Goal: Task Accomplishment & Management: Manage account settings

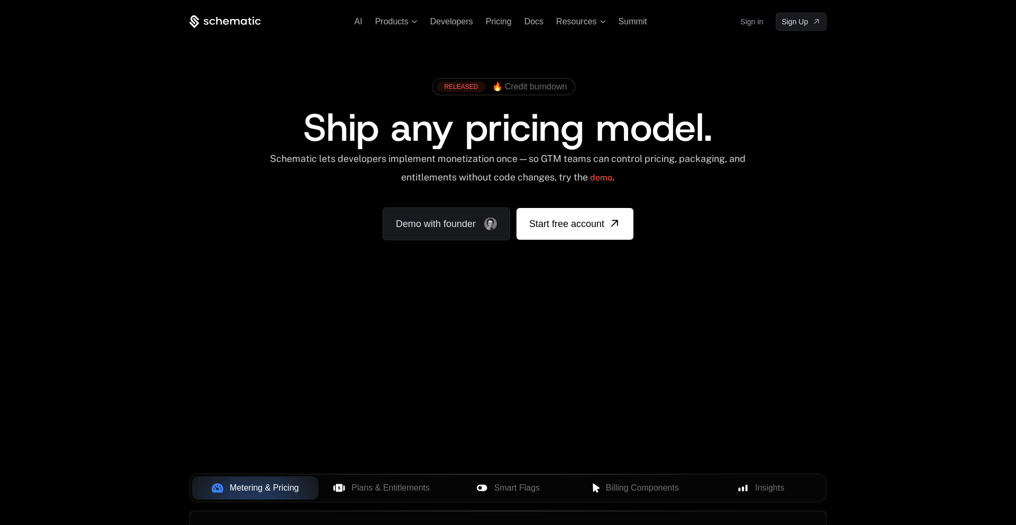
click at [752, 20] on link "Sign in" at bounding box center [751, 21] width 23 height 17
click at [753, 23] on link "Sign in" at bounding box center [751, 21] width 23 height 17
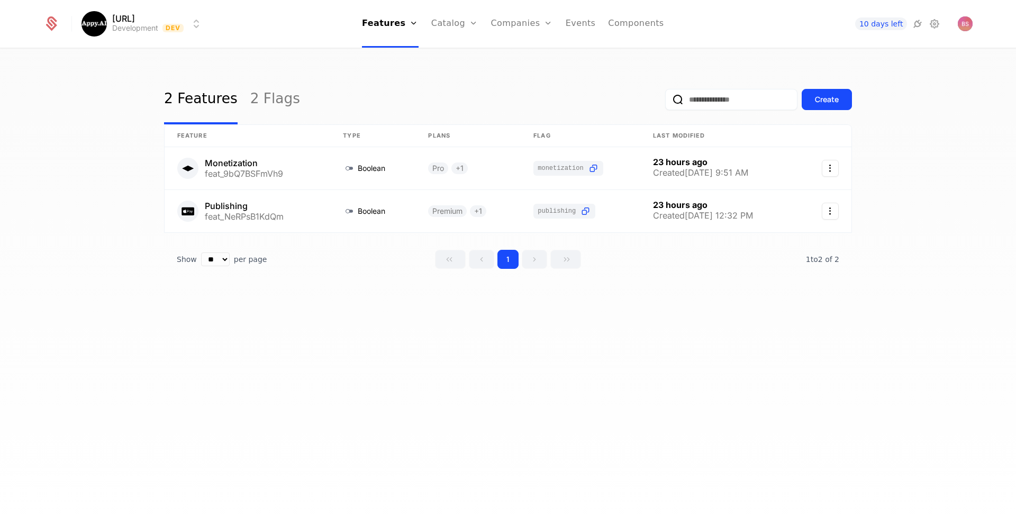
click at [458, 25] on link "Catalog" at bounding box center [454, 24] width 47 height 48
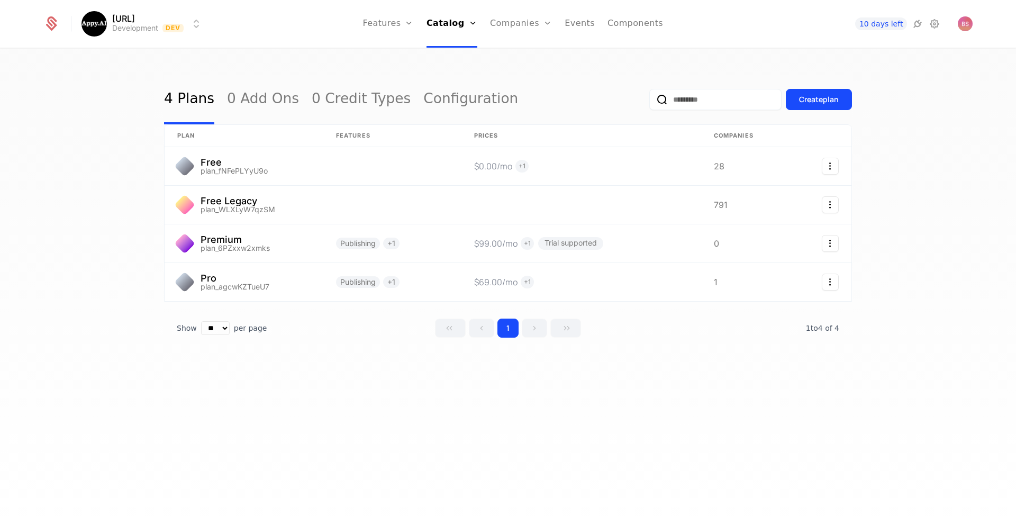
click at [385, 26] on link "Features" at bounding box center [387, 24] width 51 height 48
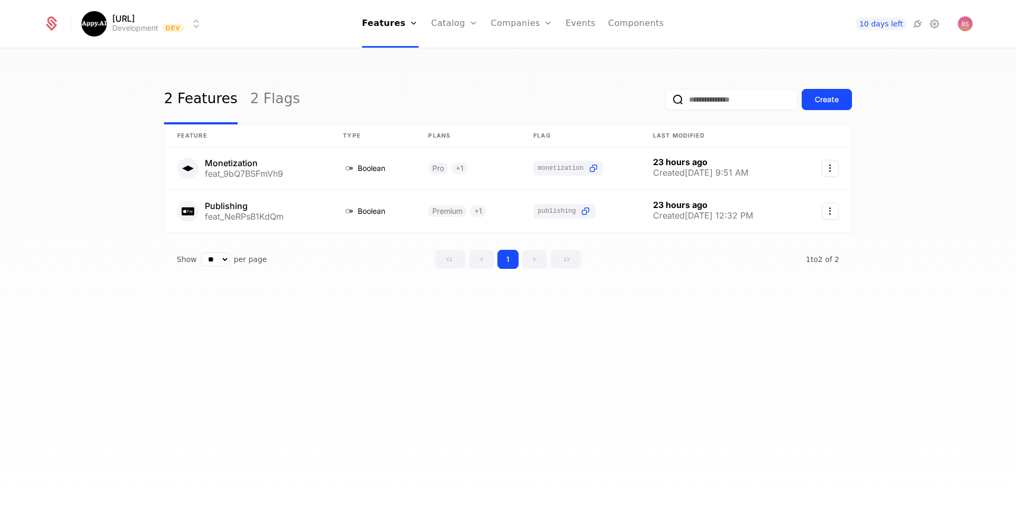
click at [340, 360] on div "2 Features 2 Flags Create Feature Type Plans Flag Last Modified Monetization fe…" at bounding box center [508, 290] width 1016 height 482
click at [831, 101] on div "Create" at bounding box center [827, 99] width 24 height 11
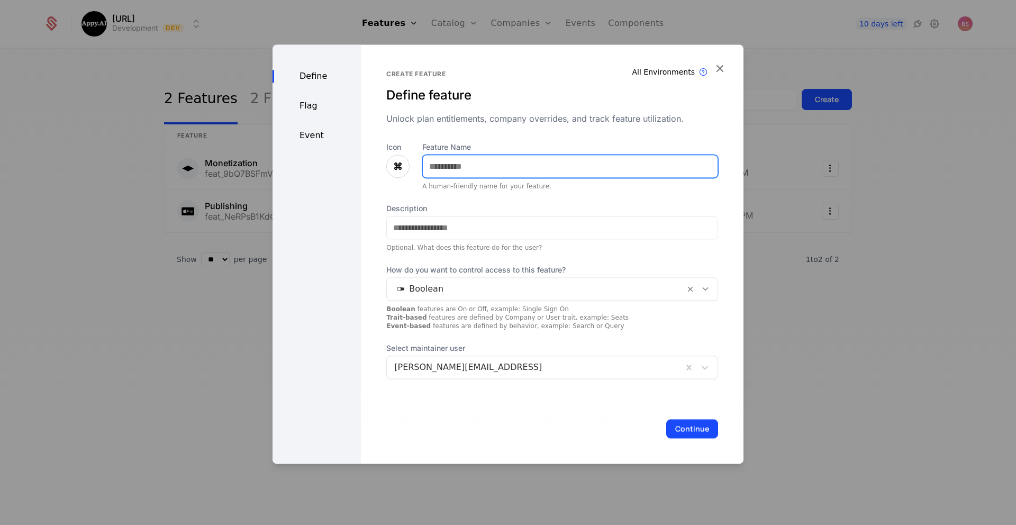
click at [493, 170] on input "Feature Name" at bounding box center [570, 166] width 295 height 22
type input "**********"
click at [495, 165] on input "**********" at bounding box center [570, 166] width 295 height 22
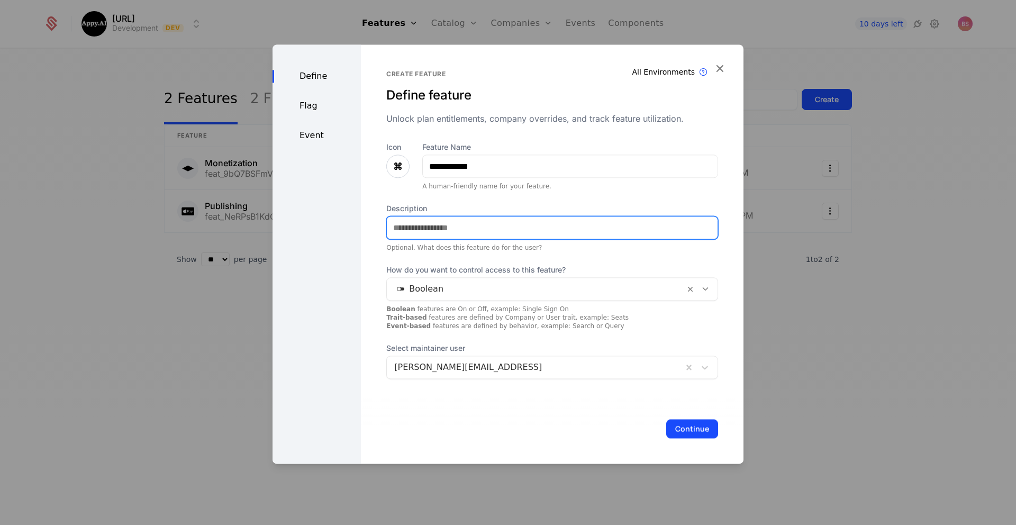
click at [484, 223] on input "Description" at bounding box center [552, 227] width 331 height 22
click at [421, 231] on input "**********" at bounding box center [552, 227] width 331 height 22
click at [406, 231] on input "**********" at bounding box center [552, 227] width 331 height 22
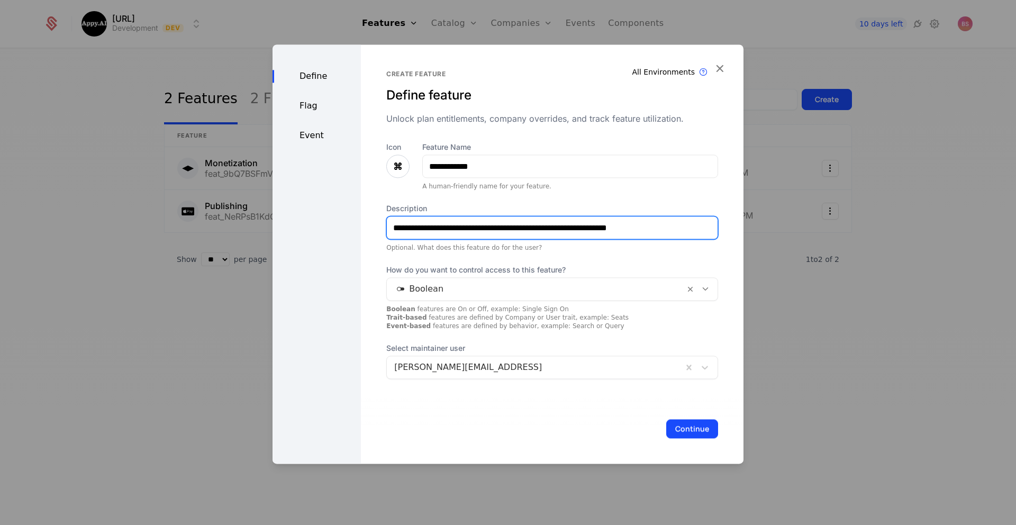
click at [406, 231] on input "**********" at bounding box center [552, 227] width 331 height 22
type input "**********"
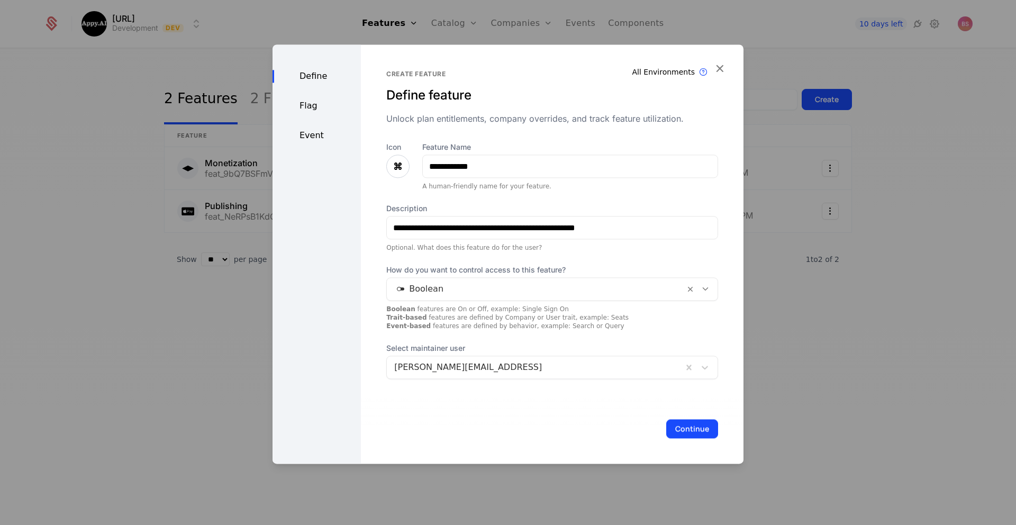
click at [444, 291] on div at bounding box center [535, 288] width 283 height 15
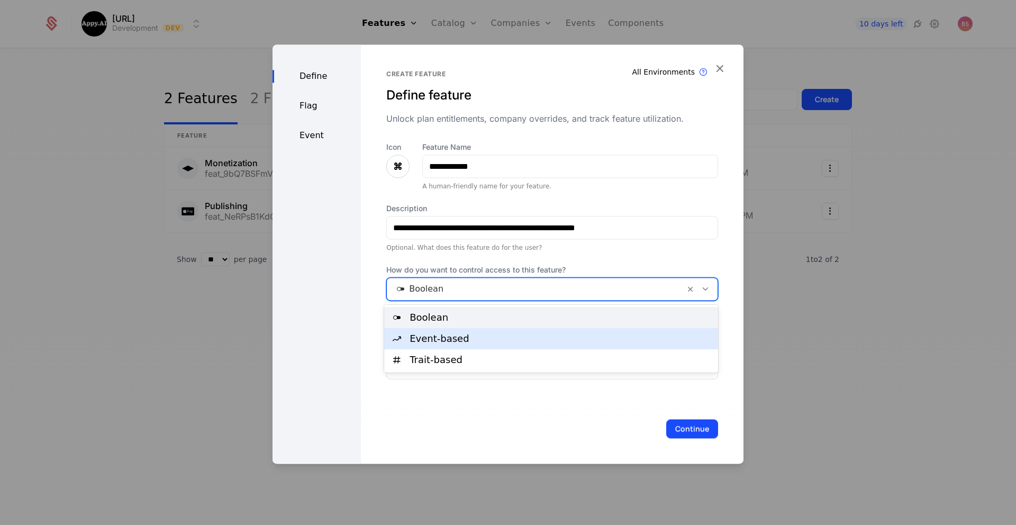
click at [442, 340] on div "Event-based" at bounding box center [561, 339] width 302 height 10
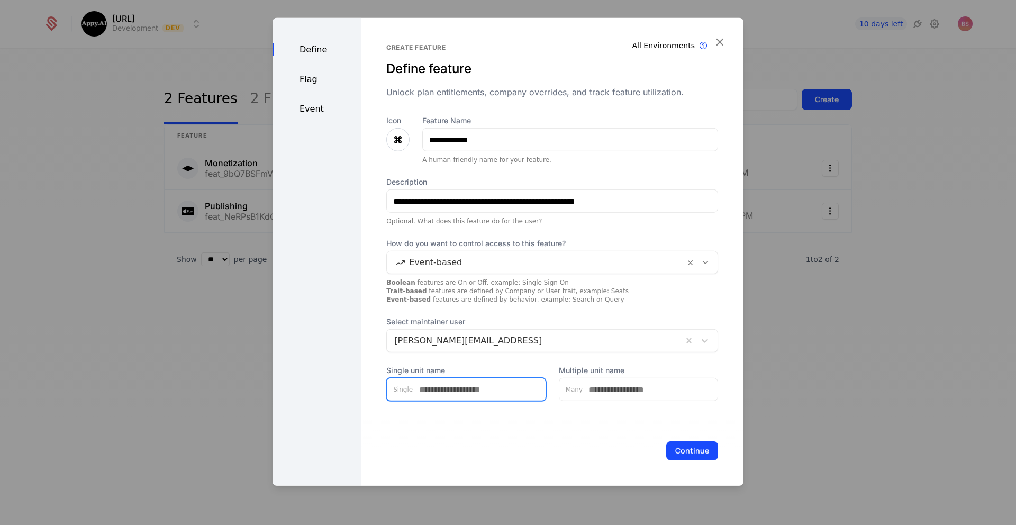
click at [436, 383] on input "Single unit name" at bounding box center [479, 389] width 133 height 22
type input "*"
type input "**********"
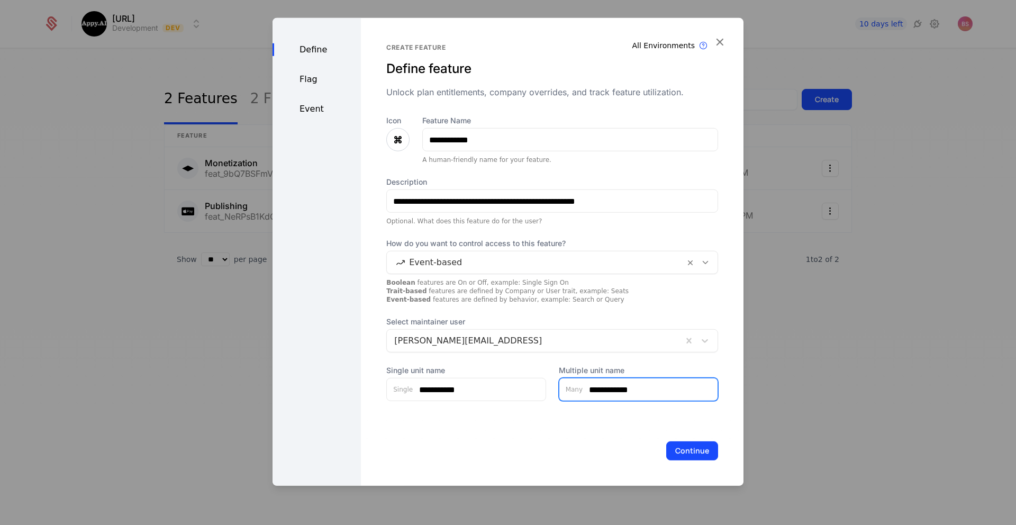
type input "**********"
click at [681, 450] on button "Continue" at bounding box center [692, 450] width 52 height 19
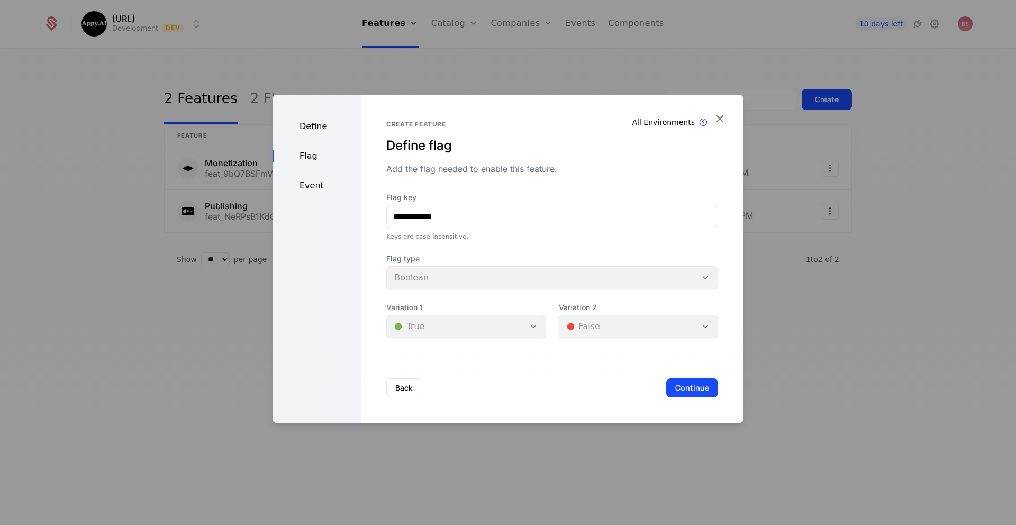
click at [477, 276] on div "Flag type Boolean" at bounding box center [552, 271] width 332 height 36
click at [464, 321] on div "Variation 1 🟢 True" at bounding box center [465, 320] width 159 height 36
click at [630, 334] on div "Variation 2 🔴 False" at bounding box center [638, 320] width 159 height 36
click at [696, 384] on button "Continue" at bounding box center [692, 387] width 52 height 19
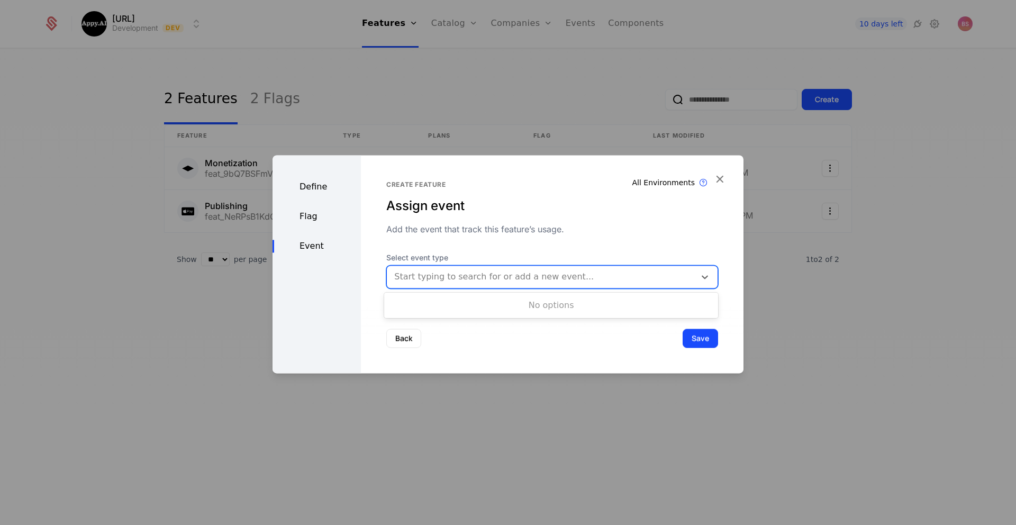
click at [570, 275] on div at bounding box center [541, 276] width 294 height 15
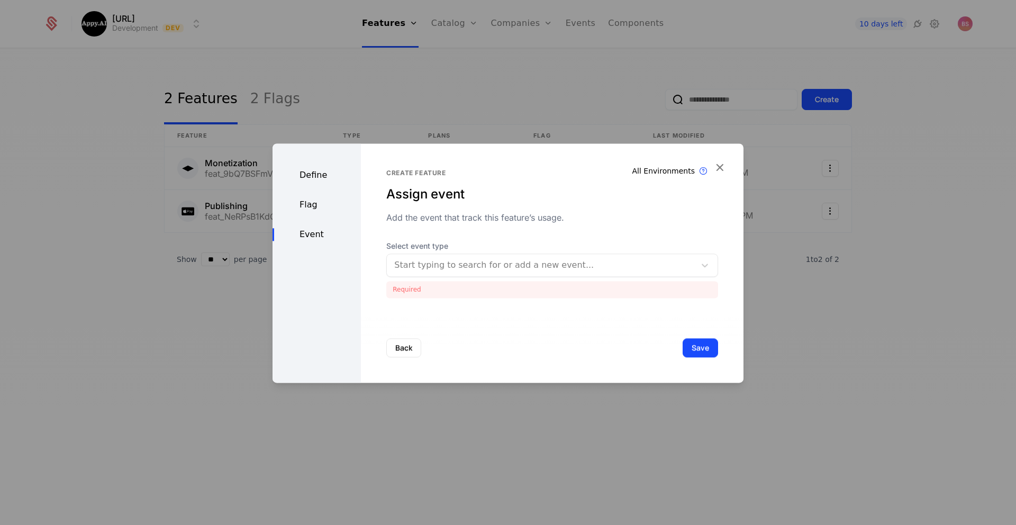
click at [573, 341] on div "Back Save" at bounding box center [552, 348] width 383 height 70
click at [561, 322] on div "Back Save" at bounding box center [552, 348] width 383 height 70
click at [559, 268] on div at bounding box center [541, 265] width 294 height 15
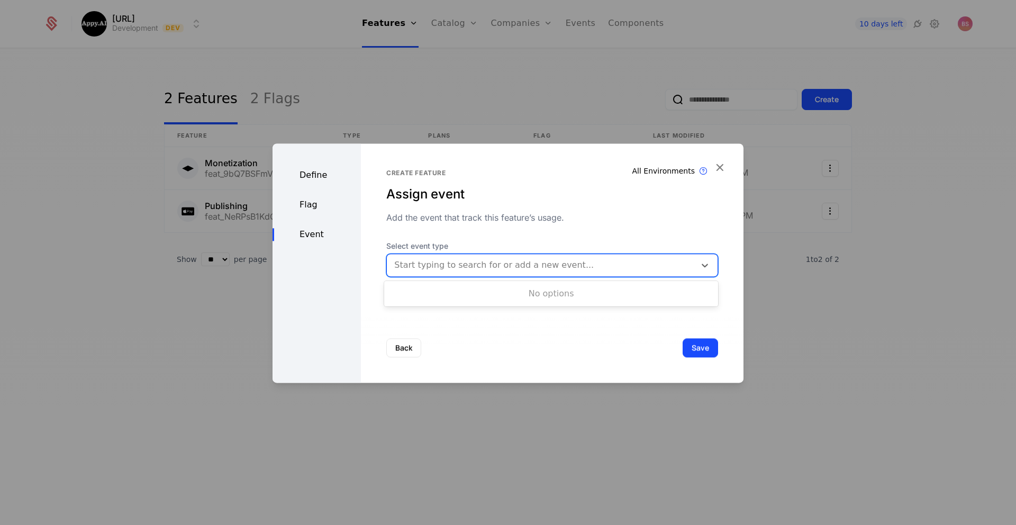
click at [567, 266] on div at bounding box center [541, 265] width 294 height 15
type input "*"
type input "**********"
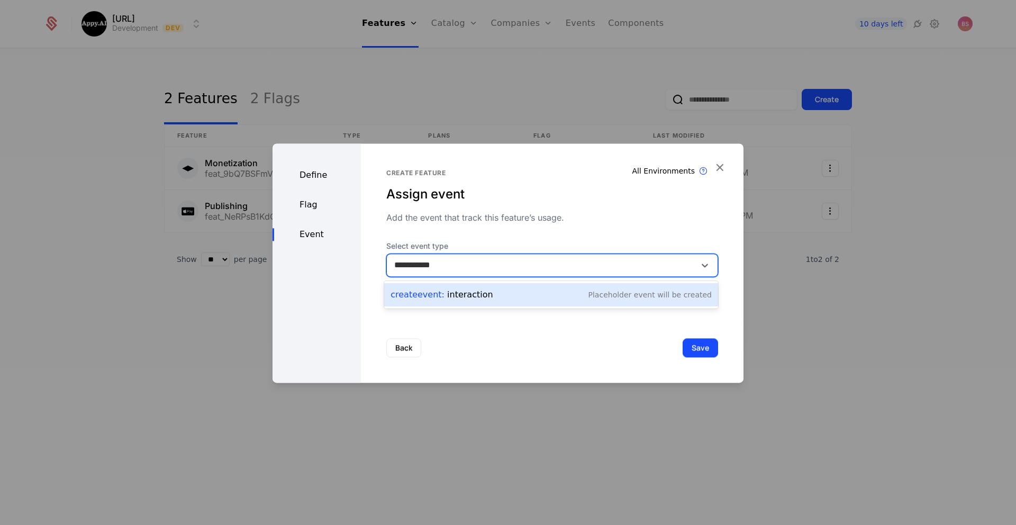
click at [574, 293] on div "Create Event : interaction Placeholder Event will be created" at bounding box center [550, 294] width 321 height 15
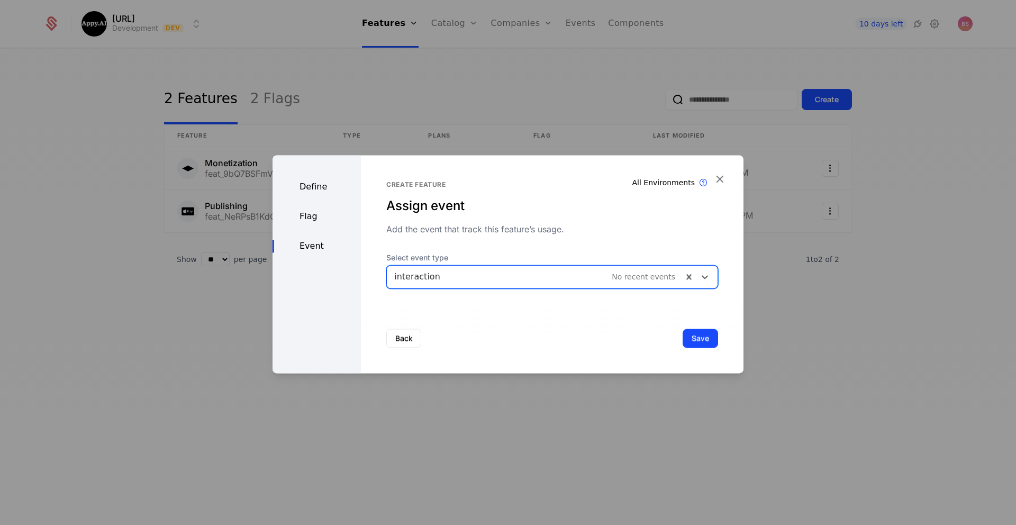
click at [595, 333] on div "Back Save" at bounding box center [552, 338] width 383 height 70
click at [698, 339] on button "Save" at bounding box center [700, 338] width 35 height 19
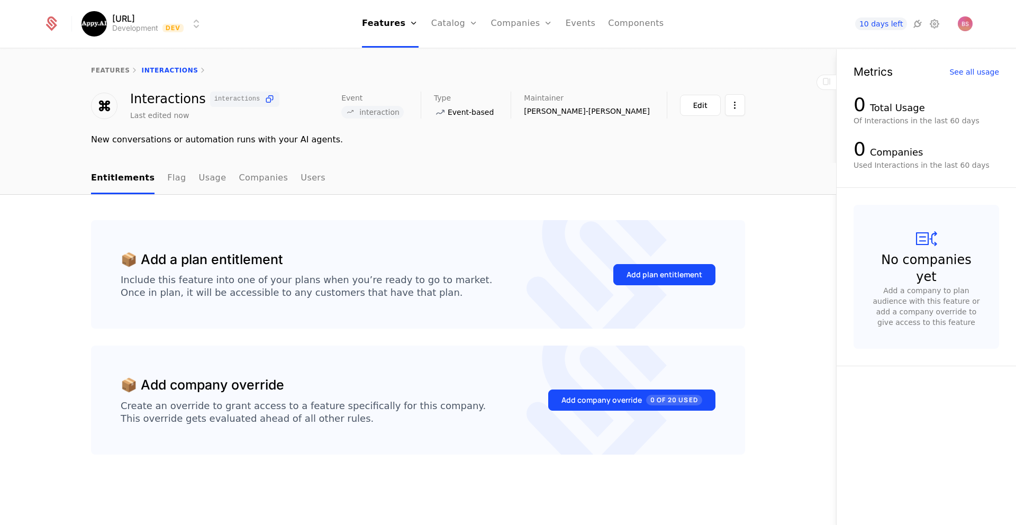
click at [656, 278] on div "Add plan entitlement" at bounding box center [664, 274] width 76 height 11
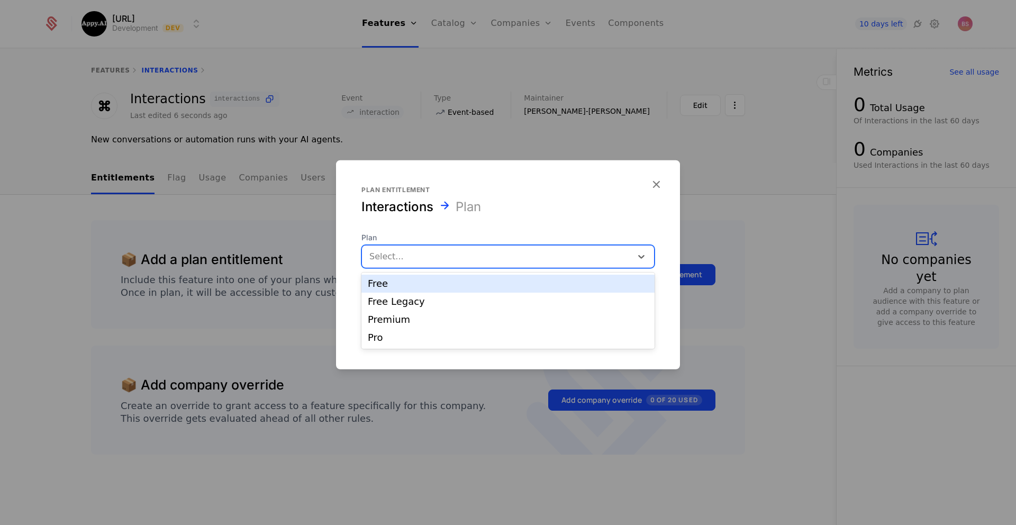
click at [515, 255] on div at bounding box center [496, 256] width 255 height 15
click at [505, 279] on div "Free" at bounding box center [508, 284] width 280 height 10
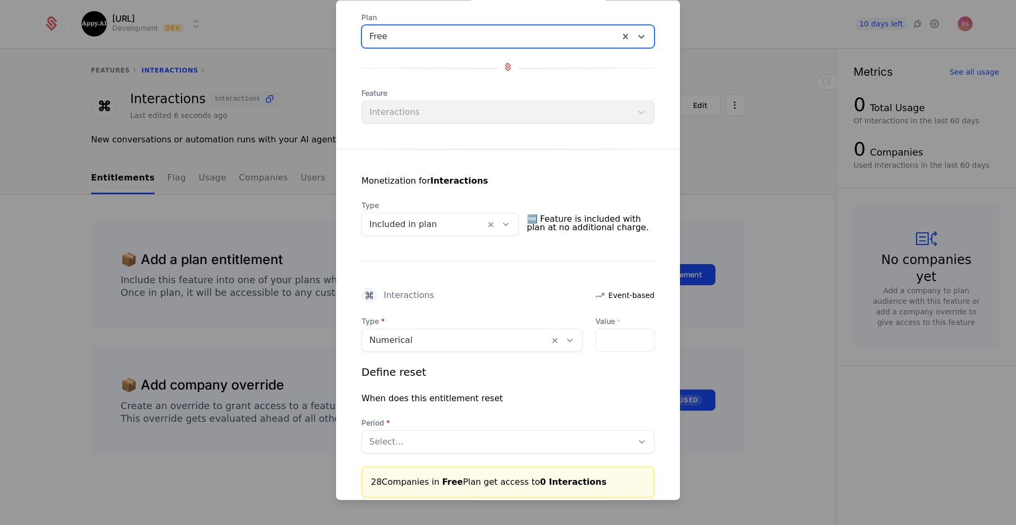
scroll to position [84, 0]
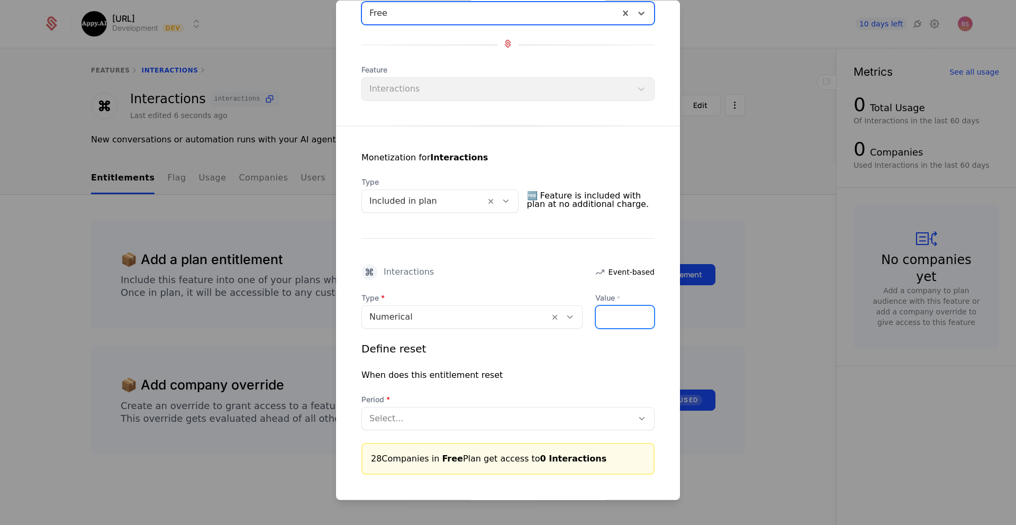
click at [620, 315] on input "Value *" at bounding box center [625, 317] width 58 height 22
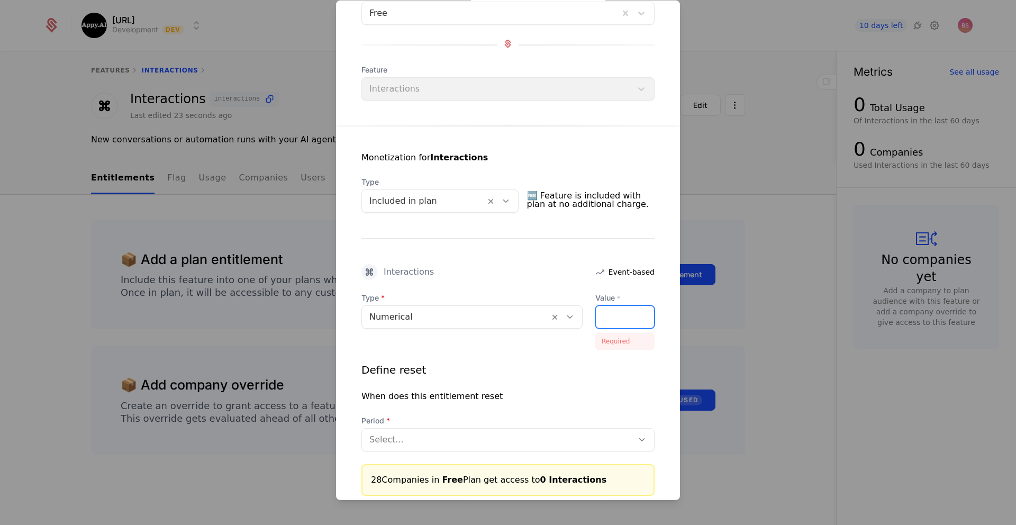
click at [608, 321] on input "Value *" at bounding box center [625, 317] width 58 height 22
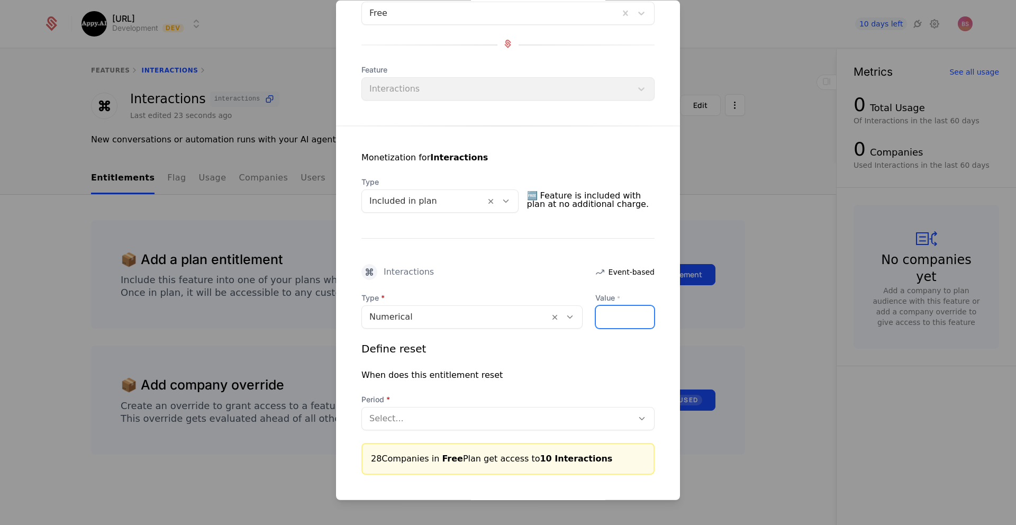
type input "**"
click at [593, 367] on div "Define reset When does this entitlement reset Period Select..." at bounding box center [507, 385] width 293 height 89
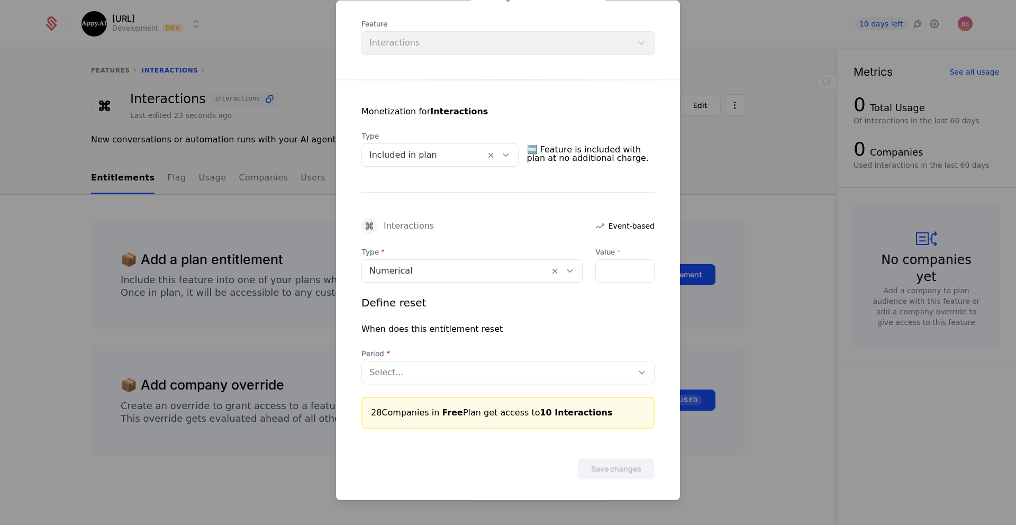
scroll to position [134, 0]
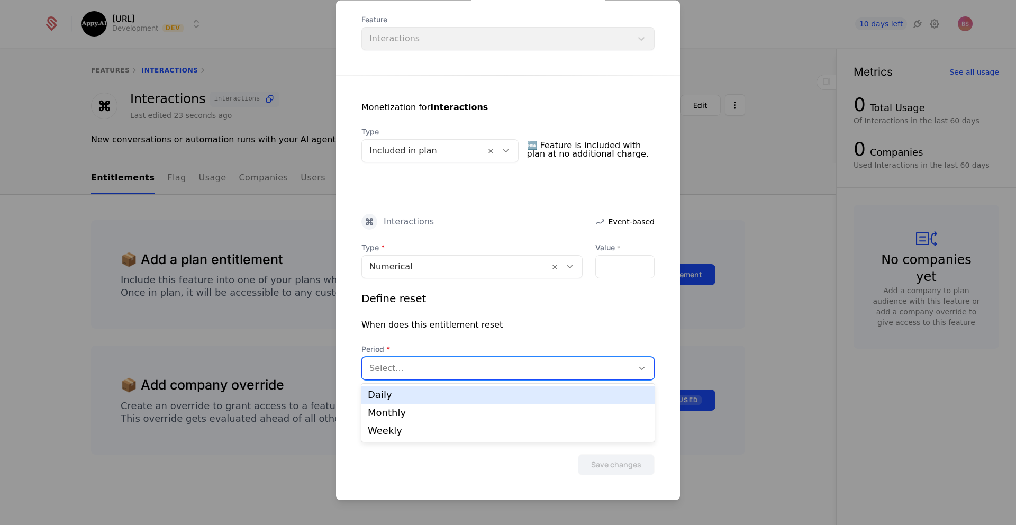
click at [507, 366] on div at bounding box center [497, 368] width 256 height 15
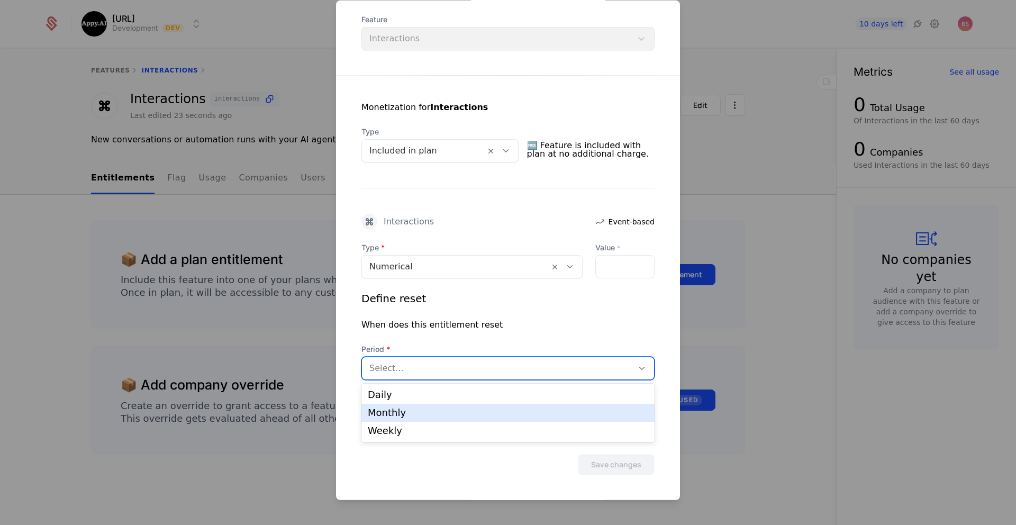
click at [480, 407] on div "Monthly" at bounding box center [507, 413] width 293 height 18
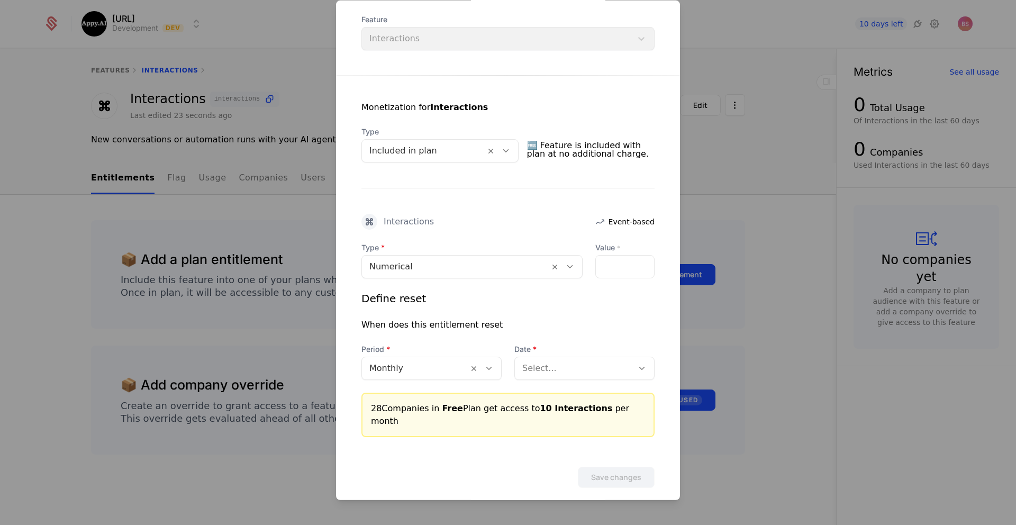
click at [580, 332] on div "Define reset When does this entitlement reset Period Monthly Date Select..." at bounding box center [507, 335] width 293 height 89
click at [450, 148] on div at bounding box center [423, 150] width 108 height 15
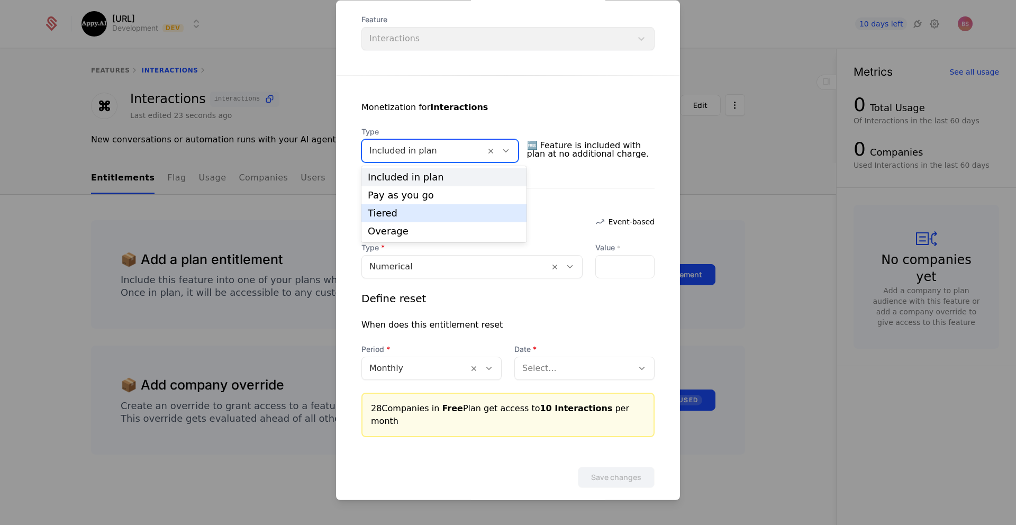
click at [434, 214] on div "Tiered" at bounding box center [444, 213] width 152 height 10
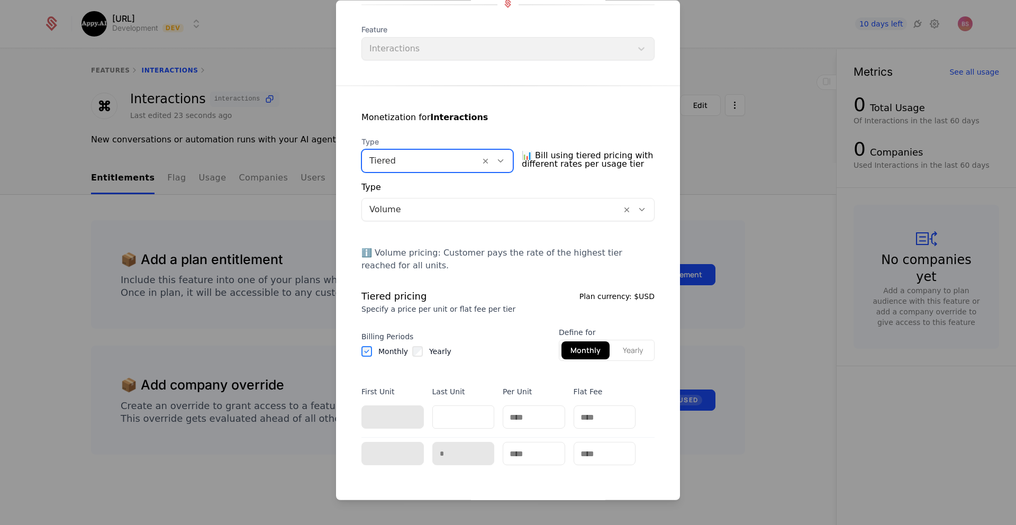
scroll to position [128, 0]
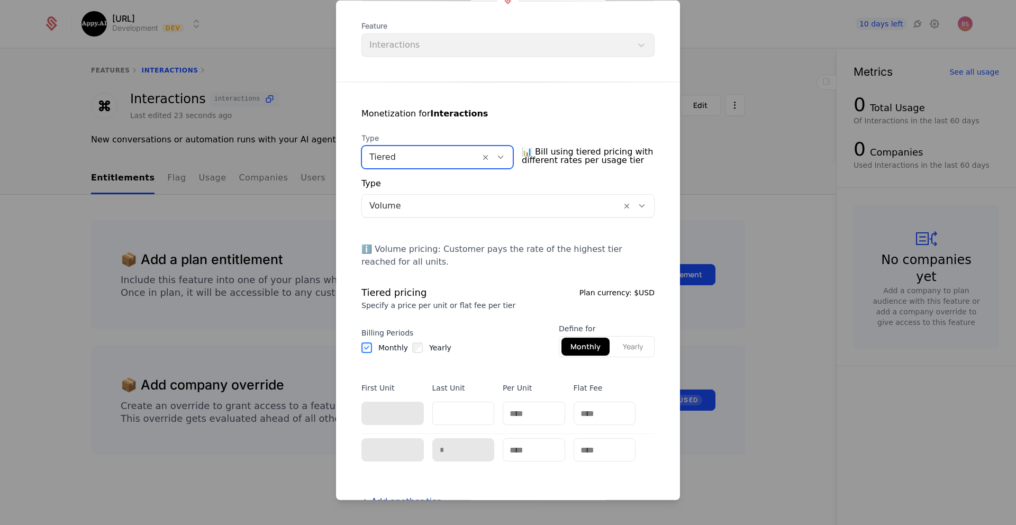
drag, startPoint x: 420, startPoint y: 133, endPoint x: 416, endPoint y: 139, distance: 7.4
click at [420, 133] on span "Type" at bounding box center [437, 138] width 152 height 11
click at [416, 153] on div at bounding box center [420, 157] width 103 height 15
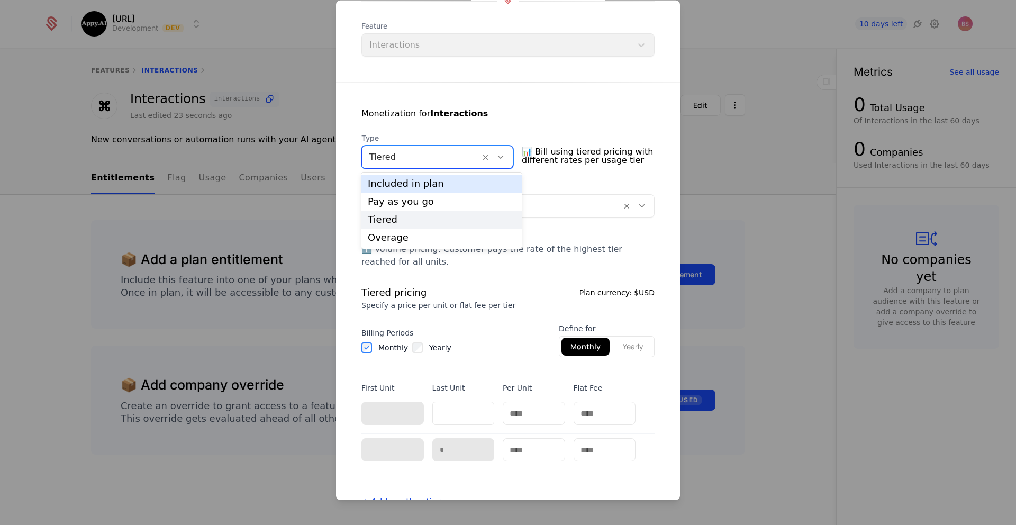
click at [415, 183] on div "Included in plan" at bounding box center [442, 184] width 148 height 10
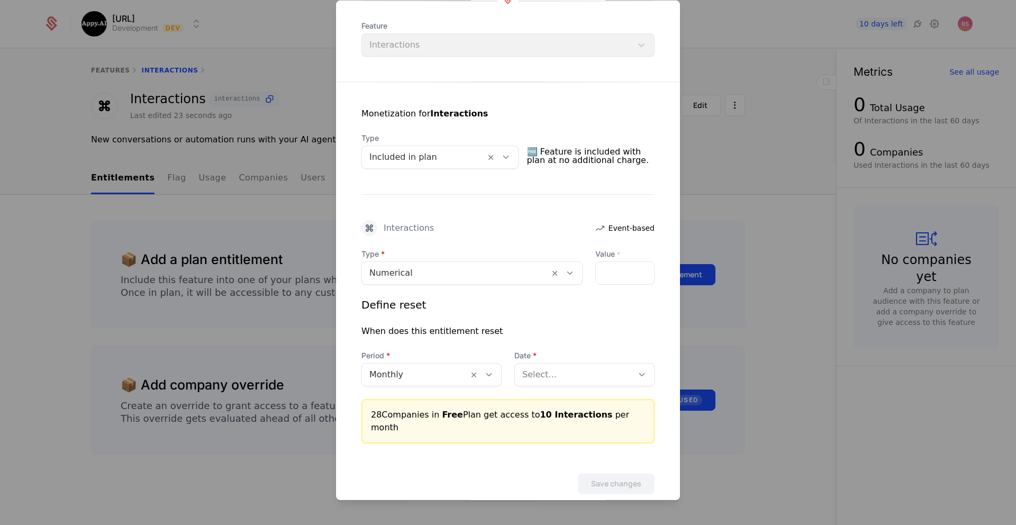
click at [466, 217] on div "Monetization for Interactions Type Included in plan 🆓 Feature is included with …" at bounding box center [508, 262] width 344 height 361
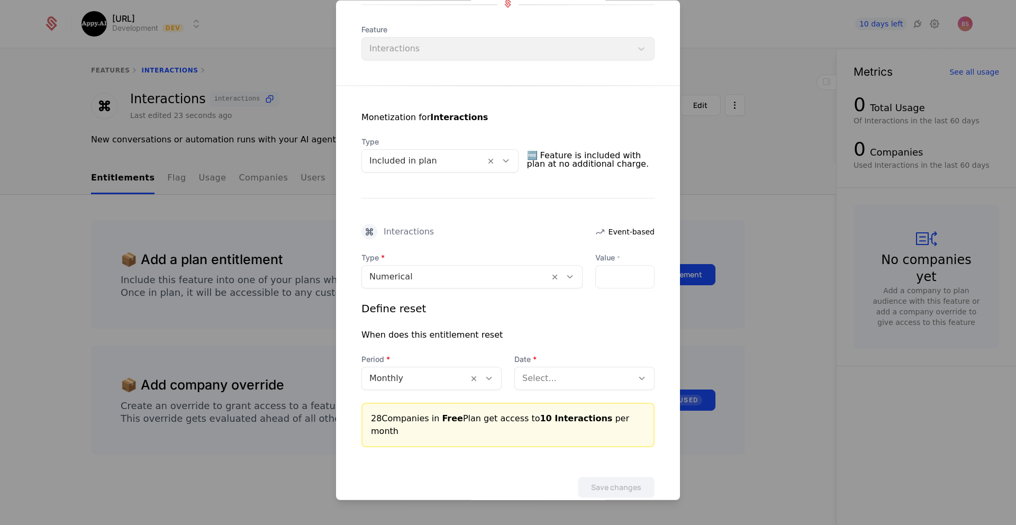
scroll to position [134, 0]
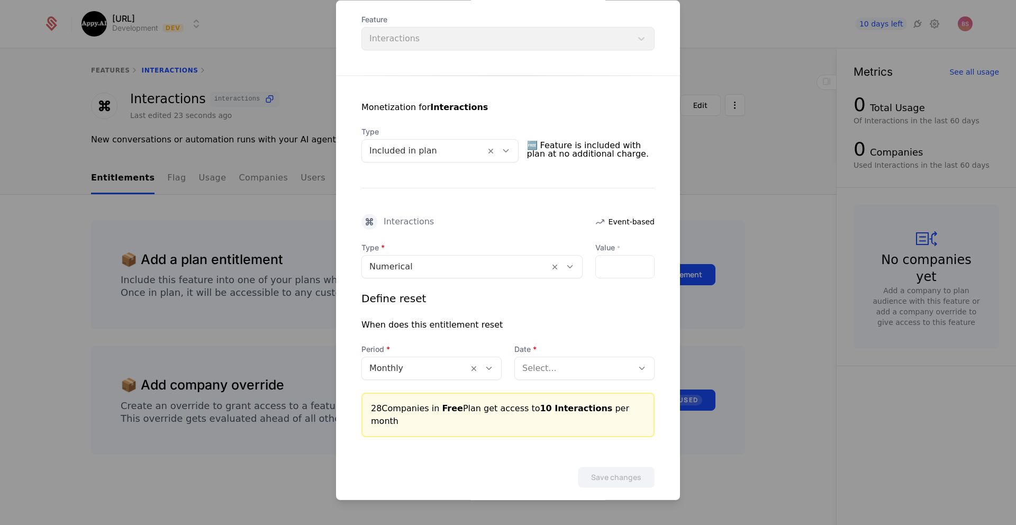
click at [564, 368] on div at bounding box center [573, 368] width 103 height 15
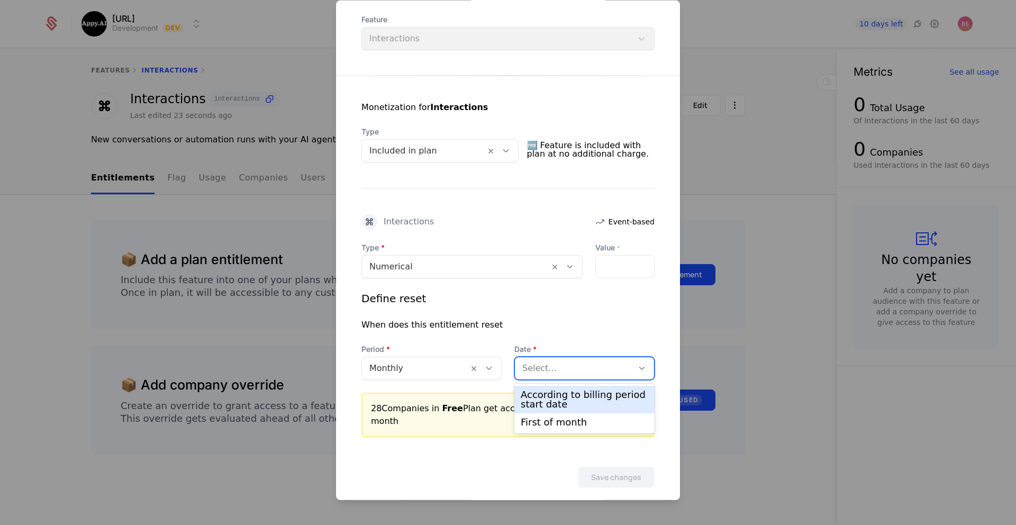
click at [552, 391] on div "According to billing period start date" at bounding box center [585, 399] width 128 height 19
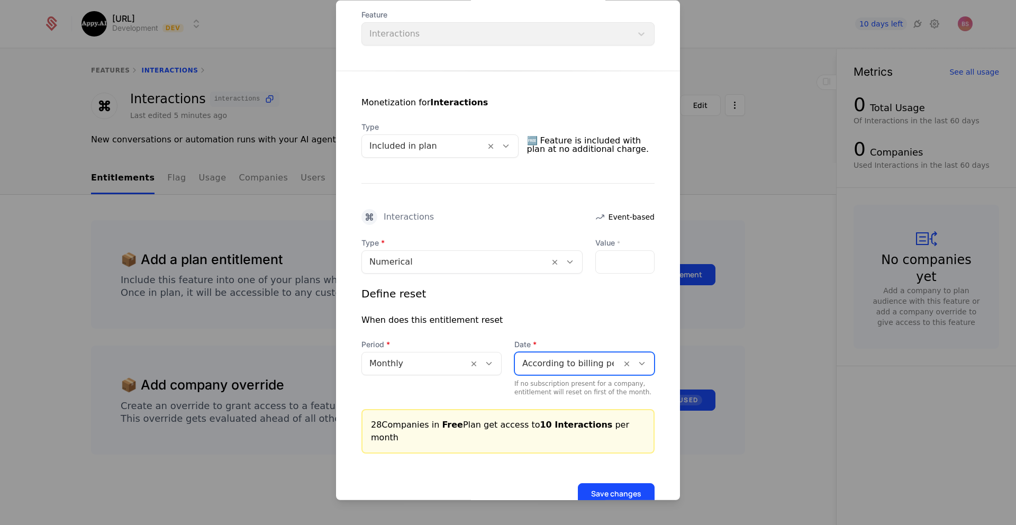
scroll to position [155, 0]
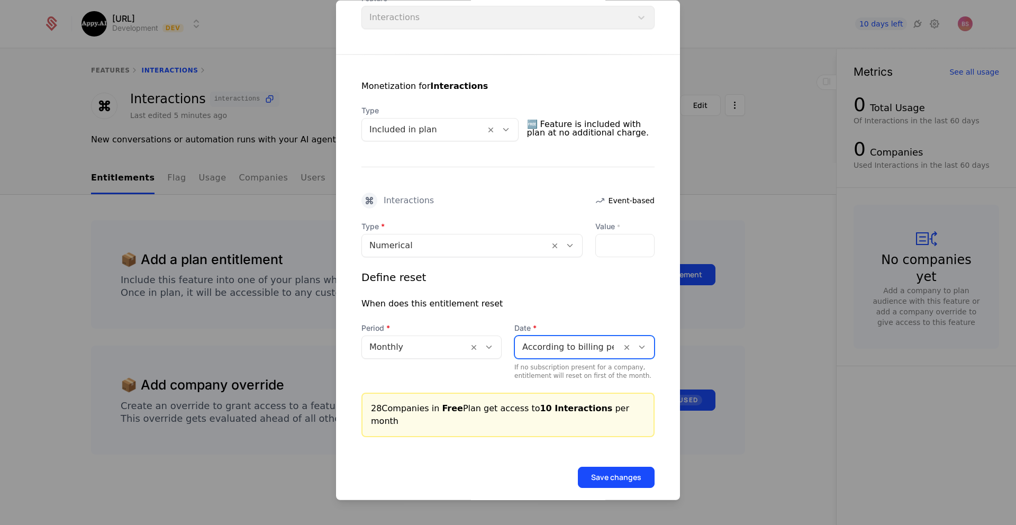
click at [611, 467] on button "Save changes" at bounding box center [616, 477] width 77 height 21
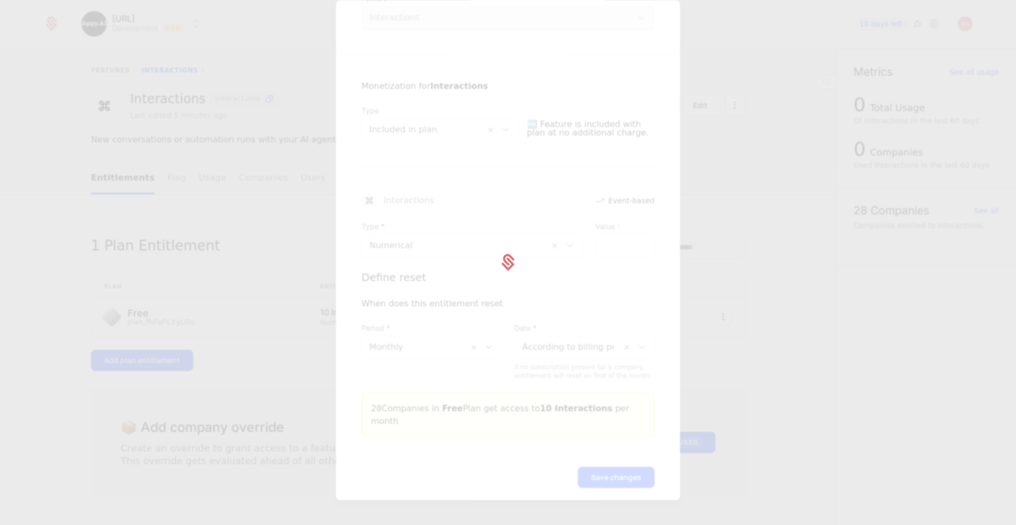
scroll to position [0, 0]
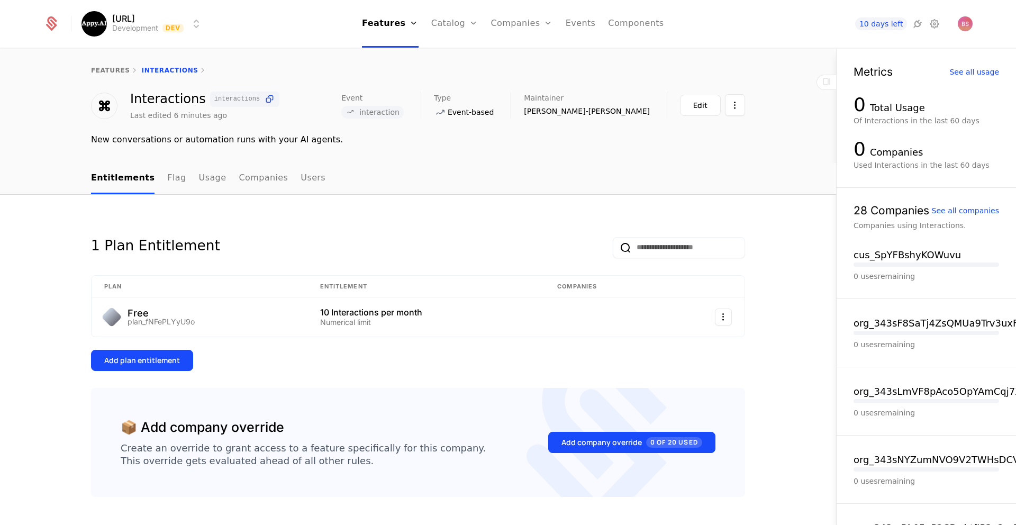
click at [697, 103] on div "Edit" at bounding box center [700, 105] width 14 height 11
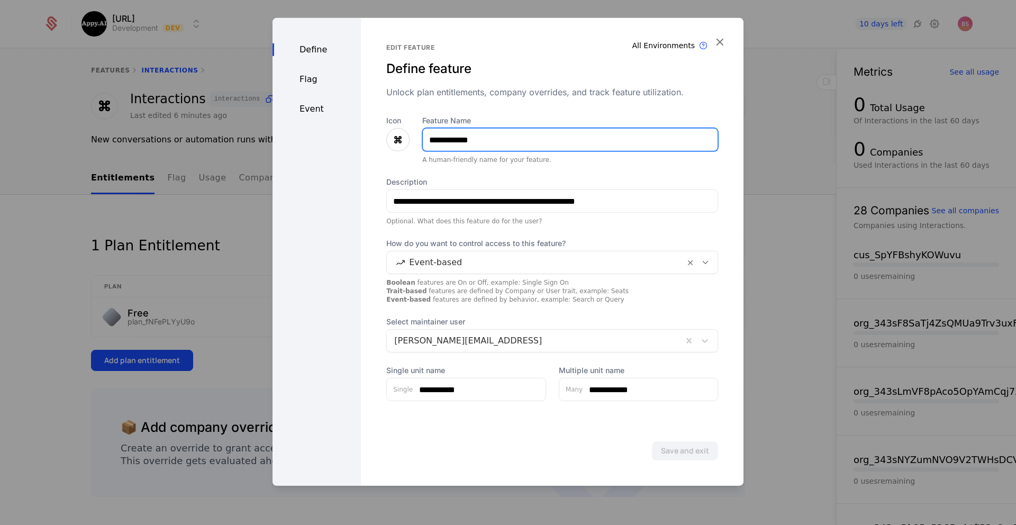
click at [428, 139] on input "**********" at bounding box center [570, 140] width 295 height 22
type input "**********"
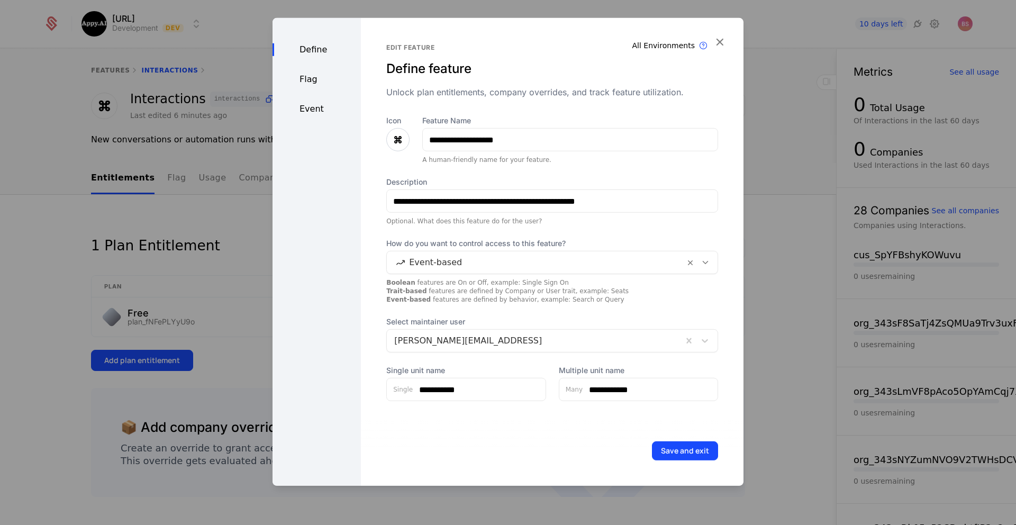
click at [677, 452] on button "Save and exit" at bounding box center [685, 450] width 66 height 19
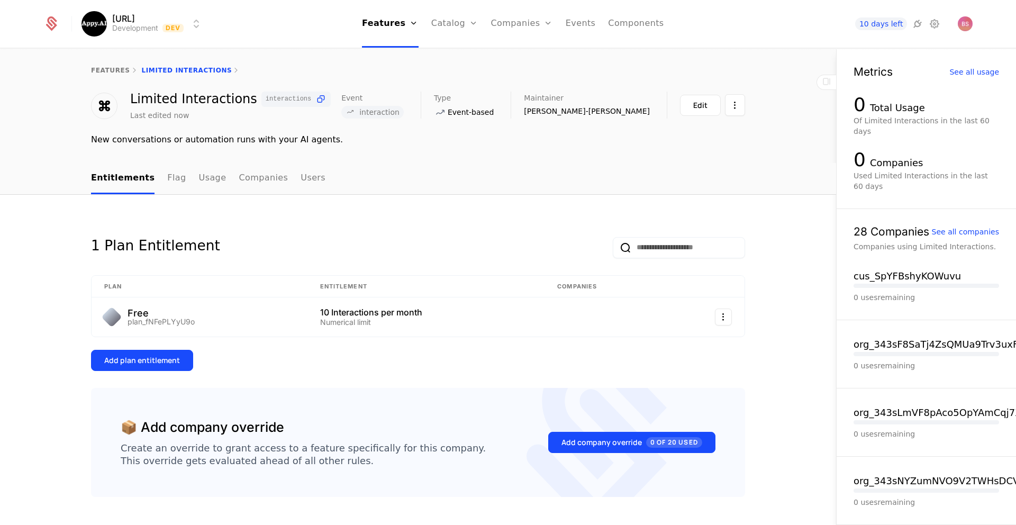
click at [168, 184] on link "Flag" at bounding box center [176, 178] width 19 height 31
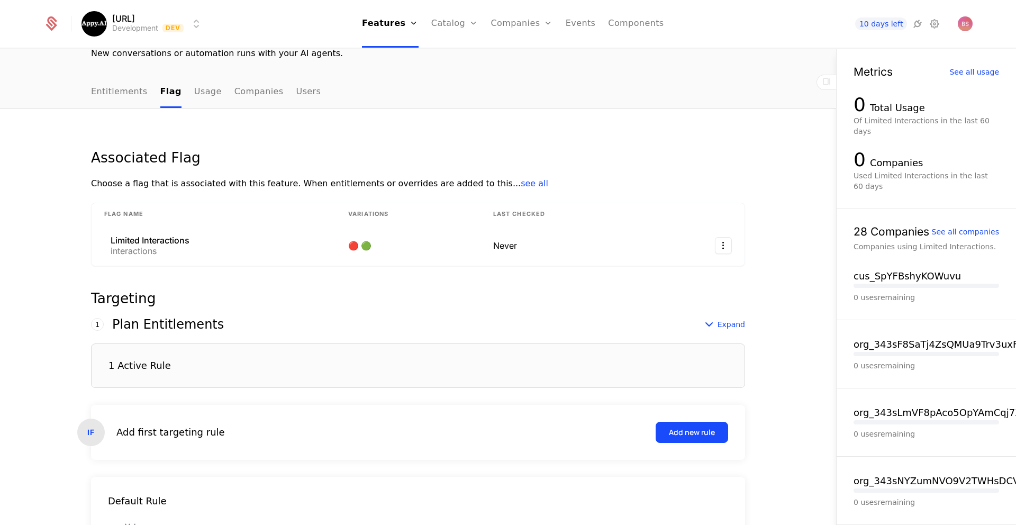
scroll to position [186, 0]
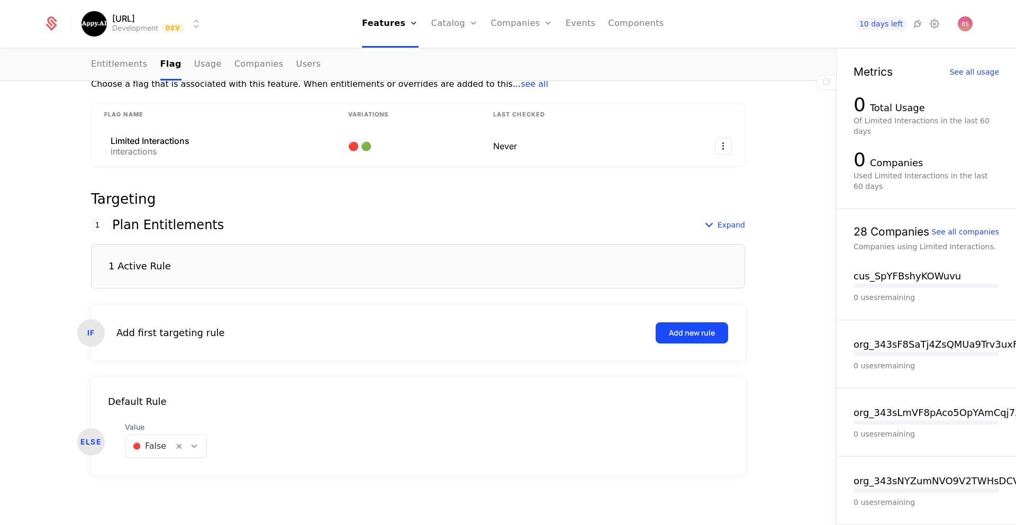
click at [293, 271] on div "1 Active Rule" at bounding box center [418, 266] width 654 height 44
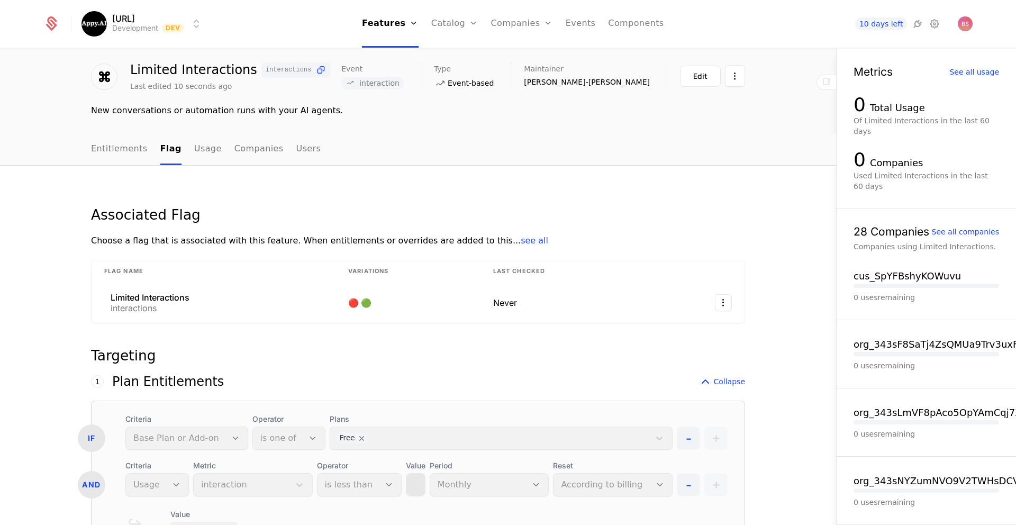
scroll to position [0, 0]
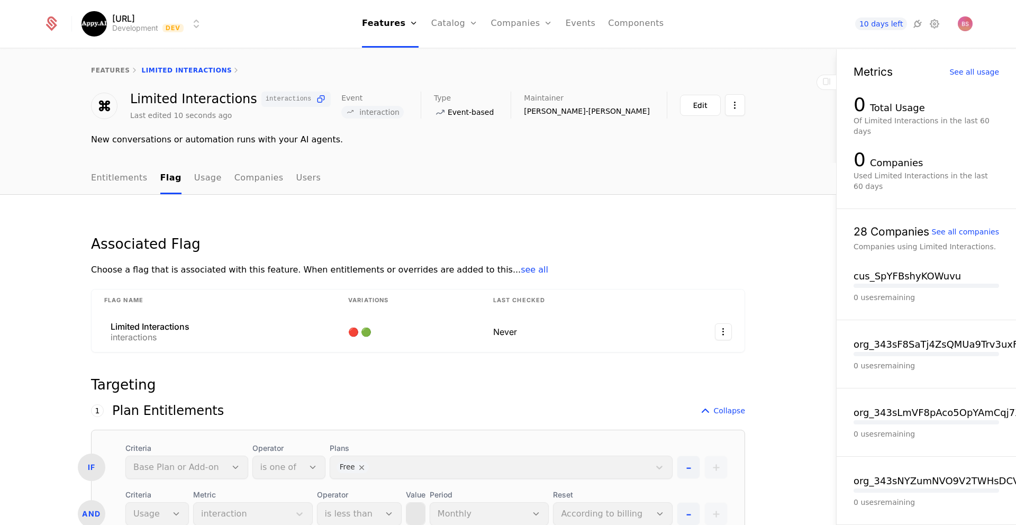
click at [201, 180] on link "Usage" at bounding box center [208, 178] width 28 height 31
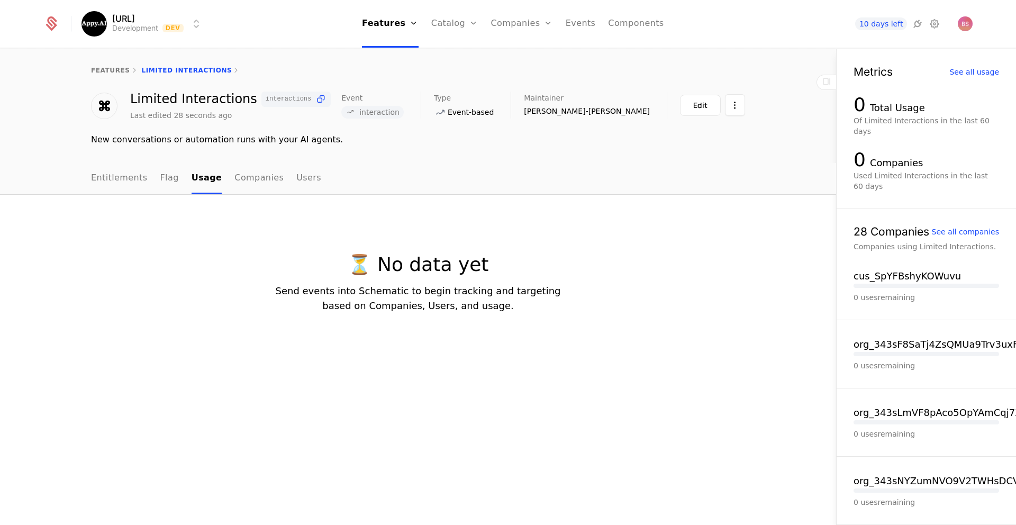
click at [234, 180] on link "Companies" at bounding box center [258, 178] width 49 height 31
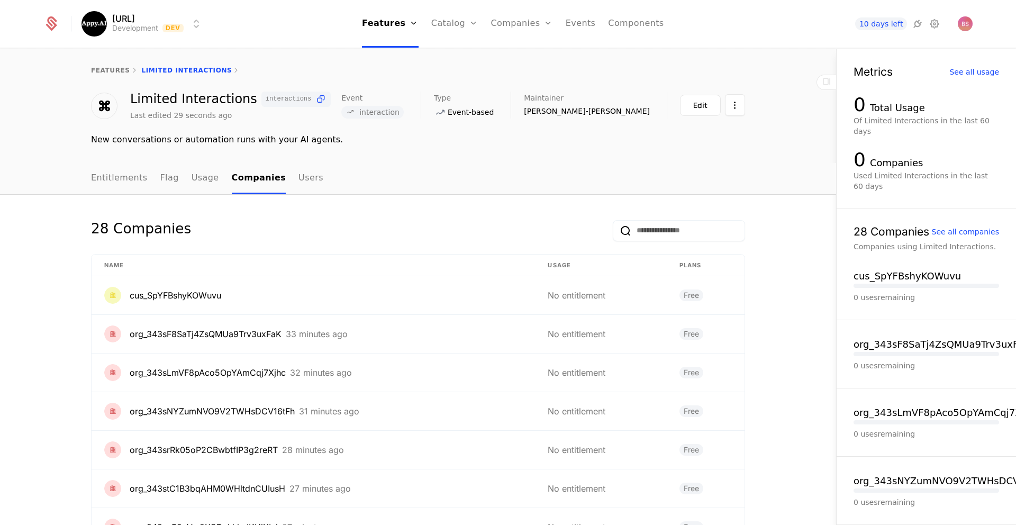
click at [301, 179] on link "Users" at bounding box center [310, 178] width 25 height 31
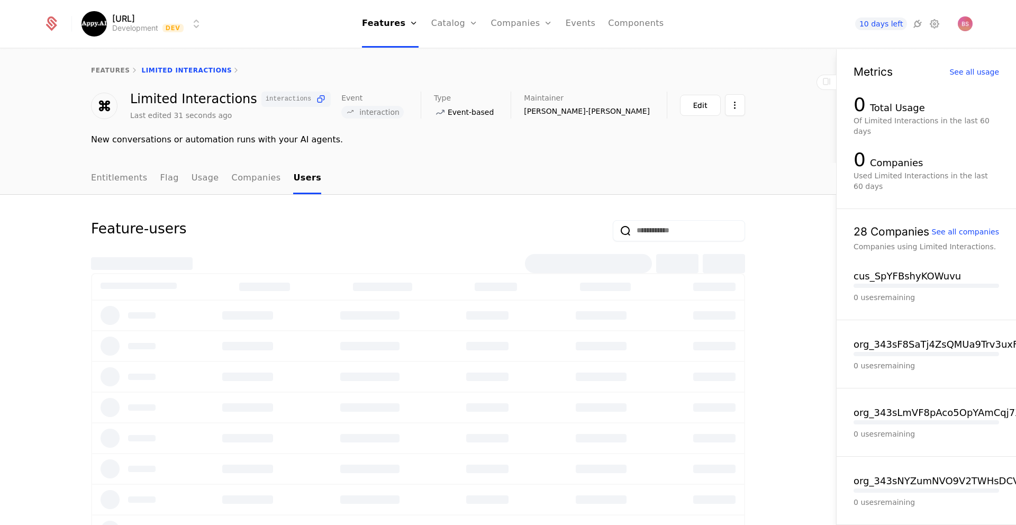
click at [146, 178] on ul "Entitlements Flag Usage Companies Users" at bounding box center [206, 178] width 230 height 31
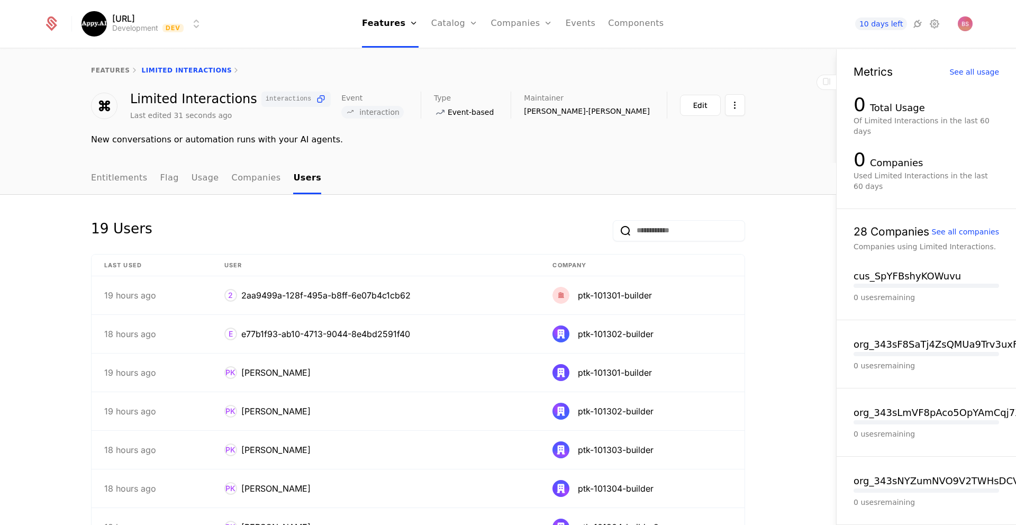
click at [120, 69] on link "features" at bounding box center [110, 70] width 39 height 7
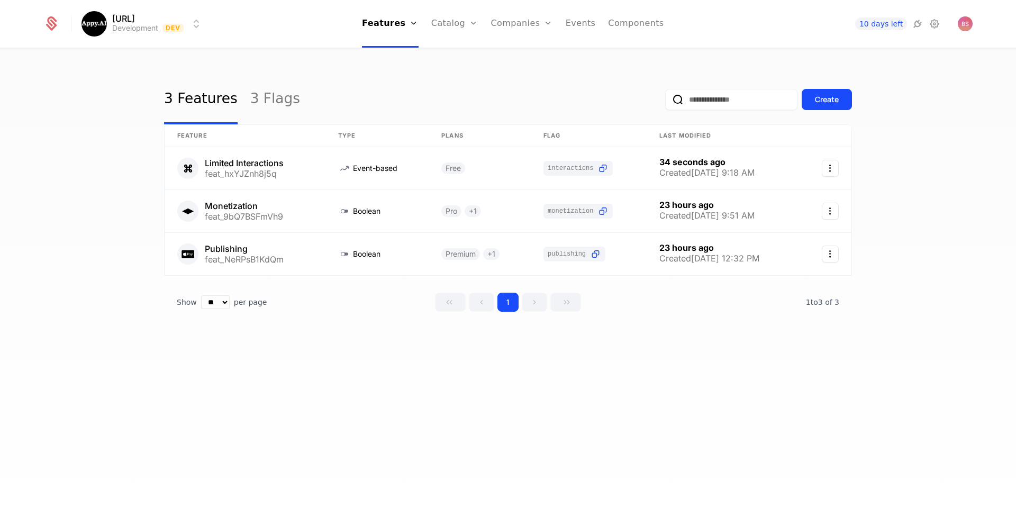
click at [829, 99] on div "Create" at bounding box center [827, 99] width 24 height 11
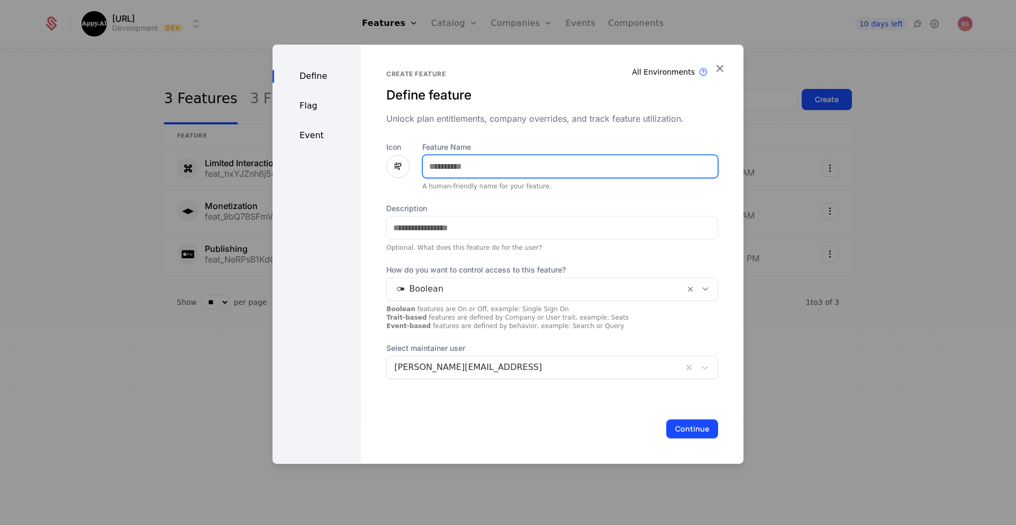
click at [589, 167] on input "Feature Name" at bounding box center [570, 166] width 295 height 22
type input "**********"
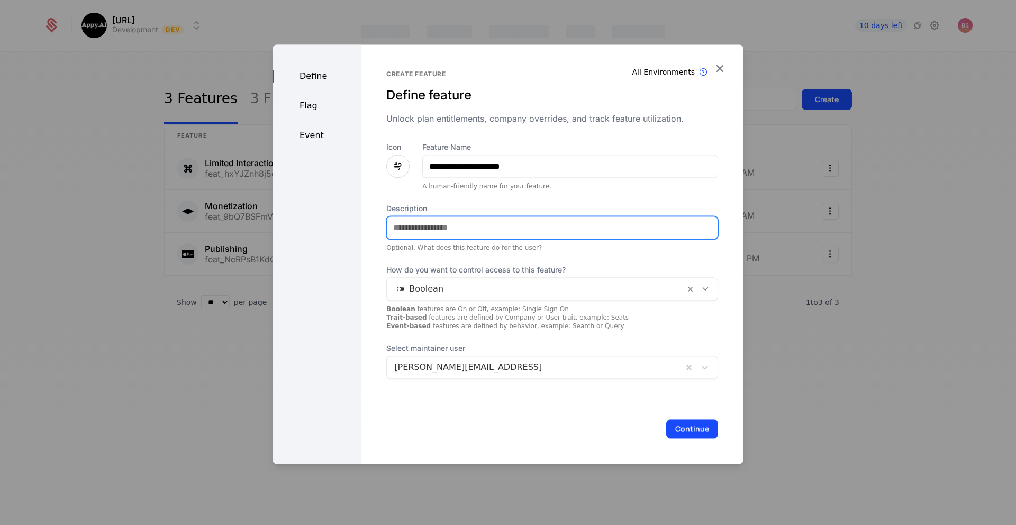
click at [531, 231] on input "Description" at bounding box center [552, 227] width 331 height 22
paste input "**********"
click at [392, 228] on input "**********" at bounding box center [552, 227] width 331 height 22
type input "**********"
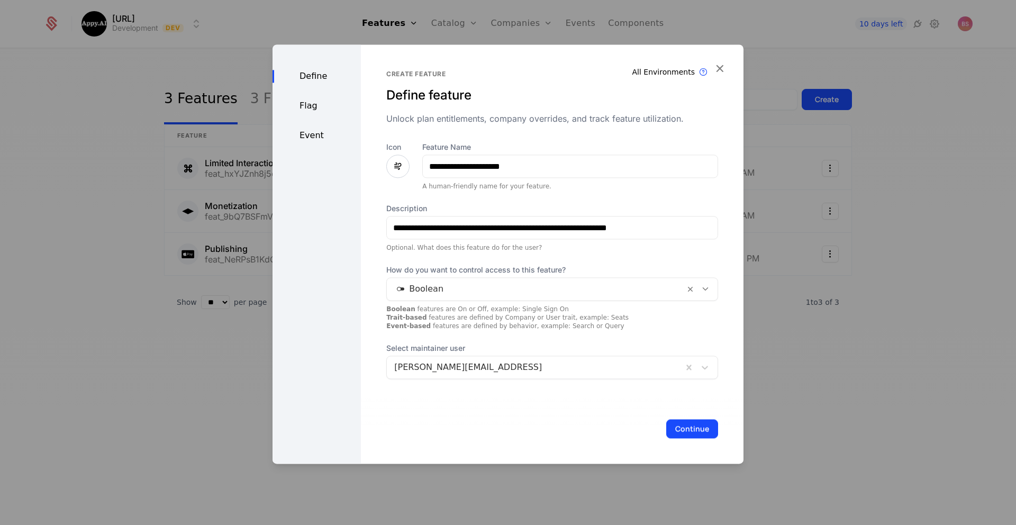
click at [702, 431] on button "Continue" at bounding box center [692, 428] width 52 height 19
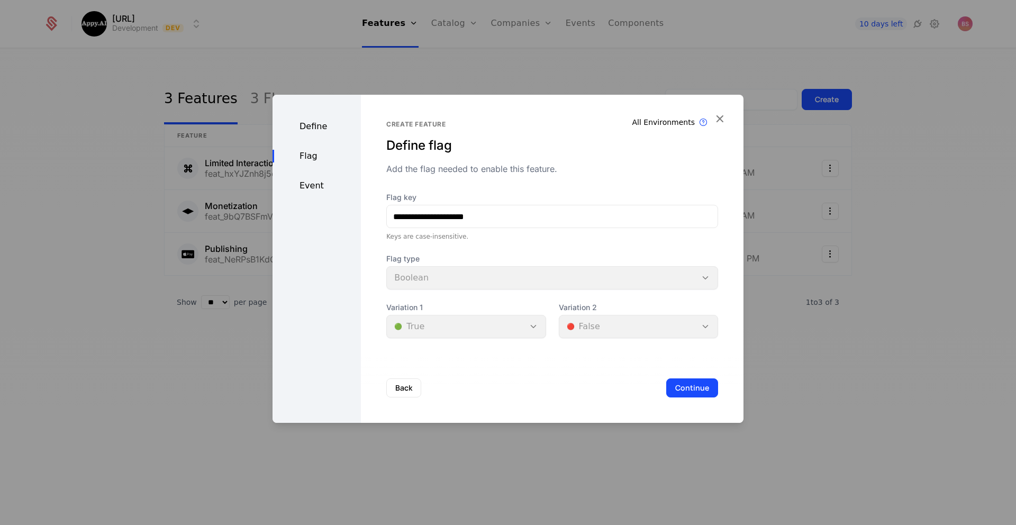
click at [685, 383] on button "Continue" at bounding box center [692, 387] width 52 height 19
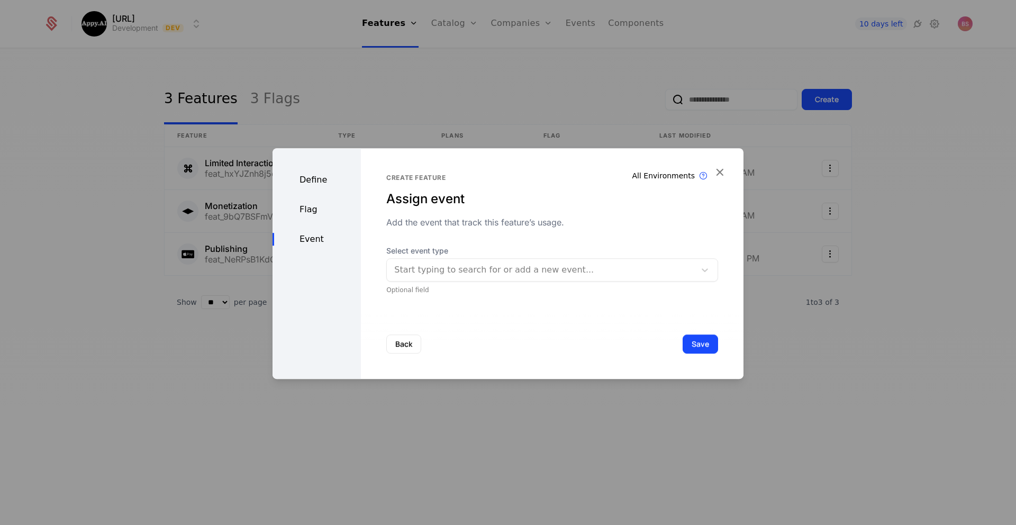
click at [549, 272] on div at bounding box center [541, 269] width 294 height 15
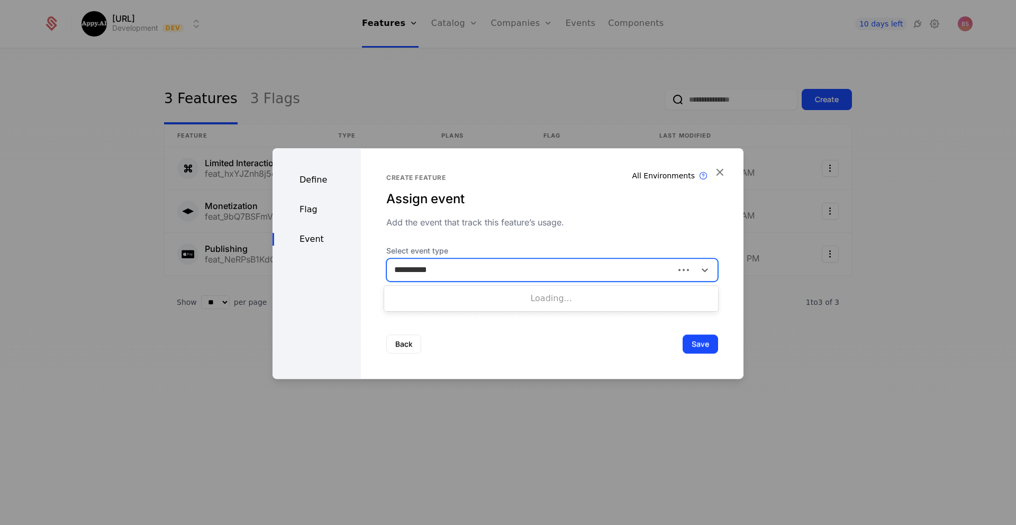
type input "**********"
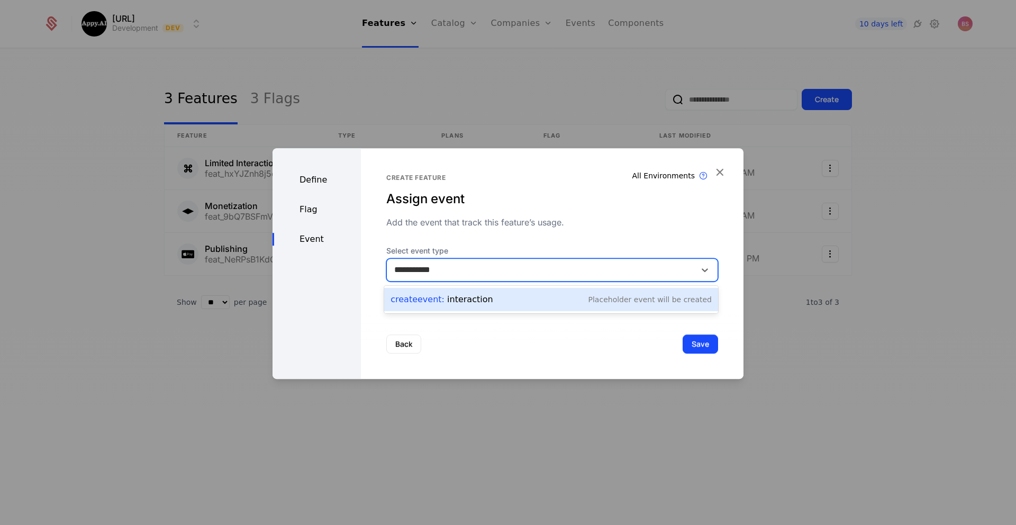
click at [455, 295] on div "Create Event : interaction" at bounding box center [441, 299] width 102 height 13
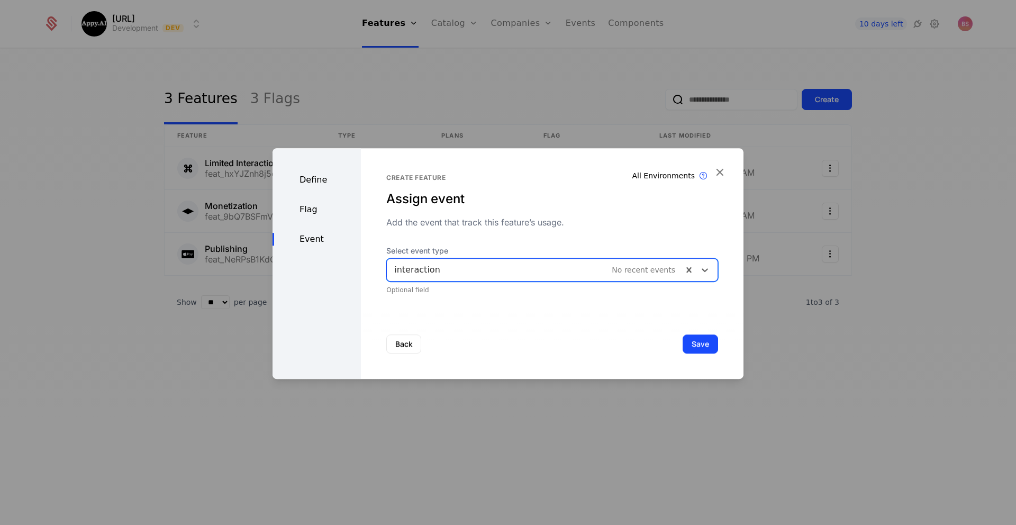
click at [307, 208] on div "Flag" at bounding box center [316, 209] width 88 height 13
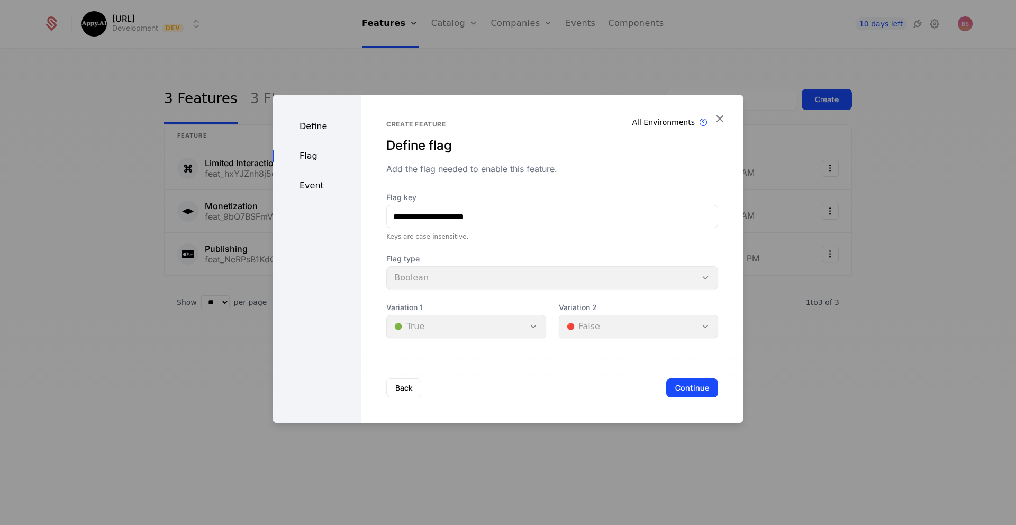
click at [314, 187] on div "Event" at bounding box center [316, 185] width 88 height 13
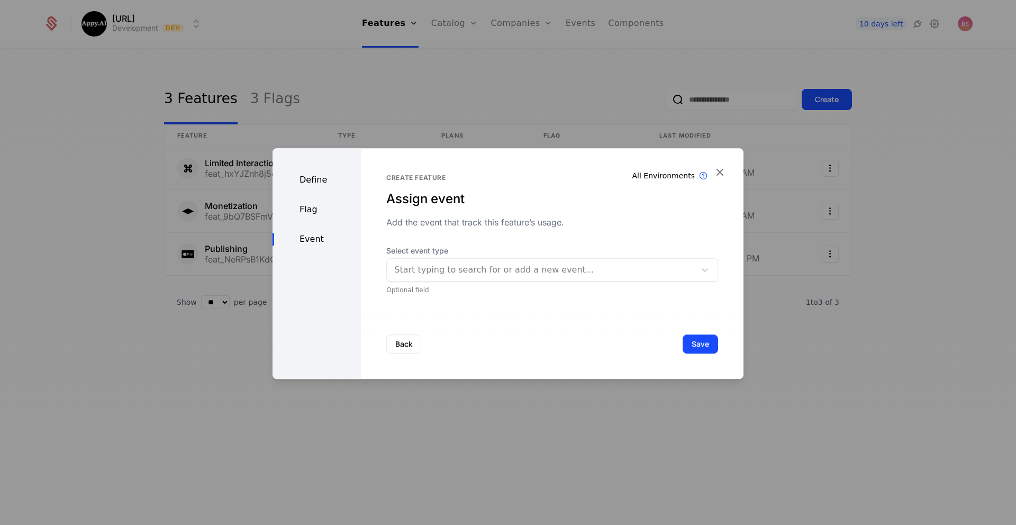
click at [449, 267] on div at bounding box center [541, 269] width 294 height 15
click at [531, 347] on div "Back Save" at bounding box center [552, 344] width 383 height 70
click at [532, 274] on div at bounding box center [541, 269] width 294 height 15
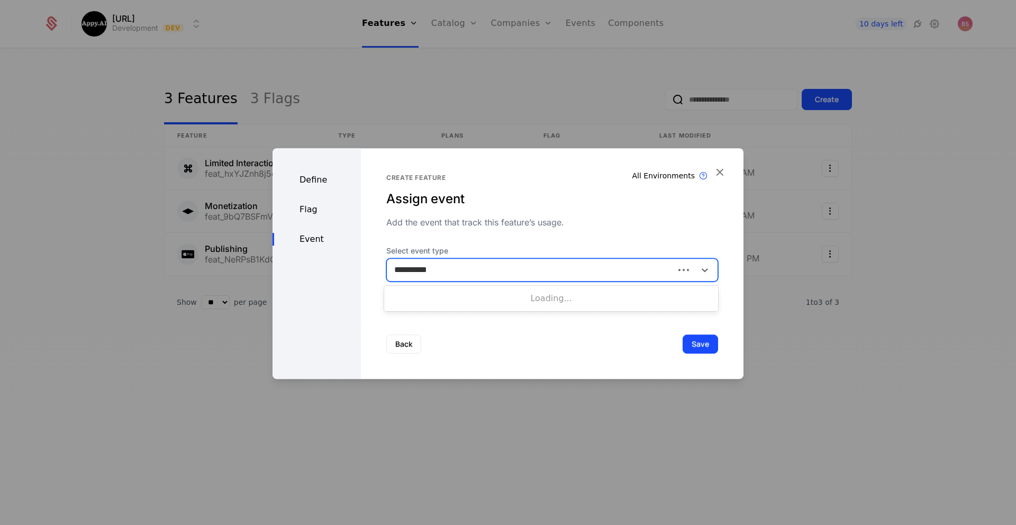
type input "**********"
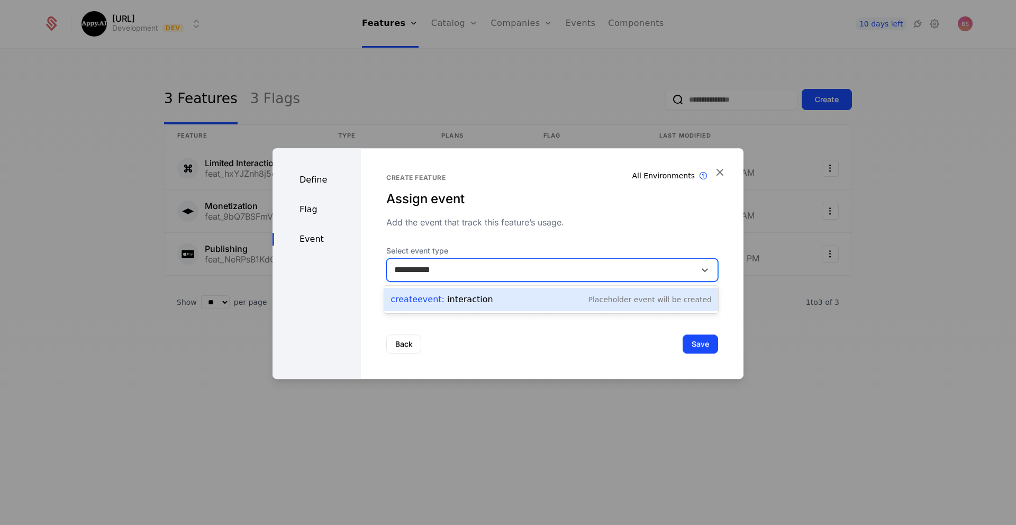
click at [578, 294] on div "Create Event : interaction Placeholder Event will be created" at bounding box center [550, 299] width 321 height 15
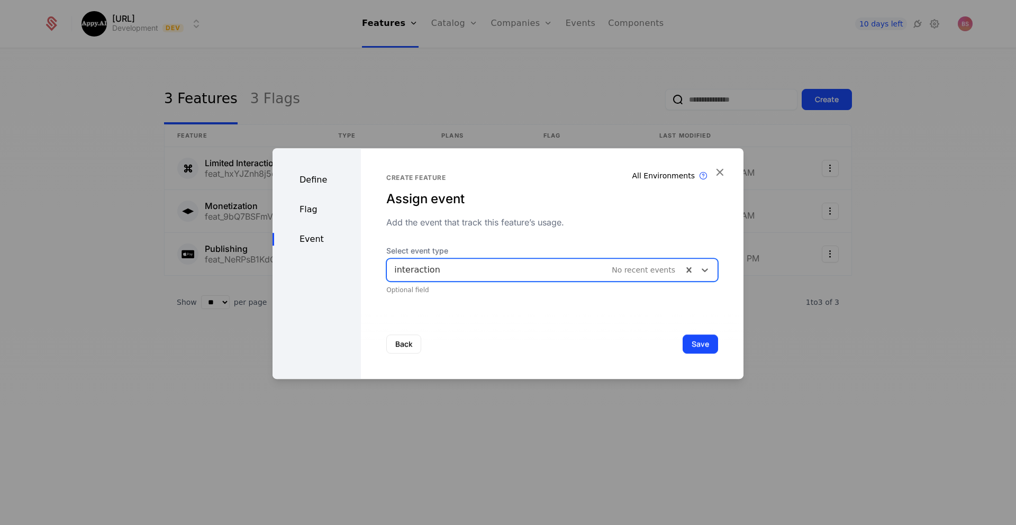
click at [712, 351] on button "Save" at bounding box center [700, 343] width 35 height 19
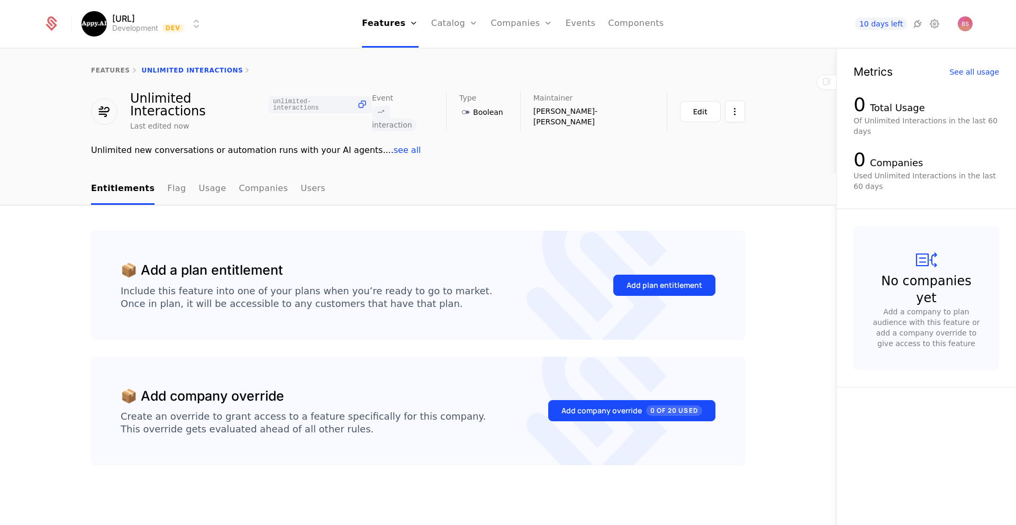
click at [108, 67] on link "features" at bounding box center [110, 70] width 39 height 7
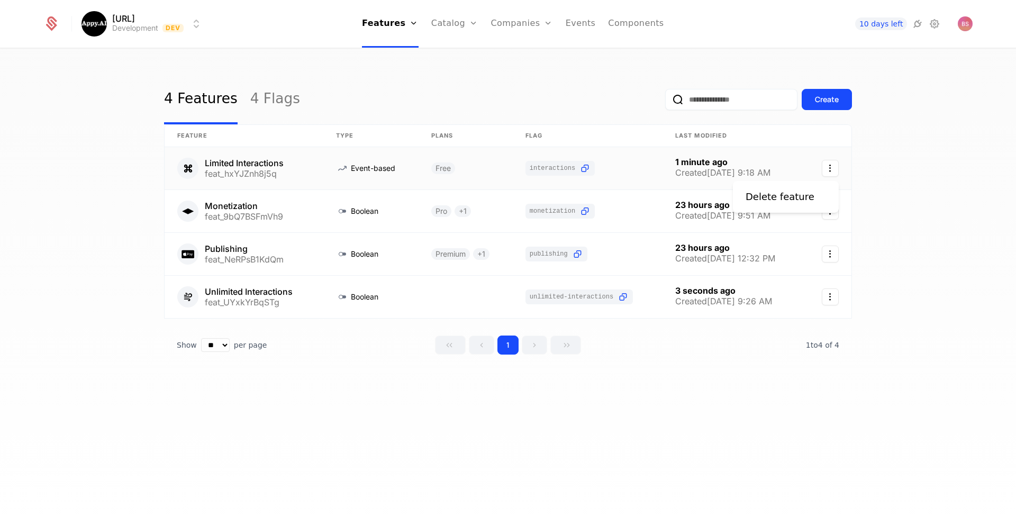
click at [826, 170] on icon "Select action" at bounding box center [830, 168] width 17 height 17
click at [420, 302] on html "Appy.AI Development Dev Features Features Flags Catalog Plans Add Ons Credits C…" at bounding box center [508, 262] width 1016 height 525
click at [283, 162] on link at bounding box center [244, 168] width 159 height 42
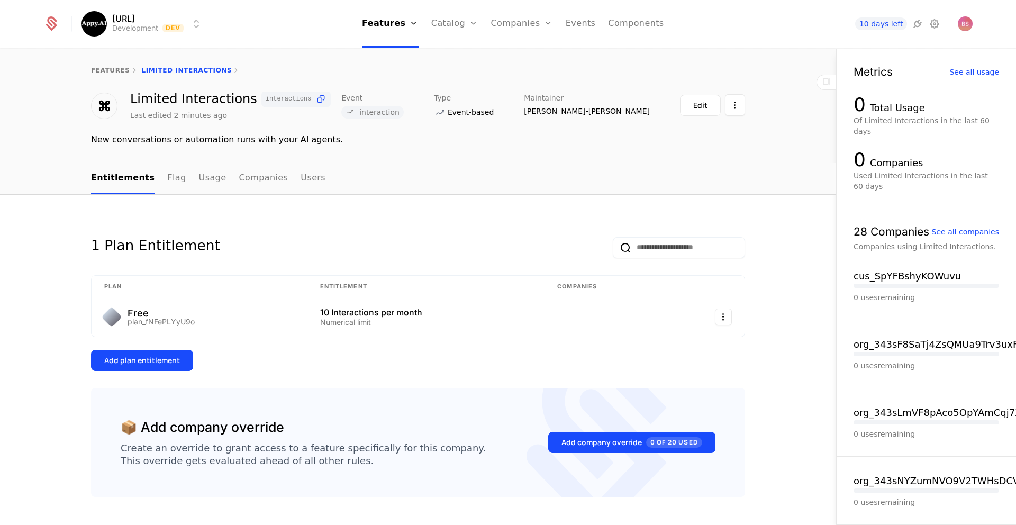
click at [692, 102] on button "Edit" at bounding box center [700, 105] width 41 height 21
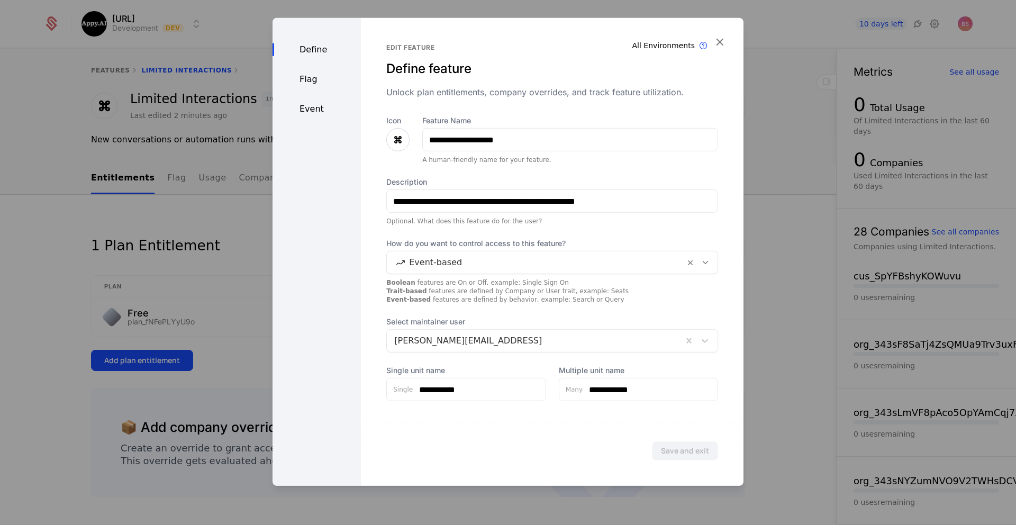
click at [316, 87] on div "Define Flag Event" at bounding box center [316, 252] width 88 height 468
click at [312, 82] on div "Flag" at bounding box center [316, 79] width 88 height 13
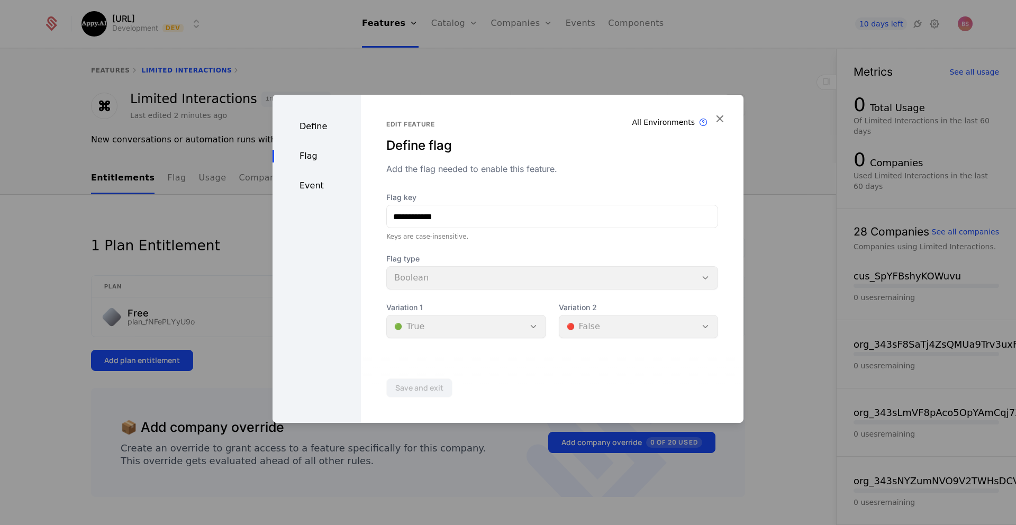
click at [310, 108] on div "Define Flag Event" at bounding box center [316, 259] width 88 height 328
click at [314, 189] on div "Event" at bounding box center [316, 185] width 88 height 13
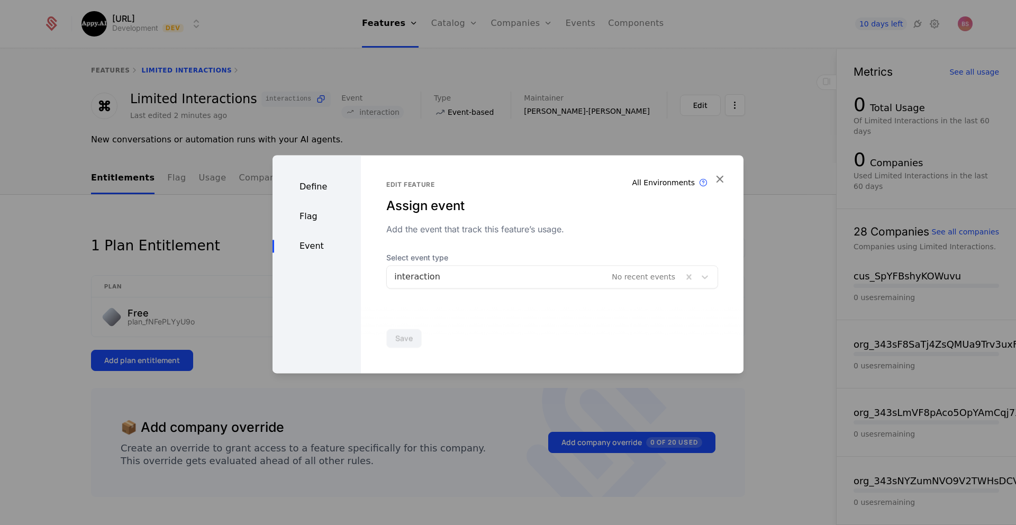
click at [305, 211] on div "Flag" at bounding box center [316, 216] width 88 height 13
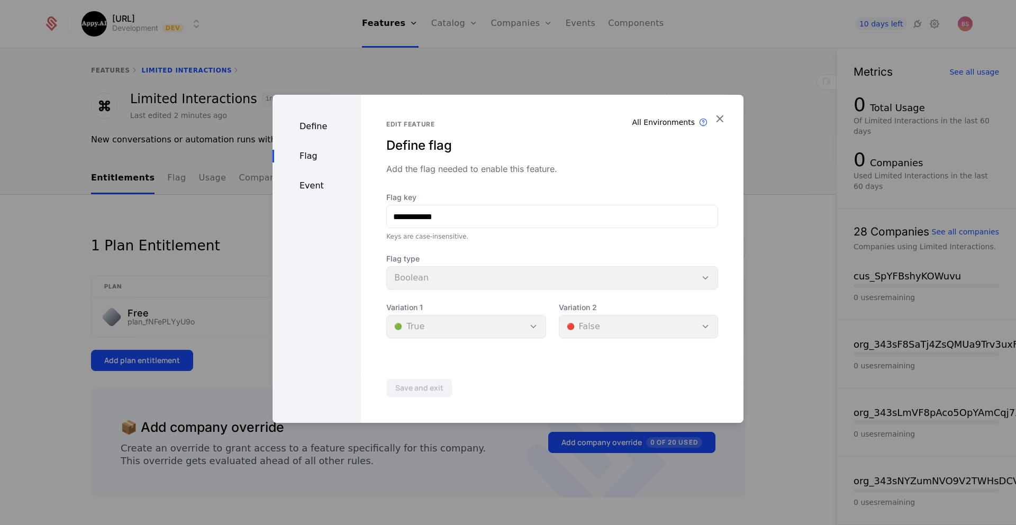
click at [311, 127] on div "Define" at bounding box center [316, 126] width 88 height 13
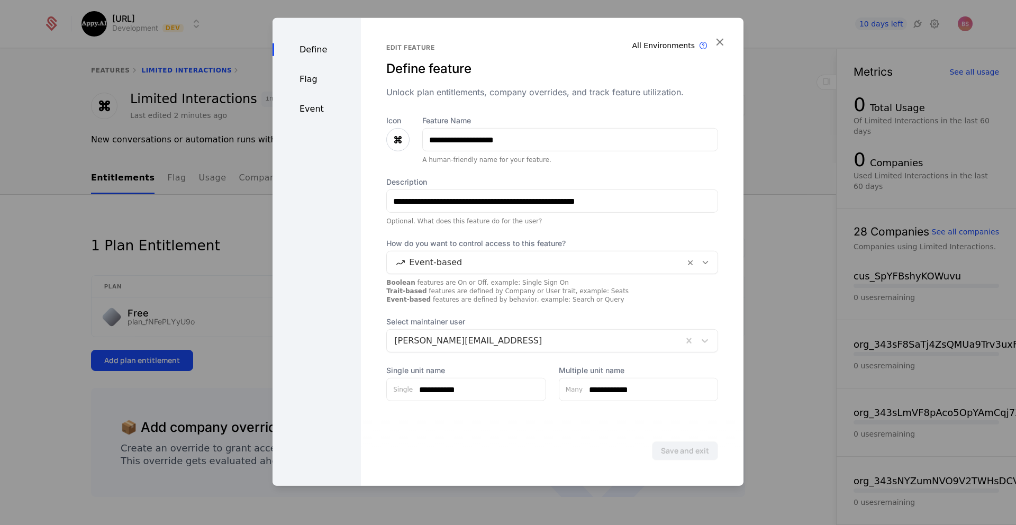
click at [769, 188] on div at bounding box center [508, 262] width 1016 height 525
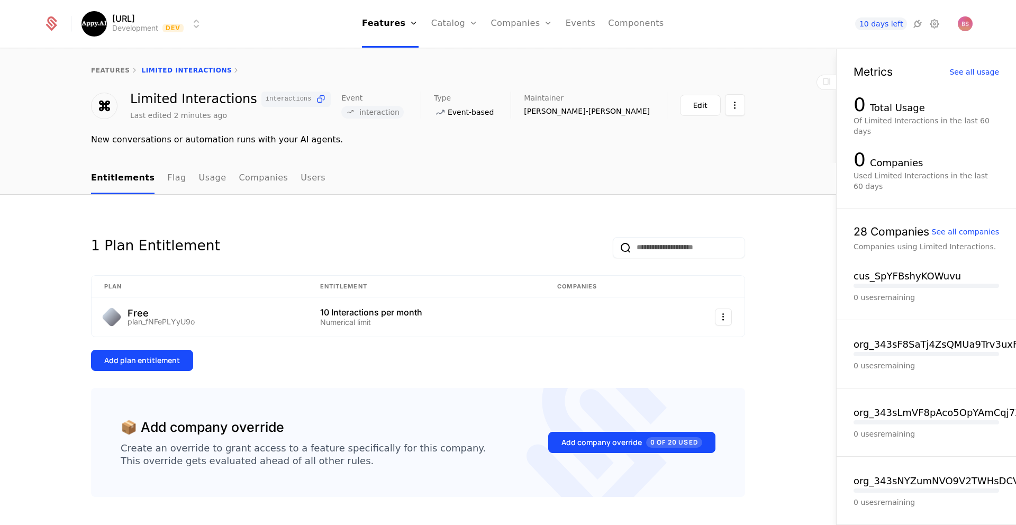
click at [117, 68] on link "features" at bounding box center [110, 70] width 39 height 7
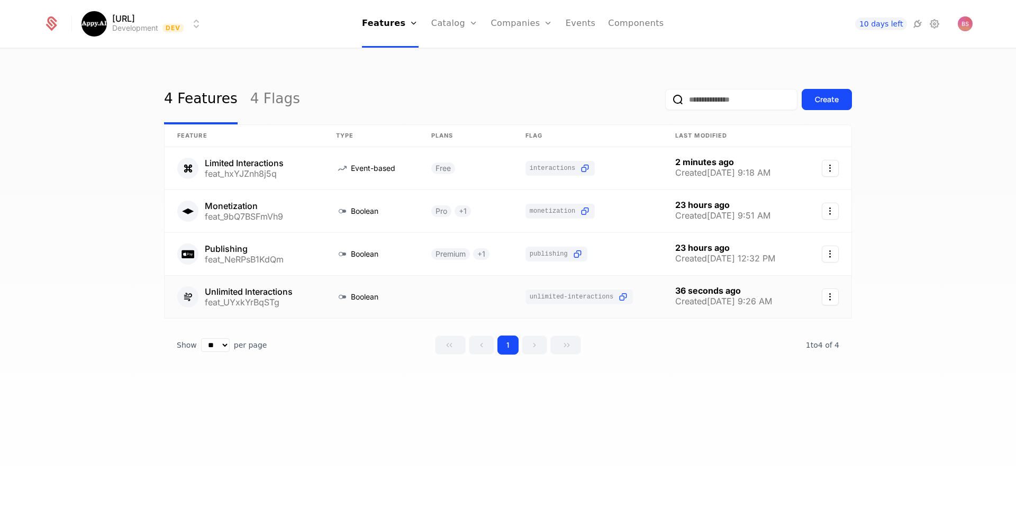
click at [833, 299] on icon "Select action" at bounding box center [830, 296] width 17 height 17
click at [444, 295] on html "Appy.AI Development Dev Features Features Flags Catalog Plans Add Ons Credits C…" at bounding box center [508, 262] width 1016 height 525
click at [437, 295] on link at bounding box center [466, 297] width 94 height 42
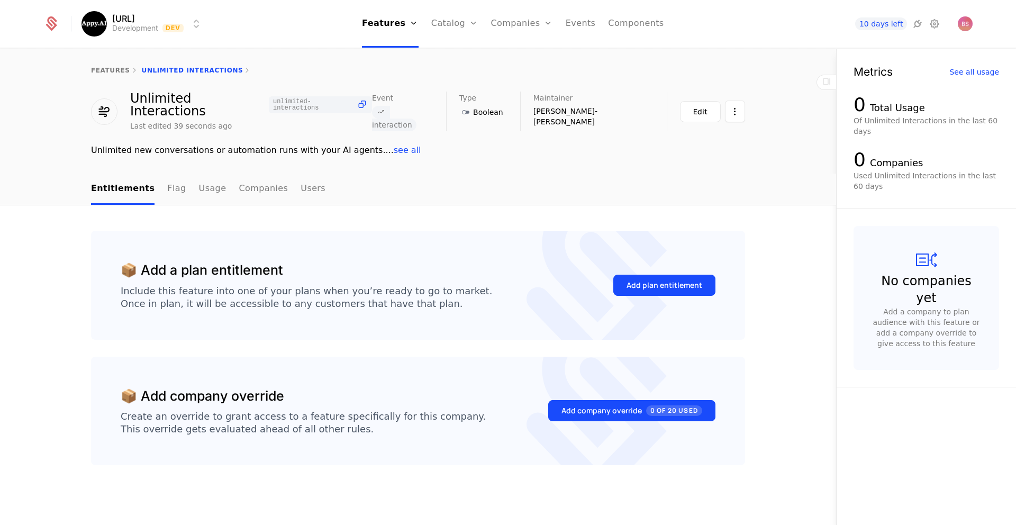
click at [239, 179] on link "Companies" at bounding box center [263, 189] width 49 height 31
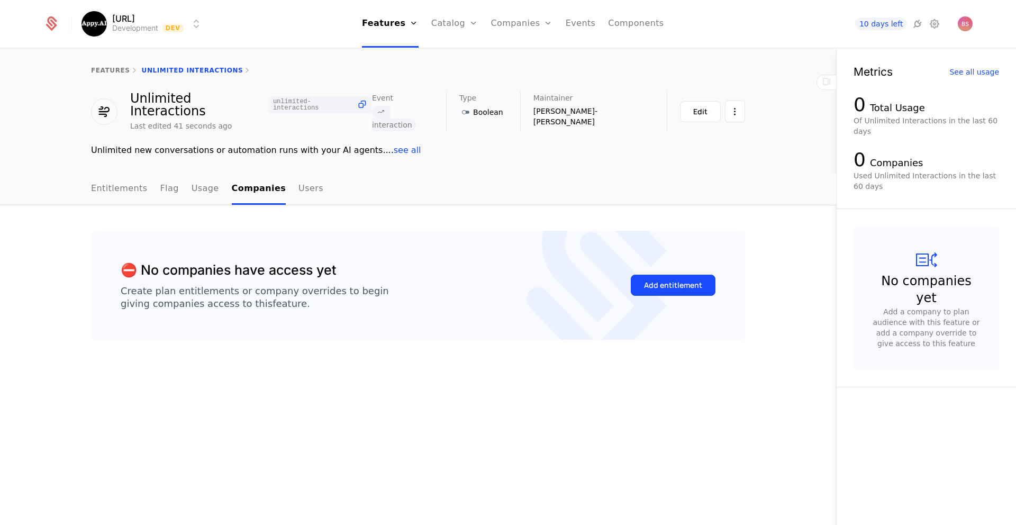
click at [199, 179] on link "Usage" at bounding box center [206, 189] width 28 height 31
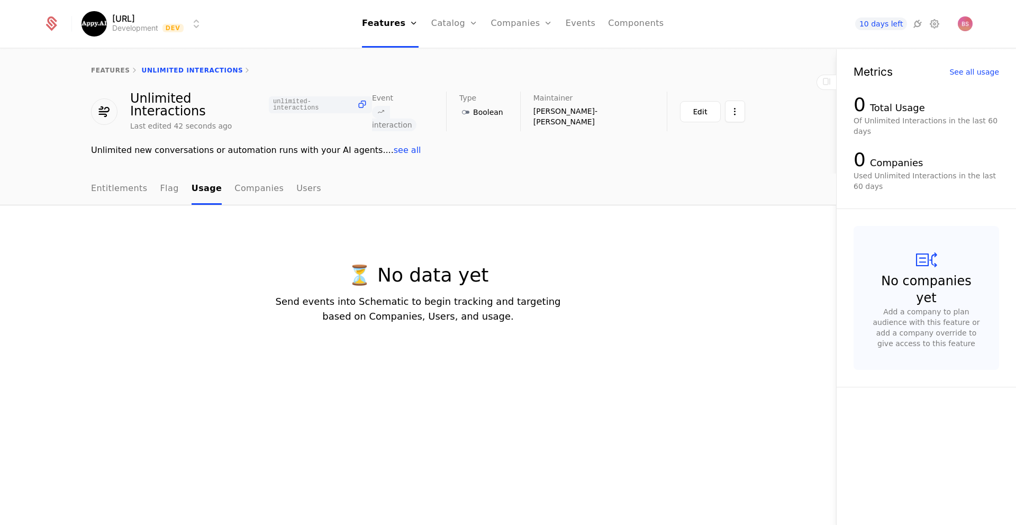
click at [150, 180] on ul "Entitlements Flag Usage Companies Users" at bounding box center [206, 189] width 230 height 31
click at [125, 180] on link "Entitlements" at bounding box center [119, 189] width 57 height 31
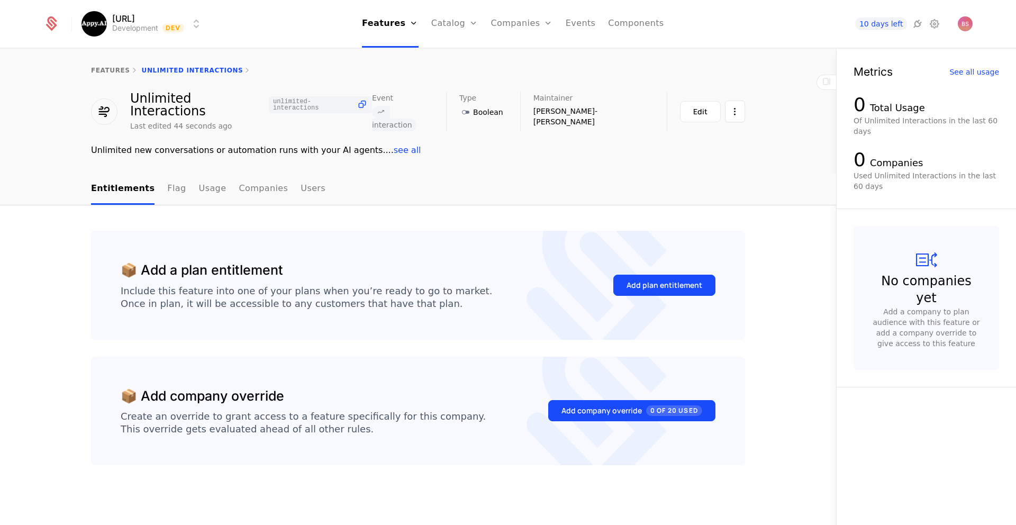
click at [645, 280] on div "Add plan entitlement" at bounding box center [664, 285] width 76 height 11
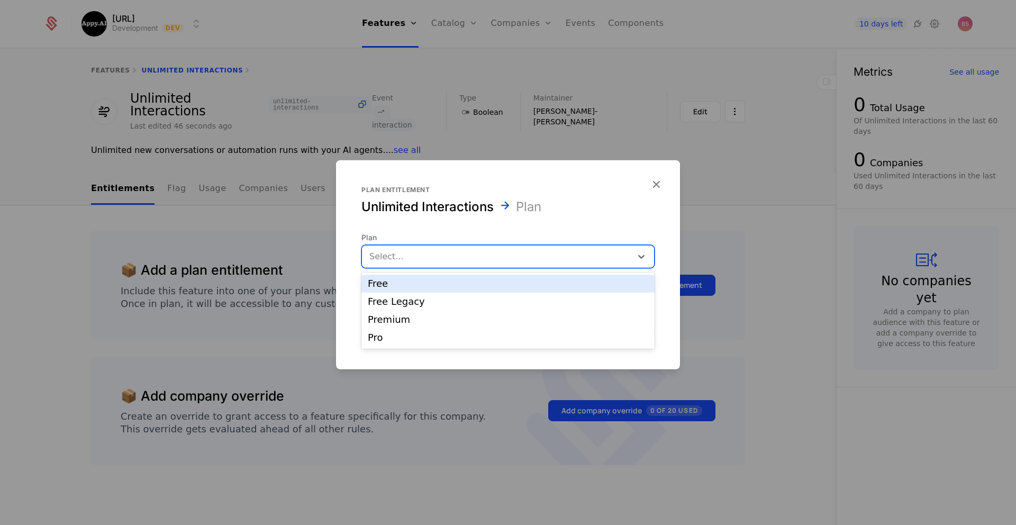
click at [553, 258] on div at bounding box center [496, 256] width 255 height 15
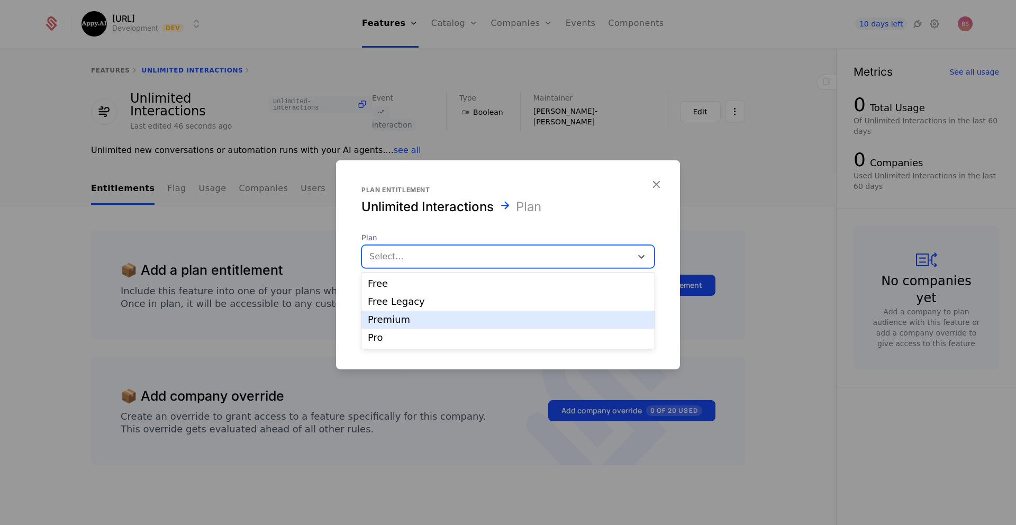
click at [498, 325] on div "Premium" at bounding box center [507, 320] width 293 height 18
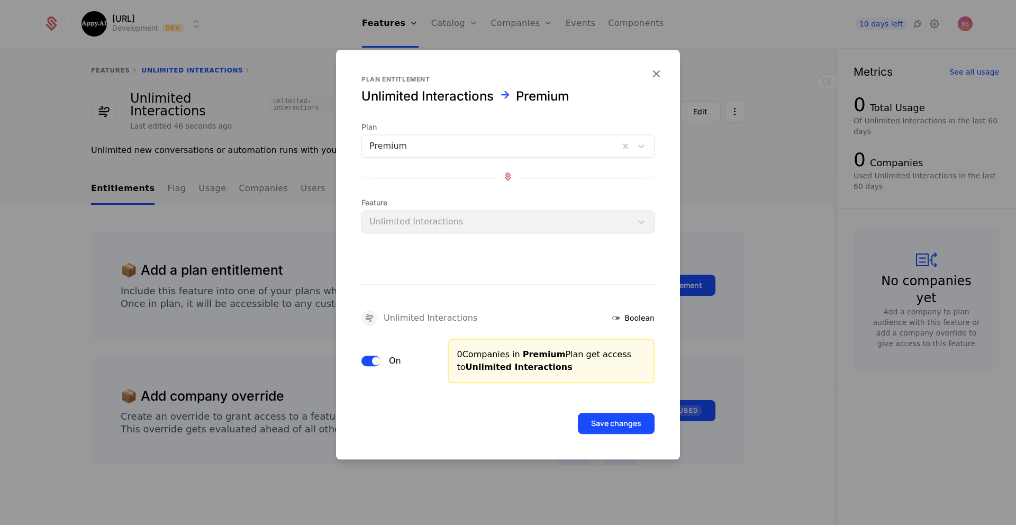
click at [619, 424] on button "Save changes" at bounding box center [616, 423] width 77 height 21
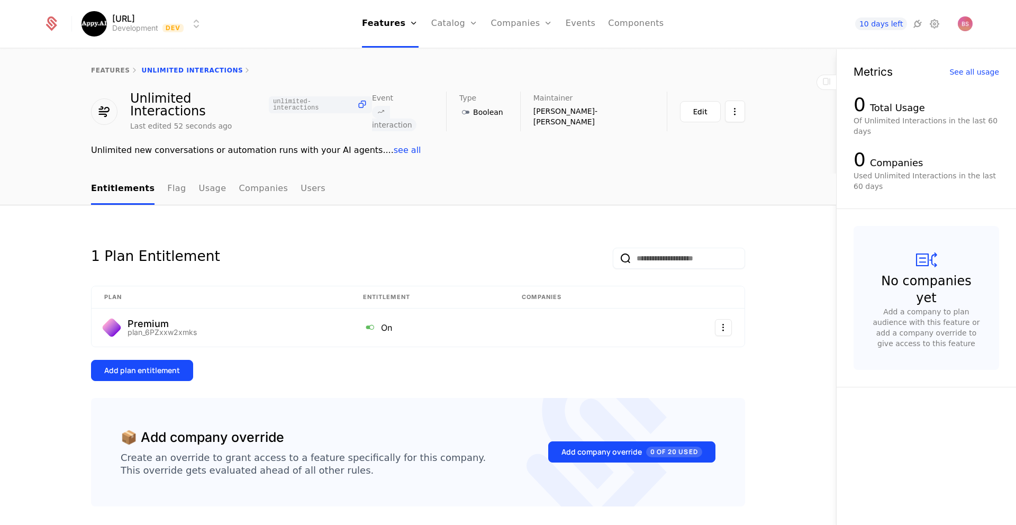
click at [165, 365] on div "Add plan entitlement" at bounding box center [142, 370] width 76 height 11
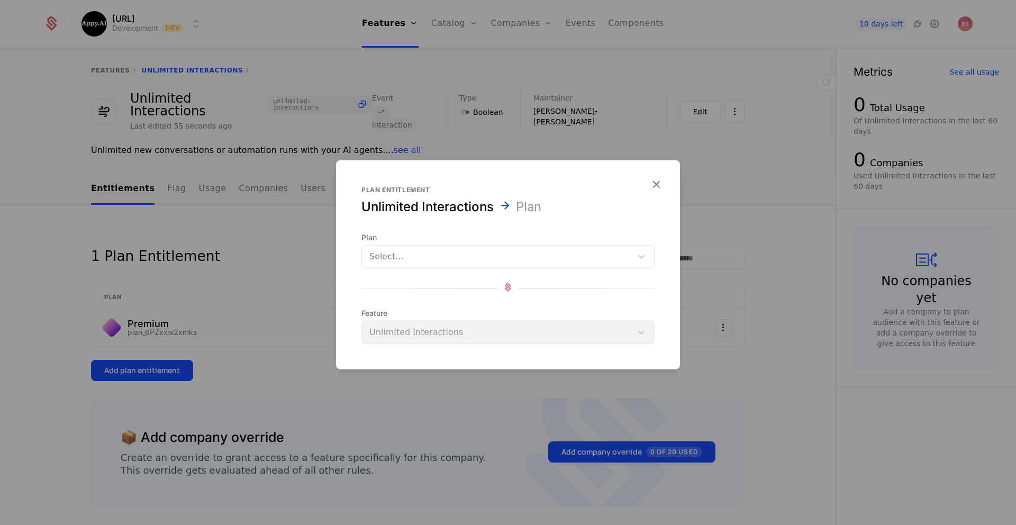
click at [446, 244] on div "Plan Select..." at bounding box center [507, 250] width 293 height 36
click at [443, 250] on div at bounding box center [496, 256] width 255 height 15
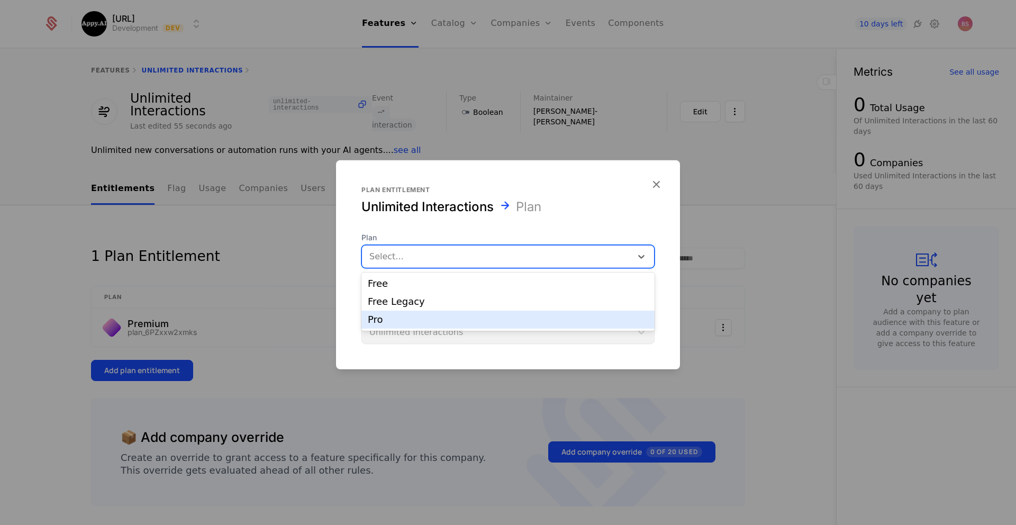
click at [418, 314] on div "Pro" at bounding box center [507, 320] width 293 height 18
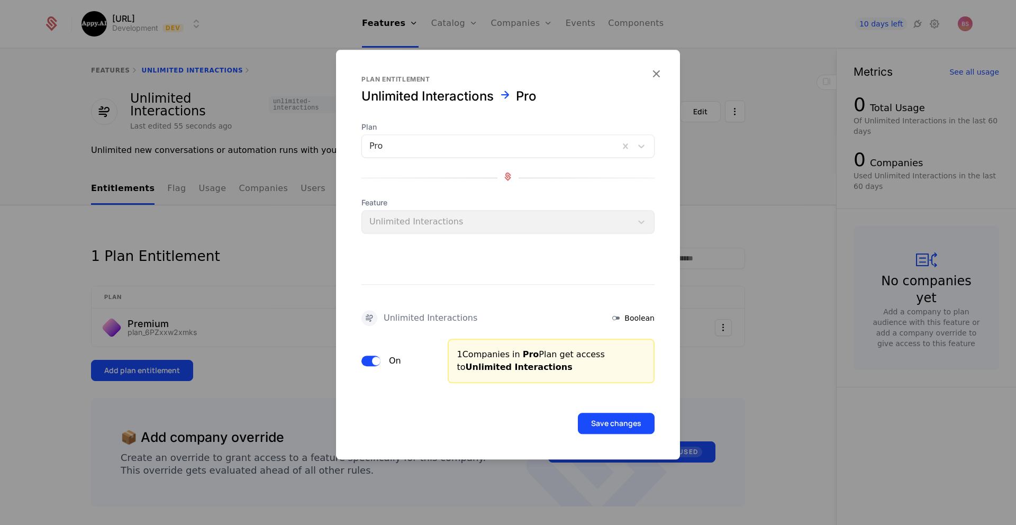
click at [627, 429] on button "Save changes" at bounding box center [616, 423] width 77 height 21
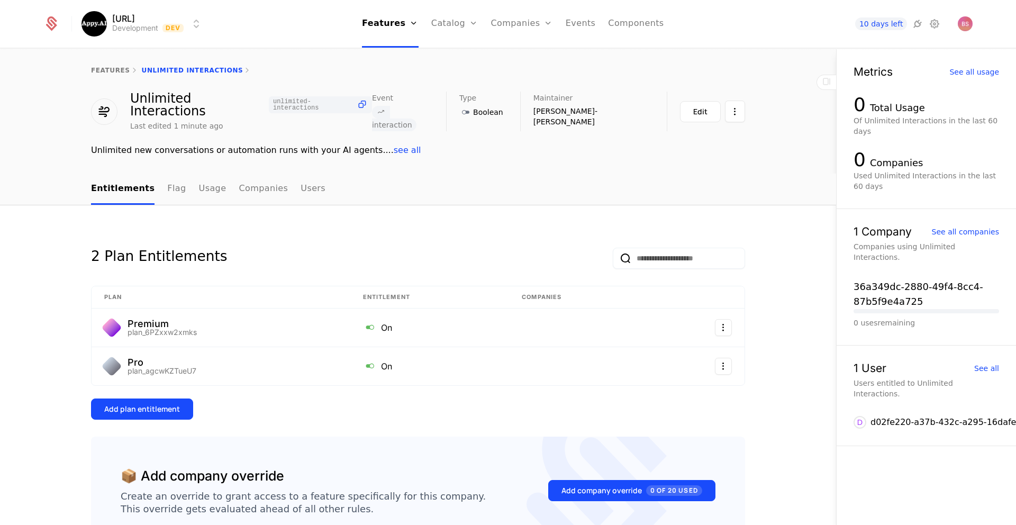
click at [112, 178] on link "Entitlements" at bounding box center [122, 189] width 63 height 31
click at [118, 70] on link "features" at bounding box center [110, 70] width 39 height 7
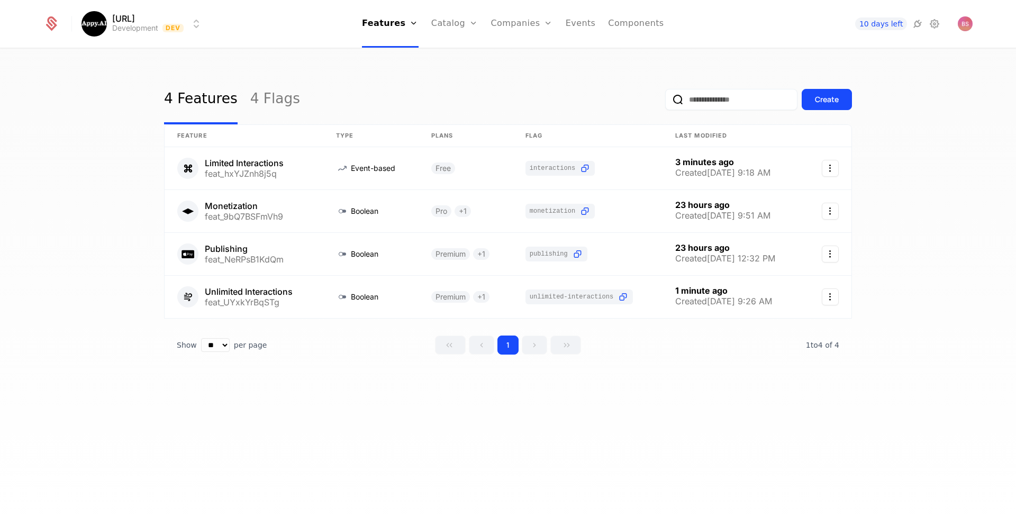
click at [832, 103] on div "Create" at bounding box center [827, 99] width 24 height 11
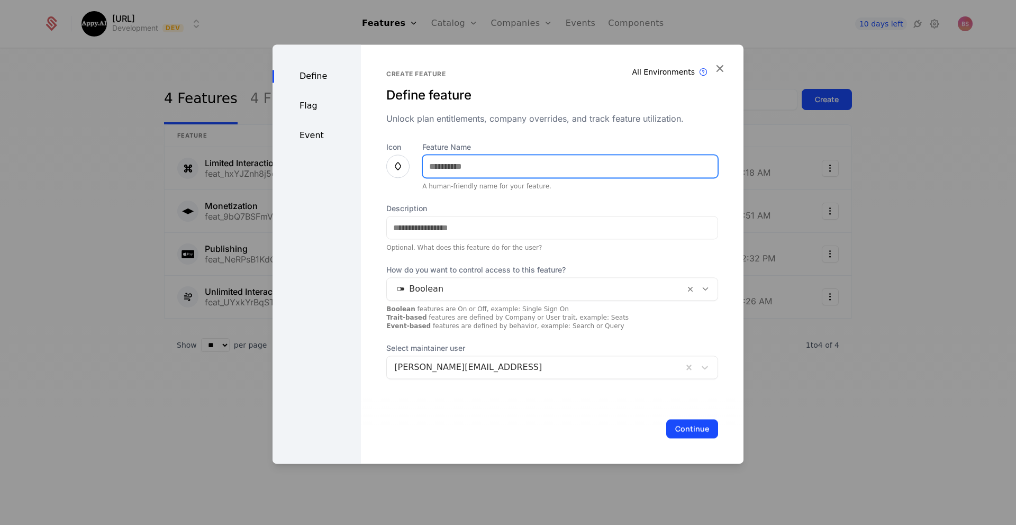
click at [510, 167] on input "Feature Name" at bounding box center [570, 166] width 295 height 22
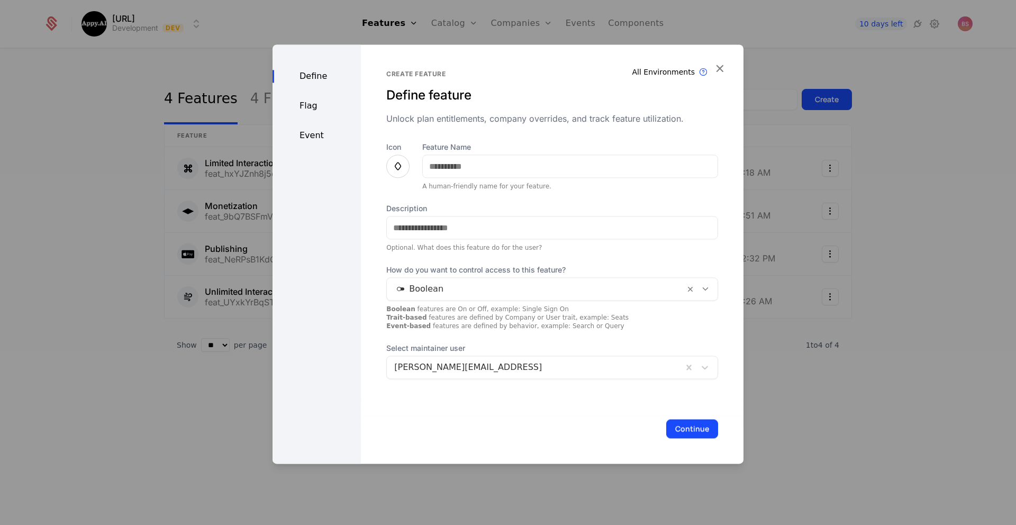
click at [401, 166] on div "Icon" at bounding box center [397, 166] width 23 height 49
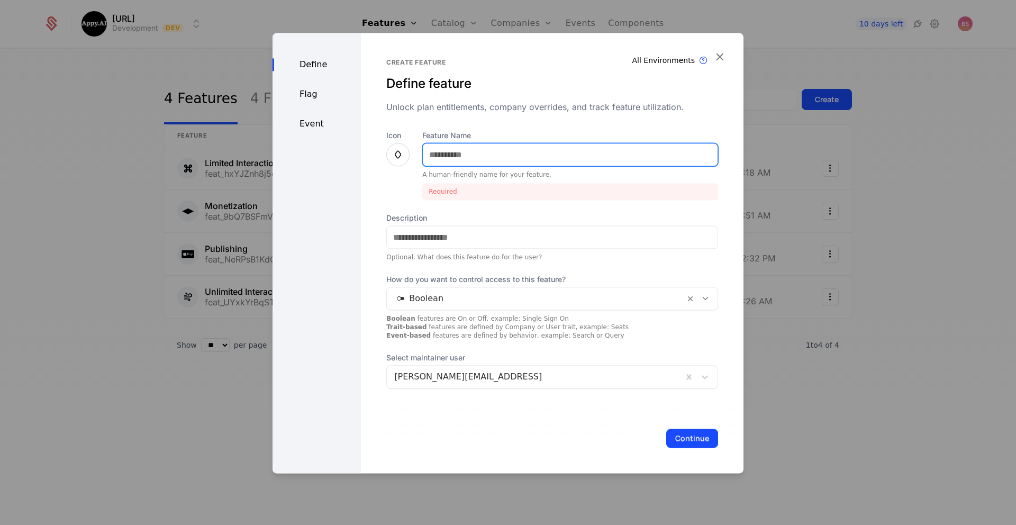
click at [459, 156] on input "Feature Name" at bounding box center [570, 154] width 295 height 22
click at [392, 154] on icon at bounding box center [398, 154] width 13 height 13
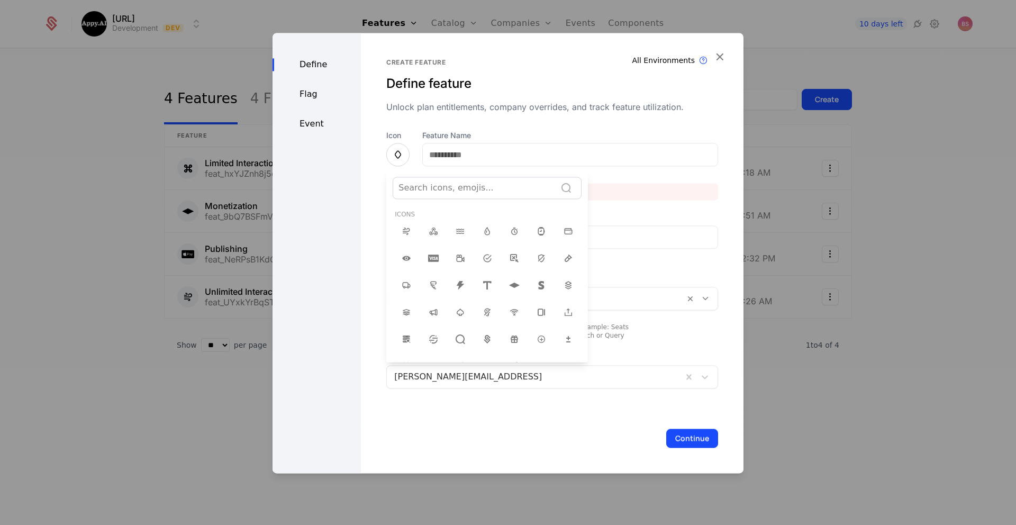
click at [394, 153] on div at bounding box center [507, 253] width 471 height 440
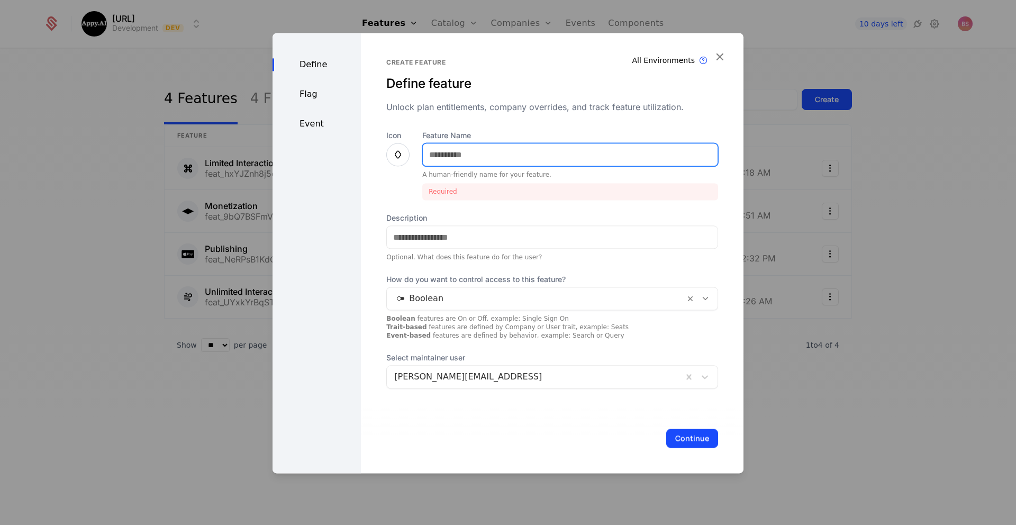
click at [459, 153] on input "Feature Name" at bounding box center [570, 154] width 295 height 22
type input "*"
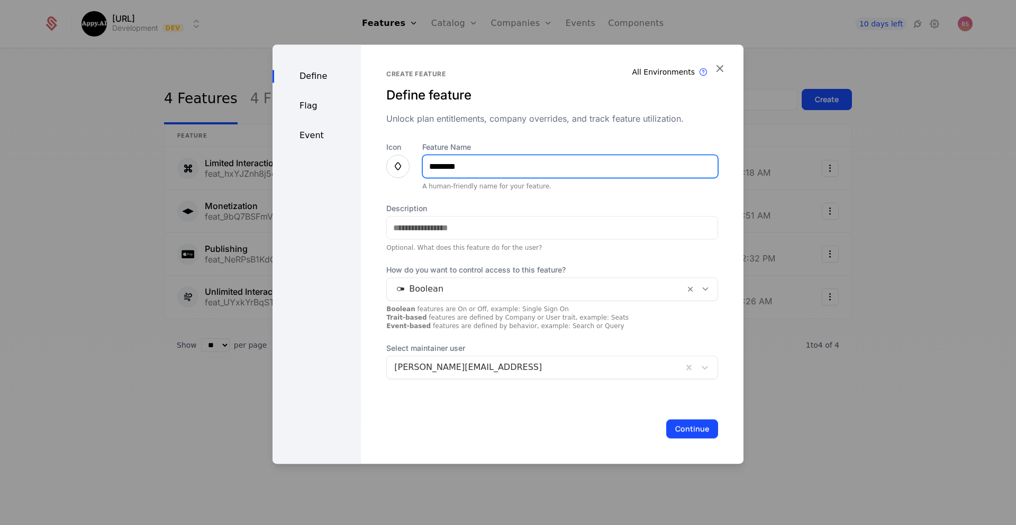
click at [433, 168] on input "********" at bounding box center [570, 166] width 295 height 22
click at [437, 168] on input "********" at bounding box center [570, 166] width 295 height 22
click at [435, 169] on input "********" at bounding box center [570, 166] width 295 height 22
type input "**********"
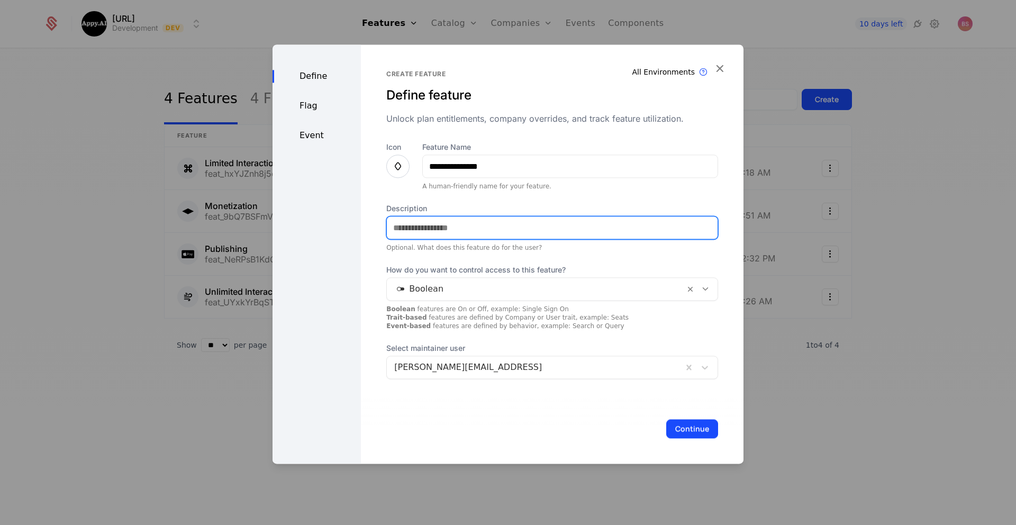
click at [444, 233] on input "Description" at bounding box center [552, 227] width 331 height 22
drag, startPoint x: 435, startPoint y: 227, endPoint x: 451, endPoint y: 226, distance: 15.4
click at [451, 226] on input "**********" at bounding box center [552, 227] width 331 height 22
type input "**********"
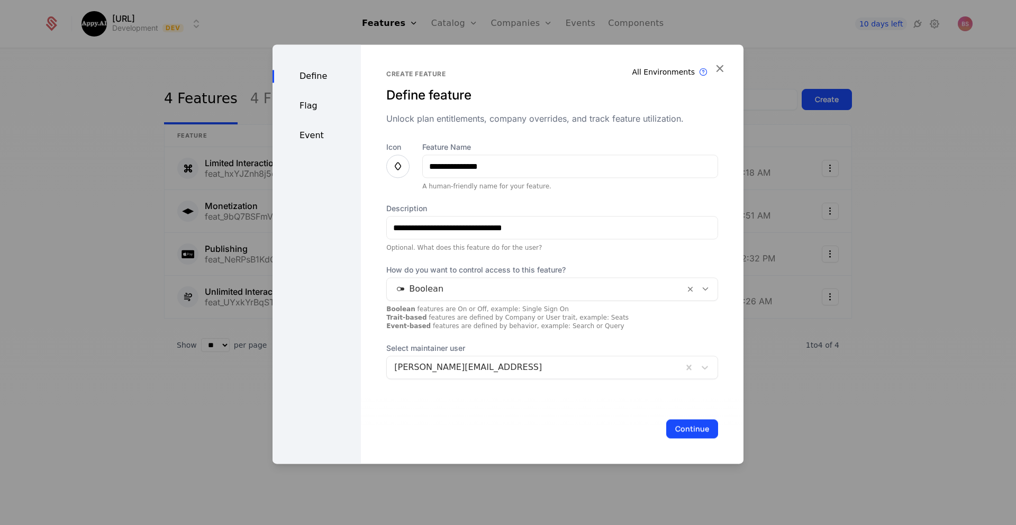
click at [543, 288] on div at bounding box center [535, 288] width 283 height 15
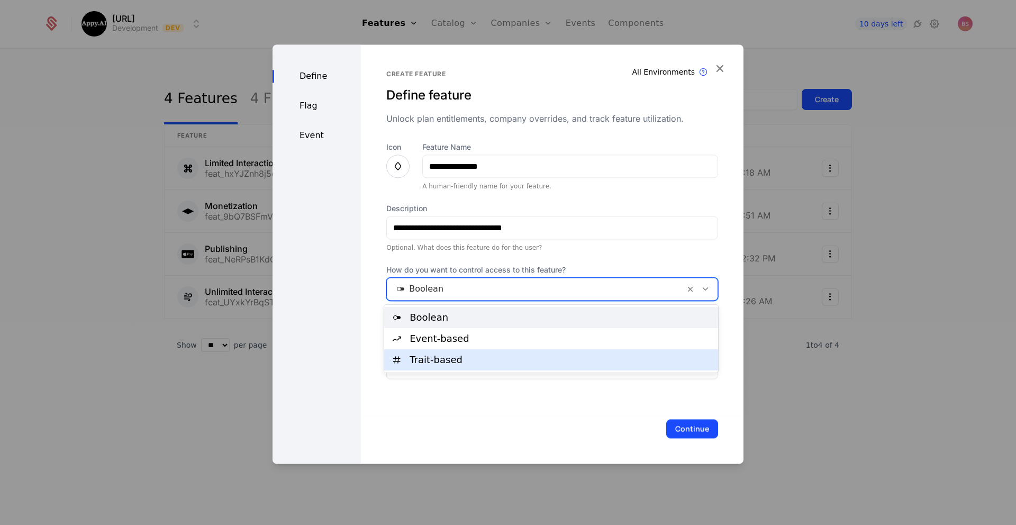
click at [493, 357] on div "Trait-based" at bounding box center [561, 360] width 302 height 10
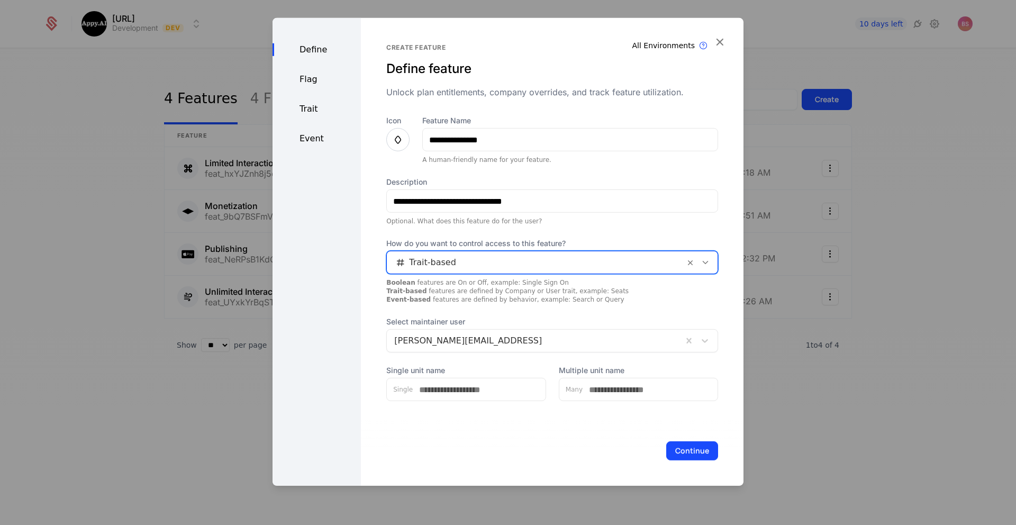
click at [560, 303] on div "Boolean features are On or Off, example: Single Sign On Trait-based features ar…" at bounding box center [552, 290] width 332 height 25
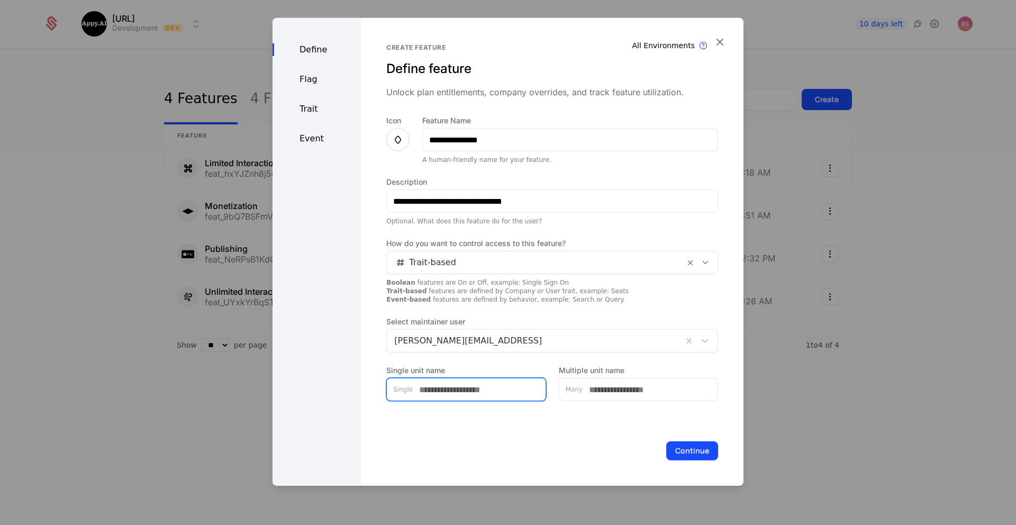
click at [463, 386] on input "Single unit name" at bounding box center [479, 389] width 133 height 22
type input "*****"
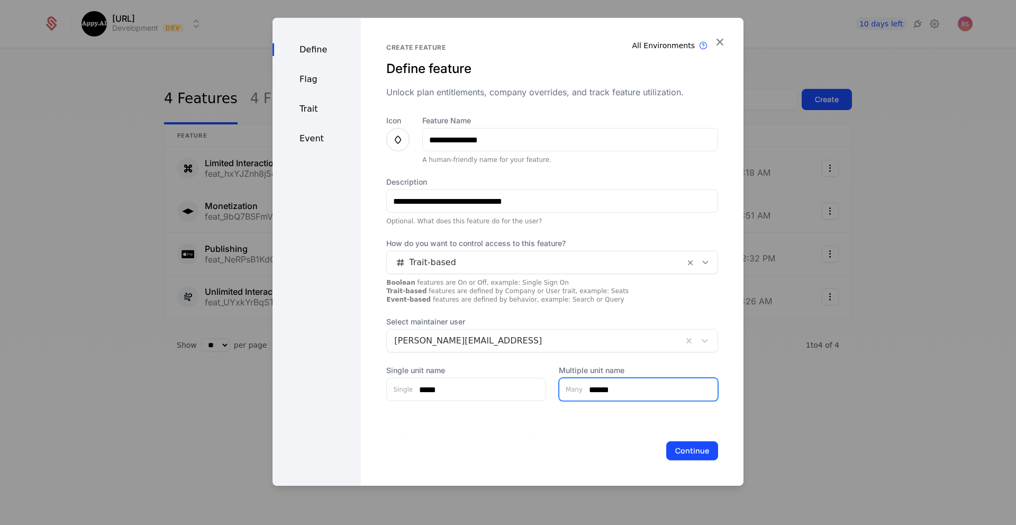
type input "******"
click at [682, 450] on button "Continue" at bounding box center [692, 450] width 52 height 19
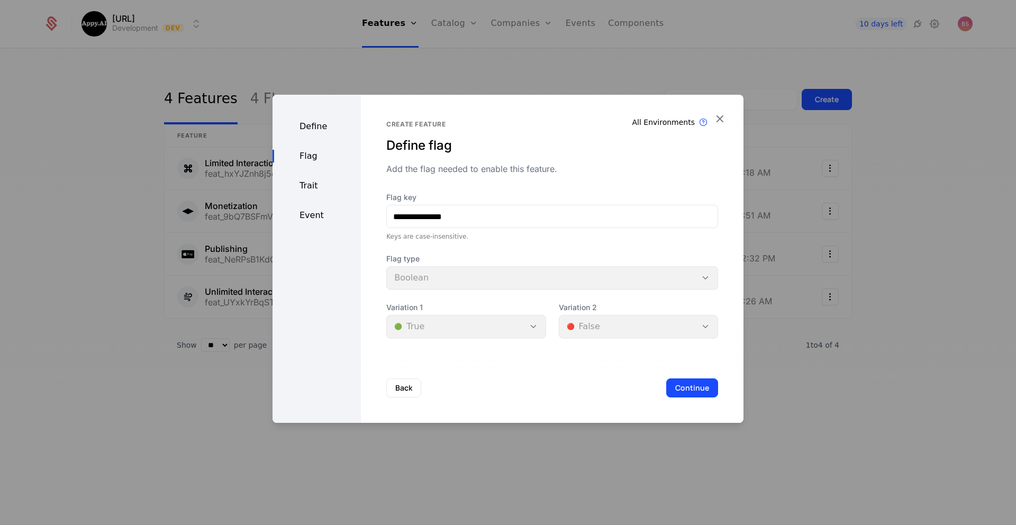
click at [676, 385] on button "Continue" at bounding box center [692, 387] width 52 height 19
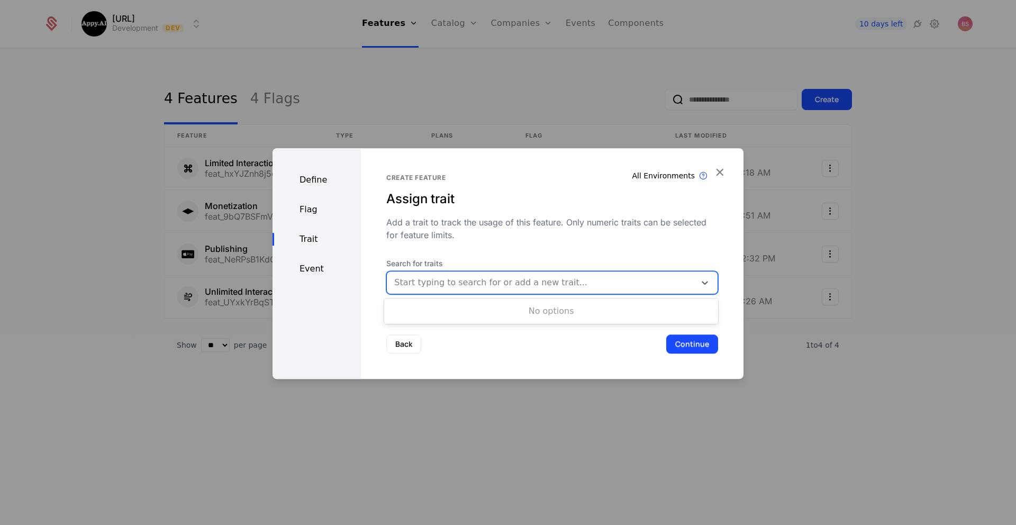
click at [537, 283] on div at bounding box center [541, 282] width 294 height 15
click at [532, 281] on div at bounding box center [541, 282] width 294 height 15
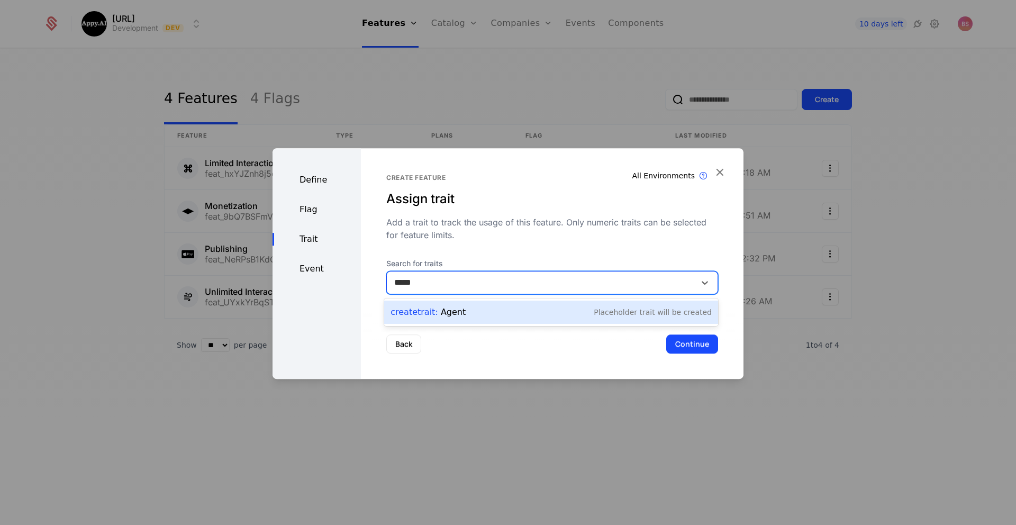
type input "******"
click at [539, 308] on div "Create Trait : Agents Placeholder Trait will be created" at bounding box center [550, 312] width 321 height 15
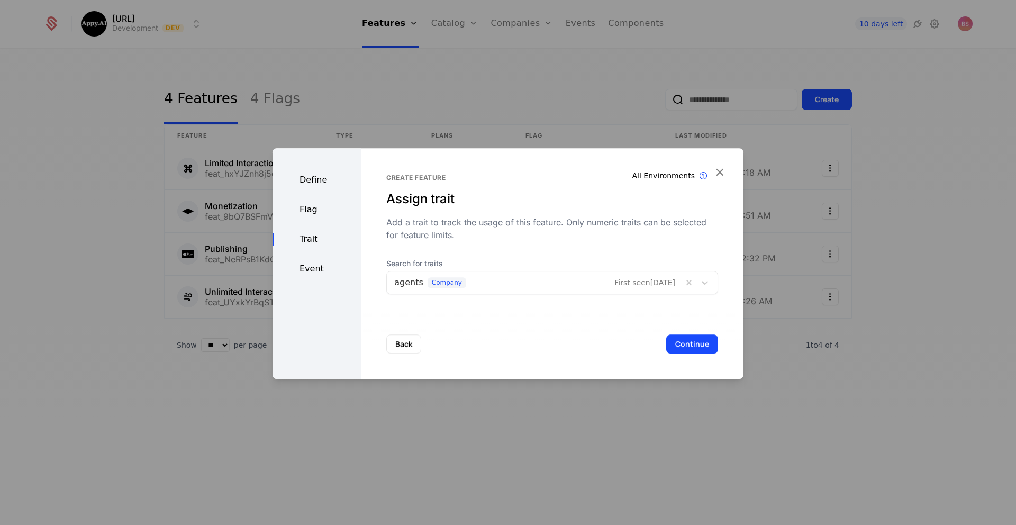
click at [696, 345] on button "Continue" at bounding box center [692, 343] width 52 height 19
click at [698, 340] on button "Save" at bounding box center [700, 343] width 35 height 19
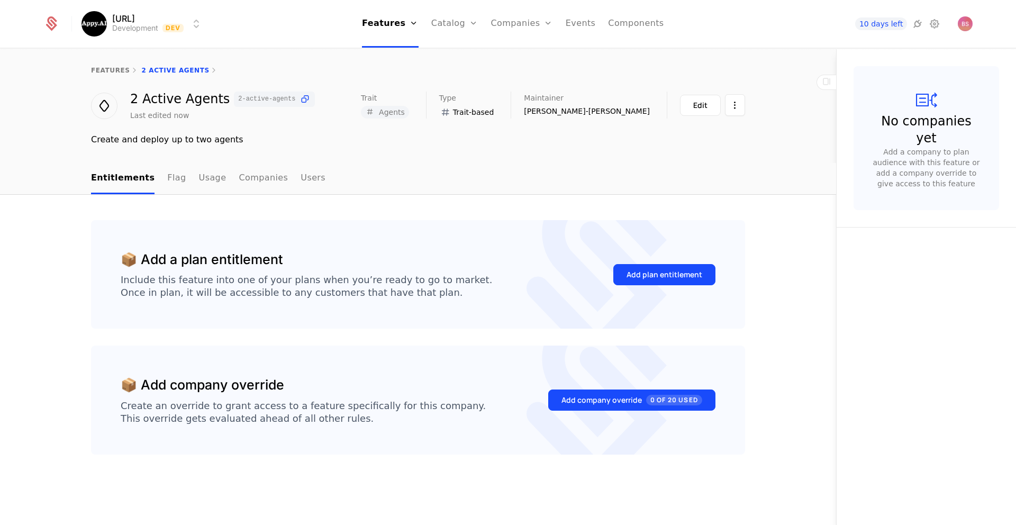
click at [625, 274] on button "Add plan entitlement" at bounding box center [664, 274] width 102 height 21
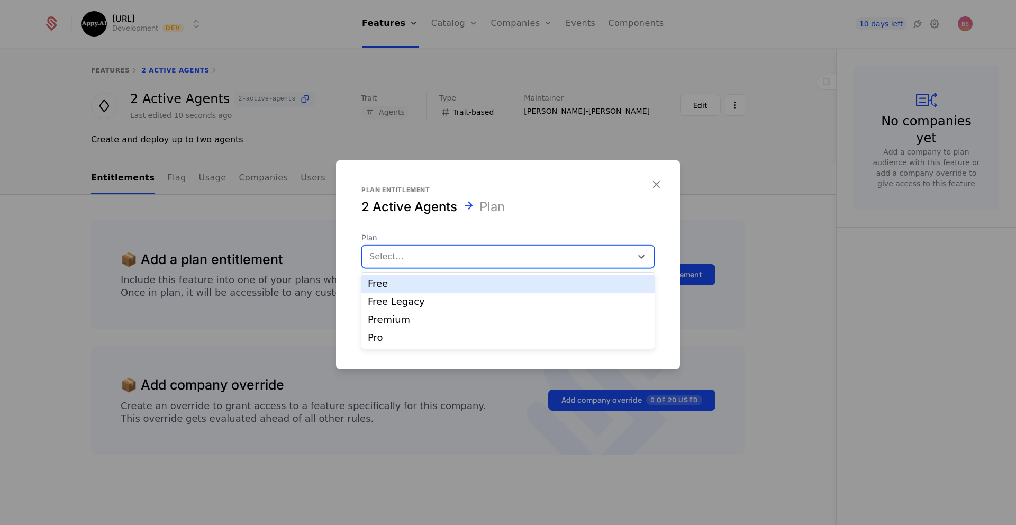
click at [523, 260] on div at bounding box center [496, 256] width 255 height 15
click at [495, 283] on div "Free" at bounding box center [508, 284] width 280 height 10
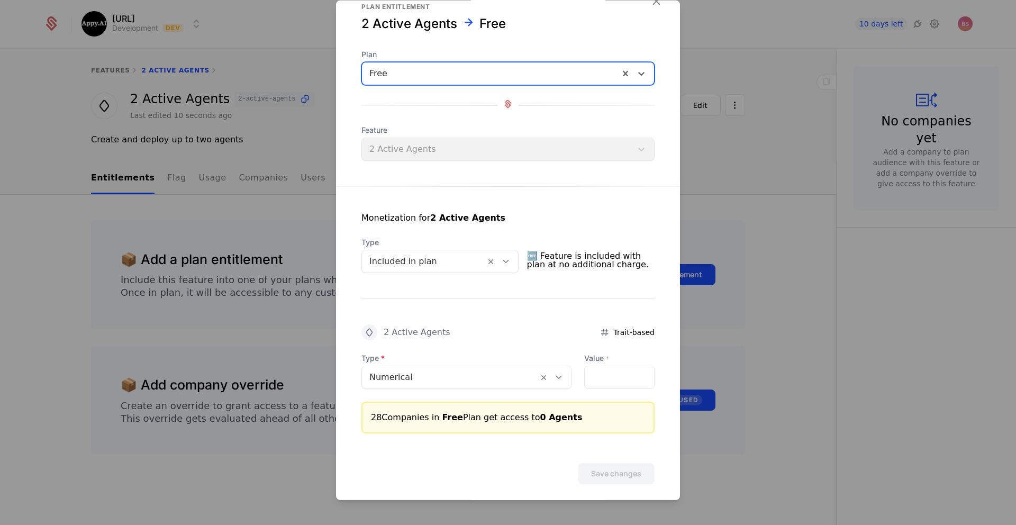
scroll to position [32, 0]
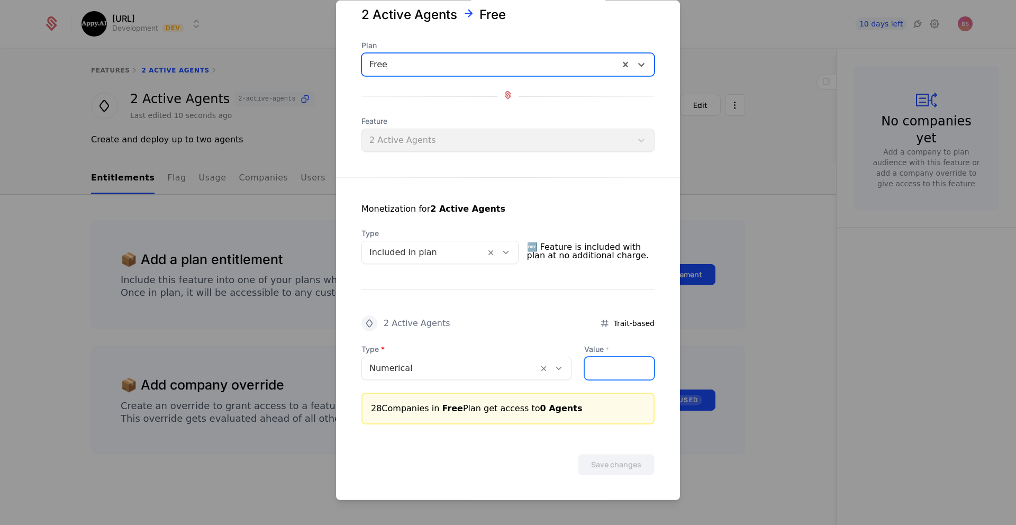
click at [603, 360] on input "Value *" at bounding box center [619, 368] width 69 height 22
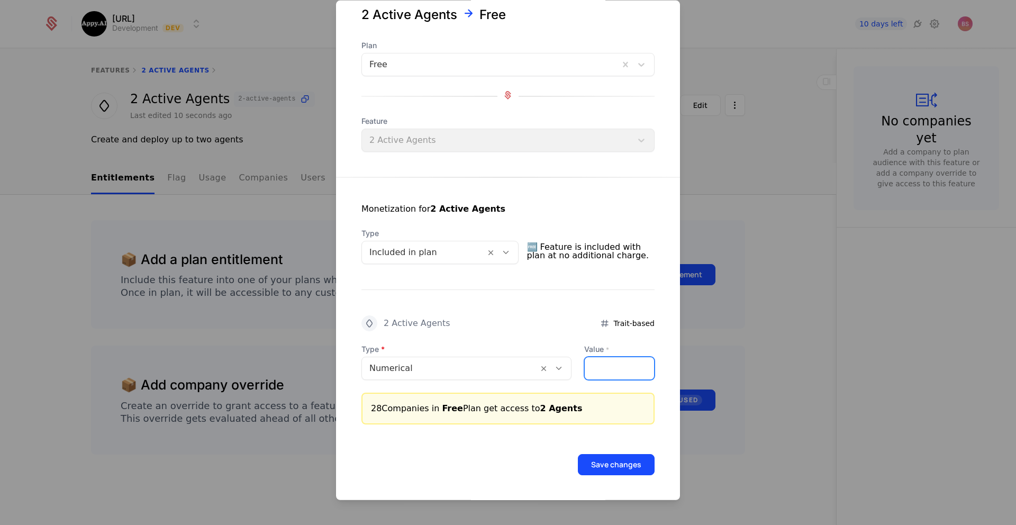
type input "*"
click at [617, 462] on button "Save changes" at bounding box center [616, 464] width 77 height 21
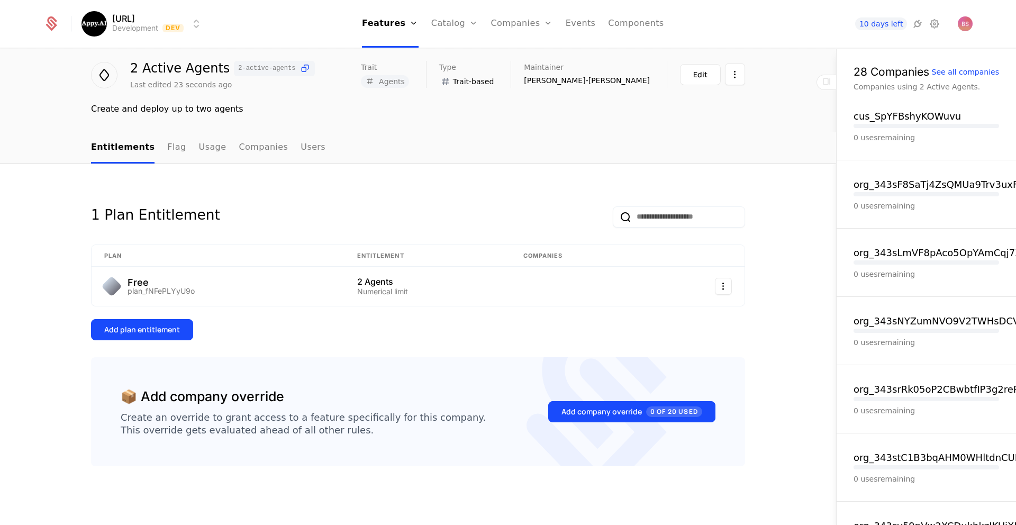
scroll to position [0, 0]
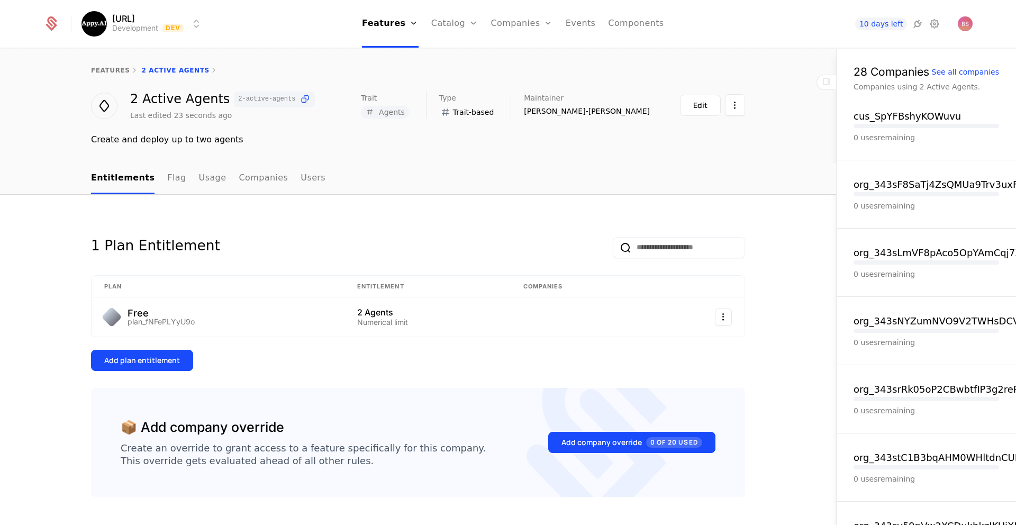
click at [113, 71] on link "features" at bounding box center [110, 70] width 39 height 7
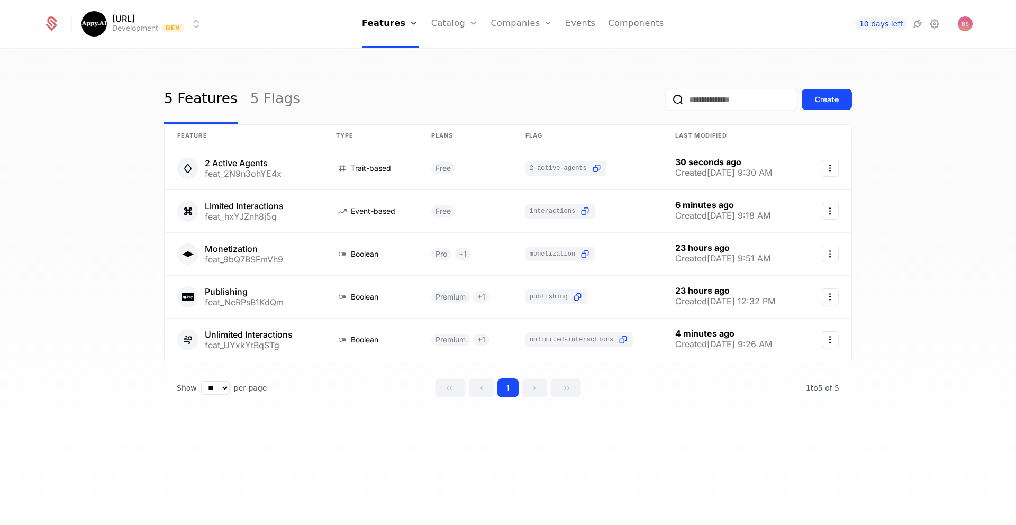
click at [823, 102] on div "Create" at bounding box center [827, 99] width 24 height 11
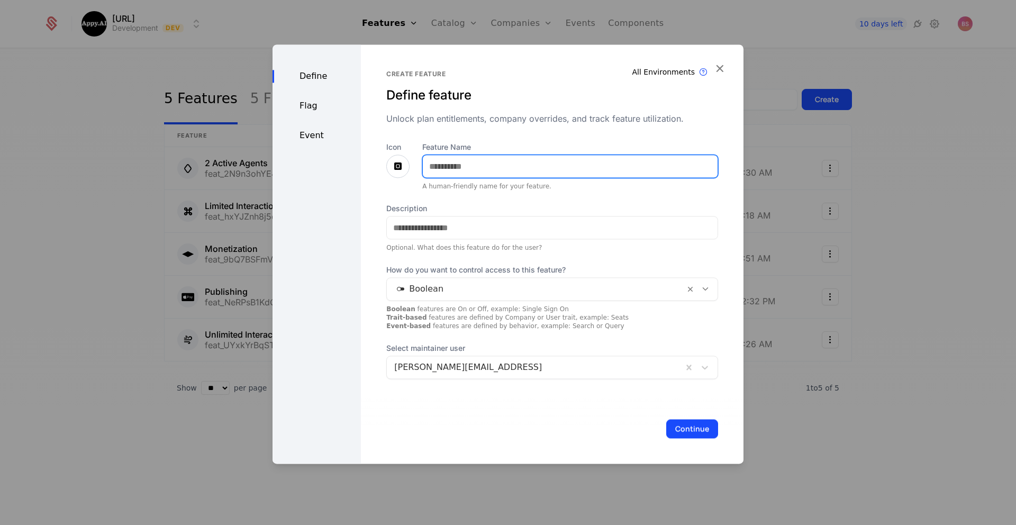
click at [503, 171] on input "Feature Name" at bounding box center [570, 166] width 295 height 22
type input "**********"
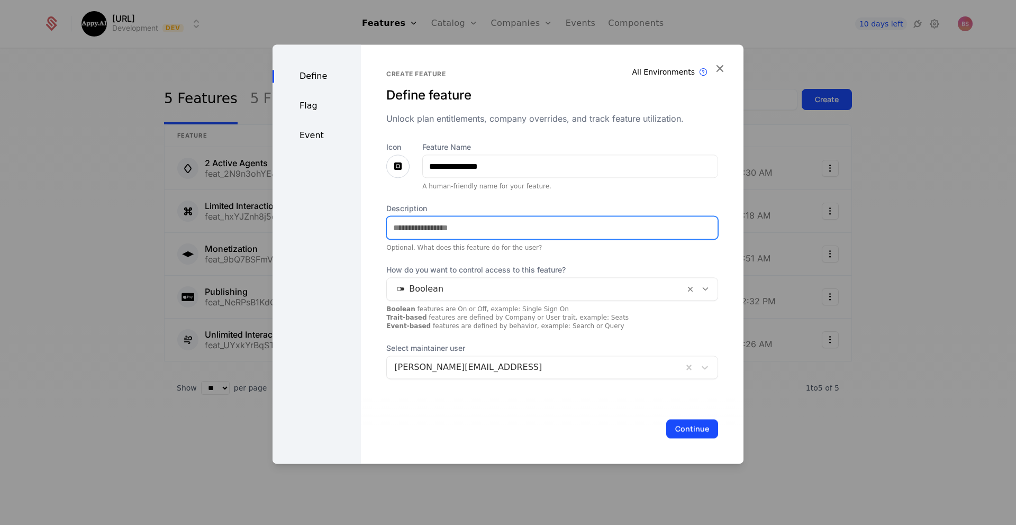
click at [507, 216] on div at bounding box center [552, 227] width 332 height 23
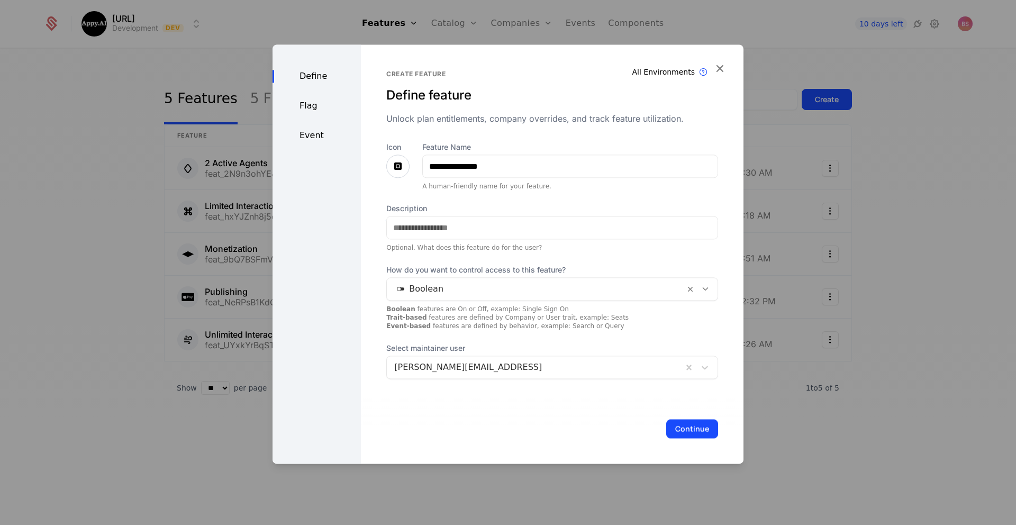
click at [720, 67] on icon "button" at bounding box center [720, 68] width 14 height 14
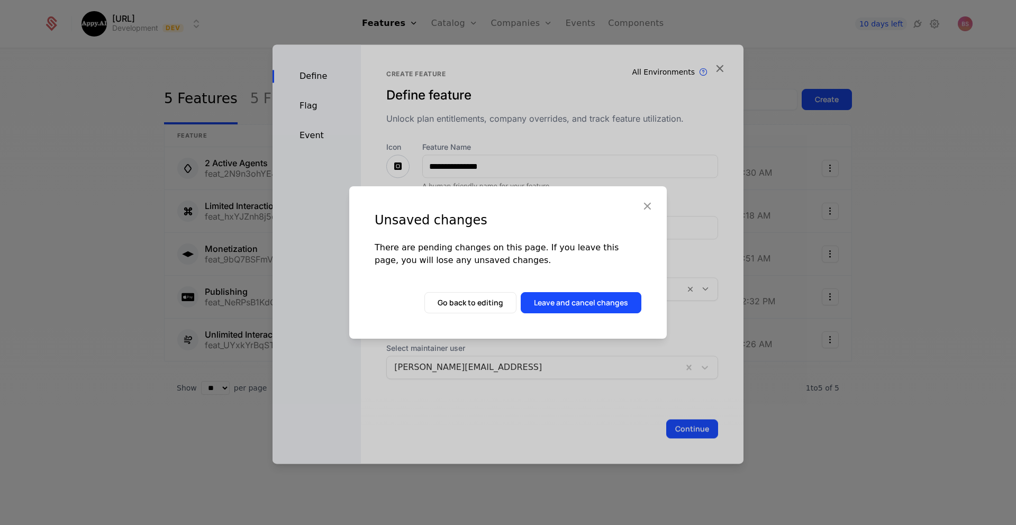
click at [562, 305] on button "Leave and cancel changes" at bounding box center [581, 302] width 121 height 21
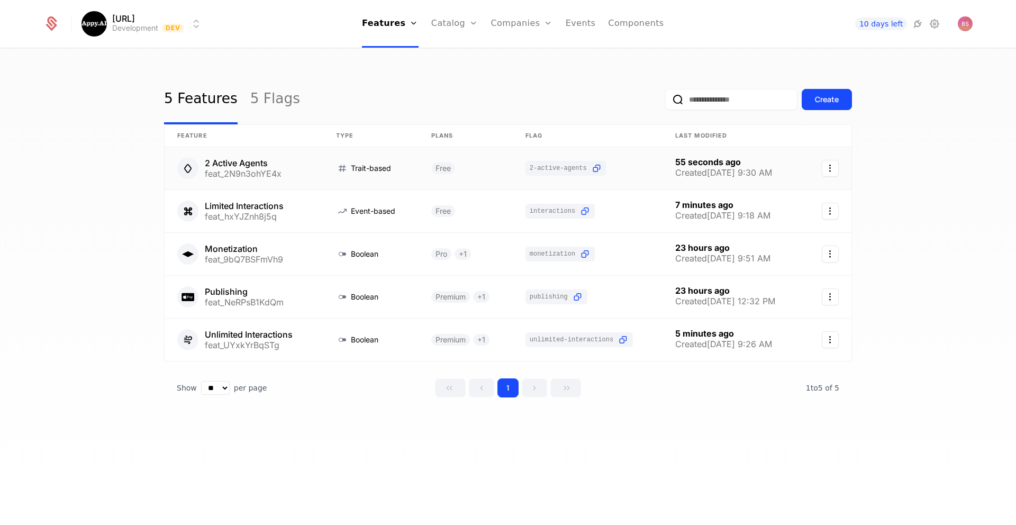
click at [303, 167] on link at bounding box center [244, 168] width 159 height 42
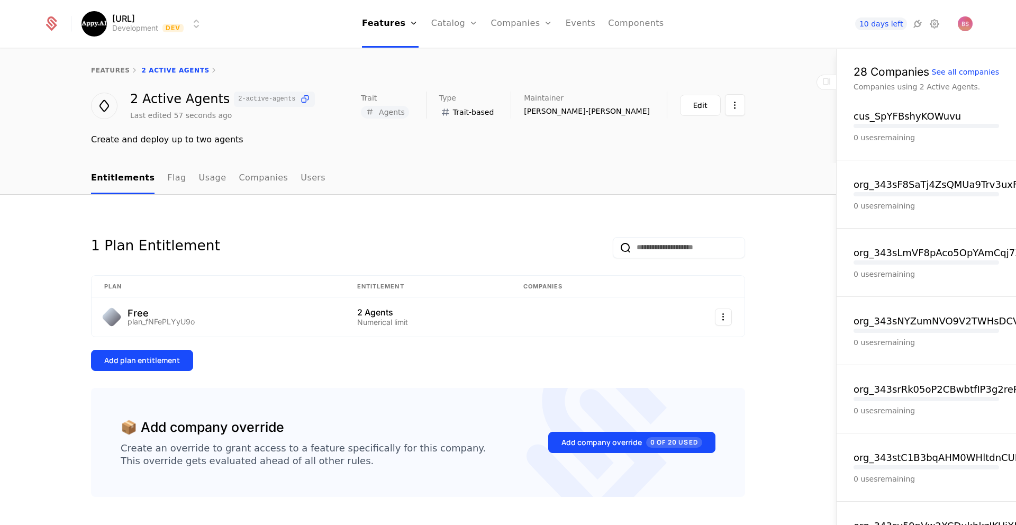
click at [201, 139] on div "Create and deploy up to two agents" at bounding box center [418, 139] width 654 height 13
copy div "Create and deploy up to two agents"
click at [106, 70] on link "features" at bounding box center [110, 70] width 39 height 7
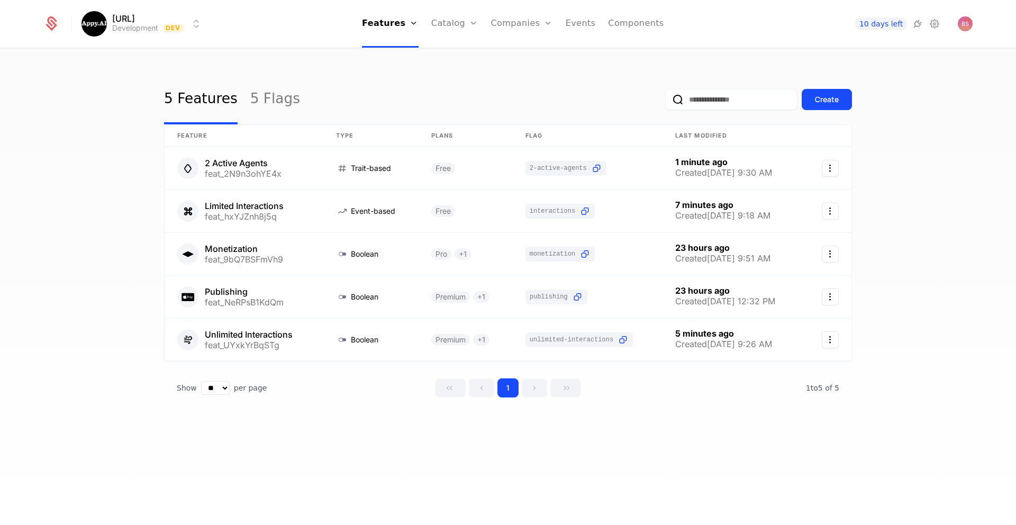
click at [831, 100] on div "Create" at bounding box center [827, 99] width 24 height 11
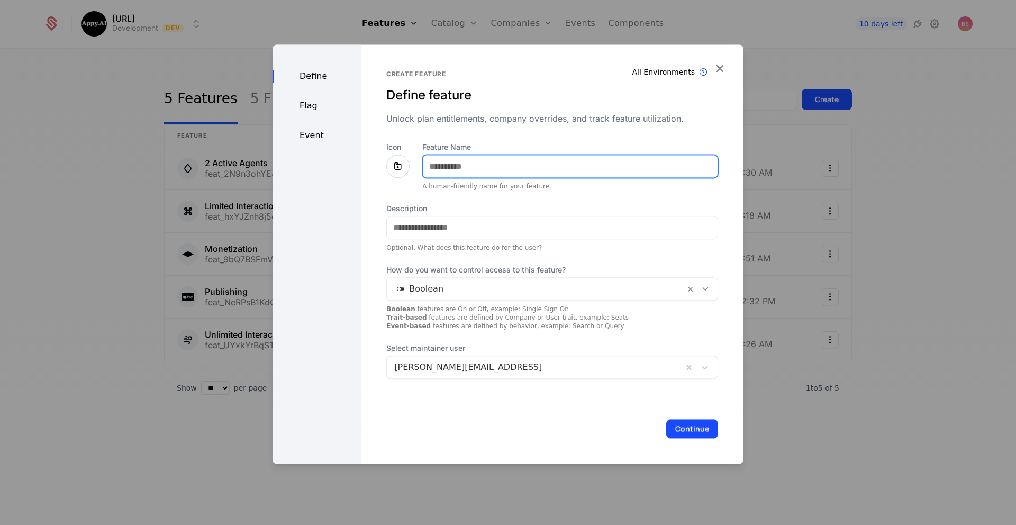
click at [523, 174] on input "Feature Name" at bounding box center [570, 166] width 295 height 22
type input "**********"
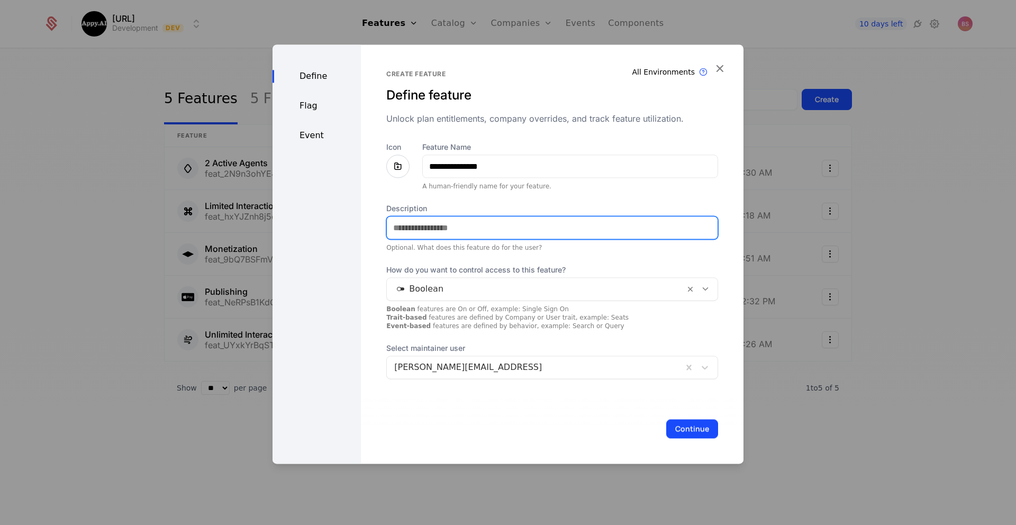
paste input "**********"
drag, startPoint x: 501, startPoint y: 228, endPoint x: 485, endPoint y: 227, distance: 15.4
click at [485, 227] on input "**********" at bounding box center [552, 227] width 331 height 22
type input "**********"
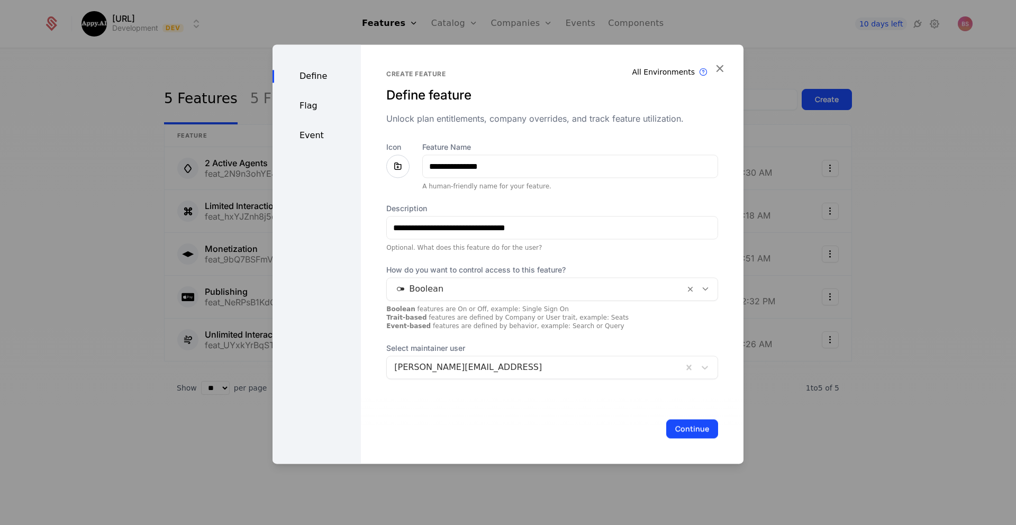
click at [536, 295] on div at bounding box center [535, 288] width 283 height 15
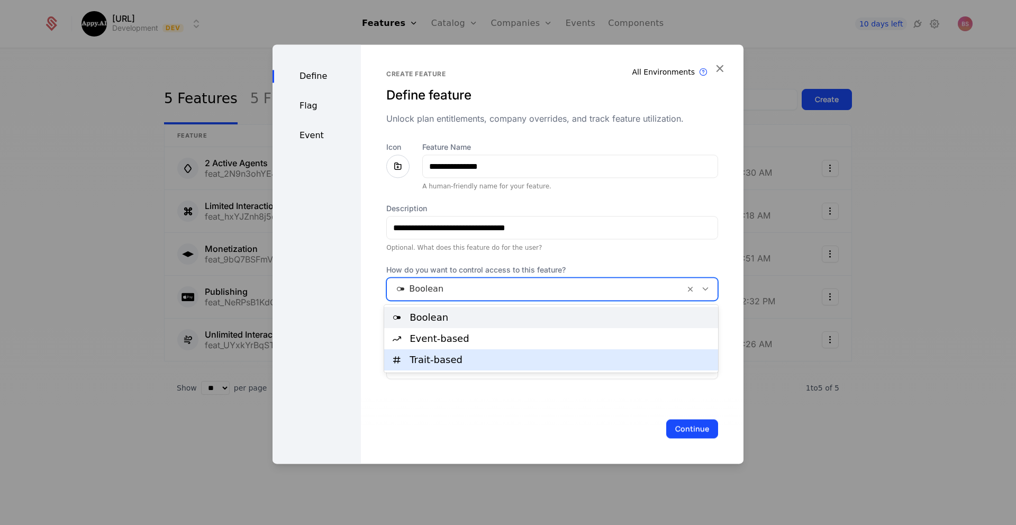
click at [515, 353] on div "Trait-based" at bounding box center [551, 359] width 334 height 21
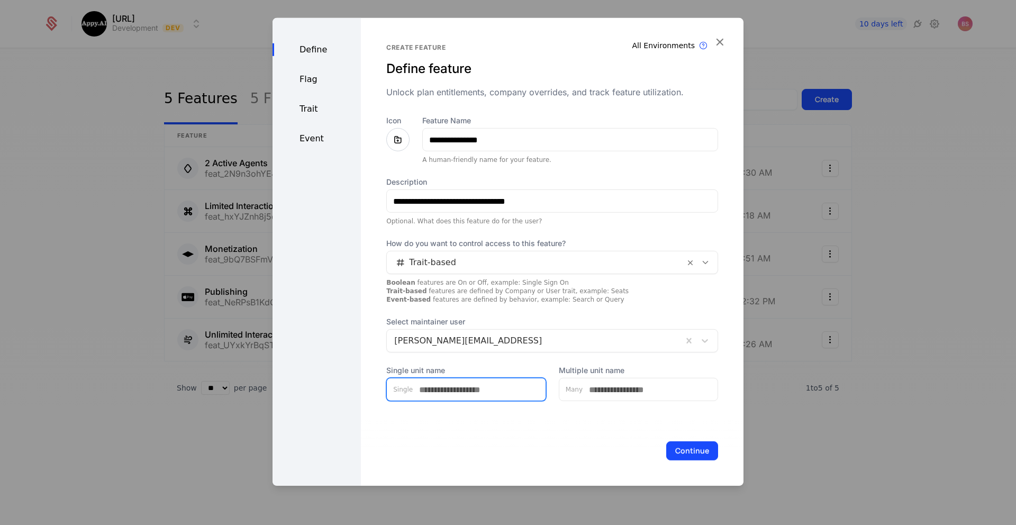
click at [502, 387] on input "Single unit name" at bounding box center [479, 389] width 133 height 22
type input "*****"
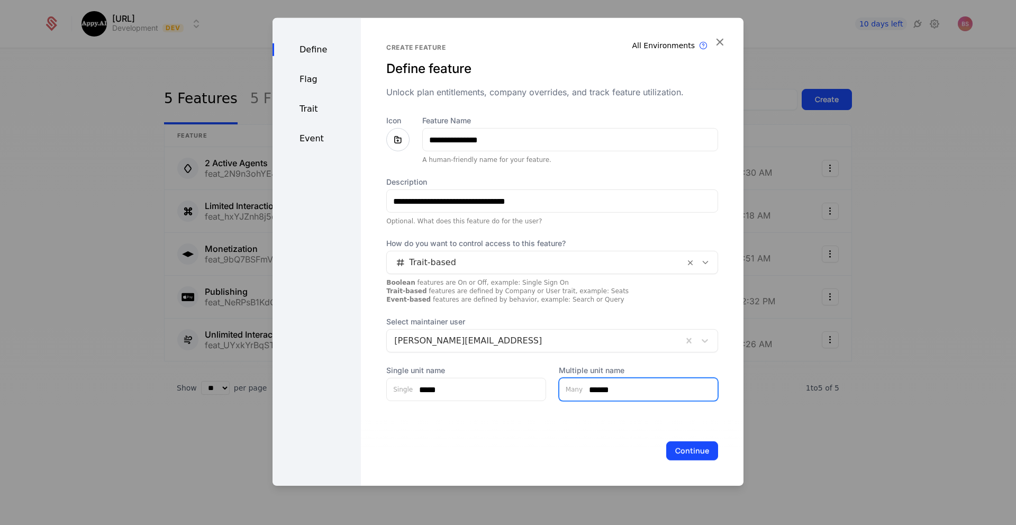
type input "******"
click at [689, 445] on button "Continue" at bounding box center [692, 450] width 52 height 19
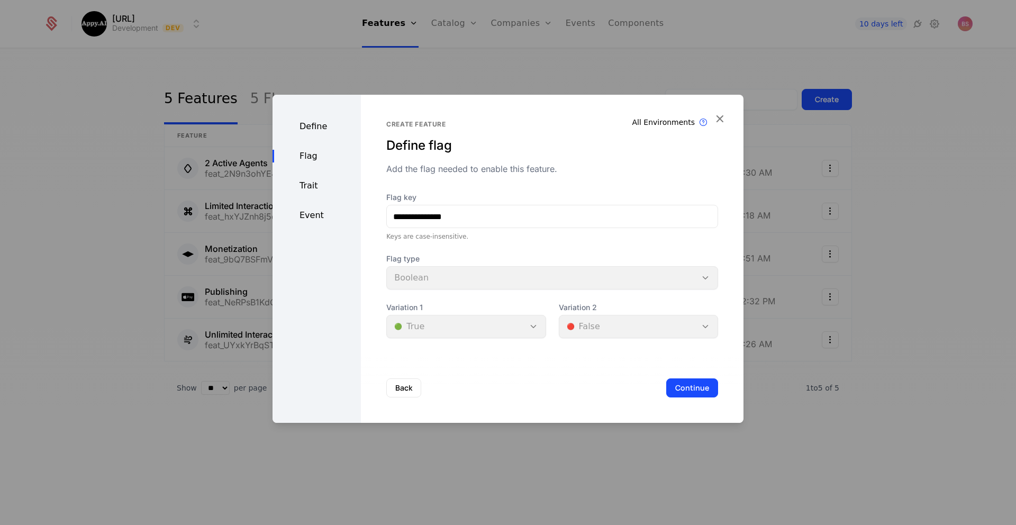
click at [692, 393] on button "Continue" at bounding box center [692, 387] width 52 height 19
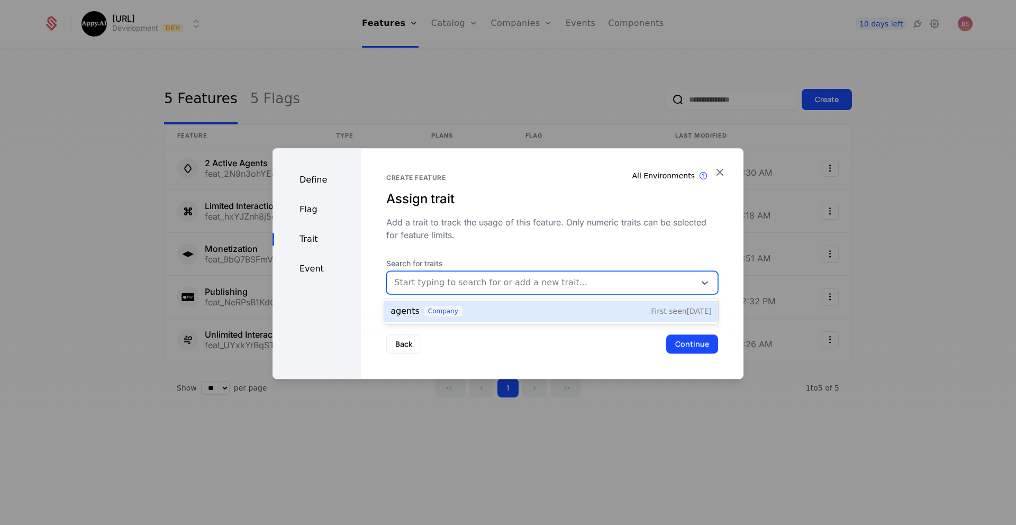
click at [564, 279] on div at bounding box center [541, 282] width 294 height 15
click at [525, 312] on div "agents company First seen 10/14/25" at bounding box center [550, 311] width 321 height 13
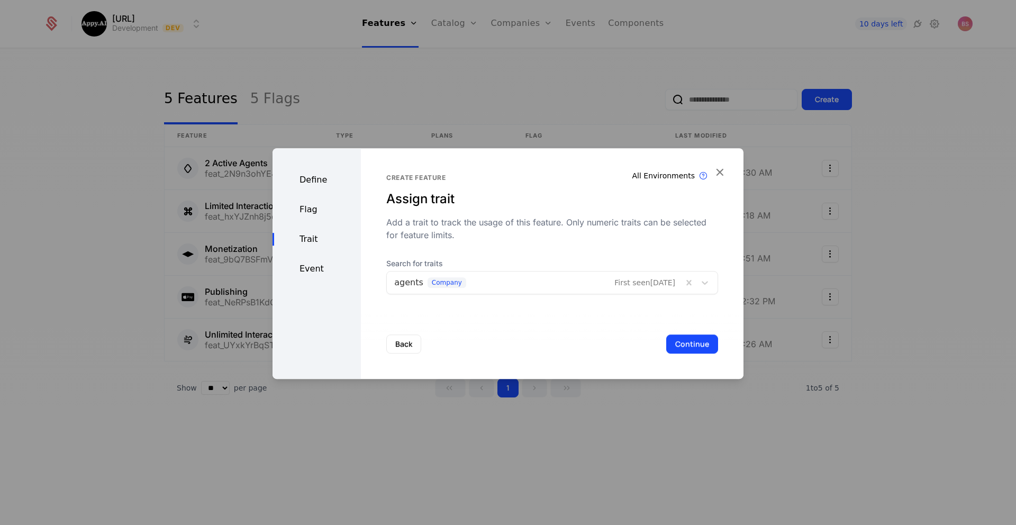
click at [689, 347] on button "Continue" at bounding box center [692, 343] width 52 height 19
click at [689, 347] on button "Save" at bounding box center [700, 343] width 35 height 19
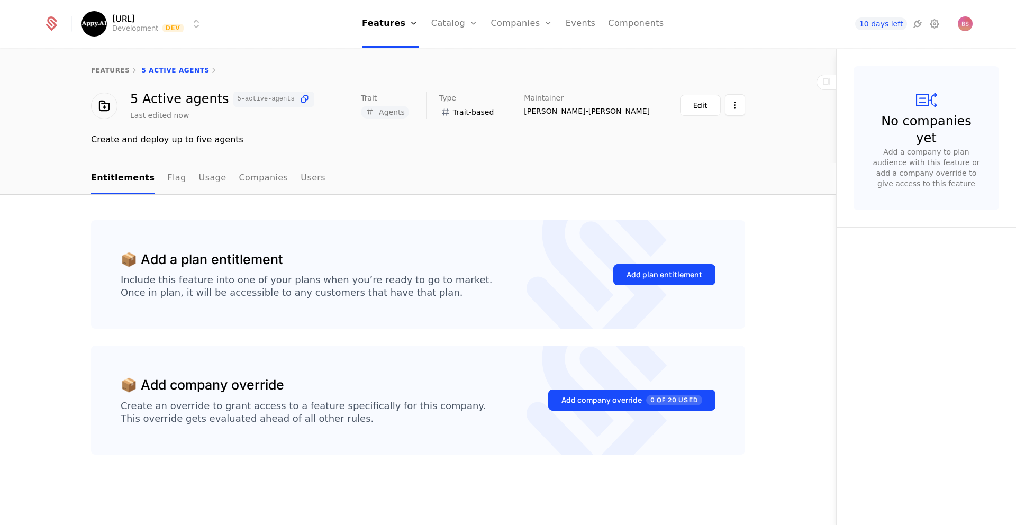
click at [639, 273] on div "Add plan entitlement" at bounding box center [664, 274] width 76 height 11
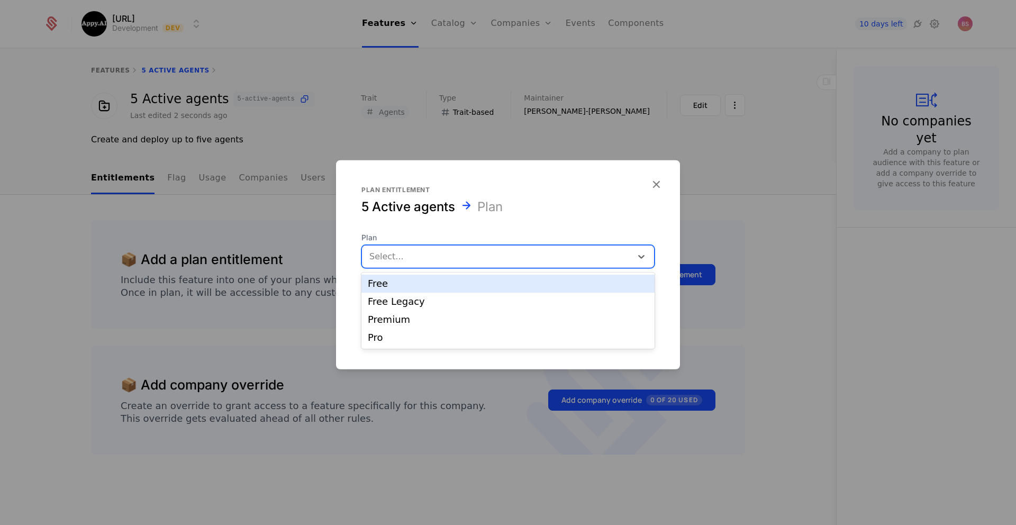
click at [544, 249] on div "Select..." at bounding box center [497, 256] width 270 height 19
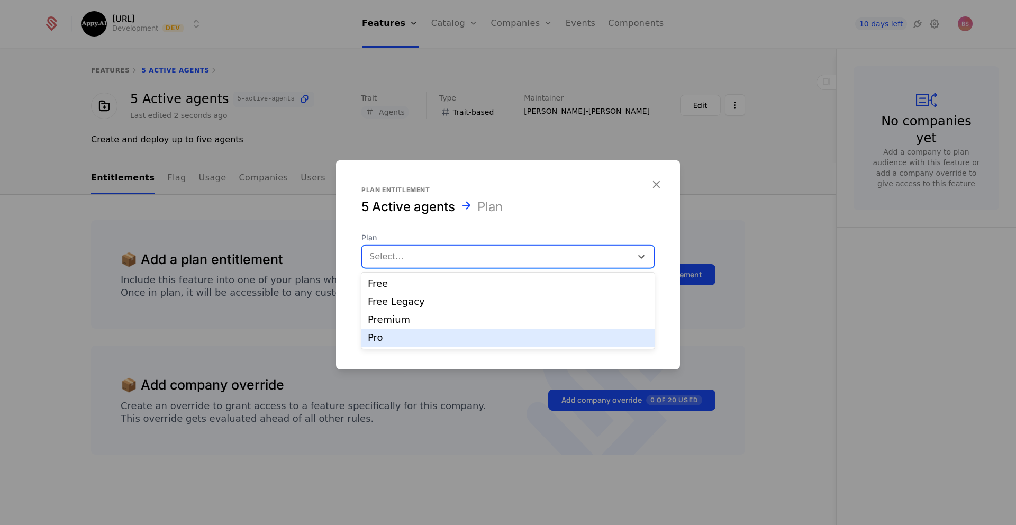
click at [507, 339] on div "Pro" at bounding box center [508, 338] width 280 height 10
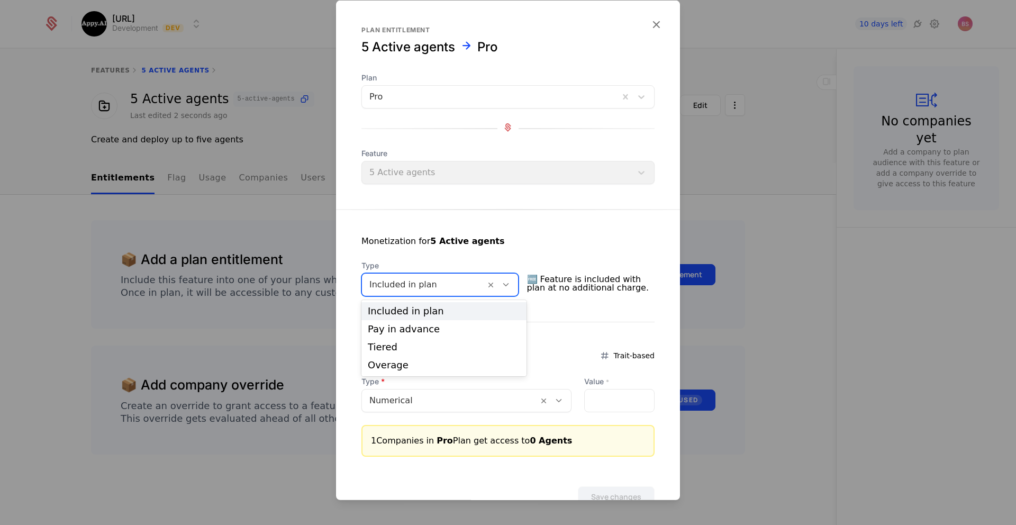
click at [472, 283] on div at bounding box center [423, 284] width 108 height 15
click at [458, 344] on div "Tiered" at bounding box center [444, 347] width 152 height 10
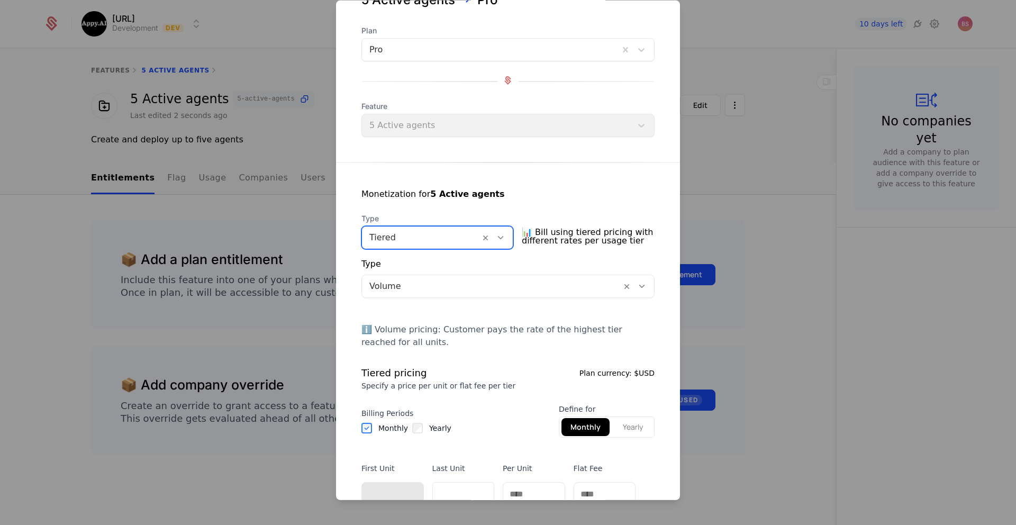
scroll to position [42, 0]
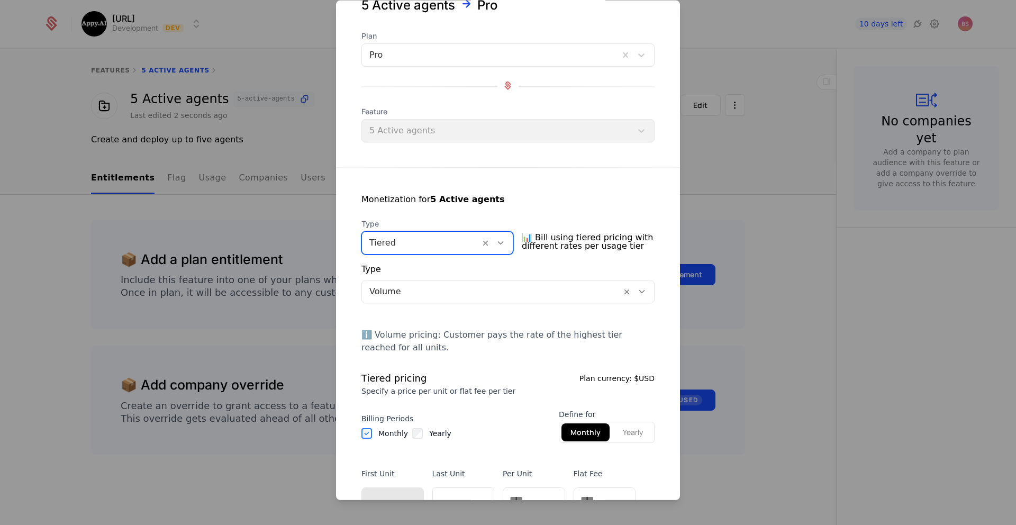
click at [442, 243] on div at bounding box center [420, 242] width 103 height 15
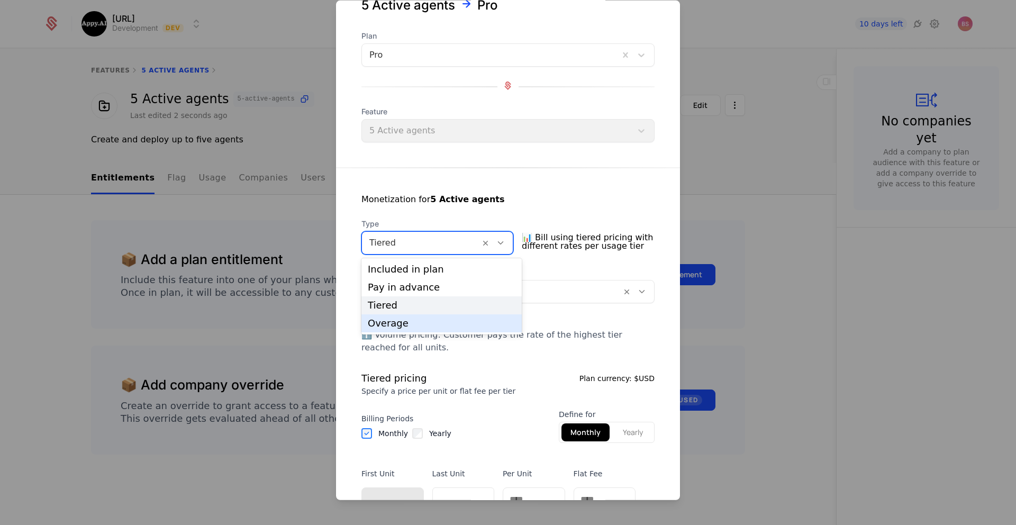
click at [425, 323] on div "Overage" at bounding box center [442, 324] width 148 height 10
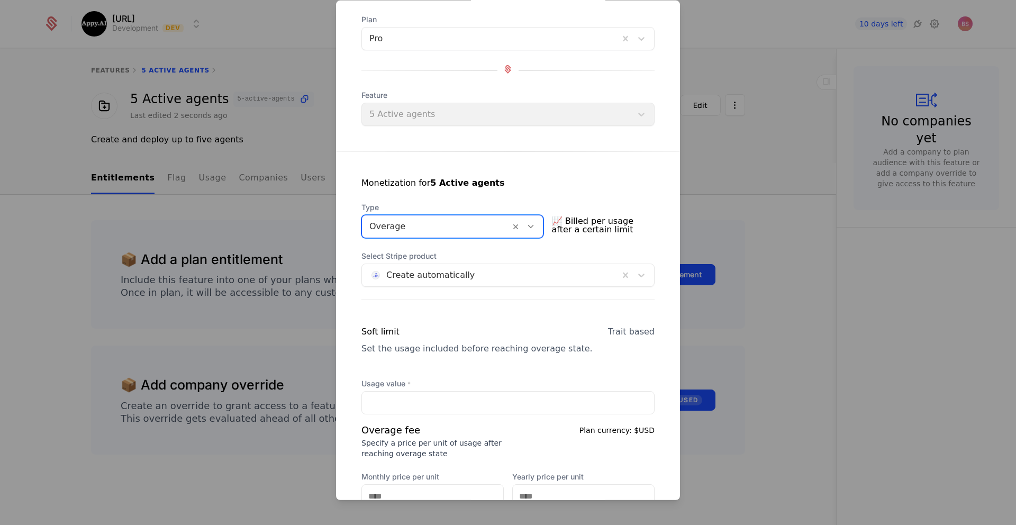
scroll to position [0, 0]
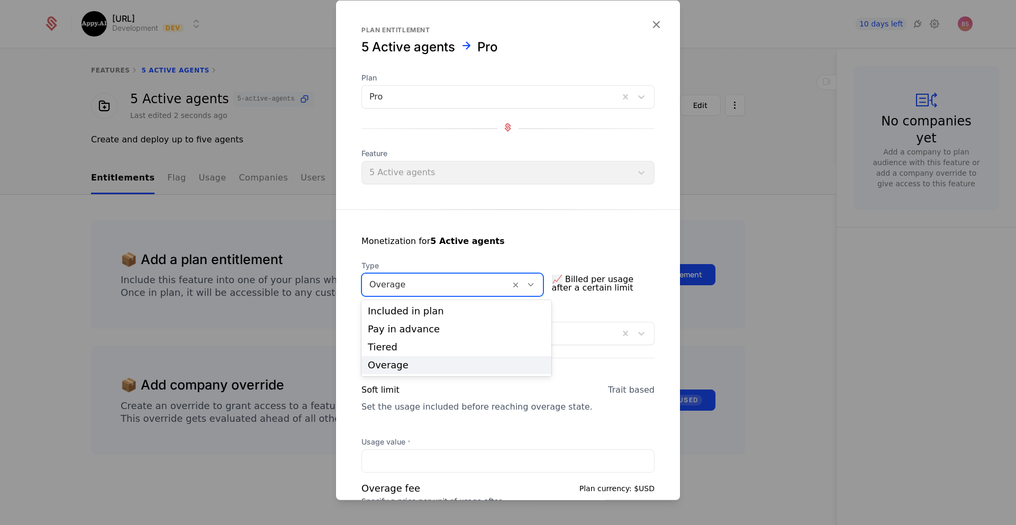
click at [466, 290] on div at bounding box center [435, 284] width 133 height 15
click at [456, 313] on div "Included in plan" at bounding box center [456, 311] width 177 height 10
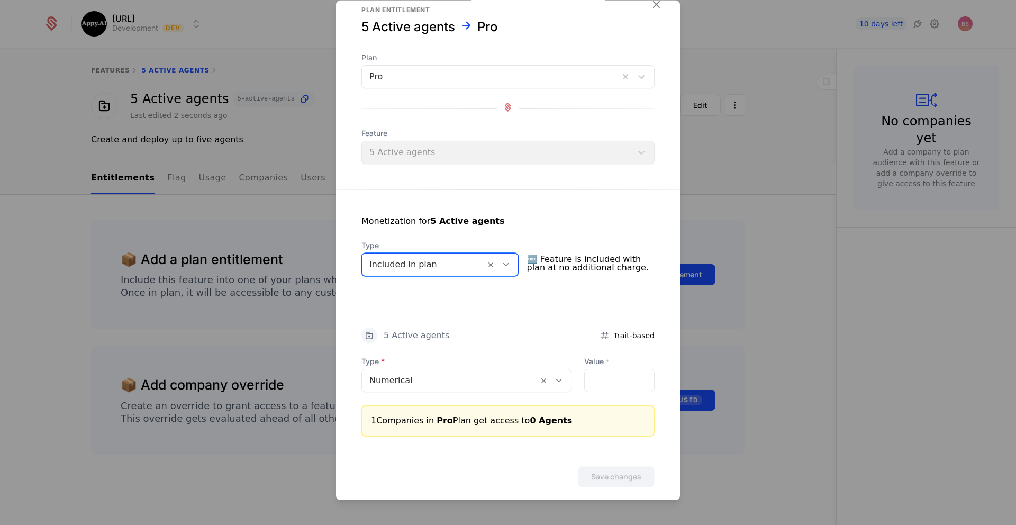
scroll to position [32, 0]
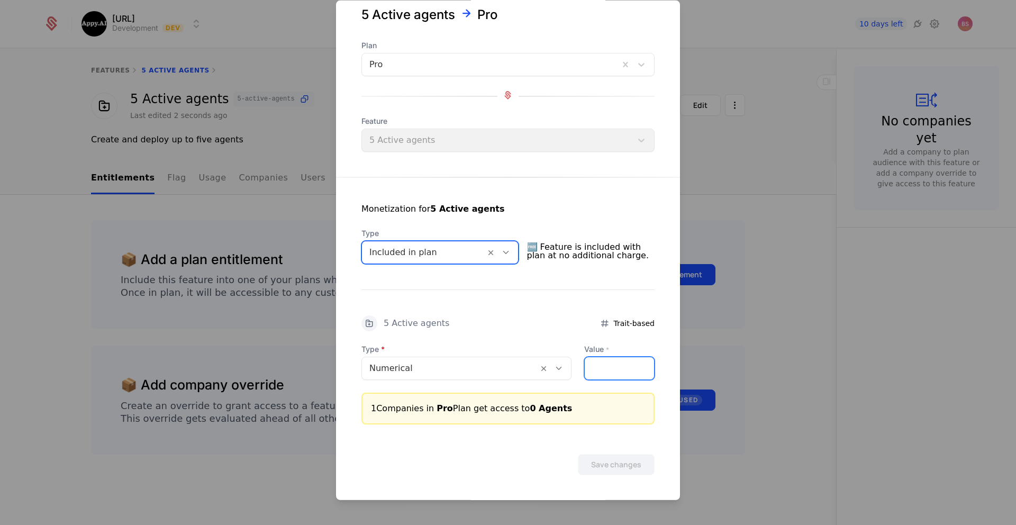
click at [599, 360] on input "Value *" at bounding box center [619, 368] width 69 height 22
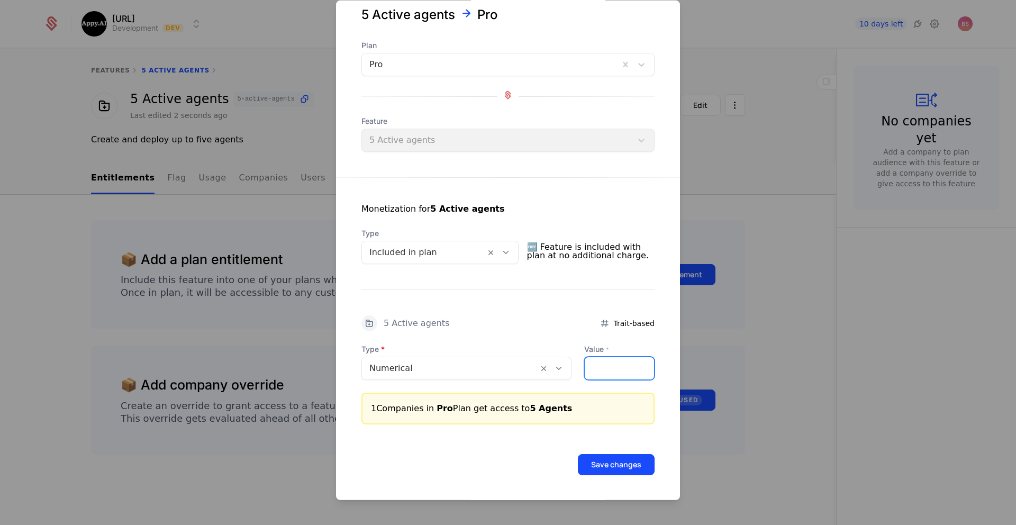
type input "*"
click at [629, 467] on button "Save changes" at bounding box center [616, 464] width 77 height 21
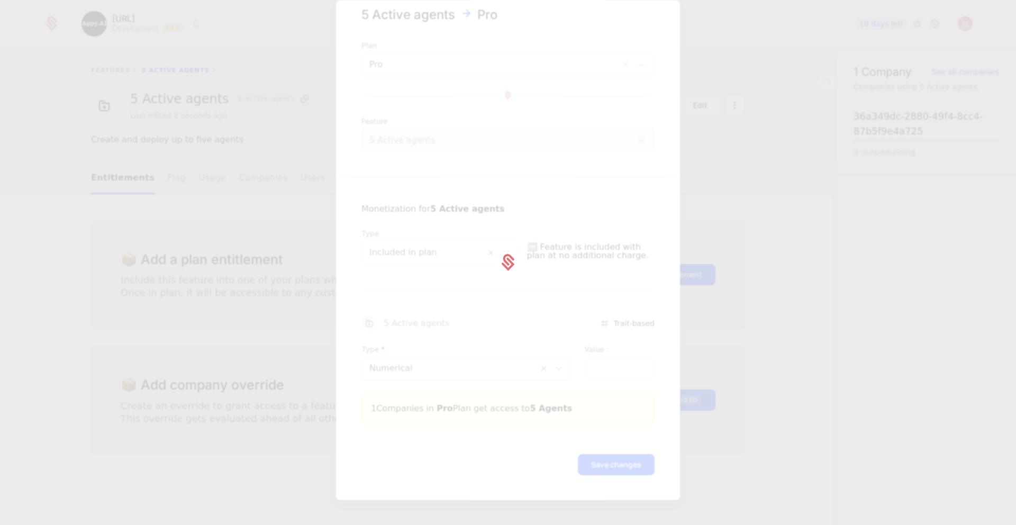
scroll to position [0, 0]
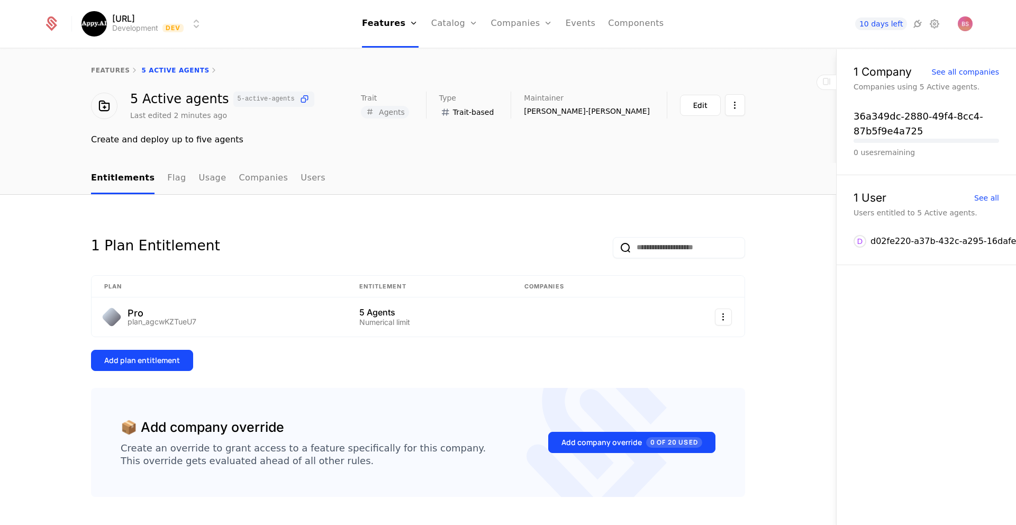
click at [514, 349] on div "1 Plan Entitlement Plan Entitlement Companies Pro plan_agcwKZTueU7 5 Agents Num…" at bounding box center [418, 295] width 654 height 151
click at [104, 69] on link "features" at bounding box center [110, 70] width 39 height 7
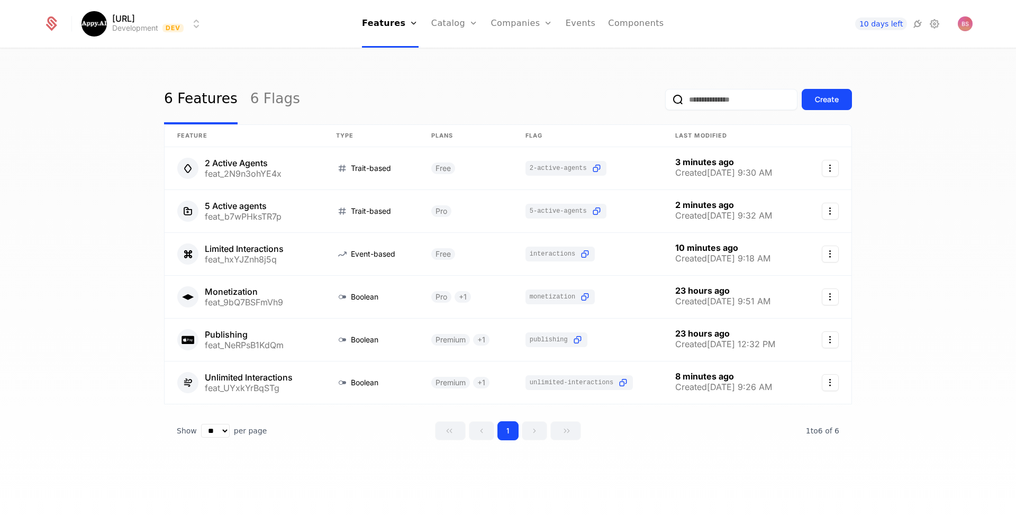
click at [838, 100] on div "Create" at bounding box center [827, 99] width 24 height 11
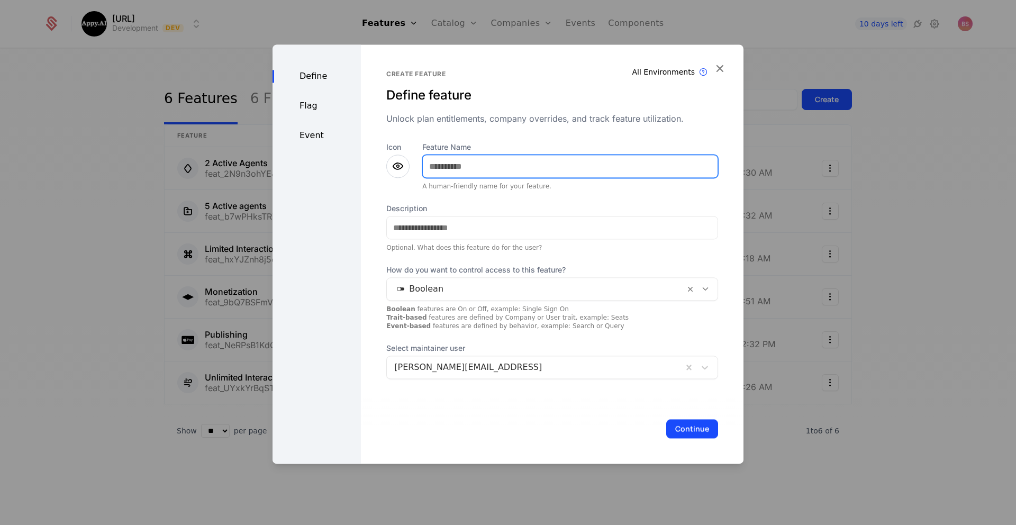
click at [456, 168] on input "Feature Name" at bounding box center [570, 166] width 295 height 22
type input "**********"
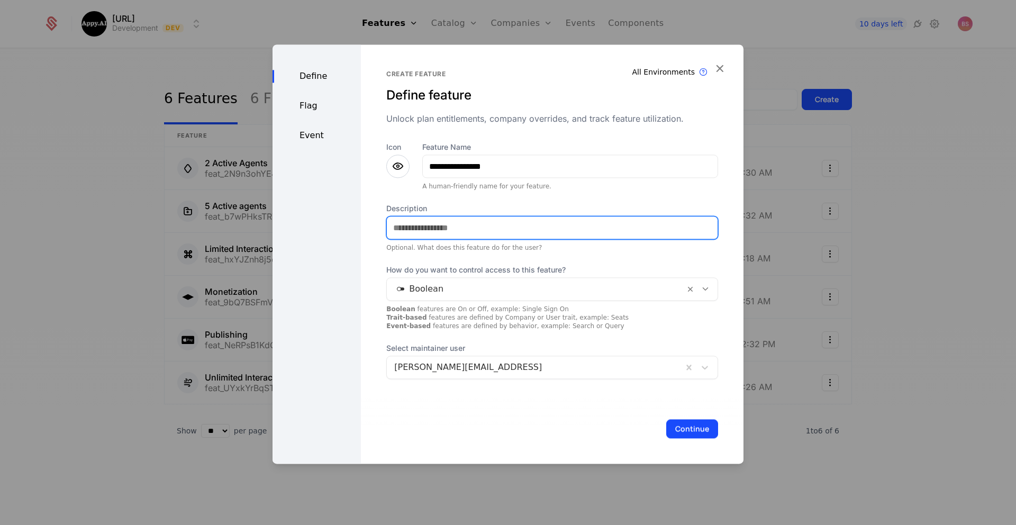
click at [419, 224] on input "Description" at bounding box center [552, 227] width 331 height 22
paste input "**********"
drag, startPoint x: 464, startPoint y: 230, endPoint x: 497, endPoint y: 228, distance: 33.4
click at [497, 228] on input "**********" at bounding box center [552, 227] width 331 height 22
type input "**********"
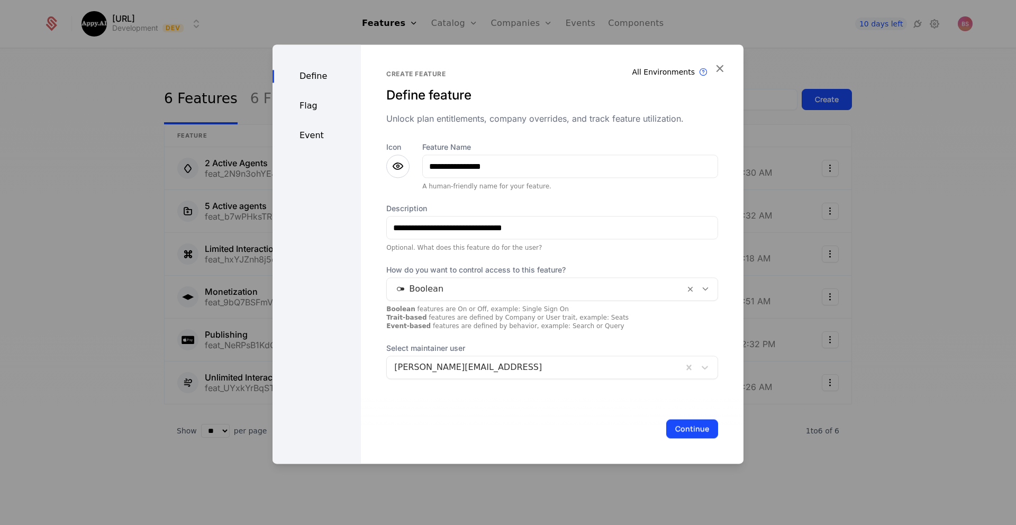
click at [522, 286] on div at bounding box center [535, 288] width 283 height 15
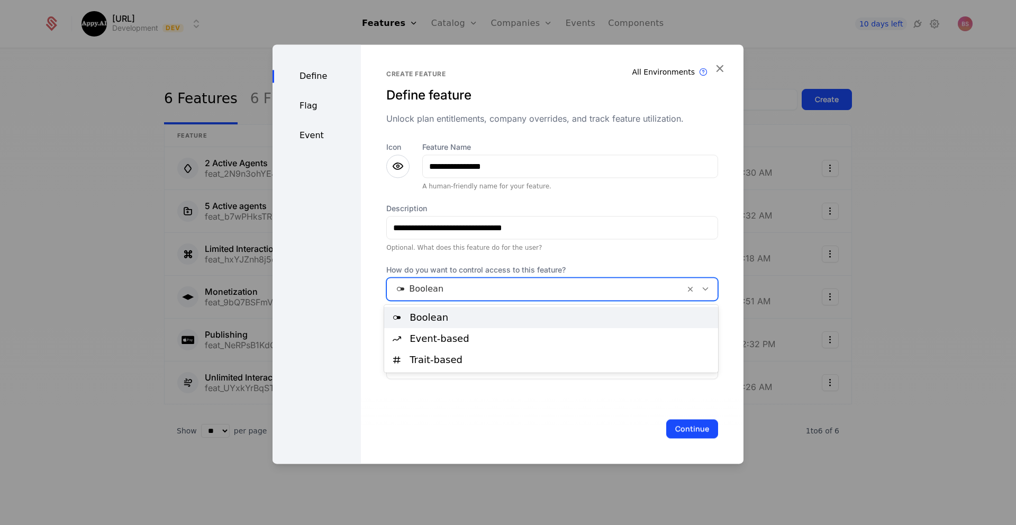
click at [502, 317] on div "Boolean" at bounding box center [561, 318] width 302 height 10
click at [504, 293] on div at bounding box center [535, 288] width 283 height 15
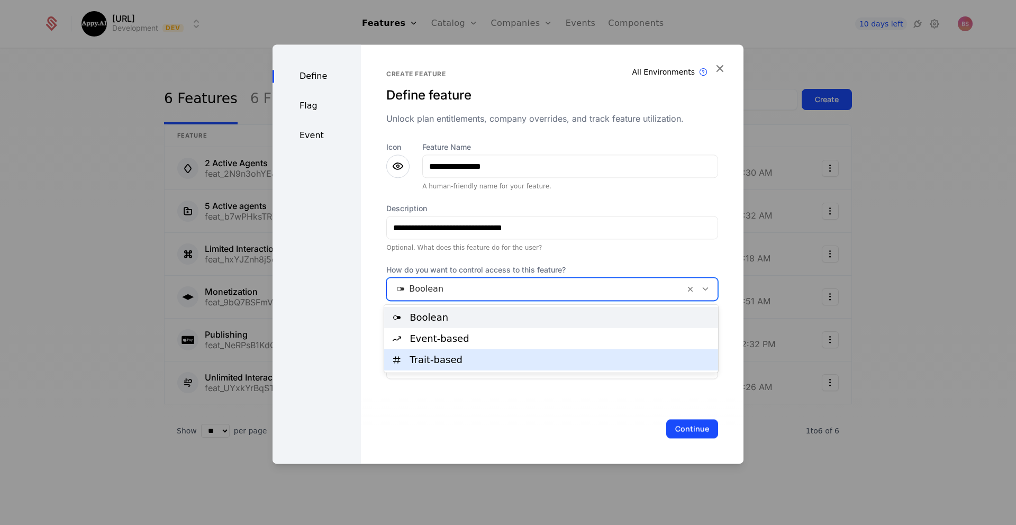
click at [469, 364] on div "Trait-based" at bounding box center [561, 360] width 302 height 10
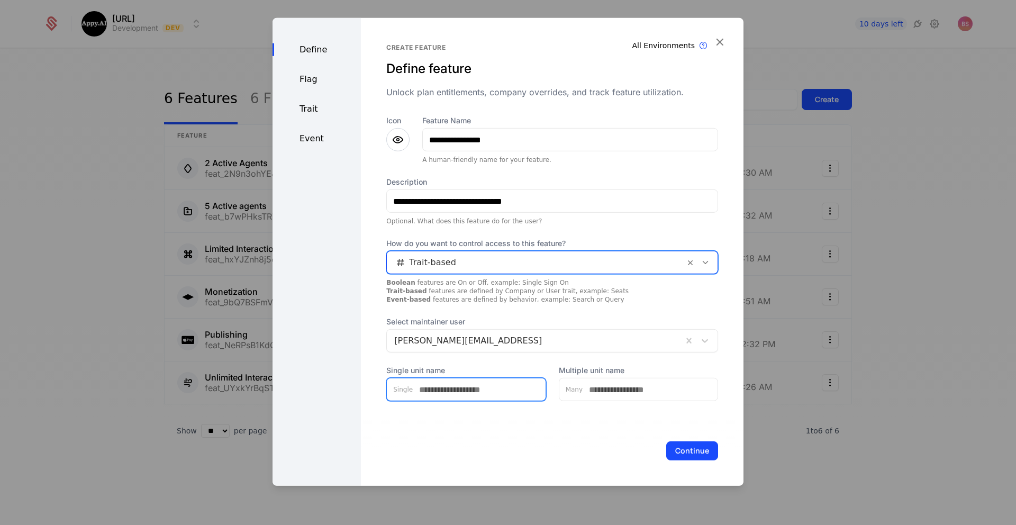
click at [460, 383] on input "Single unit name" at bounding box center [479, 389] width 133 height 22
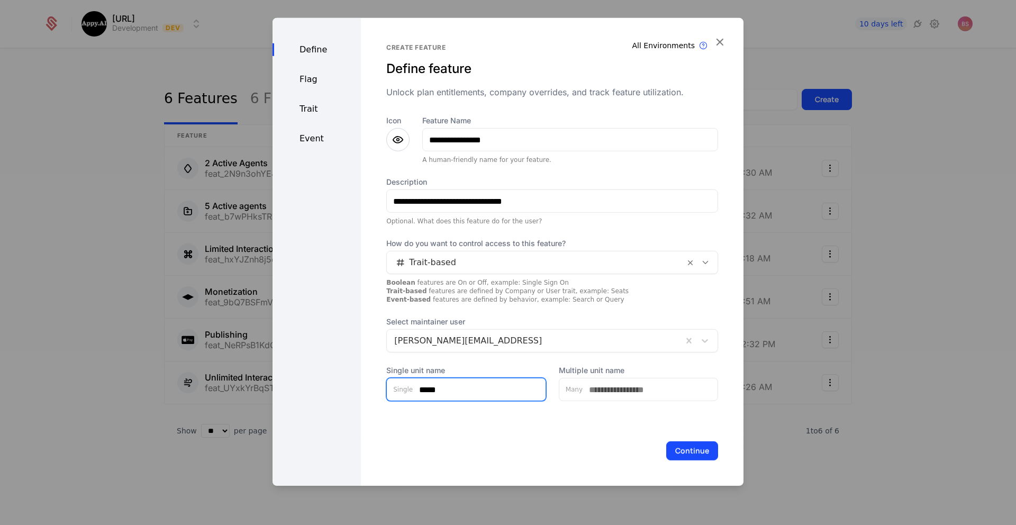
type input "*****"
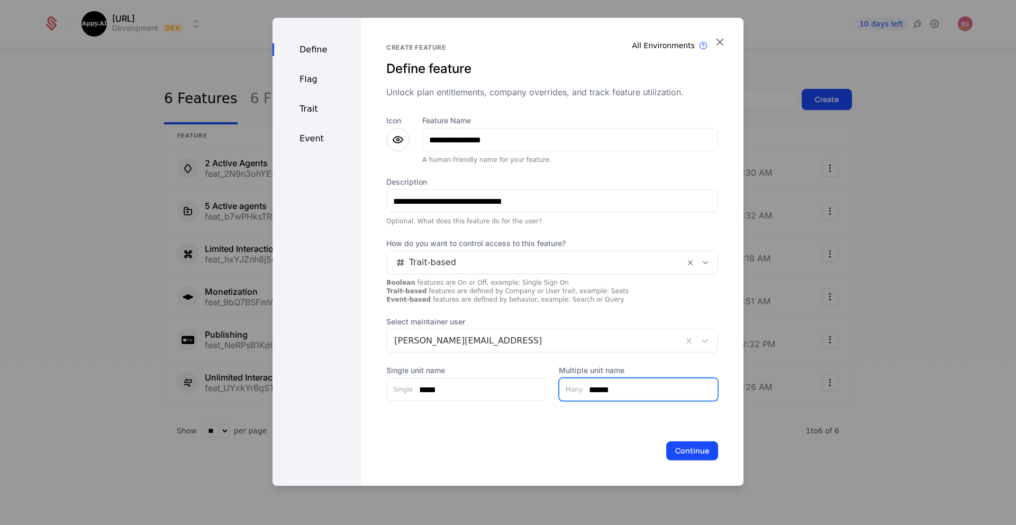
type input "******"
click at [311, 76] on div "Flag" at bounding box center [316, 79] width 88 height 13
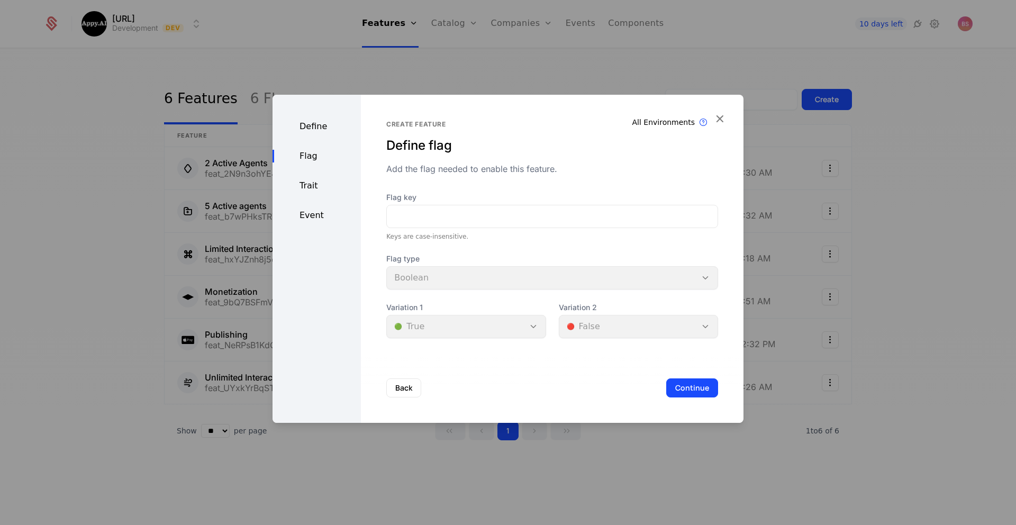
click at [323, 131] on div "Define" at bounding box center [316, 126] width 88 height 13
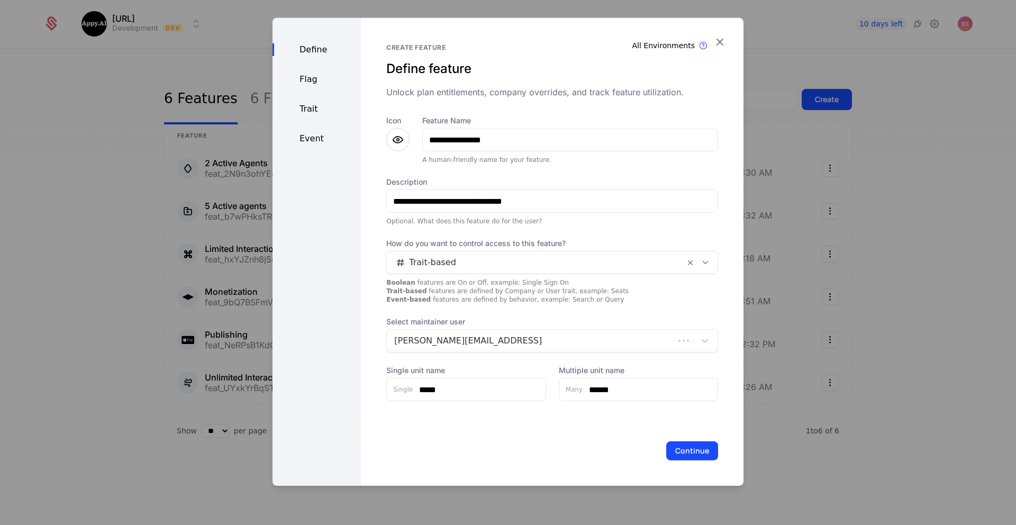
click at [304, 84] on div "Flag" at bounding box center [316, 79] width 88 height 13
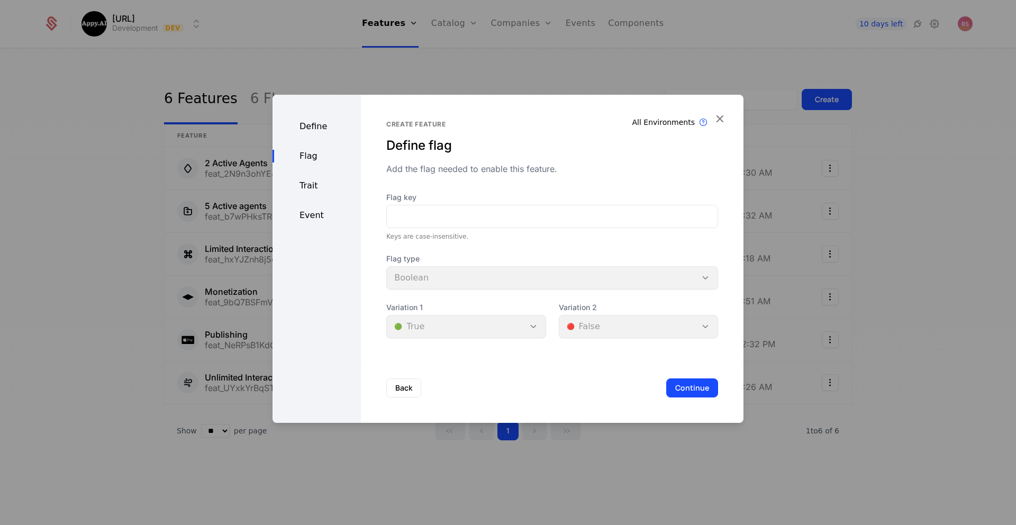
click at [310, 190] on div "Trait" at bounding box center [316, 185] width 88 height 13
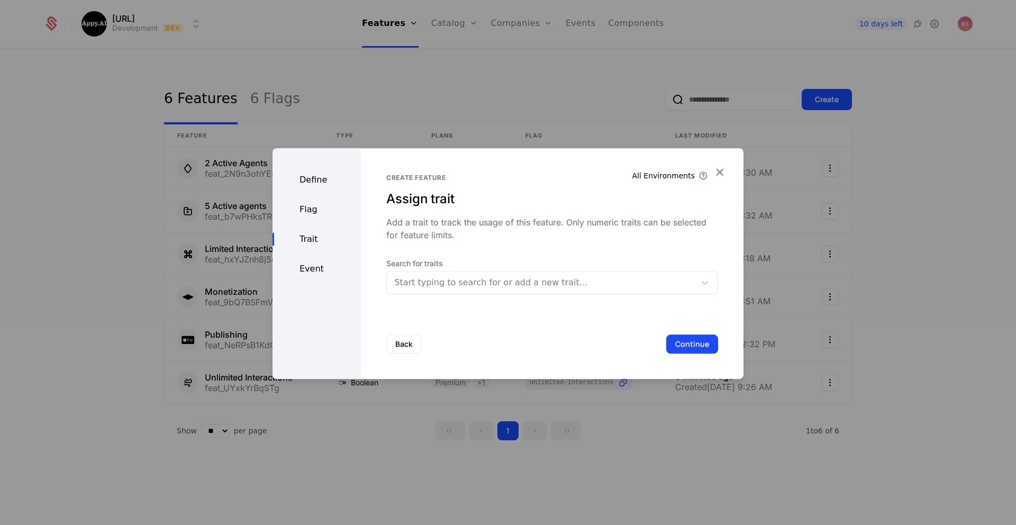
click at [312, 269] on div "Event" at bounding box center [316, 268] width 88 height 13
click at [311, 237] on div "Trait" at bounding box center [316, 239] width 88 height 13
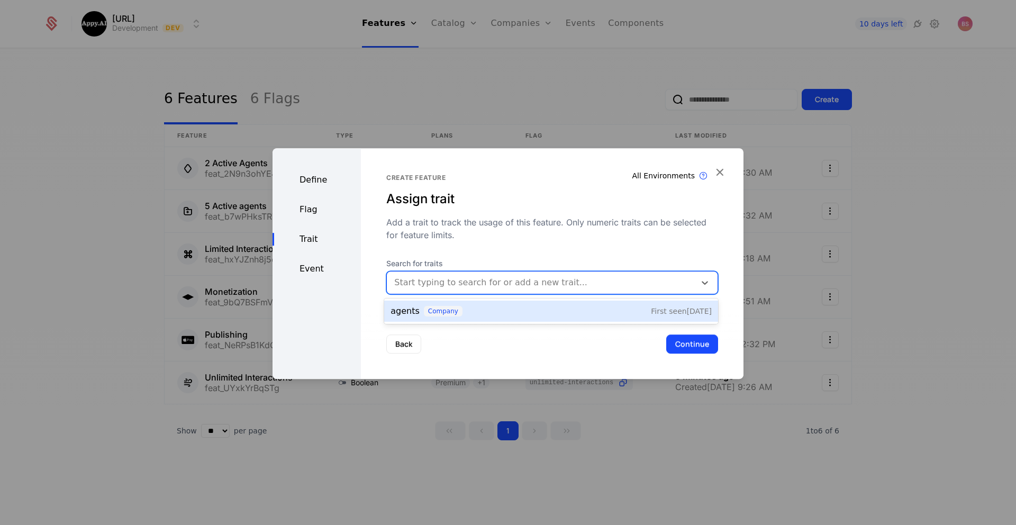
click at [446, 279] on div at bounding box center [541, 282] width 294 height 15
click at [483, 315] on div "agents company First seen 10/14/25" at bounding box center [550, 311] width 321 height 13
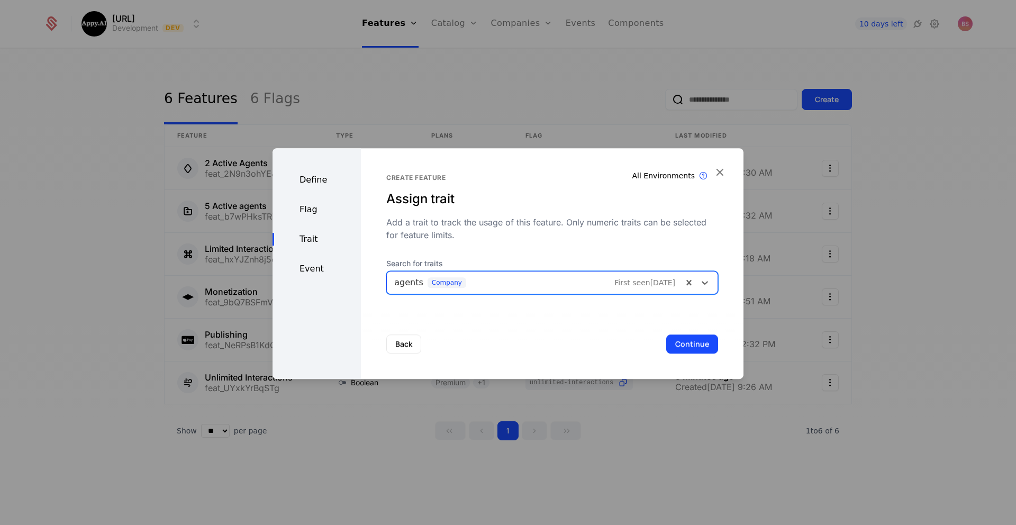
click at [308, 267] on div "Event" at bounding box center [316, 268] width 88 height 13
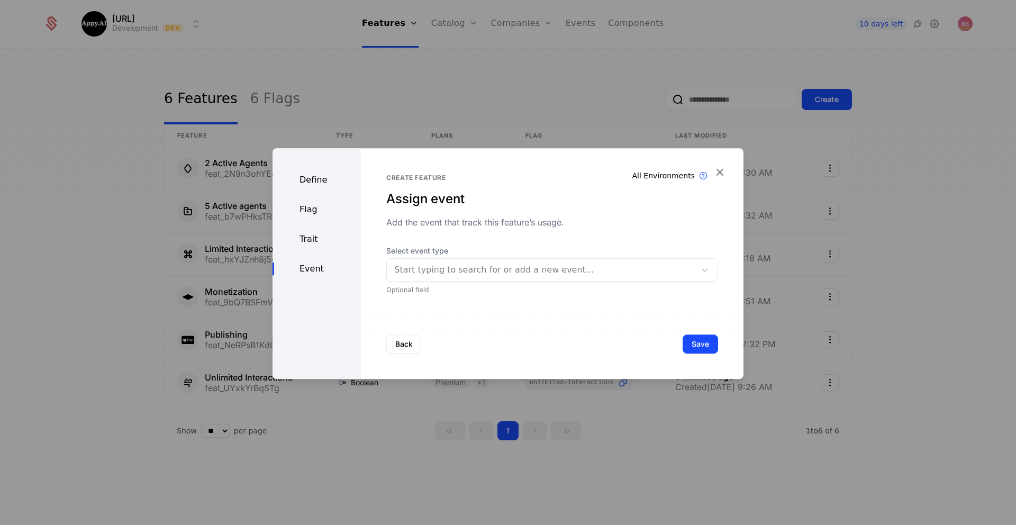
click at [313, 210] on div "Flag" at bounding box center [316, 209] width 88 height 13
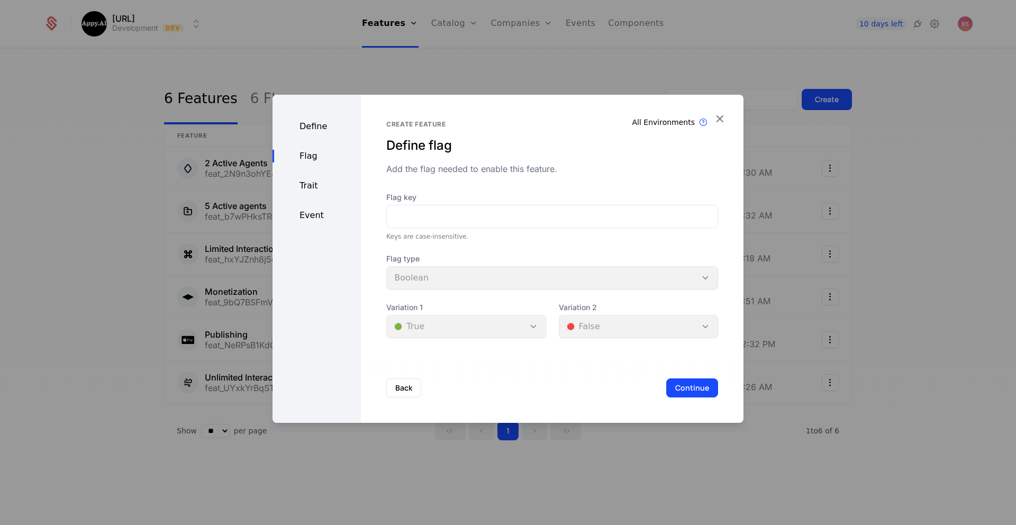
click at [317, 124] on div "Define" at bounding box center [316, 126] width 88 height 13
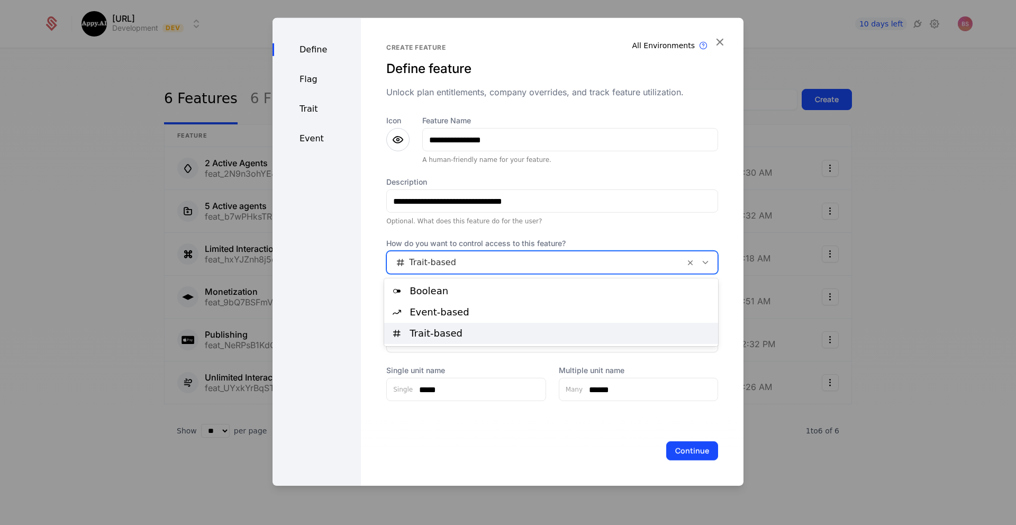
click at [490, 265] on div at bounding box center [535, 262] width 283 height 15
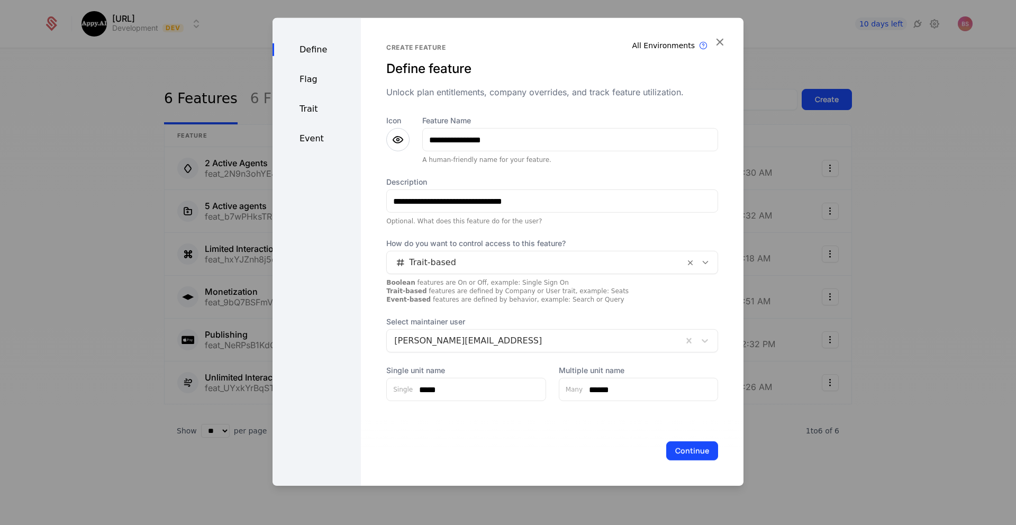
click at [319, 110] on div "Trait" at bounding box center [316, 109] width 88 height 13
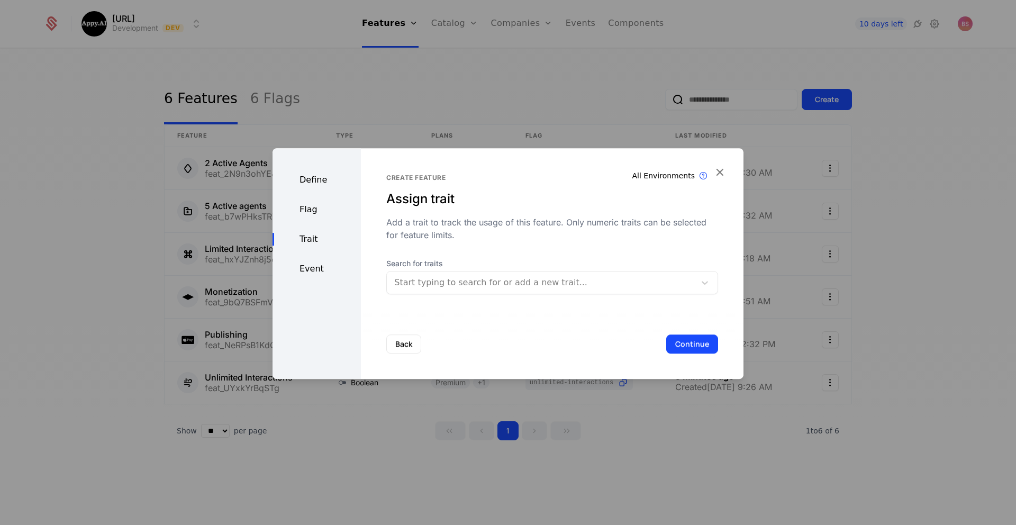
click at [323, 275] on div "Event" at bounding box center [316, 268] width 88 height 13
click at [315, 213] on div "Flag" at bounding box center [316, 209] width 88 height 13
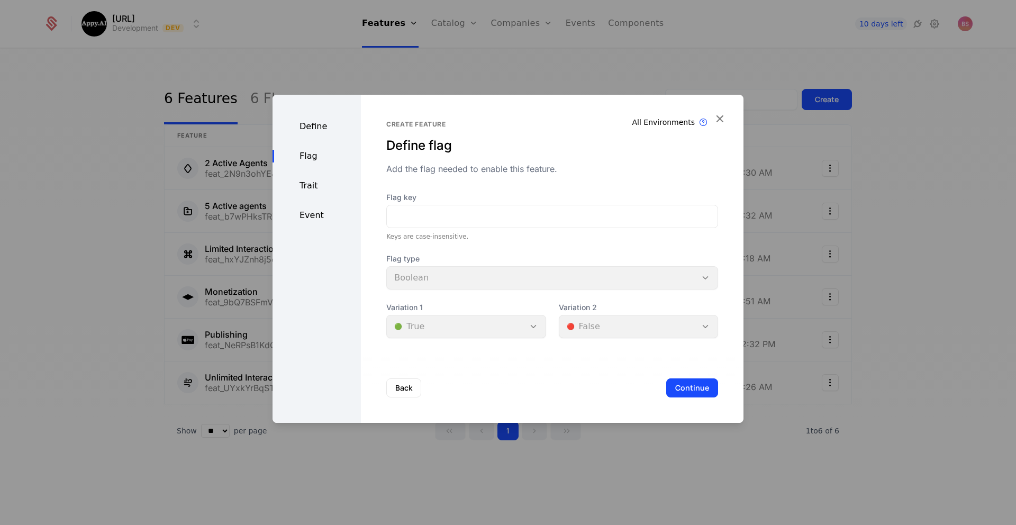
click at [313, 134] on div "Define Flag Trait Event" at bounding box center [316, 259] width 88 height 328
click at [319, 131] on div "Define" at bounding box center [316, 126] width 88 height 13
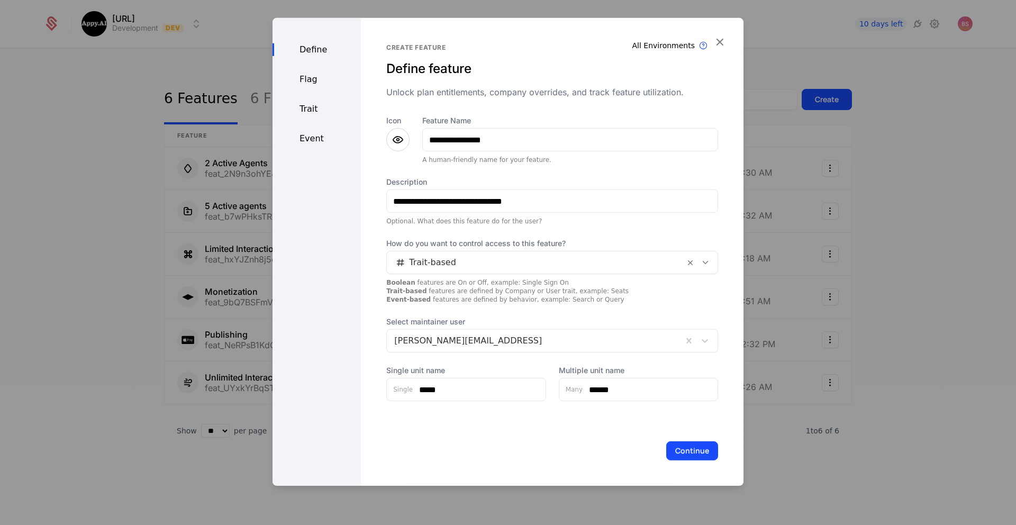
click at [706, 448] on button "Continue" at bounding box center [692, 450] width 52 height 19
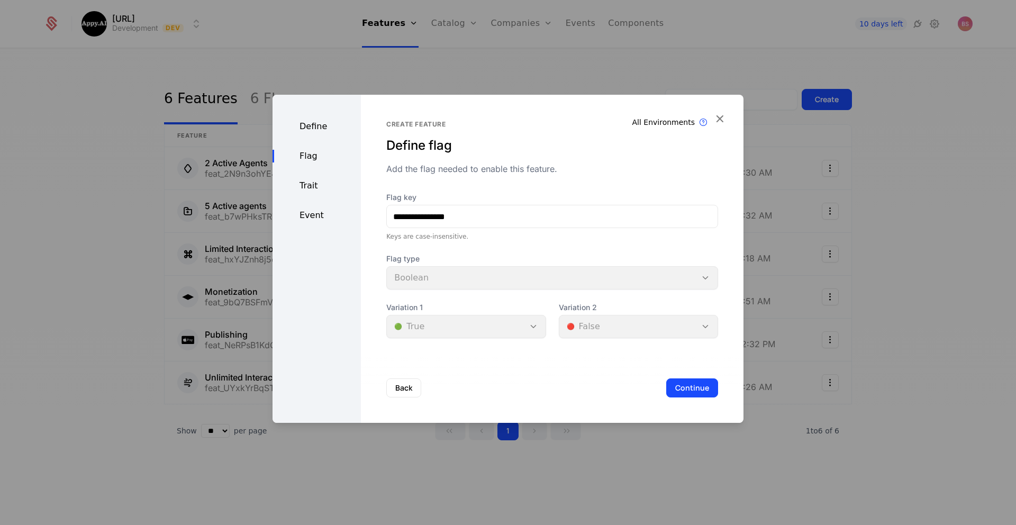
click at [697, 386] on button "Continue" at bounding box center [692, 387] width 52 height 19
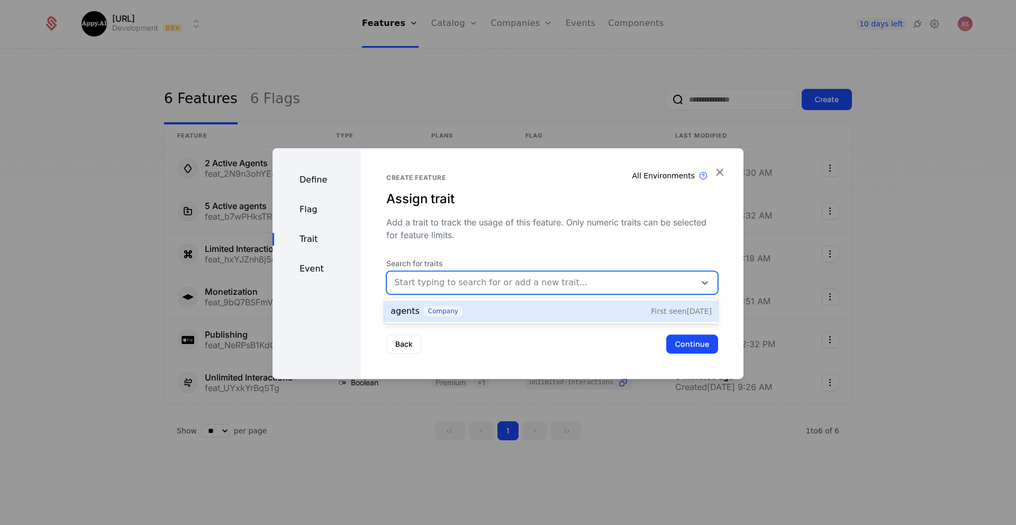
click at [559, 287] on div at bounding box center [541, 282] width 294 height 15
click at [541, 310] on div "agents company First seen 10/14/25" at bounding box center [550, 311] width 321 height 13
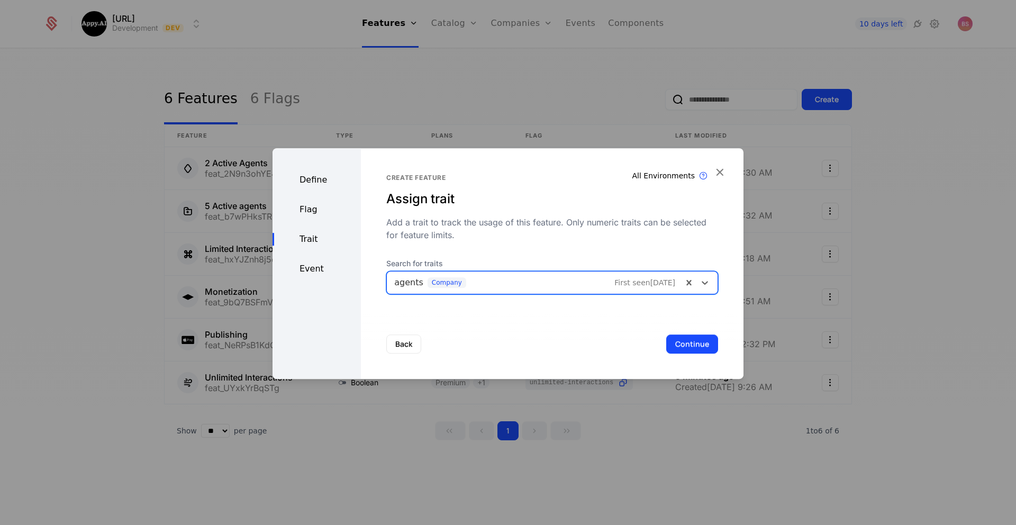
click at [701, 346] on button "Continue" at bounding box center [692, 343] width 52 height 19
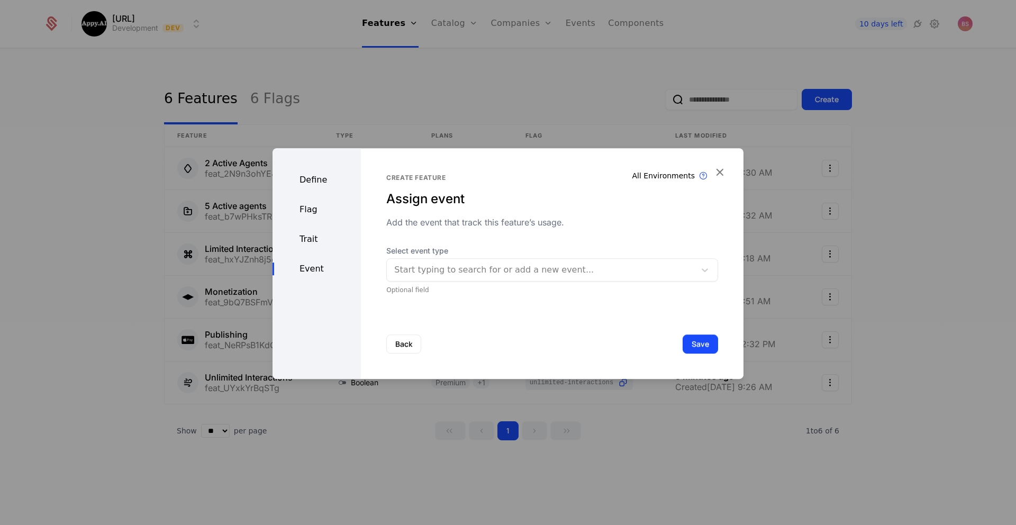
click at [696, 345] on button "Save" at bounding box center [700, 343] width 35 height 19
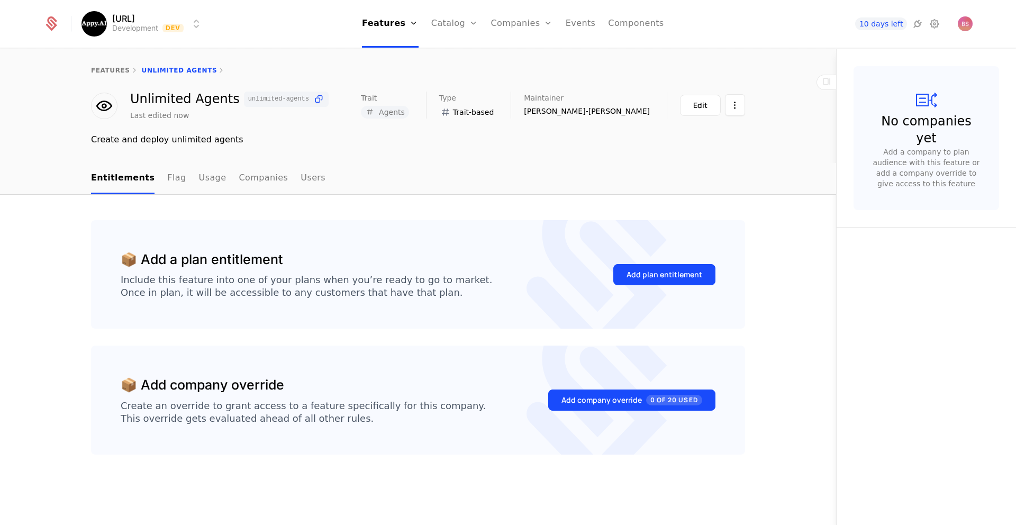
click at [662, 278] on div "Add plan entitlement" at bounding box center [664, 274] width 76 height 11
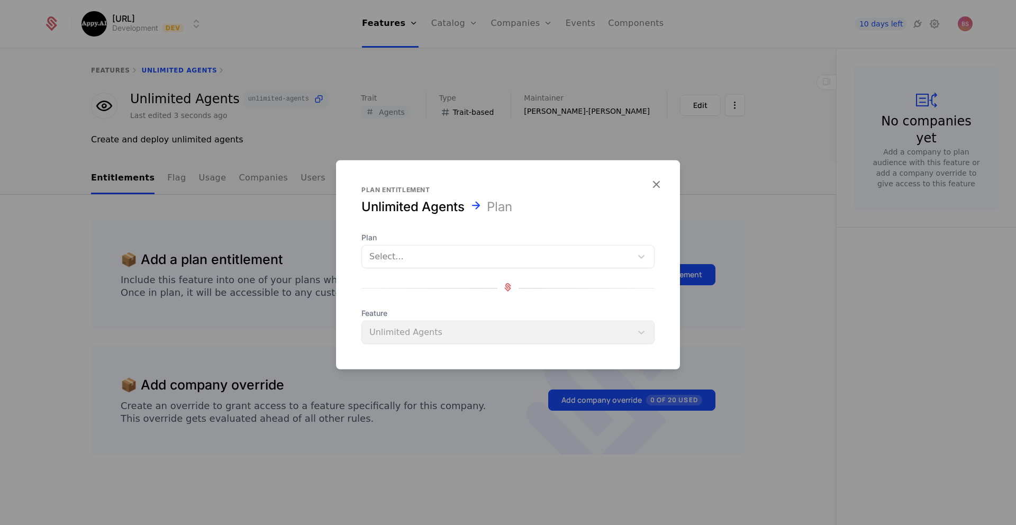
click at [498, 264] on div "Select..." at bounding box center [497, 256] width 270 height 19
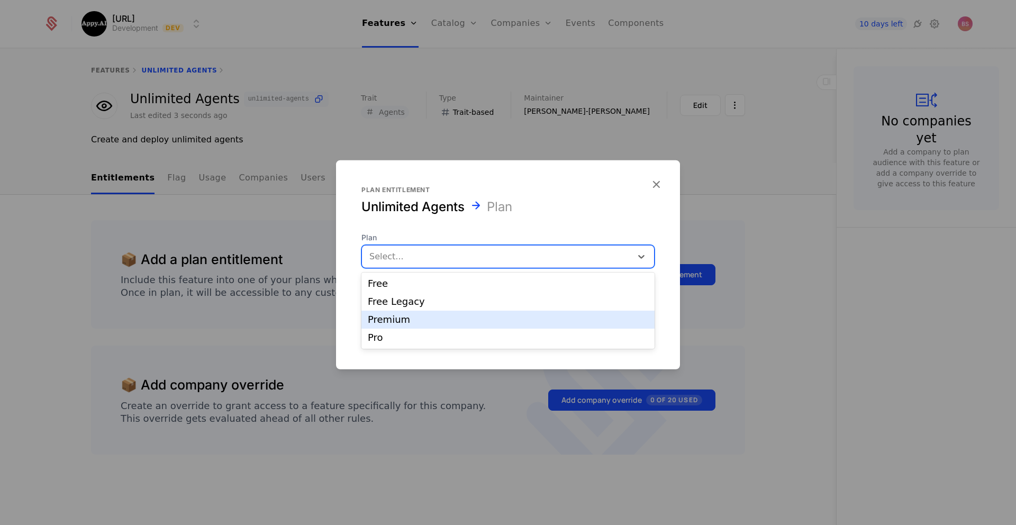
click at [471, 320] on div "Premium" at bounding box center [508, 320] width 280 height 10
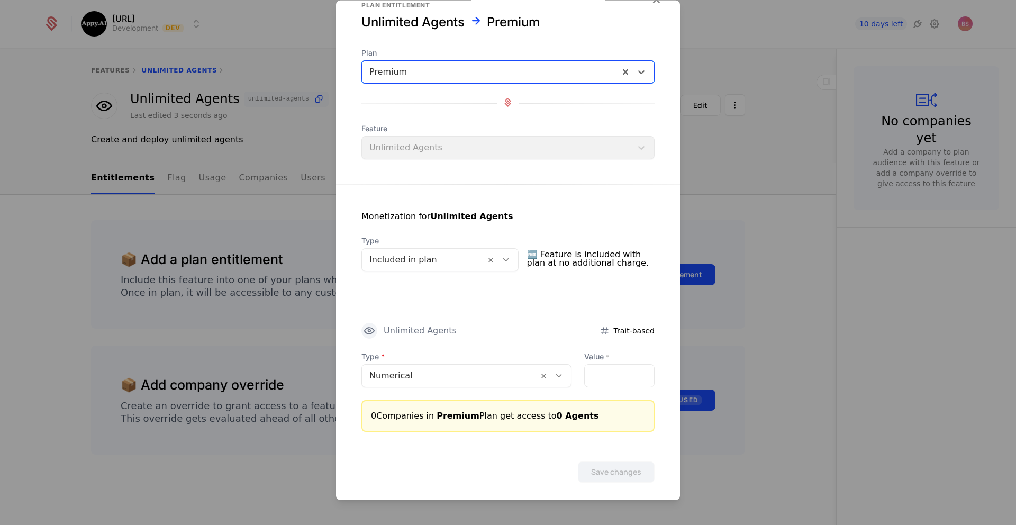
scroll to position [32, 0]
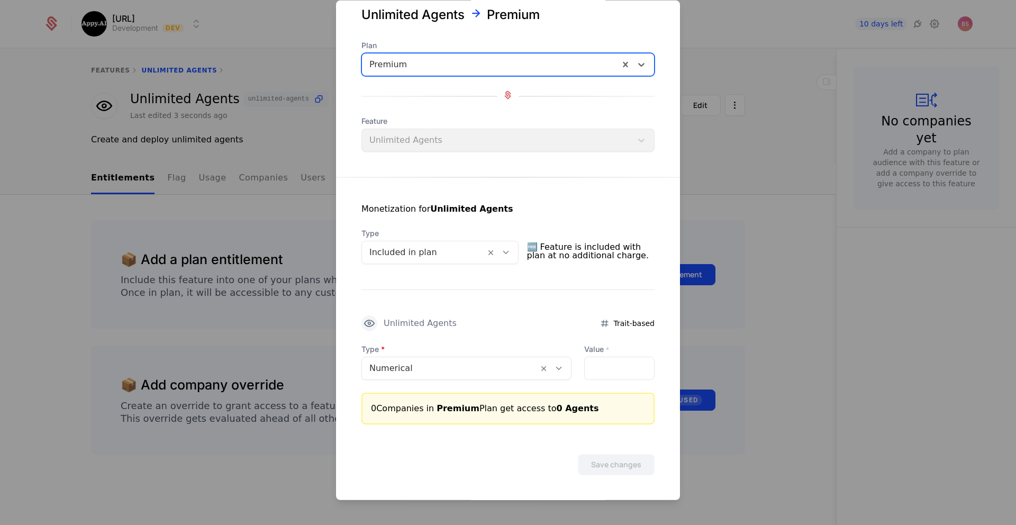
click at [735, 112] on div at bounding box center [508, 262] width 1016 height 525
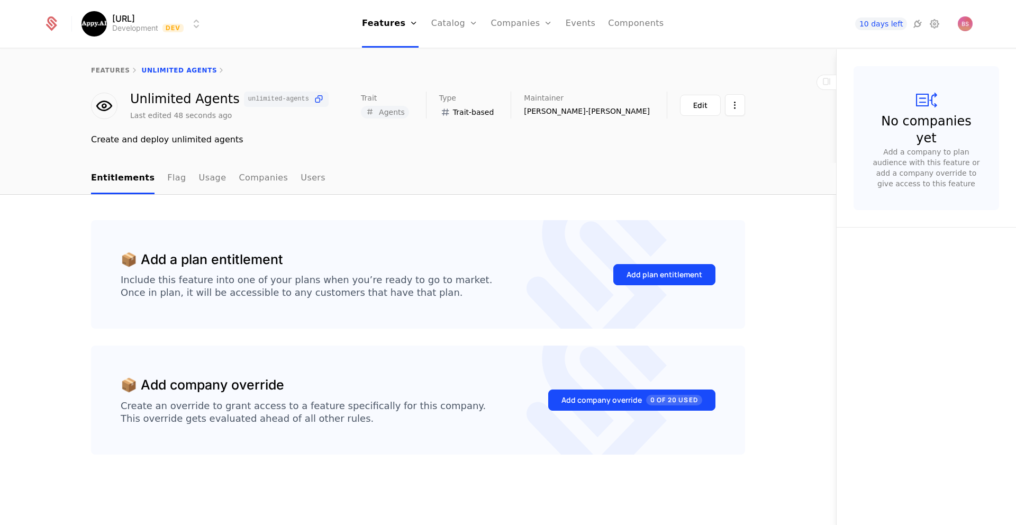
click at [393, 239] on div "📦 Add a plan entitlement Include this feature into one of your plans when you’r…" at bounding box center [418, 274] width 654 height 109
click at [667, 277] on div "Add plan entitlement" at bounding box center [664, 274] width 76 height 11
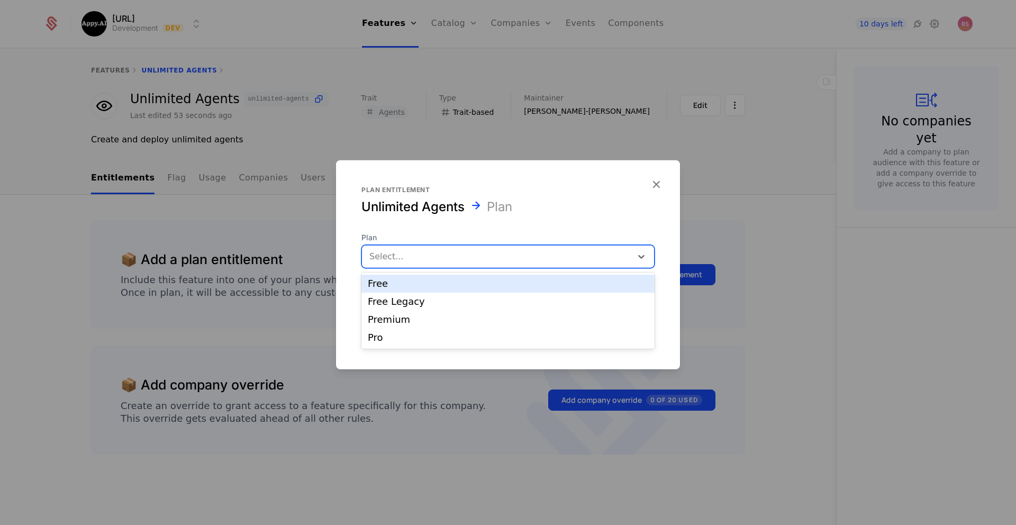
click at [533, 252] on div at bounding box center [496, 256] width 255 height 15
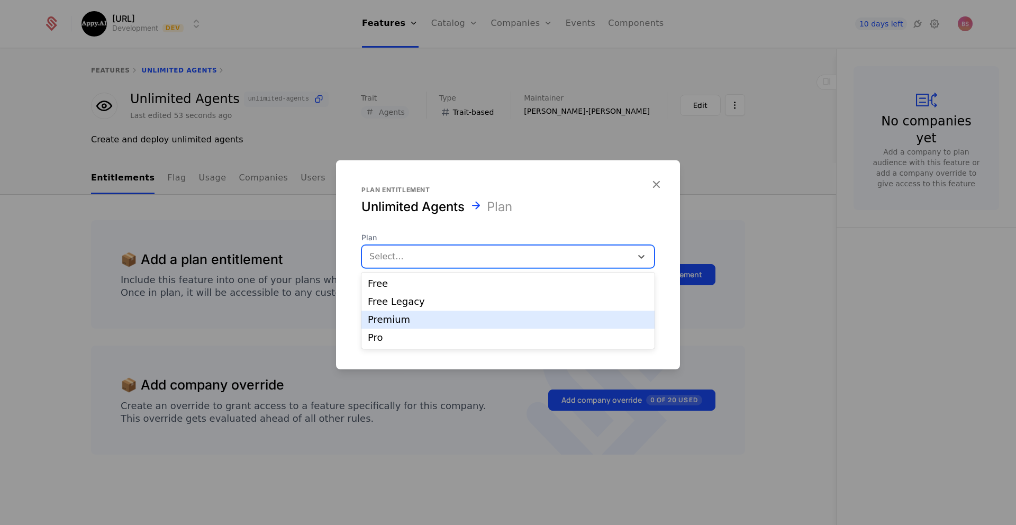
click at [495, 325] on div "Premium" at bounding box center [507, 320] width 293 height 18
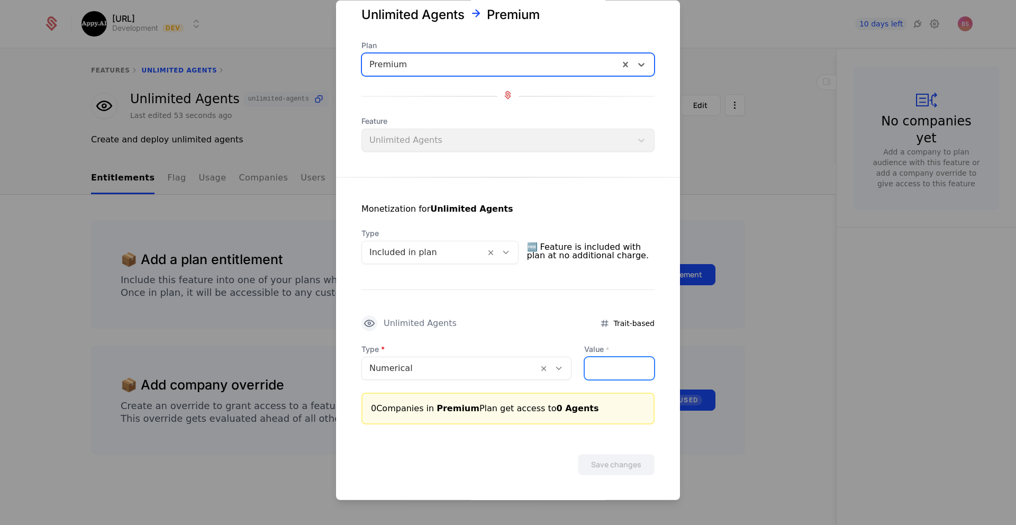
click at [608, 370] on input "Value *" at bounding box center [619, 368] width 69 height 22
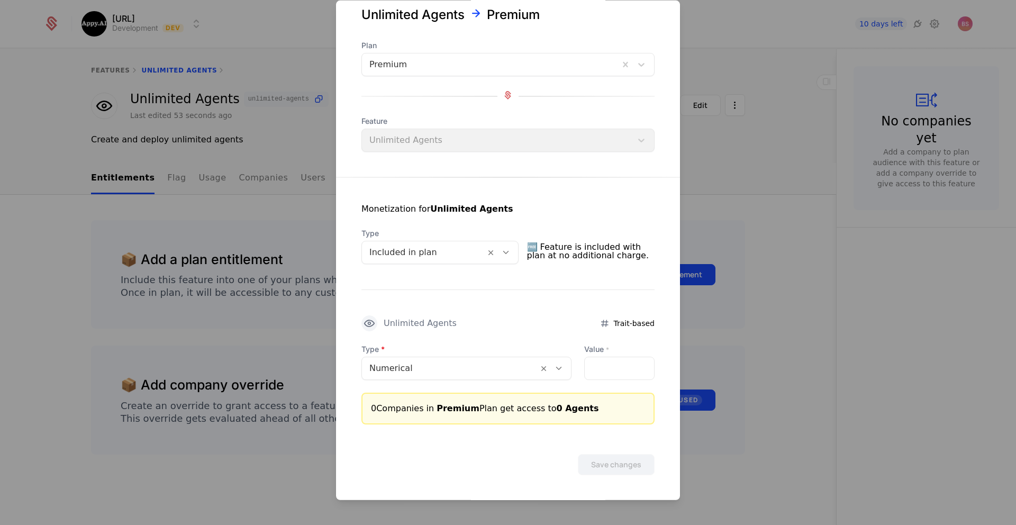
click at [491, 367] on div at bounding box center [449, 368] width 161 height 15
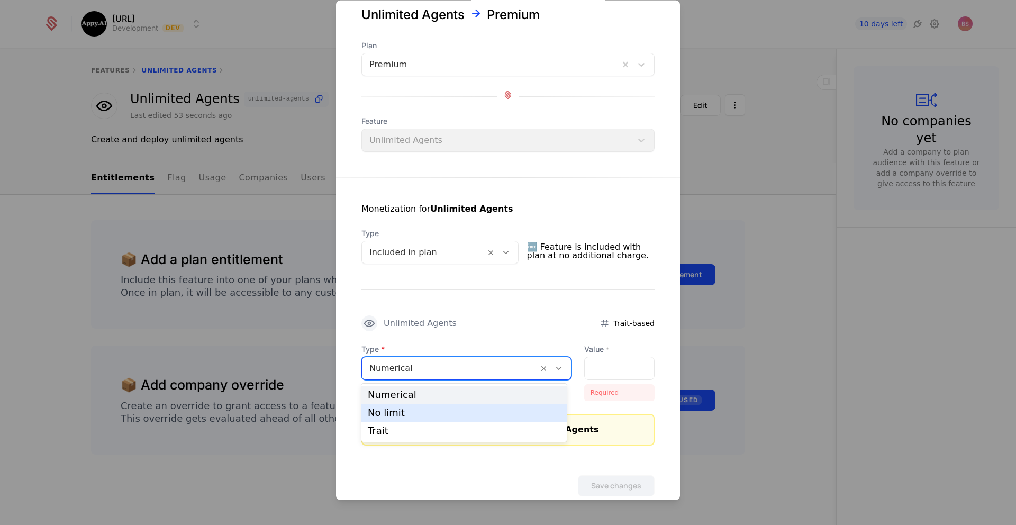
click at [483, 416] on div "No limit" at bounding box center [464, 413] width 193 height 10
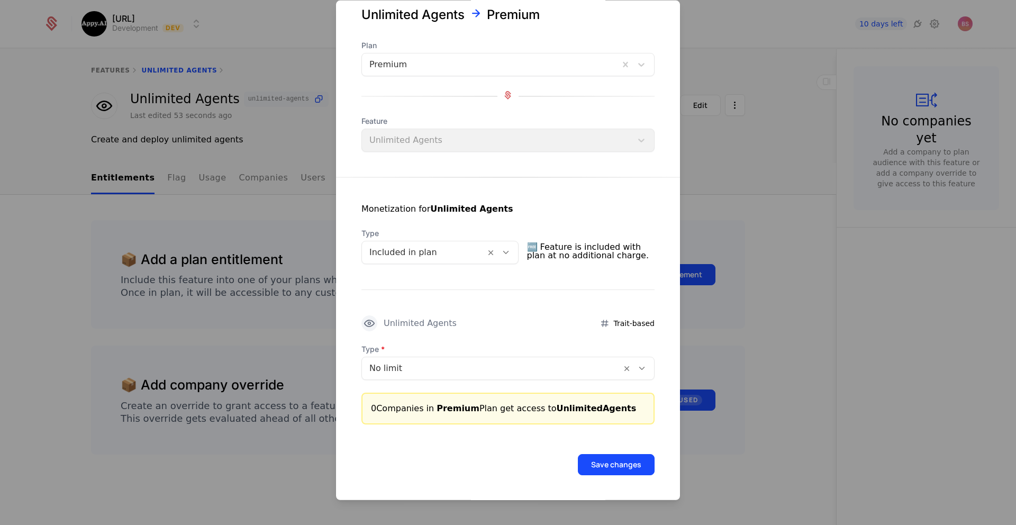
click at [783, 158] on div at bounding box center [508, 262] width 1016 height 525
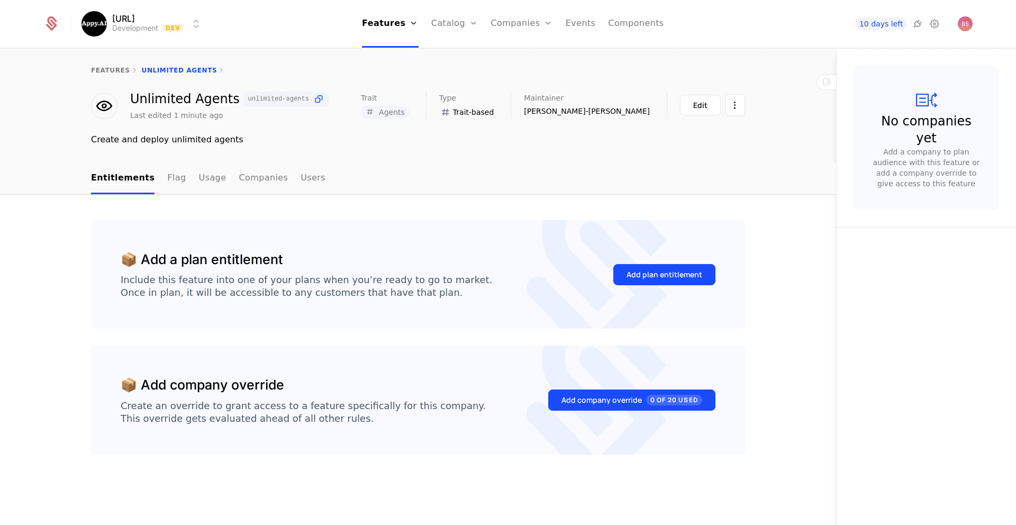
click at [116, 67] on link "features" at bounding box center [110, 70] width 39 height 7
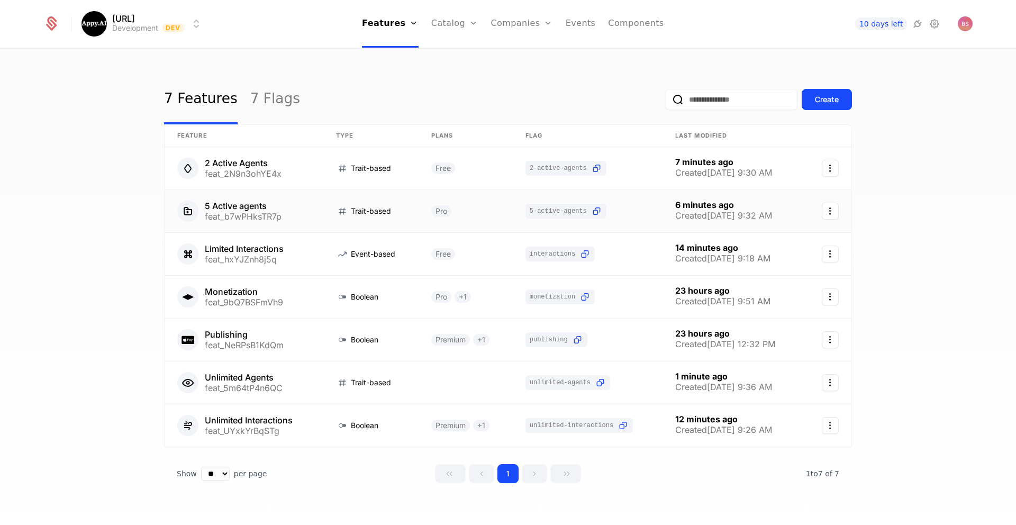
click at [828, 208] on icon "Select action" at bounding box center [830, 211] width 17 height 17
click at [803, 241] on div "Delete feature" at bounding box center [780, 239] width 69 height 15
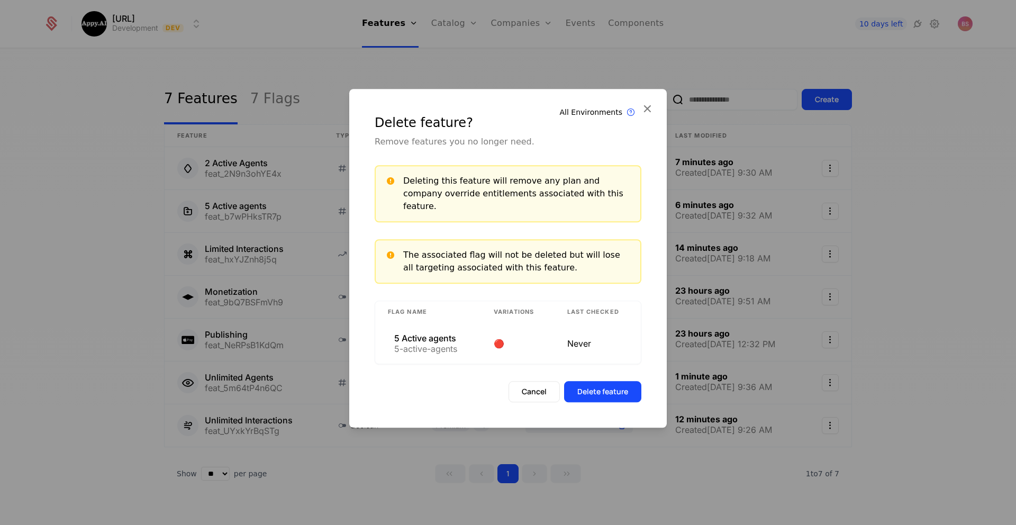
click at [617, 383] on button "Delete feature" at bounding box center [602, 391] width 77 height 21
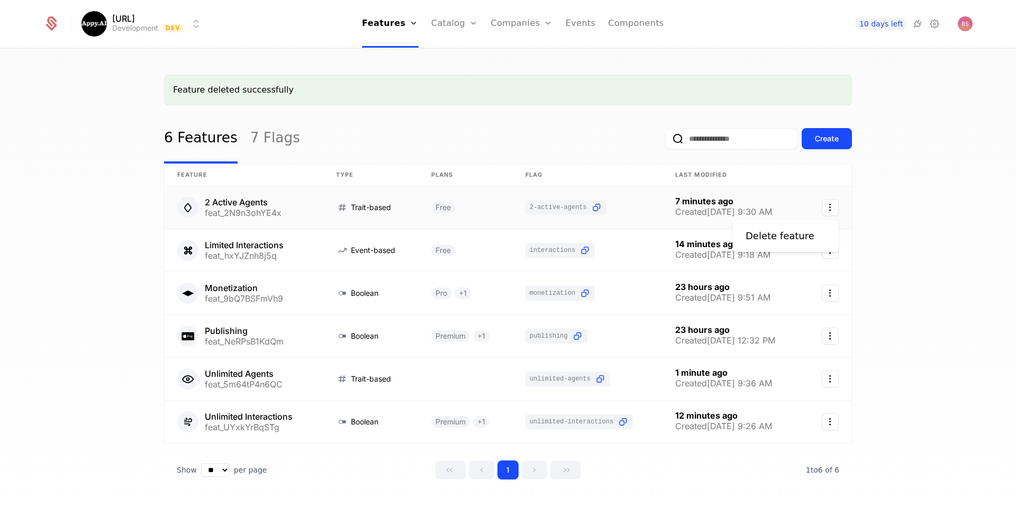
click at [829, 207] on icon "Select action" at bounding box center [830, 207] width 17 height 17
click at [759, 241] on div "Delete feature" at bounding box center [780, 236] width 69 height 15
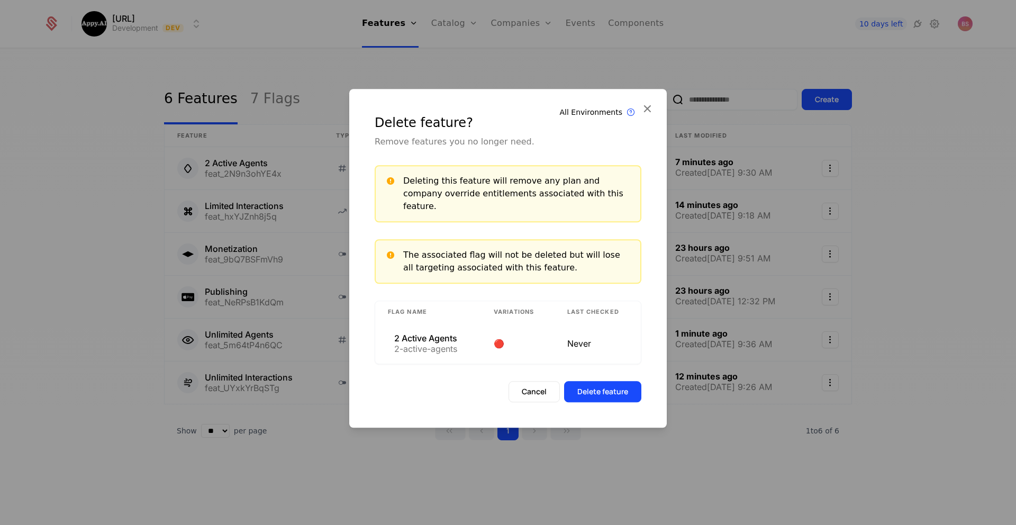
click at [599, 381] on button "Delete feature" at bounding box center [602, 391] width 77 height 21
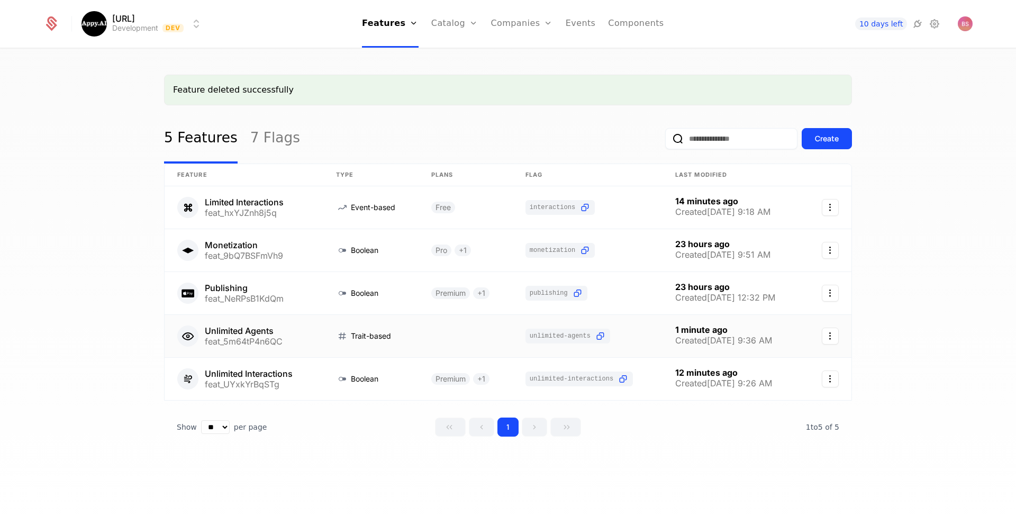
click at [832, 336] on icon "Select action" at bounding box center [830, 336] width 17 height 17
click at [406, 324] on html "Appy.AI Development Dev Features Features Flags Catalog Plans Add Ons Credits C…" at bounding box center [508, 262] width 1016 height 525
click at [396, 337] on link at bounding box center [370, 336] width 95 height 42
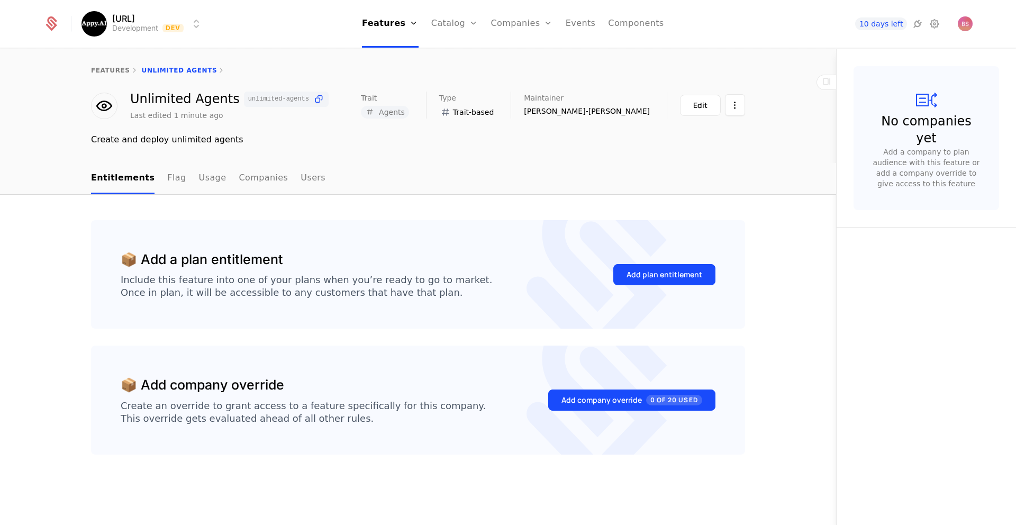
click at [703, 108] on div "Edit" at bounding box center [700, 105] width 14 height 11
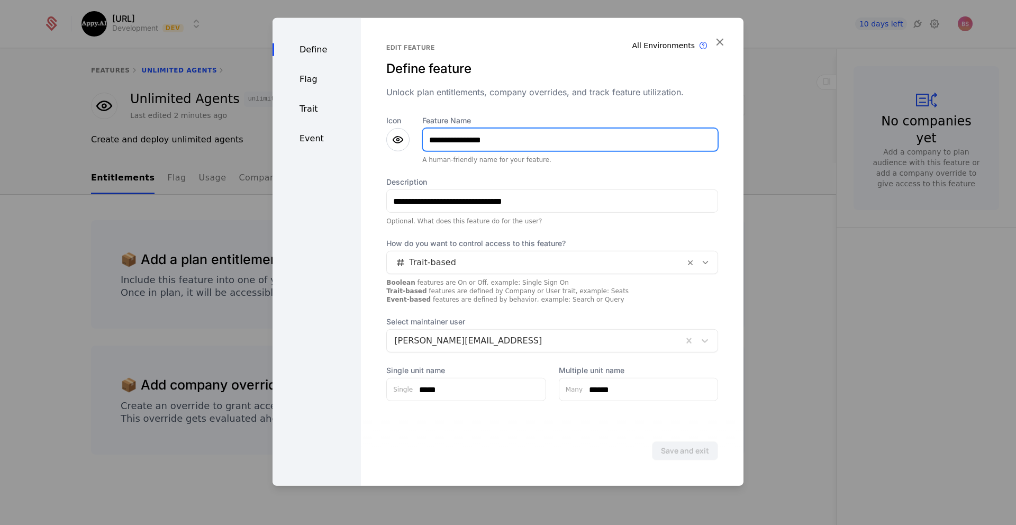
click at [475, 142] on input "**********" at bounding box center [570, 140] width 295 height 22
type input "******"
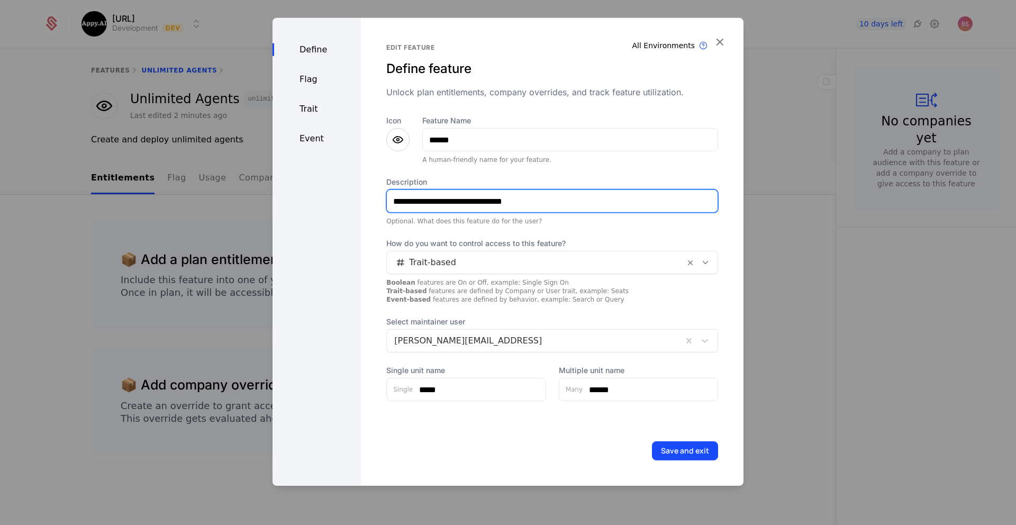
drag, startPoint x: 542, startPoint y: 202, endPoint x: 362, endPoint y: 195, distance: 180.0
click at [362, 195] on div "**********" at bounding box center [552, 252] width 383 height 468
type input "**********"
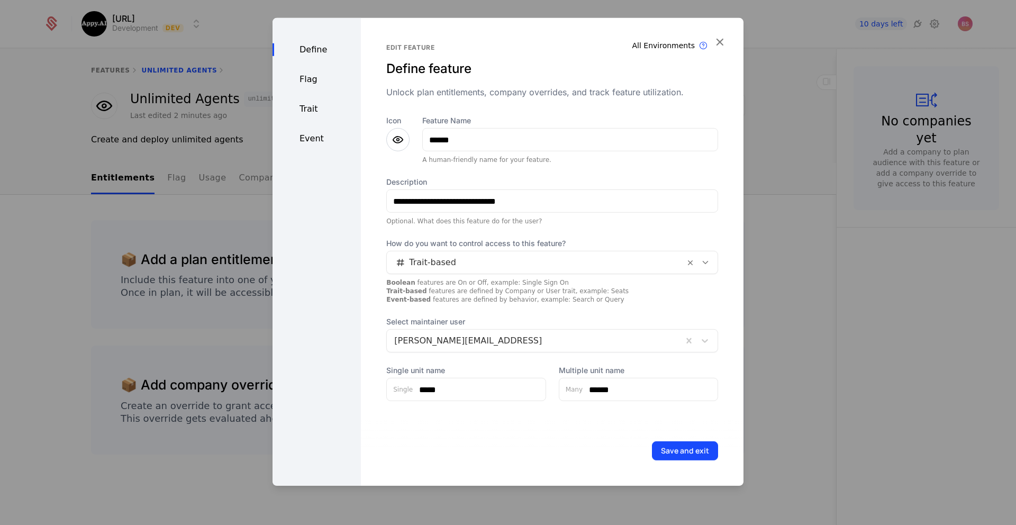
click at [677, 447] on button "Save and exit" at bounding box center [685, 450] width 66 height 19
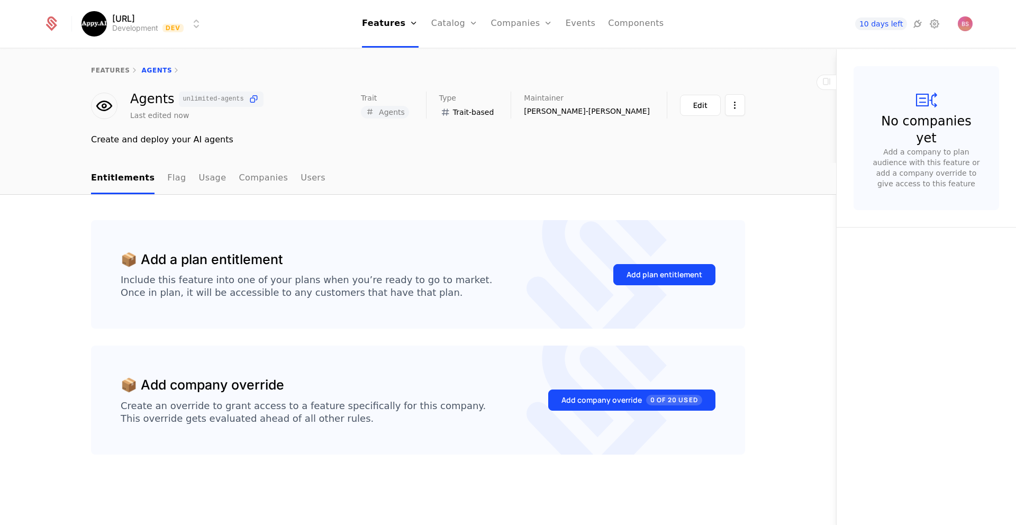
click at [664, 271] on div "Add plan entitlement" at bounding box center [664, 274] width 76 height 11
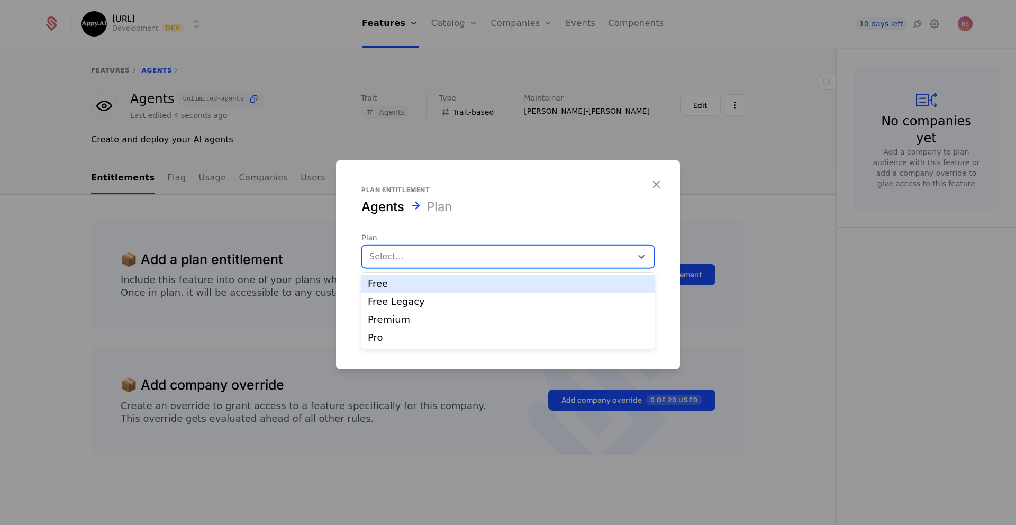
click at [482, 256] on div at bounding box center [496, 256] width 255 height 15
click at [464, 284] on div "Free" at bounding box center [508, 284] width 280 height 10
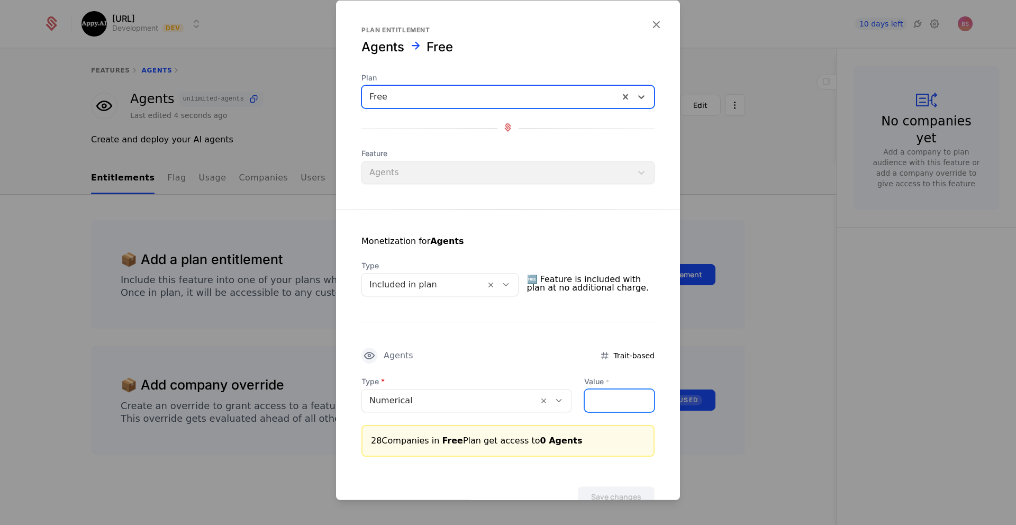
click at [602, 405] on input "Value *" at bounding box center [619, 400] width 69 height 22
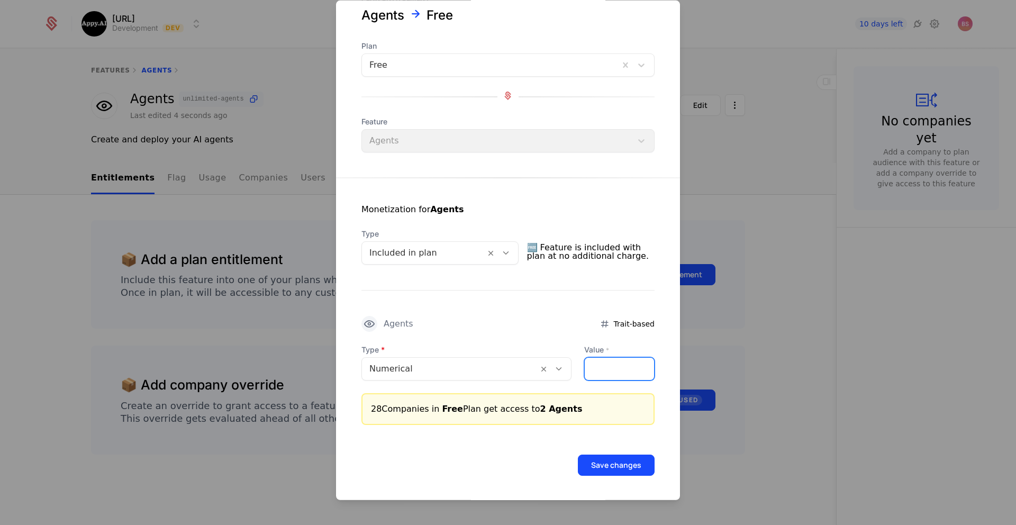
scroll to position [32, 0]
type input "*"
click at [625, 469] on button "Save changes" at bounding box center [616, 464] width 77 height 21
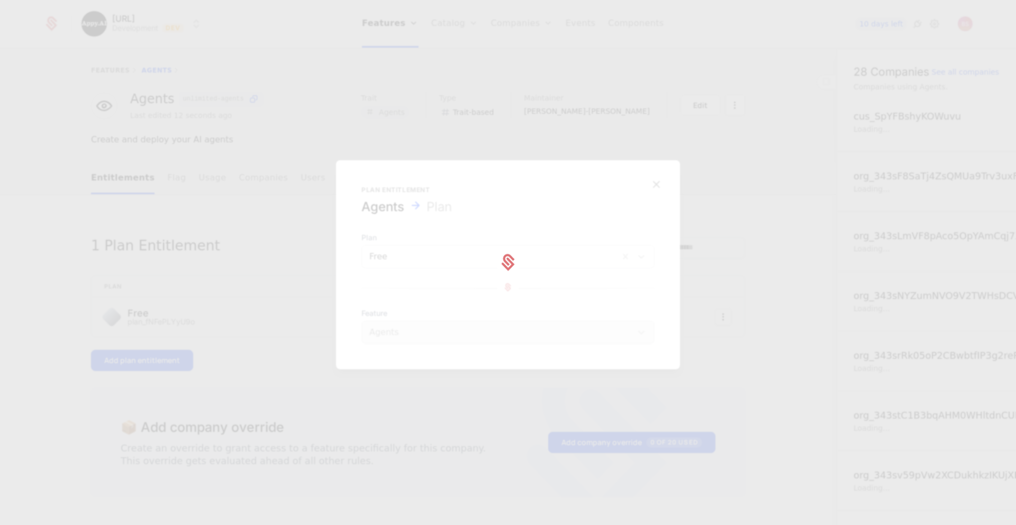
scroll to position [0, 0]
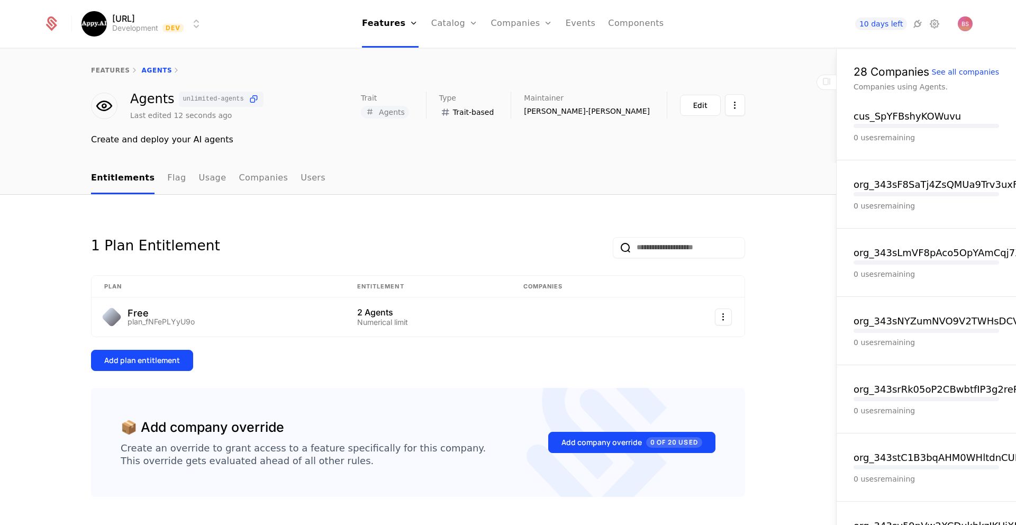
click at [168, 369] on button "Add plan entitlement" at bounding box center [142, 360] width 102 height 21
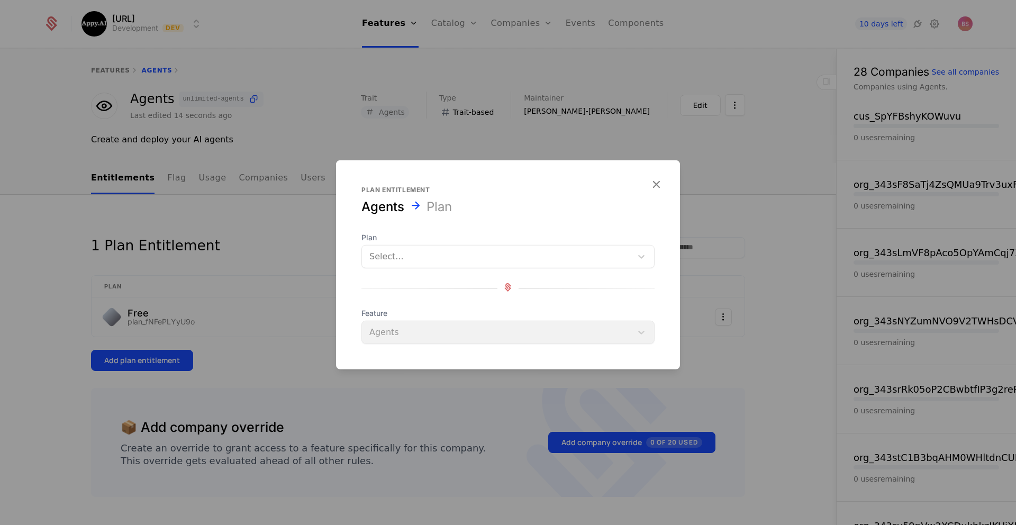
click at [467, 261] on div at bounding box center [496, 256] width 255 height 15
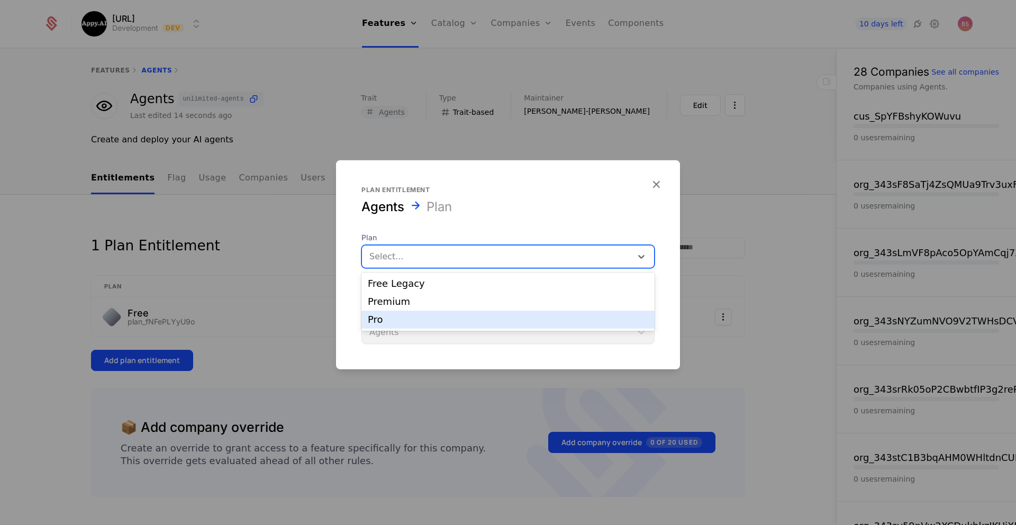
click at [431, 320] on div "Pro" at bounding box center [508, 320] width 280 height 10
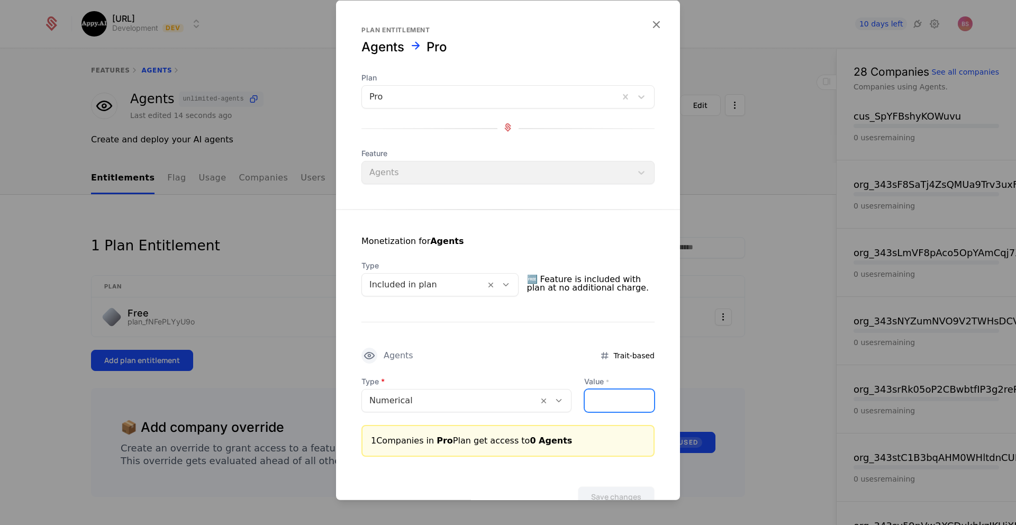
click at [602, 406] on input "Value *" at bounding box center [619, 400] width 69 height 22
click at [466, 395] on div at bounding box center [449, 400] width 161 height 15
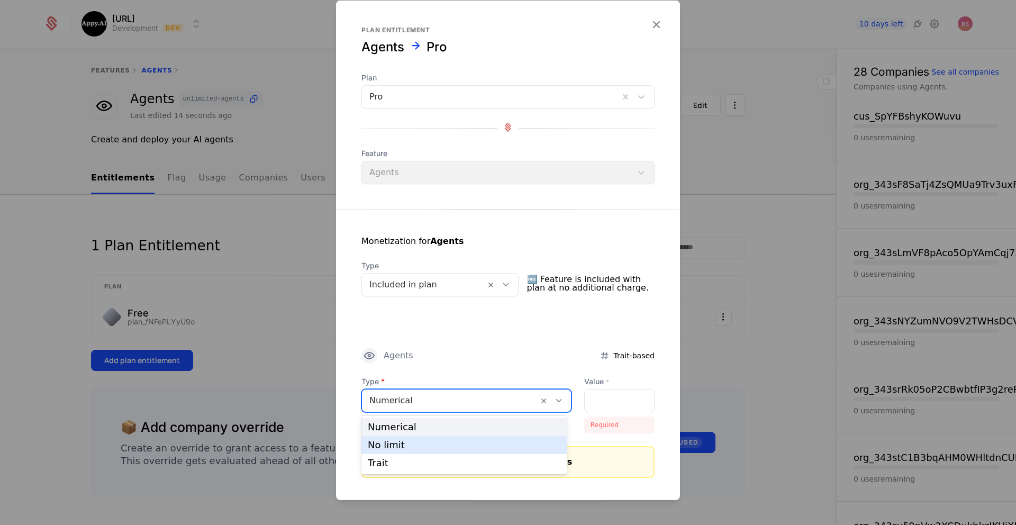
click at [444, 448] on div "No limit" at bounding box center [464, 445] width 193 height 10
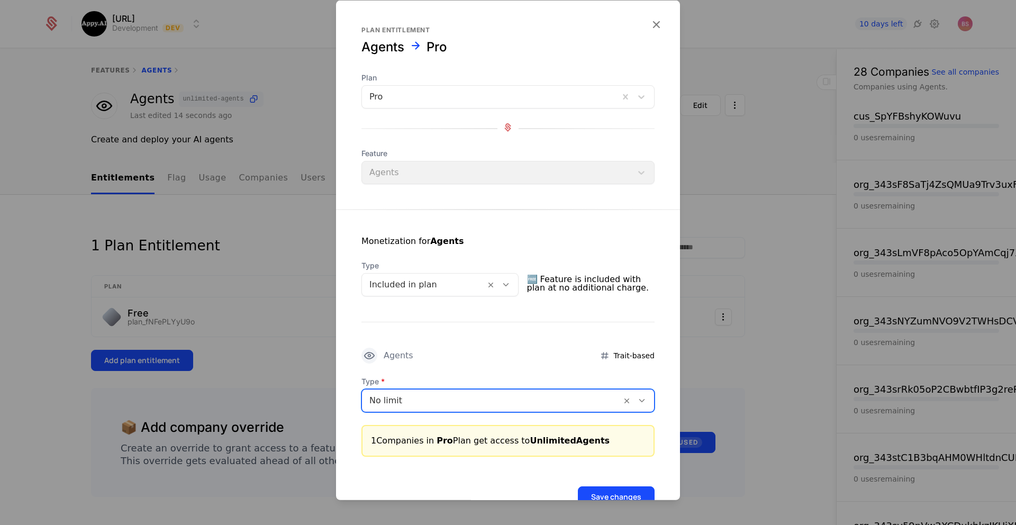
scroll to position [32, 0]
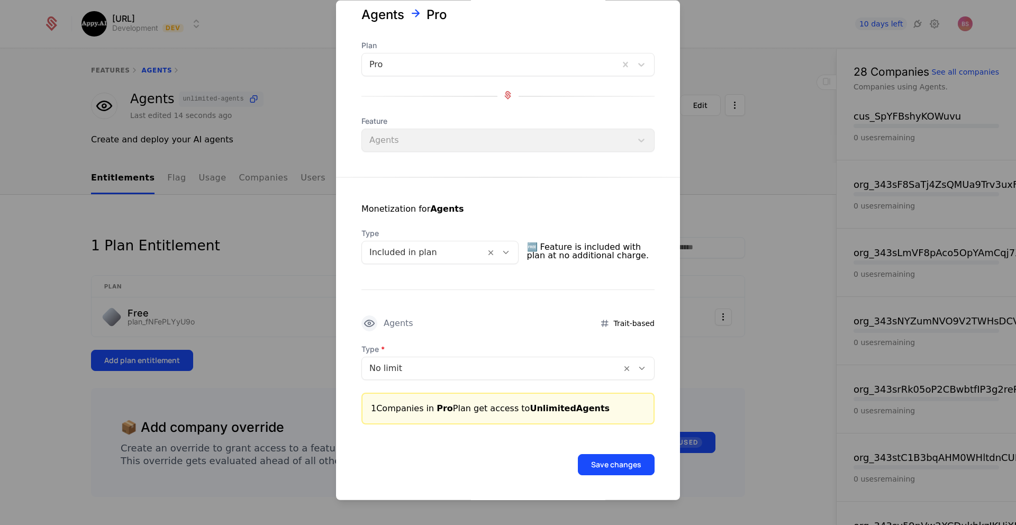
click at [610, 463] on button "Save changes" at bounding box center [616, 464] width 77 height 21
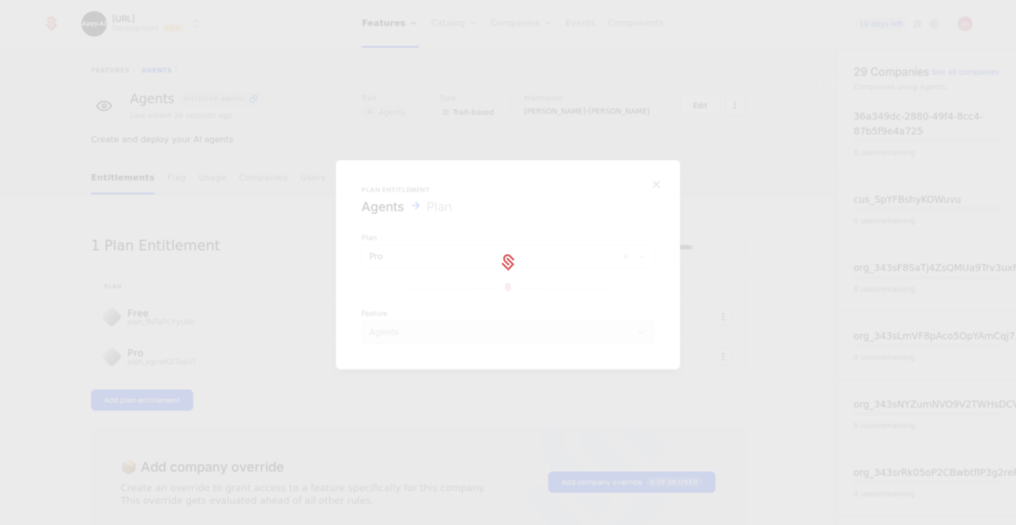
scroll to position [0, 0]
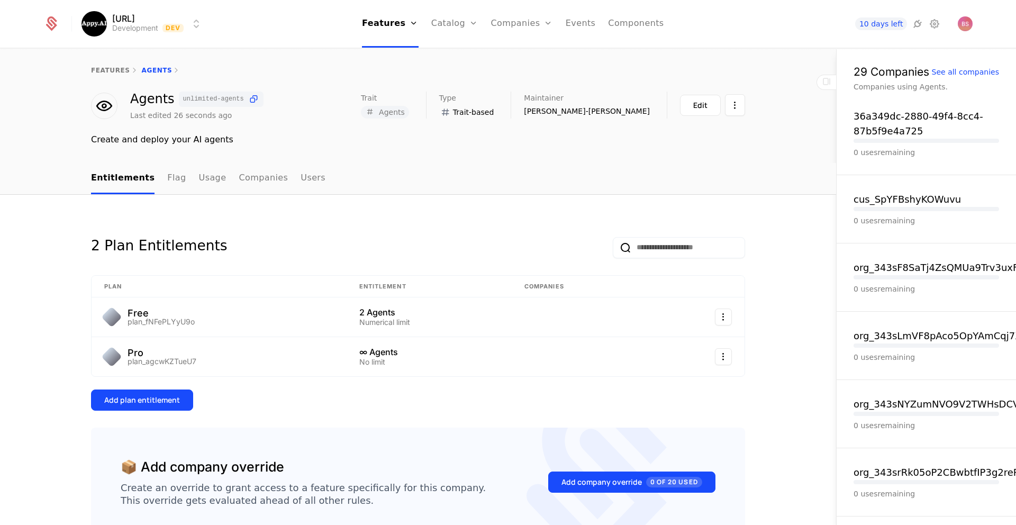
click at [162, 403] on div "Add plan entitlement" at bounding box center [142, 400] width 76 height 11
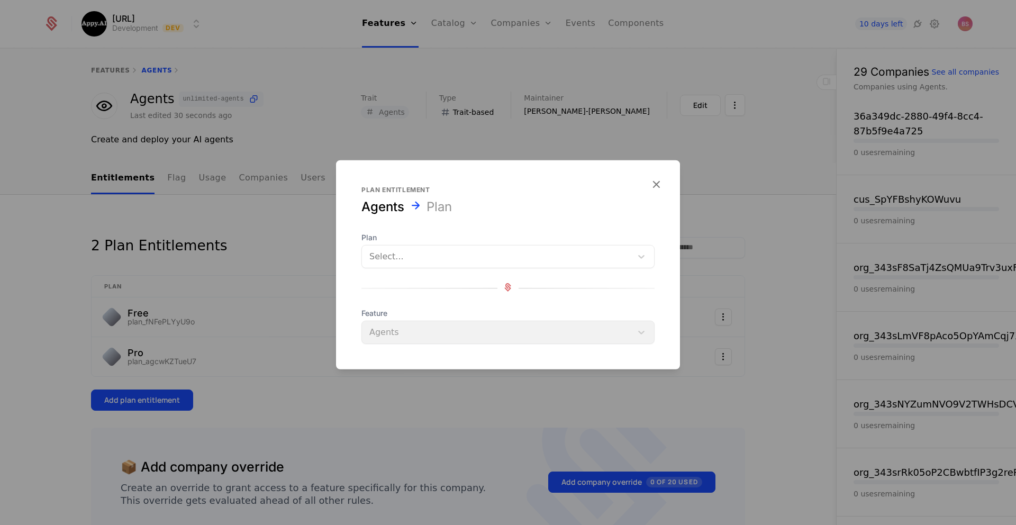
click at [425, 261] on div at bounding box center [496, 256] width 255 height 15
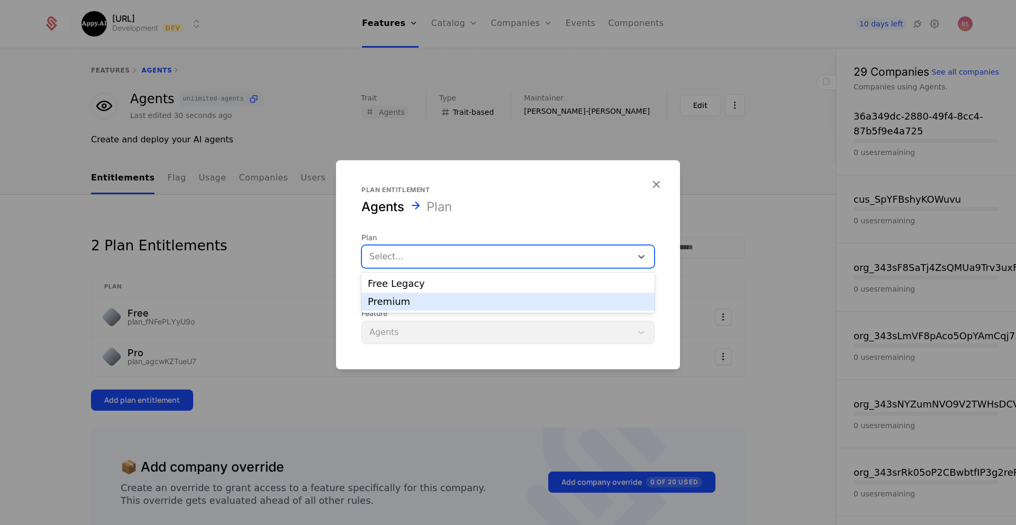
click at [410, 299] on div "Premium" at bounding box center [508, 302] width 280 height 10
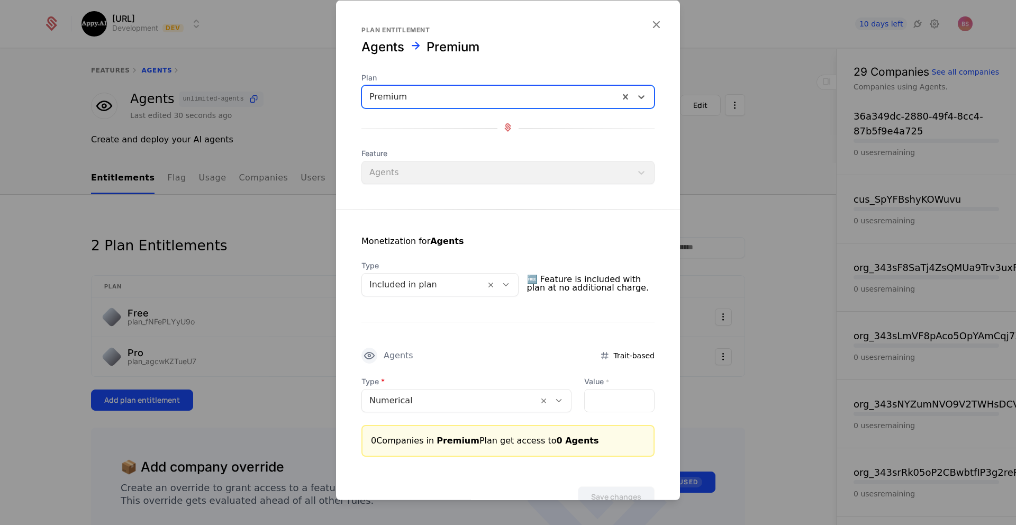
click at [459, 405] on div at bounding box center [449, 400] width 161 height 15
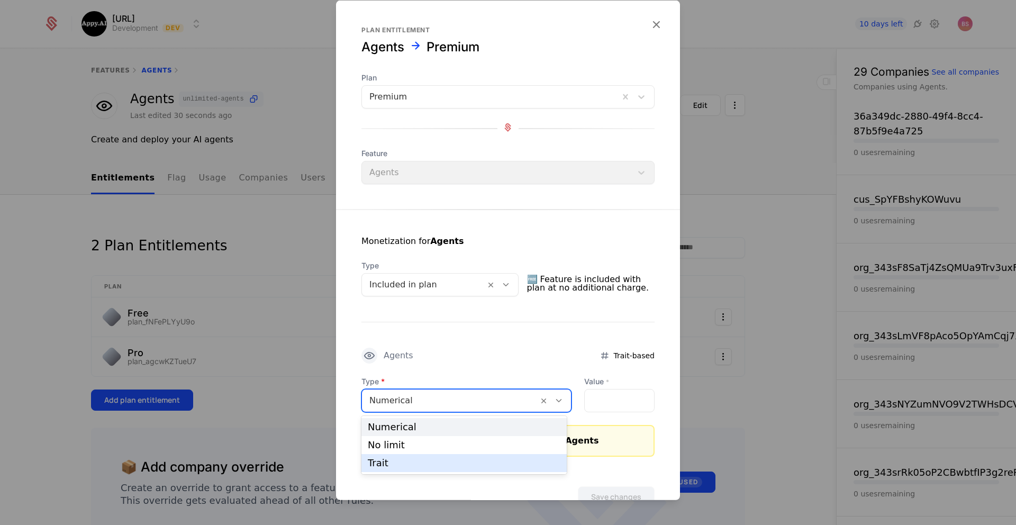
click at [440, 459] on div "Trait" at bounding box center [464, 463] width 193 height 10
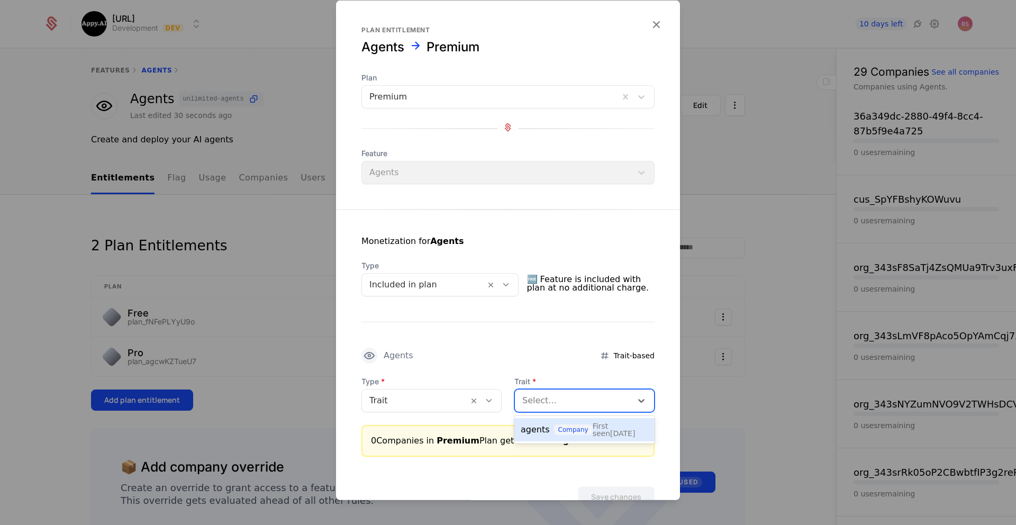
click at [621, 399] on div at bounding box center [573, 400] width 102 height 15
click at [529, 348] on div "Agents Trait-based" at bounding box center [507, 356] width 293 height 16
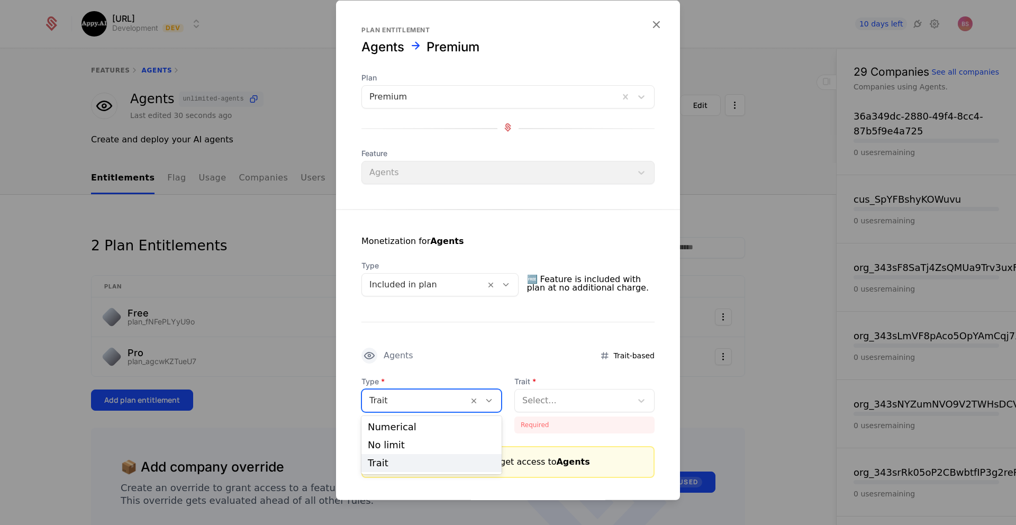
click at [456, 401] on div at bounding box center [415, 400] width 92 height 15
click at [434, 446] on div "No limit" at bounding box center [432, 445] width 128 height 10
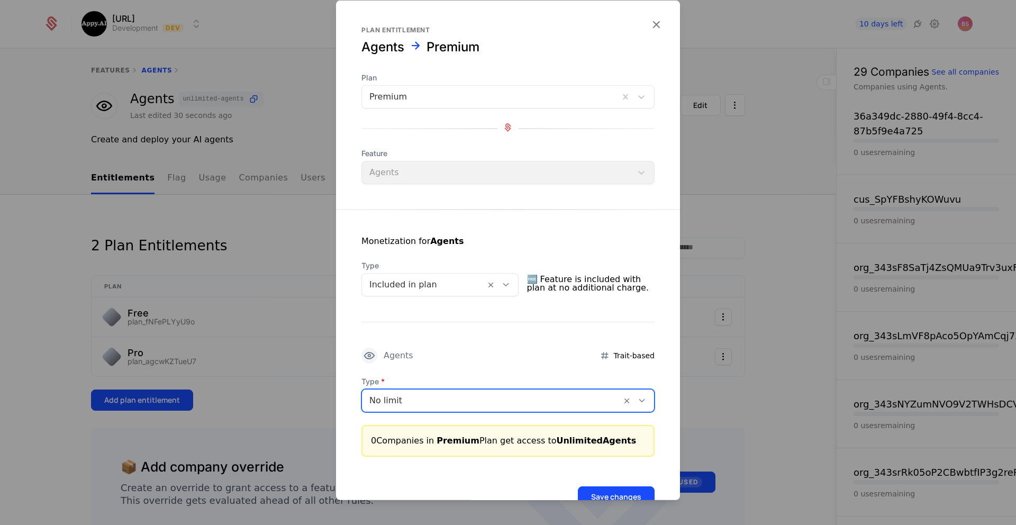
scroll to position [32, 0]
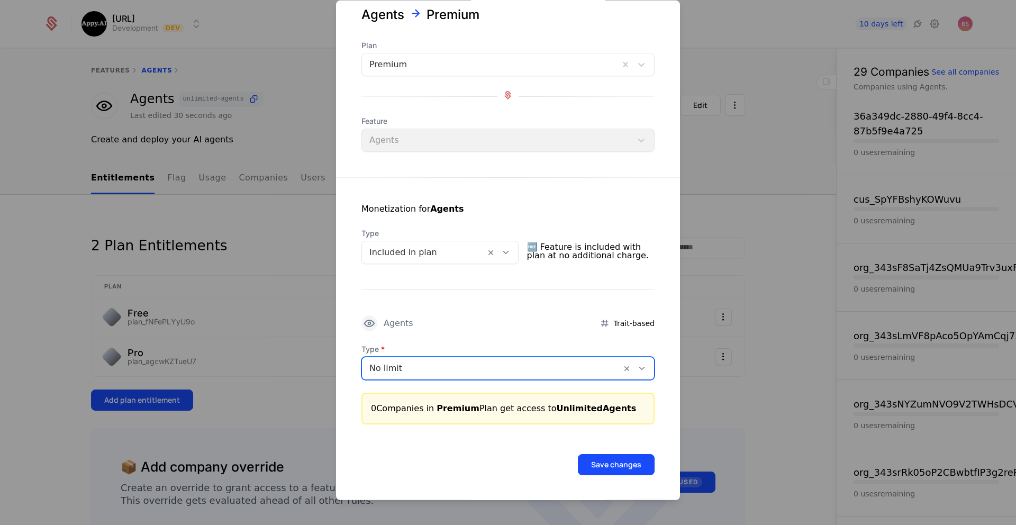
click at [616, 472] on button "Save changes" at bounding box center [616, 464] width 77 height 21
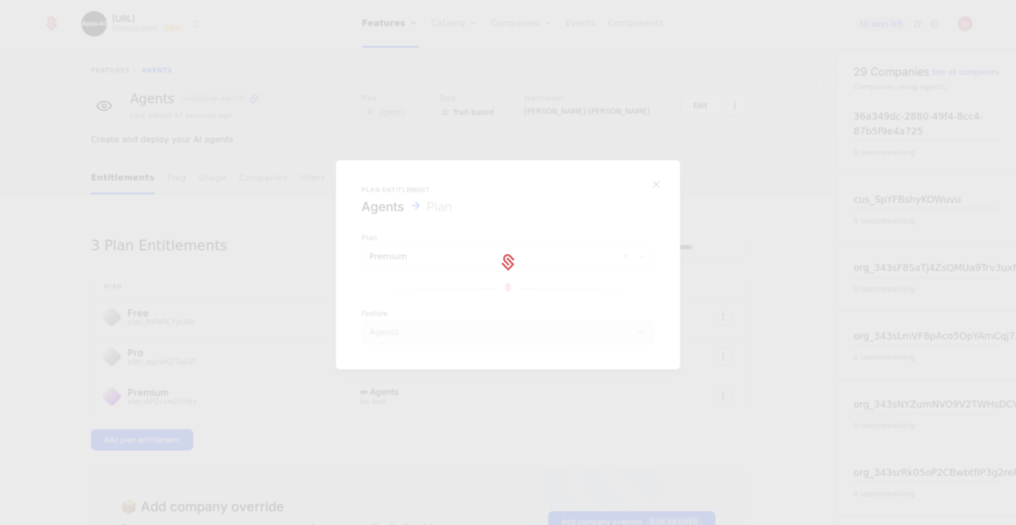
scroll to position [0, 0]
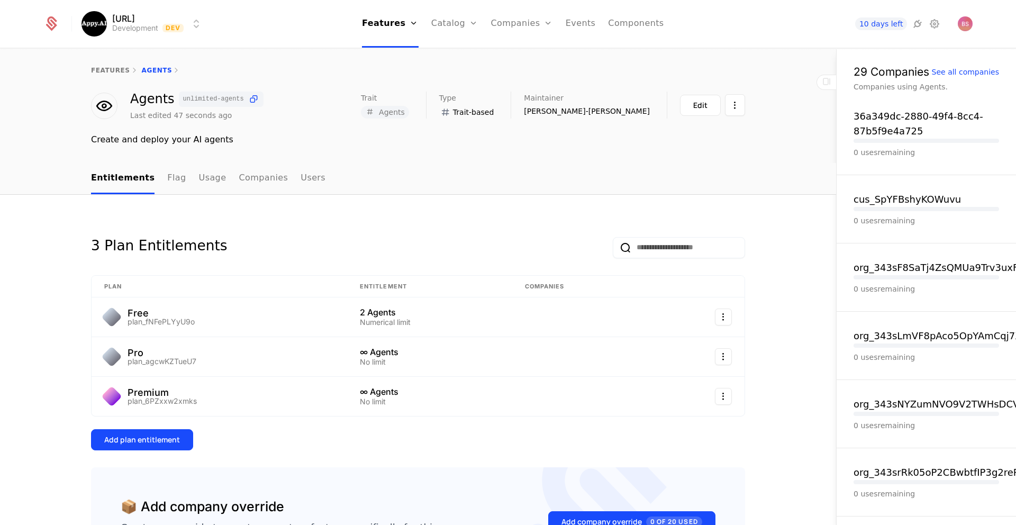
click at [167, 177] on link "Flag" at bounding box center [176, 178] width 19 height 31
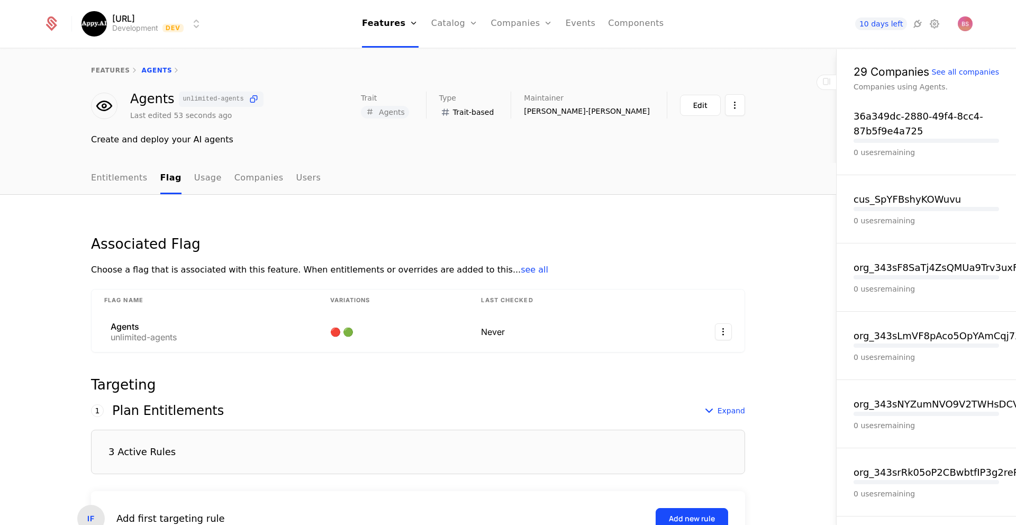
click at [243, 323] on div "Agents unlimited-agents" at bounding box center [204, 331] width 201 height 19
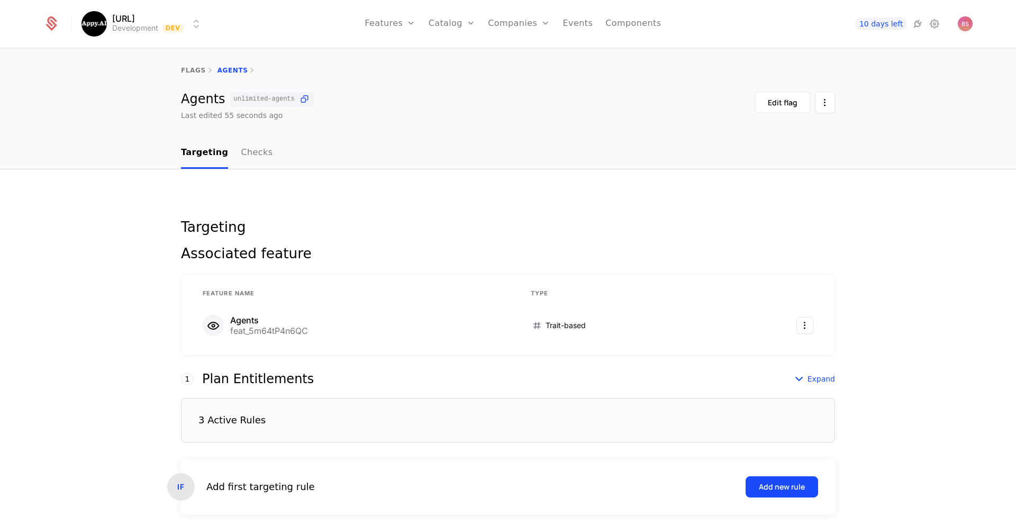
click at [785, 103] on div "Edit flag" at bounding box center [783, 102] width 30 height 11
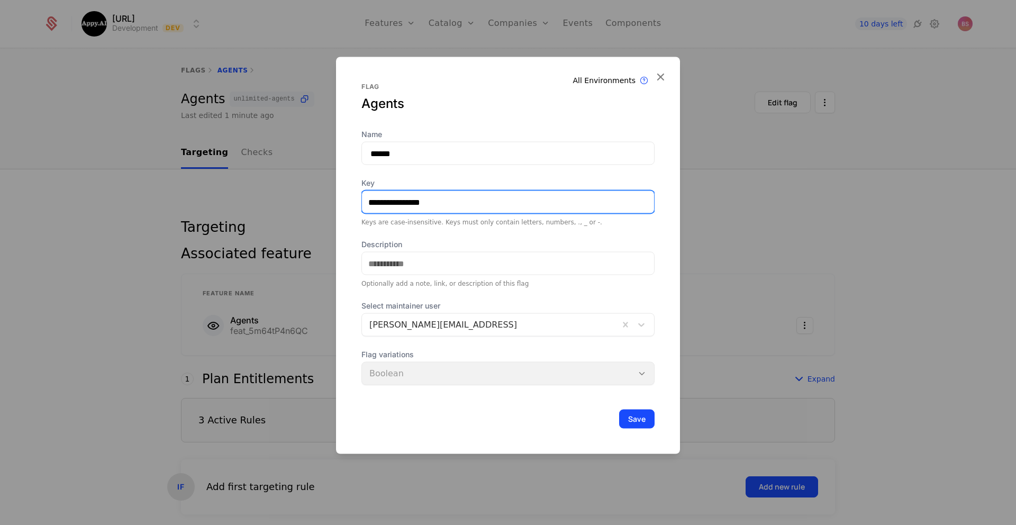
click at [422, 204] on input "**********" at bounding box center [508, 202] width 292 height 22
type input "******"
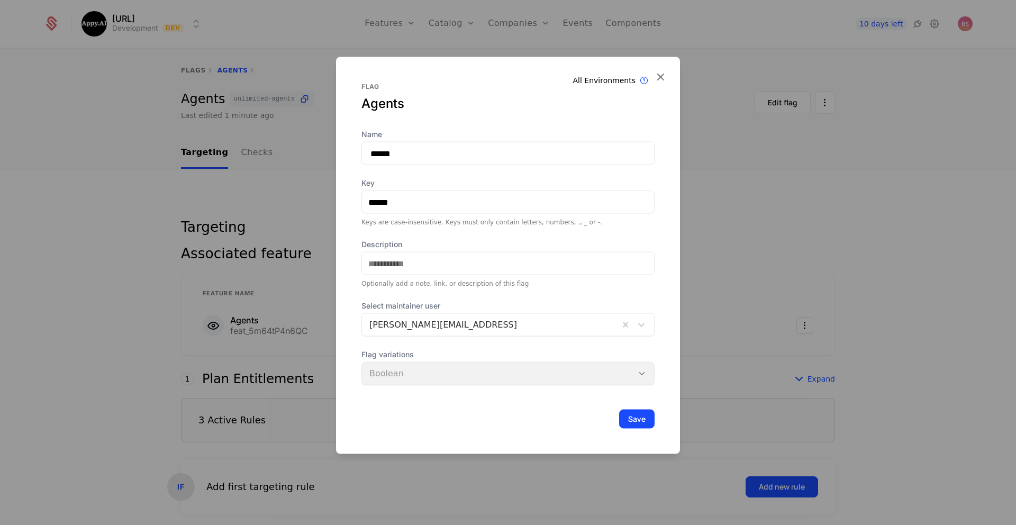
click at [641, 420] on button "Save" at bounding box center [636, 419] width 35 height 19
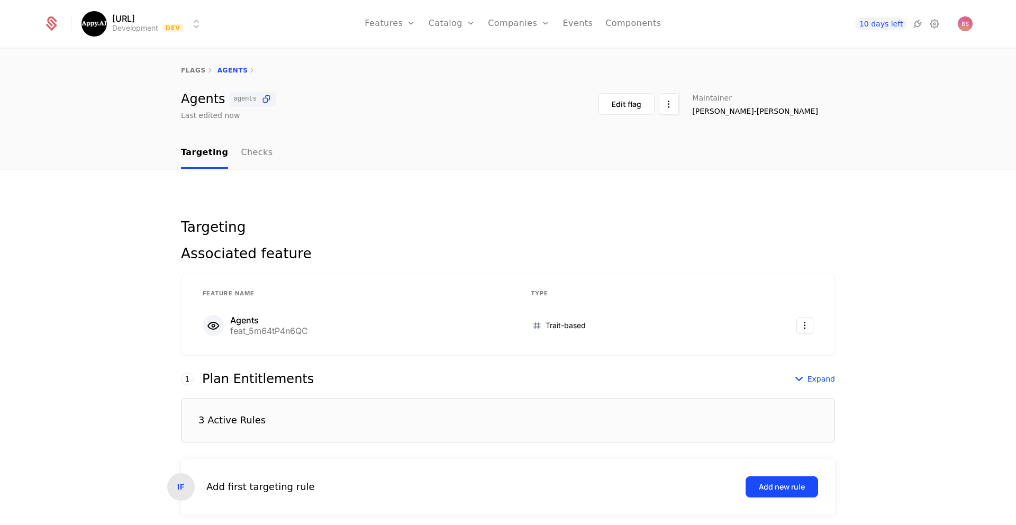
click at [189, 65] on div "flags Agents" at bounding box center [508, 70] width 1016 height 42
click at [187, 67] on link "flags" at bounding box center [193, 70] width 25 height 7
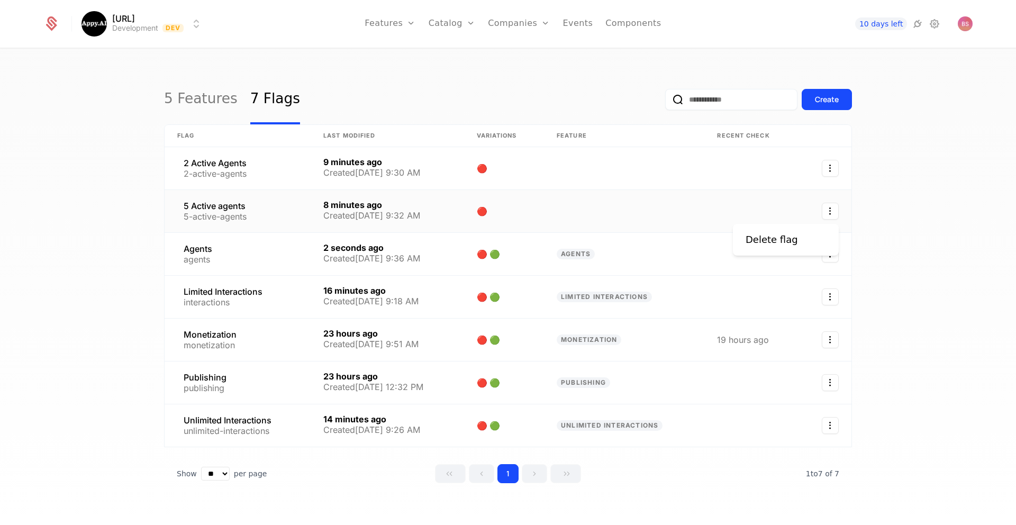
click at [832, 213] on icon "Select action" at bounding box center [830, 211] width 17 height 17
click at [796, 238] on div "Delete flag" at bounding box center [776, 239] width 61 height 15
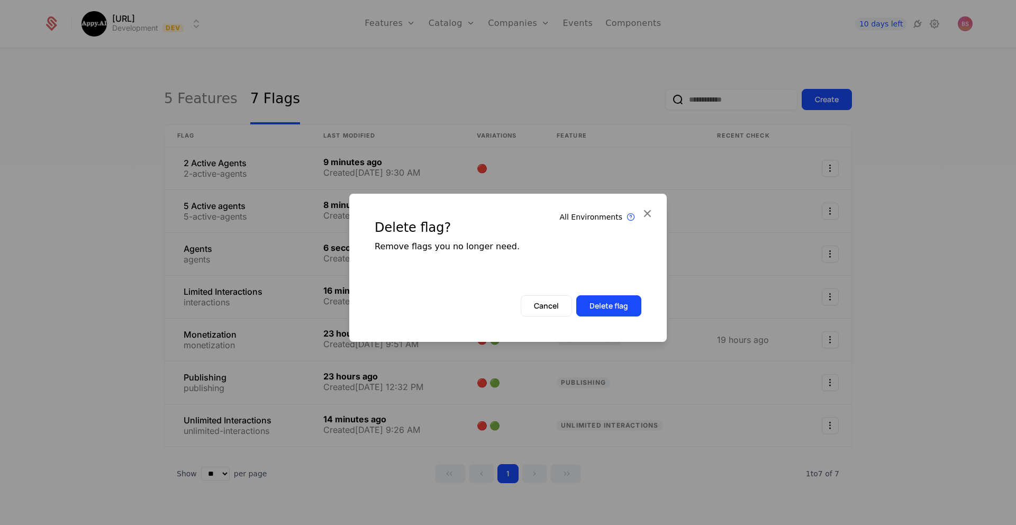
click at [632, 305] on button "Delete flag" at bounding box center [608, 305] width 65 height 21
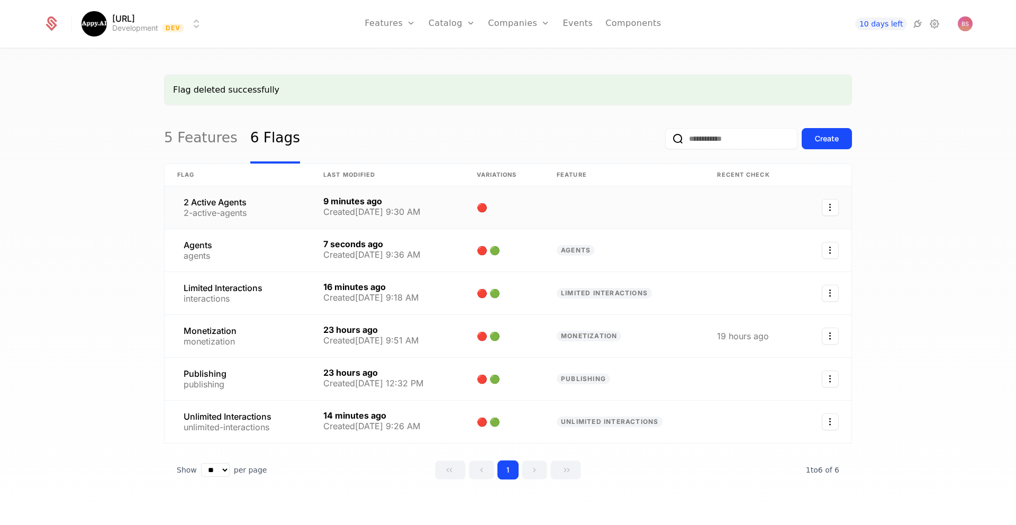
click at [824, 208] on icon "Select action" at bounding box center [830, 207] width 17 height 17
click at [755, 238] on div "Delete flag" at bounding box center [772, 236] width 52 height 15
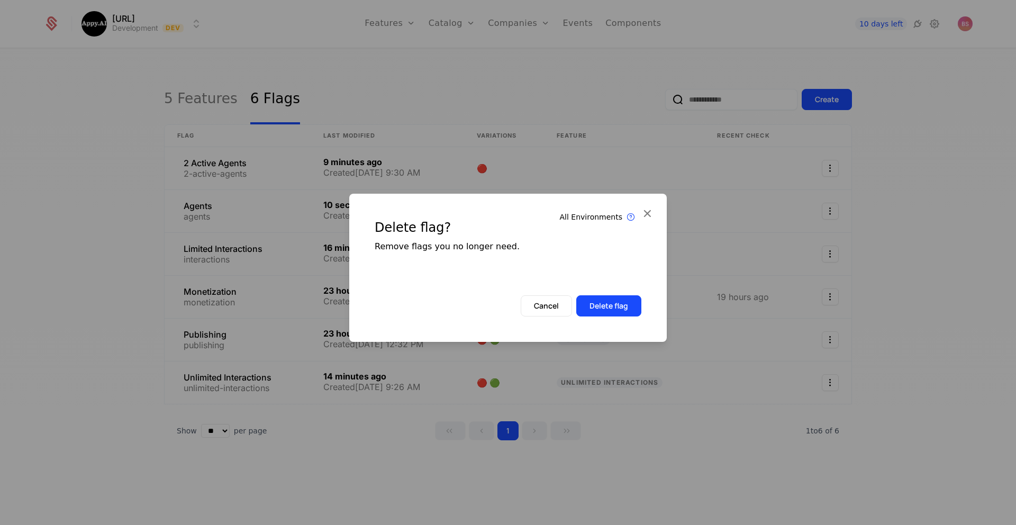
click at [608, 310] on button "Delete flag" at bounding box center [608, 305] width 65 height 21
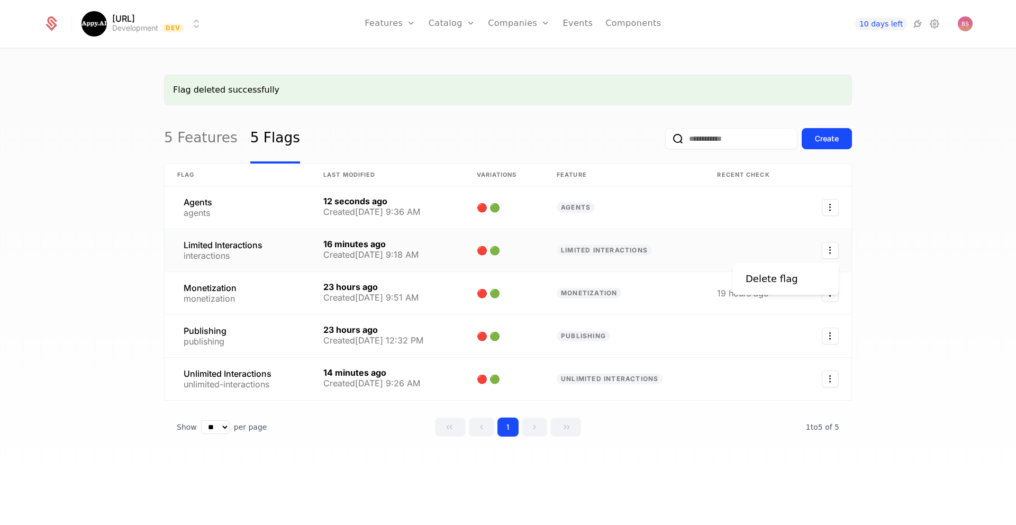
click at [825, 251] on icon "Select action" at bounding box center [830, 250] width 17 height 17
click at [763, 277] on div "Delete flag" at bounding box center [772, 278] width 52 height 15
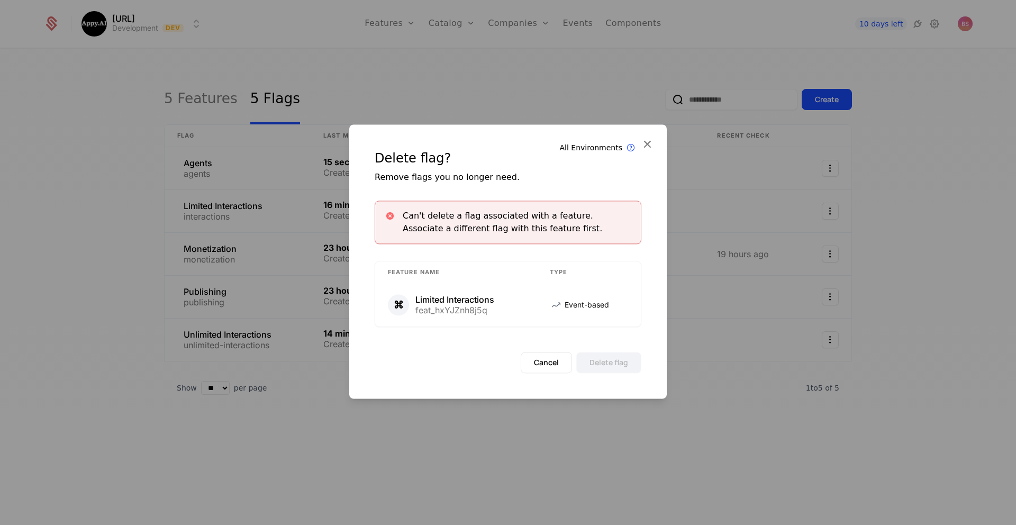
click at [646, 144] on icon at bounding box center [647, 144] width 14 height 14
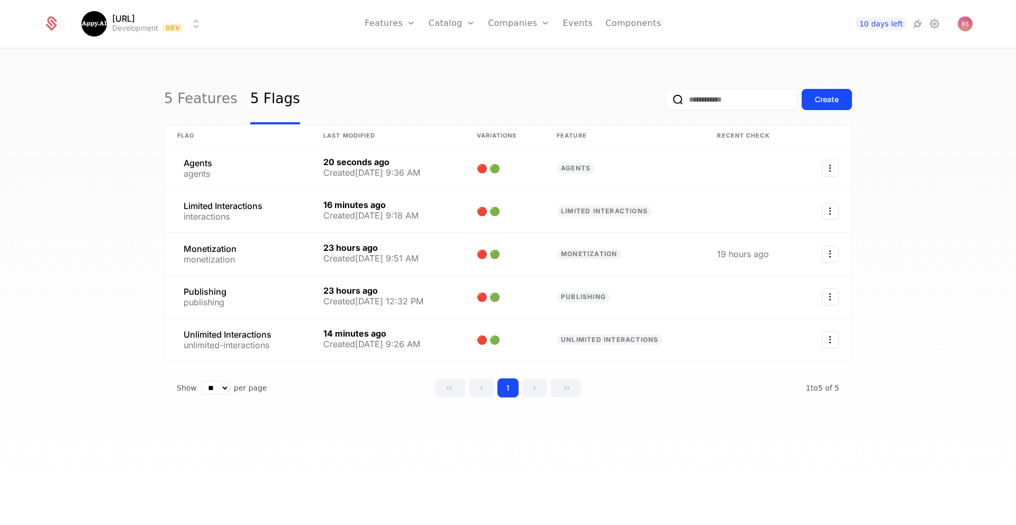
click at [188, 96] on link "5 Features" at bounding box center [201, 100] width 74 height 50
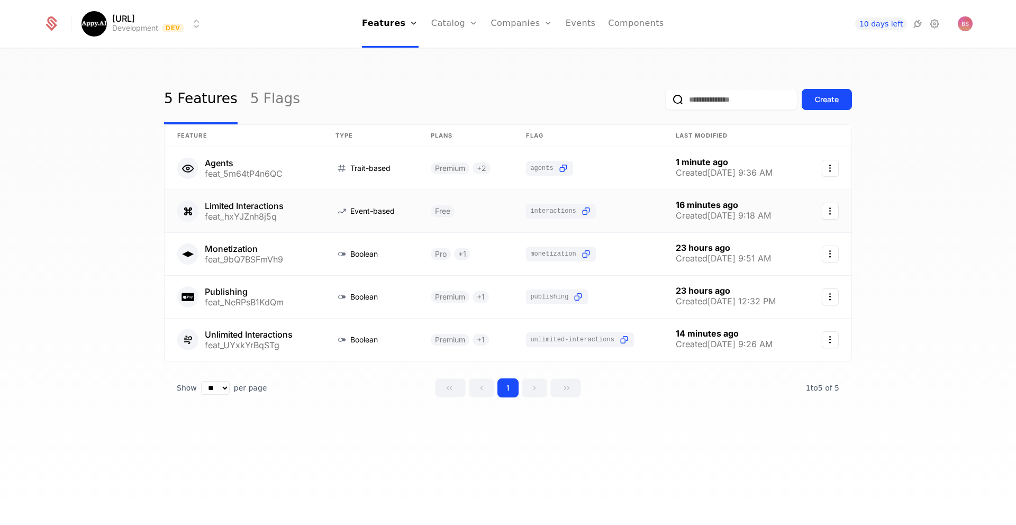
click at [825, 214] on icon "Select action" at bounding box center [830, 211] width 17 height 17
click at [798, 238] on div "Delete feature" at bounding box center [780, 239] width 69 height 15
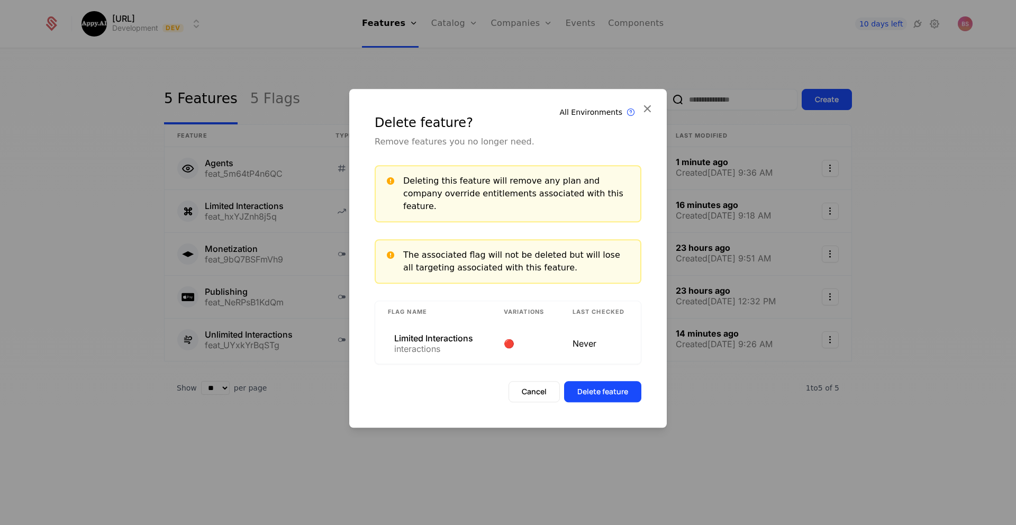
click at [617, 384] on button "Delete feature" at bounding box center [602, 391] width 77 height 21
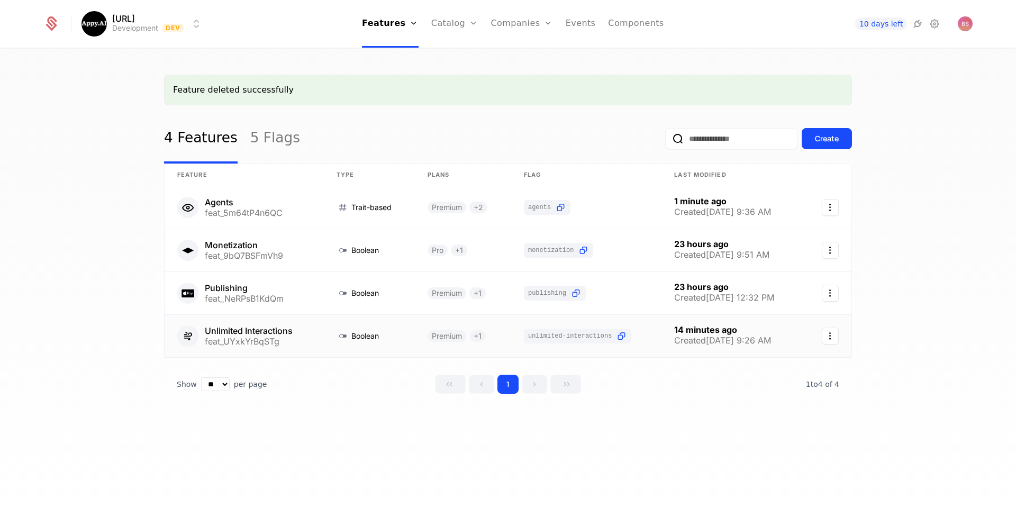
click at [828, 333] on icon "Select action" at bounding box center [830, 336] width 17 height 17
click at [363, 337] on html "Appy.AI Development Dev Features Features Flags Catalog Plans Add Ons Credits C…" at bounding box center [508, 262] width 1016 height 525
click at [299, 335] on link at bounding box center [244, 336] width 159 height 42
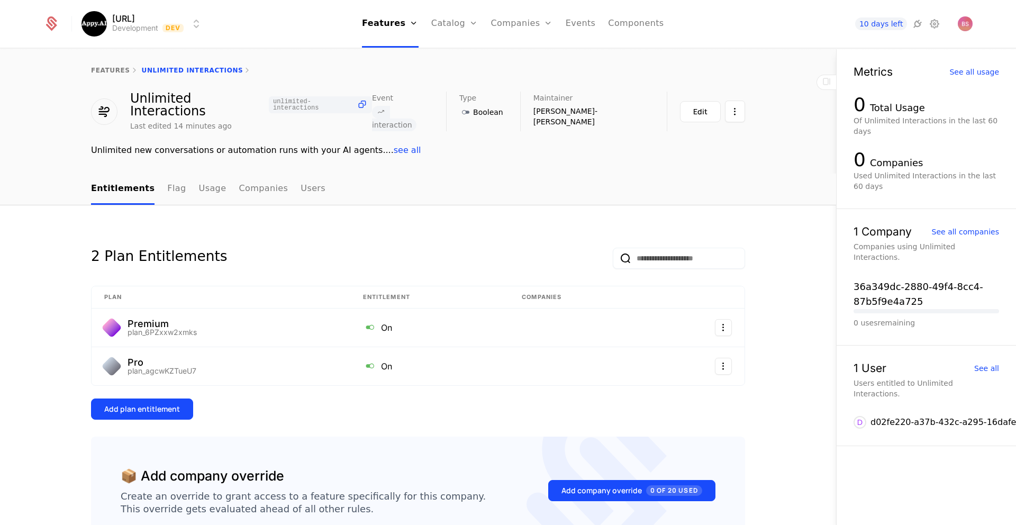
click at [208, 96] on div "Unlimited Interactions unlimited-interactions" at bounding box center [251, 104] width 242 height 25
click at [687, 103] on button "Edit" at bounding box center [700, 111] width 41 height 21
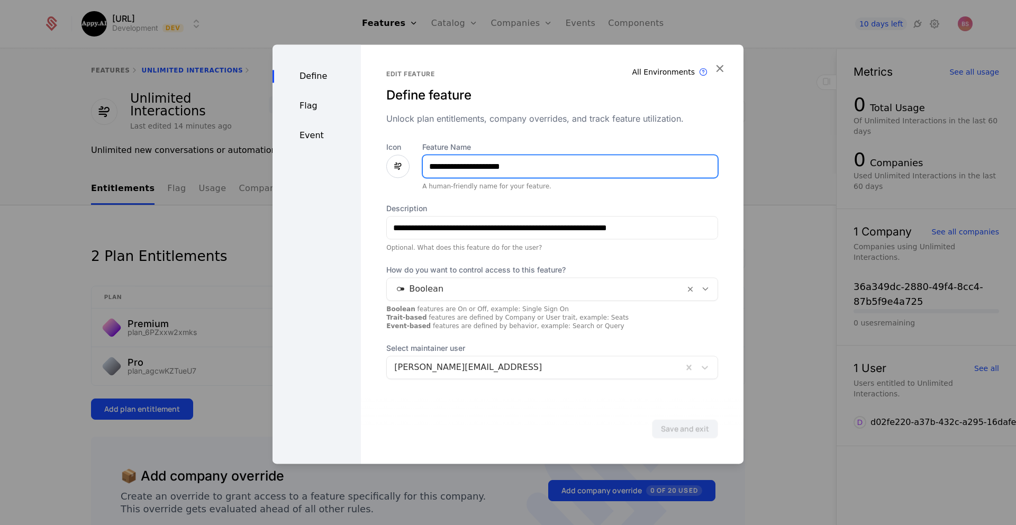
click at [471, 166] on input "**********" at bounding box center [570, 166] width 295 height 22
type input "**********"
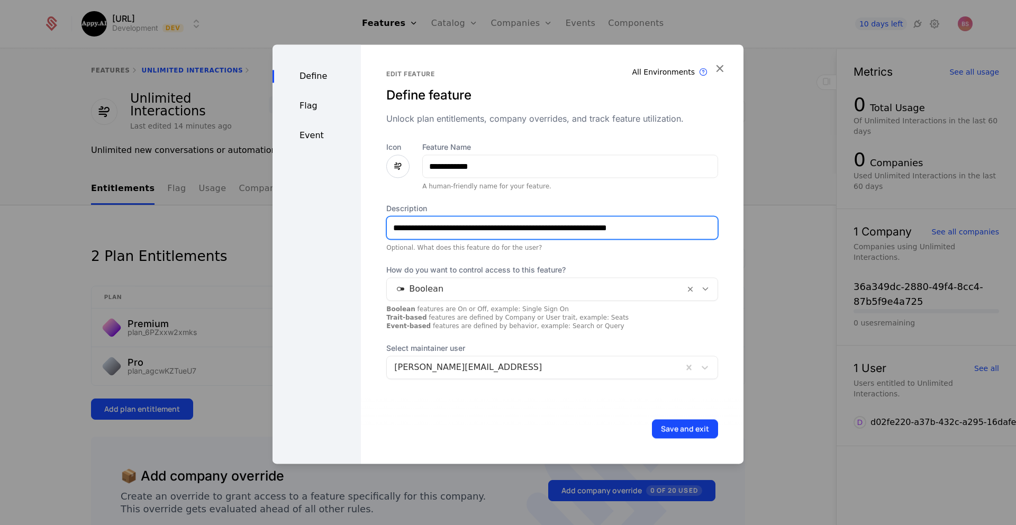
drag, startPoint x: 448, startPoint y: 226, endPoint x: 371, endPoint y: 220, distance: 77.0
click at [371, 220] on div "**********" at bounding box center [552, 253] width 383 height 419
click at [538, 228] on input "**********" at bounding box center [552, 227] width 331 height 22
type input "**********"
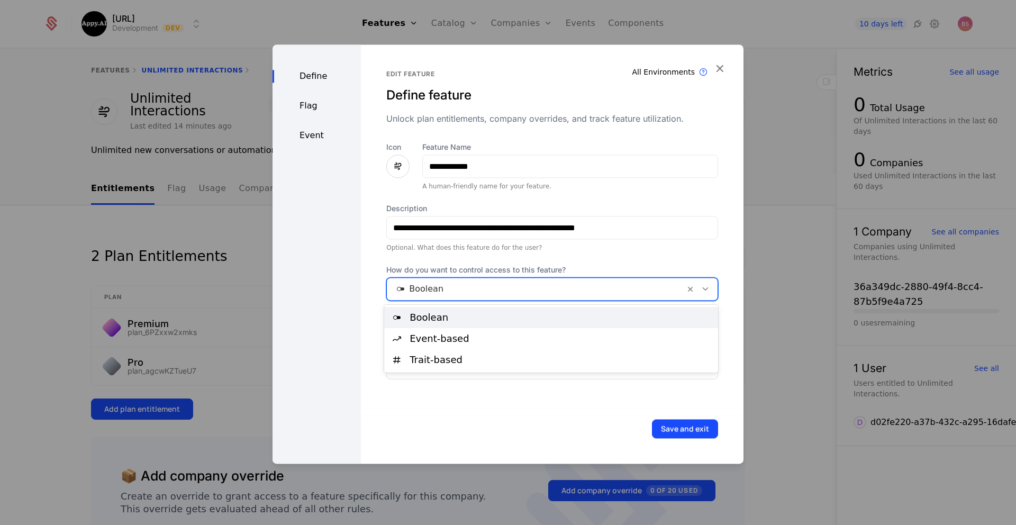
click at [558, 285] on div at bounding box center [535, 288] width 283 height 15
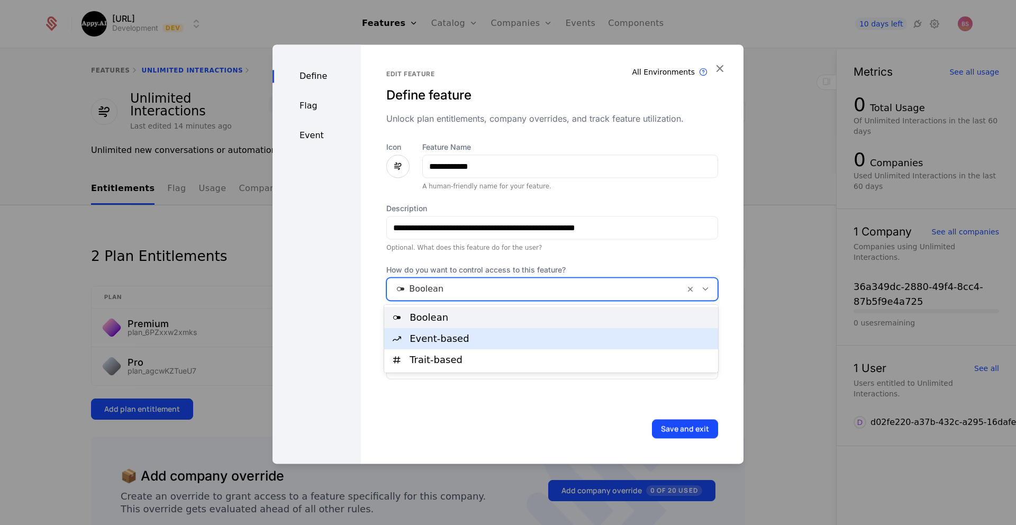
click at [536, 334] on div "Event-based" at bounding box center [561, 339] width 302 height 10
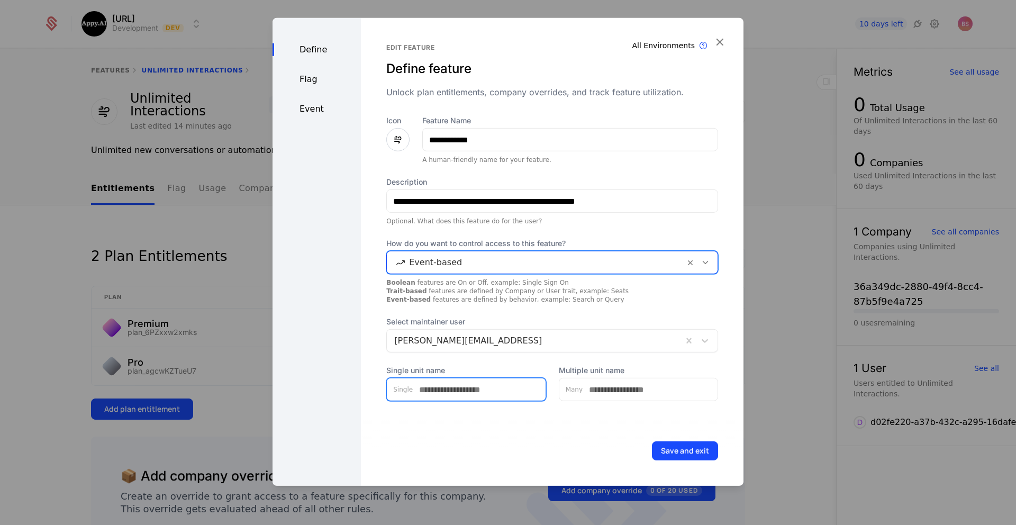
click at [480, 395] on input "Single unit name" at bounding box center [479, 389] width 133 height 22
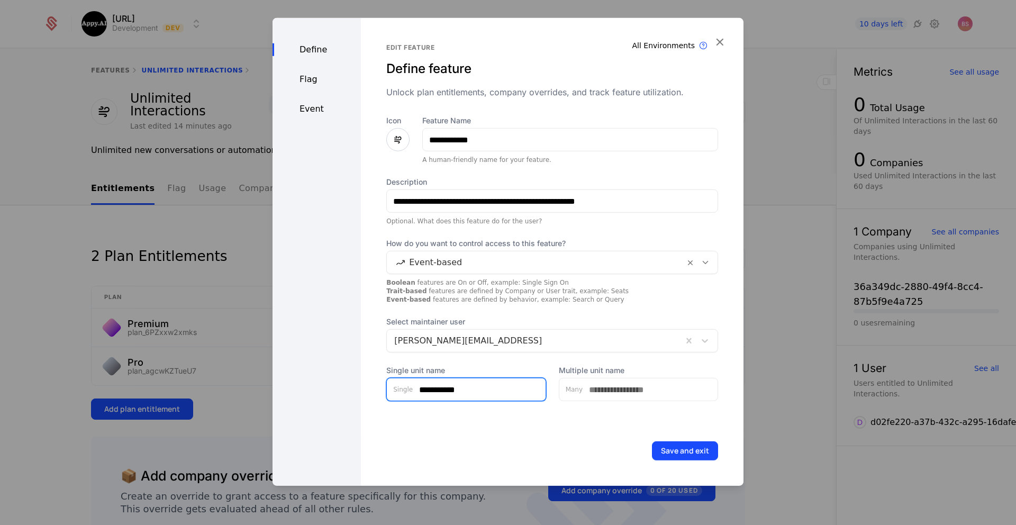
type input "**********"
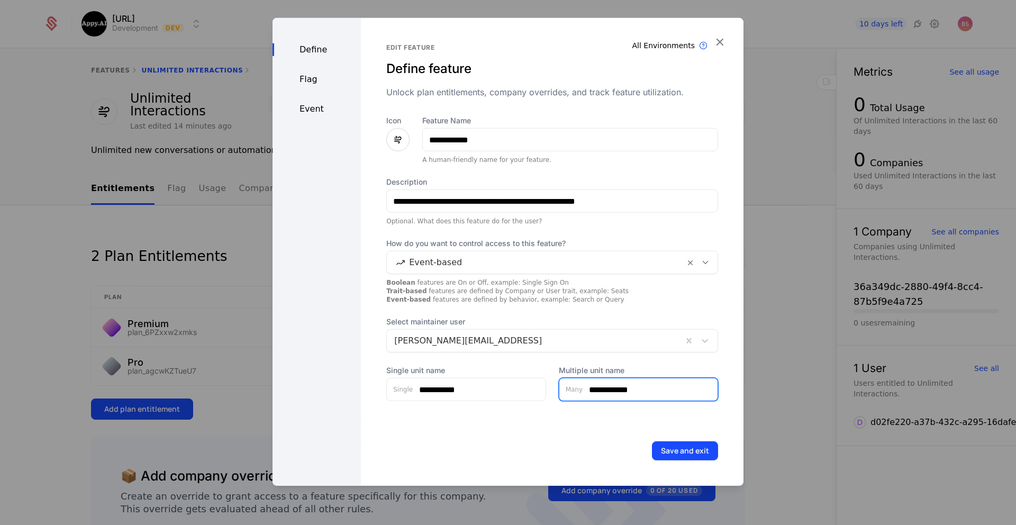
type input "**********"
click at [323, 79] on div "Flag" at bounding box center [316, 79] width 88 height 13
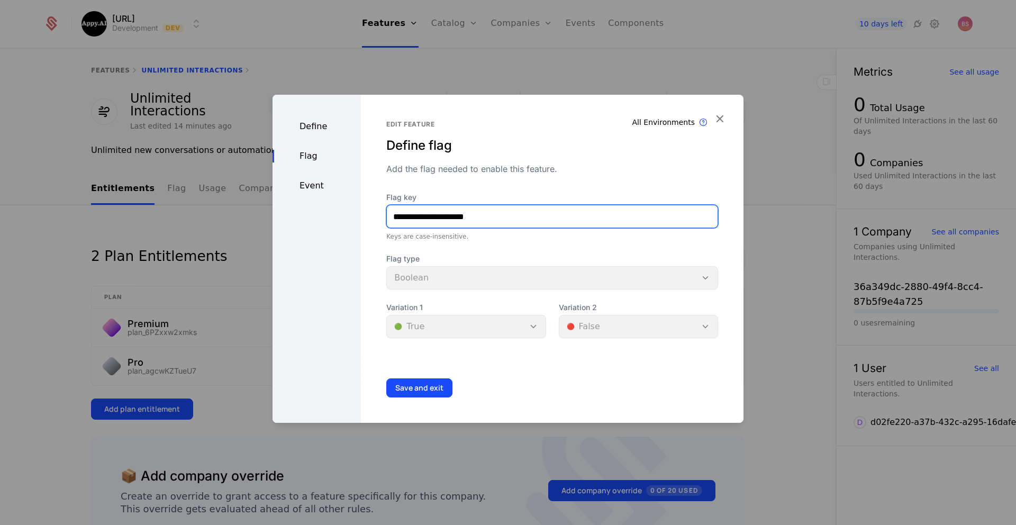
drag, startPoint x: 430, startPoint y: 213, endPoint x: 380, endPoint y: 210, distance: 49.9
click at [373, 211] on div "**********" at bounding box center [552, 259] width 383 height 328
type input "**********"
click at [324, 182] on div "Event" at bounding box center [316, 185] width 88 height 13
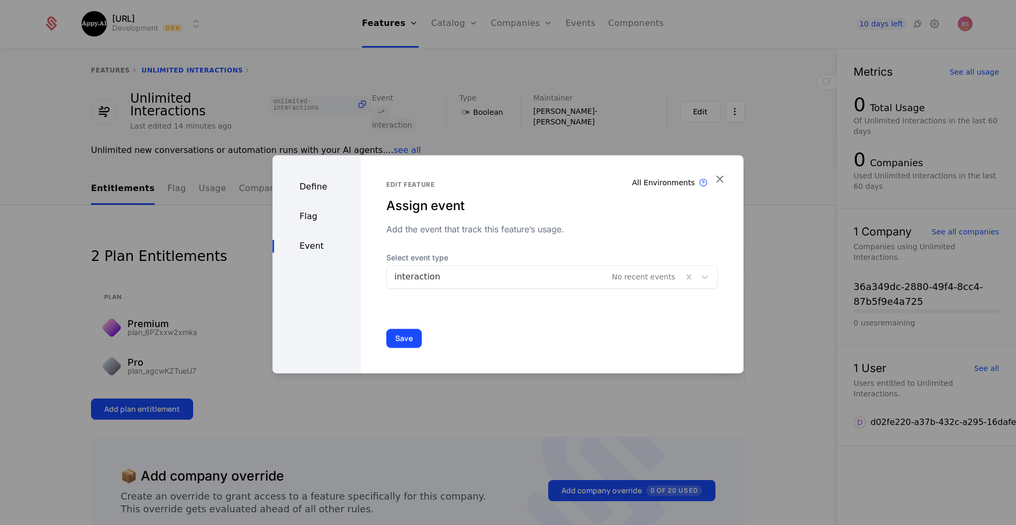
click at [398, 341] on button "Save" at bounding box center [403, 338] width 35 height 19
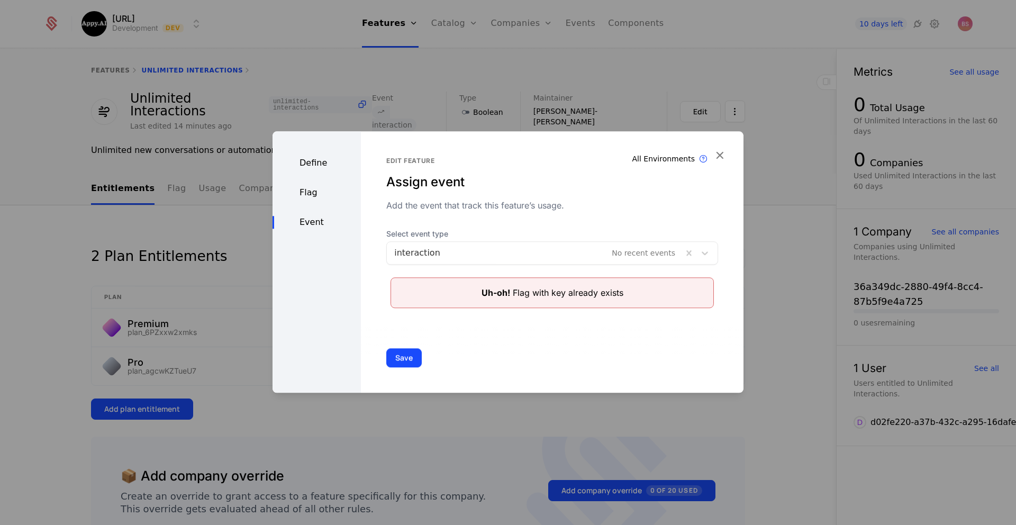
click at [398, 341] on div "Save" at bounding box center [552, 358] width 383 height 70
click at [399, 353] on button "Save" at bounding box center [403, 357] width 35 height 19
click at [720, 156] on icon "button" at bounding box center [720, 155] width 14 height 14
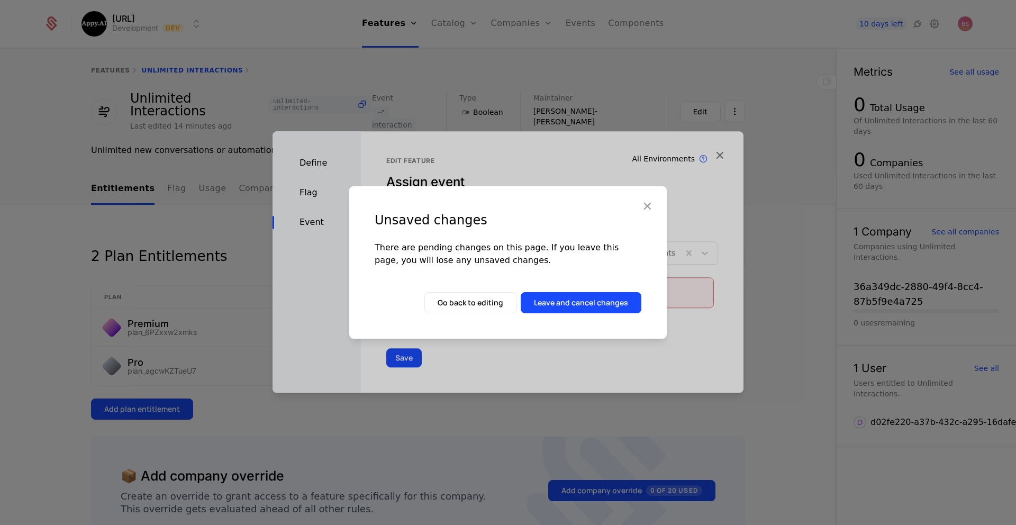
click at [499, 302] on button "Go back to editing" at bounding box center [470, 302] width 92 height 21
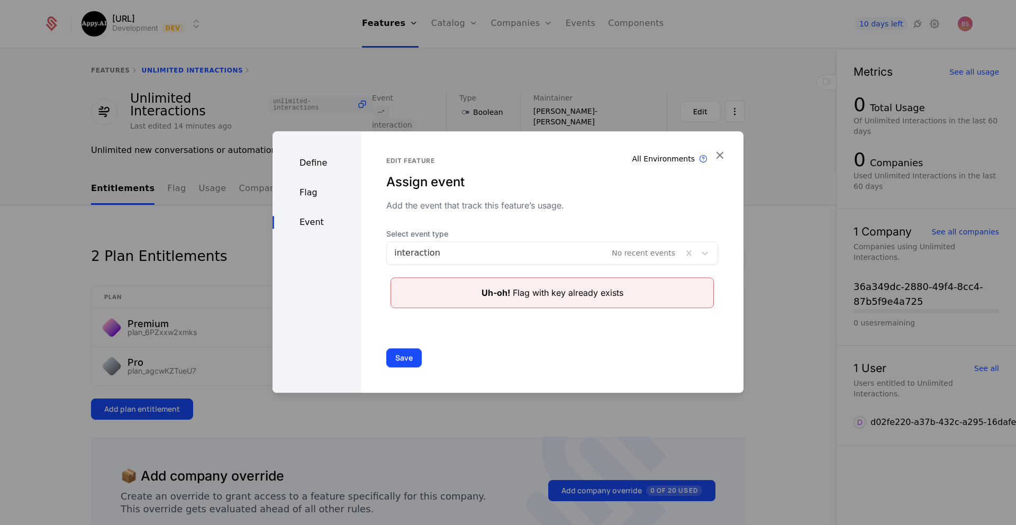
click at [325, 197] on div "Flag" at bounding box center [316, 192] width 88 height 13
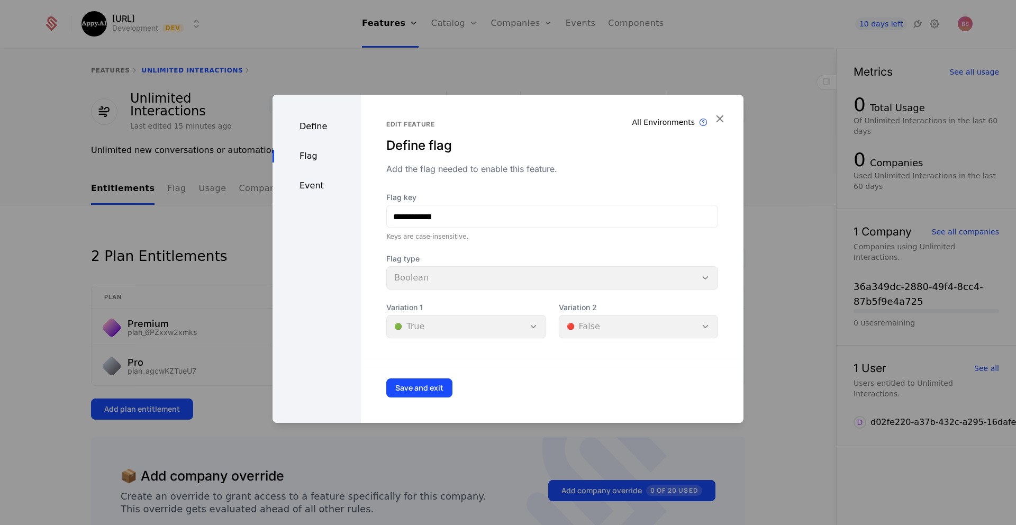
click at [329, 189] on div "Event" at bounding box center [316, 185] width 88 height 13
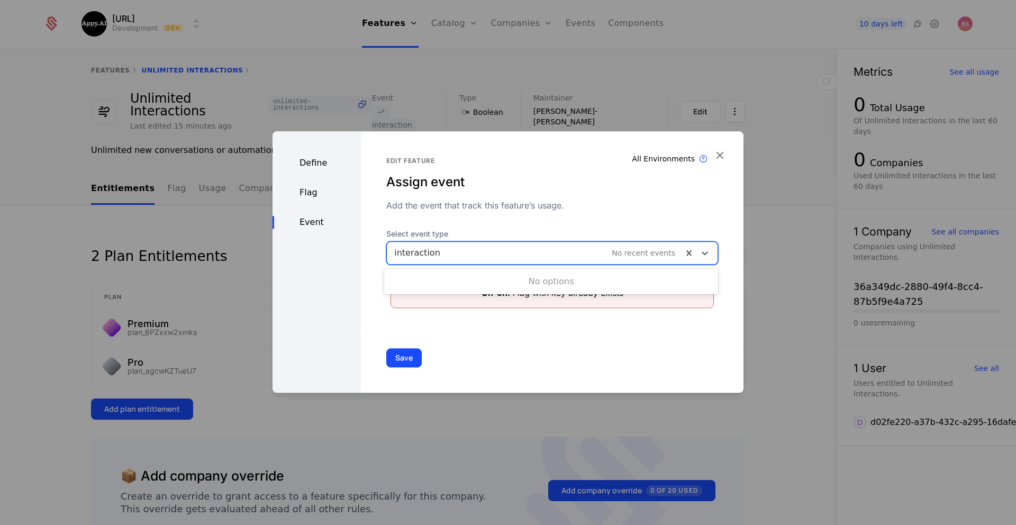
click at [531, 255] on div at bounding box center [534, 253] width 281 height 15
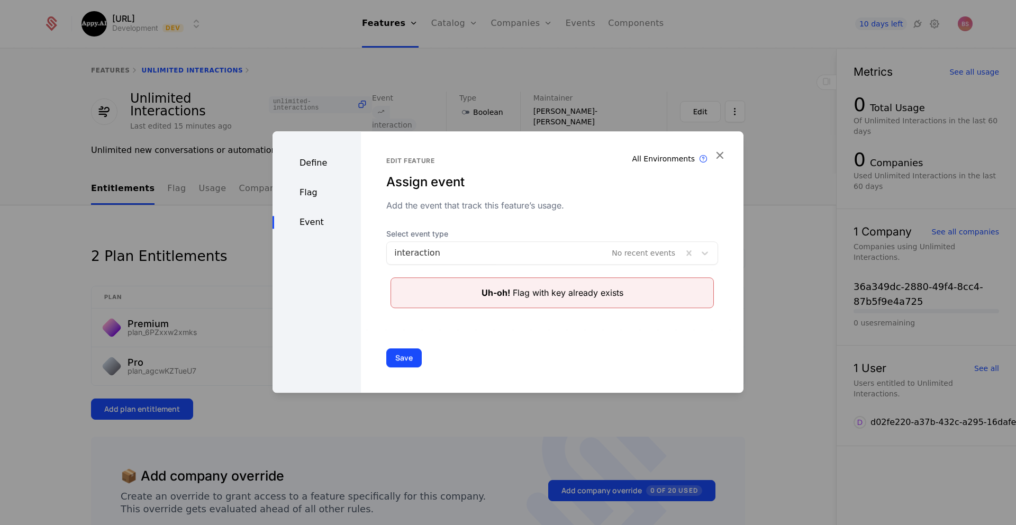
click at [532, 214] on div "Edit feature Assign event Add the event that track this feature’s usage. Select…" at bounding box center [552, 232] width 332 height 151
click at [316, 164] on div "Define" at bounding box center [316, 163] width 88 height 13
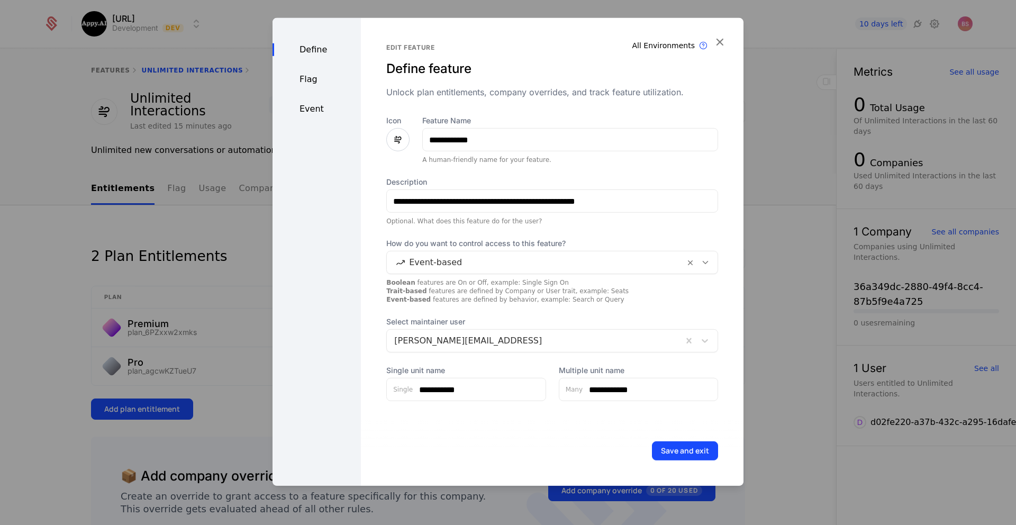
click at [303, 79] on div "Flag" at bounding box center [316, 79] width 88 height 13
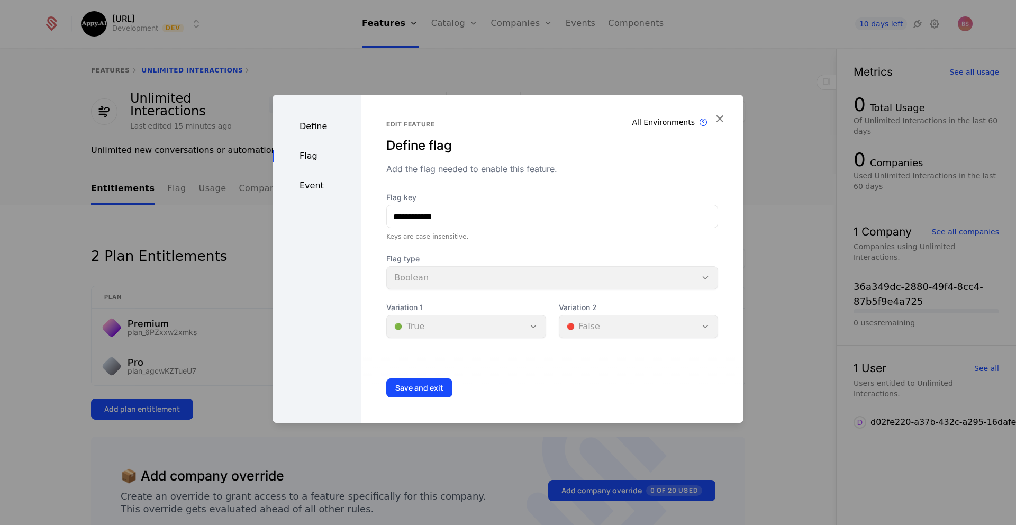
click at [311, 180] on div "Event" at bounding box center [316, 185] width 88 height 13
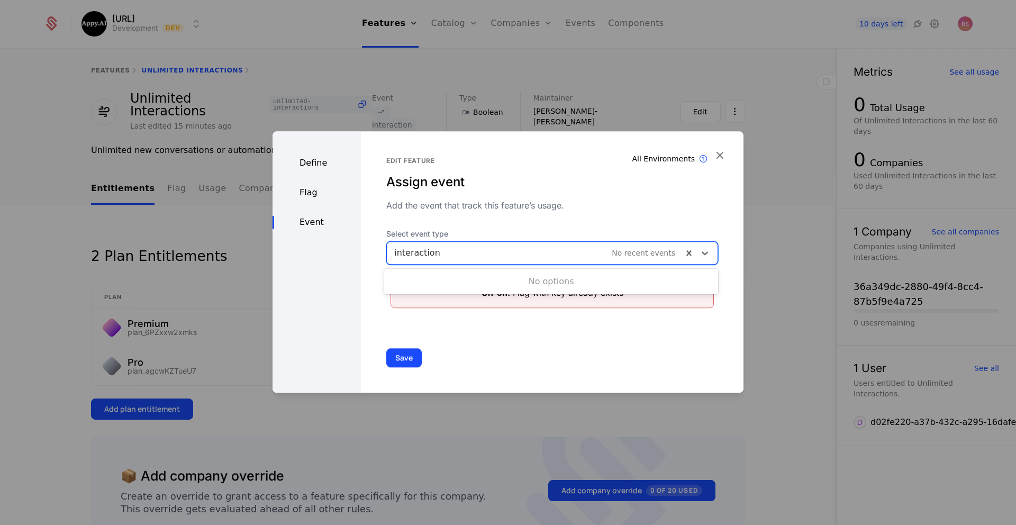
click at [486, 253] on div at bounding box center [534, 253] width 281 height 15
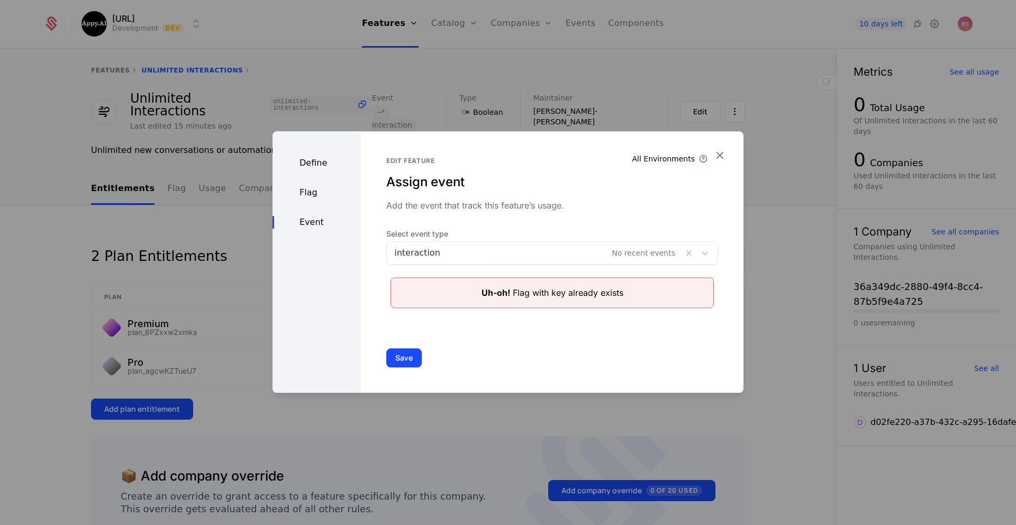
click at [555, 222] on div "Edit feature Assign event Add the event that track this feature’s usage. Select…" at bounding box center [552, 232] width 332 height 151
click at [318, 189] on div "Flag" at bounding box center [316, 192] width 88 height 13
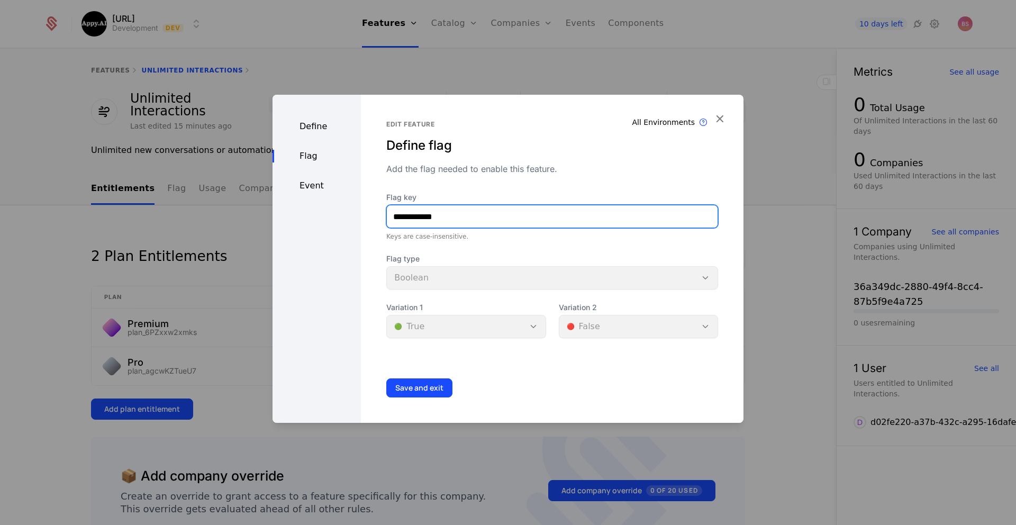
click at [465, 219] on input "**********" at bounding box center [552, 216] width 331 height 22
type input "**********"
click at [422, 397] on div "Save and exit" at bounding box center [552, 388] width 383 height 70
click at [423, 392] on button "Save and exit" at bounding box center [419, 387] width 66 height 19
click at [420, 387] on button "Save and exit" at bounding box center [419, 387] width 66 height 19
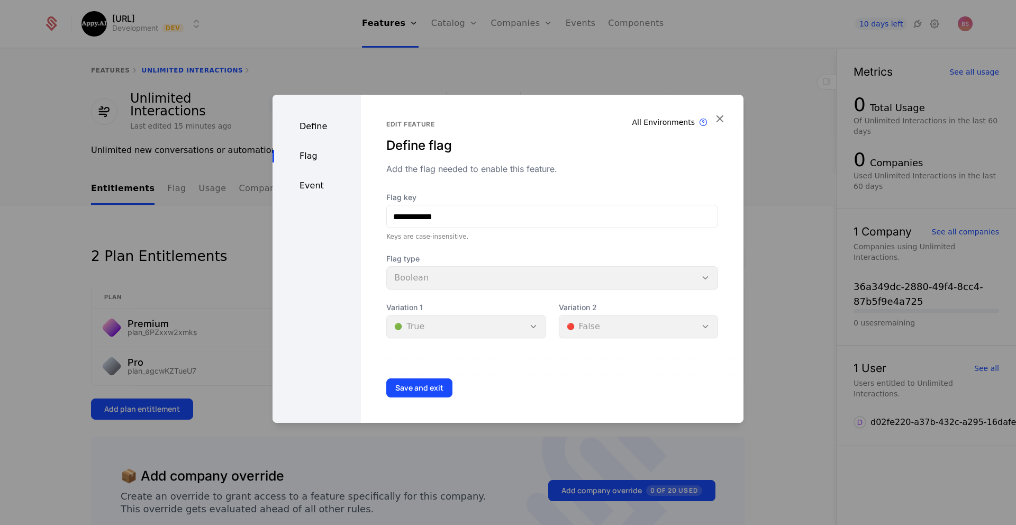
click at [313, 183] on div "Event" at bounding box center [316, 185] width 88 height 13
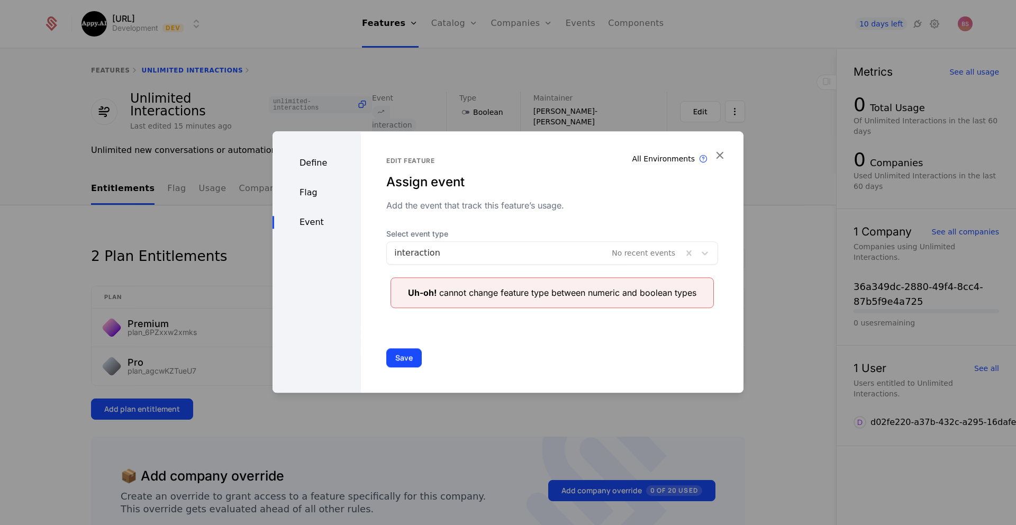
click at [507, 265] on div "Select event type interaction No recent events Uh-oh! cannot change feature typ…" at bounding box center [552, 268] width 332 height 79
click at [495, 255] on div at bounding box center [534, 253] width 281 height 15
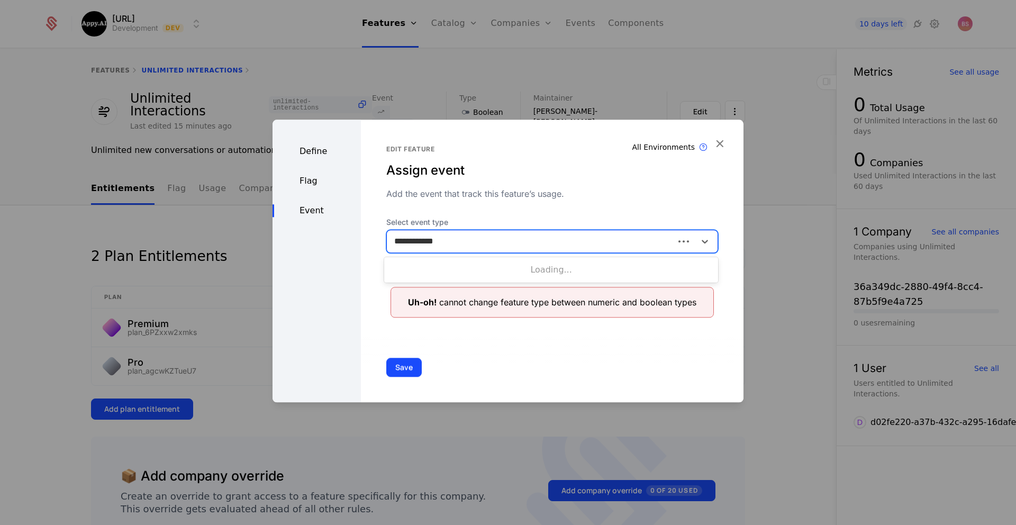
type input "**********"
click at [386, 358] on button "Save" at bounding box center [403, 367] width 35 height 19
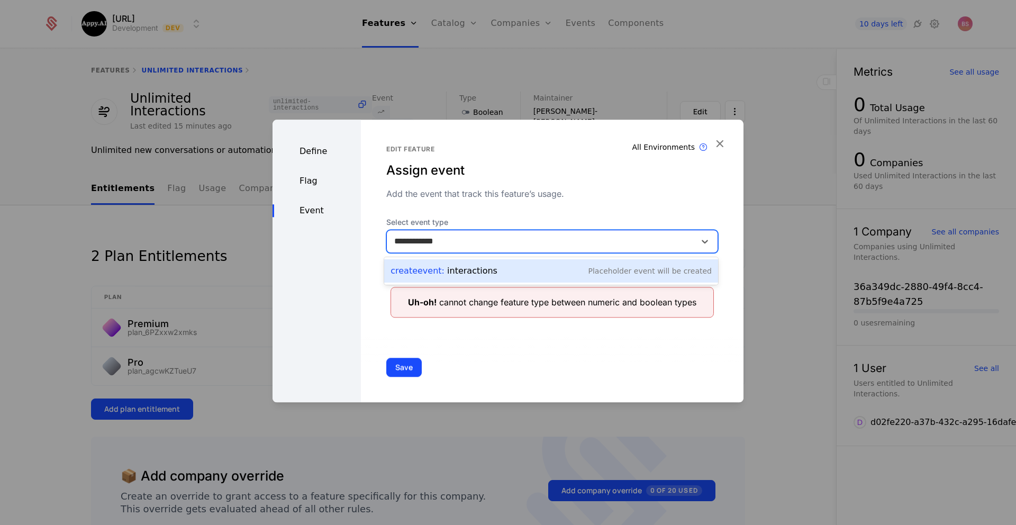
click at [480, 276] on div "Create Event : interactions" at bounding box center [443, 271] width 107 height 13
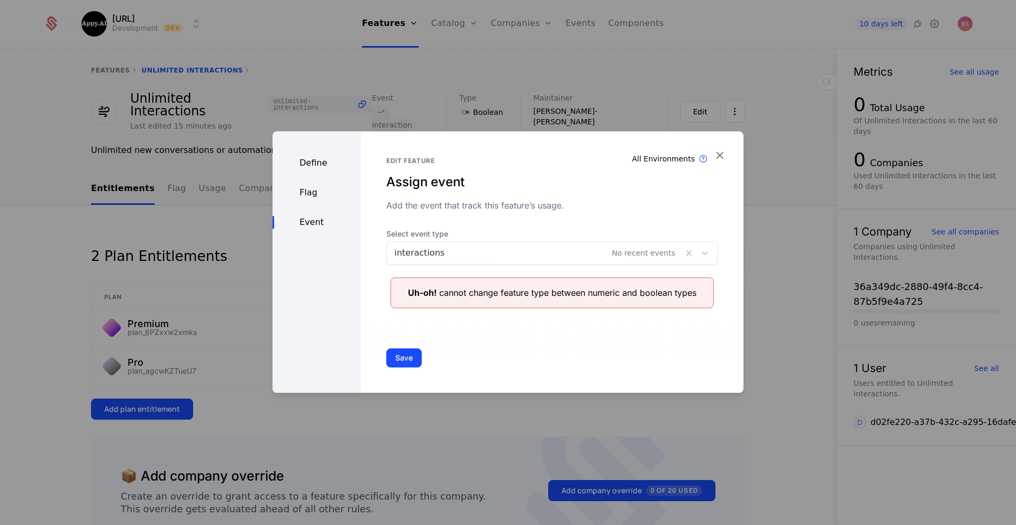
click at [393, 363] on button "Save" at bounding box center [403, 357] width 35 height 19
click at [717, 156] on icon "button" at bounding box center [720, 155] width 14 height 14
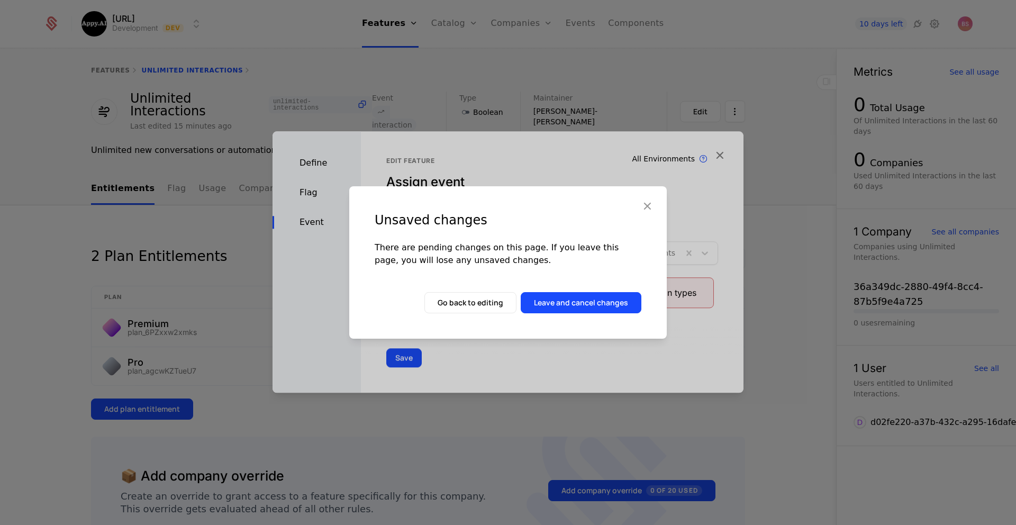
click at [574, 305] on button "Leave and cancel changes" at bounding box center [581, 302] width 121 height 21
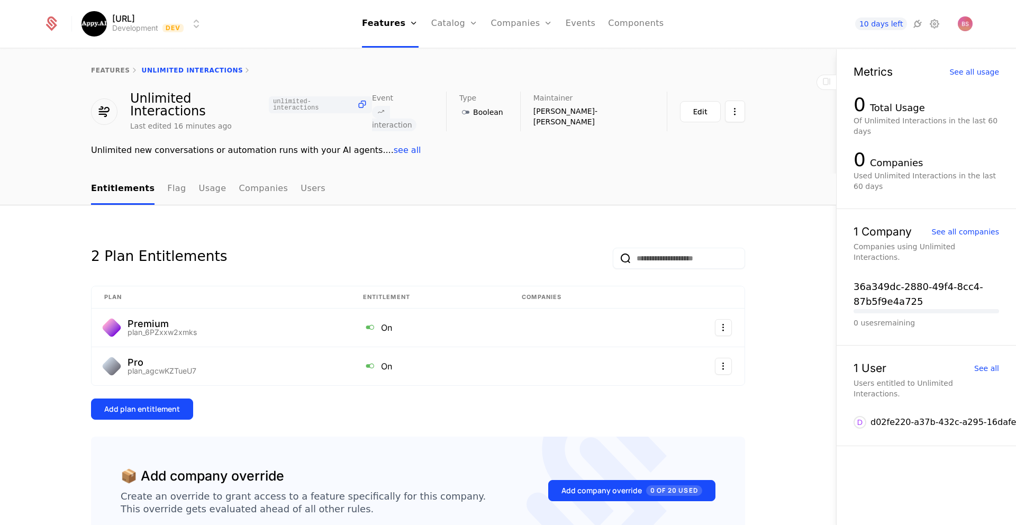
click at [703, 106] on div "Edit" at bounding box center [700, 111] width 14 height 11
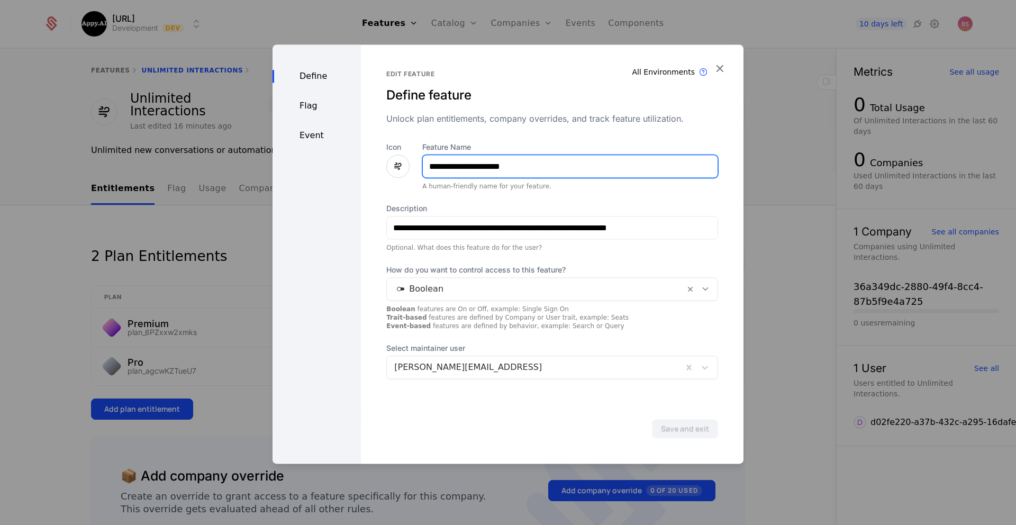
click at [468, 170] on input "**********" at bounding box center [570, 166] width 295 height 22
type input "**********"
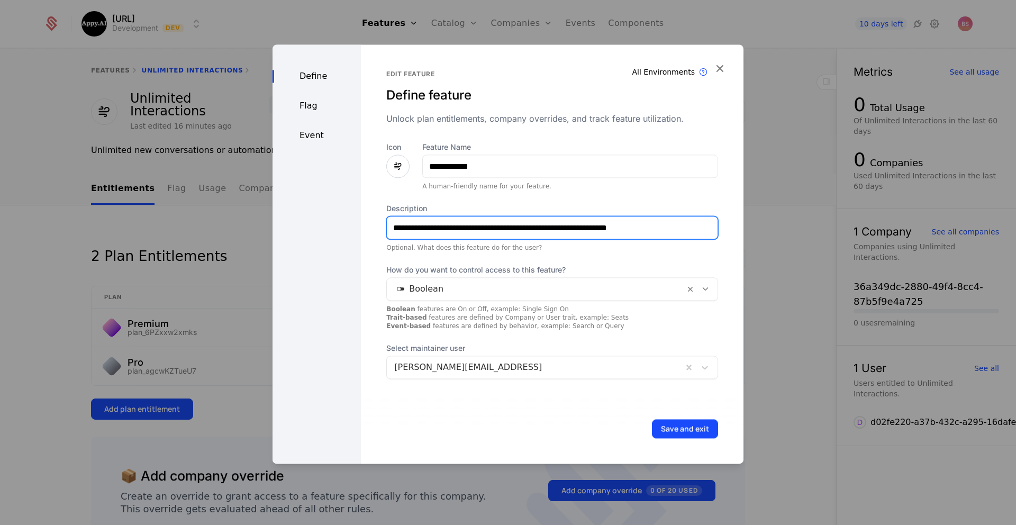
drag, startPoint x: 447, startPoint y: 228, endPoint x: 353, endPoint y: 222, distance: 93.3
click at [354, 223] on div "**********" at bounding box center [507, 253] width 471 height 419
type input "**********"
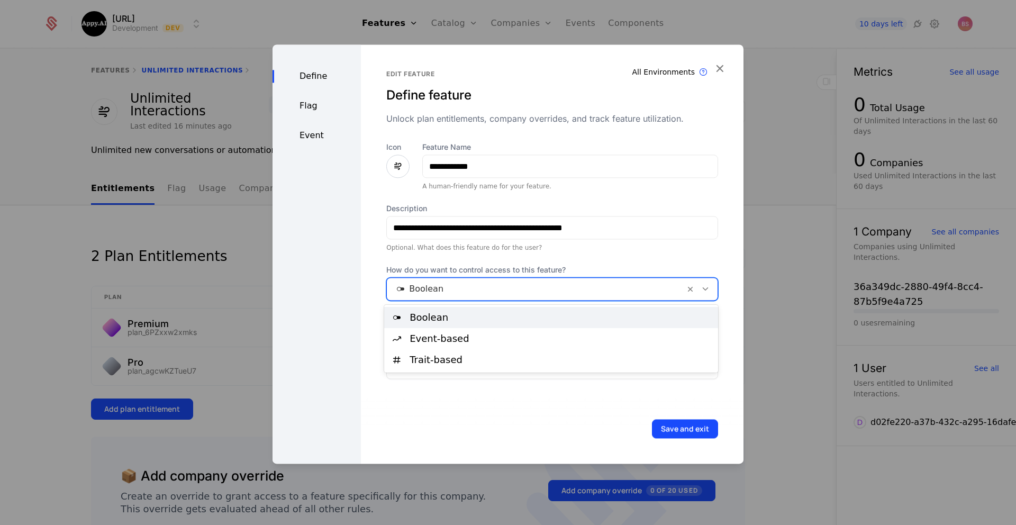
click at [526, 291] on div at bounding box center [535, 288] width 283 height 15
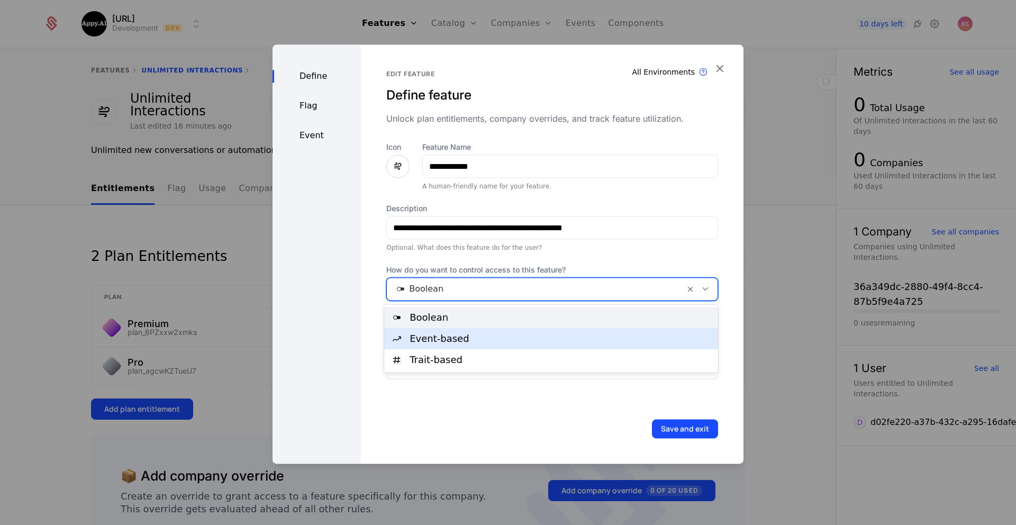
click at [486, 334] on div "Event-based" at bounding box center [561, 339] width 302 height 10
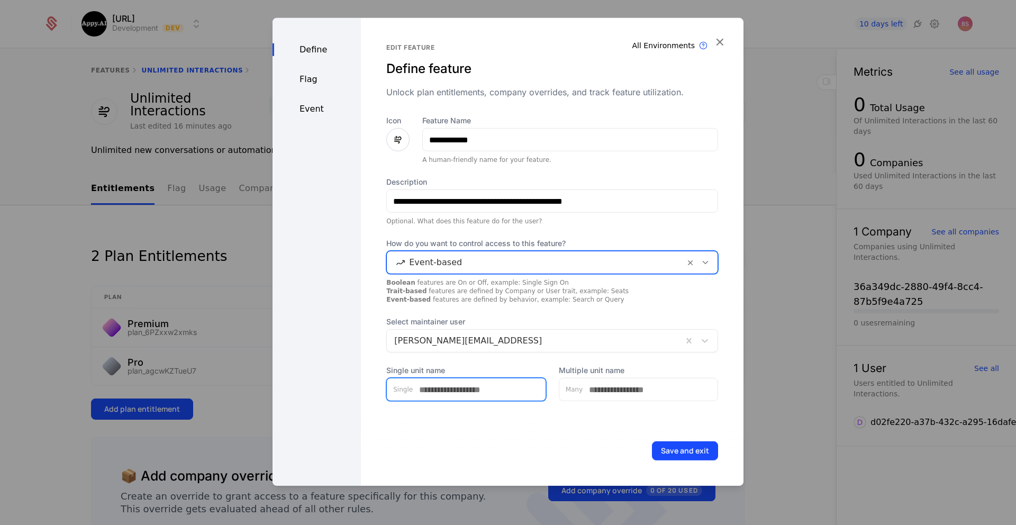
click at [441, 385] on input "Single unit name" at bounding box center [479, 389] width 133 height 22
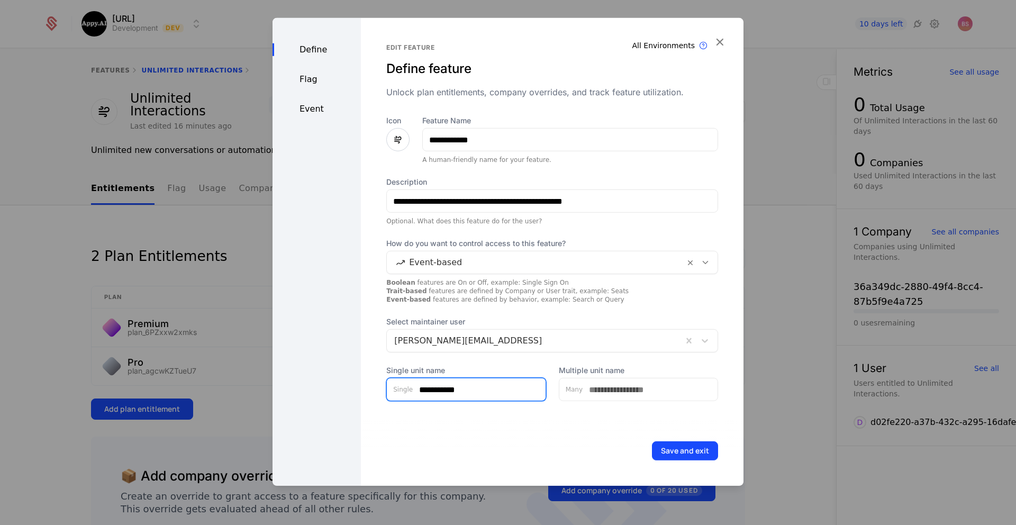
type input "**********"
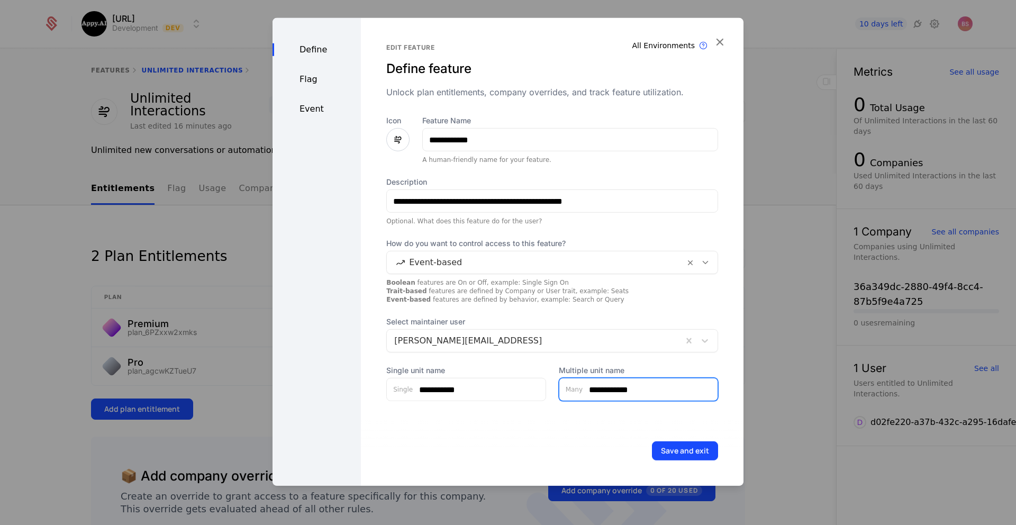
type input "**********"
click at [315, 86] on div "Define Flag Event" at bounding box center [316, 252] width 88 height 468
click at [313, 83] on div "Flag" at bounding box center [316, 79] width 88 height 13
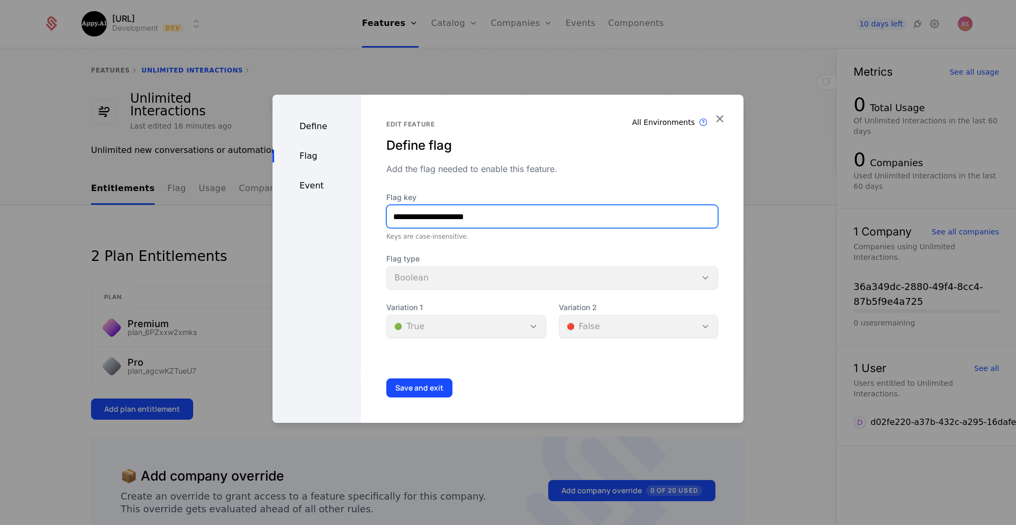
drag, startPoint x: 429, startPoint y: 216, endPoint x: 355, endPoint y: 212, distance: 74.2
click at [355, 212] on div "**********" at bounding box center [507, 259] width 471 height 328
type input "**********"
click at [426, 385] on button "Save and exit" at bounding box center [419, 387] width 66 height 19
click at [325, 186] on div "Event" at bounding box center [316, 185] width 88 height 13
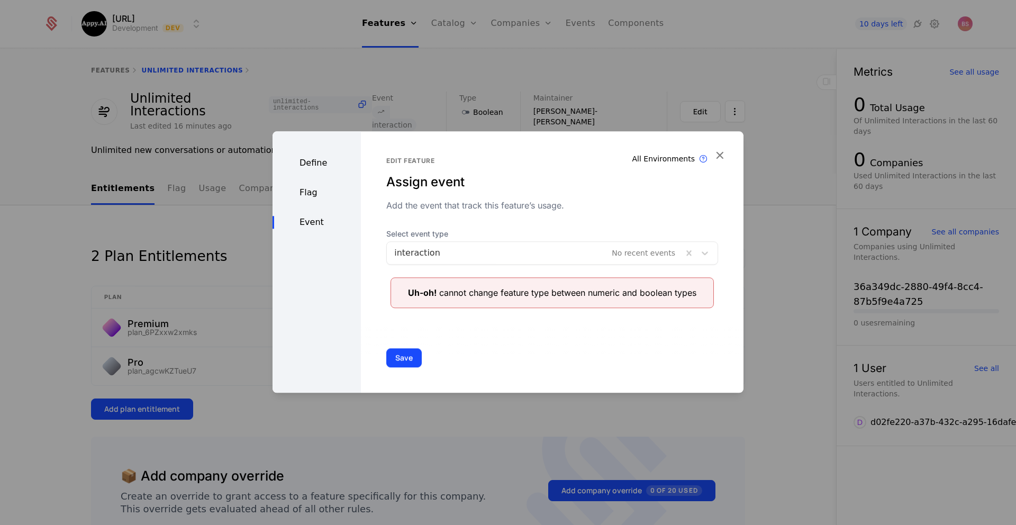
click at [412, 362] on button "Save" at bounding box center [403, 357] width 35 height 19
click at [323, 191] on div "Flag" at bounding box center [316, 192] width 88 height 13
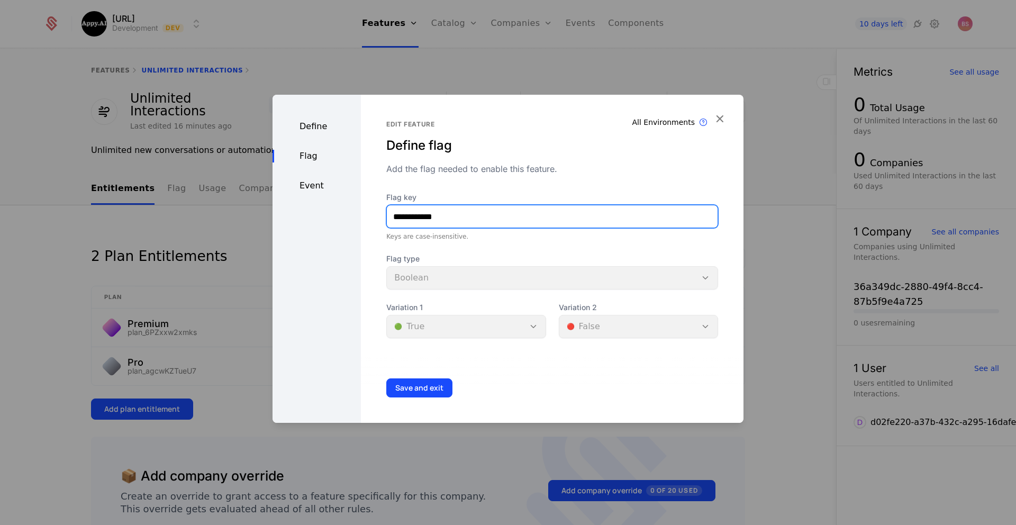
click at [455, 219] on input "**********" at bounding box center [552, 216] width 331 height 22
type input "**********"
click at [418, 390] on button "Save and exit" at bounding box center [419, 387] width 66 height 19
click at [329, 189] on div "Event" at bounding box center [316, 185] width 88 height 13
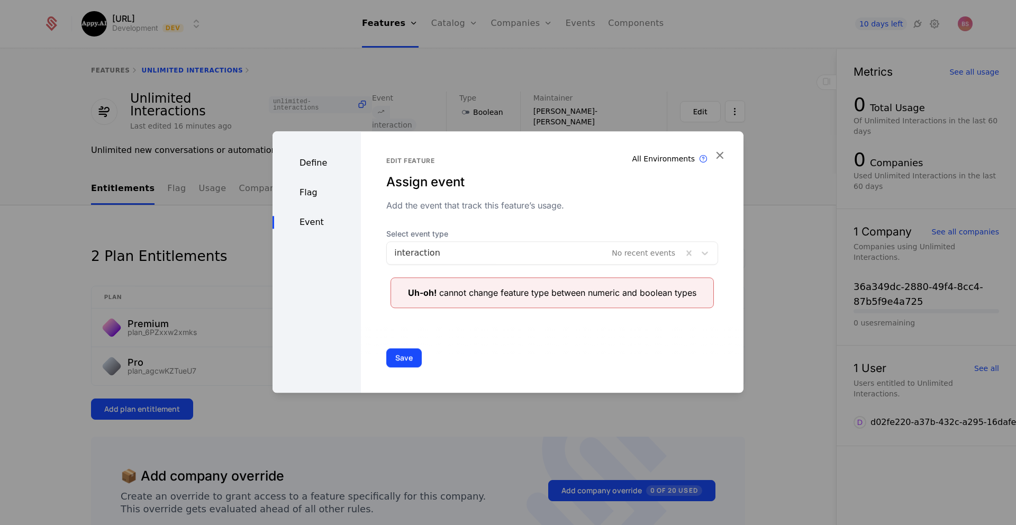
click at [725, 152] on icon "button" at bounding box center [720, 155] width 14 height 14
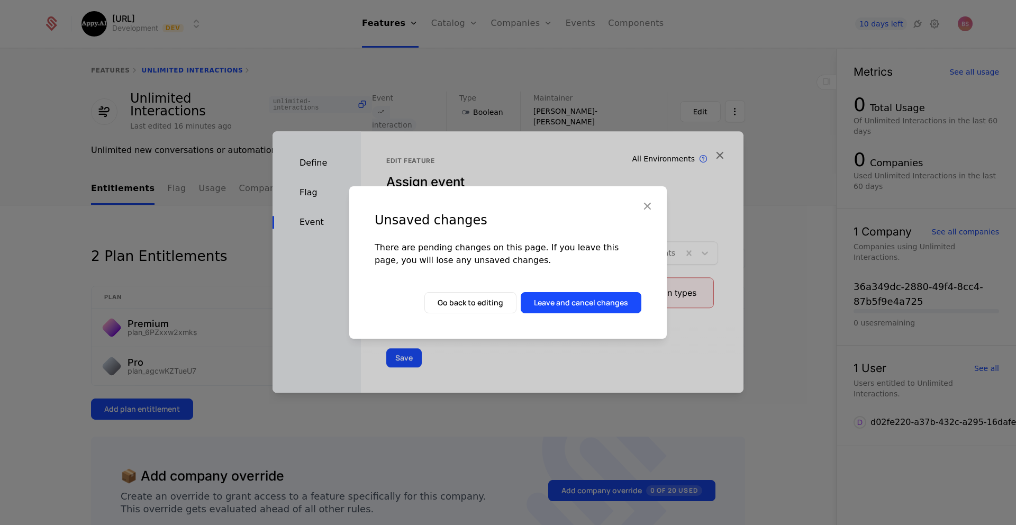
click at [721, 152] on div "Unsaved changes There are pending changes on this page. If you leave this page,…" at bounding box center [508, 262] width 1016 height 525
click at [717, 155] on div "Unsaved changes There are pending changes on this page. If you leave this page,…" at bounding box center [508, 262] width 1016 height 525
click at [552, 306] on button "Leave and cancel changes" at bounding box center [581, 302] width 121 height 21
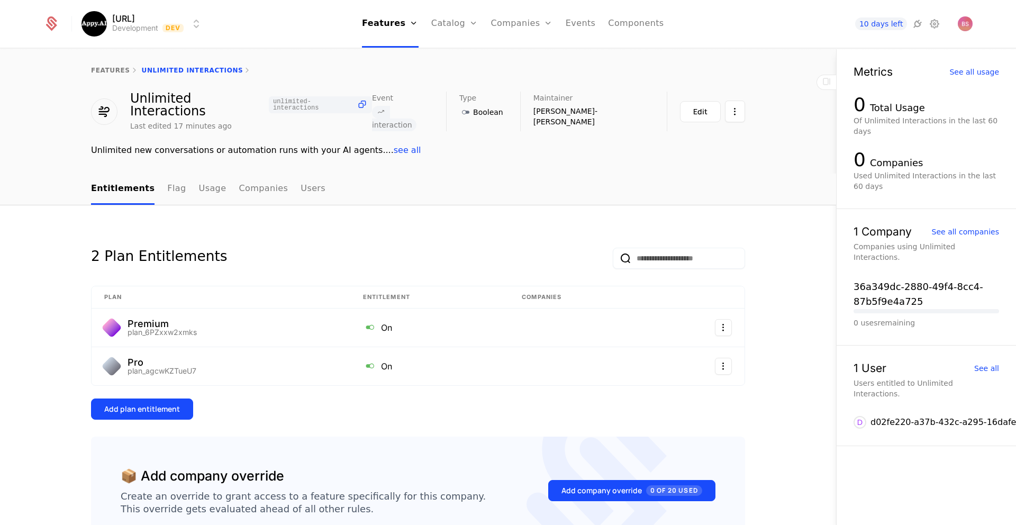
click at [121, 71] on link "features" at bounding box center [110, 70] width 39 height 7
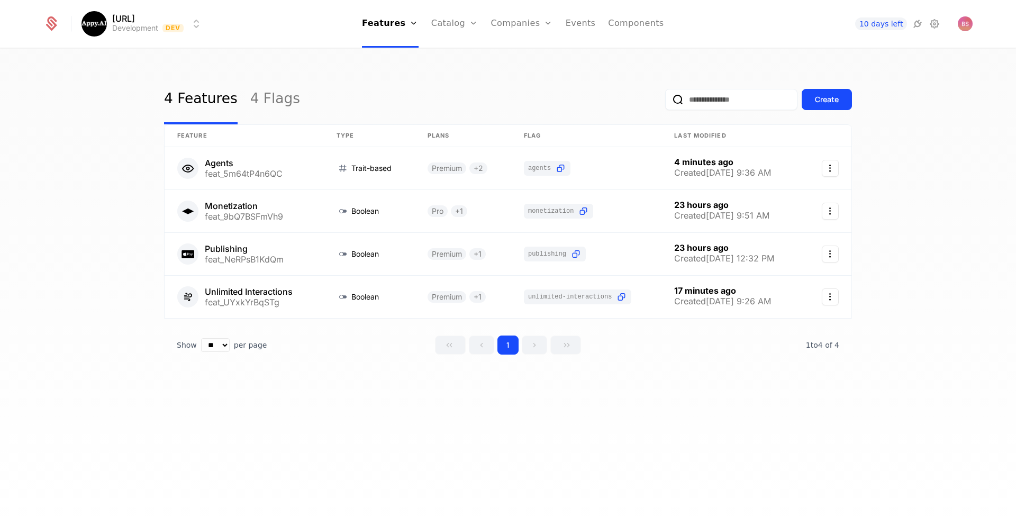
click at [262, 97] on link "4 Flags" at bounding box center [275, 100] width 50 height 50
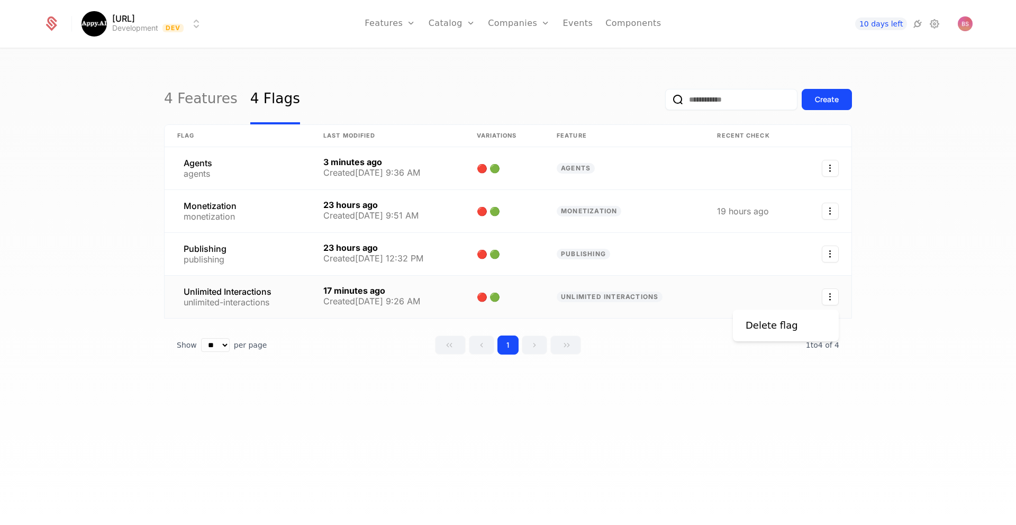
click at [835, 293] on icon "Select action" at bounding box center [830, 296] width 17 height 17
click at [799, 320] on div "Delete flag" at bounding box center [786, 325] width 80 height 15
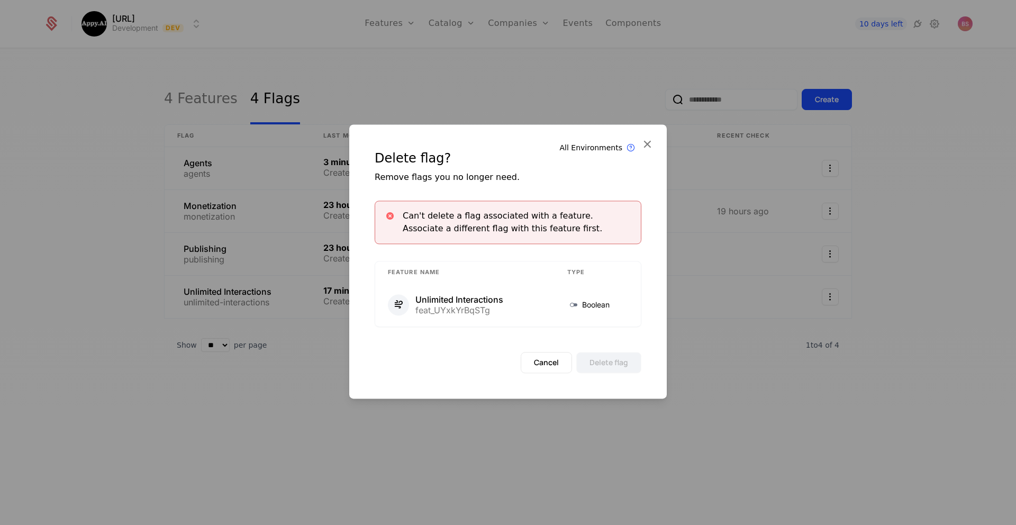
click at [636, 301] on td "Boolean" at bounding box center [598, 305] width 86 height 42
click at [551, 368] on button "Cancel" at bounding box center [546, 362] width 51 height 21
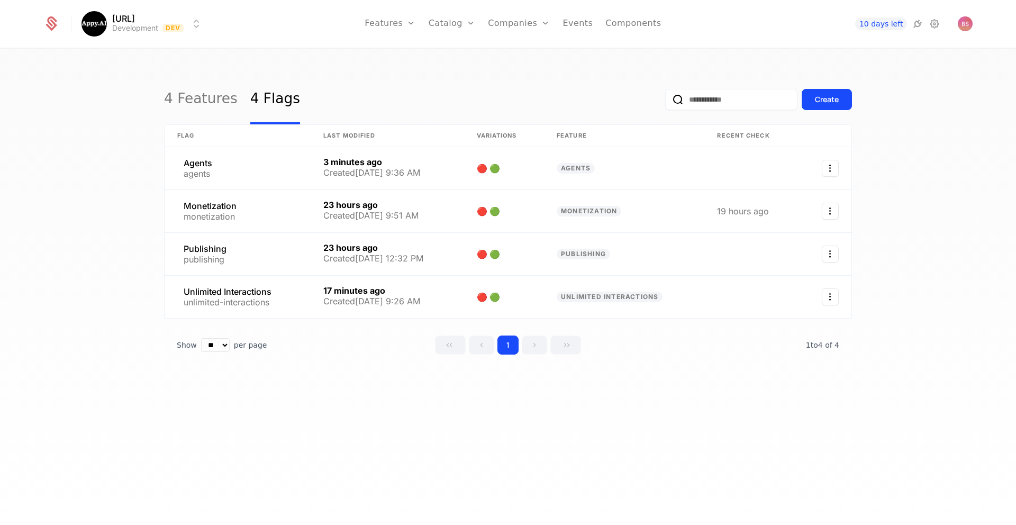
click at [180, 89] on link "4 Features" at bounding box center [201, 100] width 74 height 50
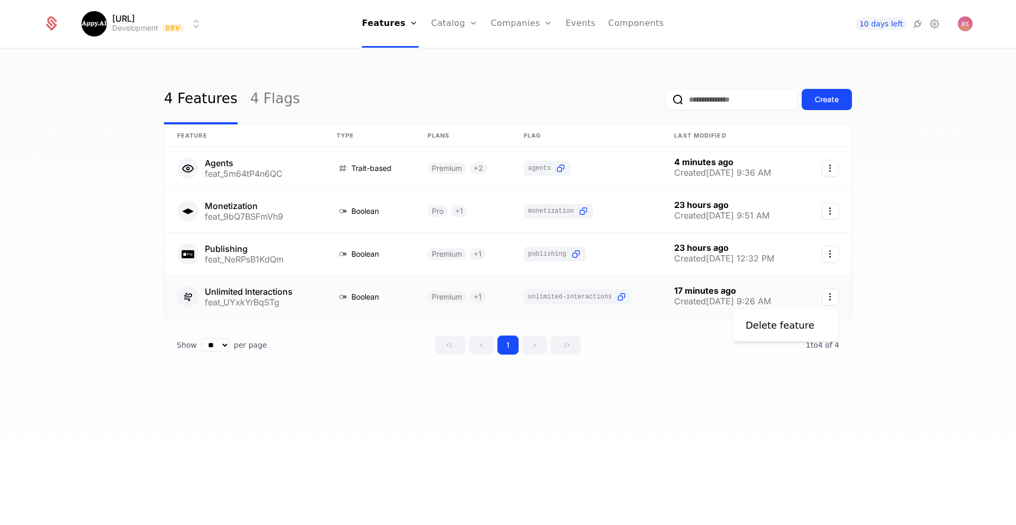
click at [832, 297] on icon "Select action" at bounding box center [830, 296] width 17 height 17
click at [780, 326] on div "Delete feature" at bounding box center [780, 325] width 69 height 15
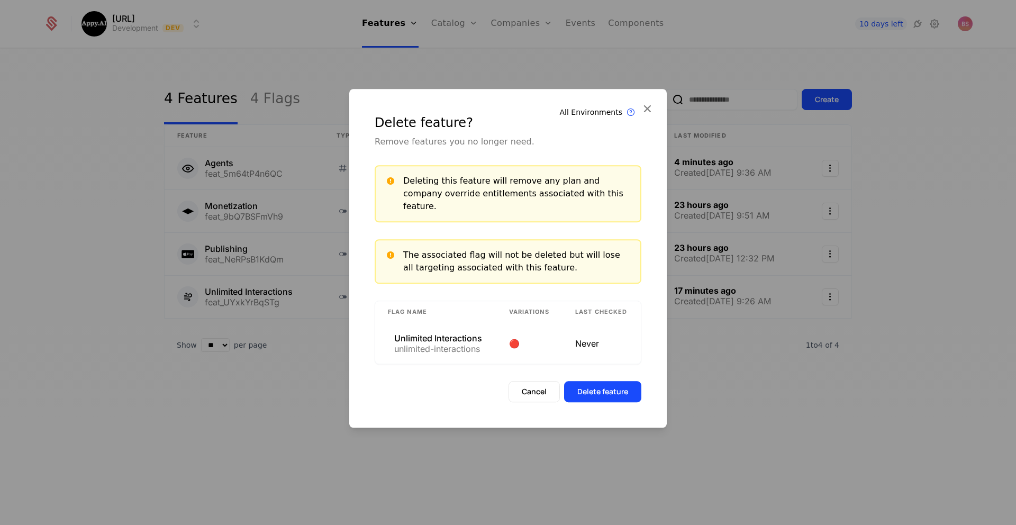
click at [598, 381] on button "Delete feature" at bounding box center [602, 391] width 77 height 21
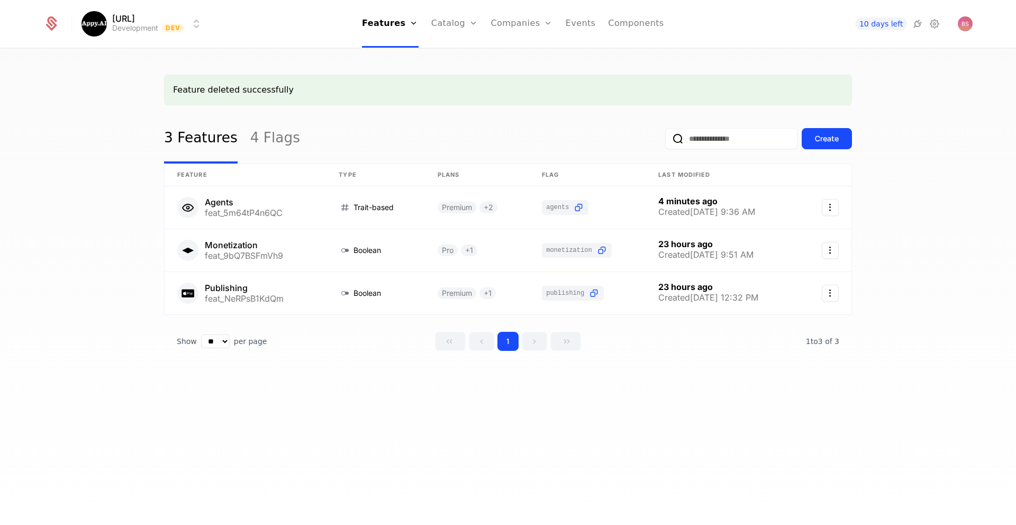
click at [266, 129] on link "4 Flags" at bounding box center [275, 139] width 50 height 50
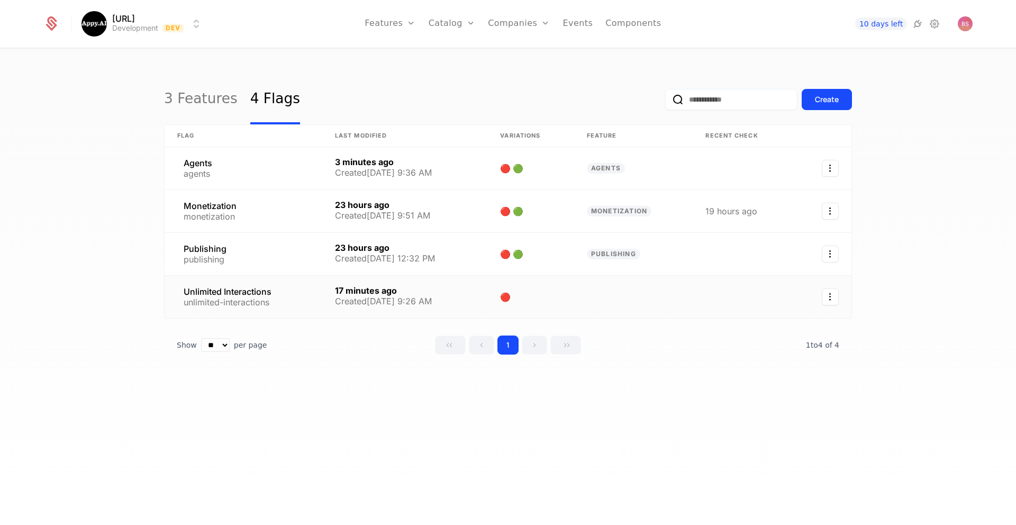
click at [832, 298] on icon "Select action" at bounding box center [830, 296] width 17 height 17
click at [799, 326] on div "Delete flag" at bounding box center [786, 325] width 80 height 15
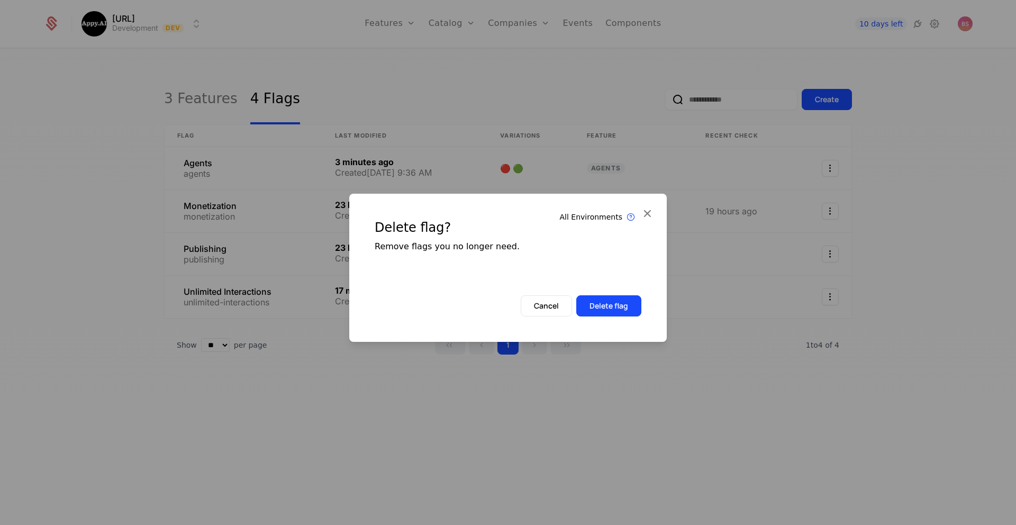
click at [643, 306] on div "Cancel Delete flag" at bounding box center [507, 305] width 317 height 21
click at [623, 306] on button "Delete flag" at bounding box center [608, 305] width 65 height 21
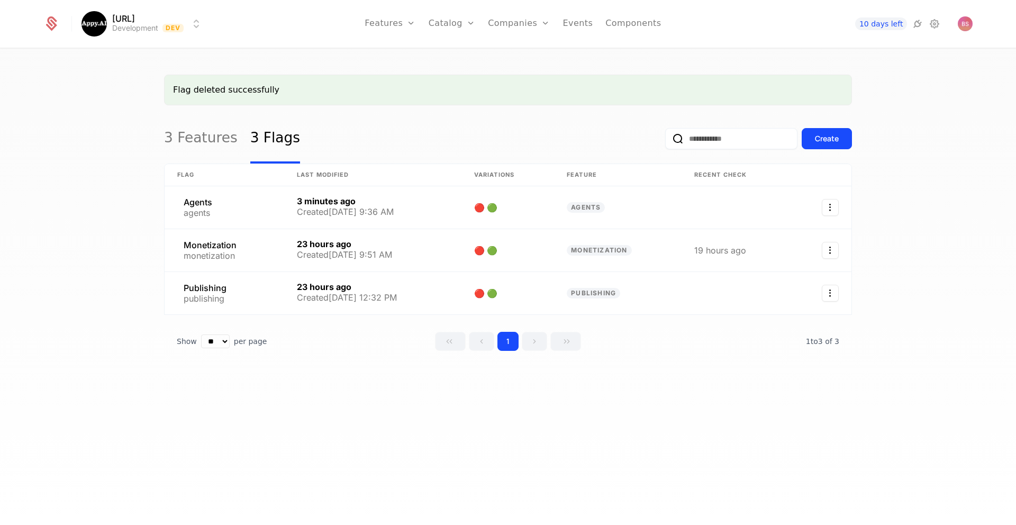
click at [199, 144] on link "3 Features" at bounding box center [201, 139] width 74 height 50
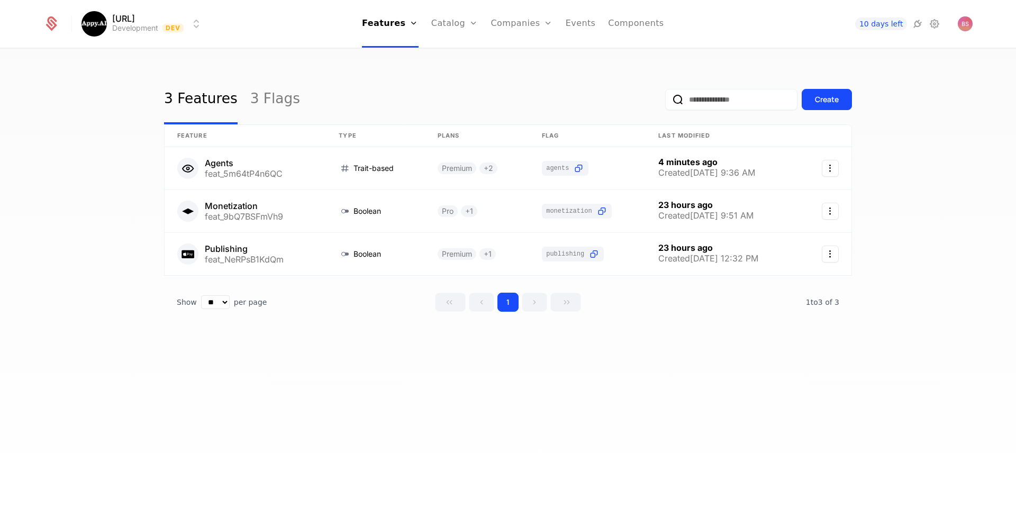
click at [832, 101] on div "Create" at bounding box center [827, 99] width 24 height 11
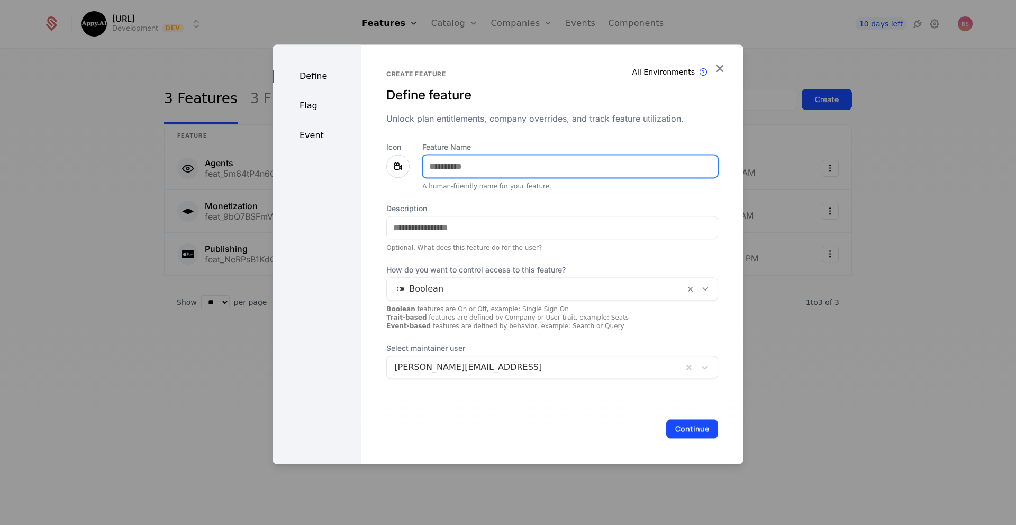
click at [519, 170] on input "Feature Name" at bounding box center [570, 166] width 295 height 22
type input "**********"
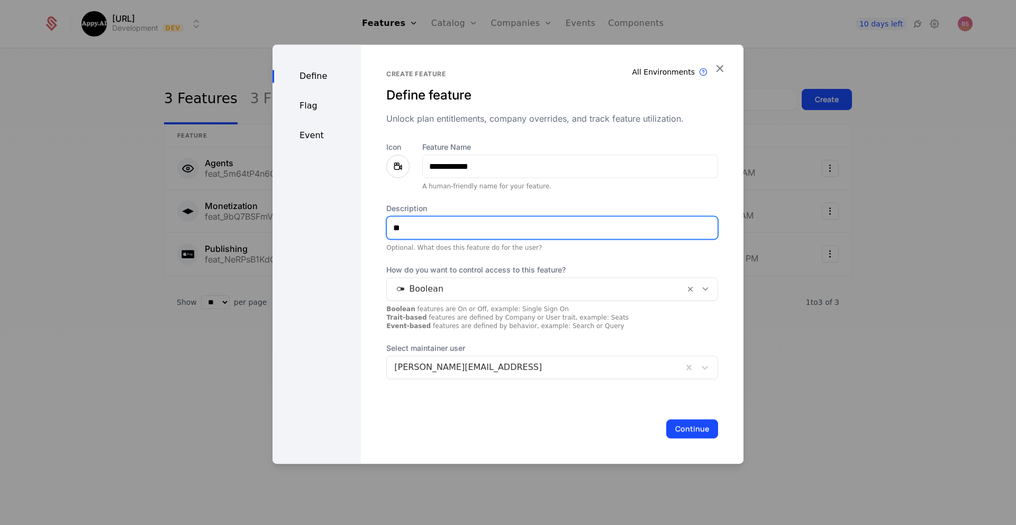
type input "*"
paste input "**********"
click at [457, 226] on input "**********" at bounding box center [552, 227] width 331 height 22
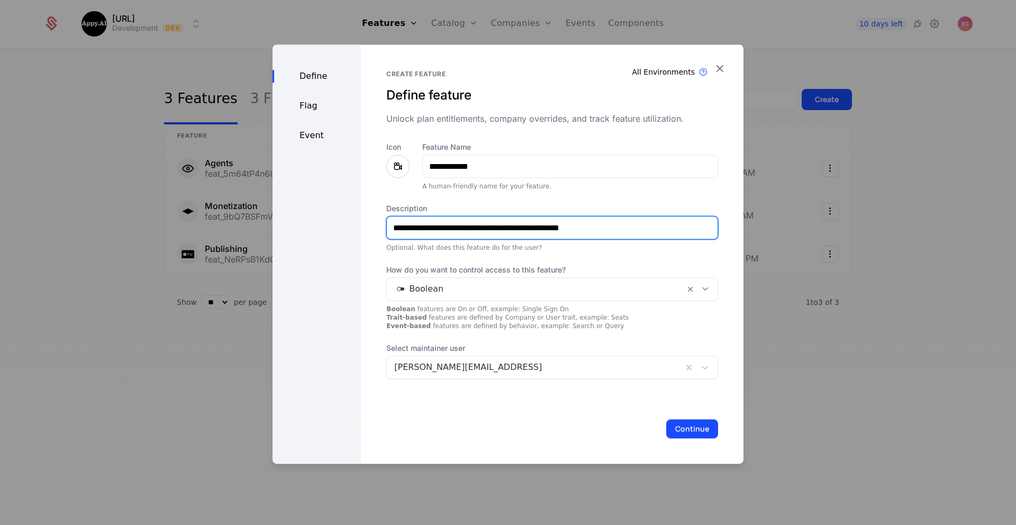
type input "**********"
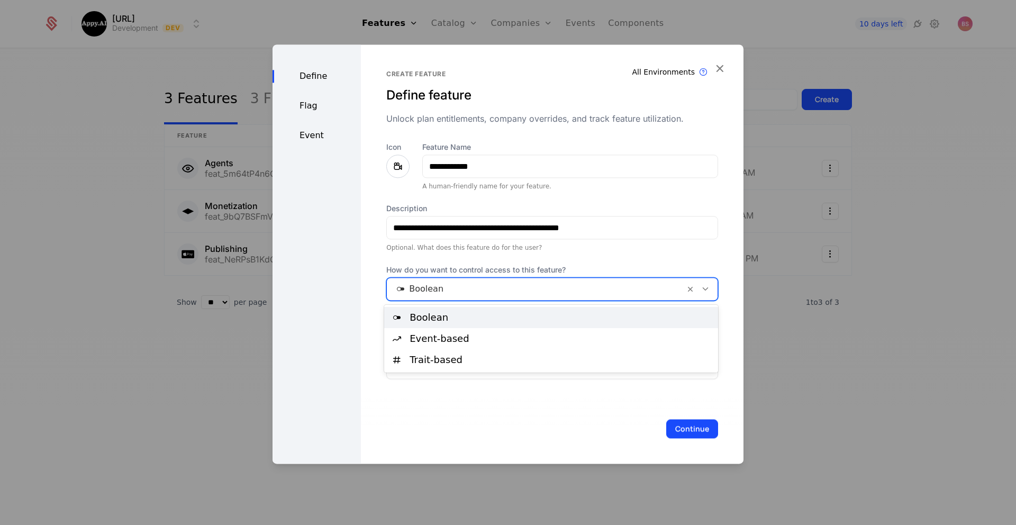
click at [430, 290] on div at bounding box center [535, 288] width 283 height 15
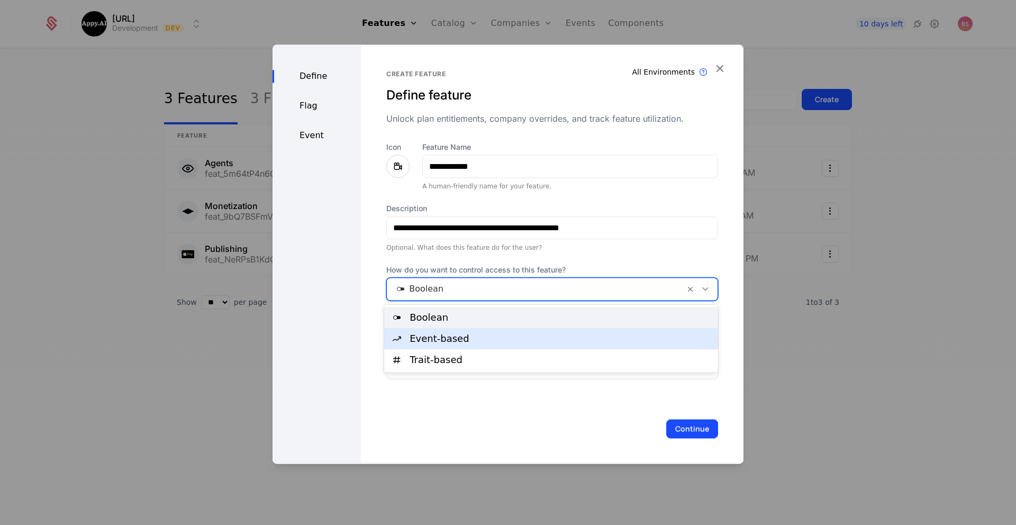
click at [442, 335] on div "Event-based" at bounding box center [561, 339] width 302 height 10
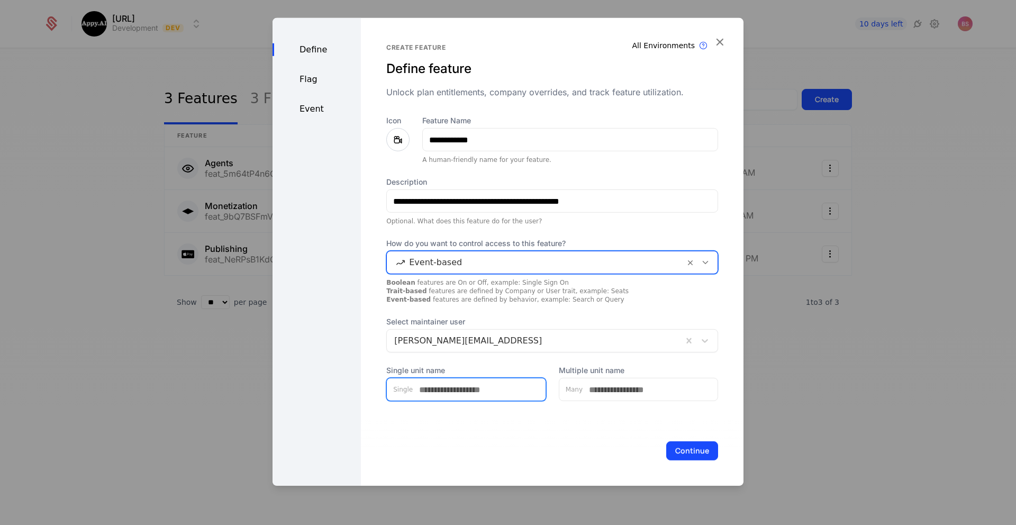
click at [507, 388] on input "Single unit name" at bounding box center [479, 389] width 133 height 22
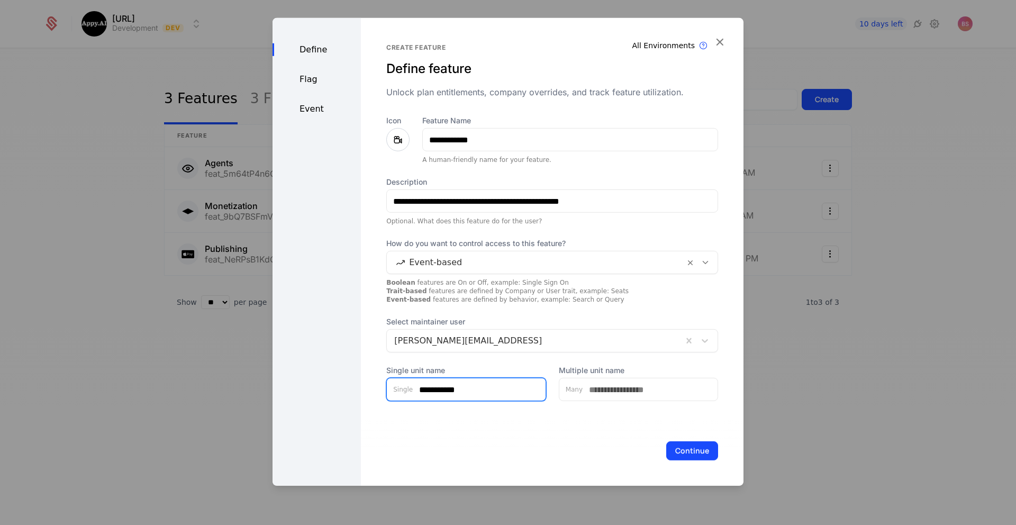
type input "**********"
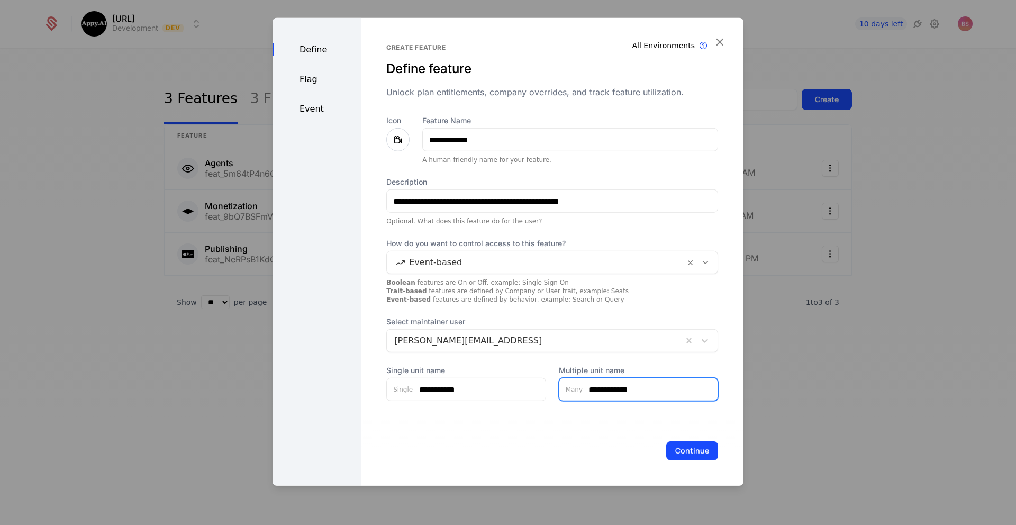
type input "**********"
click at [314, 84] on div "Flag" at bounding box center [316, 79] width 88 height 13
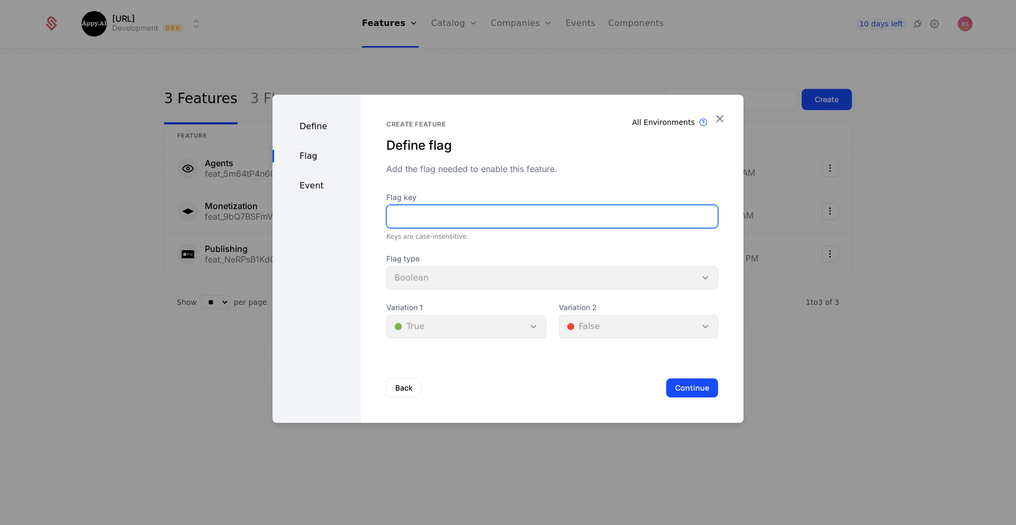
click at [451, 221] on input "Flag key" at bounding box center [552, 216] width 331 height 22
type input "**********"
click at [320, 126] on div "Define" at bounding box center [316, 126] width 88 height 13
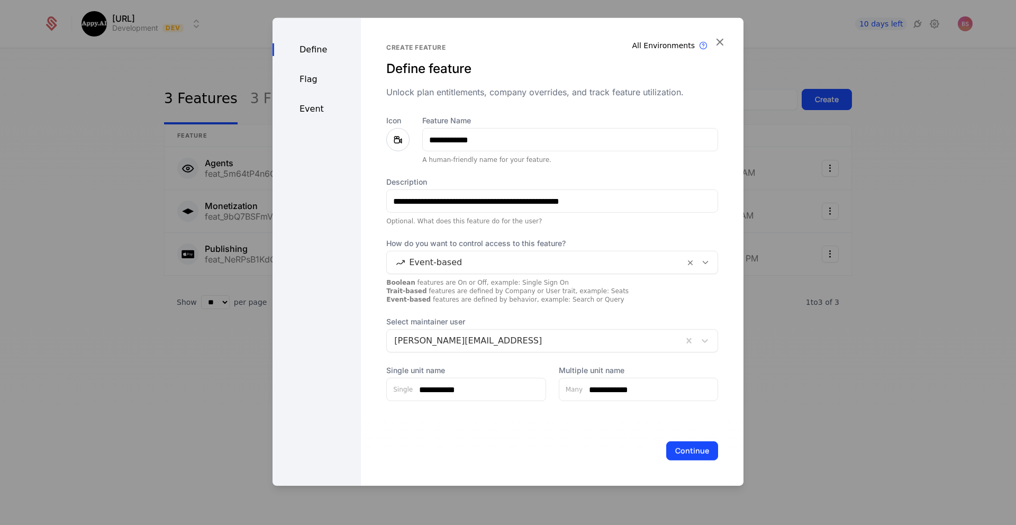
click at [308, 72] on div "Define Flag Event" at bounding box center [316, 252] width 88 height 468
click at [309, 77] on div "Flag" at bounding box center [316, 79] width 88 height 13
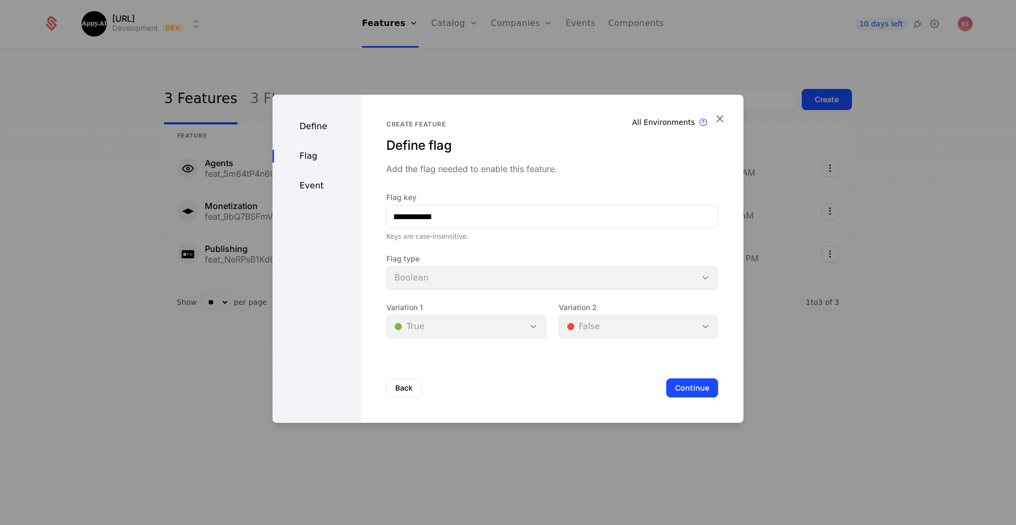
drag, startPoint x: 496, startPoint y: 293, endPoint x: 493, endPoint y: 281, distance: 12.6
click at [495, 289] on div "**********" at bounding box center [552, 265] width 332 height 146
click at [492, 279] on div "Flag type Boolean" at bounding box center [552, 271] width 332 height 36
click at [681, 385] on button "Continue" at bounding box center [692, 387] width 52 height 19
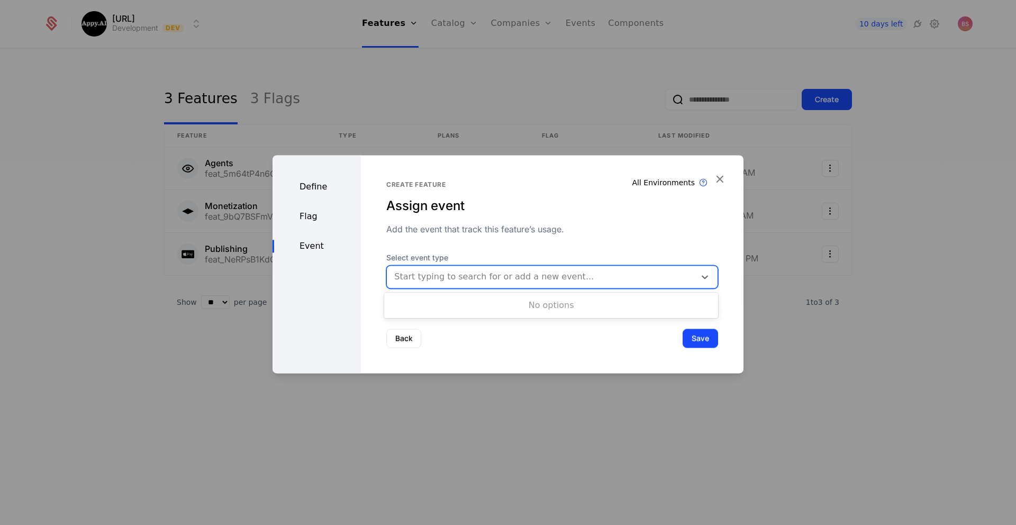
click at [526, 283] on div at bounding box center [541, 276] width 294 height 15
type input "**********"
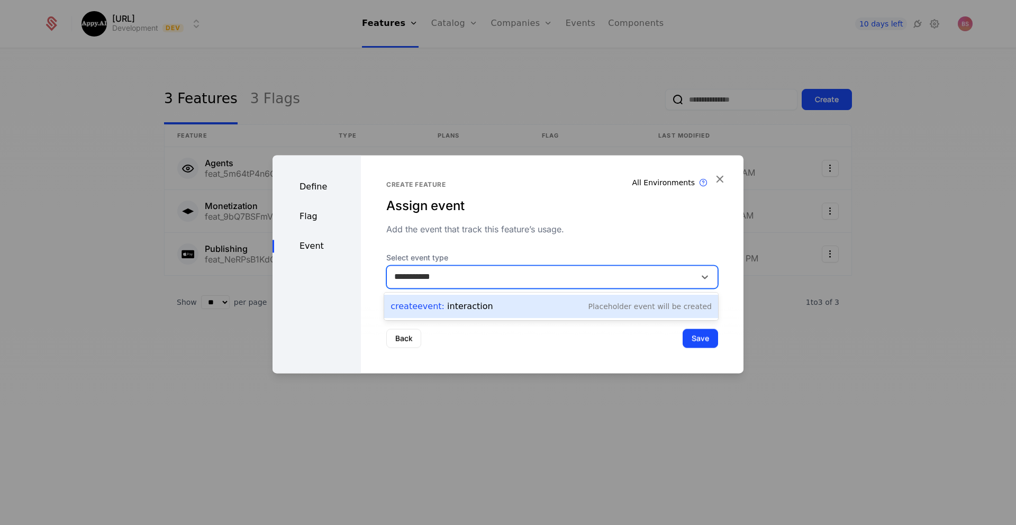
click at [506, 311] on div "Create Event : interaction Placeholder Event will be created" at bounding box center [550, 306] width 321 height 15
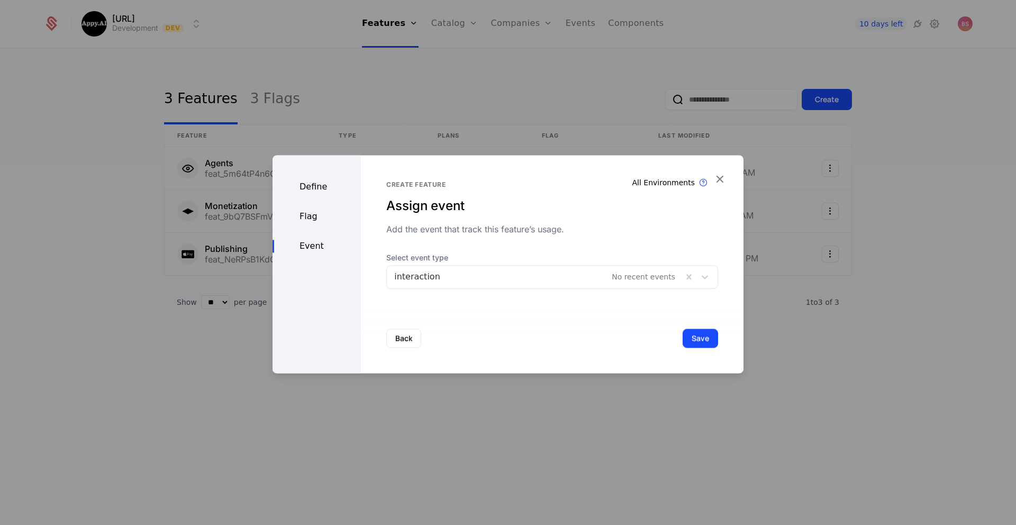
click at [699, 338] on button "Save" at bounding box center [700, 338] width 35 height 19
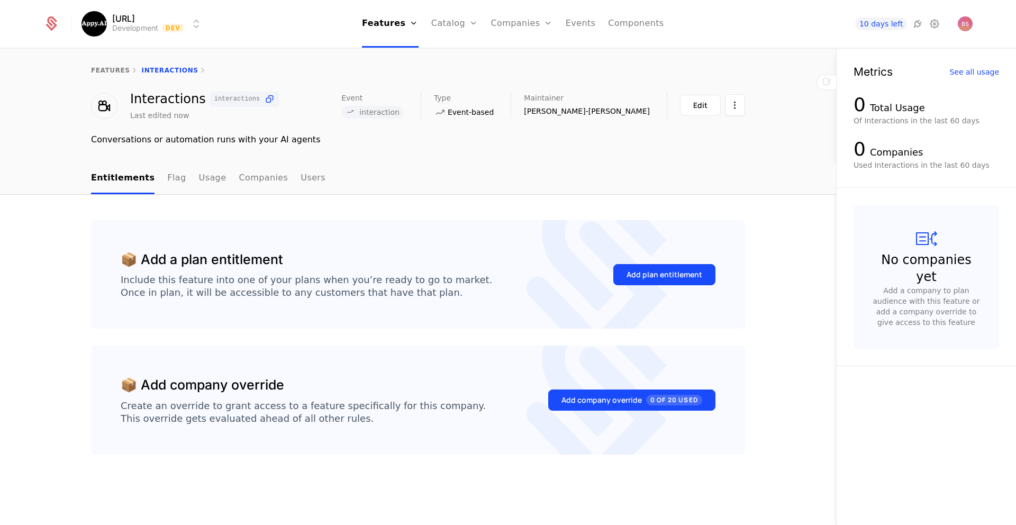
click at [679, 283] on button "Add plan entitlement" at bounding box center [664, 274] width 102 height 21
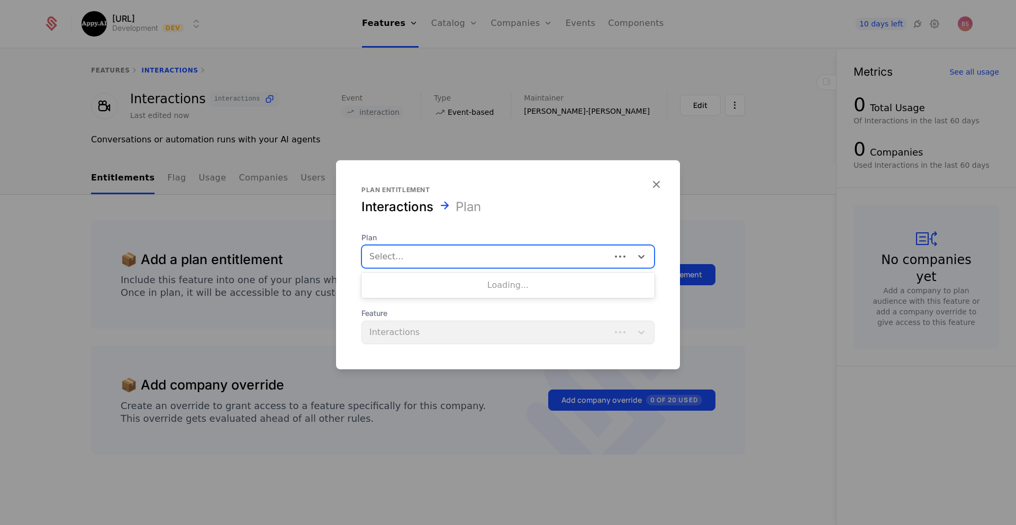
click at [500, 251] on div at bounding box center [486, 256] width 234 height 15
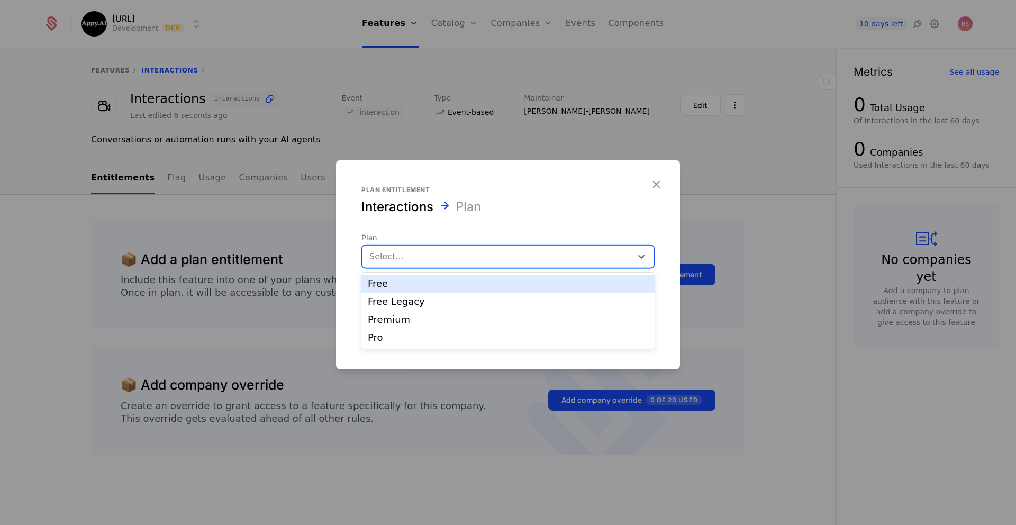
click at [481, 286] on div "Free" at bounding box center [508, 284] width 280 height 10
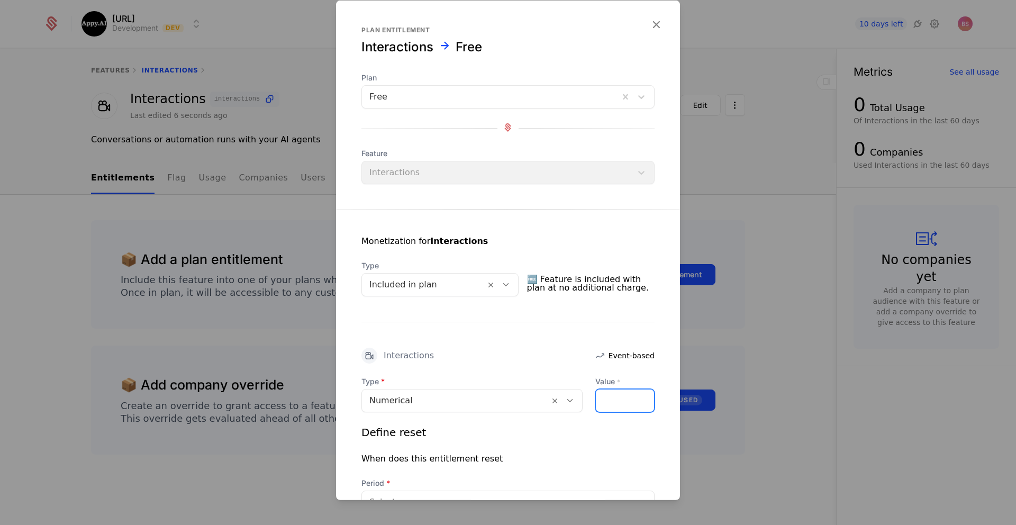
click at [607, 401] on input "Value *" at bounding box center [625, 400] width 58 height 22
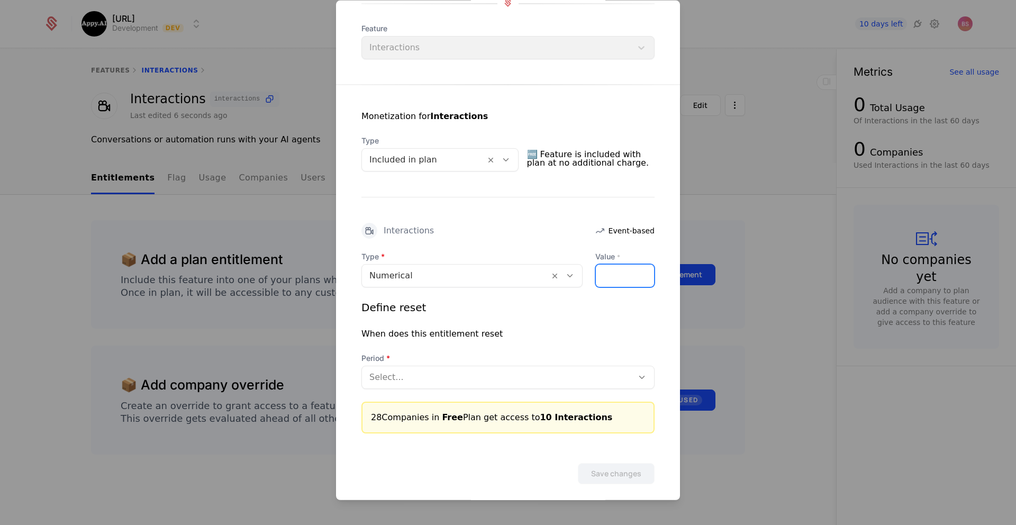
scroll to position [134, 0]
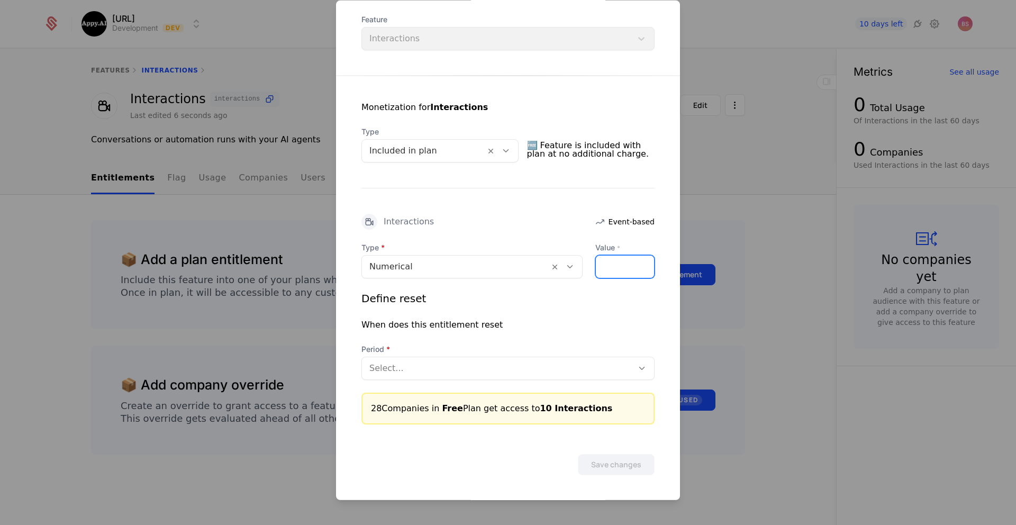
type input "**"
click at [496, 371] on div at bounding box center [497, 368] width 256 height 15
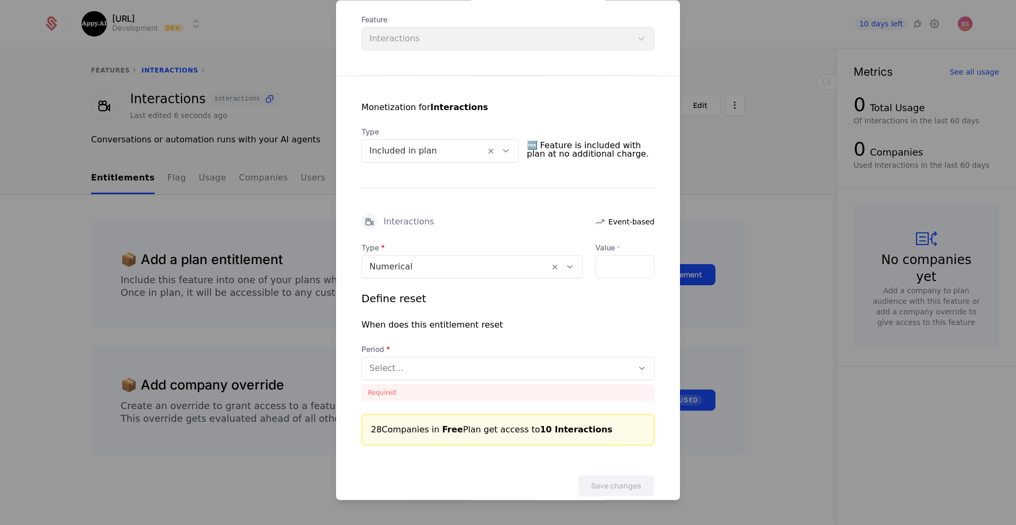
click at [494, 342] on div "Define reset When does this entitlement reset Period Select... Required" at bounding box center [507, 346] width 293 height 110
click at [471, 364] on div at bounding box center [497, 368] width 256 height 15
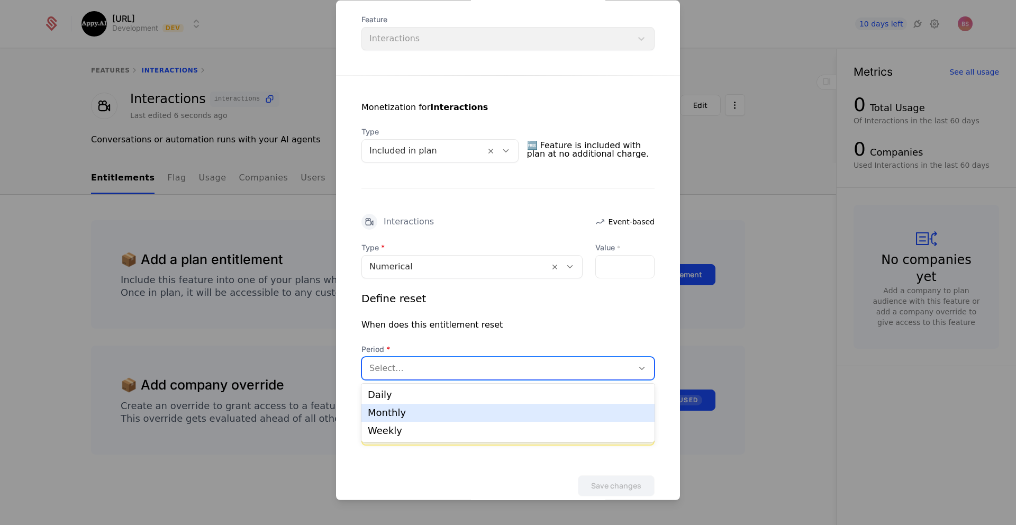
click at [451, 410] on div "Monthly" at bounding box center [507, 413] width 293 height 18
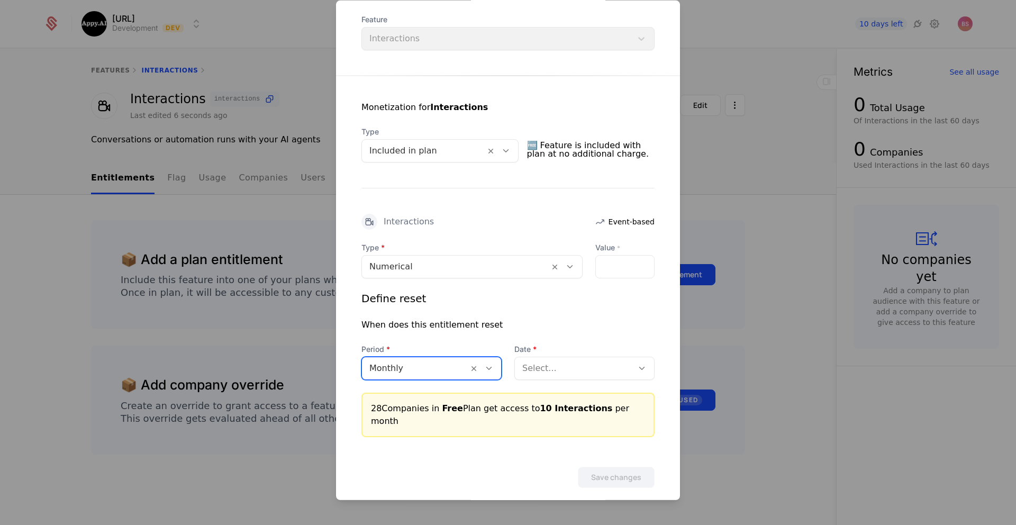
click at [540, 374] on div at bounding box center [573, 368] width 103 height 15
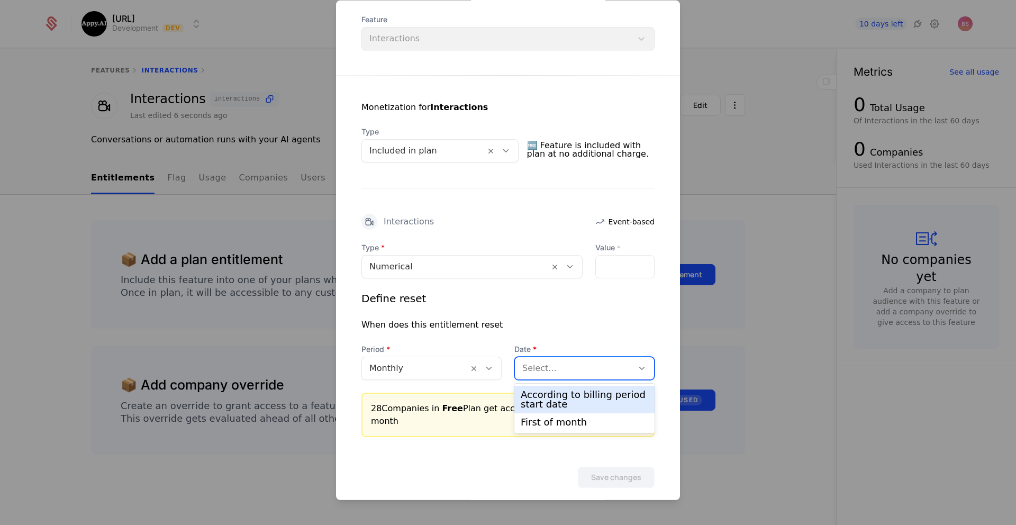
click at [543, 402] on div "According to billing period start date" at bounding box center [585, 399] width 128 height 19
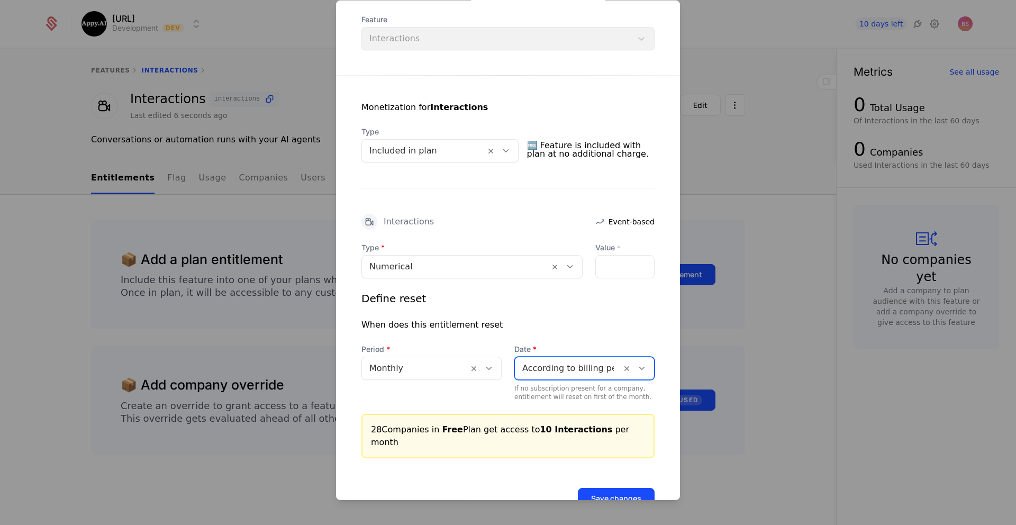
click at [614, 488] on button "Save changes" at bounding box center [616, 498] width 77 height 21
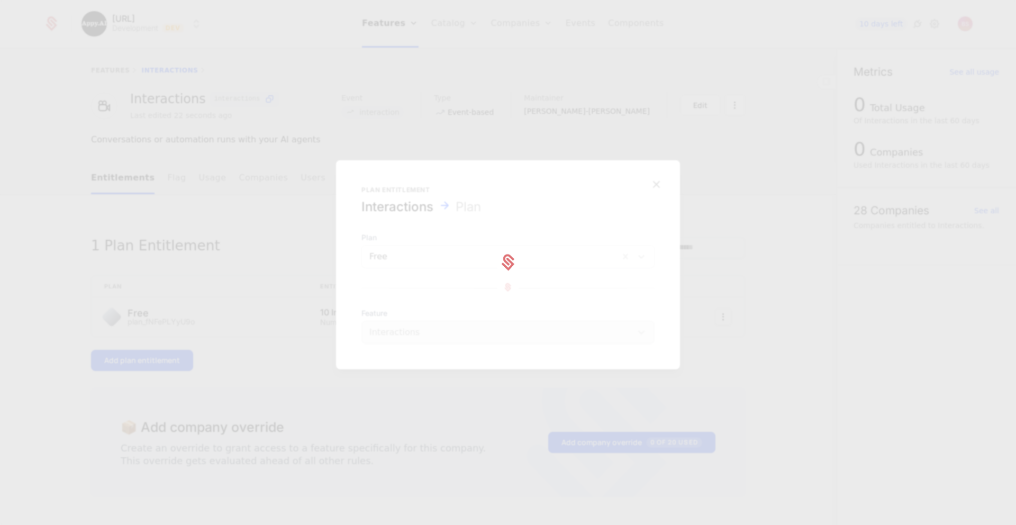
scroll to position [0, 0]
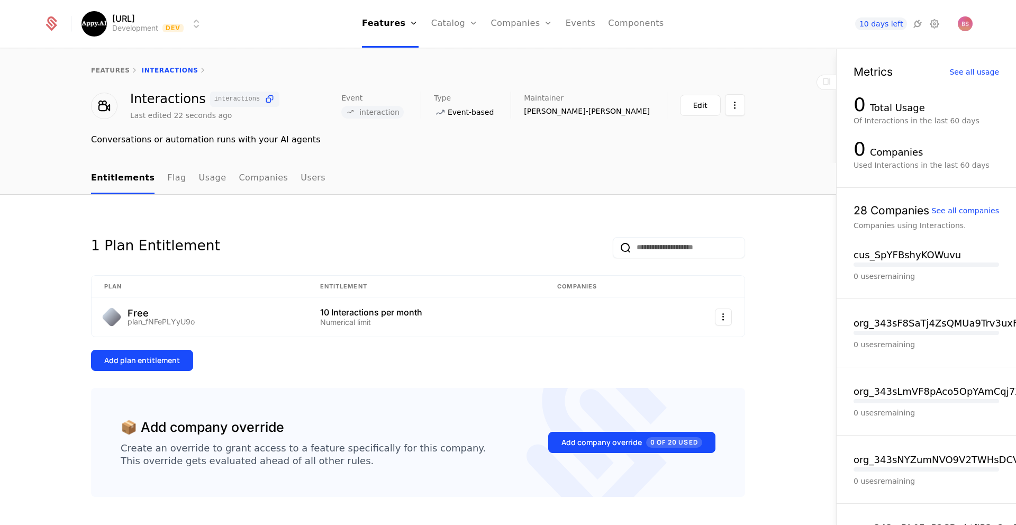
click at [149, 371] on div "1 Plan Entitlement Plan Entitlement Companies Free plan_fNFePLYyU9o 10 Interact…" at bounding box center [418, 375] width 654 height 311
click at [151, 364] on div "Add plan entitlement" at bounding box center [142, 360] width 76 height 11
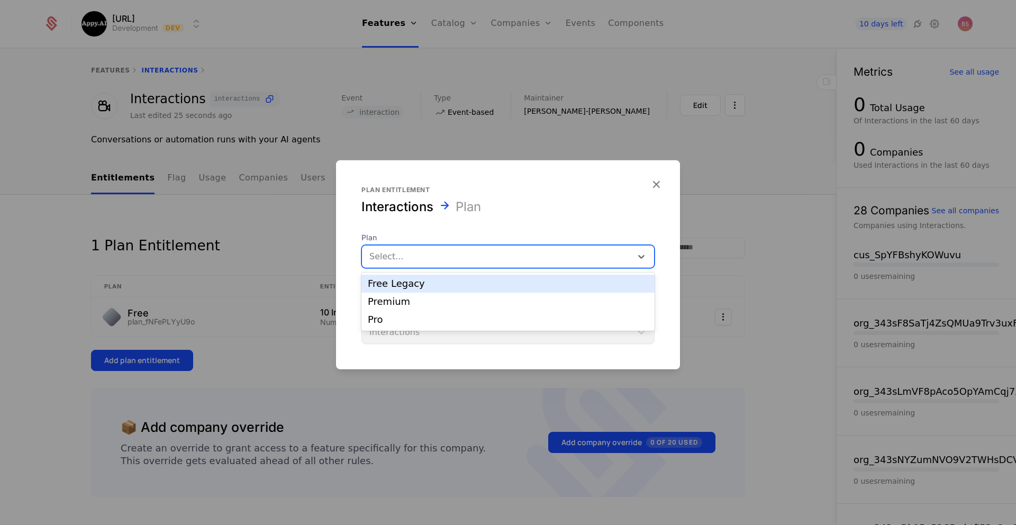
click at [396, 265] on div "Select..." at bounding box center [497, 256] width 270 height 19
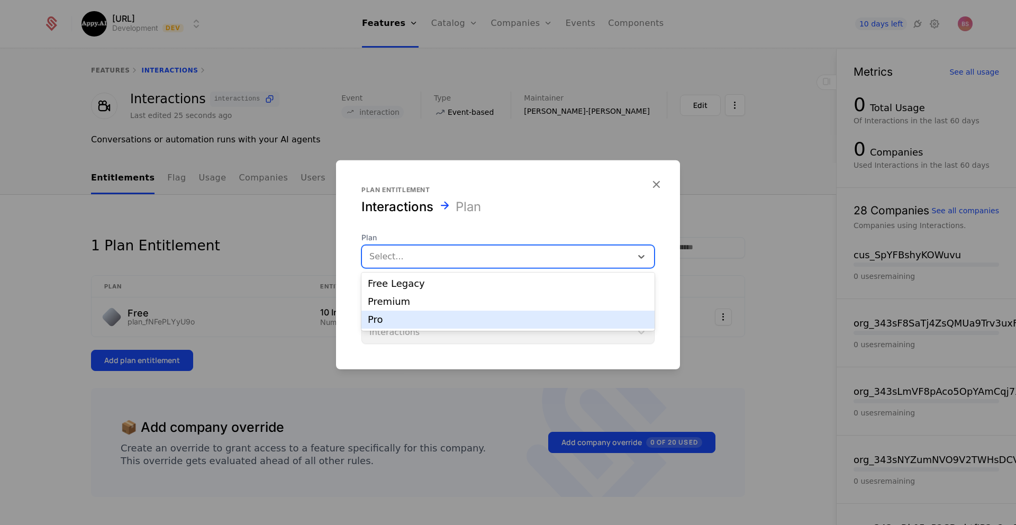
drag, startPoint x: 397, startPoint y: 307, endPoint x: 394, endPoint y: 318, distance: 11.0
click at [394, 318] on div "Free Legacy Premium Pro" at bounding box center [507, 301] width 293 height 58
click at [393, 321] on div "Pro" at bounding box center [508, 320] width 280 height 10
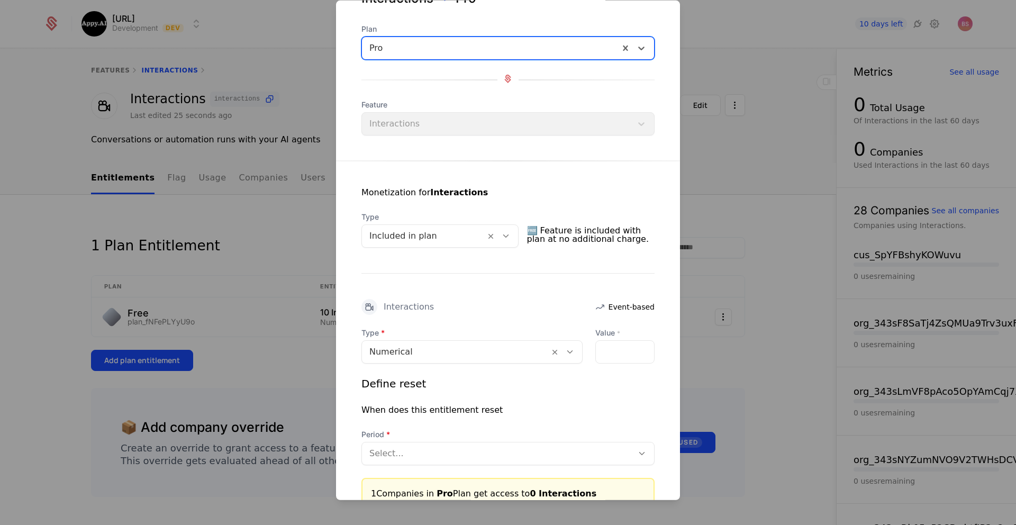
scroll to position [54, 0]
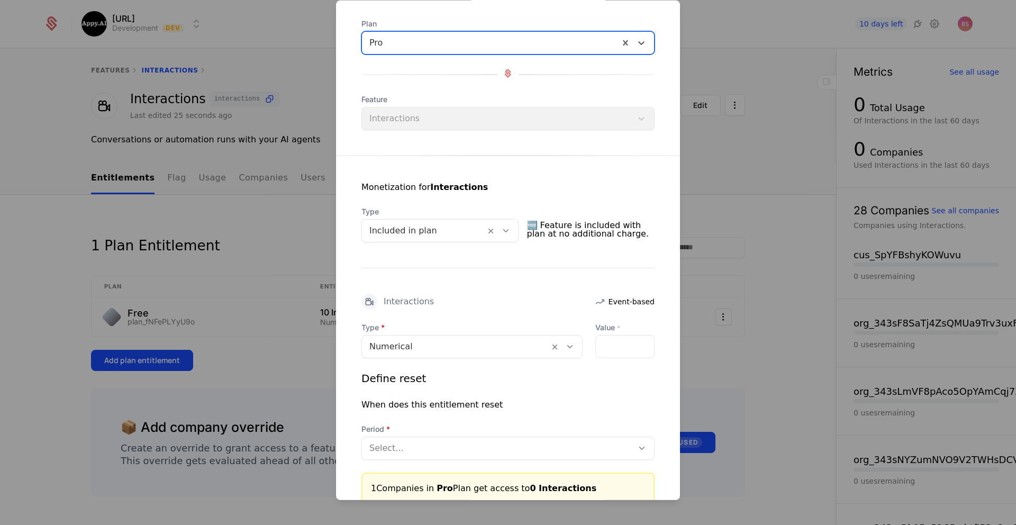
click at [441, 338] on div "Numerical" at bounding box center [455, 346] width 187 height 19
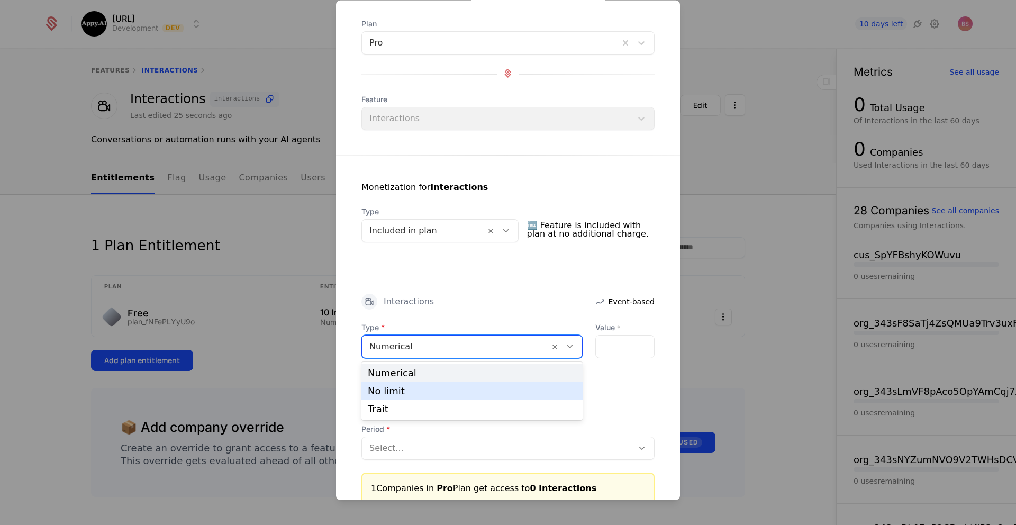
click at [431, 394] on div "No limit" at bounding box center [472, 391] width 208 height 10
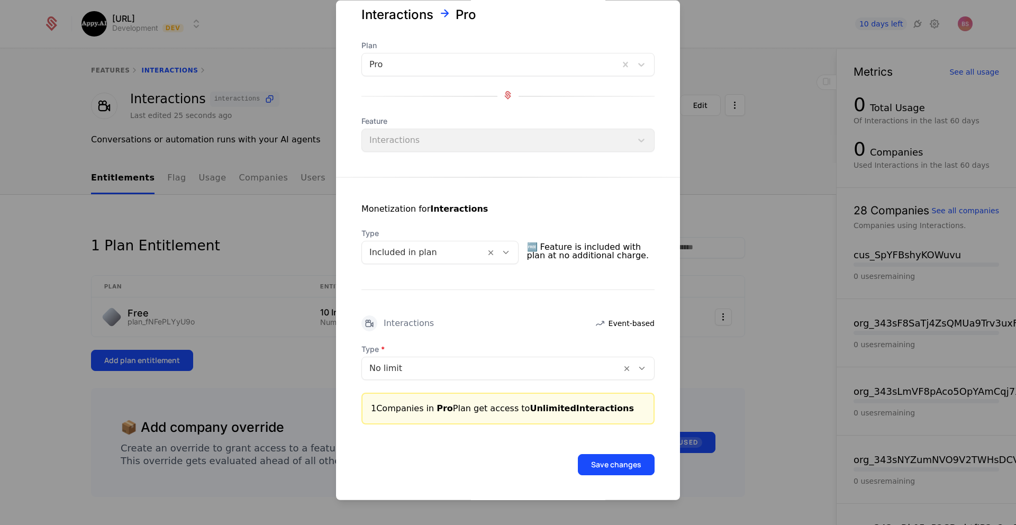
click at [623, 459] on button "Save changes" at bounding box center [616, 464] width 77 height 21
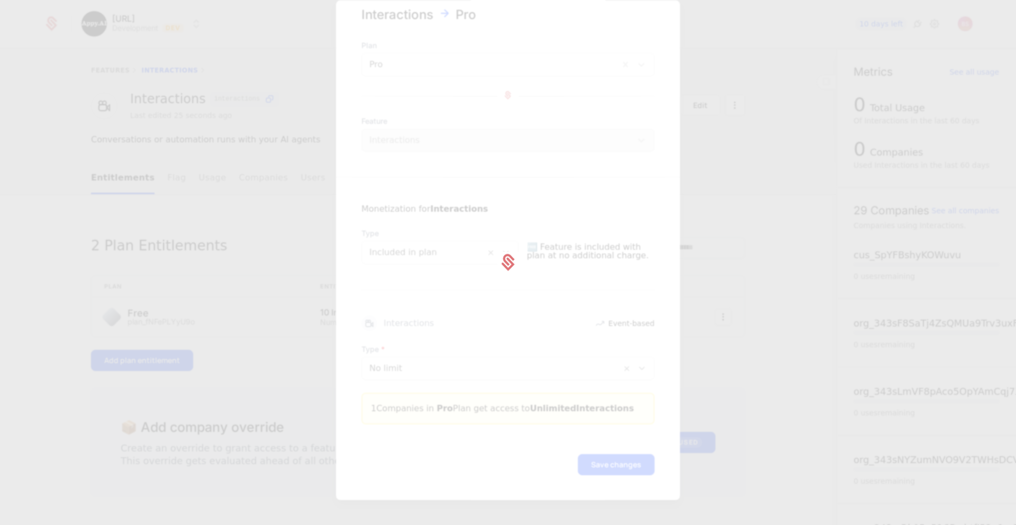
scroll to position [0, 0]
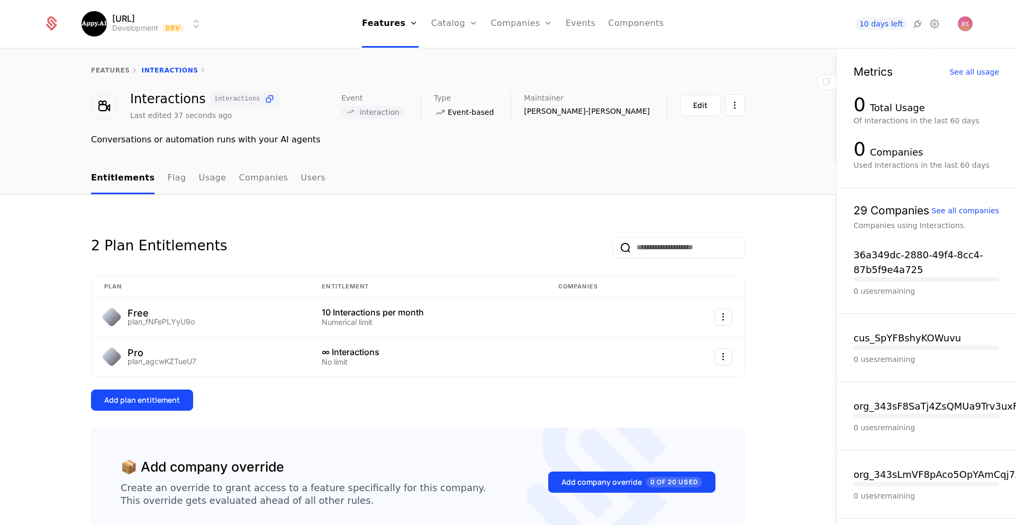
click at [167, 399] on div "Add plan entitlement" at bounding box center [142, 400] width 76 height 11
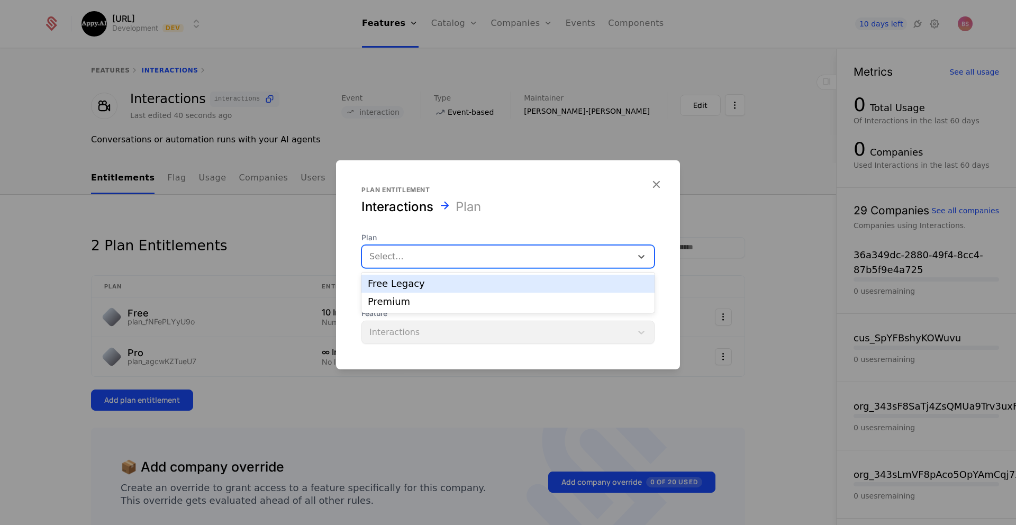
click at [422, 261] on div at bounding box center [496, 256] width 255 height 15
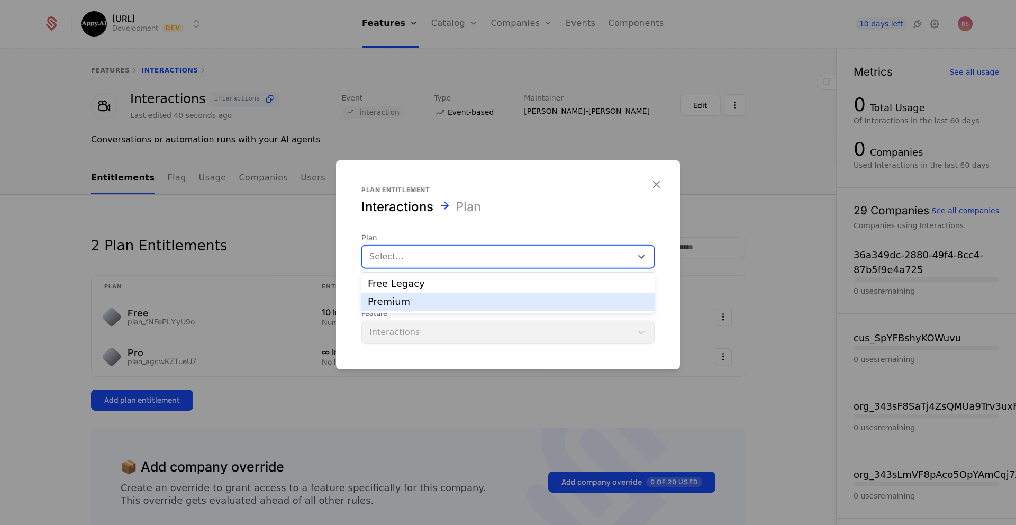
click at [413, 302] on div "Premium" at bounding box center [508, 302] width 280 height 10
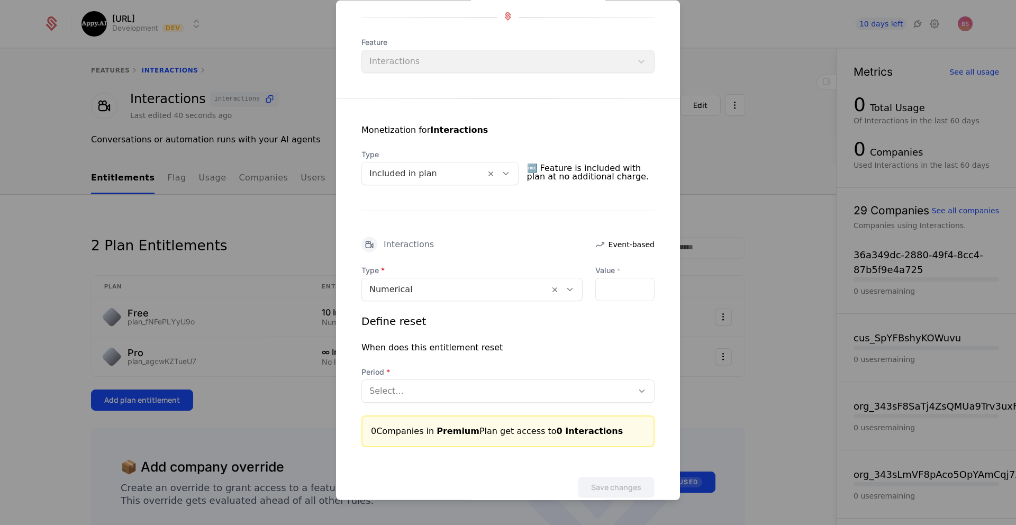
scroll to position [114, 0]
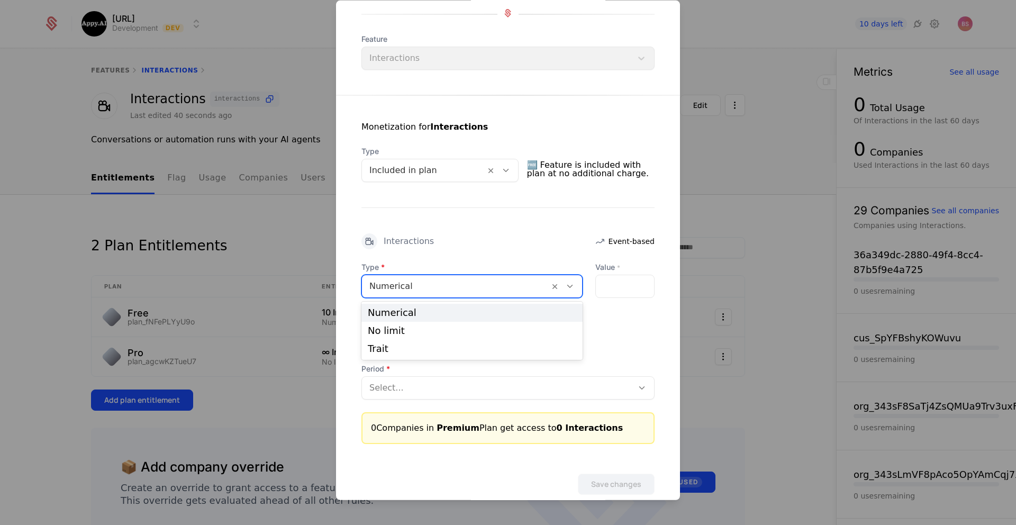
click at [451, 289] on div at bounding box center [455, 286] width 172 height 15
click at [438, 332] on div "No limit" at bounding box center [472, 331] width 208 height 10
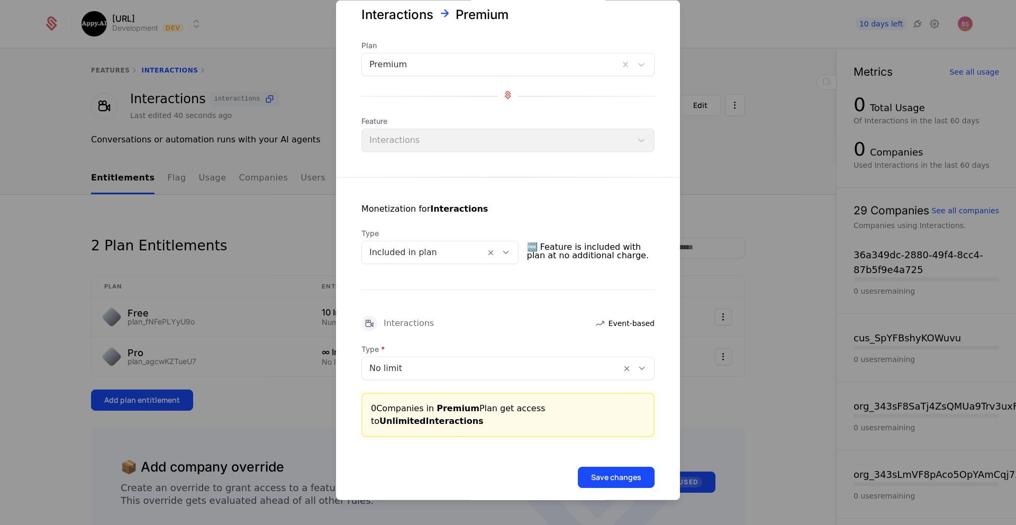
click at [617, 467] on button "Save changes" at bounding box center [616, 477] width 77 height 21
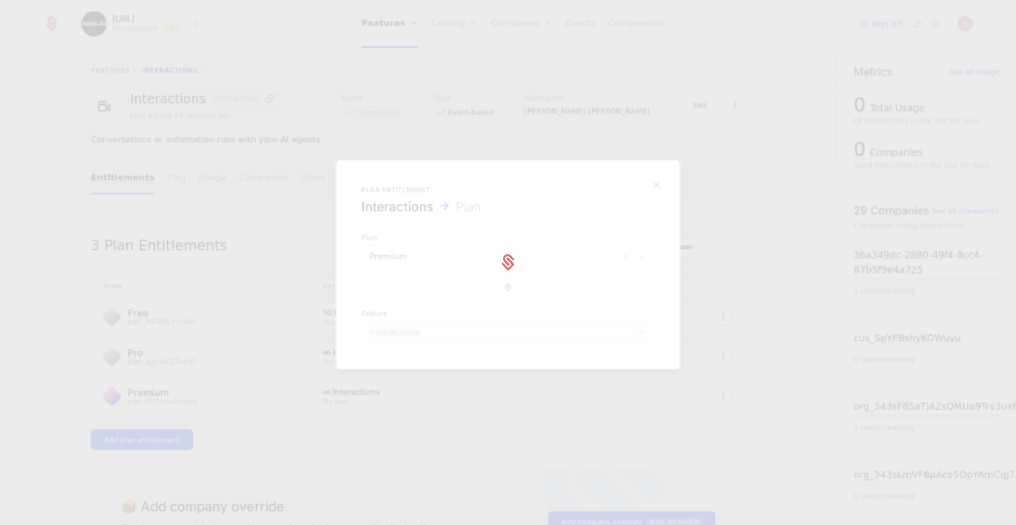
scroll to position [0, 0]
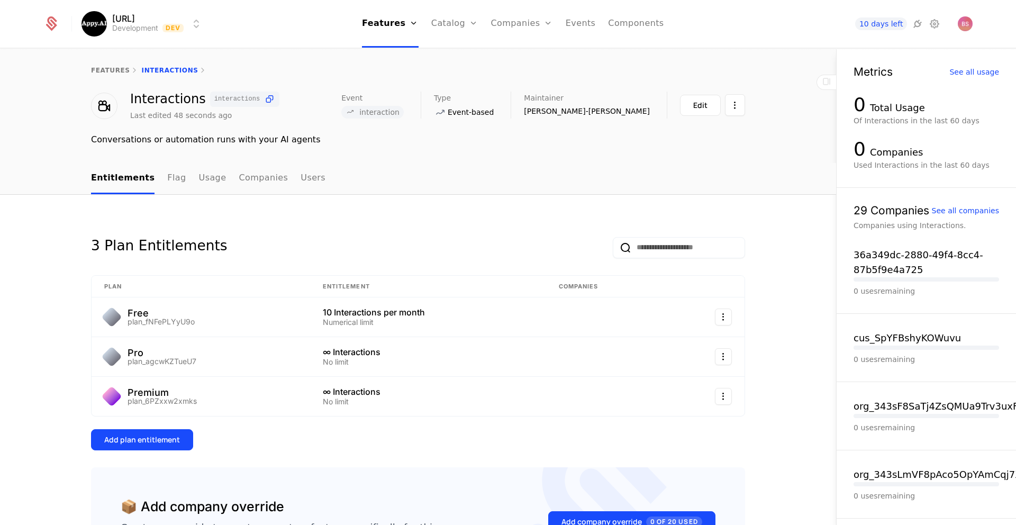
click at [548, 432] on div "Add plan entitlement" at bounding box center [418, 439] width 654 height 21
click at [116, 73] on link "features" at bounding box center [110, 70] width 39 height 7
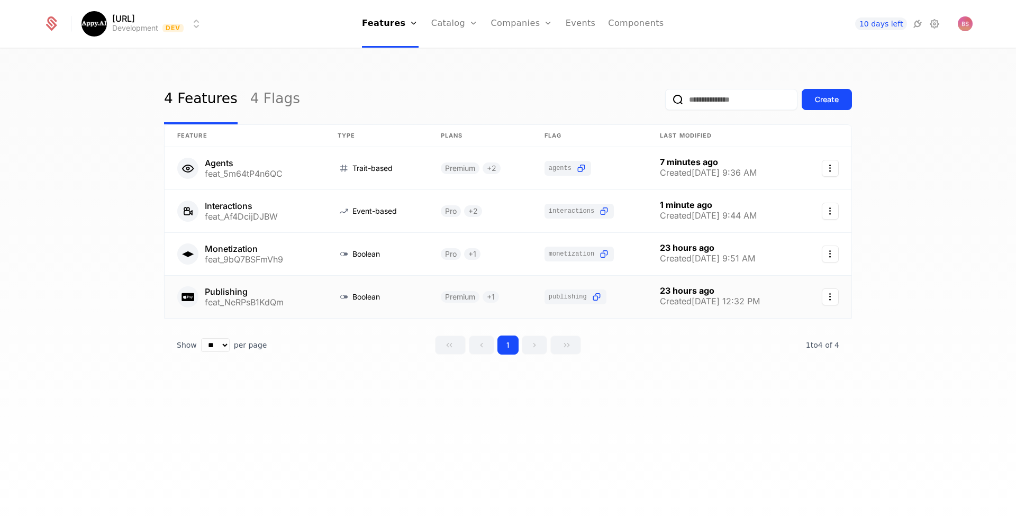
click at [838, 298] on icon "Select action" at bounding box center [830, 296] width 17 height 17
click at [328, 292] on html "Appy.AI Development Dev Features Features Flags Catalog Plans Add Ons Credits C…" at bounding box center [508, 262] width 1016 height 525
click at [326, 293] on link at bounding box center [376, 297] width 103 height 42
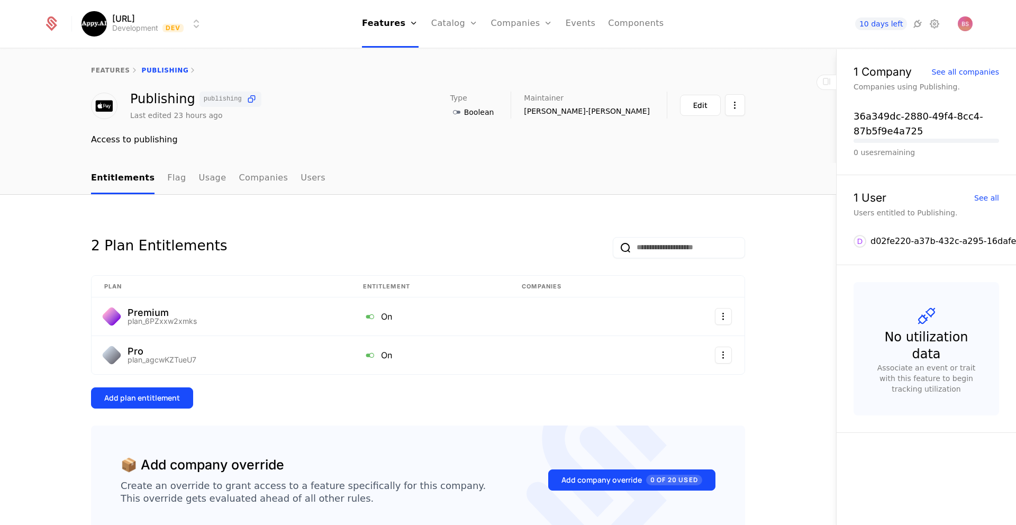
click at [690, 111] on button "Edit" at bounding box center [700, 105] width 41 height 21
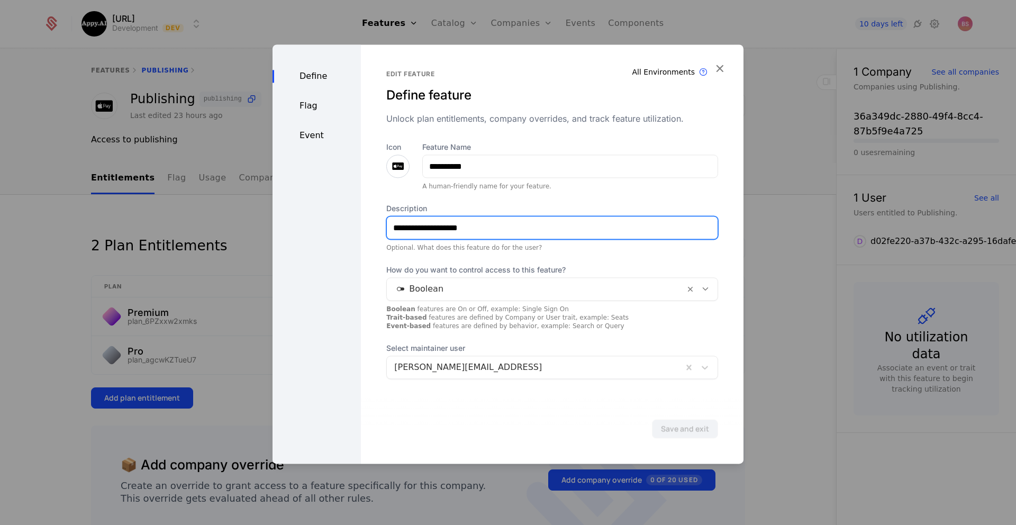
click at [440, 228] on input "**********" at bounding box center [552, 227] width 331 height 22
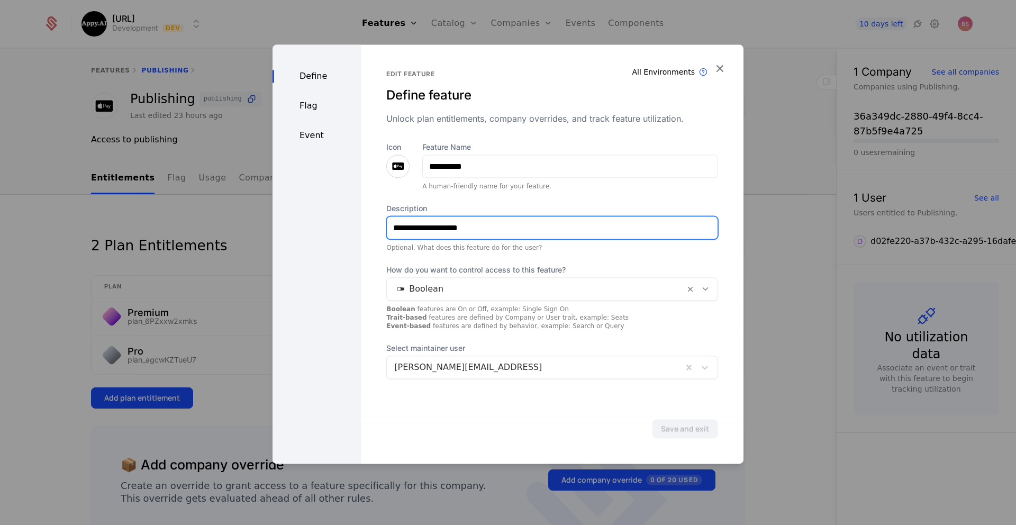
click at [440, 228] on input "**********" at bounding box center [552, 227] width 331 height 22
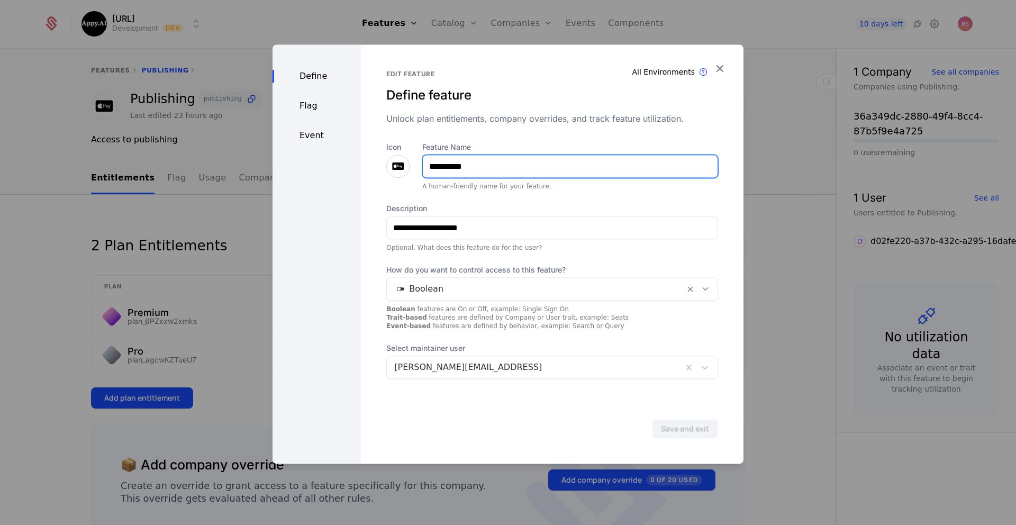
click at [469, 165] on input "**********" at bounding box center [570, 166] width 295 height 22
type input "**********"
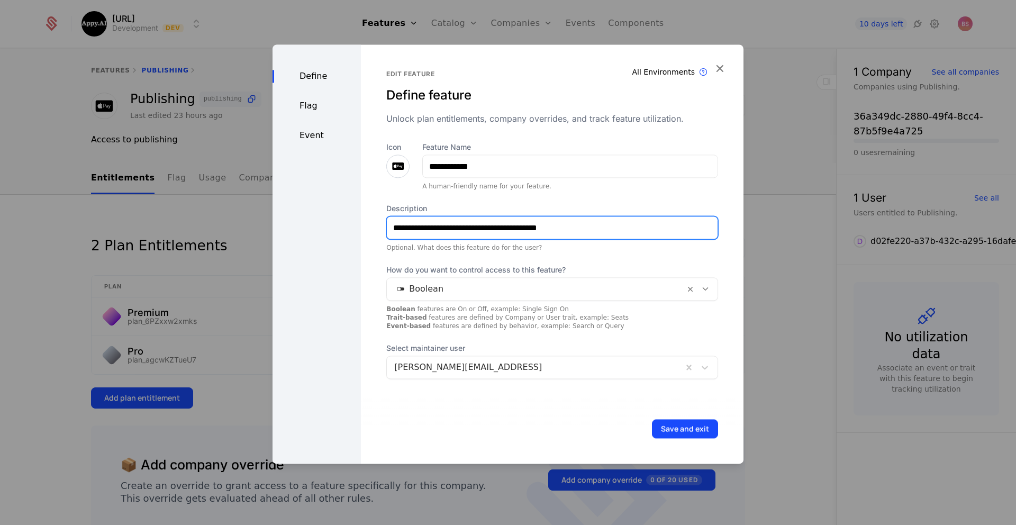
type input "**********"
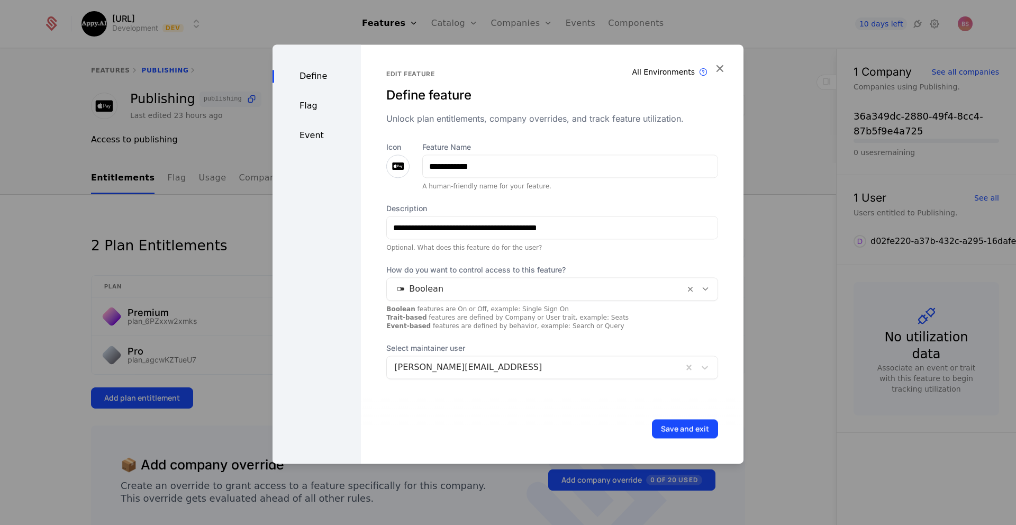
click at [316, 108] on div "Flag" at bounding box center [316, 105] width 88 height 13
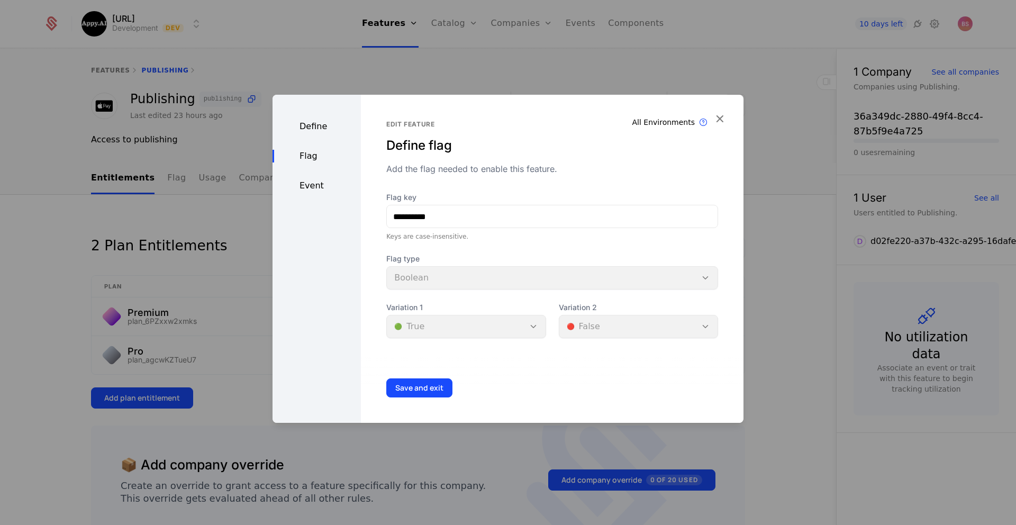
click at [318, 126] on div "Define" at bounding box center [316, 126] width 88 height 13
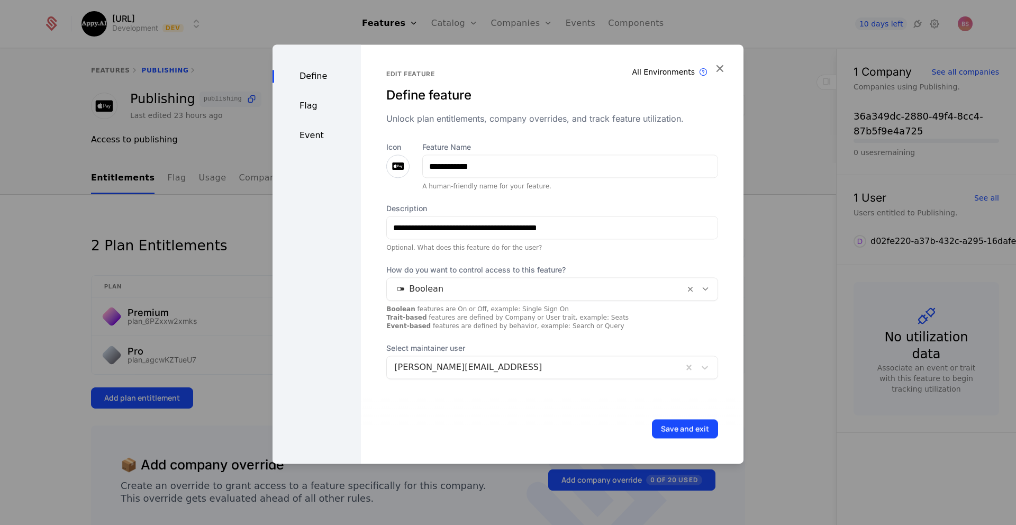
click at [310, 102] on div "Flag" at bounding box center [316, 105] width 88 height 13
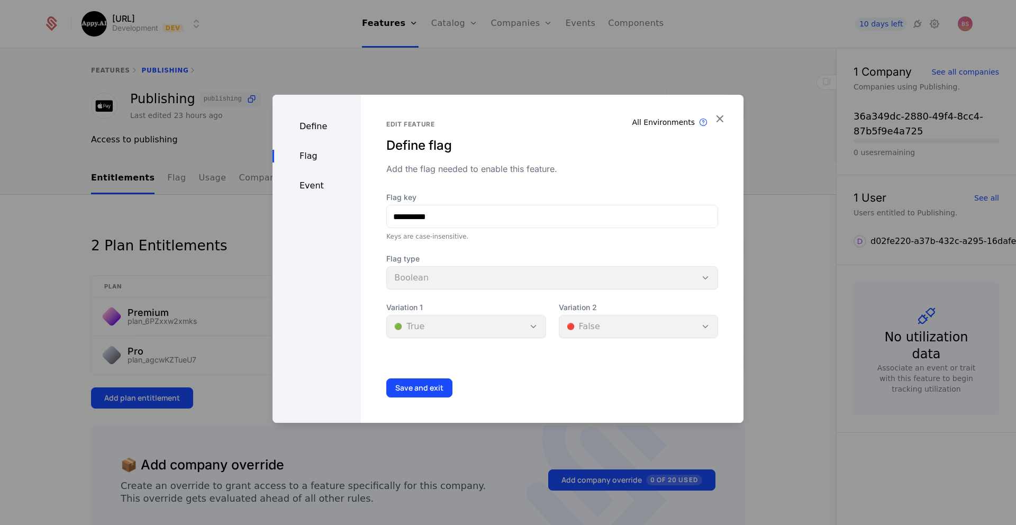
click at [307, 189] on div "Event" at bounding box center [316, 185] width 88 height 13
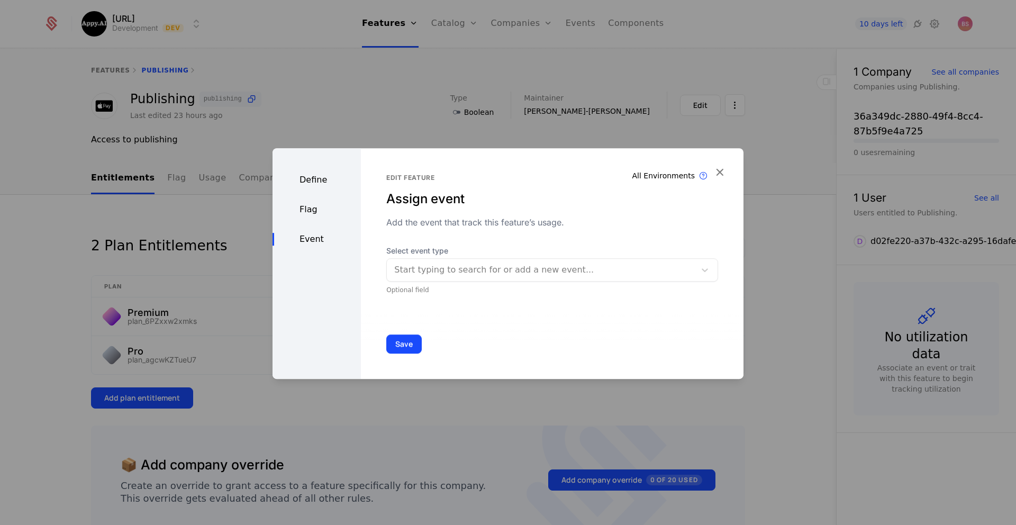
click at [439, 262] on div at bounding box center [541, 269] width 294 height 15
click at [313, 208] on div "Flag" at bounding box center [316, 209] width 88 height 13
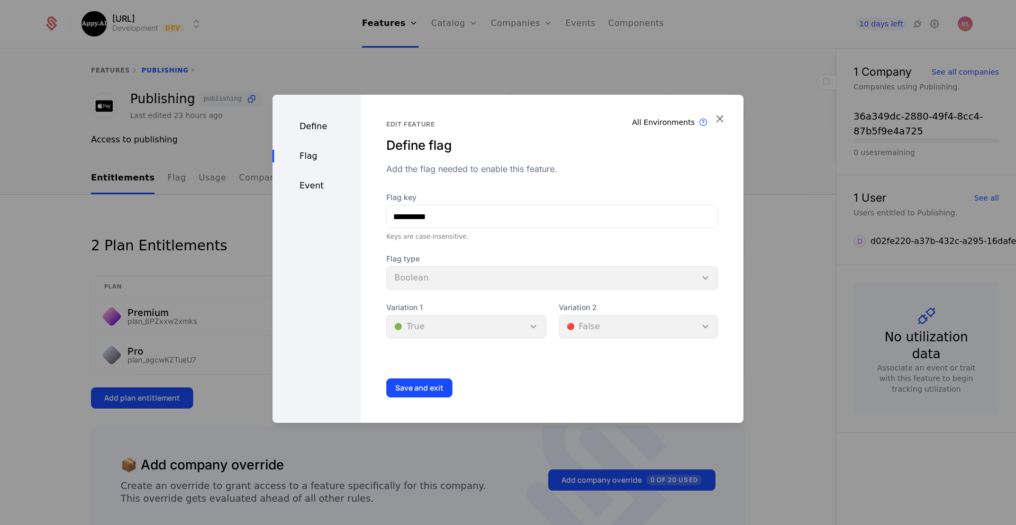
click at [320, 127] on div "Define" at bounding box center [316, 126] width 88 height 13
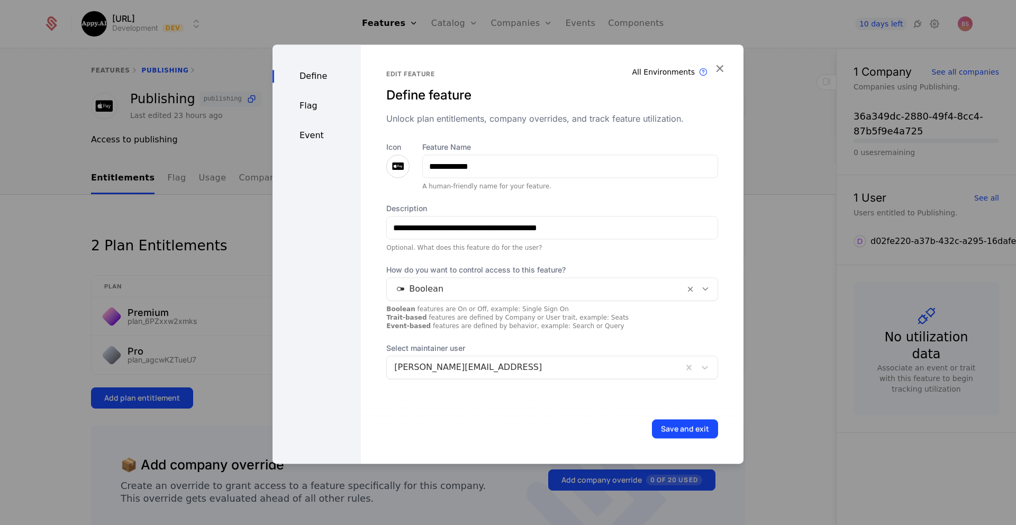
click at [695, 430] on button "Save and exit" at bounding box center [685, 428] width 66 height 19
click at [693, 430] on button "Save and exit" at bounding box center [685, 428] width 66 height 19
click at [313, 112] on div "Flag" at bounding box center [316, 105] width 88 height 13
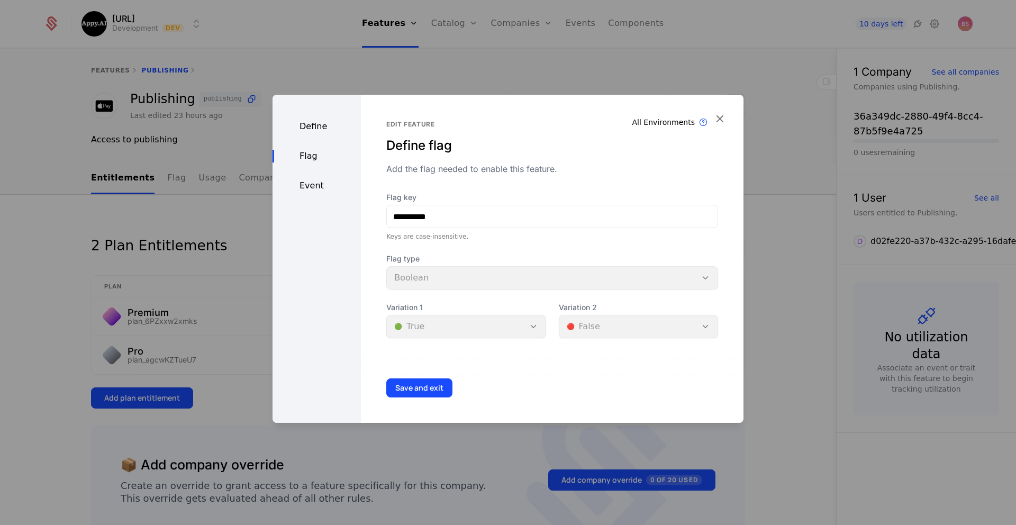
click at [316, 184] on div "Event" at bounding box center [316, 185] width 88 height 13
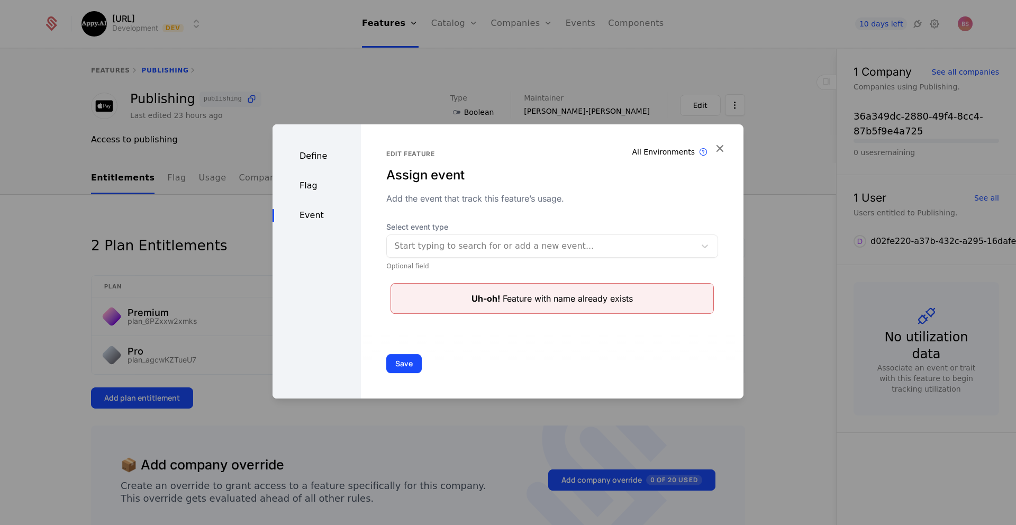
click at [328, 189] on div "Flag" at bounding box center [316, 185] width 88 height 13
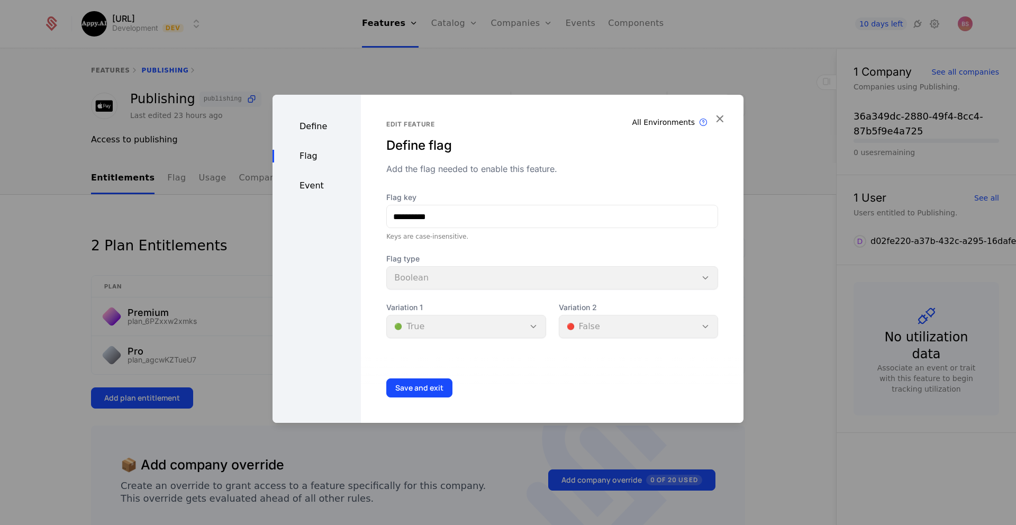
click at [313, 130] on div "Define" at bounding box center [316, 126] width 88 height 13
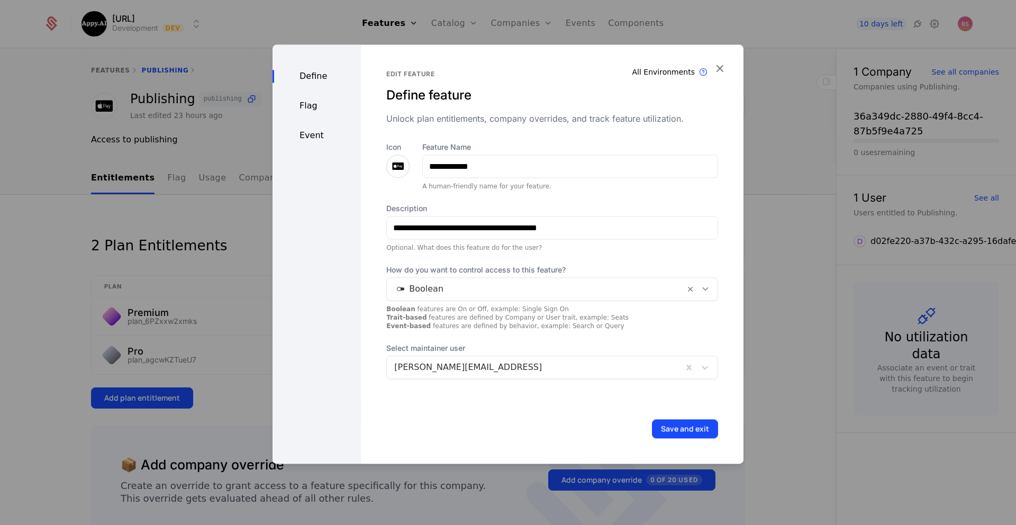
click at [717, 65] on icon "button" at bounding box center [720, 68] width 14 height 14
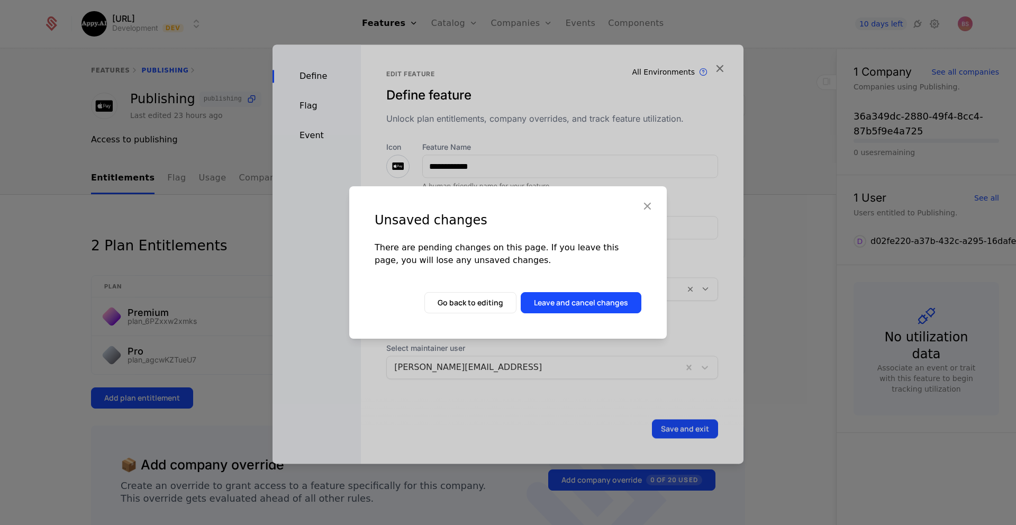
click at [559, 306] on button "Leave and cancel changes" at bounding box center [581, 302] width 121 height 21
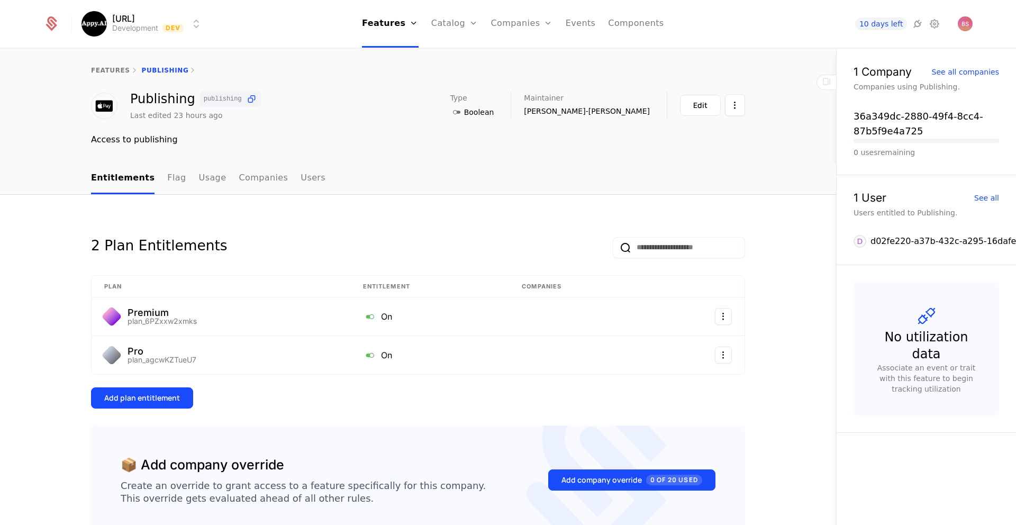
click at [690, 108] on button "Edit" at bounding box center [700, 105] width 41 height 21
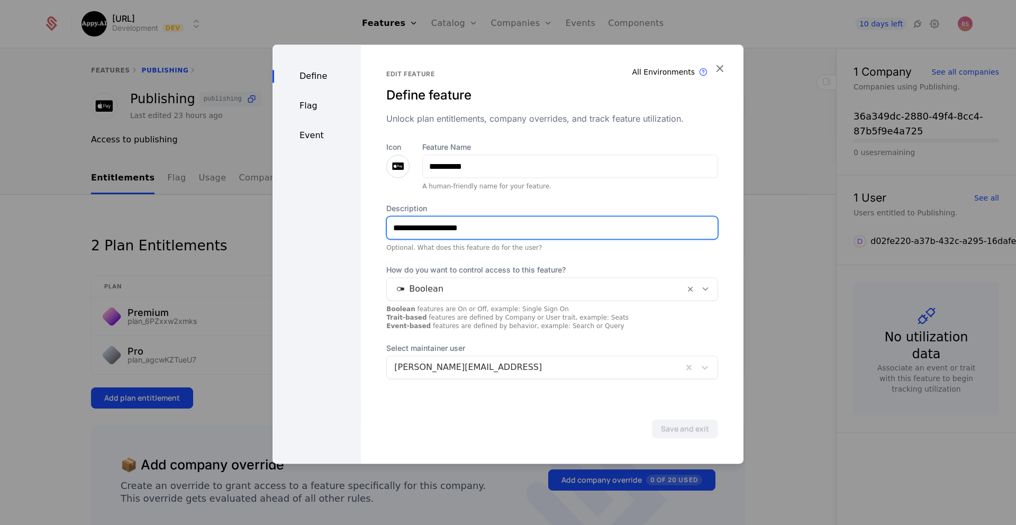
click at [468, 233] on input "**********" at bounding box center [552, 227] width 331 height 22
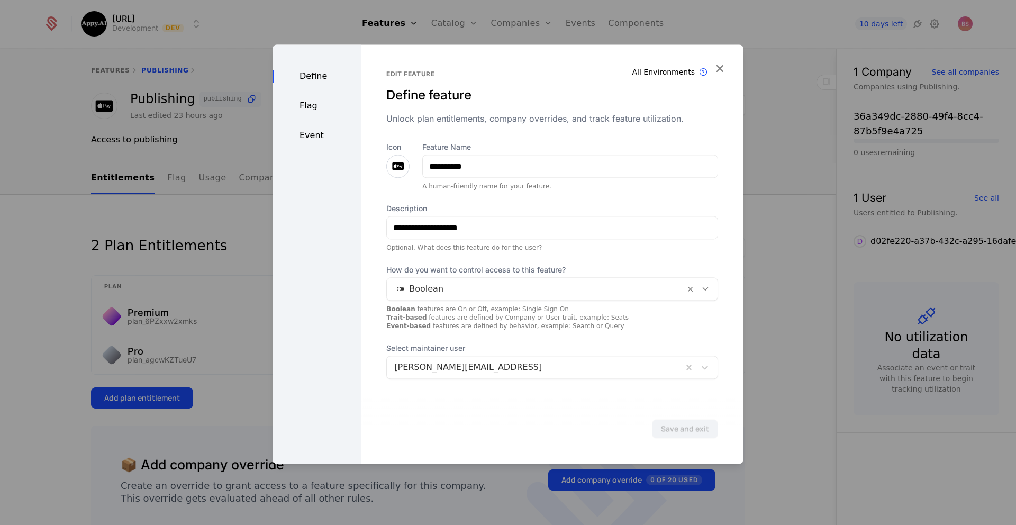
click at [793, 137] on div at bounding box center [508, 262] width 1016 height 525
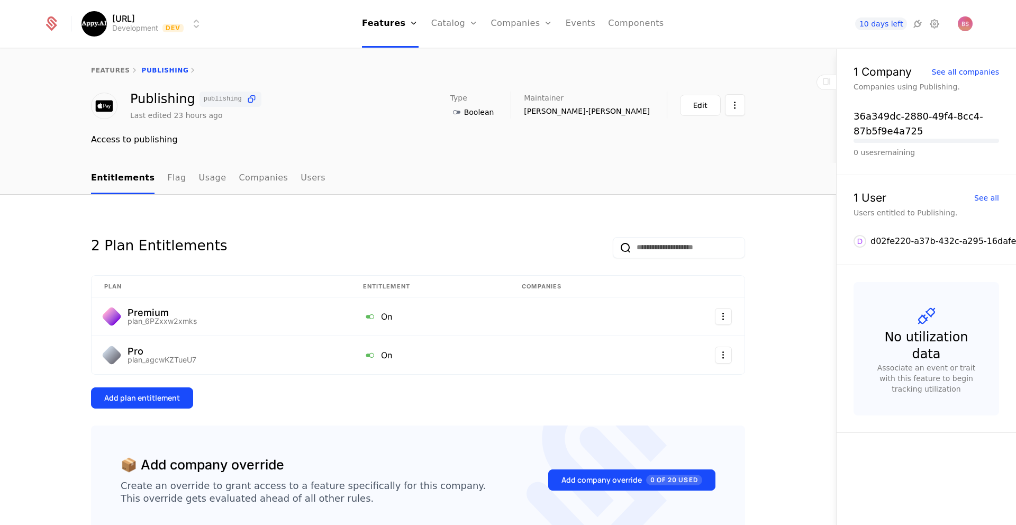
click at [112, 68] on link "features" at bounding box center [110, 70] width 39 height 7
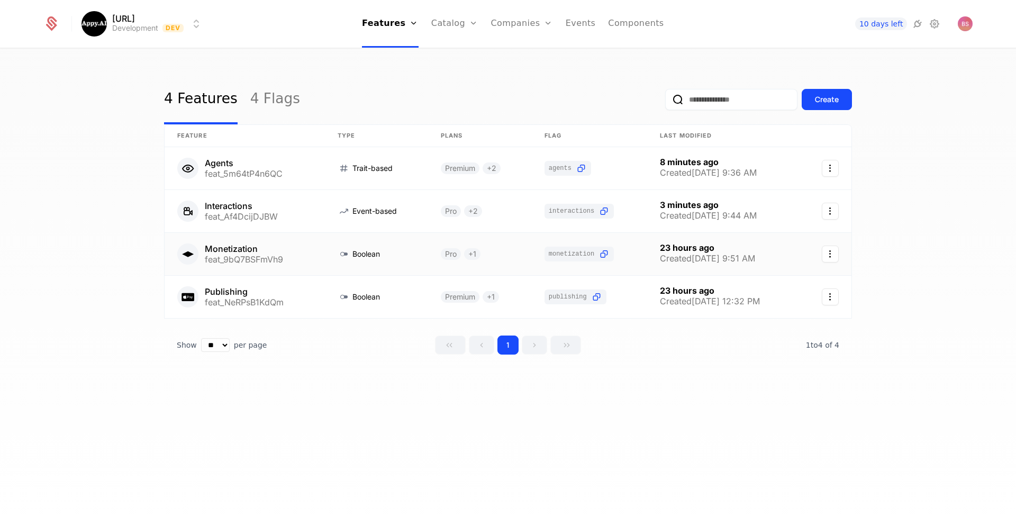
click at [825, 255] on icon "Select action" at bounding box center [830, 254] width 17 height 17
click at [315, 248] on html "Appy.AI Development Dev Features Features Flags Catalog Plans Add Ons Credits C…" at bounding box center [508, 262] width 1016 height 525
click at [307, 249] on link at bounding box center [245, 254] width 160 height 42
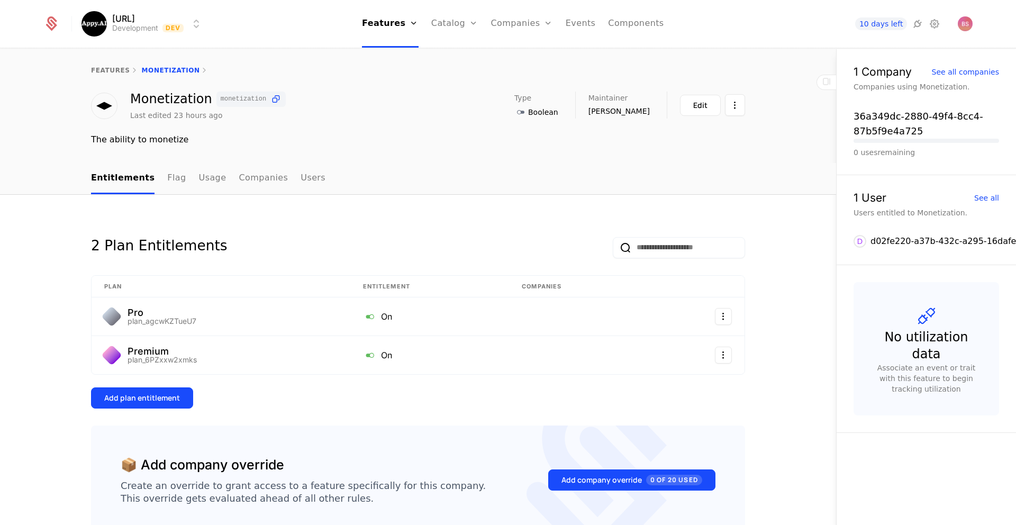
click at [167, 176] on link "Flag" at bounding box center [176, 178] width 19 height 31
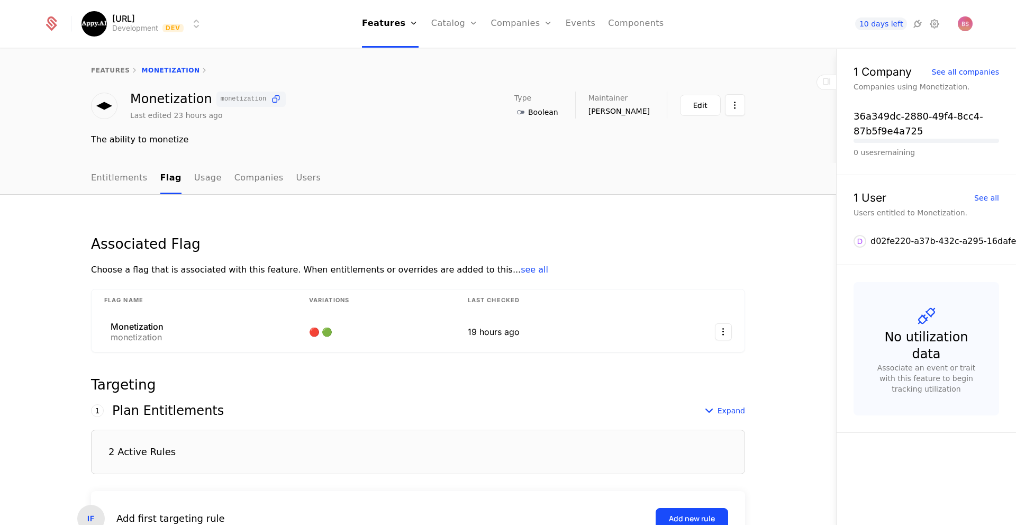
click at [138, 179] on link "Entitlements" at bounding box center [119, 178] width 57 height 31
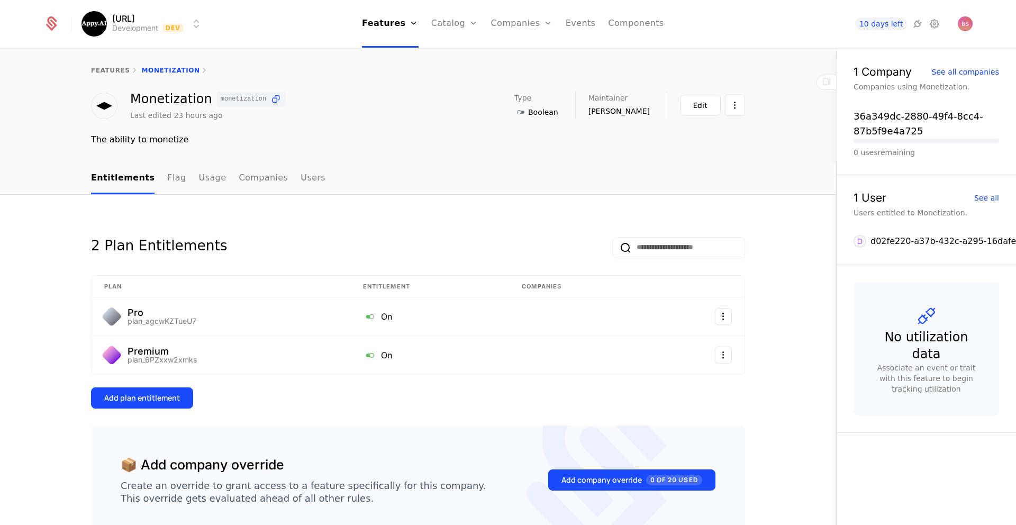
click at [697, 108] on div "Edit" at bounding box center [700, 105] width 14 height 11
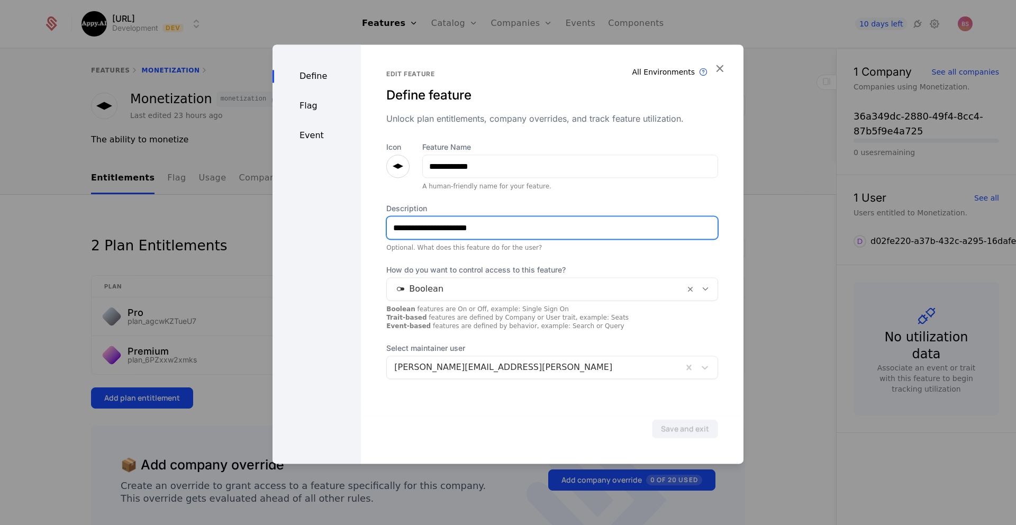
click at [467, 227] on input "**********" at bounding box center [552, 227] width 331 height 22
type input "**********"
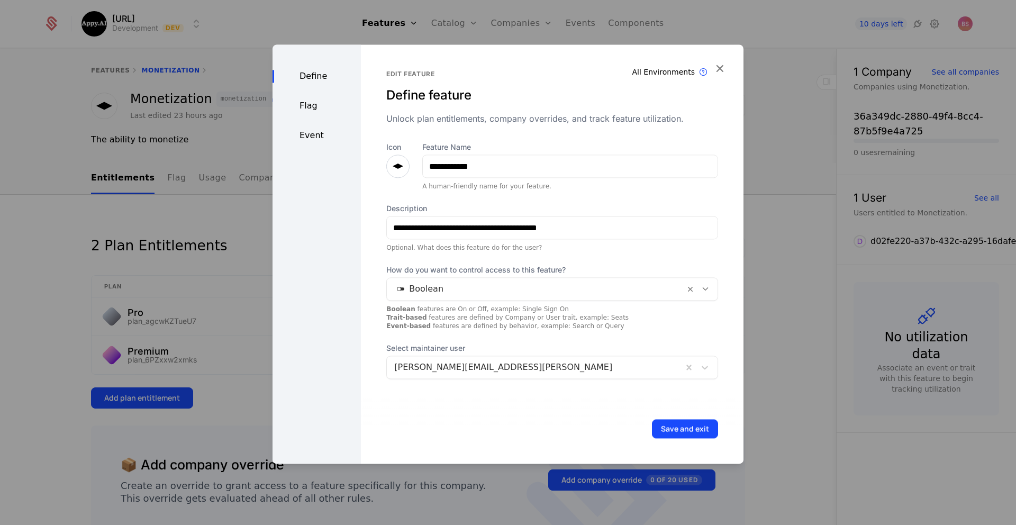
click at [313, 107] on div "Flag" at bounding box center [316, 105] width 88 height 13
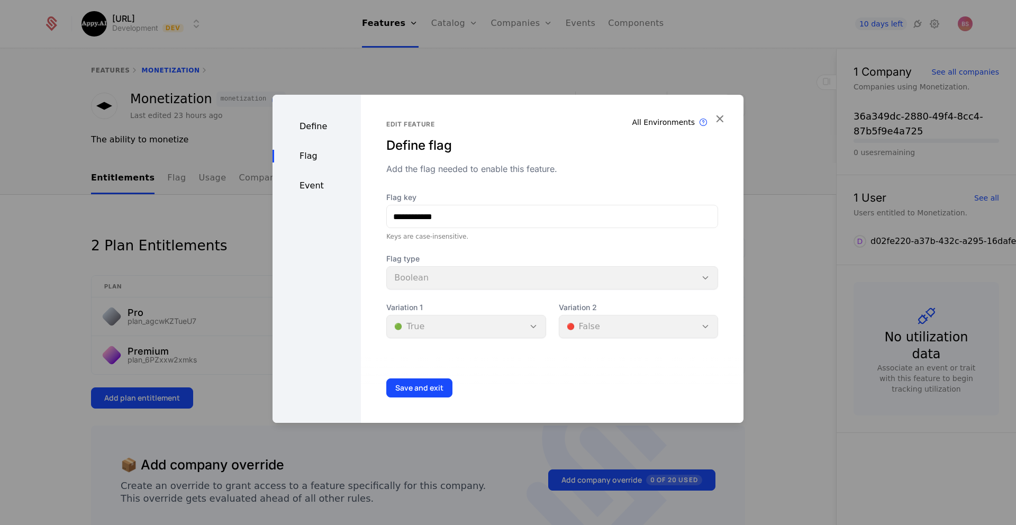
click at [308, 181] on div "Event" at bounding box center [316, 185] width 88 height 13
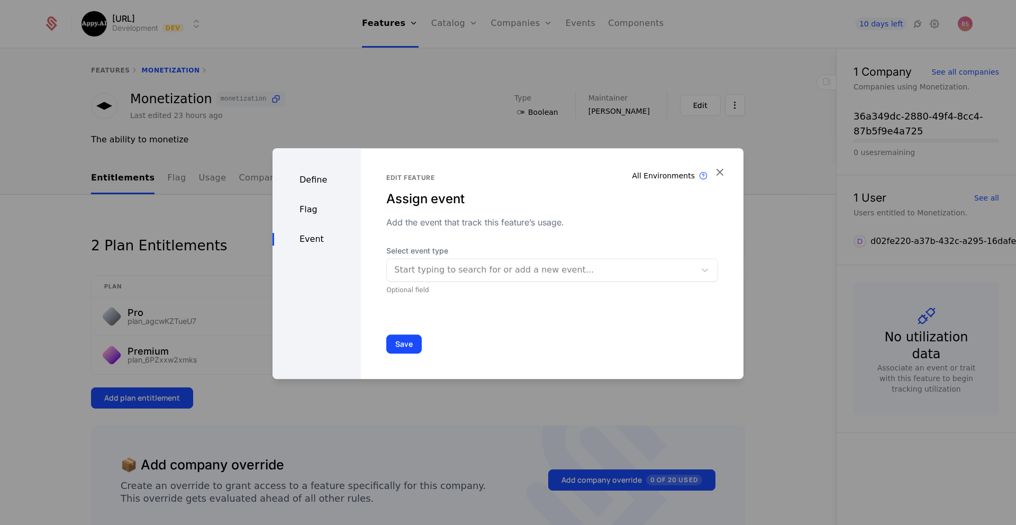
click at [415, 347] on button "Save" at bounding box center [403, 343] width 35 height 19
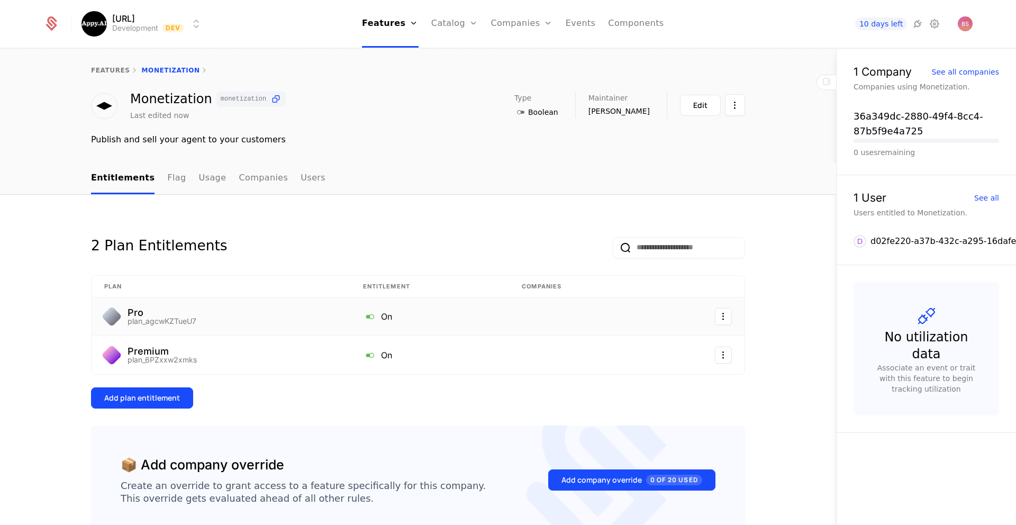
click at [245, 317] on div "Pro plan_agcwKZTueU7" at bounding box center [220, 316] width 233 height 17
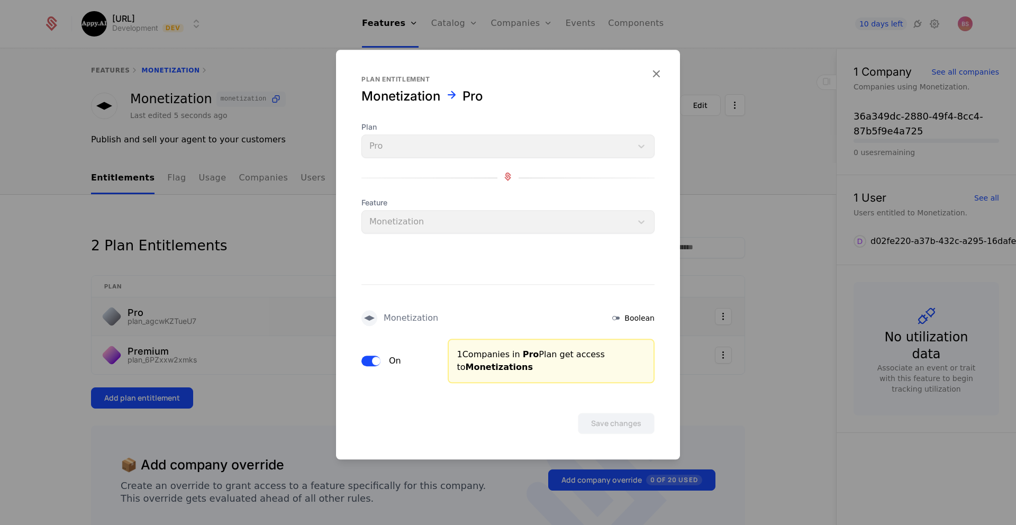
click at [268, 301] on div at bounding box center [508, 262] width 1016 height 525
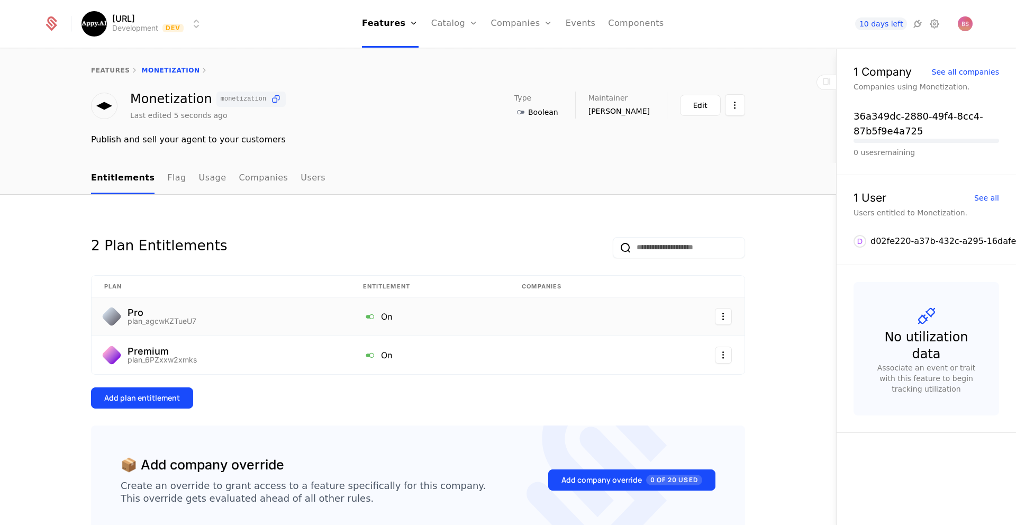
click at [115, 71] on link "features" at bounding box center [110, 70] width 39 height 7
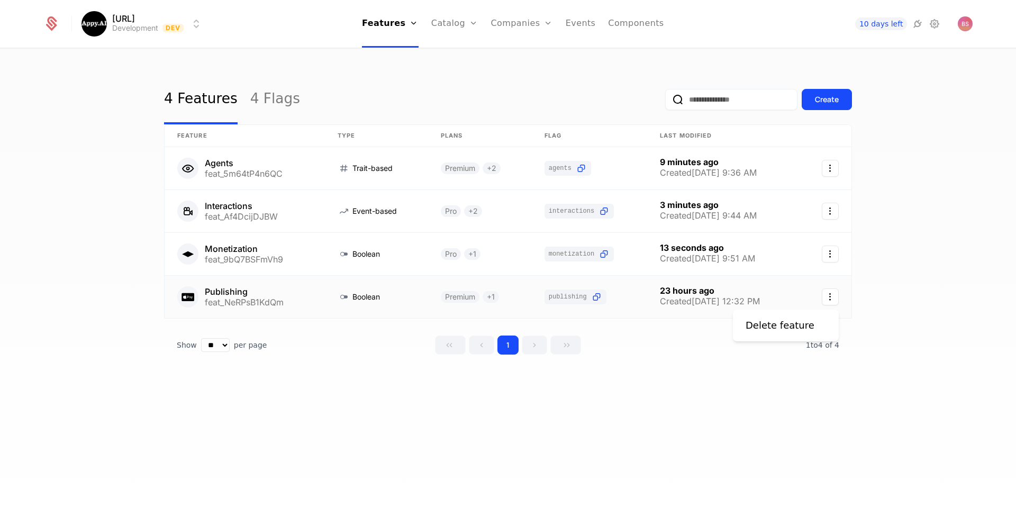
click at [826, 297] on icon "Select action" at bounding box center [830, 296] width 17 height 17
click at [794, 326] on div "Delete feature" at bounding box center [780, 325] width 69 height 15
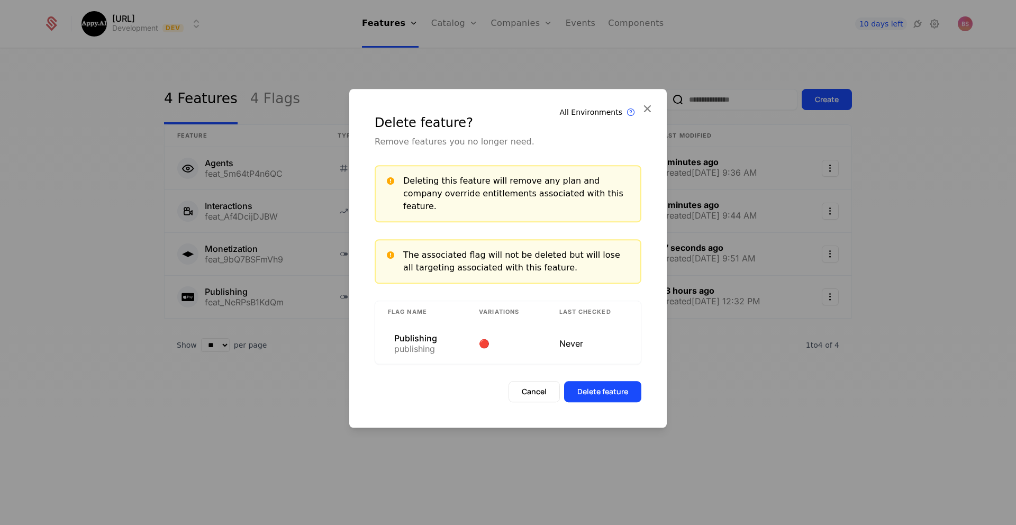
click at [537, 387] on button "Cancel" at bounding box center [533, 391] width 51 height 21
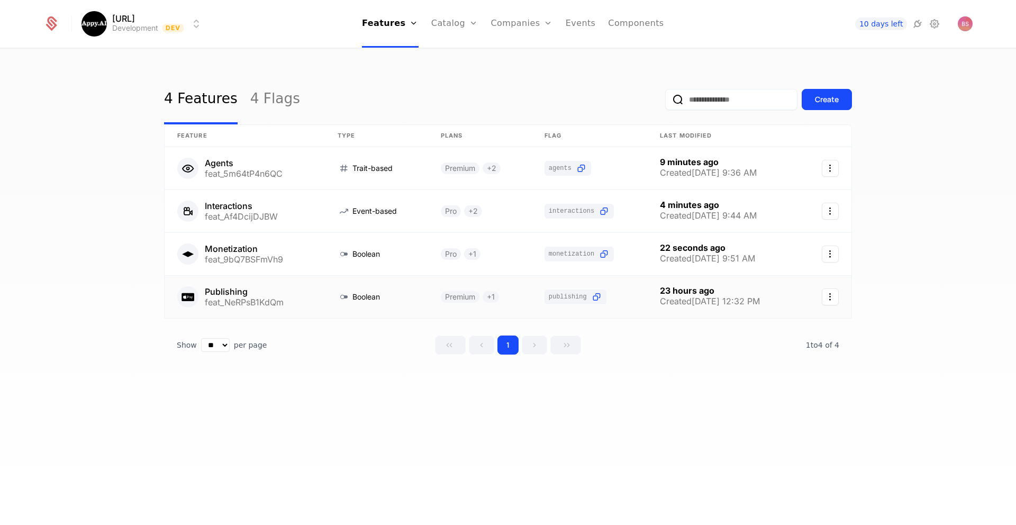
click at [414, 306] on link at bounding box center [376, 297] width 103 height 42
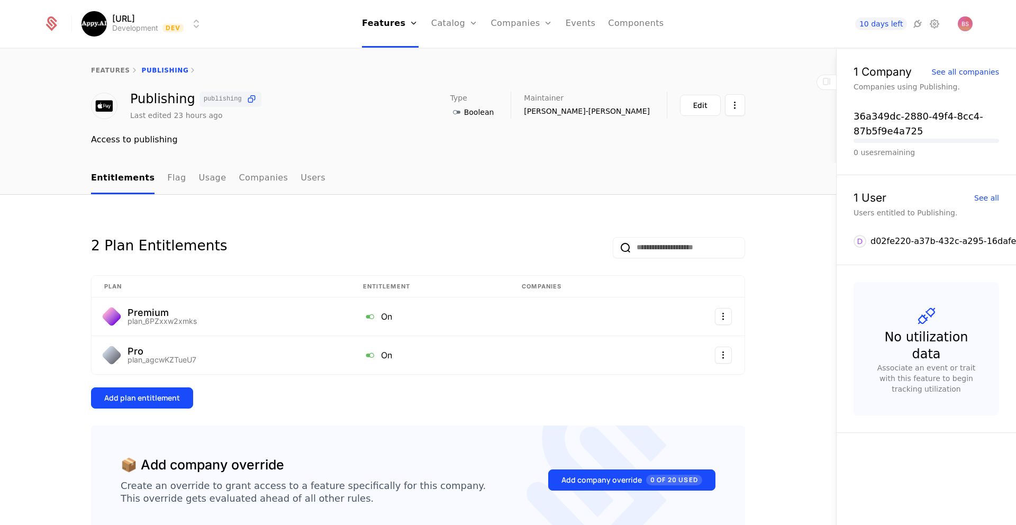
click at [199, 171] on link "Usage" at bounding box center [213, 178] width 28 height 31
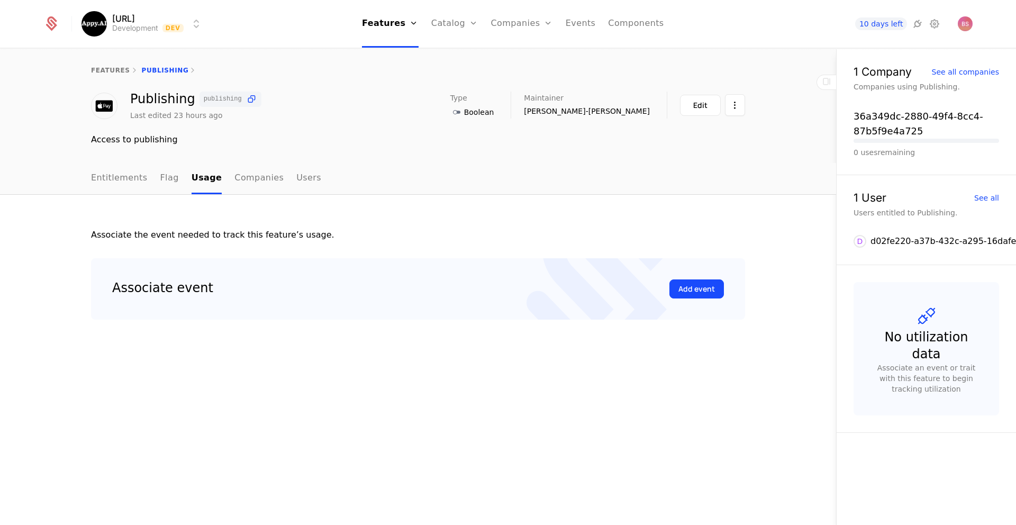
click at [234, 179] on link "Companies" at bounding box center [258, 178] width 49 height 31
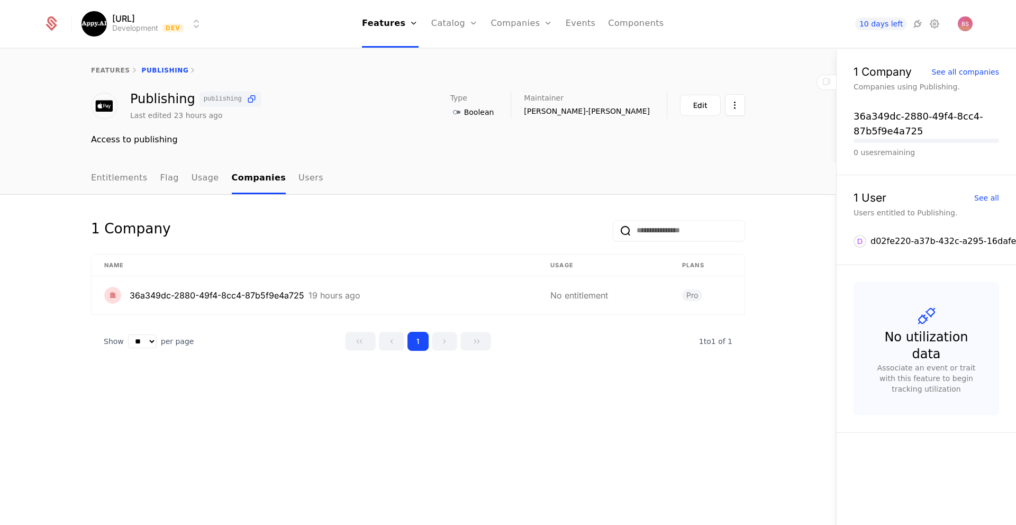
click at [298, 186] on link "Users" at bounding box center [310, 178] width 25 height 31
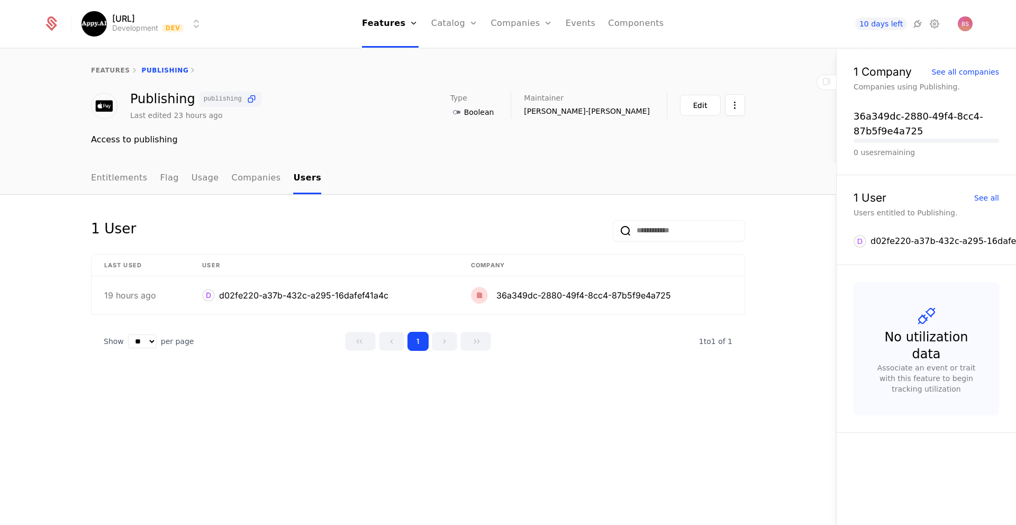
click at [124, 179] on link "Entitlements" at bounding box center [119, 178] width 57 height 31
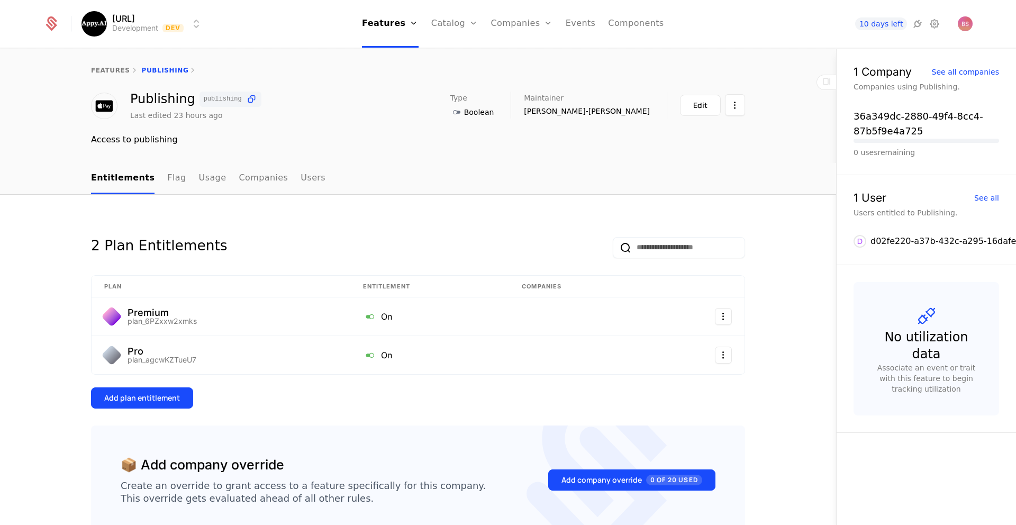
click at [122, 72] on link "features" at bounding box center [110, 70] width 39 height 7
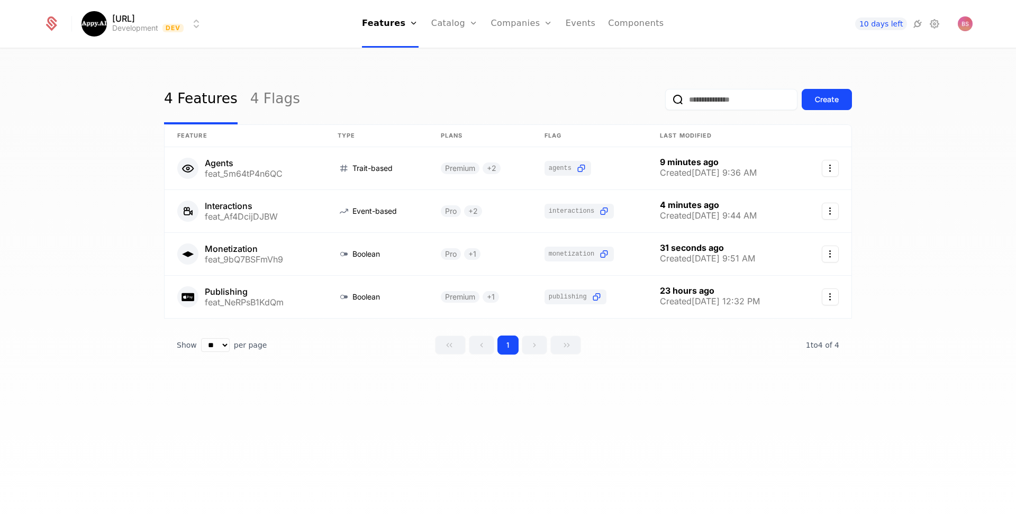
click at [526, 399] on div "4 Features 4 Flags Create Feature Type Plans Flag Last Modified Agents feat_5m6…" at bounding box center [508, 290] width 1016 height 482
click at [830, 98] on div "Create" at bounding box center [827, 99] width 24 height 11
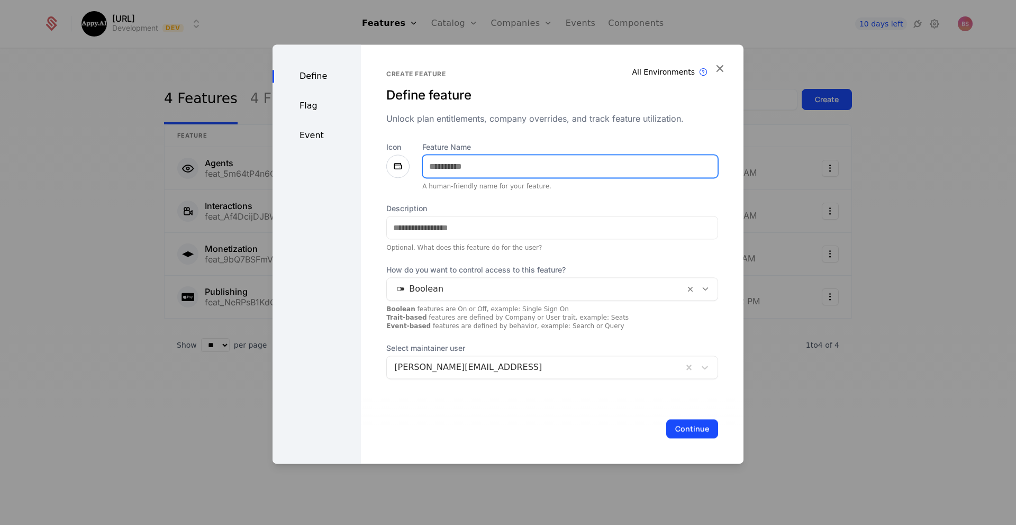
click at [525, 170] on input "Feature Name" at bounding box center [570, 166] width 295 height 22
click at [454, 170] on input "**********" at bounding box center [570, 166] width 295 height 22
type input "**********"
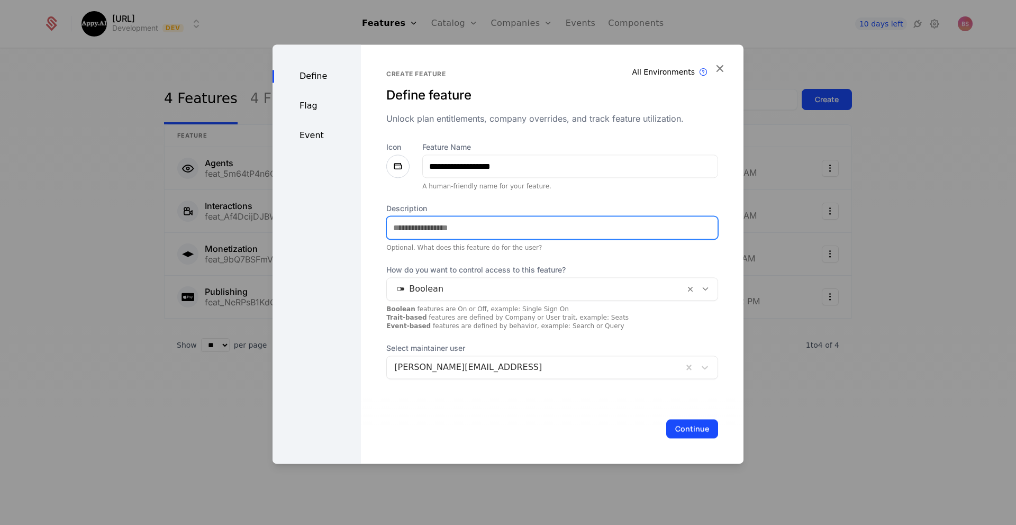
click at [441, 235] on input "Description" at bounding box center [552, 227] width 331 height 22
type input "**********"
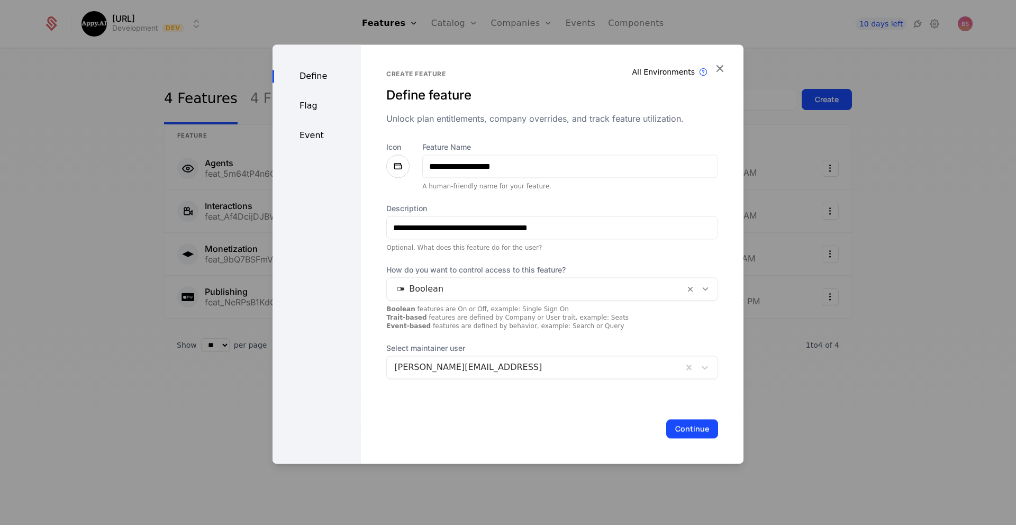
click at [691, 428] on button "Continue" at bounding box center [692, 428] width 52 height 19
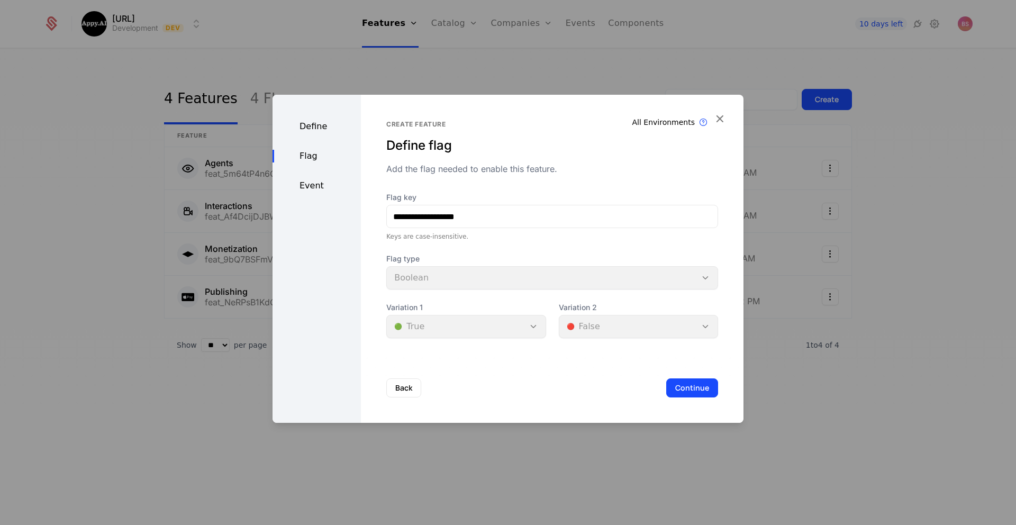
click at [319, 188] on div "Event" at bounding box center [316, 185] width 88 height 13
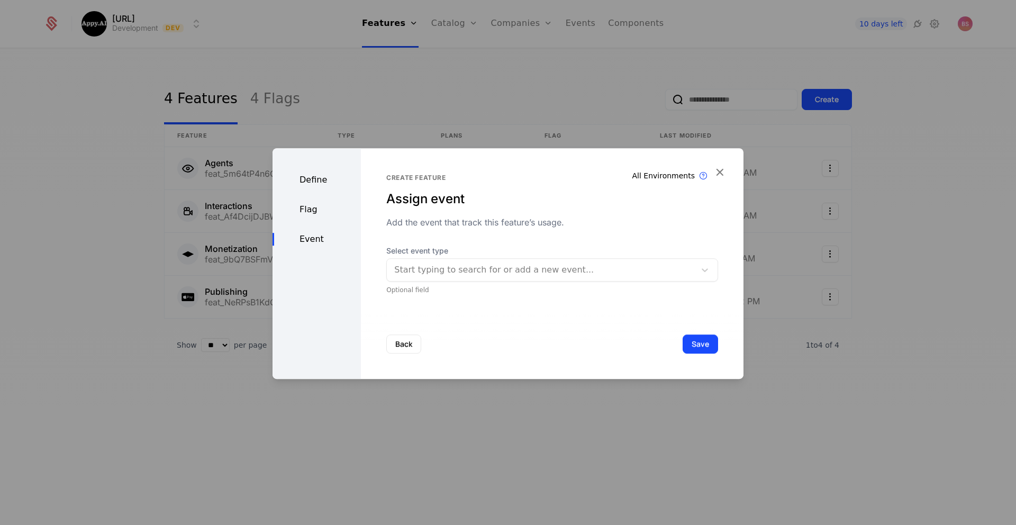
click at [317, 179] on div "Define" at bounding box center [316, 180] width 88 height 13
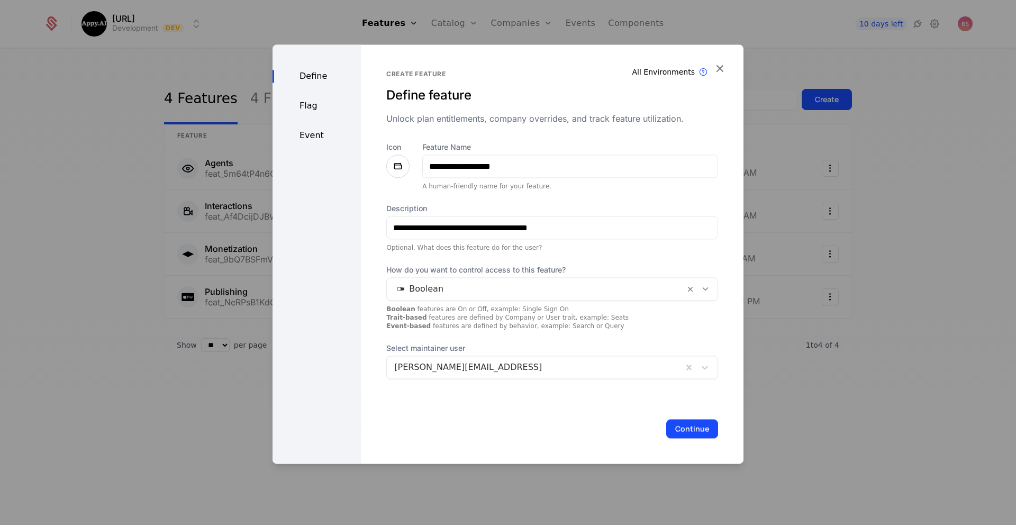
click at [691, 432] on button "Continue" at bounding box center [692, 428] width 52 height 19
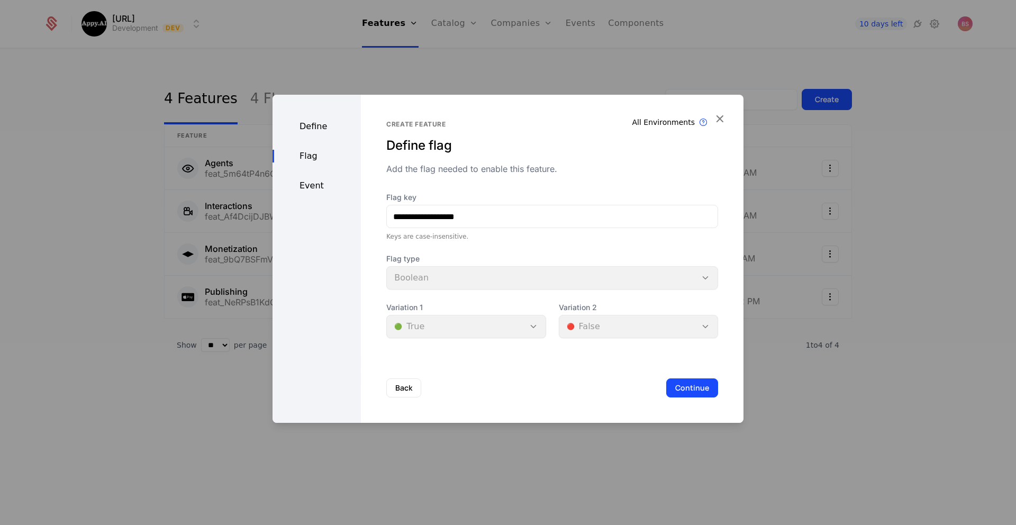
click at [696, 384] on button "Continue" at bounding box center [692, 387] width 52 height 19
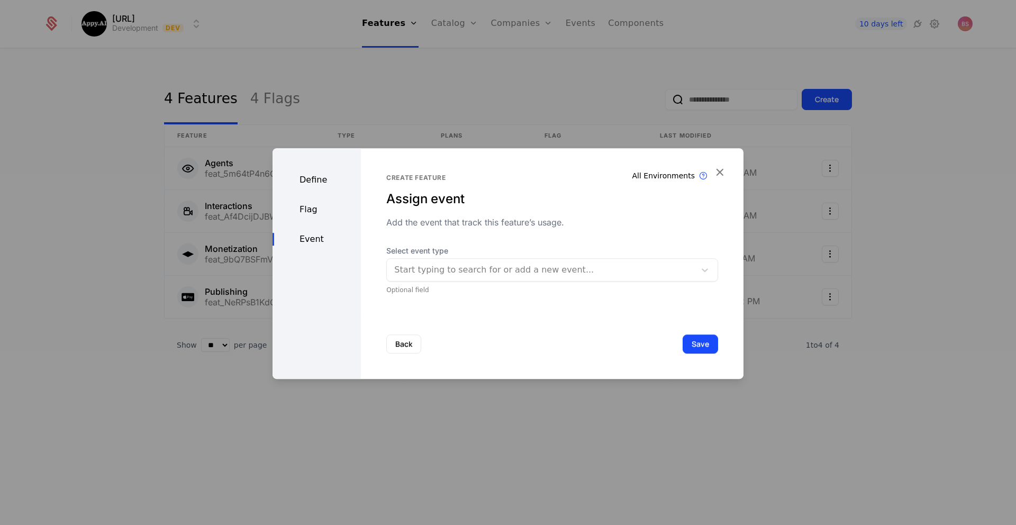
click at [688, 344] on button "Save" at bounding box center [700, 343] width 35 height 19
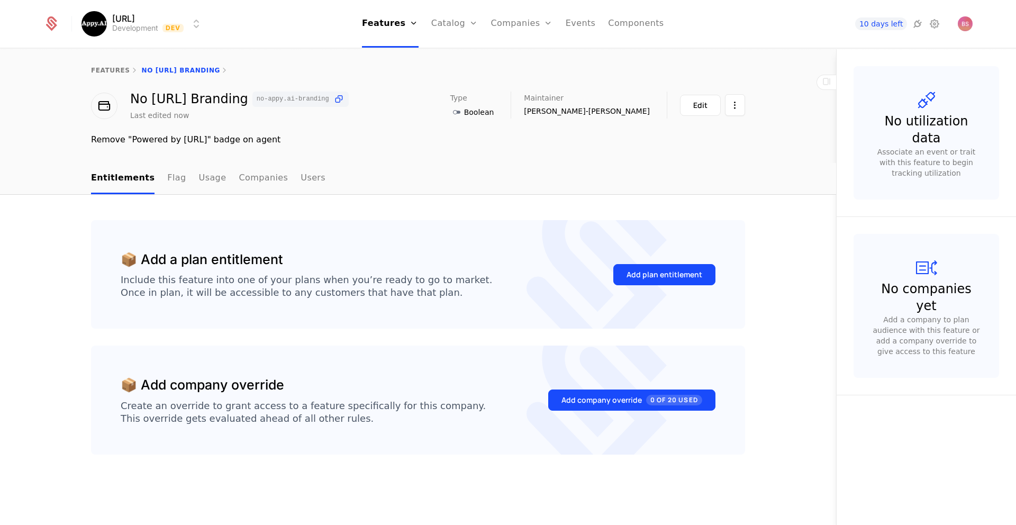
click at [635, 272] on div "Add plan entitlement" at bounding box center [664, 274] width 76 height 11
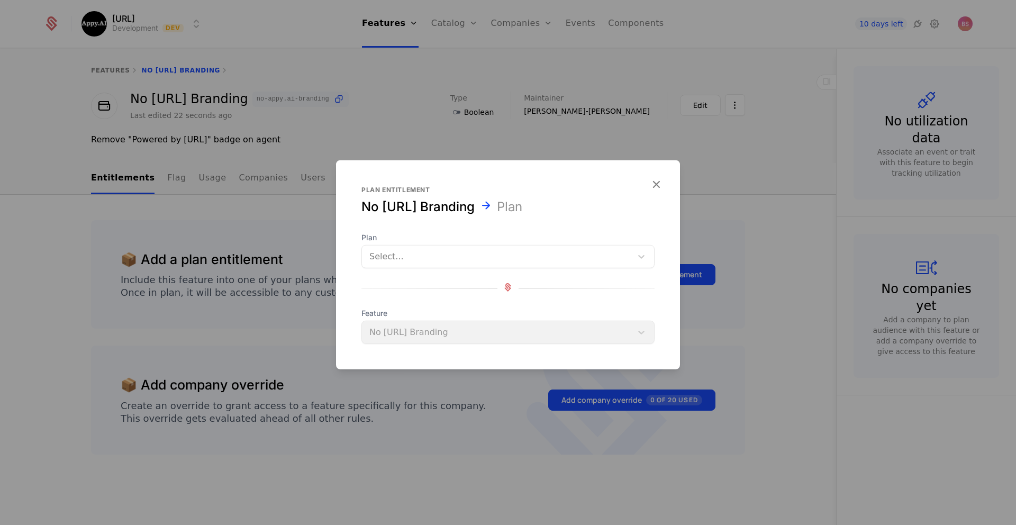
click at [458, 260] on div at bounding box center [496, 256] width 255 height 15
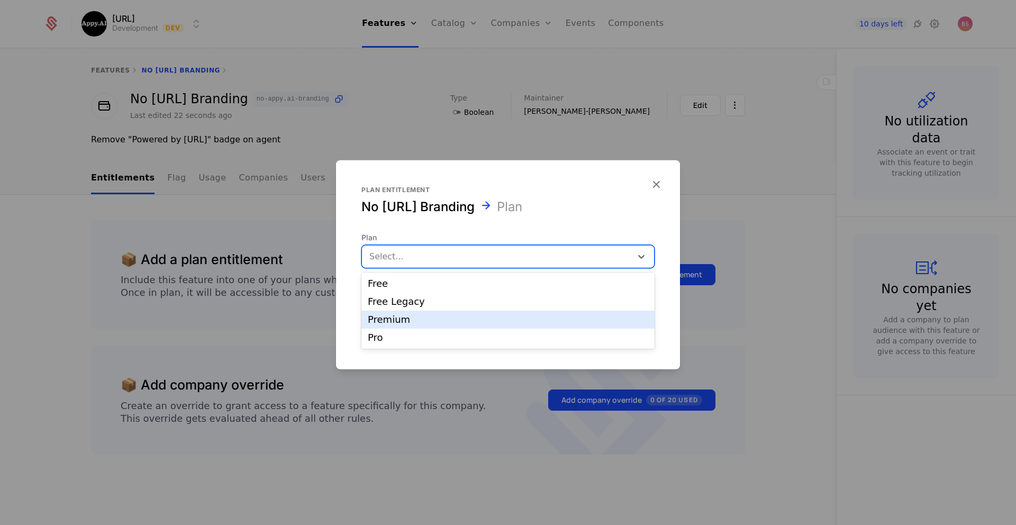
click at [422, 320] on div "Premium" at bounding box center [508, 320] width 280 height 10
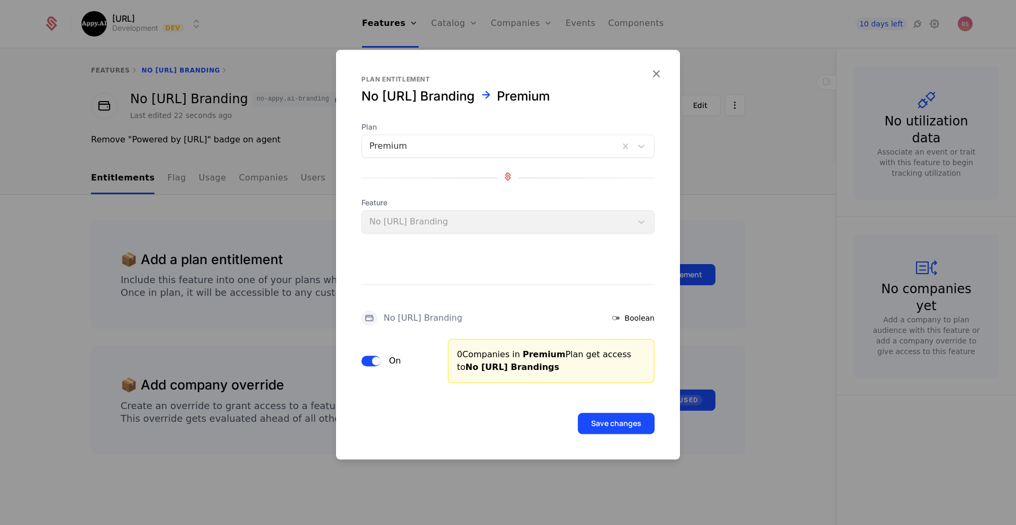
click at [611, 425] on button "Save changes" at bounding box center [616, 423] width 77 height 21
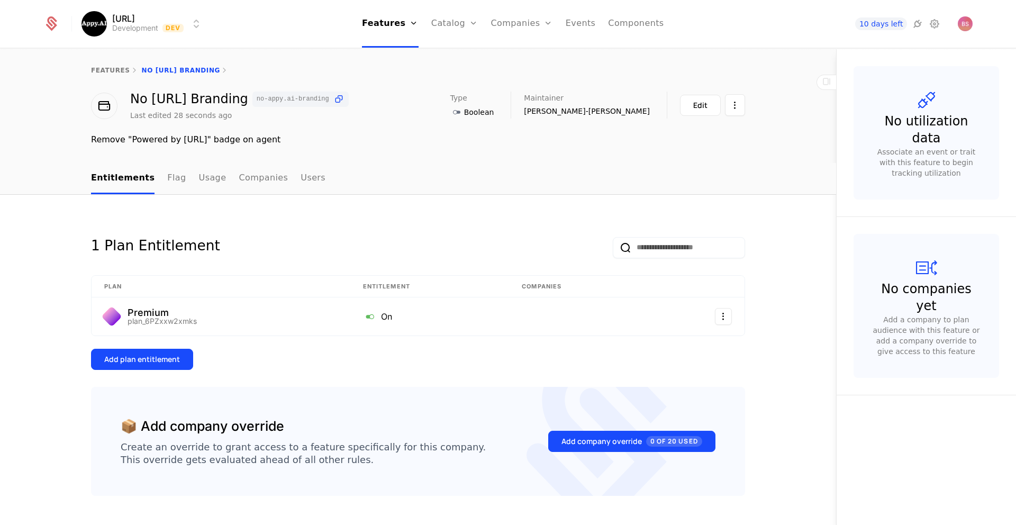
click at [99, 65] on div "features No Appy.AI Branding" at bounding box center [418, 70] width 836 height 42
click at [99, 69] on link "features" at bounding box center [110, 70] width 39 height 7
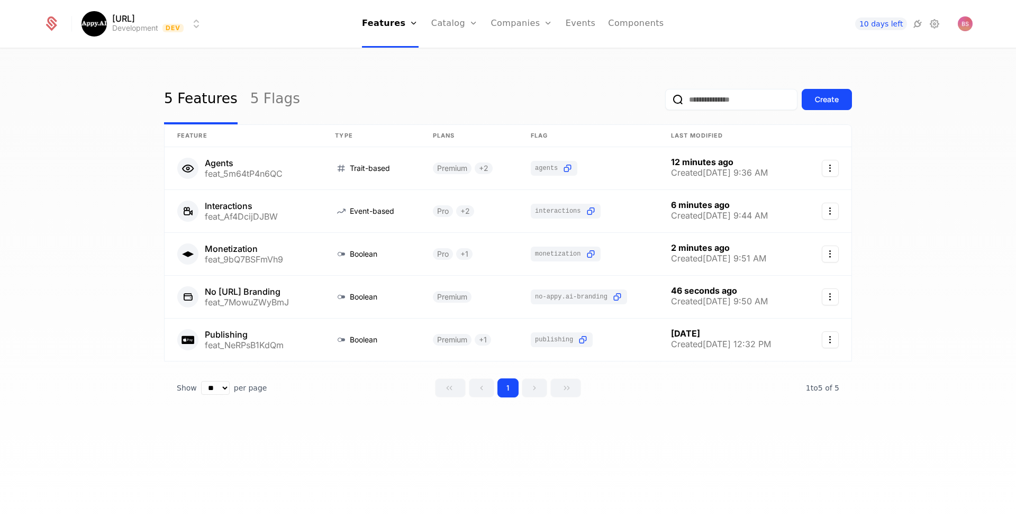
click at [821, 101] on div "Create" at bounding box center [827, 99] width 24 height 11
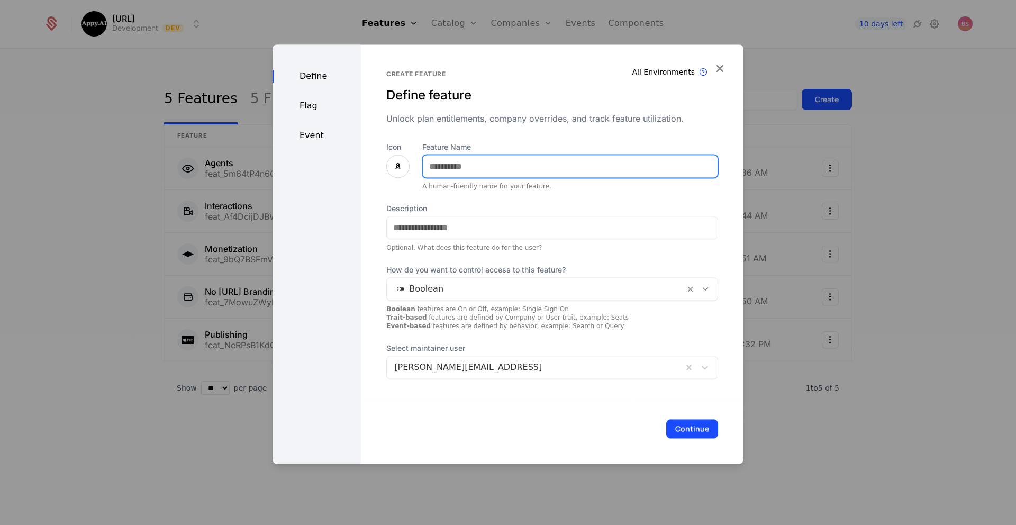
click at [542, 169] on input "Feature Name" at bounding box center [570, 166] width 295 height 22
type input "**********"
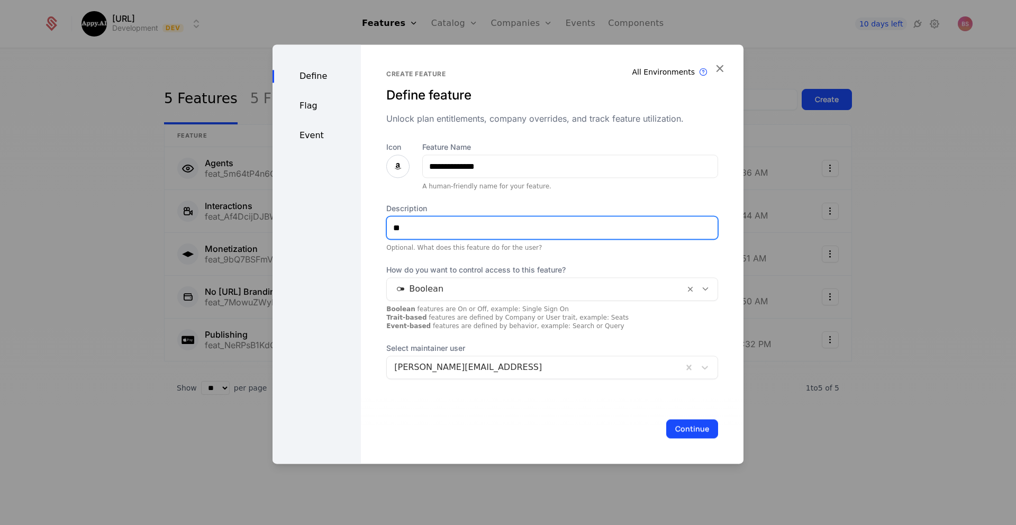
type input "*"
type input "**********"
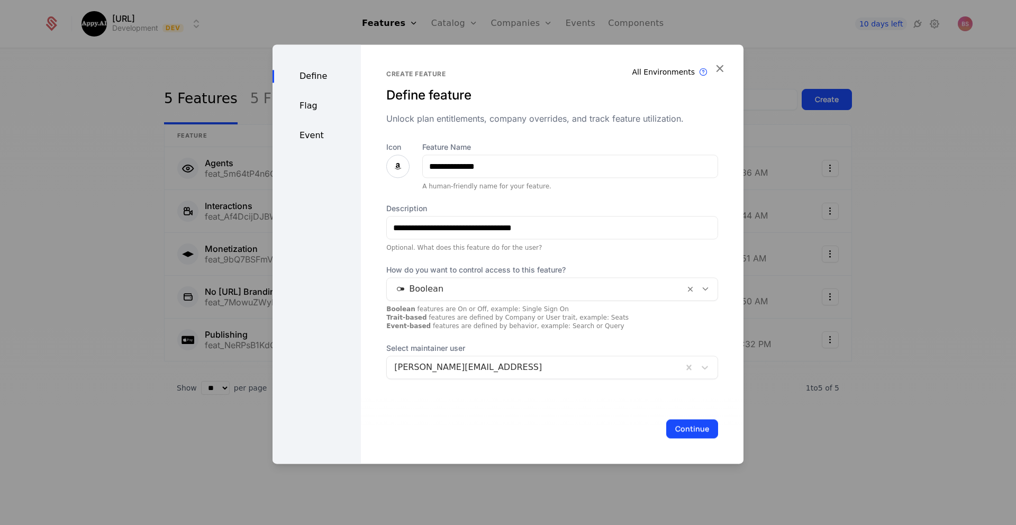
click at [684, 427] on button "Continue" at bounding box center [692, 428] width 52 height 19
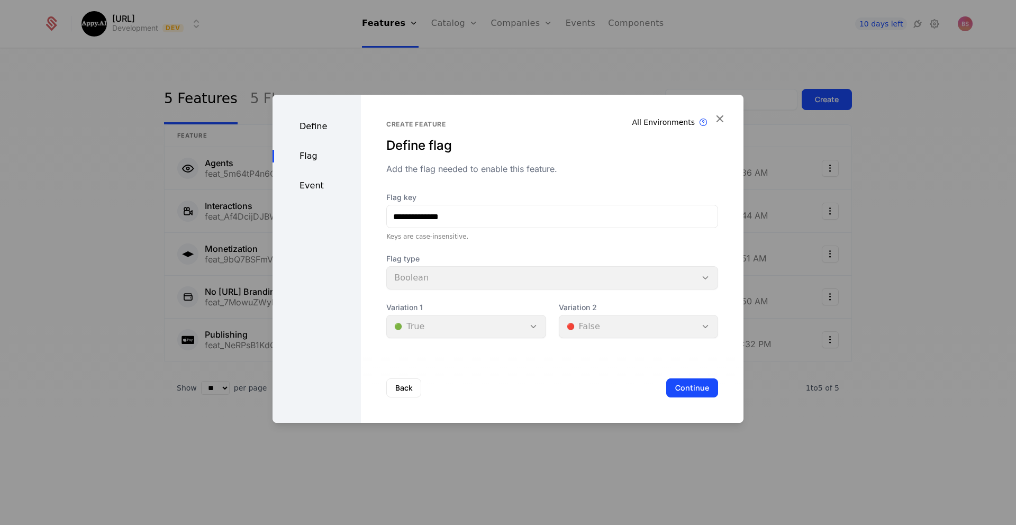
click at [686, 383] on button "Continue" at bounding box center [692, 387] width 52 height 19
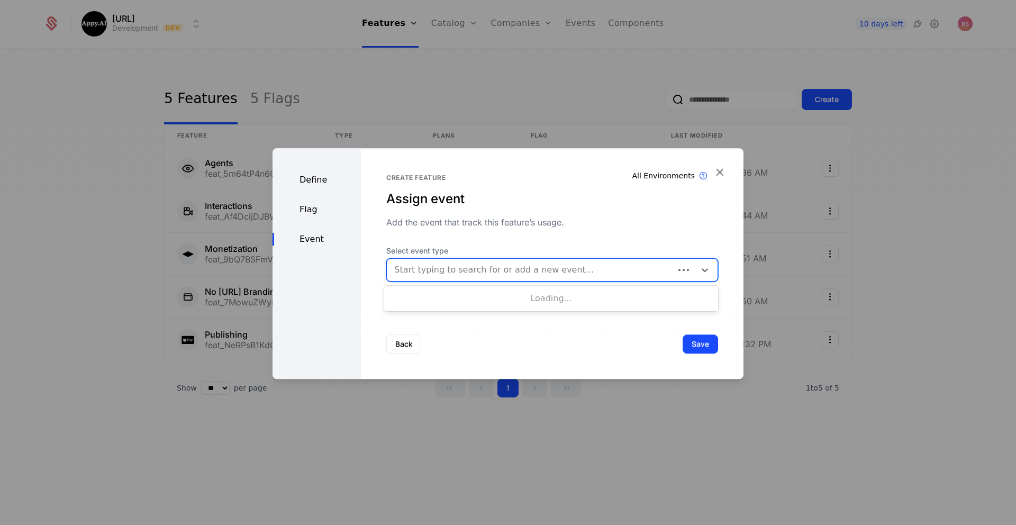
click at [499, 271] on div at bounding box center [530, 269] width 272 height 15
click at [512, 239] on div "Create feature Assign event Add the event that track this feature’s usage. Sele…" at bounding box center [552, 234] width 332 height 121
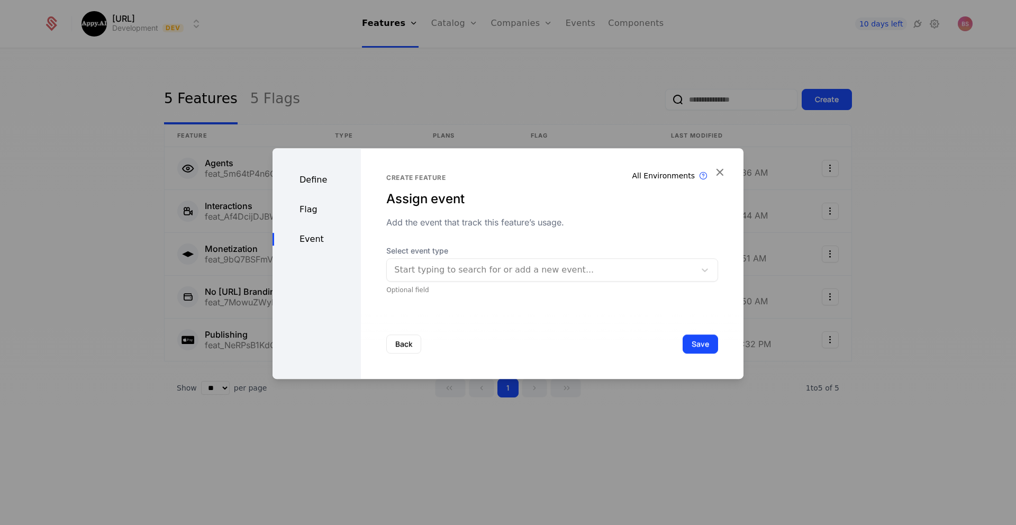
click at [693, 342] on button "Save" at bounding box center [700, 343] width 35 height 19
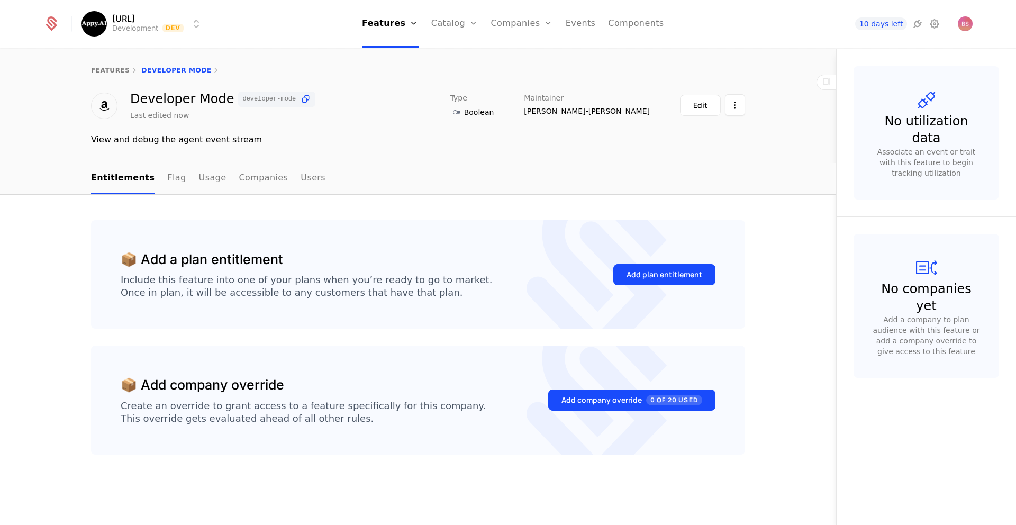
click at [115, 72] on link "features" at bounding box center [110, 70] width 39 height 7
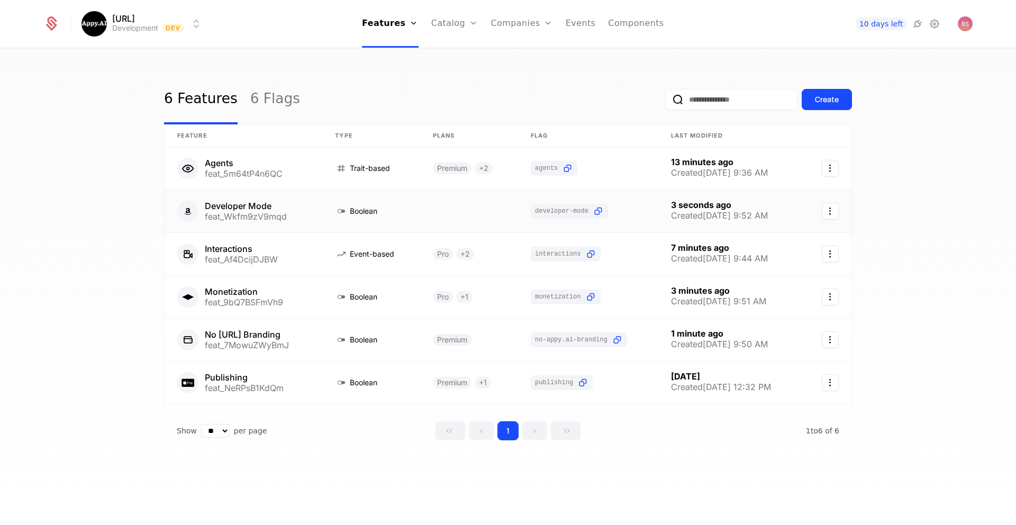
click at [434, 219] on link at bounding box center [469, 211] width 98 height 42
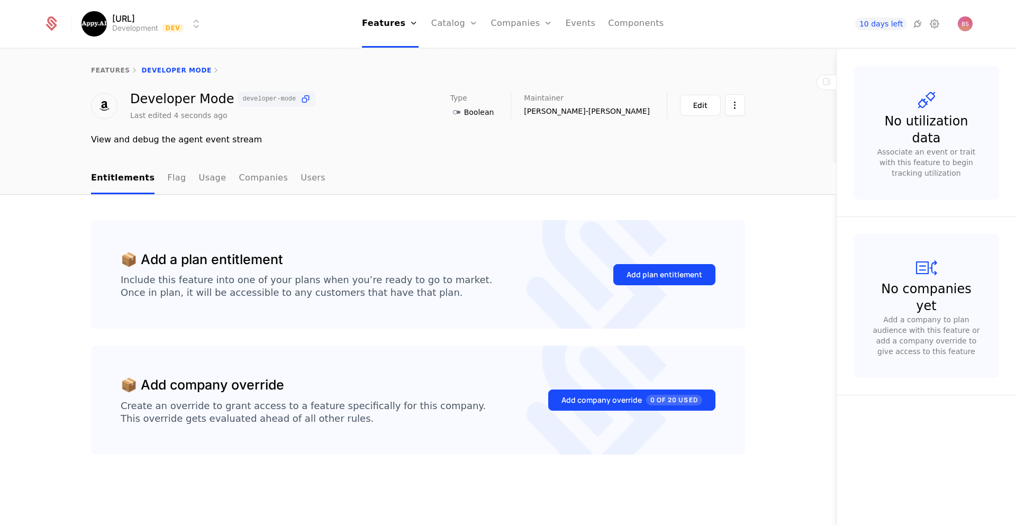
click at [662, 271] on div "Add plan entitlement" at bounding box center [664, 274] width 76 height 11
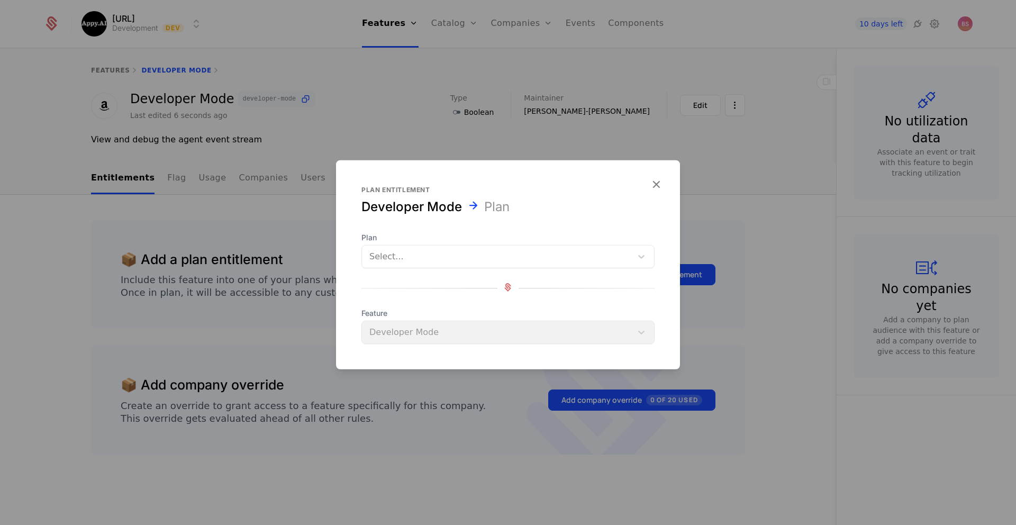
click at [519, 251] on div at bounding box center [496, 256] width 255 height 15
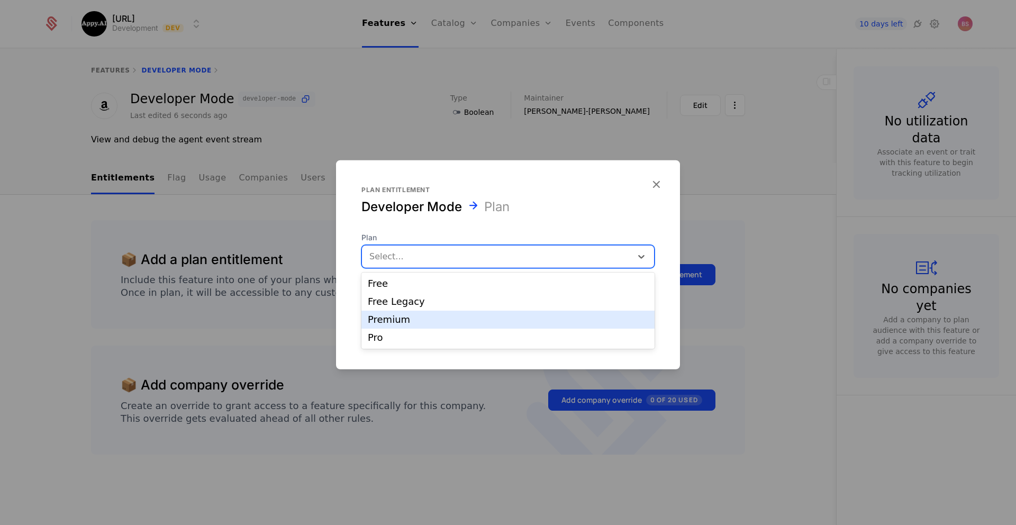
click at [438, 326] on div "Premium" at bounding box center [507, 320] width 293 height 18
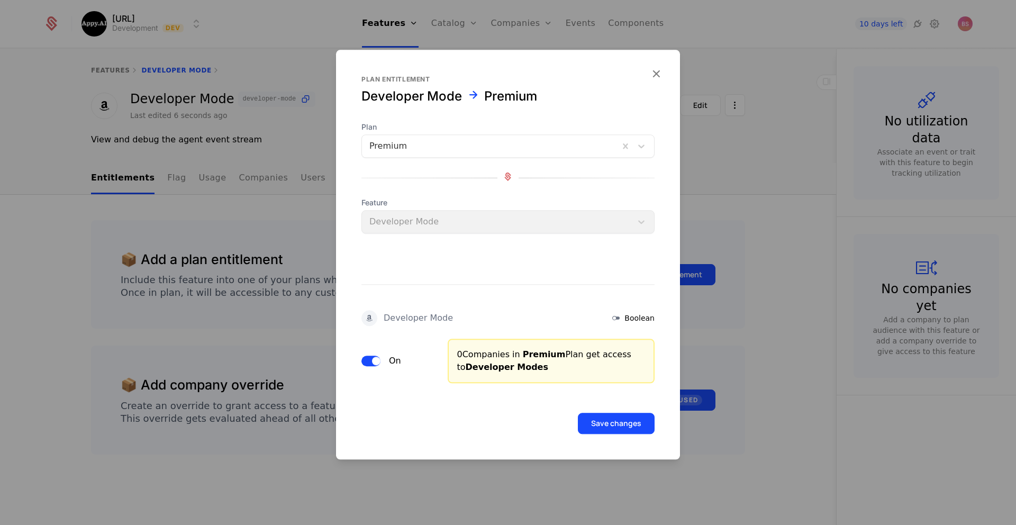
click at [602, 424] on button "Save changes" at bounding box center [616, 423] width 77 height 21
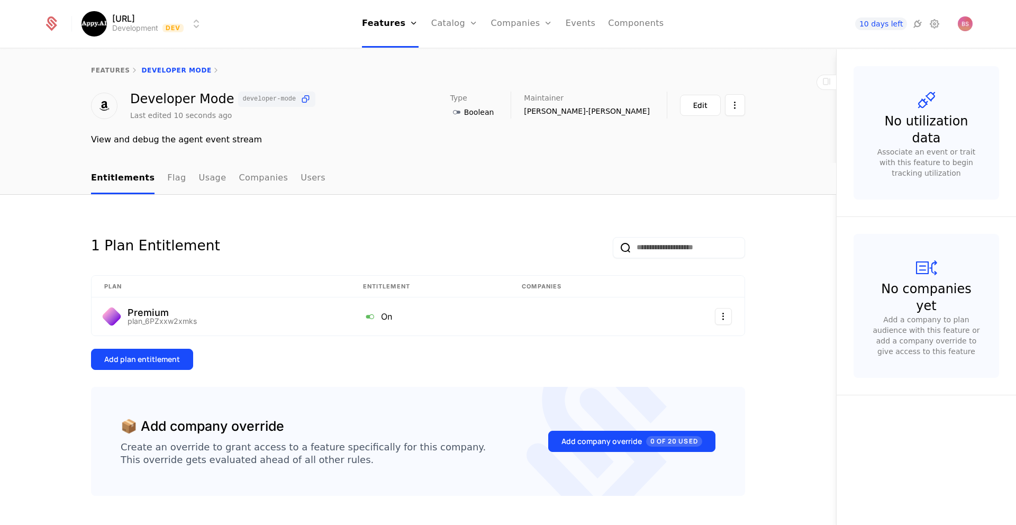
click at [266, 254] on div "1 Plan Entitlement" at bounding box center [418, 239] width 654 height 38
click at [314, 138] on div "View and debug the agent event stream" at bounding box center [418, 139] width 654 height 13
click at [359, 74] on div "features Developer Mode" at bounding box center [418, 70] width 654 height 8
click at [388, 24] on link "Features" at bounding box center [390, 24] width 57 height 48
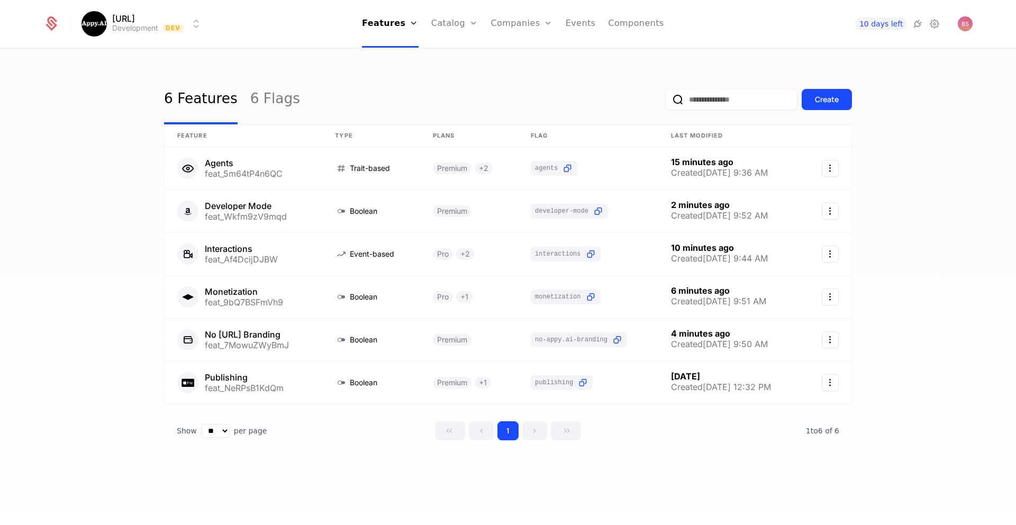
click at [833, 102] on div "Create" at bounding box center [827, 99] width 24 height 11
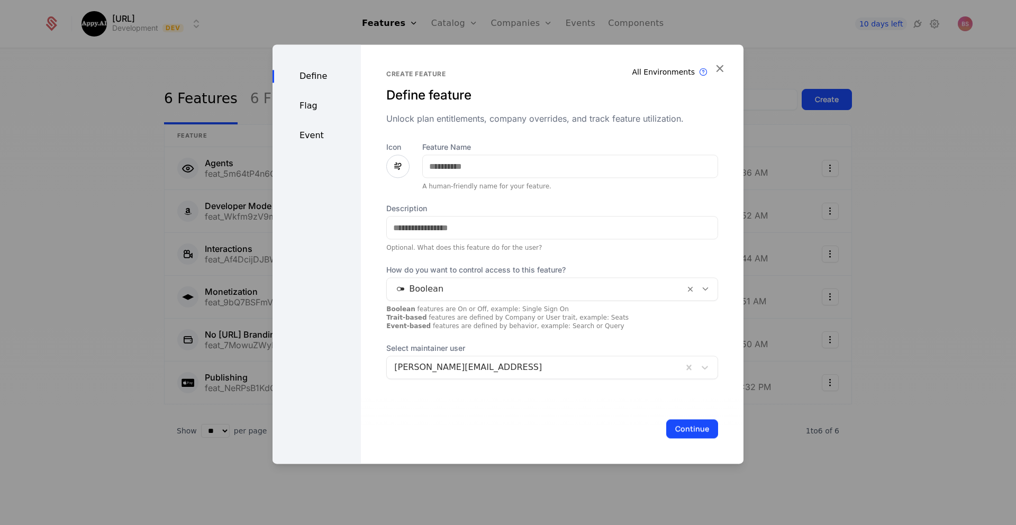
click at [564, 152] on div "Feature Name A human-friendly name for your feature." at bounding box center [570, 166] width 296 height 49
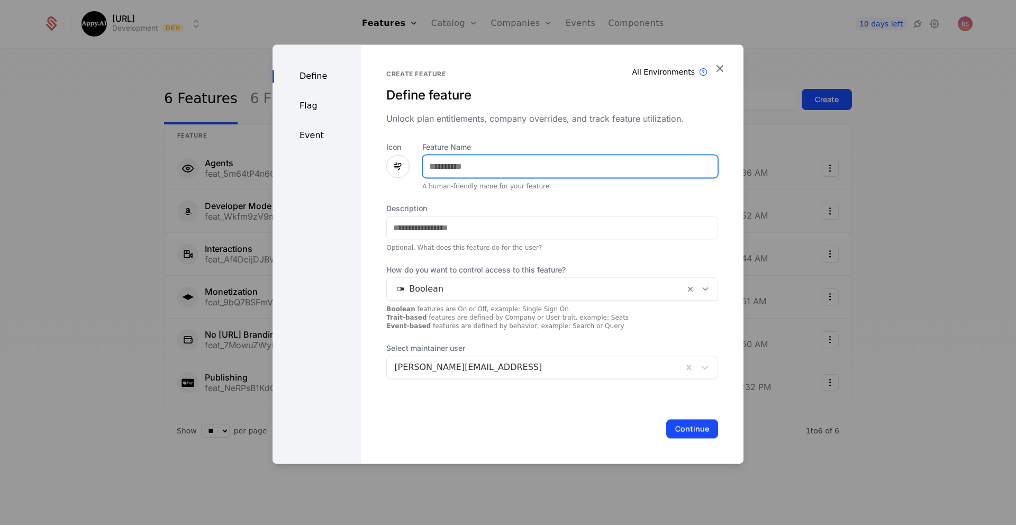
click at [562, 162] on input "Feature Name" at bounding box center [570, 166] width 295 height 22
type input "**********"
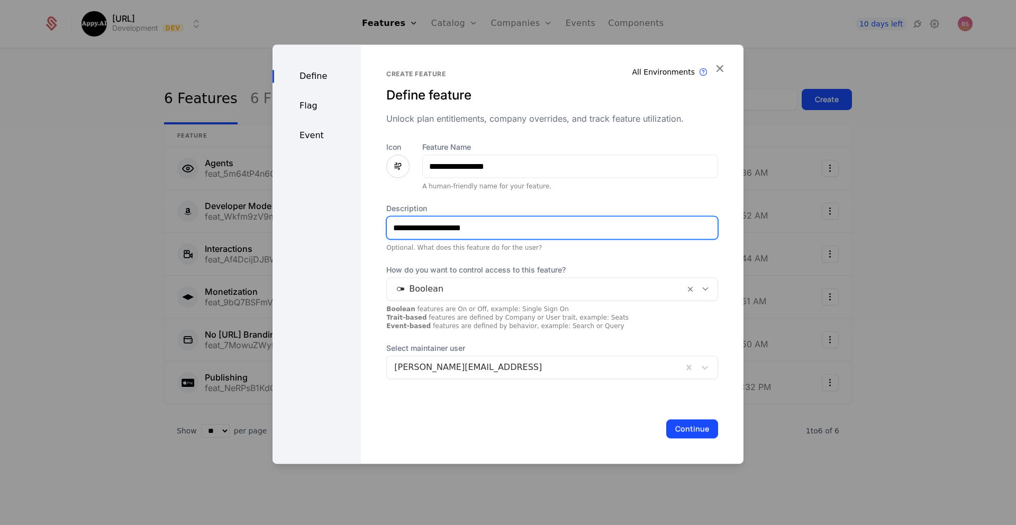
type input "**********"
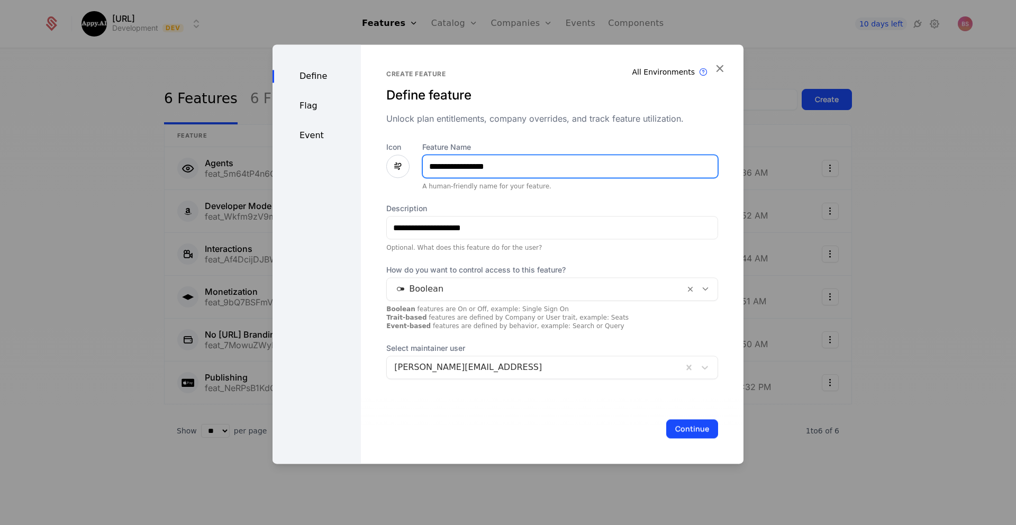
click at [501, 167] on input "**********" at bounding box center [570, 166] width 295 height 22
type input "**********"
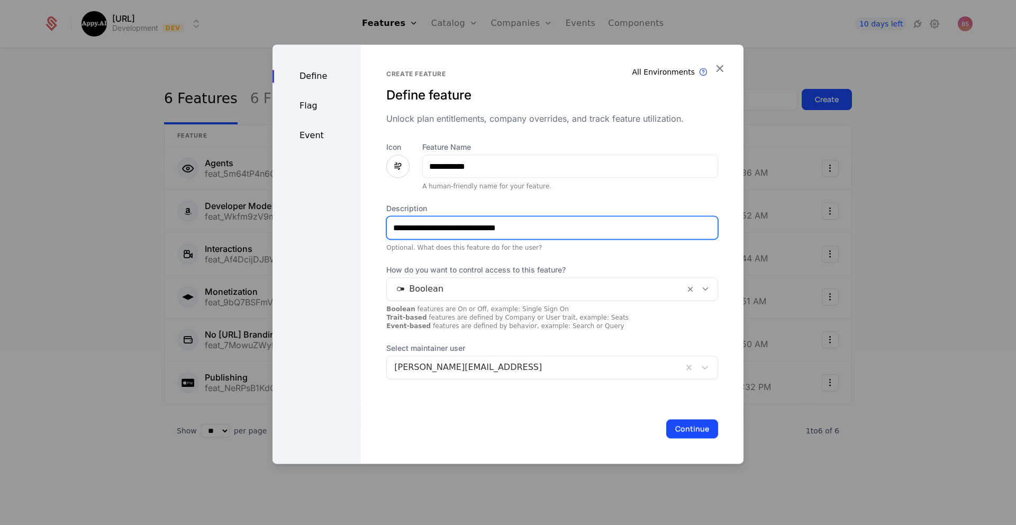
type input "**********"
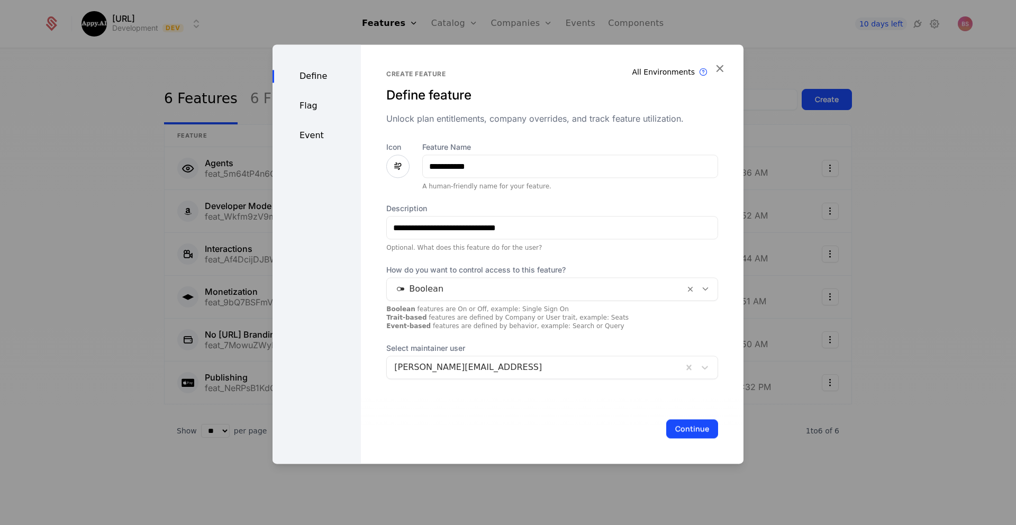
click at [436, 289] on div at bounding box center [535, 288] width 283 height 15
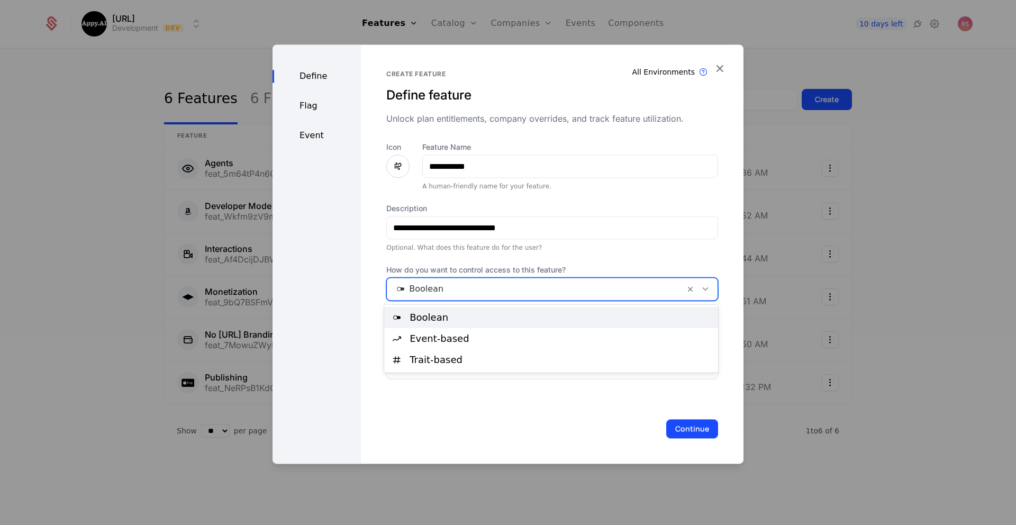
click at [447, 256] on div "**********" at bounding box center [552, 260] width 332 height 237
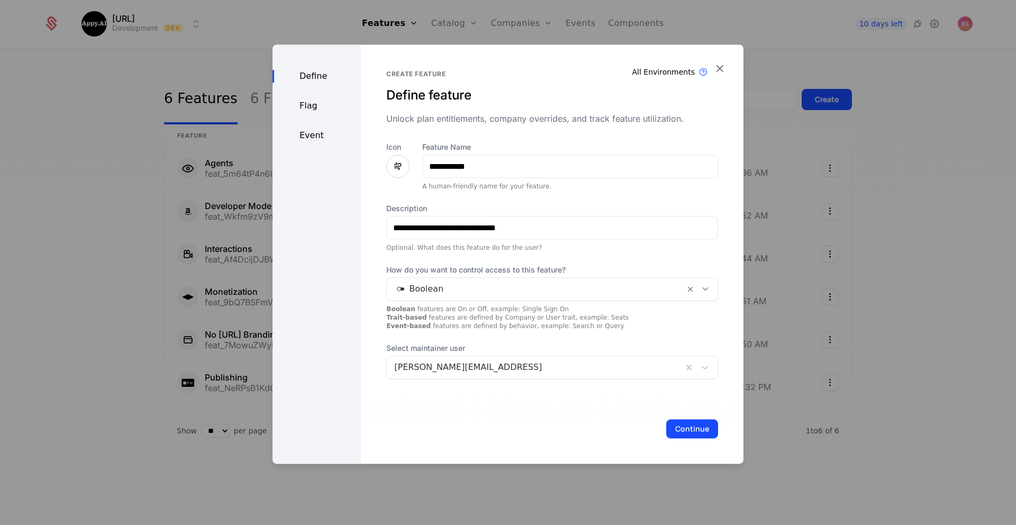
click at [315, 104] on div "Flag" at bounding box center [316, 105] width 88 height 13
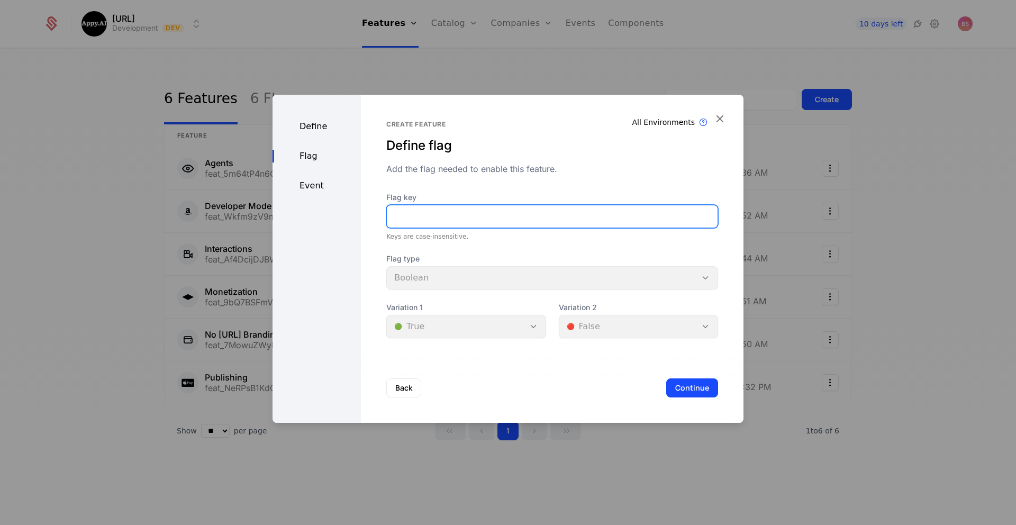
click at [421, 211] on input "Flag key" at bounding box center [552, 216] width 331 height 22
type input "**********"
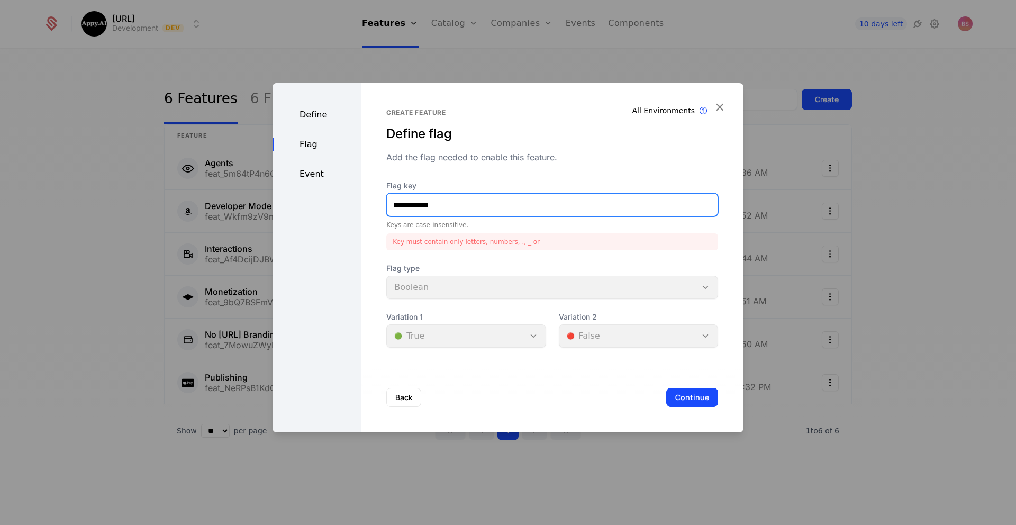
drag, startPoint x: 444, startPoint y: 205, endPoint x: 357, endPoint y: 204, distance: 87.3
click at [357, 204] on div "**********" at bounding box center [507, 257] width 471 height 349
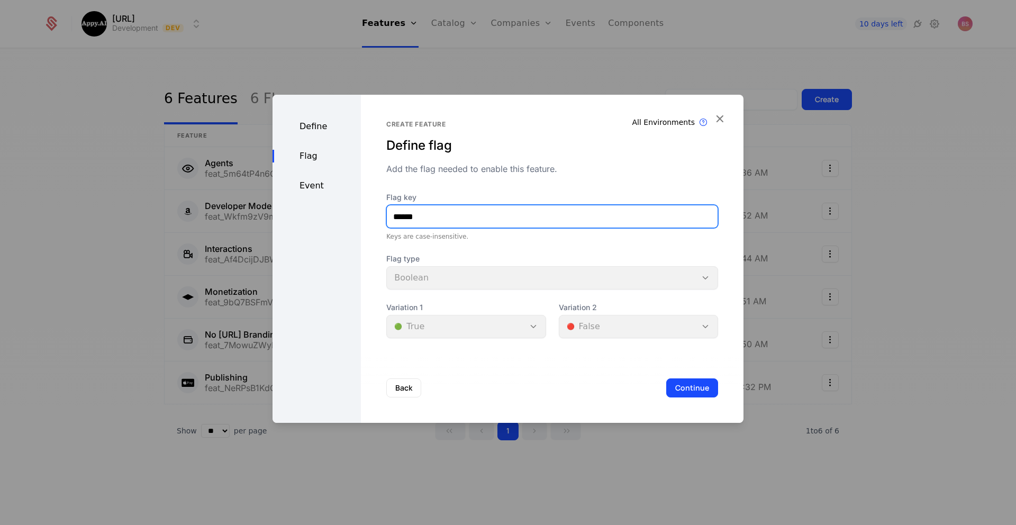
type input "******"
click at [309, 183] on div "Event" at bounding box center [316, 185] width 88 height 13
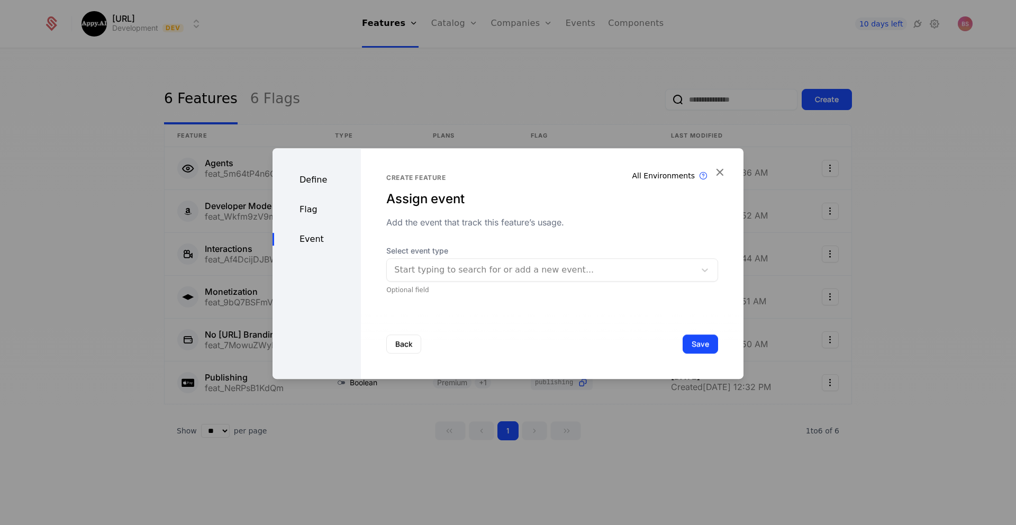
click at [702, 343] on button "Save" at bounding box center [700, 343] width 35 height 19
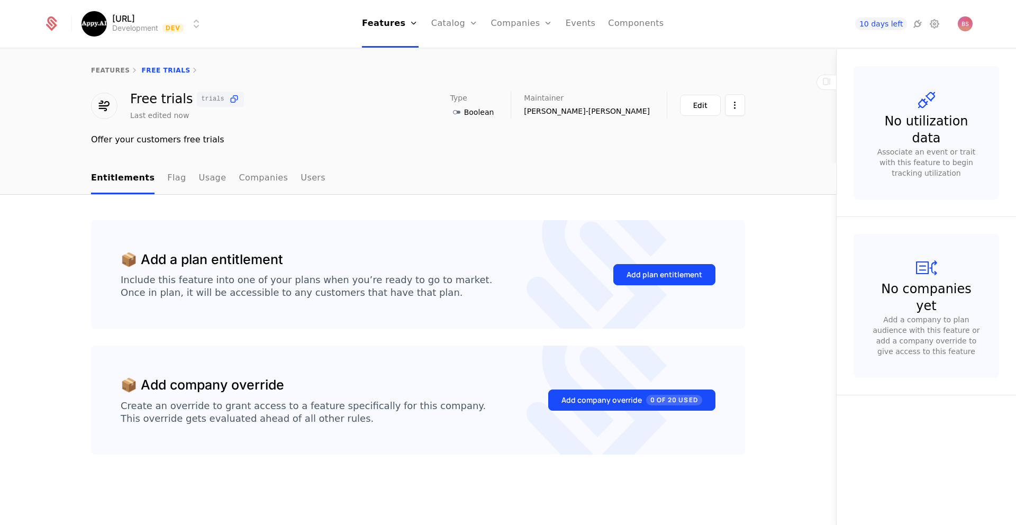
click at [673, 279] on div "Add plan entitlement" at bounding box center [664, 274] width 76 height 11
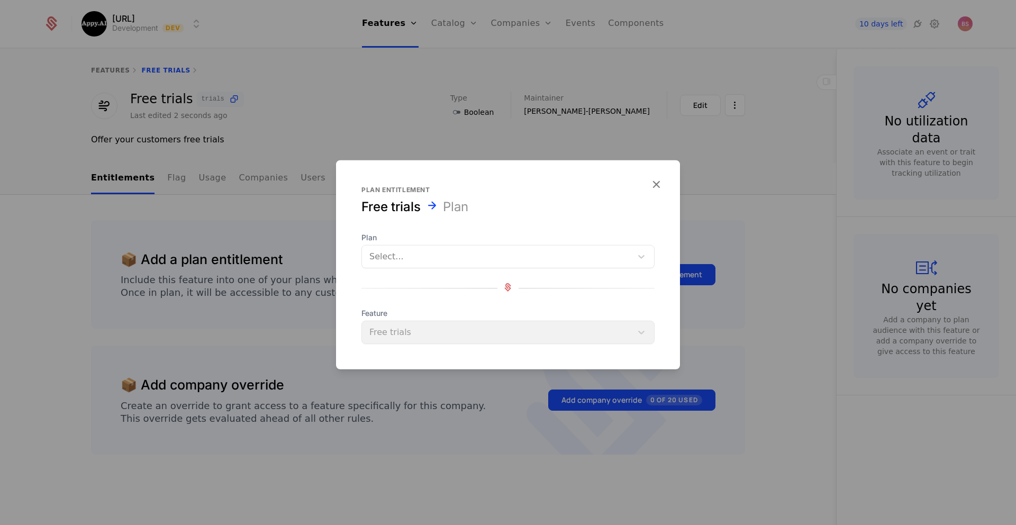
click at [512, 260] on div at bounding box center [496, 256] width 255 height 15
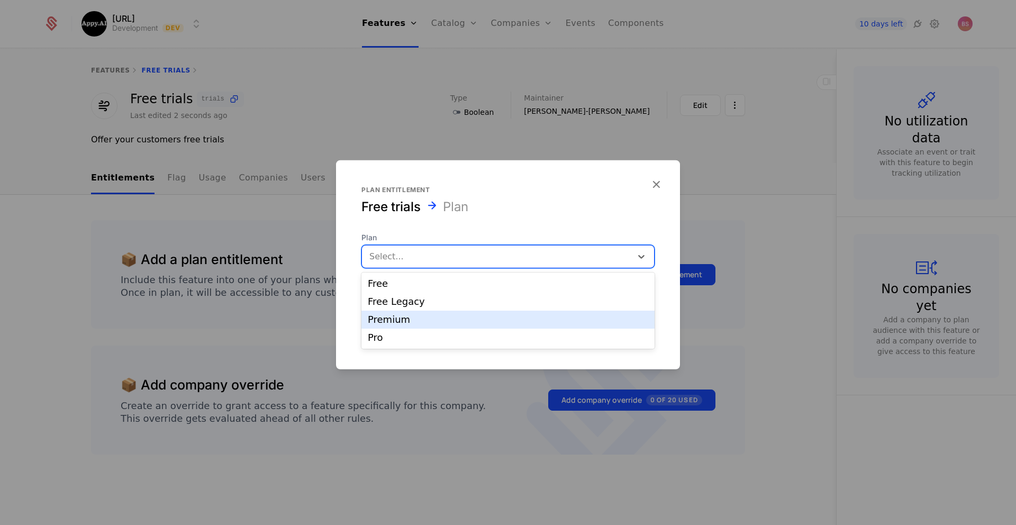
click at [444, 320] on div "Premium" at bounding box center [508, 320] width 280 height 10
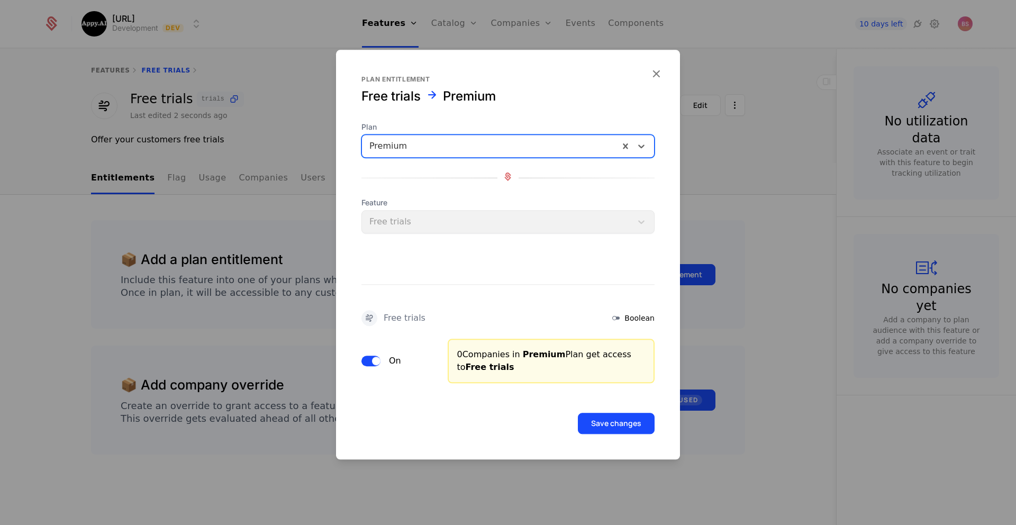
click at [628, 423] on button "Save changes" at bounding box center [616, 423] width 77 height 21
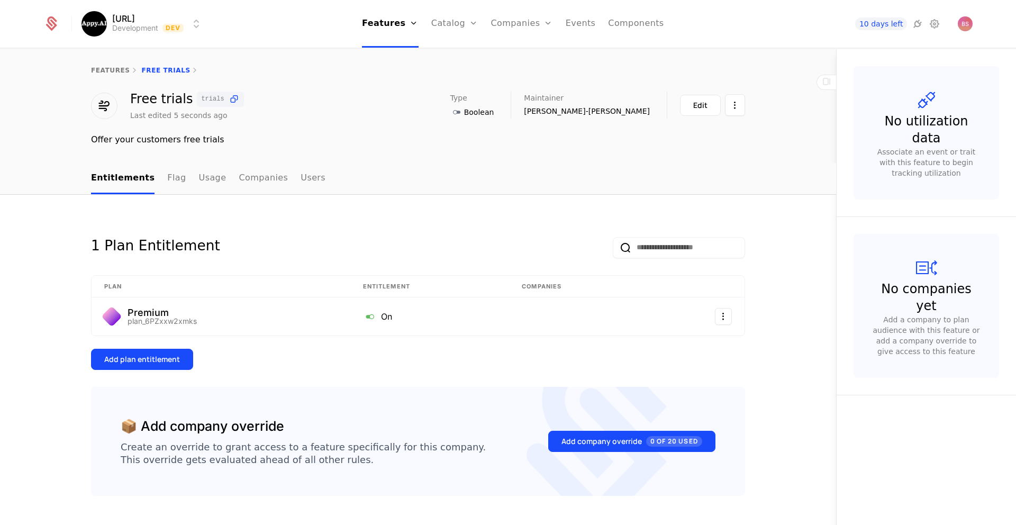
click at [325, 238] on div "1 Plan Entitlement" at bounding box center [418, 239] width 654 height 38
click at [116, 72] on link "features" at bounding box center [110, 70] width 39 height 7
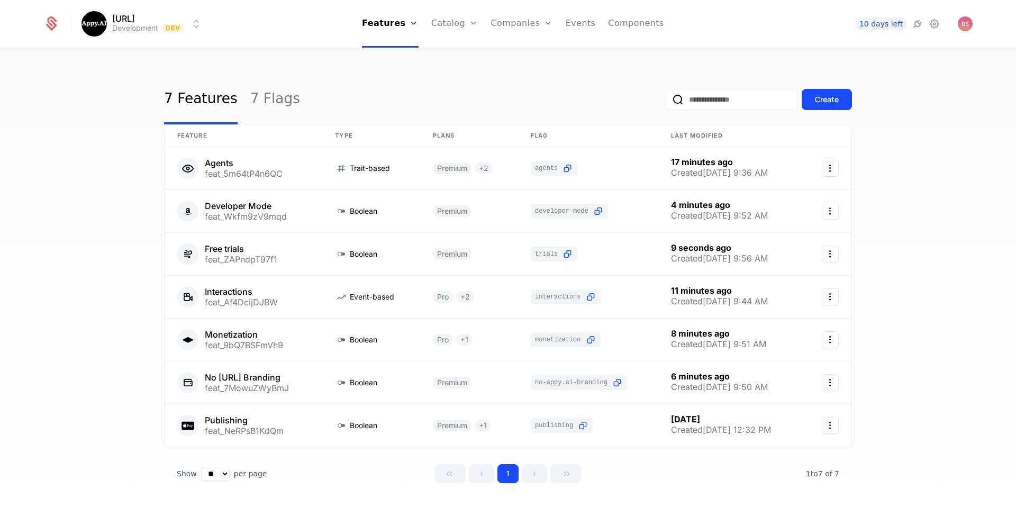
click at [824, 98] on div "Create" at bounding box center [827, 99] width 24 height 11
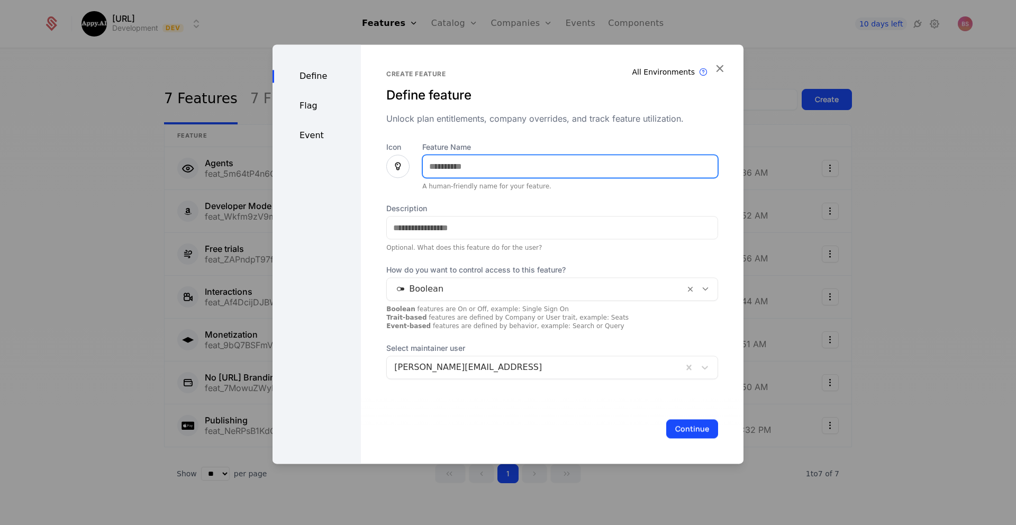
click at [487, 163] on input "Feature Name" at bounding box center [570, 166] width 295 height 22
type input "**********"
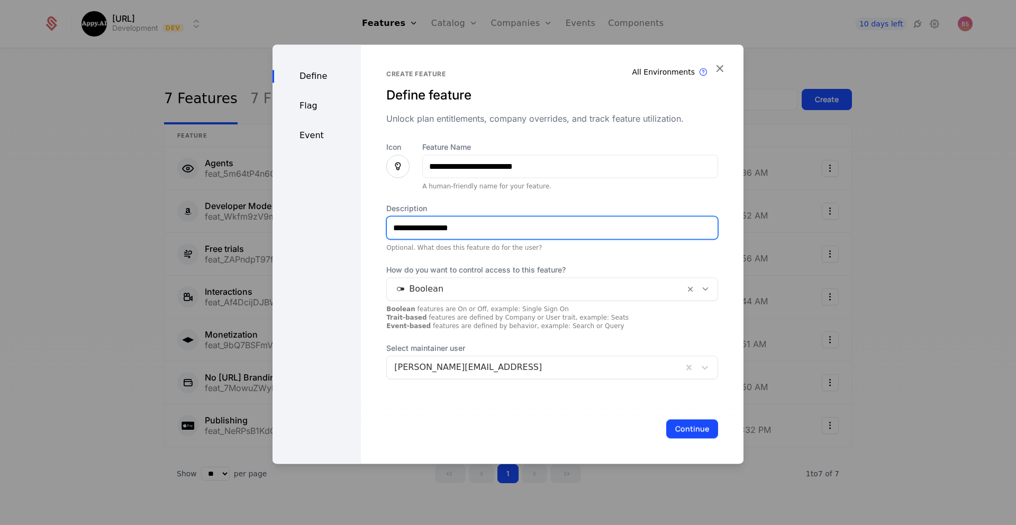
type input "**********"
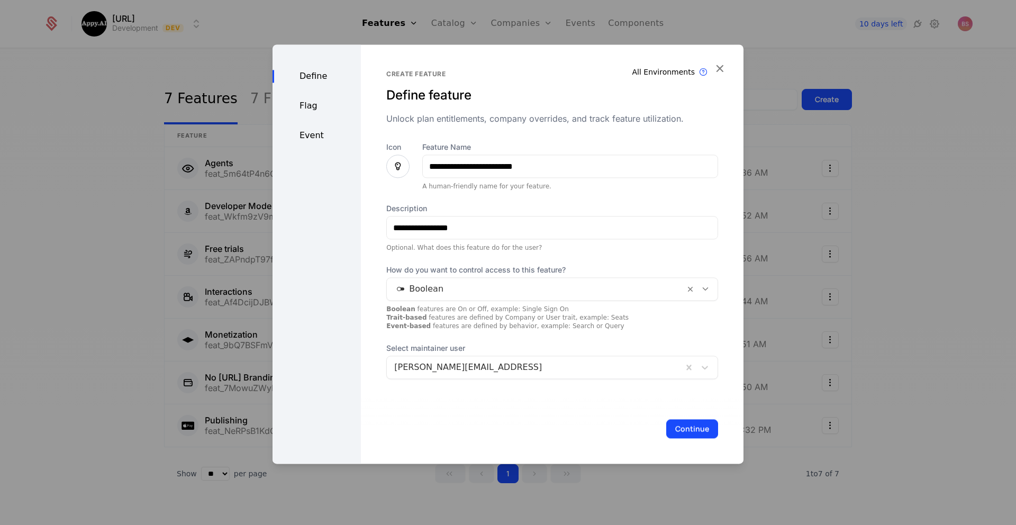
click at [322, 108] on div "Flag" at bounding box center [316, 105] width 88 height 13
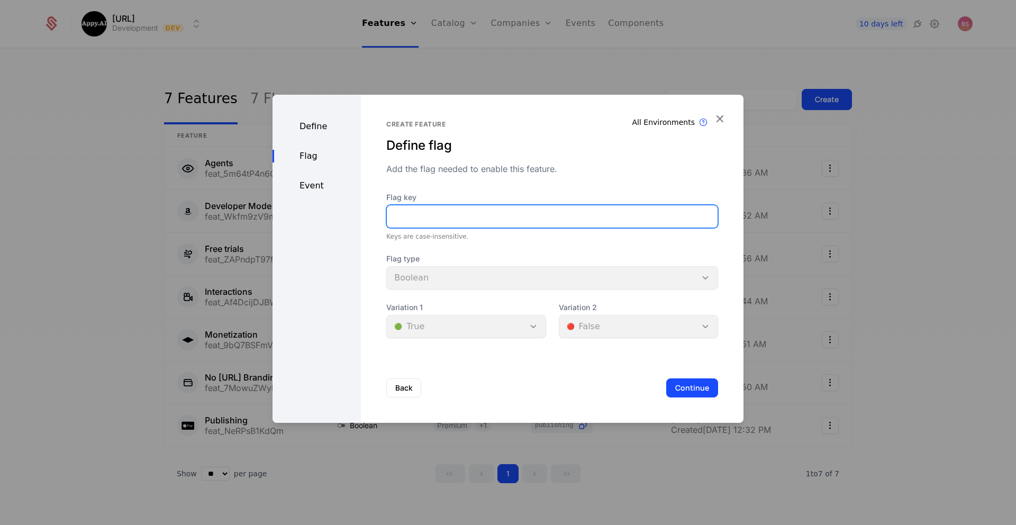
click at [422, 214] on input "Flag key" at bounding box center [552, 216] width 331 height 22
type input "*"
type input "**********"
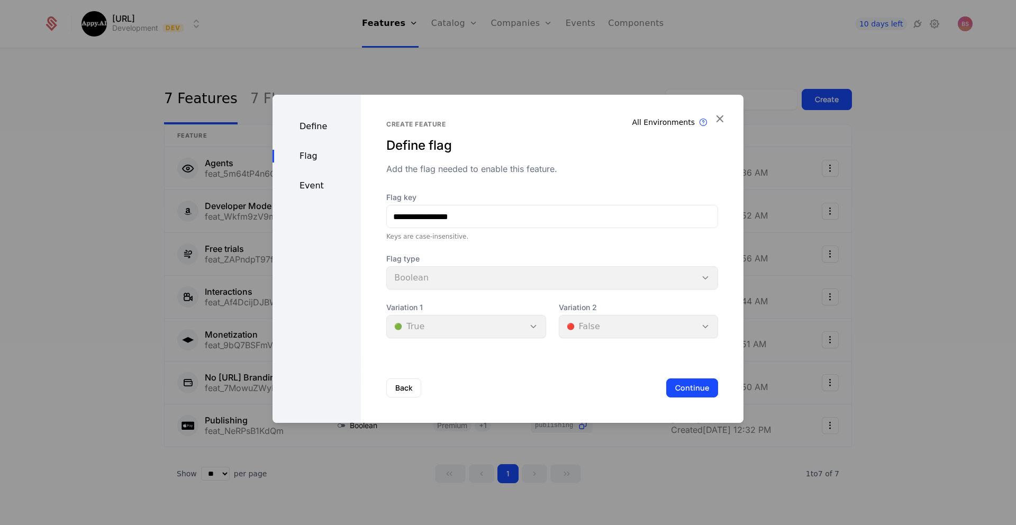
click at [321, 194] on div "Define Flag Event" at bounding box center [316, 259] width 88 height 328
click at [321, 187] on div "Event" at bounding box center [316, 185] width 88 height 13
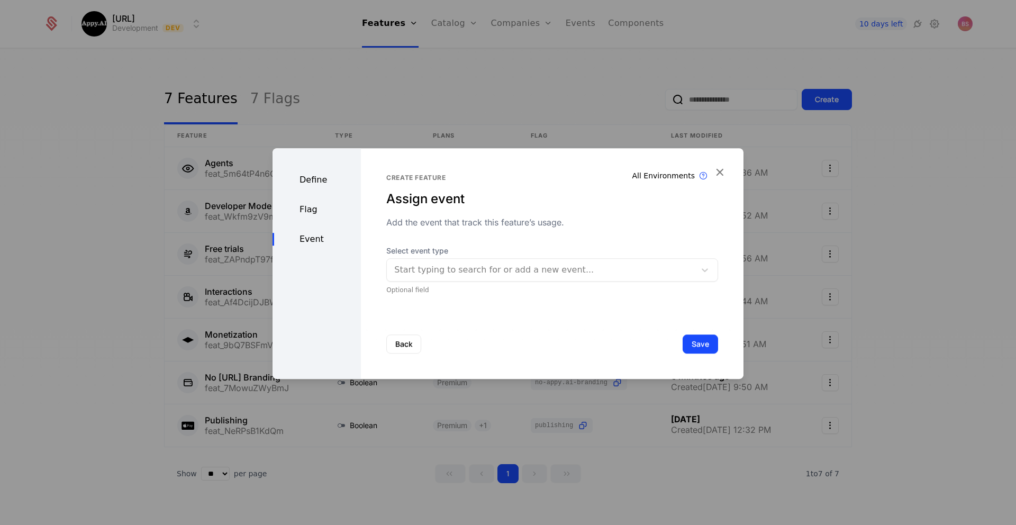
click at [449, 284] on div "Select event type Start typing to search for or add a new event... Optional fie…" at bounding box center [552, 270] width 332 height 49
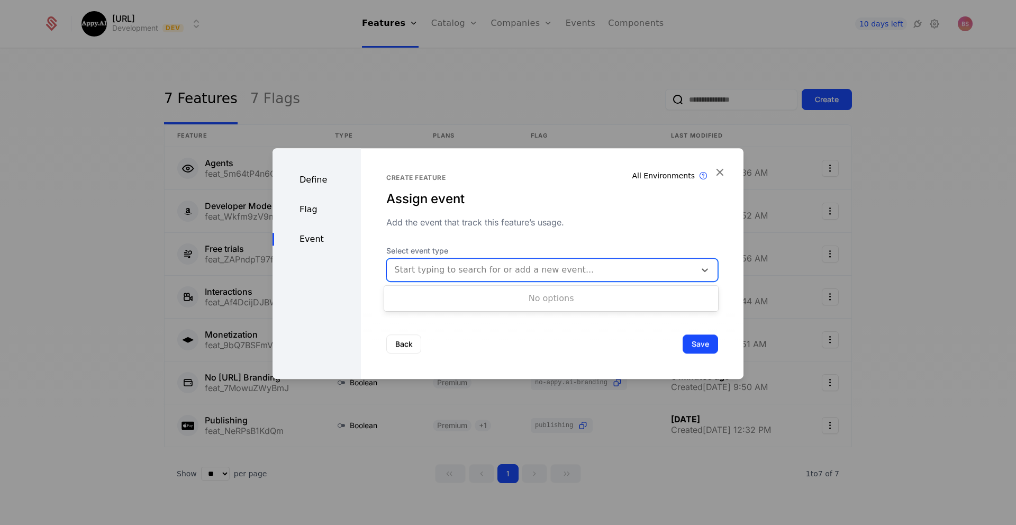
click at [452, 263] on div at bounding box center [541, 269] width 294 height 15
drag, startPoint x: 541, startPoint y: 232, endPoint x: 519, endPoint y: 232, distance: 21.7
click at [541, 232] on div "Create feature Assign event Add the event that track this feature’s usage. Sele…" at bounding box center [552, 234] width 332 height 121
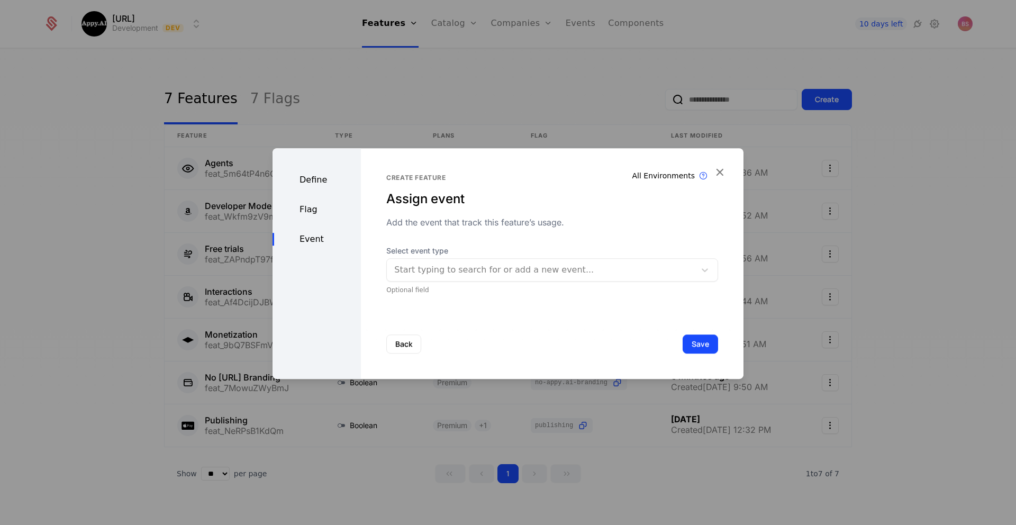
click at [309, 183] on div "Define" at bounding box center [316, 180] width 88 height 13
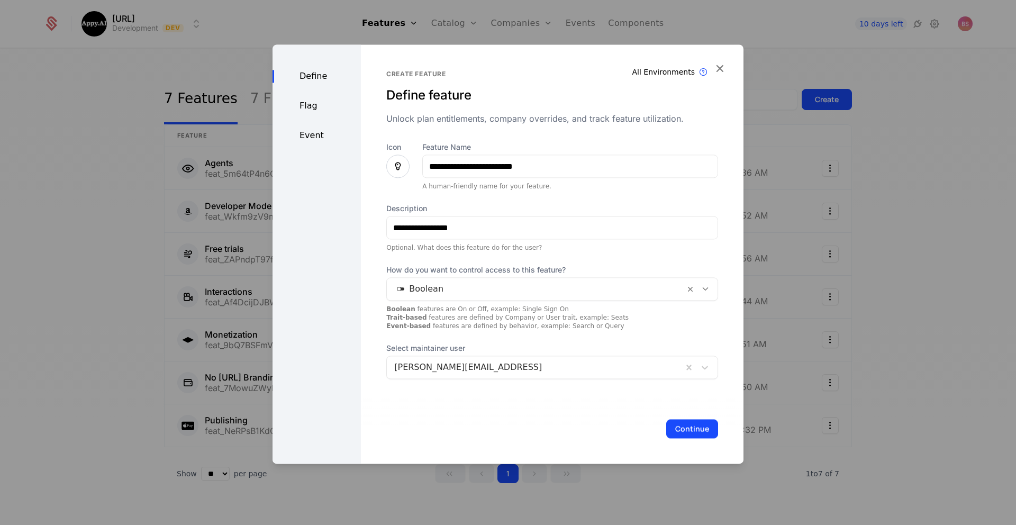
click at [695, 431] on button "Continue" at bounding box center [692, 428] width 52 height 19
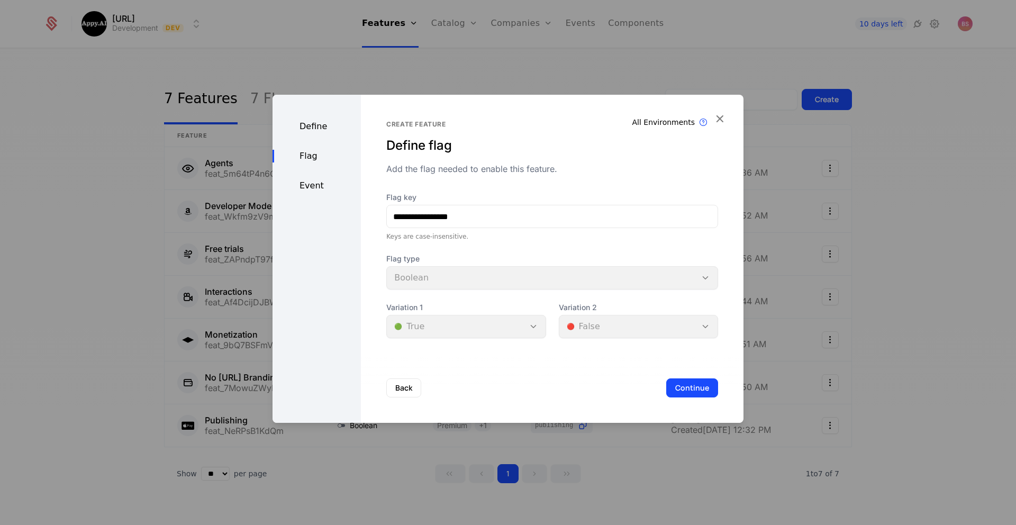
click at [693, 383] on button "Continue" at bounding box center [692, 387] width 52 height 19
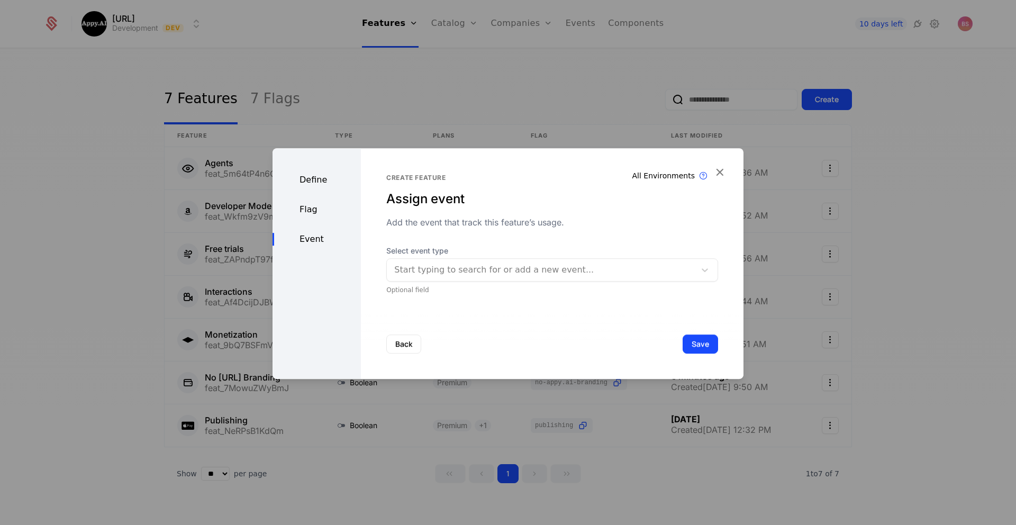
click at [696, 348] on button "Save" at bounding box center [700, 343] width 35 height 19
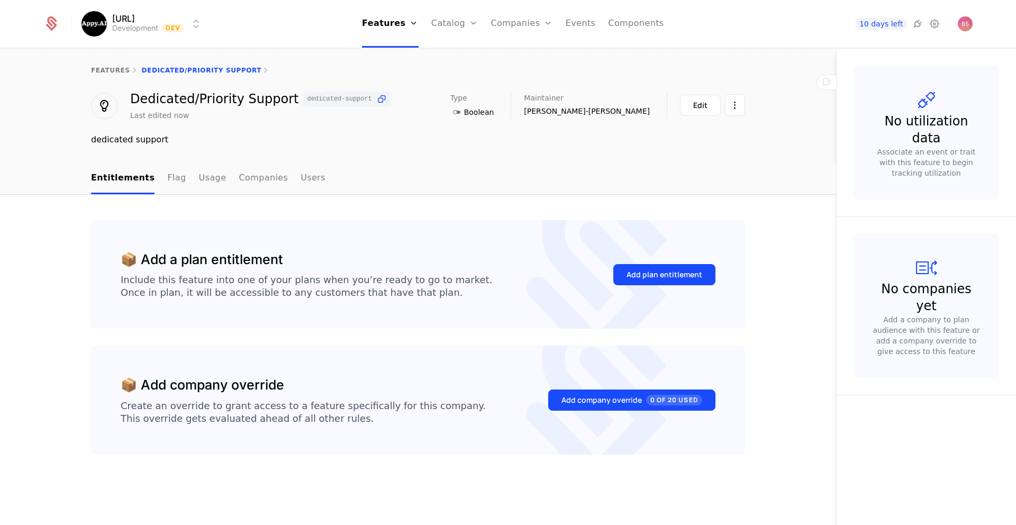
click at [632, 272] on div "Add plan entitlement" at bounding box center [664, 274] width 76 height 11
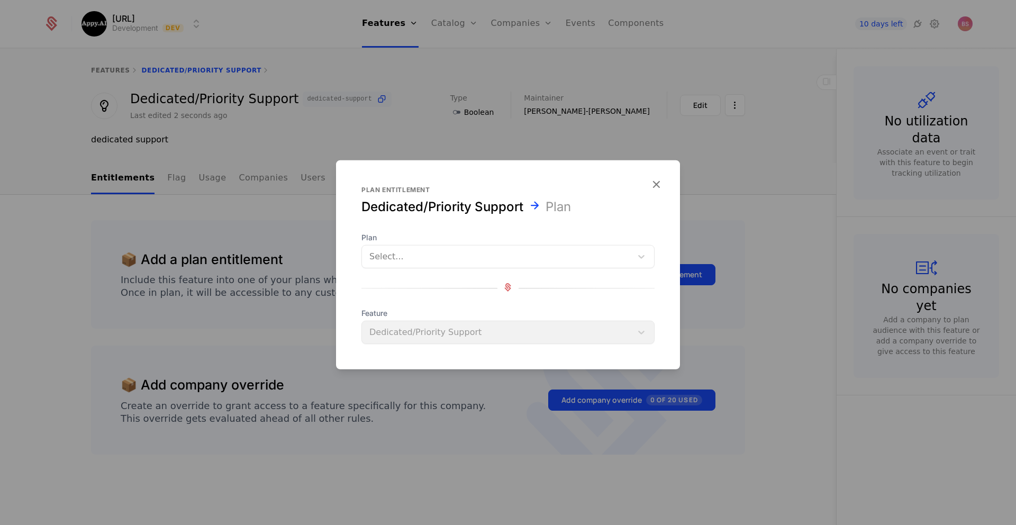
click at [511, 256] on div at bounding box center [496, 256] width 255 height 15
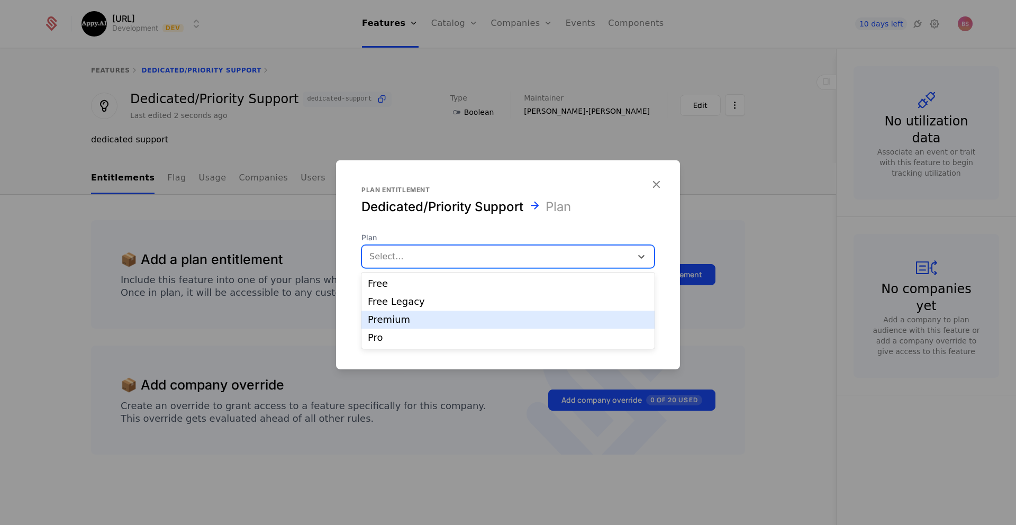
click at [458, 319] on div "Premium" at bounding box center [508, 320] width 280 height 10
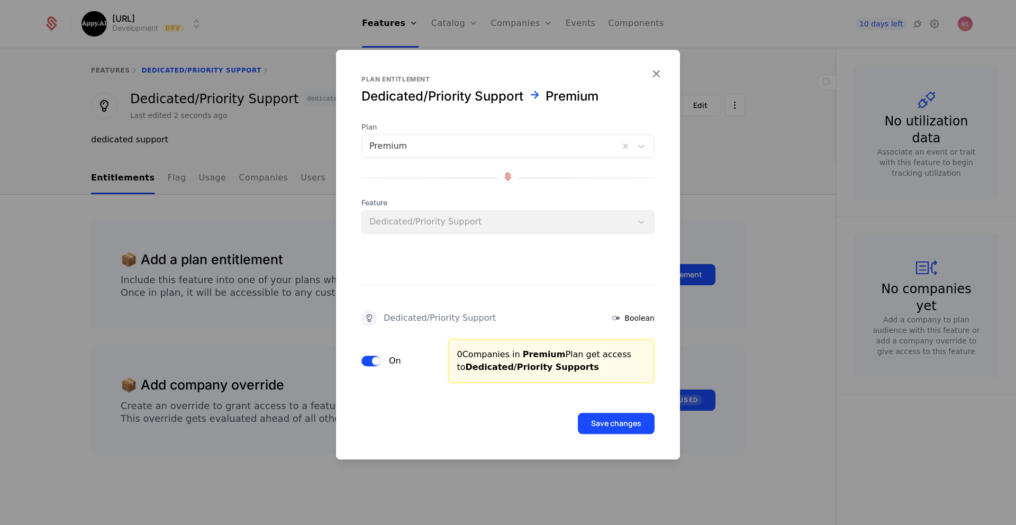
click at [599, 421] on button "Save changes" at bounding box center [616, 423] width 77 height 21
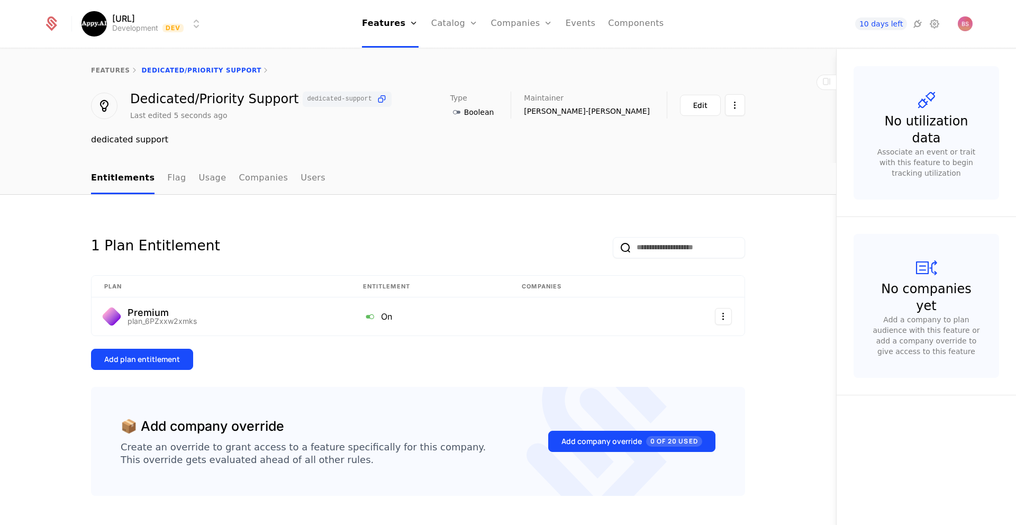
click at [306, 251] on div "1 Plan Entitlement" at bounding box center [418, 239] width 654 height 38
click at [142, 70] on div "features Dedicated/Priority Support" at bounding box center [418, 70] width 654 height 8
click at [112, 70] on link "features" at bounding box center [110, 70] width 39 height 7
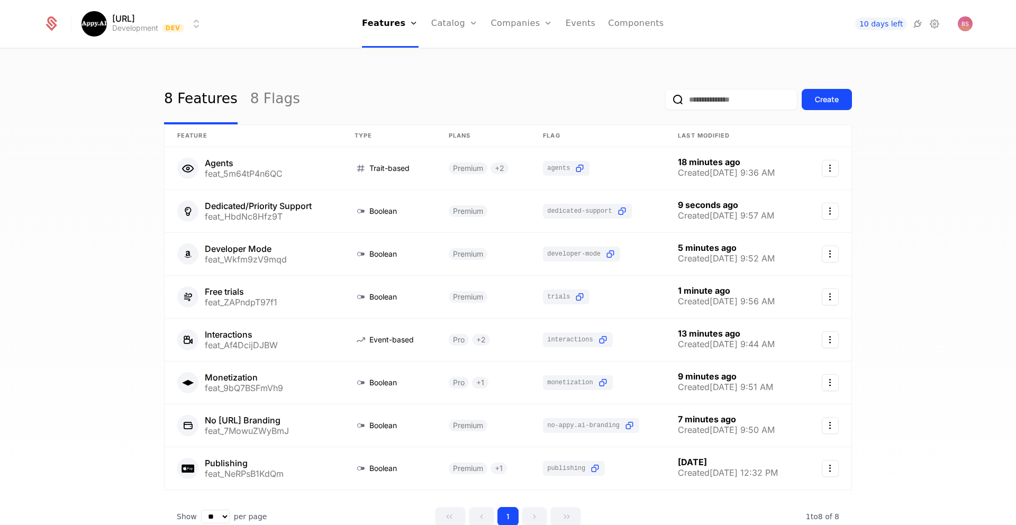
click at [446, 26] on link "Catalog" at bounding box center [454, 24] width 47 height 48
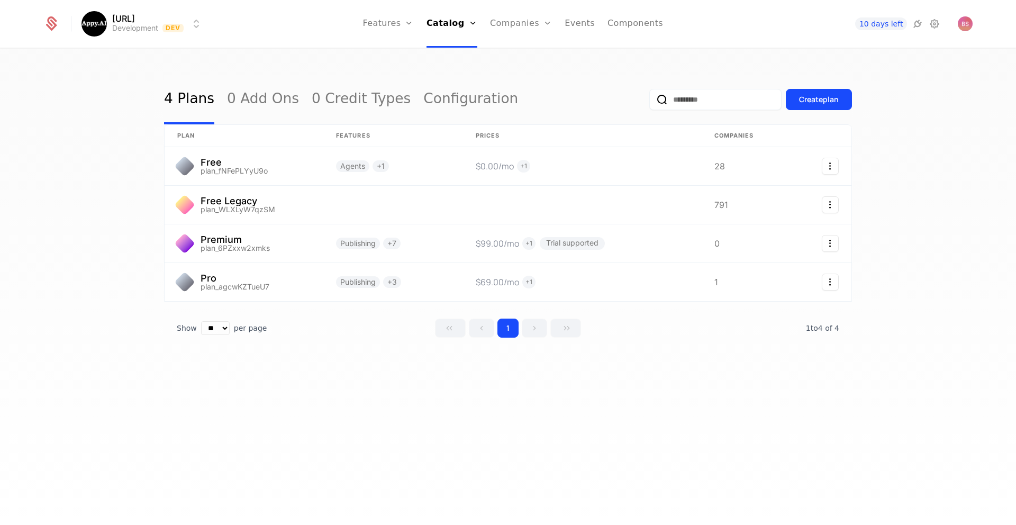
click at [458, 107] on link "Configuration" at bounding box center [466, 102] width 54 height 8
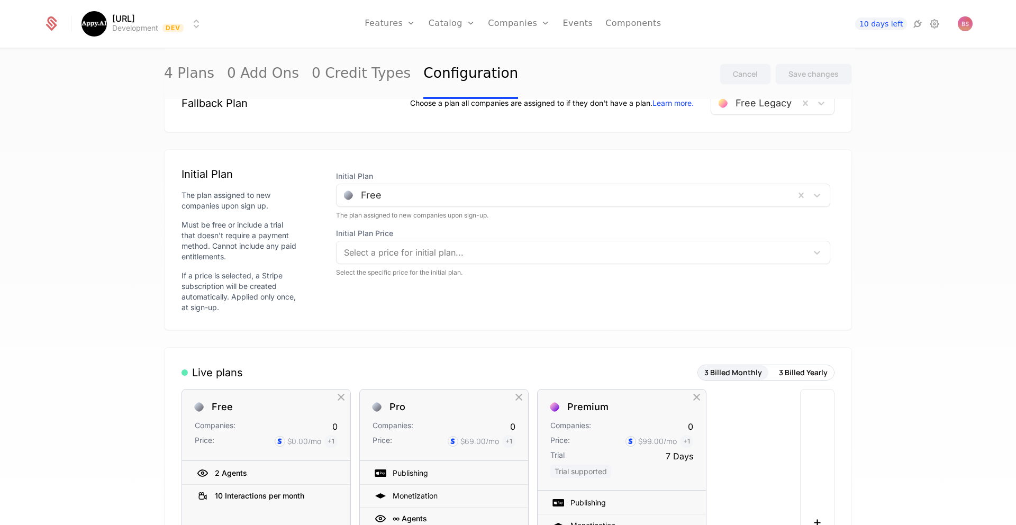
scroll to position [65, 0]
click at [483, 255] on div at bounding box center [572, 250] width 456 height 15
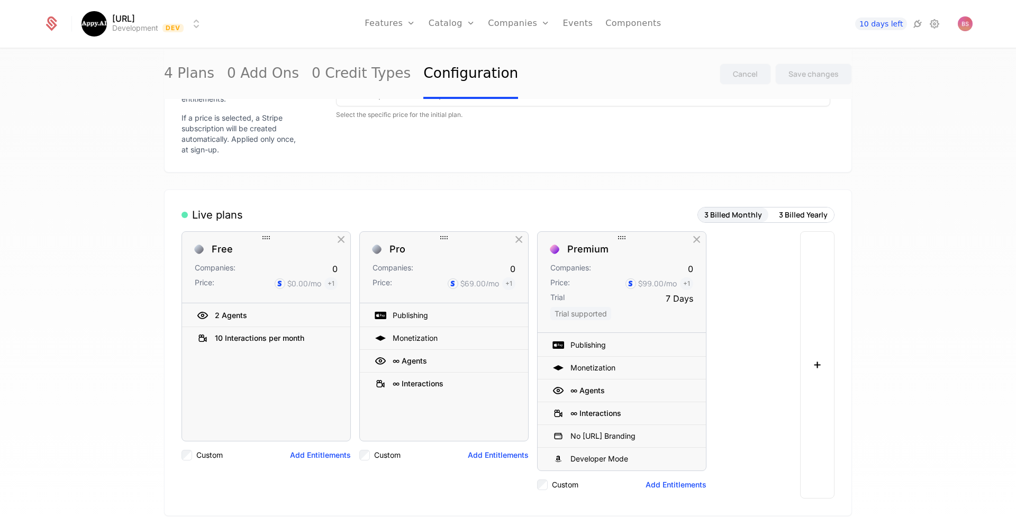
scroll to position [0, 0]
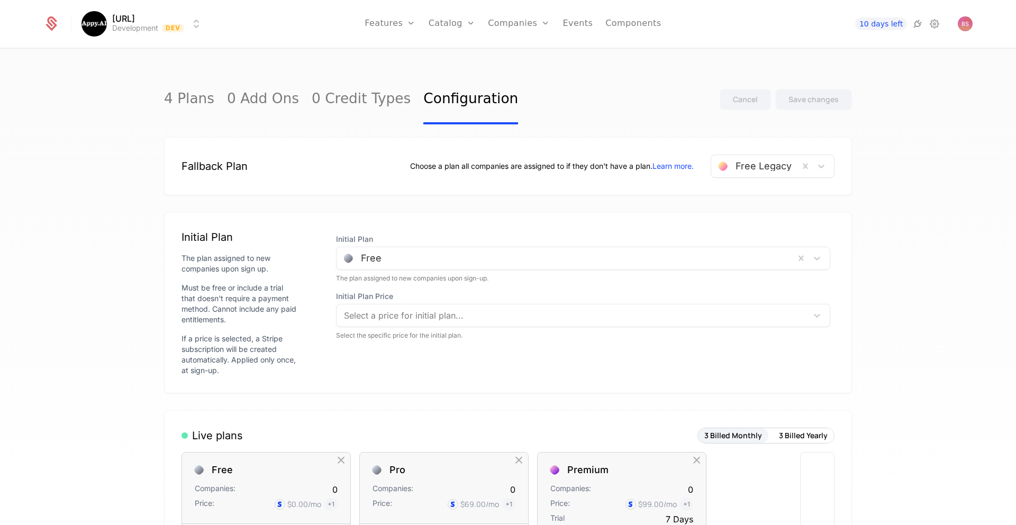
click at [201, 102] on link "4 Plans" at bounding box center [189, 100] width 50 height 50
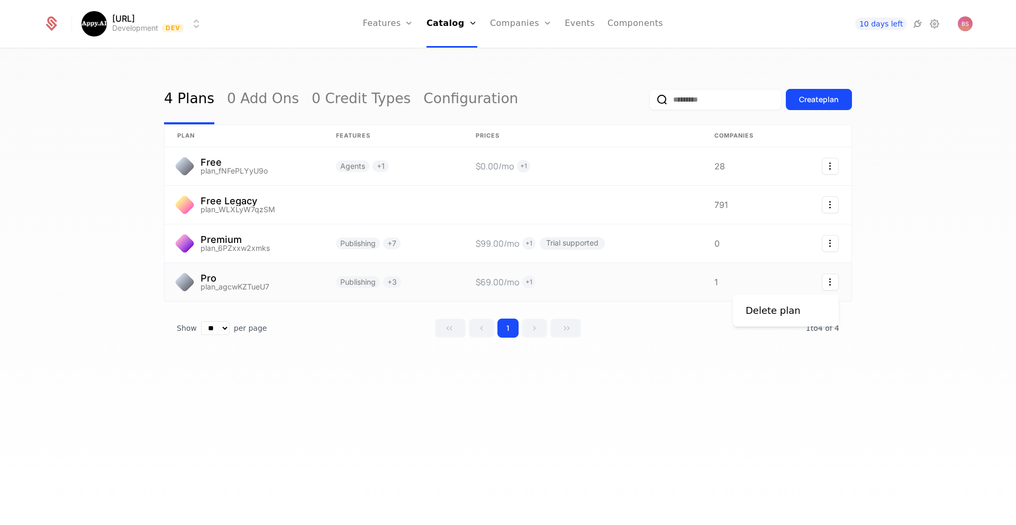
click at [827, 277] on icon "Select action" at bounding box center [830, 282] width 17 height 17
click at [598, 288] on html "Appy.AI Development Dev Features Features Flags Catalog Plans Add Ons Credits C…" at bounding box center [508, 262] width 1016 height 525
click at [598, 283] on link at bounding box center [582, 282] width 239 height 38
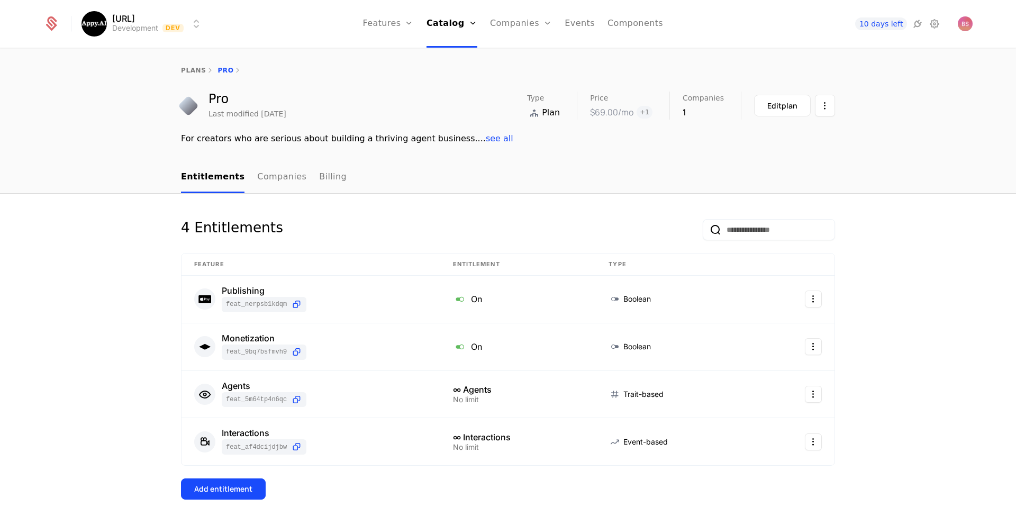
click at [776, 110] on div "Edit plan" at bounding box center [782, 106] width 30 height 11
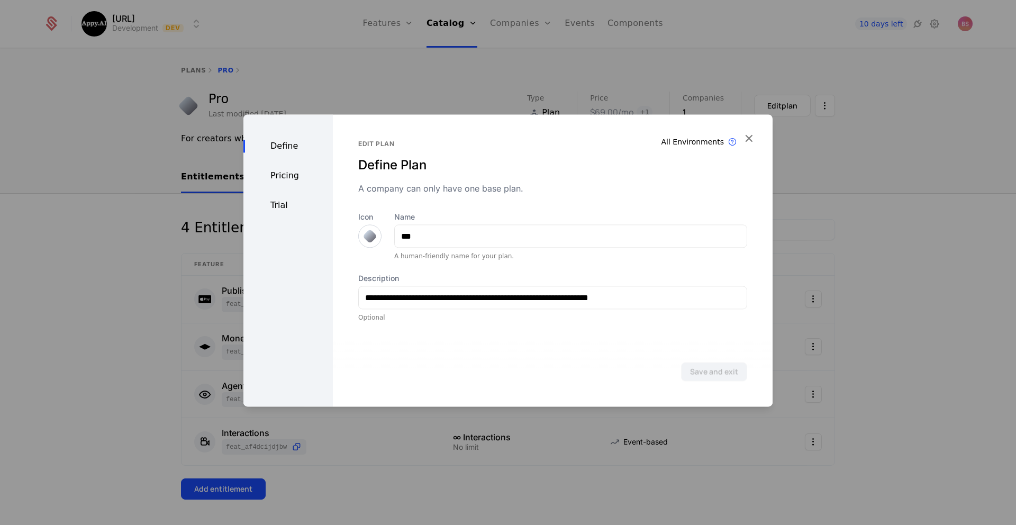
click at [267, 176] on div "Pricing" at bounding box center [287, 175] width 89 height 13
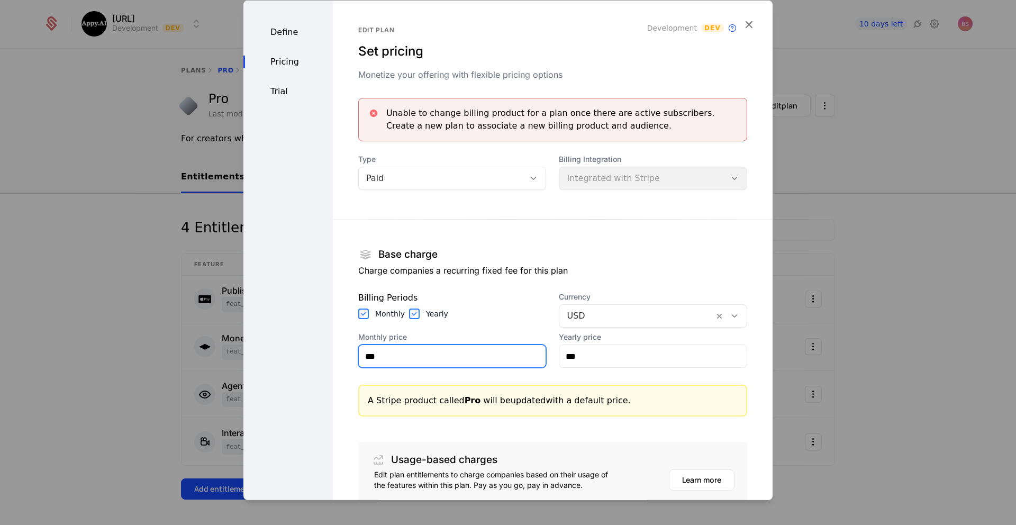
click at [488, 356] on input "***" at bounding box center [452, 356] width 187 height 22
click at [456, 357] on input "***" at bounding box center [452, 356] width 187 height 22
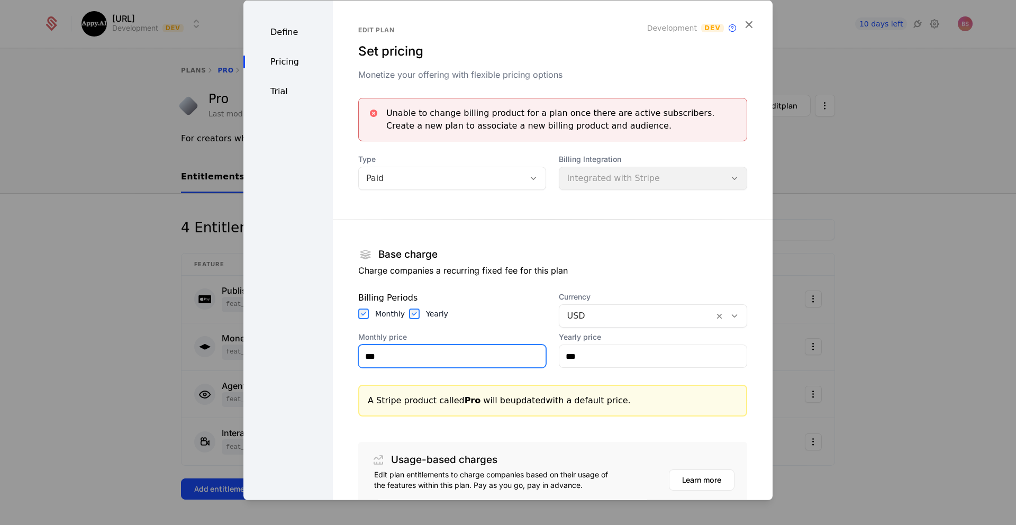
click at [456, 357] on input "***" at bounding box center [452, 356] width 187 height 22
type input "***"
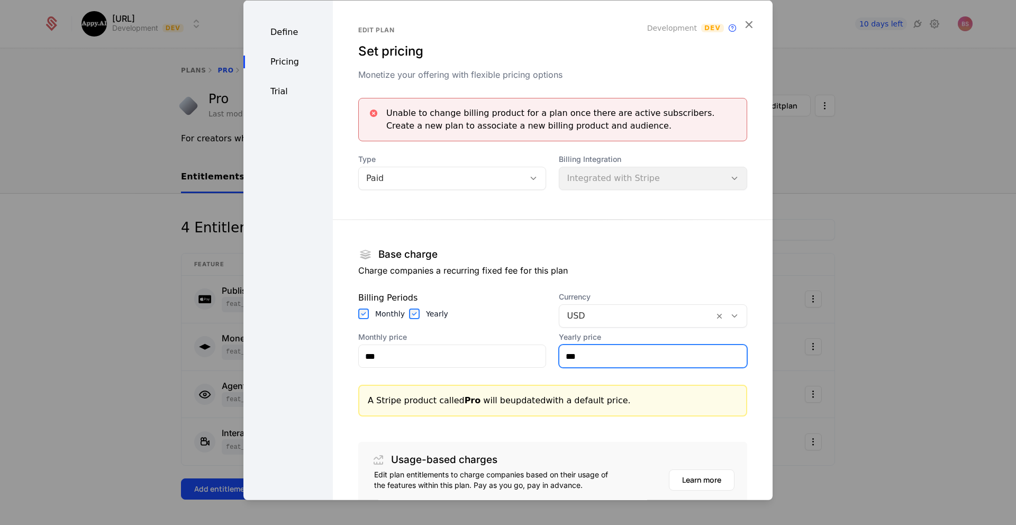
type input "**"
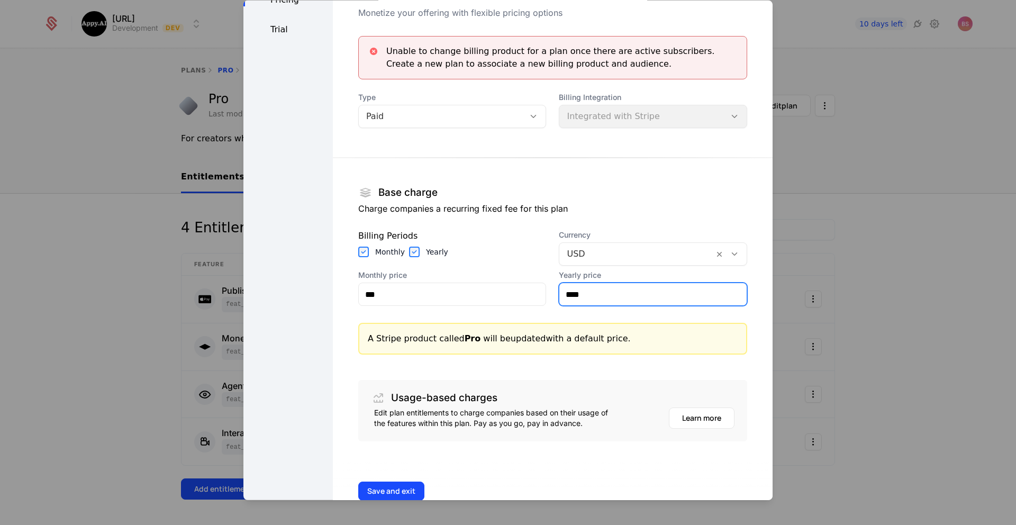
scroll to position [88, 0]
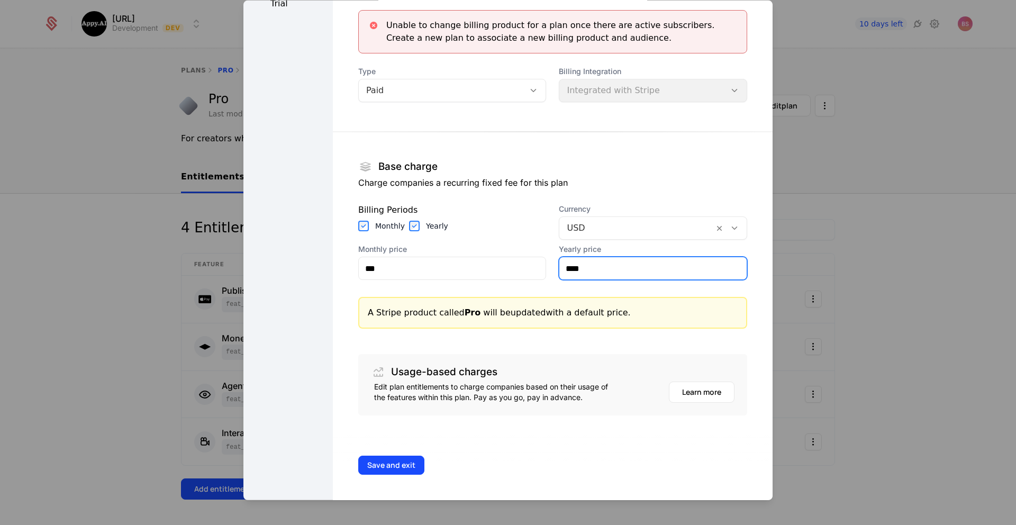
type input "****"
click at [392, 463] on button "Save and exit" at bounding box center [391, 465] width 66 height 19
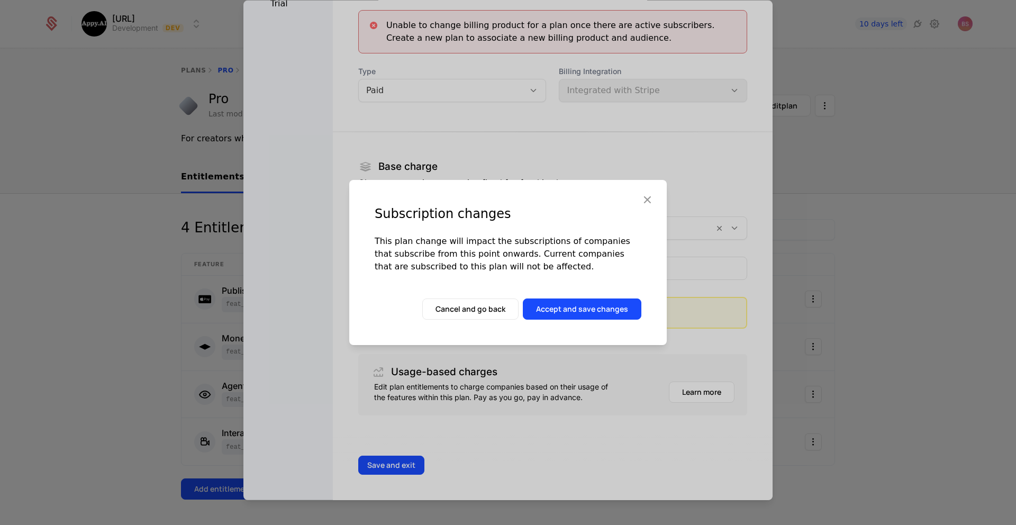
click at [584, 312] on button "Accept and save changes" at bounding box center [582, 308] width 119 height 21
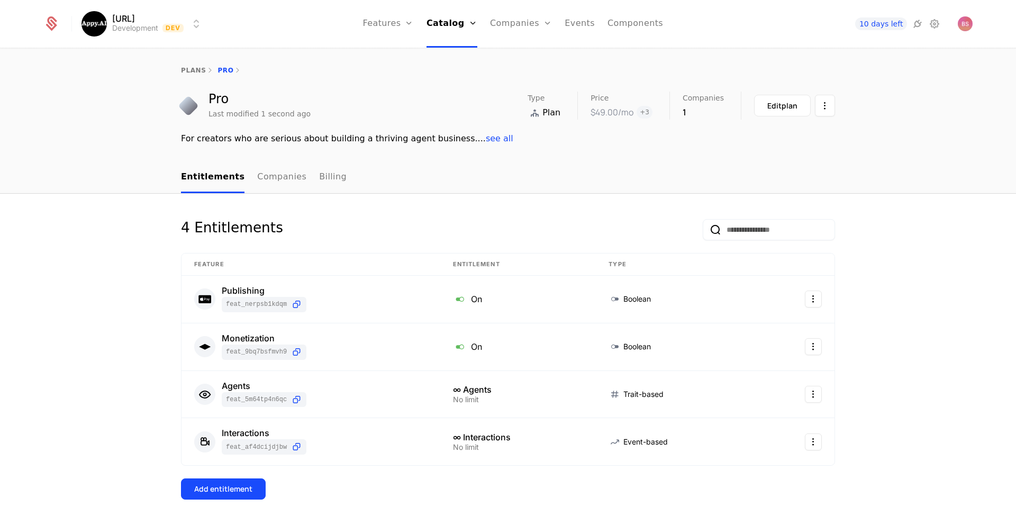
click at [451, 25] on link "Catalog" at bounding box center [451, 24] width 51 height 48
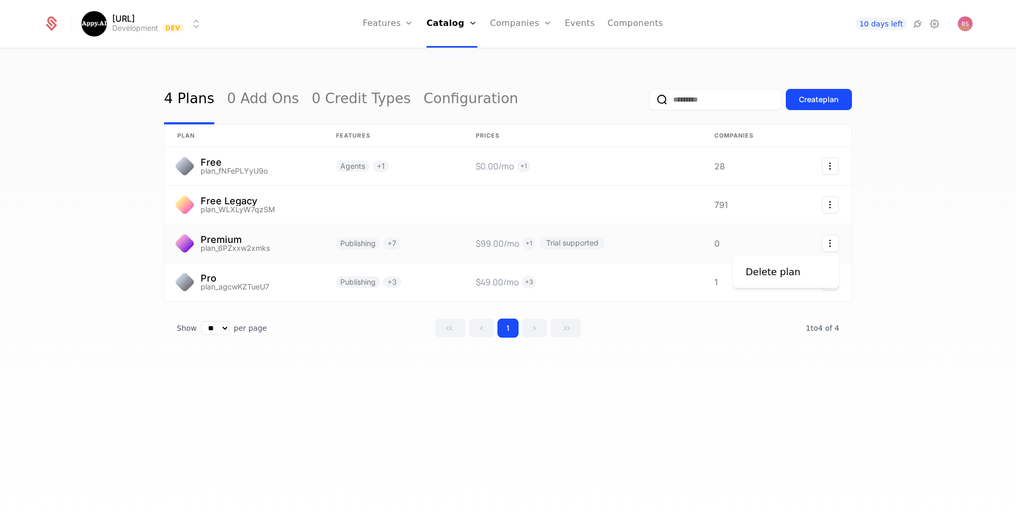
click at [825, 243] on icon "Select action" at bounding box center [830, 243] width 17 height 17
click at [641, 247] on html "Appy.AI Development Dev Features Features Flags Catalog Plans Add Ons Credits C…" at bounding box center [508, 262] width 1016 height 525
click at [641, 243] on link at bounding box center [582, 243] width 239 height 38
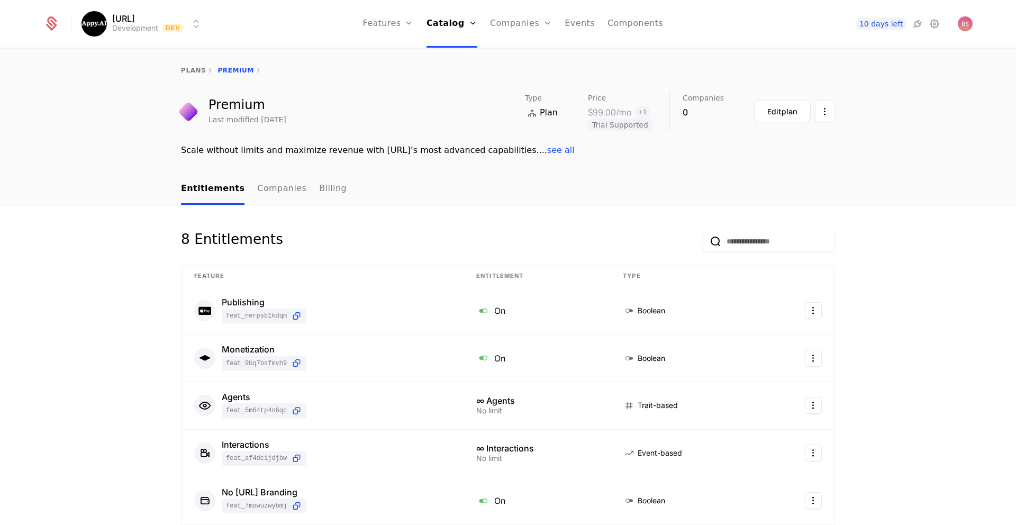
click at [785, 114] on div "Edit plan" at bounding box center [782, 111] width 30 height 11
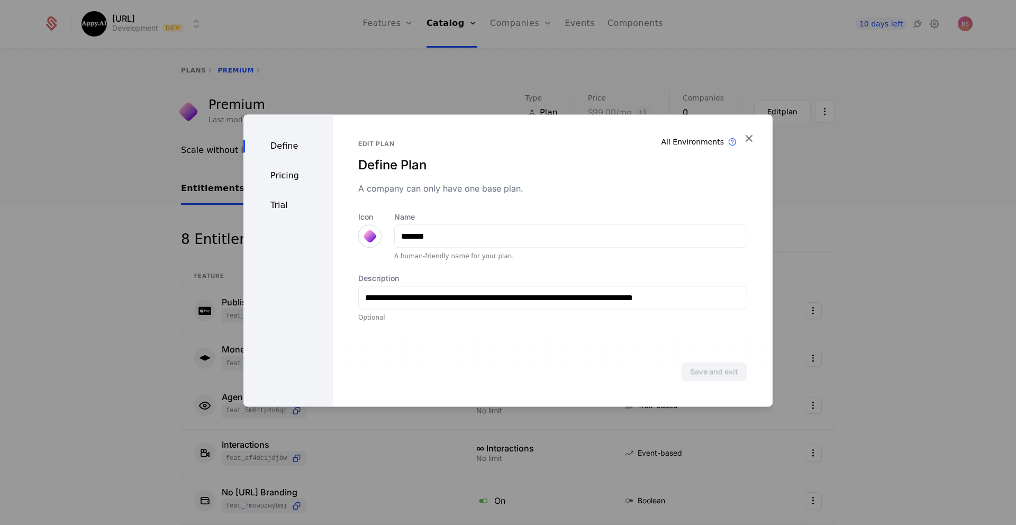
click at [289, 177] on div "Pricing" at bounding box center [287, 175] width 89 height 13
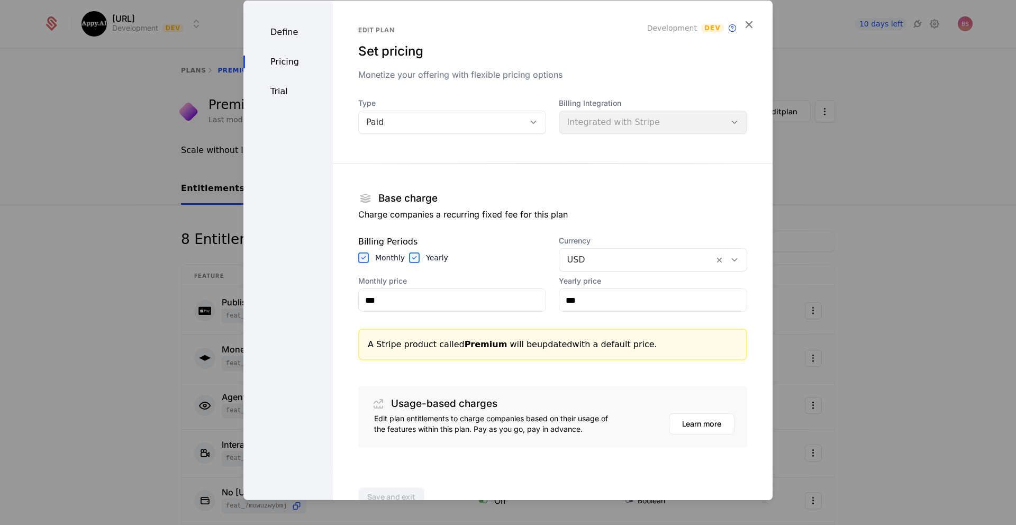
drag, startPoint x: 437, startPoint y: 283, endPoint x: 430, endPoint y: 285, distance: 6.7
click at [433, 284] on label "Monthly price" at bounding box center [452, 281] width 188 height 11
click at [433, 289] on input "***" at bounding box center [452, 300] width 187 height 22
click at [424, 292] on input "***" at bounding box center [452, 300] width 187 height 22
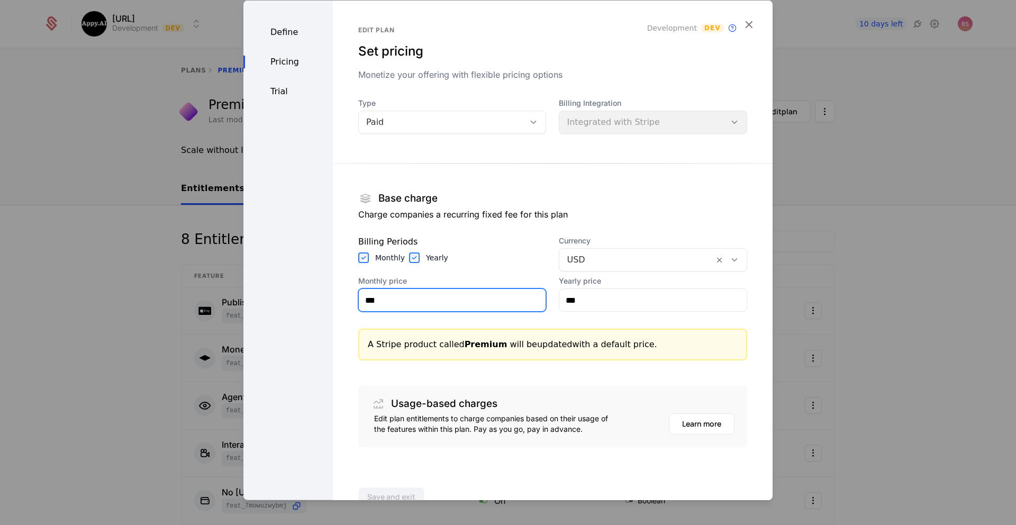
click at [424, 292] on input "***" at bounding box center [452, 300] width 187 height 22
type input "***"
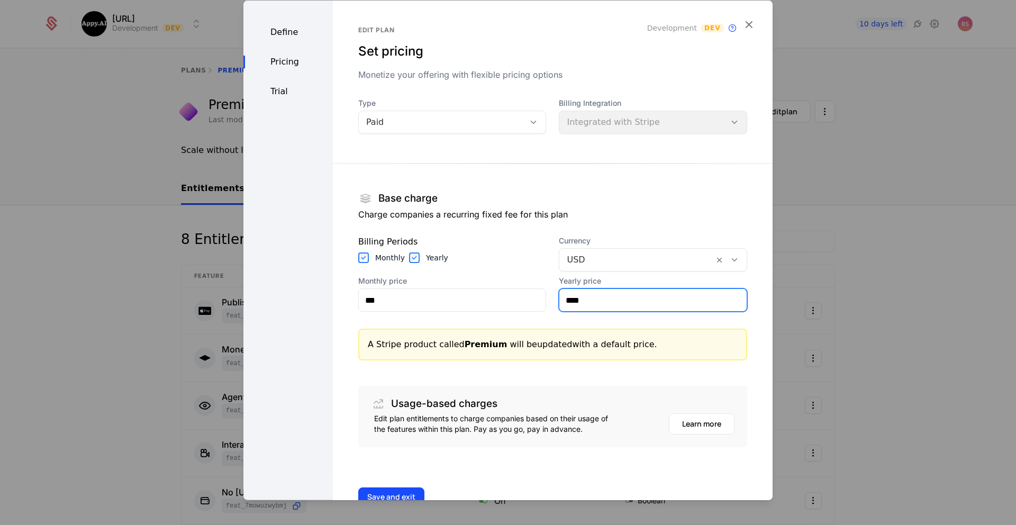
scroll to position [32, 0]
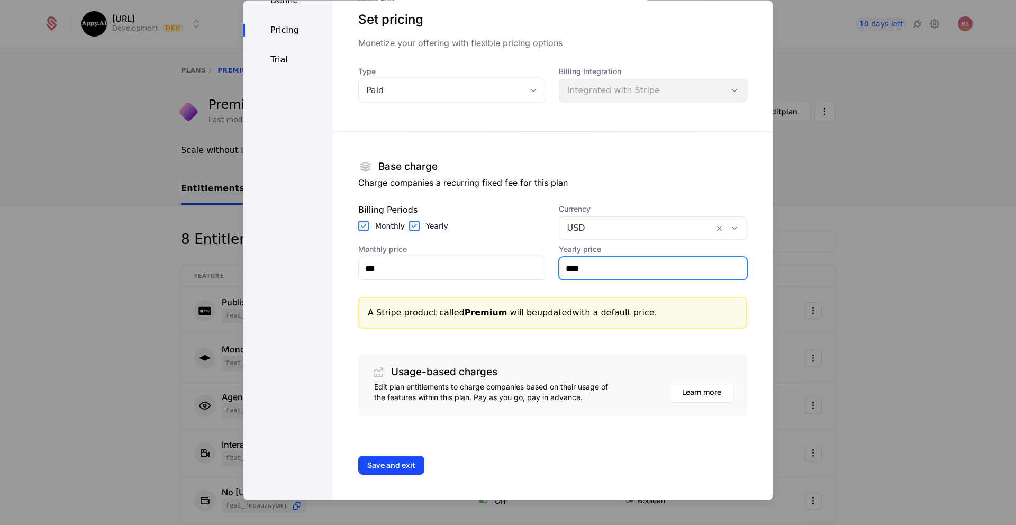
type input "****"
click at [388, 458] on button "Save and exit" at bounding box center [391, 465] width 66 height 19
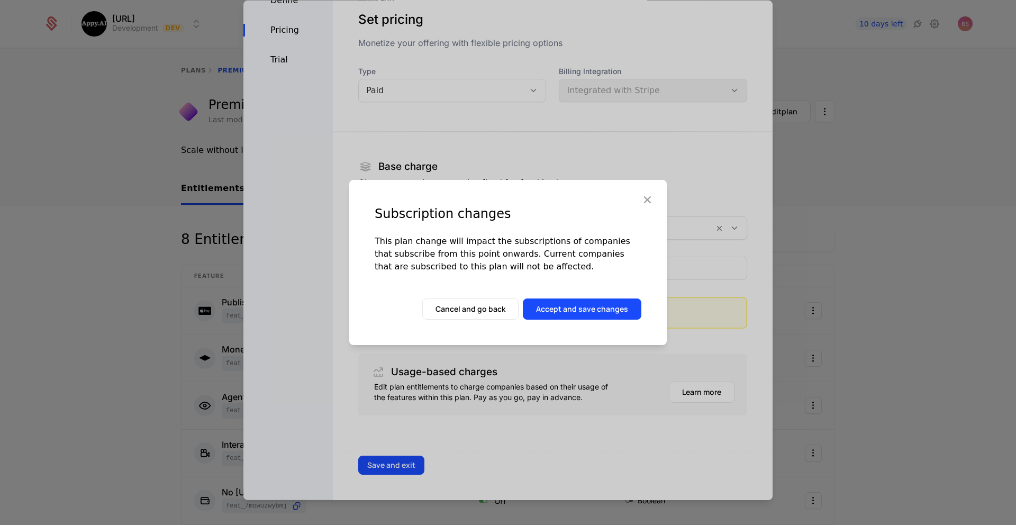
click at [547, 309] on button "Accept and save changes" at bounding box center [582, 308] width 119 height 21
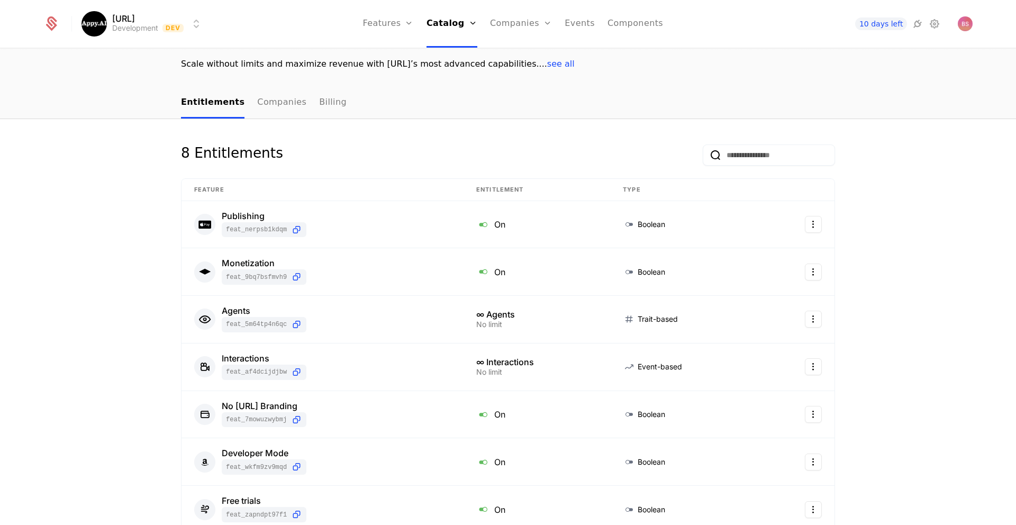
scroll to position [63, 0]
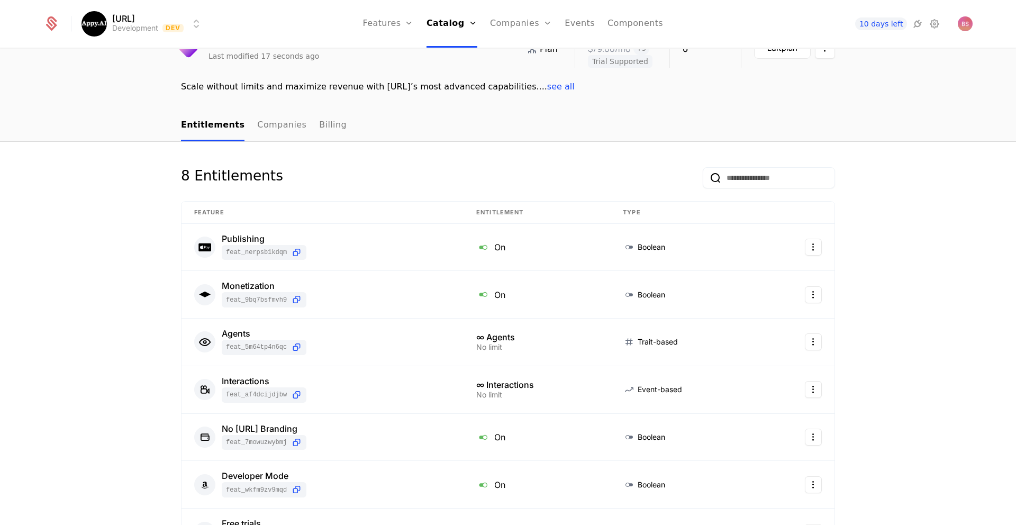
click at [522, 25] on link "Companies" at bounding box center [521, 24] width 62 height 48
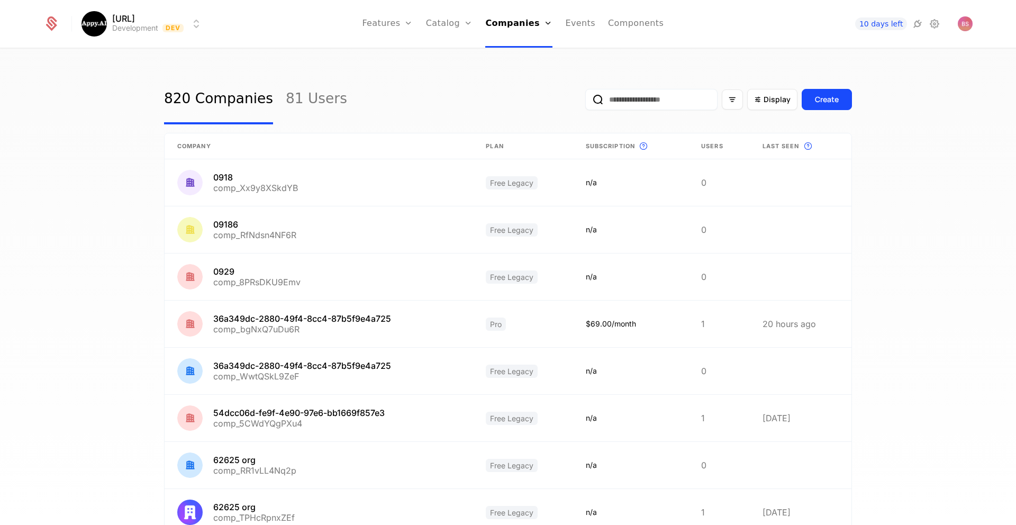
click at [585, 26] on link "Events" at bounding box center [580, 24] width 30 height 48
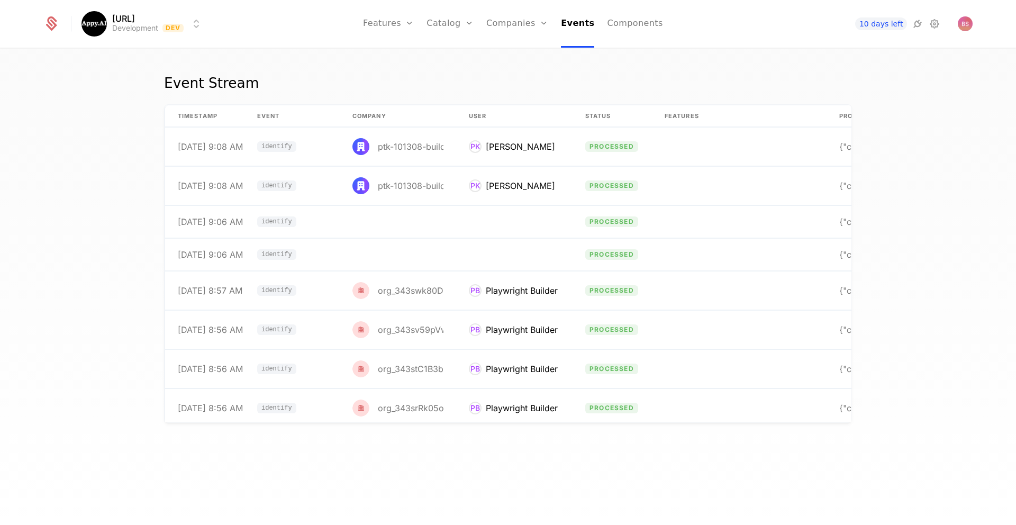
click at [616, 25] on link "Components" at bounding box center [635, 24] width 56 height 48
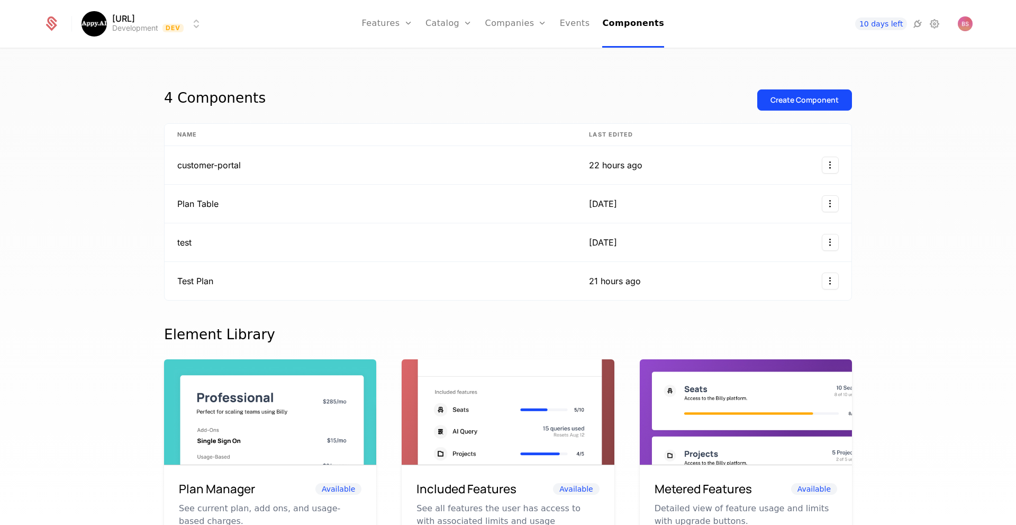
click at [487, 26] on ul "Features Features Flags Catalog Plans Add Ons Credits Configuration Companies C…" at bounding box center [513, 24] width 303 height 48
click at [467, 105] on link "Configuration" at bounding box center [465, 102] width 54 height 8
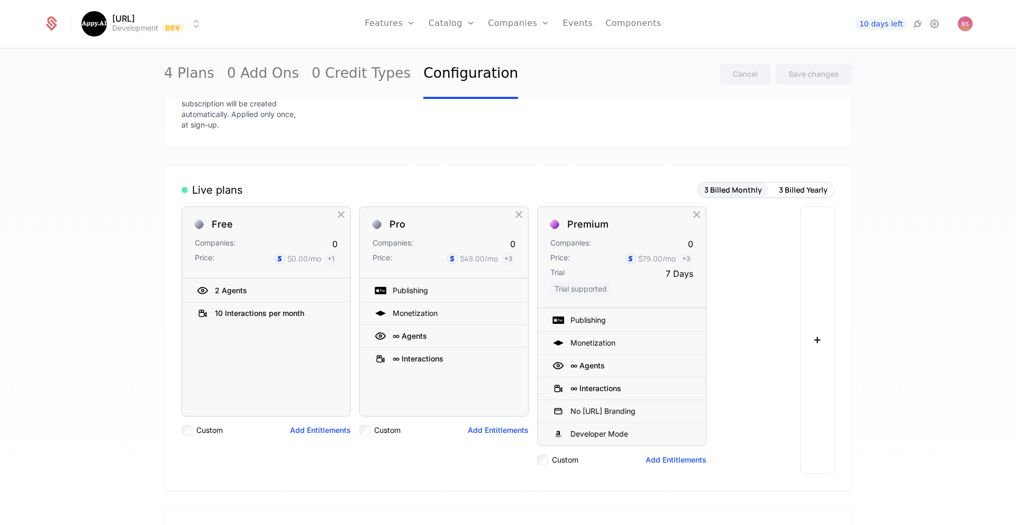
scroll to position [244, 0]
click at [789, 194] on button "3 Billed Yearly" at bounding box center [803, 191] width 61 height 15
click at [737, 193] on button "3 Billed Monthly" at bounding box center [733, 191] width 70 height 15
click at [797, 196] on button "3 Billed Yearly" at bounding box center [803, 191] width 61 height 15
click at [734, 194] on button "3 Billed Monthly" at bounding box center [733, 191] width 70 height 15
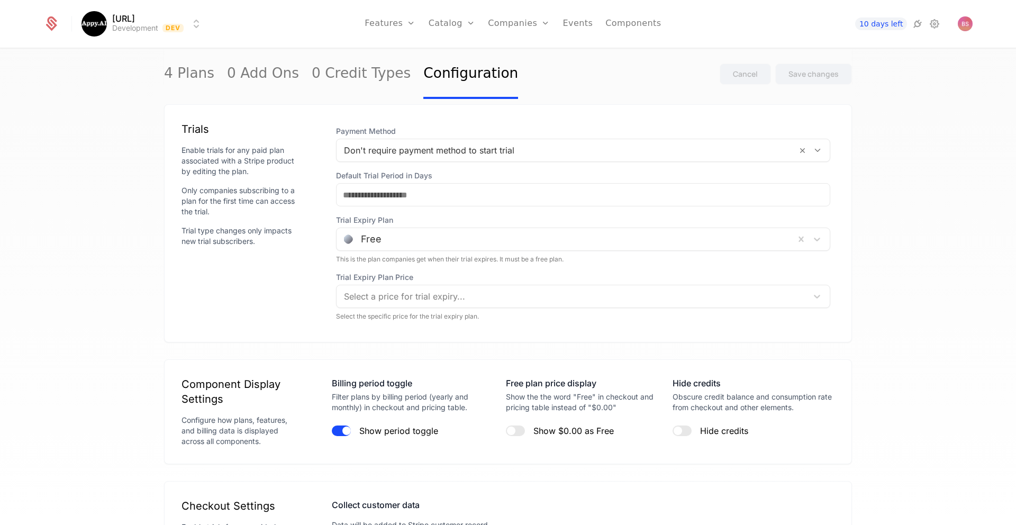
scroll to position [808, 0]
click at [416, 291] on div at bounding box center [572, 295] width 456 height 15
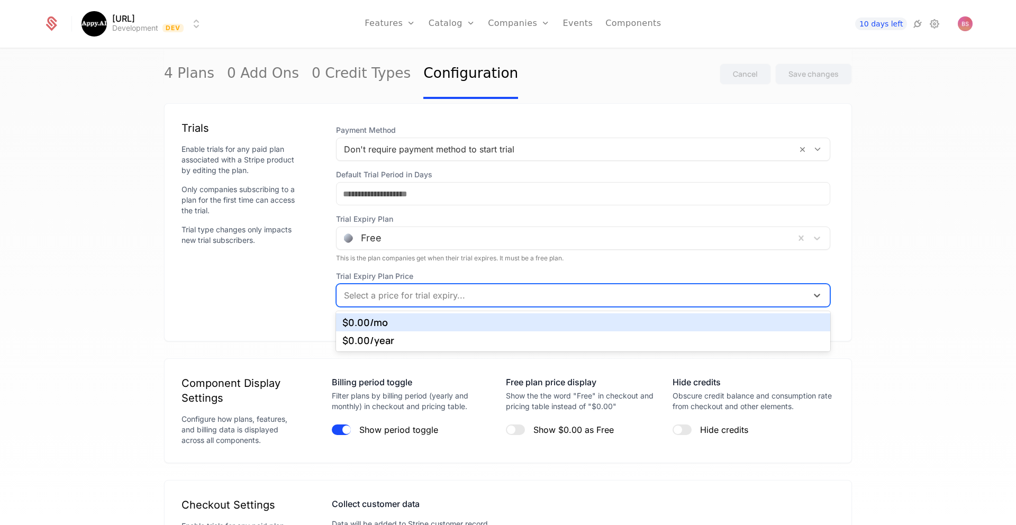
click at [400, 329] on div "$0.00 /mo" at bounding box center [583, 322] width 494 height 18
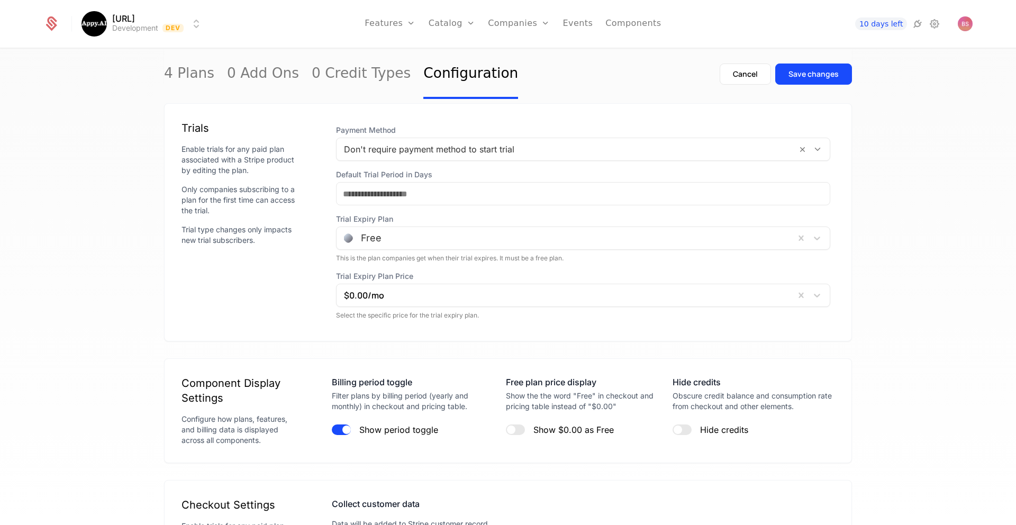
click at [446, 262] on div "This is the plan companies get when their trial expires. It must be a free plan." at bounding box center [583, 258] width 494 height 8
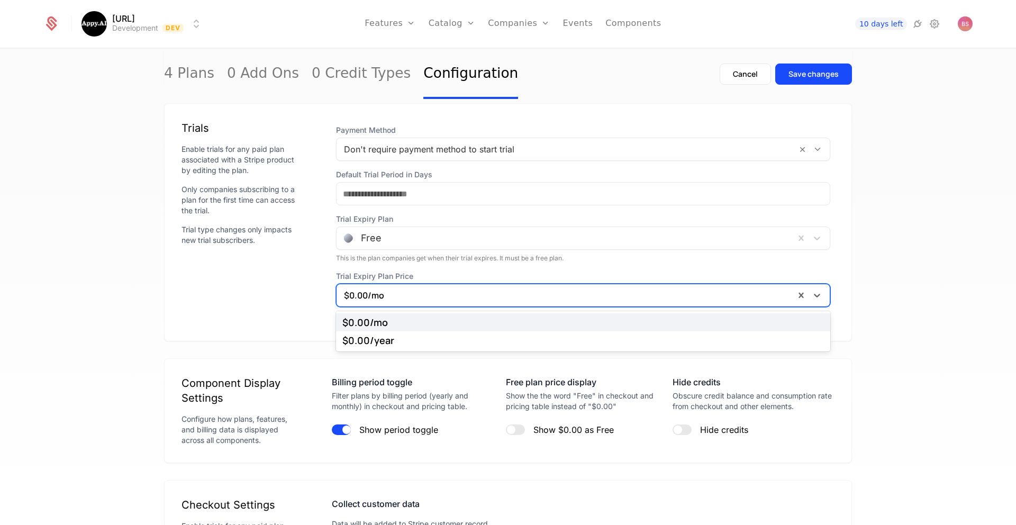
click at [423, 293] on div at bounding box center [565, 295] width 443 height 15
click at [439, 267] on div "Payment Method Don't require payment method to start trial Default Trial Period…" at bounding box center [583, 222] width 503 height 203
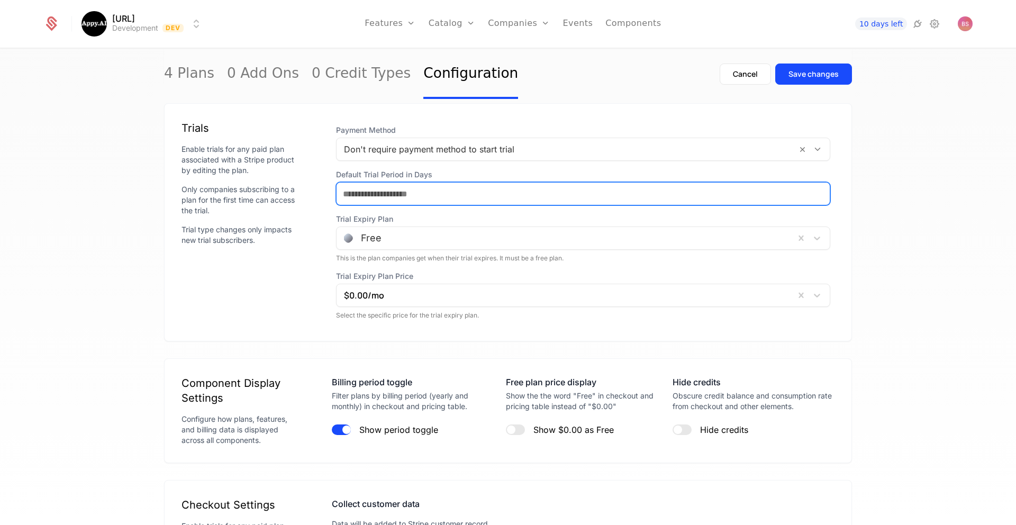
click at [450, 196] on input "Default Trial Period in Days" at bounding box center [583, 194] width 493 height 22
type input "*"
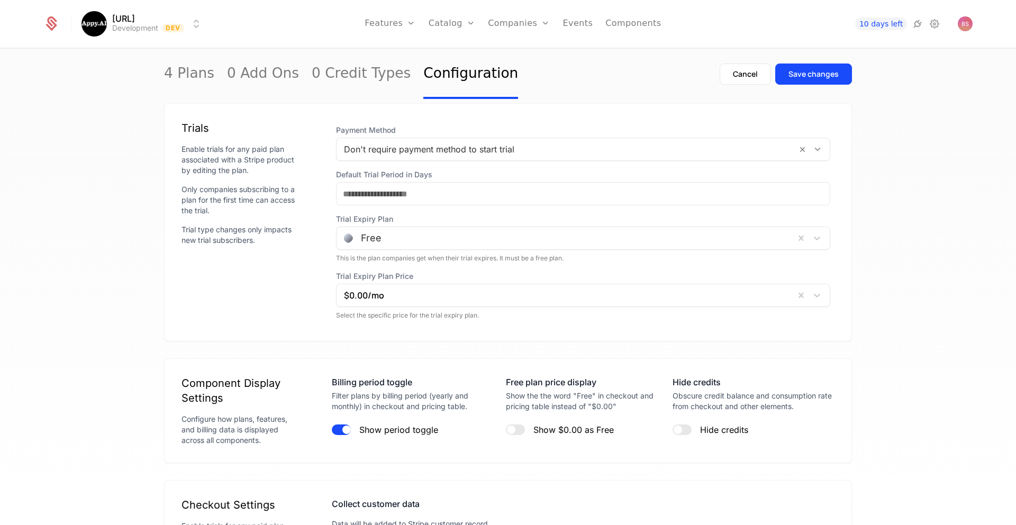
click at [258, 285] on div "Trials Enable trials for any paid plan associated with a Stripe product by edit…" at bounding box center [239, 222] width 116 height 203
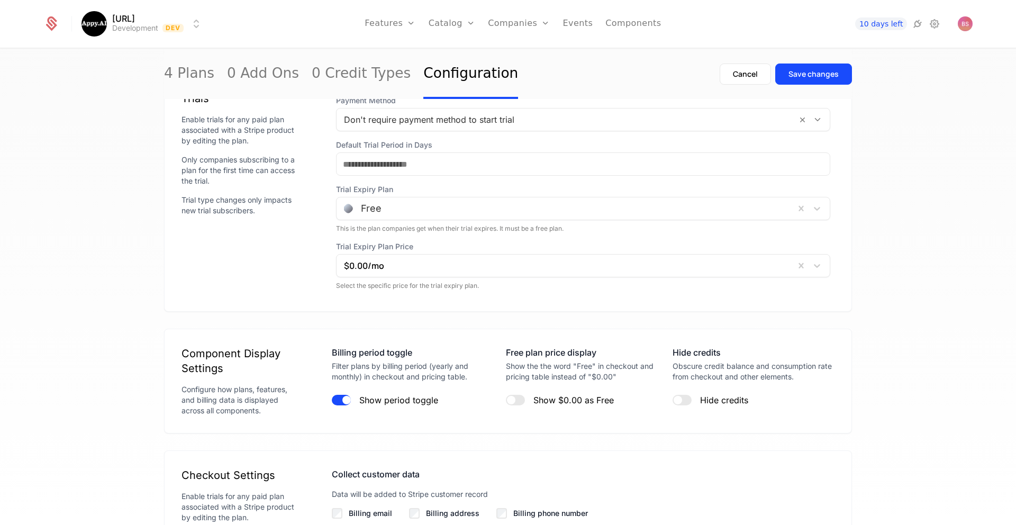
scroll to position [845, 0]
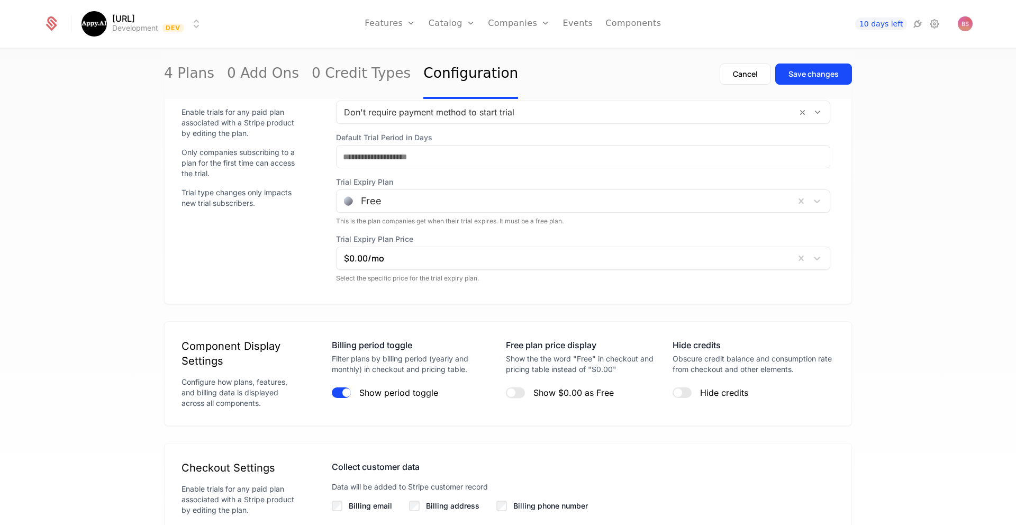
click at [514, 392] on span "button" at bounding box center [511, 392] width 8 height 8
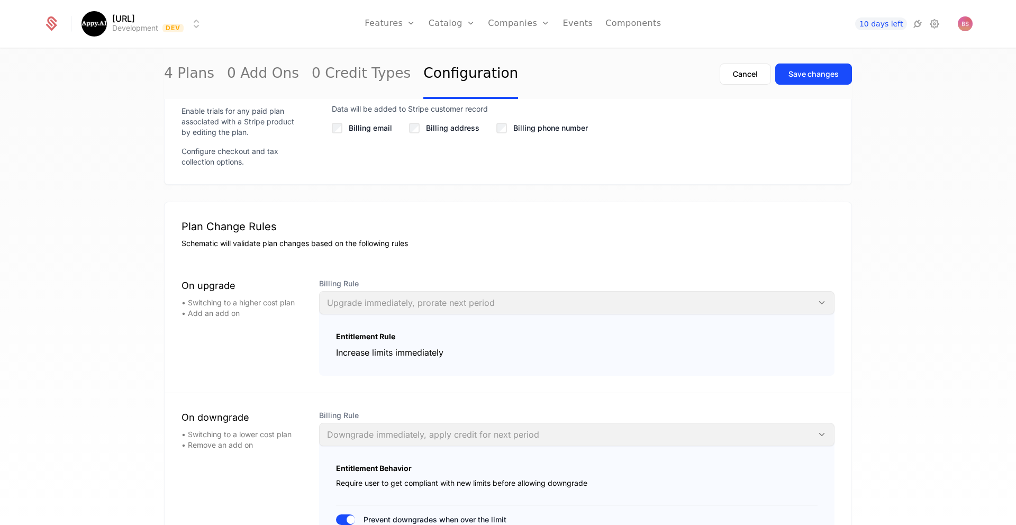
scroll to position [1226, 0]
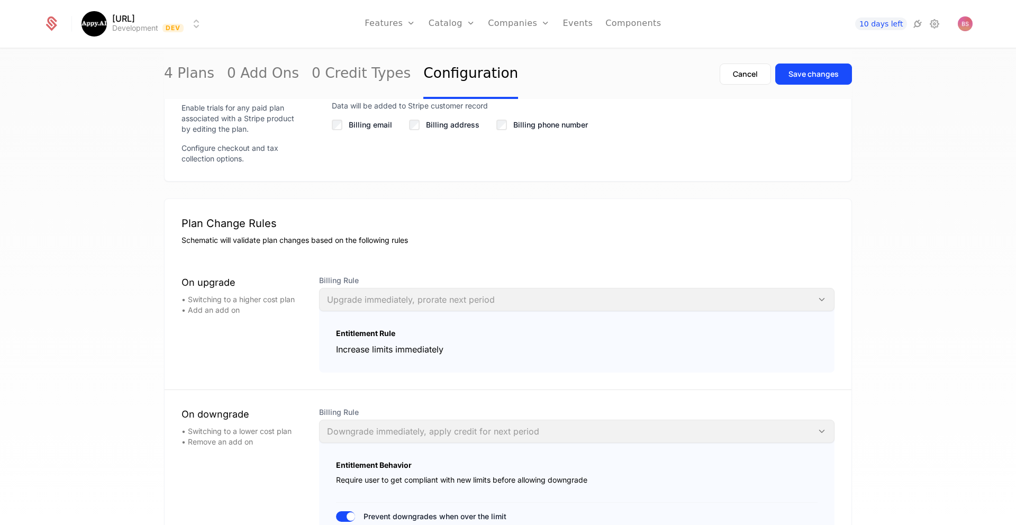
click at [448, 299] on div "Billing Rule Upgrade immediately, prorate next period" at bounding box center [576, 293] width 515 height 36
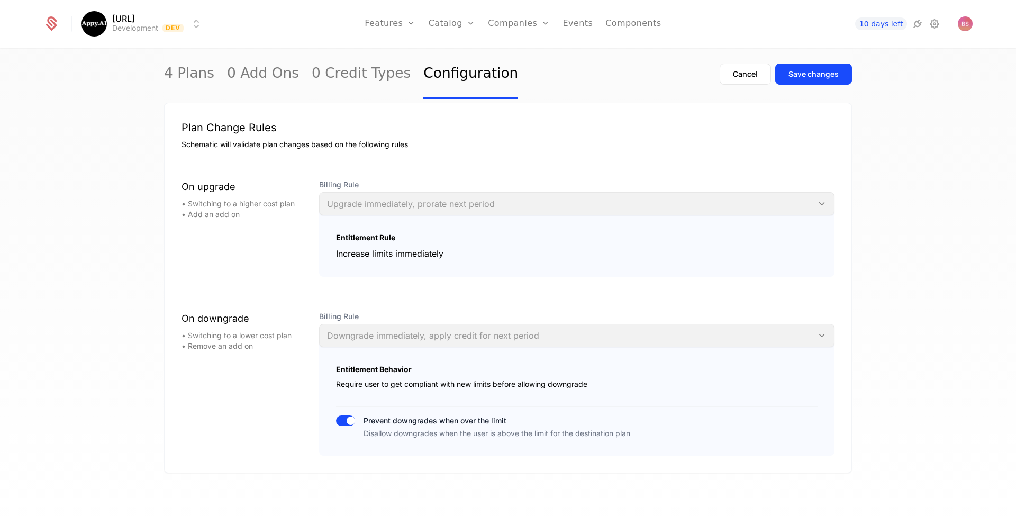
scroll to position [1323, 0]
click at [336, 419] on button "Prevent downgrades when over the limit Disallow downgrades when the user is abo…" at bounding box center [345, 419] width 19 height 11
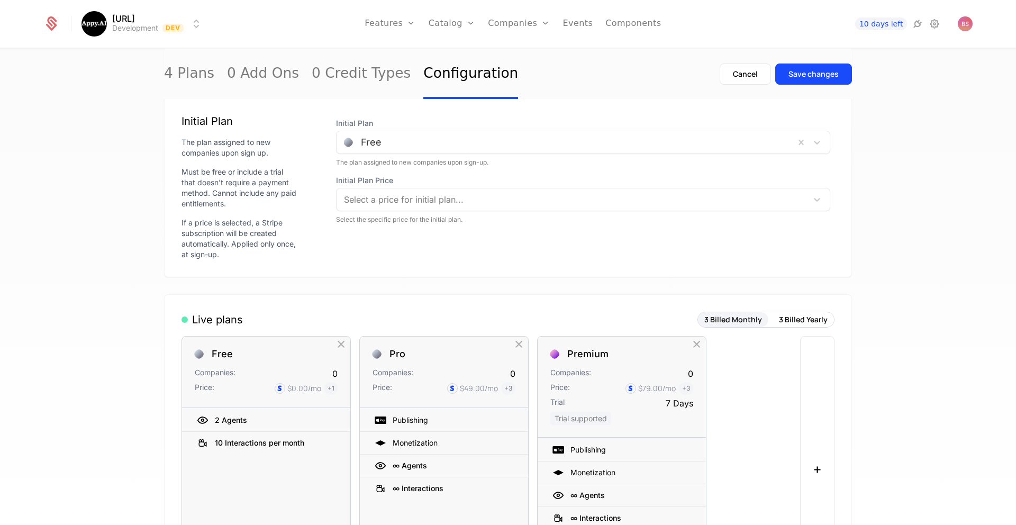
scroll to position [0, 0]
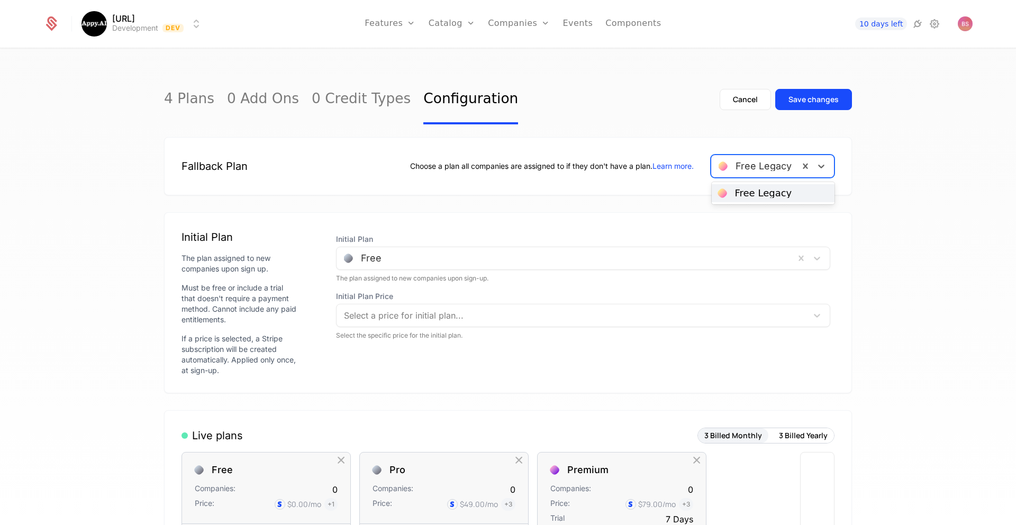
click at [755, 166] on div at bounding box center [755, 166] width 73 height 15
click at [877, 150] on div "4 Plans 0 Add Ons 0 Credit Types Configuration Cancel Save changes Fallback Pla…" at bounding box center [508, 290] width 1016 height 482
click at [808, 104] on div "Save changes" at bounding box center [813, 99] width 50 height 11
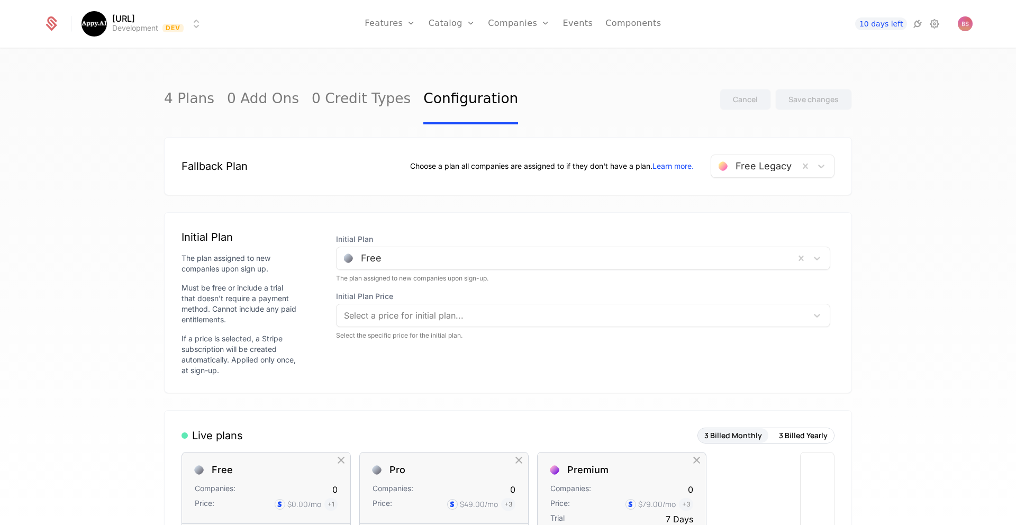
click at [204, 104] on link "4 Plans" at bounding box center [189, 100] width 50 height 50
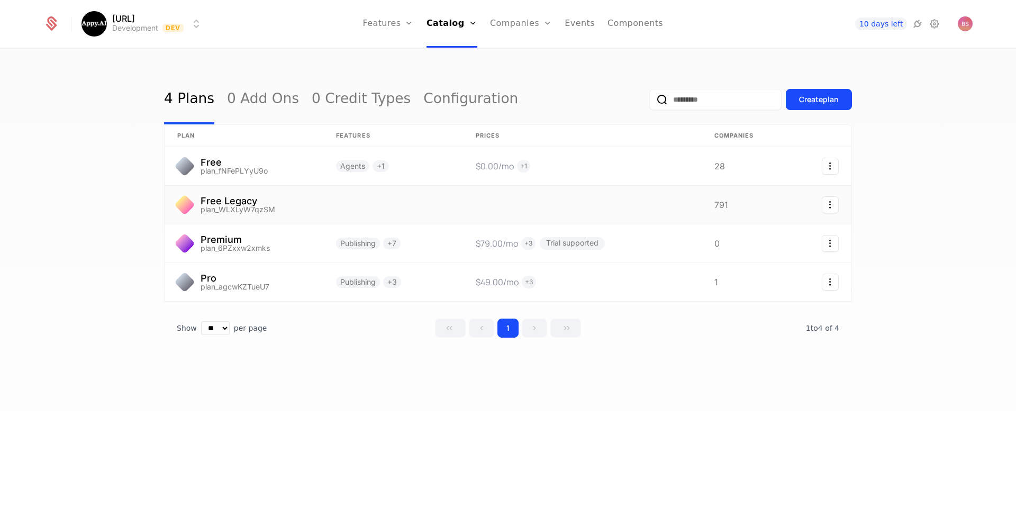
click at [319, 201] on link at bounding box center [244, 205] width 159 height 38
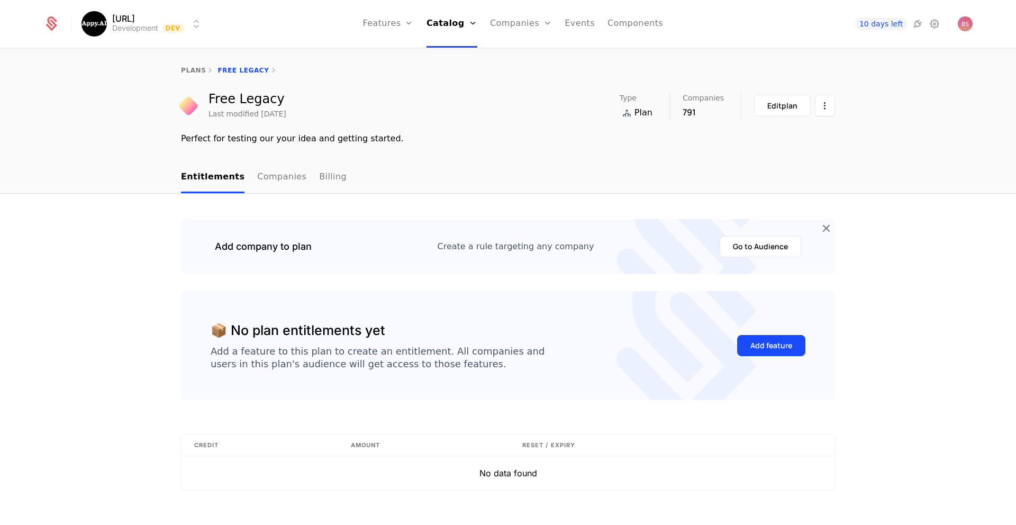
click at [775, 351] on div "Add feature" at bounding box center [771, 345] width 42 height 11
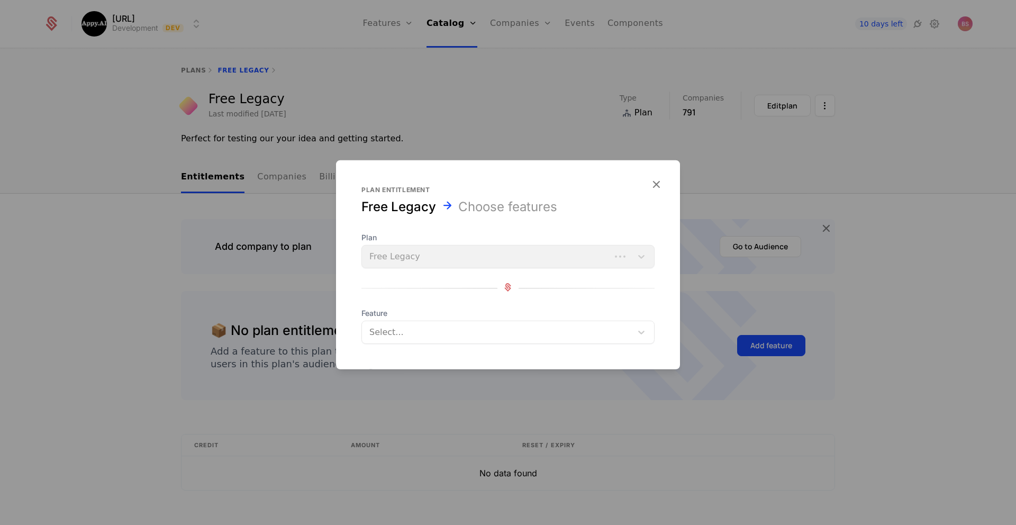
click at [529, 325] on div at bounding box center [496, 332] width 257 height 15
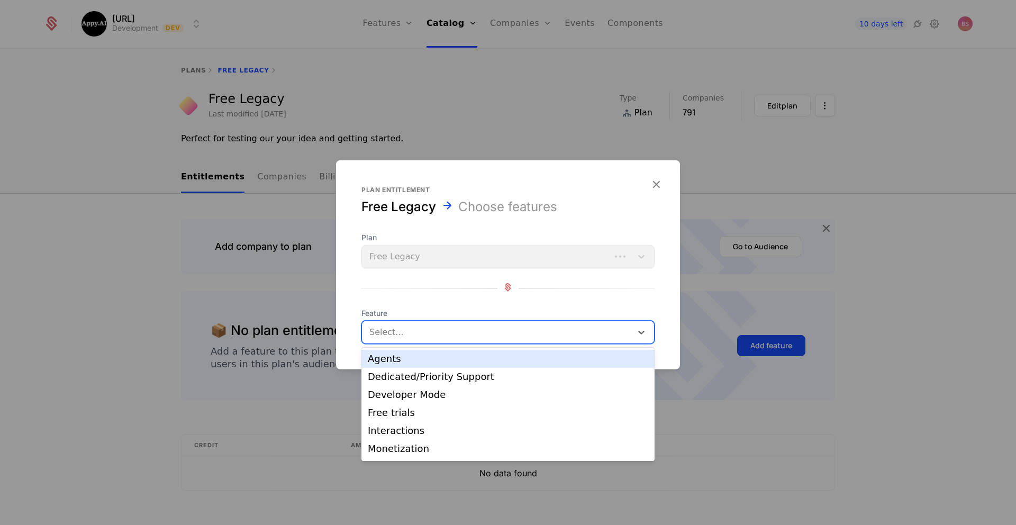
click at [497, 361] on div "Agents" at bounding box center [508, 359] width 280 height 10
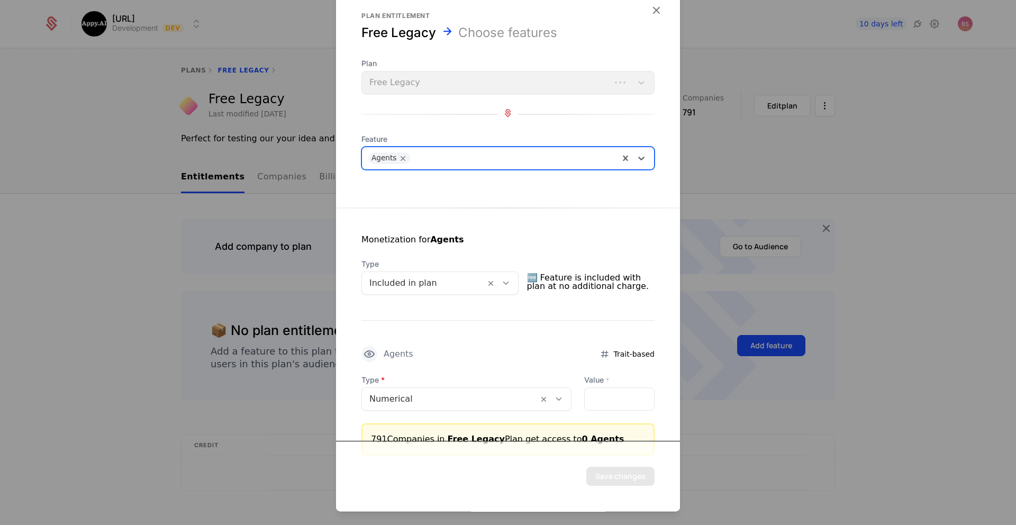
scroll to position [26, 0]
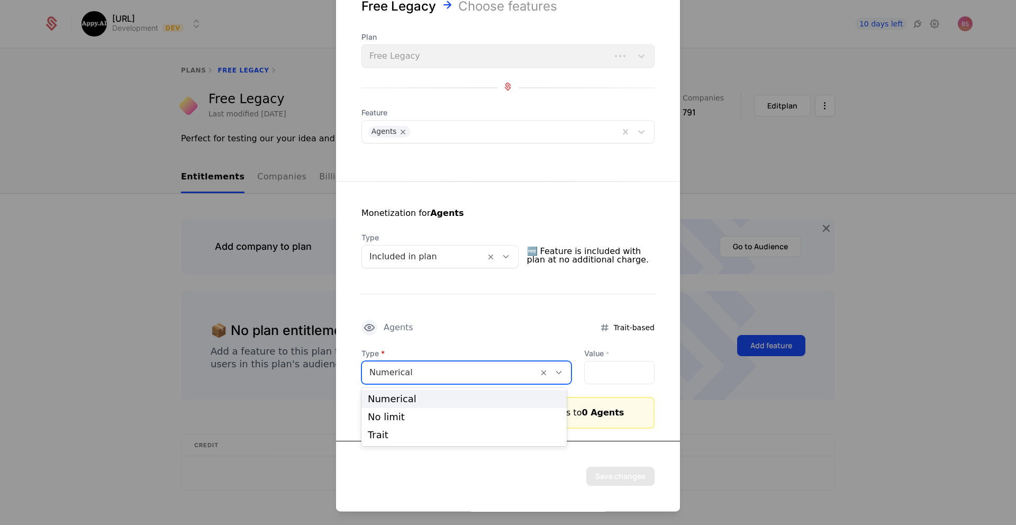
click at [455, 367] on div at bounding box center [449, 372] width 161 height 15
click at [428, 412] on div "No limit" at bounding box center [464, 417] width 193 height 10
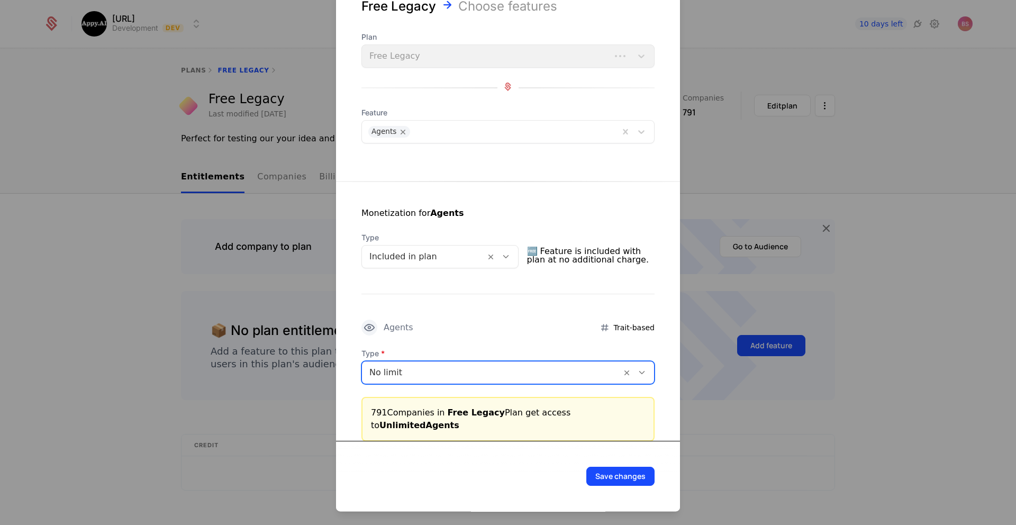
click at [622, 480] on button "Save changes" at bounding box center [620, 476] width 68 height 19
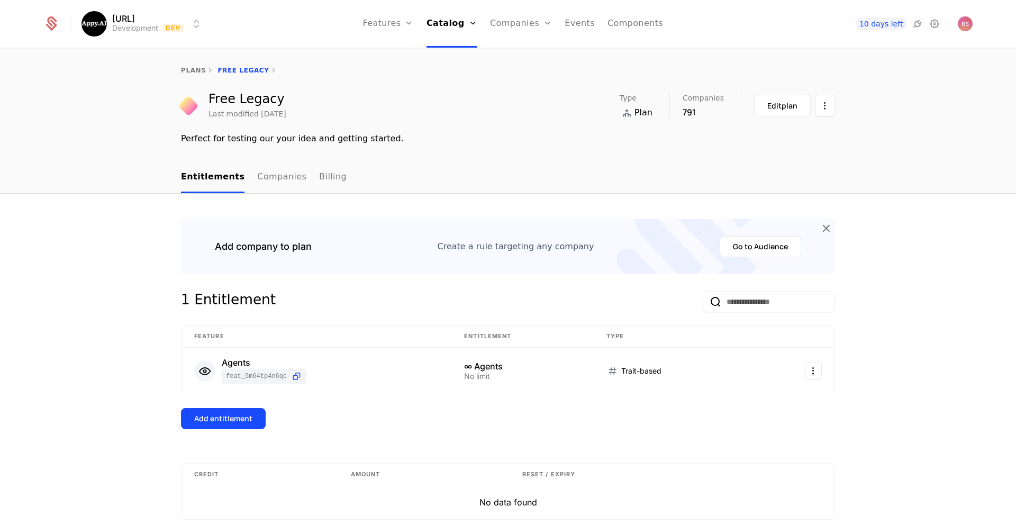
click at [203, 423] on div "Add entitlement" at bounding box center [223, 418] width 58 height 11
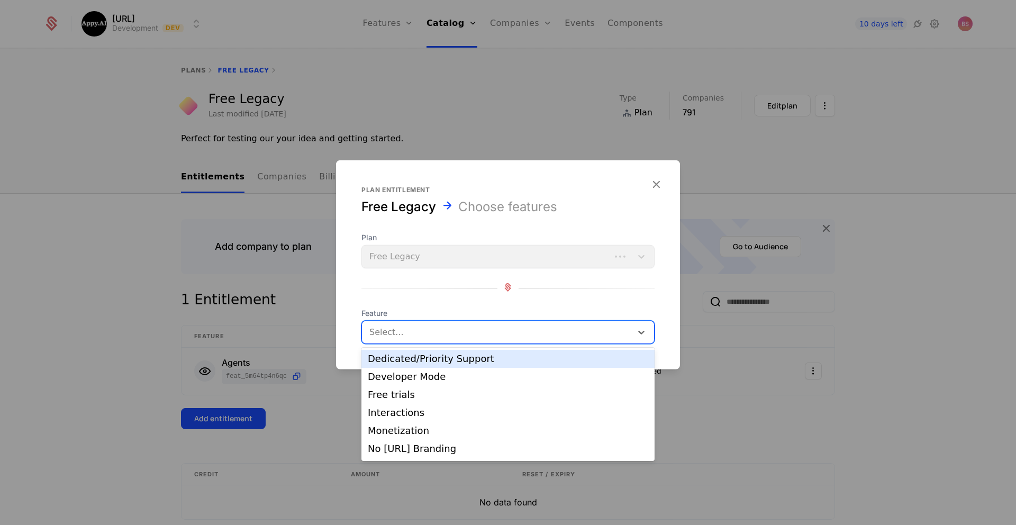
click at [442, 335] on div at bounding box center [496, 332] width 257 height 15
click at [431, 364] on div "Dedicated/Priority Support" at bounding box center [508, 359] width 280 height 10
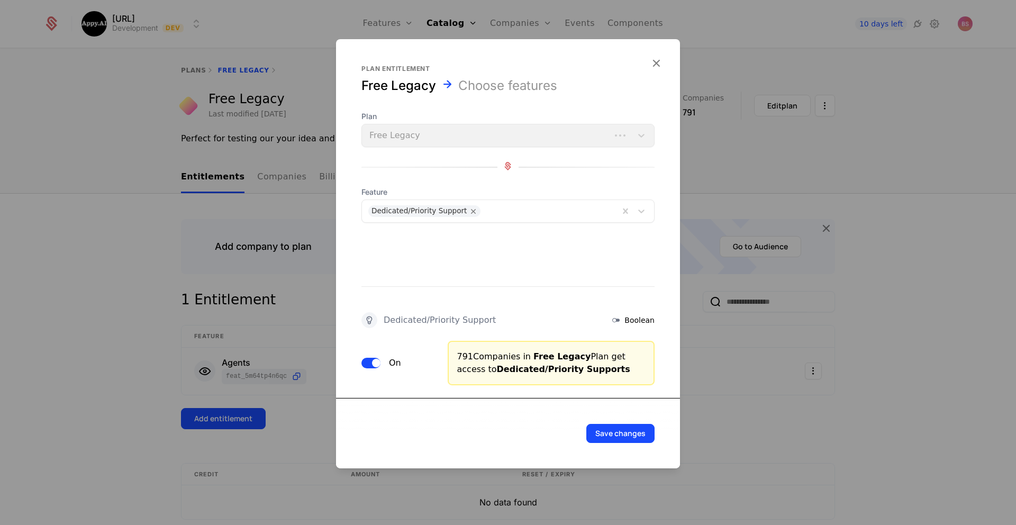
click at [635, 443] on div "Save changes" at bounding box center [508, 433] width 344 height 70
click at [632, 436] on button "Save changes" at bounding box center [620, 433] width 68 height 19
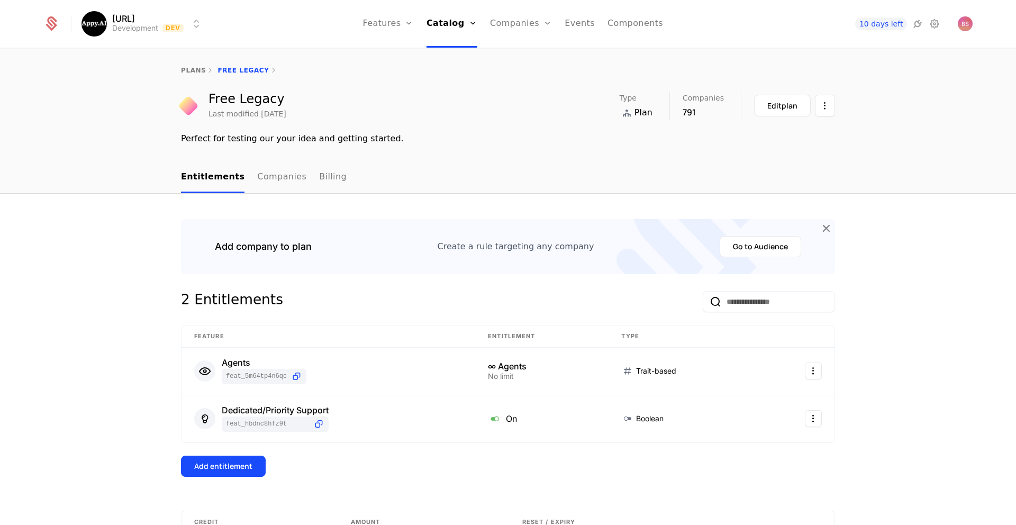
click at [239, 463] on div "Add entitlement" at bounding box center [223, 466] width 58 height 11
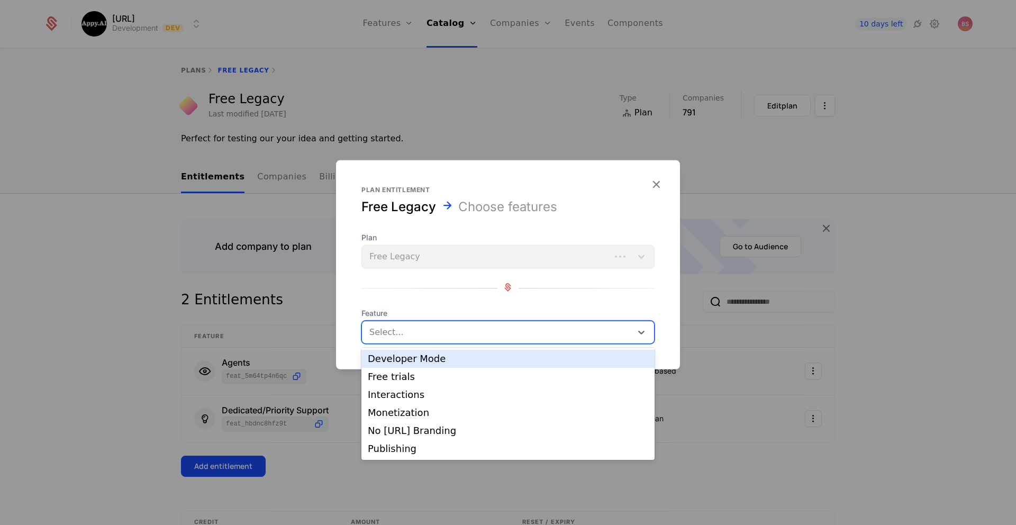
click at [451, 332] on div at bounding box center [496, 332] width 257 height 15
click at [433, 360] on div "Developer Mode" at bounding box center [508, 359] width 280 height 10
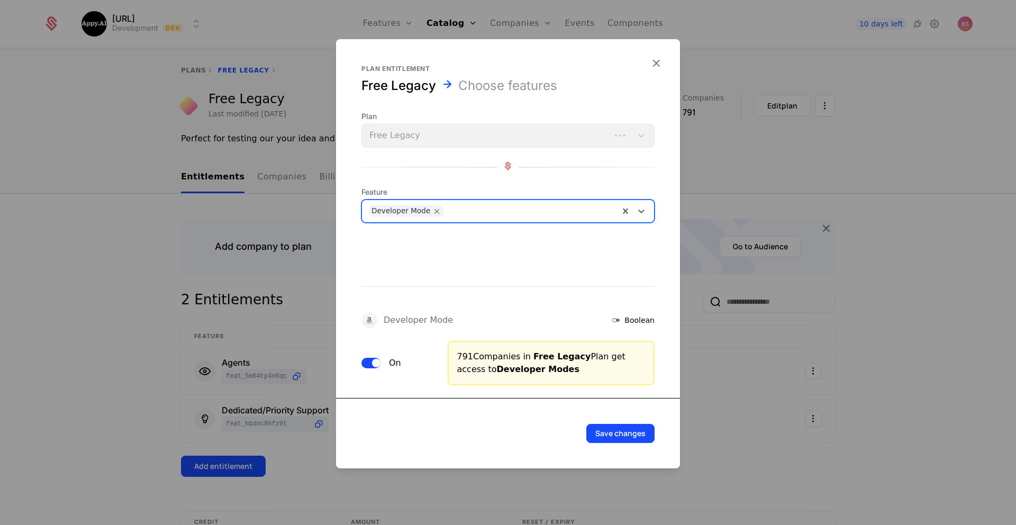
click at [652, 435] on button "Save changes" at bounding box center [620, 433] width 68 height 19
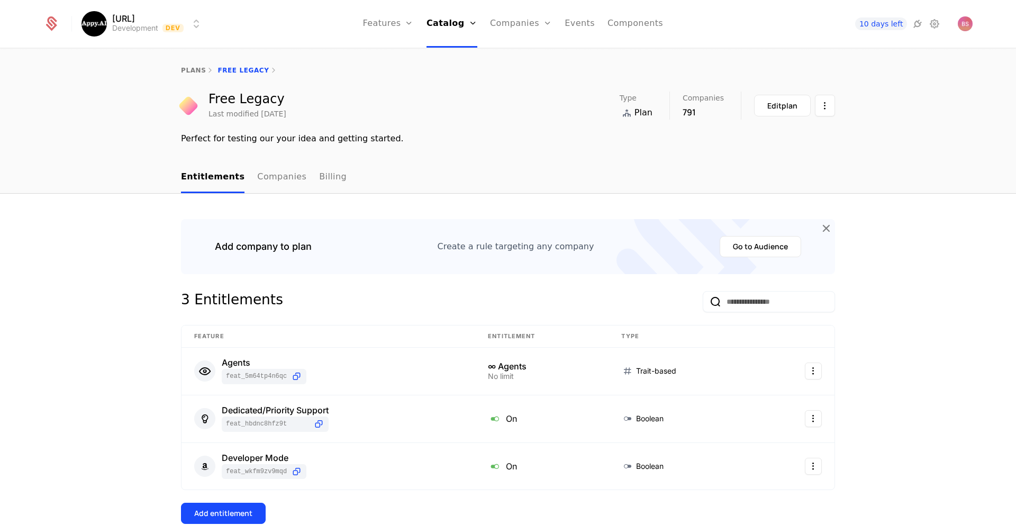
click at [239, 511] on div "Add entitlement" at bounding box center [223, 513] width 58 height 11
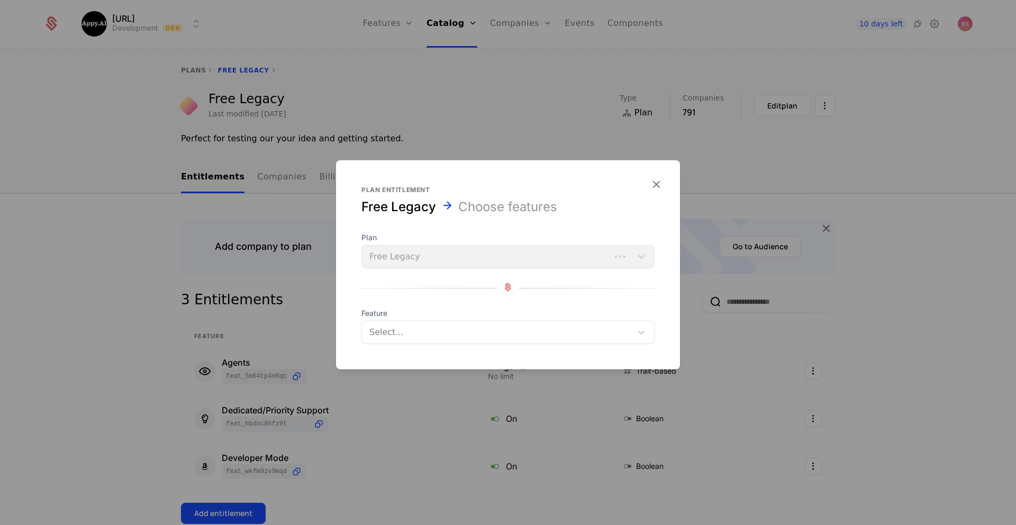
click at [411, 332] on div at bounding box center [496, 332] width 257 height 15
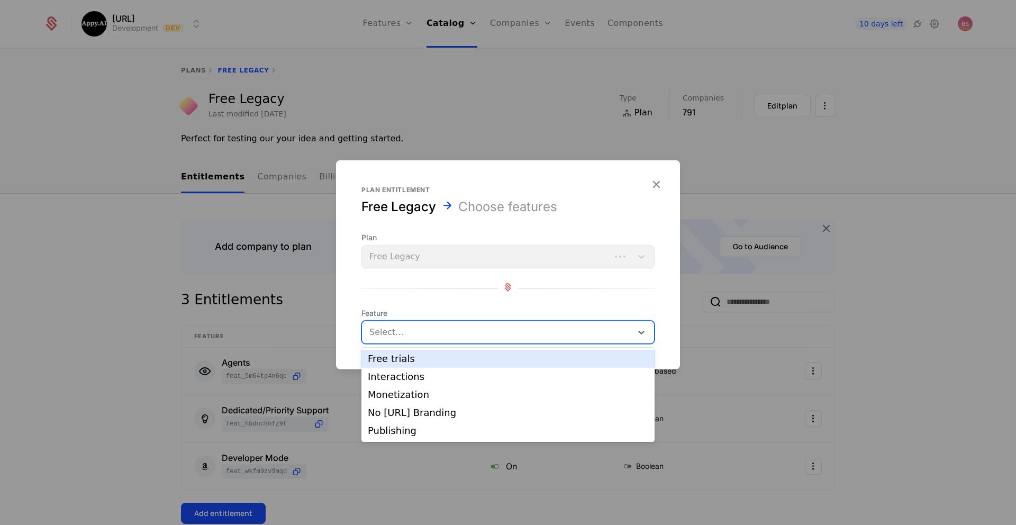
click at [411, 361] on div "Free trials" at bounding box center [508, 359] width 280 height 10
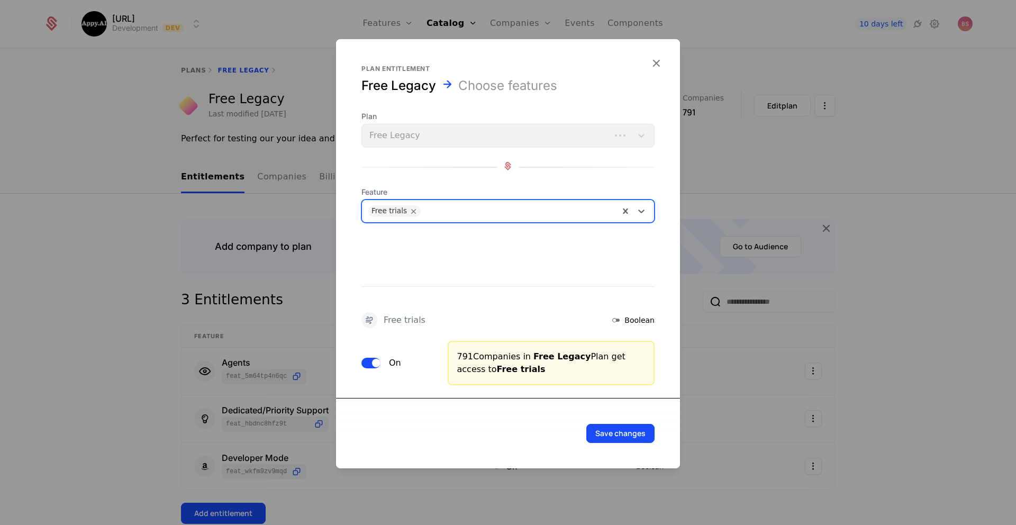
click at [624, 429] on button "Save changes" at bounding box center [620, 433] width 68 height 19
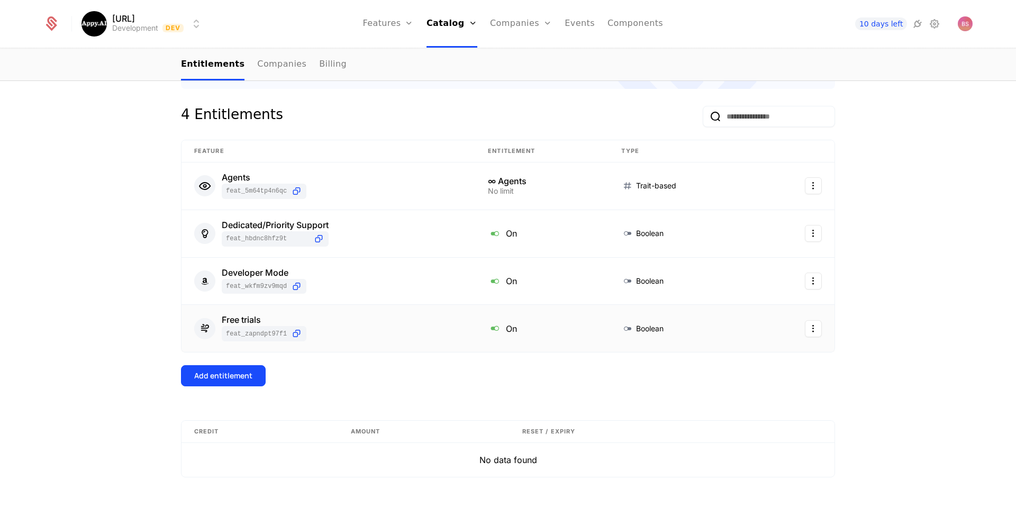
scroll to position [196, 0]
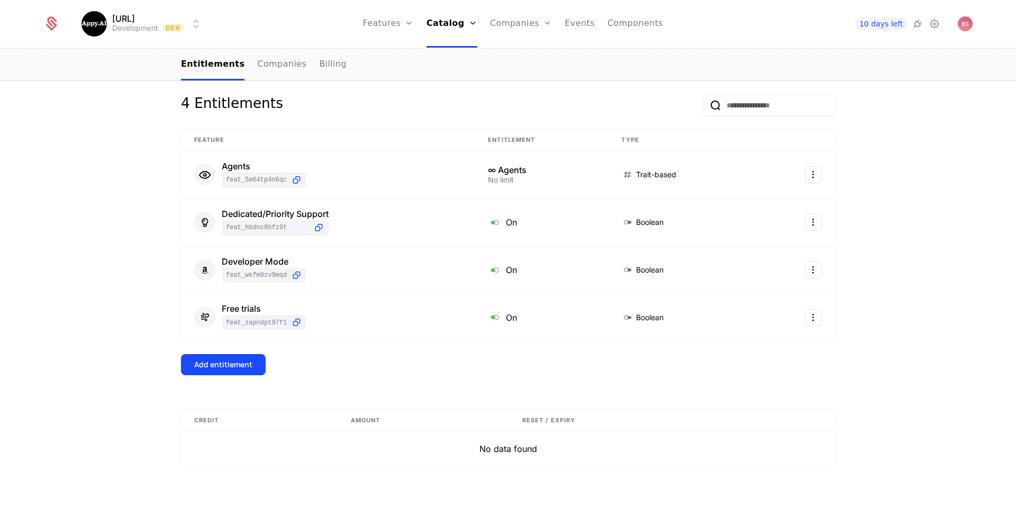
click at [257, 365] on button "Add entitlement" at bounding box center [223, 364] width 85 height 21
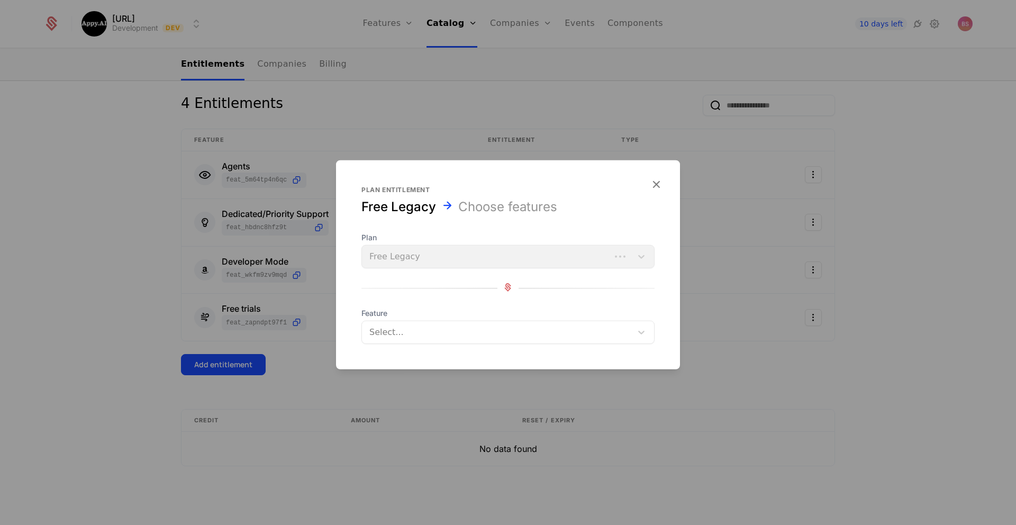
click at [384, 331] on div at bounding box center [496, 332] width 257 height 15
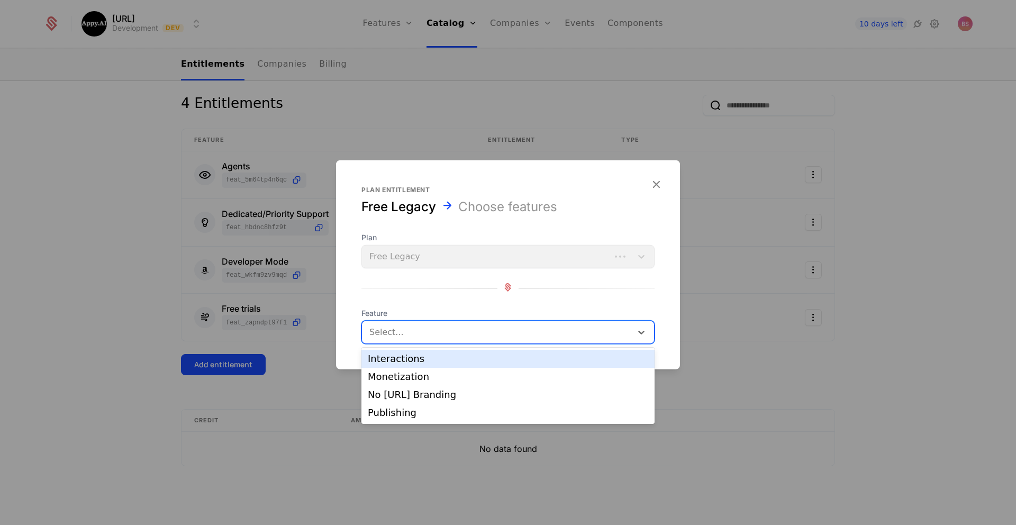
click at [406, 360] on div "Interactions" at bounding box center [508, 359] width 280 height 10
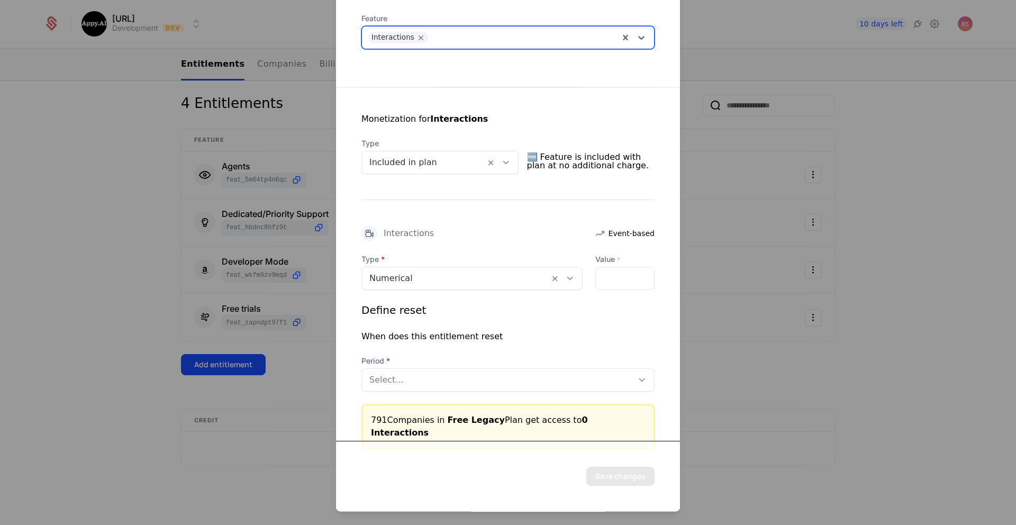
scroll to position [128, 0]
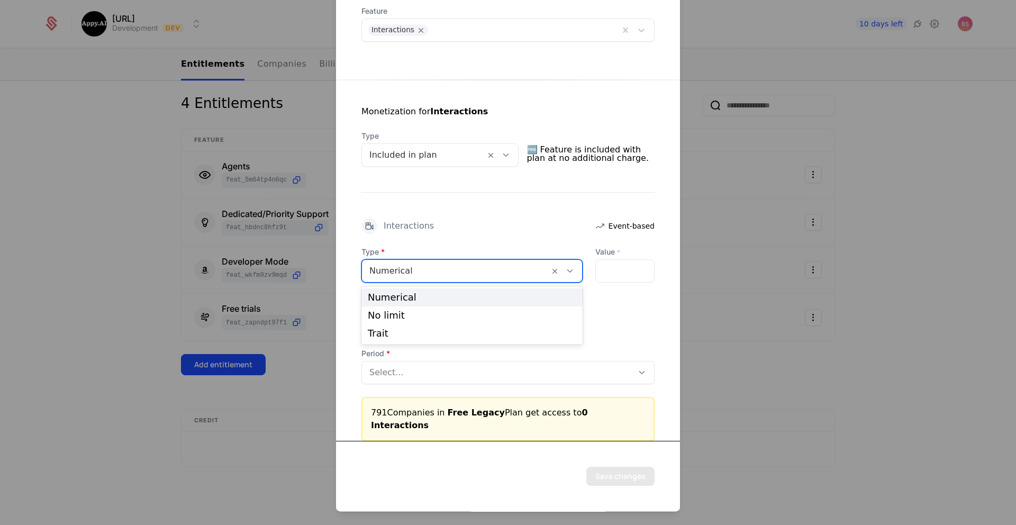
click at [470, 277] on div at bounding box center [455, 270] width 172 height 15
click at [433, 307] on div "No limit" at bounding box center [471, 315] width 221 height 18
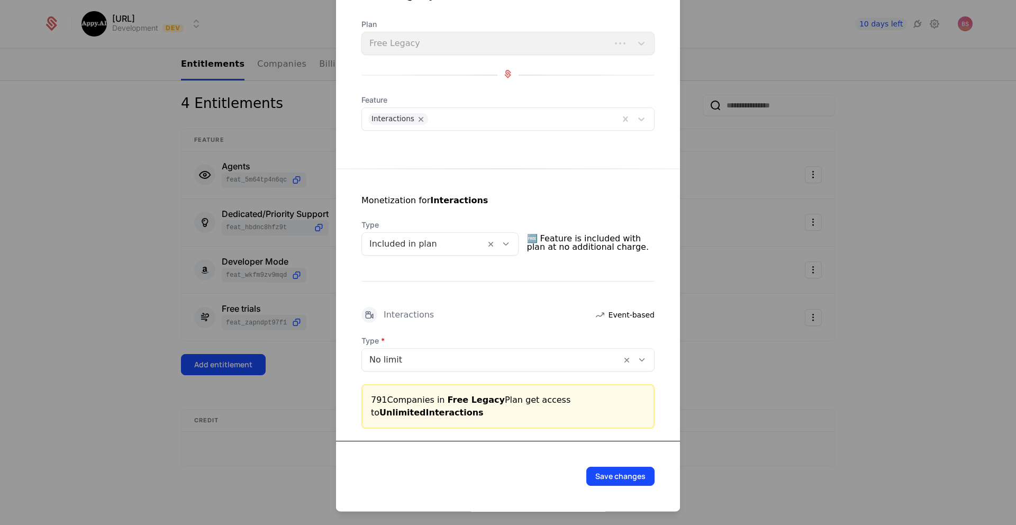
click at [617, 479] on button "Save changes" at bounding box center [620, 476] width 68 height 19
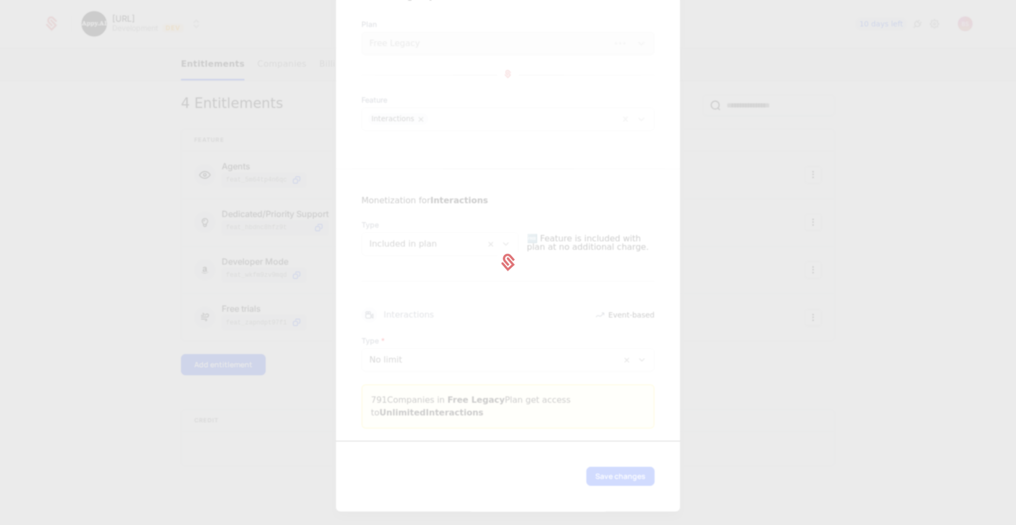
scroll to position [0, 0]
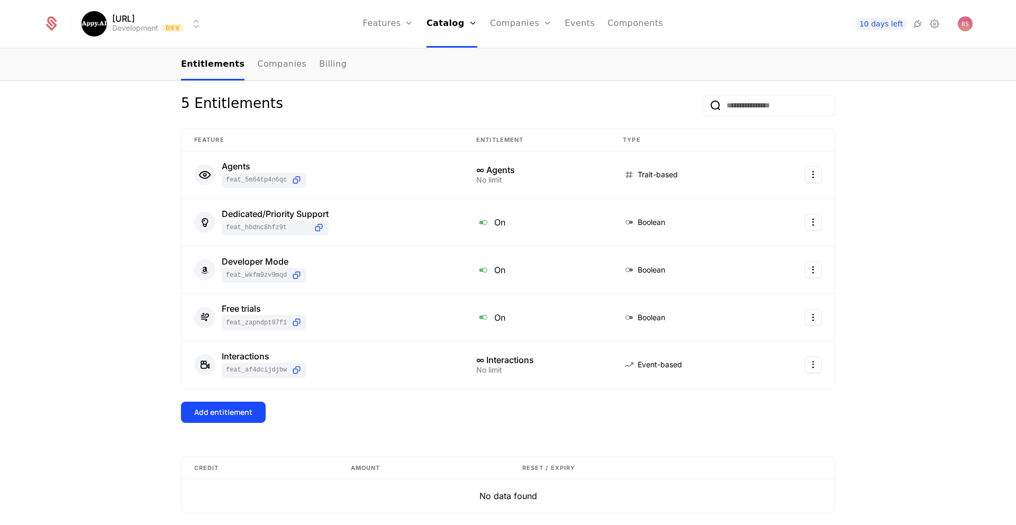
click at [219, 410] on div "Add entitlement" at bounding box center [223, 412] width 58 height 11
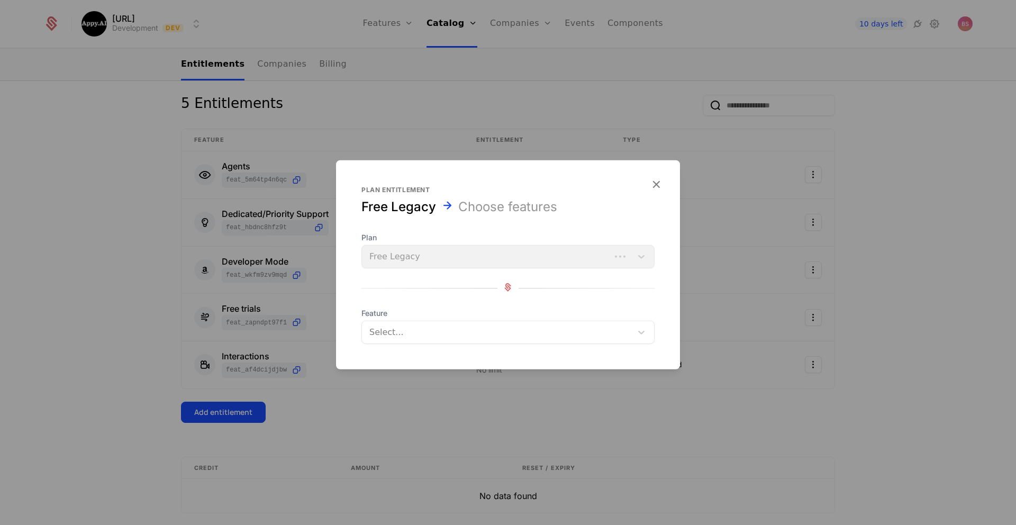
click at [414, 325] on div at bounding box center [496, 332] width 257 height 15
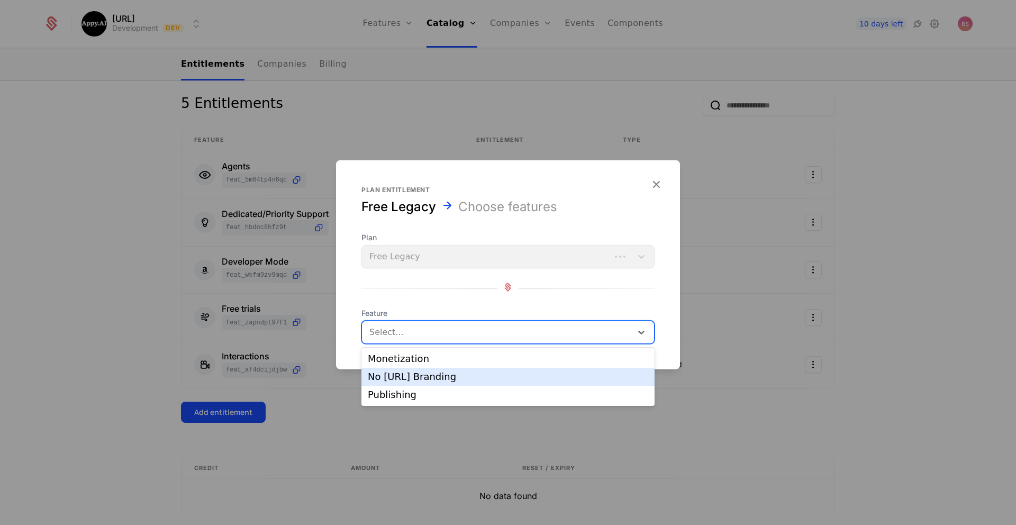
click at [415, 360] on div "Monetization" at bounding box center [508, 359] width 280 height 10
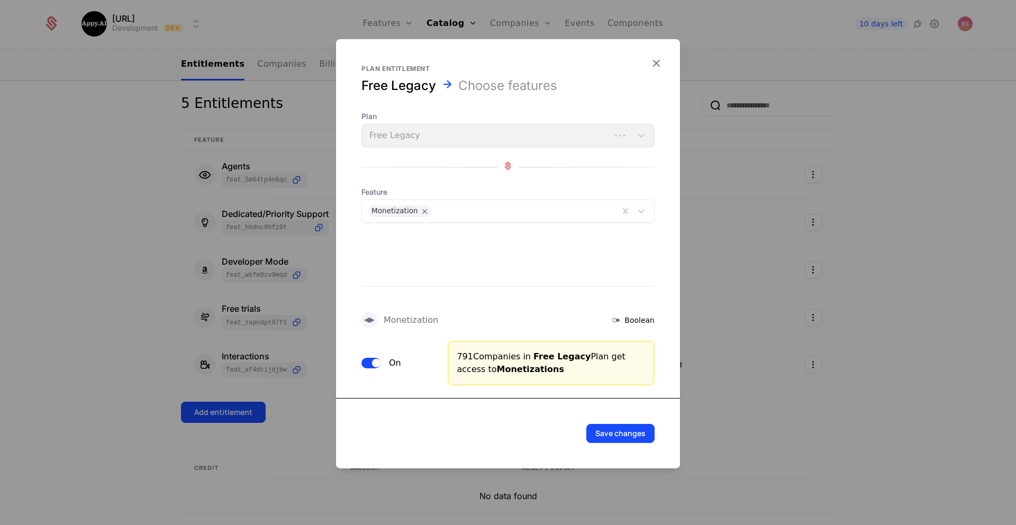
click at [633, 434] on button "Save changes" at bounding box center [620, 433] width 68 height 19
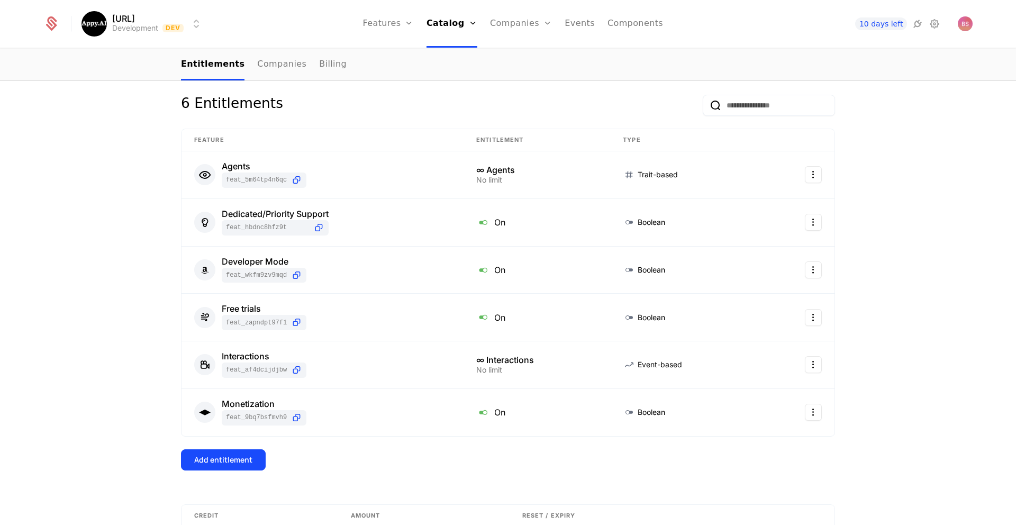
click at [244, 454] on button "Add entitlement" at bounding box center [223, 459] width 85 height 21
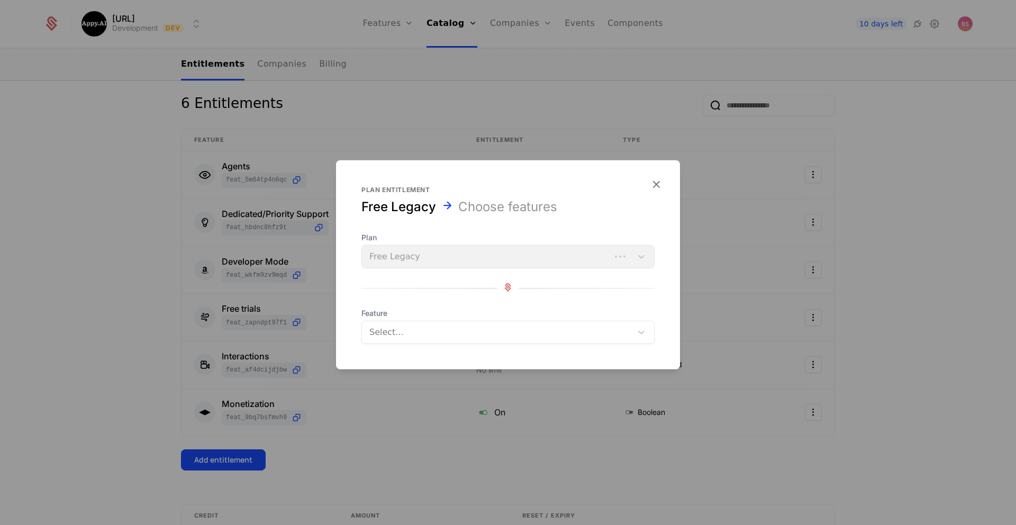
click at [390, 335] on div at bounding box center [496, 332] width 257 height 15
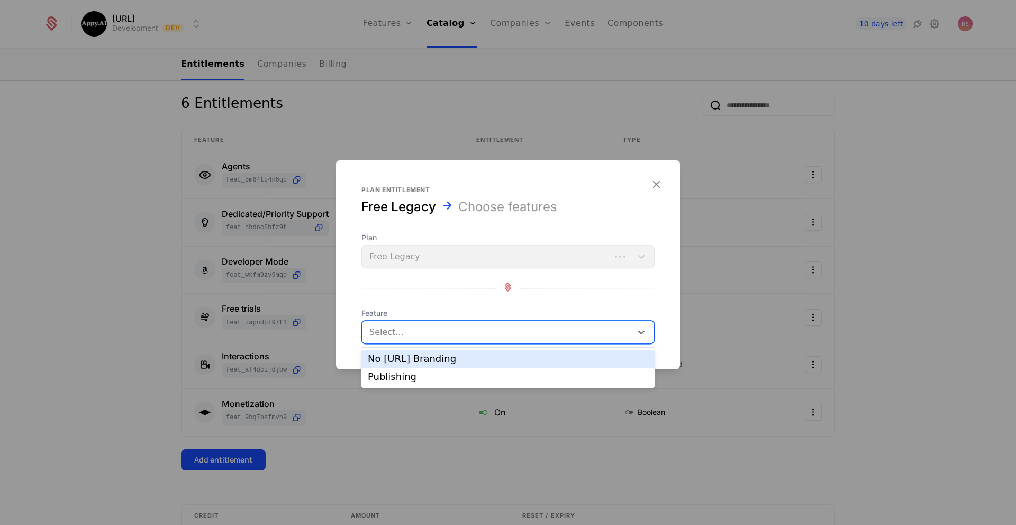
click at [408, 363] on div "No Appy.AI Branding" at bounding box center [507, 359] width 293 height 18
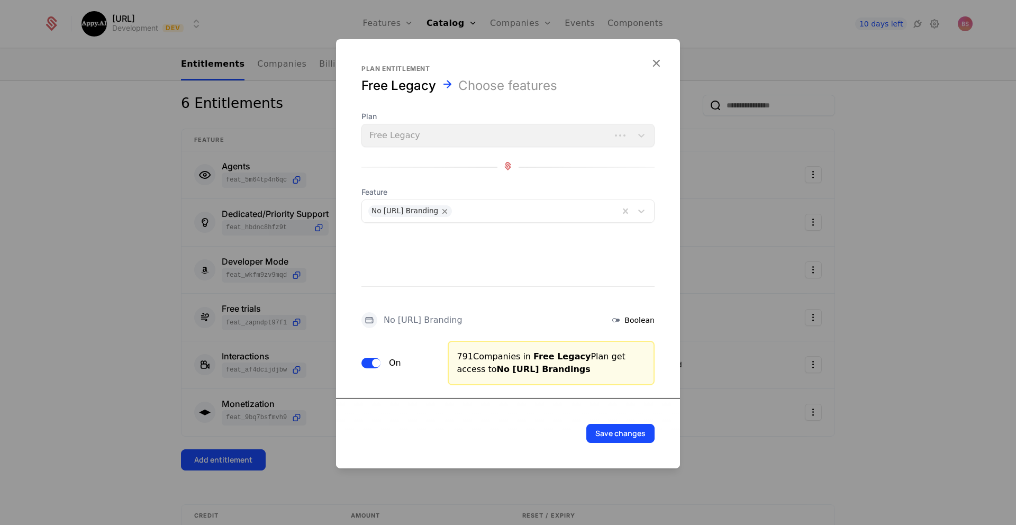
click at [621, 430] on button "Save changes" at bounding box center [620, 433] width 68 height 19
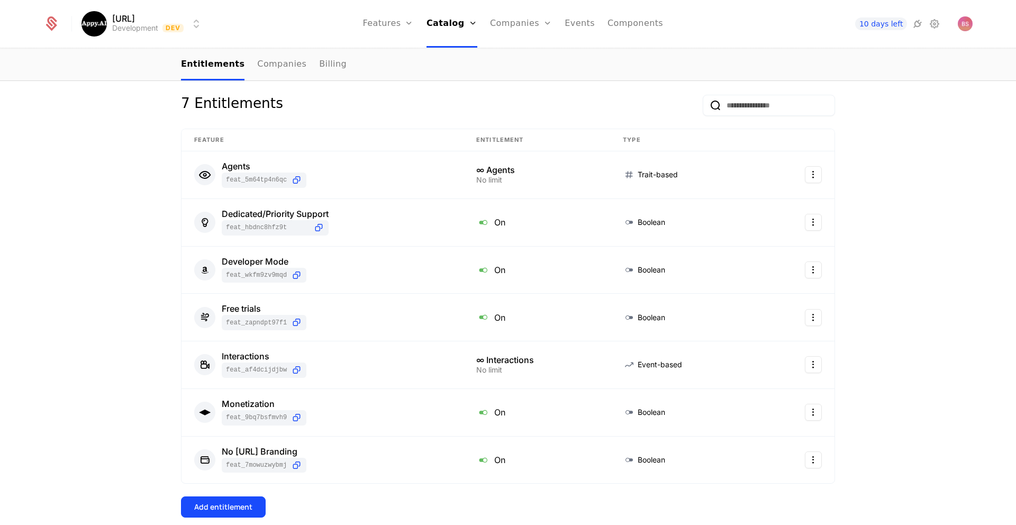
click at [240, 503] on div "Add entitlement" at bounding box center [223, 507] width 58 height 11
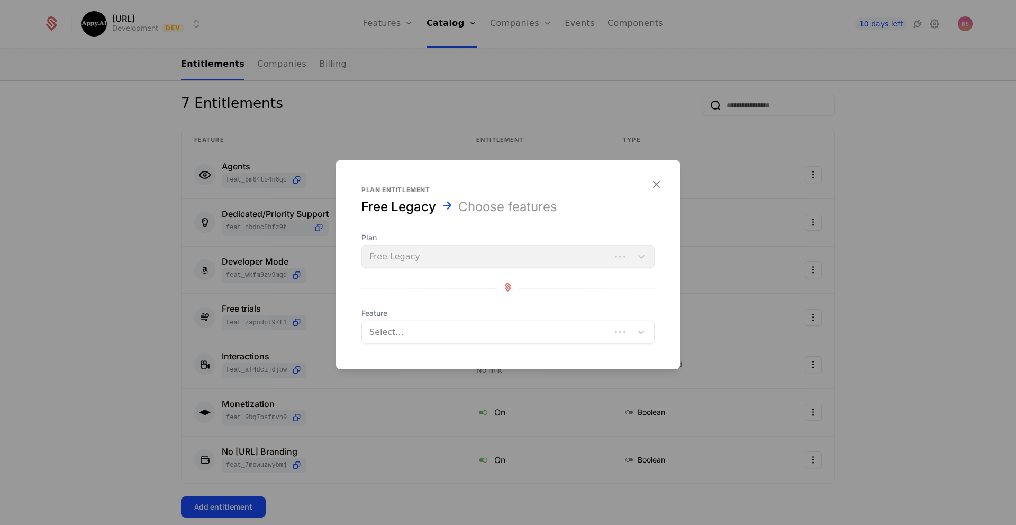
click at [468, 324] on div "Select..." at bounding box center [486, 332] width 249 height 17
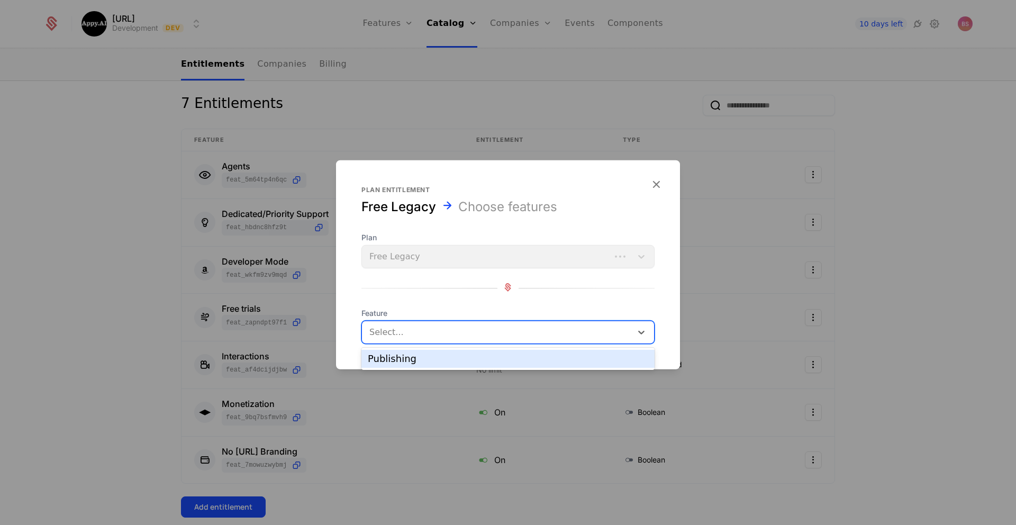
click at [453, 353] on div "Publishing" at bounding box center [507, 359] width 293 height 18
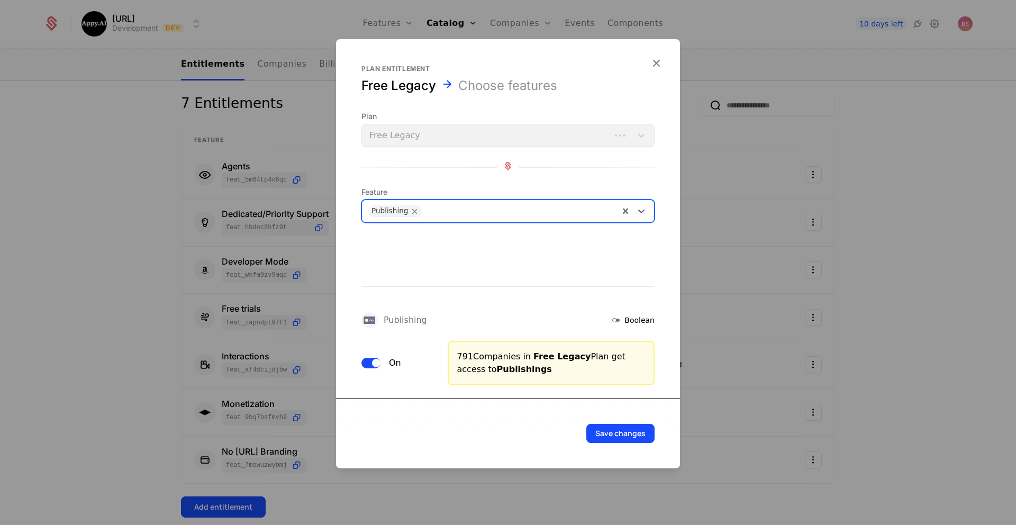
click at [618, 430] on button "Save changes" at bounding box center [620, 433] width 68 height 19
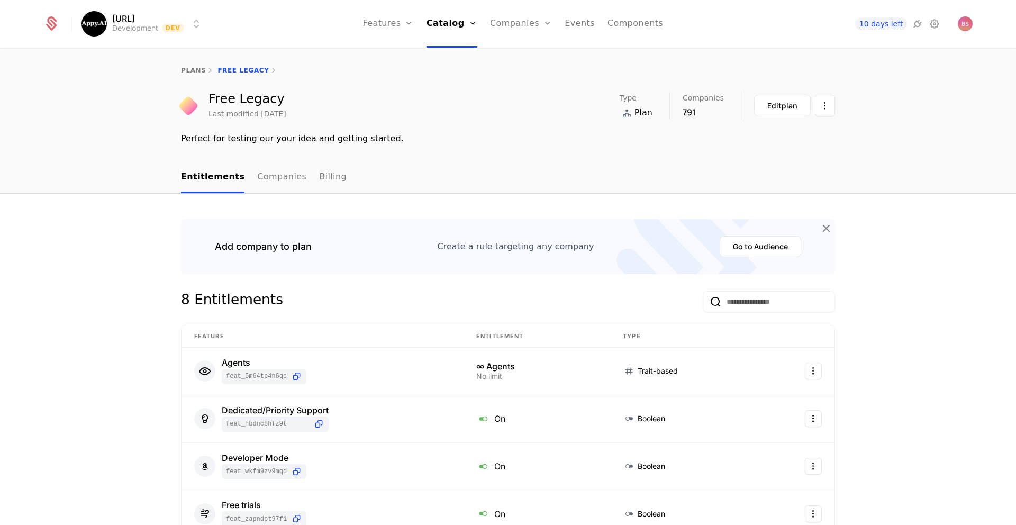
click at [272, 179] on link "Companies" at bounding box center [281, 177] width 49 height 31
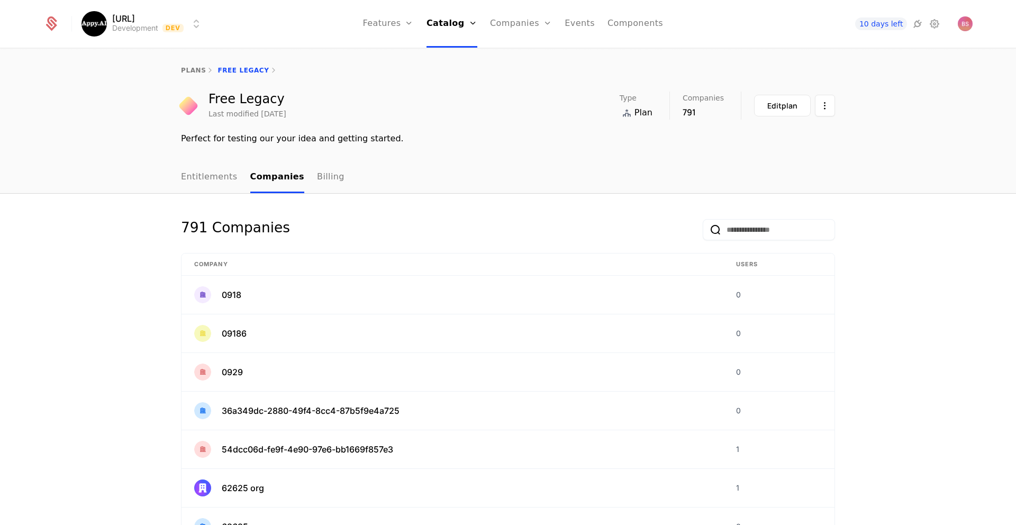
click at [317, 180] on link "Billing" at bounding box center [331, 177] width 28 height 31
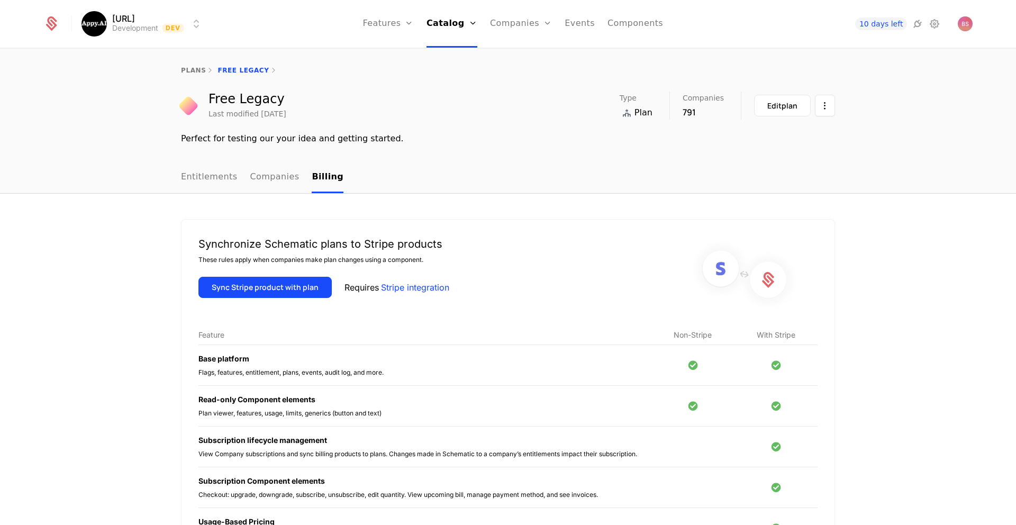
click at [404, 27] on link "Features" at bounding box center [387, 24] width 51 height 48
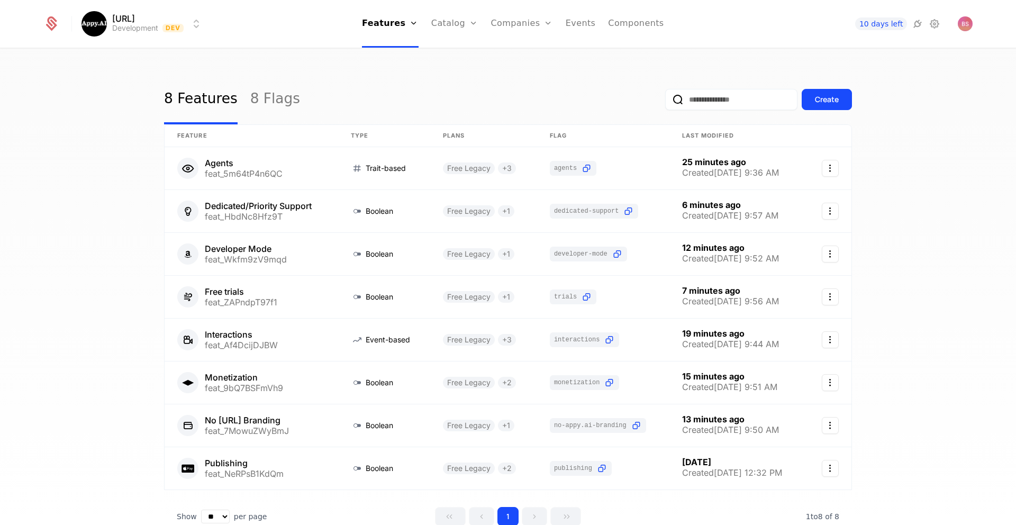
click at [460, 24] on link "Catalog" at bounding box center [454, 24] width 47 height 48
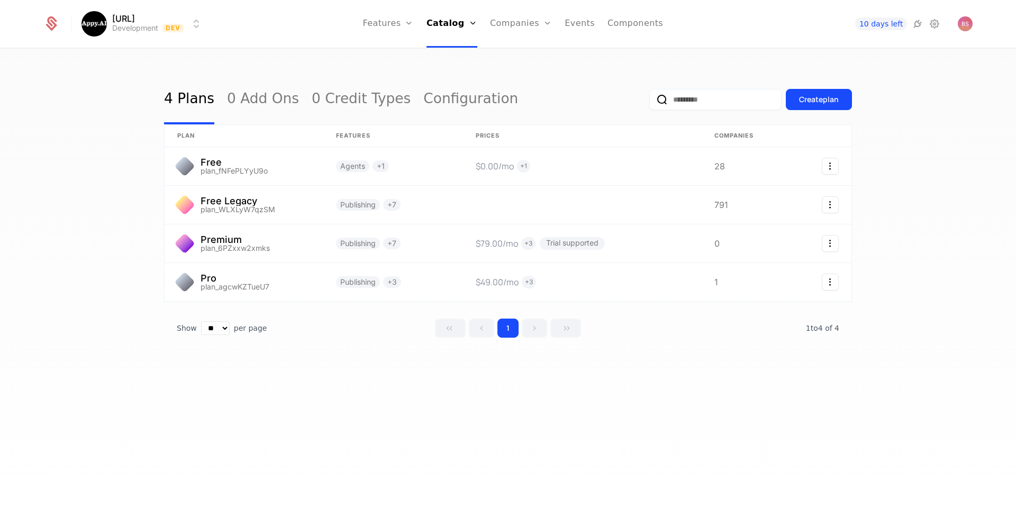
click at [469, 56] on link "Plans" at bounding box center [466, 52] width 54 height 8
click at [617, 75] on div "4 Plans 0 Add Ons 0 Credit Types Configuration Create plan" at bounding box center [508, 100] width 688 height 50
click at [466, 107] on link "Configuration" at bounding box center [466, 102] width 54 height 8
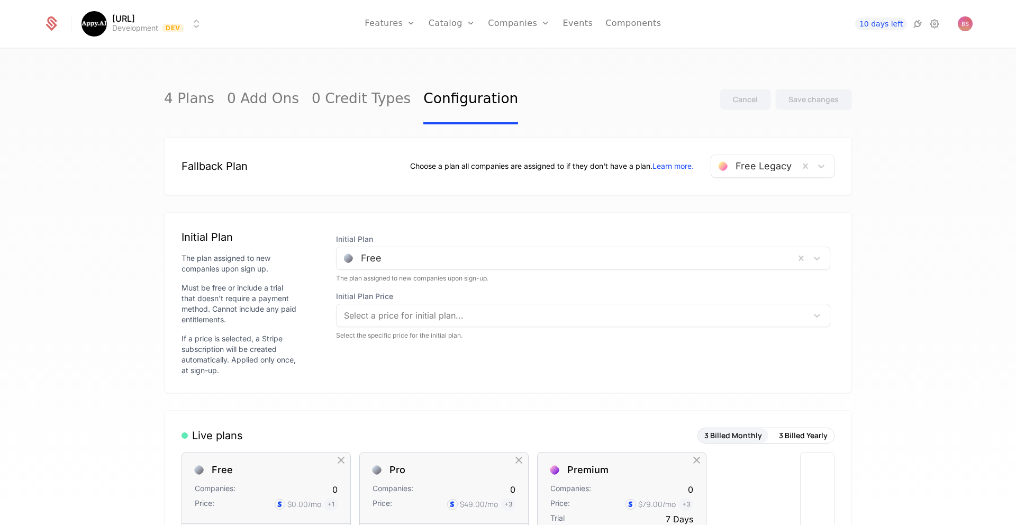
click at [479, 107] on link "Configuration" at bounding box center [468, 102] width 54 height 8
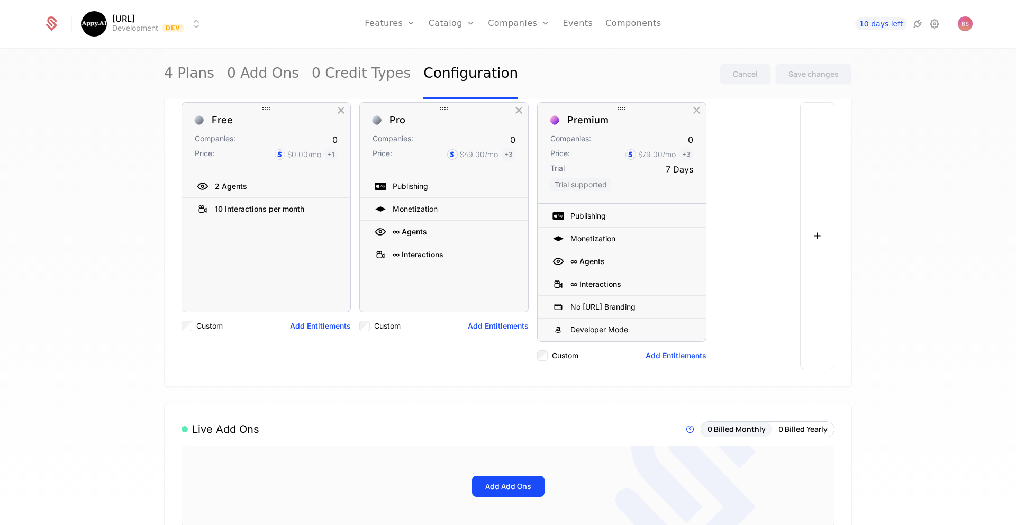
scroll to position [343, 0]
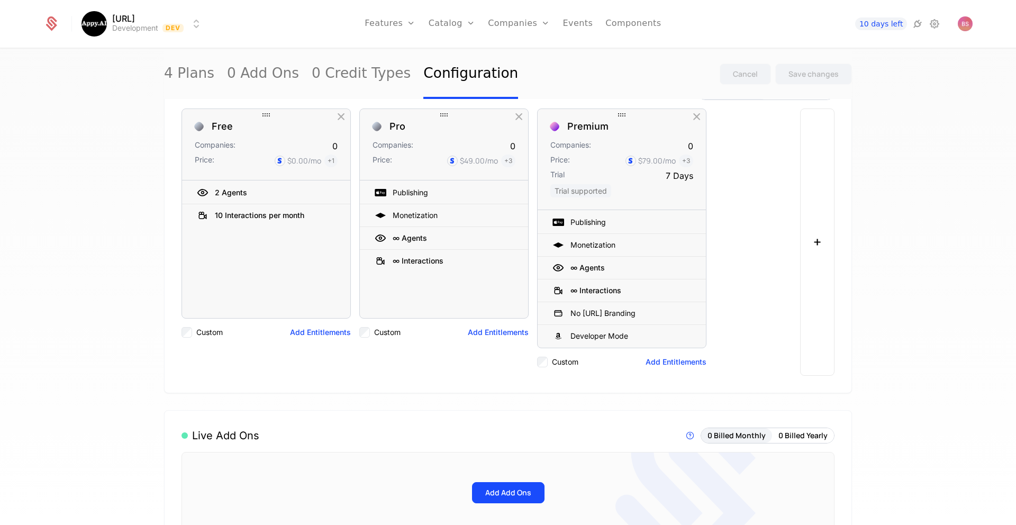
click at [487, 334] on button "Add Entitlements" at bounding box center [498, 332] width 61 height 11
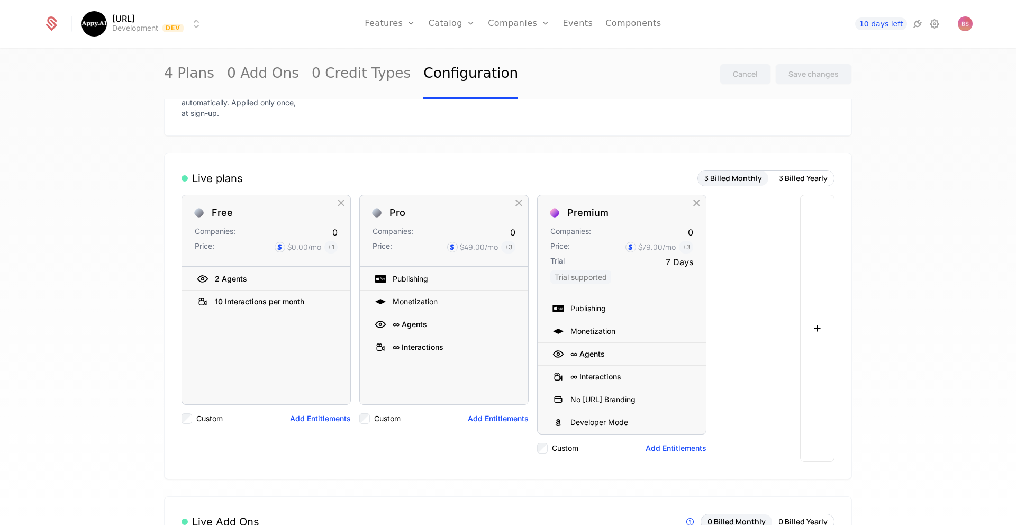
scroll to position [259, 0]
click at [500, 413] on button "Add Entitlements" at bounding box center [498, 416] width 61 height 11
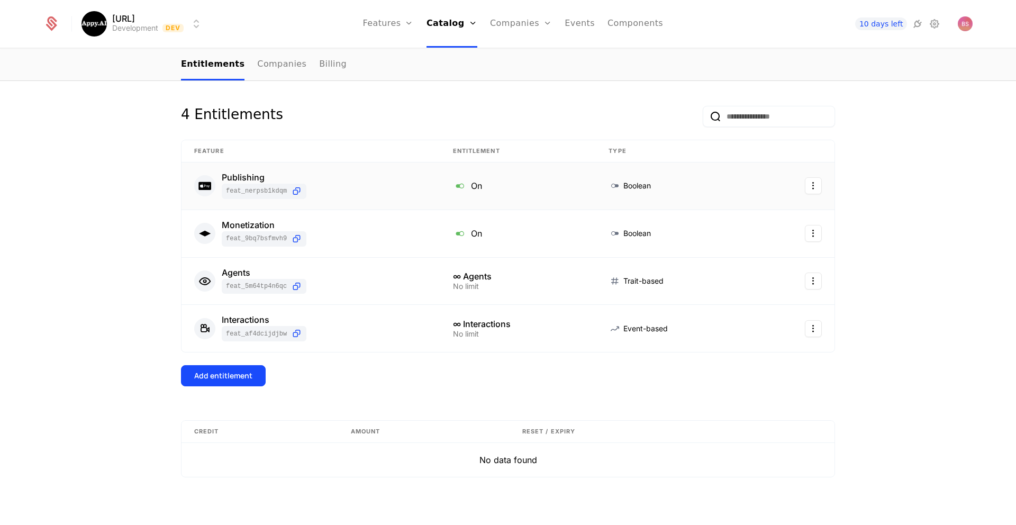
scroll to position [123, 0]
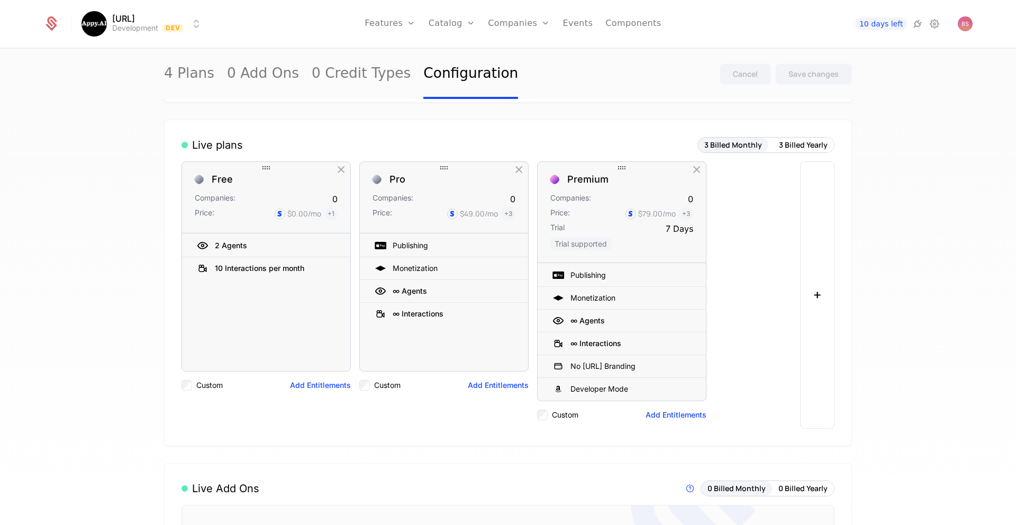
scroll to position [294, 0]
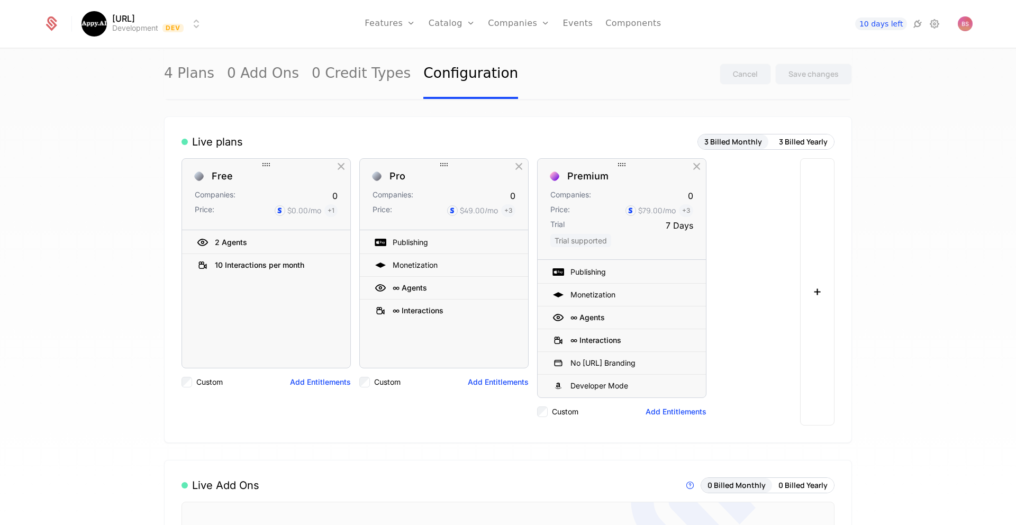
click at [453, 287] on div "∞ Agents" at bounding box center [439, 288] width 128 height 16
click at [368, 287] on icon at bounding box center [370, 287] width 11 height 11
click at [405, 287] on div "∞ Agents" at bounding box center [410, 287] width 34 height 7
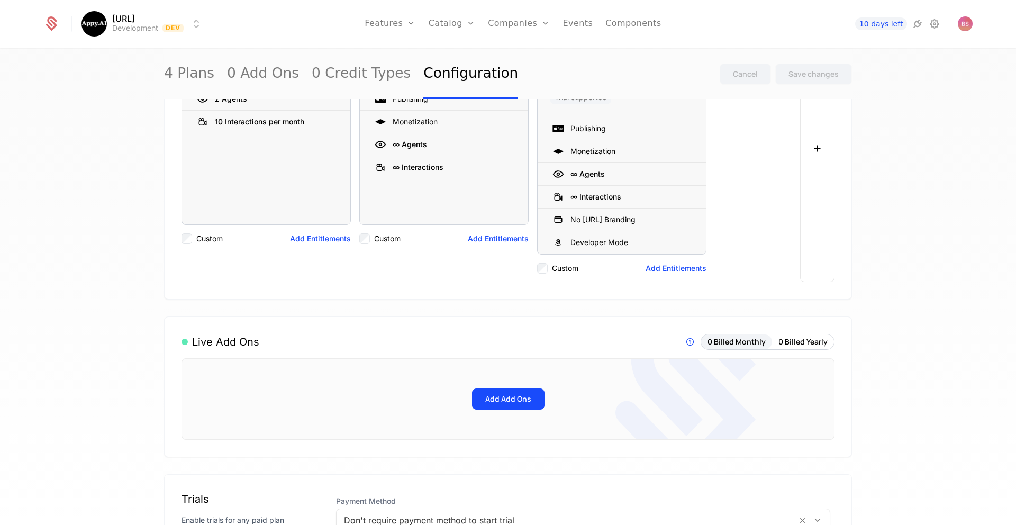
scroll to position [446, 0]
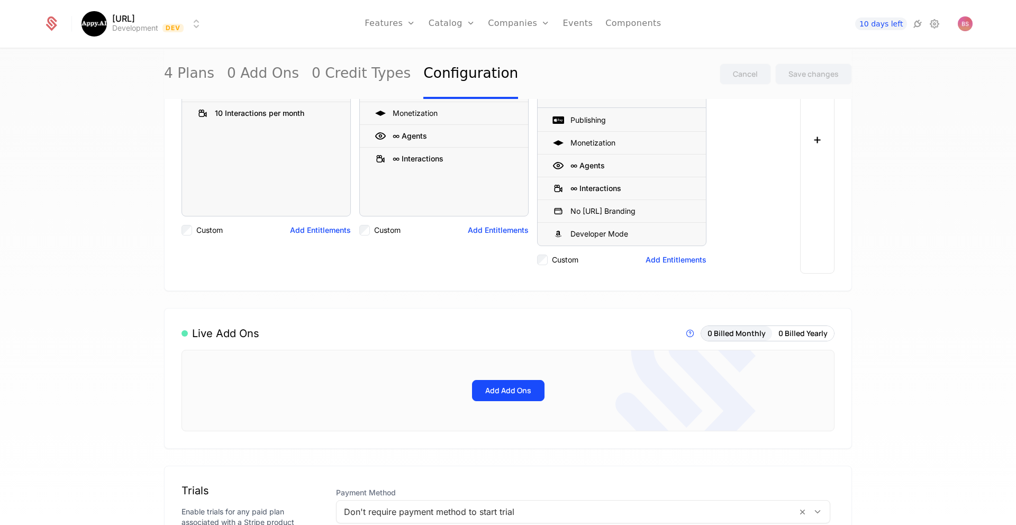
click at [481, 230] on button "Add Entitlements" at bounding box center [498, 230] width 61 height 11
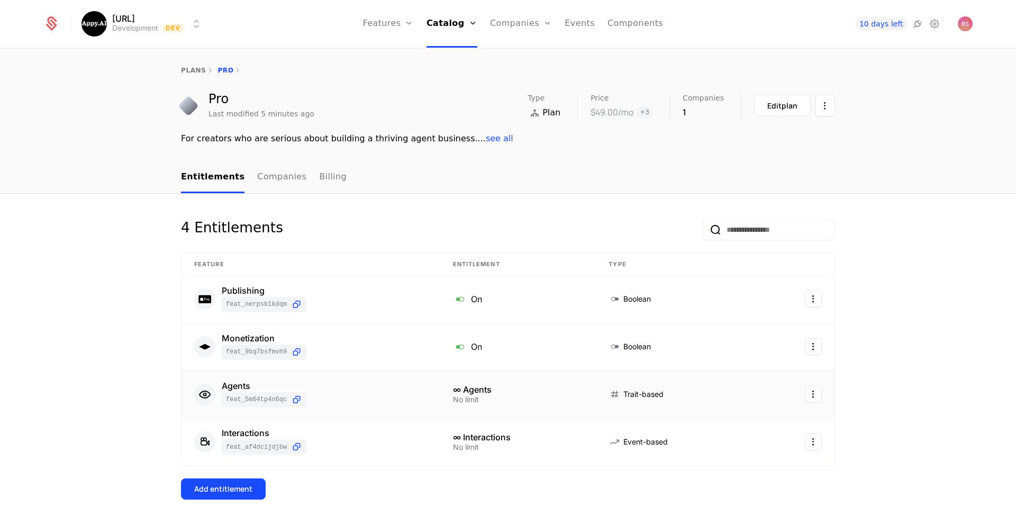
click at [816, 396] on html "Appy.AI Development Dev Features Features Flags Catalog Plans Add Ons Credits C…" at bounding box center [508, 262] width 1016 height 525
click at [768, 446] on div "Edit" at bounding box center [769, 446] width 80 height 15
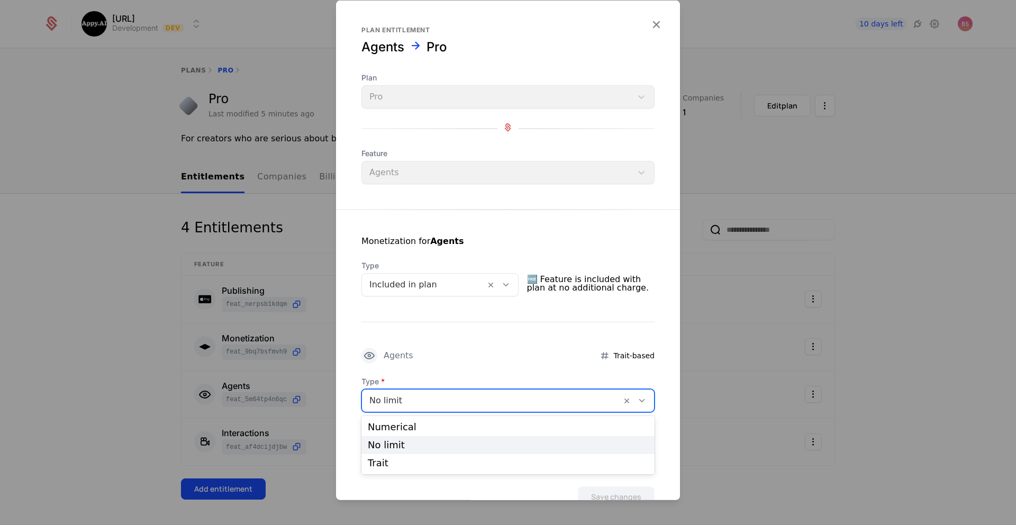
click at [442, 397] on div at bounding box center [491, 400] width 244 height 15
click at [435, 432] on div "Numerical" at bounding box center [507, 427] width 293 height 18
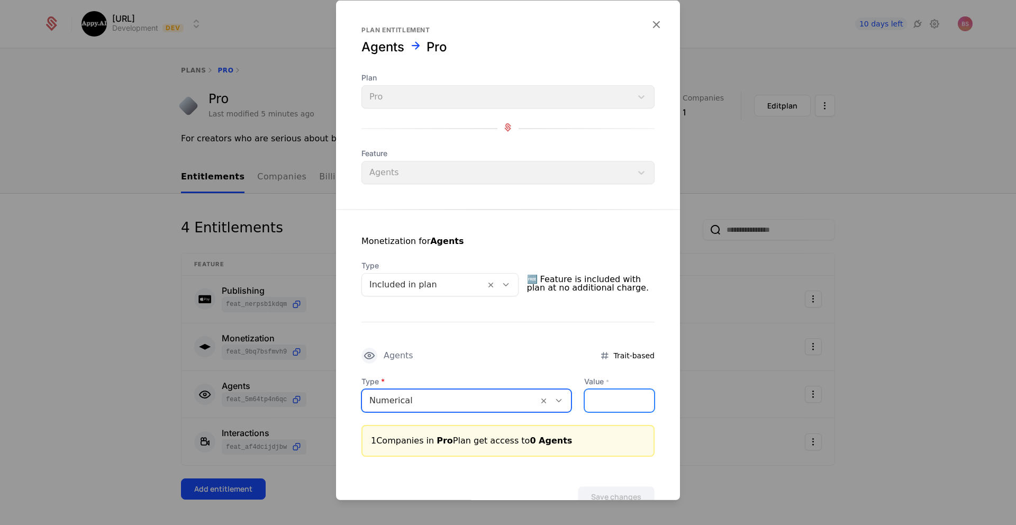
click at [615, 401] on input "Value *" at bounding box center [619, 400] width 69 height 22
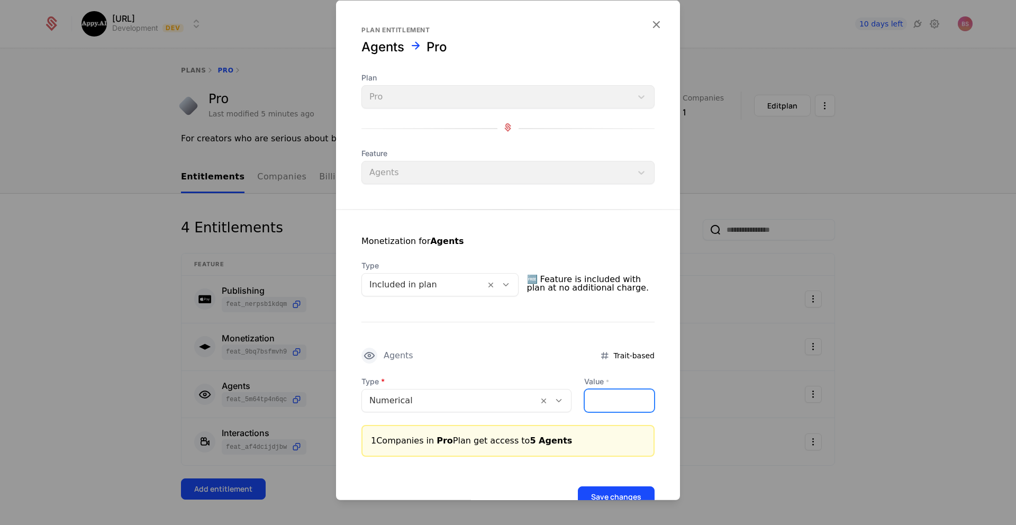
scroll to position [32, 0]
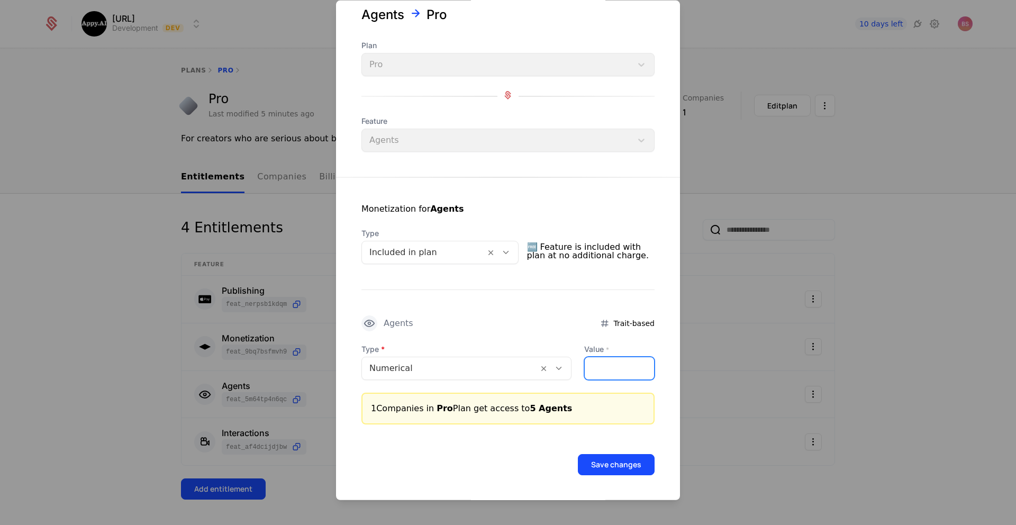
type input "*"
click at [621, 458] on button "Save changes" at bounding box center [616, 464] width 77 height 21
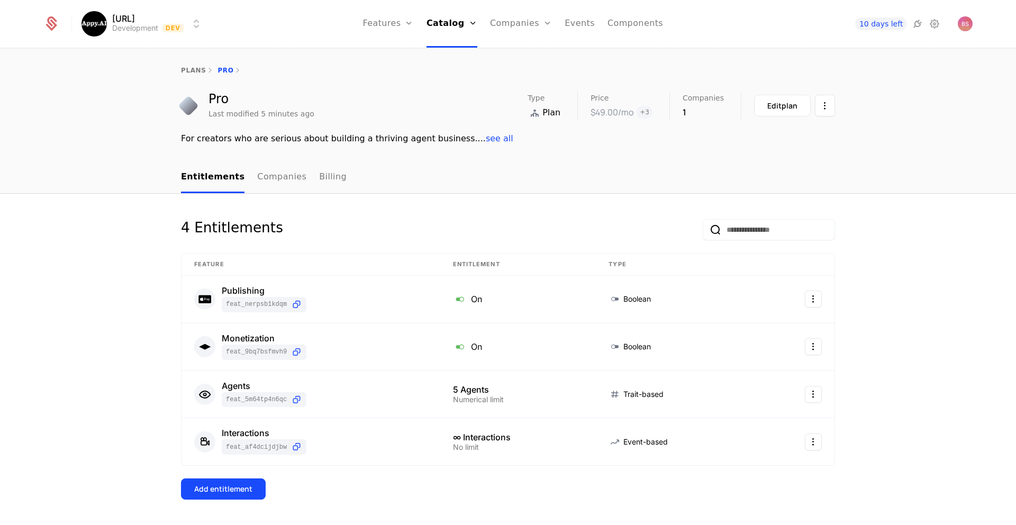
click at [463, 107] on link "Configuration" at bounding box center [466, 102] width 54 height 8
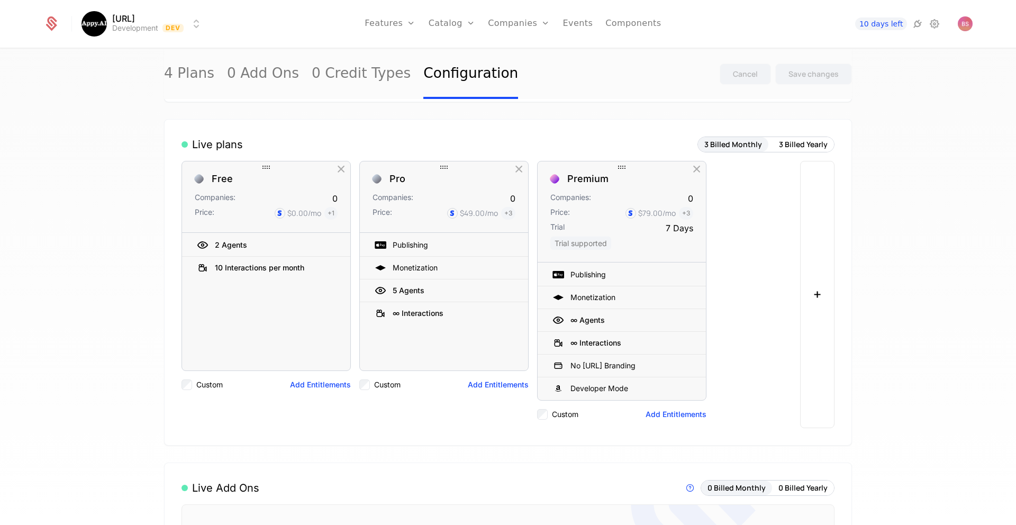
scroll to position [290, 0]
drag, startPoint x: 408, startPoint y: 292, endPoint x: 405, endPoint y: 238, distance: 54.1
click at [405, 238] on div "5 Agents" at bounding box center [439, 245] width 128 height 16
drag, startPoint x: 373, startPoint y: 316, endPoint x: 375, endPoint y: 265, distance: 51.9
click at [375, 265] on div at bounding box center [380, 263] width 16 height 16
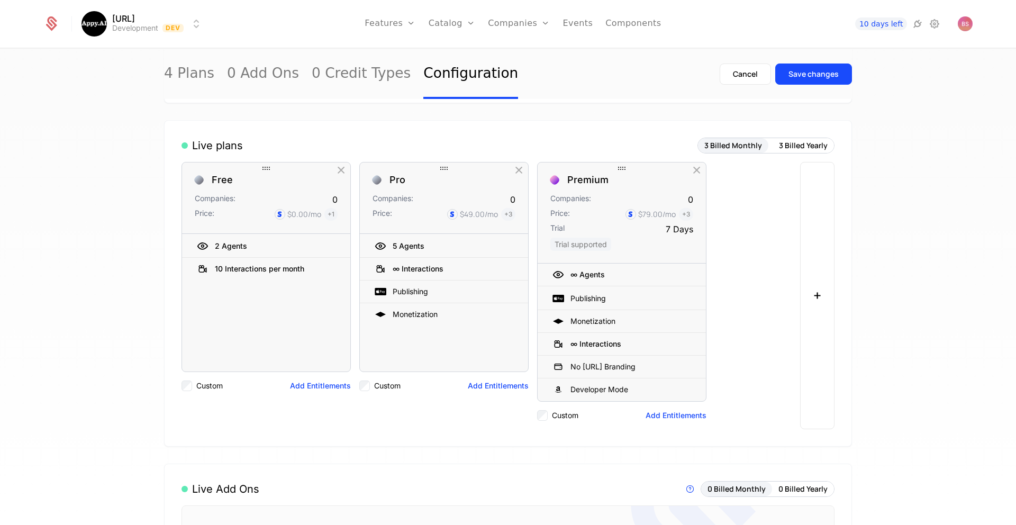
drag, startPoint x: 547, startPoint y: 325, endPoint x: 549, endPoint y: 272, distance: 53.0
click at [549, 272] on icon at bounding box center [548, 274] width 11 height 11
drag, startPoint x: 544, startPoint y: 343, endPoint x: 548, endPoint y: 301, distance: 42.5
click at [548, 301] on icon at bounding box center [548, 301] width 11 height 11
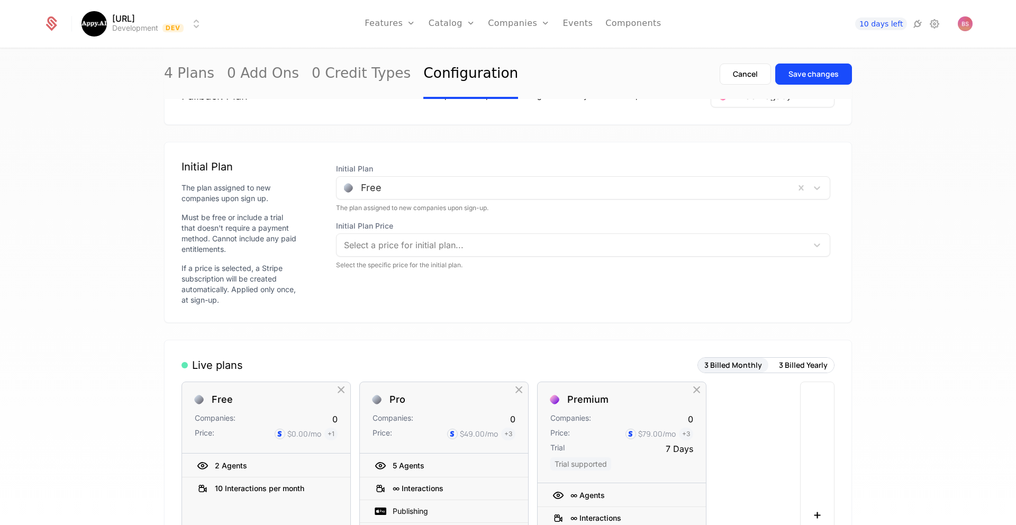
scroll to position [0, 0]
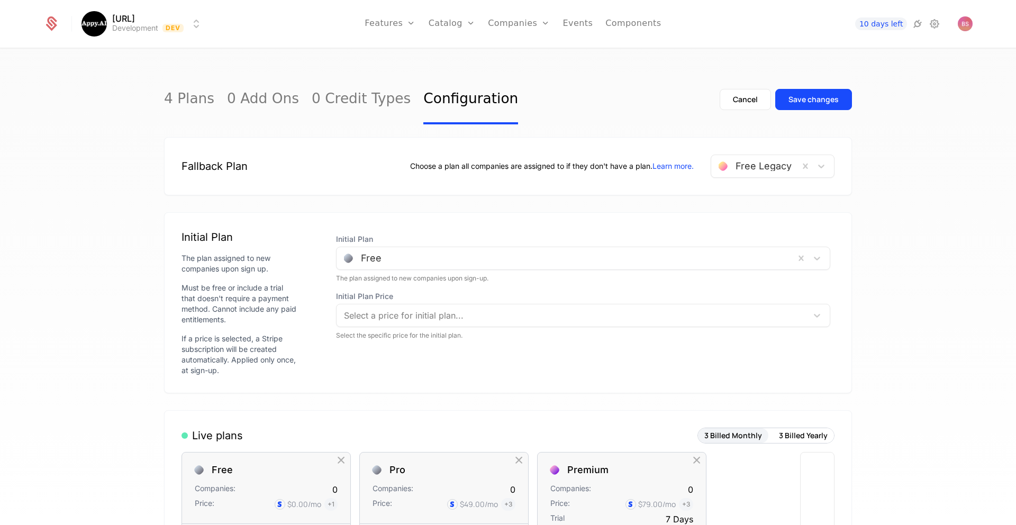
click at [461, 24] on link "Catalog" at bounding box center [452, 24] width 47 height 48
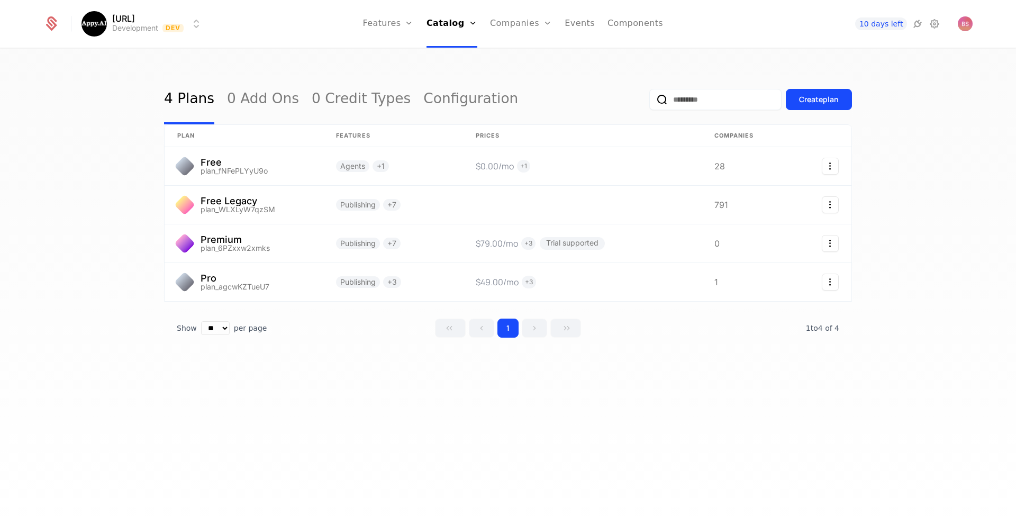
click at [880, 69] on div "4 Plans 0 Add Ons 0 Credit Types Configuration Create plan plan Features Prices…" at bounding box center [508, 290] width 1016 height 482
click at [648, 23] on link "Components" at bounding box center [635, 24] width 56 height 48
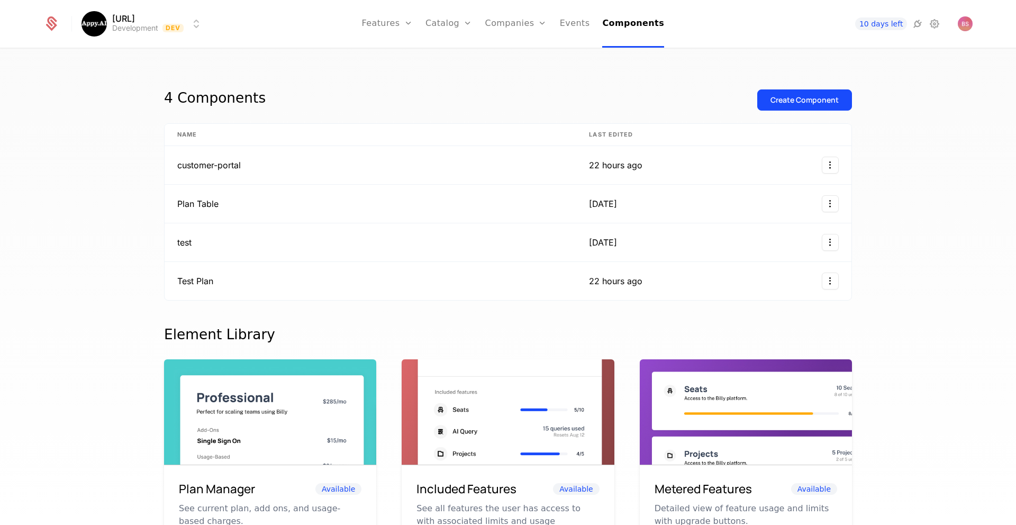
click at [780, 108] on button "Create Component" at bounding box center [804, 99] width 95 height 21
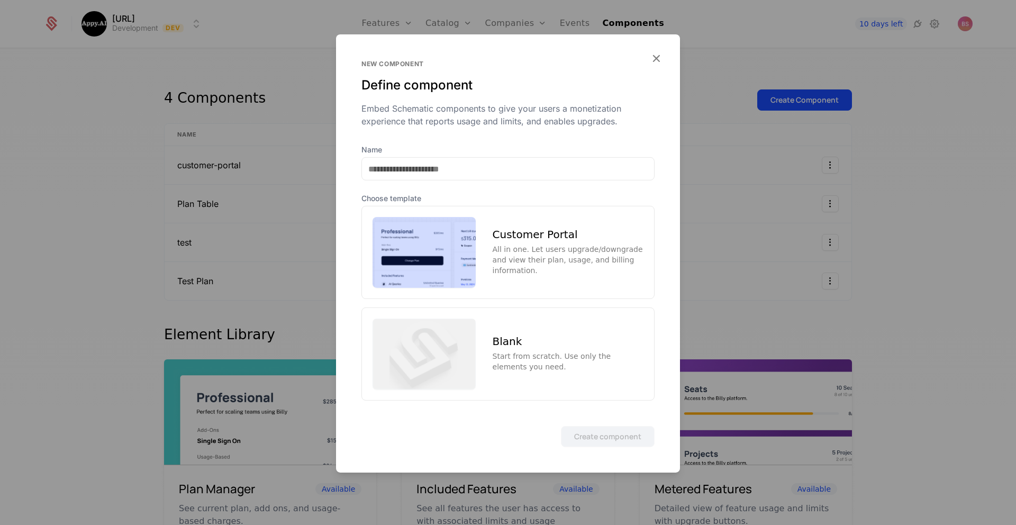
click at [530, 252] on div "All in one. Let users upgrade/downgrade and view their plan, usage, and billing…" at bounding box center [568, 260] width 151 height 32
click at [610, 433] on button "Create component" at bounding box center [608, 435] width 94 height 21
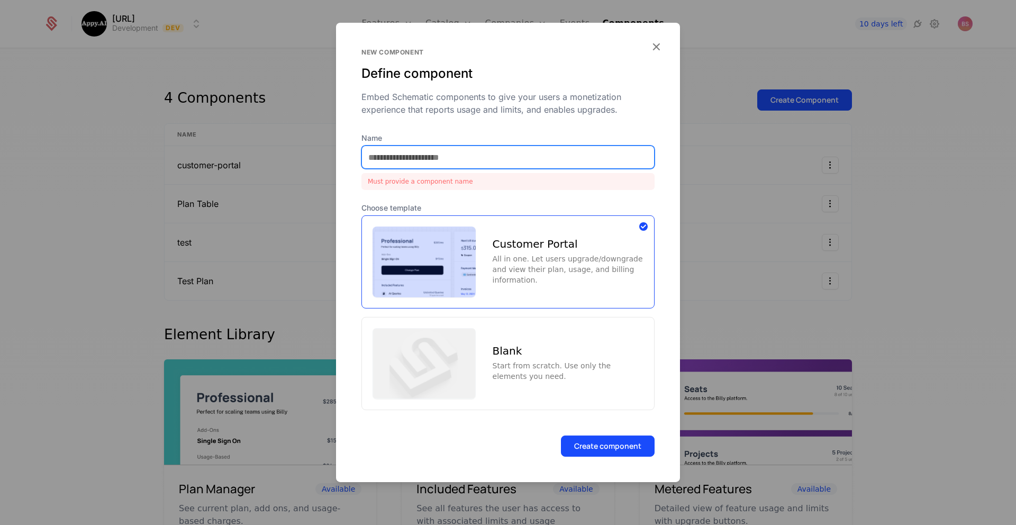
click at [493, 157] on input "Name" at bounding box center [508, 157] width 292 height 22
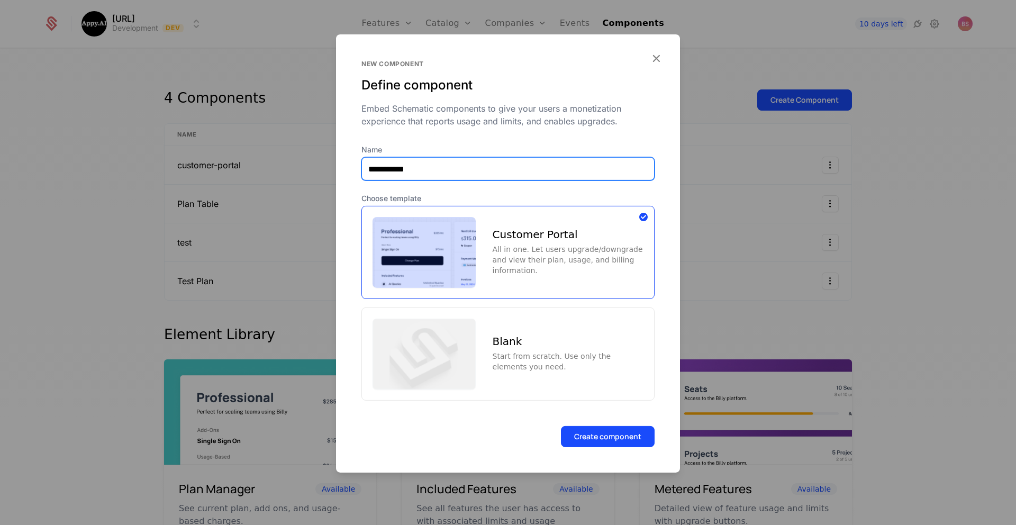
type input "**********"
click at [561, 425] on button "Create component" at bounding box center [608, 435] width 94 height 21
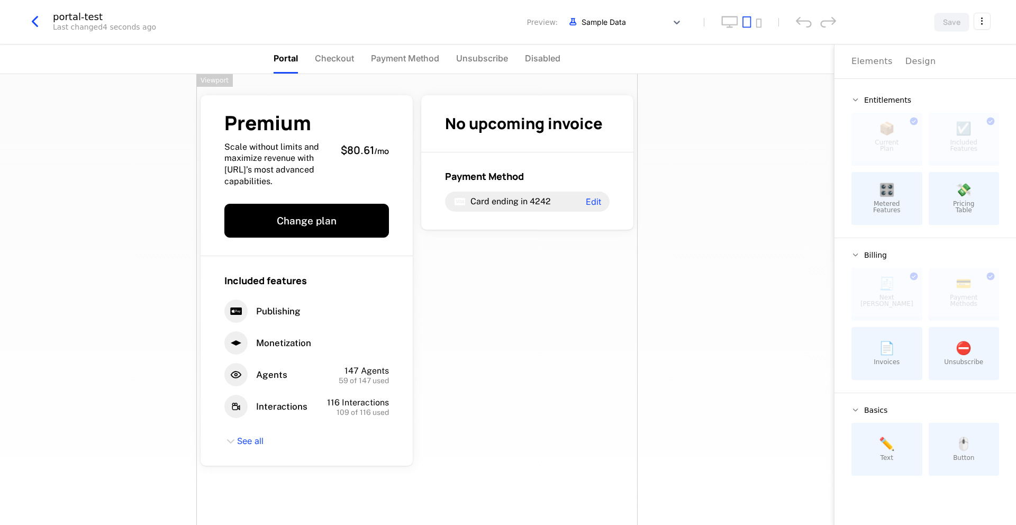
click at [318, 57] on span "Checkout" at bounding box center [334, 58] width 39 height 13
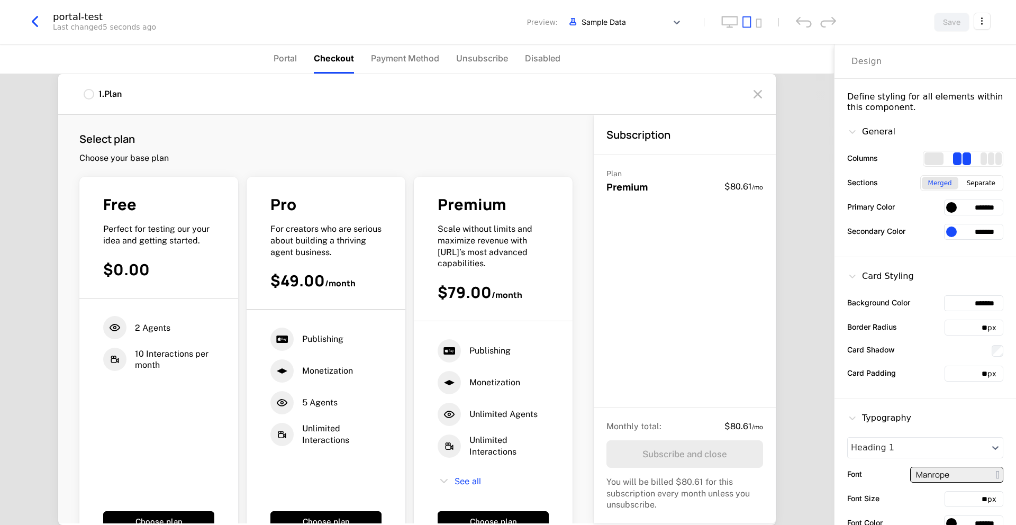
click at [392, 59] on span "Payment Method" at bounding box center [405, 58] width 68 height 13
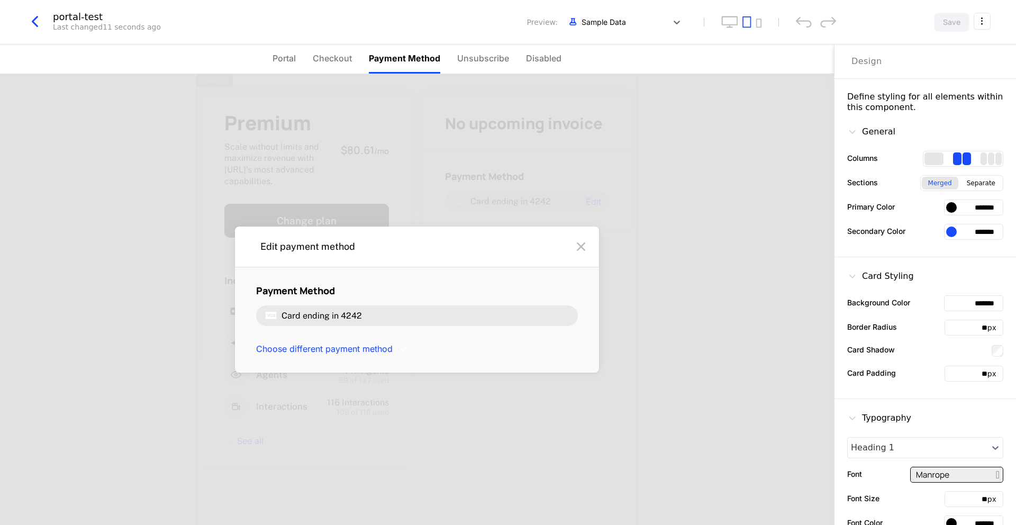
click at [498, 67] on li "Unsubscribe" at bounding box center [483, 58] width 52 height 29
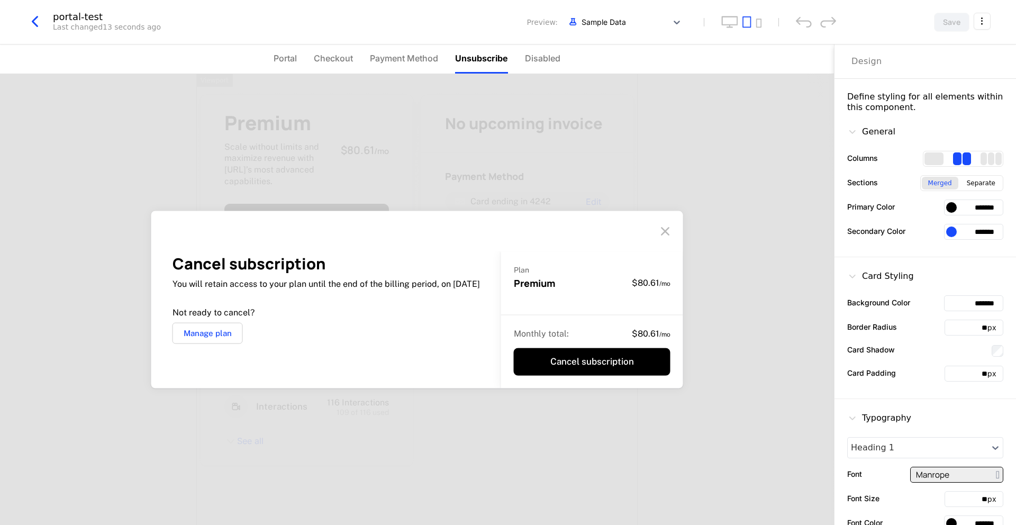
click at [541, 65] on li "Disabled" at bounding box center [542, 58] width 35 height 29
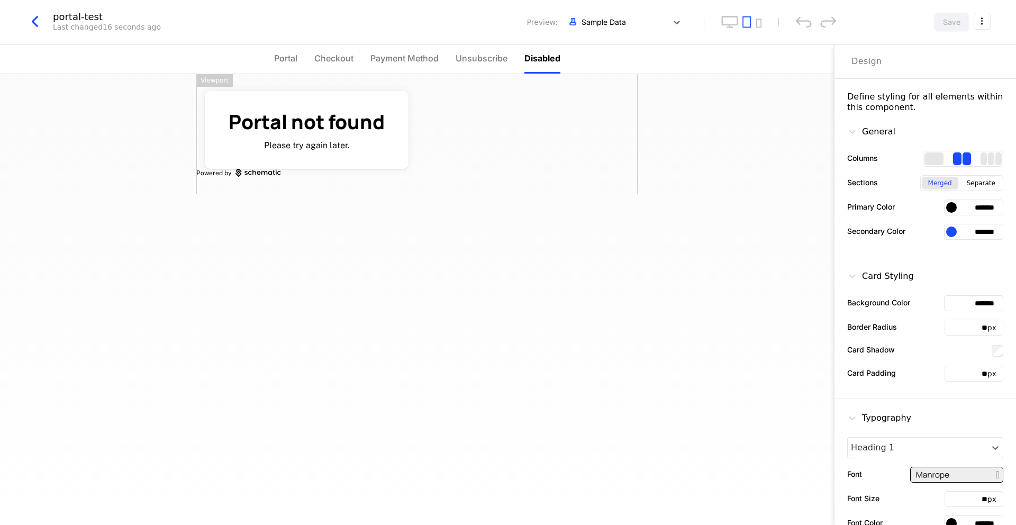
click at [497, 63] on span "Unsubscribe" at bounding box center [482, 58] width 52 height 13
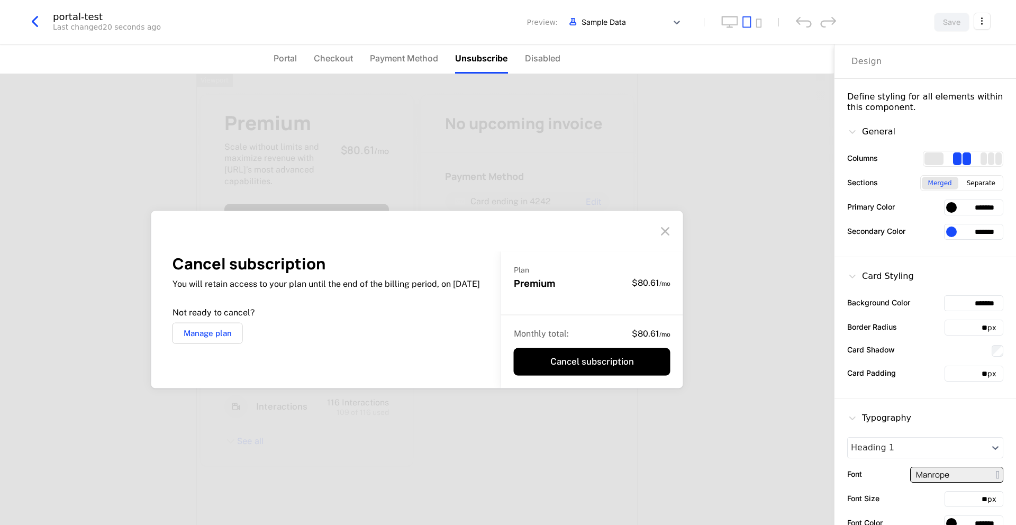
click at [395, 59] on span "Payment Method" at bounding box center [404, 58] width 68 height 13
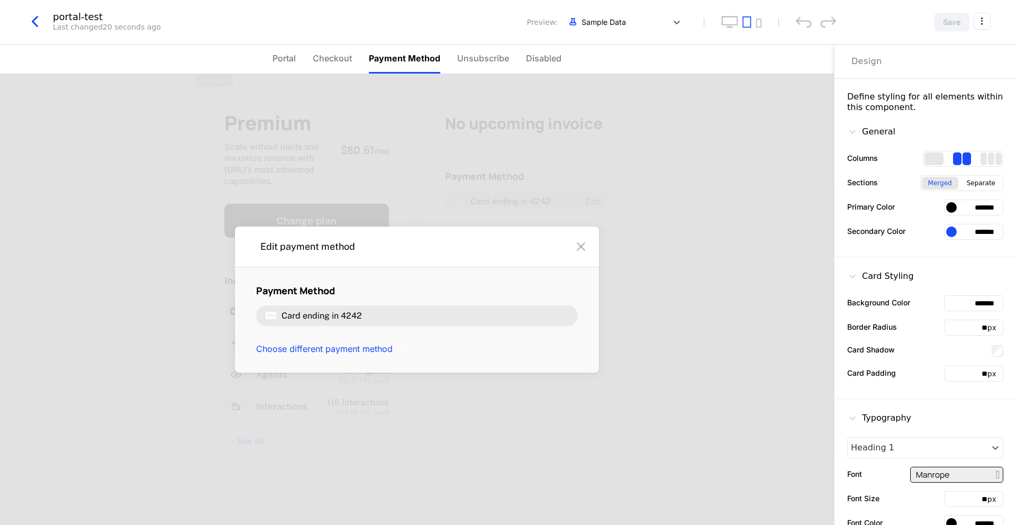
click at [334, 60] on span "Checkout" at bounding box center [332, 58] width 39 height 13
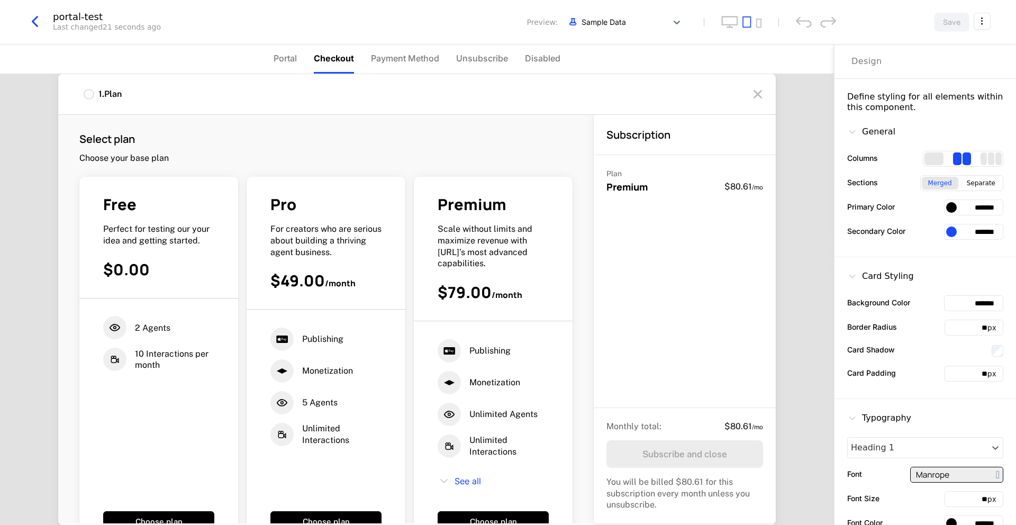
click at [280, 60] on span "Portal" at bounding box center [285, 58] width 23 height 13
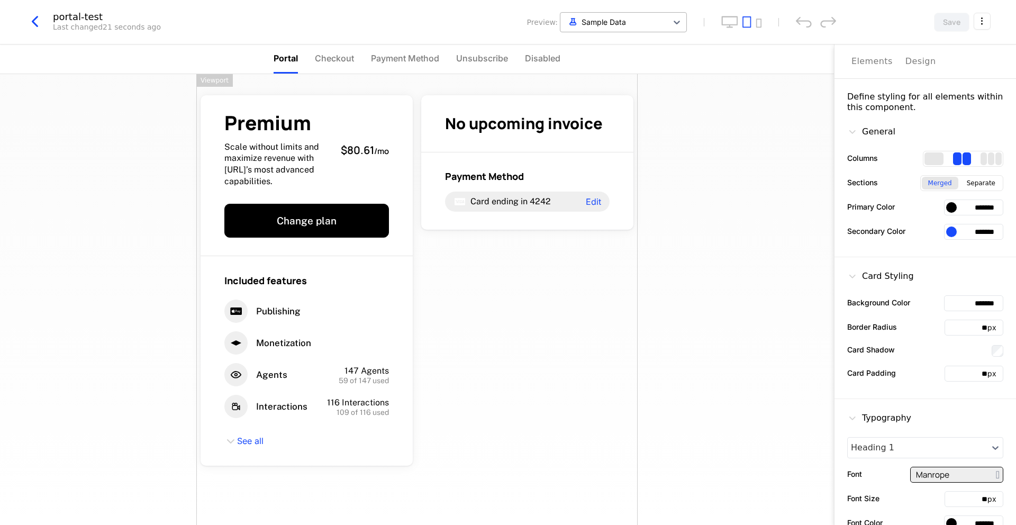
click at [629, 23] on div at bounding box center [614, 21] width 96 height 13
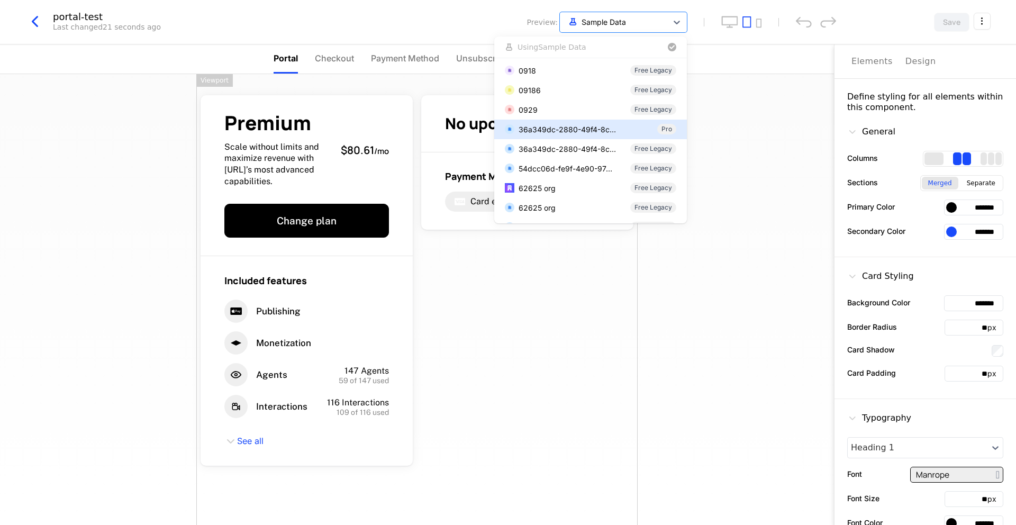
scroll to position [4, 0]
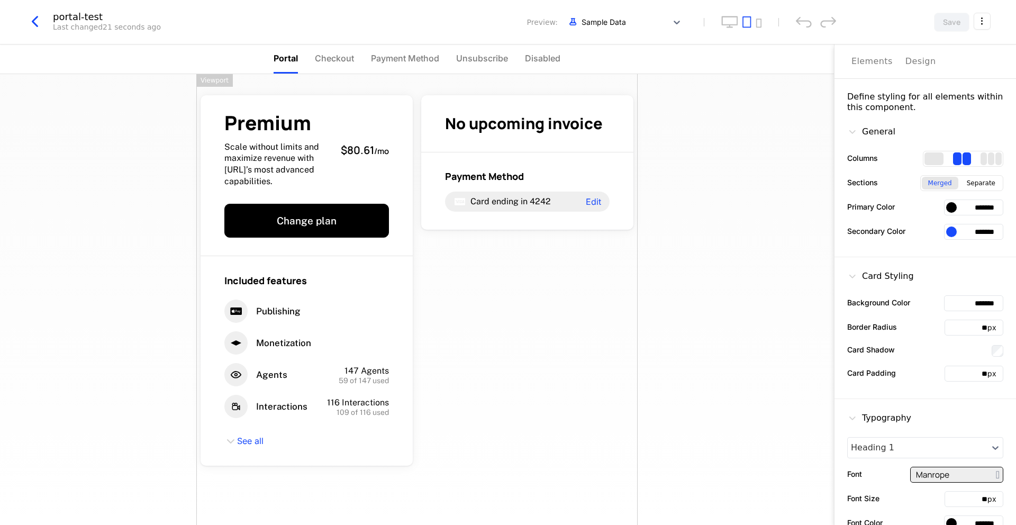
click at [767, 169] on div "Premium Scale without limits and maximize revenue with Appy.AI’s most advanced …" at bounding box center [417, 299] width 834 height 451
click at [41, 23] on icon "button" at bounding box center [34, 21] width 19 height 19
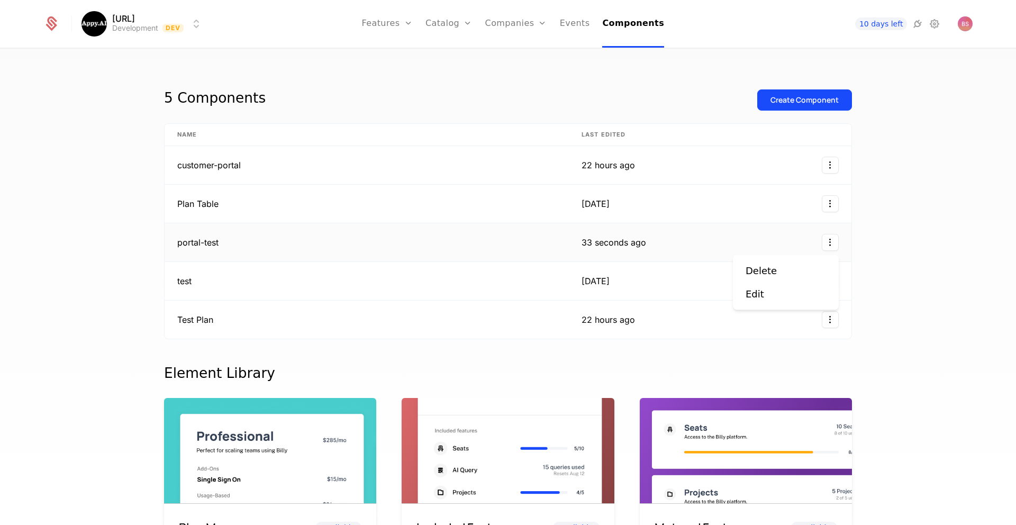
click at [826, 247] on html "Appy.AI Development Dev Features Features Flags Catalog Plans Add Ons Credits C…" at bounding box center [508, 262] width 1016 height 525
click at [792, 267] on div "Delete" at bounding box center [786, 270] width 80 height 15
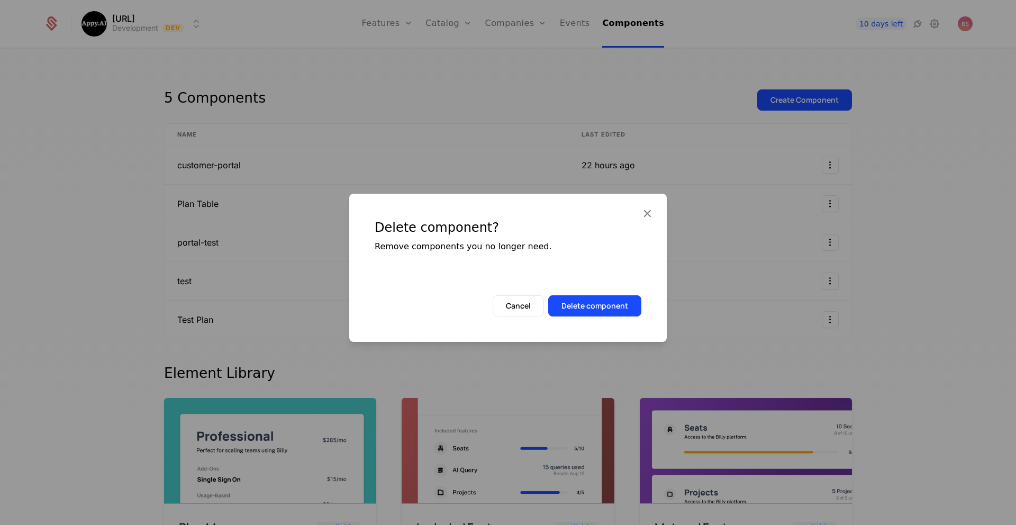
click at [599, 308] on button "Delete component" at bounding box center [594, 305] width 93 height 21
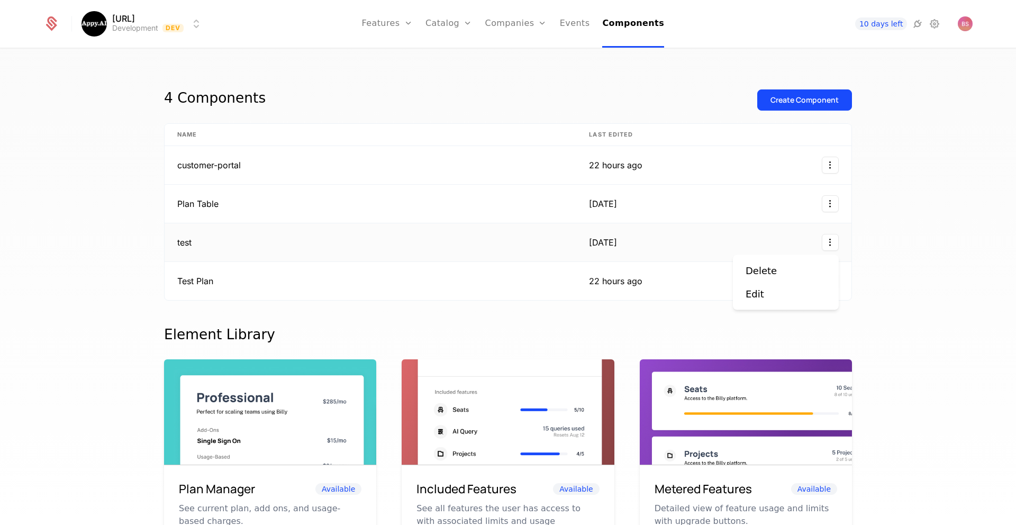
click at [822, 239] on html "Appy.AI Development Dev Features Features Flags Catalog Plans Add Ons Credits C…" at bounding box center [508, 262] width 1016 height 525
click at [765, 270] on div "Delete" at bounding box center [761, 270] width 31 height 15
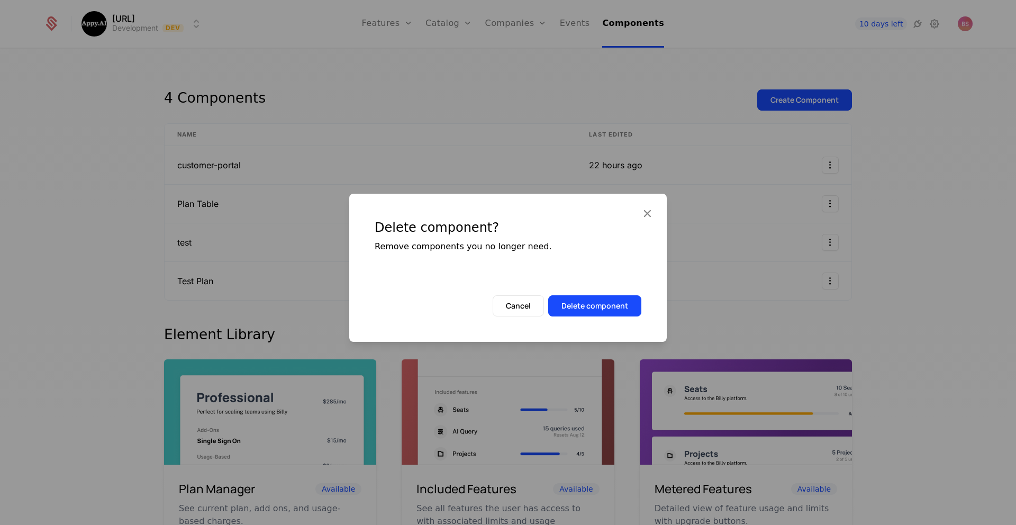
click at [613, 303] on button "Delete component" at bounding box center [594, 305] width 93 height 21
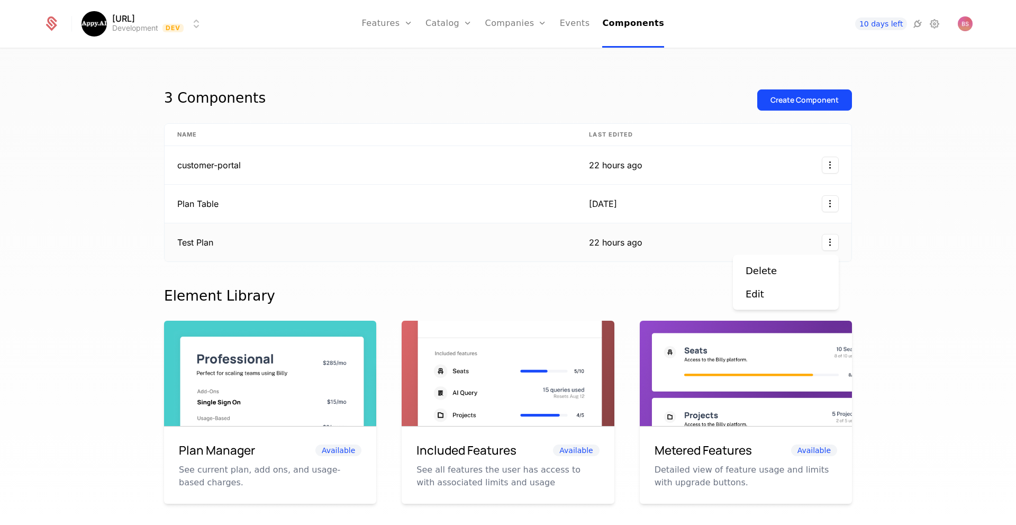
click at [832, 244] on html "Appy.AI Development Dev Features Features Flags Catalog Plans Add Ons Credits C…" at bounding box center [508, 262] width 1016 height 525
click at [788, 269] on div "Delete" at bounding box center [786, 270] width 80 height 15
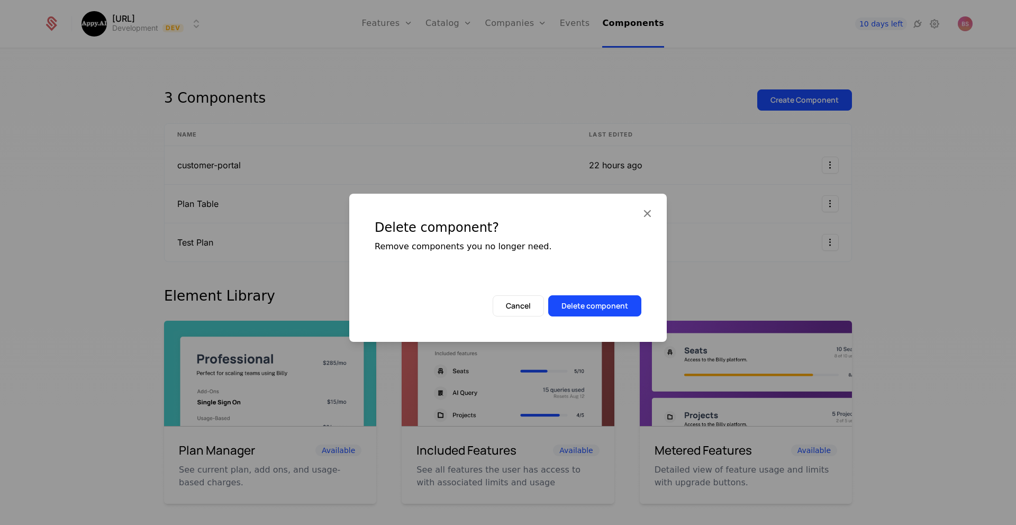
click at [610, 305] on button "Delete component" at bounding box center [594, 305] width 93 height 21
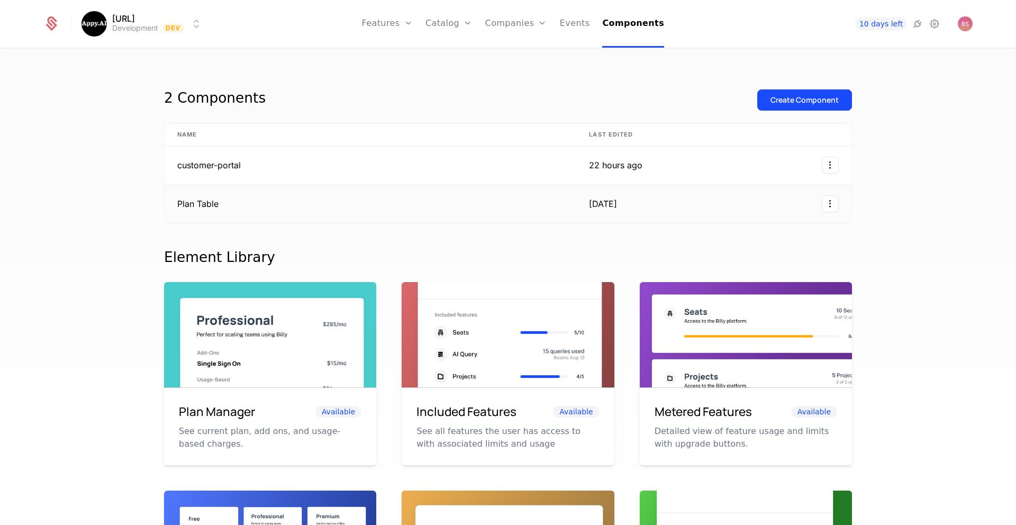
click at [822, 207] on html "Appy.AI Development Dev Features Features Flags Catalog Plans Add Ons Credits C…" at bounding box center [508, 262] width 1016 height 525
click at [786, 255] on div "Edit" at bounding box center [786, 255] width 80 height 15
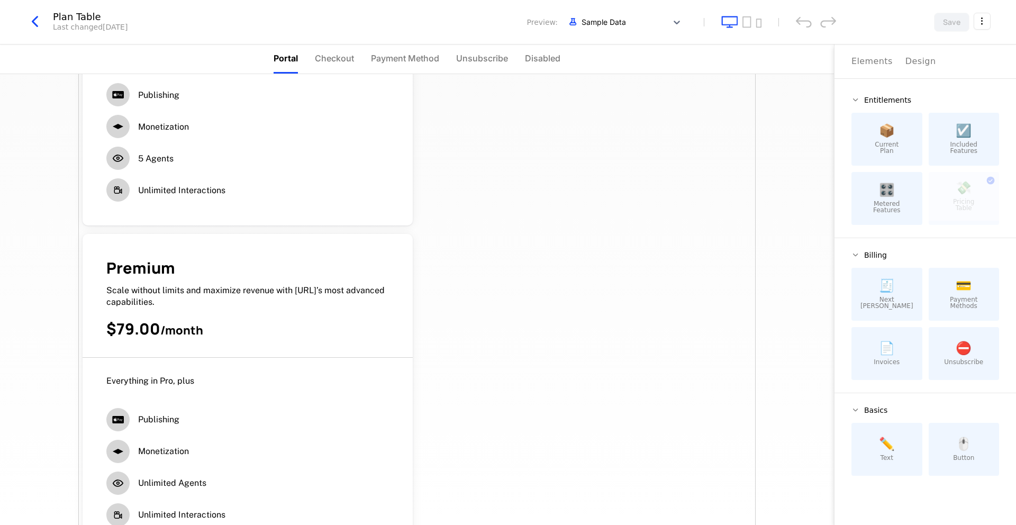
scroll to position [585, 0]
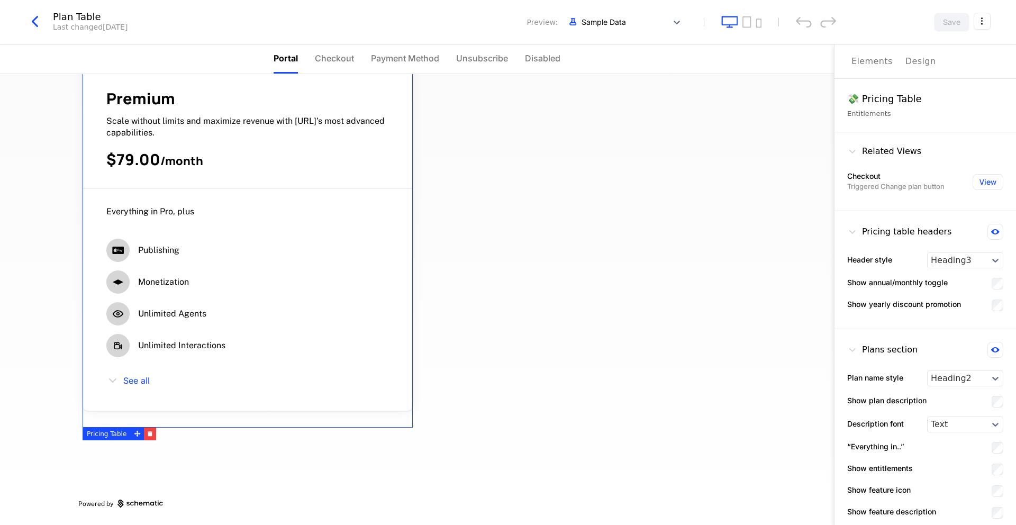
click at [243, 270] on div "Monetization" at bounding box center [247, 281] width 283 height 23
click at [221, 337] on div "Unlimited Interactions" at bounding box center [181, 345] width 87 height 23
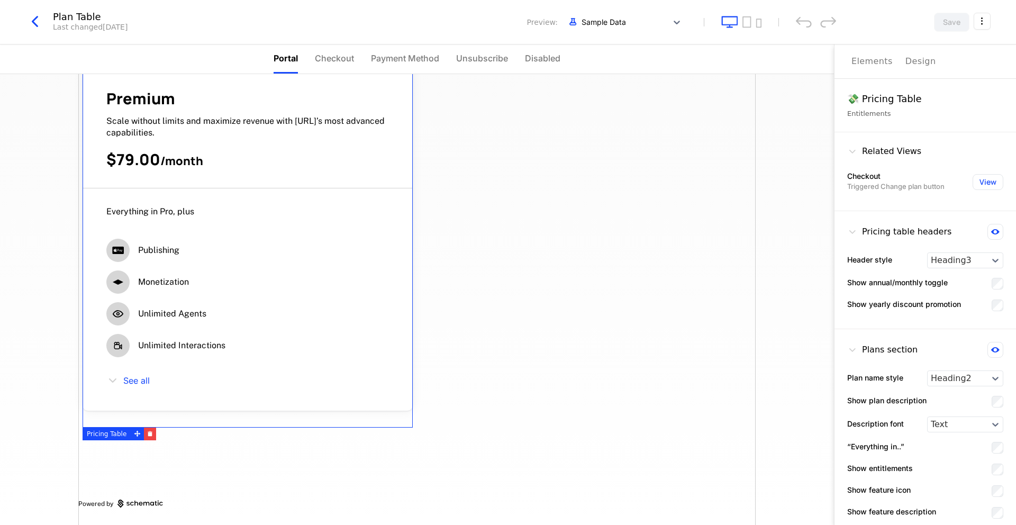
scroll to position [3, 0]
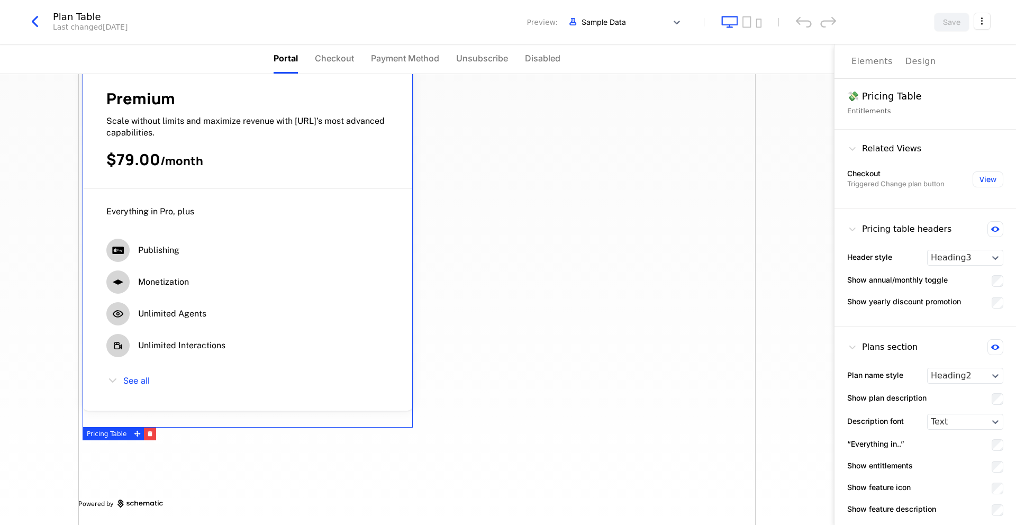
click at [1000, 347] on button at bounding box center [995, 347] width 16 height 16
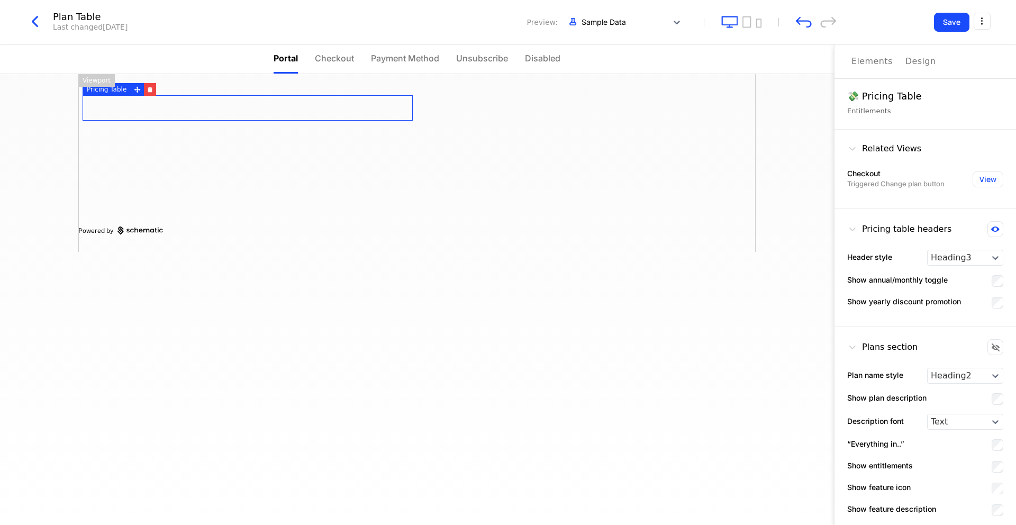
scroll to position [0, 0]
click at [993, 347] on icon at bounding box center [996, 347] width 8 height 8
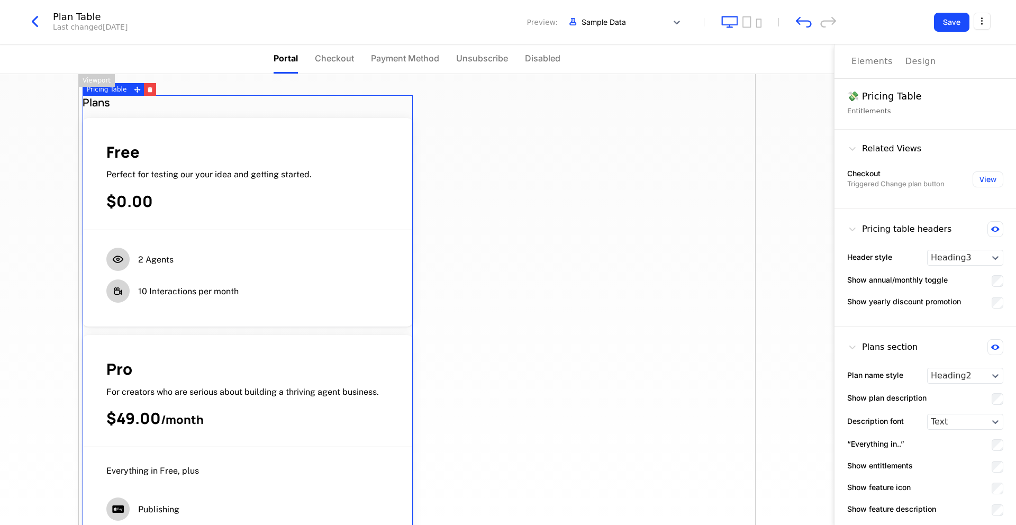
click at [993, 230] on icon at bounding box center [995, 228] width 8 height 5
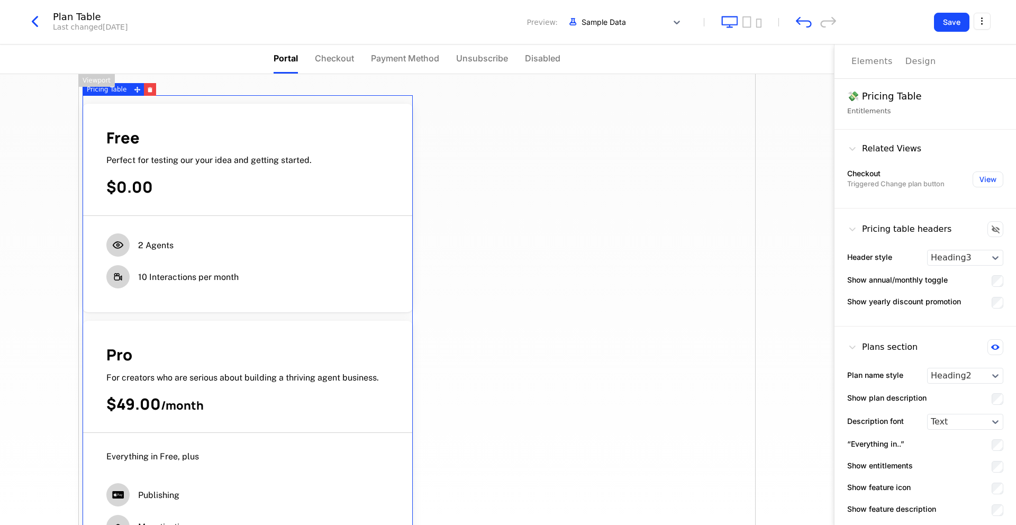
click at [993, 230] on icon at bounding box center [996, 229] width 8 height 8
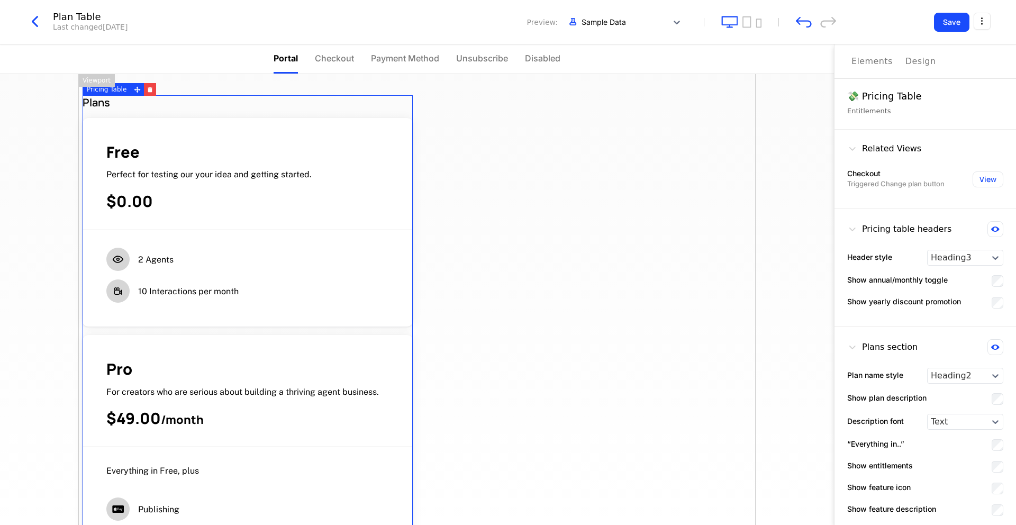
click at [993, 230] on icon at bounding box center [995, 228] width 8 height 5
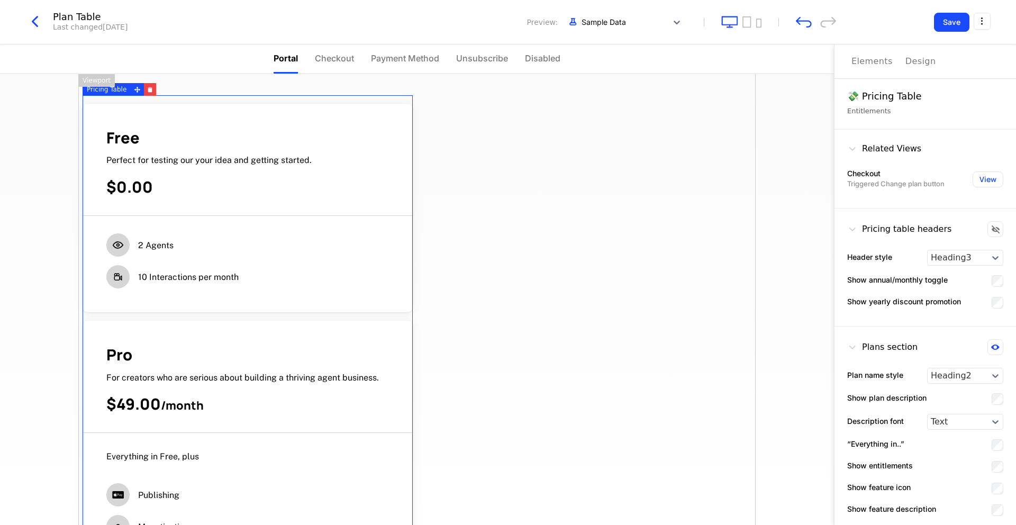
click at [993, 230] on icon at bounding box center [996, 229] width 8 height 8
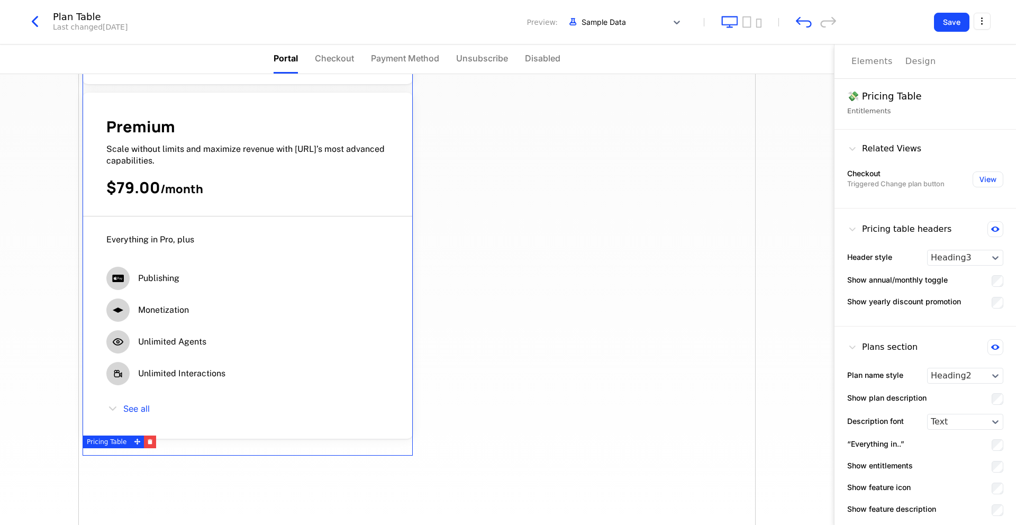
scroll to position [585, 0]
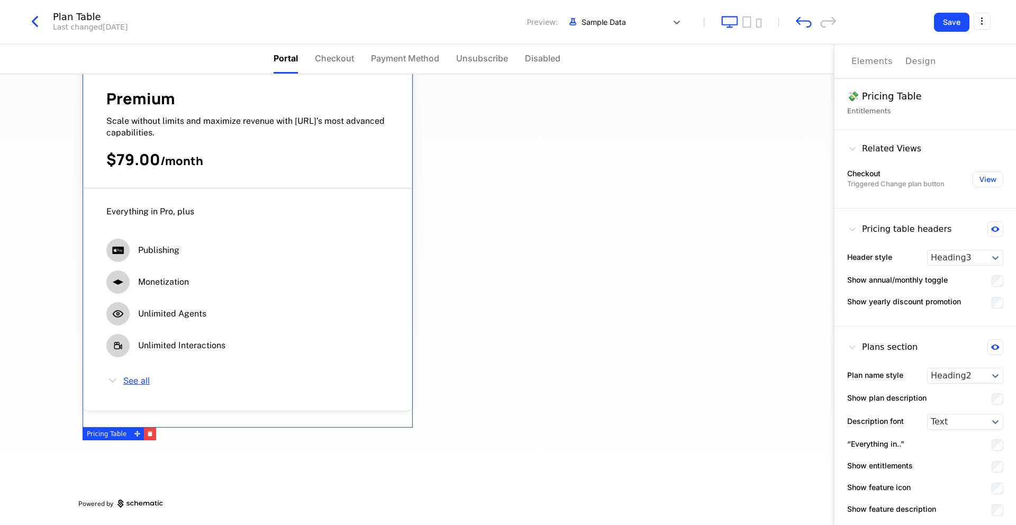
click at [131, 379] on span "See all" at bounding box center [136, 380] width 26 height 8
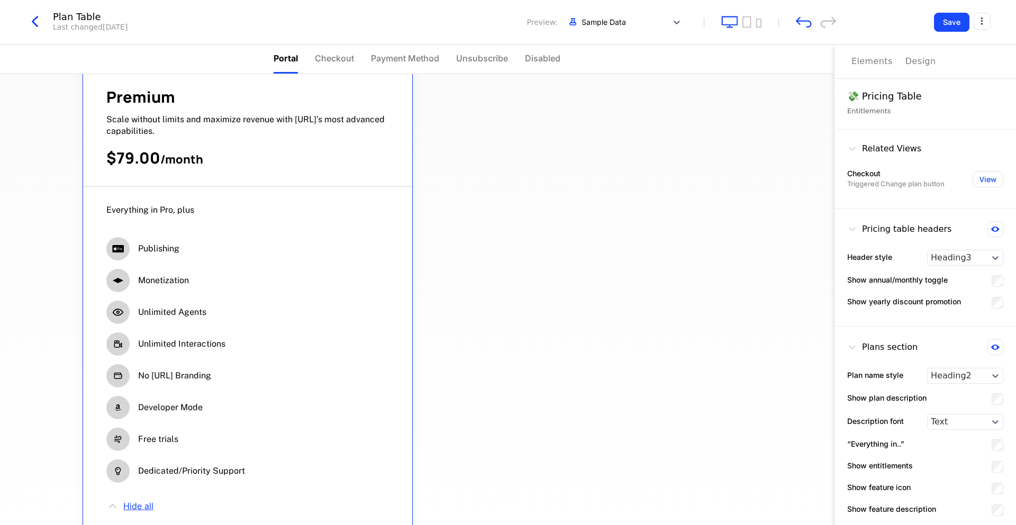
click at [139, 508] on span "Hide all" at bounding box center [138, 506] width 30 height 8
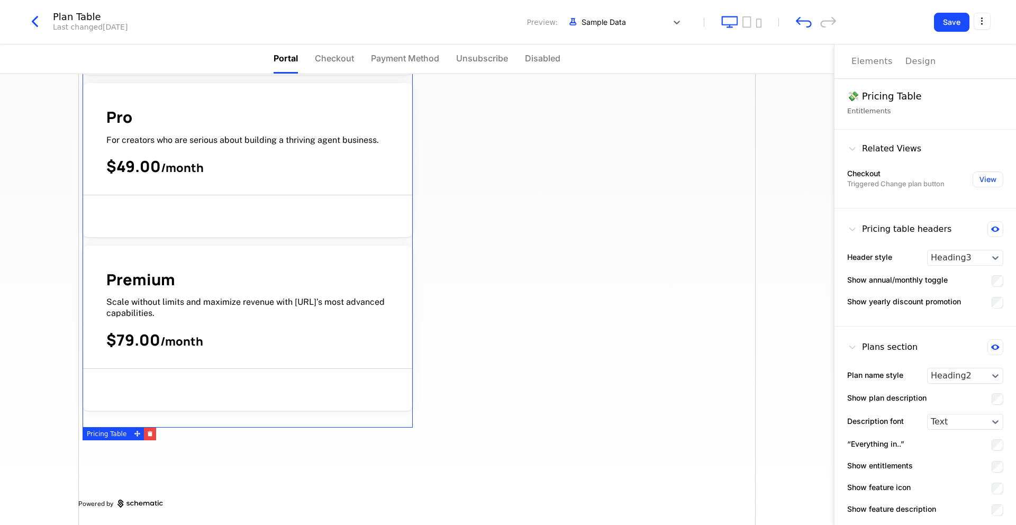
scroll to position [198, 0]
click at [984, 421] on div at bounding box center [958, 421] width 54 height 13
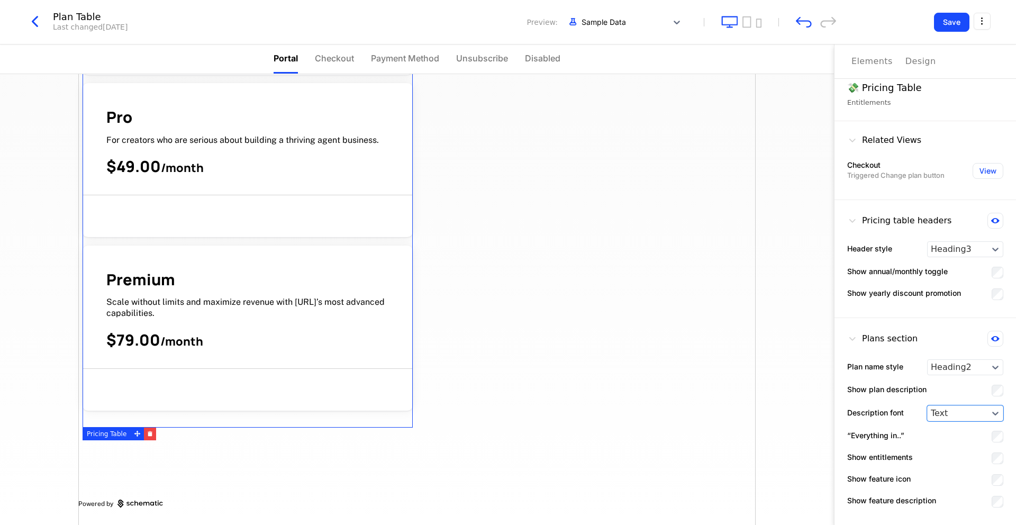
scroll to position [0, 0]
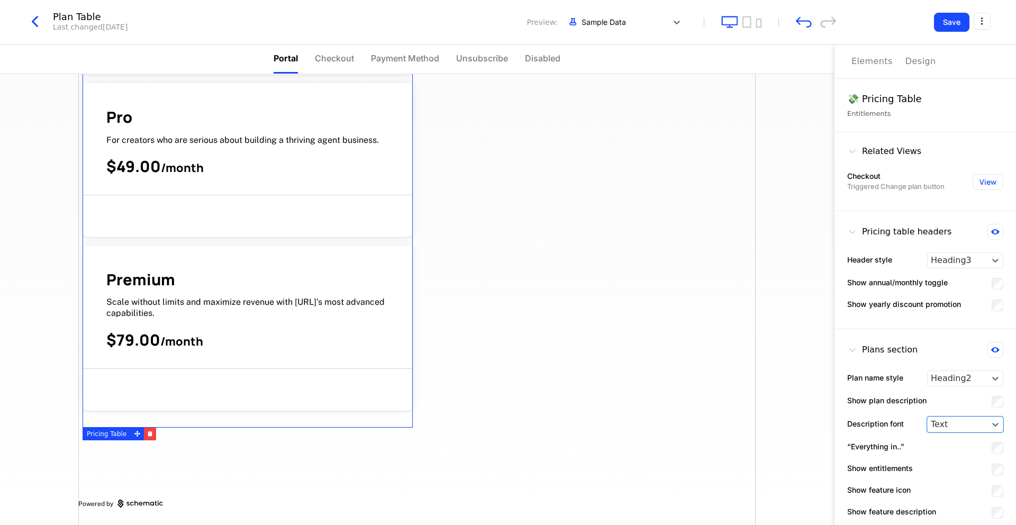
click at [816, 296] on div "Plans Free Perfect for testing our your idea and getting started. $0.00 Pro For…" at bounding box center [417, 299] width 834 height 451
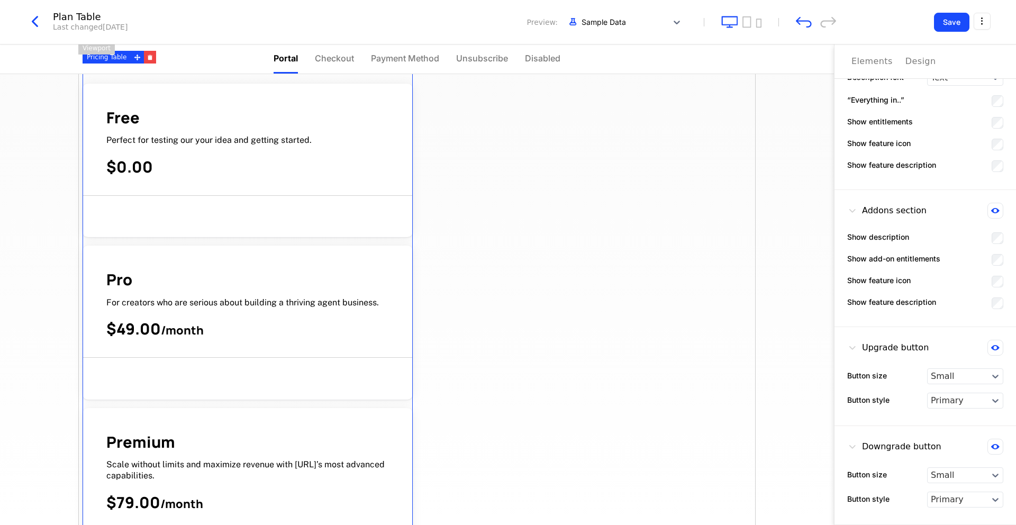
scroll to position [41, 0]
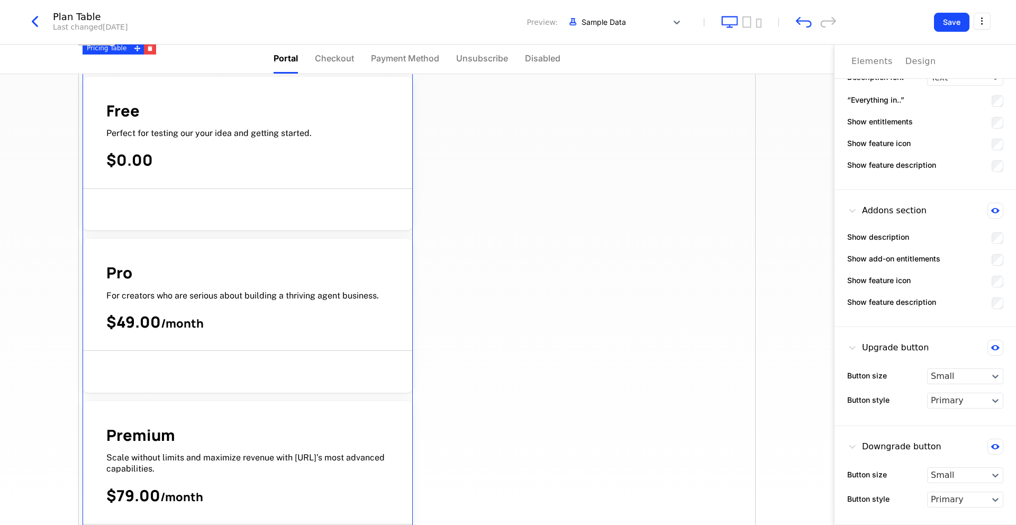
click at [679, 370] on div "Plans Free Perfect for testing our your idea and getting started. $0.00 Pro For…" at bounding box center [416, 357] width 677 height 648
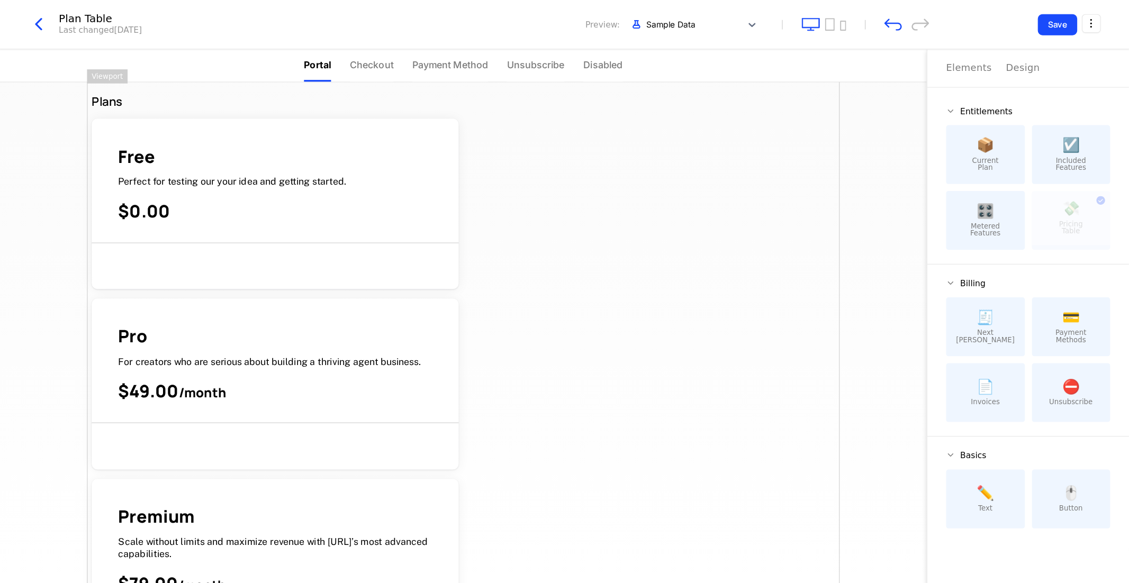
scroll to position [15, 0]
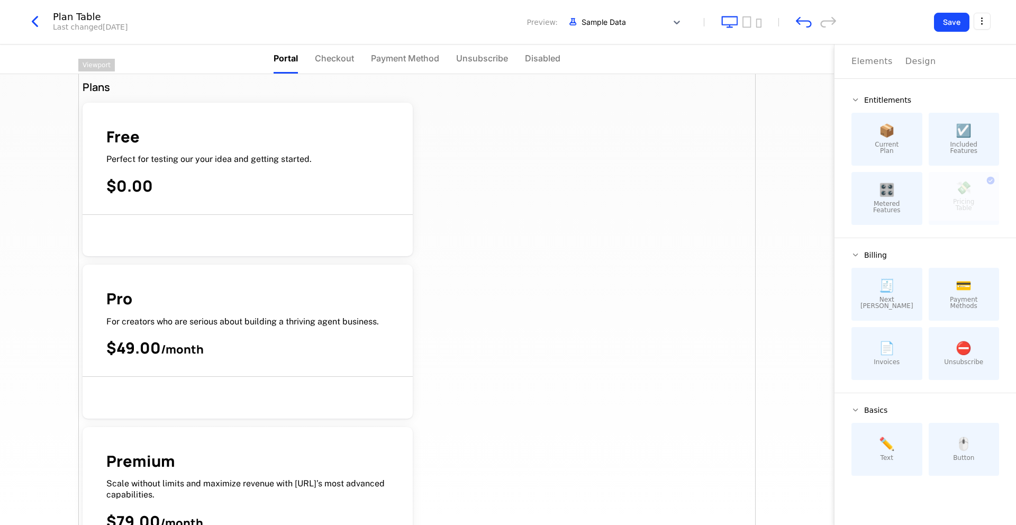
click at [680, 368] on div "Plans Free Perfect for testing our your idea and getting started. $0.00 Pro For…" at bounding box center [416, 383] width 677 height 648
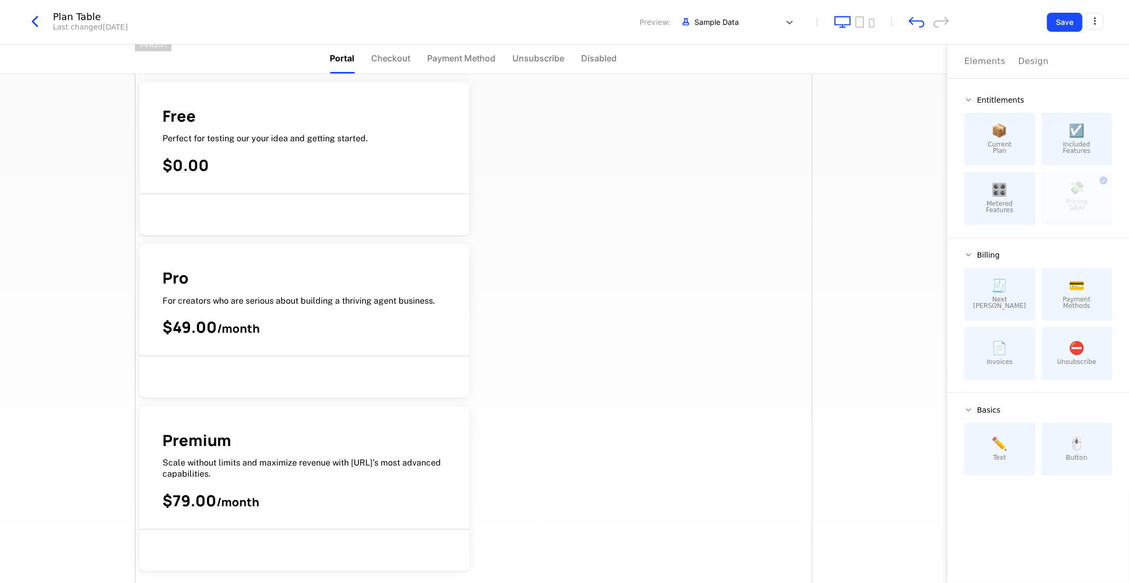
scroll to position [34, 0]
click at [796, 414] on div "Plans Free Perfect for testing our your idea and getting started. $0.00 Pro For…" at bounding box center [473, 364] width 677 height 648
click at [916, 43] on div "Plan Table Last changed 3 days ago Preview: Sample Data Save" at bounding box center [564, 22] width 1129 height 44
click at [1015, 47] on div "Elements Design" at bounding box center [1038, 61] width 148 height 34
click at [891, 251] on div "Plans Free Perfect for testing our your idea and getting started. $0.00 Pro For…" at bounding box center [473, 328] width 947 height 509
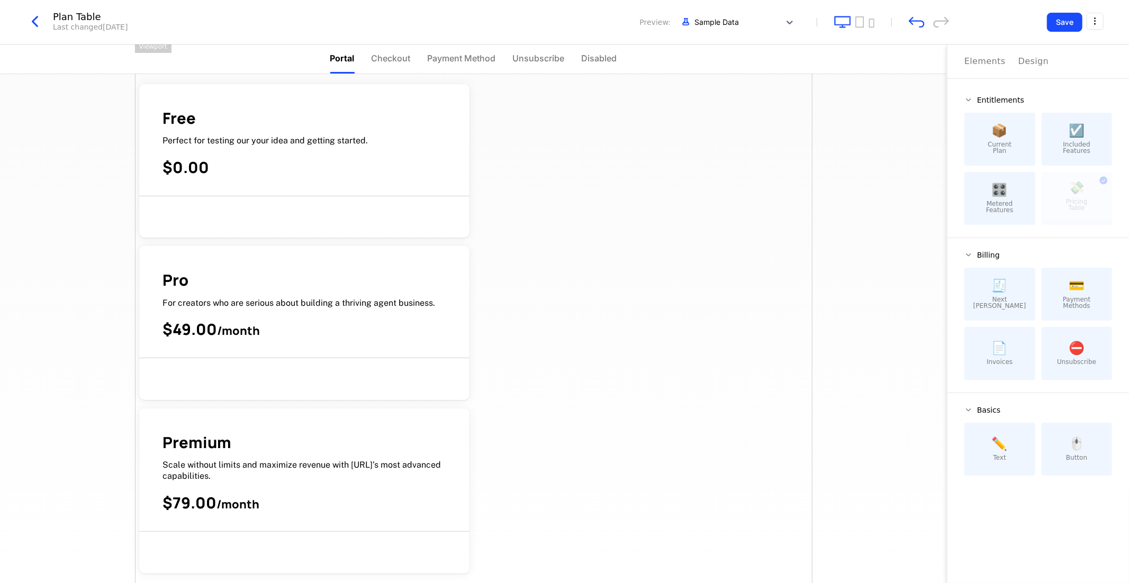
click at [992, 22] on div "Save" at bounding box center [1035, 22] width 138 height 19
click at [35, 23] on icon "button" at bounding box center [34, 21] width 19 height 19
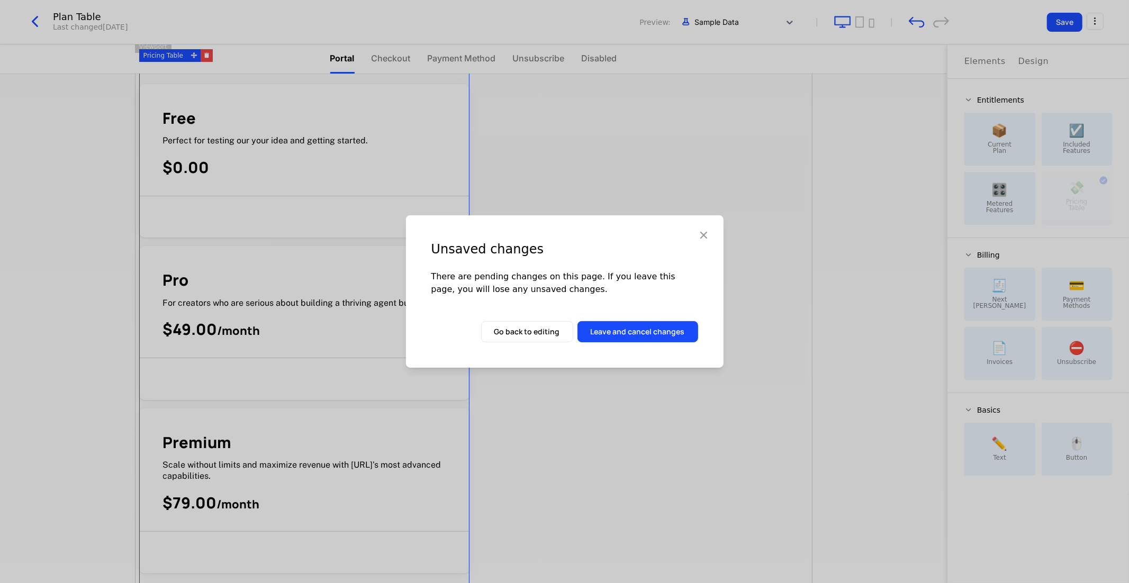
click at [707, 237] on icon "button" at bounding box center [704, 235] width 14 height 14
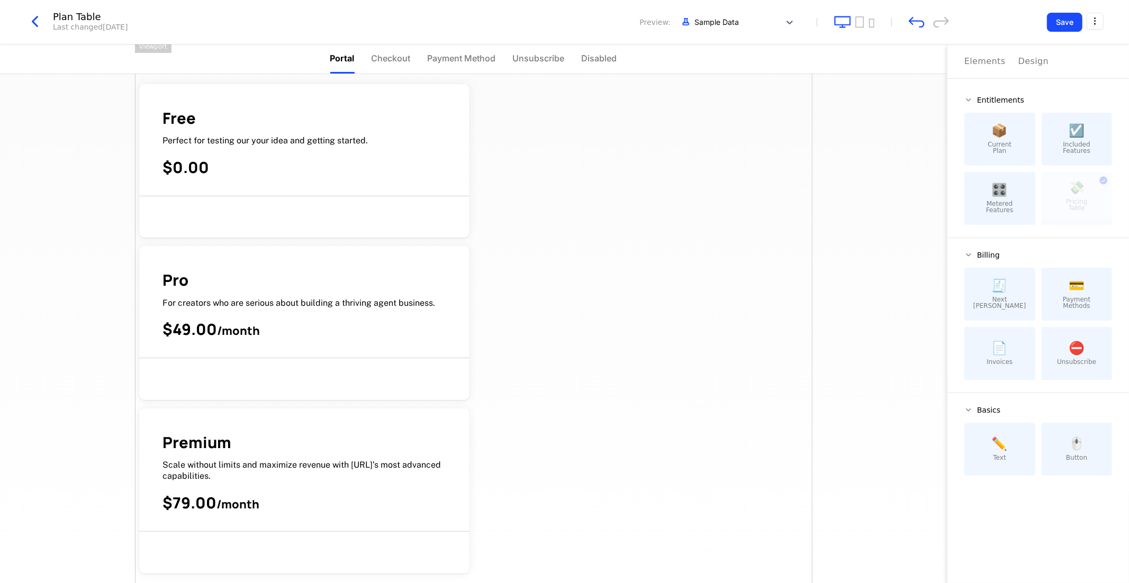
click at [982, 58] on div "Elements" at bounding box center [984, 61] width 41 height 13
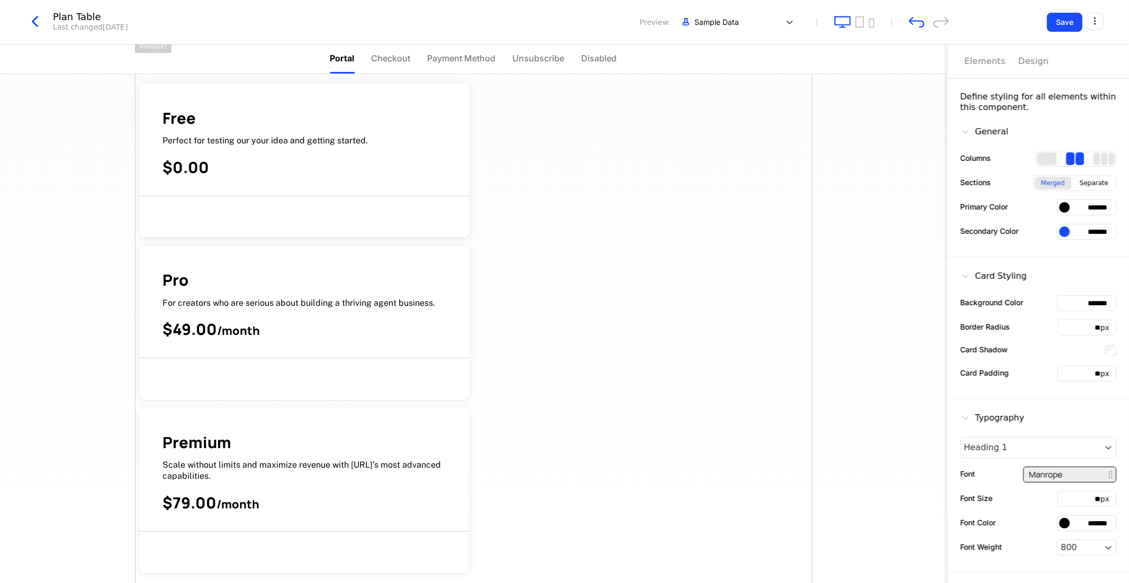
click at [1015, 62] on div "Design" at bounding box center [1033, 61] width 31 height 13
drag, startPoint x: 840, startPoint y: 196, endPoint x: 759, endPoint y: 206, distance: 81.6
click at [840, 197] on div "Plans Free Perfect for testing our your idea and getting started. $0.00 Pro For…" at bounding box center [473, 328] width 947 height 509
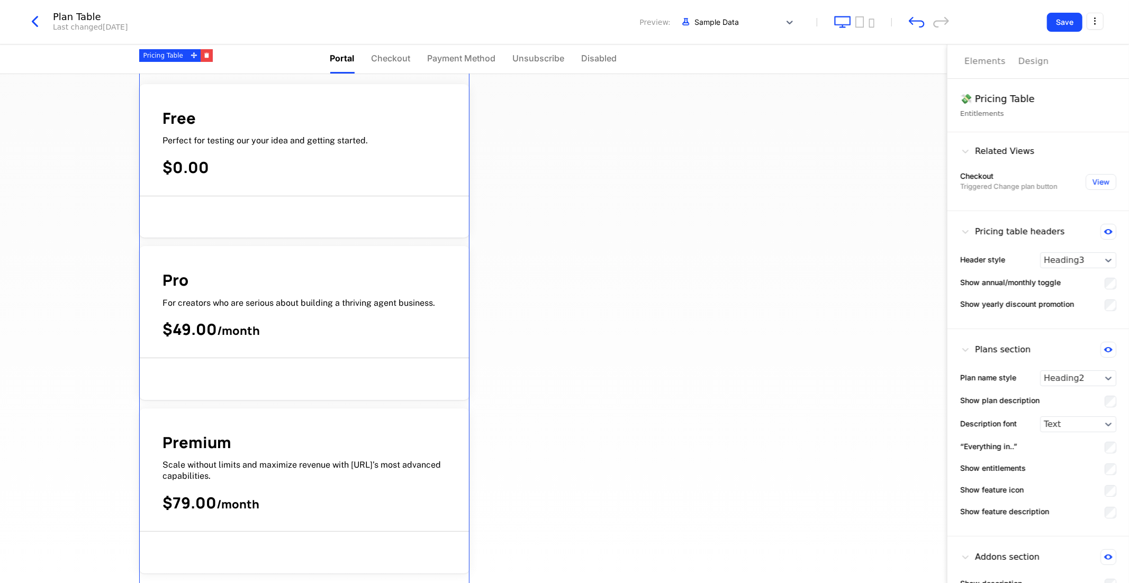
click at [387, 219] on div "Free Perfect for testing our your idea and getting started. $0.00" at bounding box center [304, 160] width 330 height 153
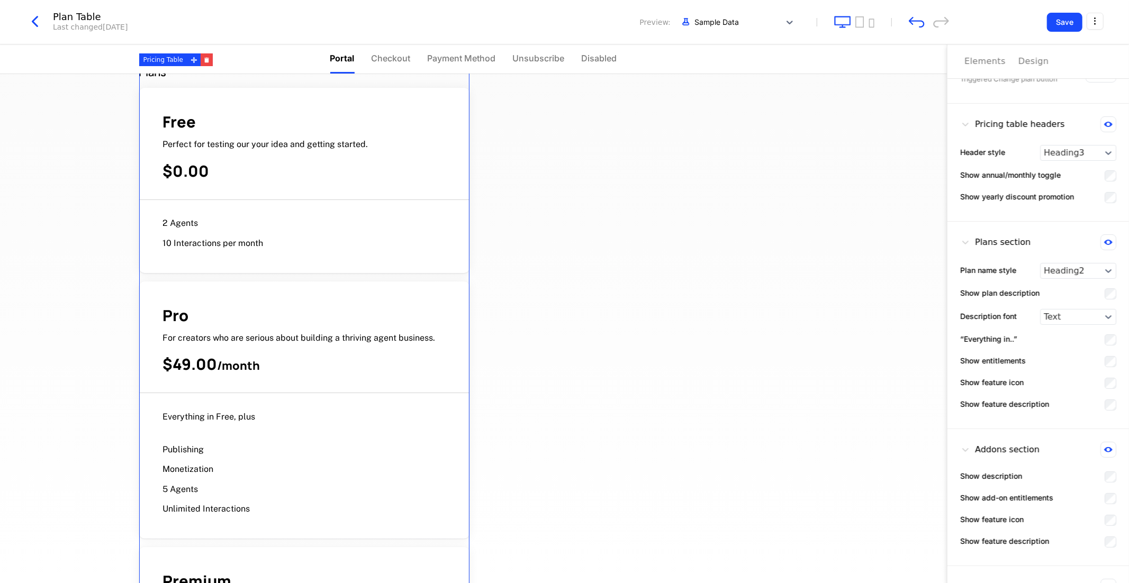
scroll to position [31, 0]
click at [583, 321] on div "Plans Free Perfect for testing our your idea and getting started. $0.00 2 Agent…" at bounding box center [473, 501] width 677 height 916
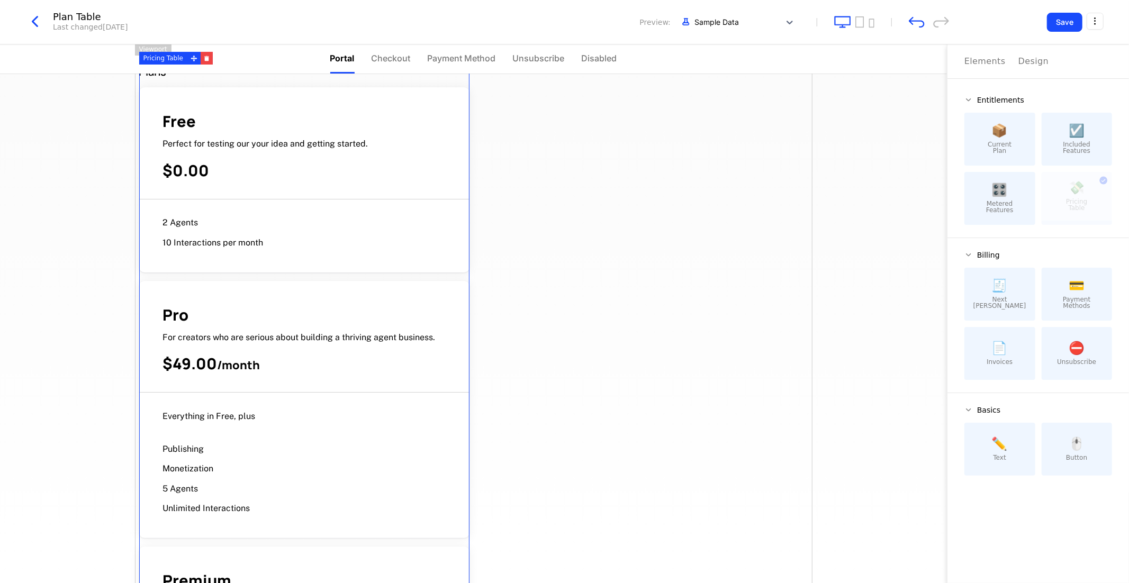
click at [35, 24] on icon "button" at bounding box center [34, 21] width 19 height 19
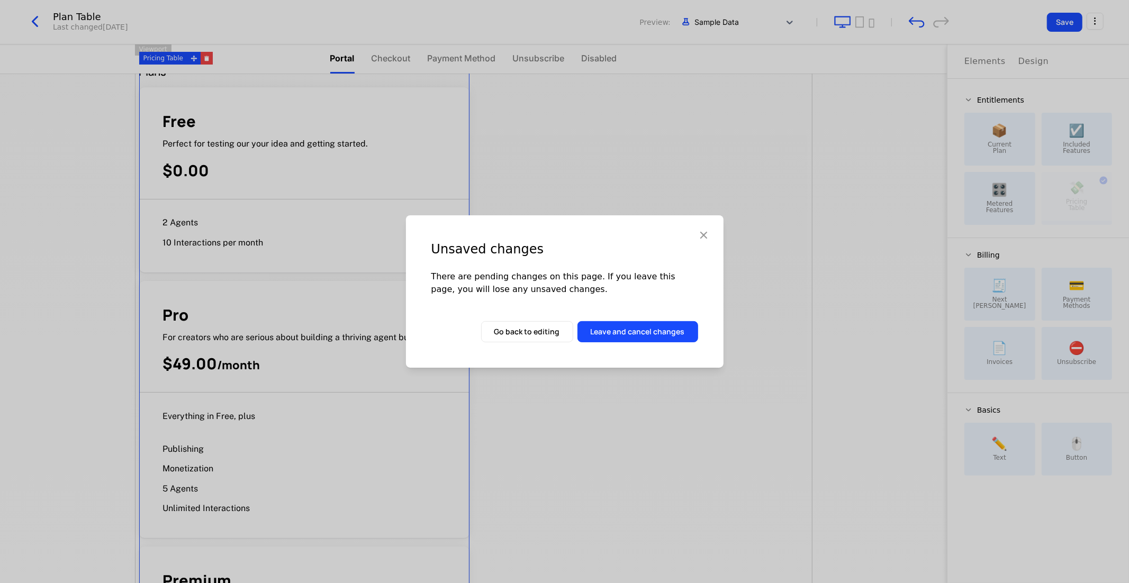
click at [611, 331] on button "Leave and cancel changes" at bounding box center [637, 331] width 121 height 21
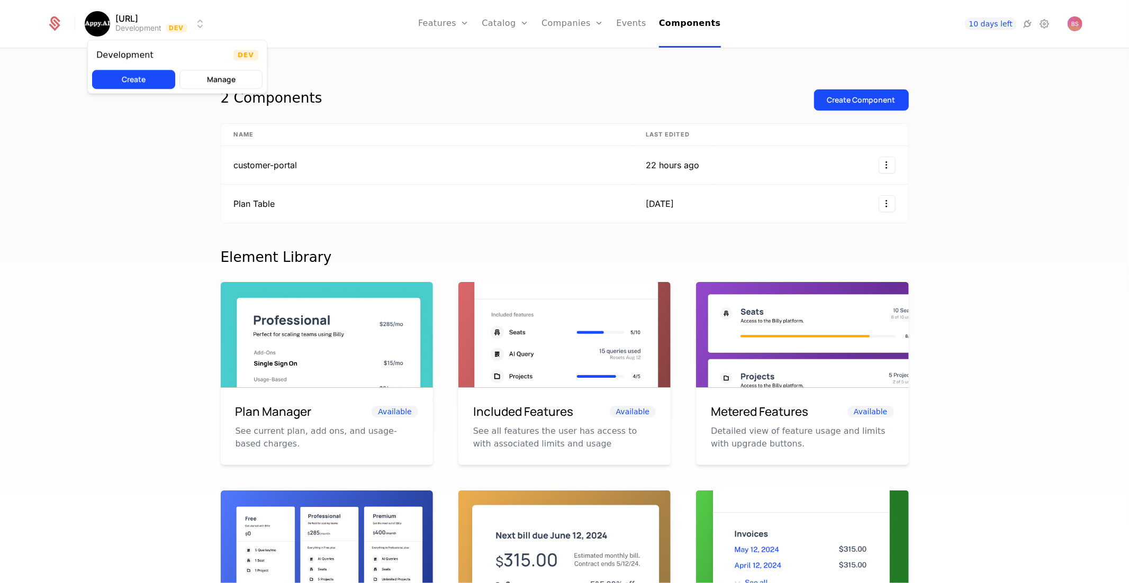
click at [96, 26] on html "Appy.AI Development Dev Features Features Flags Catalog Plans Add Ons Credits C…" at bounding box center [564, 291] width 1129 height 583
drag, startPoint x: 330, startPoint y: 26, endPoint x: 370, endPoint y: 34, distance: 41.0
click at [330, 26] on html "Appy.AI Development Dev Features Features Flags Catalog Plans Add Ons Credits C…" at bounding box center [564, 291] width 1129 height 583
click at [440, 29] on link "Features" at bounding box center [443, 24] width 51 height 48
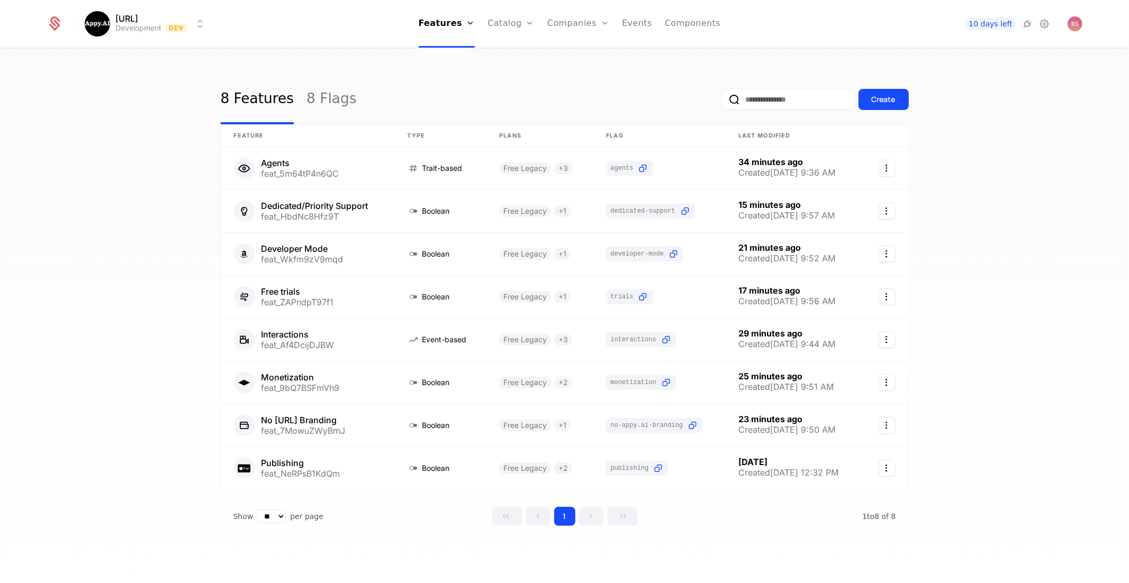
click at [894, 102] on div "Create" at bounding box center [883, 99] width 24 height 11
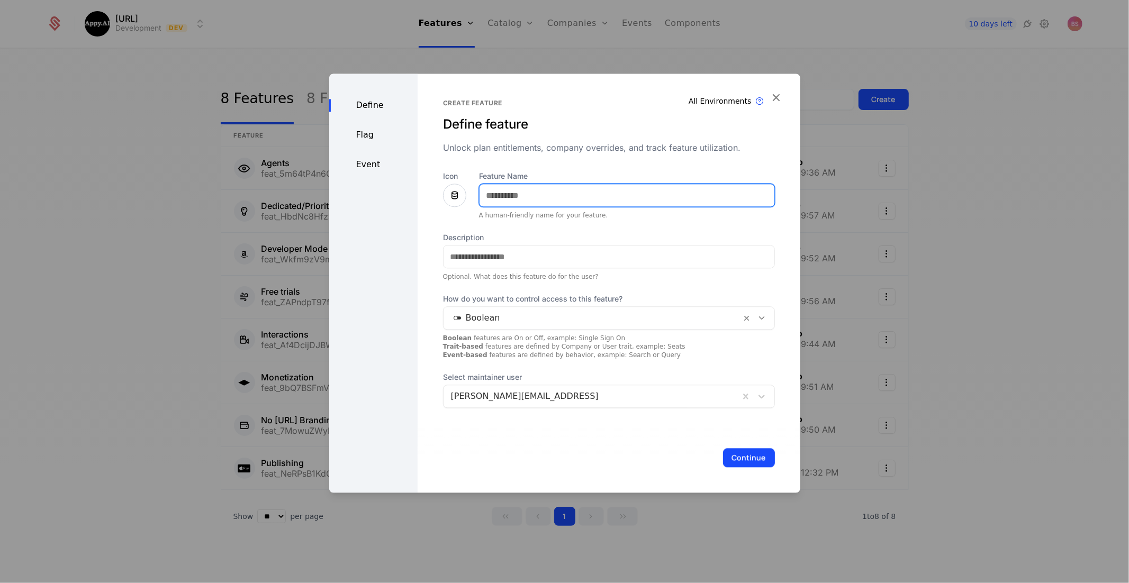
click at [495, 200] on input "Feature Name" at bounding box center [626, 195] width 295 height 22
type input "**********"
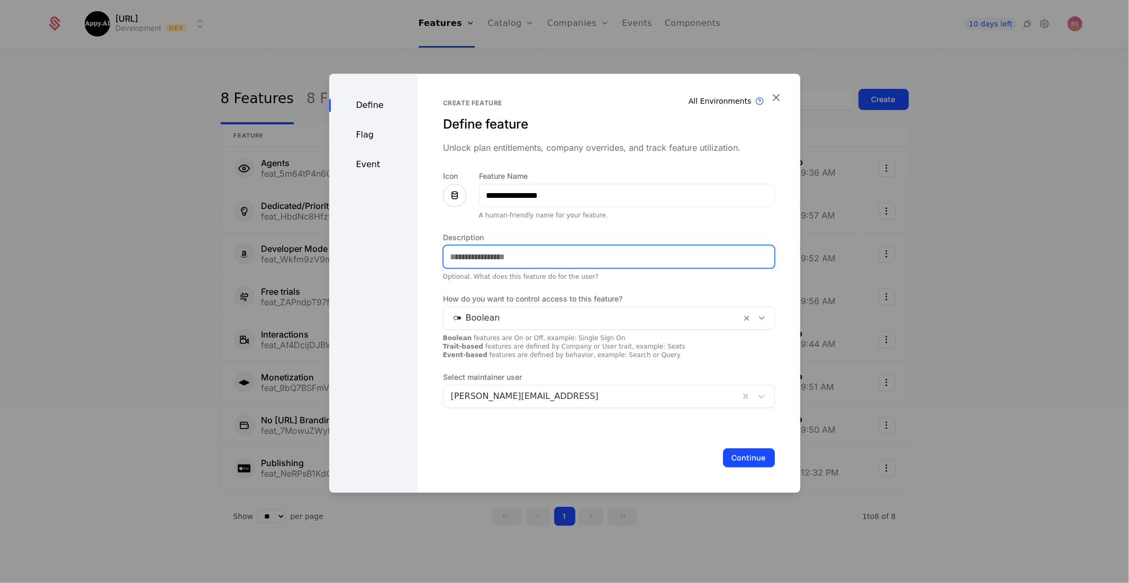
paste input "**********"
drag, startPoint x: 423, startPoint y: 255, endPoint x: 308, endPoint y: 246, distance: 115.7
click at [308, 246] on div "**********" at bounding box center [564, 291] width 1129 height 583
click at [451, 261] on input "**********" at bounding box center [609, 257] width 333 height 23
click at [674, 260] on input "**********" at bounding box center [609, 257] width 333 height 23
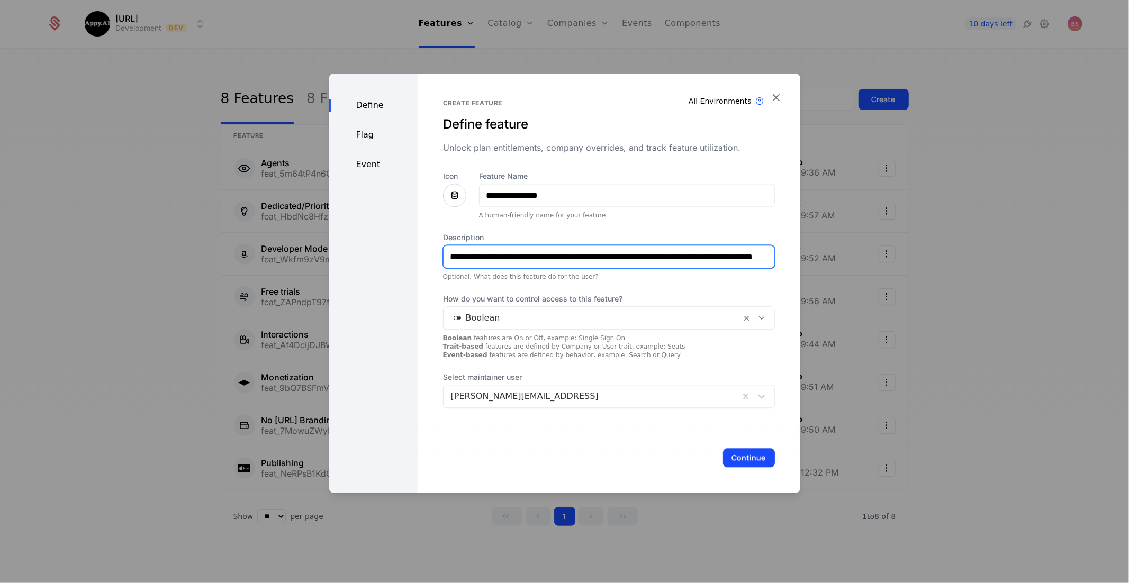
scroll to position [0, 45]
drag, startPoint x: 660, startPoint y: 258, endPoint x: 775, endPoint y: 258, distance: 115.3
click at [775, 258] on div "**********" at bounding box center [608, 283] width 383 height 419
type input "**********"
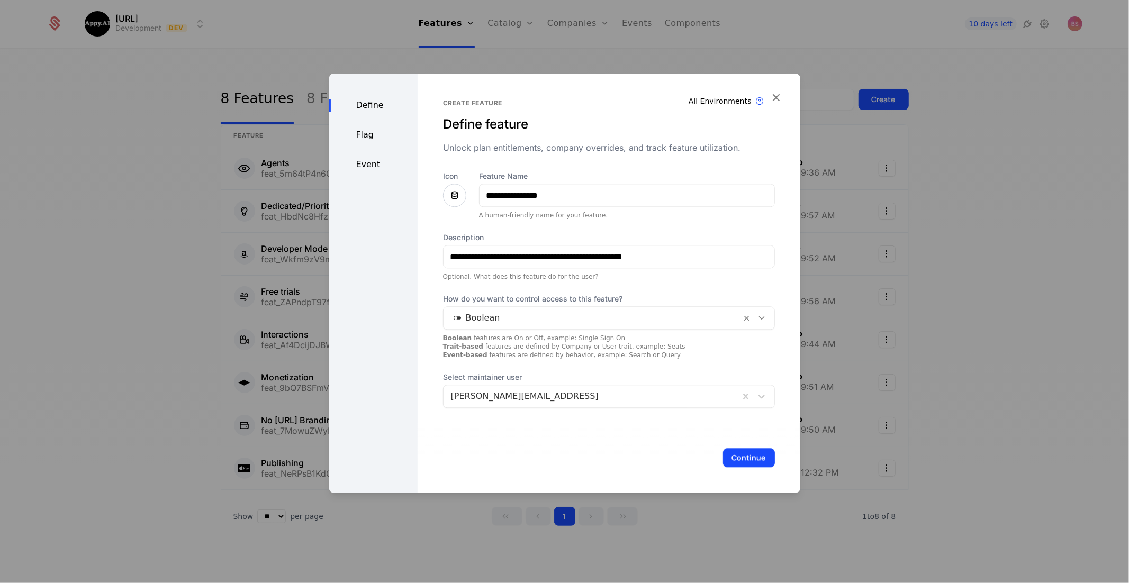
click at [642, 291] on div "**********" at bounding box center [609, 289] width 332 height 237
click at [752, 455] on button "Continue" at bounding box center [749, 457] width 52 height 19
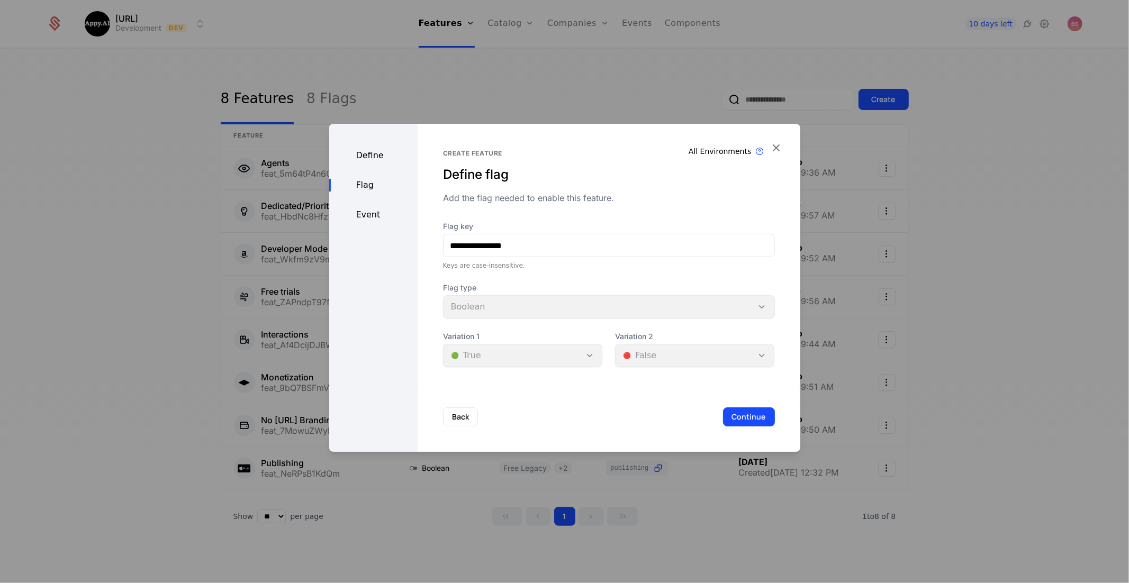
click at [365, 220] on div "Event" at bounding box center [373, 214] width 88 height 13
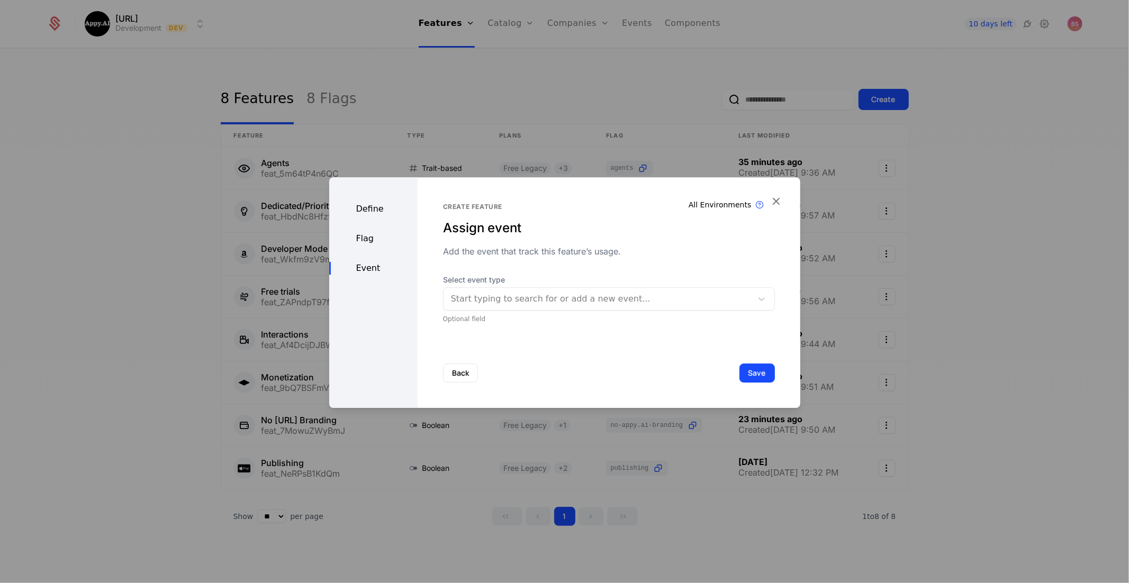
click at [369, 249] on div "Define Flag Event" at bounding box center [373, 292] width 88 height 231
click at [369, 241] on div "Flag" at bounding box center [373, 238] width 88 height 13
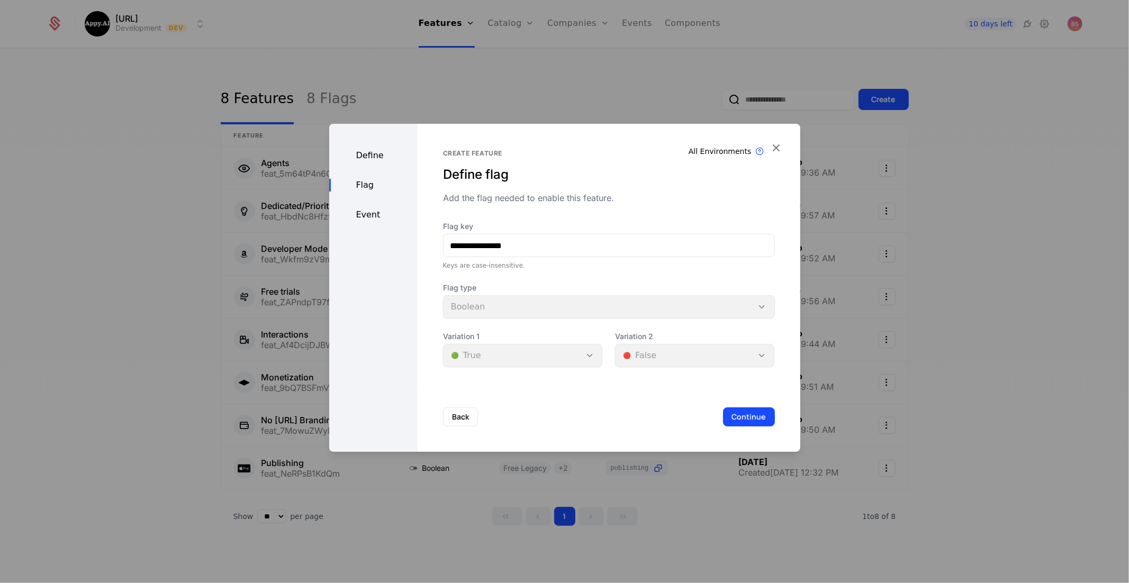
click at [372, 161] on div "Define" at bounding box center [373, 155] width 88 height 13
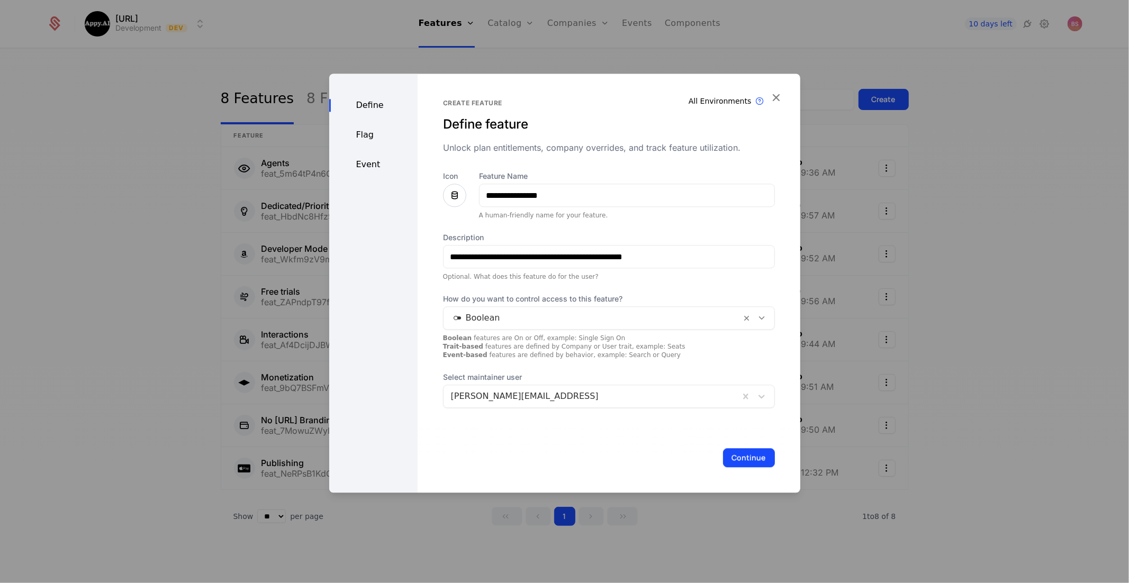
click at [369, 139] on div "Flag" at bounding box center [373, 135] width 88 height 13
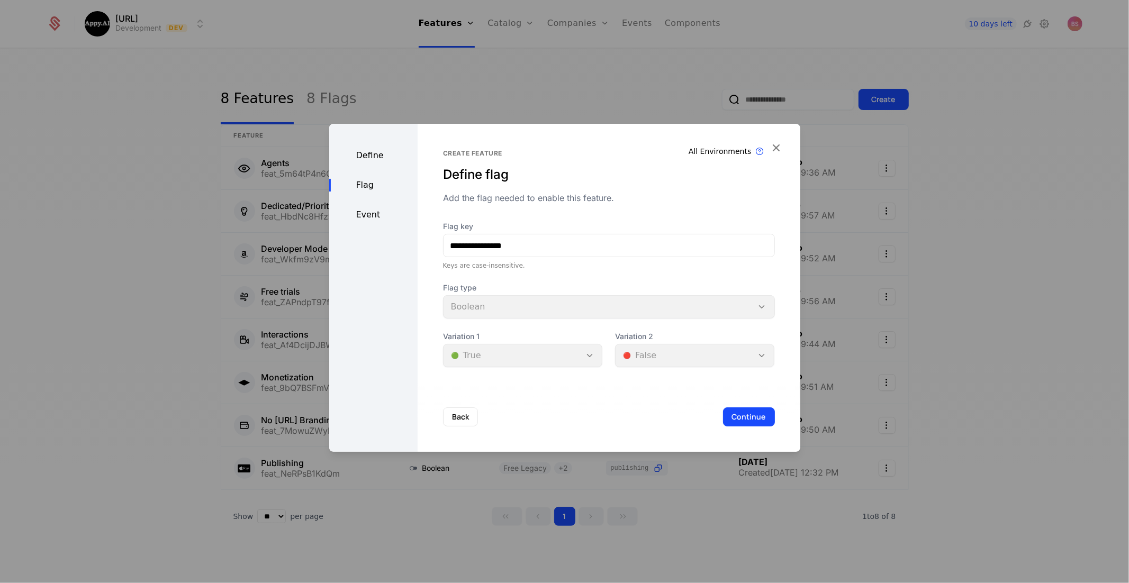
click at [747, 424] on button "Continue" at bounding box center [749, 416] width 52 height 19
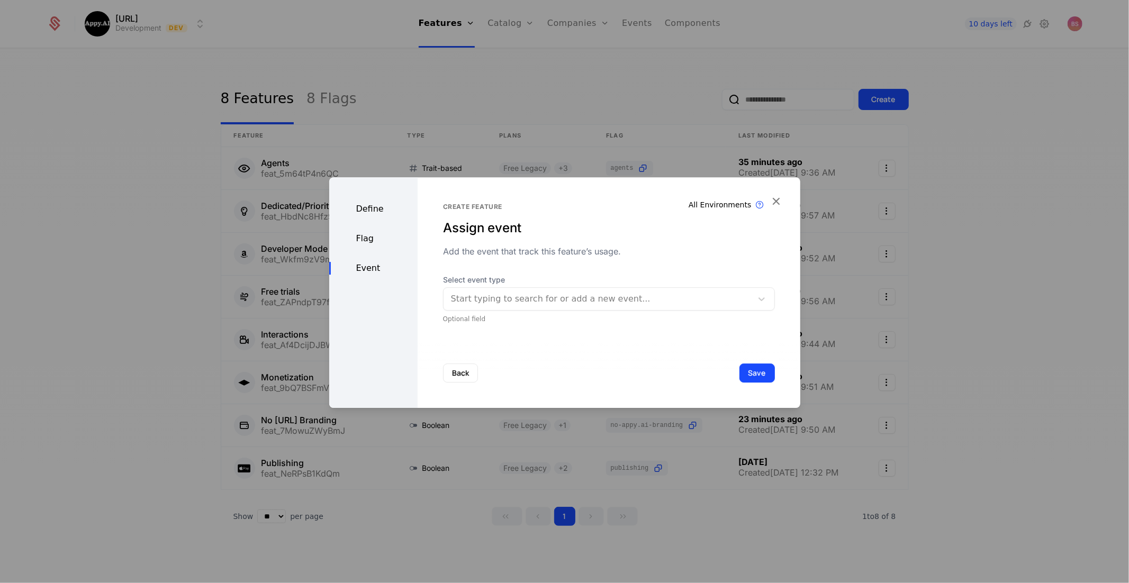
click at [760, 375] on button "Save" at bounding box center [756, 373] width 35 height 19
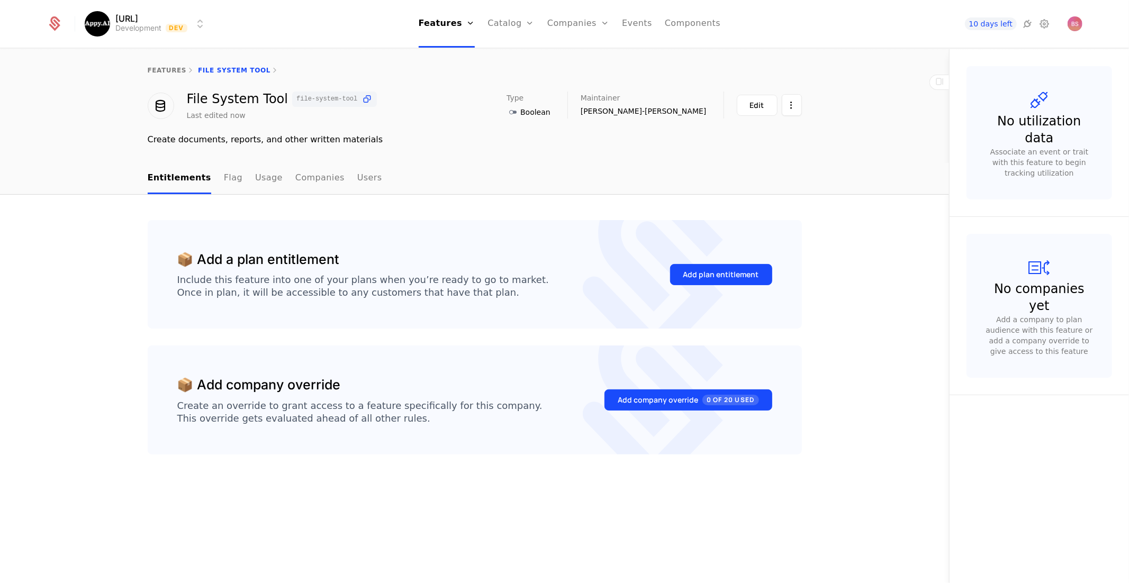
click at [702, 279] on button "Add plan entitlement" at bounding box center [721, 274] width 102 height 21
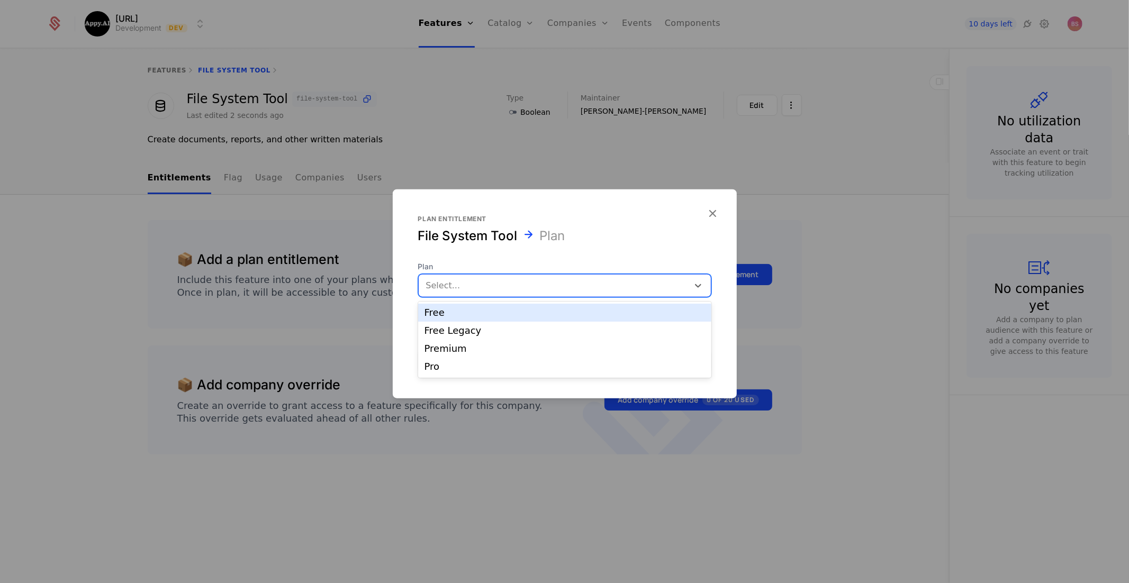
click at [557, 287] on div at bounding box center [553, 285] width 255 height 15
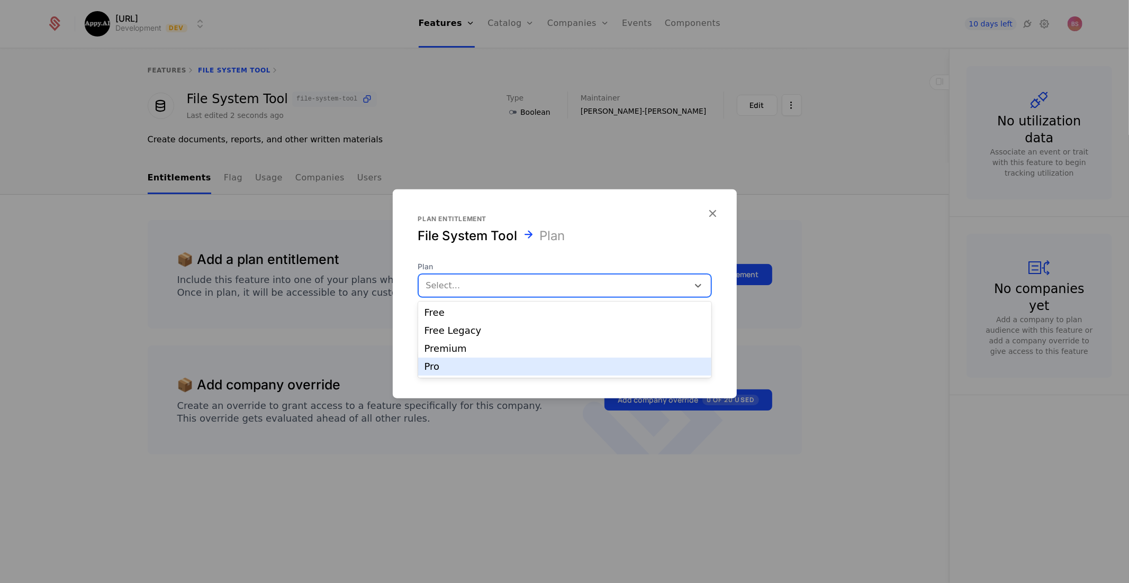
click at [526, 371] on div "Pro" at bounding box center [564, 367] width 280 height 10
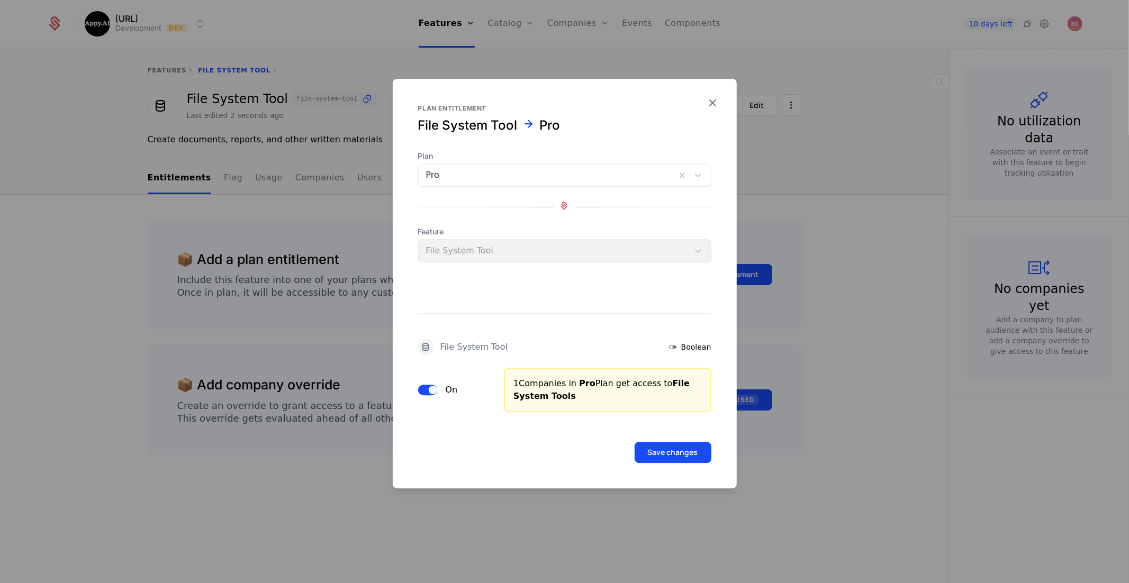
click at [678, 452] on button "Save changes" at bounding box center [672, 452] width 77 height 21
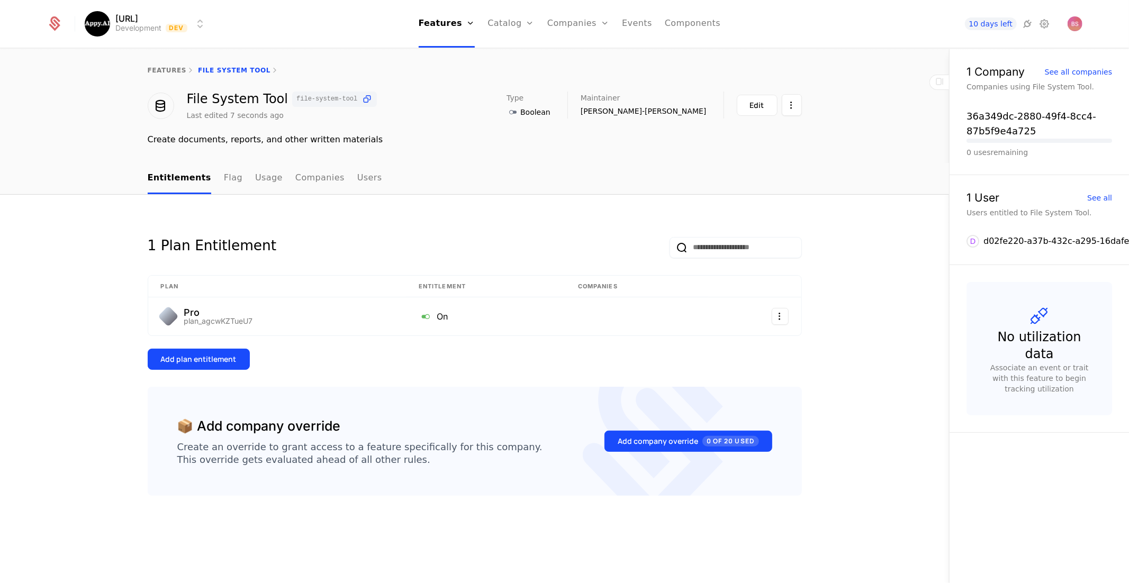
click at [214, 364] on button "Add plan entitlement" at bounding box center [199, 359] width 102 height 21
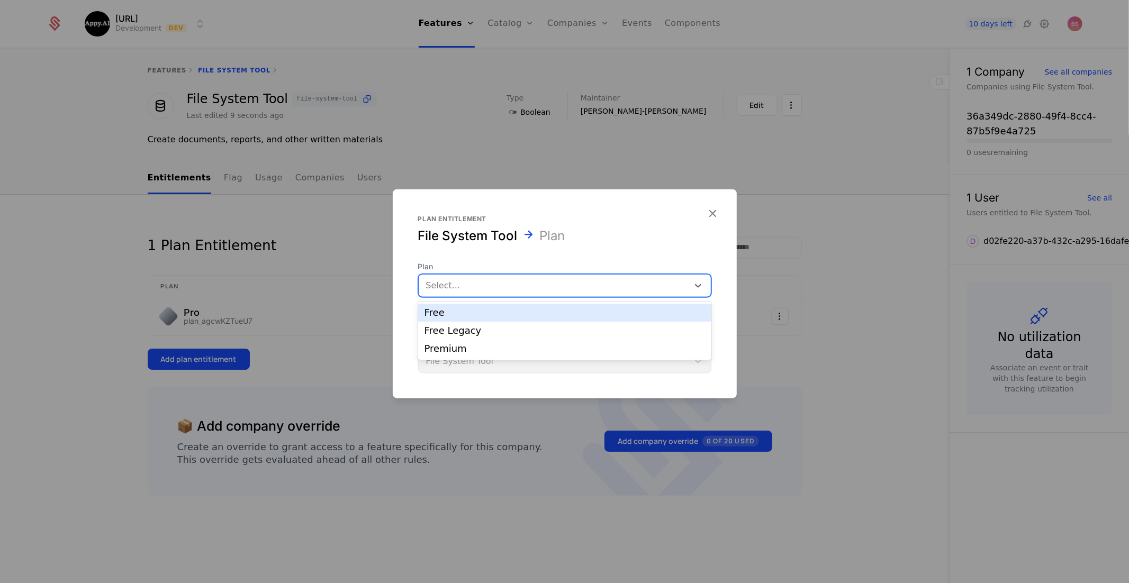
click at [521, 283] on div at bounding box center [553, 285] width 255 height 15
click at [501, 318] on div "Free" at bounding box center [564, 313] width 293 height 18
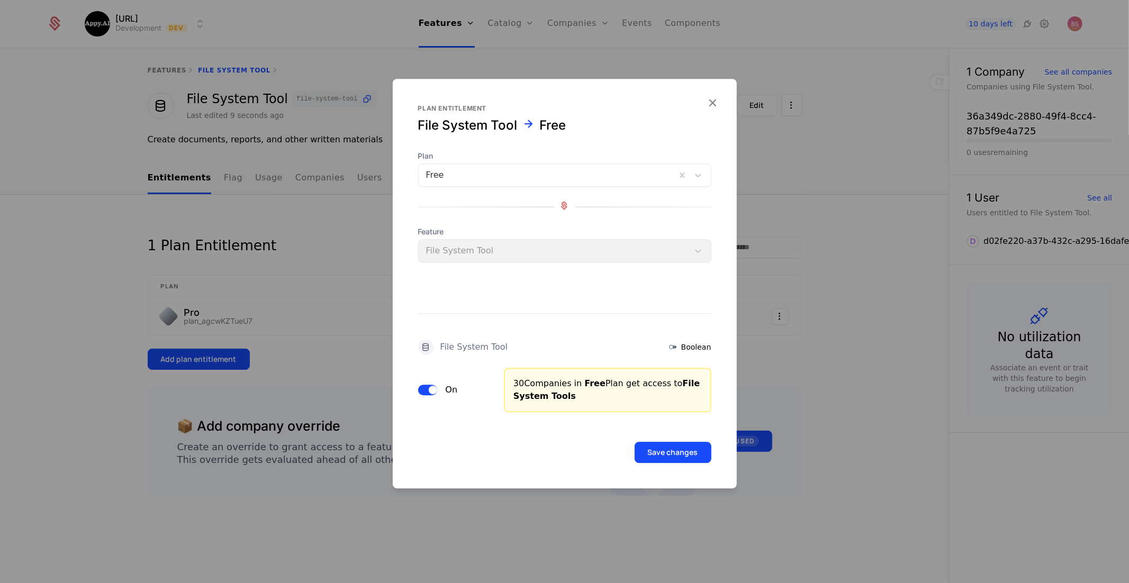
click at [684, 448] on button "Save changes" at bounding box center [672, 452] width 77 height 21
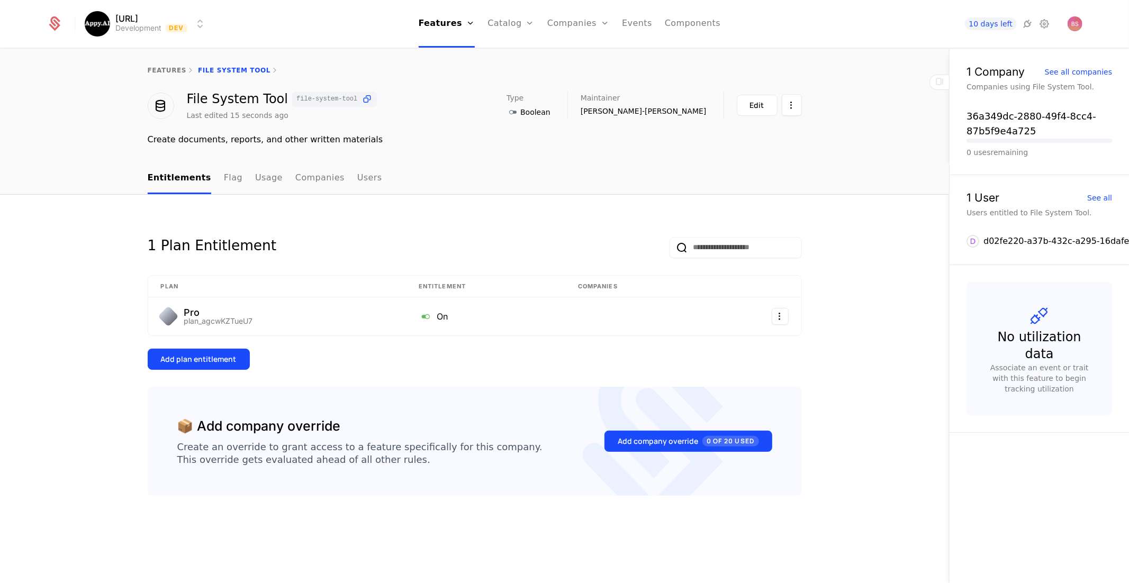
click at [224, 361] on div "Add plan entitlement" at bounding box center [199, 359] width 76 height 11
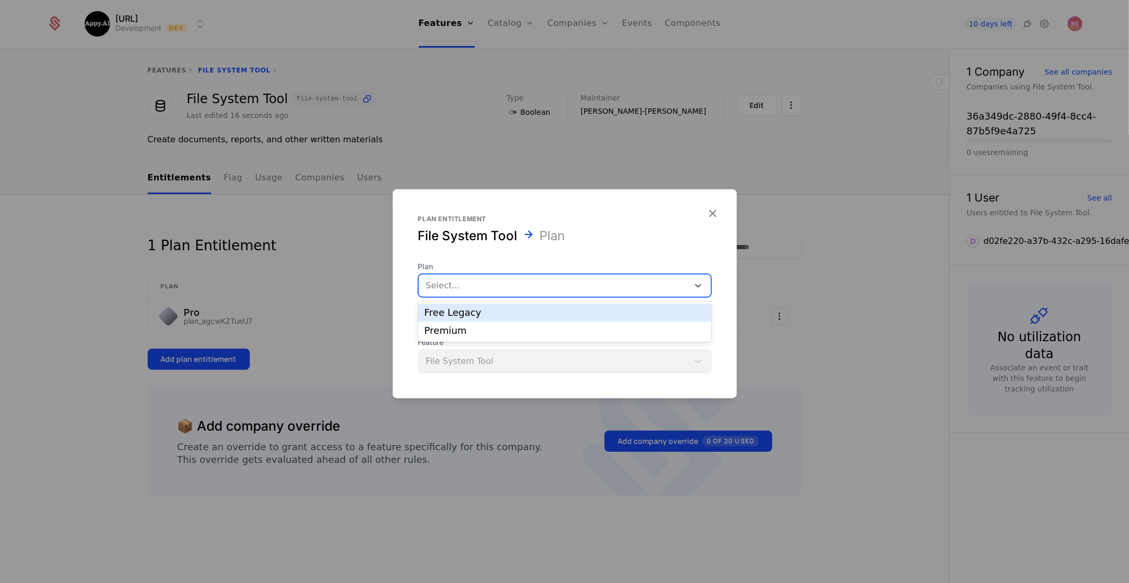
click at [483, 289] on div at bounding box center [553, 285] width 255 height 15
click at [460, 320] on div "Free Legacy" at bounding box center [564, 313] width 293 height 18
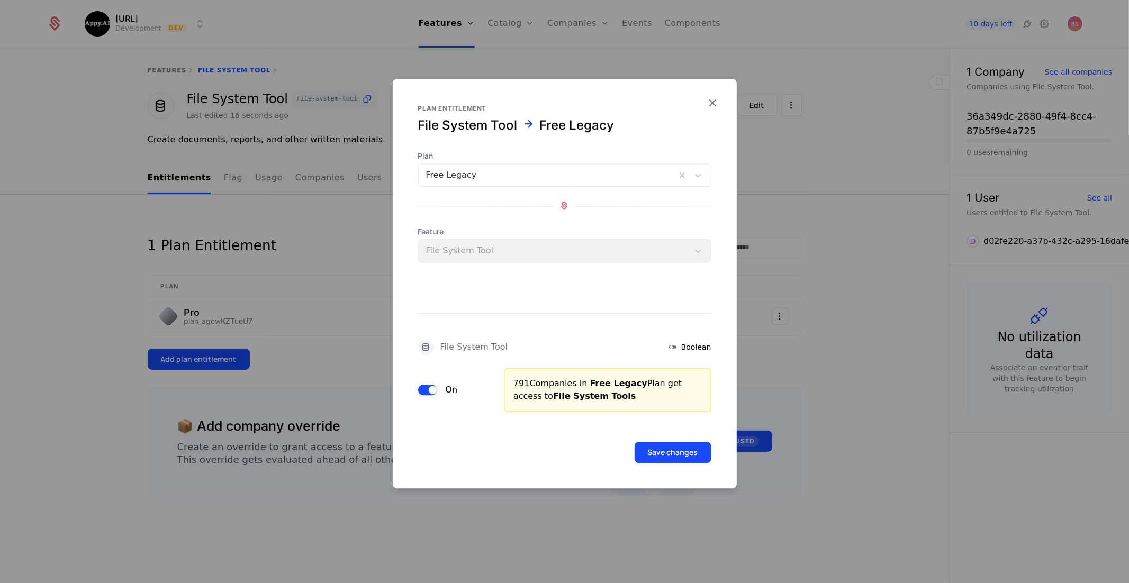
click at [659, 451] on button "Save changes" at bounding box center [672, 452] width 77 height 21
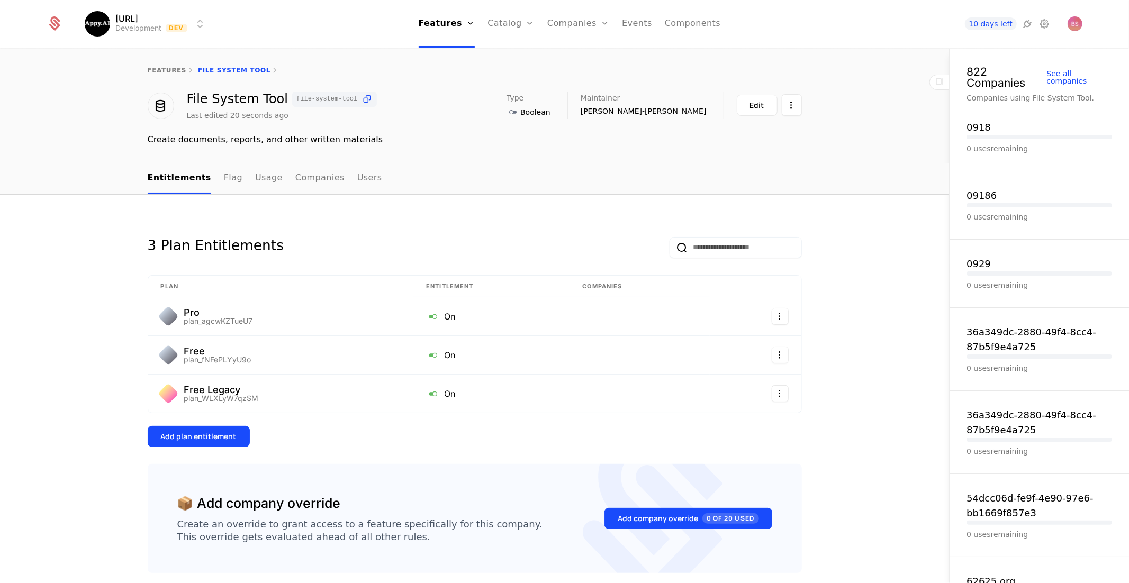
click at [231, 437] on div "Add plan entitlement" at bounding box center [199, 436] width 76 height 11
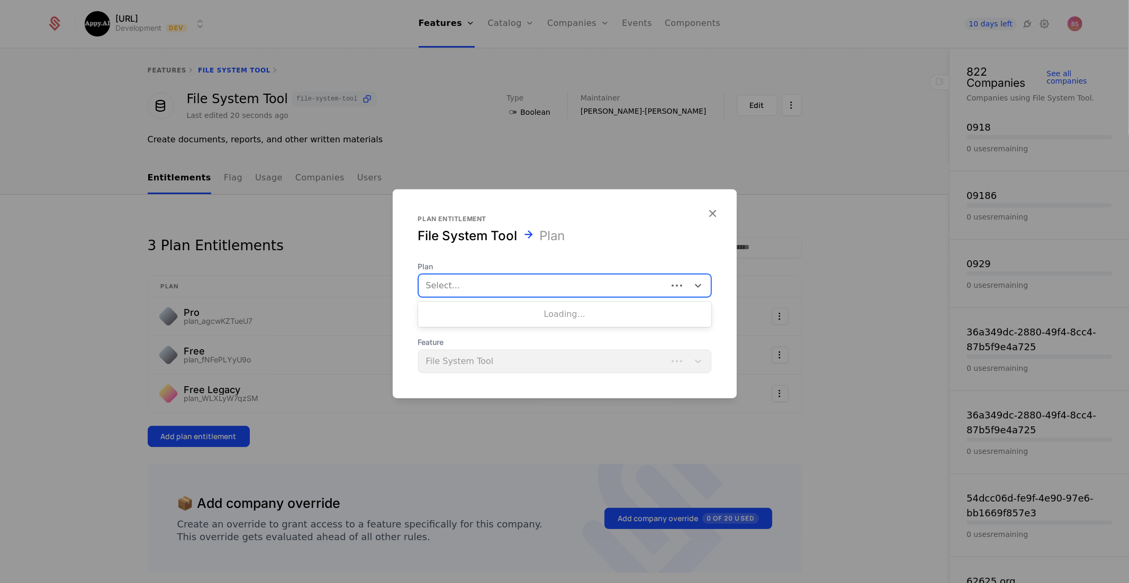
click at [476, 289] on div at bounding box center [543, 285] width 234 height 15
click at [480, 314] on div "Premium" at bounding box center [564, 313] width 280 height 10
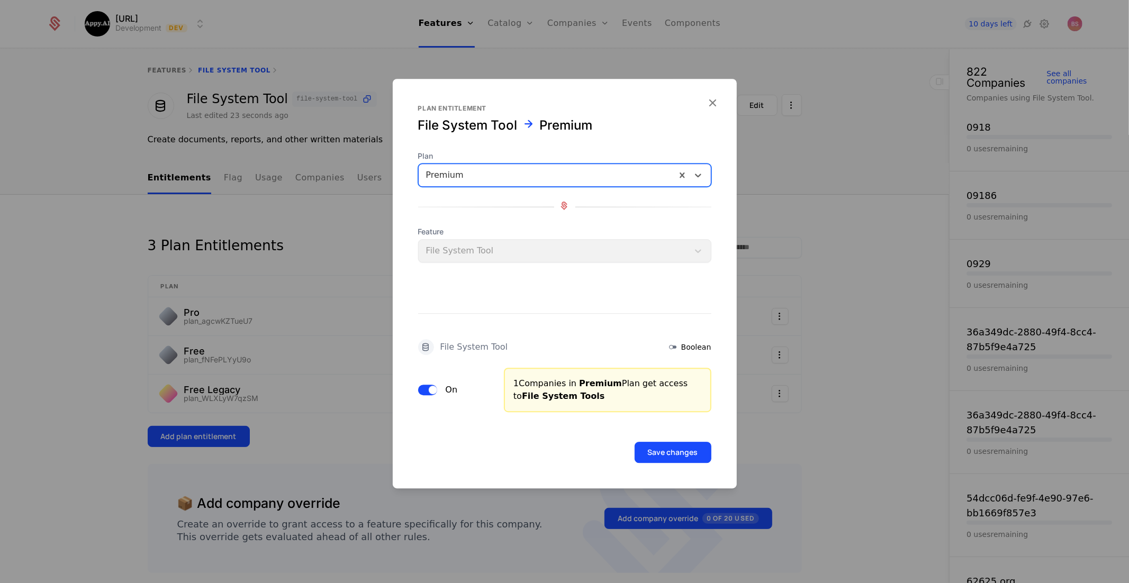
click at [695, 459] on button "Save changes" at bounding box center [672, 452] width 77 height 21
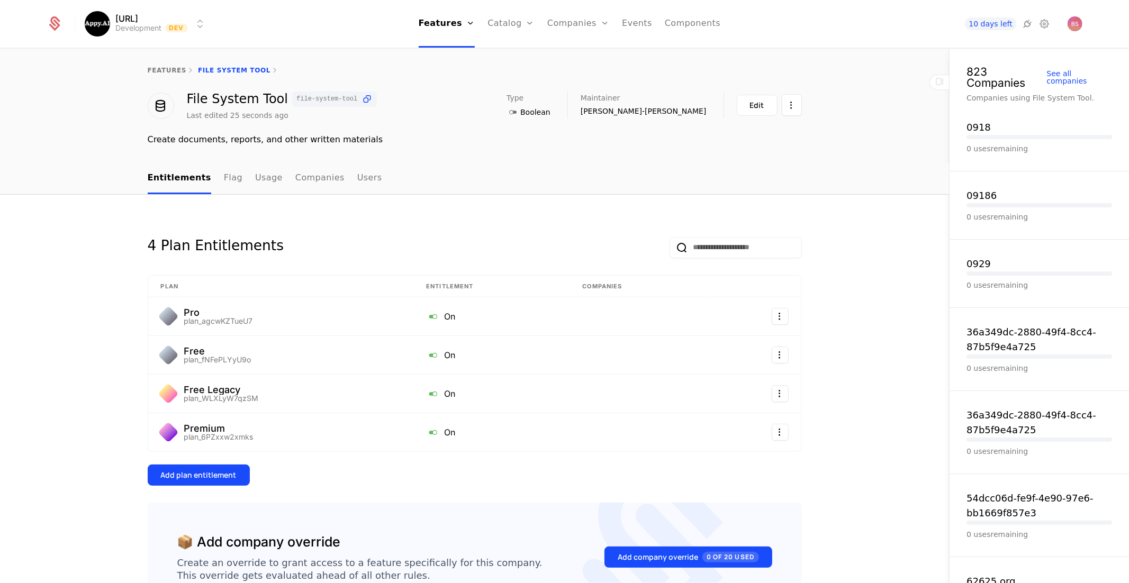
click at [687, 459] on div "4 Plan Entitlements Plan Entitlement Companies Pro plan_agcwKZTueU7 On Free pla…" at bounding box center [475, 353] width 654 height 266
click at [444, 30] on link "Features" at bounding box center [447, 24] width 57 height 48
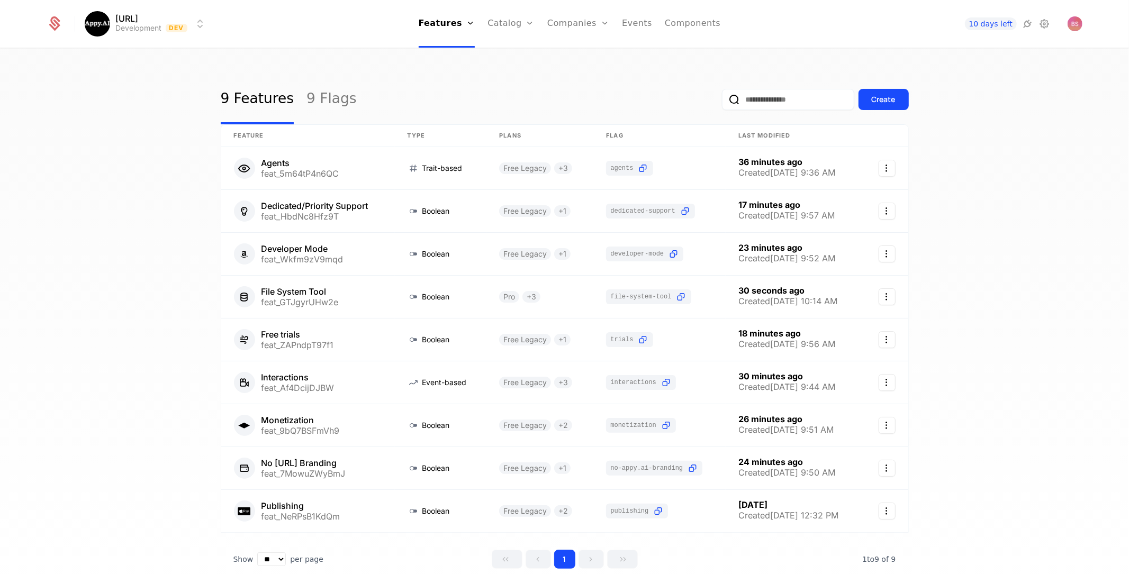
click at [879, 100] on div "Create" at bounding box center [883, 99] width 24 height 11
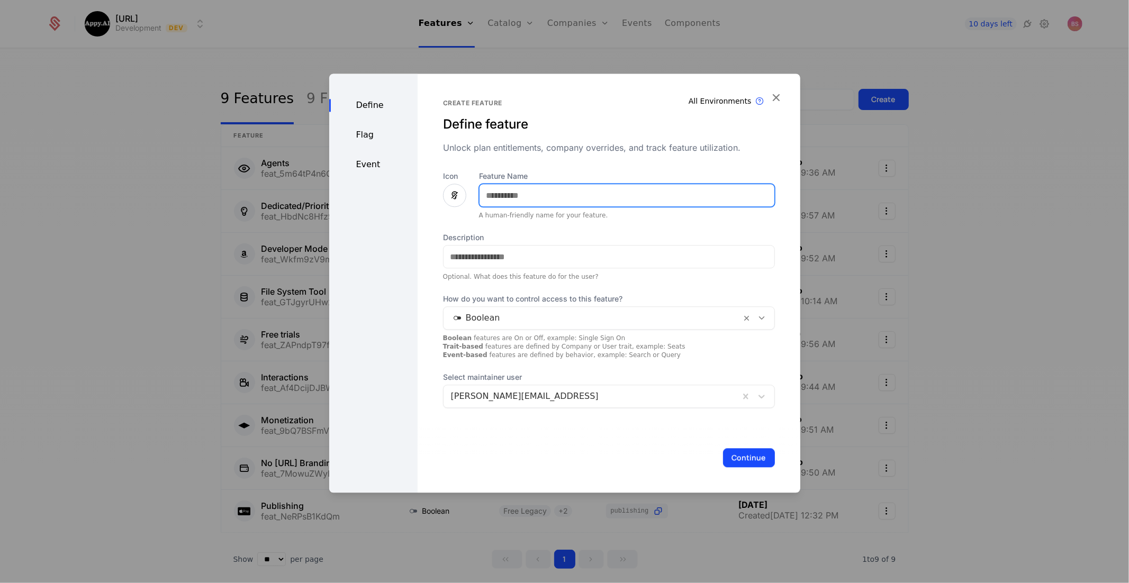
click at [568, 194] on input "Feature Name" at bounding box center [626, 195] width 295 height 22
type input "*"
type input "**********"
click at [480, 248] on input "Description" at bounding box center [608, 257] width 331 height 22
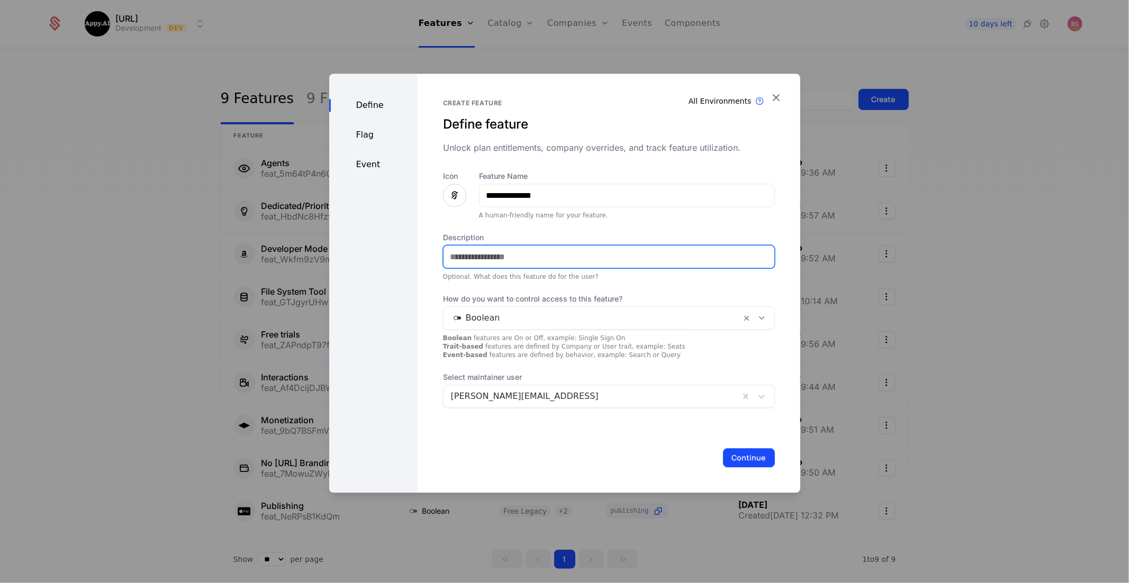
click at [480, 248] on input "Description" at bounding box center [608, 257] width 331 height 22
paste input "**********"
click at [500, 259] on input "**********" at bounding box center [609, 257] width 333 height 23
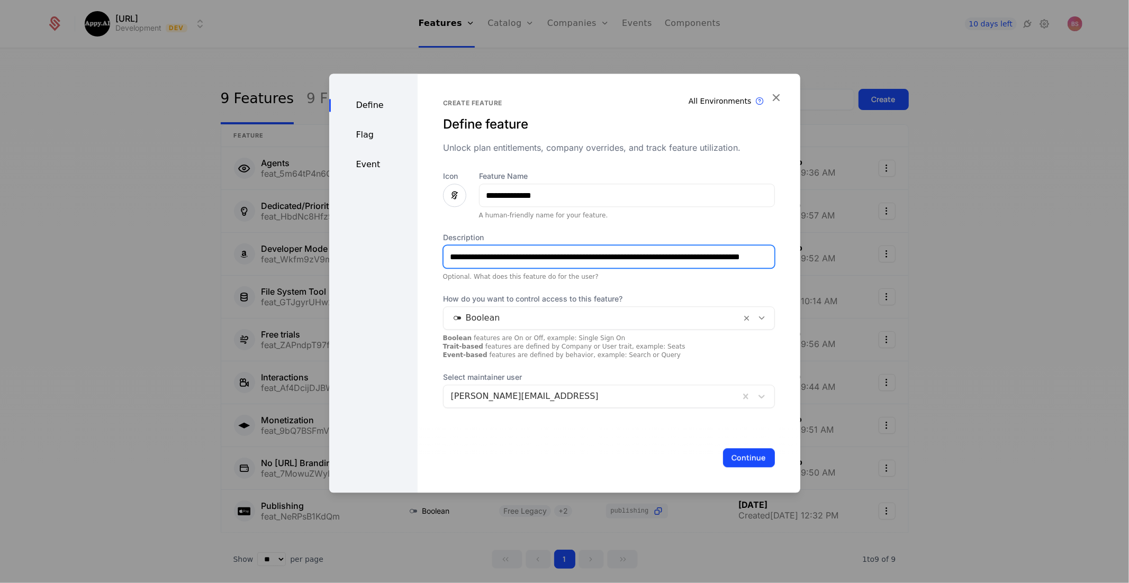
drag, startPoint x: 494, startPoint y: 256, endPoint x: 259, endPoint y: 239, distance: 235.5
click at [259, 239] on div "**********" at bounding box center [564, 291] width 1129 height 583
drag, startPoint x: 510, startPoint y: 257, endPoint x: 778, endPoint y: 258, distance: 267.7
click at [777, 258] on div "**********" at bounding box center [608, 283] width 383 height 419
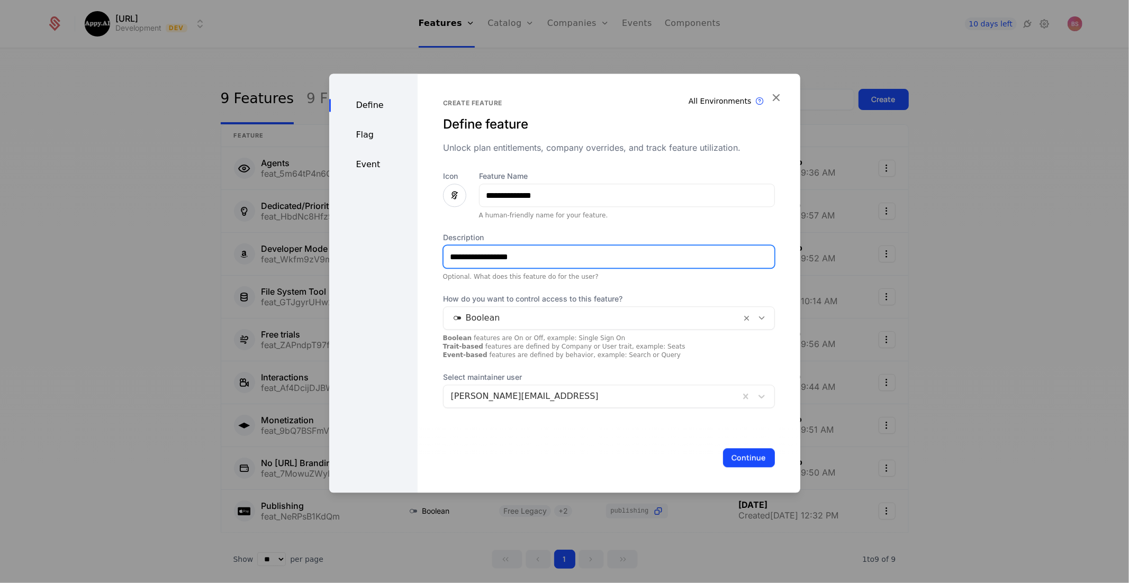
scroll to position [0, 0]
type input "**********"
click at [742, 461] on button "Continue" at bounding box center [749, 457] width 52 height 19
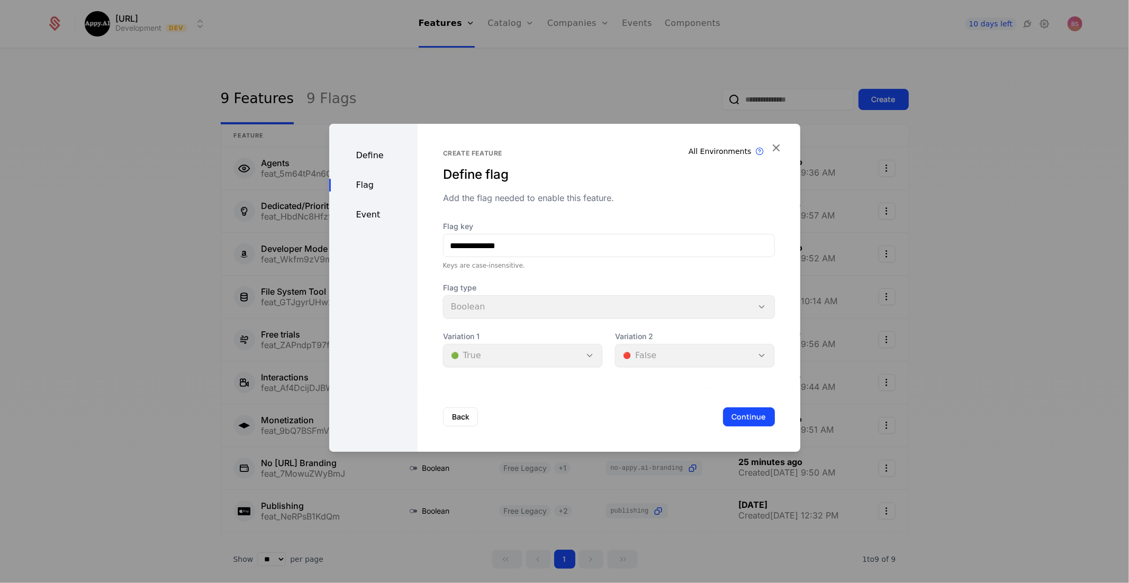
click at [751, 414] on button "Continue" at bounding box center [749, 416] width 52 height 19
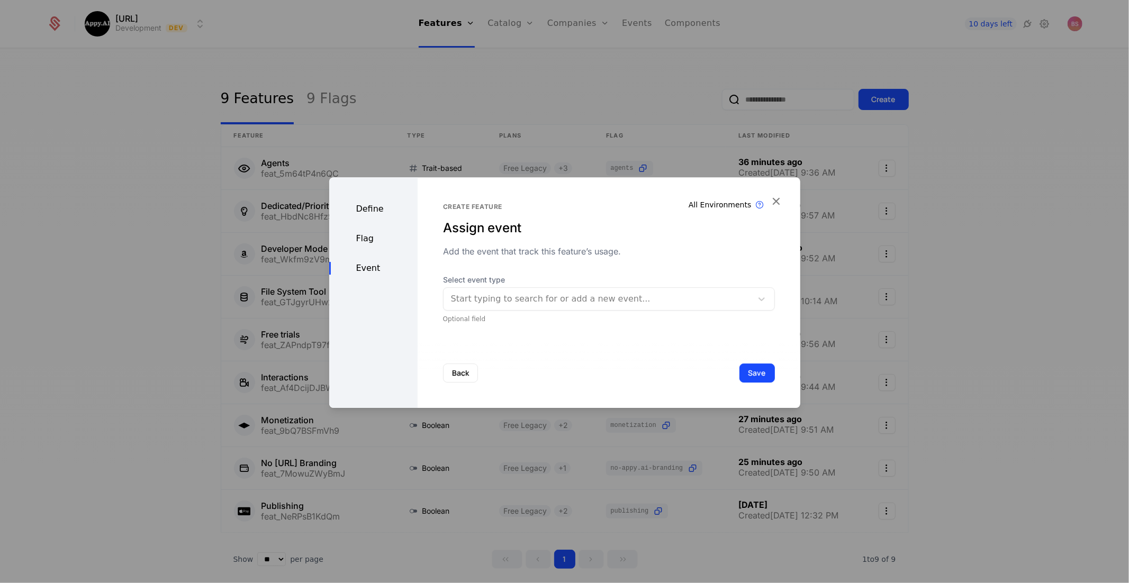
click at [760, 376] on button "Save" at bounding box center [756, 373] width 35 height 19
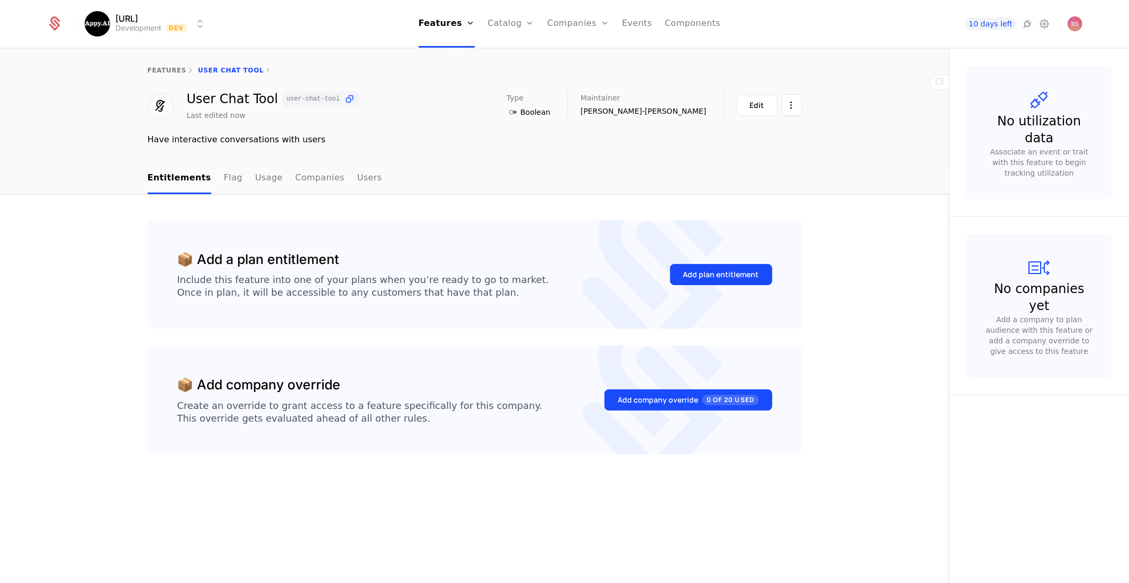
click at [724, 274] on div "Add plan entitlement" at bounding box center [721, 274] width 76 height 11
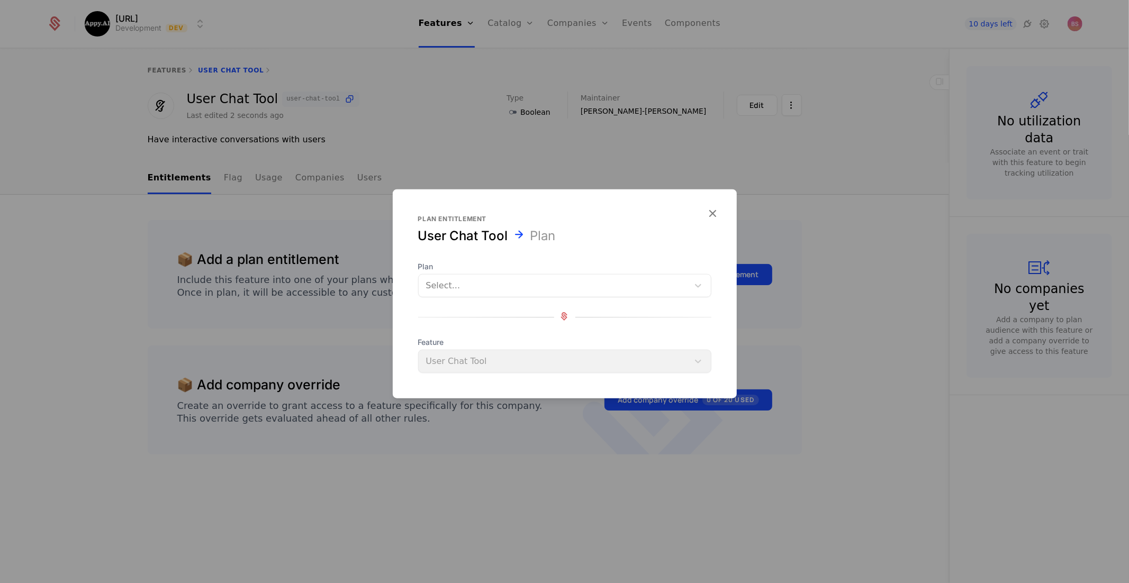
click at [607, 295] on div "Select..." at bounding box center [554, 285] width 270 height 19
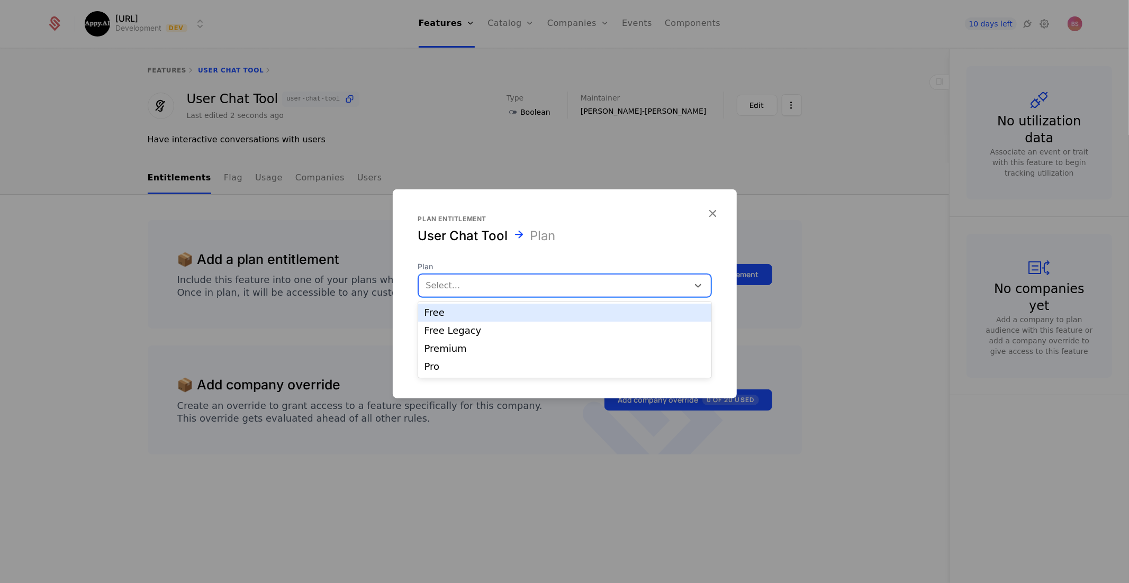
click at [531, 312] on div "Free" at bounding box center [564, 313] width 280 height 10
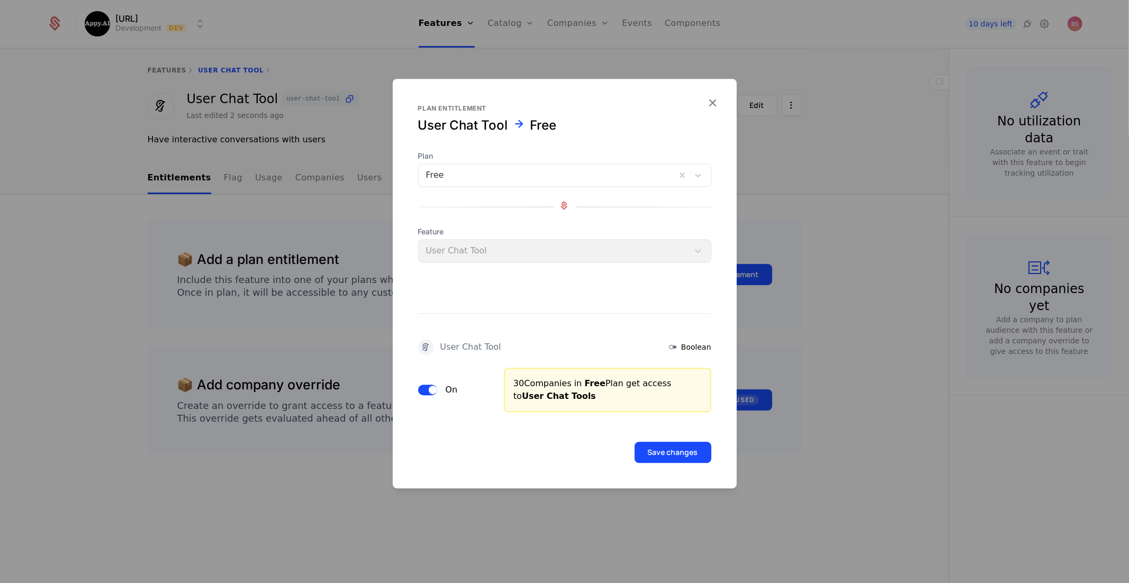
click at [661, 447] on button "Save changes" at bounding box center [672, 452] width 77 height 21
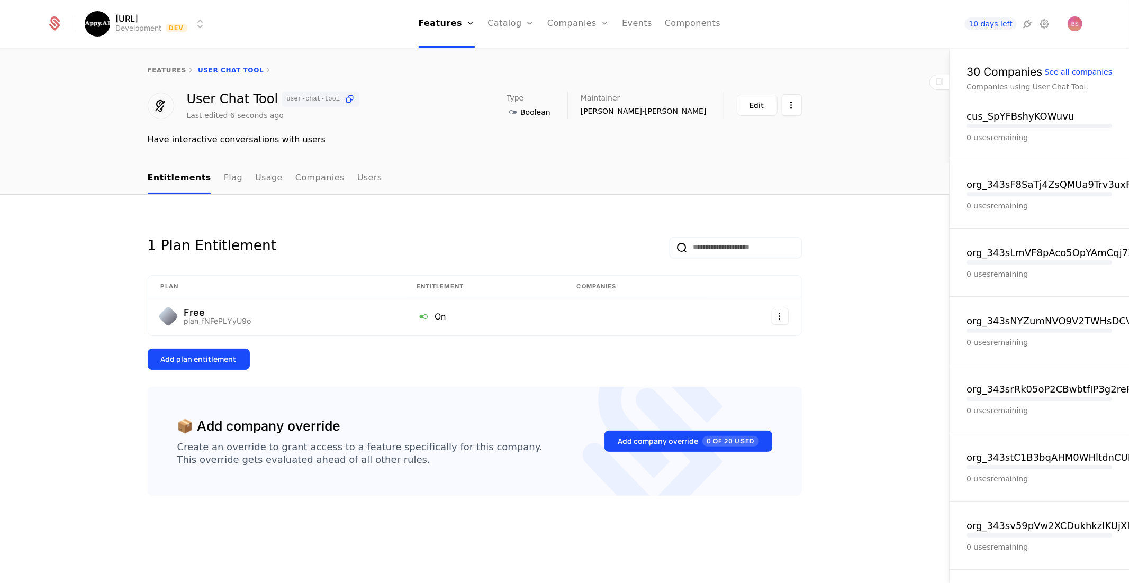
click at [234, 356] on button "Add plan entitlement" at bounding box center [199, 359] width 102 height 21
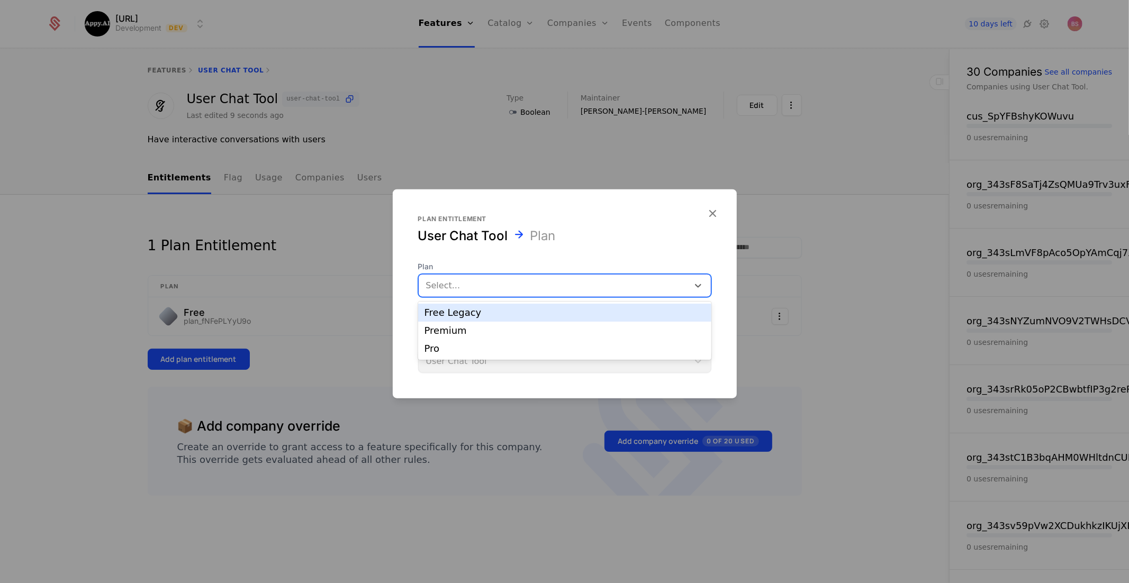
click at [519, 282] on div at bounding box center [553, 285] width 255 height 15
click at [485, 328] on div "Premium" at bounding box center [564, 331] width 280 height 10
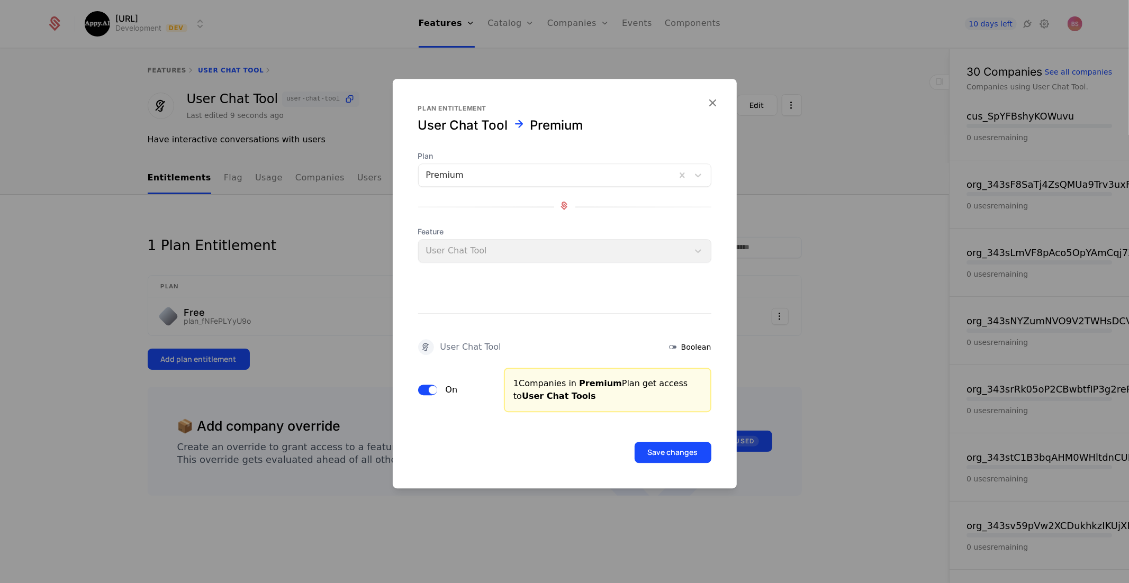
click at [673, 450] on button "Save changes" at bounding box center [672, 452] width 77 height 21
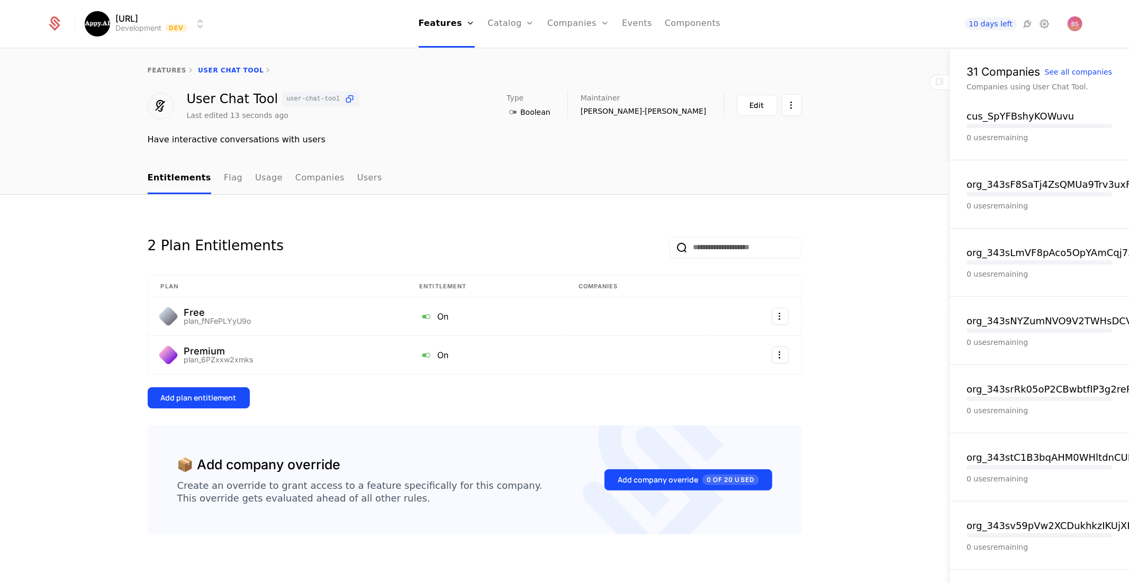
click at [216, 397] on div "Add plan entitlement" at bounding box center [199, 398] width 76 height 11
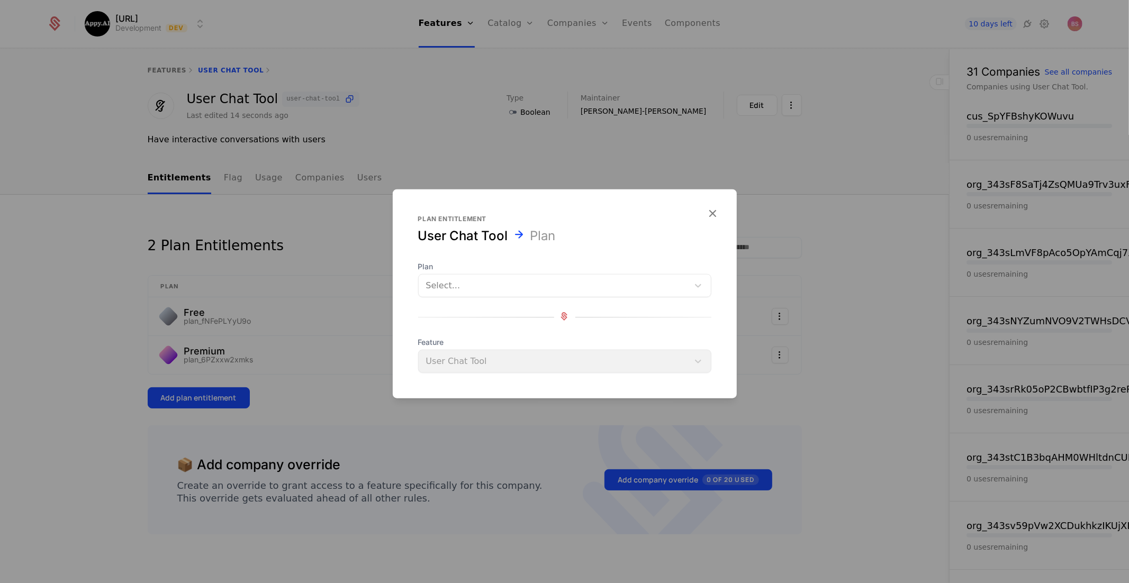
click at [486, 289] on div at bounding box center [553, 285] width 255 height 15
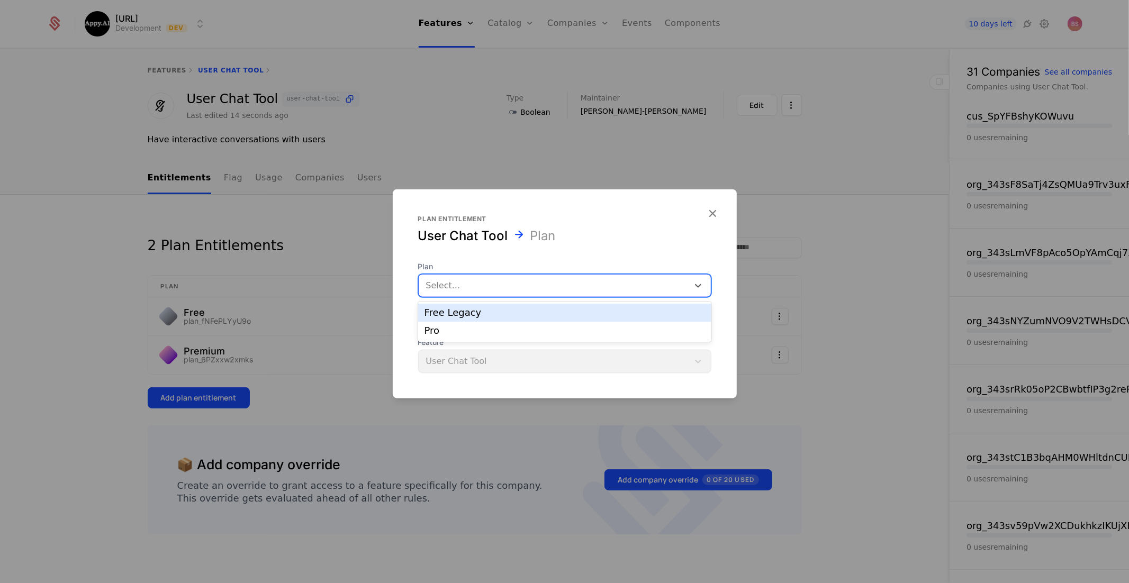
click at [471, 320] on div "Free Legacy" at bounding box center [564, 313] width 293 height 18
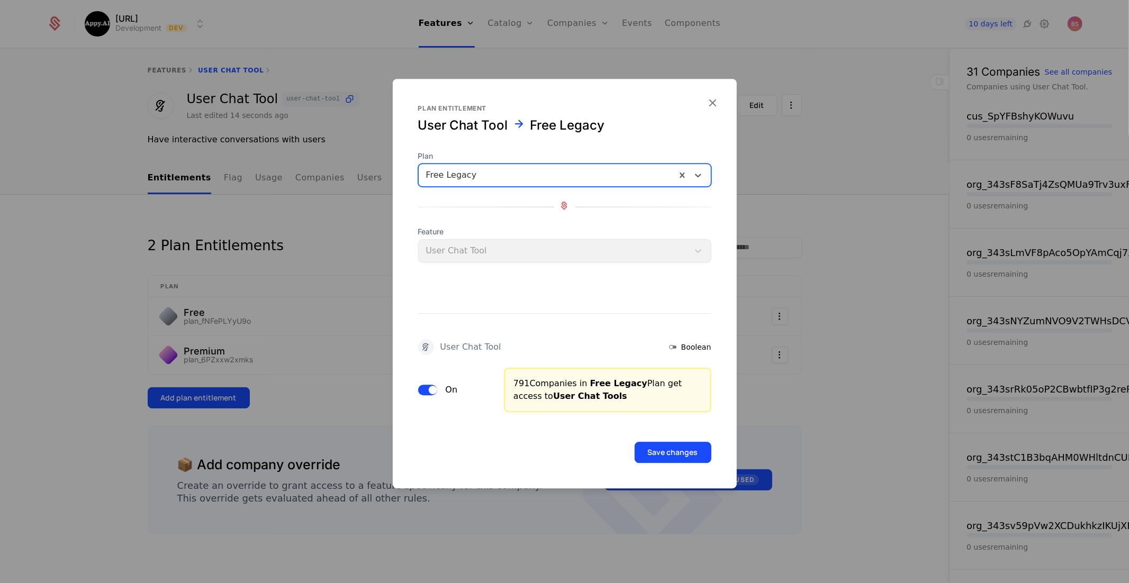
click at [650, 449] on button "Save changes" at bounding box center [672, 452] width 77 height 21
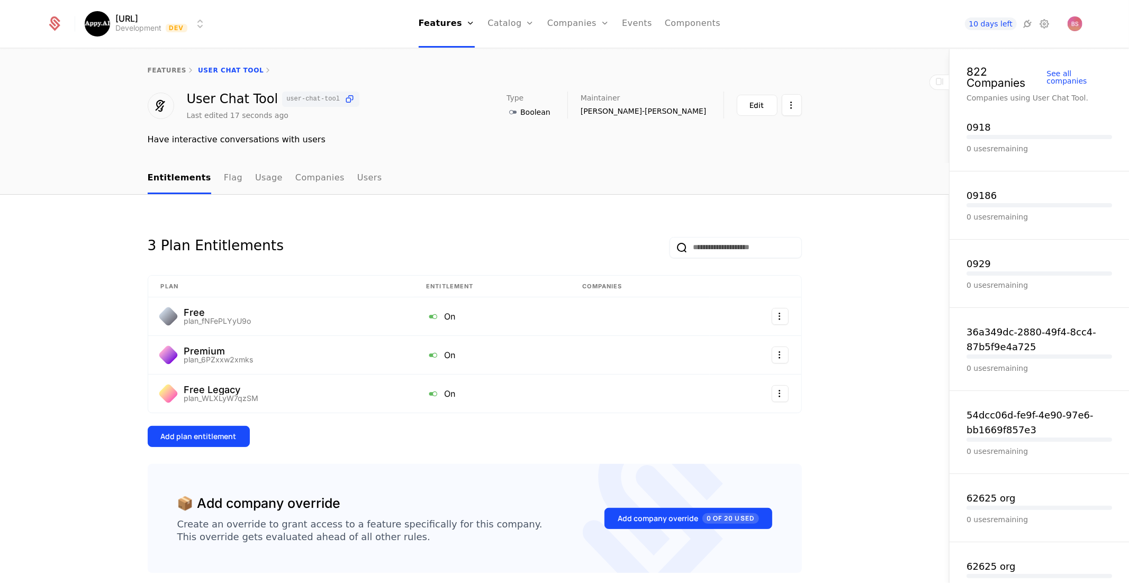
click at [242, 437] on button "Add plan entitlement" at bounding box center [199, 436] width 102 height 21
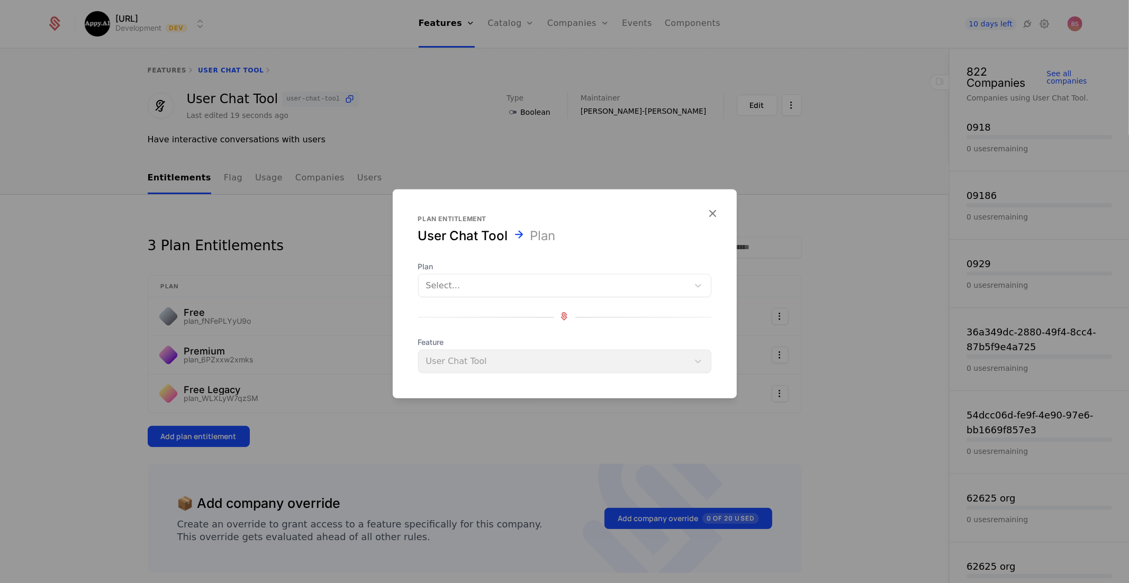
click at [483, 294] on div "Select..." at bounding box center [554, 285] width 270 height 19
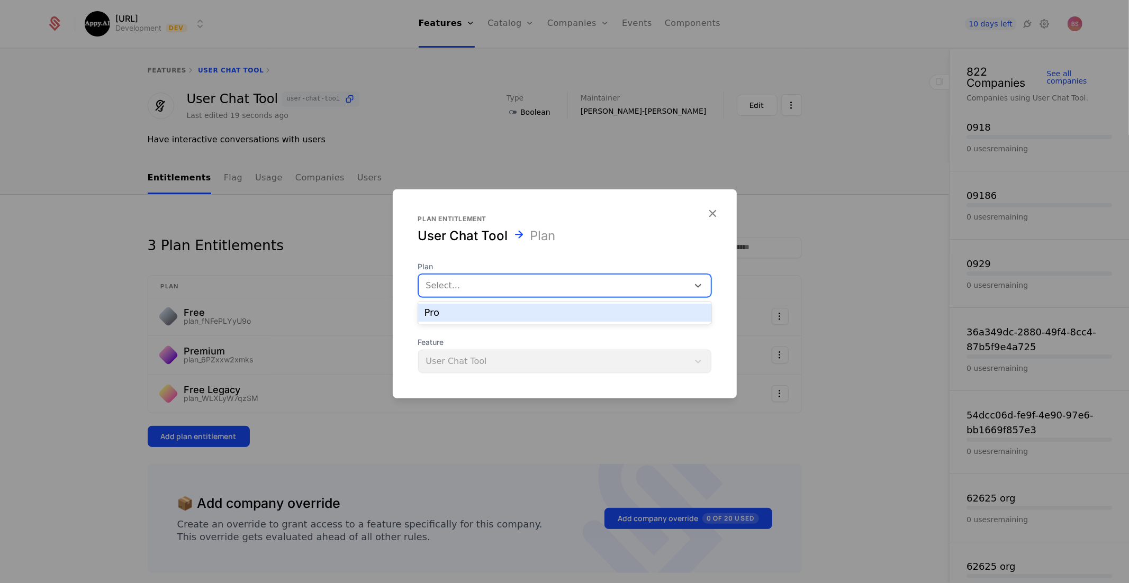
click at [470, 314] on div "Pro" at bounding box center [564, 313] width 280 height 10
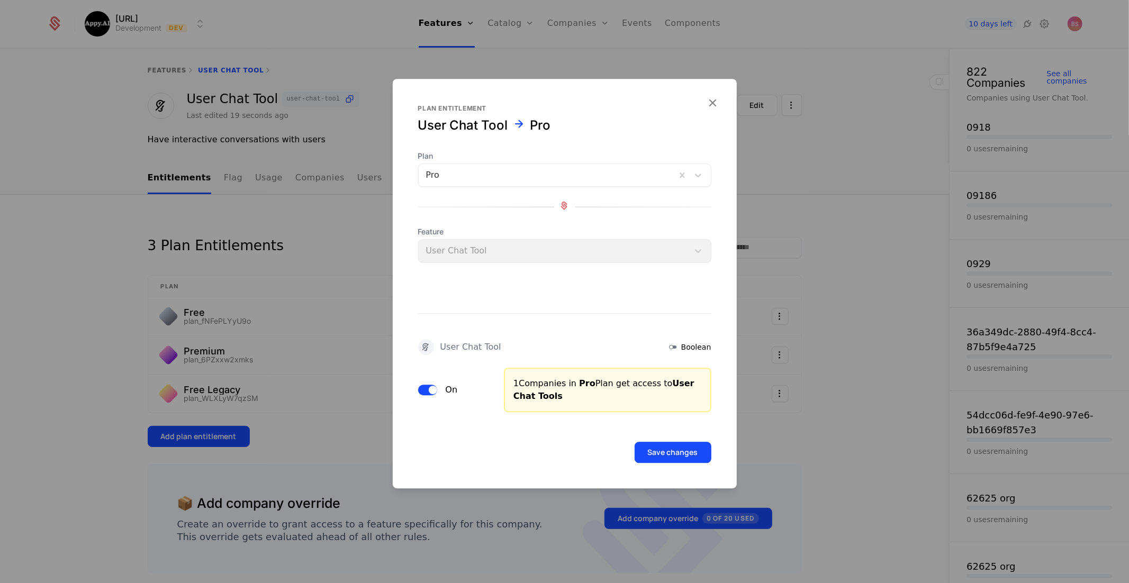
click at [654, 446] on button "Save changes" at bounding box center [672, 452] width 77 height 21
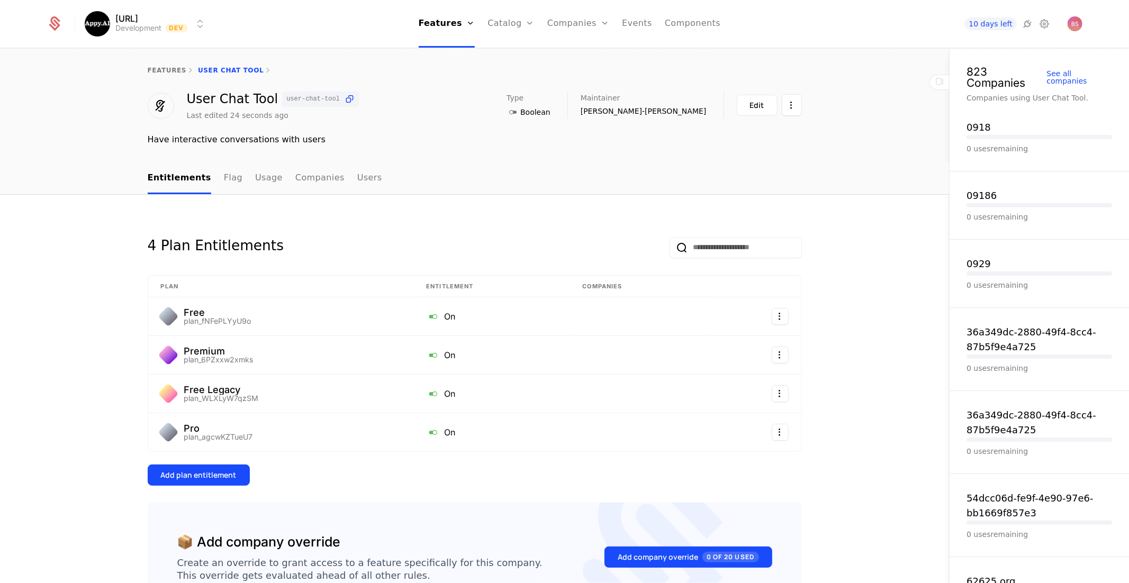
scroll to position [1, 0]
click at [231, 71] on div "features User Chat Tool" at bounding box center [475, 70] width 654 height 8
click at [168, 69] on link "features" at bounding box center [167, 69] width 39 height 7
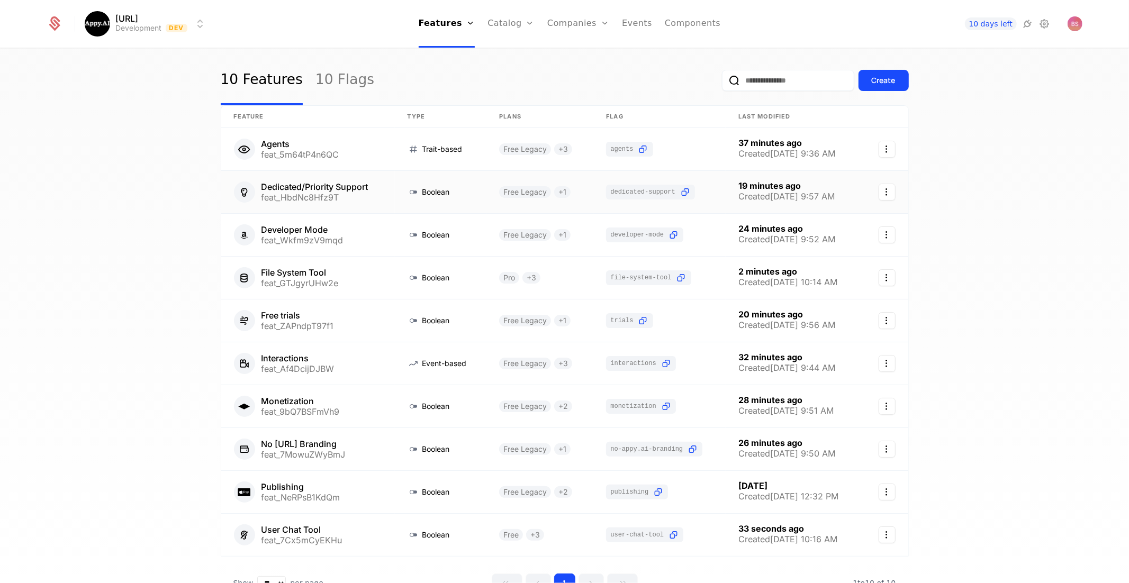
scroll to position [21, 0]
click at [878, 79] on div "Create" at bounding box center [883, 79] width 24 height 11
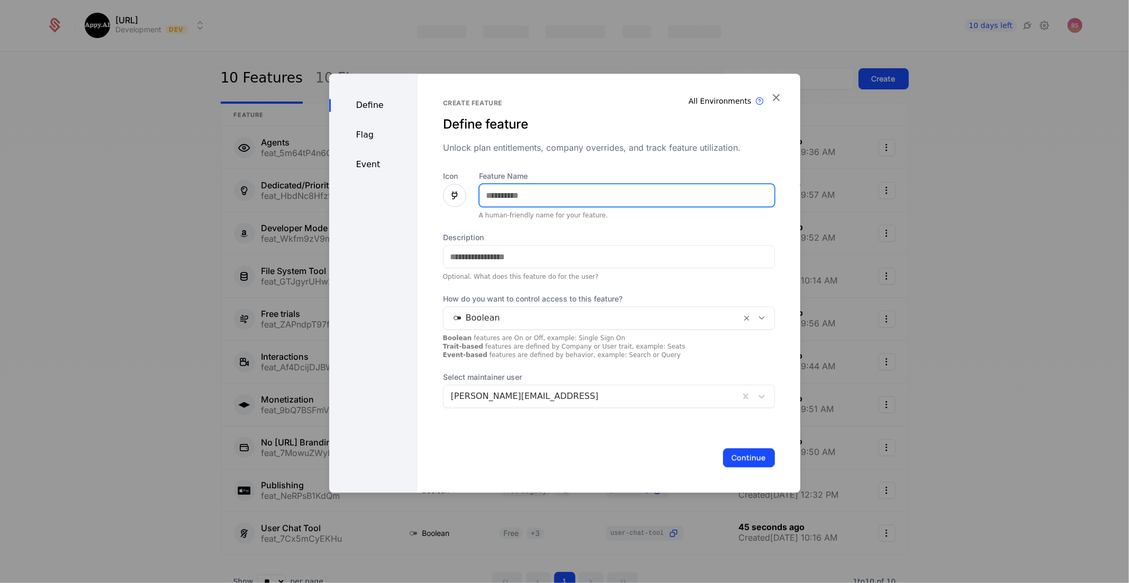
click at [534, 203] on input "Feature Name" at bounding box center [626, 195] width 295 height 22
type input "**********"
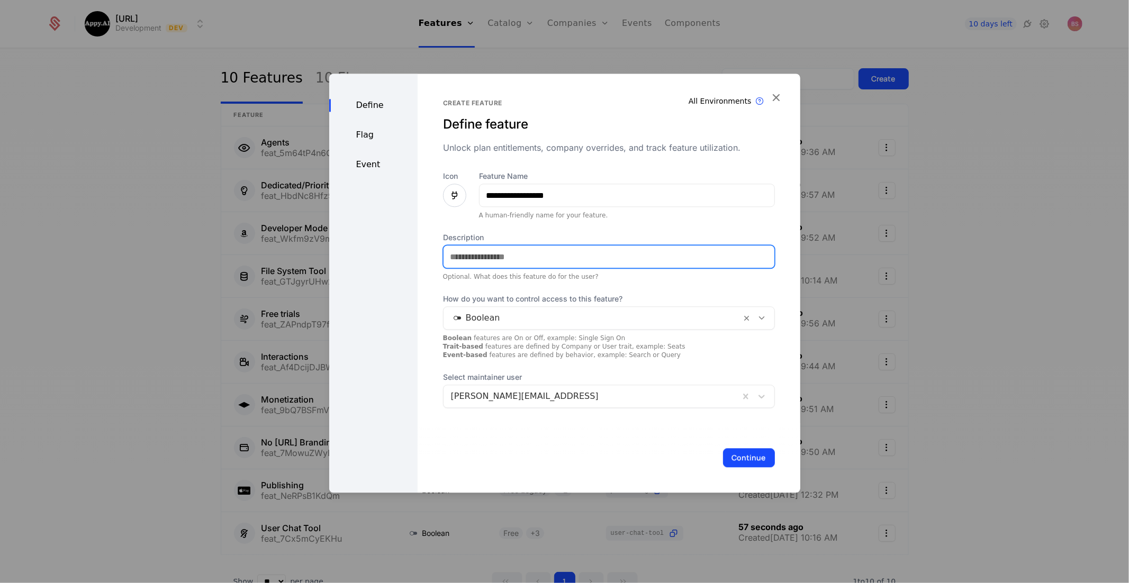
click at [468, 256] on input "Description" at bounding box center [608, 257] width 331 height 22
paste input "**********"
click at [452, 258] on input "**********" at bounding box center [608, 257] width 331 height 22
type input "**********"
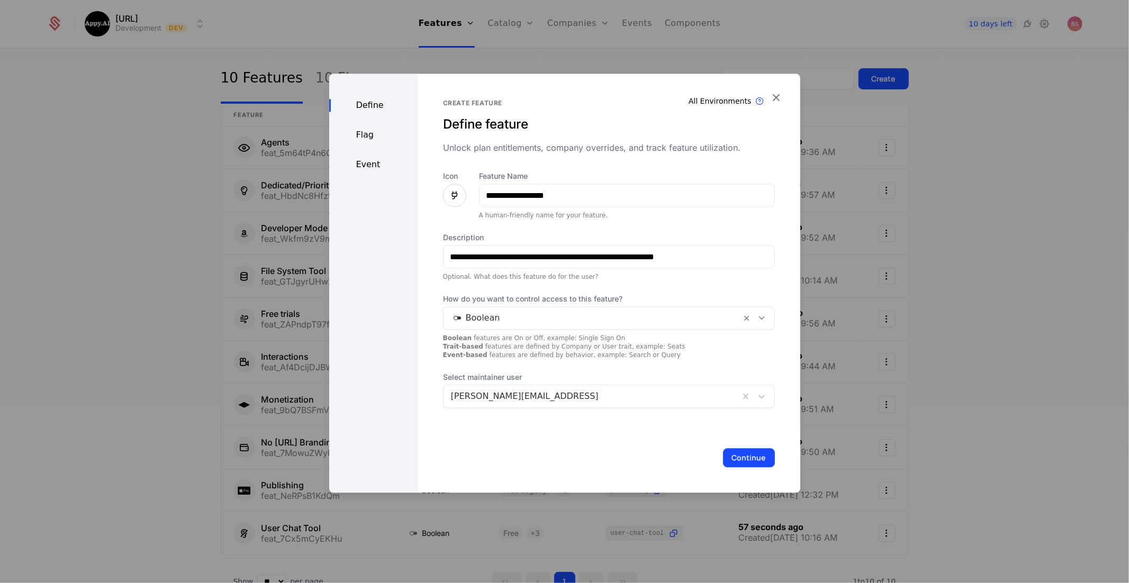
click at [752, 457] on button "Continue" at bounding box center [749, 457] width 52 height 19
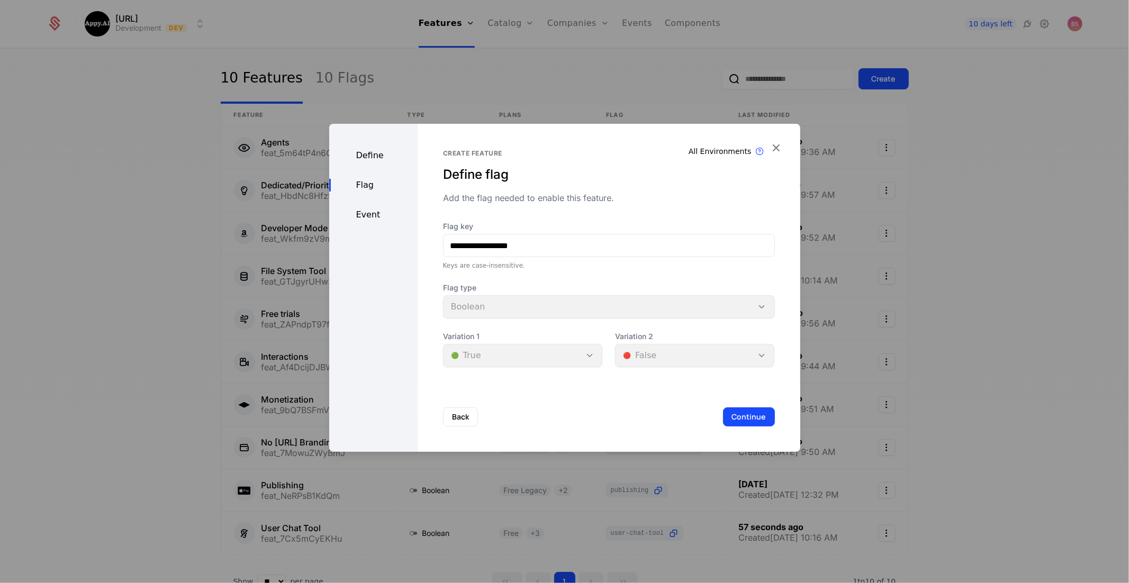
click at [759, 421] on button "Continue" at bounding box center [749, 416] width 52 height 19
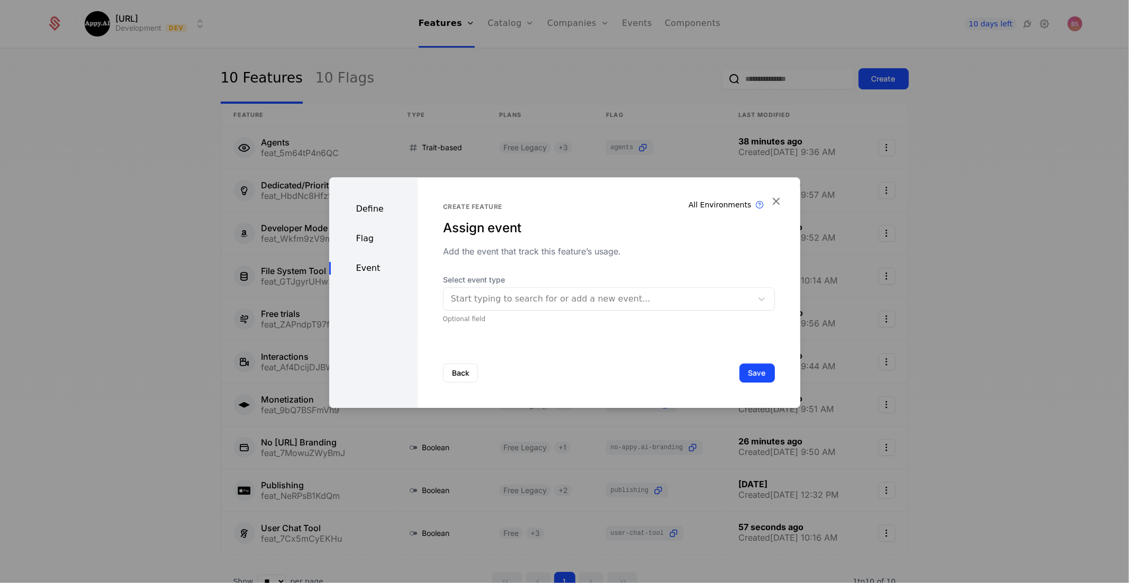
click at [653, 304] on div at bounding box center [598, 299] width 294 height 15
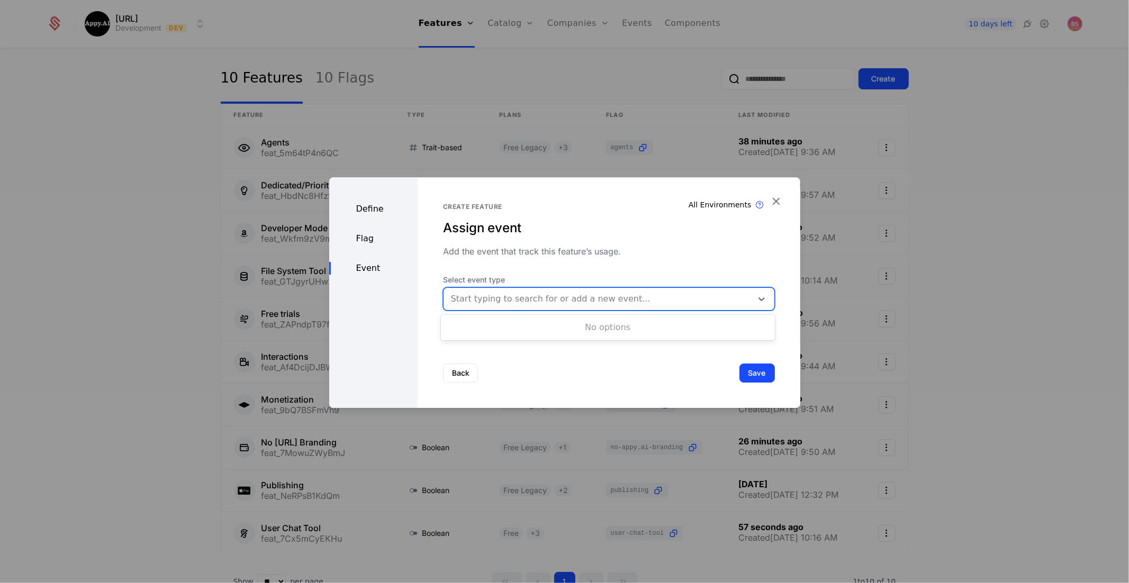
click at [646, 360] on div "Back Save" at bounding box center [608, 373] width 383 height 70
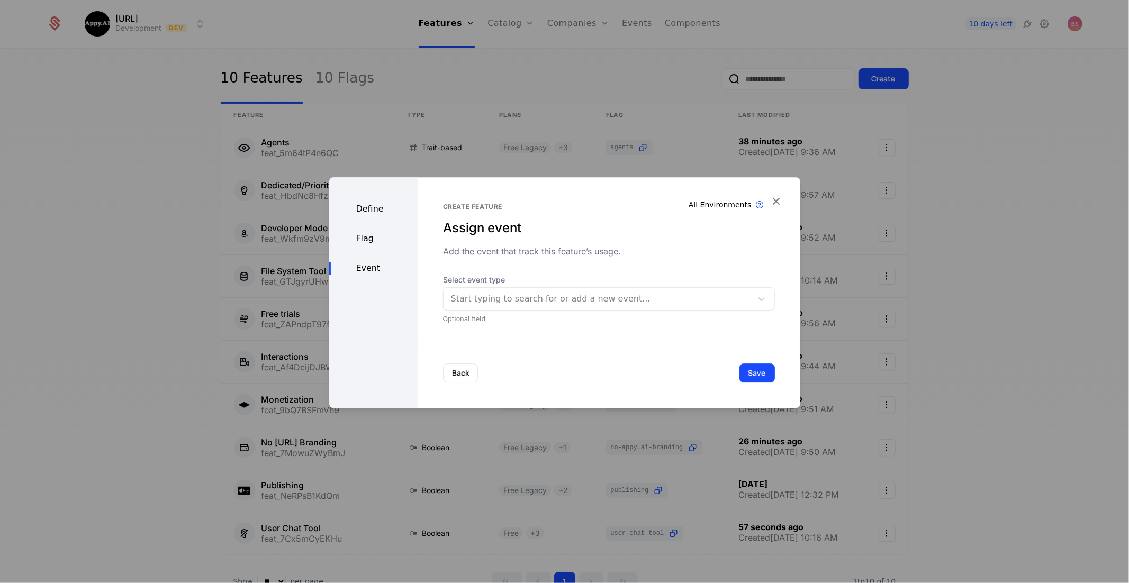
click at [755, 374] on button "Save" at bounding box center [756, 373] width 35 height 19
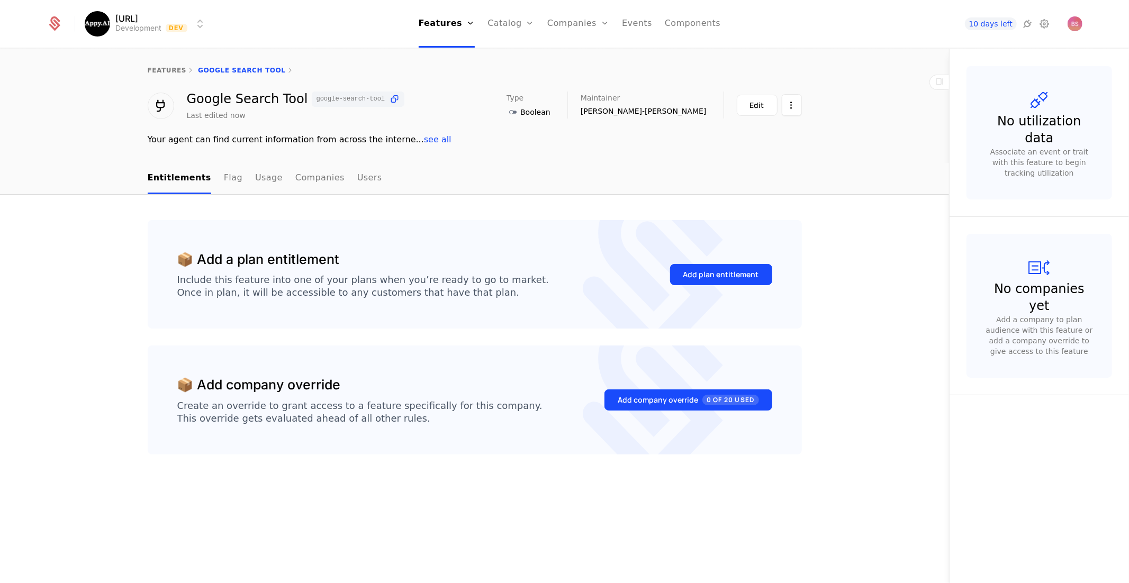
click at [725, 279] on button "Add plan entitlement" at bounding box center [721, 274] width 102 height 21
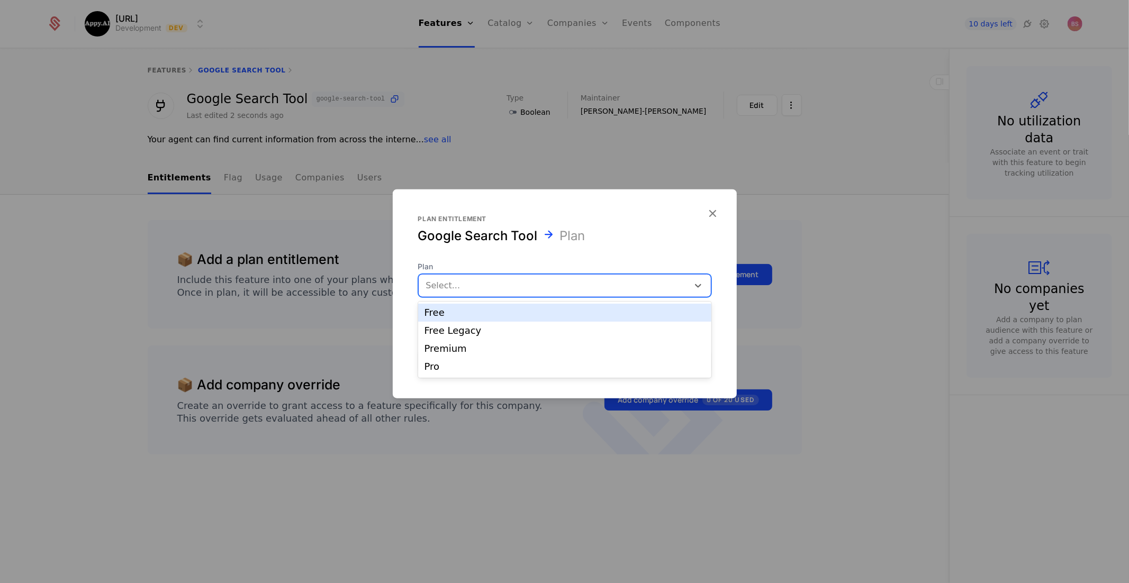
click at [595, 276] on div "Select..." at bounding box center [554, 285] width 270 height 19
click at [546, 314] on div "Free" at bounding box center [564, 313] width 280 height 10
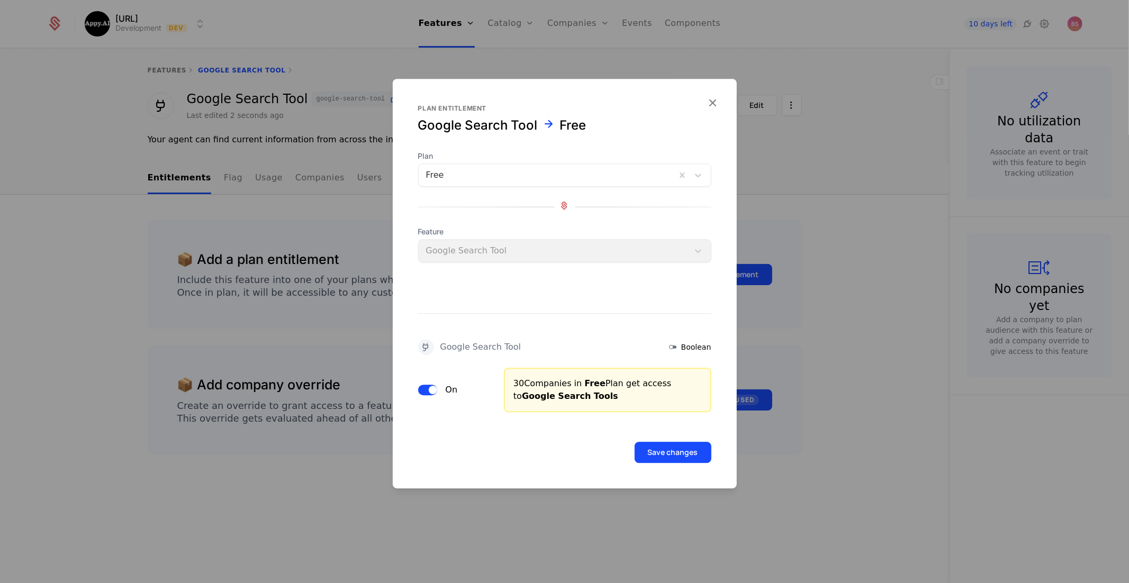
click at [657, 452] on button "Save changes" at bounding box center [672, 452] width 77 height 21
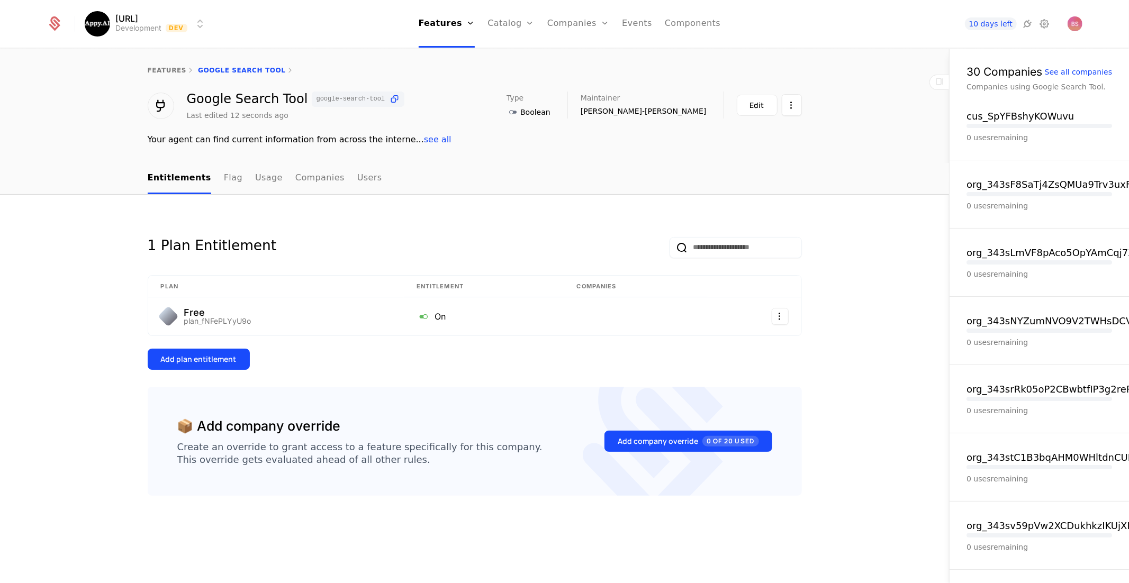
click at [224, 354] on div "Add plan entitlement" at bounding box center [199, 359] width 76 height 11
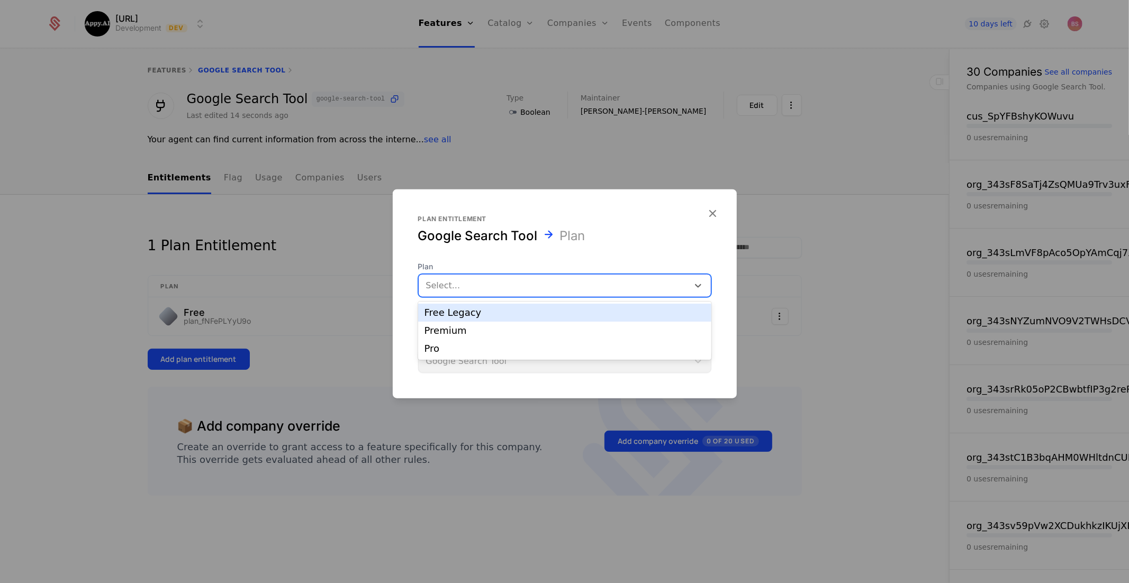
click at [508, 290] on div at bounding box center [553, 285] width 255 height 15
click at [497, 316] on div "Free Legacy" at bounding box center [564, 313] width 280 height 10
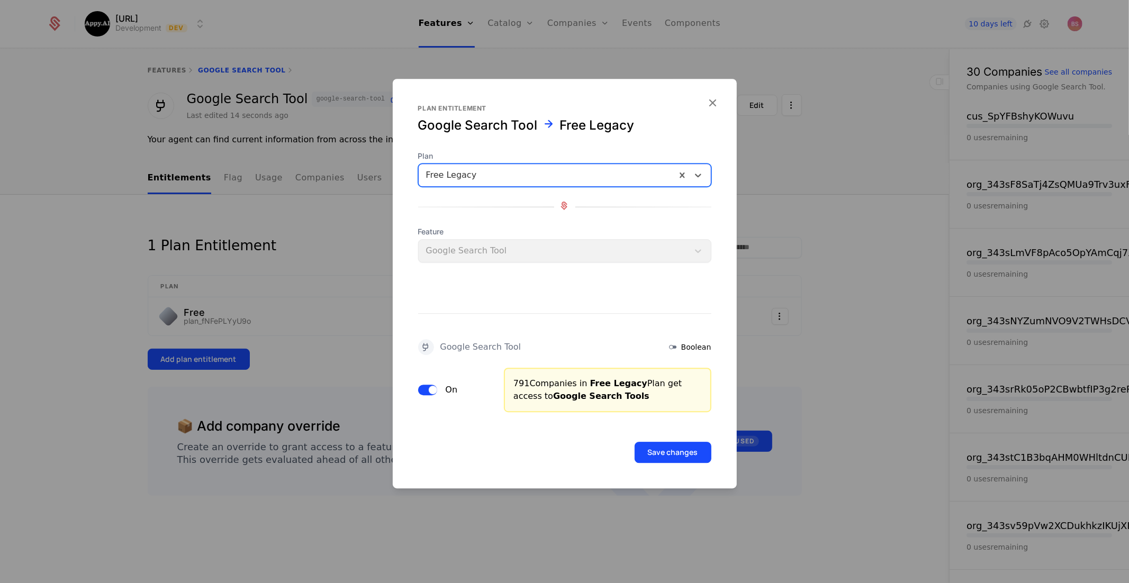
click at [682, 443] on button "Save changes" at bounding box center [672, 452] width 77 height 21
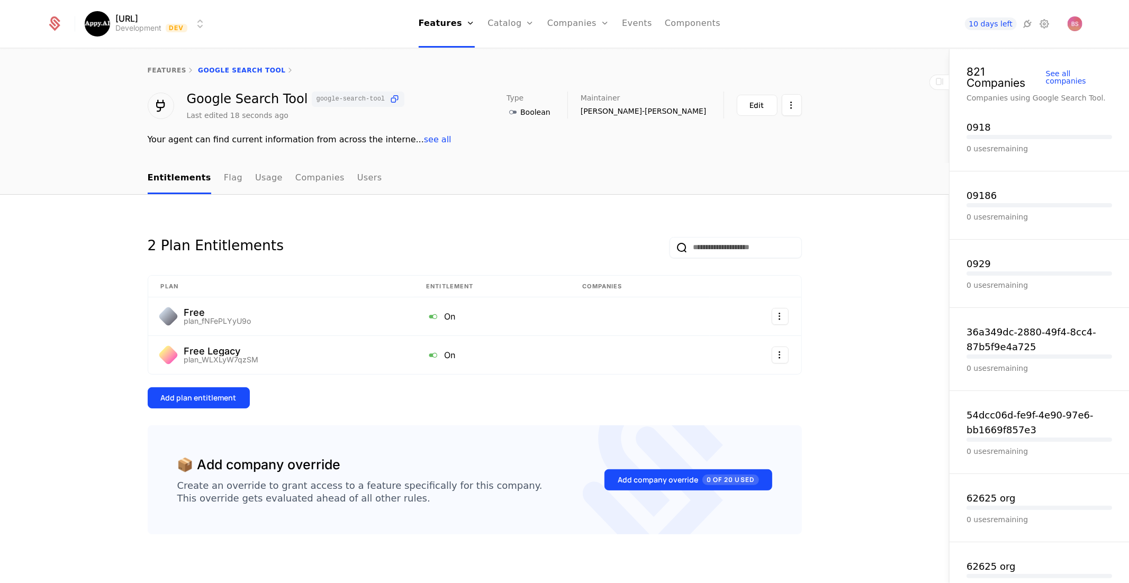
click at [235, 393] on button "Add plan entitlement" at bounding box center [199, 397] width 102 height 21
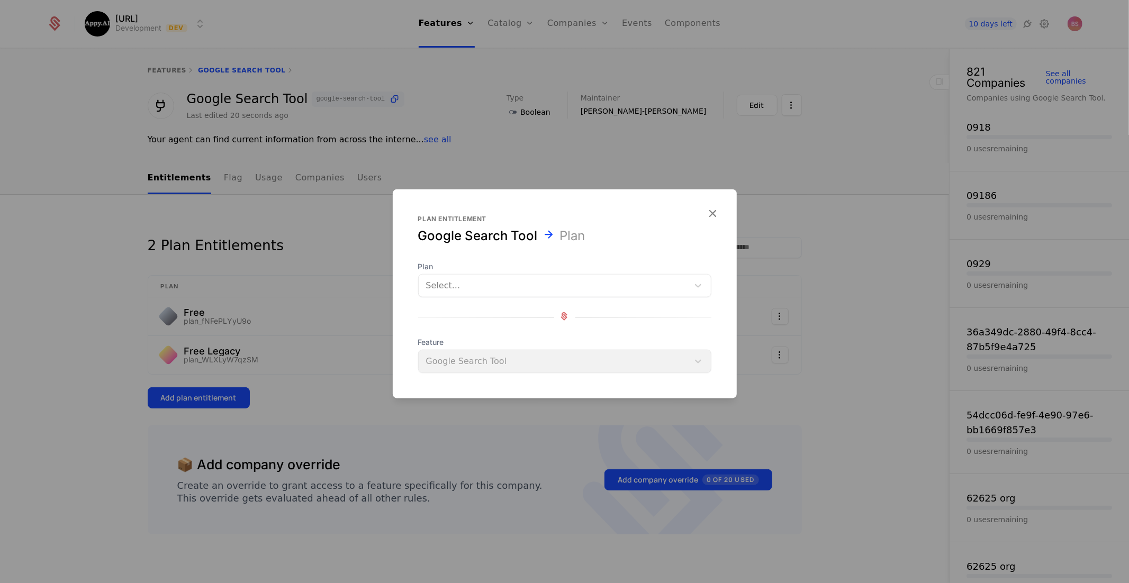
click at [507, 287] on div at bounding box center [553, 285] width 255 height 15
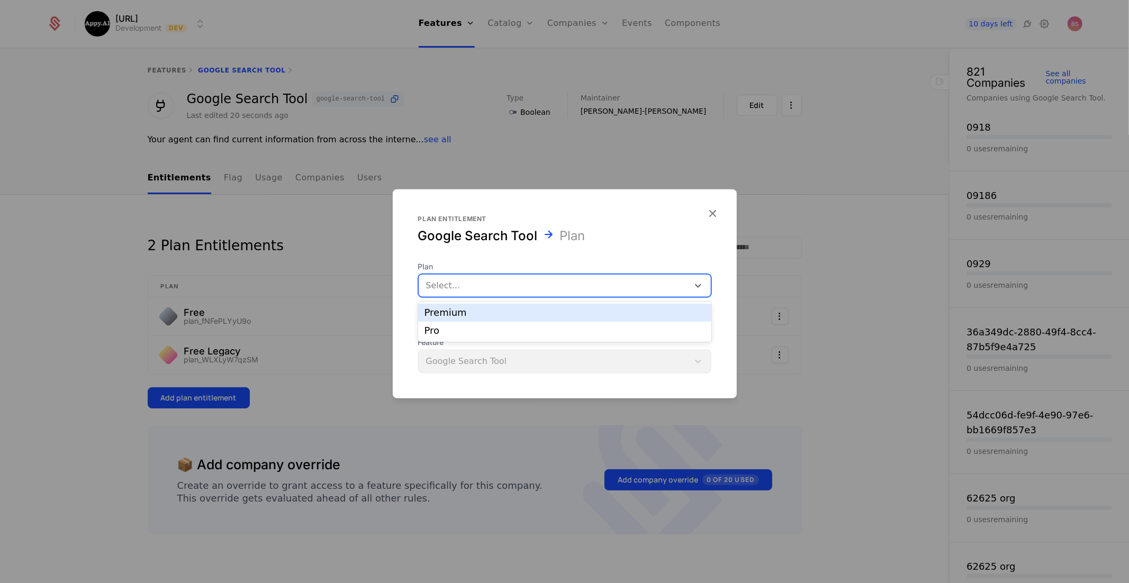
click at [487, 311] on div "Premium" at bounding box center [564, 313] width 280 height 10
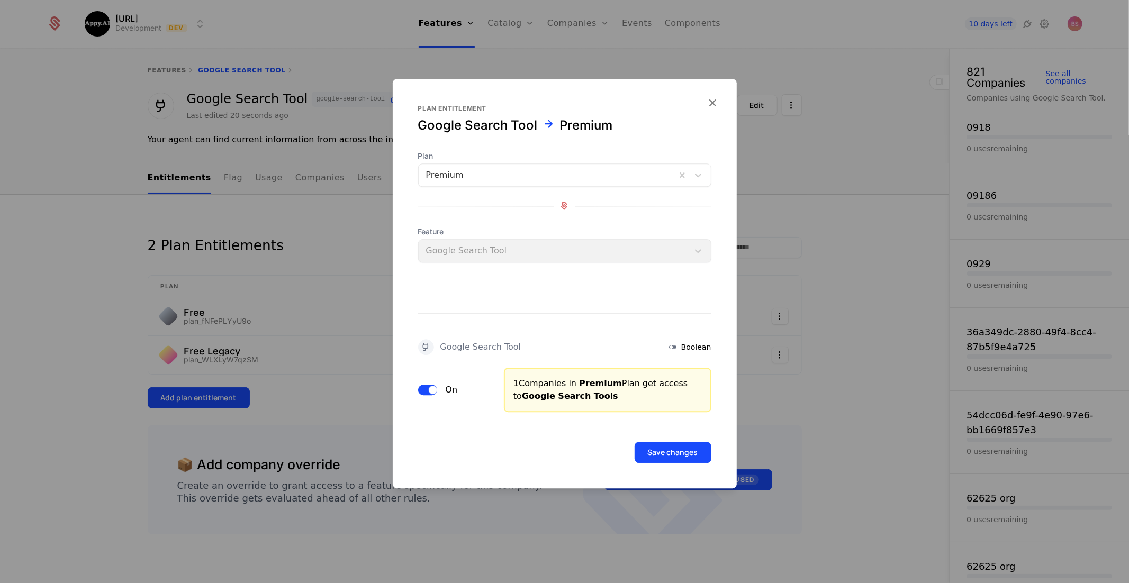
click at [652, 449] on button "Save changes" at bounding box center [672, 452] width 77 height 21
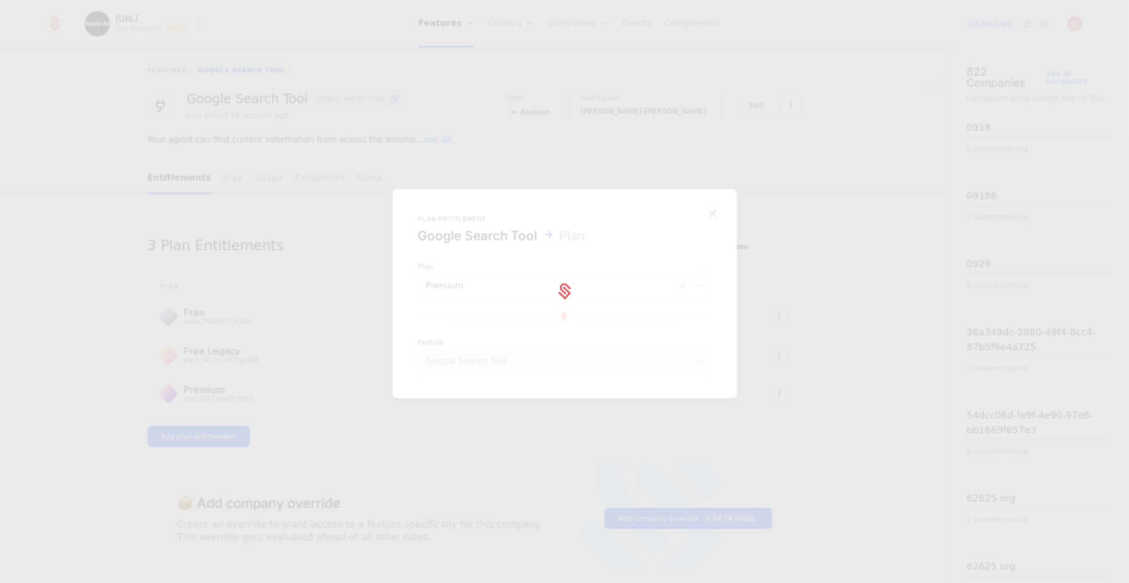
click at [296, 417] on div at bounding box center [564, 291] width 1129 height 583
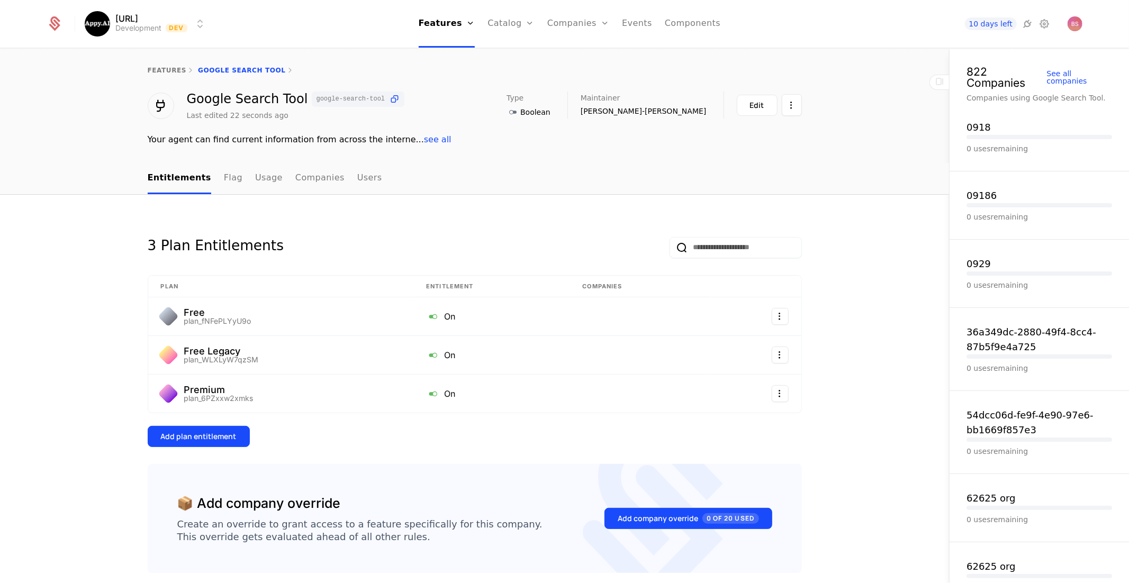
click at [227, 434] on div "Add plan entitlement" at bounding box center [199, 436] width 76 height 11
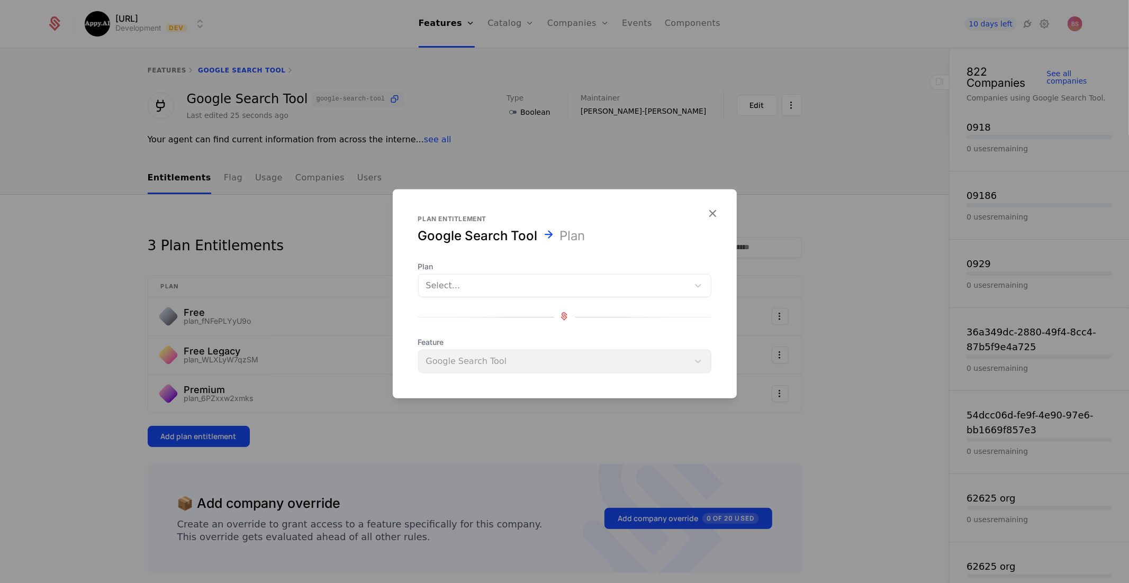
click at [481, 287] on div at bounding box center [553, 285] width 255 height 15
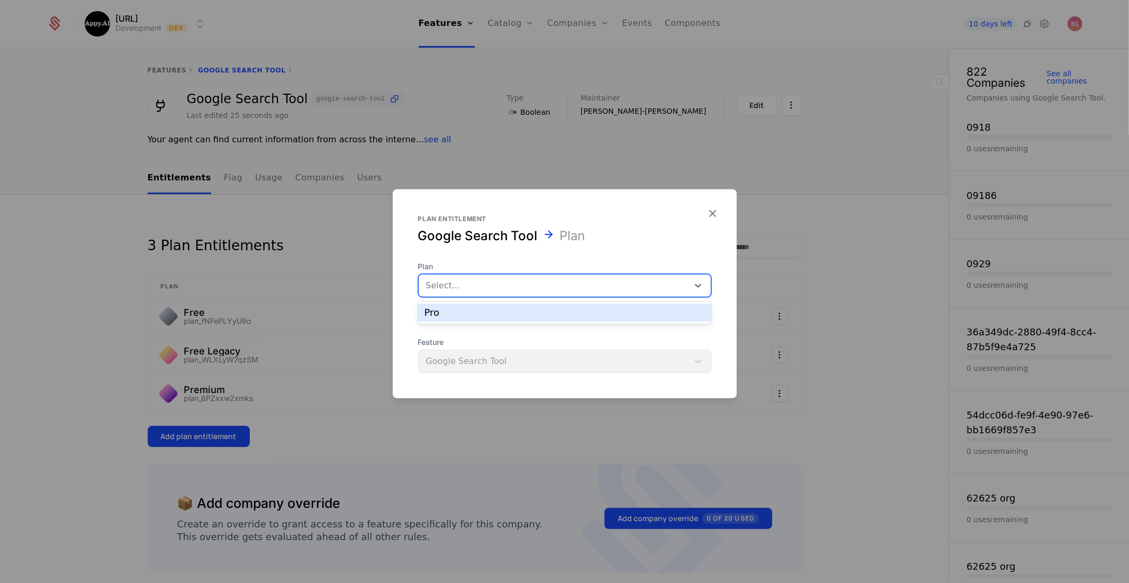
click at [474, 314] on div "Pro" at bounding box center [564, 313] width 280 height 10
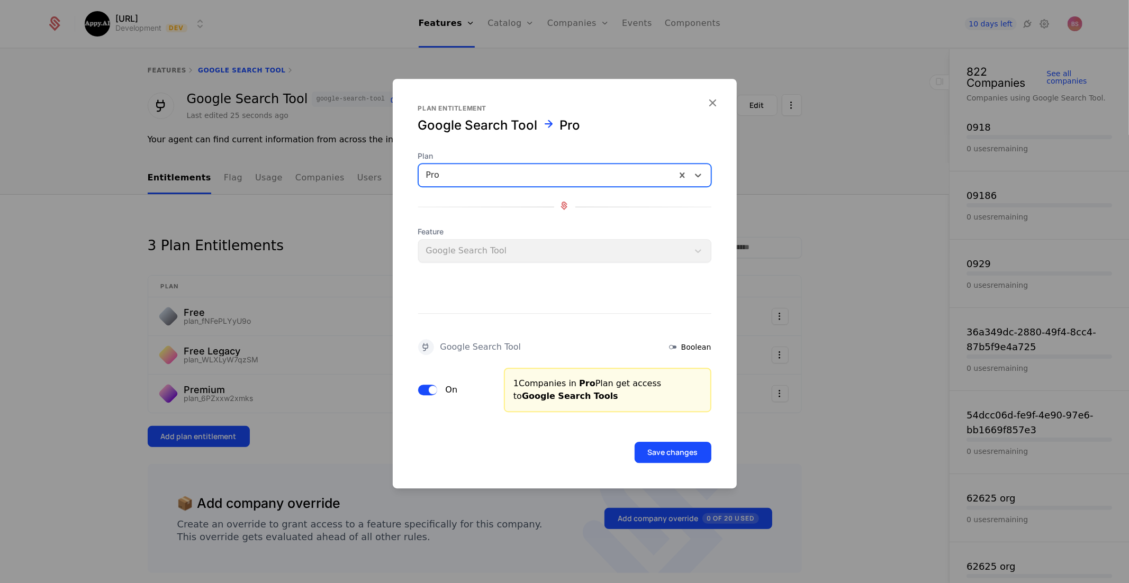
click at [675, 453] on button "Save changes" at bounding box center [672, 452] width 77 height 21
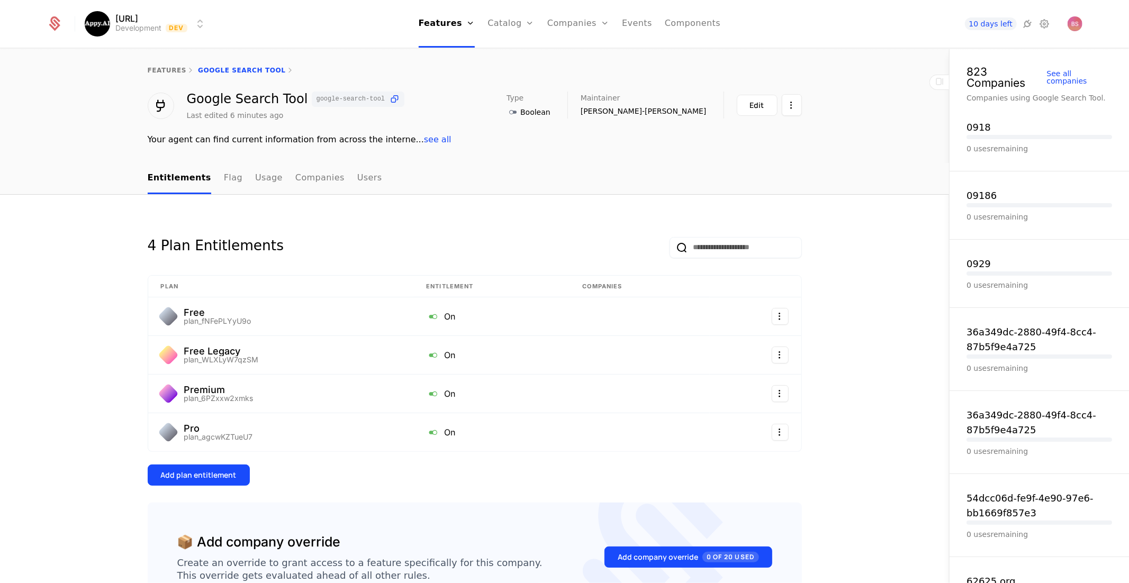
click at [448, 23] on link "Features" at bounding box center [447, 24] width 57 height 48
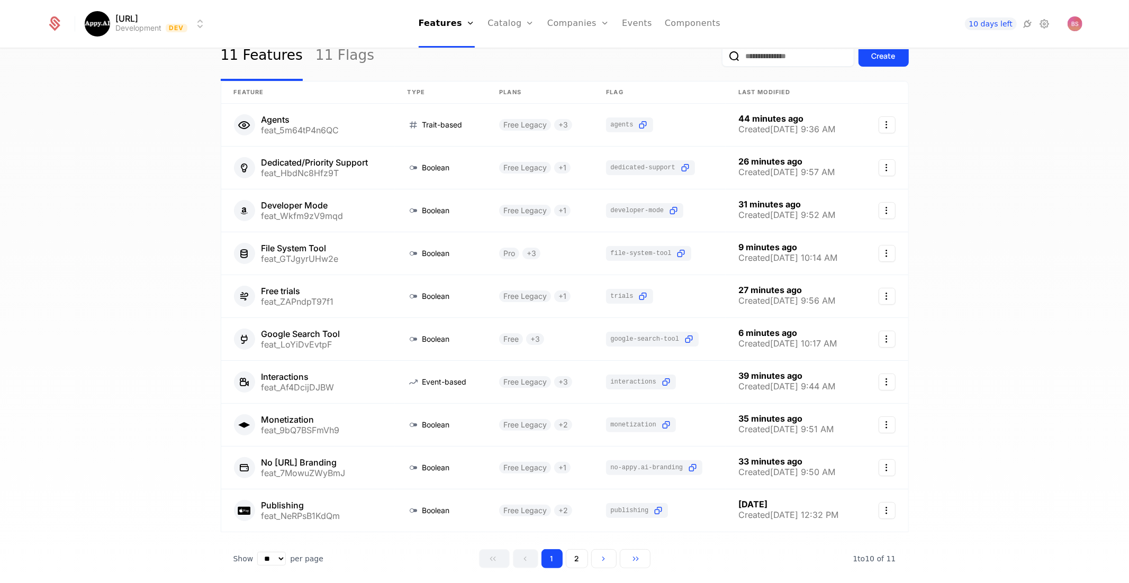
scroll to position [38, 0]
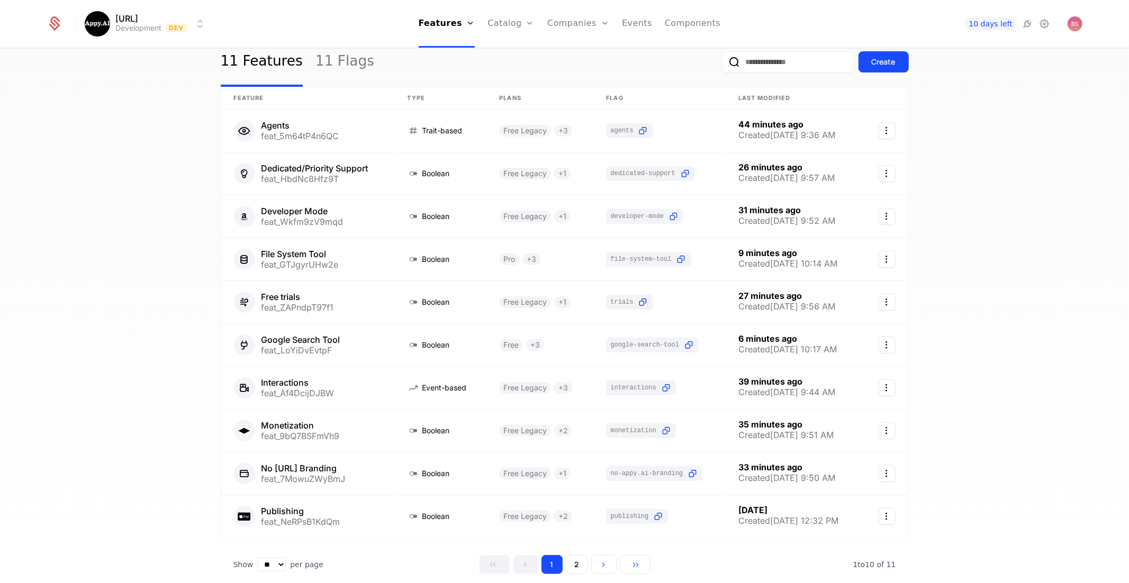
click at [873, 66] on div "Create" at bounding box center [883, 62] width 24 height 11
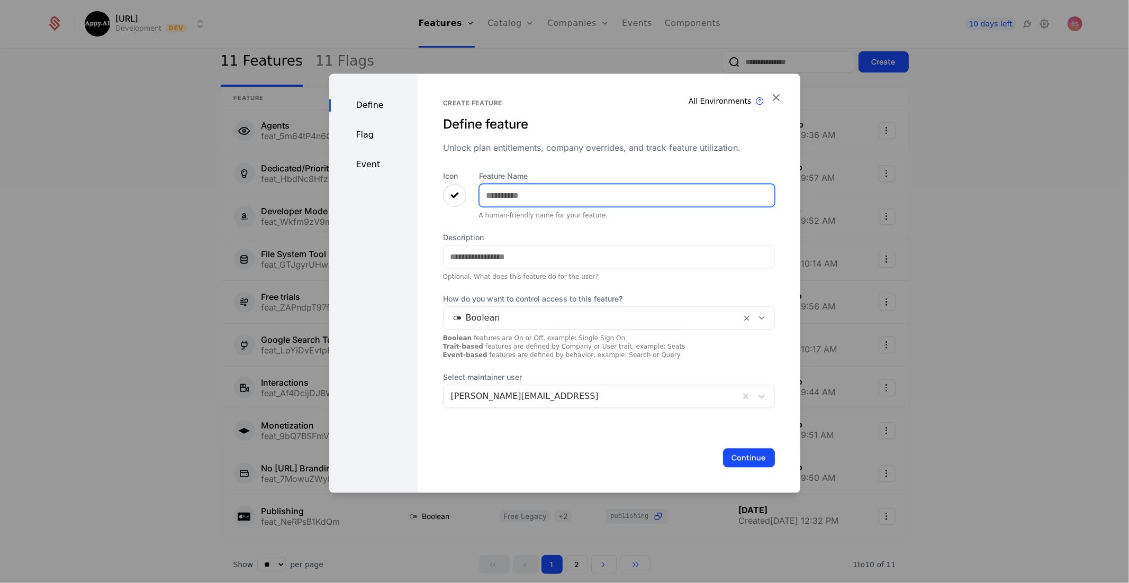
click at [549, 199] on input "Feature Name" at bounding box center [626, 195] width 295 height 22
type input "**********"
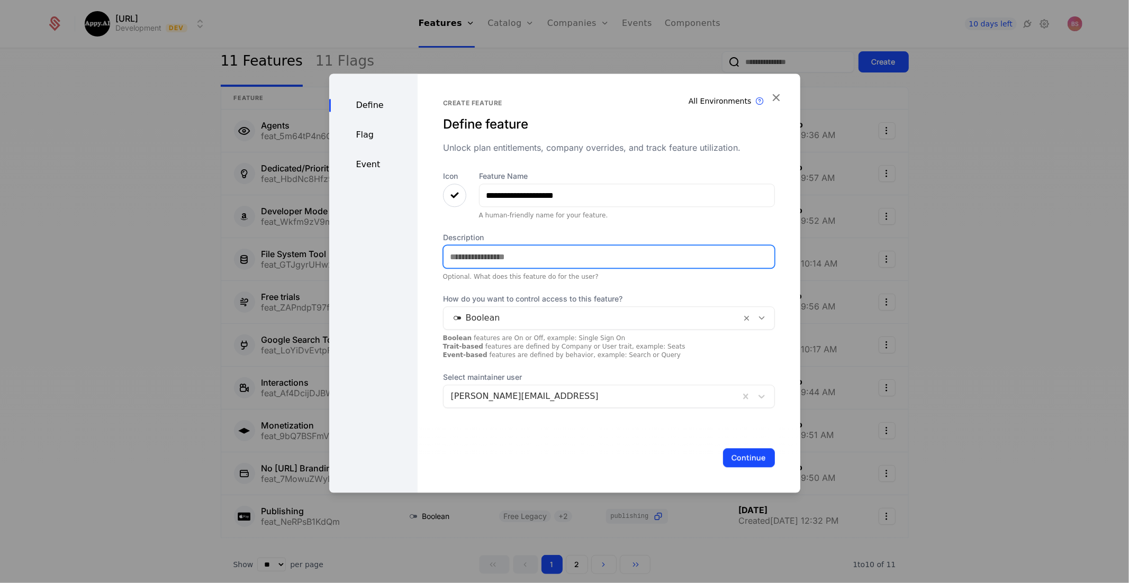
click at [480, 255] on input "Description" at bounding box center [608, 257] width 331 height 22
paste input "**********"
click at [470, 259] on input "**********" at bounding box center [608, 257] width 331 height 22
drag, startPoint x: 455, startPoint y: 256, endPoint x: 339, endPoint y: 247, distance: 115.7
click at [340, 246] on div "**********" at bounding box center [564, 283] width 471 height 419
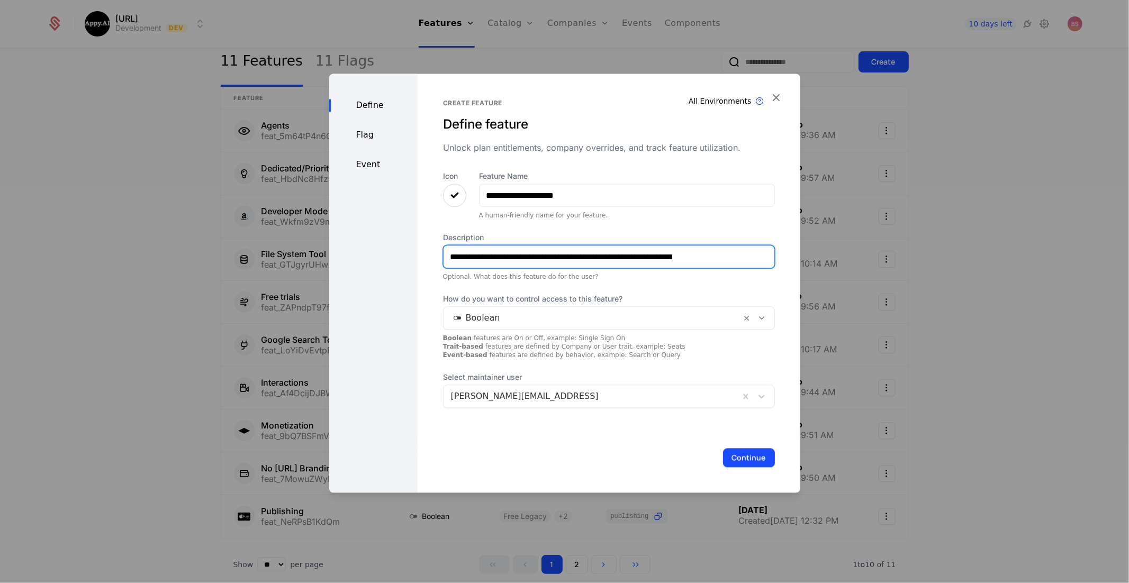
drag, startPoint x: 501, startPoint y: 256, endPoint x: 490, endPoint y: 257, distance: 10.6
click at [490, 257] on input "**********" at bounding box center [608, 257] width 331 height 22
drag, startPoint x: 620, startPoint y: 259, endPoint x: 822, endPoint y: 262, distance: 201.6
click at [822, 262] on div "**********" at bounding box center [564, 291] width 1129 height 583
drag, startPoint x: 516, startPoint y: 247, endPoint x: 421, endPoint y: 244, distance: 95.3
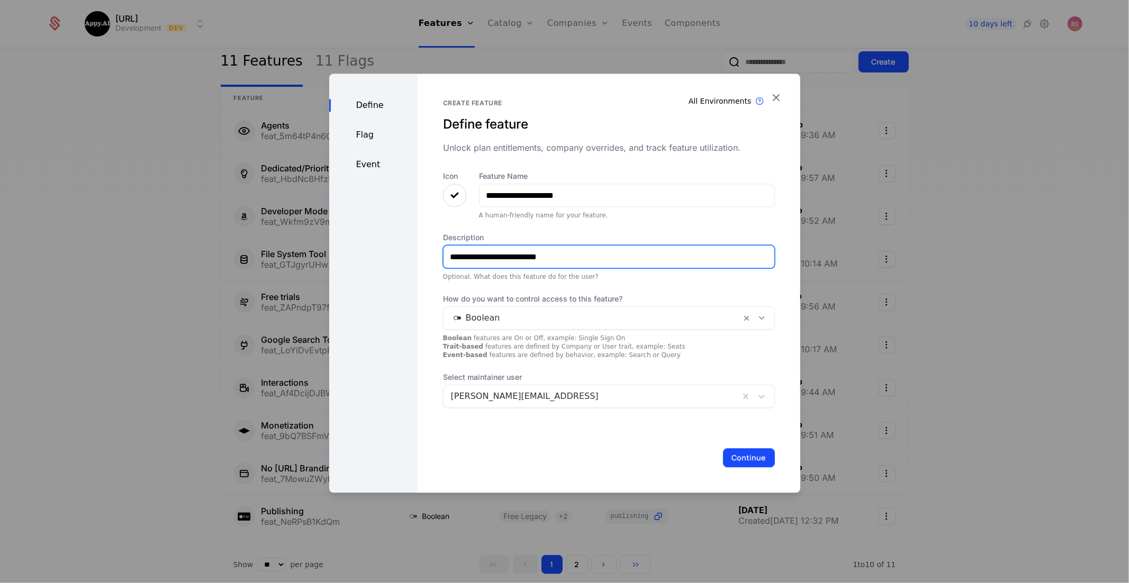
click at [421, 244] on div "**********" at bounding box center [608, 283] width 383 height 419
click at [482, 256] on input "**********" at bounding box center [608, 257] width 331 height 22
click at [481, 256] on input "**********" at bounding box center [608, 257] width 331 height 22
type input "**********"
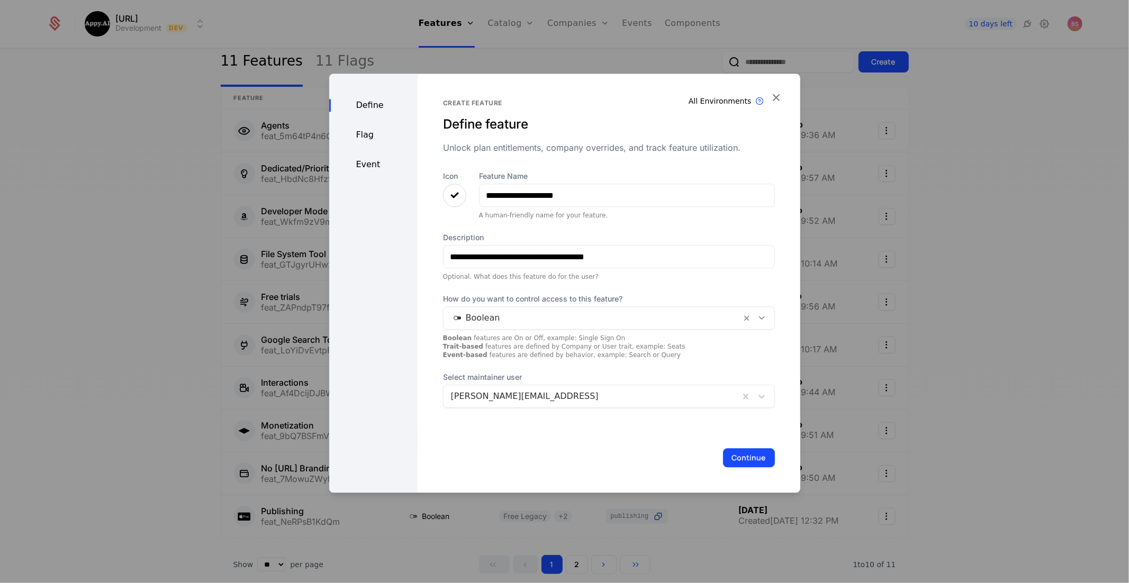
click at [368, 135] on div "Flag" at bounding box center [373, 135] width 88 height 13
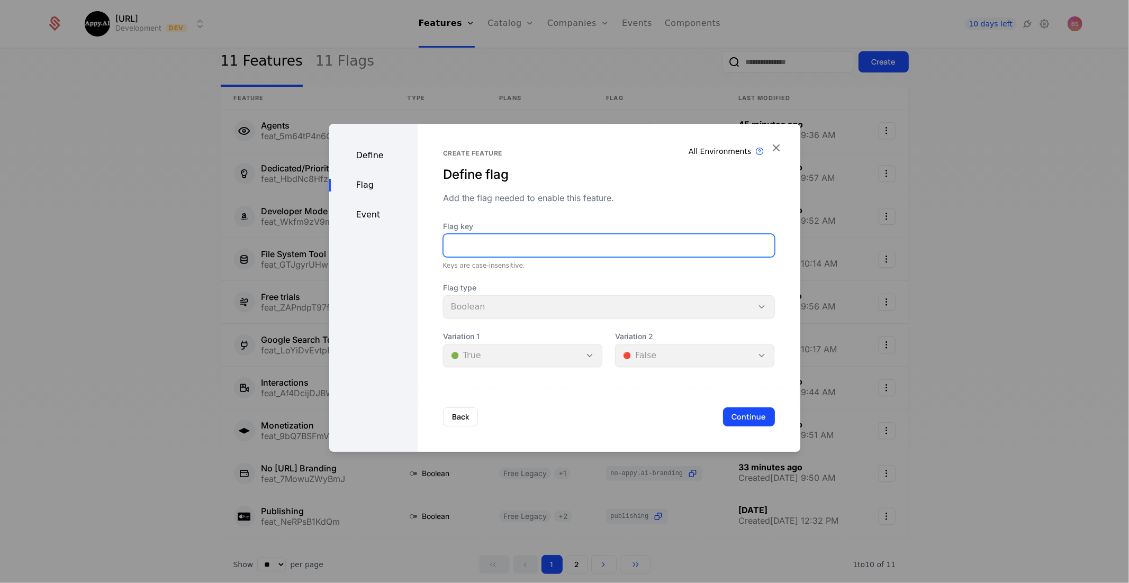
click at [483, 242] on input "Flag key" at bounding box center [608, 245] width 331 height 22
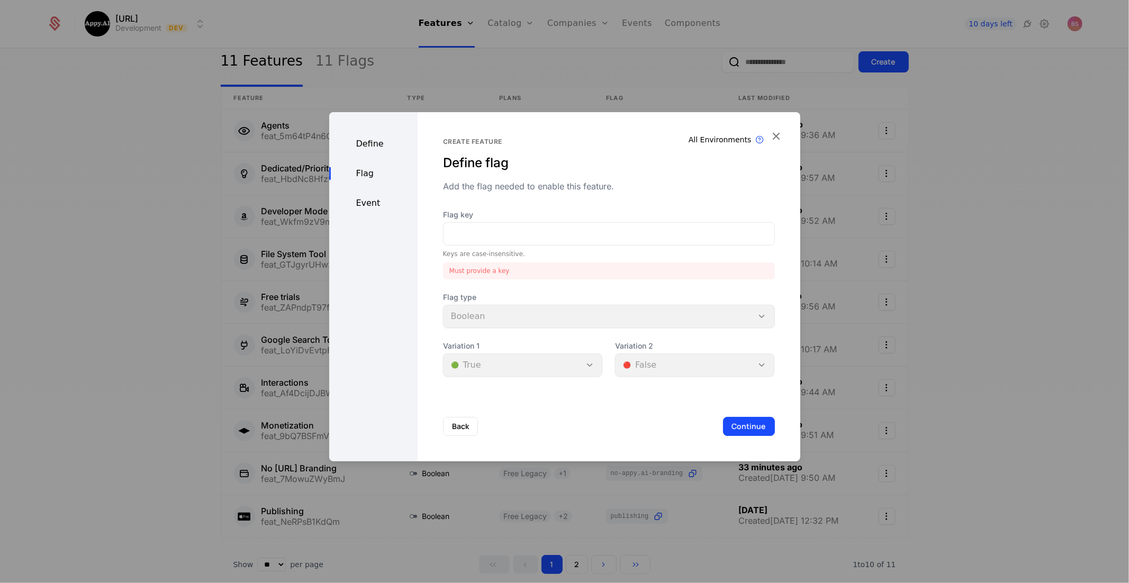
click at [379, 161] on div "Define Flag Event" at bounding box center [373, 286] width 88 height 349
click at [370, 174] on div "Flag" at bounding box center [373, 173] width 88 height 13
click at [481, 238] on input "Flag key" at bounding box center [608, 234] width 331 height 22
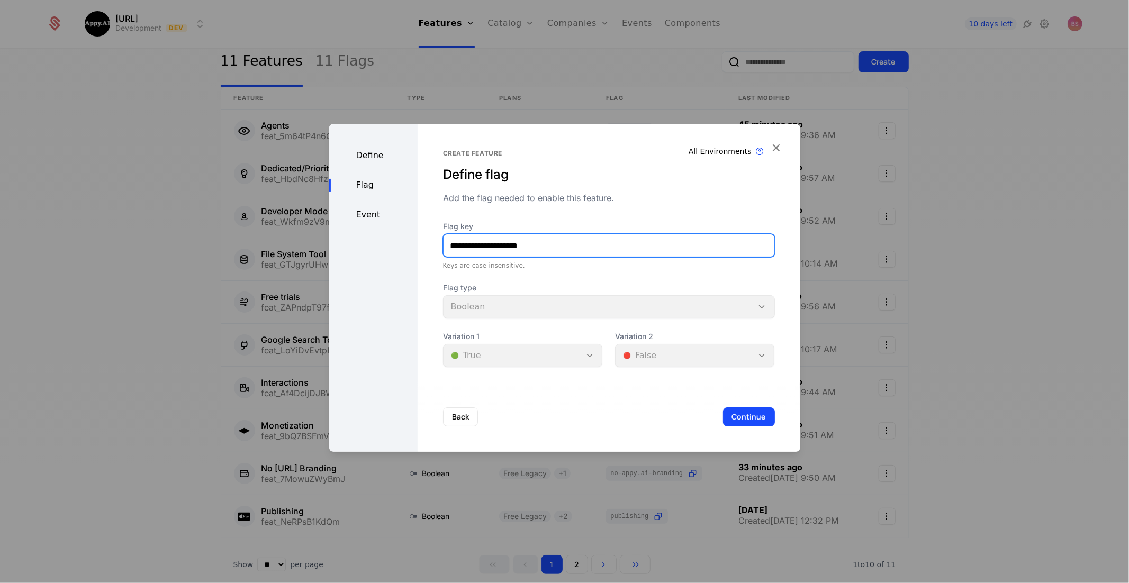
type input "**********"
click at [733, 406] on div "Back Continue" at bounding box center [608, 417] width 383 height 70
click at [734, 412] on button "Continue" at bounding box center [749, 416] width 52 height 19
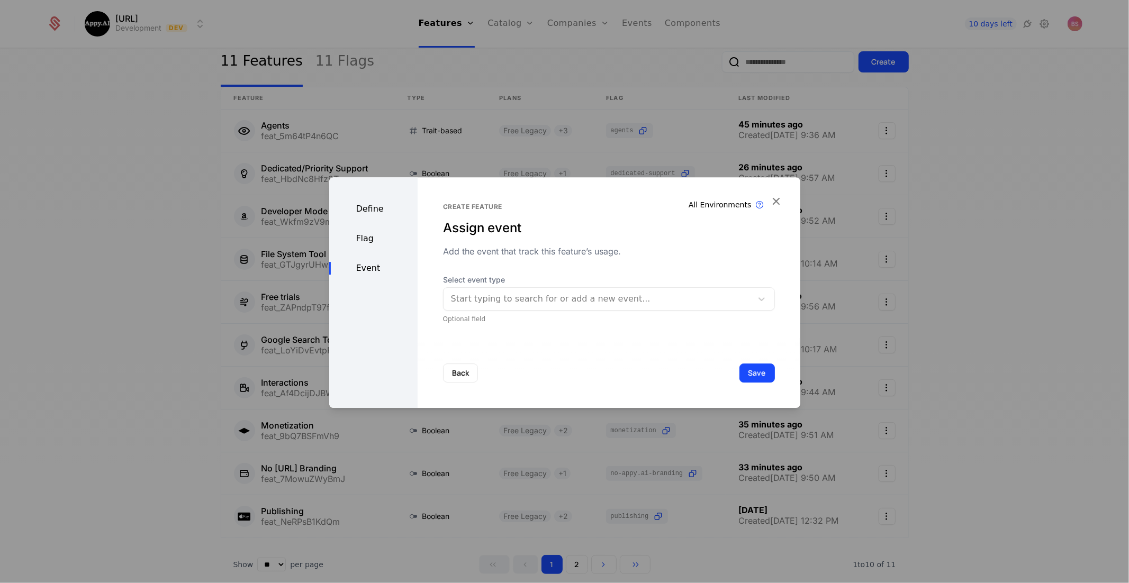
click at [754, 367] on button "Save" at bounding box center [756, 373] width 35 height 19
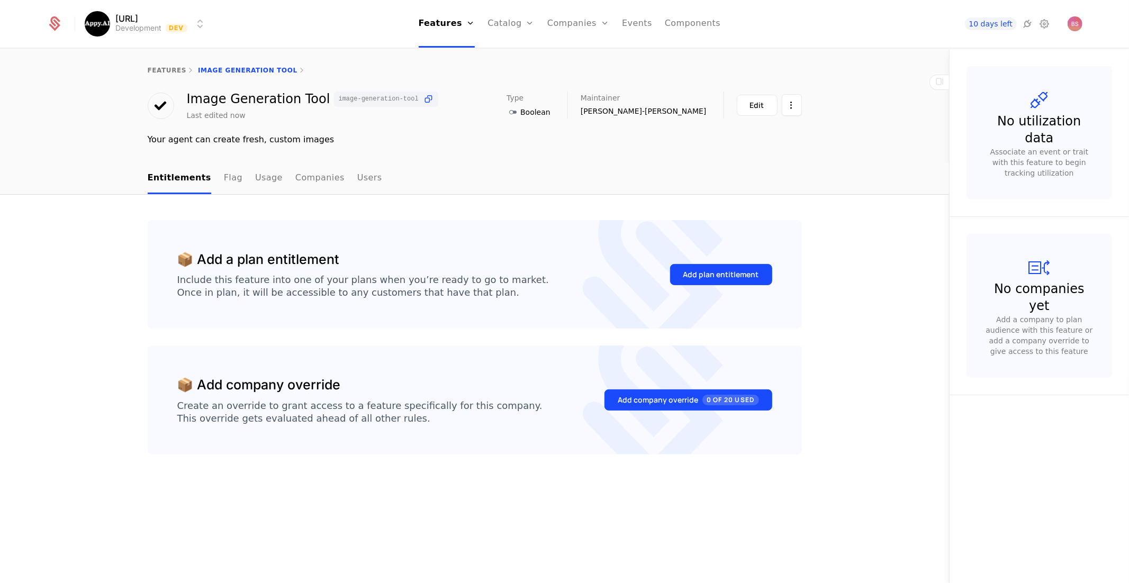
click at [689, 277] on div "Add plan entitlement" at bounding box center [721, 274] width 76 height 11
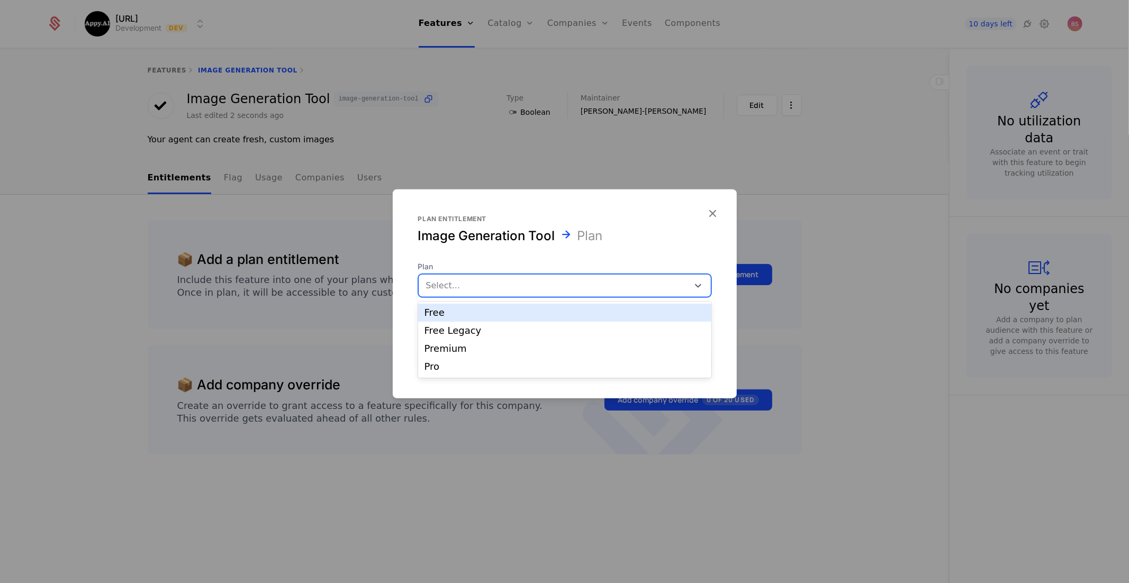
click at [614, 289] on div at bounding box center [553, 285] width 255 height 15
click at [567, 313] on div "Free" at bounding box center [564, 313] width 280 height 10
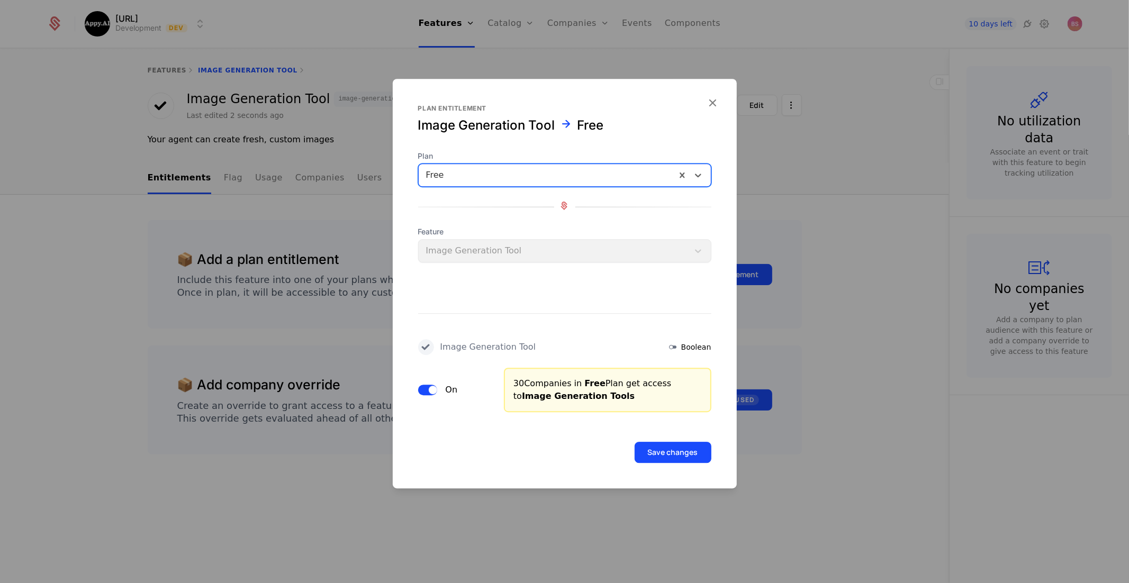
click at [676, 454] on button "Save changes" at bounding box center [672, 452] width 77 height 21
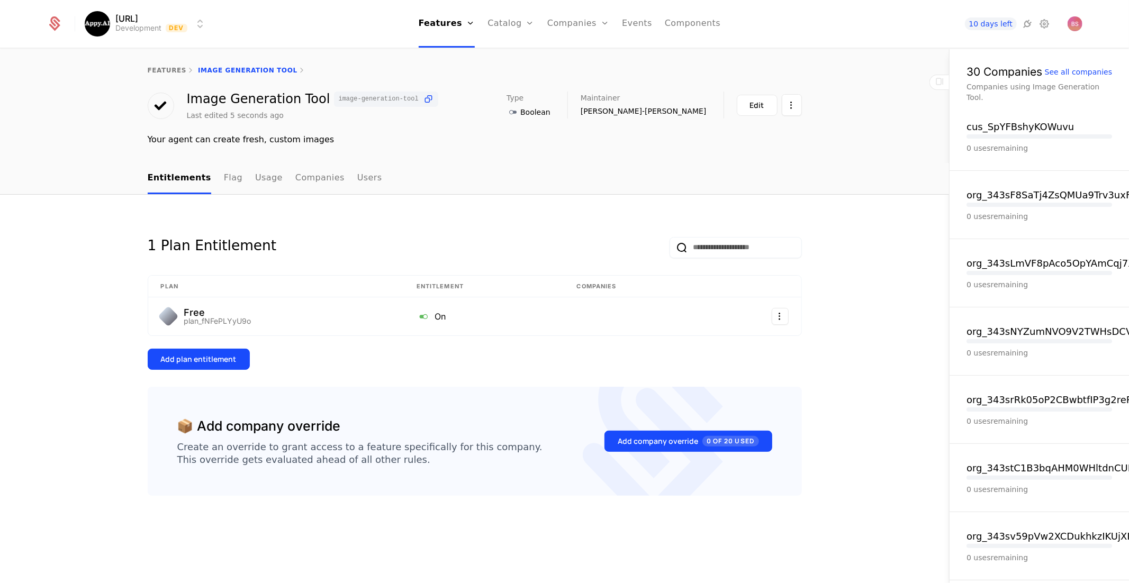
click at [211, 358] on div "Add plan entitlement" at bounding box center [199, 359] width 76 height 11
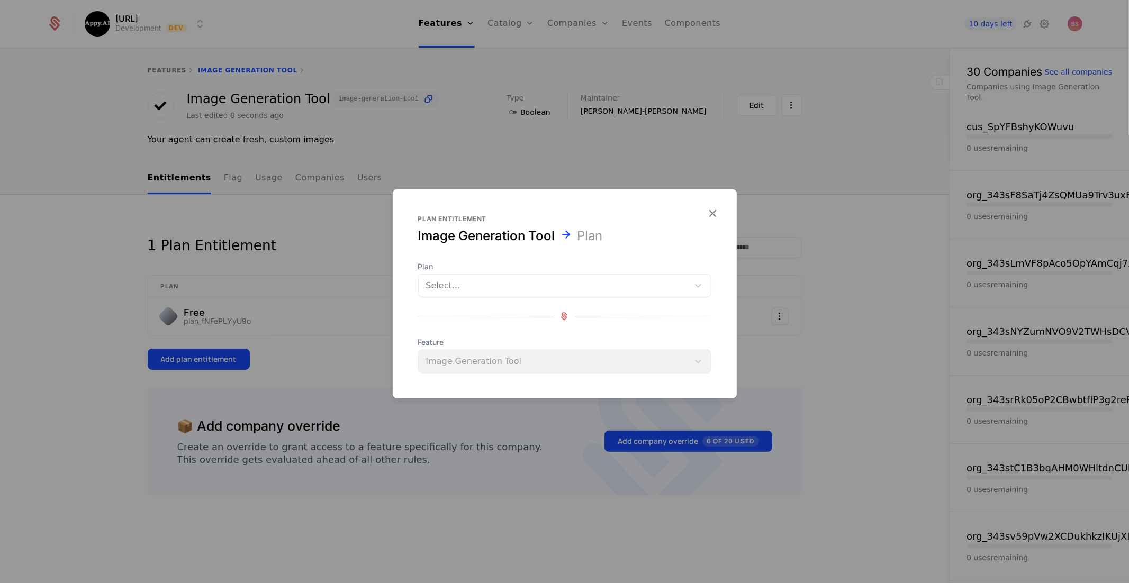
click at [529, 287] on div at bounding box center [553, 285] width 255 height 15
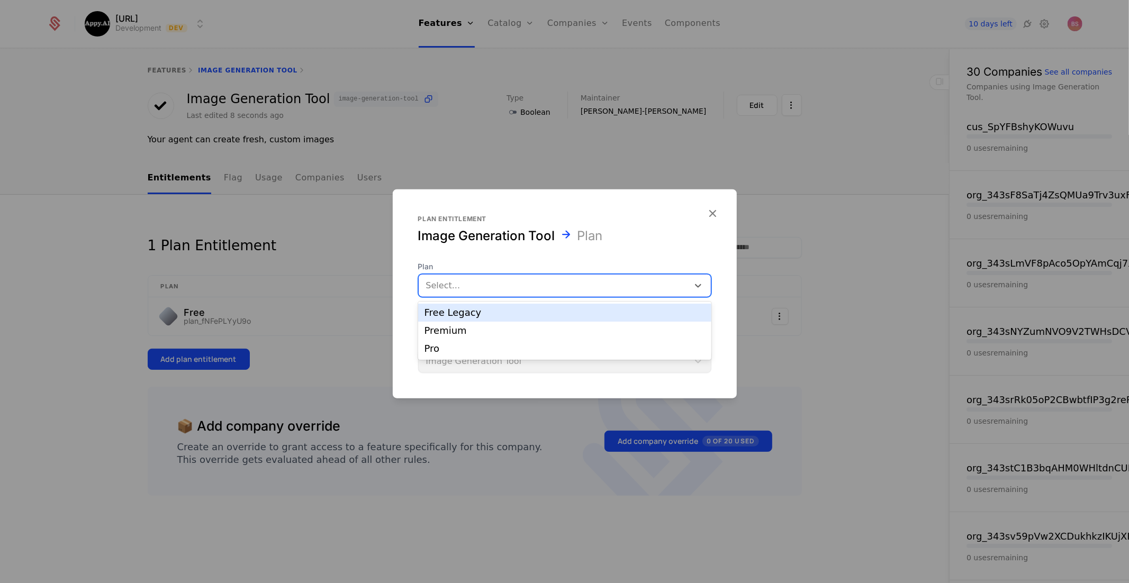
click at [496, 319] on div "Free Legacy" at bounding box center [564, 313] width 293 height 18
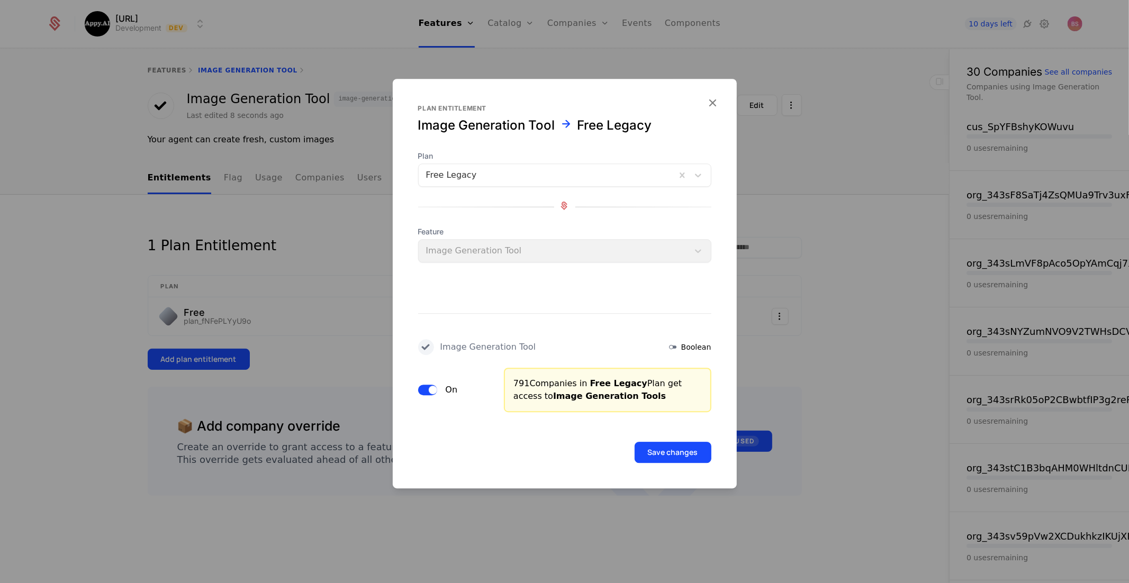
click at [207, 356] on div at bounding box center [564, 291] width 1129 height 583
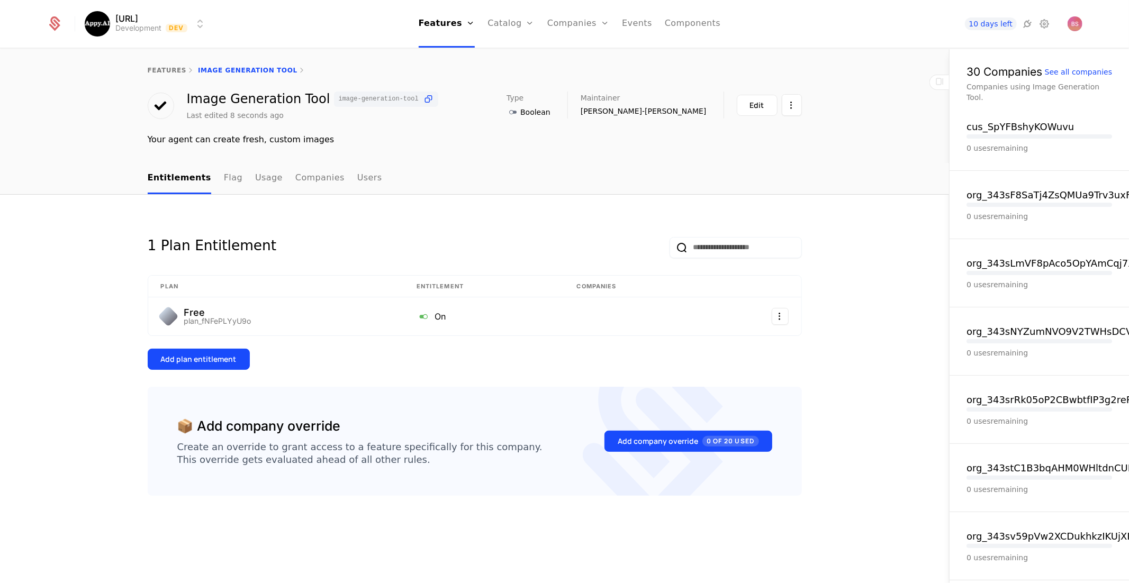
click at [212, 364] on button "Add plan entitlement" at bounding box center [199, 359] width 102 height 21
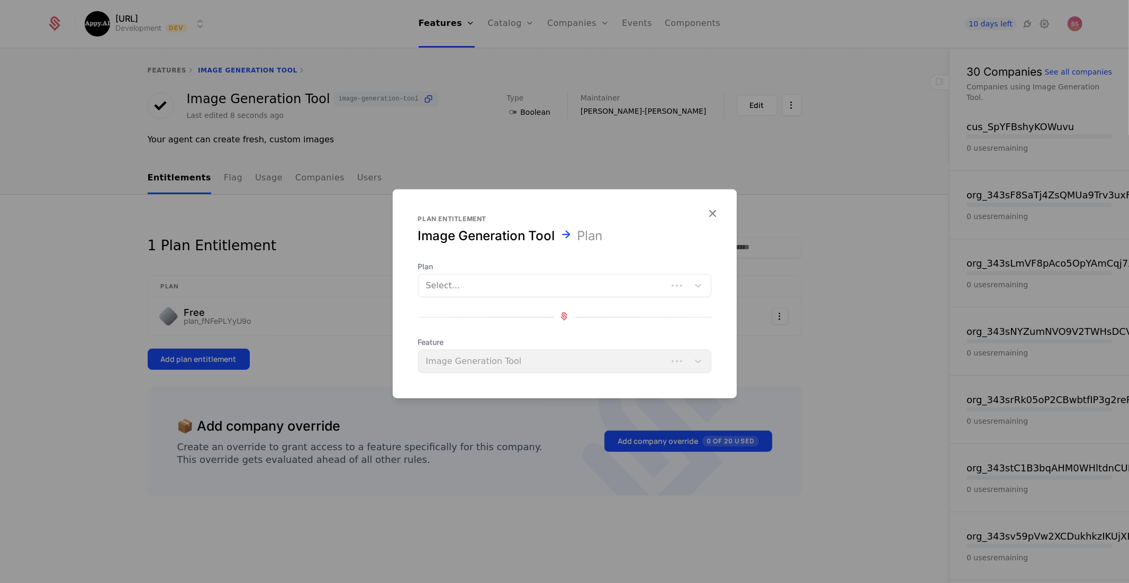
click at [490, 295] on div "Select..." at bounding box center [564, 285] width 293 height 23
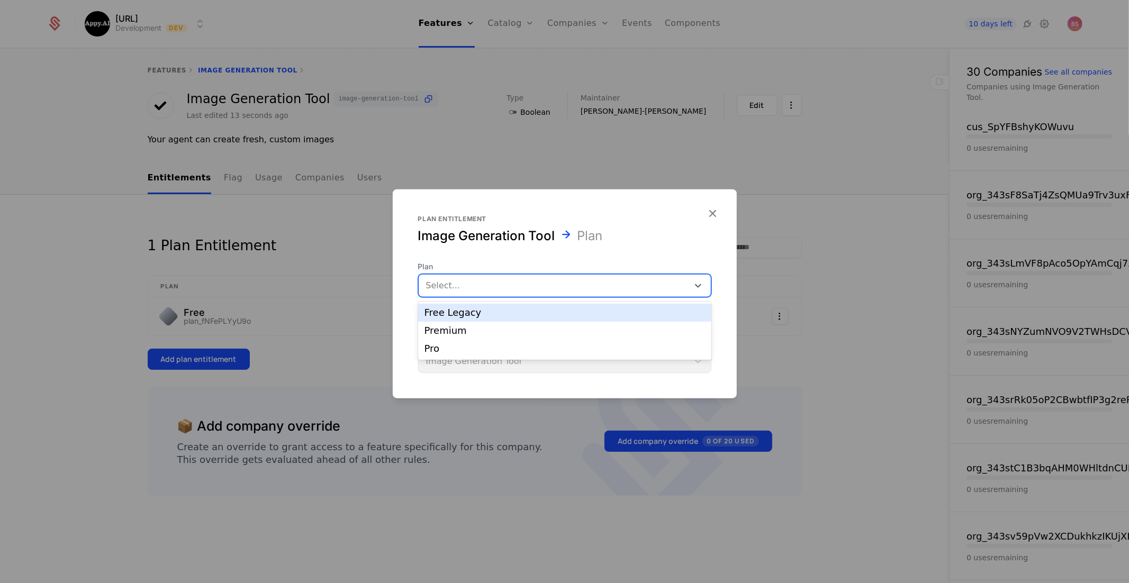
click at [488, 290] on div at bounding box center [553, 285] width 255 height 15
click at [483, 291] on div at bounding box center [553, 285] width 255 height 15
click at [472, 308] on div "Free Legacy" at bounding box center [564, 313] width 280 height 10
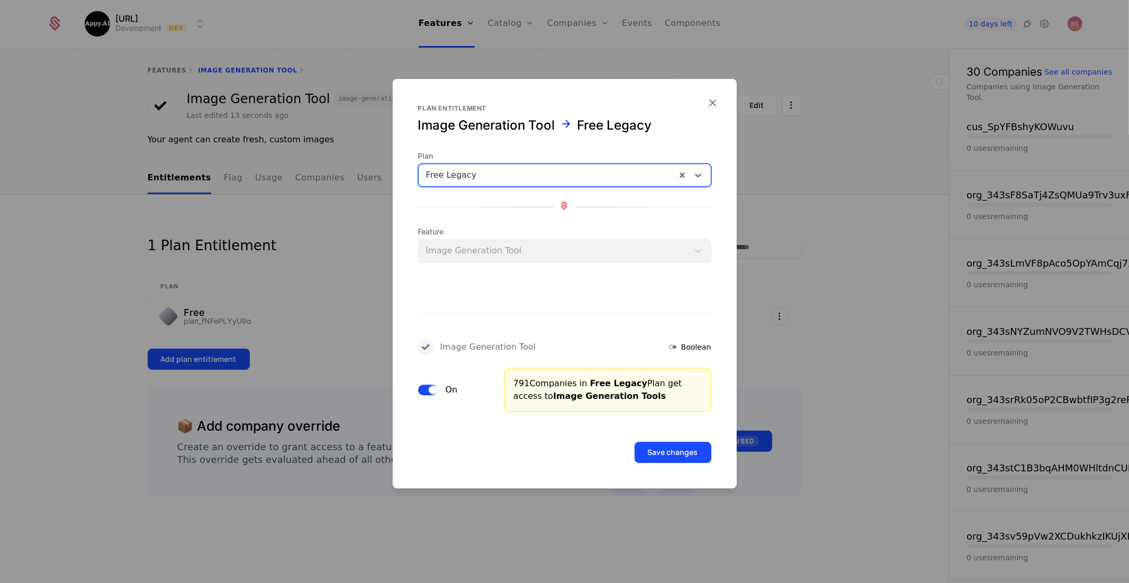
click at [657, 449] on button "Save changes" at bounding box center [672, 452] width 77 height 21
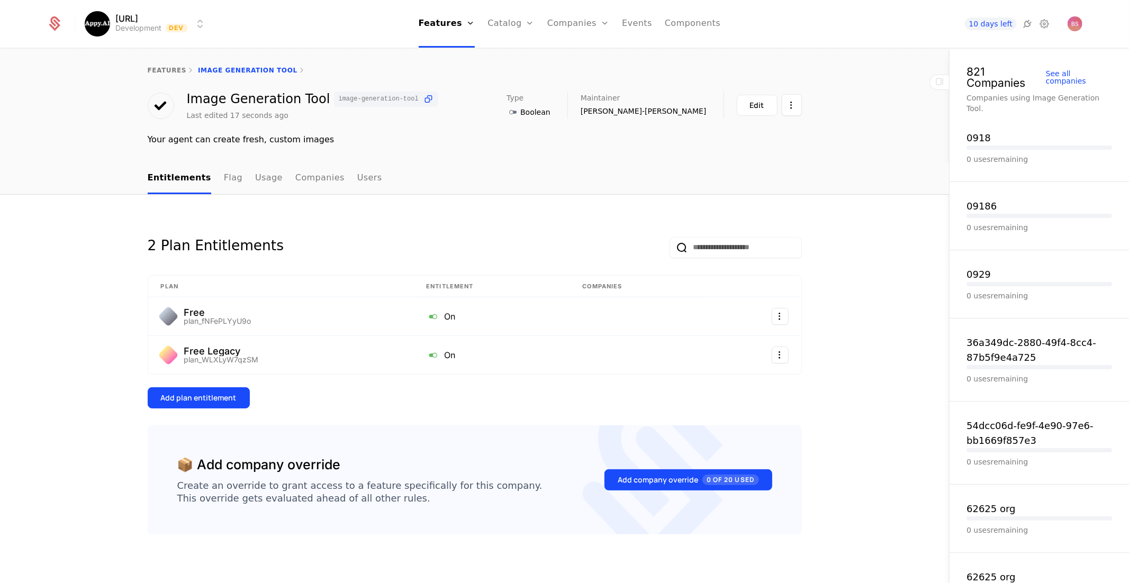
click at [236, 402] on button "Add plan entitlement" at bounding box center [199, 397] width 102 height 21
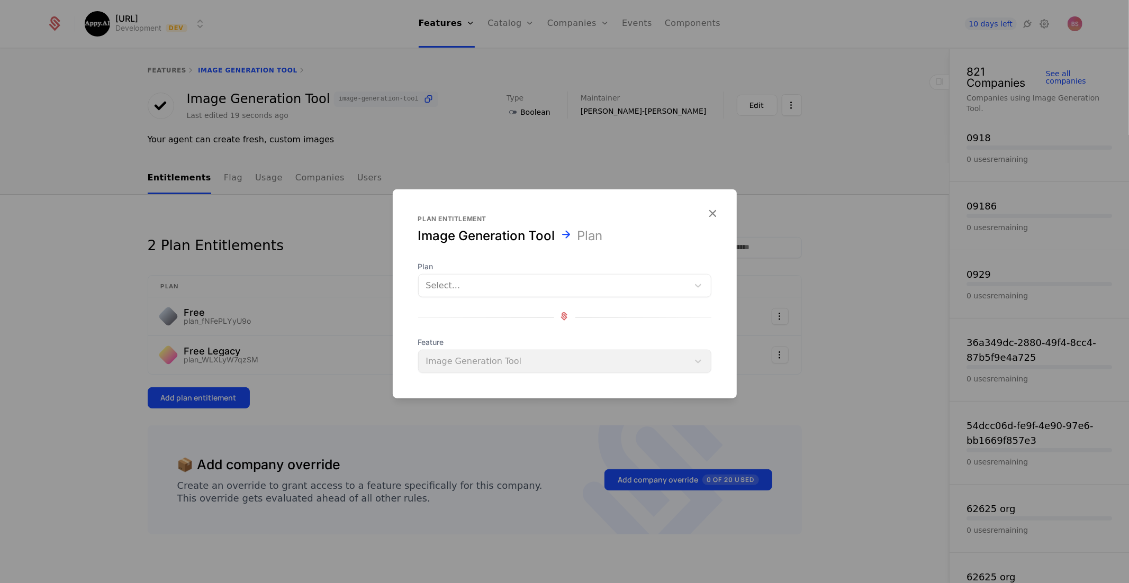
click at [503, 290] on div at bounding box center [553, 285] width 255 height 15
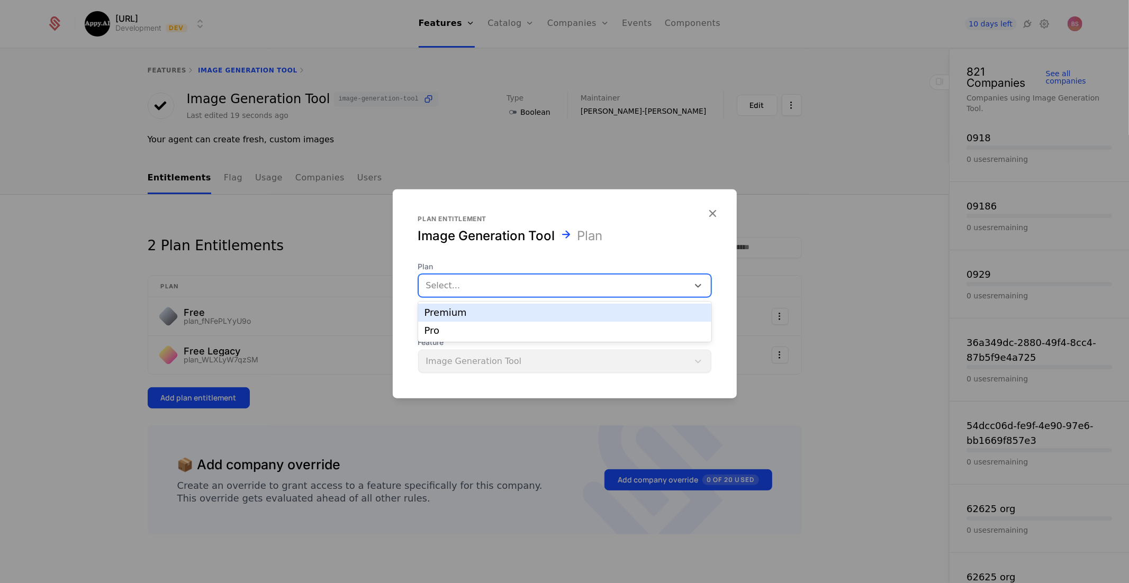
click at [499, 314] on div "Premium" at bounding box center [564, 313] width 280 height 10
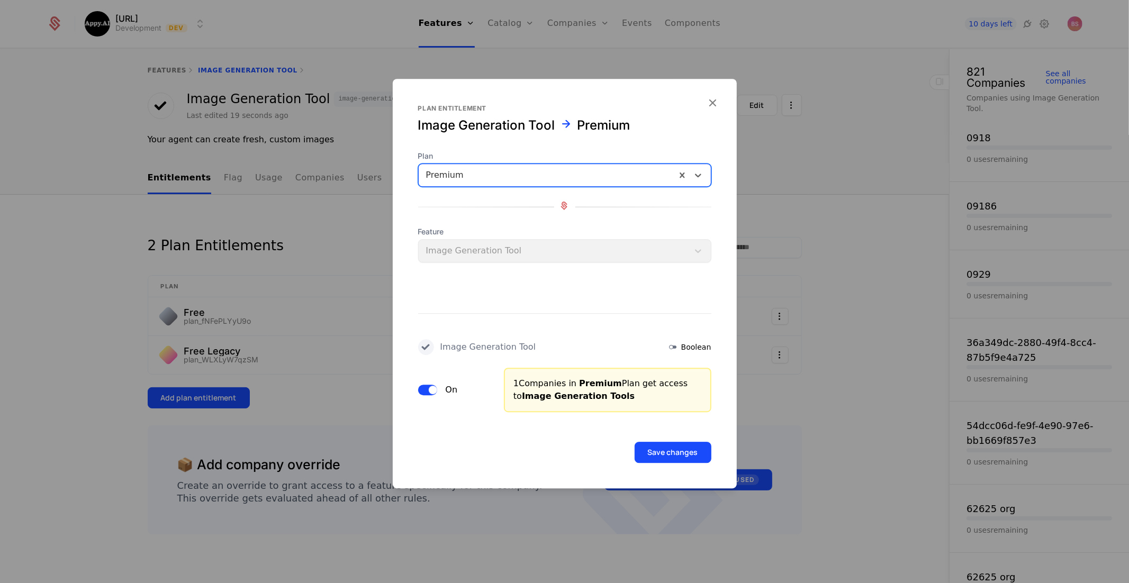
click at [696, 453] on button "Save changes" at bounding box center [672, 452] width 77 height 21
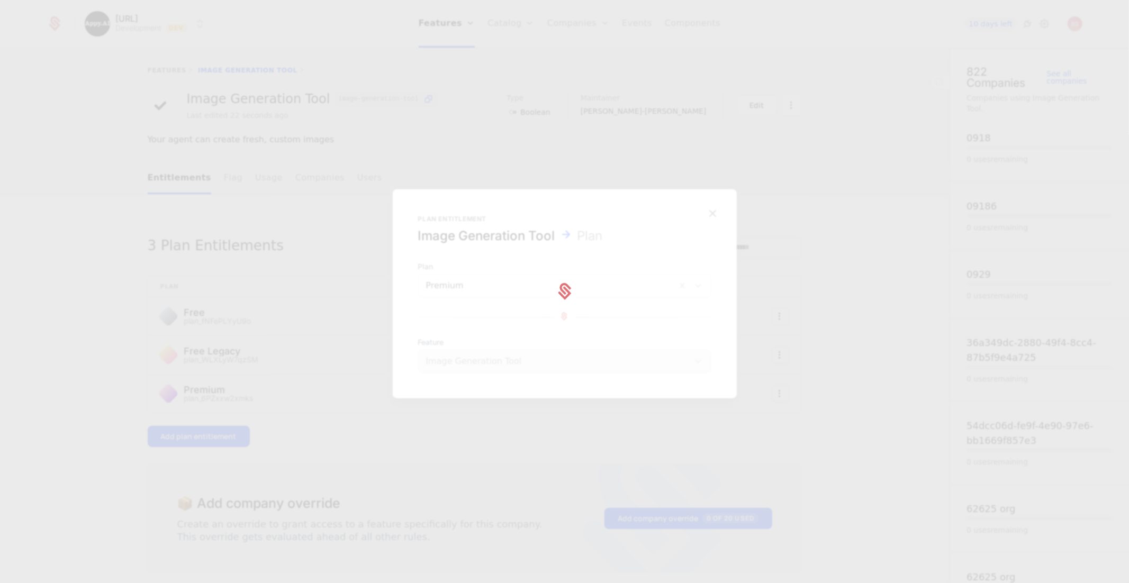
click at [242, 434] on div at bounding box center [564, 291] width 1129 height 583
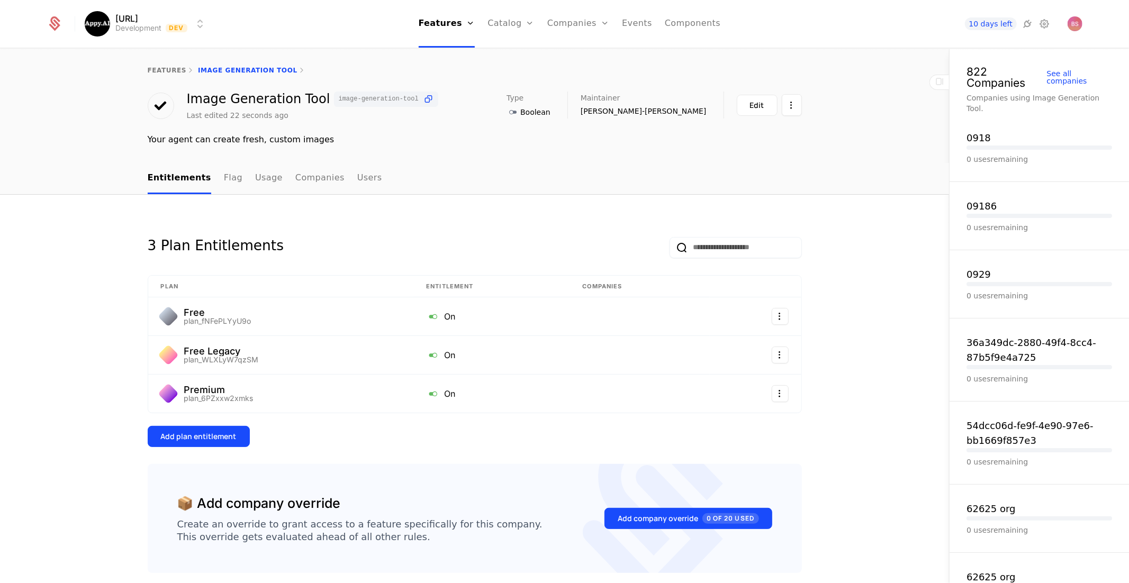
click at [235, 435] on button "Add plan entitlement" at bounding box center [199, 436] width 102 height 21
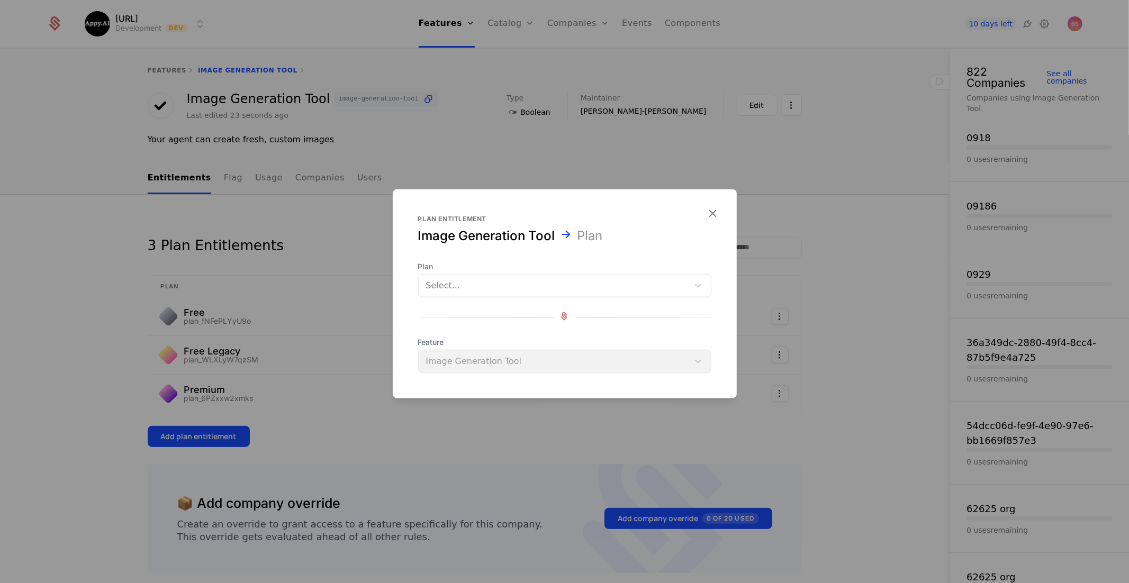
click at [465, 285] on div at bounding box center [553, 285] width 255 height 15
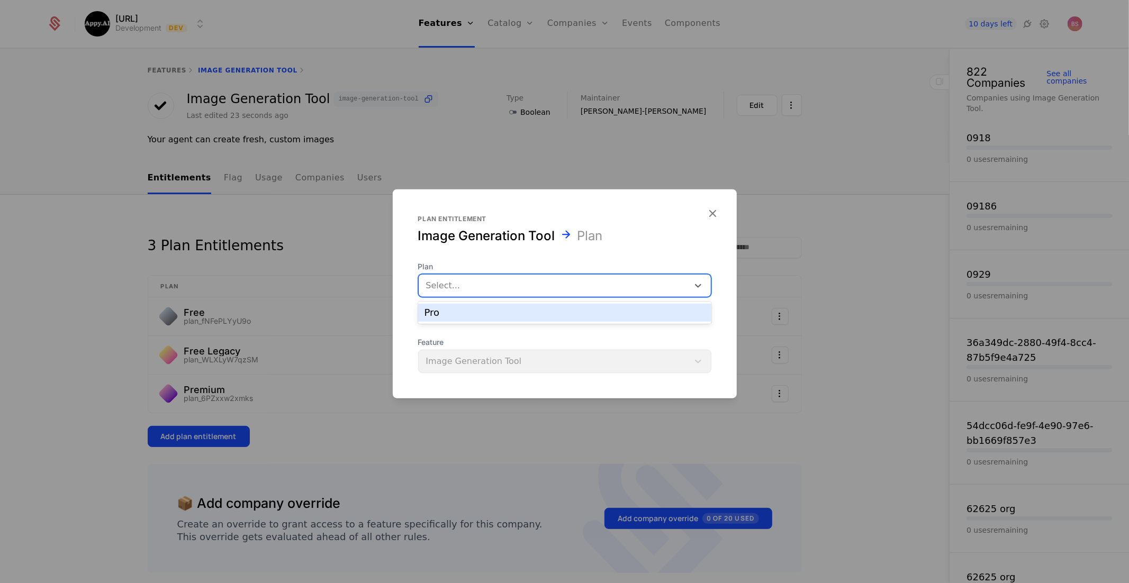
click at [475, 315] on div "Pro" at bounding box center [564, 313] width 280 height 10
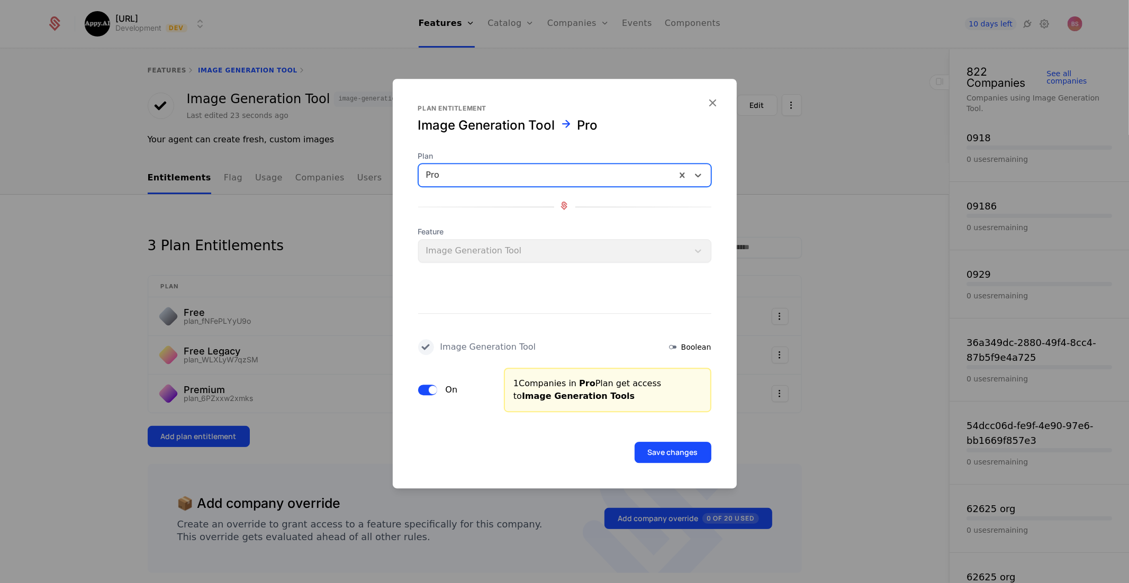
click at [679, 449] on button "Save changes" at bounding box center [672, 452] width 77 height 21
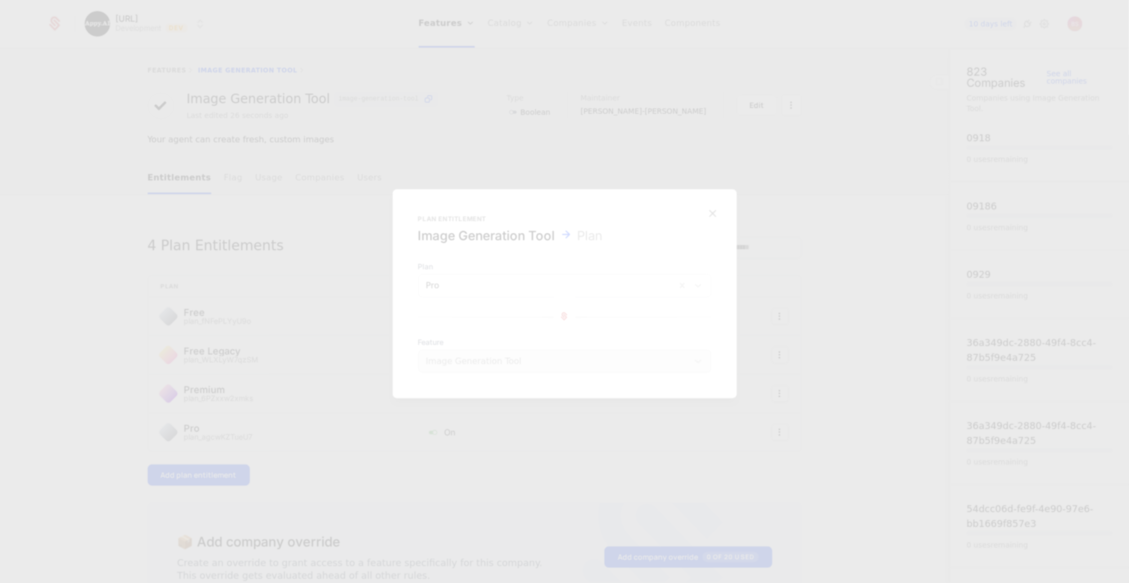
click at [613, 446] on div at bounding box center [564, 291] width 1129 height 583
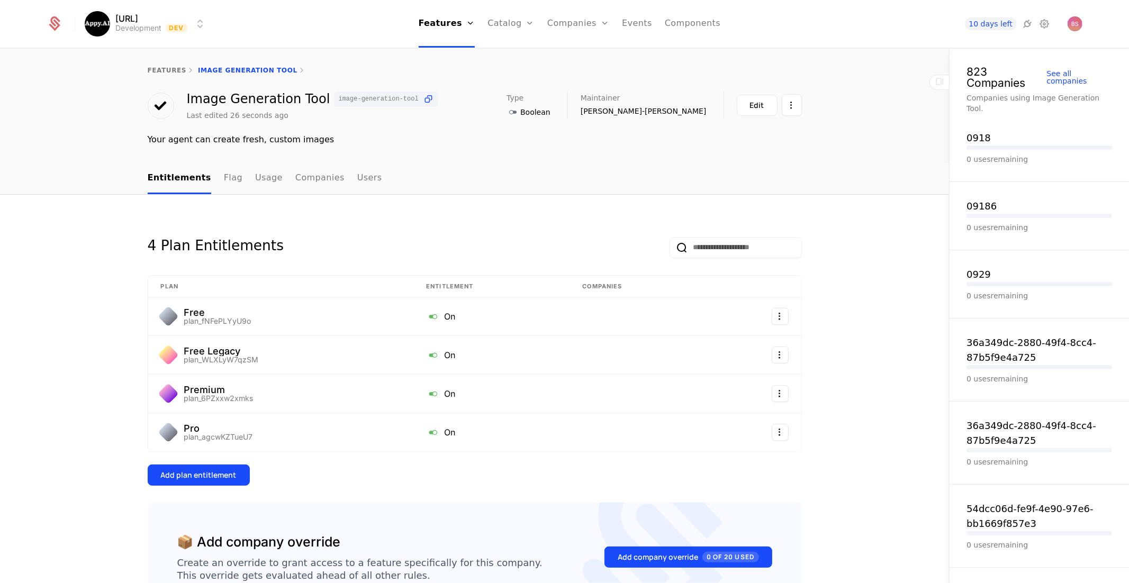
click at [165, 70] on link "features" at bounding box center [167, 70] width 39 height 7
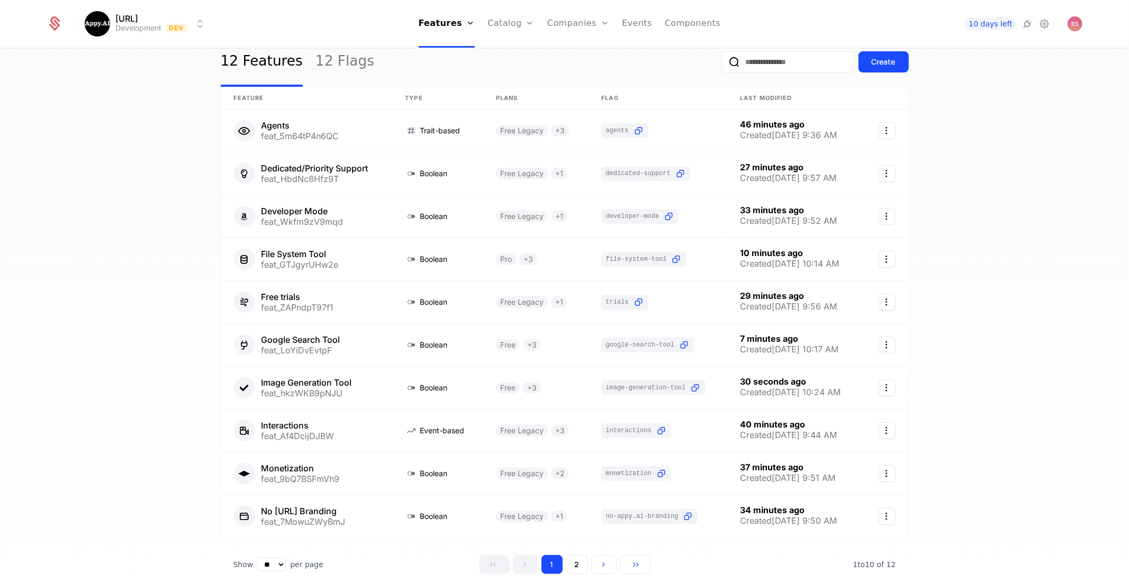
scroll to position [38, 0]
click at [576, 524] on button "2" at bounding box center [577, 564] width 22 height 19
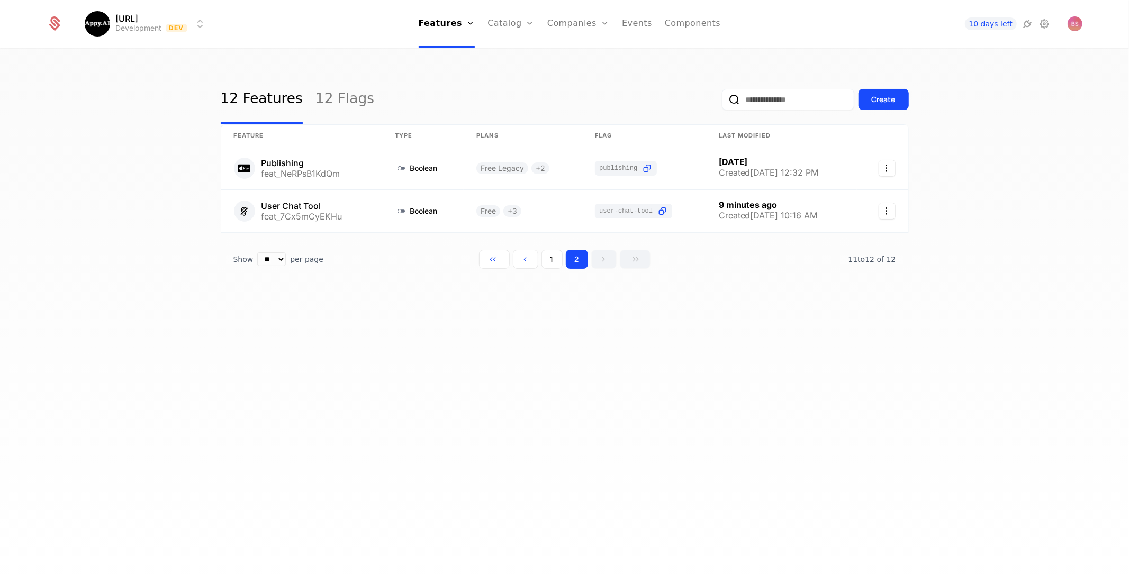
click at [870, 102] on button "Create" at bounding box center [883, 99] width 50 height 21
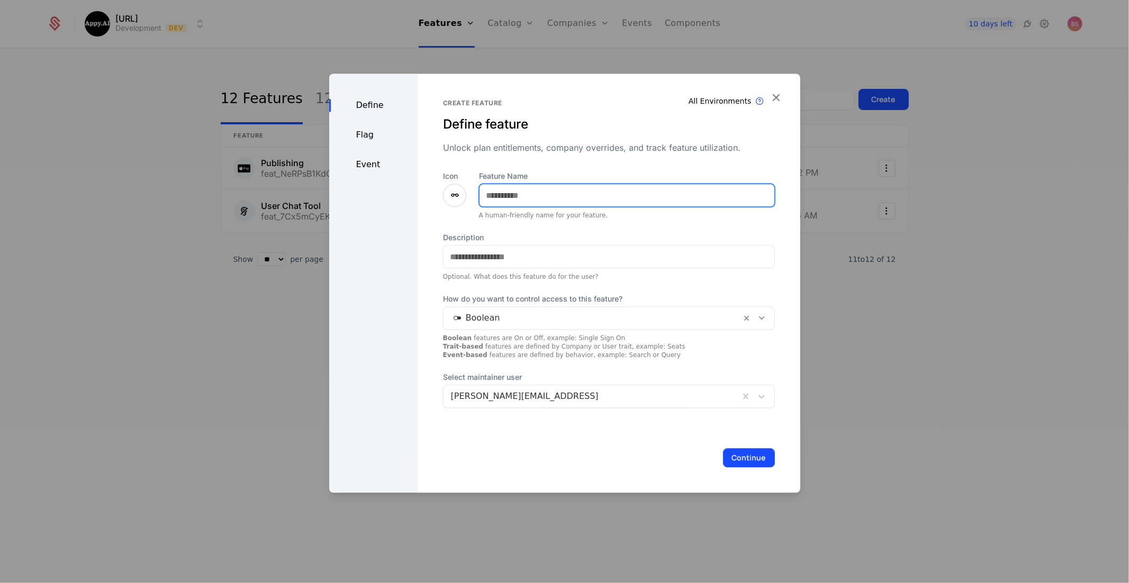
click at [576, 198] on input "Feature Name" at bounding box center [626, 195] width 295 height 22
type input "**********"
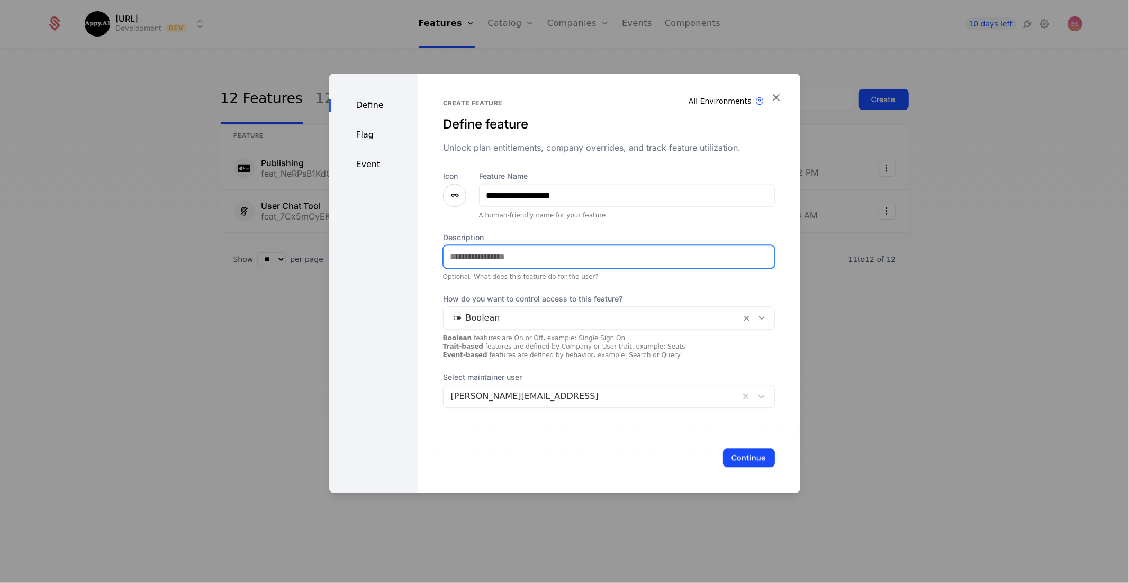
click at [467, 255] on input "Description" at bounding box center [608, 257] width 331 height 22
paste input "**********"
click at [508, 258] on input "**********" at bounding box center [608, 257] width 331 height 22
click at [537, 257] on input "**********" at bounding box center [608, 257] width 331 height 22
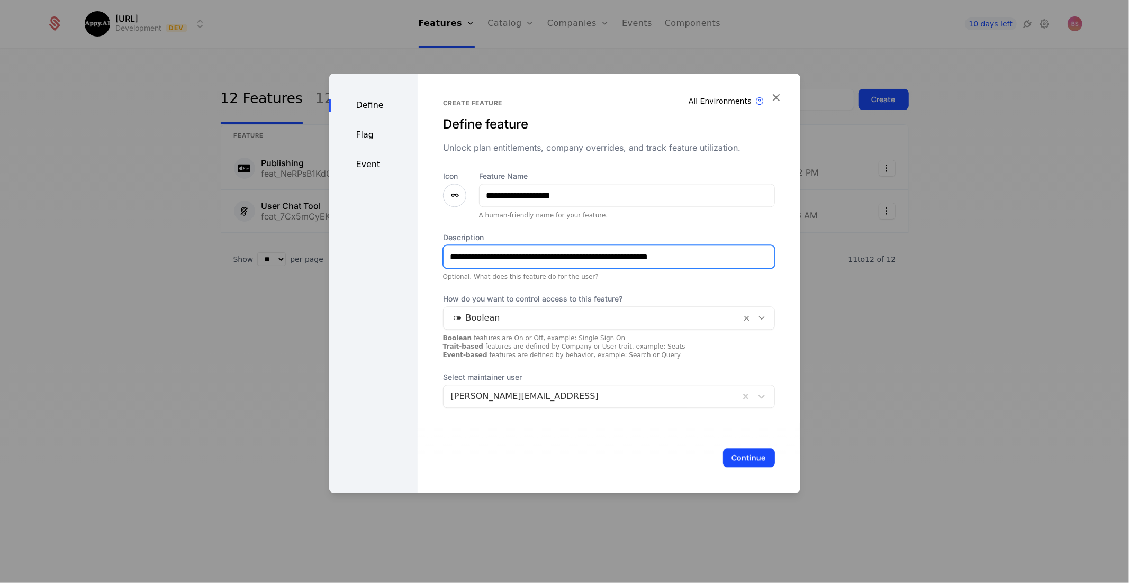
click at [588, 261] on input "**********" at bounding box center [608, 257] width 331 height 22
click at [698, 260] on input "**********" at bounding box center [608, 257] width 331 height 22
type input "**********"
click at [742, 457] on button "Continue" at bounding box center [749, 457] width 52 height 19
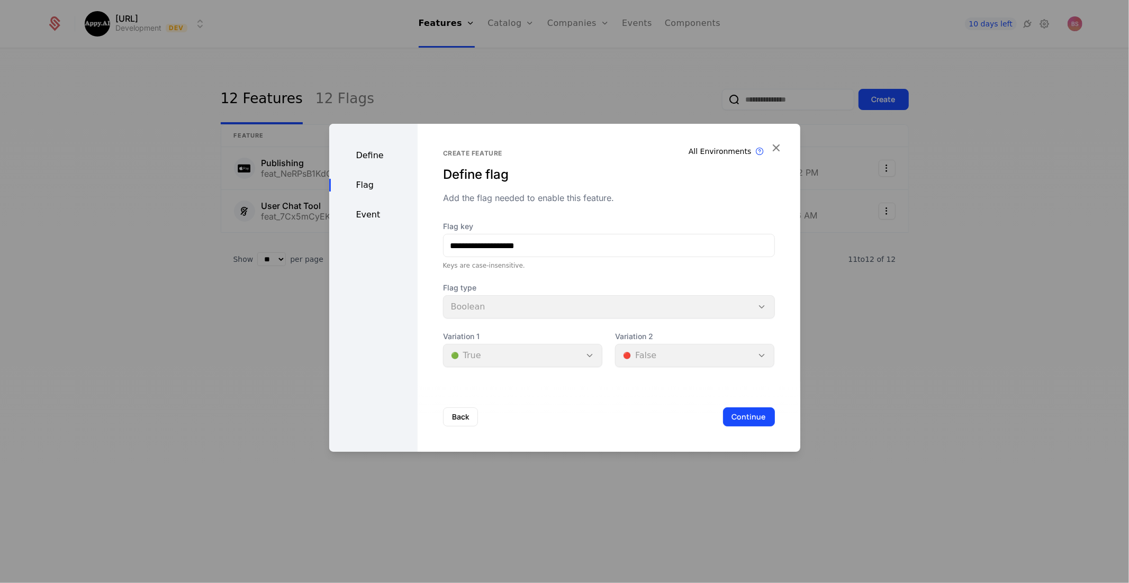
click at [742, 457] on div at bounding box center [564, 291] width 1129 height 583
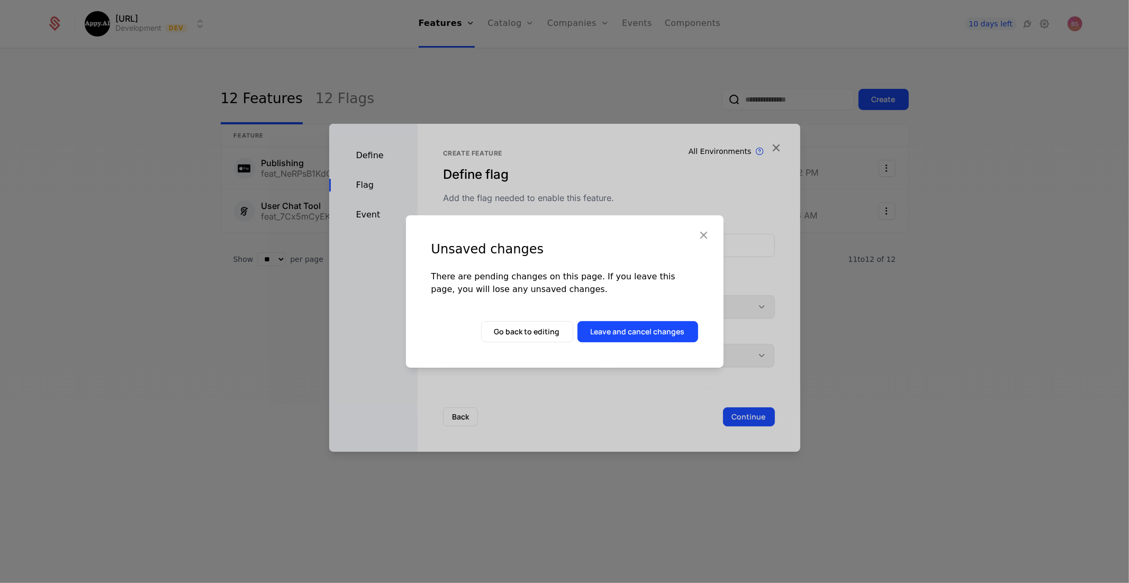
click at [707, 232] on icon "button" at bounding box center [704, 235] width 14 height 14
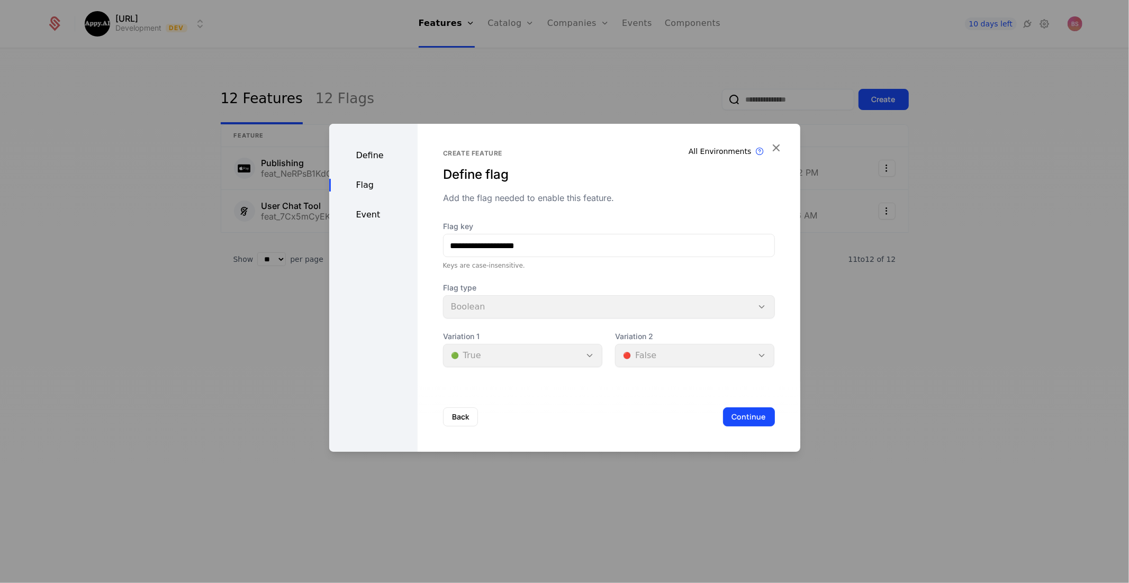
click at [742, 416] on button "Continue" at bounding box center [749, 416] width 52 height 19
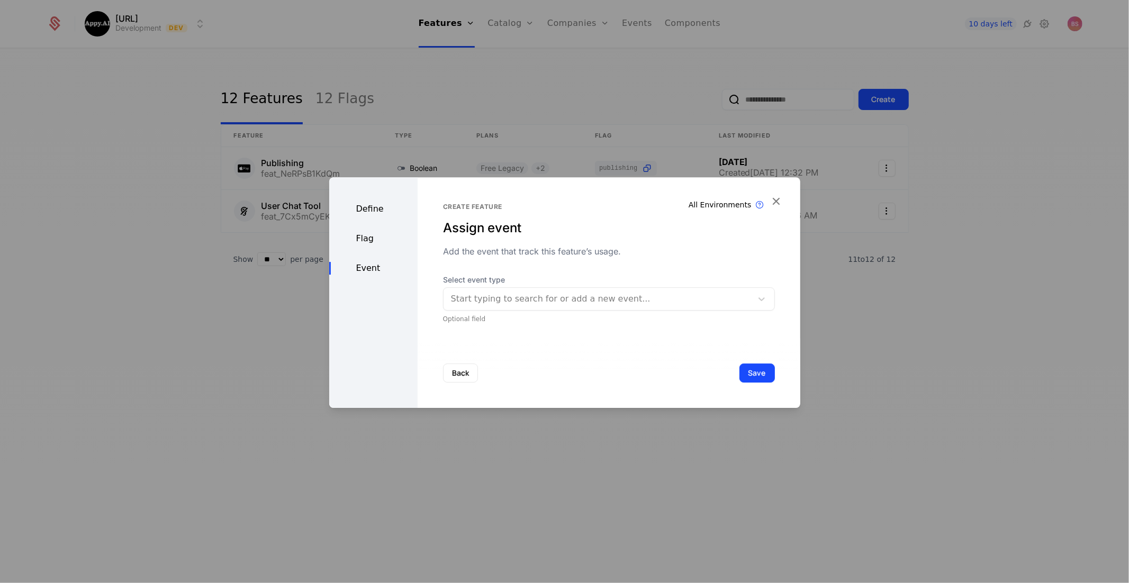
drag, startPoint x: 741, startPoint y: 377, endPoint x: 748, endPoint y: 376, distance: 7.5
click at [748, 376] on button "Save" at bounding box center [756, 373] width 35 height 19
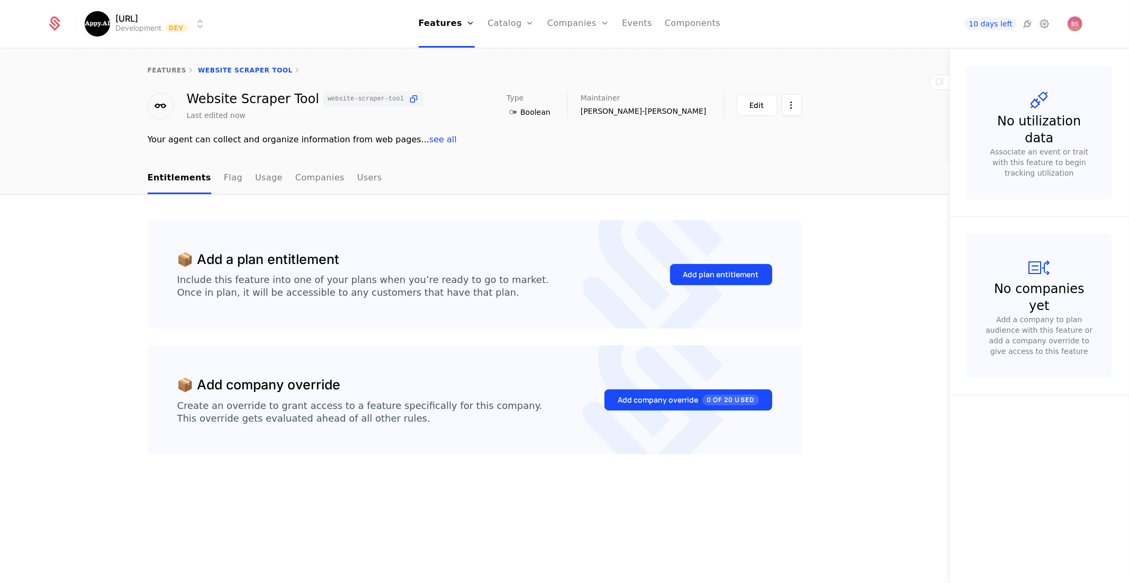
click at [711, 277] on div "Add plan entitlement" at bounding box center [721, 274] width 76 height 11
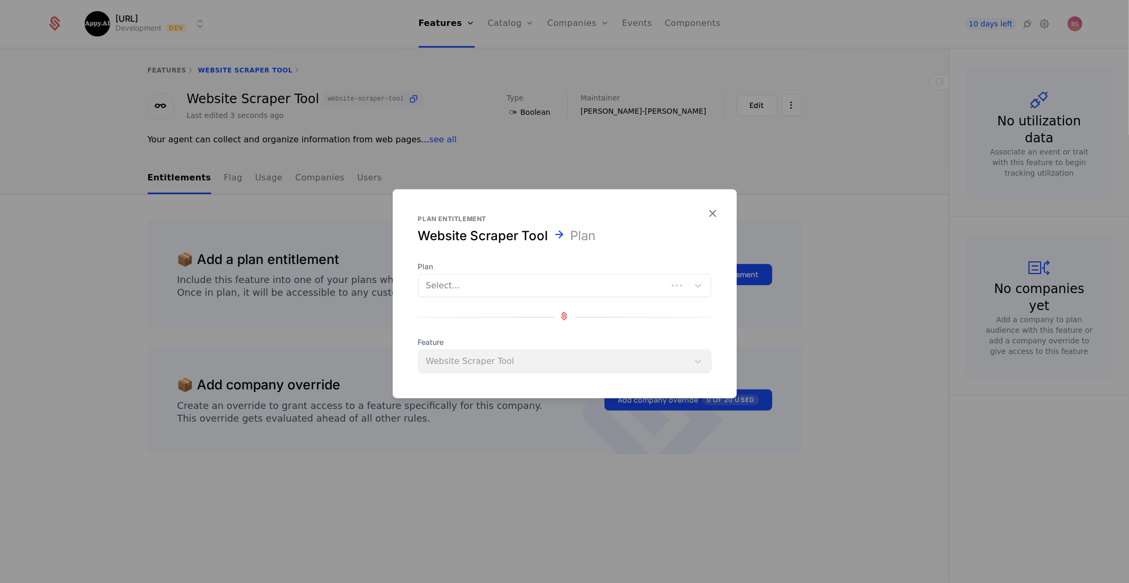
click at [484, 284] on div at bounding box center [543, 285] width 234 height 15
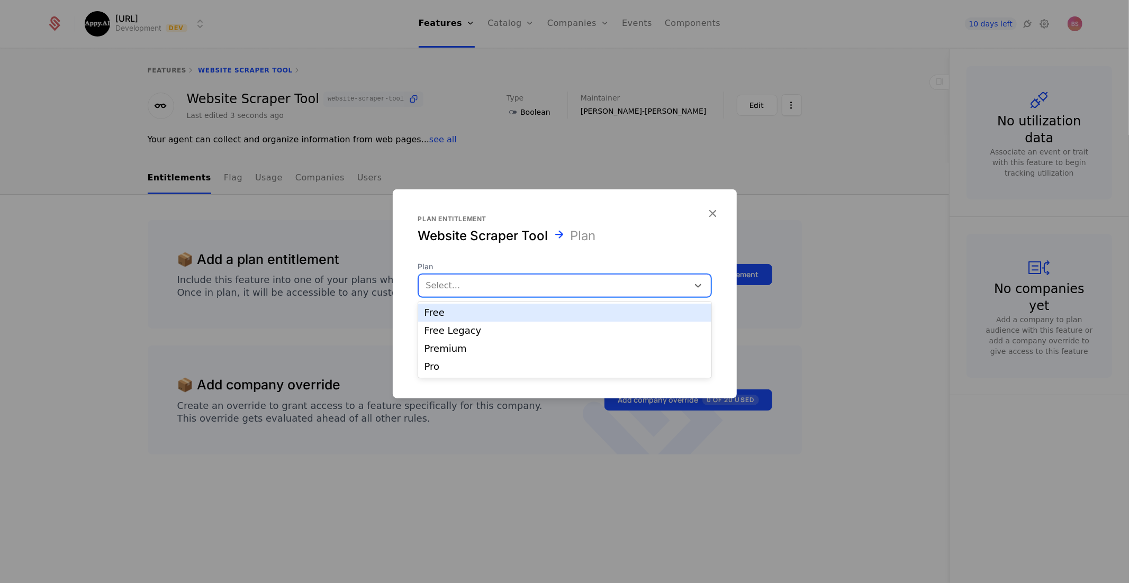
click at [459, 310] on div "Free" at bounding box center [564, 313] width 280 height 10
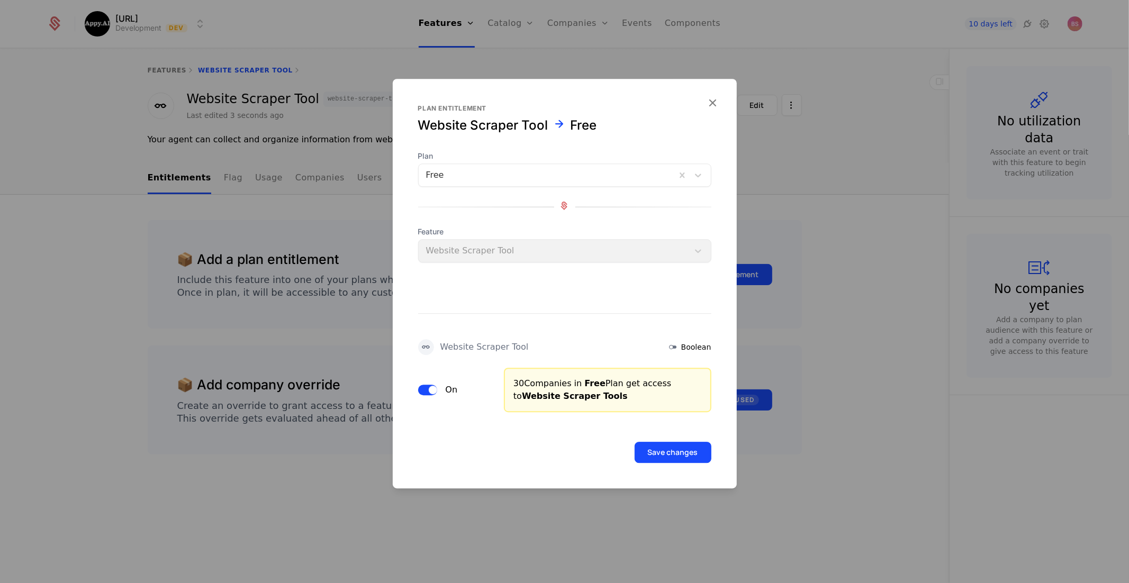
click at [664, 455] on button "Save changes" at bounding box center [672, 452] width 77 height 21
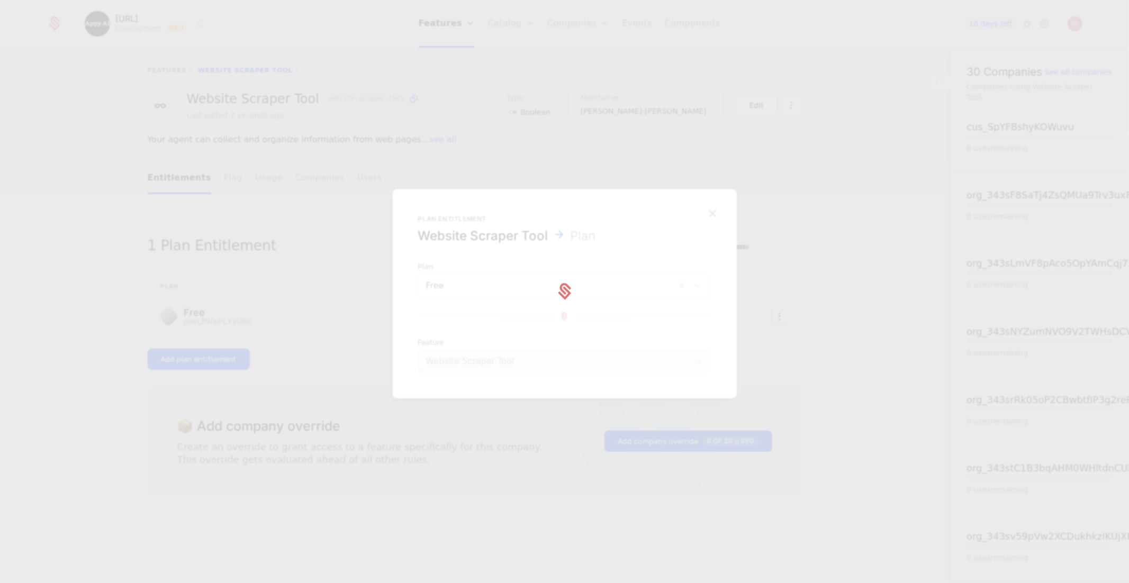
click at [288, 363] on div at bounding box center [564, 291] width 1129 height 583
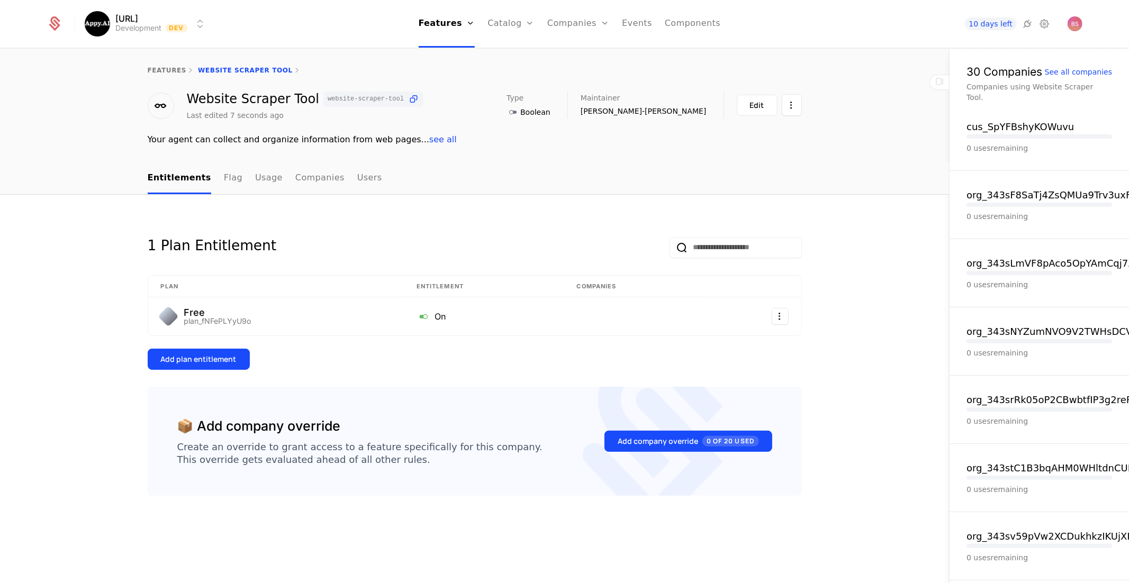
click at [220, 360] on div "Add plan entitlement" at bounding box center [199, 359] width 76 height 11
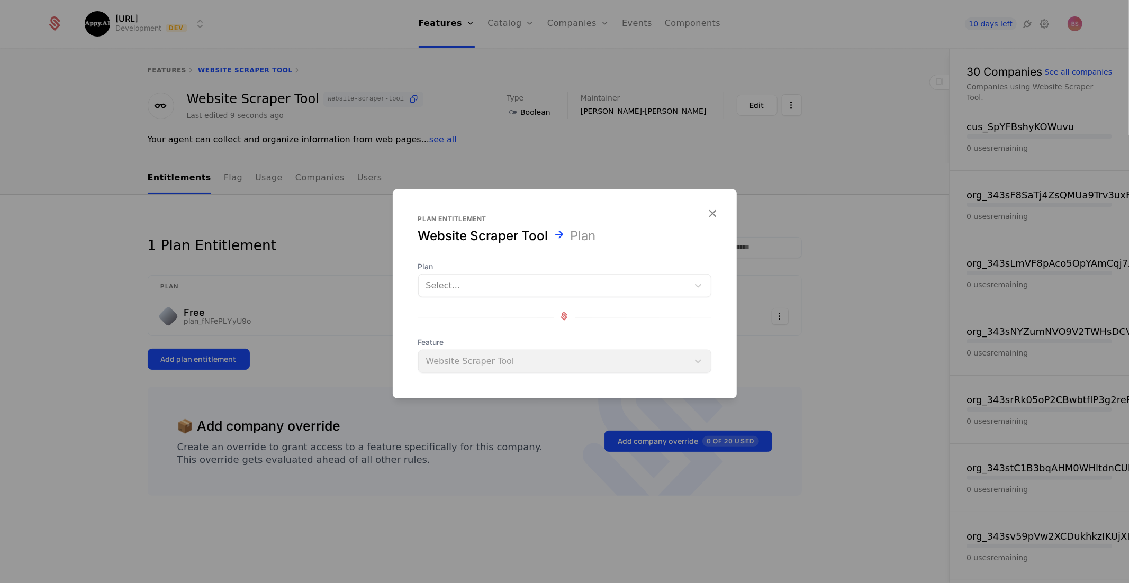
click at [517, 286] on div at bounding box center [553, 285] width 255 height 15
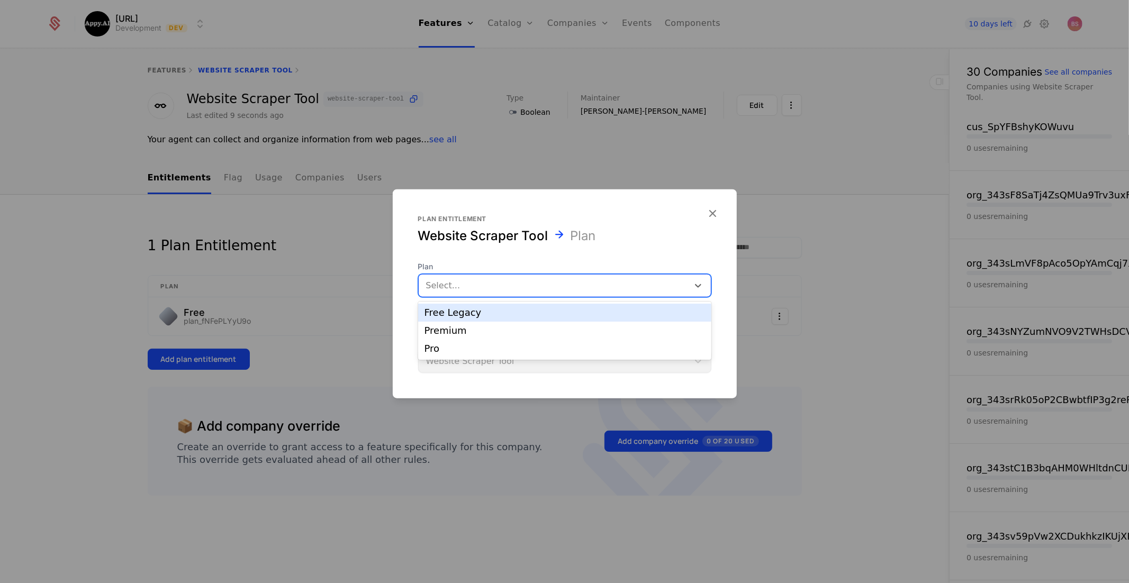
click at [486, 310] on div "Free Legacy" at bounding box center [564, 313] width 280 height 10
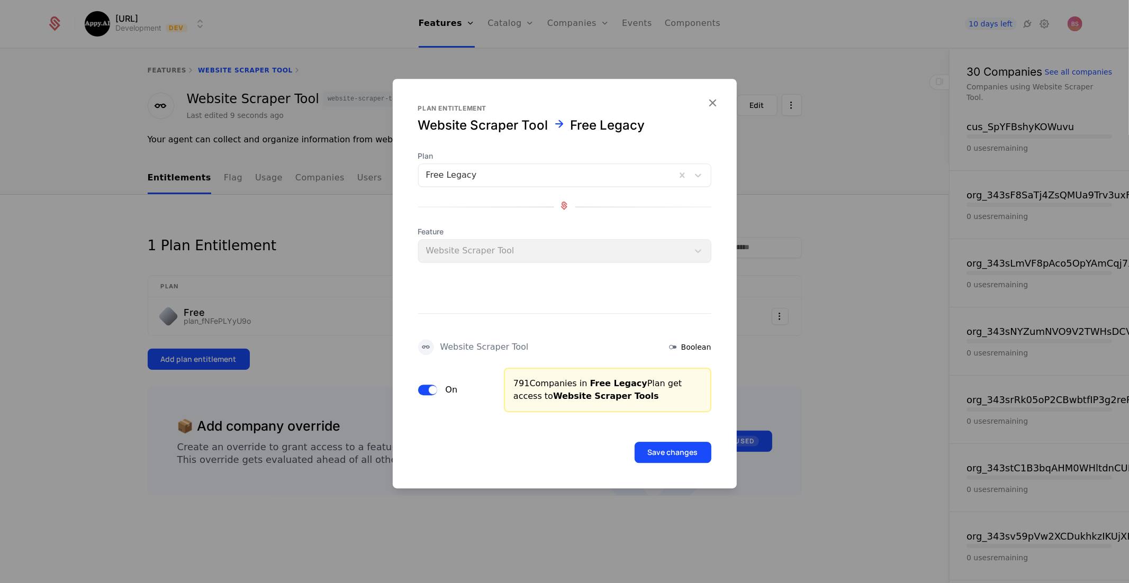
click at [662, 451] on button "Save changes" at bounding box center [672, 452] width 77 height 21
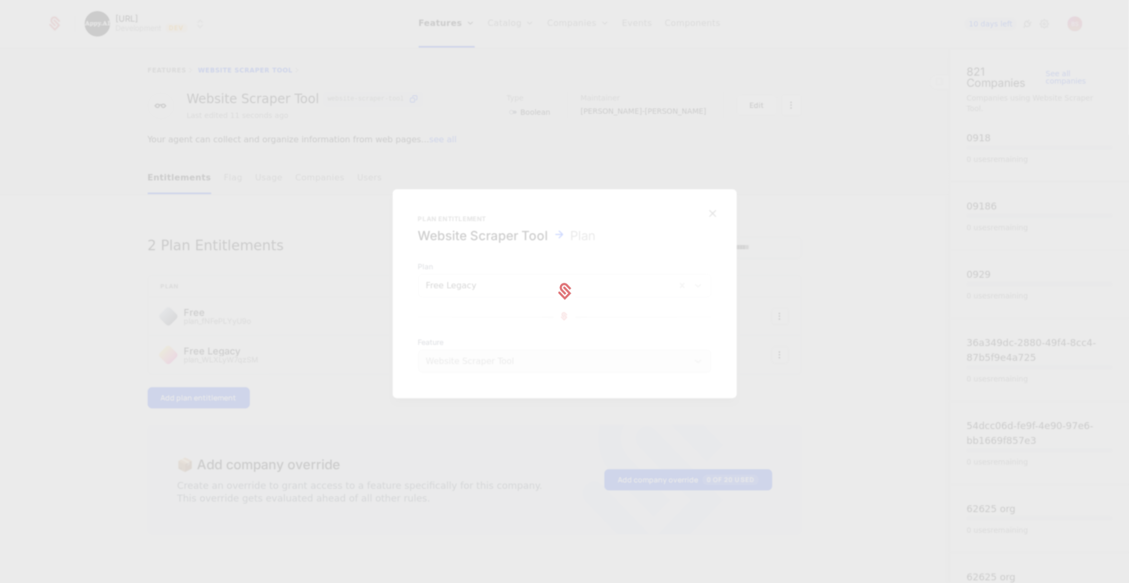
click at [232, 377] on div at bounding box center [564, 291] width 1129 height 583
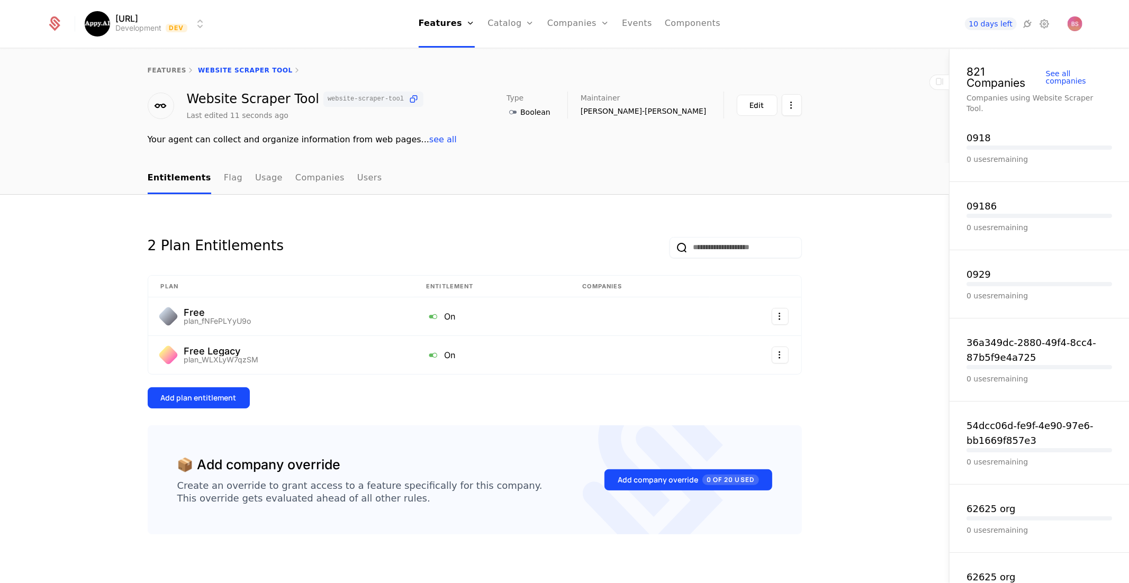
click at [212, 393] on div "Add plan entitlement" at bounding box center [199, 398] width 76 height 11
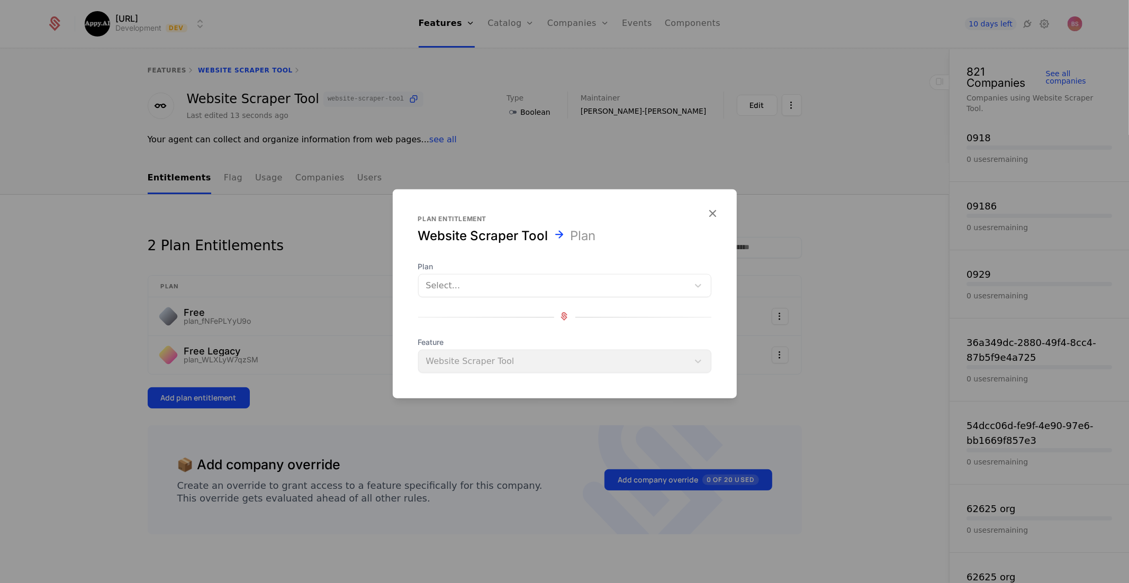
click at [465, 281] on div at bounding box center [553, 285] width 255 height 15
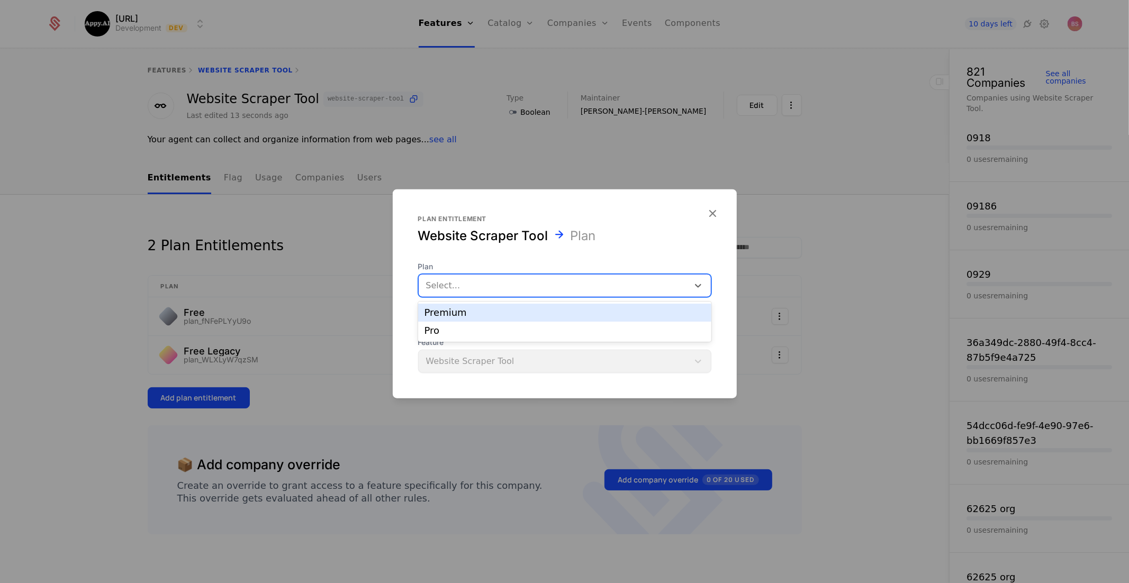
click at [449, 316] on div "Premium" at bounding box center [564, 313] width 280 height 10
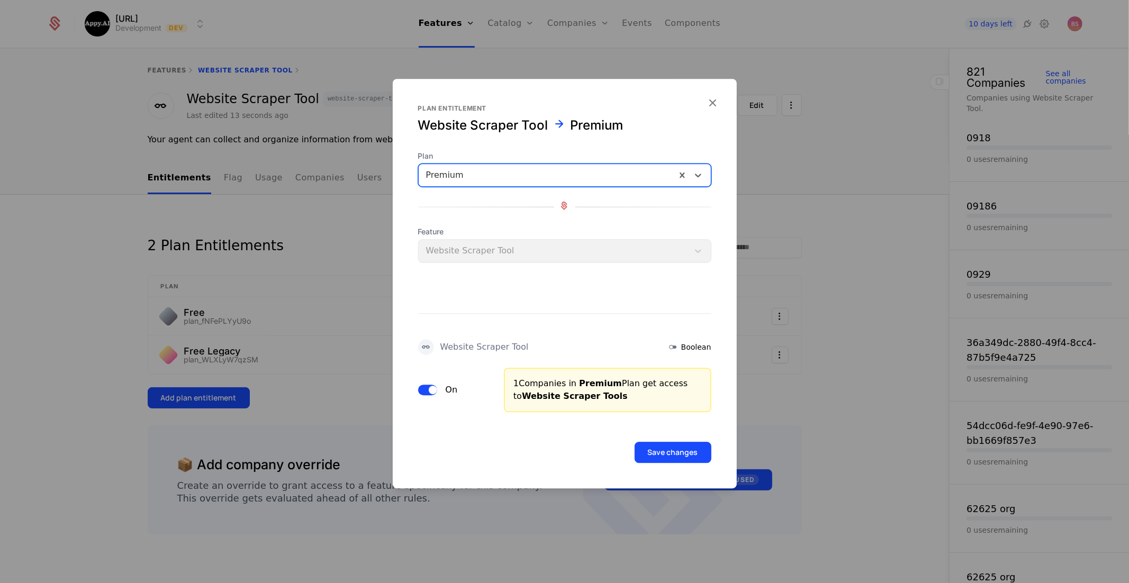
click at [668, 449] on button "Save changes" at bounding box center [672, 452] width 77 height 21
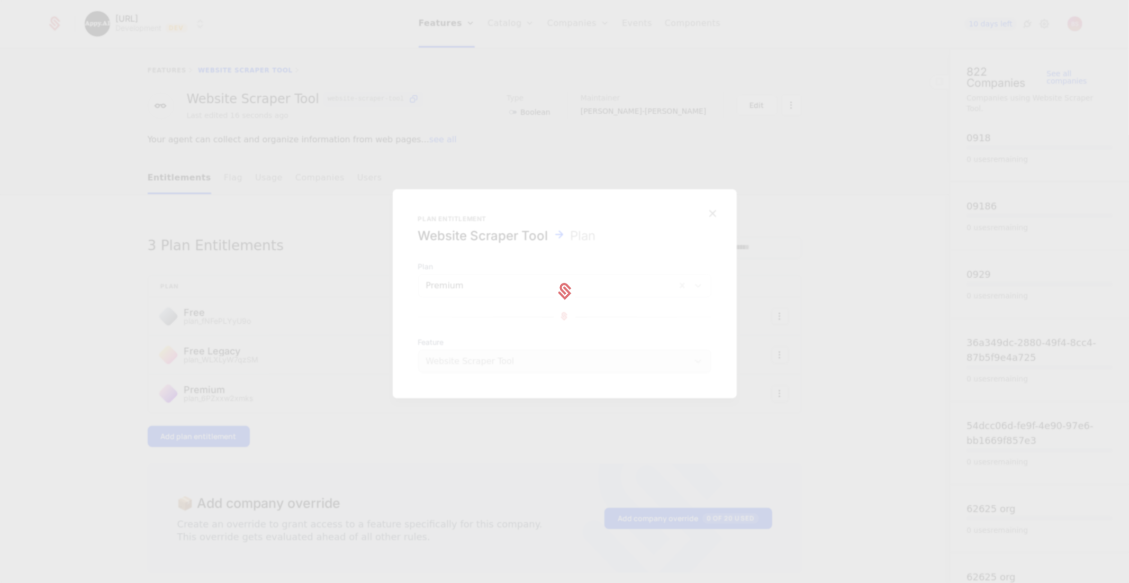
click at [284, 403] on div at bounding box center [564, 291] width 1129 height 583
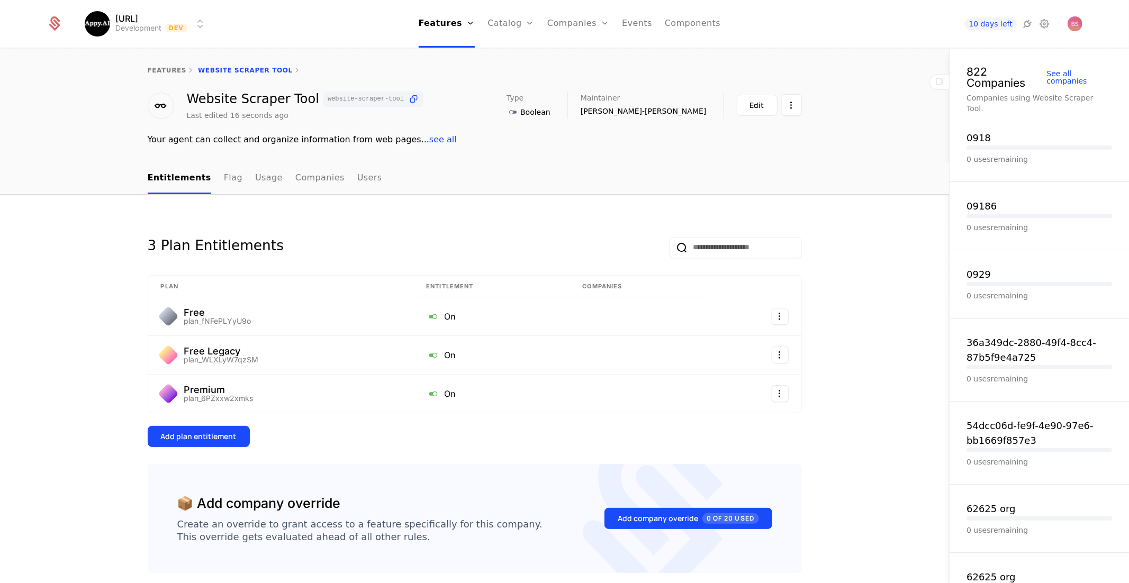
click at [225, 437] on div "Add plan entitlement" at bounding box center [199, 436] width 76 height 11
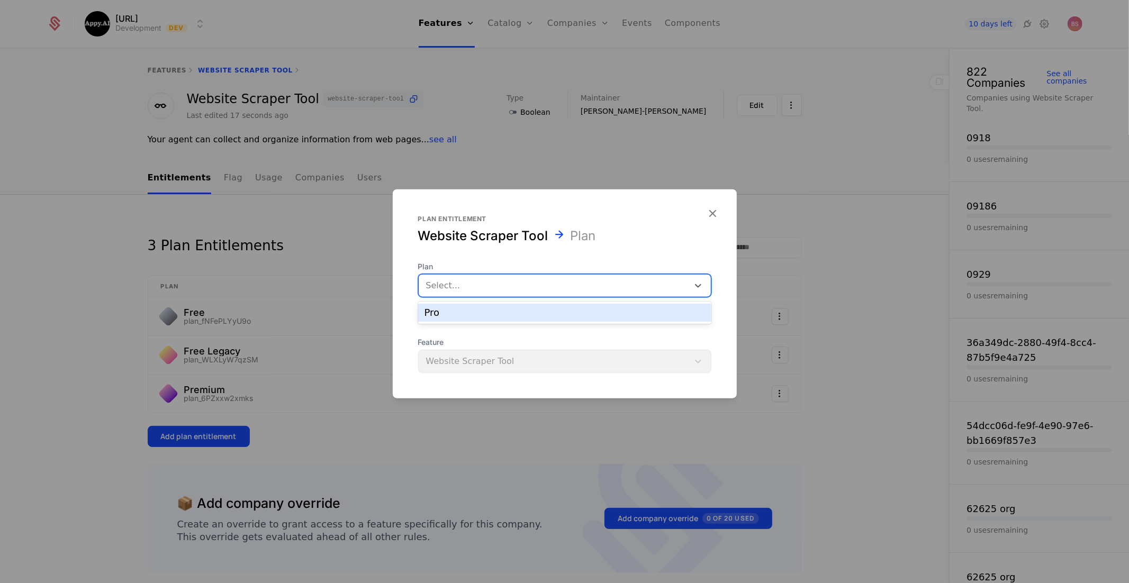
click at [493, 280] on div at bounding box center [553, 285] width 255 height 15
click at [477, 310] on div "Pro" at bounding box center [564, 313] width 280 height 10
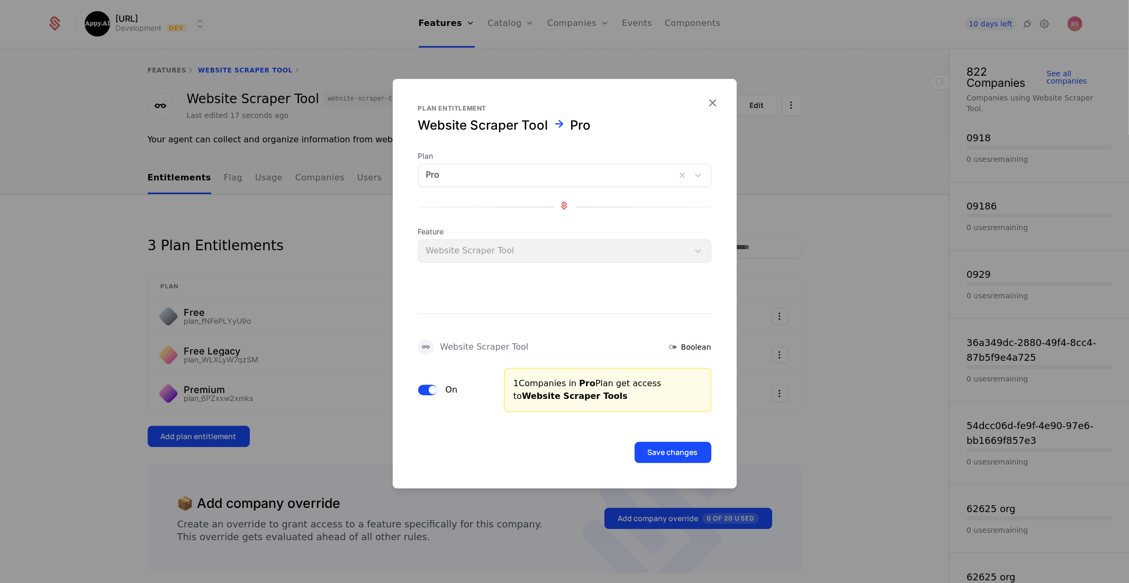
click at [671, 446] on button "Save changes" at bounding box center [672, 452] width 77 height 21
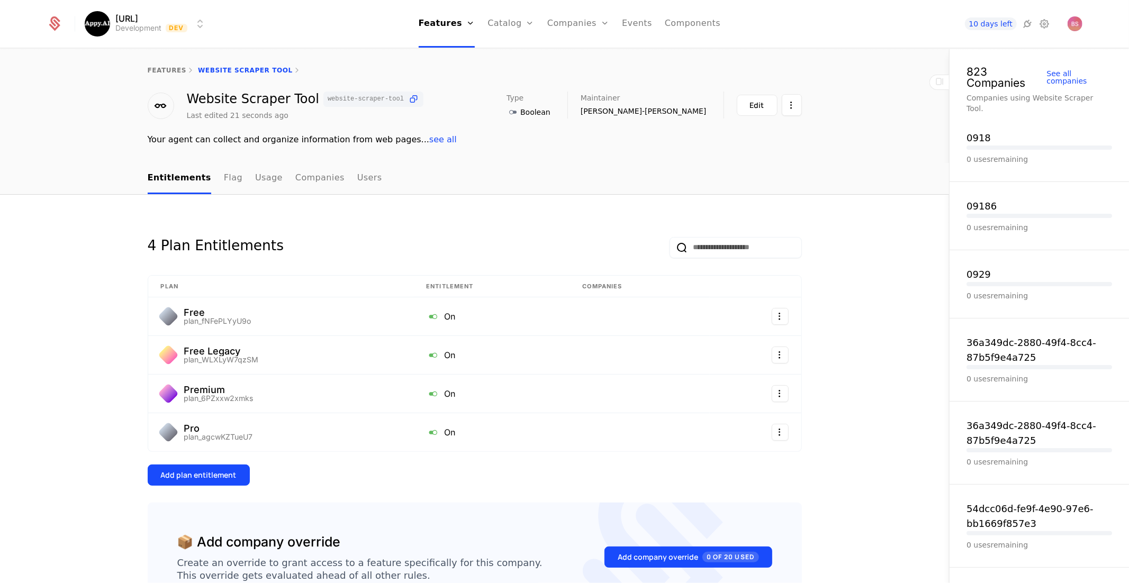
click at [343, 410] on td "Premium plan_6PZxxw2xmks" at bounding box center [281, 394] width 266 height 39
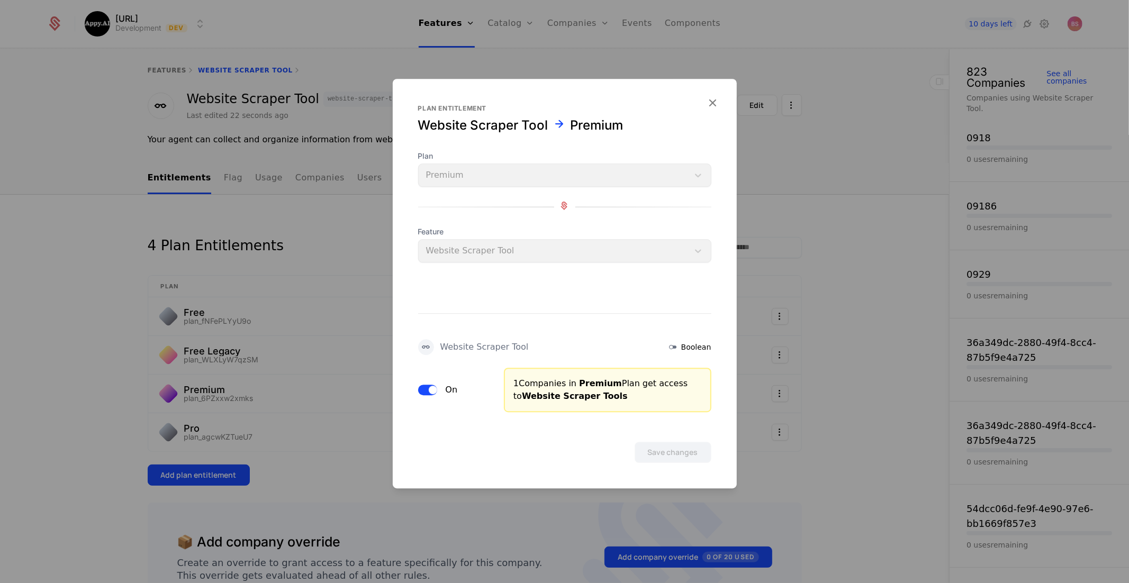
click at [713, 106] on icon "button" at bounding box center [713, 103] width 14 height 14
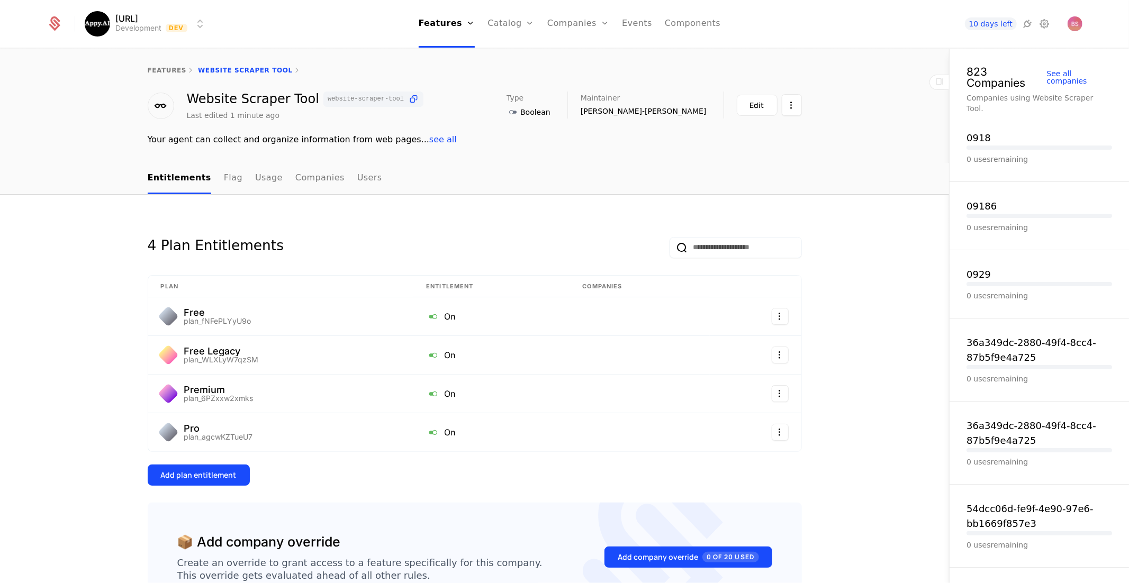
click at [167, 67] on link "features" at bounding box center [167, 70] width 39 height 7
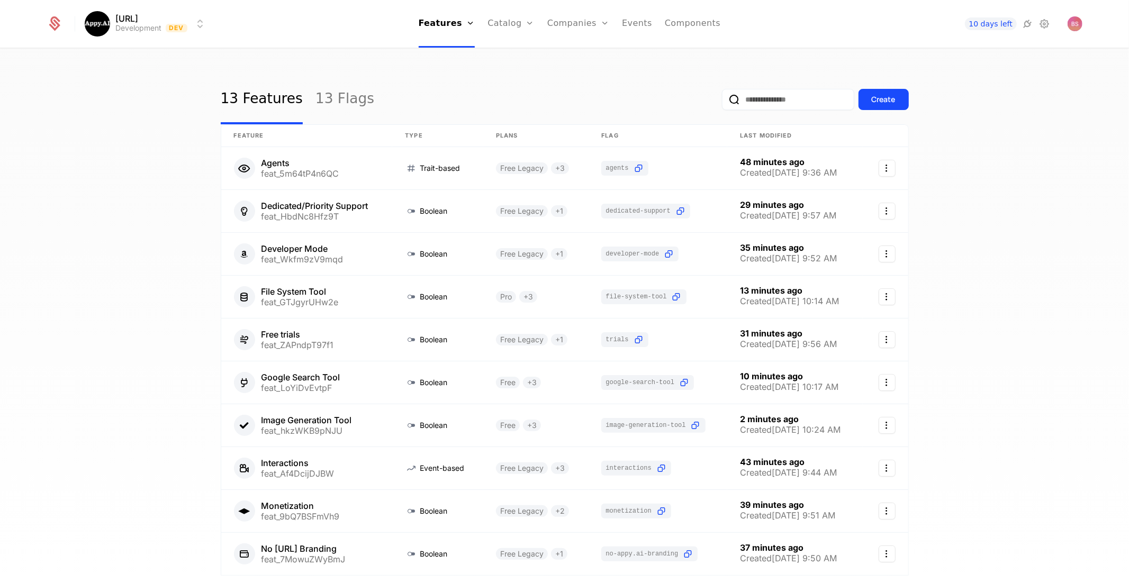
click at [874, 103] on div "Create" at bounding box center [883, 99] width 24 height 11
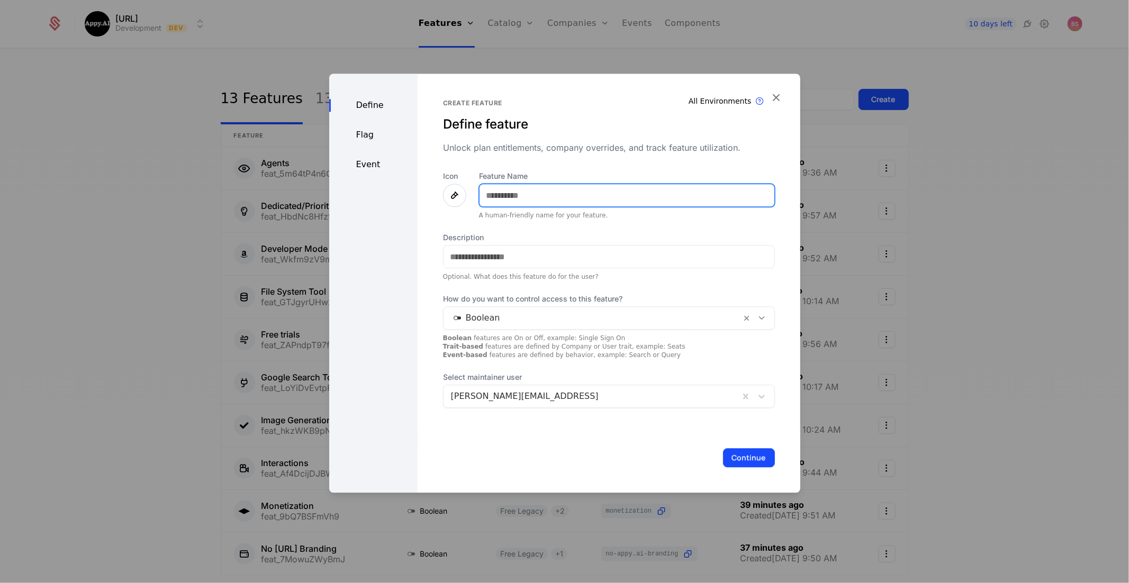
click at [560, 195] on input "Feature Name" at bounding box center [626, 195] width 295 height 22
type input "**********"
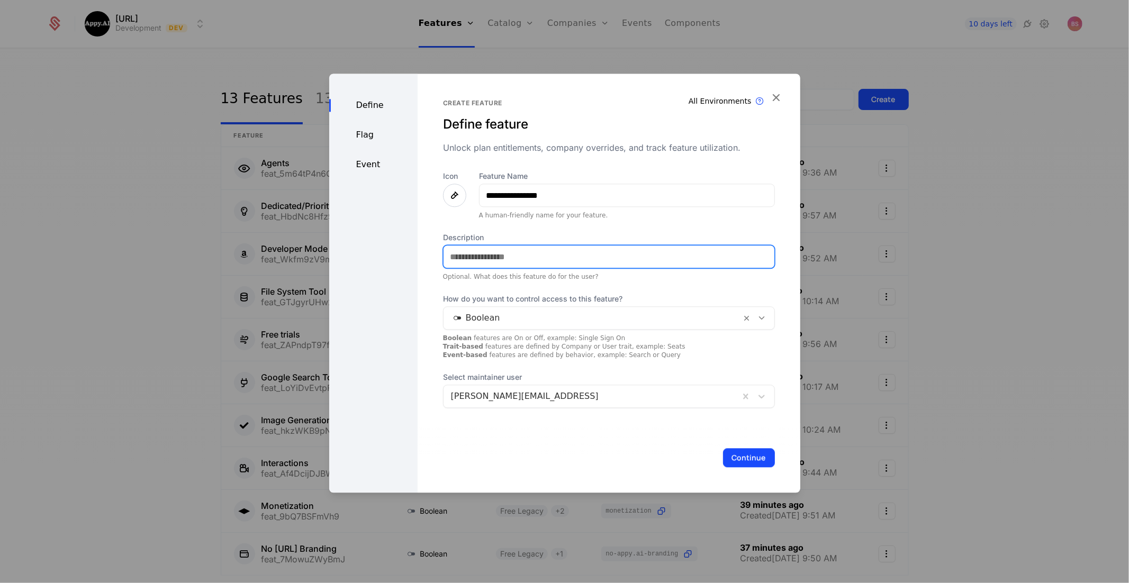
click at [468, 258] on input "Description" at bounding box center [608, 257] width 331 height 22
paste input "**********"
drag, startPoint x: 452, startPoint y: 257, endPoint x: 441, endPoint y: 256, distance: 11.7
click at [443, 256] on input "**********" at bounding box center [608, 257] width 331 height 22
drag, startPoint x: 538, startPoint y: 258, endPoint x: 491, endPoint y: 260, distance: 47.1
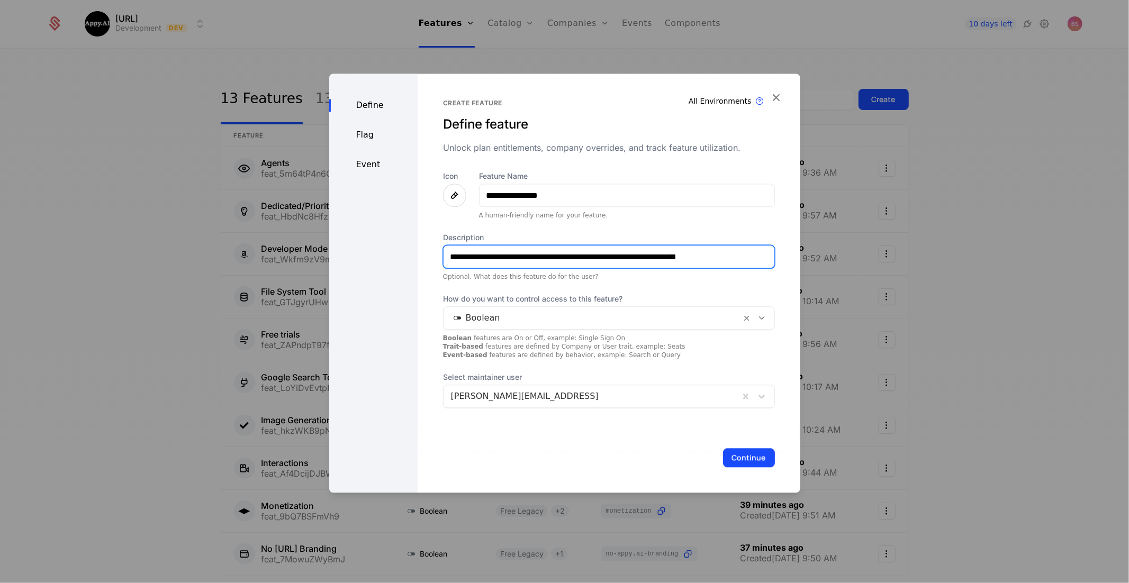
click at [491, 260] on input "**********" at bounding box center [608, 257] width 331 height 22
type input "**********"
click at [748, 456] on button "Continue" at bounding box center [749, 457] width 52 height 19
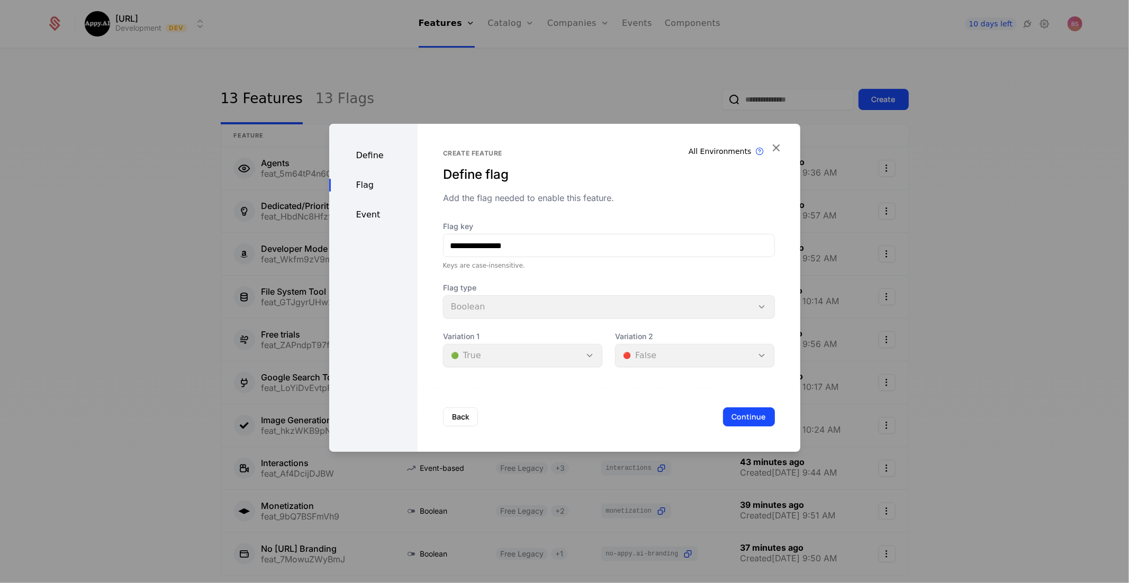
click at [740, 414] on button "Continue" at bounding box center [749, 416] width 52 height 19
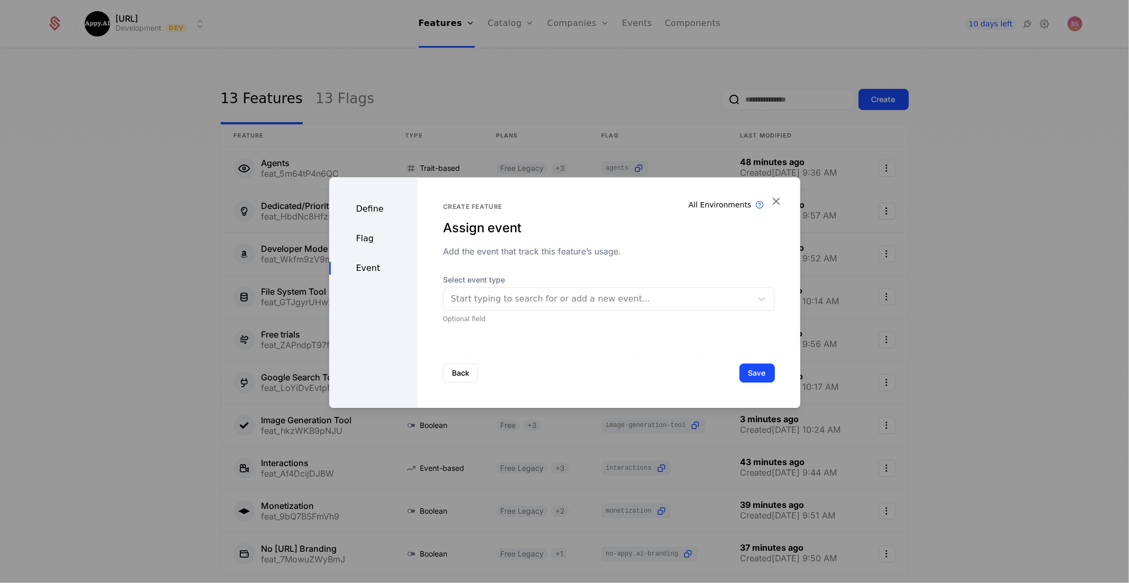
click at [753, 377] on button "Save" at bounding box center [756, 373] width 35 height 19
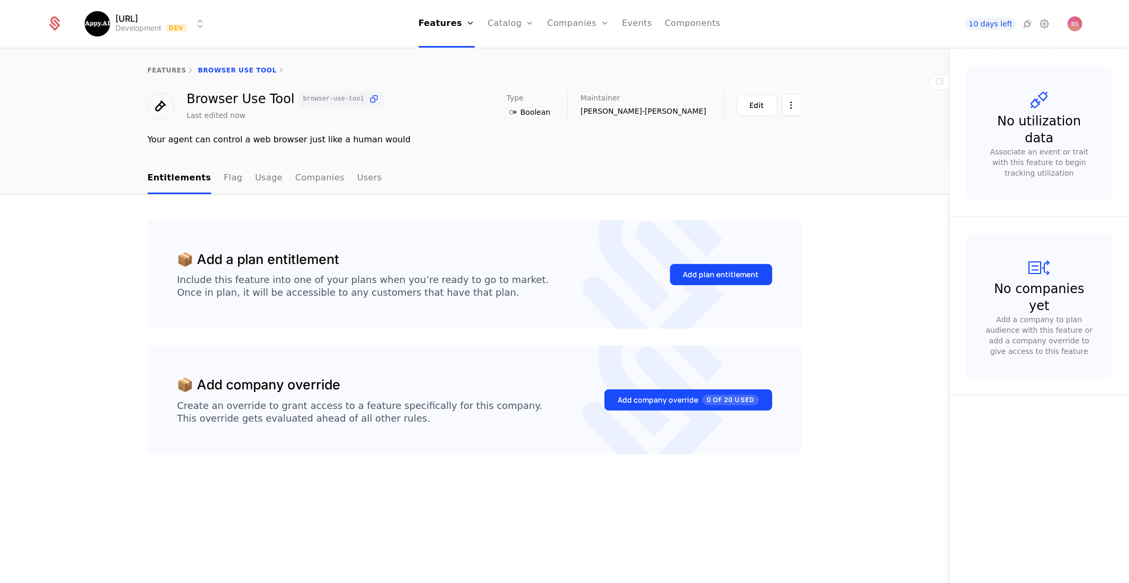
click at [708, 274] on div "Add plan entitlement" at bounding box center [721, 274] width 76 height 11
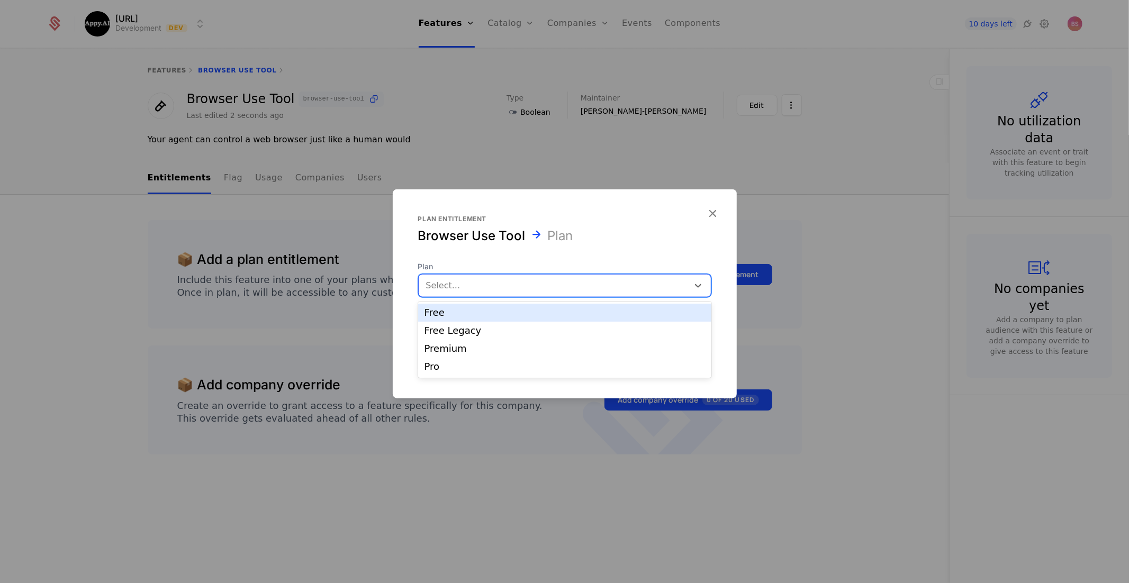
click at [595, 287] on div at bounding box center [553, 285] width 255 height 15
click at [535, 332] on div "Free Legacy" at bounding box center [564, 331] width 280 height 10
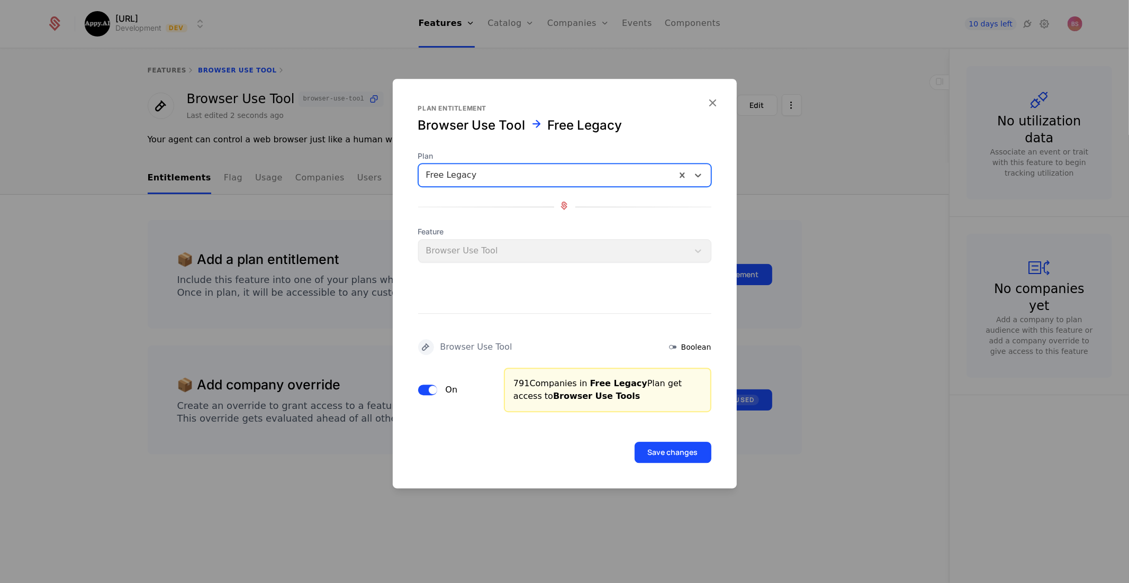
click at [677, 455] on button "Save changes" at bounding box center [672, 452] width 77 height 21
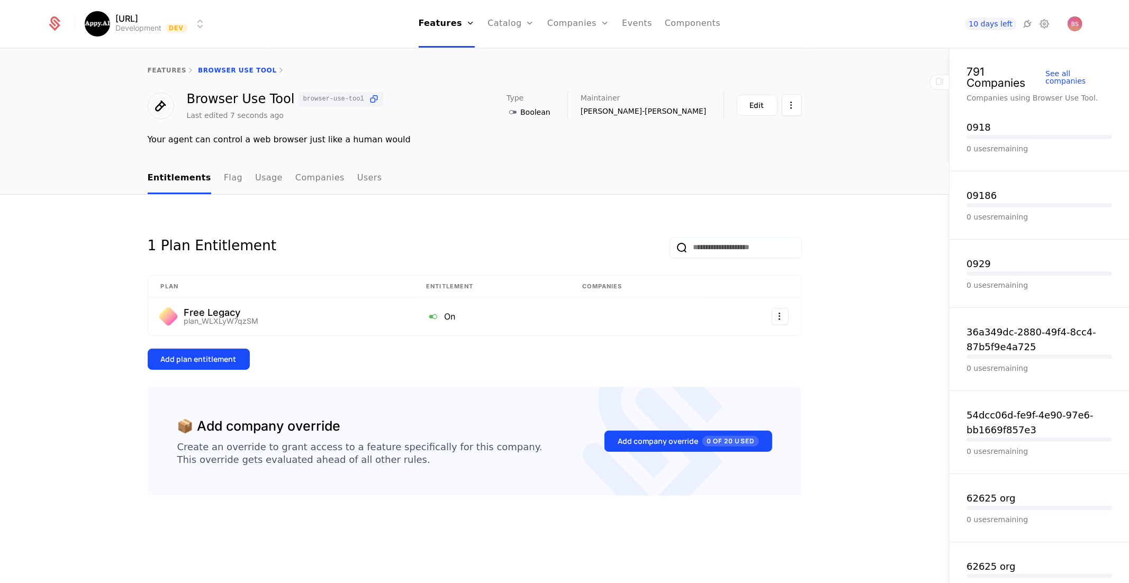
click at [231, 355] on div "Add plan entitlement" at bounding box center [199, 359] width 76 height 11
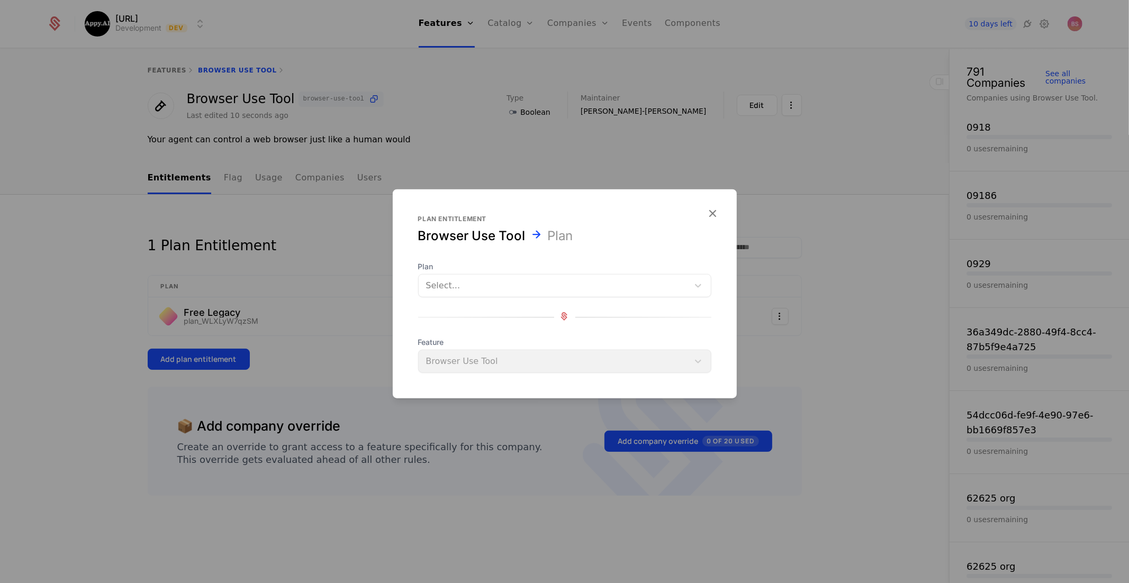
click at [519, 294] on div "Select..." at bounding box center [554, 285] width 270 height 19
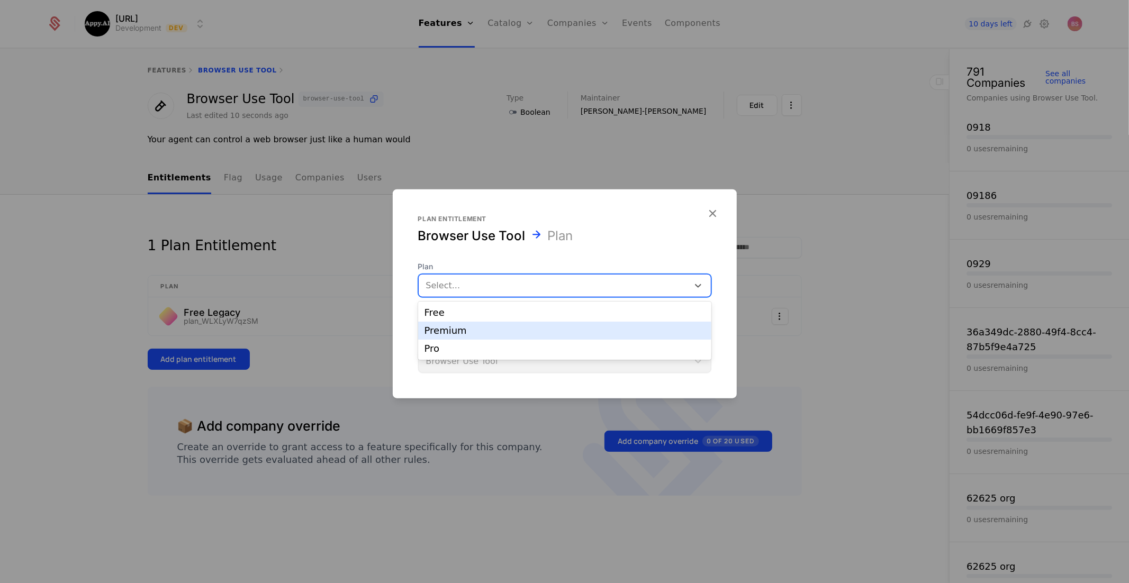
click at [497, 326] on div "Premium" at bounding box center [564, 331] width 280 height 10
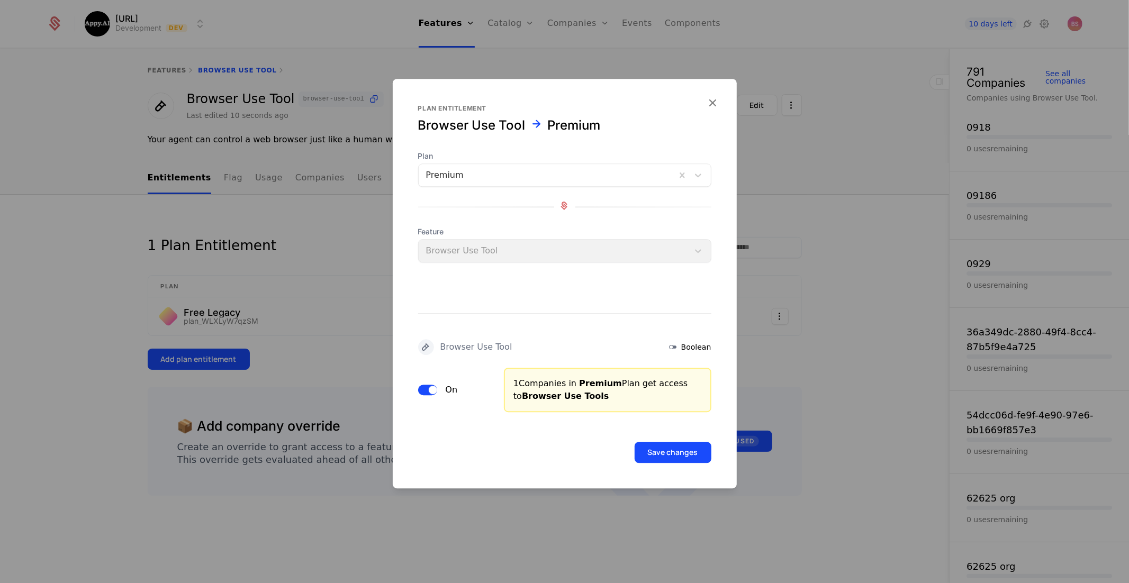
click at [669, 450] on button "Save changes" at bounding box center [672, 452] width 77 height 21
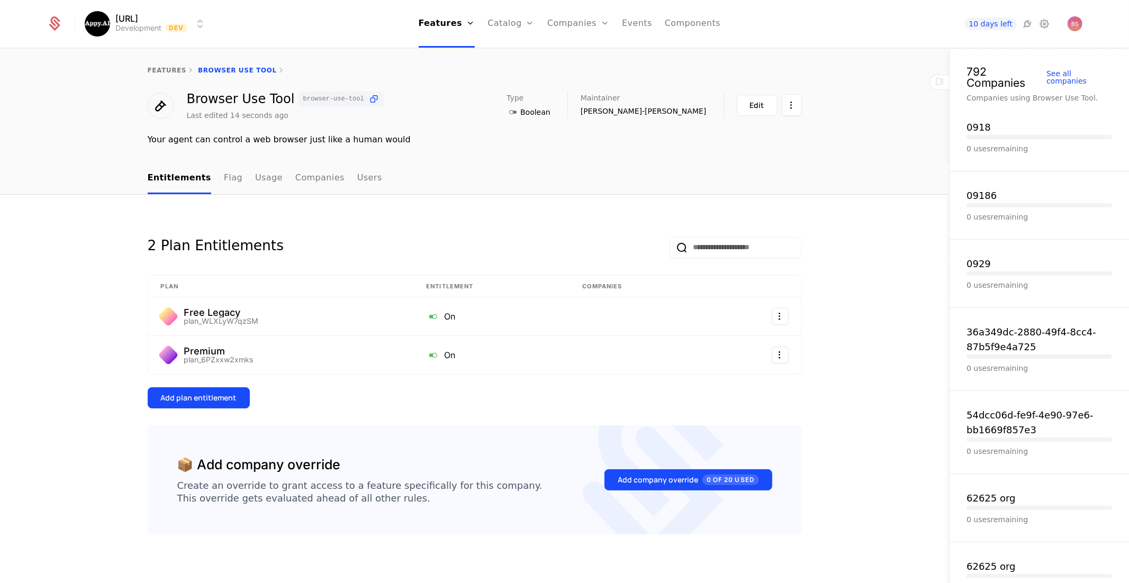
click at [234, 397] on div "Add plan entitlement" at bounding box center [199, 398] width 76 height 11
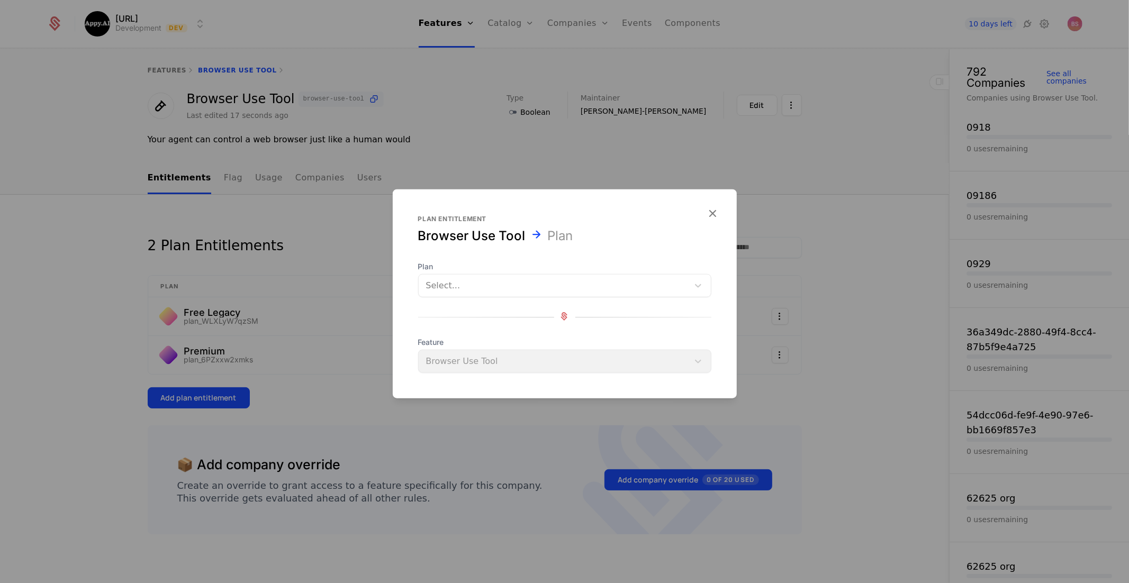
click at [300, 372] on div at bounding box center [564, 291] width 1129 height 583
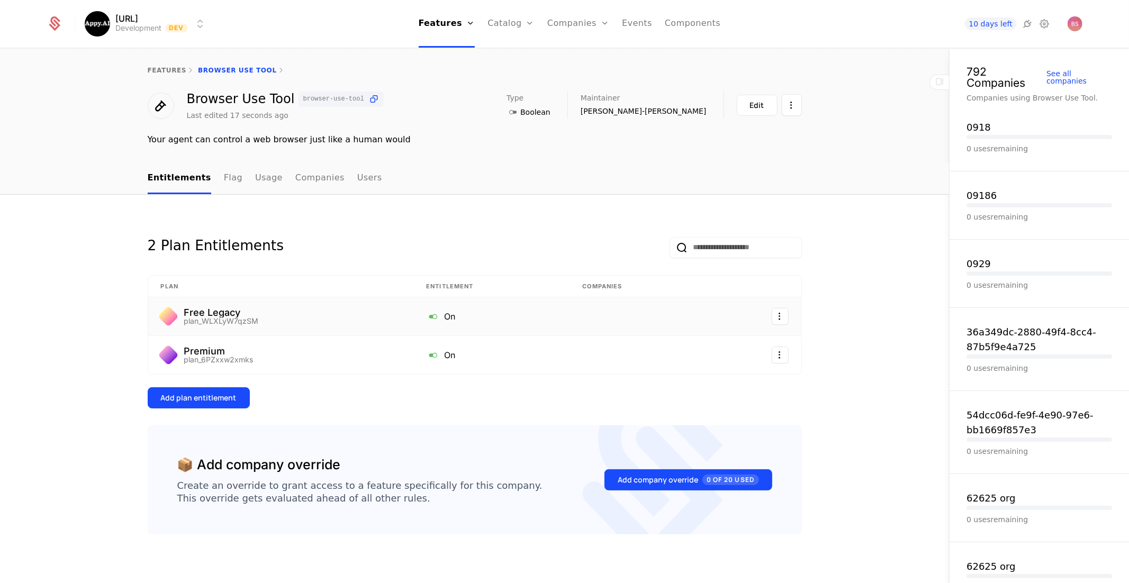
scroll to position [8, 0]
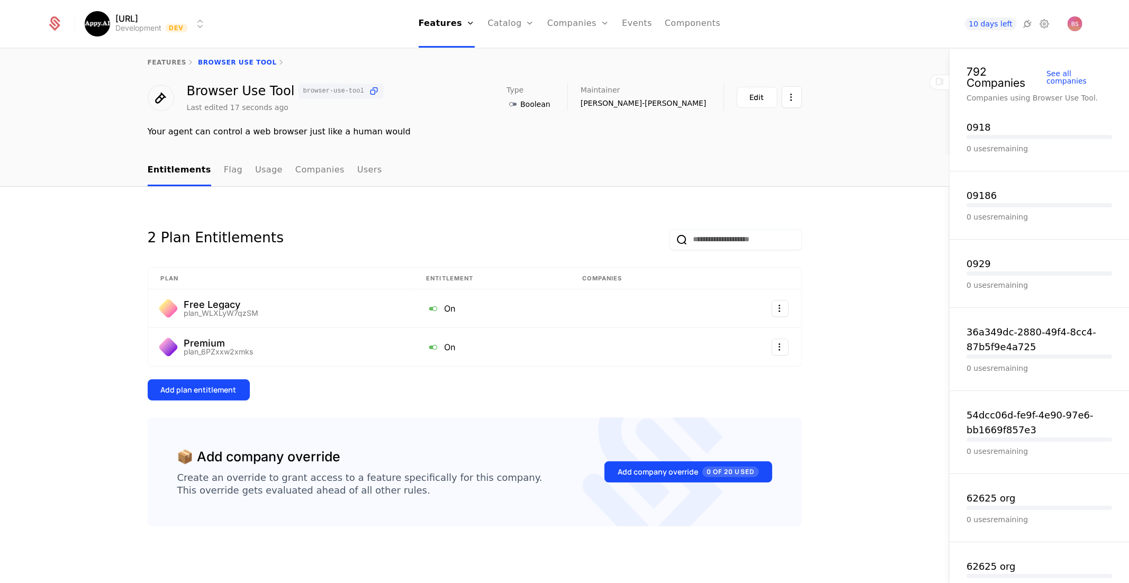
click at [436, 27] on link "Features" at bounding box center [447, 24] width 57 height 48
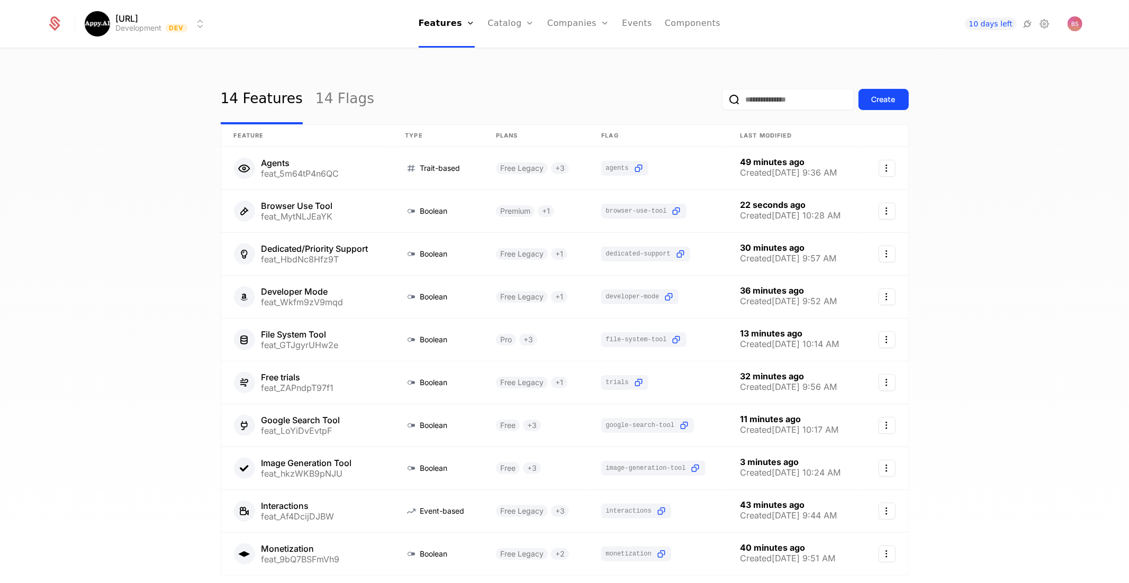
click at [892, 99] on div "Create" at bounding box center [883, 99] width 24 height 11
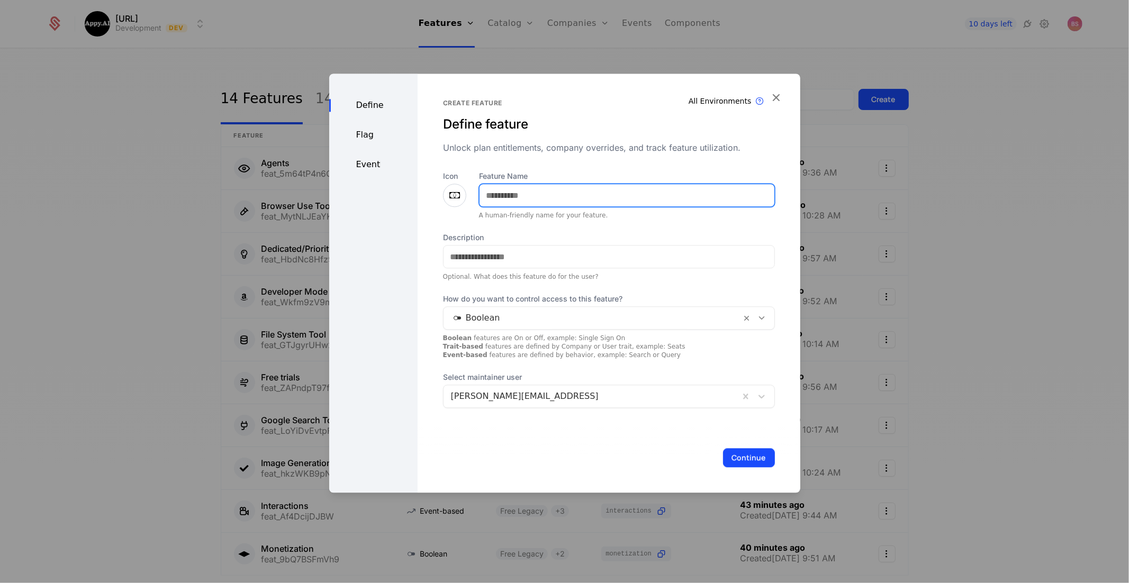
click at [550, 196] on input "Feature Name" at bounding box center [626, 195] width 295 height 22
type input "**********"
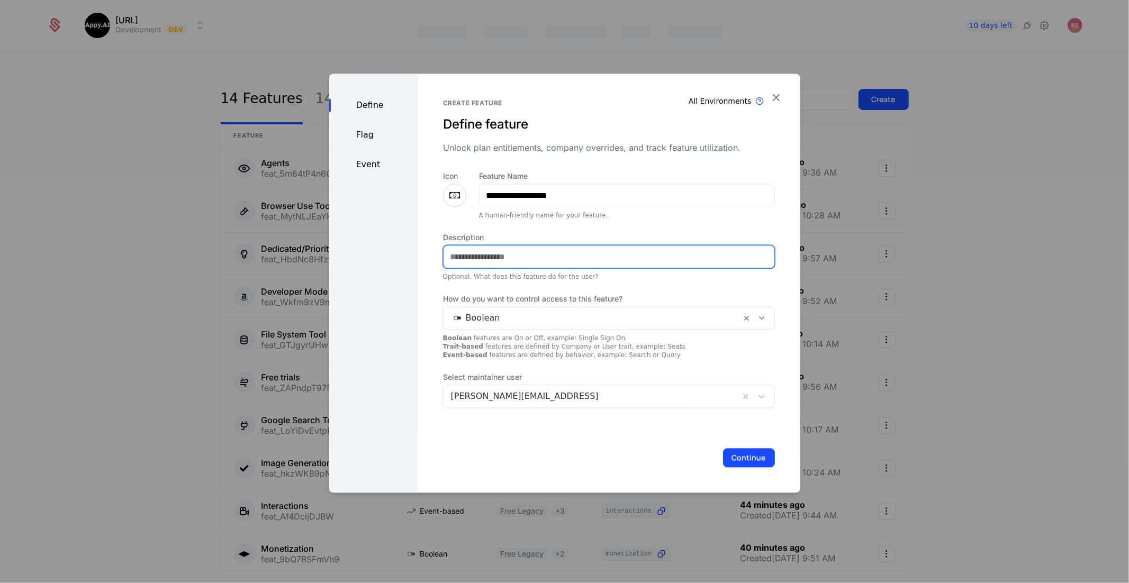
click at [477, 259] on input "Description" at bounding box center [608, 257] width 331 height 22
click at [660, 258] on input "**********" at bounding box center [609, 257] width 333 height 23
drag, startPoint x: 664, startPoint y: 257, endPoint x: 820, endPoint y: 262, distance: 155.7
click at [822, 263] on div "**********" at bounding box center [564, 291] width 1129 height 583
click at [699, 251] on input "**********" at bounding box center [609, 257] width 333 height 23
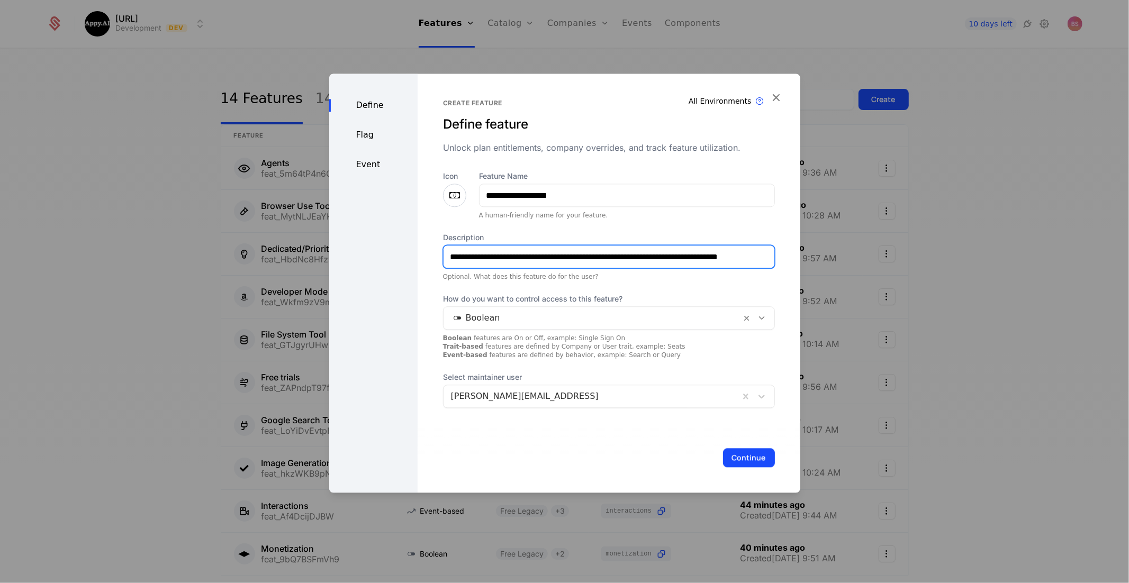
drag, startPoint x: 668, startPoint y: 258, endPoint x: 766, endPoint y: 256, distance: 97.4
click at [766, 256] on input "**********" at bounding box center [609, 257] width 333 height 23
type input "**********"
click at [760, 460] on button "Continue" at bounding box center [749, 457] width 52 height 19
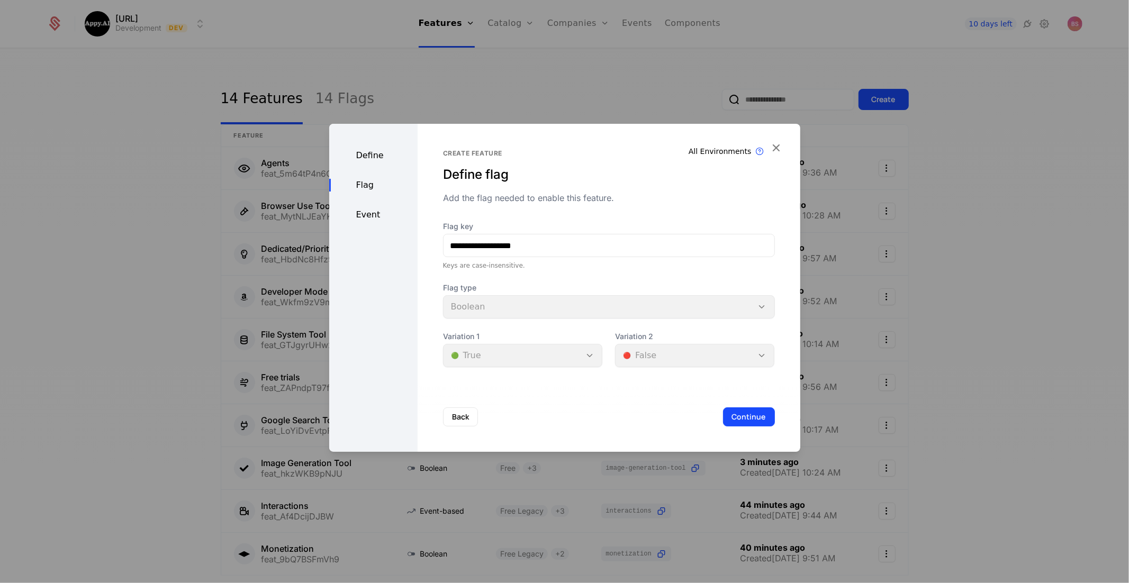
click at [758, 420] on button "Continue" at bounding box center [749, 416] width 52 height 19
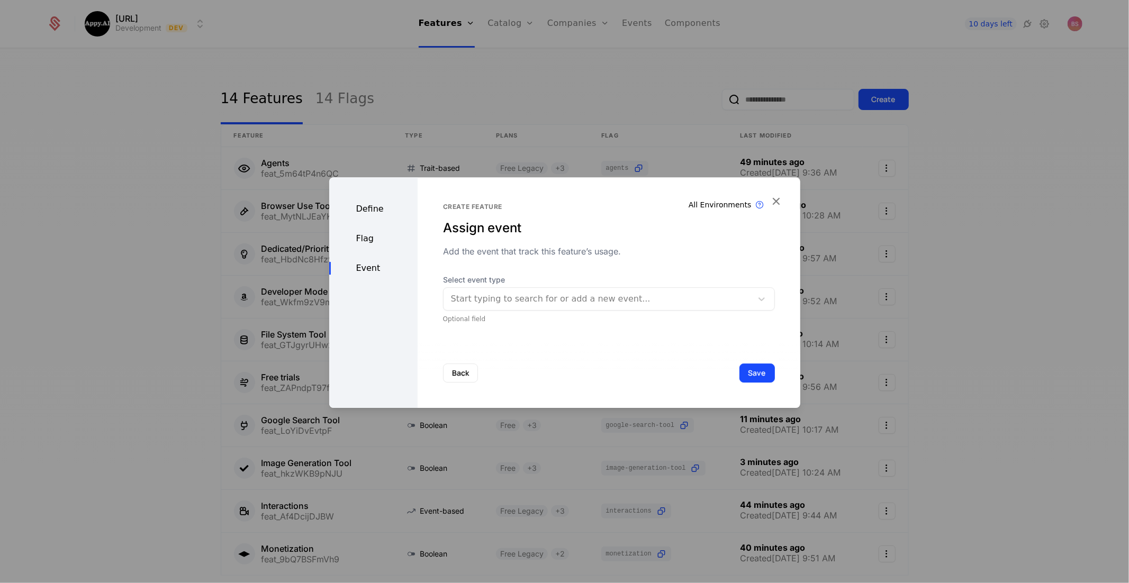
click at [746, 372] on button "Save" at bounding box center [756, 373] width 35 height 19
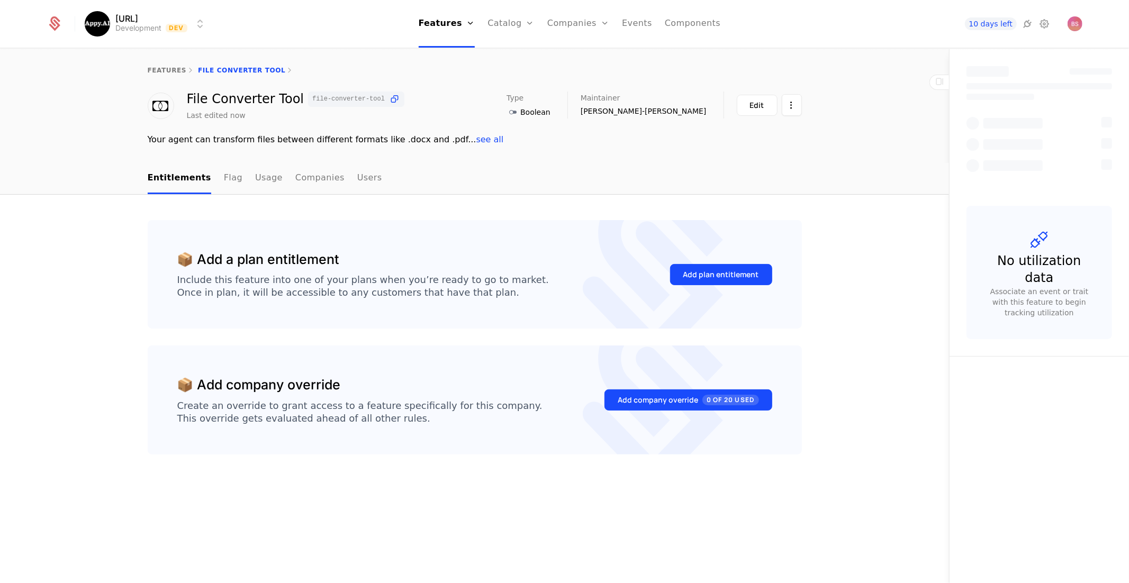
click at [697, 269] on div "Add plan entitlement" at bounding box center [721, 274] width 76 height 11
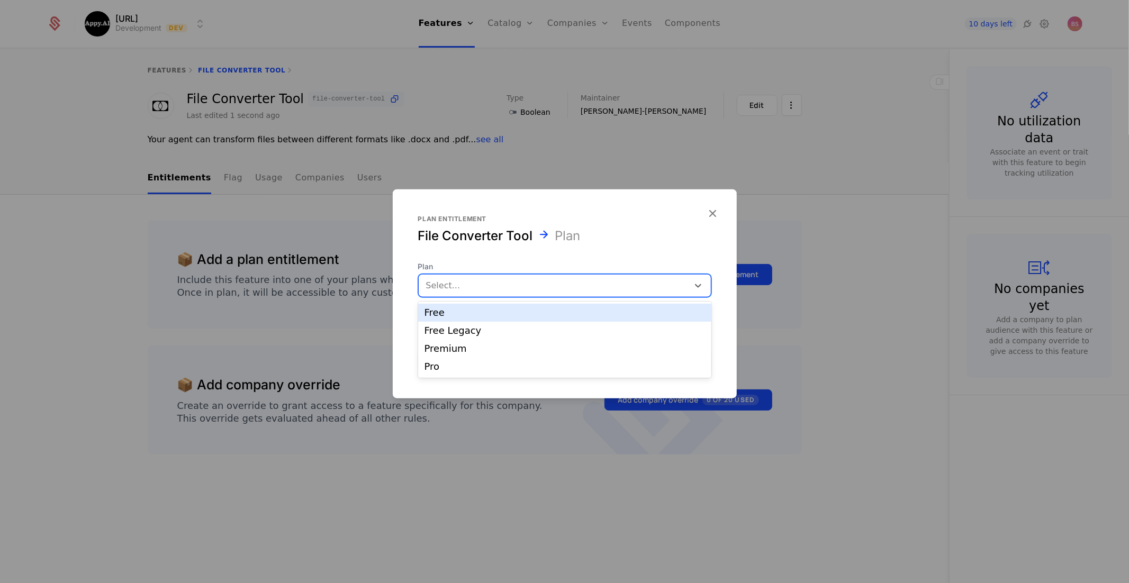
click at [530, 284] on div at bounding box center [553, 285] width 255 height 15
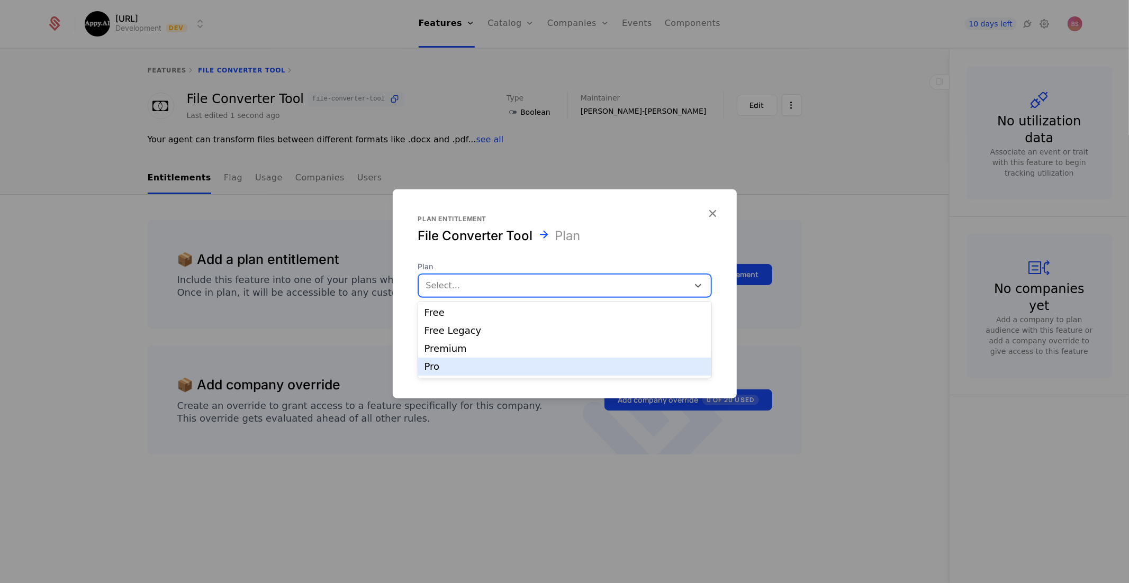
click at [468, 368] on div "Pro" at bounding box center [564, 367] width 280 height 10
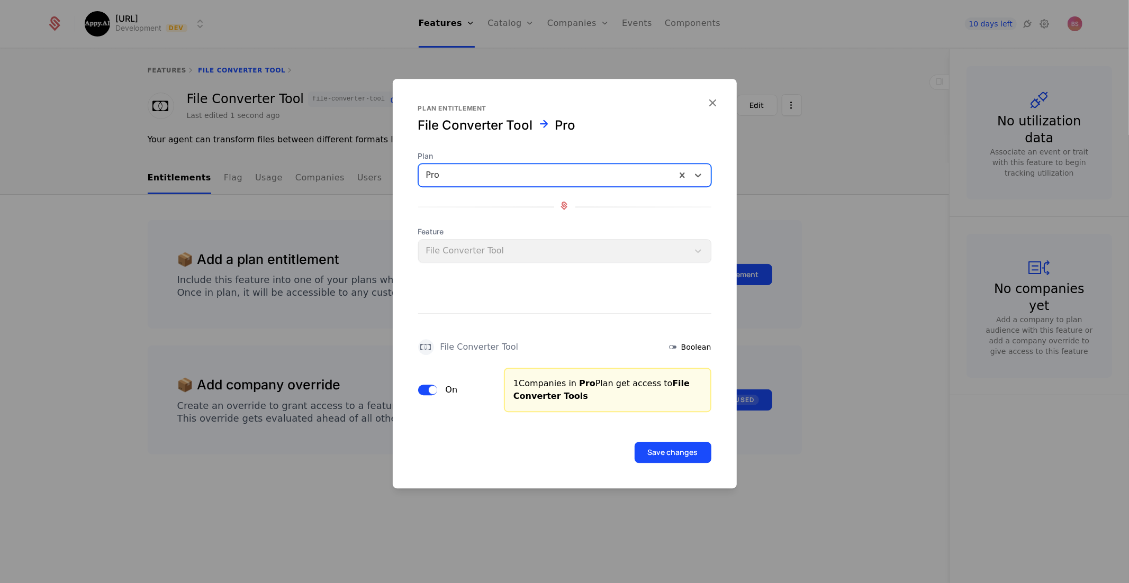
click at [671, 452] on button "Save changes" at bounding box center [672, 452] width 77 height 21
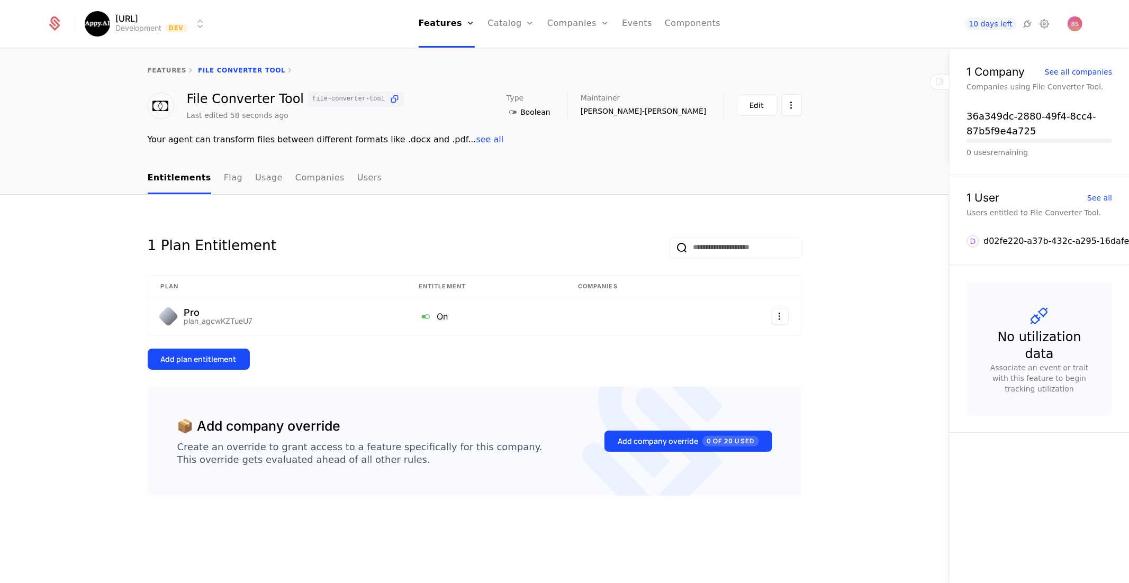
click at [159, 360] on button "Add plan entitlement" at bounding box center [199, 359] width 102 height 21
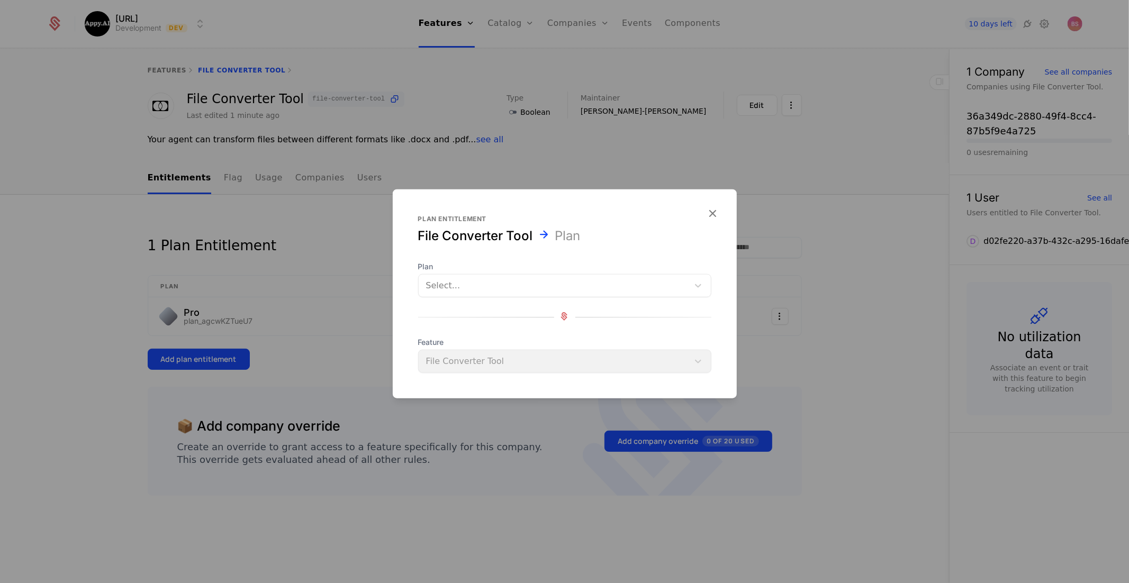
click at [499, 283] on div at bounding box center [553, 285] width 255 height 15
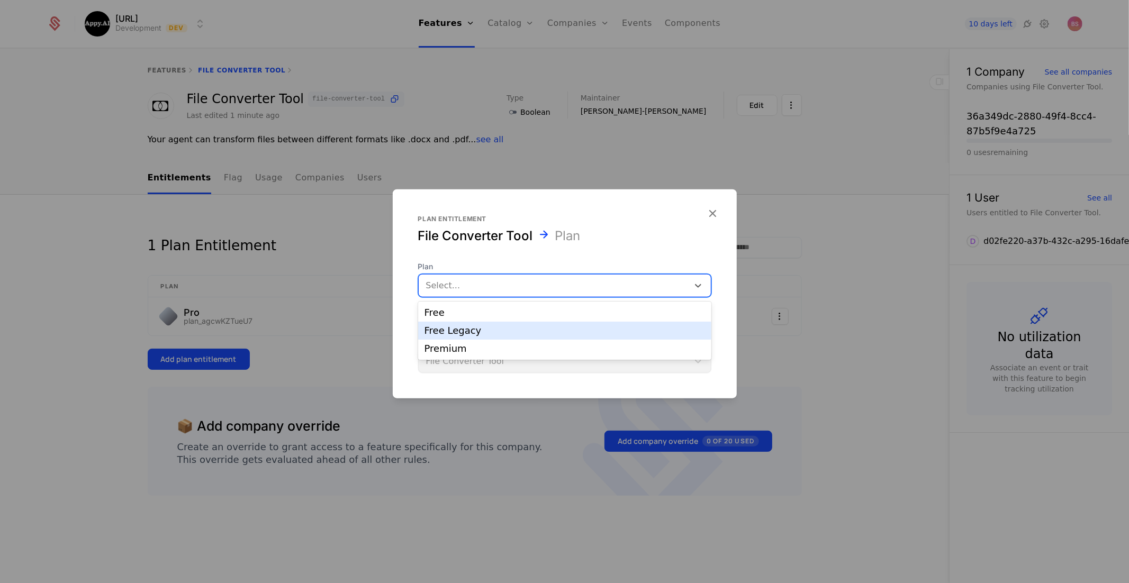
click at [481, 337] on div "Free Legacy" at bounding box center [564, 331] width 293 height 18
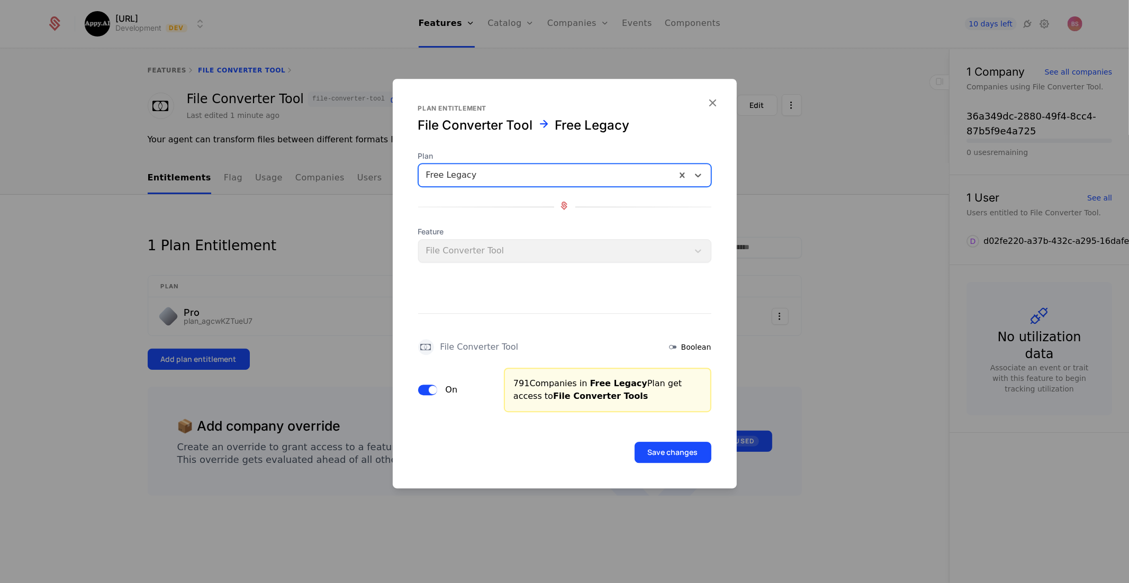
click at [677, 457] on button "Save changes" at bounding box center [672, 452] width 77 height 21
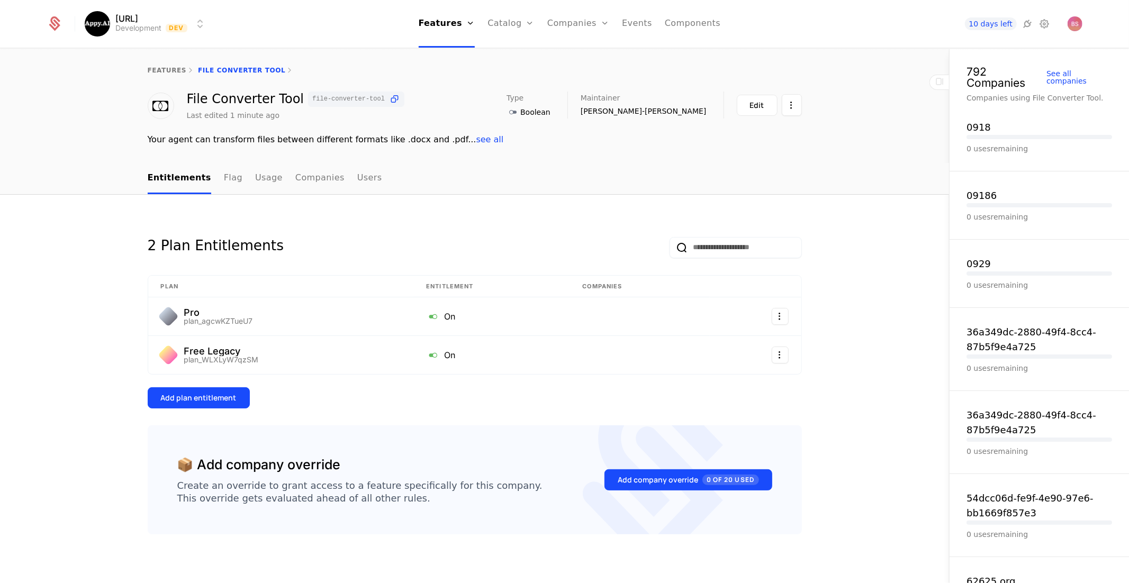
click at [177, 74] on link "features" at bounding box center [167, 70] width 39 height 7
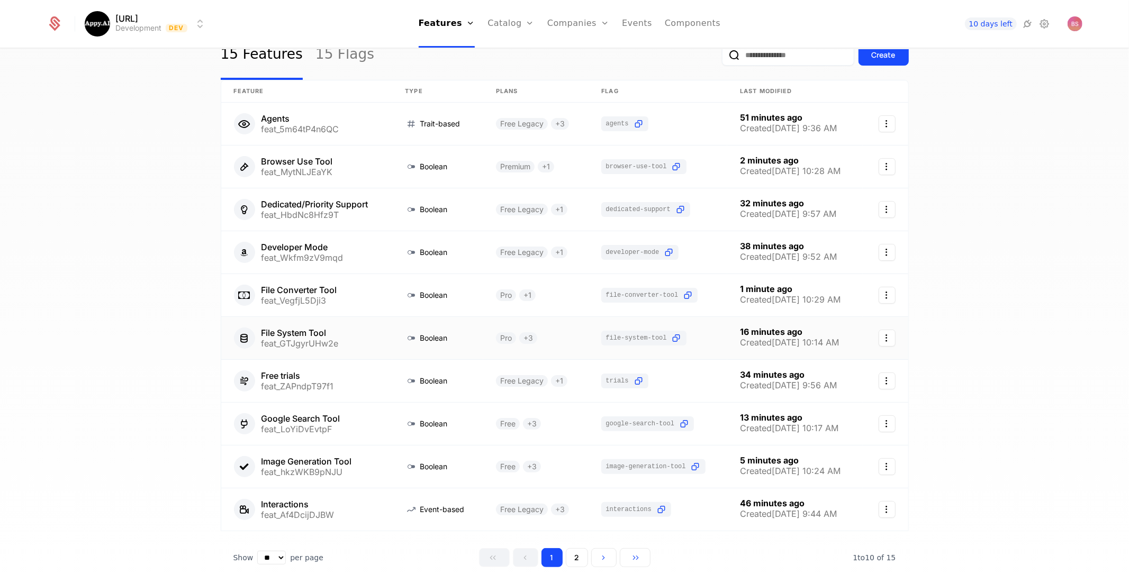
scroll to position [54, 0]
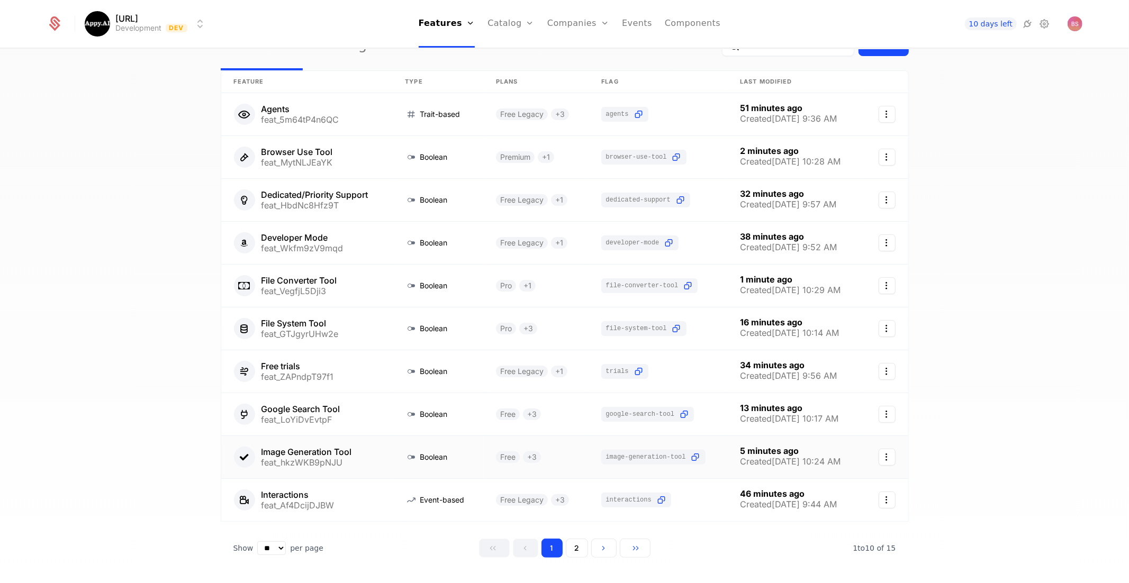
click at [375, 444] on link at bounding box center [306, 457] width 171 height 42
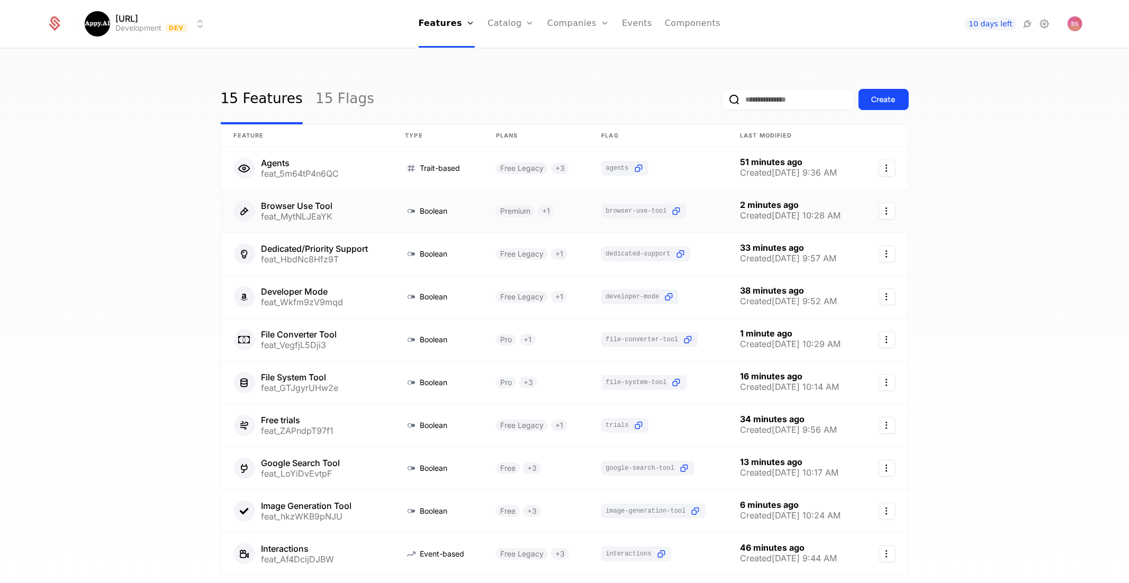
click at [562, 211] on link at bounding box center [535, 211] width 105 height 42
click at [891, 97] on div "Create" at bounding box center [883, 99] width 24 height 11
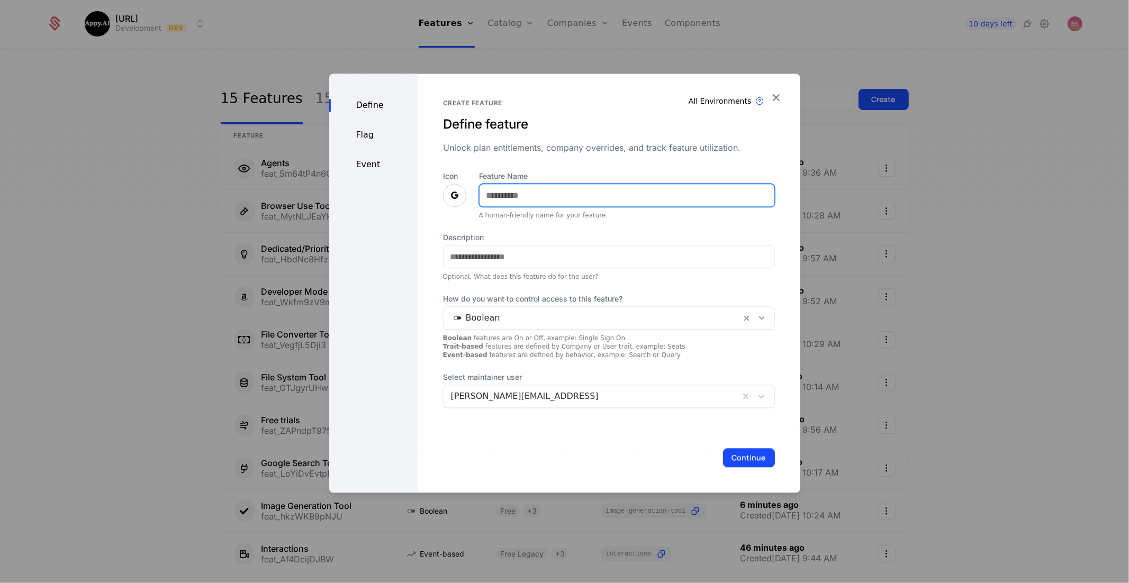
click at [536, 188] on input "Feature Name" at bounding box center [626, 195] width 295 height 22
type input "**********"
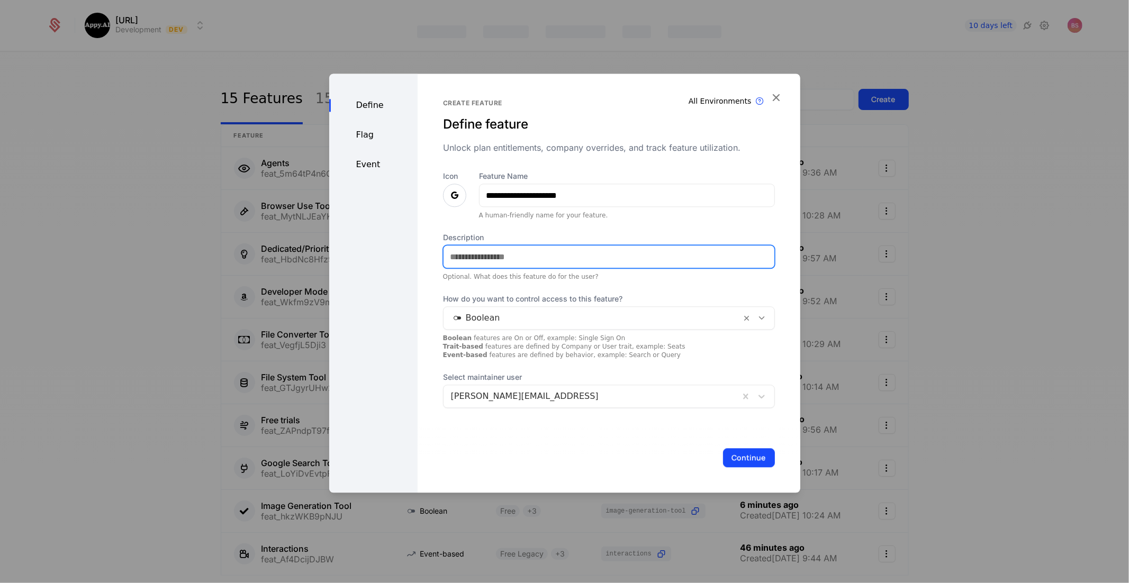
drag, startPoint x: 485, startPoint y: 259, endPoint x: 480, endPoint y: 257, distance: 5.7
click at [486, 259] on input "Description" at bounding box center [608, 257] width 331 height 22
paste input "**********"
drag, startPoint x: 466, startPoint y: 256, endPoint x: 386, endPoint y: 251, distance: 79.5
click at [386, 251] on div "**********" at bounding box center [564, 283] width 471 height 419
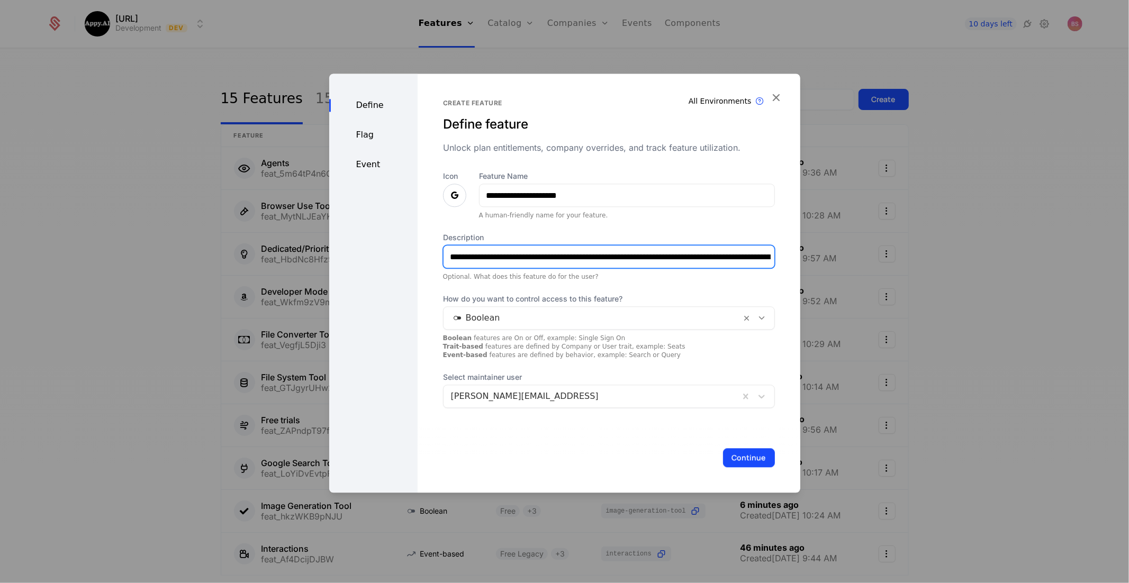
click at [459, 257] on input "**********" at bounding box center [609, 257] width 333 height 23
drag, startPoint x: 489, startPoint y: 259, endPoint x: 403, endPoint y: 254, distance: 86.4
click at [403, 254] on div "**********" at bounding box center [564, 283] width 471 height 419
drag, startPoint x: 550, startPoint y: 257, endPoint x: 507, endPoint y: 261, distance: 43.1
click at [506, 259] on input "**********" at bounding box center [609, 257] width 333 height 23
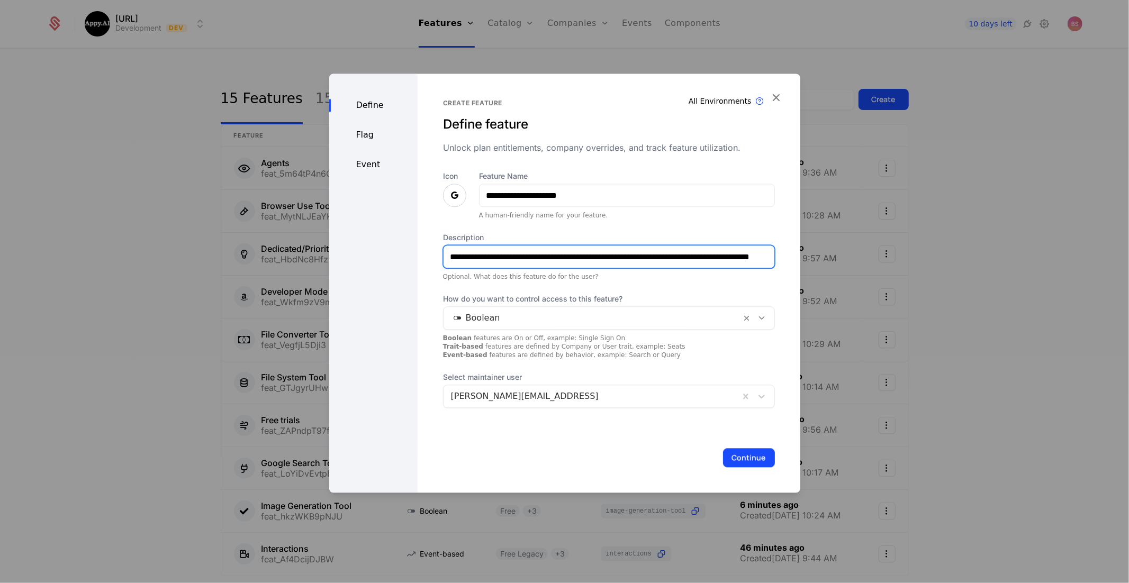
type input "**********"
click at [380, 135] on div "Flag" at bounding box center [373, 135] width 88 height 13
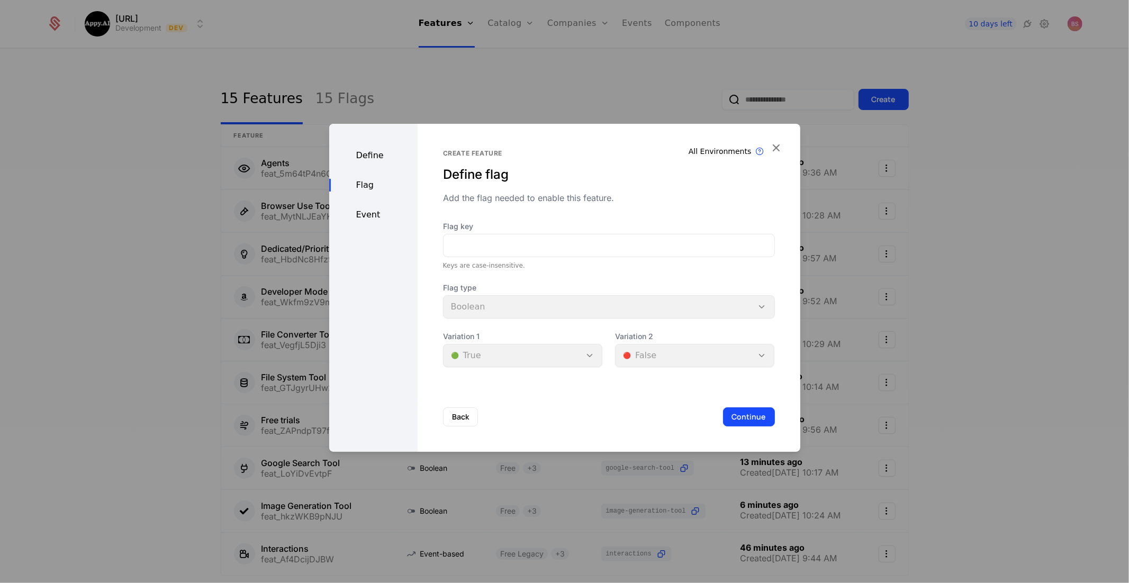
click at [740, 413] on button "Continue" at bounding box center [749, 416] width 52 height 19
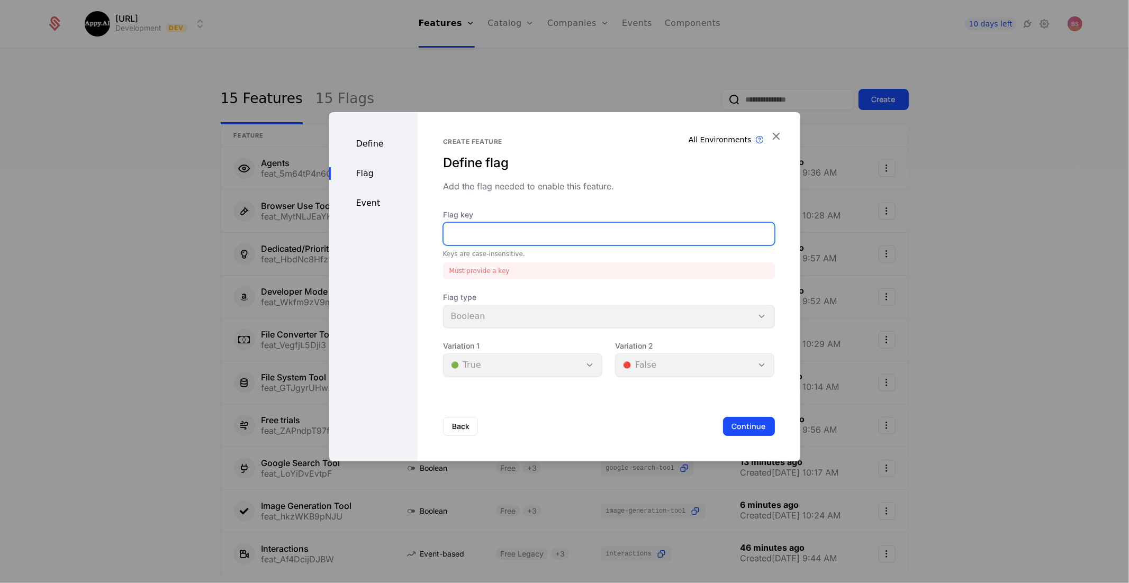
click at [503, 229] on input "Flag key" at bounding box center [608, 234] width 331 height 22
click at [366, 146] on div "Define" at bounding box center [373, 144] width 88 height 13
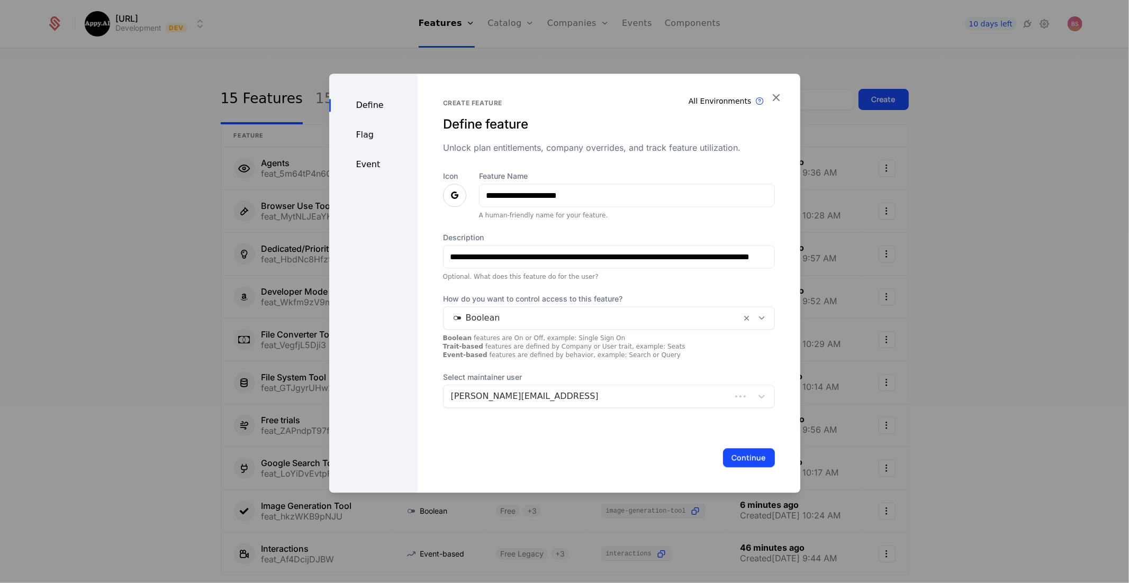
click at [364, 157] on div "Define Flag Event" at bounding box center [373, 283] width 88 height 419
click at [373, 140] on div "Flag" at bounding box center [373, 135] width 88 height 13
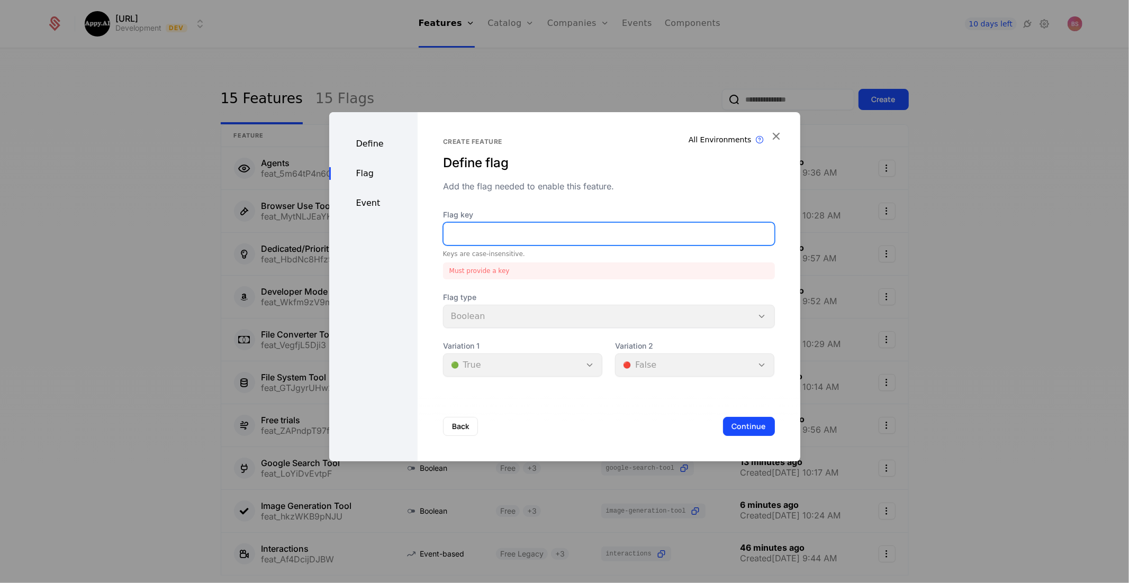
click at [484, 226] on input "Flag key" at bounding box center [608, 234] width 331 height 22
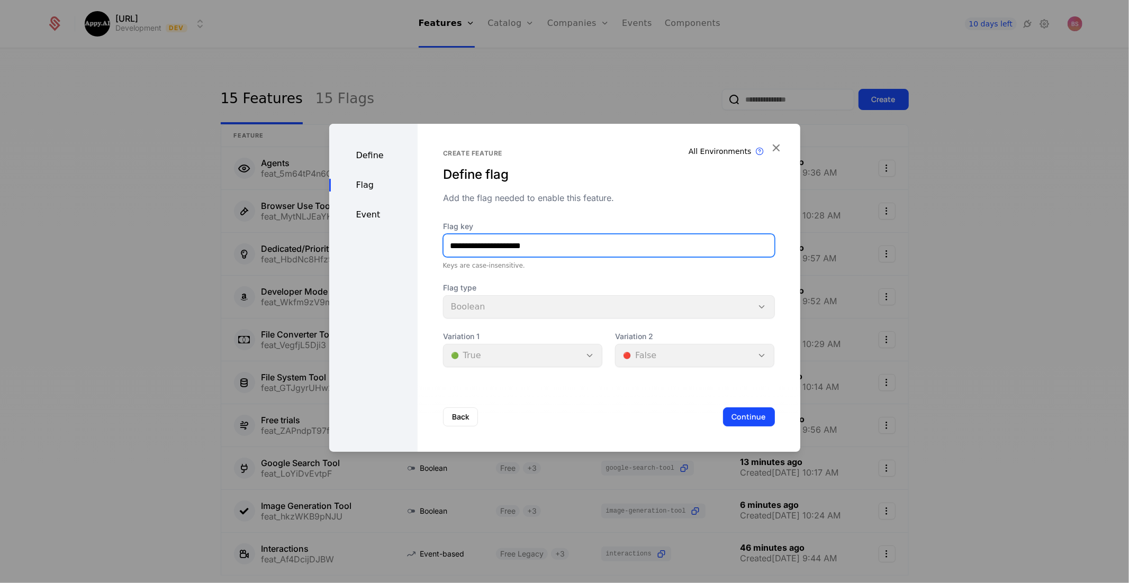
type input "**********"
click at [749, 418] on button "Continue" at bounding box center [749, 416] width 52 height 19
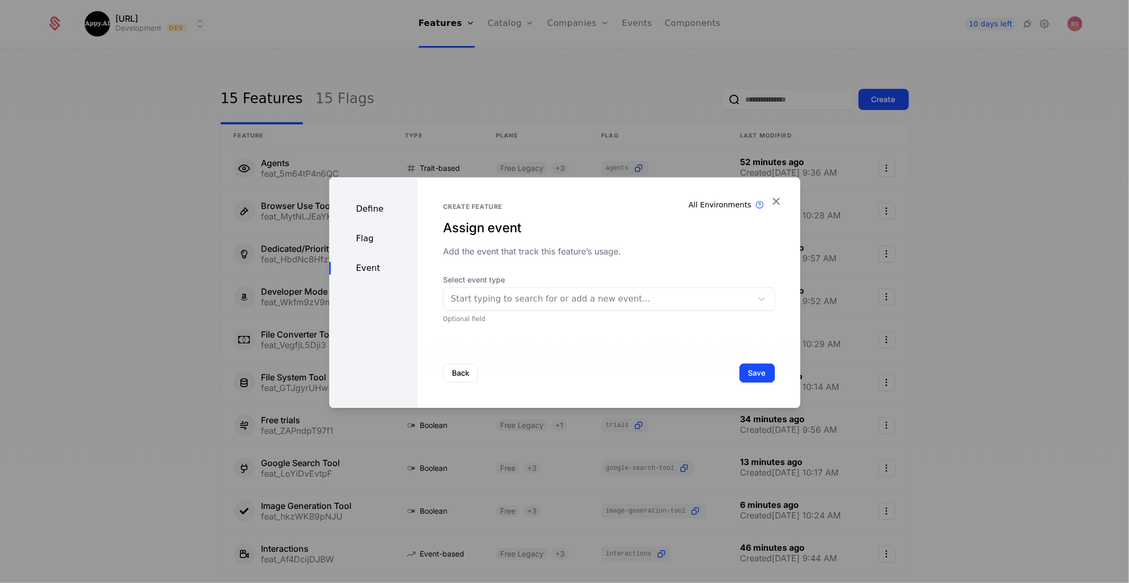
click at [765, 378] on button "Save" at bounding box center [756, 373] width 35 height 19
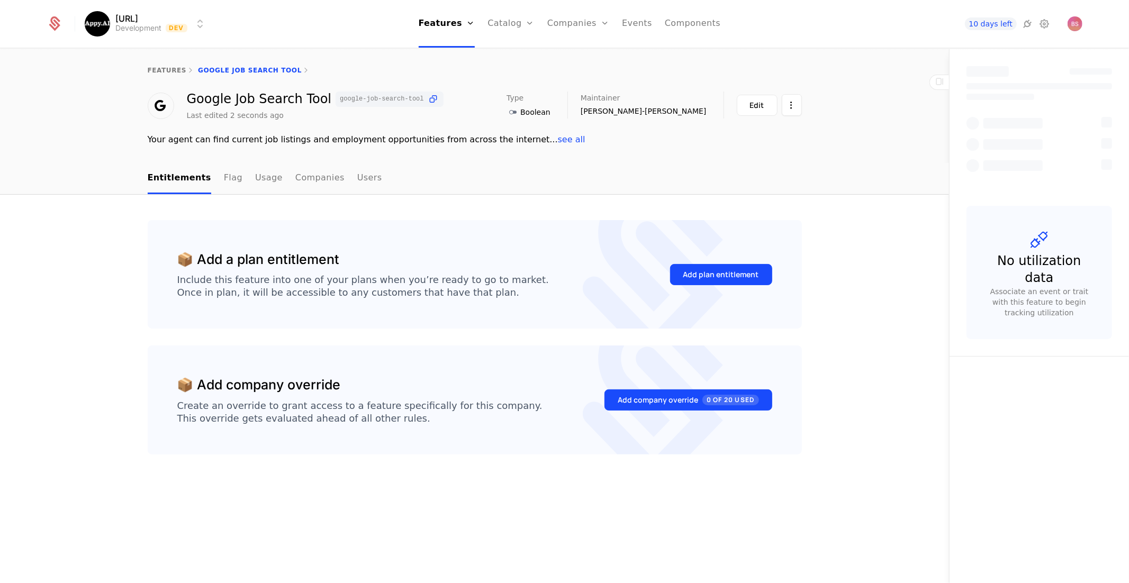
click at [680, 276] on button "Add plan entitlement" at bounding box center [721, 274] width 102 height 21
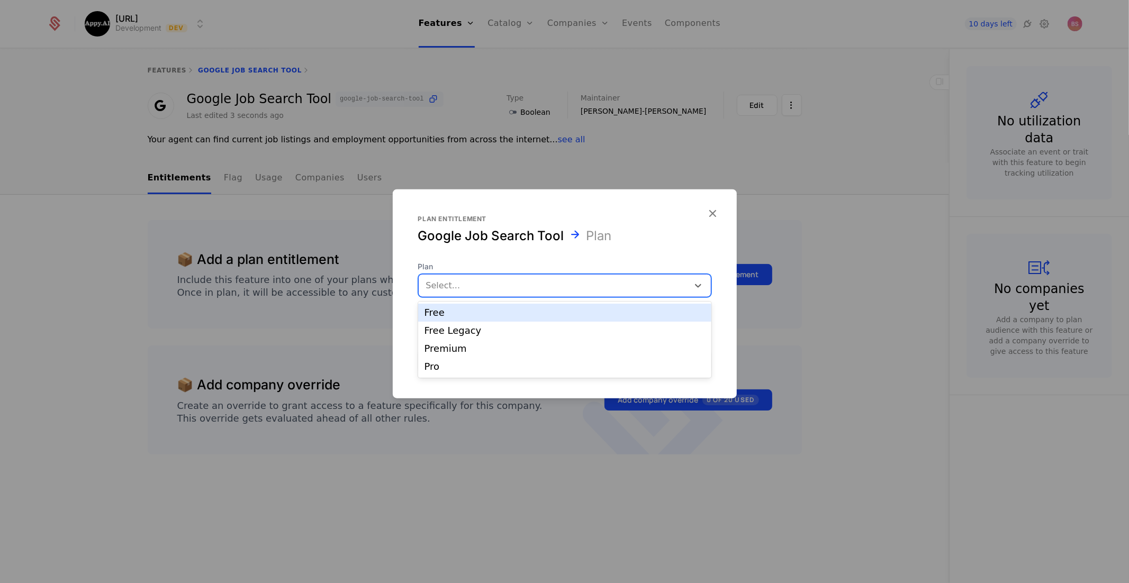
click at [561, 292] on div at bounding box center [553, 285] width 255 height 15
click at [516, 329] on div "Free Legacy" at bounding box center [564, 331] width 280 height 10
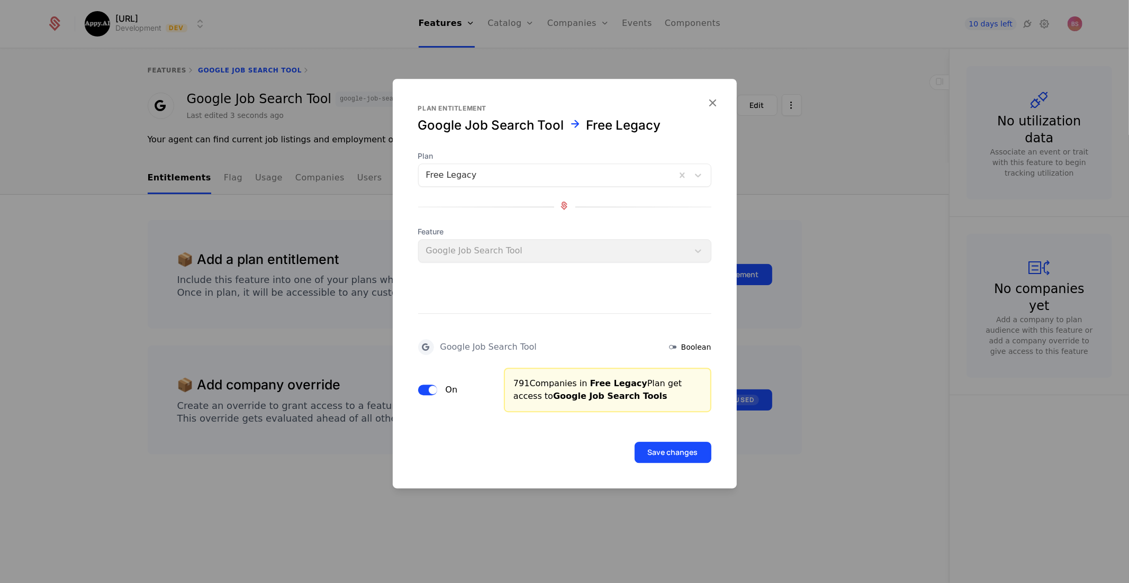
click at [658, 445] on button "Save changes" at bounding box center [672, 452] width 77 height 21
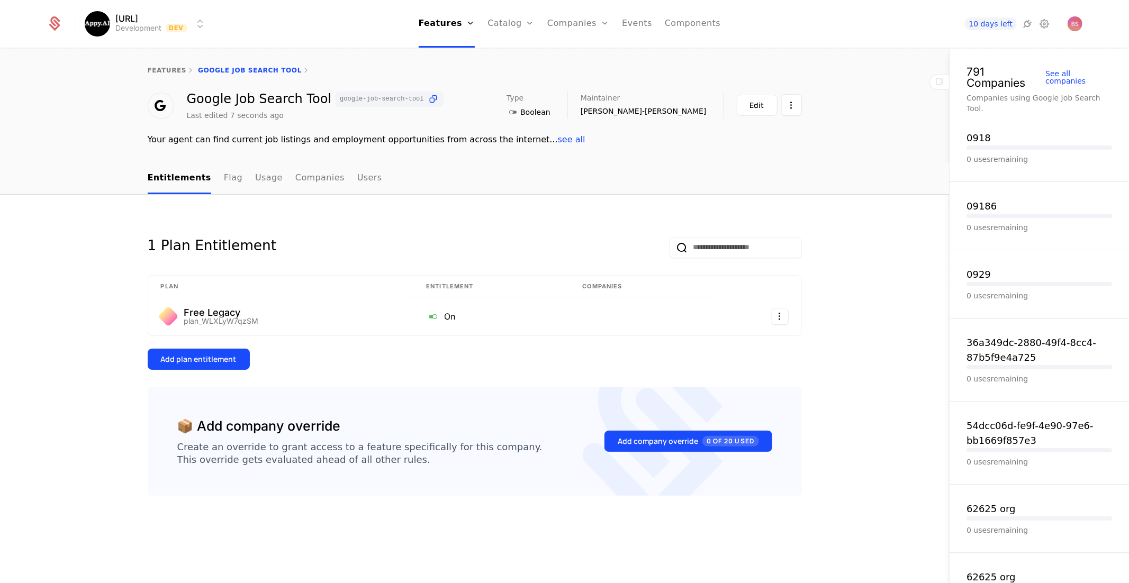
click at [240, 364] on button "Add plan entitlement" at bounding box center [199, 359] width 102 height 21
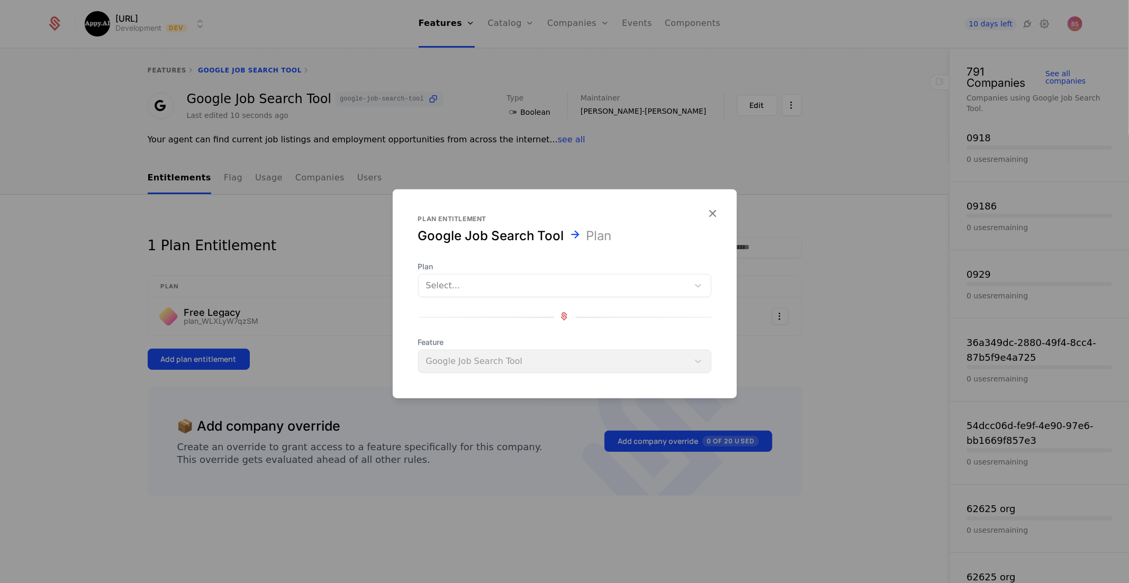
click at [497, 287] on div at bounding box center [553, 285] width 255 height 15
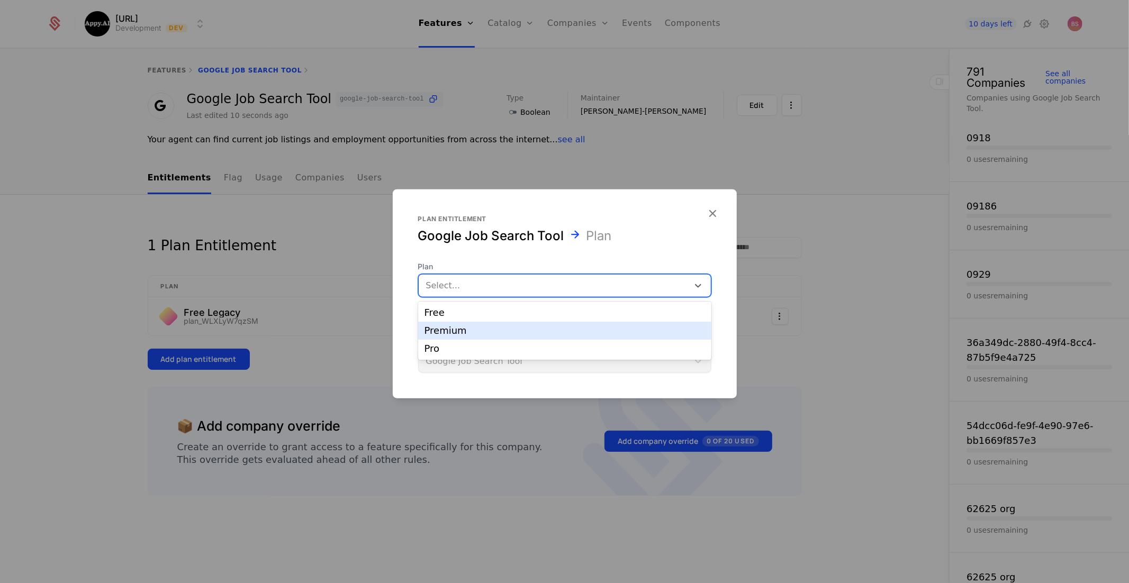
click at [488, 334] on div "Premium" at bounding box center [564, 331] width 280 height 10
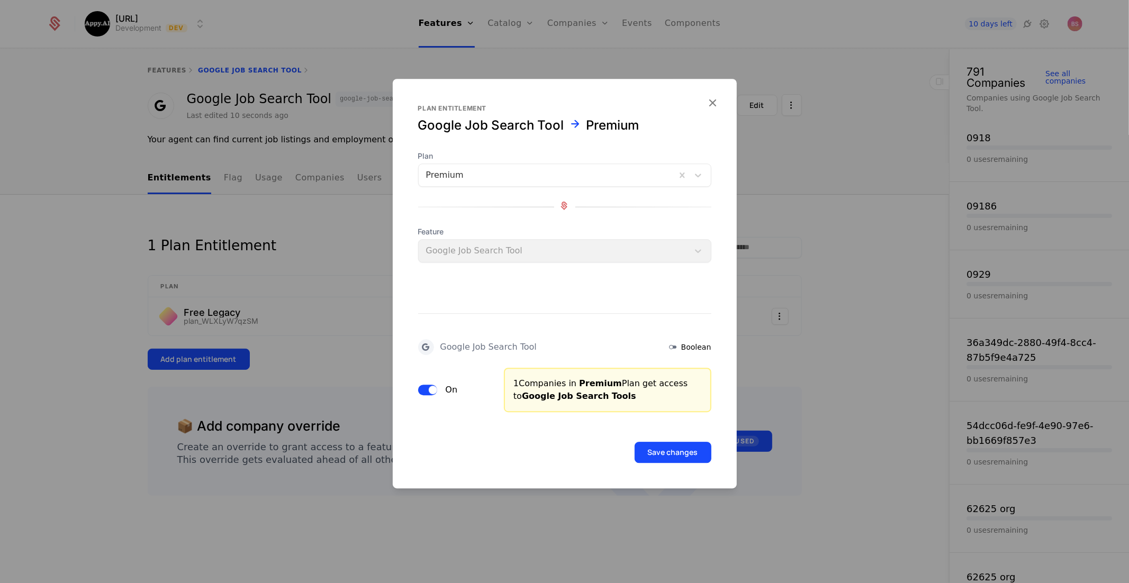
click at [688, 447] on button "Save changes" at bounding box center [672, 452] width 77 height 21
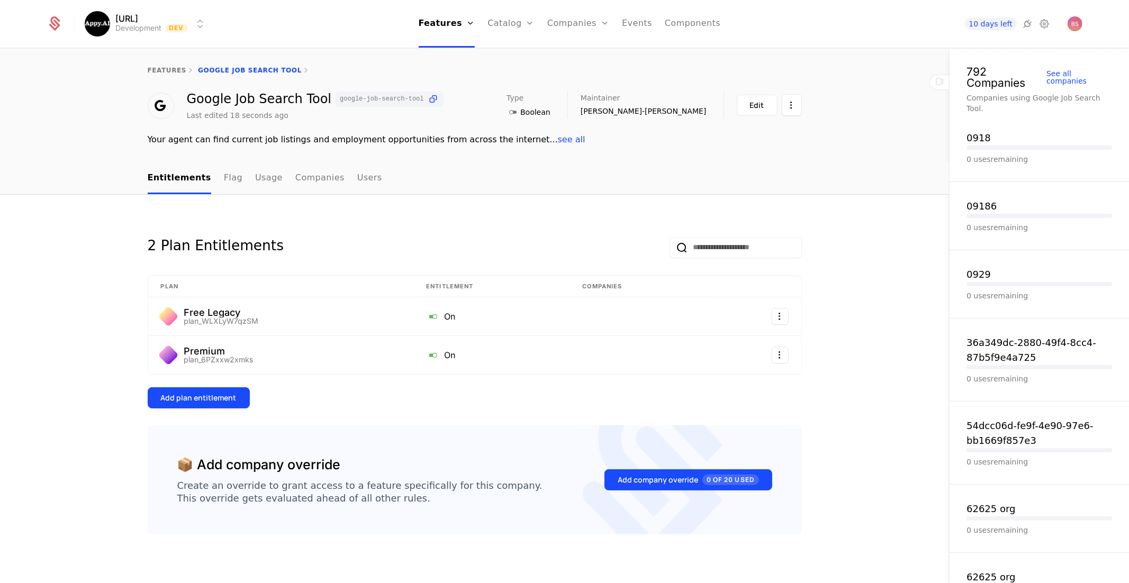
click at [199, 403] on button "Add plan entitlement" at bounding box center [199, 397] width 102 height 21
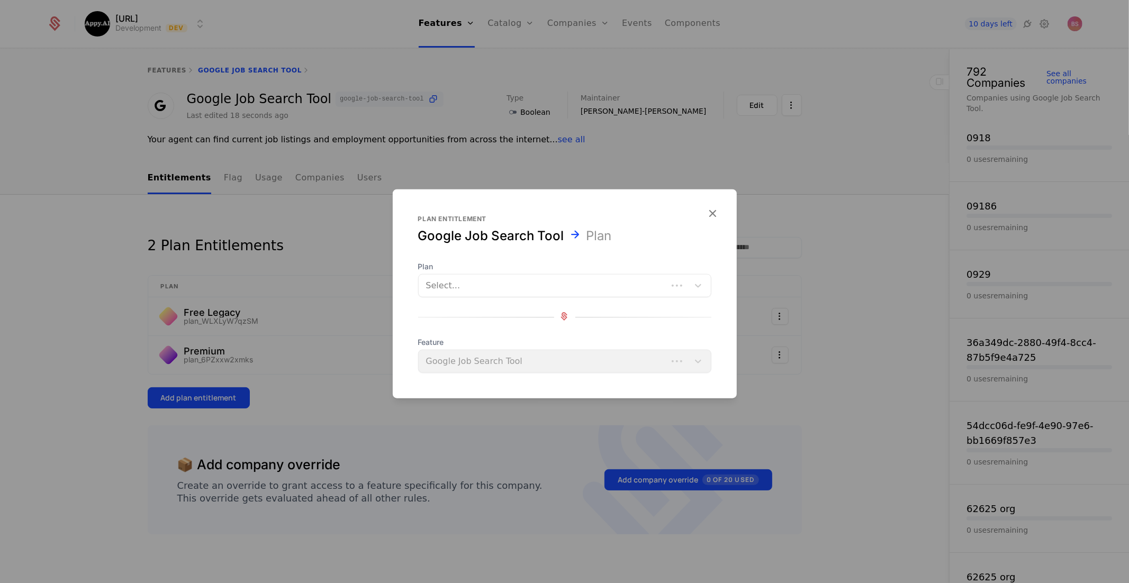
click at [506, 286] on div at bounding box center [543, 285] width 234 height 15
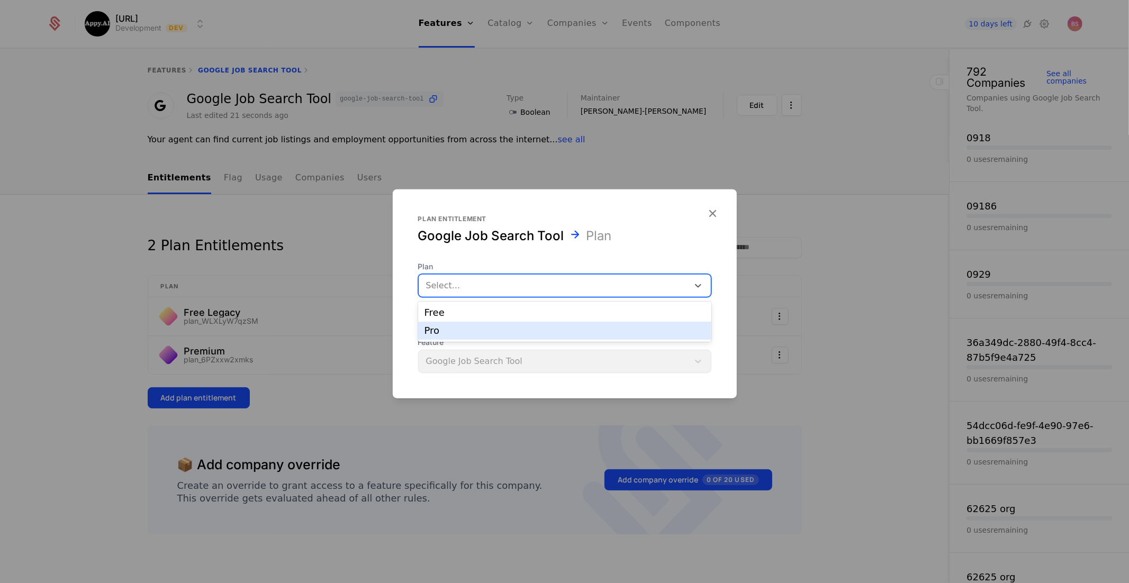
click at [494, 328] on div "Pro" at bounding box center [564, 331] width 280 height 10
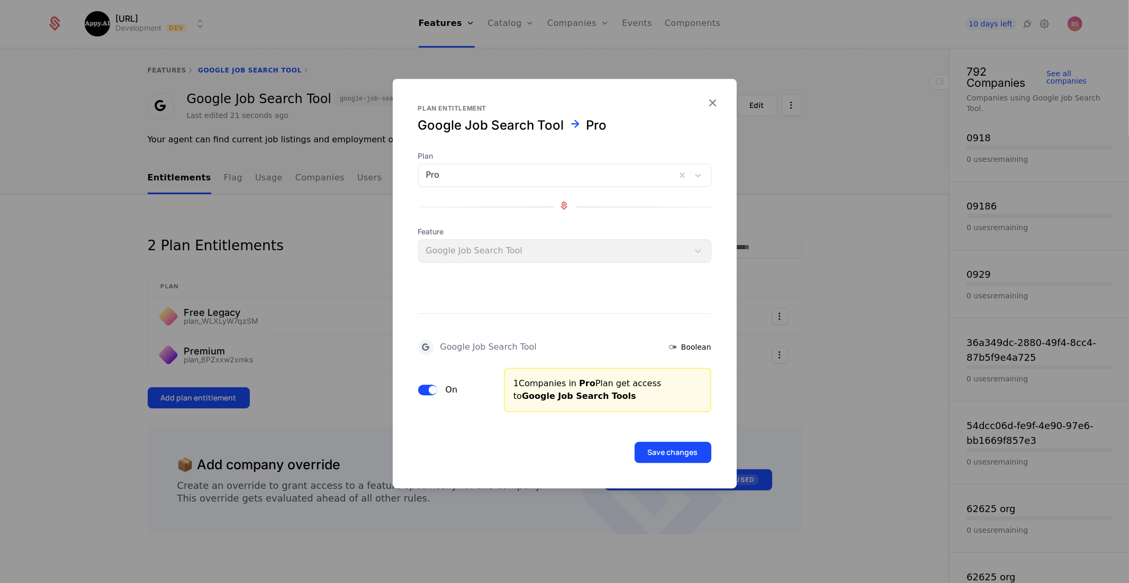
click at [699, 449] on button "Save changes" at bounding box center [672, 452] width 77 height 21
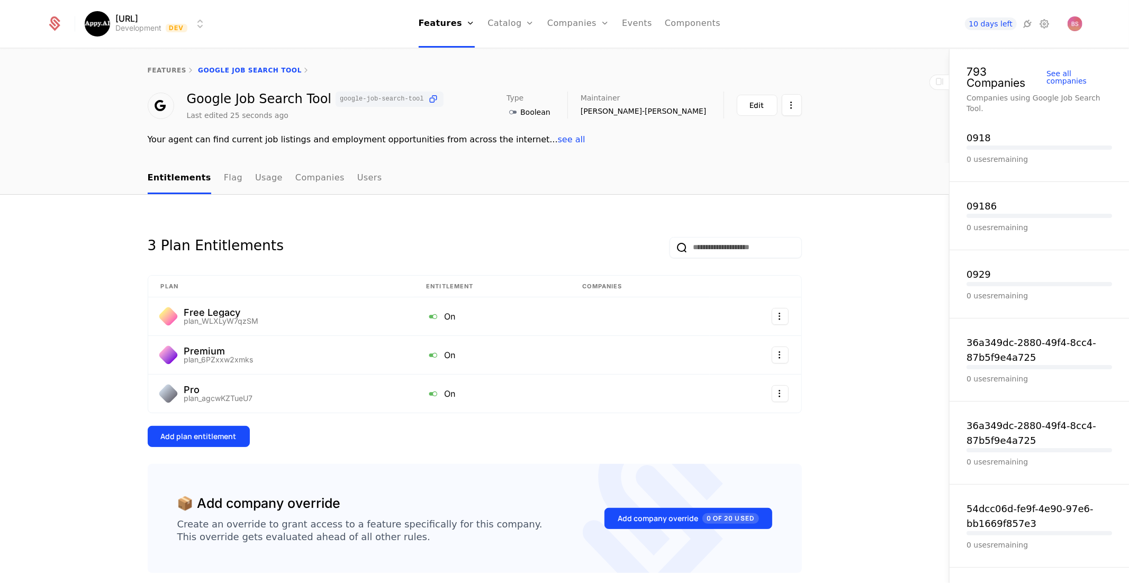
click at [174, 71] on link "features" at bounding box center [167, 70] width 39 height 7
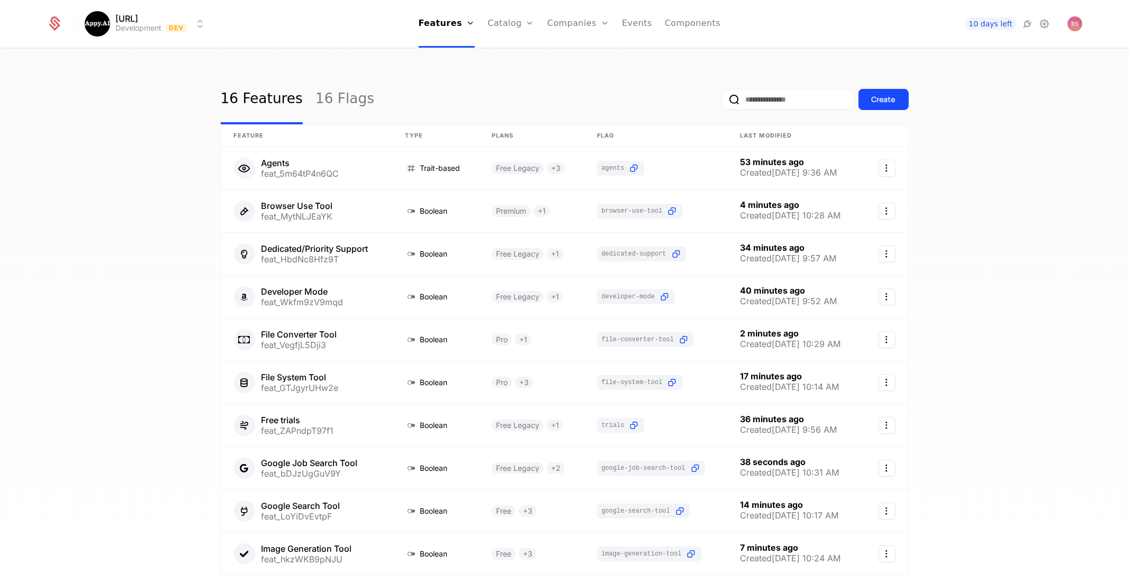
click at [884, 99] on div "Create" at bounding box center [883, 99] width 24 height 11
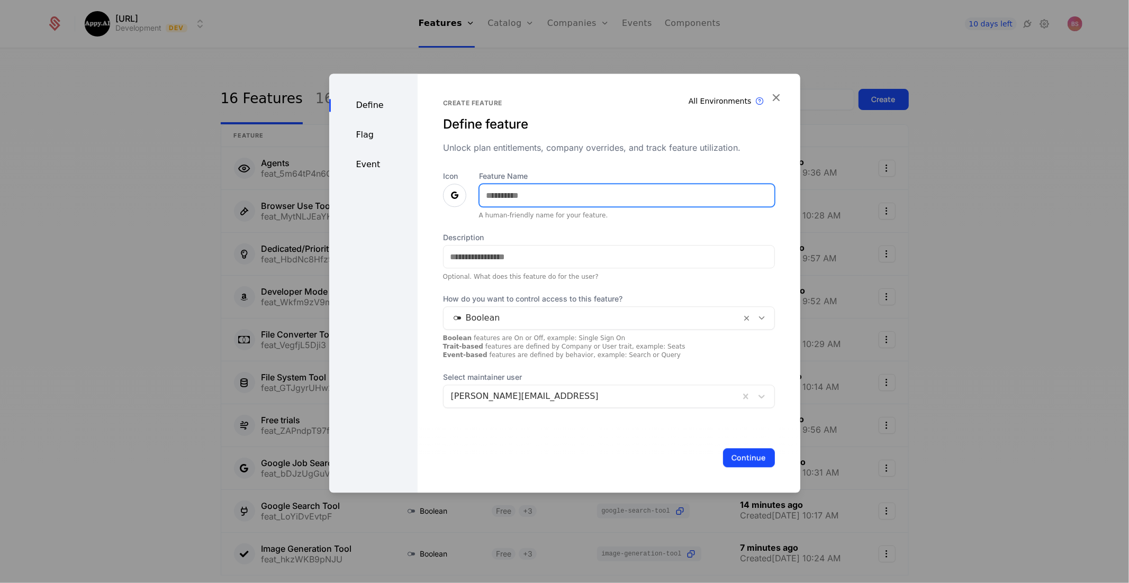
click at [603, 195] on input "Feature Name" at bounding box center [626, 195] width 295 height 22
type input "**********"
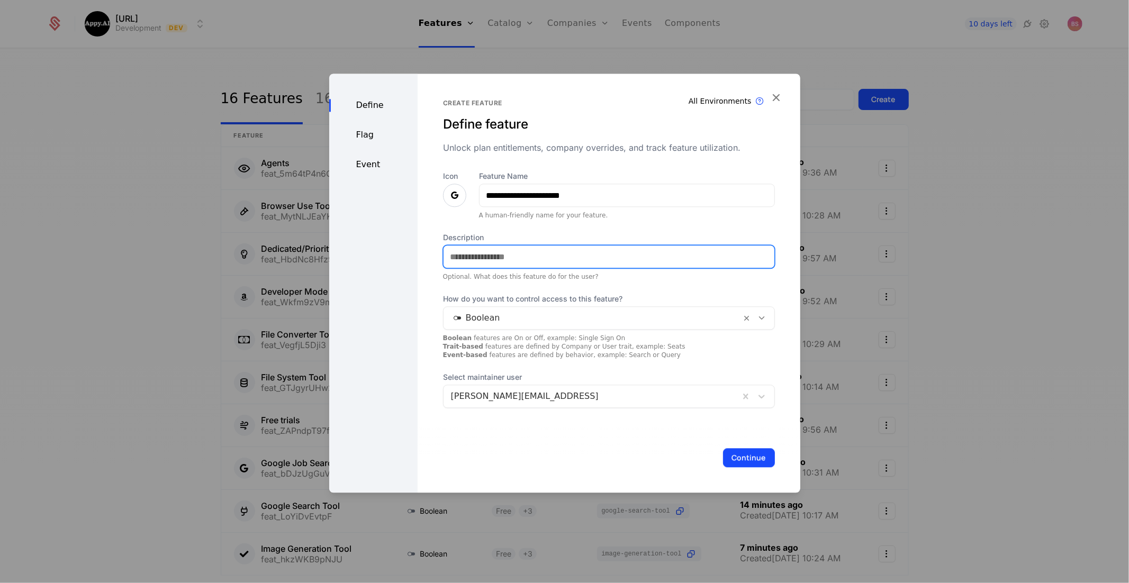
click at [470, 250] on input "Description" at bounding box center [608, 257] width 331 height 22
paste input "**********"
click at [495, 256] on input "**********" at bounding box center [609, 257] width 333 height 23
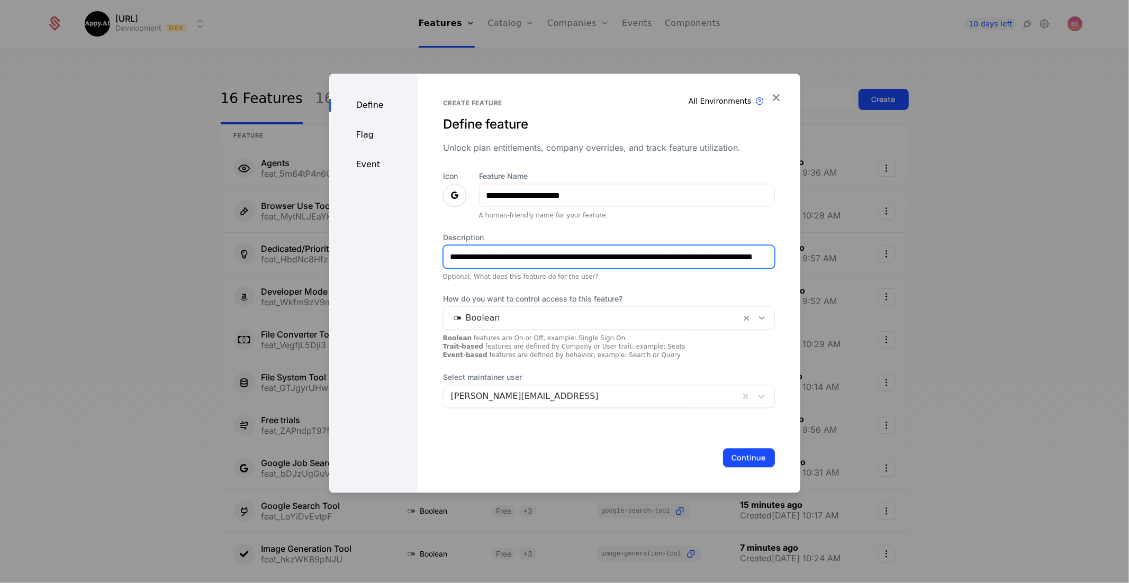
drag, startPoint x: 502, startPoint y: 256, endPoint x: 289, endPoint y: 251, distance: 212.2
click at [289, 251] on div "**********" at bounding box center [564, 291] width 1129 height 583
type input "**********"
click at [752, 458] on button "Continue" at bounding box center [749, 457] width 52 height 19
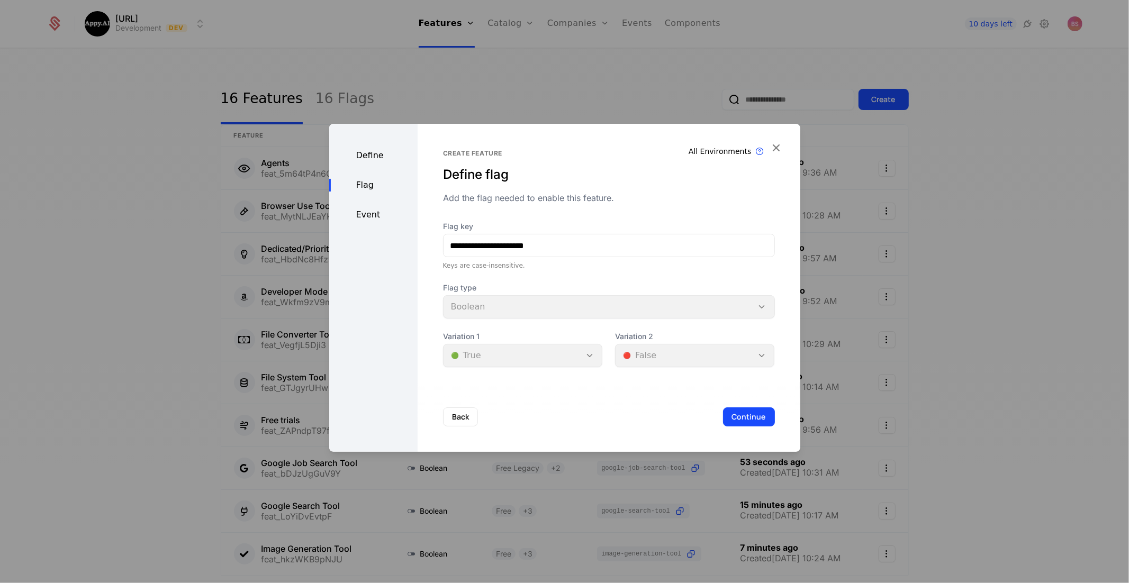
click at [759, 419] on button "Continue" at bounding box center [749, 416] width 52 height 19
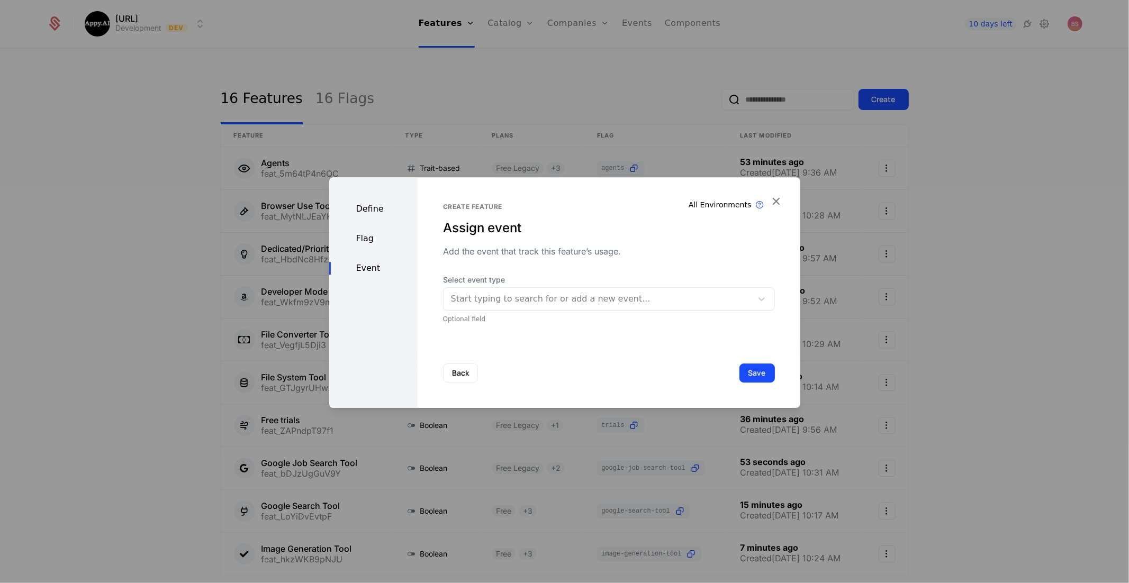
click at [755, 376] on button "Save" at bounding box center [756, 373] width 35 height 19
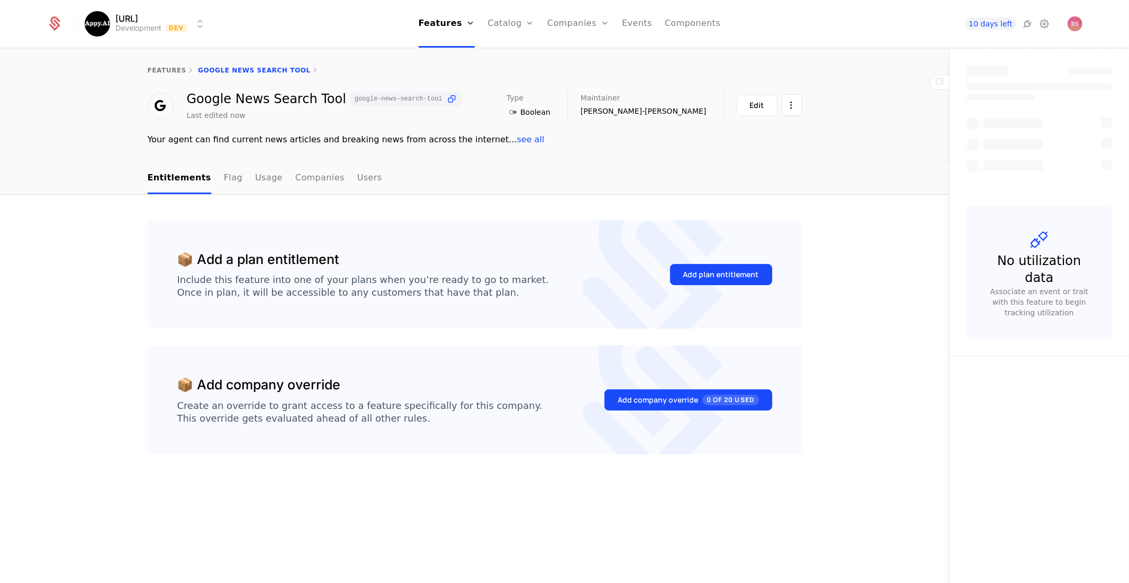
click at [690, 271] on div "Add plan entitlement" at bounding box center [721, 274] width 76 height 11
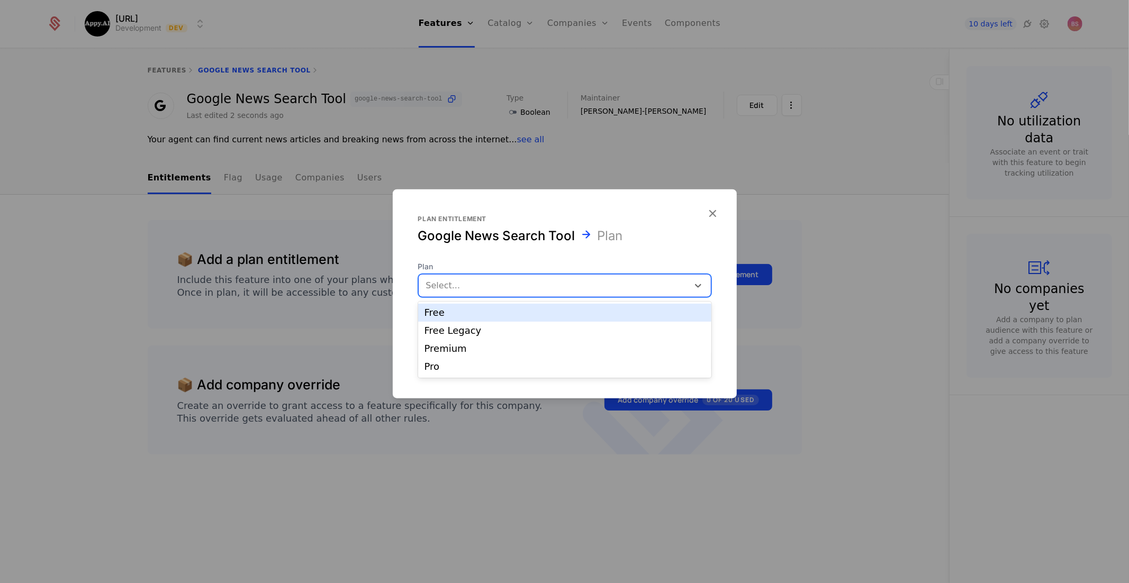
click at [537, 275] on div "Select..." at bounding box center [564, 285] width 293 height 23
click at [519, 333] on div "Free Legacy" at bounding box center [564, 331] width 280 height 10
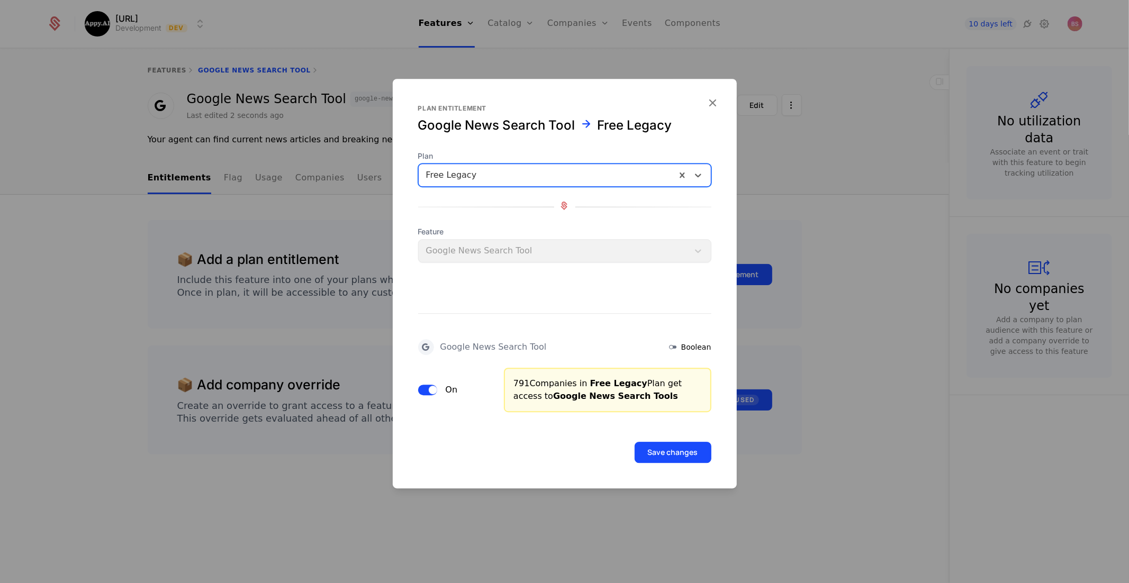
click at [673, 448] on button "Save changes" at bounding box center [672, 452] width 77 height 21
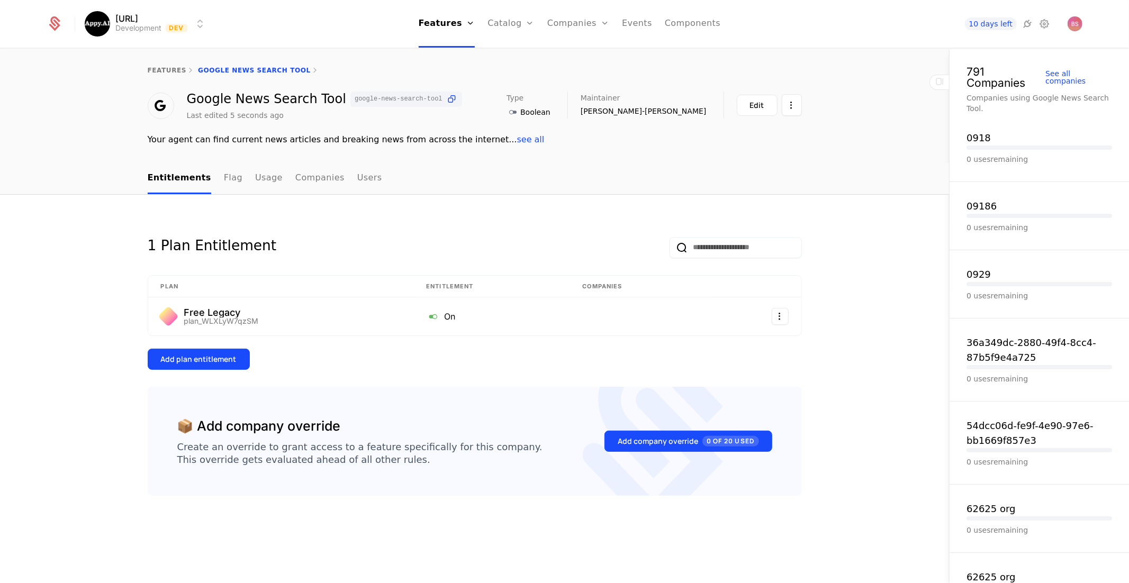
click at [213, 358] on div "Add plan entitlement" at bounding box center [199, 359] width 76 height 11
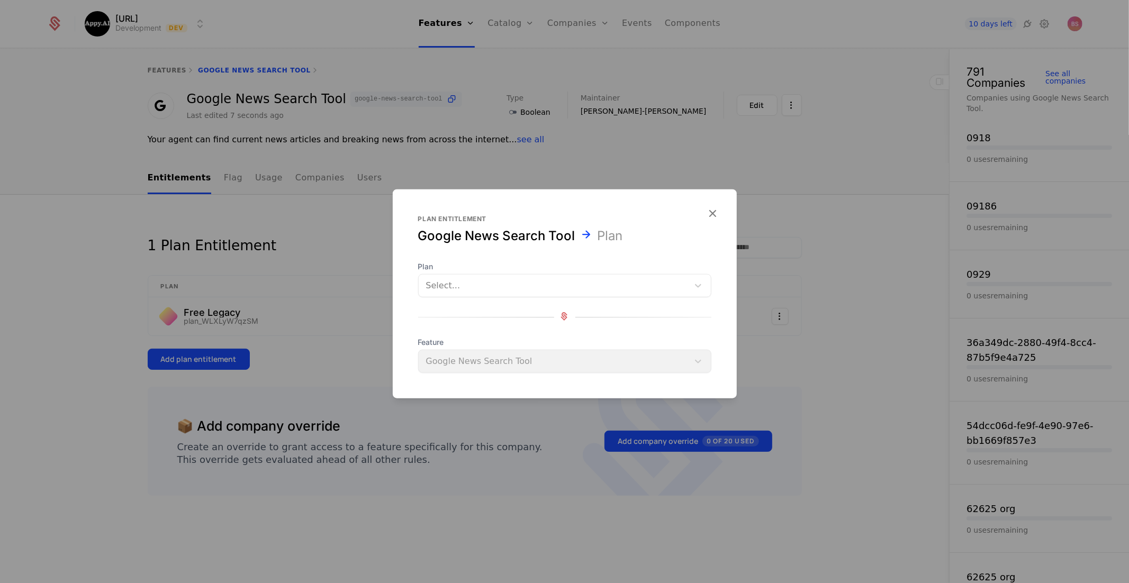
click at [500, 279] on div at bounding box center [553, 285] width 255 height 15
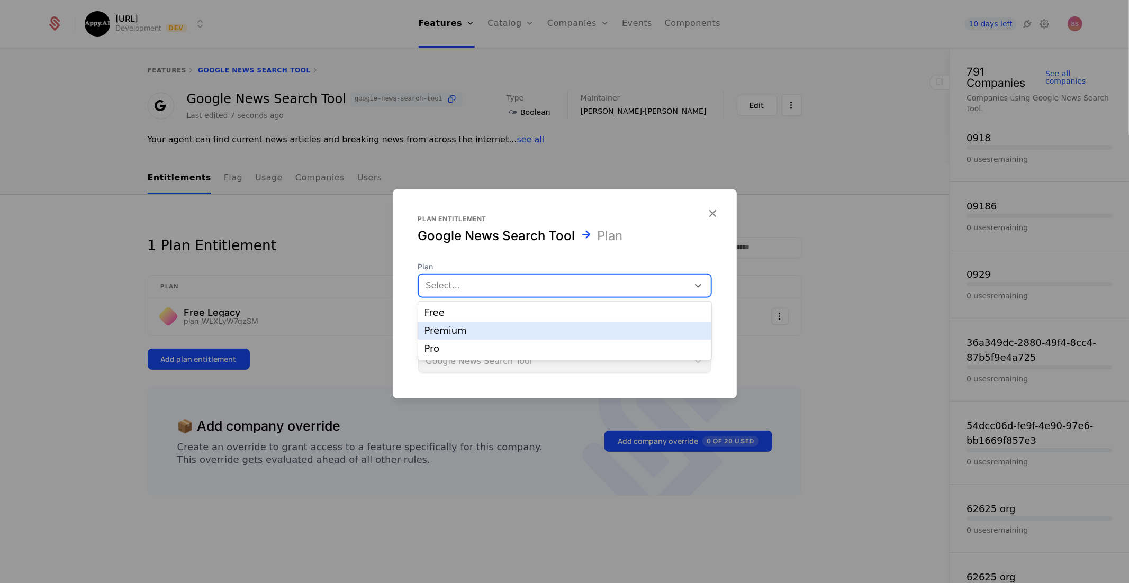
click at [461, 324] on div "Premium" at bounding box center [564, 331] width 293 height 18
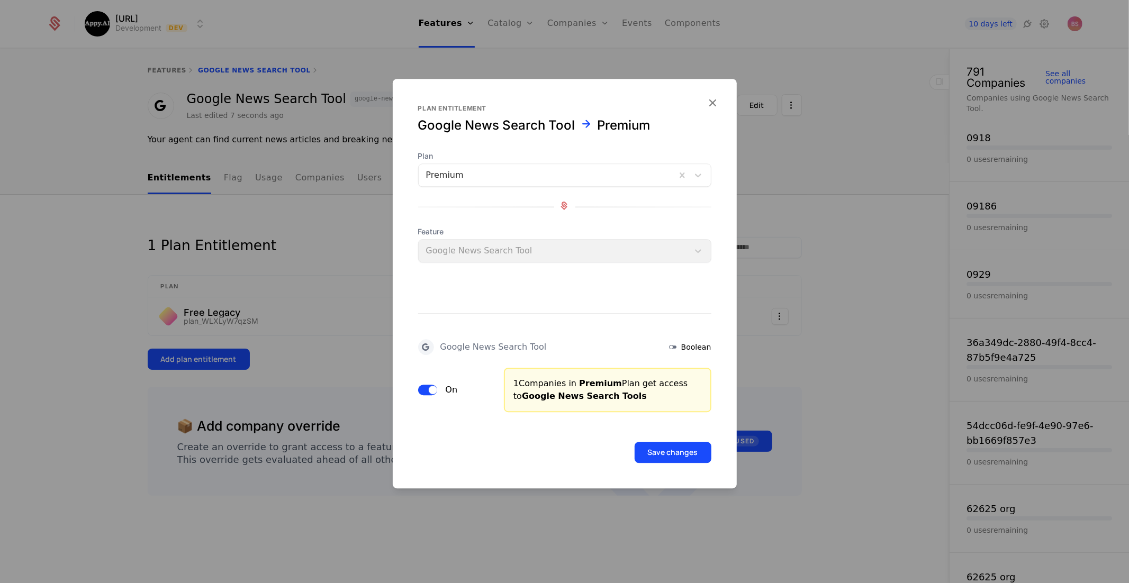
click at [654, 450] on button "Save changes" at bounding box center [672, 452] width 77 height 21
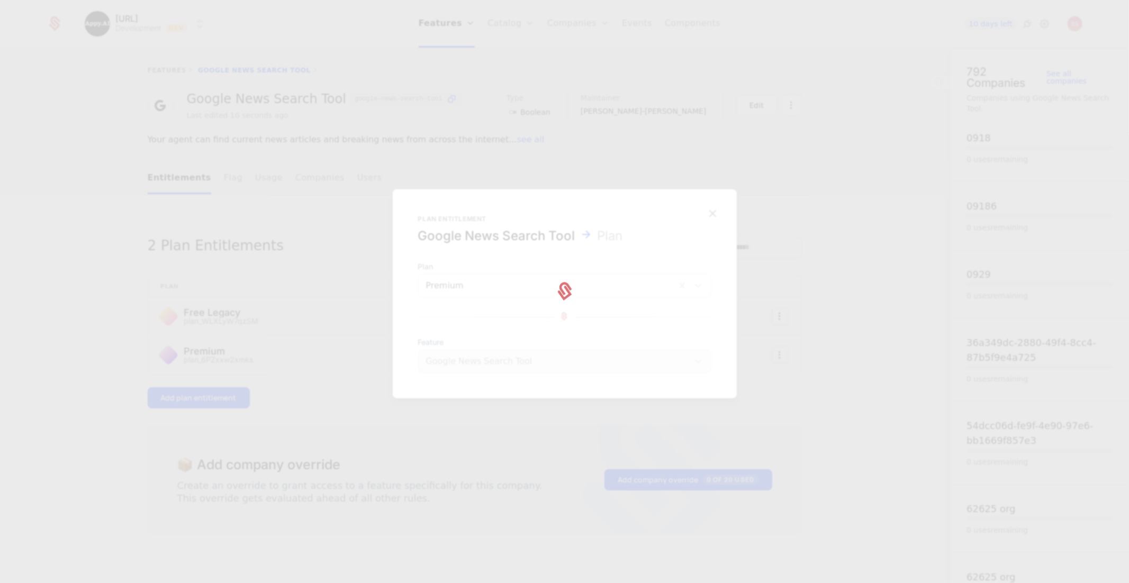
click at [294, 354] on div at bounding box center [564, 291] width 1129 height 583
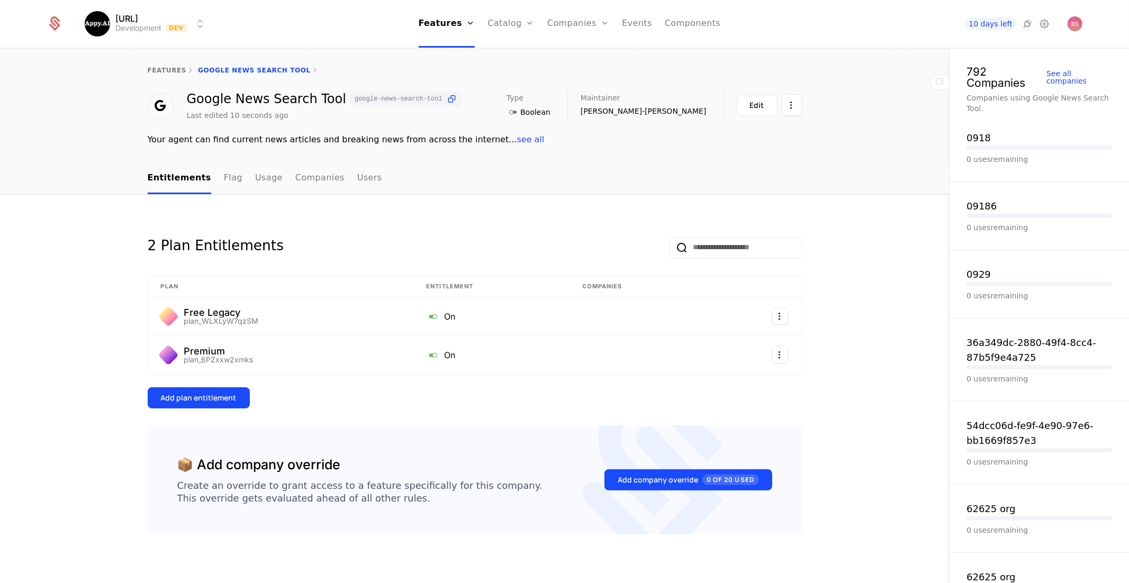
click at [223, 401] on button "Add plan entitlement" at bounding box center [199, 397] width 102 height 21
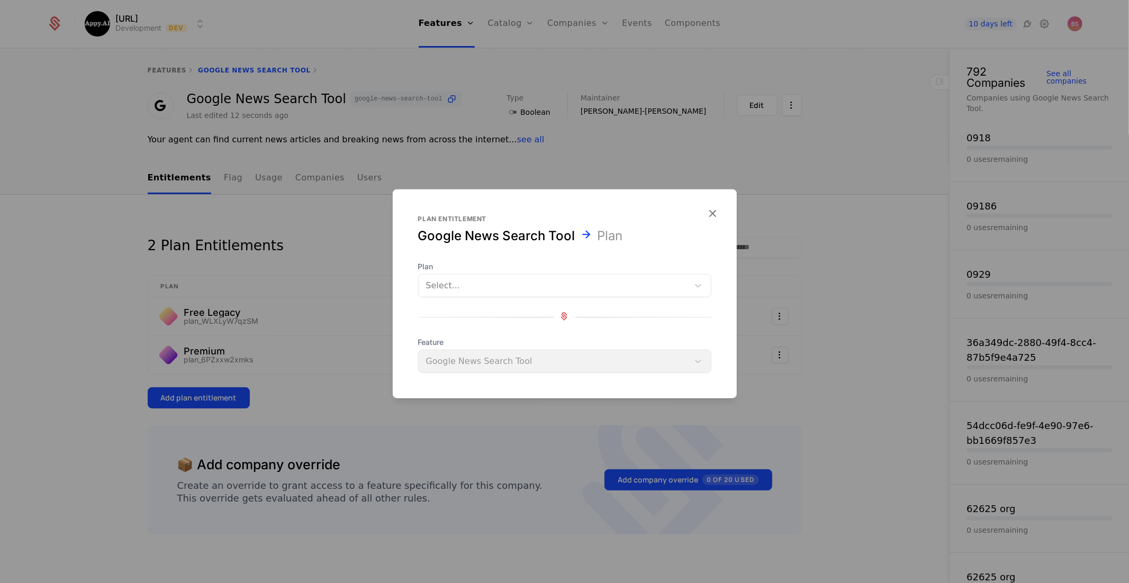
click at [463, 278] on div at bounding box center [553, 285] width 255 height 15
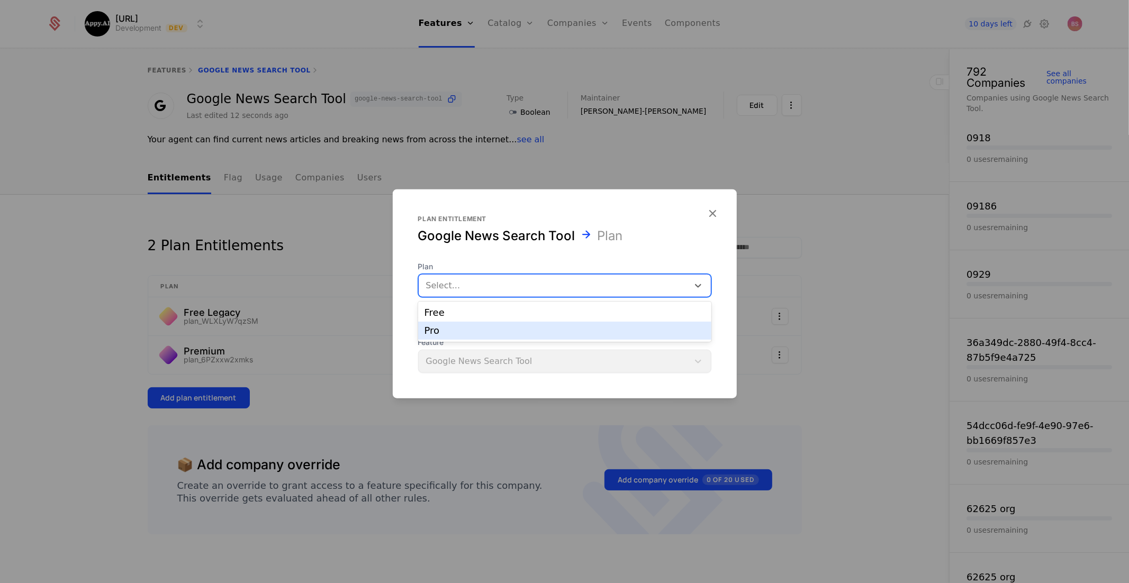
click at [446, 333] on div "Pro" at bounding box center [564, 331] width 280 height 10
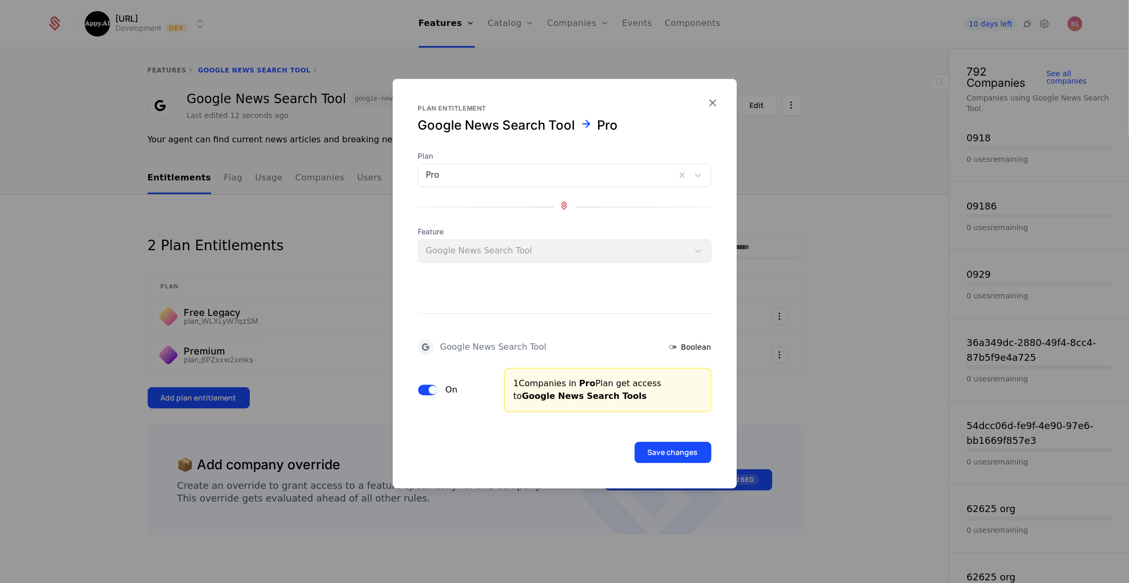
click at [648, 446] on button "Save changes" at bounding box center [672, 452] width 77 height 21
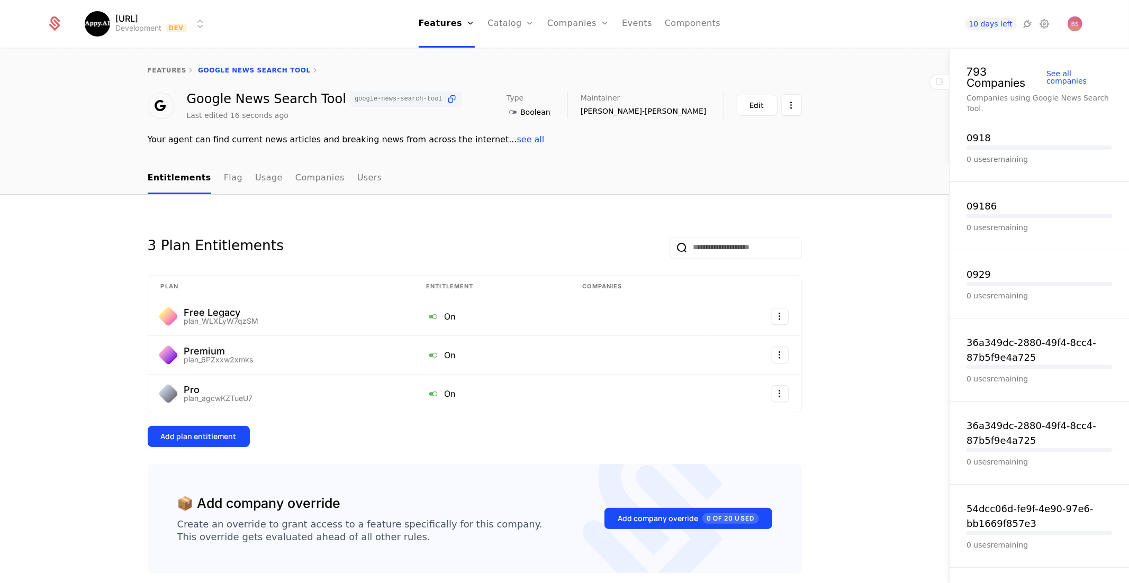
click at [171, 65] on div "features Google News Search Tool" at bounding box center [474, 70] width 949 height 42
click at [167, 69] on link "features" at bounding box center [167, 70] width 39 height 7
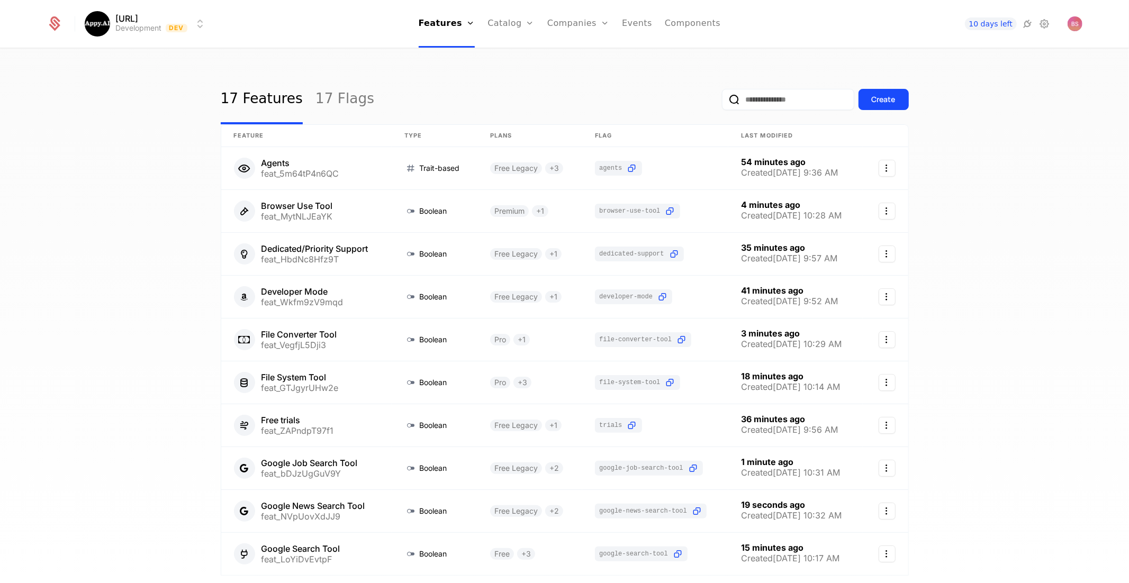
click at [873, 103] on div "Create" at bounding box center [883, 99] width 24 height 11
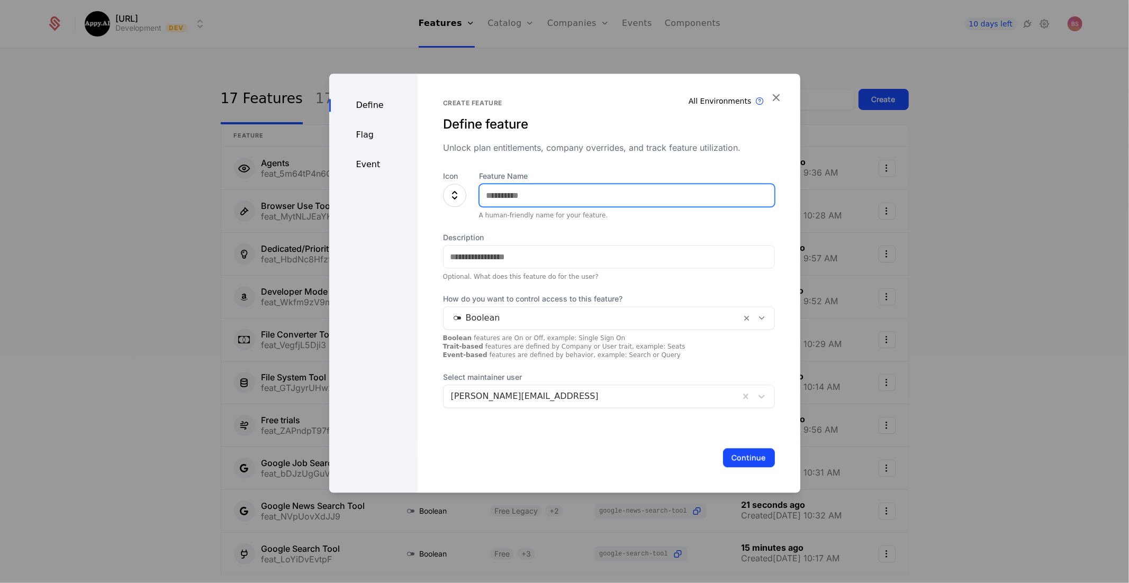
click at [538, 205] on input "Feature Name" at bounding box center [626, 195] width 295 height 22
type input "*********"
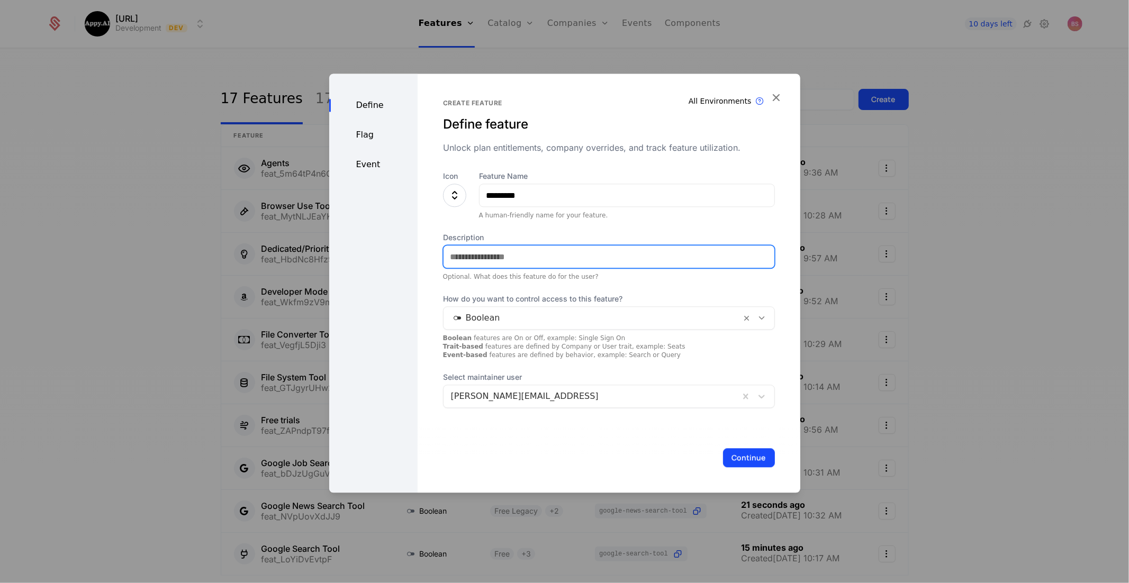
click at [502, 251] on input "Description" at bounding box center [608, 257] width 331 height 22
paste input "**********"
click at [522, 261] on input "**********" at bounding box center [609, 257] width 333 height 23
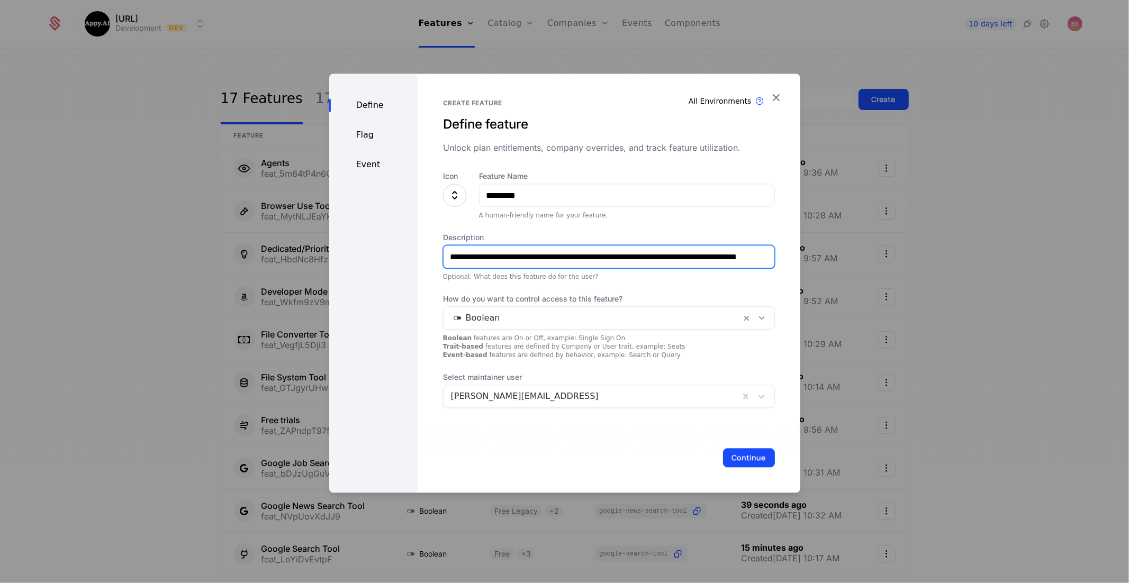
drag, startPoint x: 486, startPoint y: 258, endPoint x: 347, endPoint y: 252, distance: 138.7
click at [347, 252] on div "**********" at bounding box center [564, 283] width 471 height 419
type input "**********"
click at [740, 451] on button "Continue" at bounding box center [749, 457] width 52 height 19
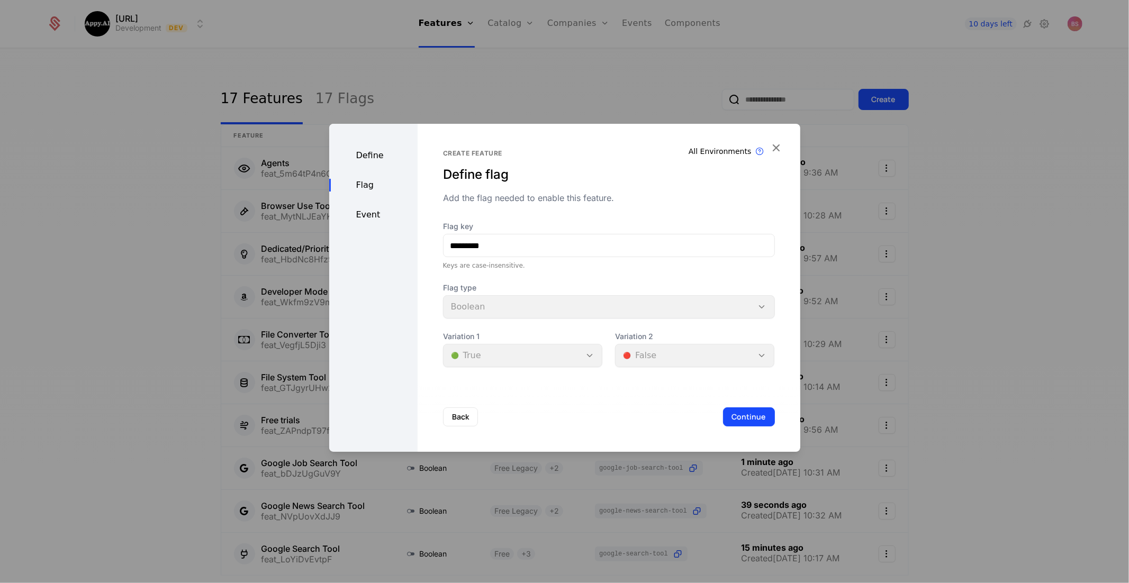
click at [746, 414] on button "Continue" at bounding box center [749, 416] width 52 height 19
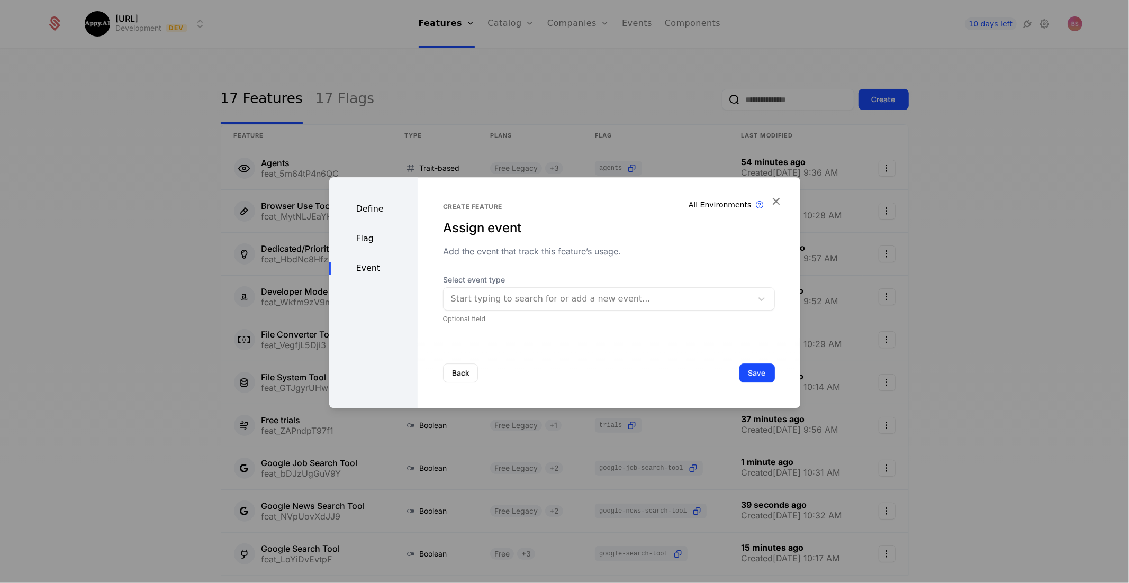
click at [632, 310] on div "Start typing to search for or add a new event..." at bounding box center [609, 298] width 332 height 23
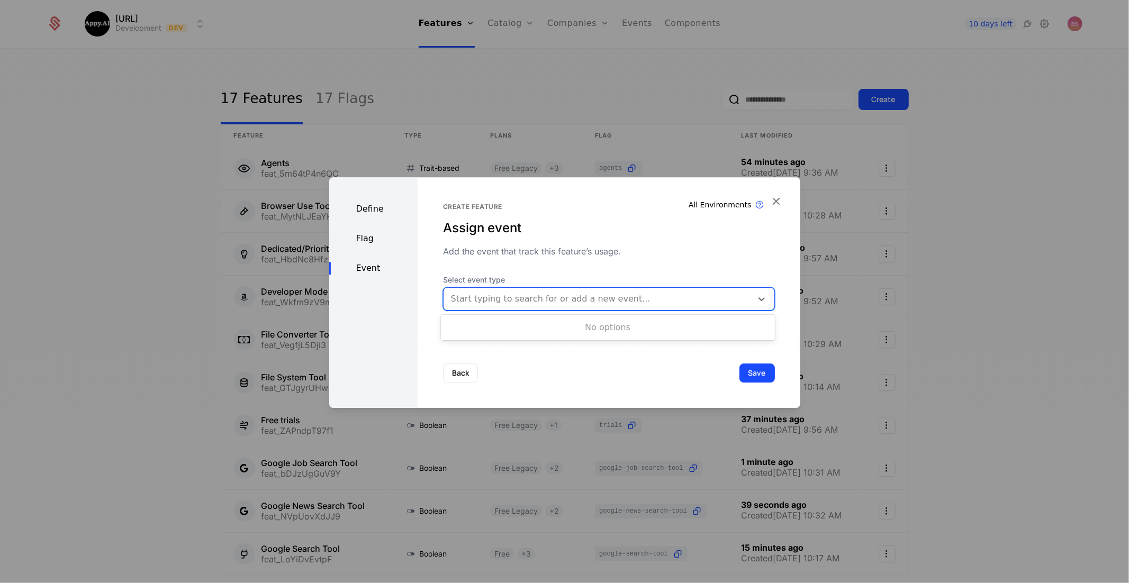
drag, startPoint x: 671, startPoint y: 371, endPoint x: 717, endPoint y: 375, distance: 45.7
click at [673, 371] on div "Back Save" at bounding box center [608, 373] width 383 height 70
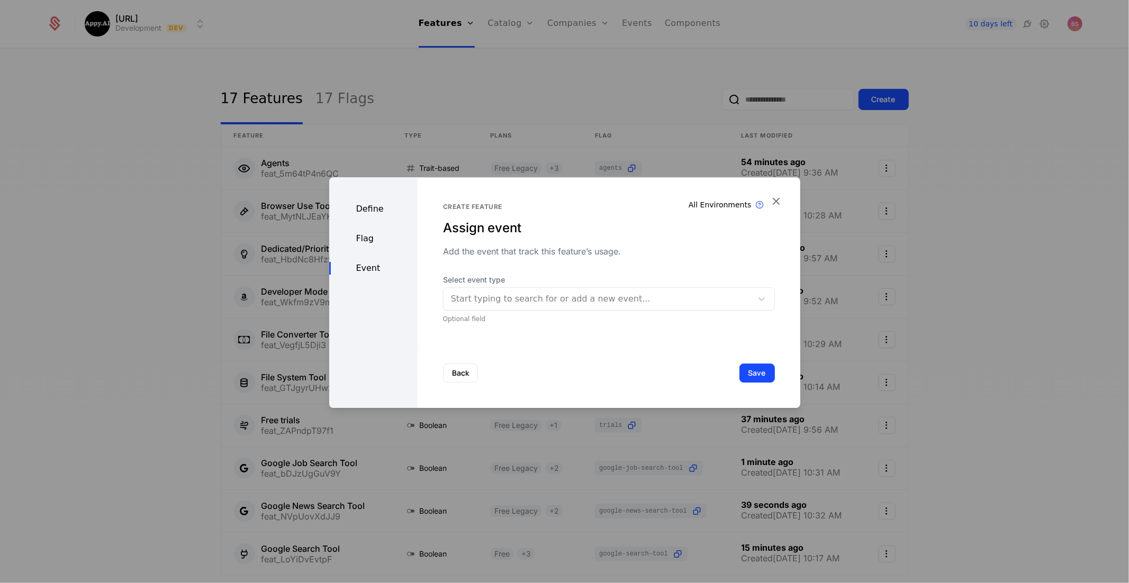
click at [746, 377] on button "Save" at bounding box center [756, 373] width 35 height 19
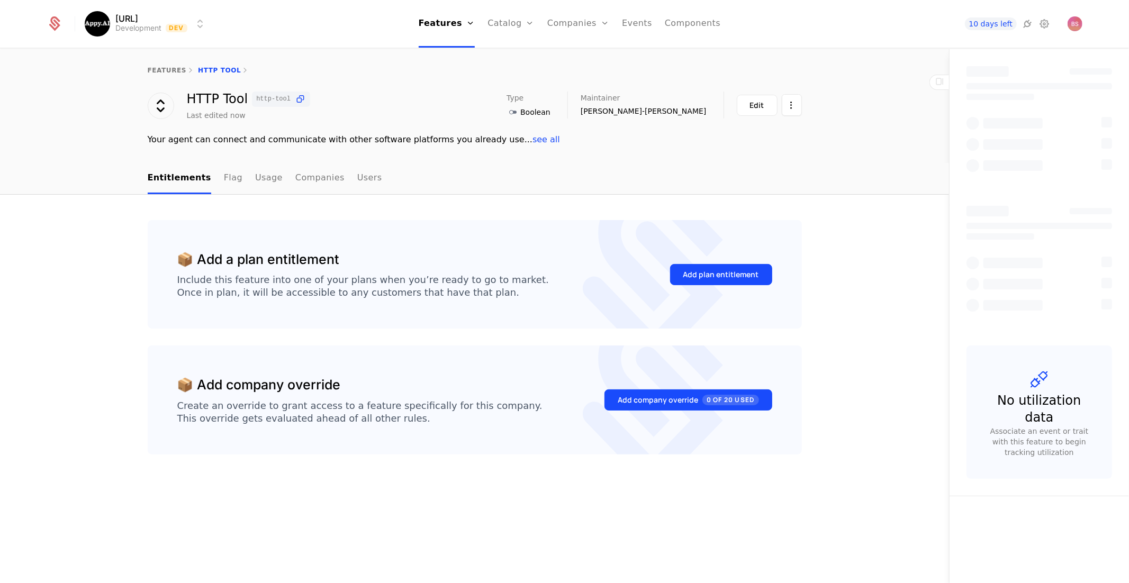
click at [707, 263] on div "Add plan entitlement" at bounding box center [721, 275] width 102 height 50
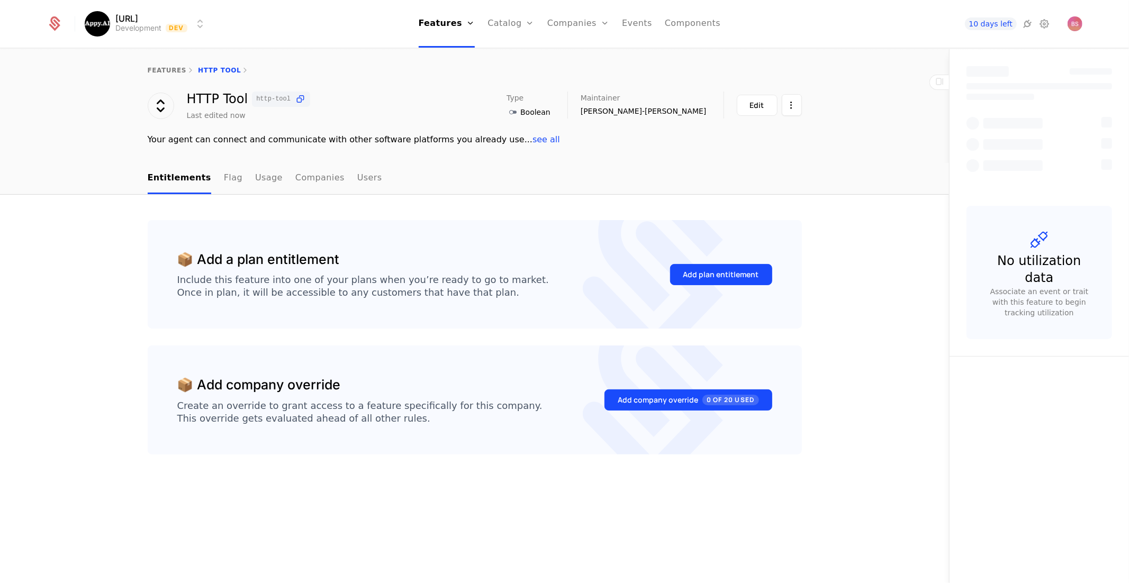
click at [712, 272] on div "Add plan entitlement" at bounding box center [721, 274] width 76 height 11
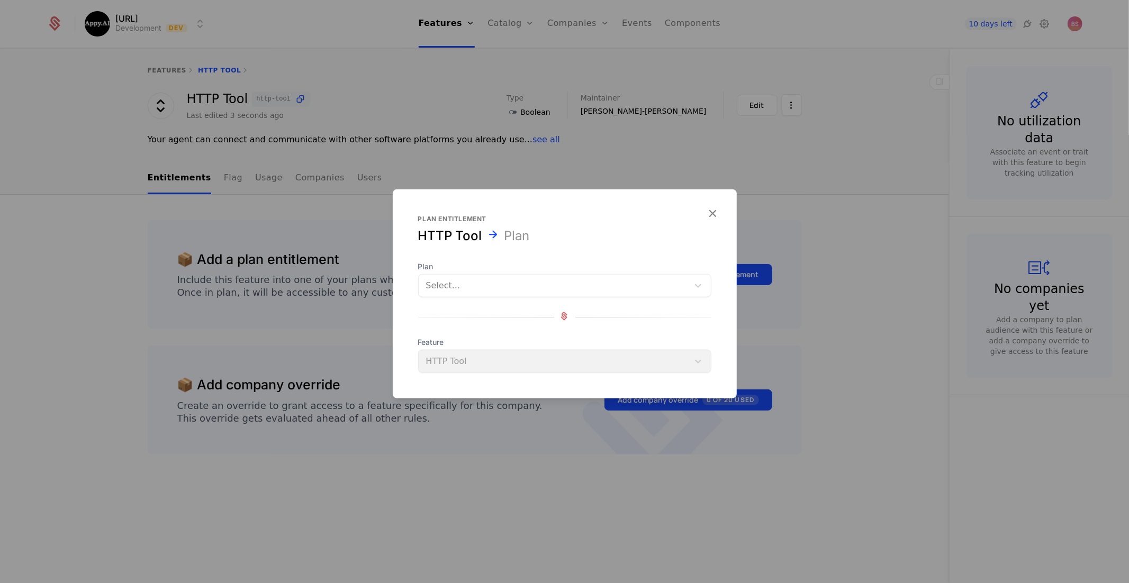
click at [618, 287] on div at bounding box center [553, 285] width 255 height 15
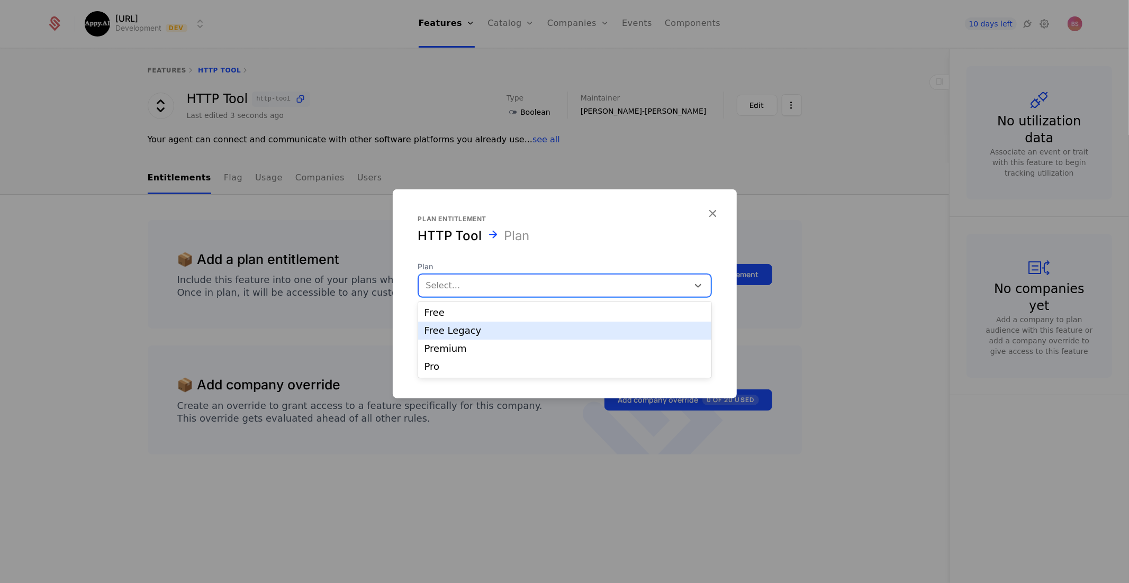
click at [575, 335] on div "Free Legacy" at bounding box center [564, 331] width 280 height 10
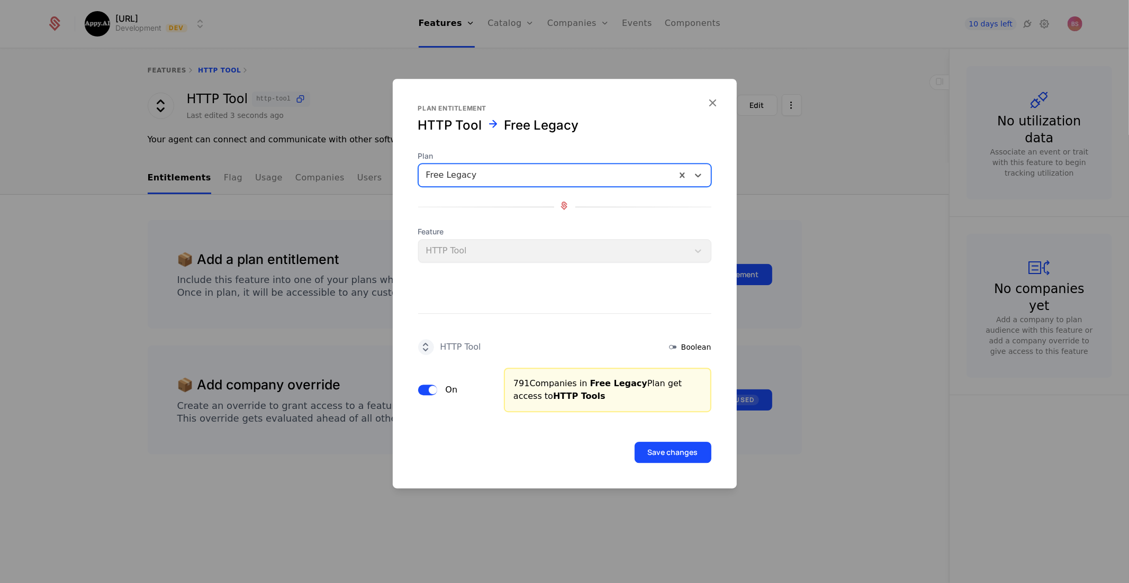
click at [667, 458] on button "Save changes" at bounding box center [672, 452] width 77 height 21
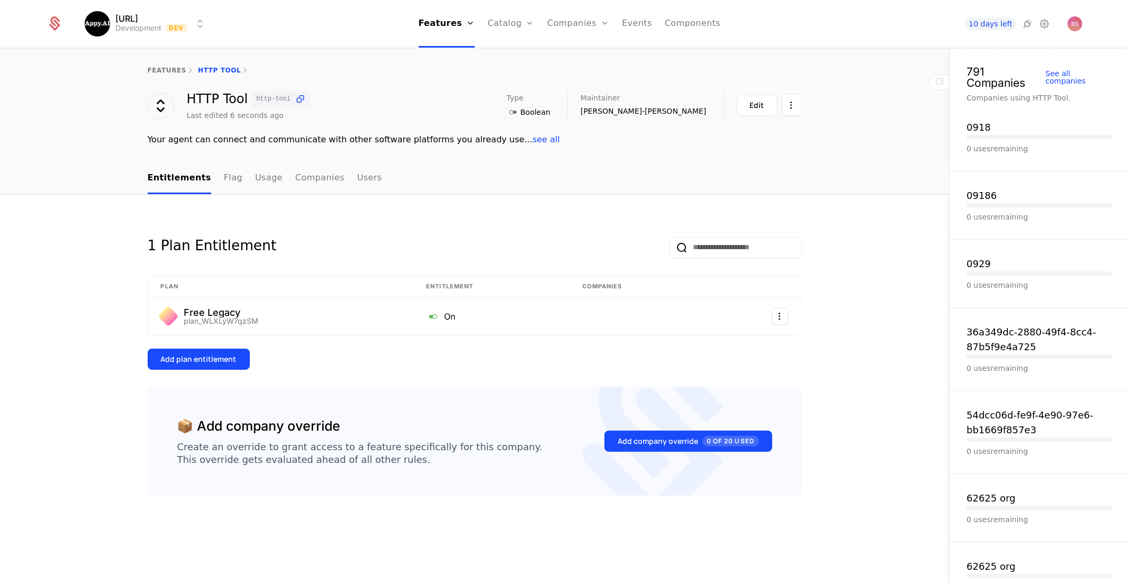
click at [193, 362] on div "Add plan entitlement" at bounding box center [199, 359] width 76 height 11
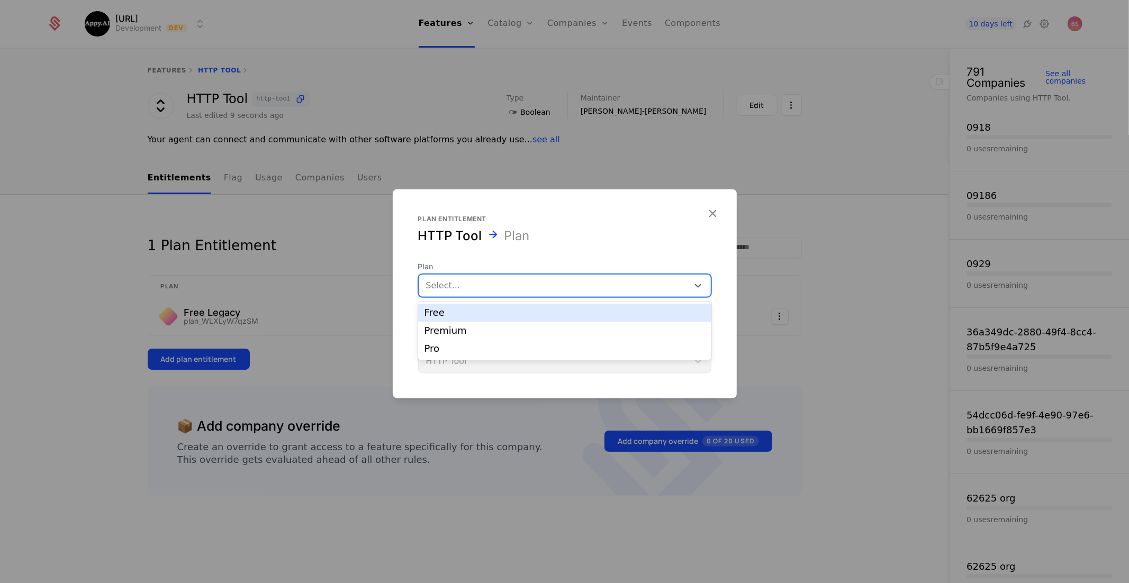
click at [565, 290] on div at bounding box center [553, 285] width 255 height 15
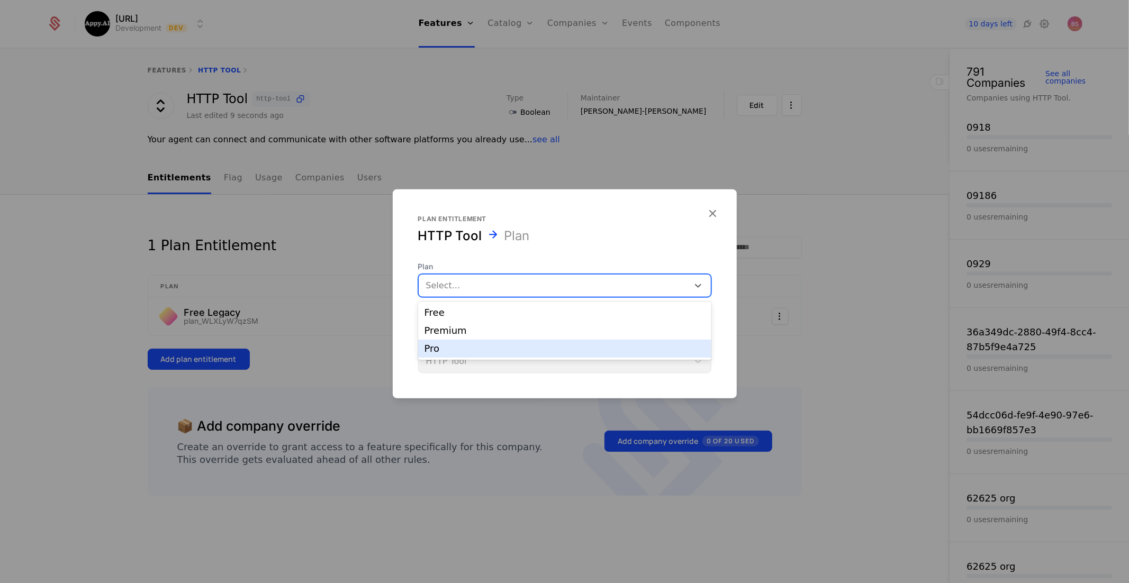
click at [522, 346] on div "Pro" at bounding box center [564, 349] width 280 height 10
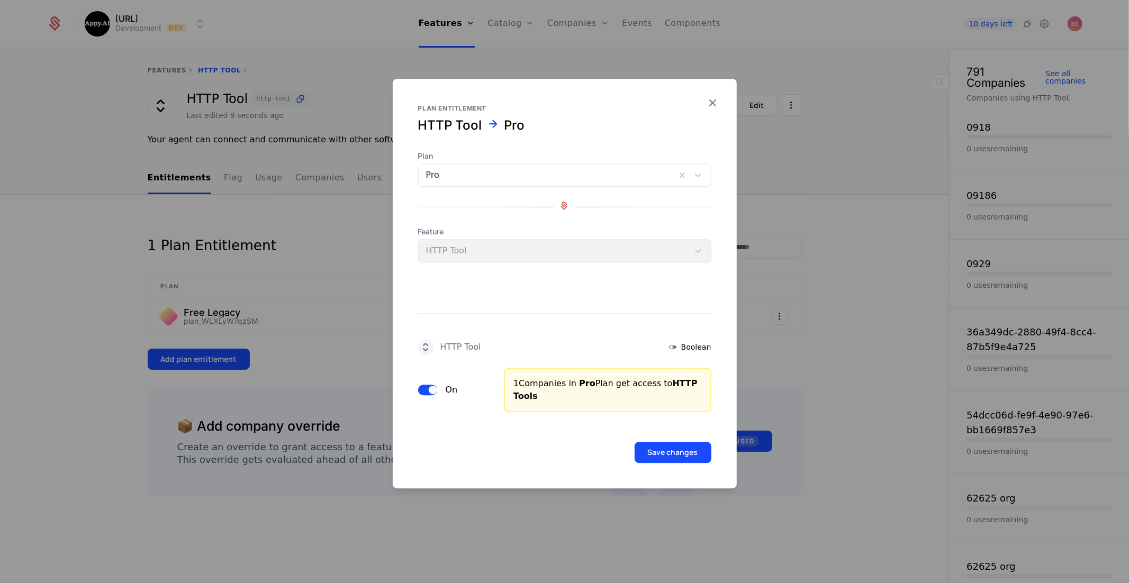
click at [650, 453] on button "Save changes" at bounding box center [672, 452] width 77 height 21
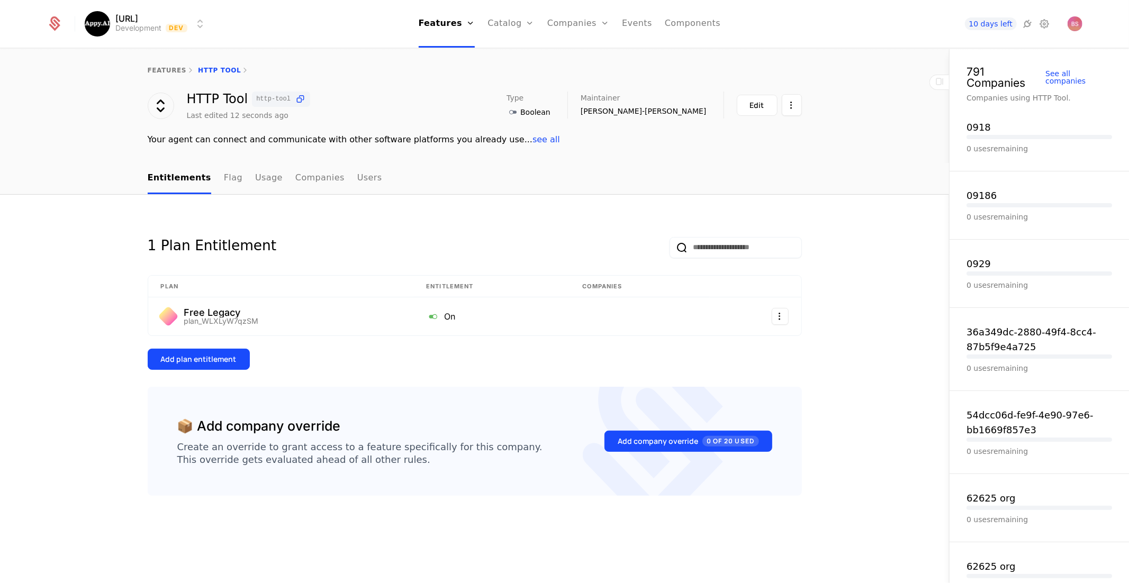
click at [226, 356] on div "Add plan entitlement" at bounding box center [199, 359] width 76 height 11
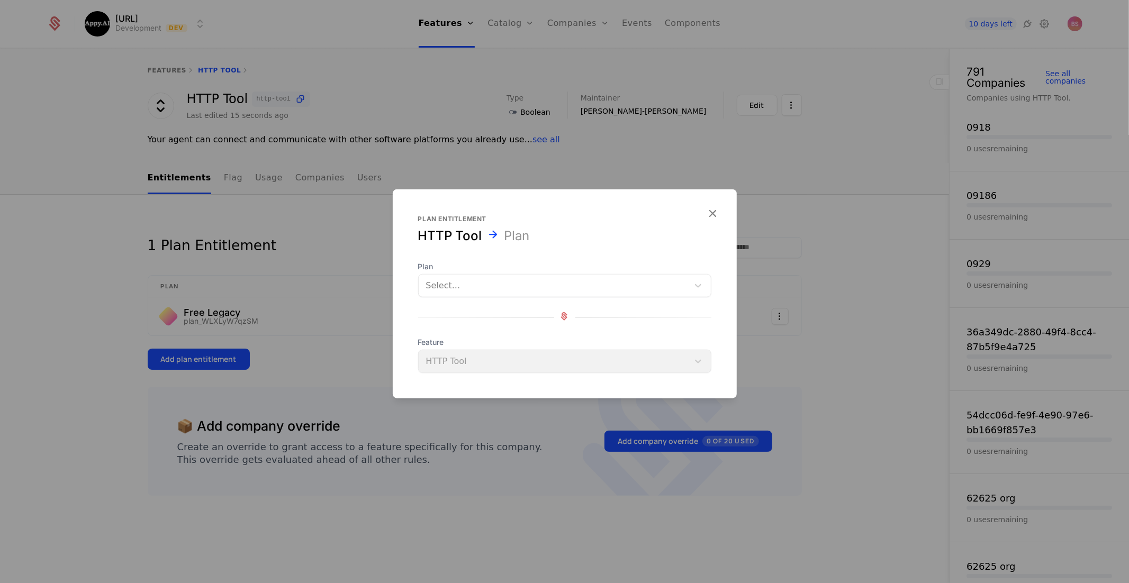
click at [522, 290] on div at bounding box center [553, 285] width 255 height 15
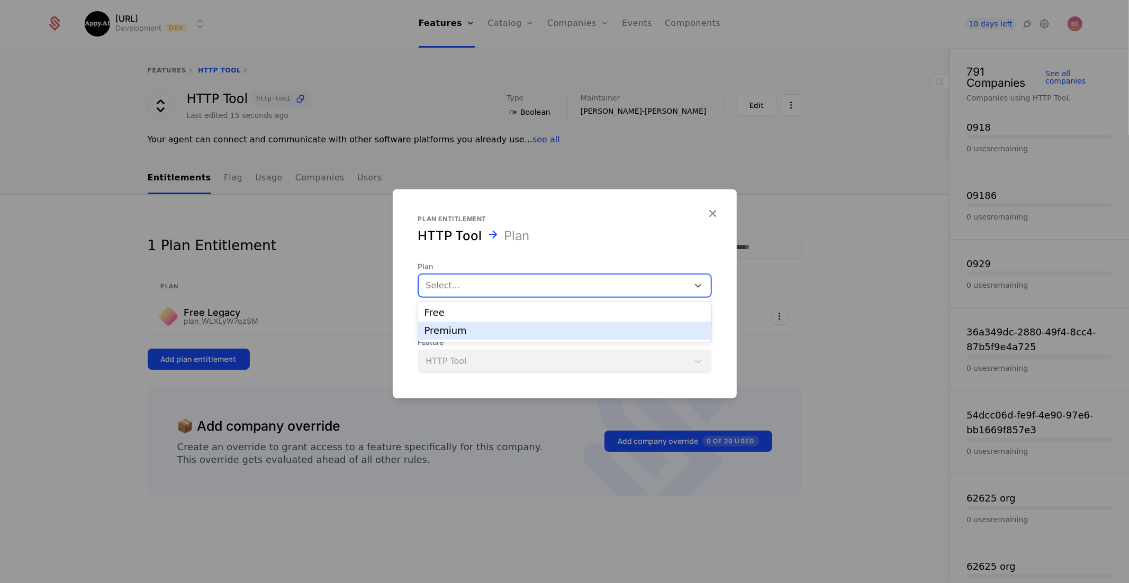
click at [495, 326] on div "Premium" at bounding box center [564, 331] width 280 height 10
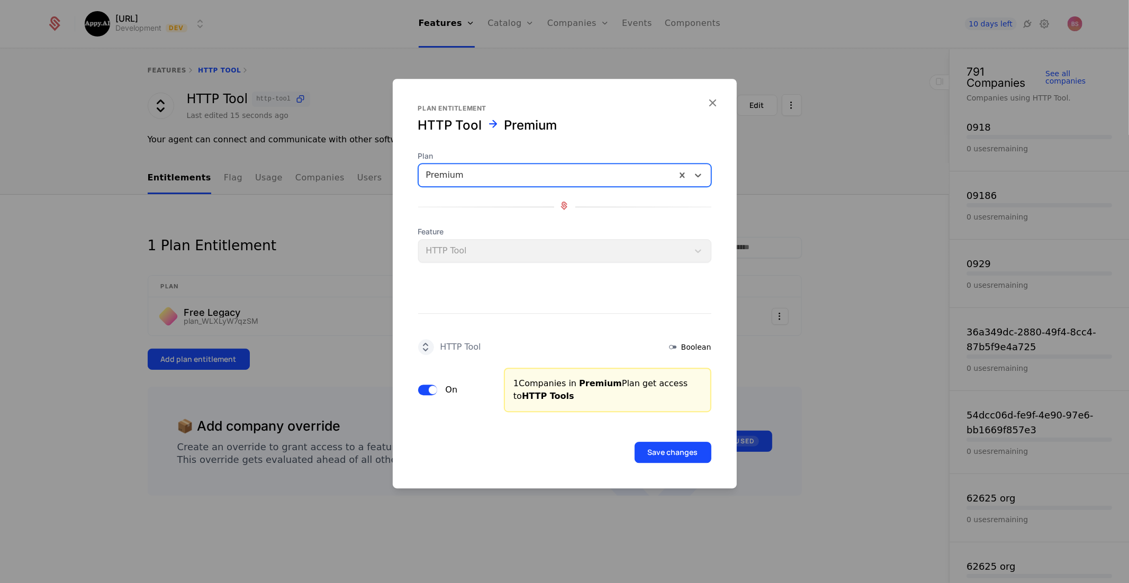
click at [660, 455] on button "Save changes" at bounding box center [672, 452] width 77 height 21
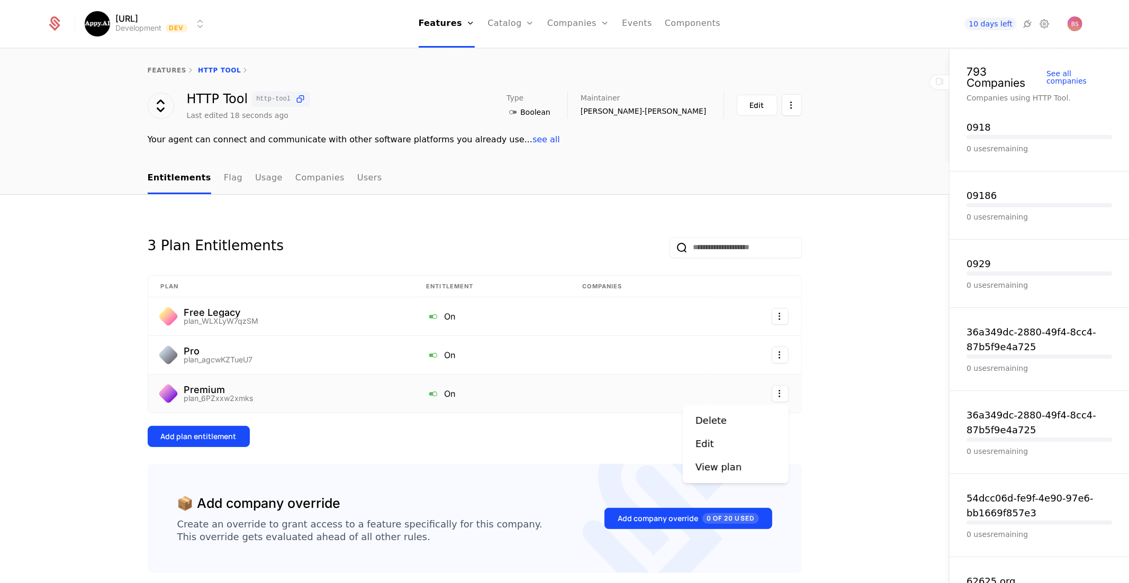
click at [780, 395] on html "Appy.AI Development Dev Features Features Flags Catalog Plans Add Ons Credits C…" at bounding box center [564, 291] width 1129 height 583
drag, startPoint x: 824, startPoint y: 353, endPoint x: 811, endPoint y: 352, distance: 13.3
click at [823, 353] on html "Appy.AI Development Dev Features Features Flags Catalog Plans Add Ons Credits C…" at bounding box center [564, 291] width 1129 height 583
click at [784, 352] on html "Appy.AI Development Dev Features Features Flags Catalog Plans Add Ons Credits C…" at bounding box center [564, 291] width 1129 height 583
click at [742, 388] on div "Delete" at bounding box center [735, 382] width 80 height 15
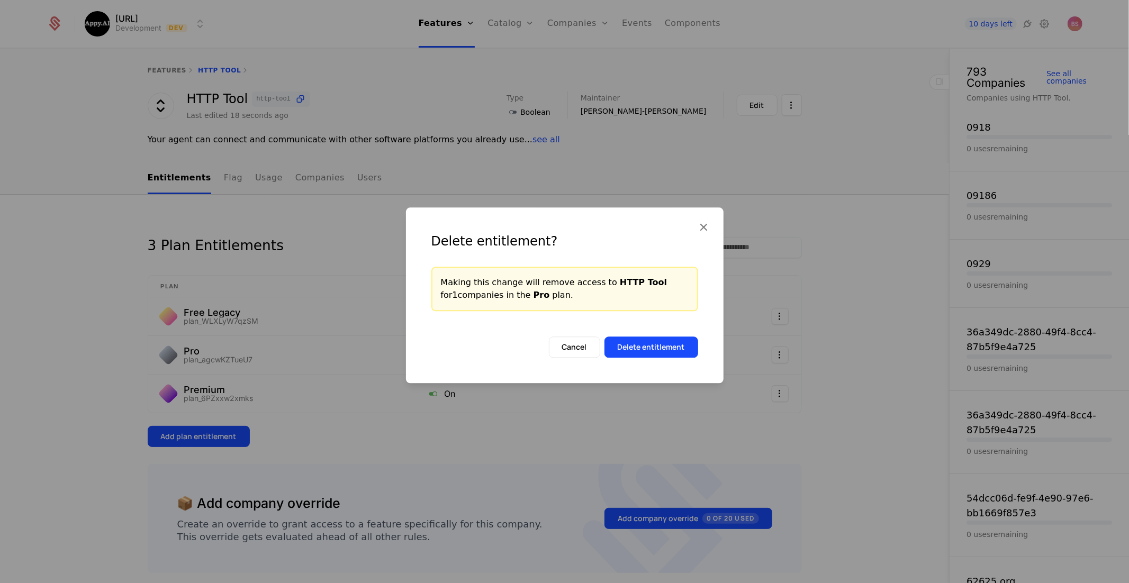
click at [673, 346] on button "Delete entitlement" at bounding box center [651, 347] width 94 height 21
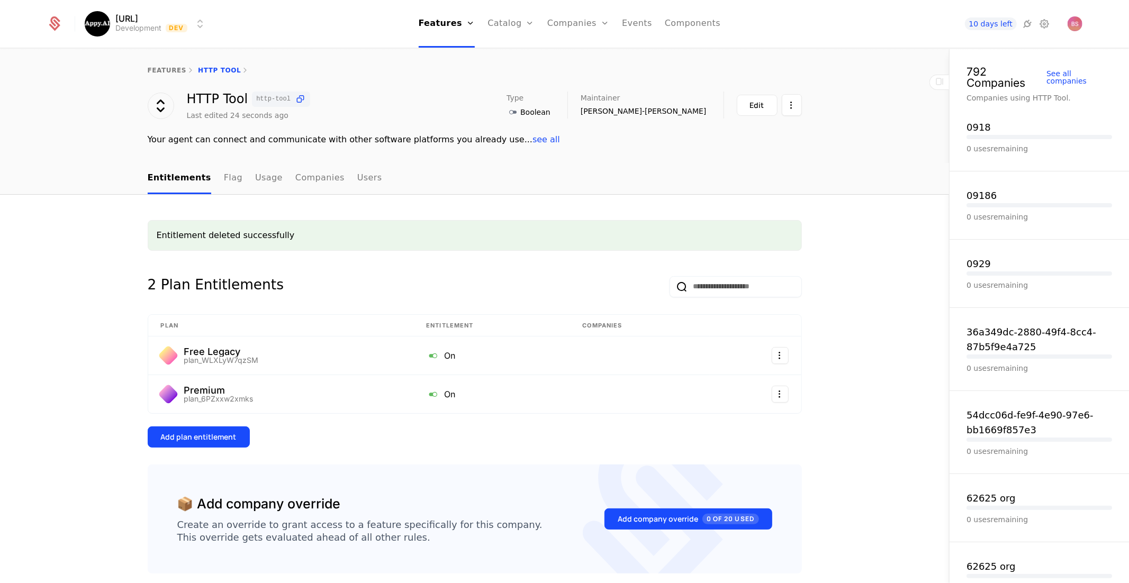
click at [166, 70] on link "features" at bounding box center [167, 70] width 39 height 7
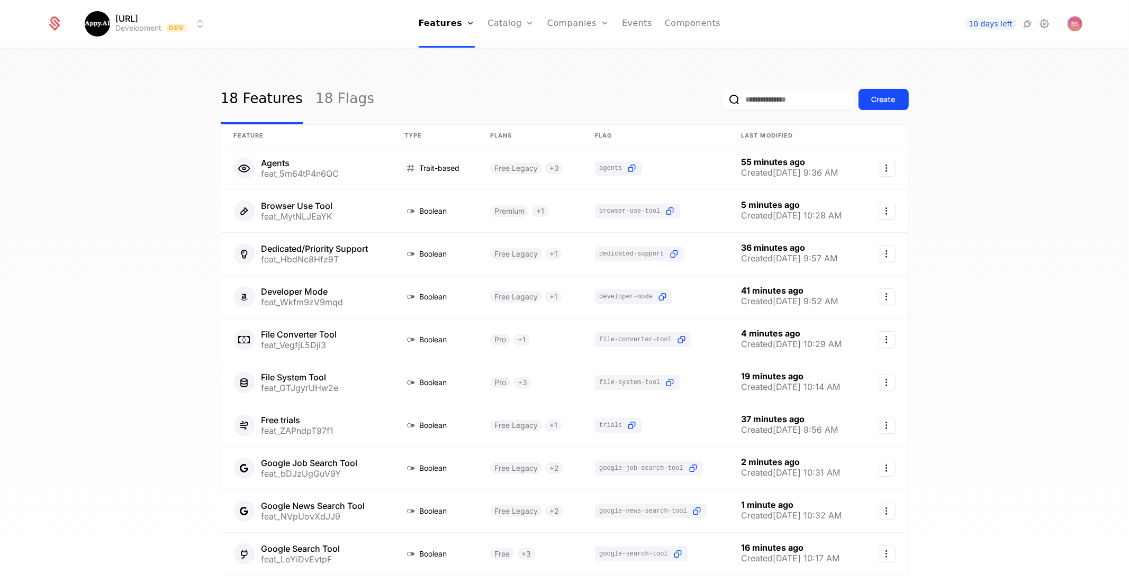
click at [884, 98] on div "Create" at bounding box center [883, 99] width 24 height 11
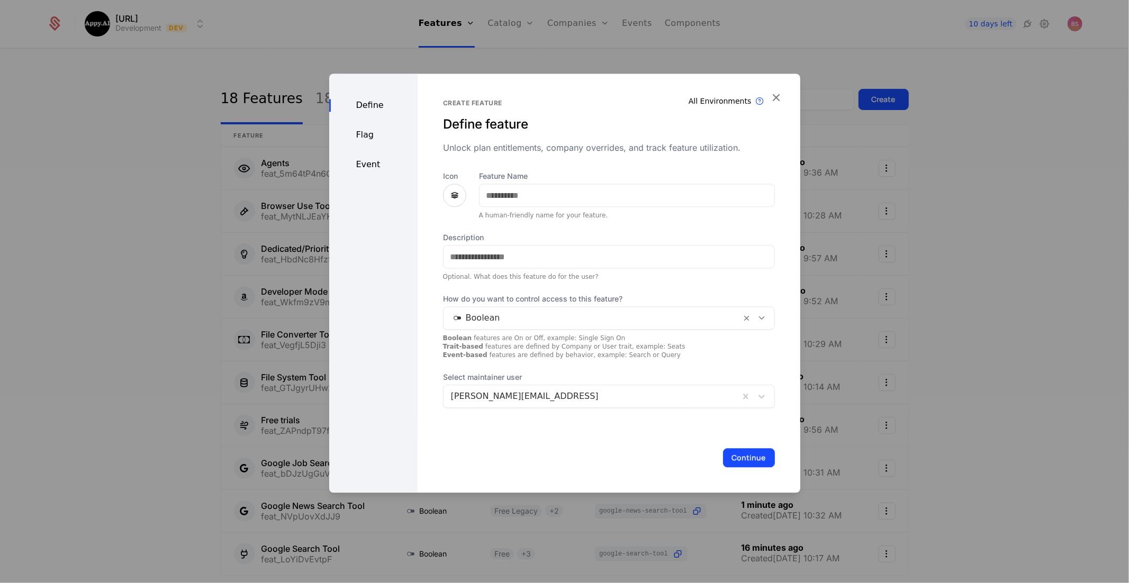
click at [545, 183] on div "Feature Name A human-friendly name for your feature." at bounding box center [627, 195] width 296 height 49
click at [545, 196] on input "Feature Name" at bounding box center [626, 195] width 295 height 22
type input "**********"
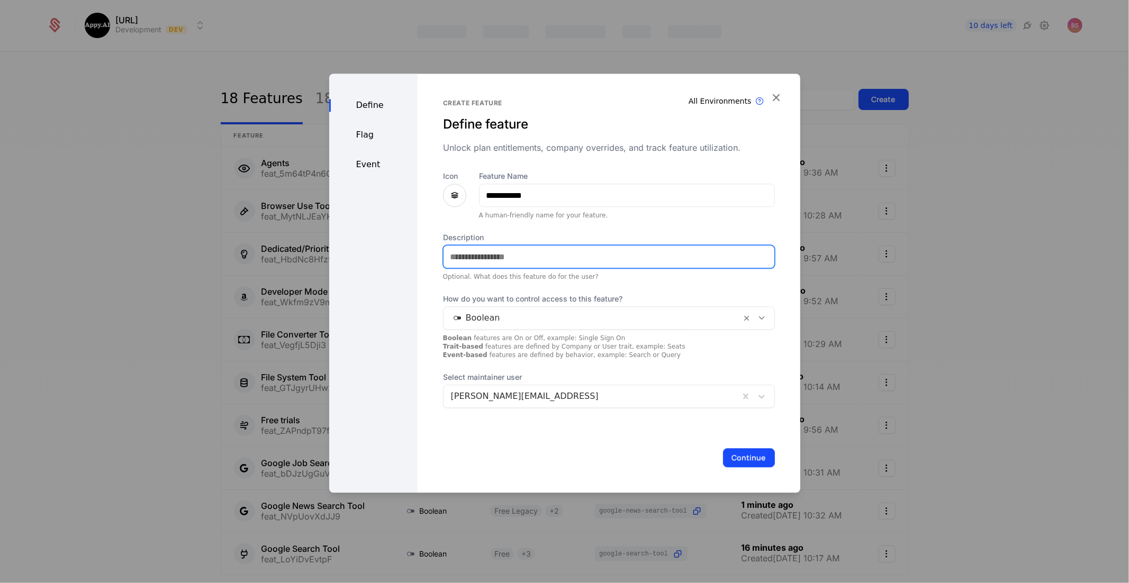
click at [484, 255] on input "Description" at bounding box center [608, 257] width 331 height 22
paste input "**********"
drag, startPoint x: 451, startPoint y: 258, endPoint x: 306, endPoint y: 248, distance: 145.9
click at [306, 248] on div "**********" at bounding box center [564, 291] width 1129 height 583
click at [689, 256] on input "**********" at bounding box center [609, 257] width 333 height 23
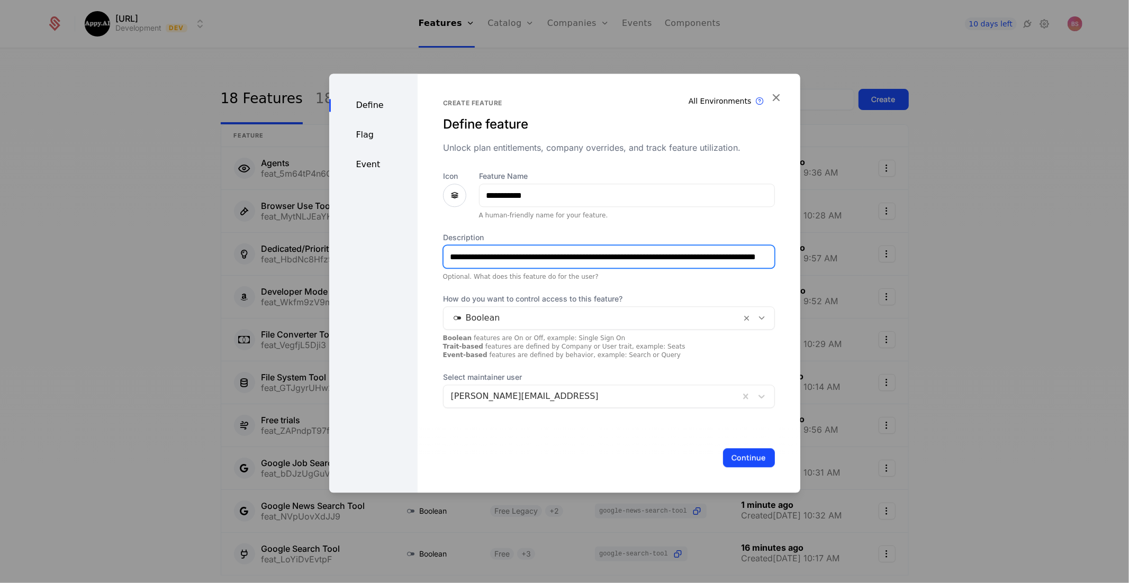
scroll to position [0, 56]
drag, startPoint x: 730, startPoint y: 258, endPoint x: 880, endPoint y: 271, distance: 150.3
click at [880, 271] on div "**********" at bounding box center [564, 291] width 1129 height 583
drag, startPoint x: 654, startPoint y: 255, endPoint x: 644, endPoint y: 257, distance: 10.3
click at [653, 255] on input "**********" at bounding box center [609, 257] width 333 height 23
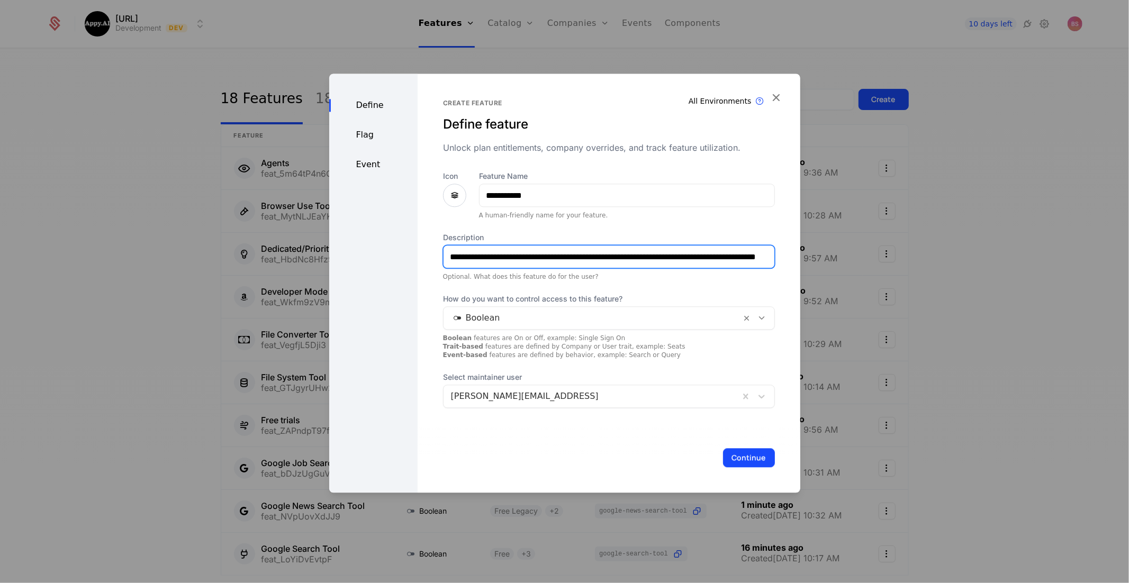
click at [674, 256] on input "**********" at bounding box center [609, 257] width 333 height 23
drag, startPoint x: 673, startPoint y: 256, endPoint x: 785, endPoint y: 260, distance: 111.7
click at [785, 260] on div "**********" at bounding box center [608, 283] width 383 height 419
type input "**********"
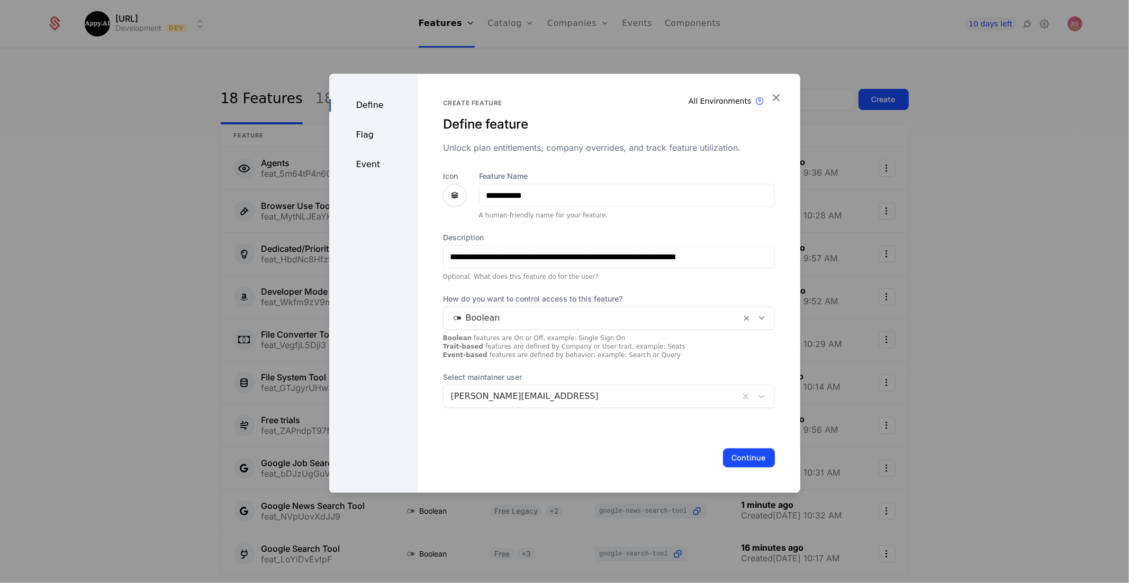
click at [746, 455] on button "Continue" at bounding box center [749, 457] width 52 height 19
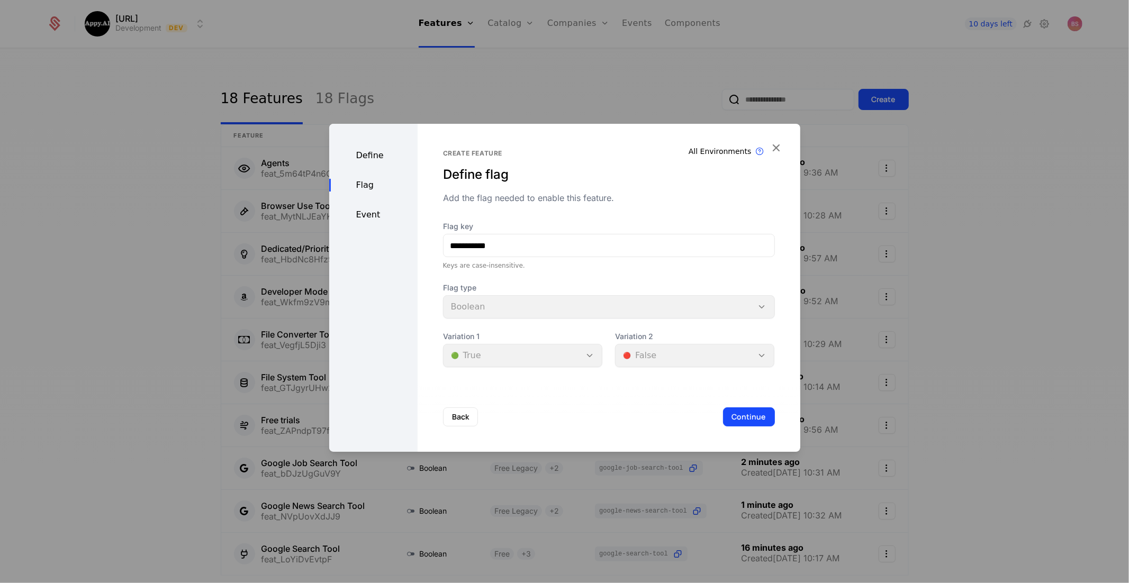
click at [752, 421] on button "Continue" at bounding box center [749, 416] width 52 height 19
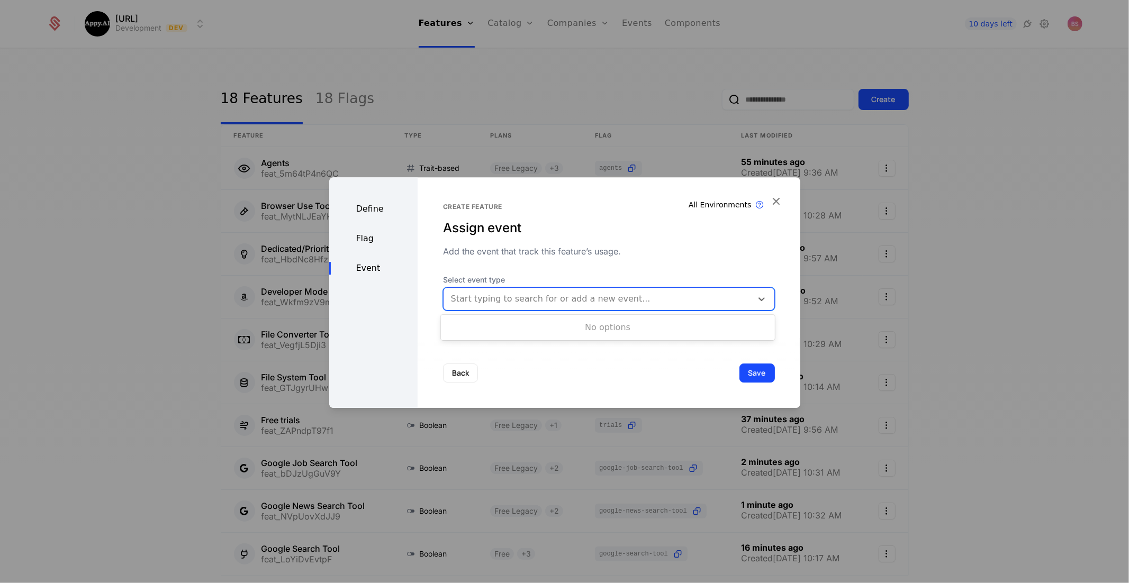
click at [660, 303] on div at bounding box center [598, 299] width 294 height 15
drag, startPoint x: 665, startPoint y: 350, endPoint x: 697, endPoint y: 360, distance: 33.8
click at [666, 350] on div "Back Save" at bounding box center [608, 373] width 383 height 70
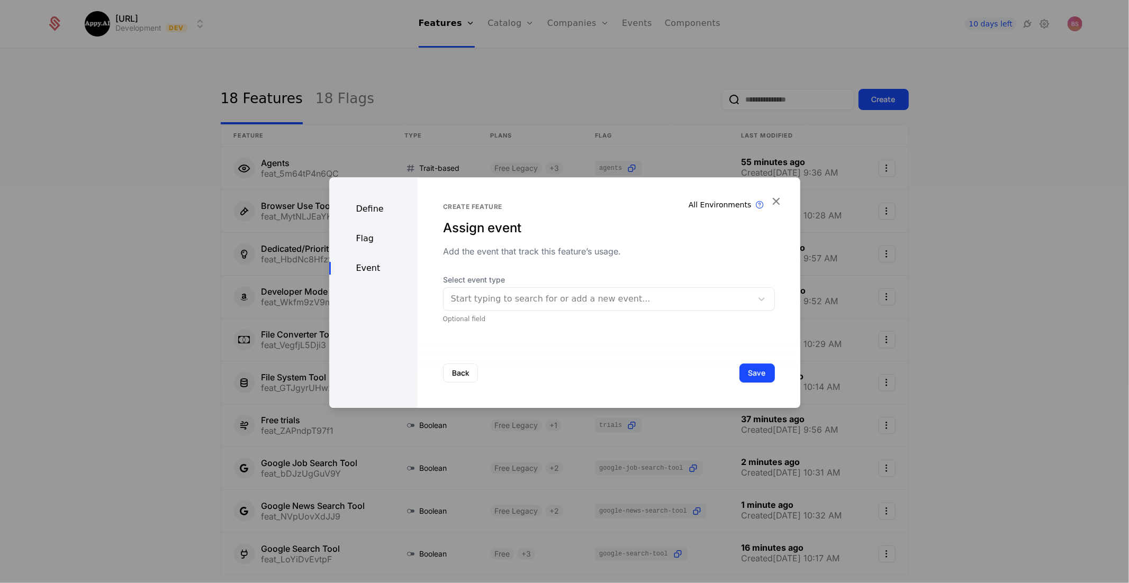
click at [770, 377] on button "Save" at bounding box center [756, 373] width 35 height 19
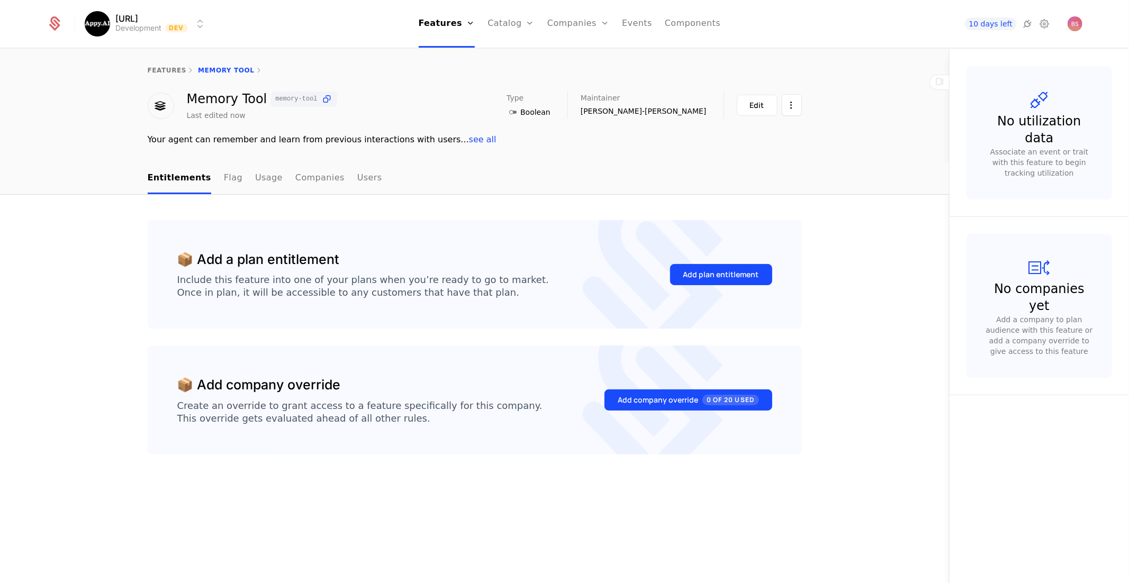
click at [695, 278] on div "Add plan entitlement" at bounding box center [721, 274] width 76 height 11
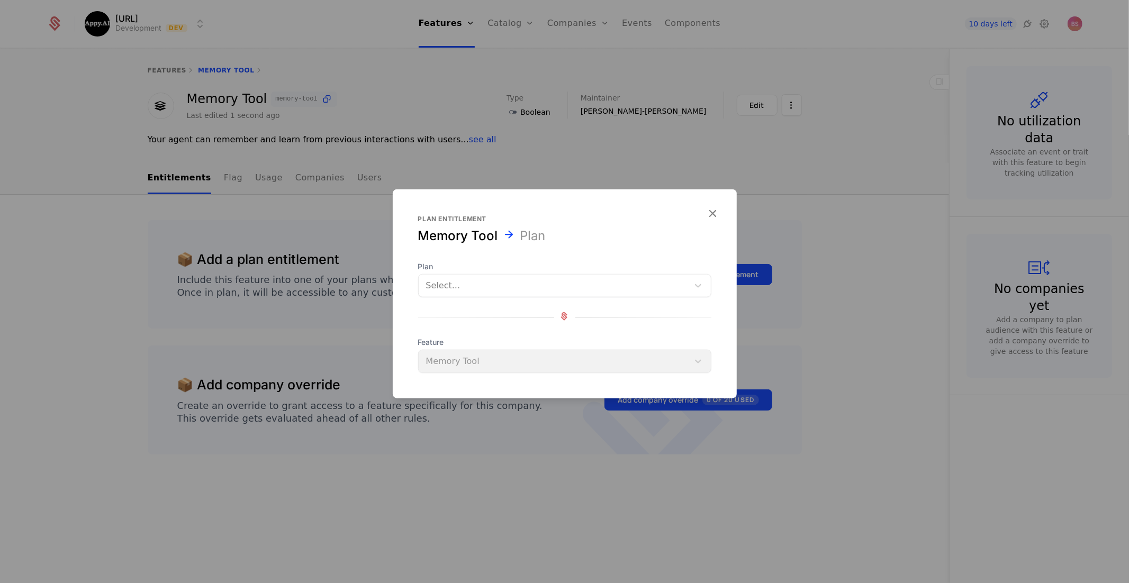
click at [535, 284] on div at bounding box center [553, 285] width 255 height 15
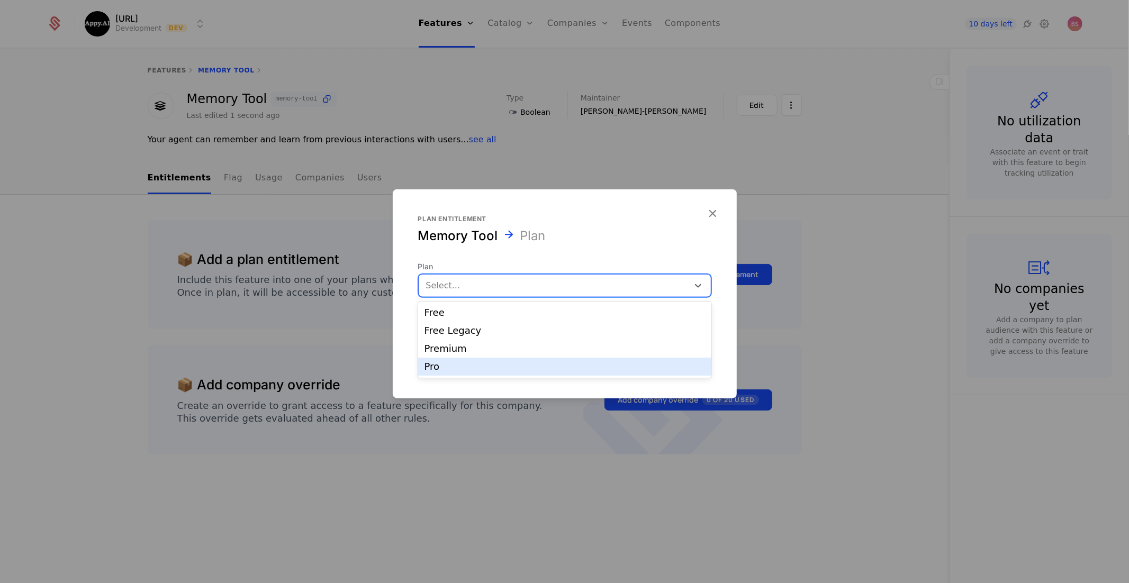
click at [466, 368] on div "Pro" at bounding box center [564, 367] width 280 height 10
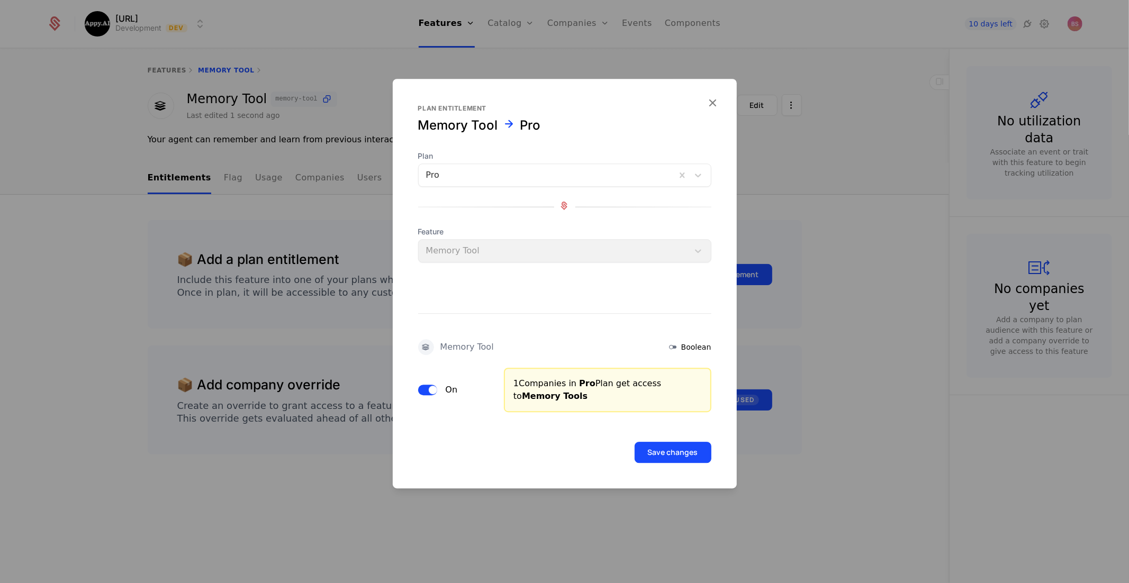
click at [669, 458] on button "Save changes" at bounding box center [672, 452] width 77 height 21
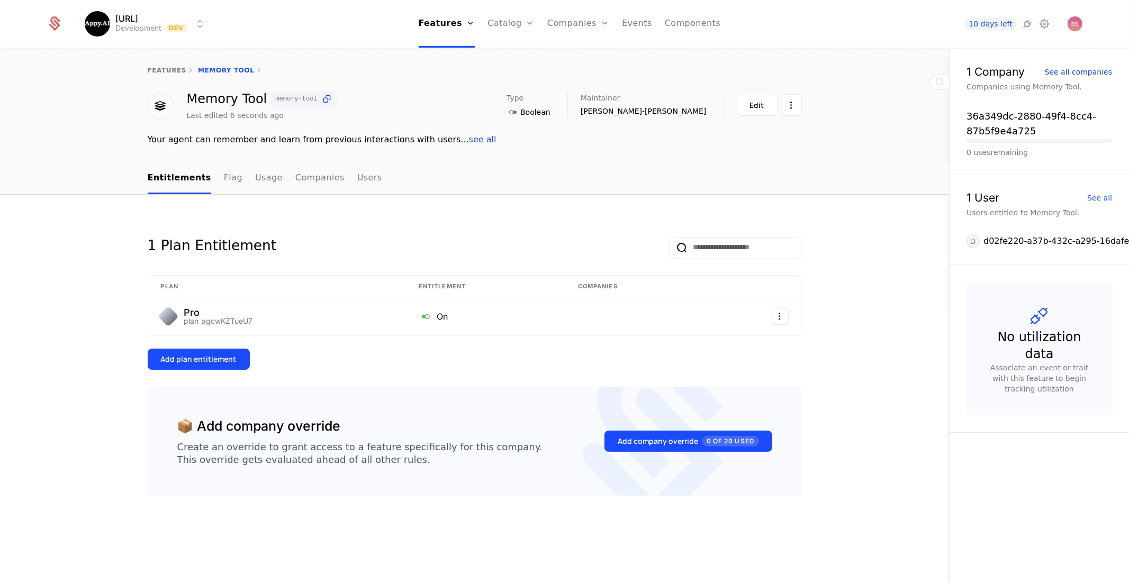
click at [219, 362] on div "Add plan entitlement" at bounding box center [199, 359] width 76 height 11
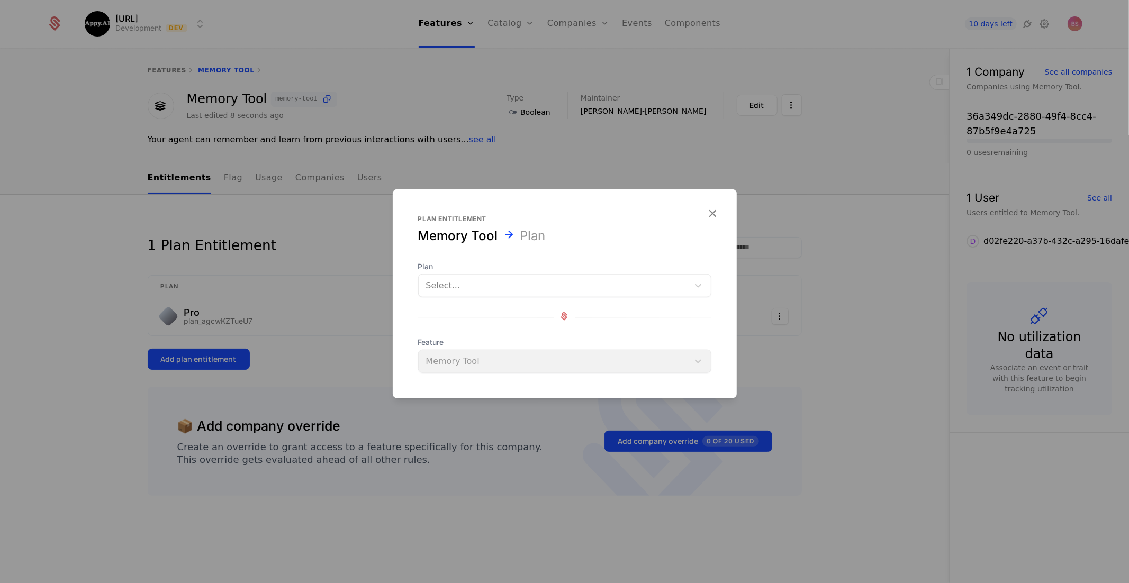
drag, startPoint x: 572, startPoint y: 256, endPoint x: 561, endPoint y: 263, distance: 13.7
click at [570, 257] on div "Plan entitlement Memory Tool Plan Plan Select... Feature Memory Tool" at bounding box center [565, 294] width 344 height 158
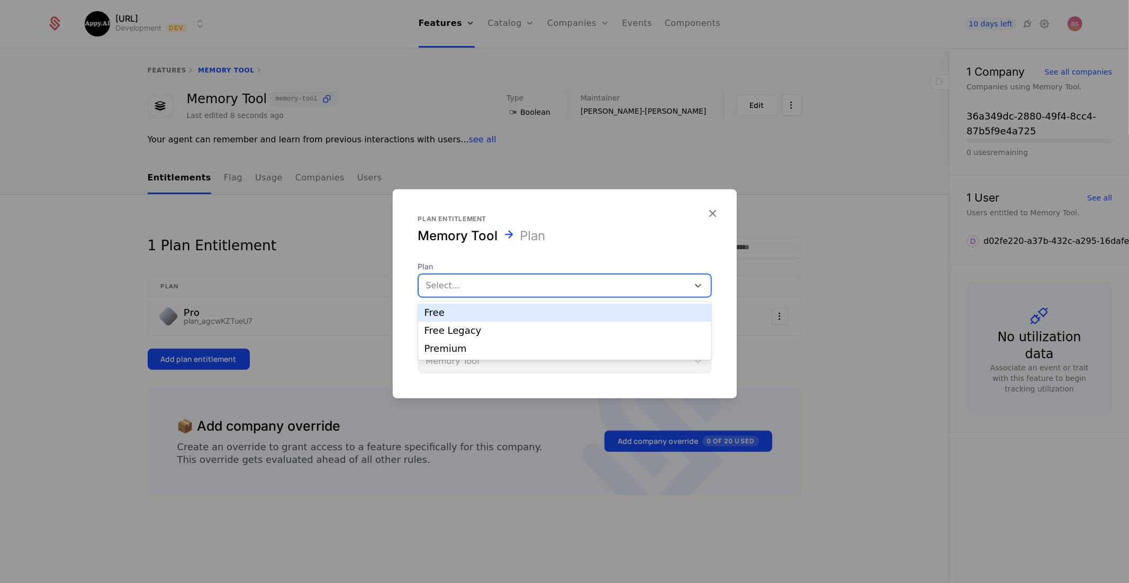
click at [546, 279] on div at bounding box center [553, 285] width 255 height 15
click at [507, 328] on div "Free Legacy" at bounding box center [564, 331] width 280 height 10
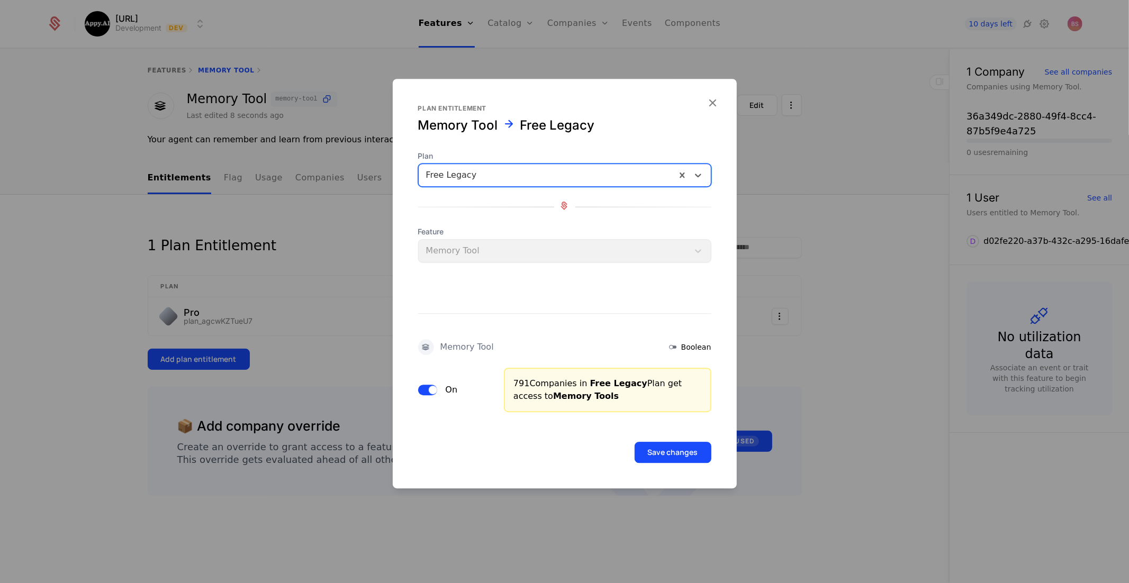
click at [674, 451] on button "Save changes" at bounding box center [672, 452] width 77 height 21
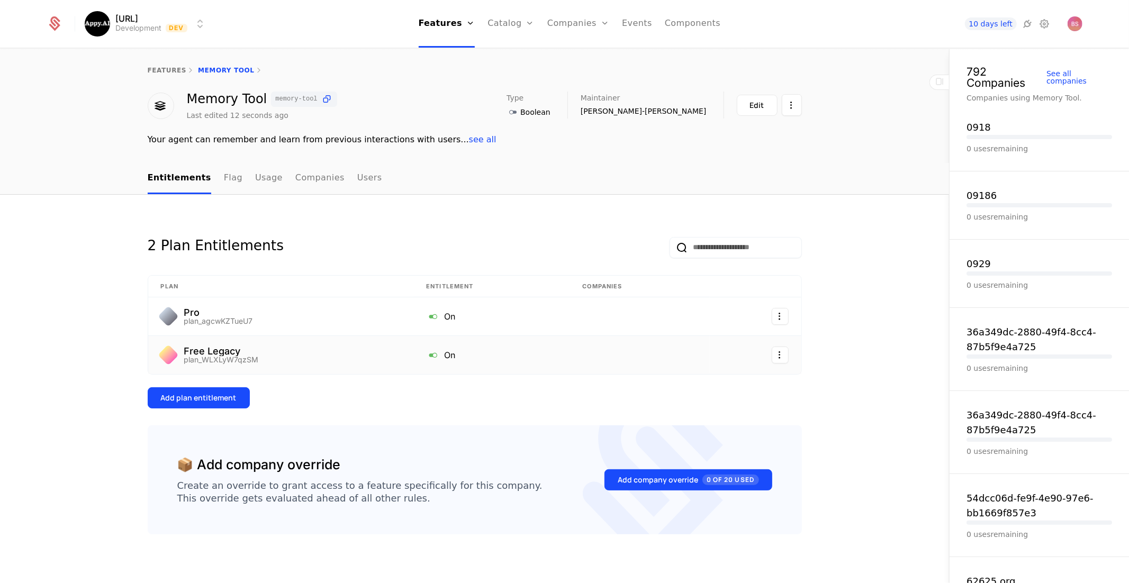
click at [336, 370] on td "Free Legacy plan_WLXLyW7qzSM" at bounding box center [281, 355] width 266 height 38
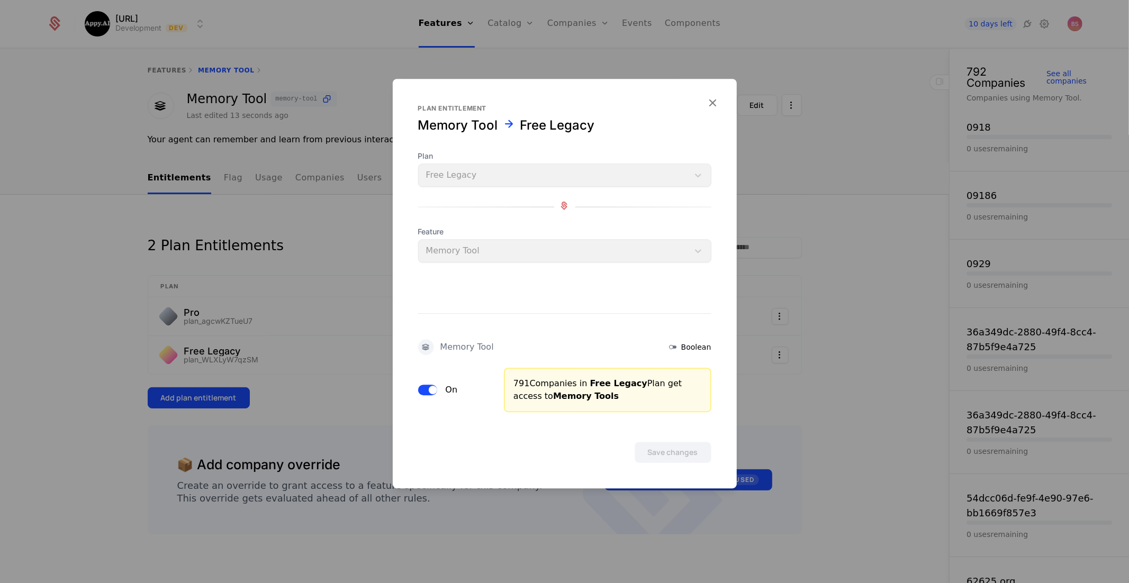
click at [917, 368] on div at bounding box center [564, 291] width 1129 height 583
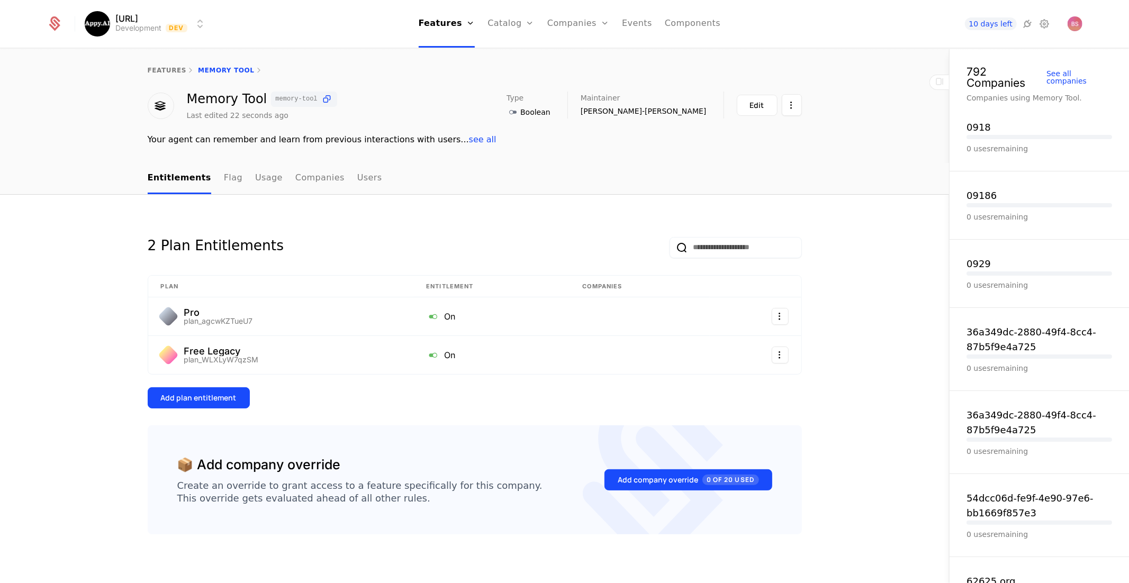
click at [166, 65] on div "features Memory Tool" at bounding box center [474, 70] width 949 height 42
click at [165, 68] on link "features" at bounding box center [167, 70] width 39 height 7
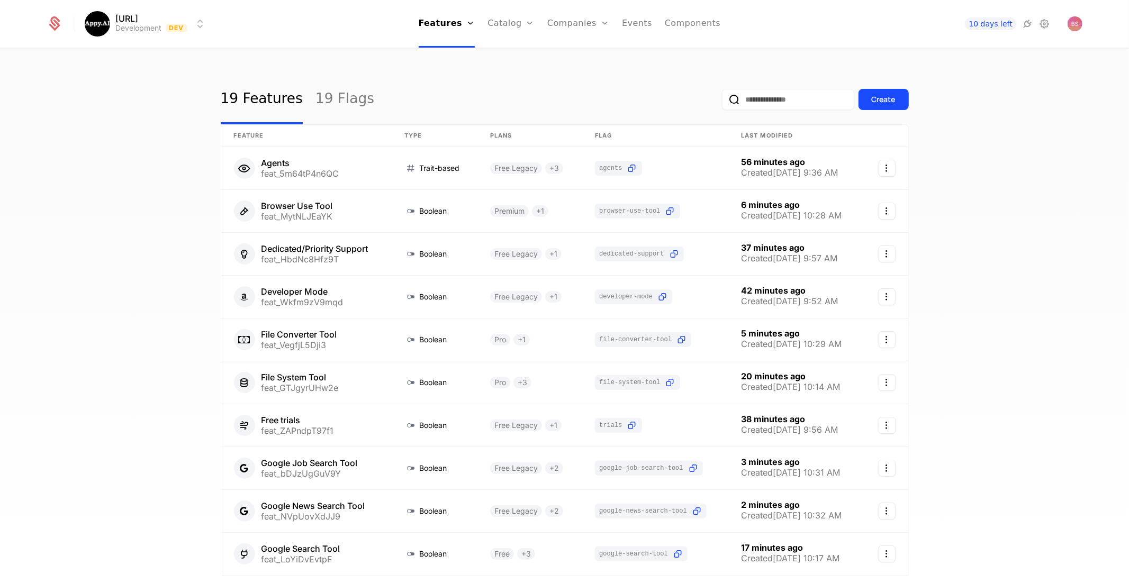
click at [876, 111] on div "Create" at bounding box center [815, 100] width 187 height 50
click at [875, 107] on button "Create" at bounding box center [883, 99] width 50 height 21
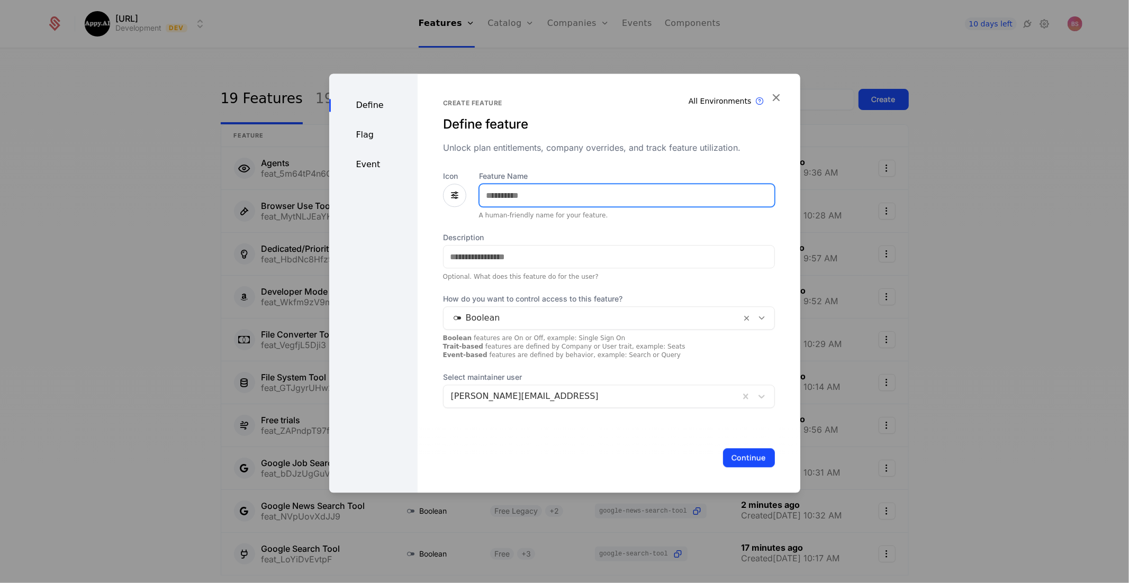
click at [587, 189] on input "Feature Name" at bounding box center [626, 195] width 295 height 22
type input "**********"
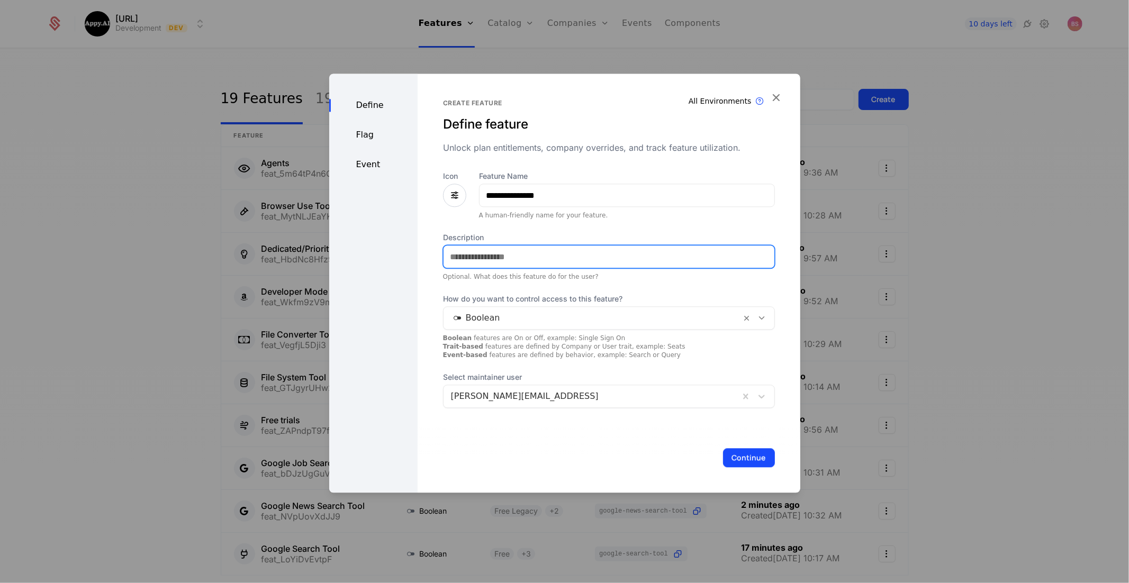
click at [566, 247] on input "Description" at bounding box center [608, 257] width 331 height 22
paste input "**********"
drag, startPoint x: 459, startPoint y: 259, endPoint x: 328, endPoint y: 250, distance: 132.1
click at [328, 250] on div "**********" at bounding box center [564, 291] width 1129 height 583
type input "**********"
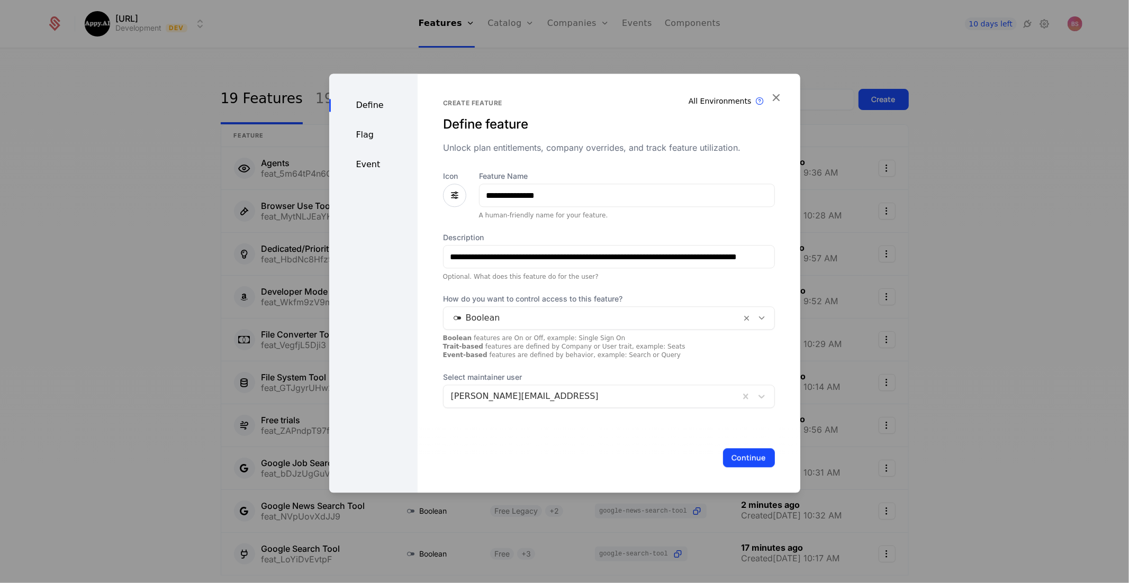
click at [734, 459] on button "Continue" at bounding box center [749, 457] width 52 height 19
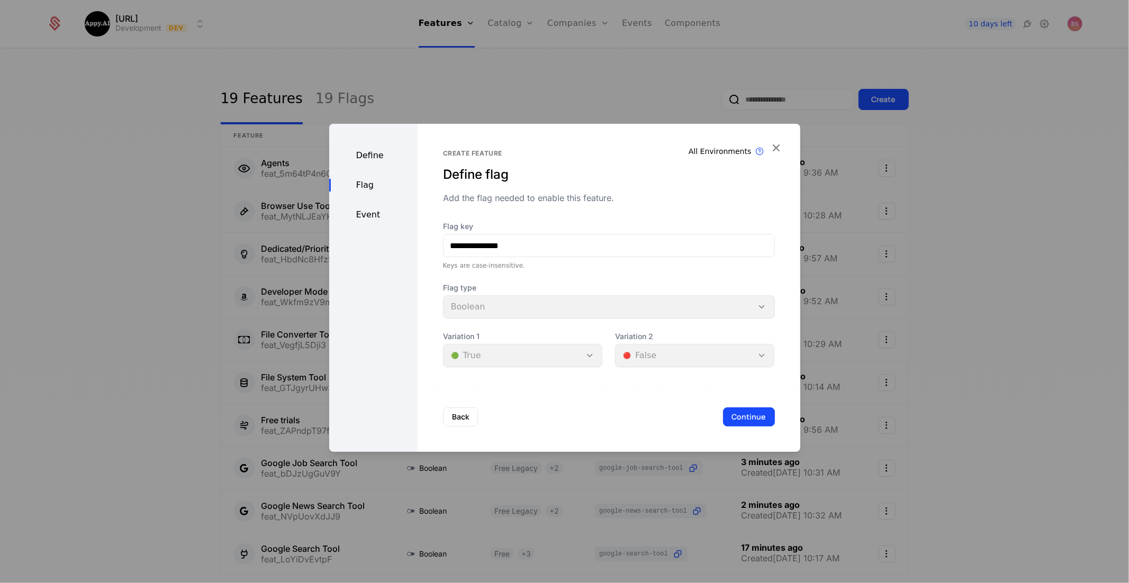
click at [751, 420] on button "Continue" at bounding box center [749, 416] width 52 height 19
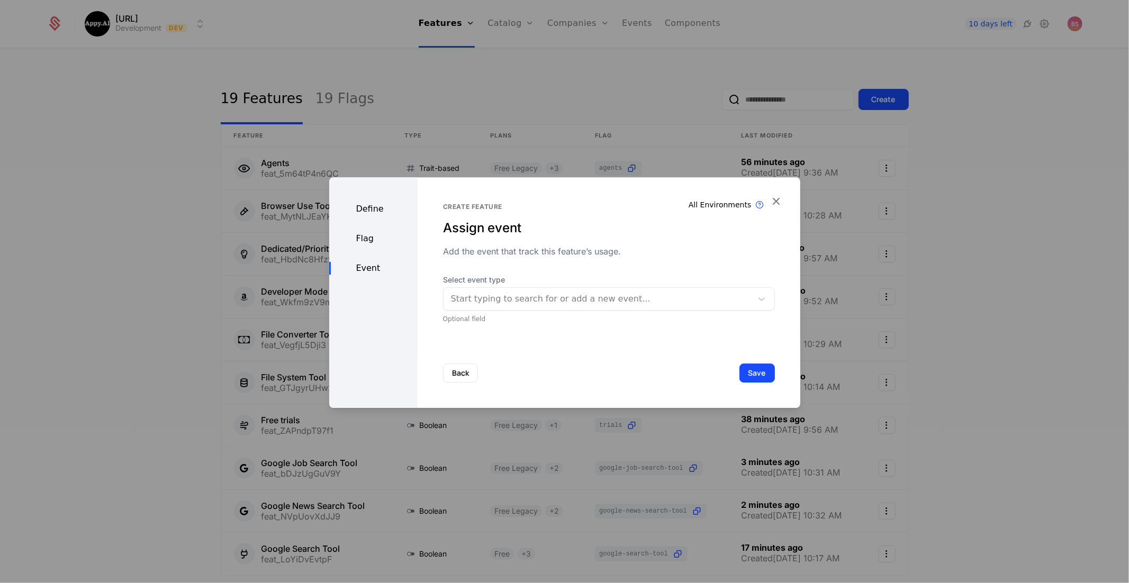
click at [764, 378] on button "Save" at bounding box center [756, 373] width 35 height 19
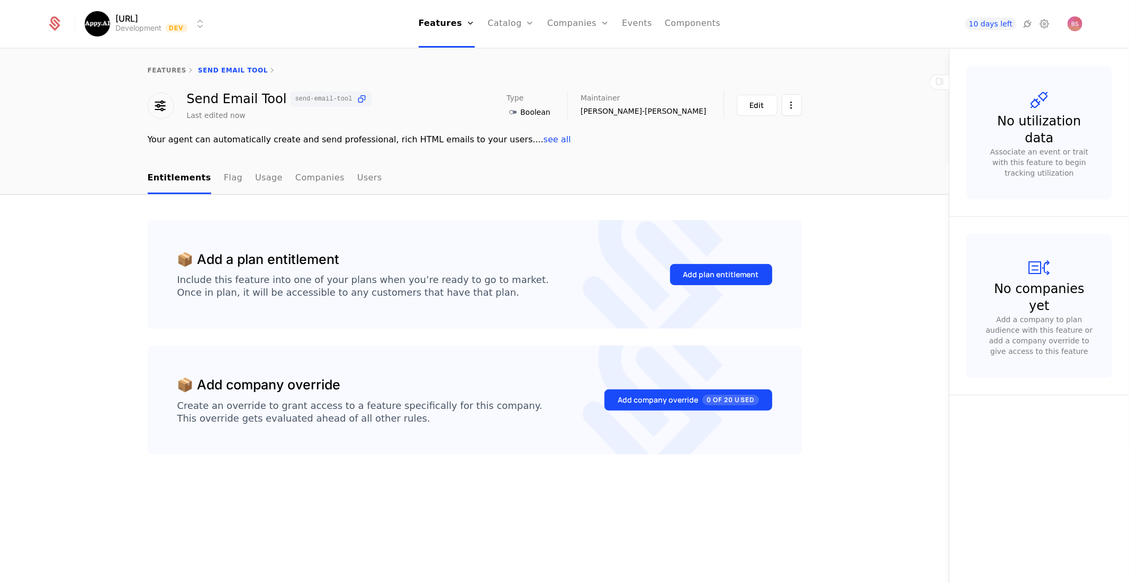
click at [724, 269] on div "Add plan entitlement" at bounding box center [721, 274] width 76 height 11
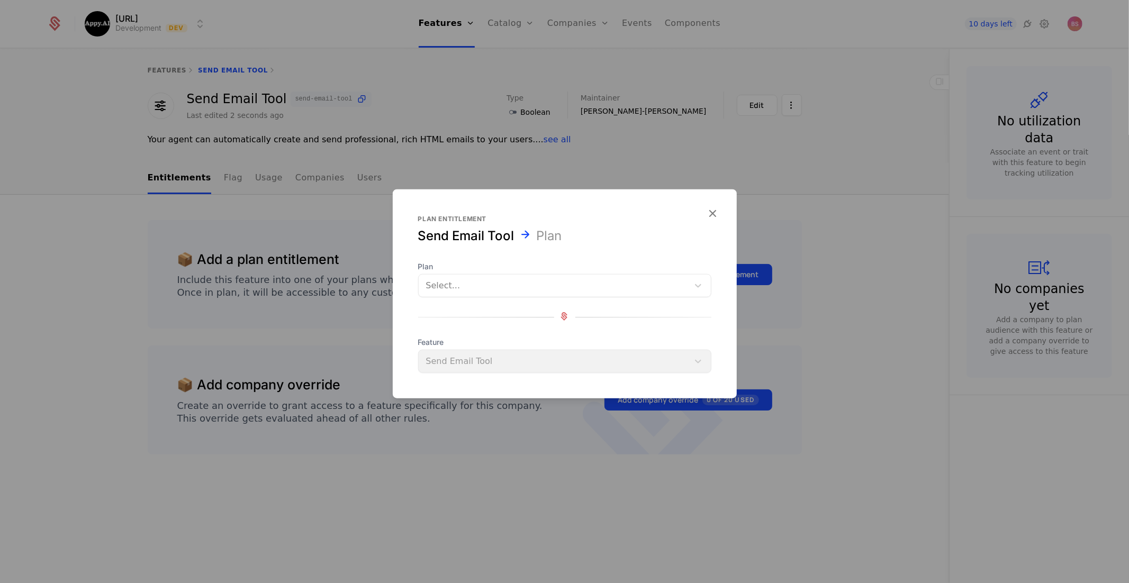
click at [601, 294] on div "Select..." at bounding box center [554, 285] width 270 height 19
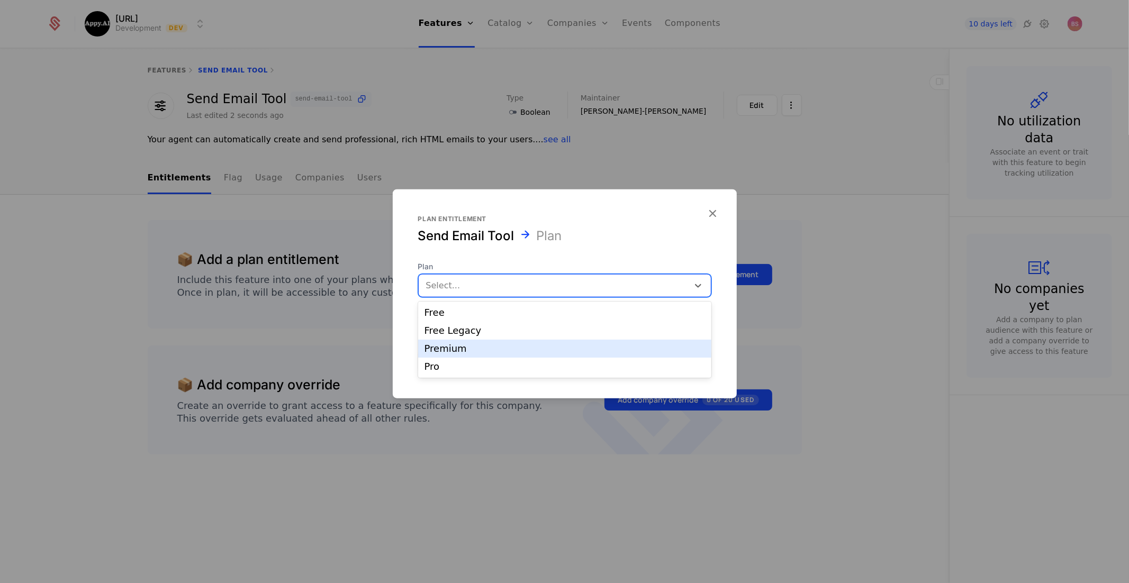
click at [565, 352] on div "Premium" at bounding box center [564, 349] width 280 height 10
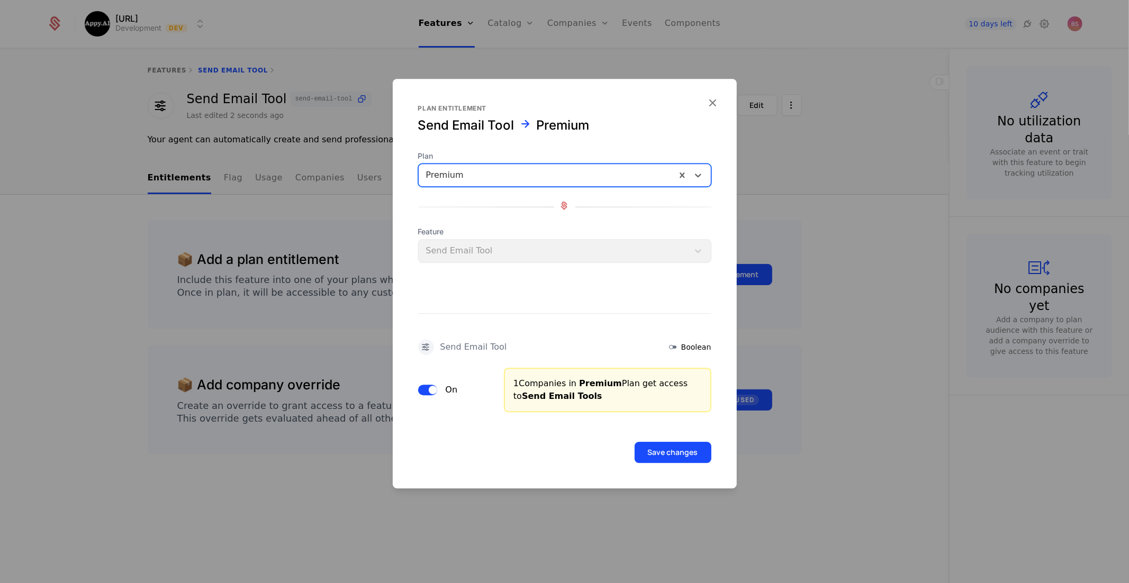
click at [669, 453] on button "Save changes" at bounding box center [672, 452] width 77 height 21
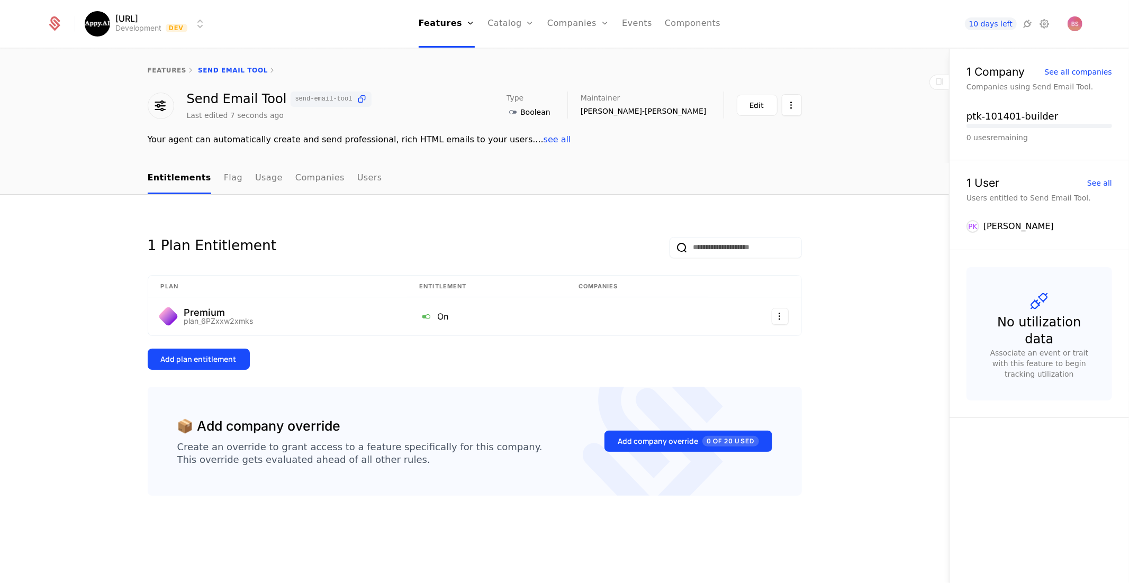
click at [225, 360] on div "Add plan entitlement" at bounding box center [199, 359] width 76 height 11
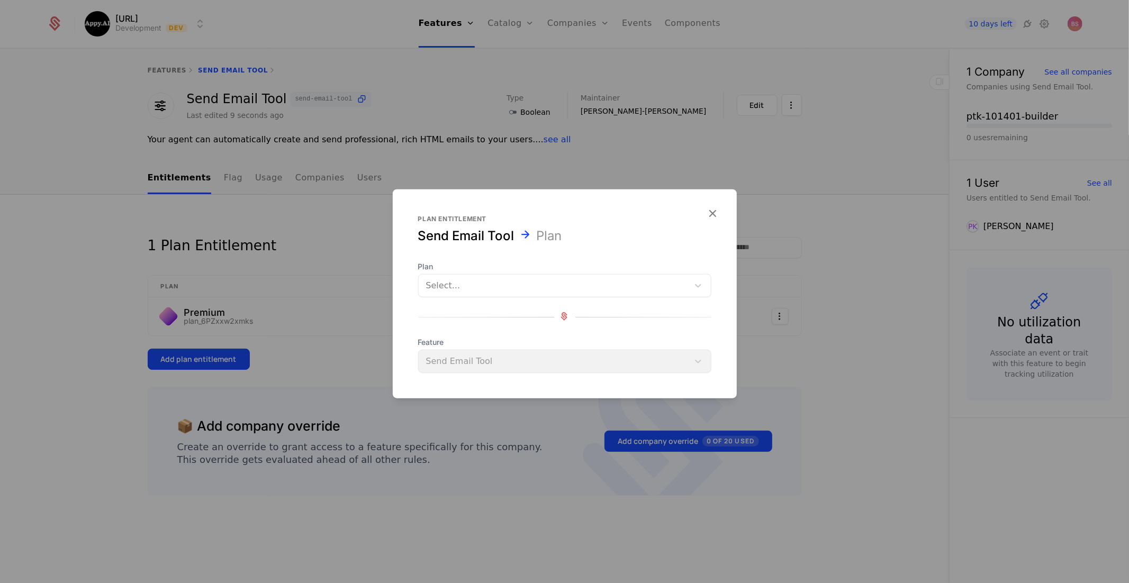
click at [520, 280] on div at bounding box center [553, 285] width 255 height 15
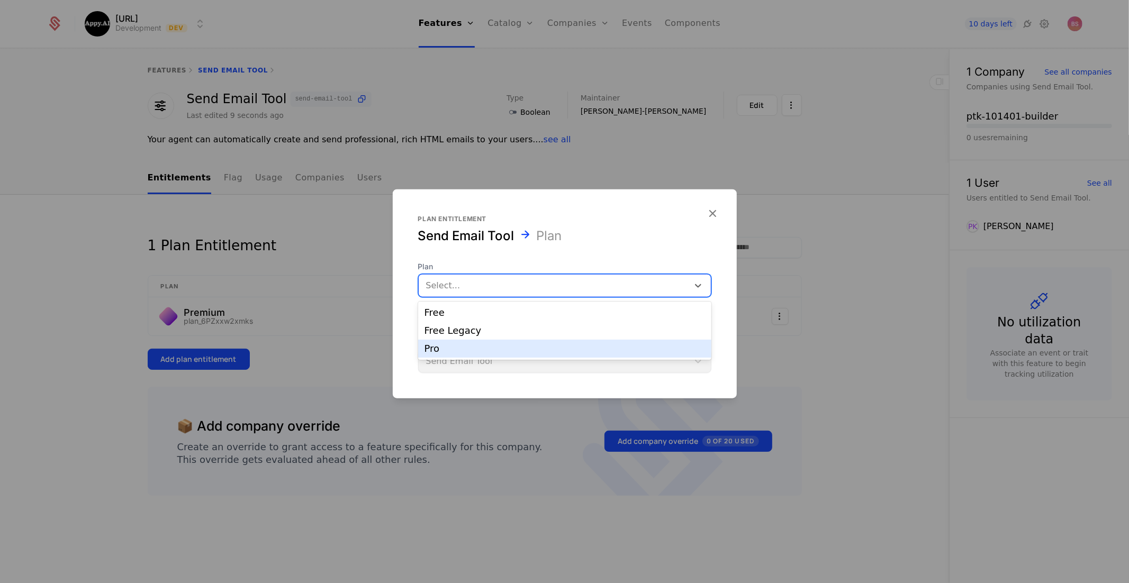
click at [469, 347] on div "Pro" at bounding box center [564, 349] width 280 height 10
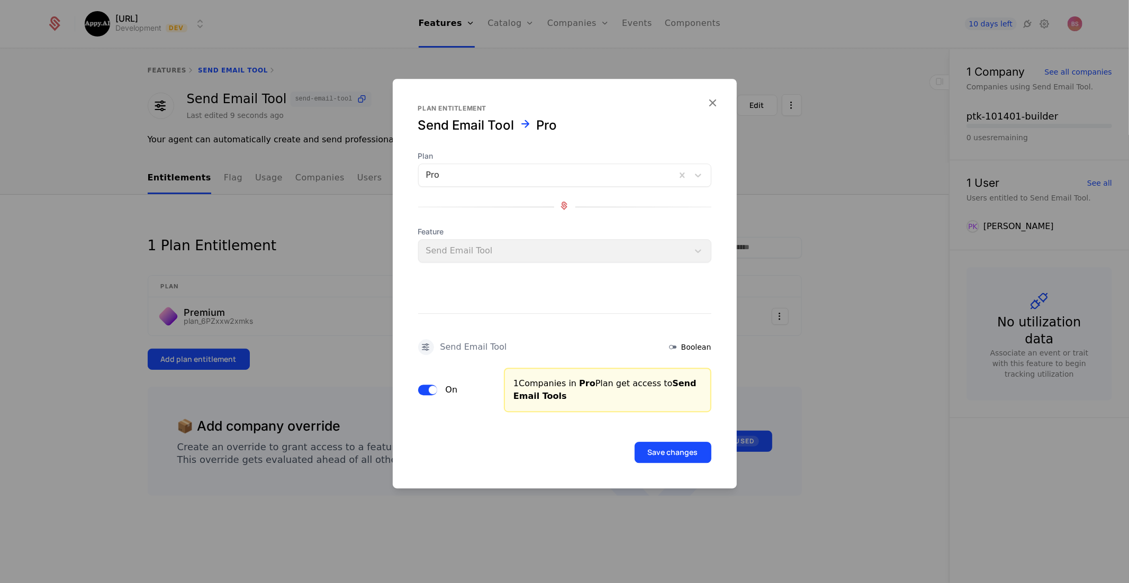
click at [653, 446] on button "Save changes" at bounding box center [672, 452] width 77 height 21
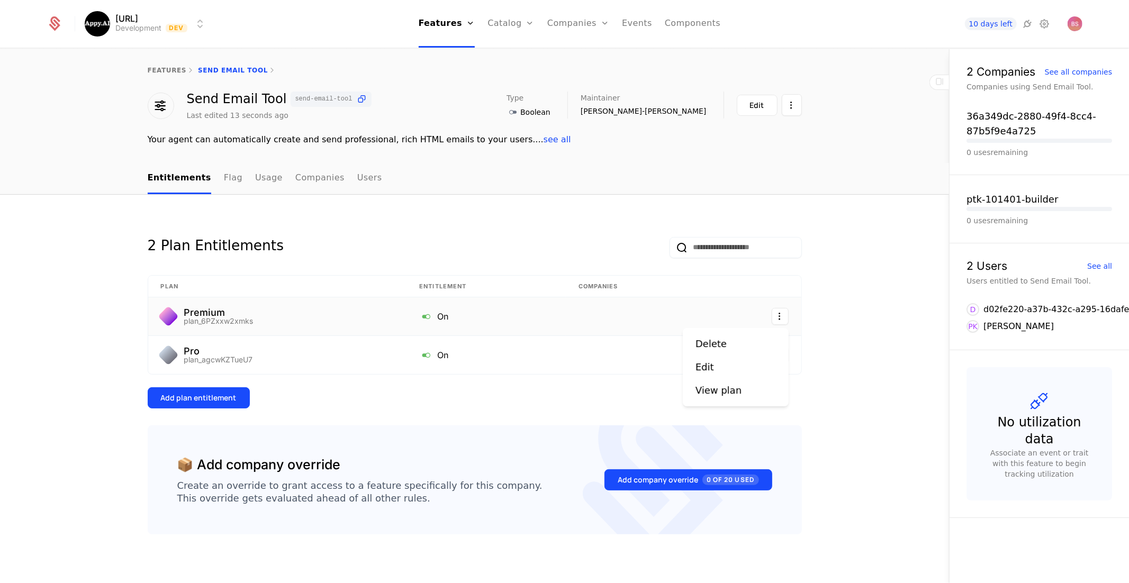
click at [777, 316] on html "Appy.AI Development Dev Features Features Flags Catalog Plans Add Ons Credits C…" at bounding box center [564, 291] width 1129 height 583
click at [753, 346] on div "Delete" at bounding box center [735, 344] width 80 height 15
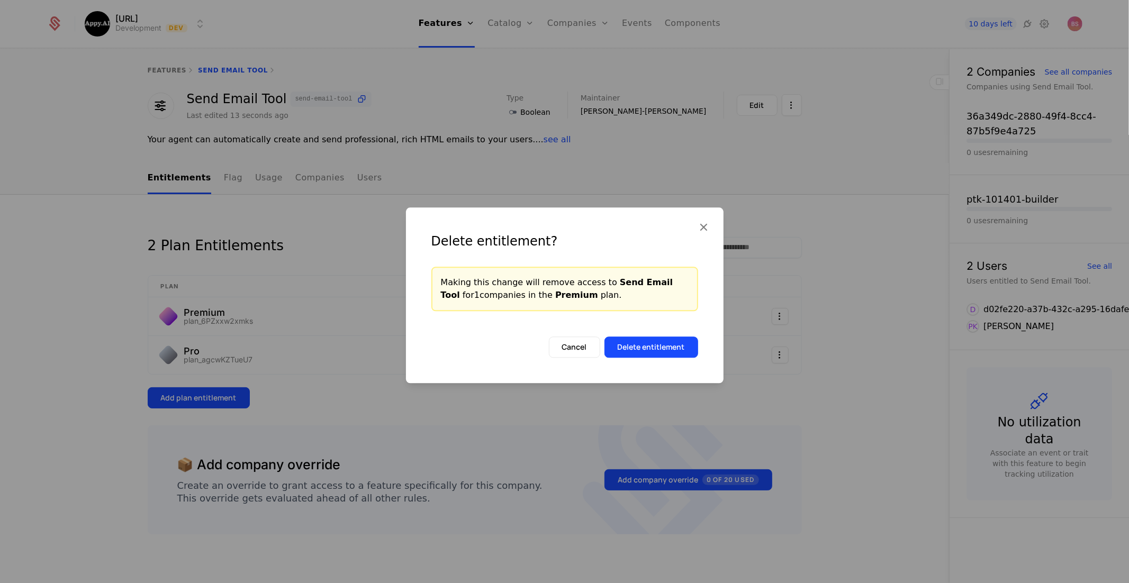
click at [662, 348] on button "Delete entitlement" at bounding box center [651, 347] width 94 height 21
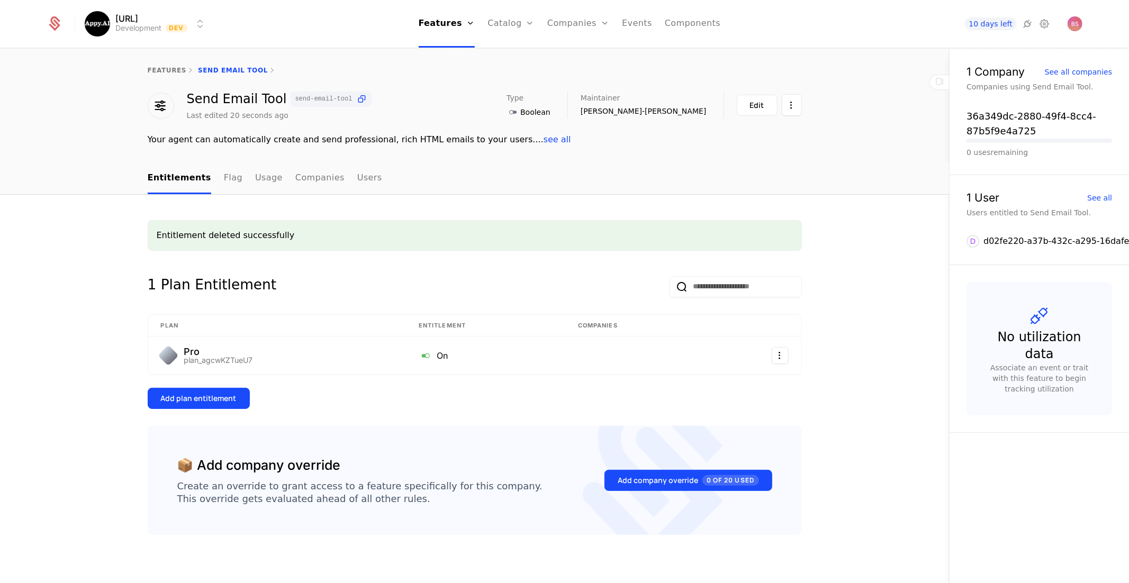
click at [222, 397] on div "Add plan entitlement" at bounding box center [199, 398] width 76 height 11
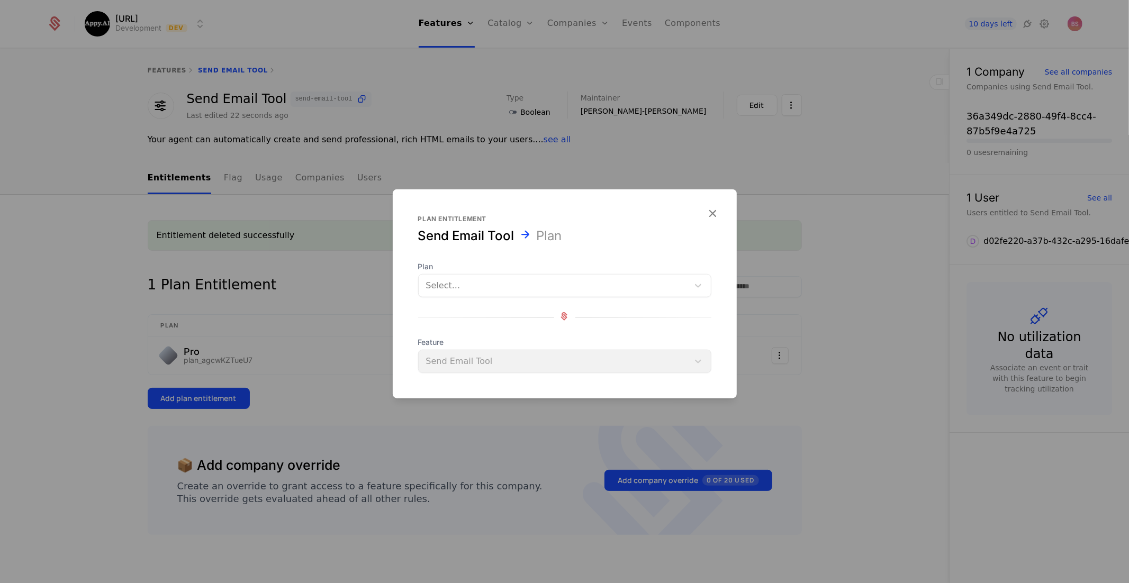
click at [521, 280] on div at bounding box center [553, 285] width 255 height 15
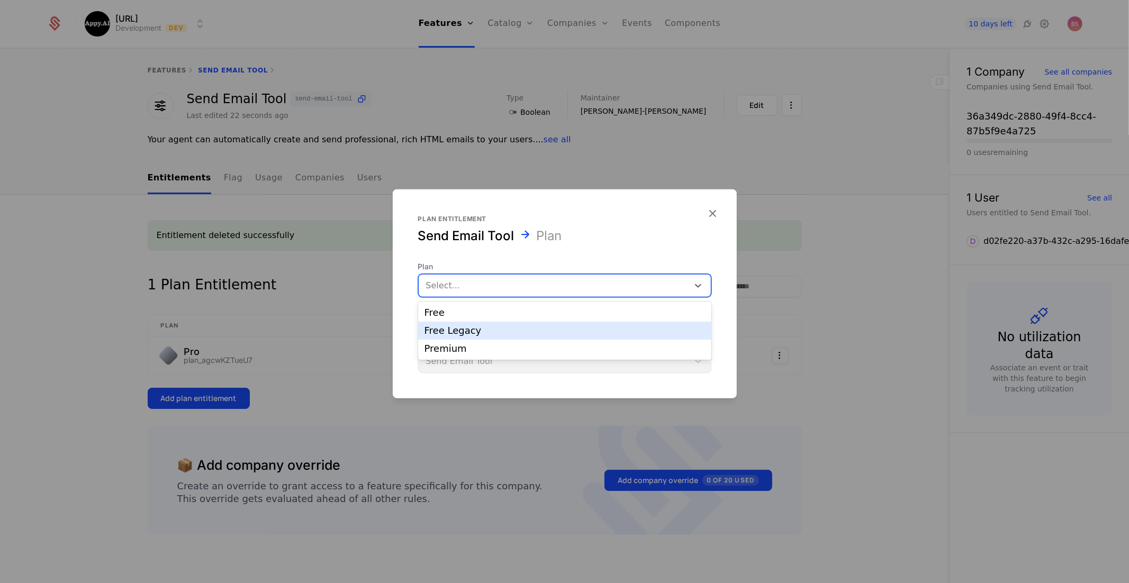
click at [504, 329] on div "Free Legacy" at bounding box center [564, 331] width 280 height 10
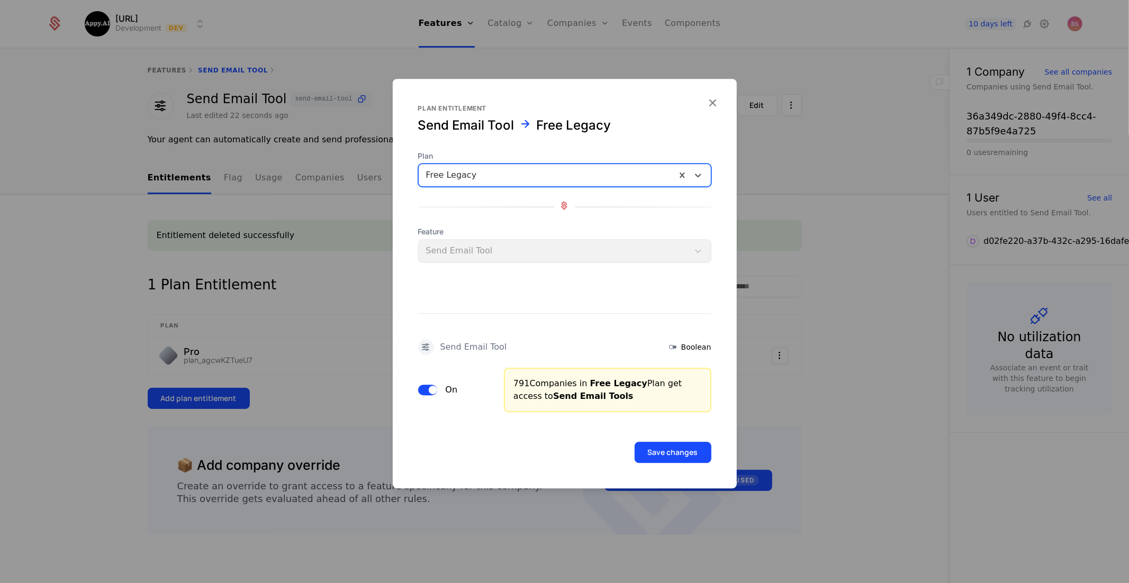
click at [653, 448] on button "Save changes" at bounding box center [672, 452] width 77 height 21
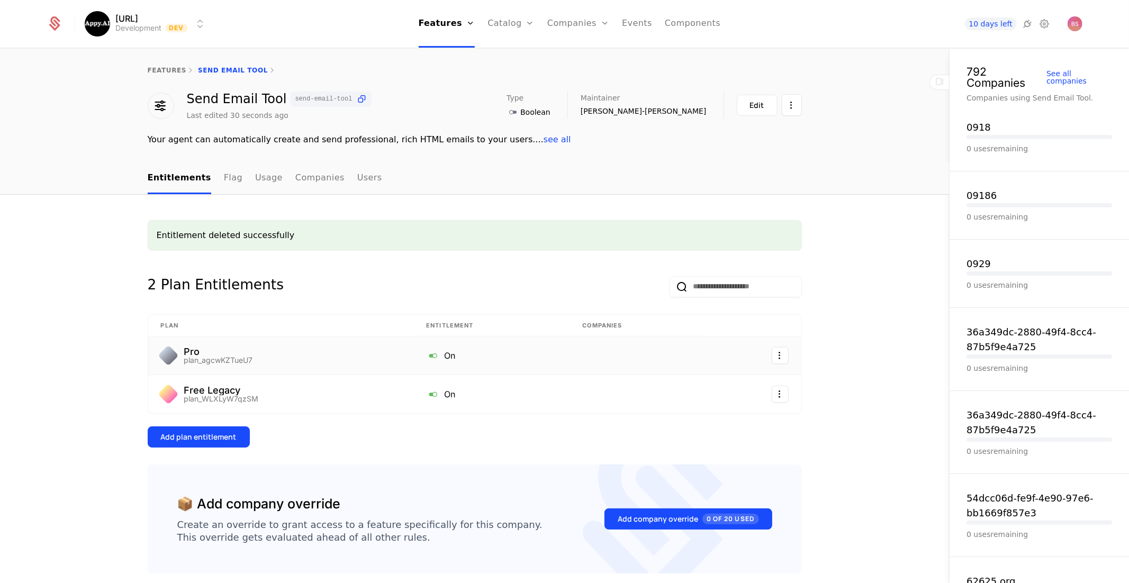
click at [775, 356] on html "Appy.AI Development Dev Features Features Flags Catalog Plans Add Ons Credits C…" at bounding box center [564, 291] width 1129 height 583
click at [724, 387] on div "Delete" at bounding box center [715, 383] width 40 height 15
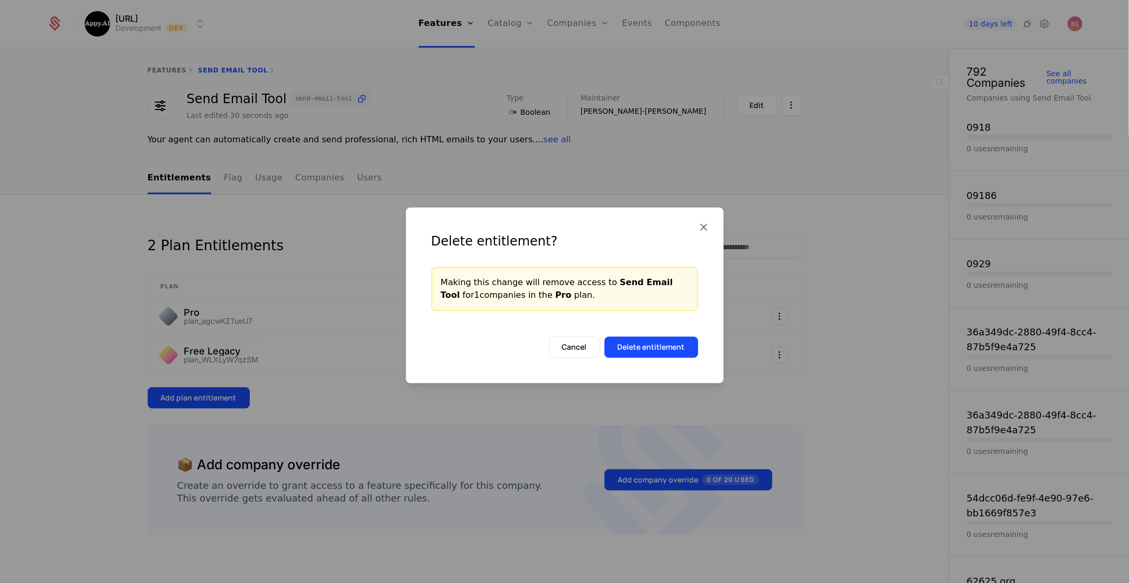
click at [647, 346] on button "Delete entitlement" at bounding box center [651, 347] width 94 height 21
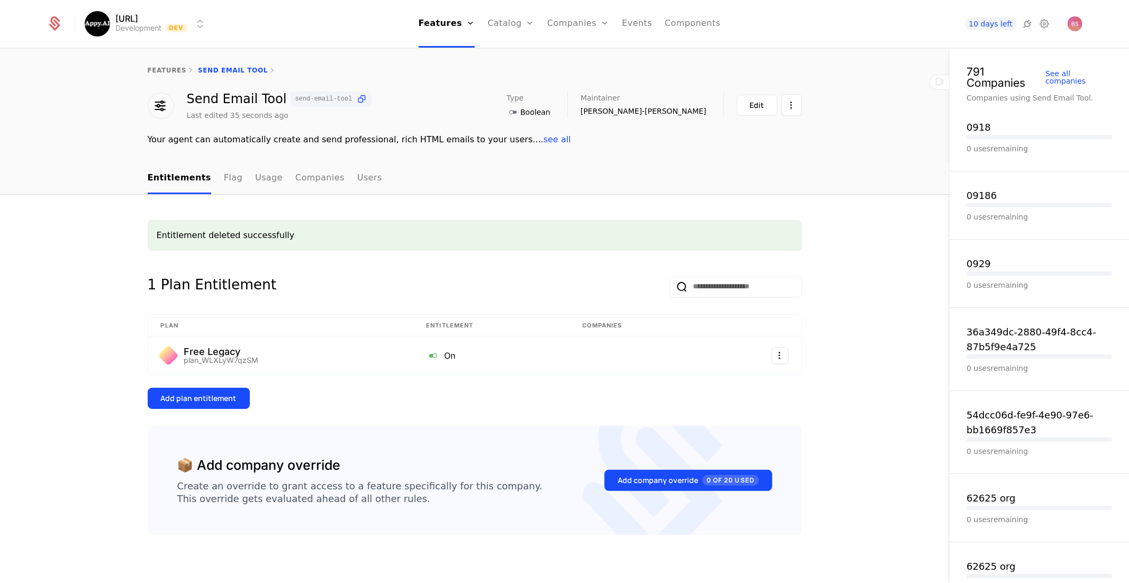
click at [213, 403] on button "Add plan entitlement" at bounding box center [199, 398] width 102 height 21
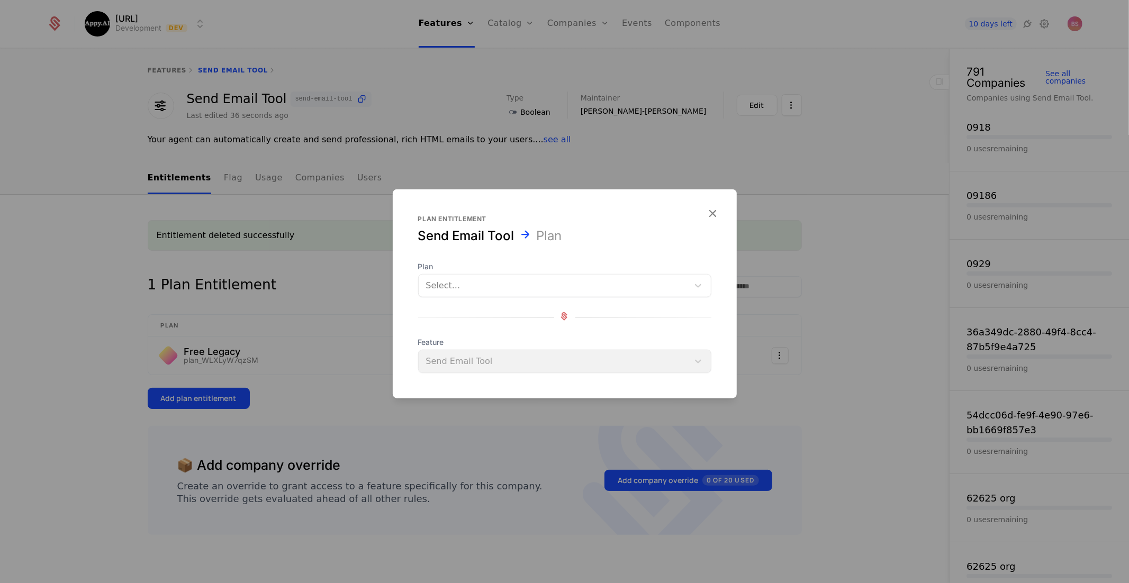
click at [520, 287] on div at bounding box center [553, 285] width 255 height 15
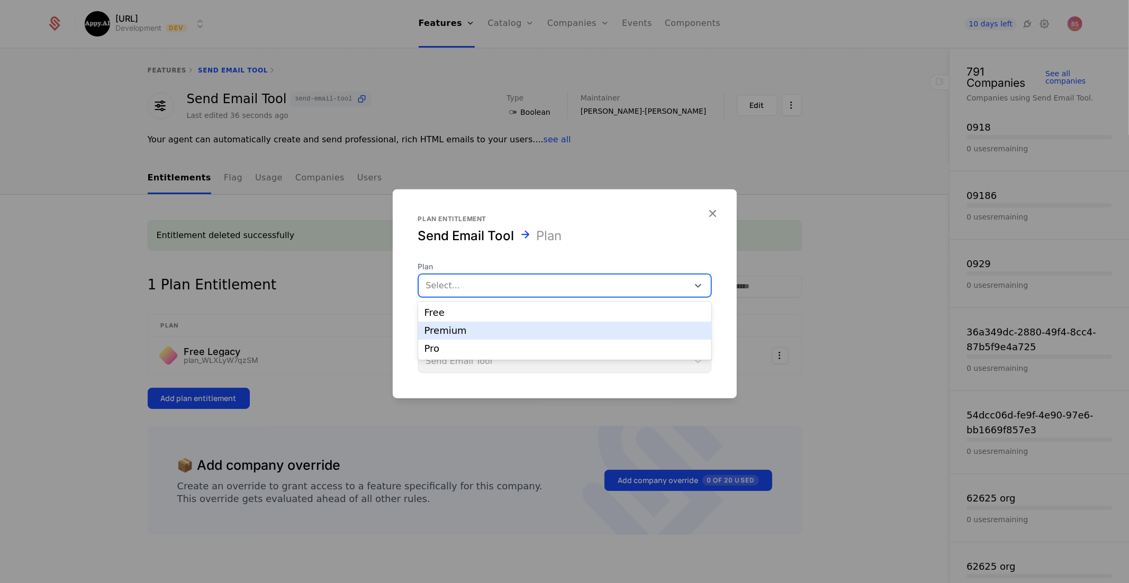
click at [496, 325] on div "Premium" at bounding box center [564, 331] width 293 height 18
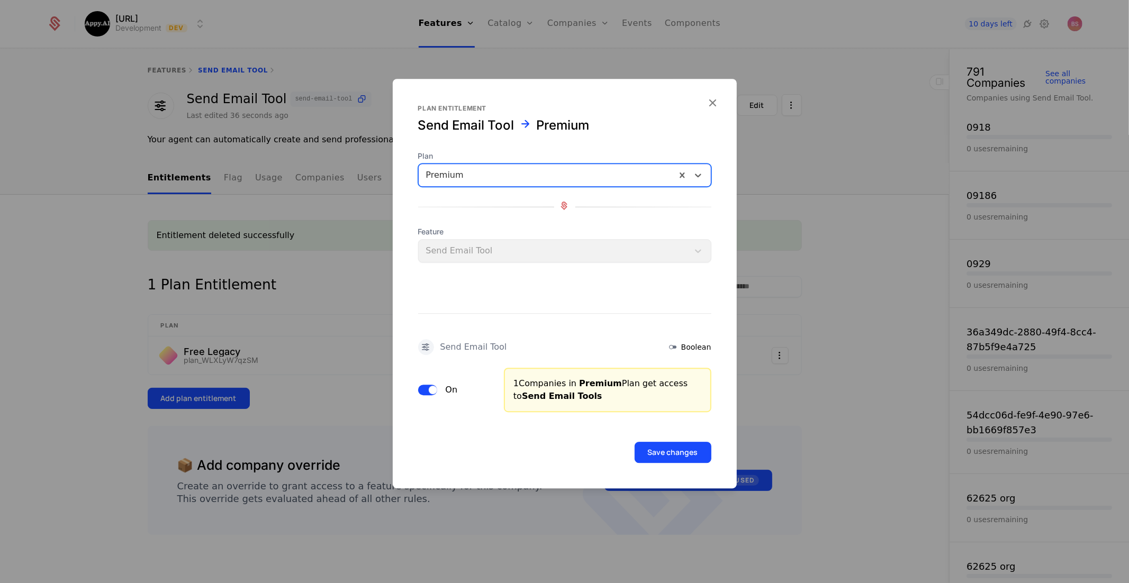
click at [665, 454] on button "Save changes" at bounding box center [672, 452] width 77 height 21
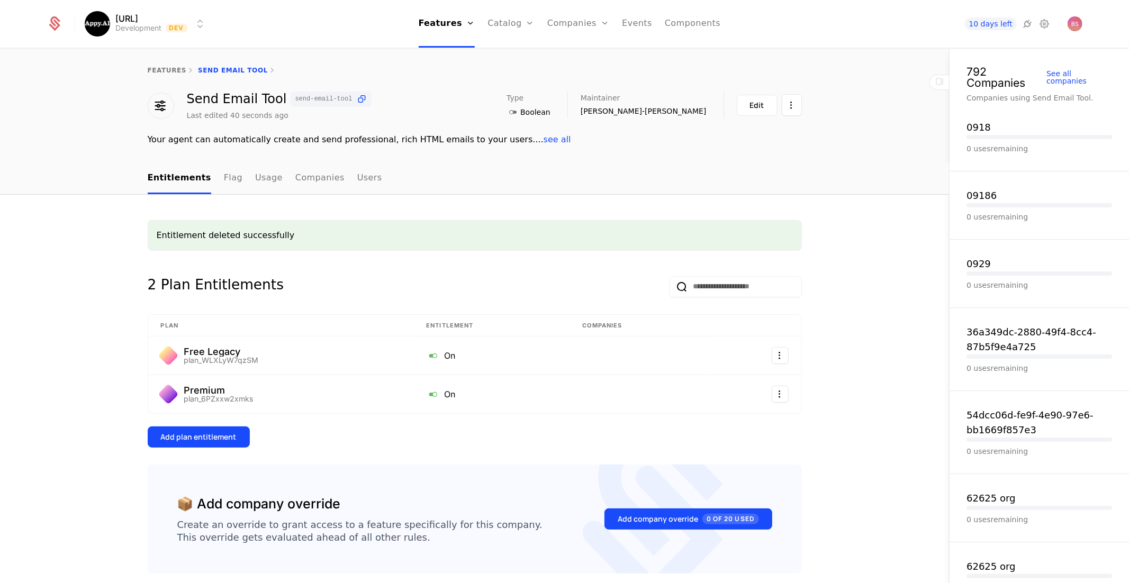
click at [619, 421] on div "Entitlement deleted successfully 2 Plan Entitlements Plan Entitlement Companies…" at bounding box center [475, 334] width 654 height 228
click at [168, 66] on div "features" at bounding box center [167, 70] width 39 height 8
click at [168, 67] on link "features" at bounding box center [167, 70] width 39 height 7
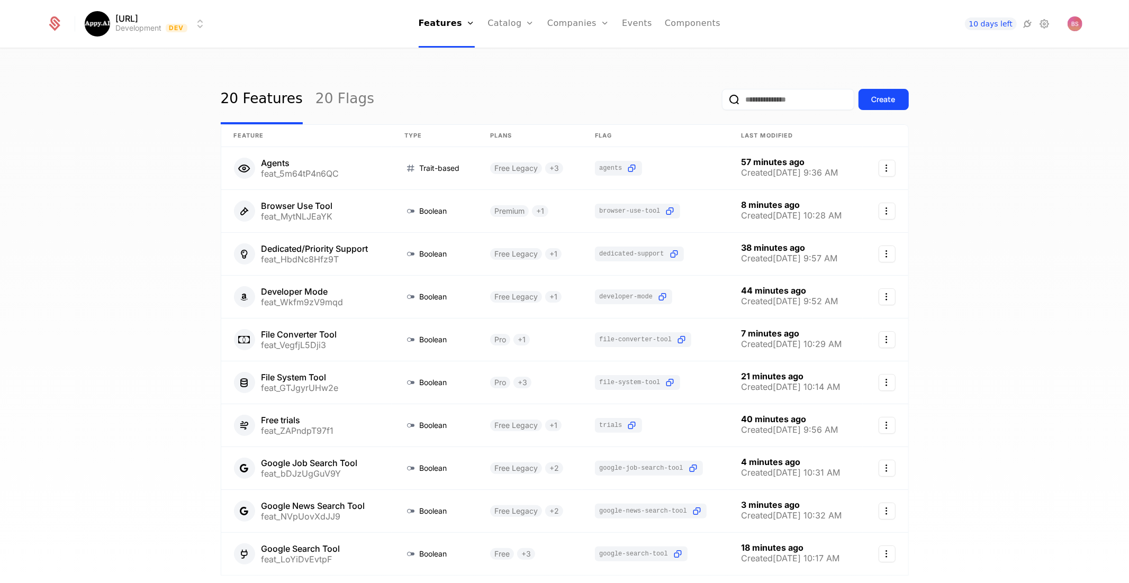
click at [867, 106] on button "Create" at bounding box center [883, 99] width 50 height 21
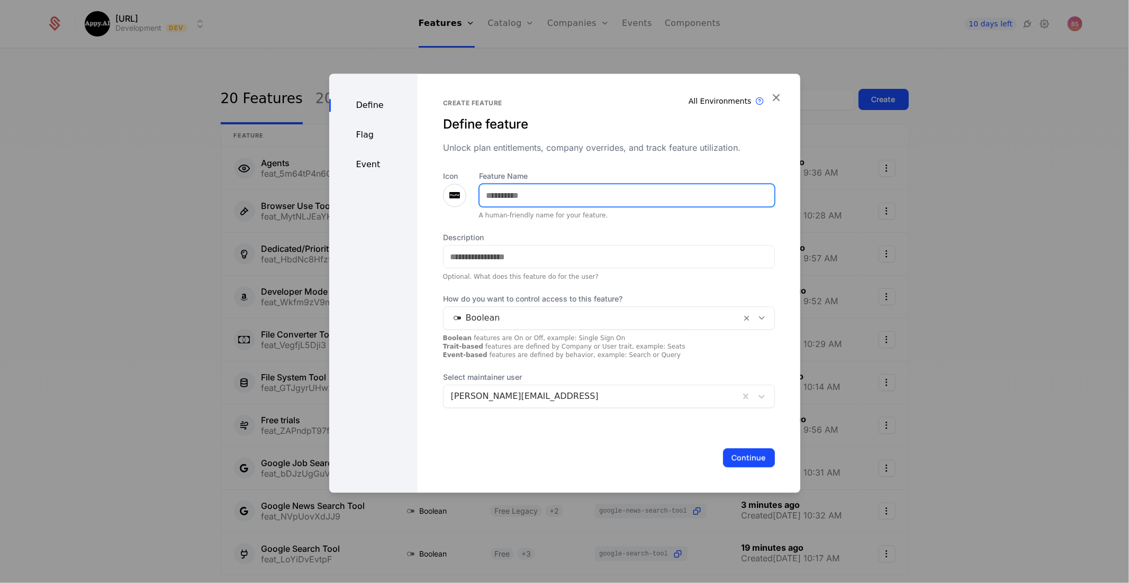
click at [591, 198] on input "Feature Name" at bounding box center [626, 195] width 295 height 22
type input "**********"
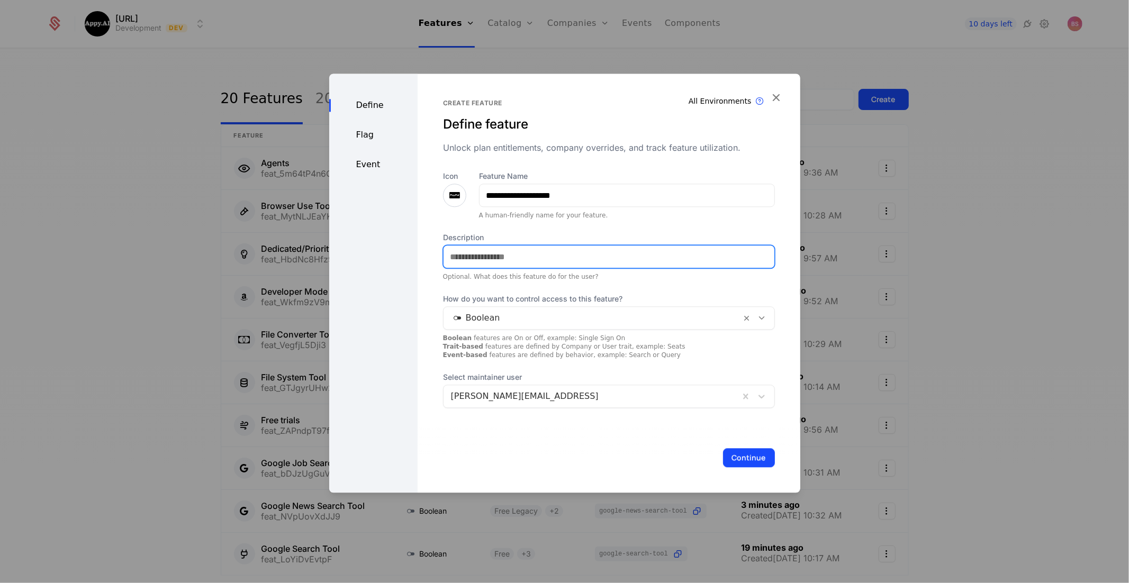
click at [501, 260] on input "Description" at bounding box center [608, 257] width 331 height 22
type input "**********"
click at [759, 456] on button "Continue" at bounding box center [749, 457] width 52 height 19
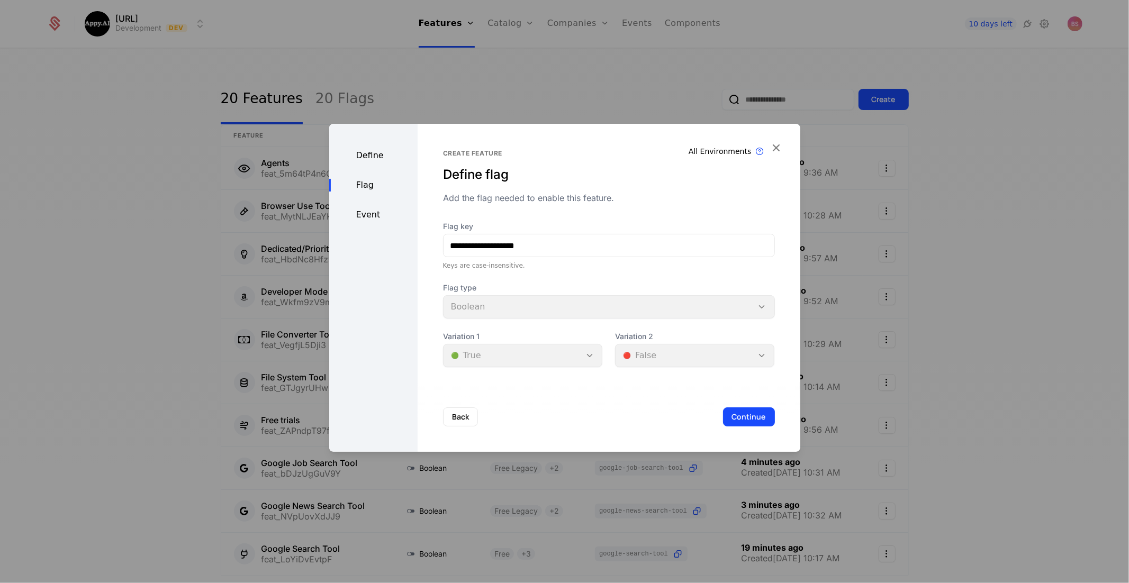
click at [758, 420] on button "Continue" at bounding box center [749, 416] width 52 height 19
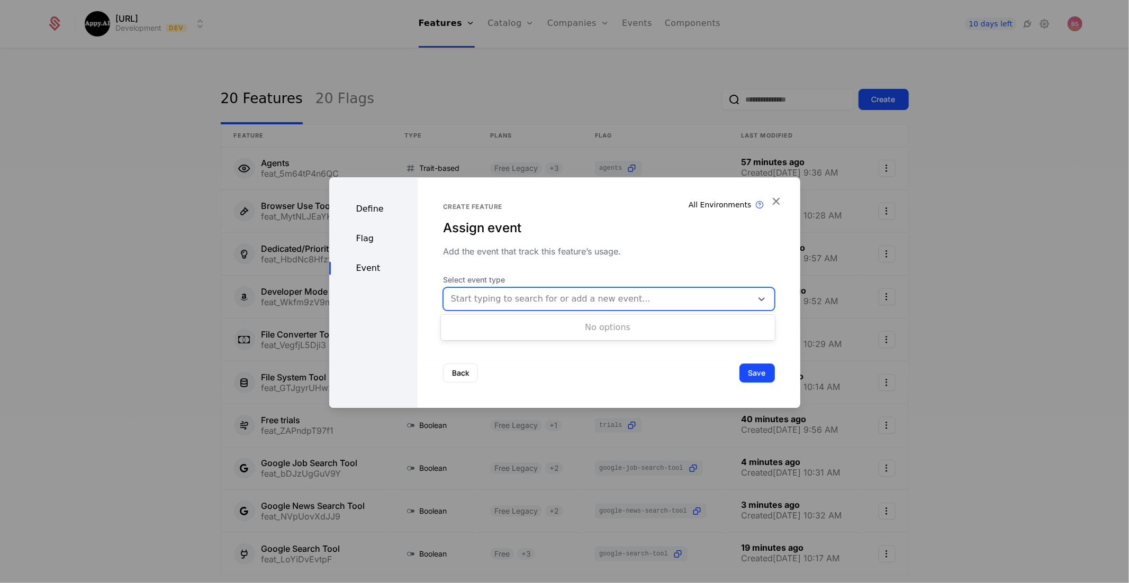
click at [621, 303] on div at bounding box center [598, 299] width 294 height 15
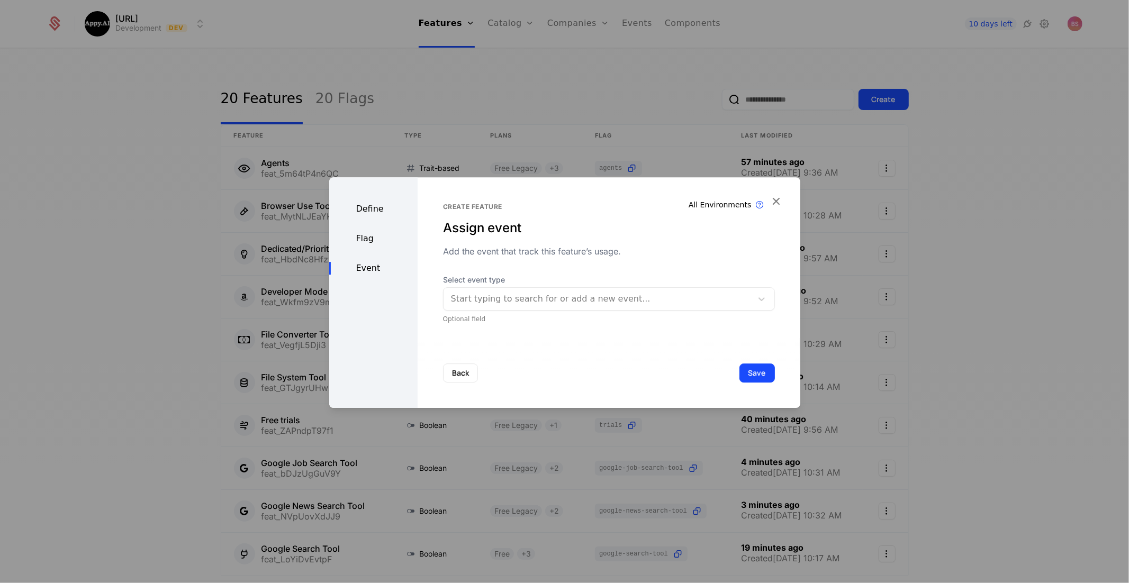
click at [613, 355] on div "Back Save" at bounding box center [608, 373] width 383 height 70
click at [750, 372] on button "Save" at bounding box center [756, 373] width 35 height 19
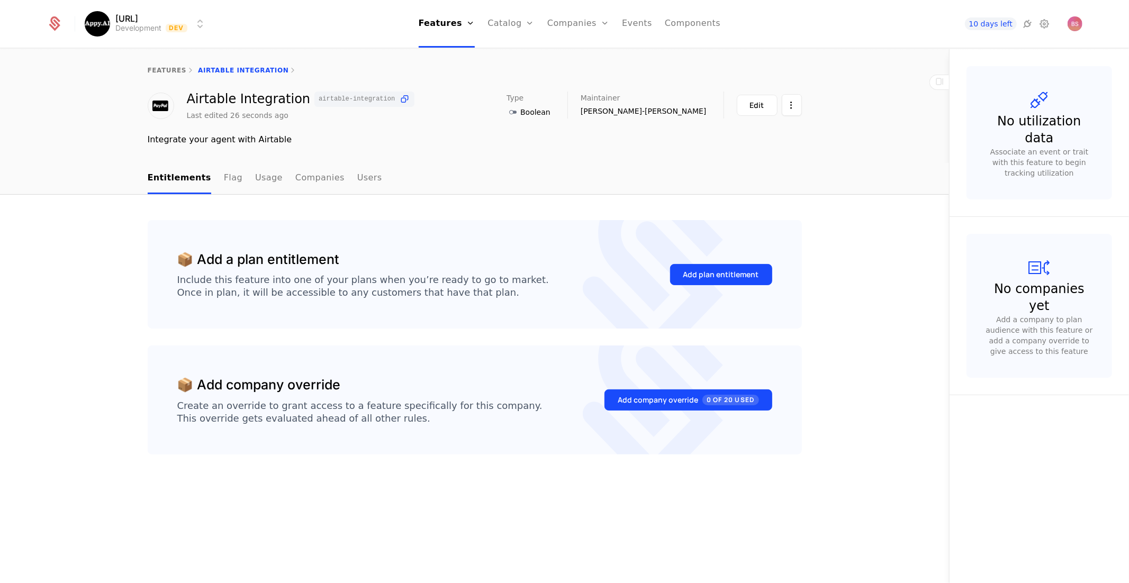
click at [702, 271] on div "Add plan entitlement" at bounding box center [721, 274] width 76 height 11
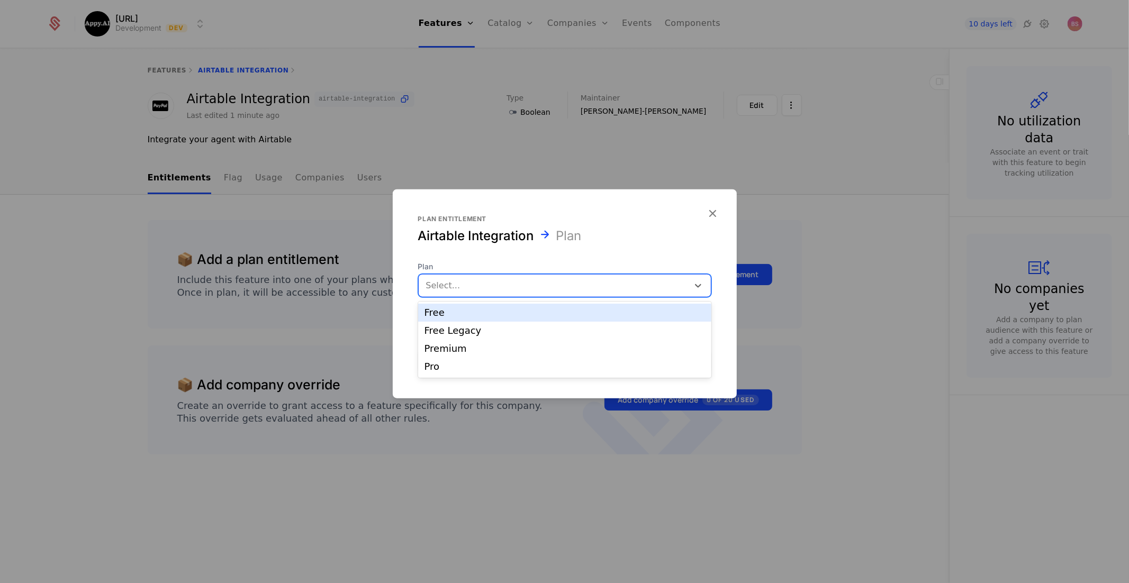
click at [629, 291] on div at bounding box center [553, 285] width 255 height 15
click at [580, 326] on div "Free Legacy" at bounding box center [564, 331] width 280 height 10
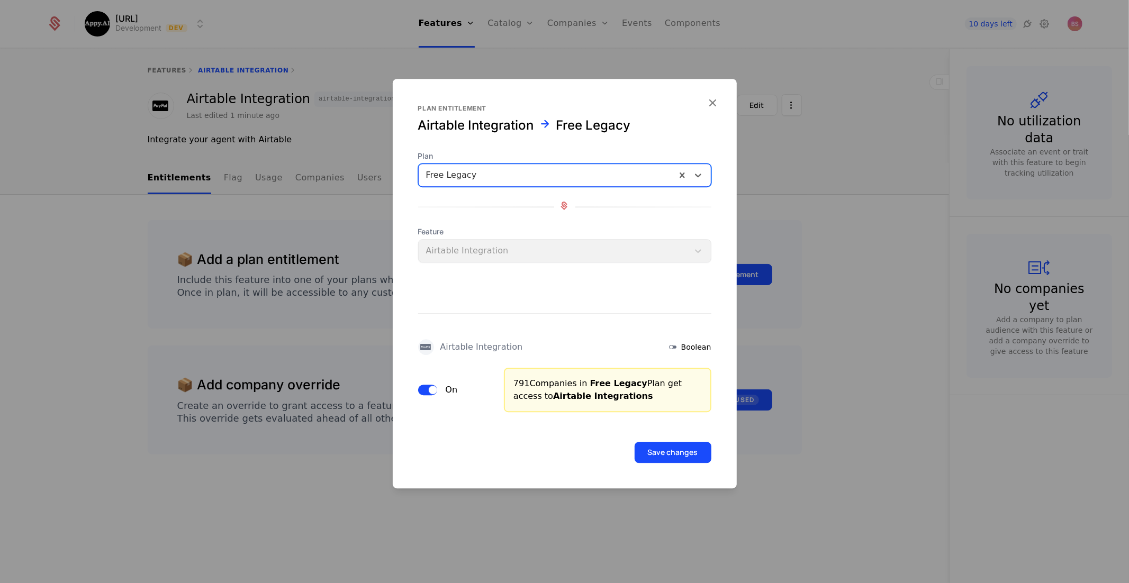
click at [667, 454] on button "Save changes" at bounding box center [672, 452] width 77 height 21
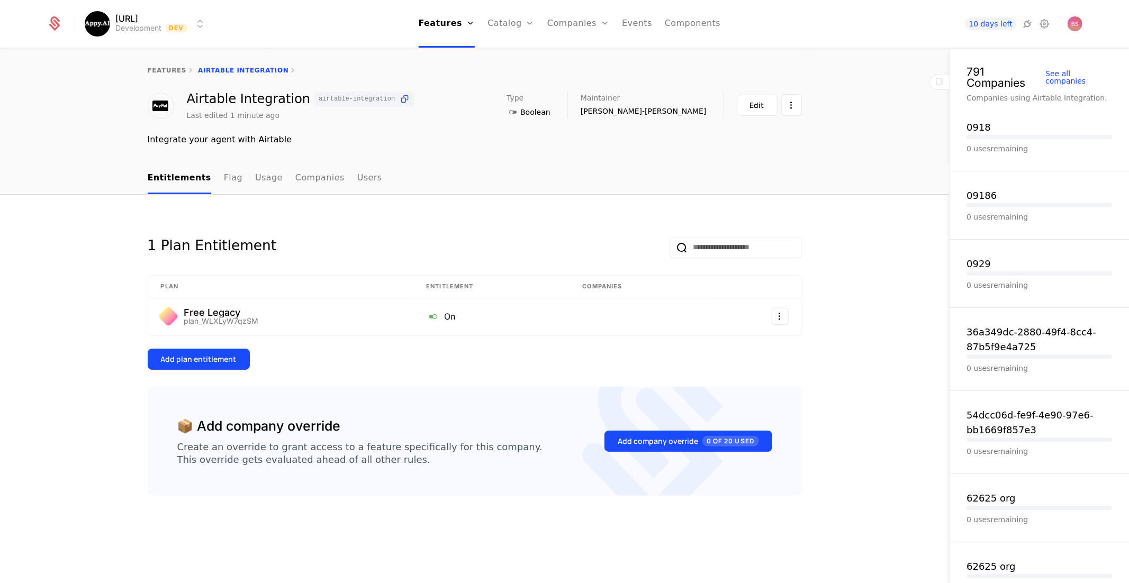
click at [175, 360] on div "Add plan entitlement" at bounding box center [199, 359] width 76 height 11
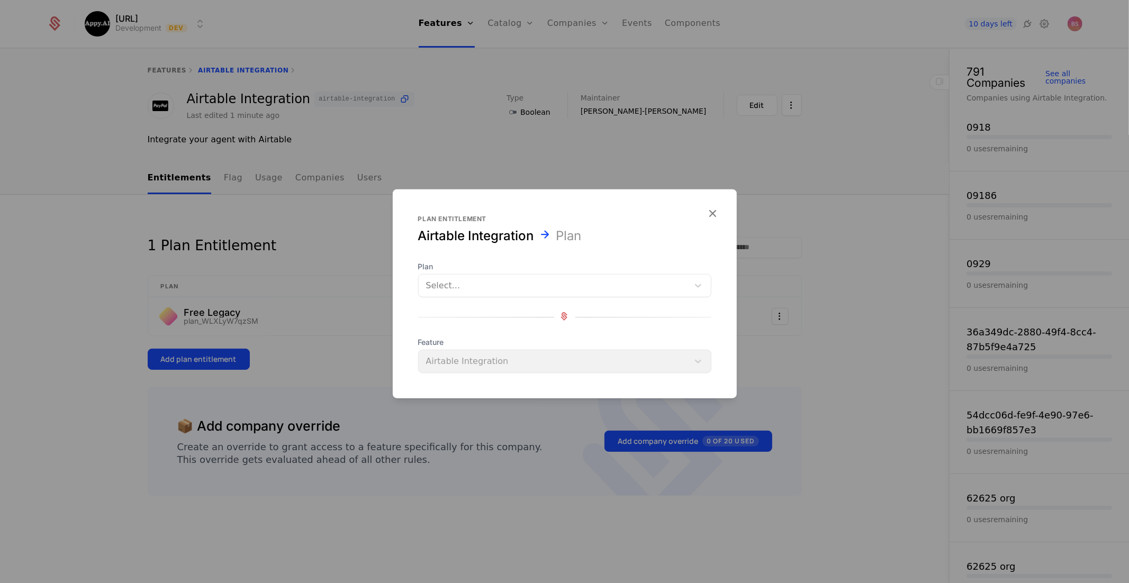
click at [508, 291] on div at bounding box center [553, 285] width 255 height 15
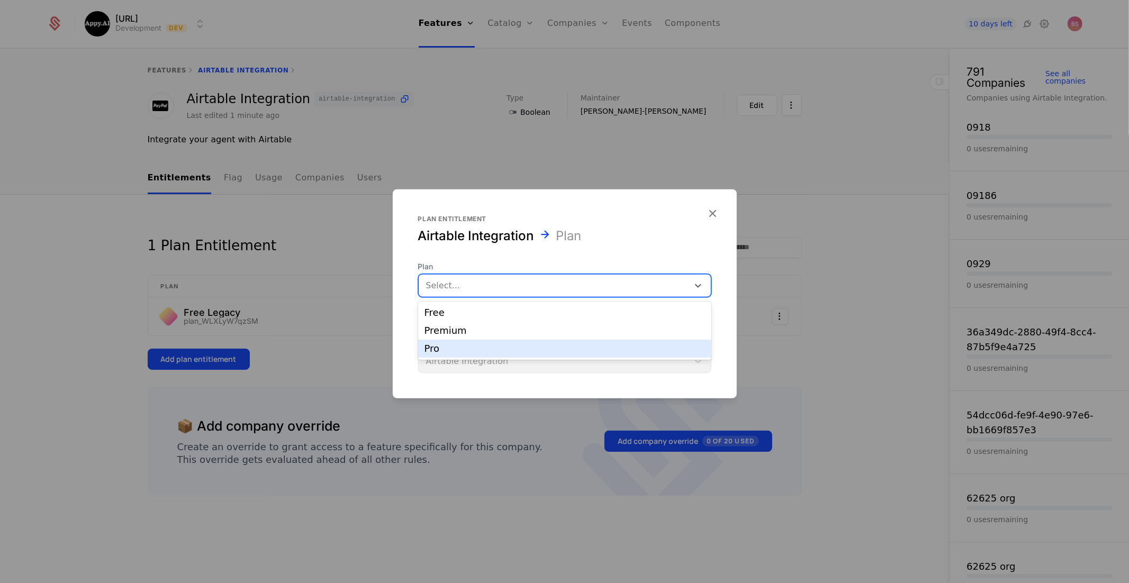
click at [471, 342] on div "Pro" at bounding box center [564, 349] width 293 height 18
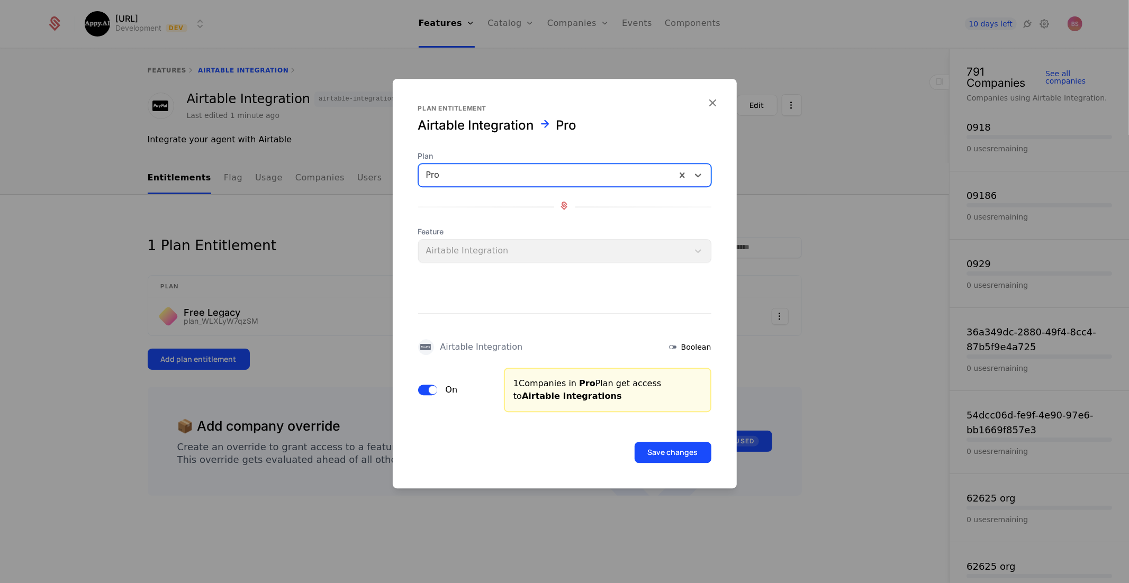
click at [657, 454] on button "Save changes" at bounding box center [672, 452] width 77 height 21
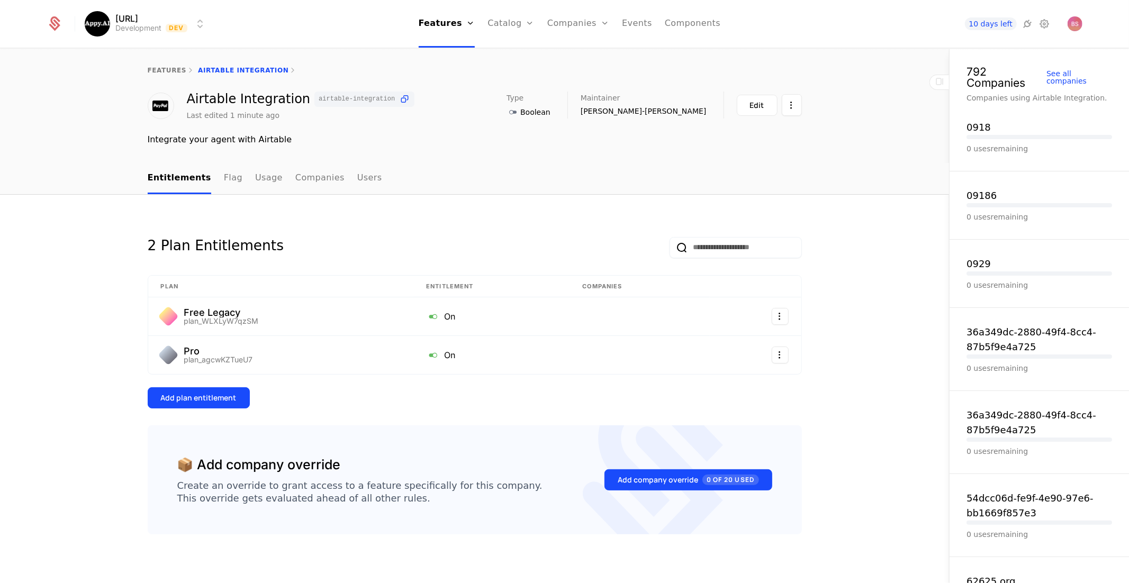
click at [182, 396] on div "Add plan entitlement" at bounding box center [199, 398] width 76 height 11
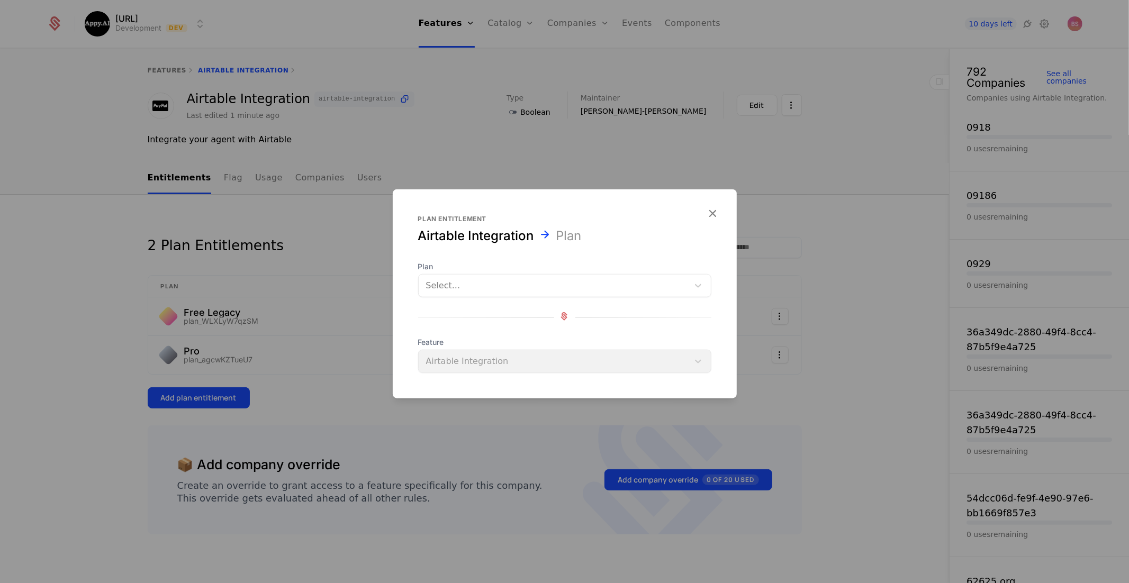
click at [509, 289] on div at bounding box center [553, 285] width 255 height 15
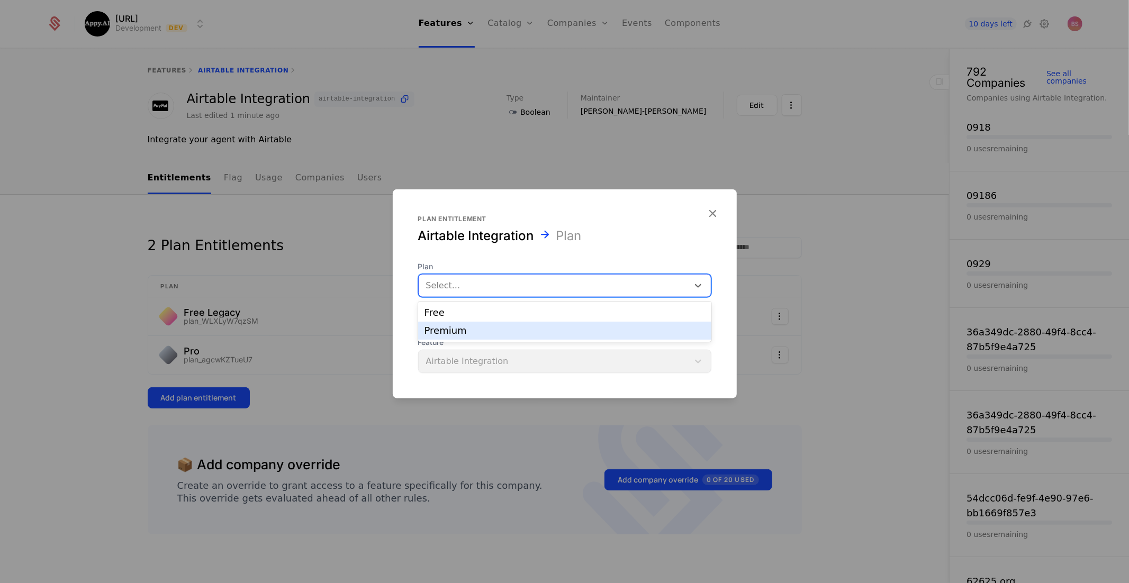
click at [471, 328] on div "Premium" at bounding box center [564, 331] width 280 height 10
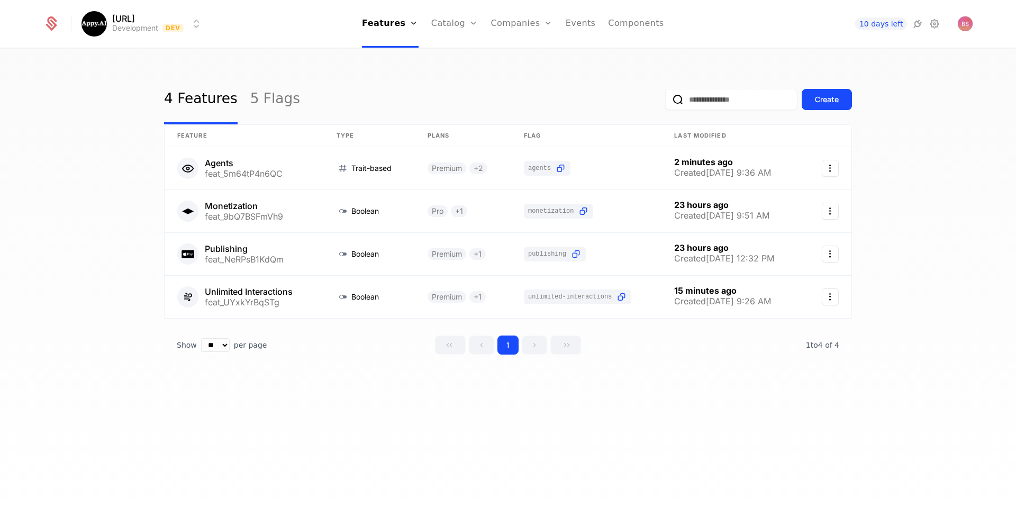
click at [261, 102] on link "5 Flags" at bounding box center [275, 100] width 50 height 50
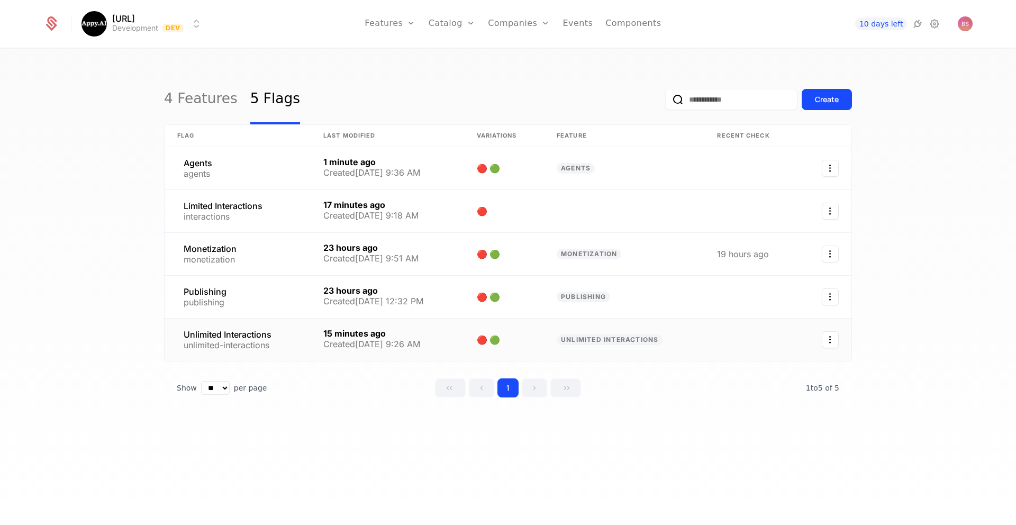
click at [829, 340] on icon "Select action" at bounding box center [830, 339] width 17 height 17
click at [807, 365] on div "Delete flag" at bounding box center [786, 368] width 80 height 15
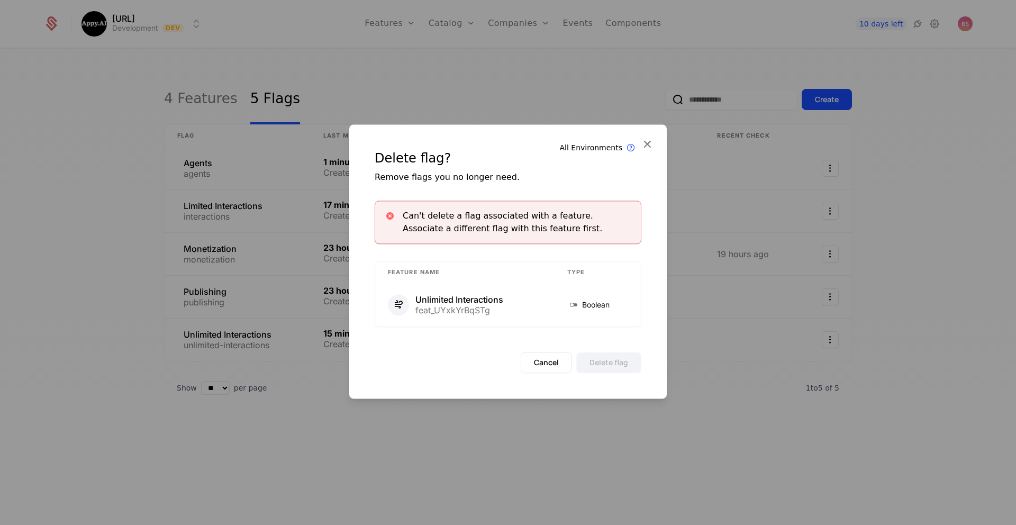
click at [653, 194] on div "Delete flag? Remove flags you no longer need. Can't delete a flag associated wi…" at bounding box center [507, 238] width 317 height 228
click at [644, 141] on icon at bounding box center [647, 144] width 14 height 14
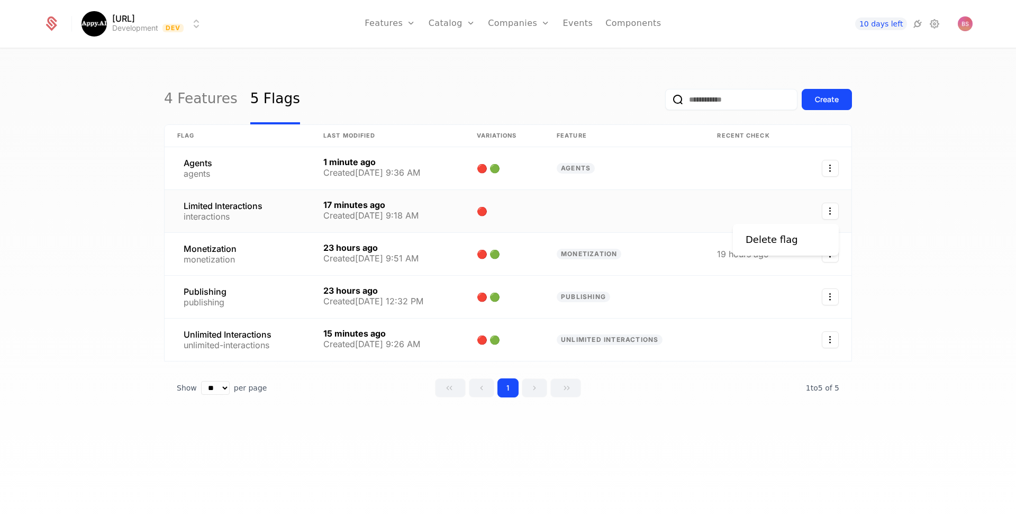
click at [825, 211] on icon "Select action" at bounding box center [830, 211] width 17 height 17
click at [781, 240] on div "Delete flag" at bounding box center [772, 239] width 52 height 15
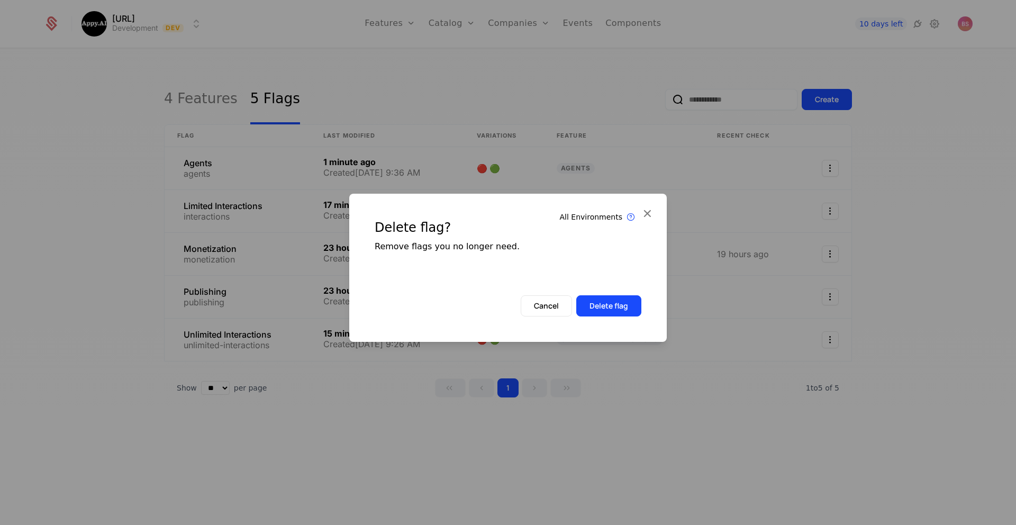
click at [611, 299] on button "Delete flag" at bounding box center [608, 305] width 65 height 21
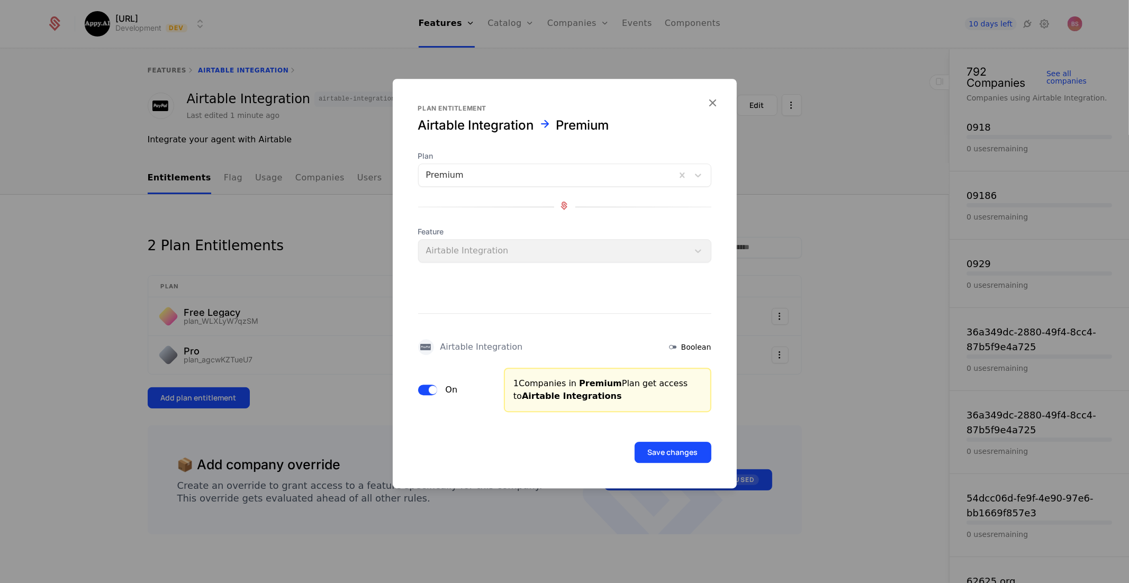
click at [651, 445] on button "Save changes" at bounding box center [672, 452] width 77 height 21
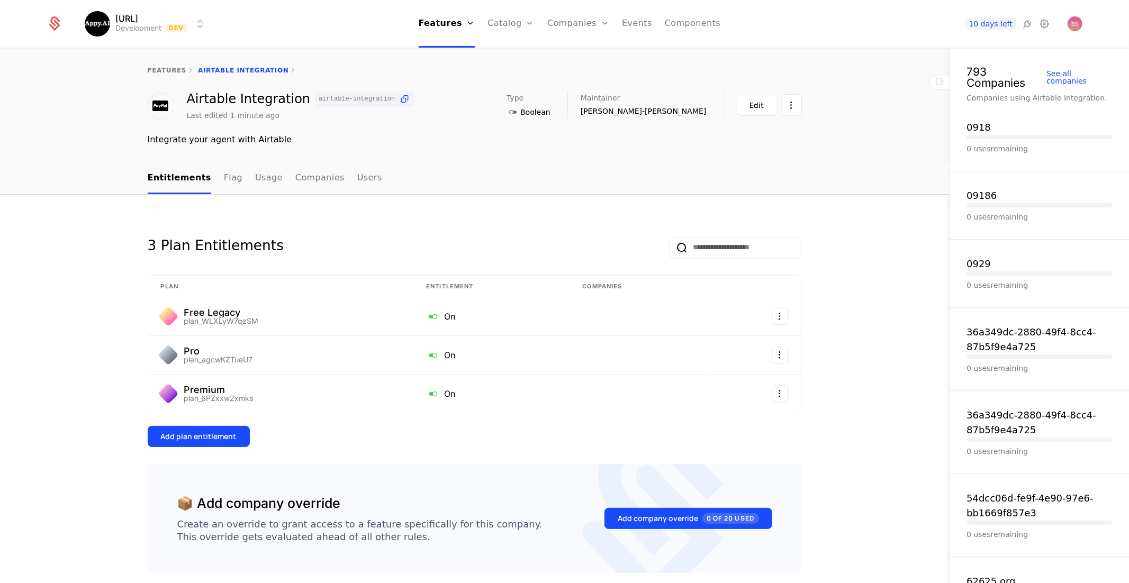
click at [166, 68] on link "features" at bounding box center [167, 70] width 39 height 7
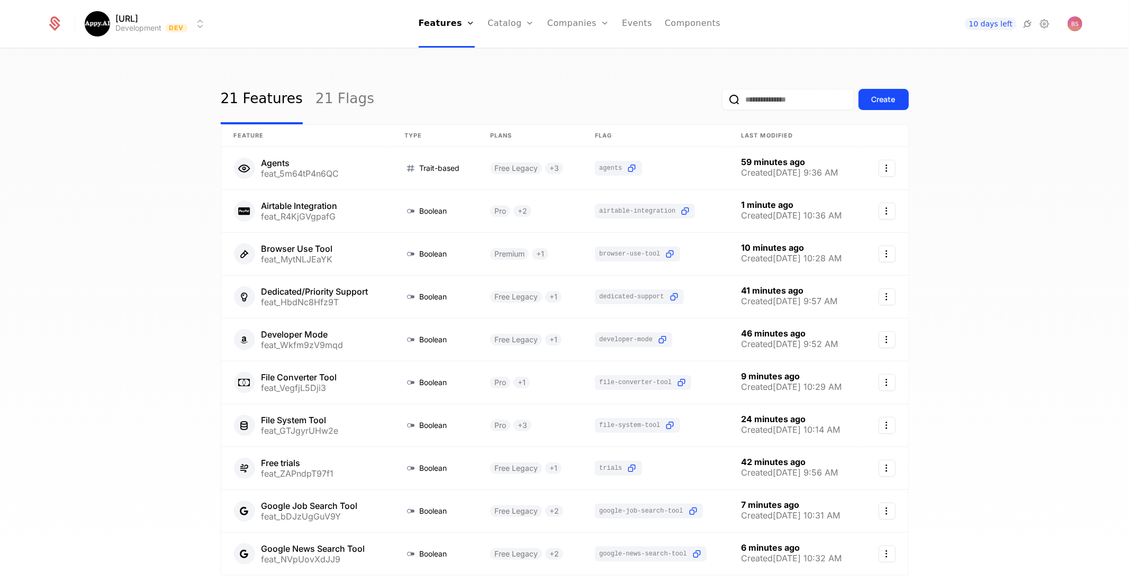
click at [893, 95] on div "Create" at bounding box center [883, 99] width 24 height 11
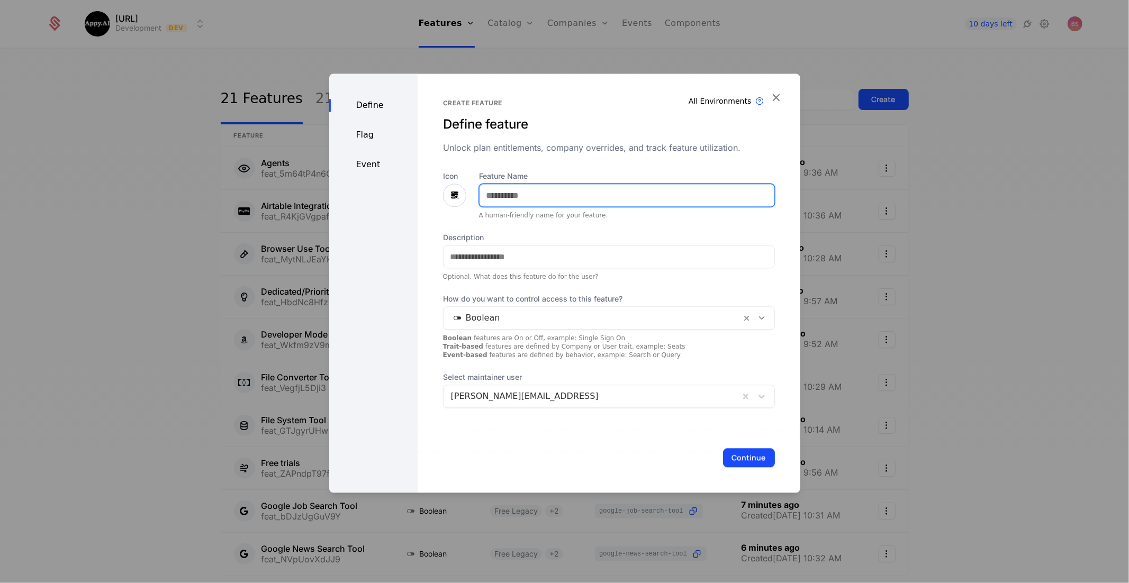
click at [601, 190] on input "Feature Name" at bounding box center [626, 195] width 295 height 22
type input "*****"
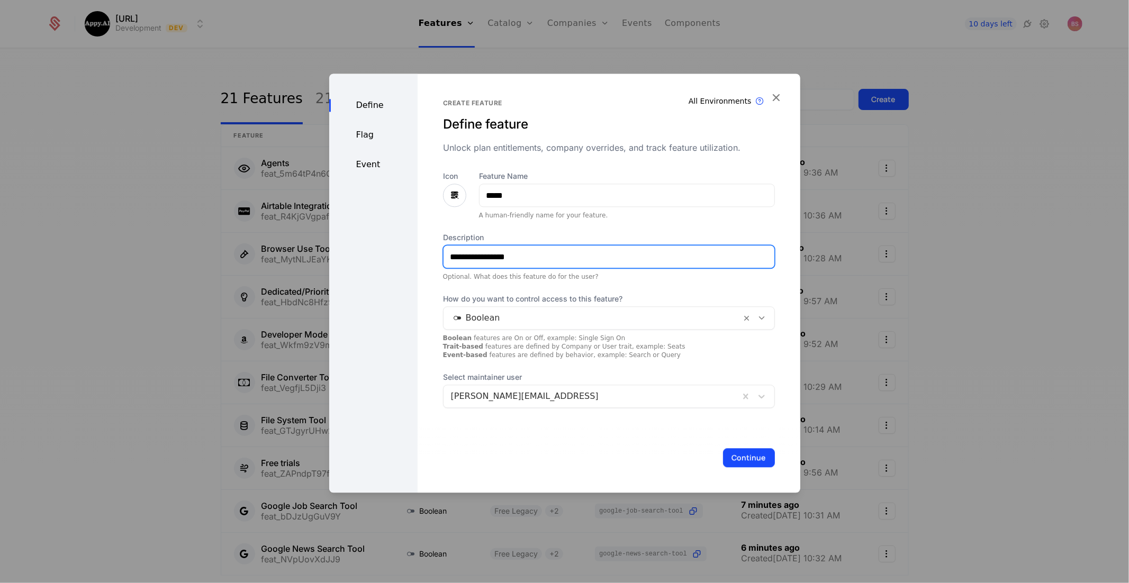
type input "**********"
click at [757, 458] on button "Continue" at bounding box center [749, 457] width 52 height 19
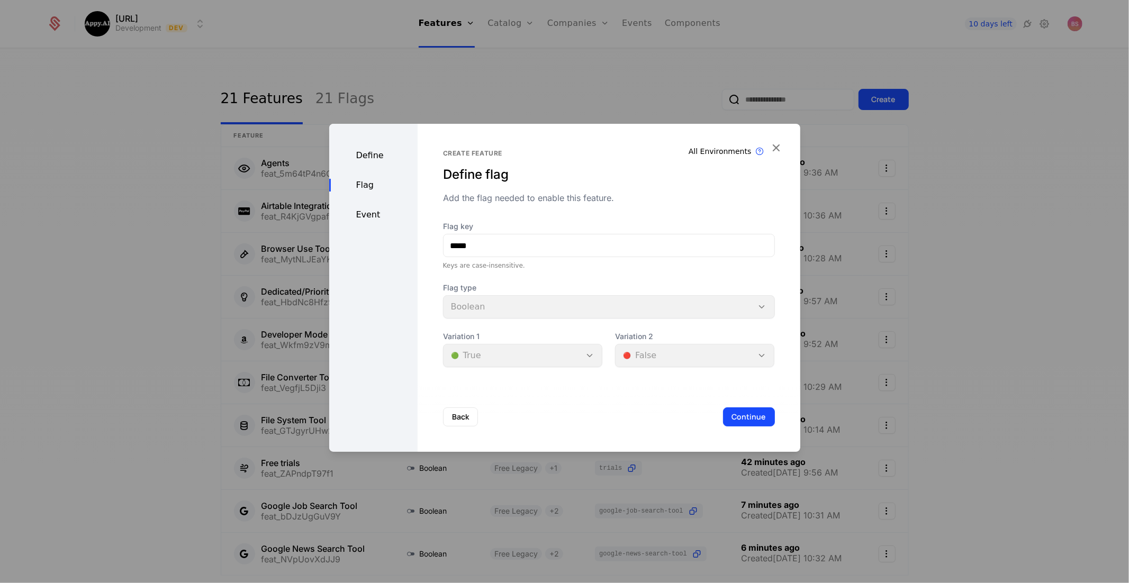
click at [753, 421] on button "Continue" at bounding box center [749, 416] width 52 height 19
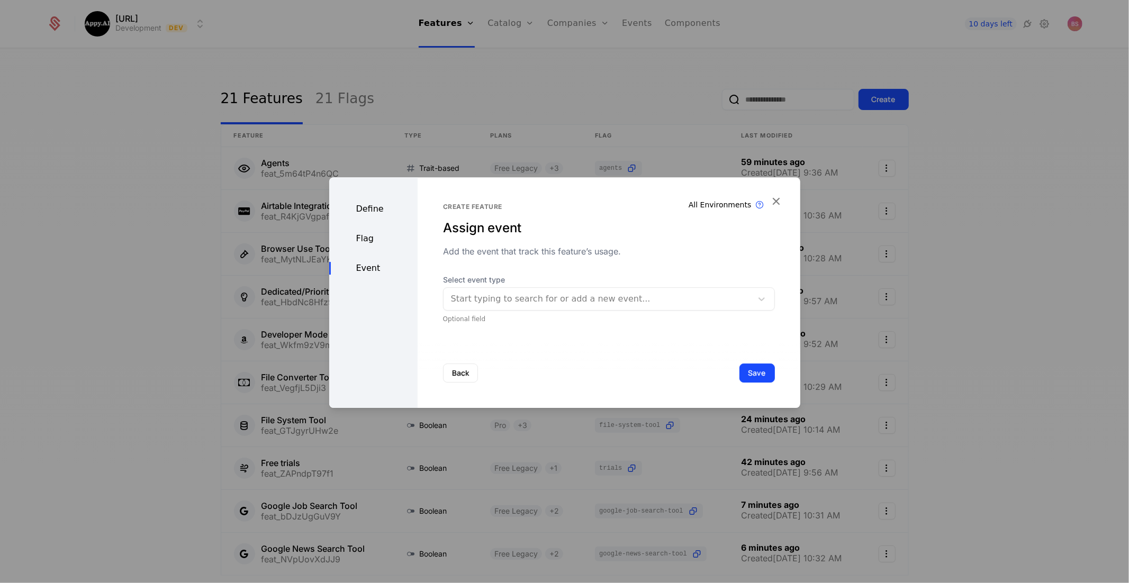
click at [597, 301] on div at bounding box center [598, 299] width 294 height 15
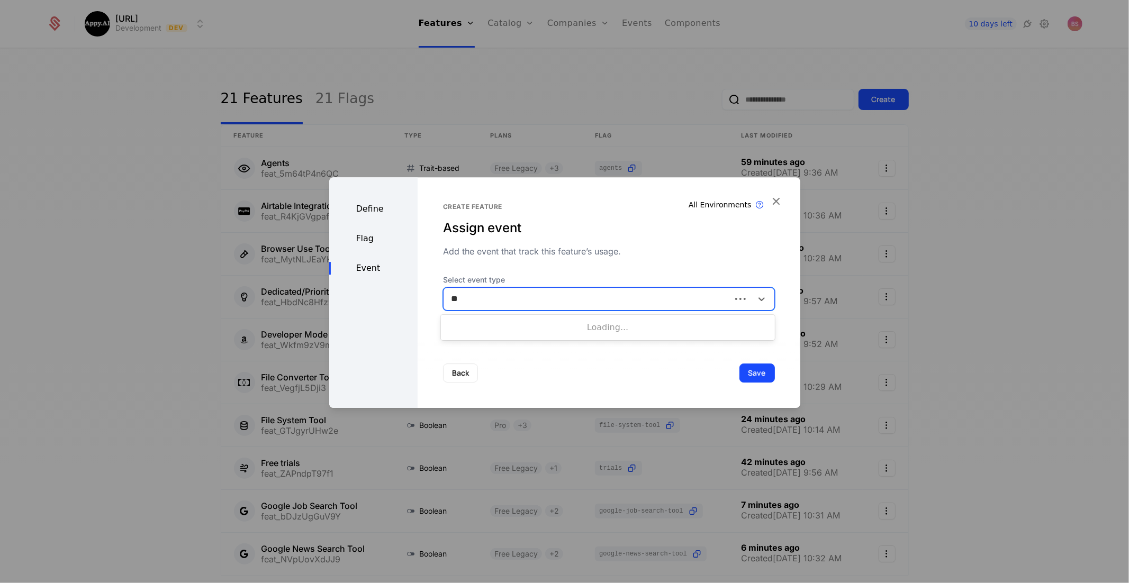
type input "*"
click at [755, 375] on button "Save" at bounding box center [756, 373] width 35 height 19
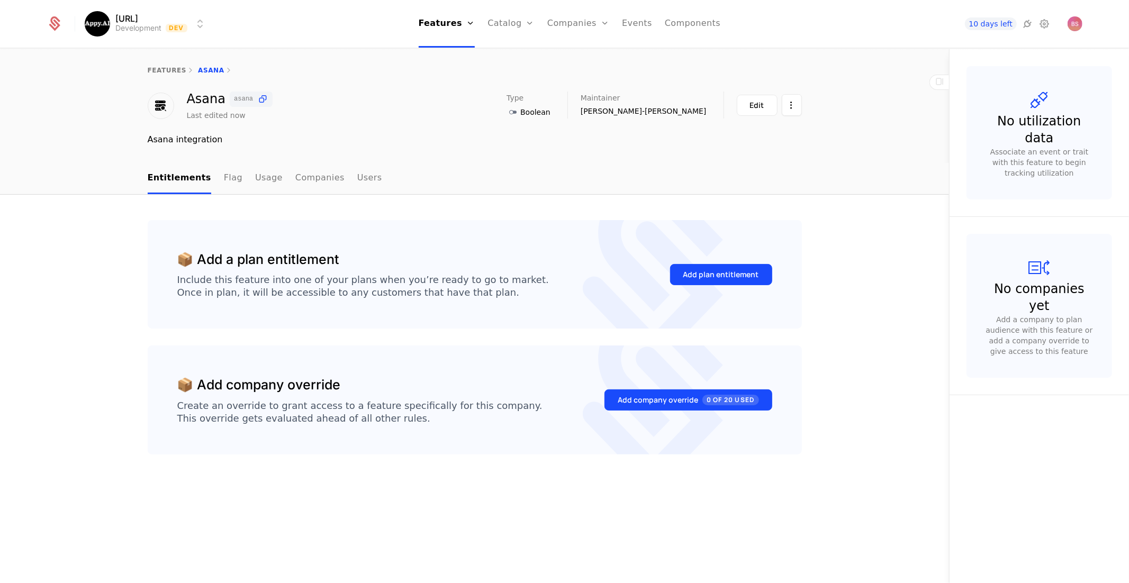
click at [722, 270] on div "Add plan entitlement" at bounding box center [721, 274] width 76 height 11
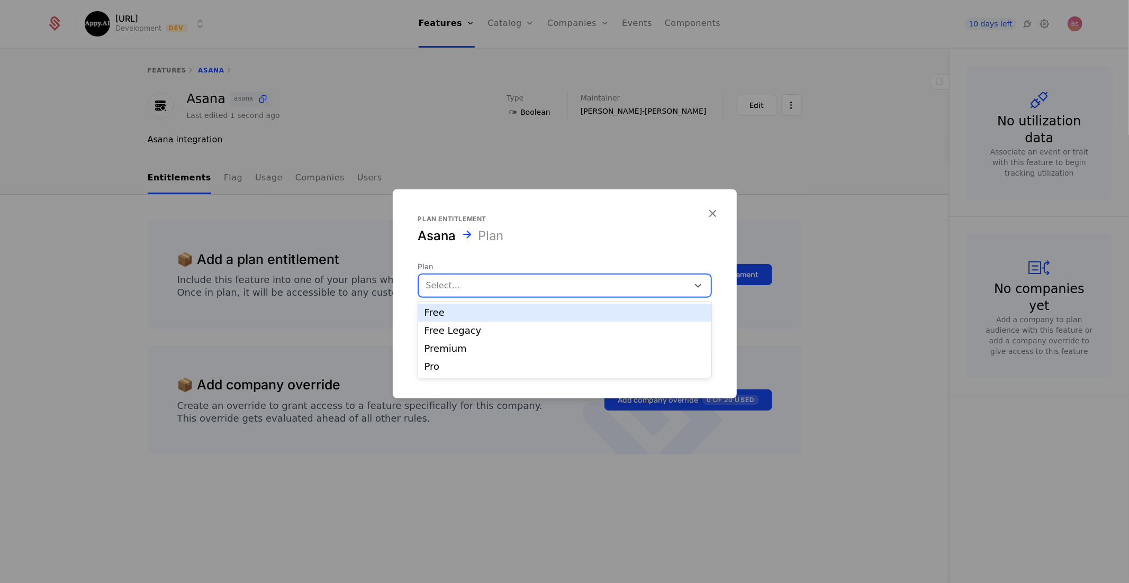
click at [568, 284] on div at bounding box center [553, 285] width 255 height 15
click at [541, 328] on div "Free Legacy" at bounding box center [564, 331] width 280 height 10
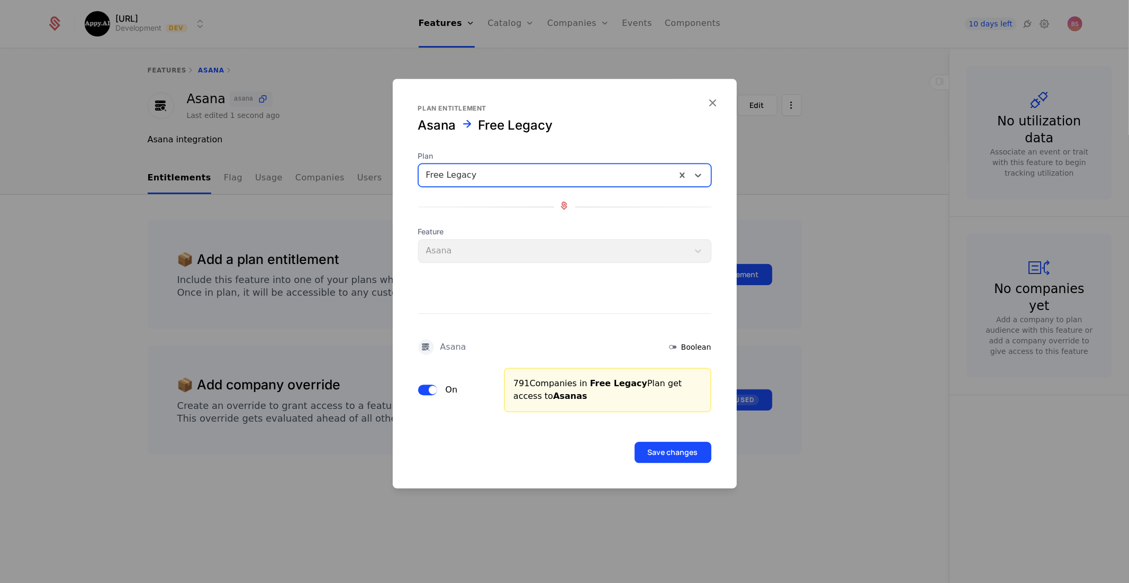
click at [679, 444] on button "Save changes" at bounding box center [672, 452] width 77 height 21
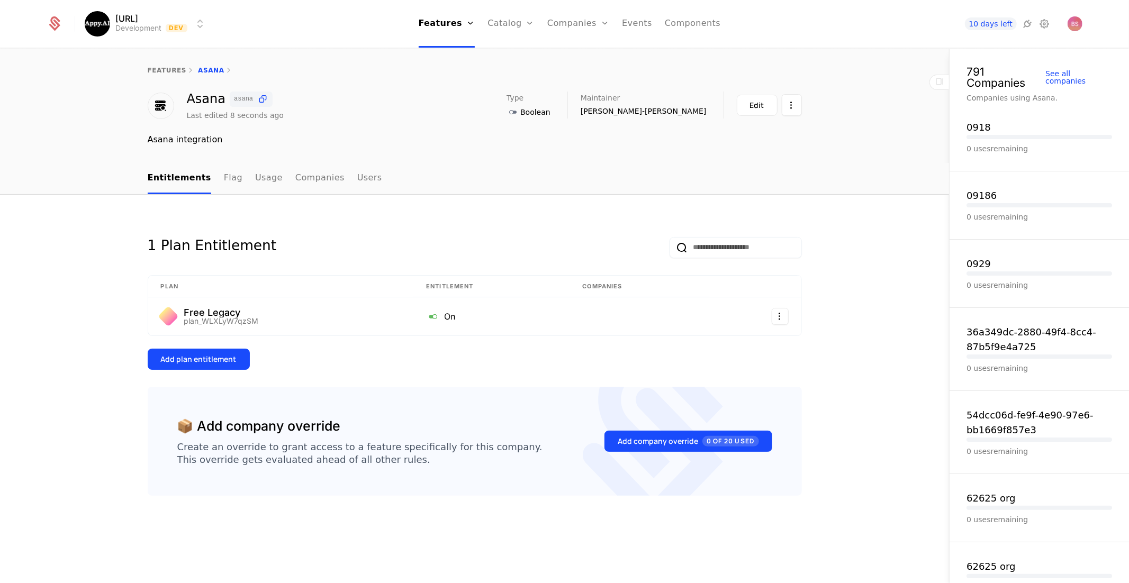
click at [230, 356] on div "Add plan entitlement" at bounding box center [199, 359] width 76 height 11
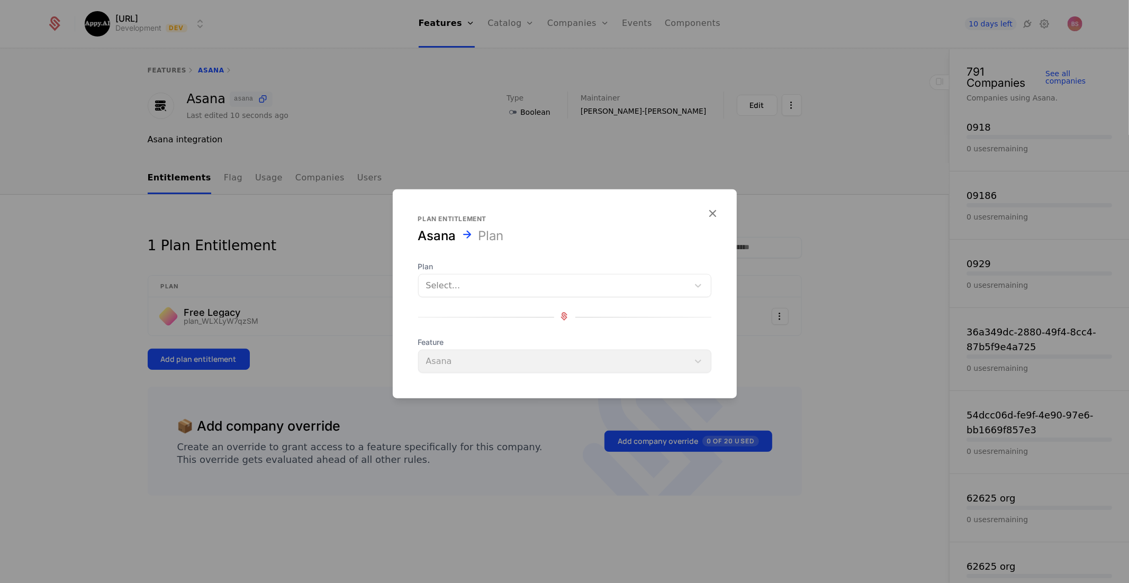
click at [523, 286] on div at bounding box center [553, 285] width 255 height 15
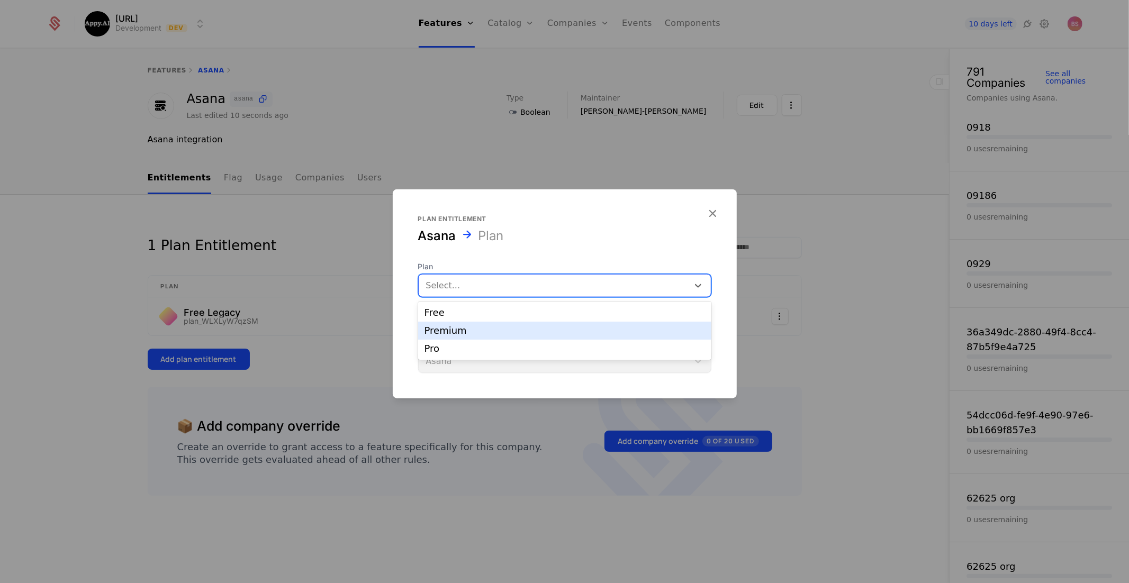
click at [498, 330] on div "Premium" at bounding box center [564, 331] width 280 height 10
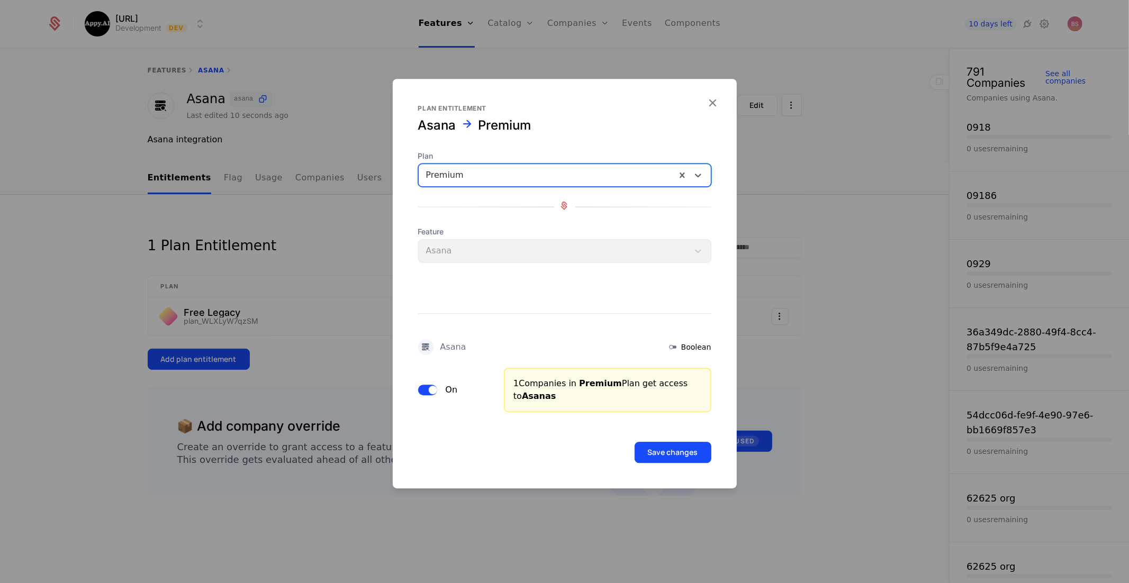
click at [659, 455] on button "Save changes" at bounding box center [672, 452] width 77 height 21
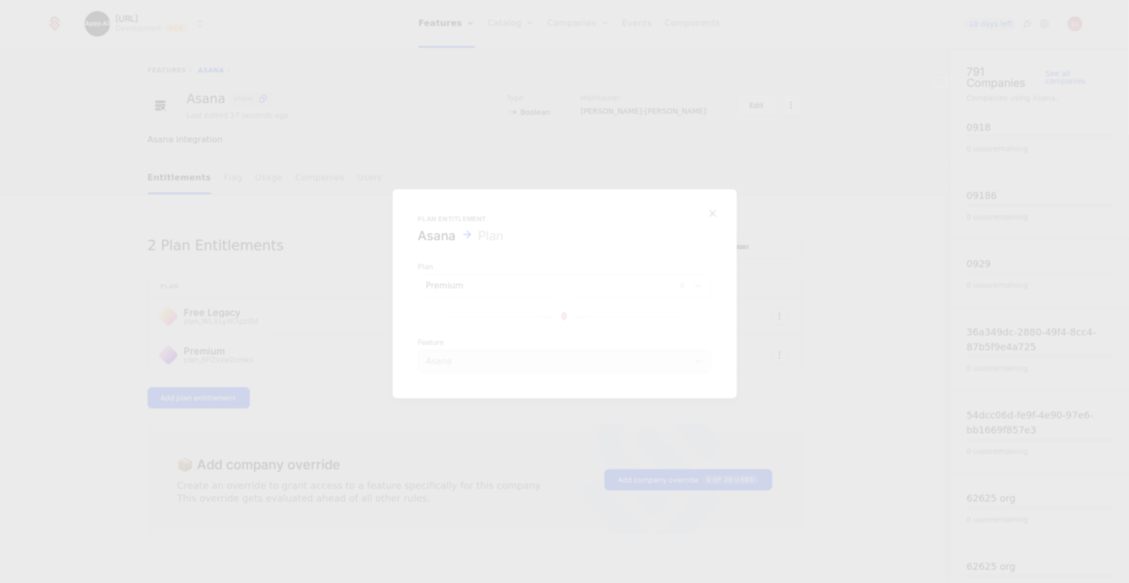
click at [221, 394] on div at bounding box center [564, 291] width 1129 height 583
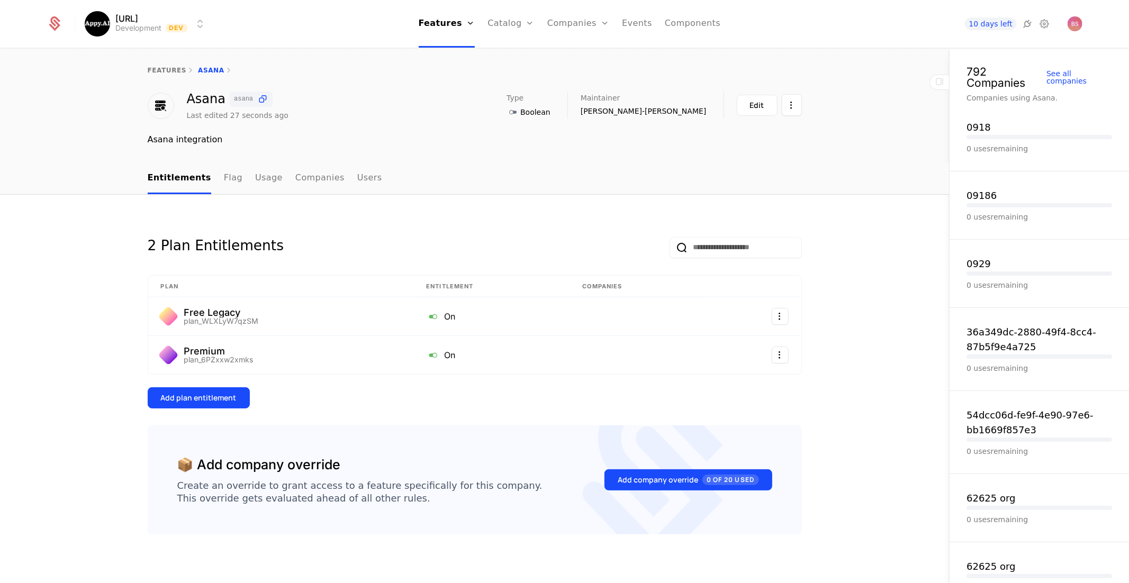
click at [224, 397] on div "Add plan entitlement" at bounding box center [199, 398] width 76 height 11
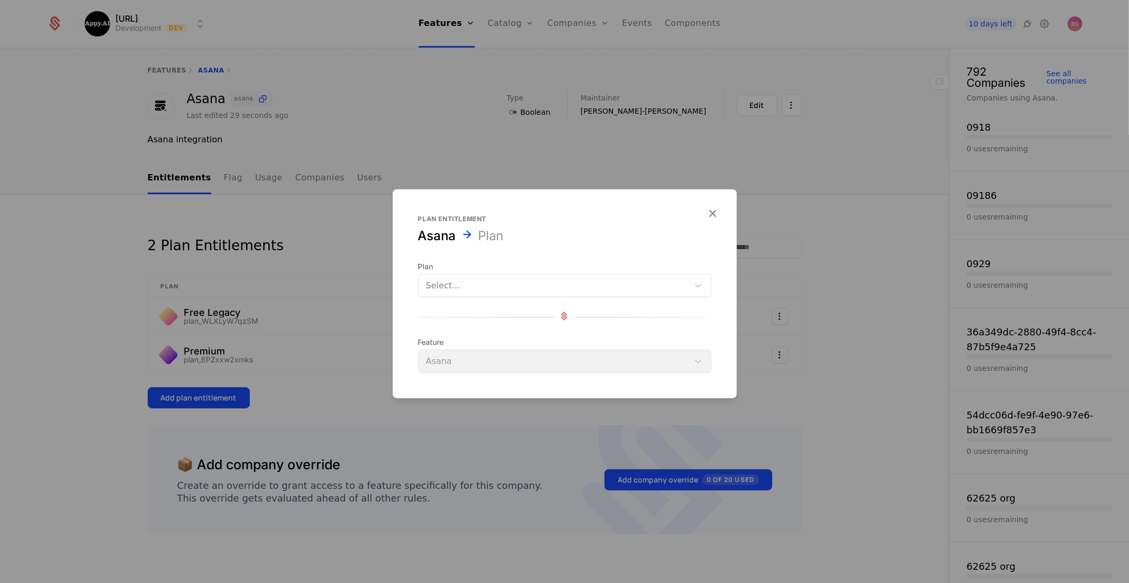
click at [501, 287] on div at bounding box center [553, 285] width 255 height 15
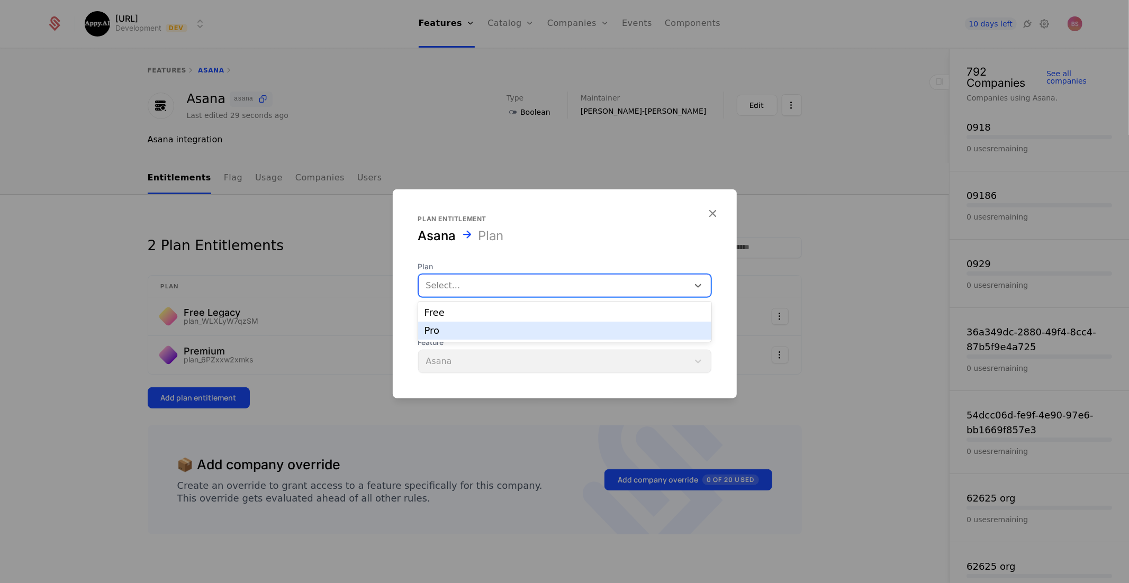
click at [469, 332] on div "Pro" at bounding box center [564, 331] width 280 height 10
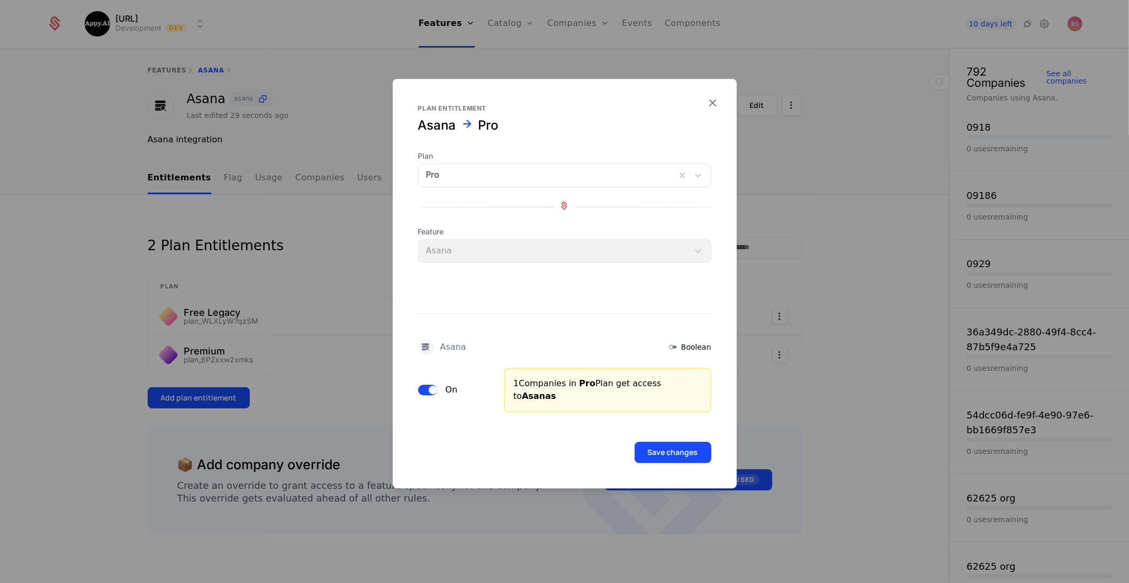
click at [655, 442] on button "Save changes" at bounding box center [672, 452] width 77 height 21
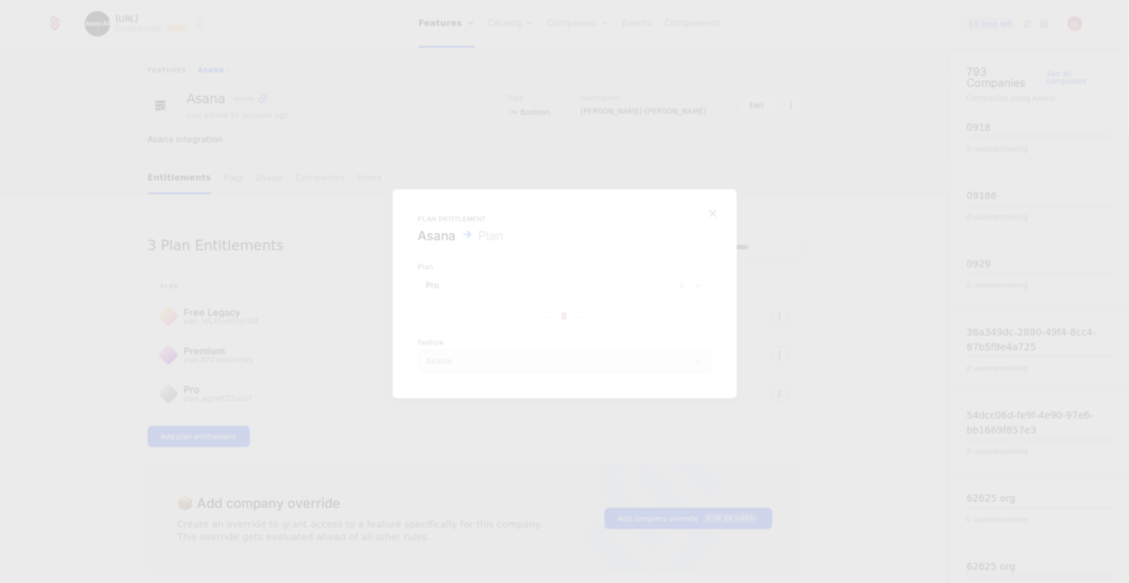
click at [310, 141] on div "Asana integration" at bounding box center [475, 139] width 654 height 13
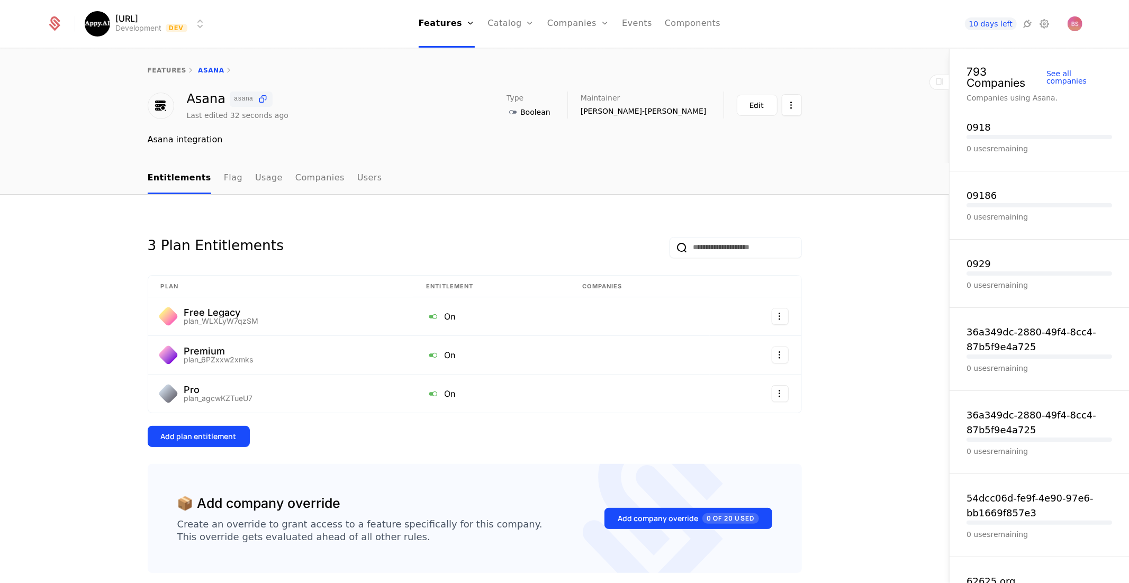
click at [747, 108] on button "Edit" at bounding box center [757, 105] width 41 height 21
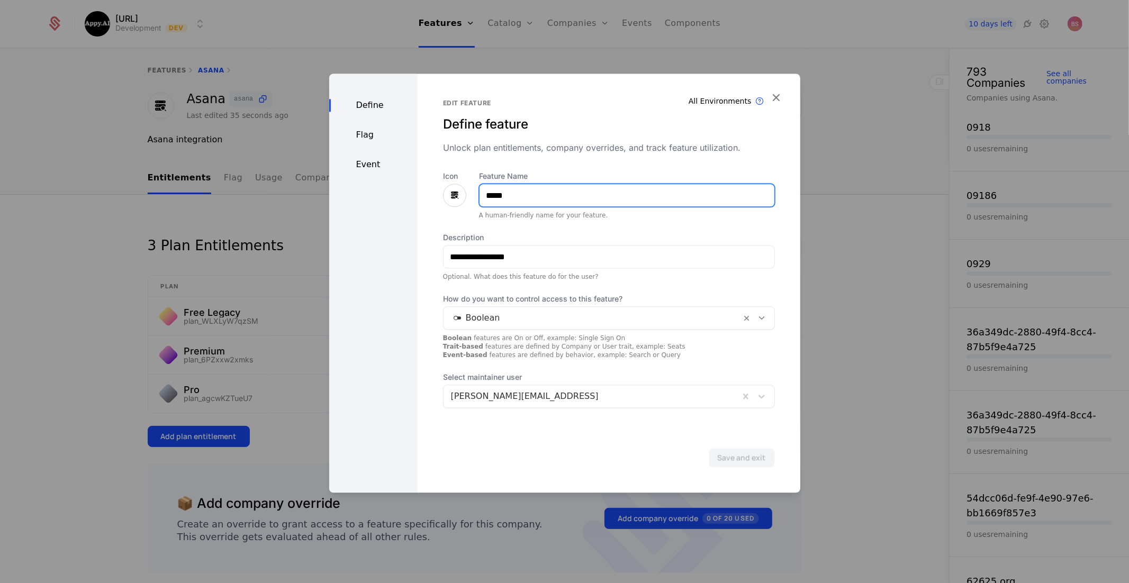
click at [527, 193] on input "*****" at bounding box center [626, 195] width 295 height 22
type input "**********"
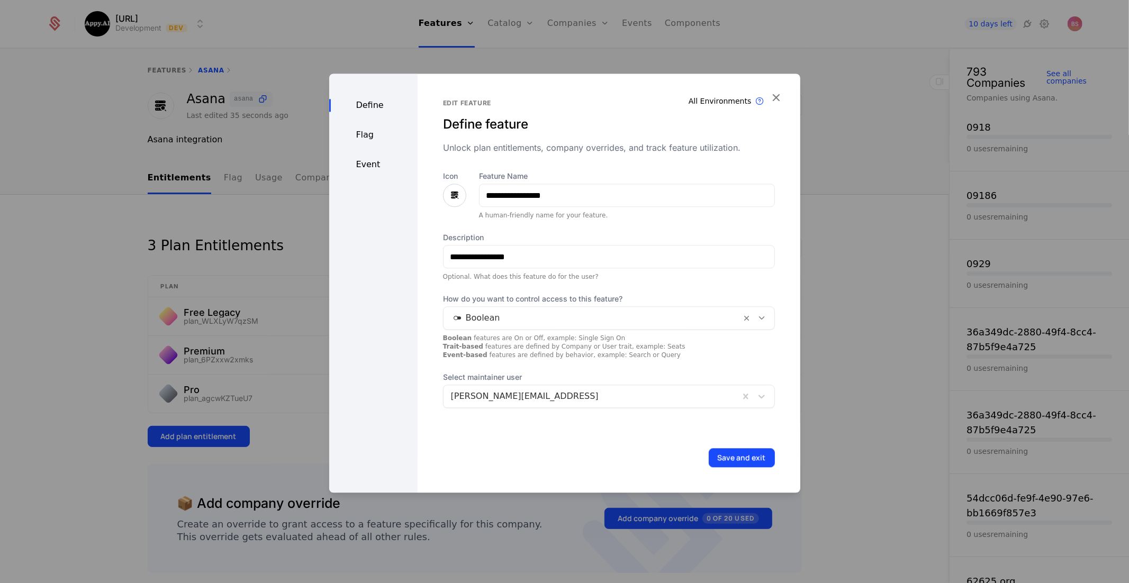
click at [741, 448] on div "Save and exit" at bounding box center [608, 458] width 383 height 70
click at [741, 462] on button "Save and exit" at bounding box center [741, 457] width 66 height 19
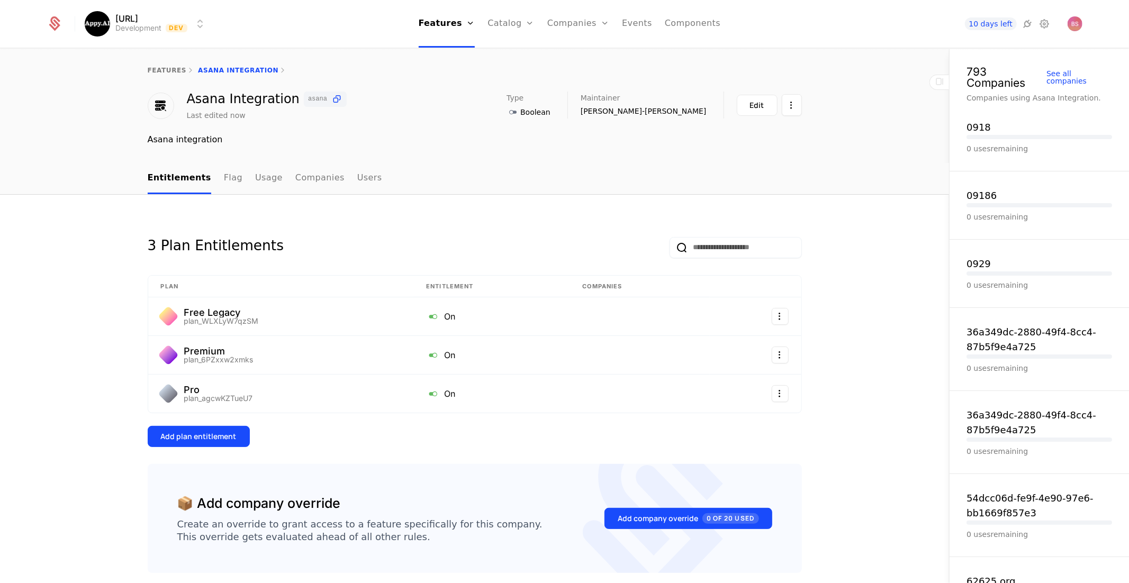
click at [172, 67] on link "features" at bounding box center [167, 70] width 39 height 7
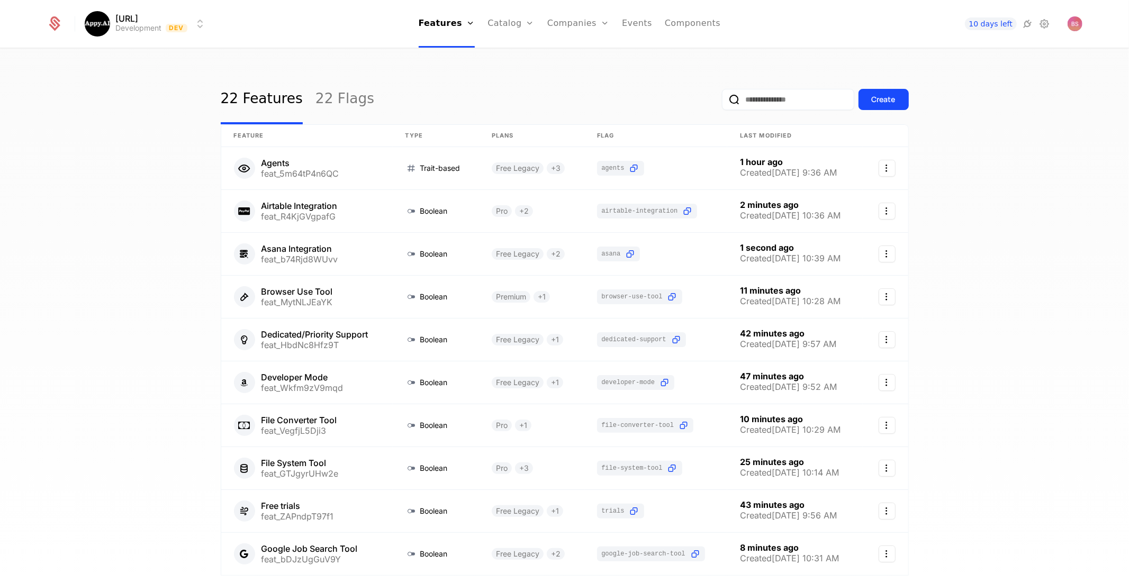
click at [866, 102] on button "Create" at bounding box center [883, 99] width 50 height 21
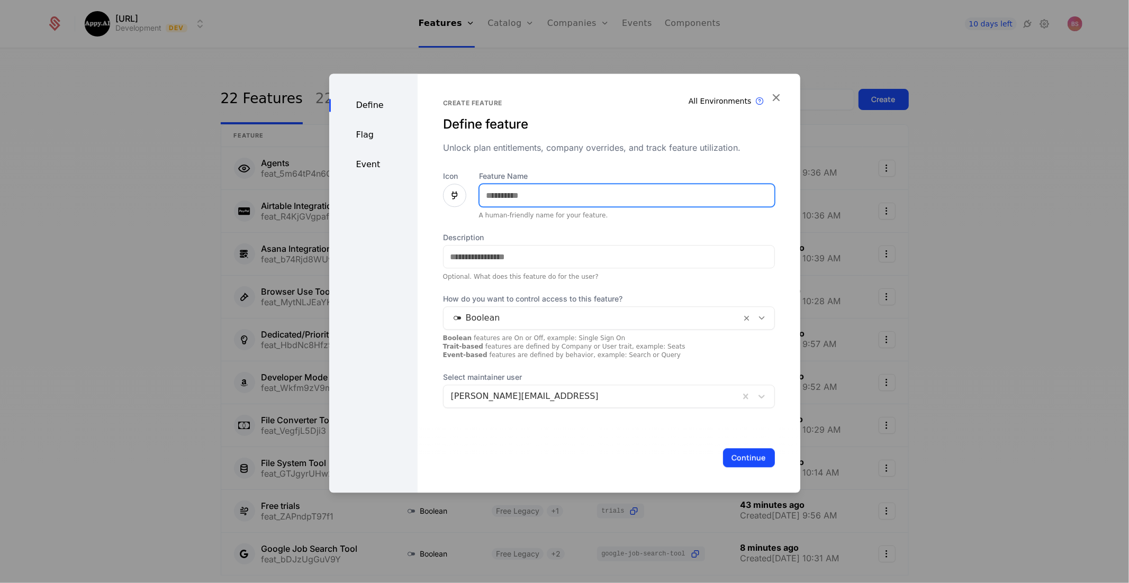
click at [524, 203] on input "Feature Name" at bounding box center [626, 195] width 295 height 22
type input "**********"
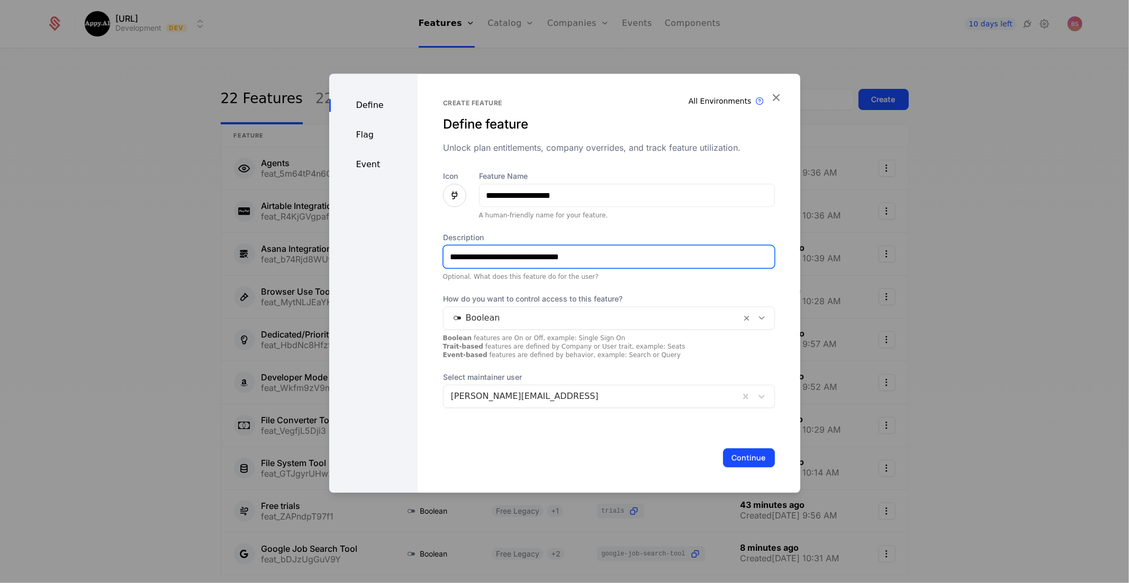
type input "**********"
click at [756, 459] on button "Continue" at bounding box center [749, 457] width 52 height 19
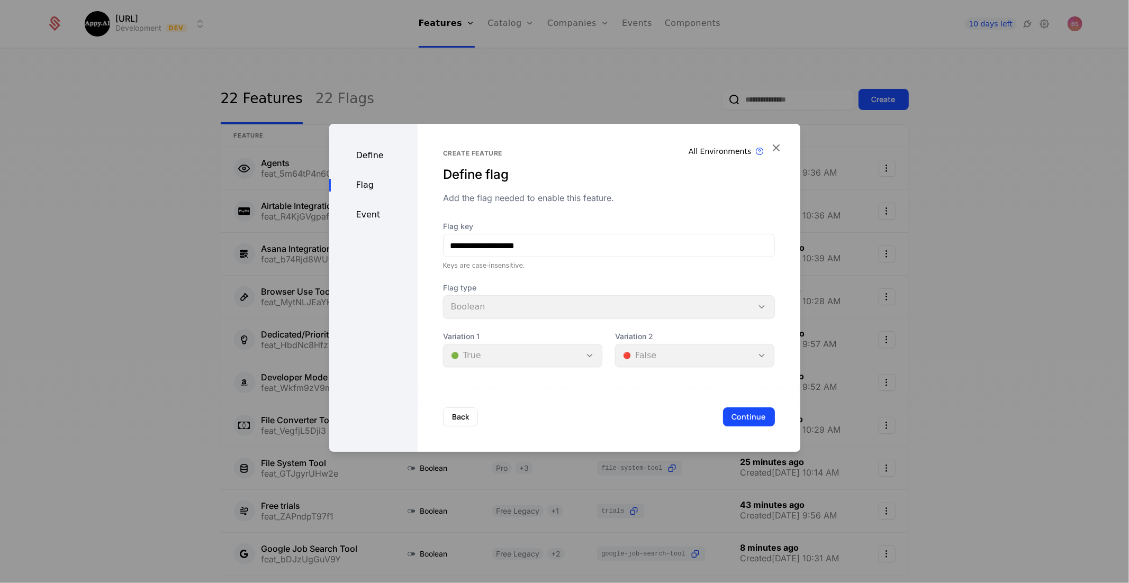
click at [757, 419] on button "Continue" at bounding box center [749, 416] width 52 height 19
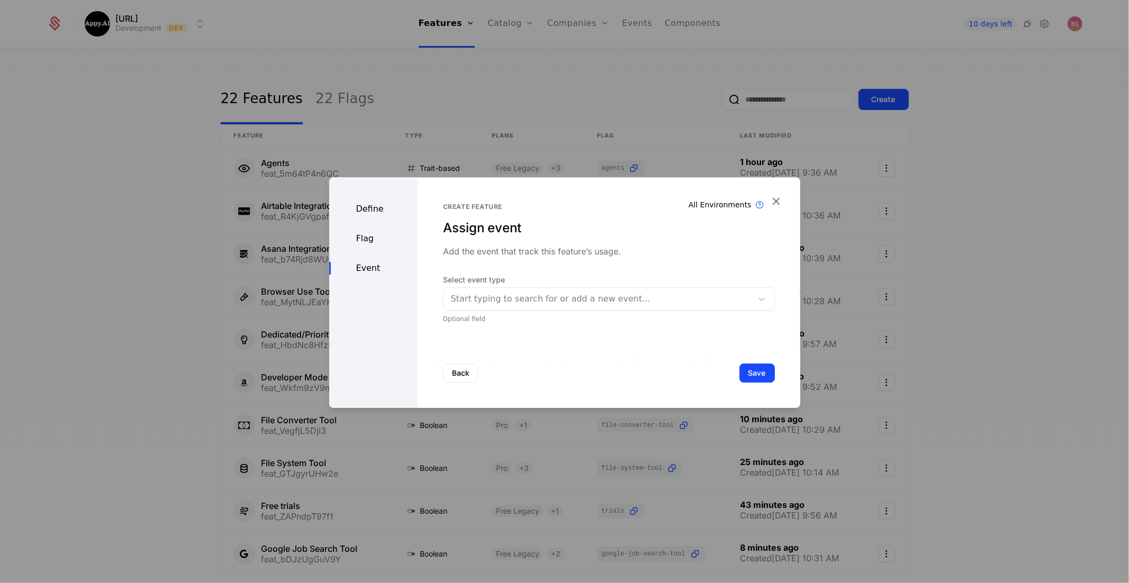
click at [760, 375] on button "Save" at bounding box center [756, 373] width 35 height 19
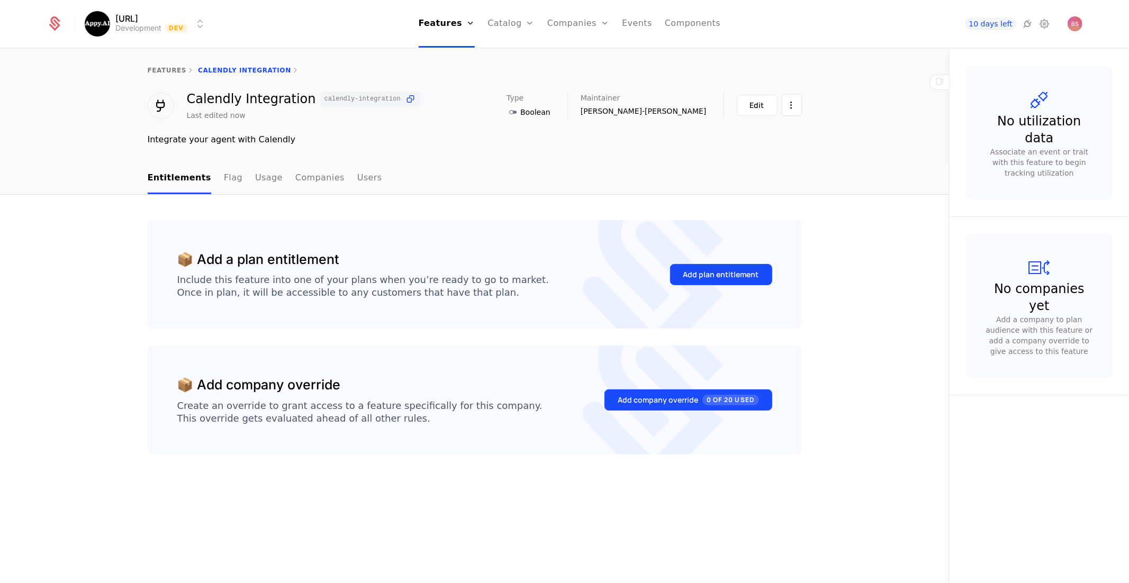
click at [708, 281] on button "Add plan entitlement" at bounding box center [721, 274] width 102 height 21
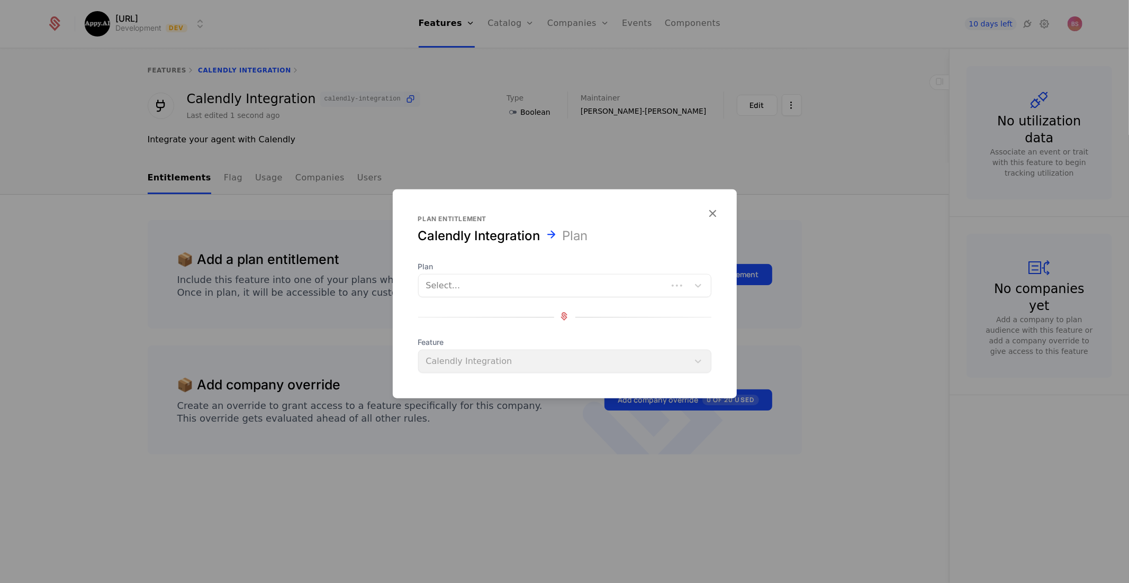
click at [617, 292] on div at bounding box center [543, 285] width 234 height 15
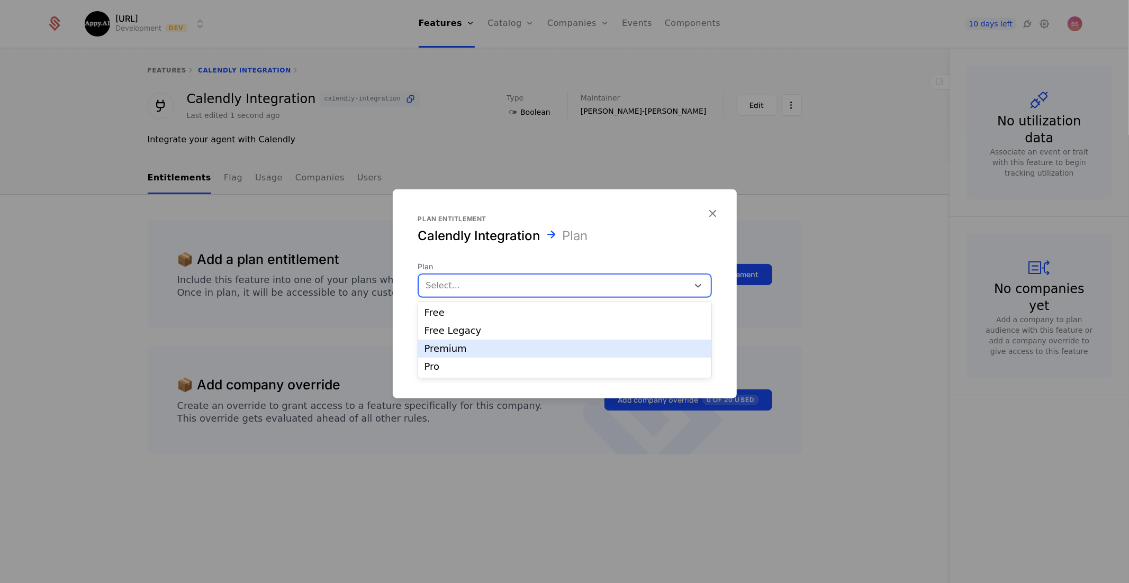
click at [537, 351] on div "Premium" at bounding box center [564, 349] width 280 height 10
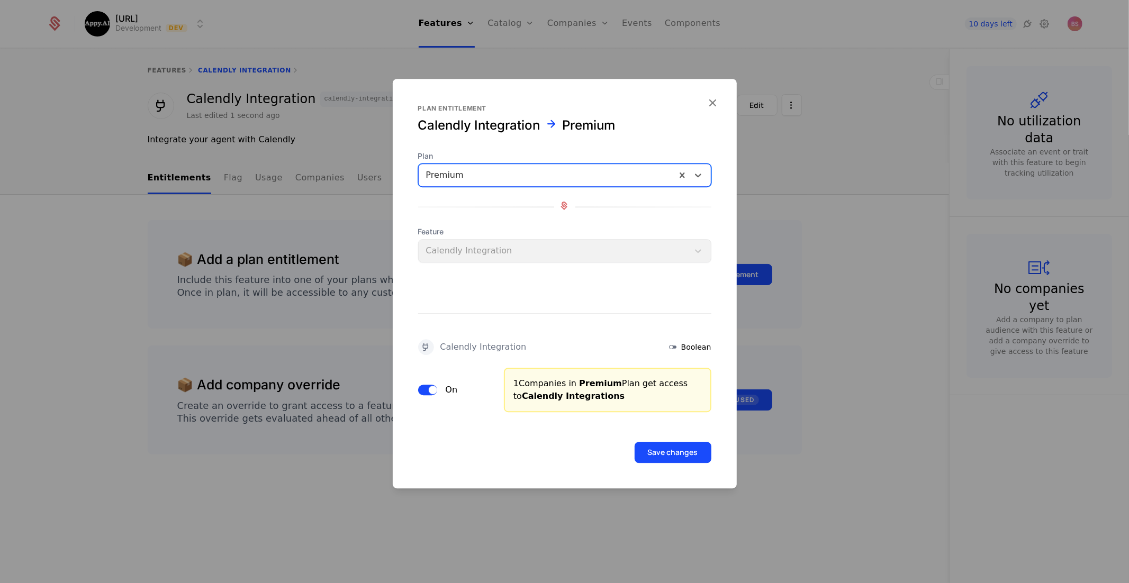
click at [668, 447] on button "Save changes" at bounding box center [672, 452] width 77 height 21
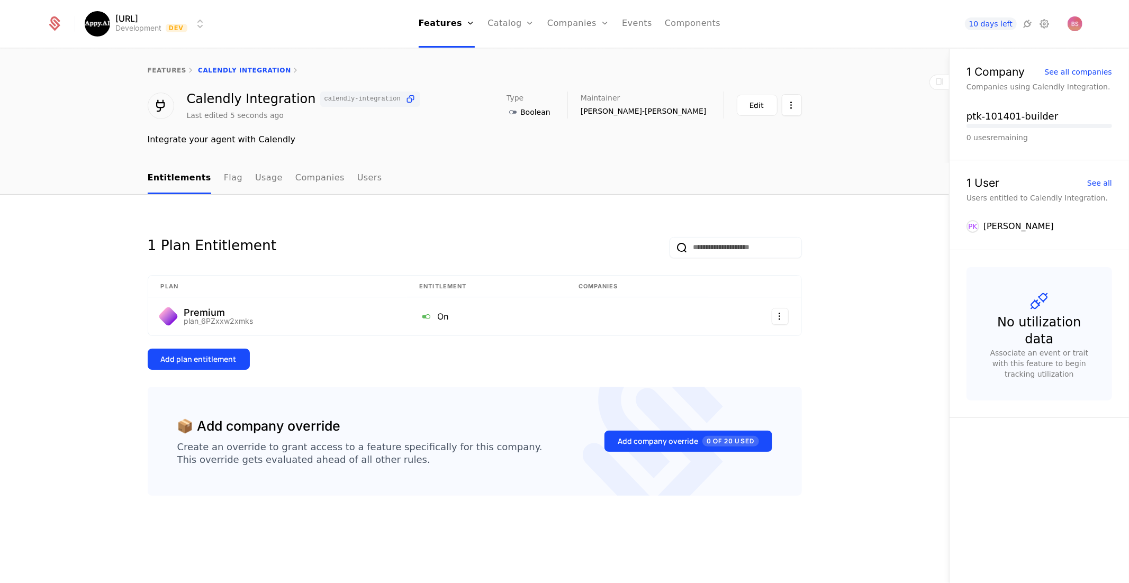
click at [238, 356] on button "Add plan entitlement" at bounding box center [199, 359] width 102 height 21
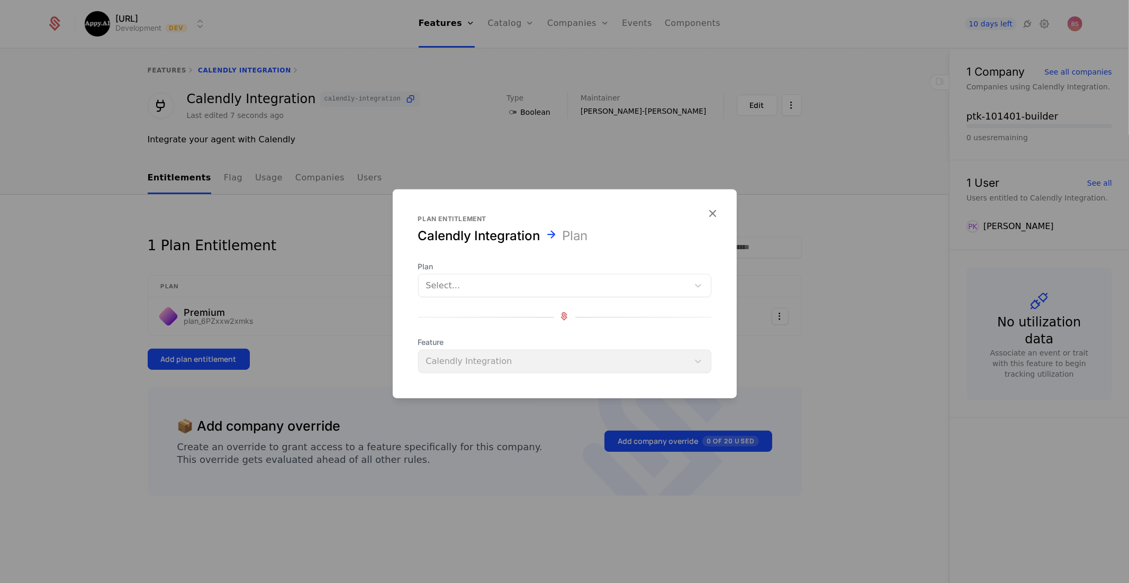
click at [542, 284] on div at bounding box center [553, 285] width 255 height 15
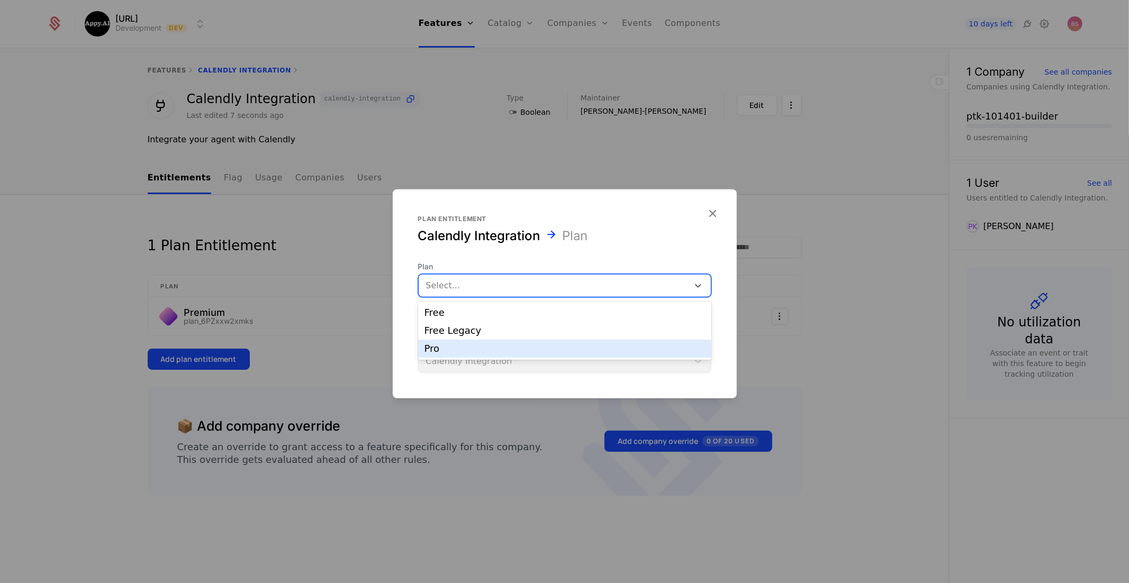
click at [513, 348] on div "Pro" at bounding box center [564, 349] width 280 height 10
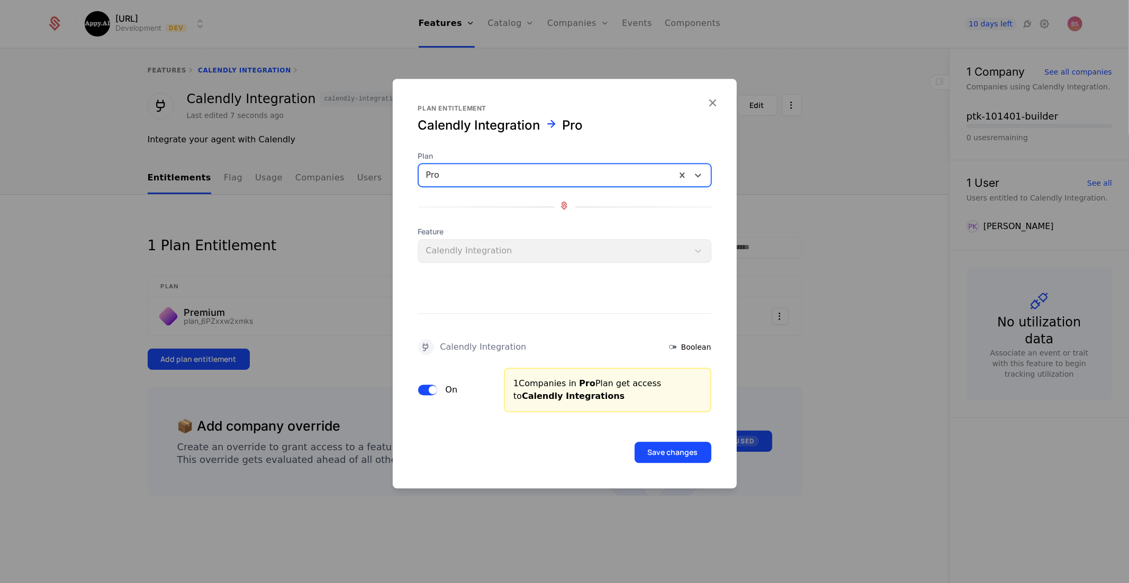
click at [677, 452] on button "Save changes" at bounding box center [672, 452] width 77 height 21
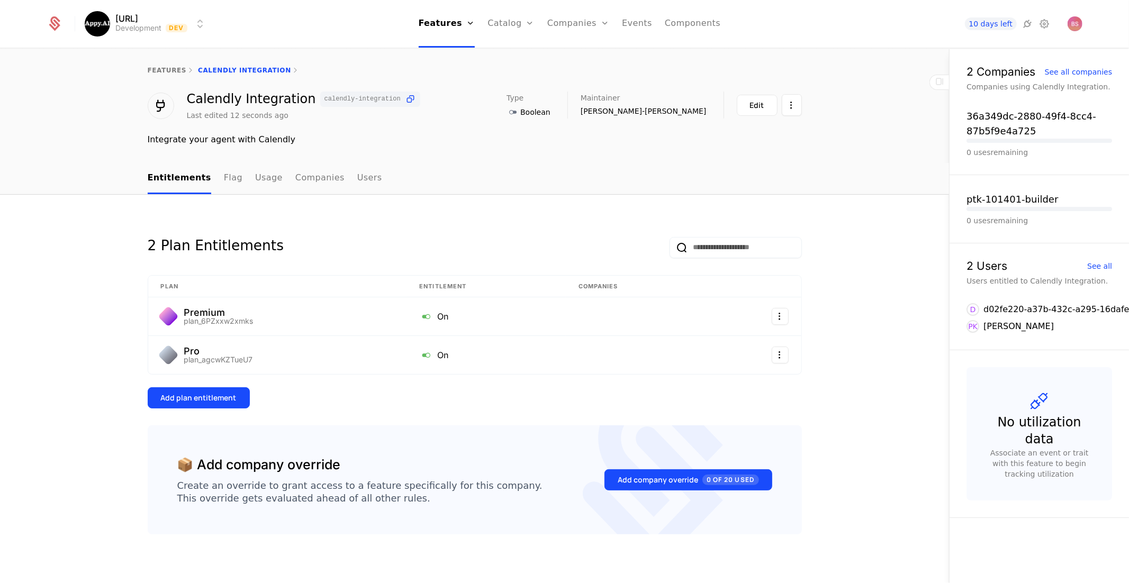
click at [237, 376] on div "2 Plan Entitlements Plan Entitlement Companies Premium plan_6PZxxw2xmks On Pro …" at bounding box center [475, 314] width 654 height 189
click at [219, 389] on button "Add plan entitlement" at bounding box center [199, 397] width 102 height 21
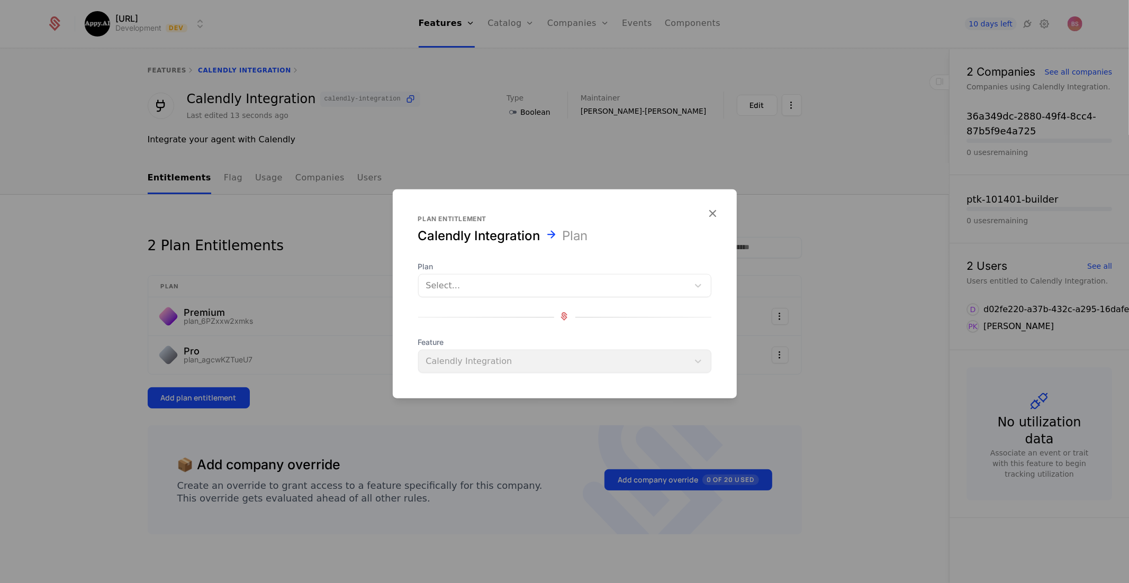
click at [450, 292] on div at bounding box center [553, 285] width 255 height 15
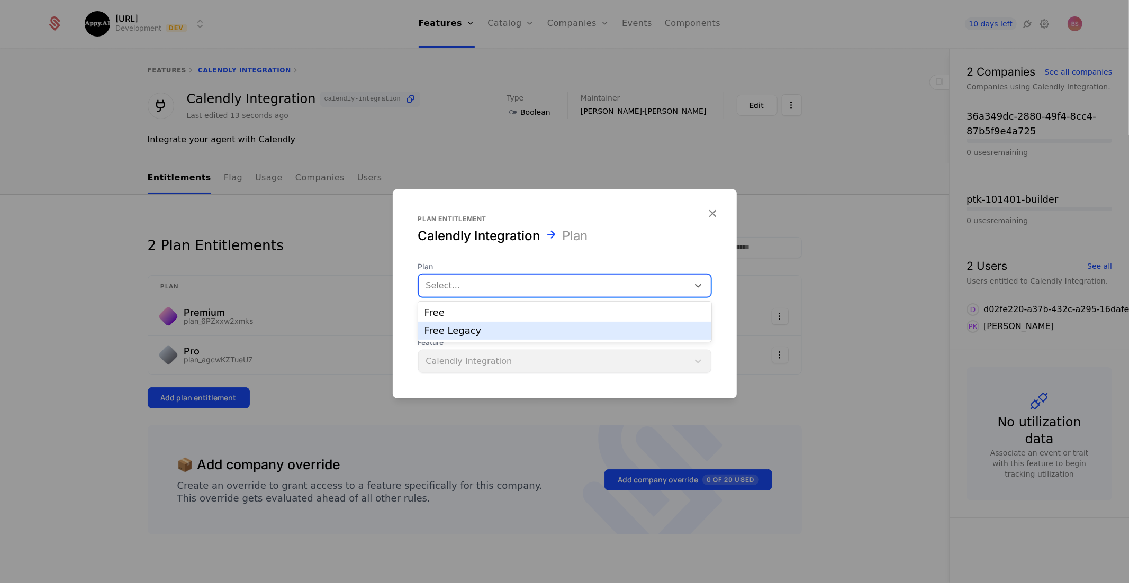
click at [453, 330] on div "Free Legacy" at bounding box center [564, 331] width 280 height 10
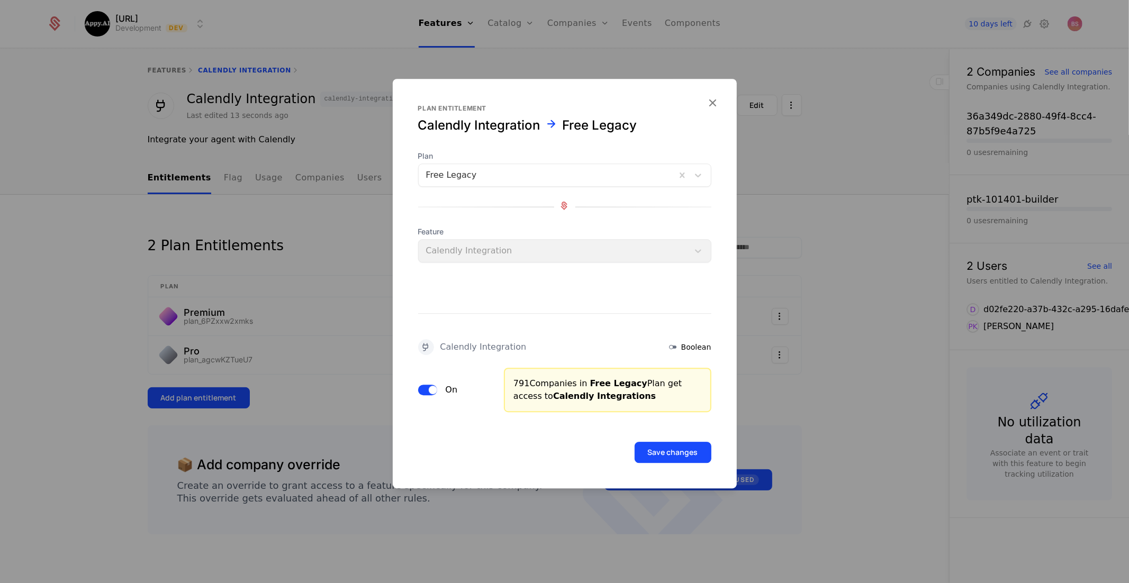
click at [654, 451] on button "Save changes" at bounding box center [672, 452] width 77 height 21
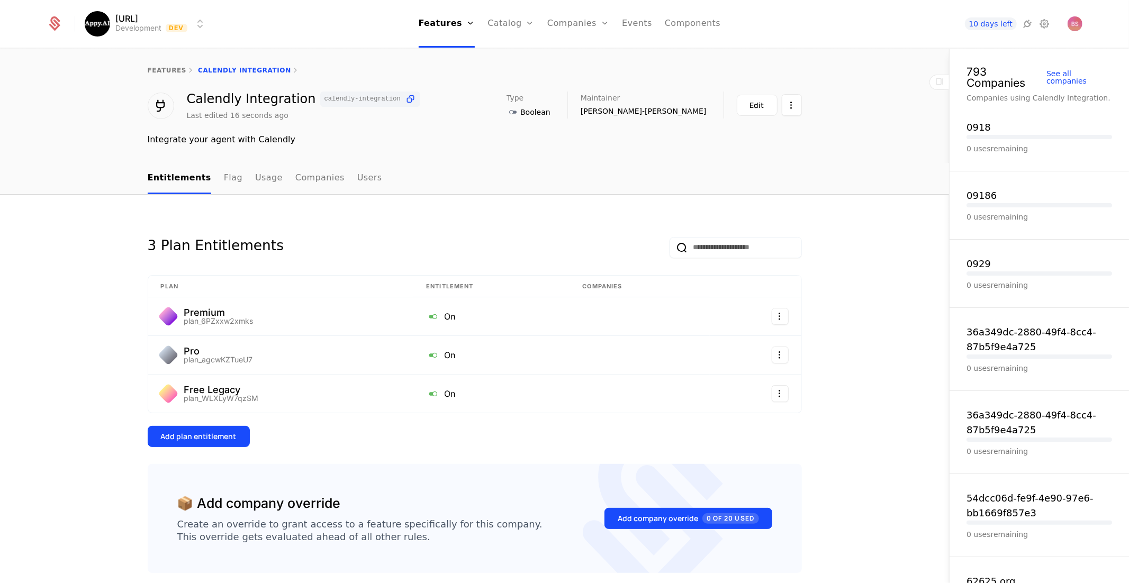
click at [250, 69] on div "features Calendly Integration" at bounding box center [475, 70] width 654 height 8
click at [237, 72] on div "features Calendly Integration" at bounding box center [475, 70] width 654 height 8
click at [164, 67] on link "features" at bounding box center [167, 70] width 39 height 7
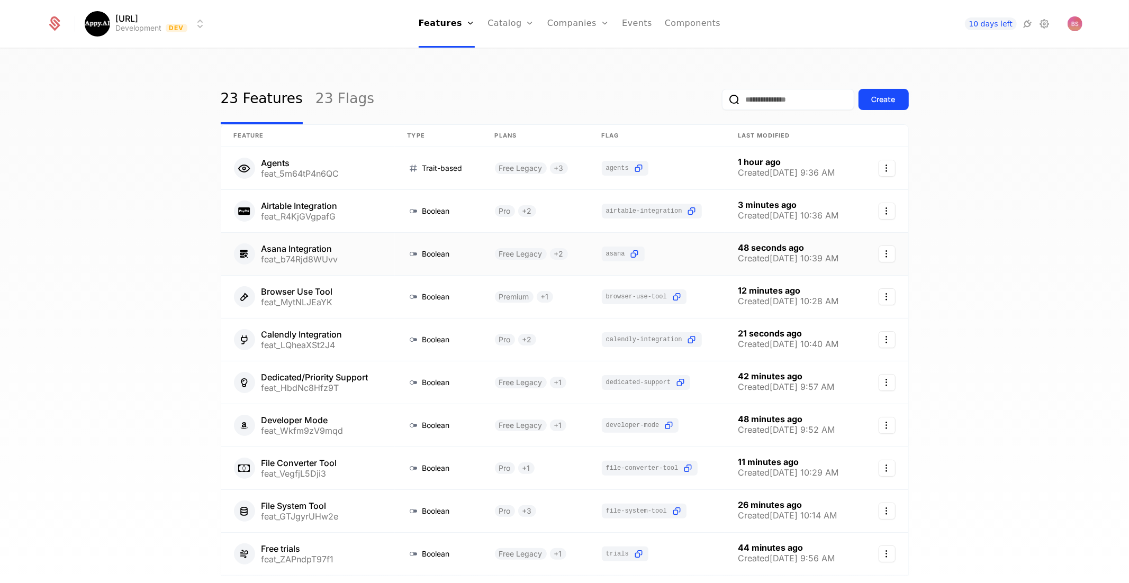
click at [675, 253] on link at bounding box center [657, 254] width 136 height 42
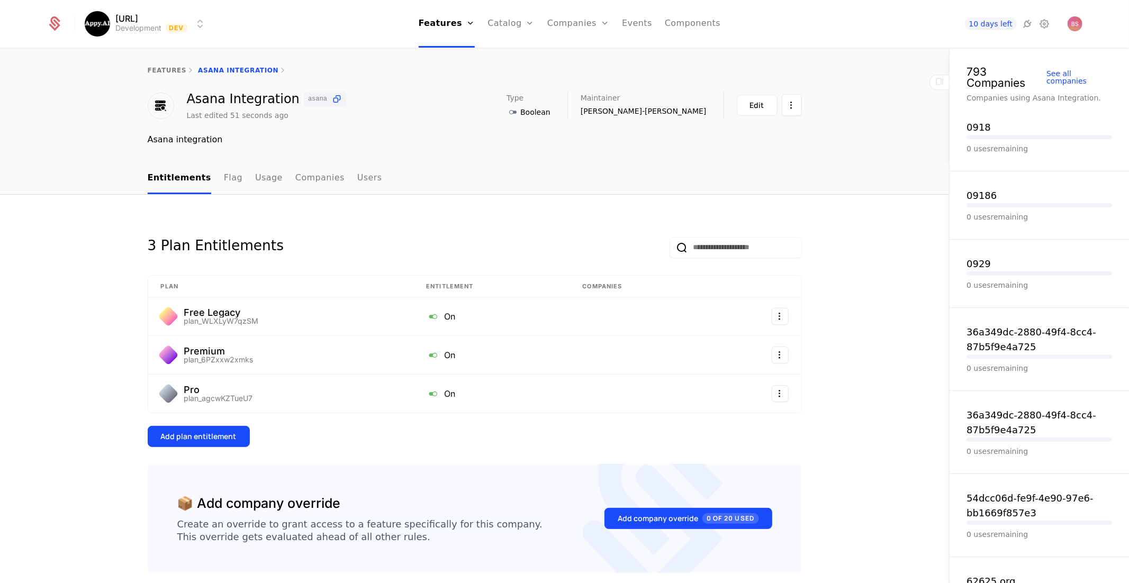
click at [205, 136] on div "Asana integration" at bounding box center [475, 139] width 654 height 13
click at [738, 99] on button "Edit" at bounding box center [757, 105] width 41 height 21
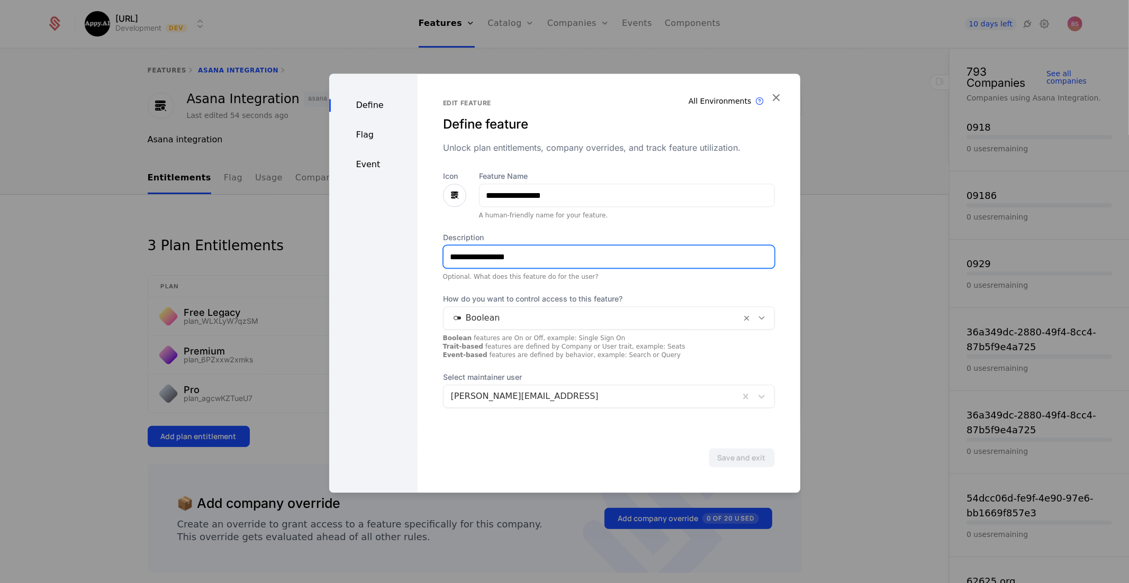
click at [514, 255] on input "**********" at bounding box center [608, 257] width 331 height 22
type input "**********"
click at [708, 448] on button "Save and exit" at bounding box center [741, 457] width 66 height 19
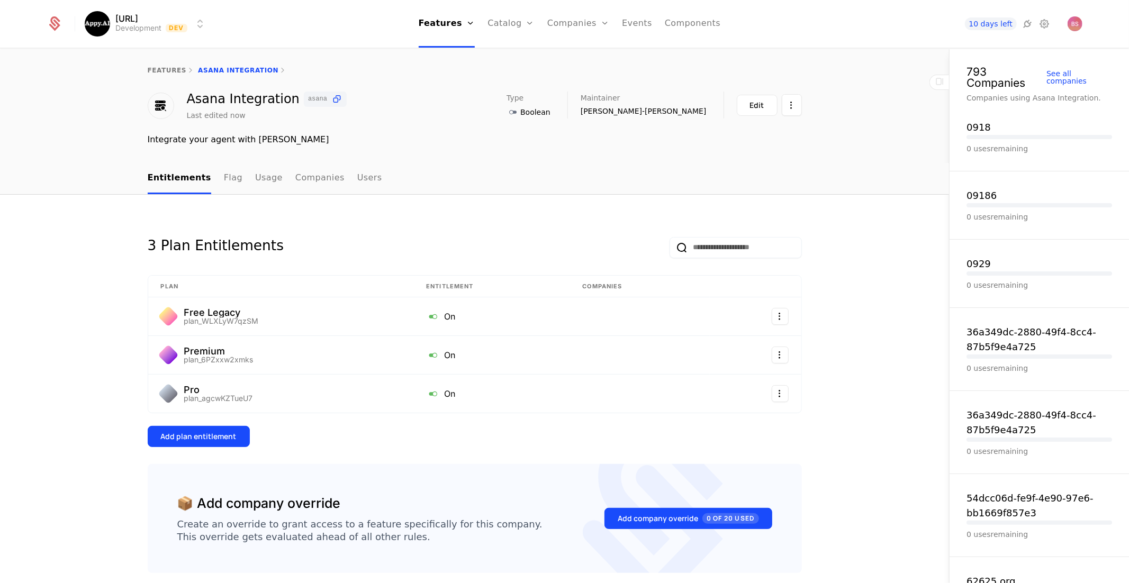
click at [169, 71] on link "features" at bounding box center [167, 70] width 39 height 7
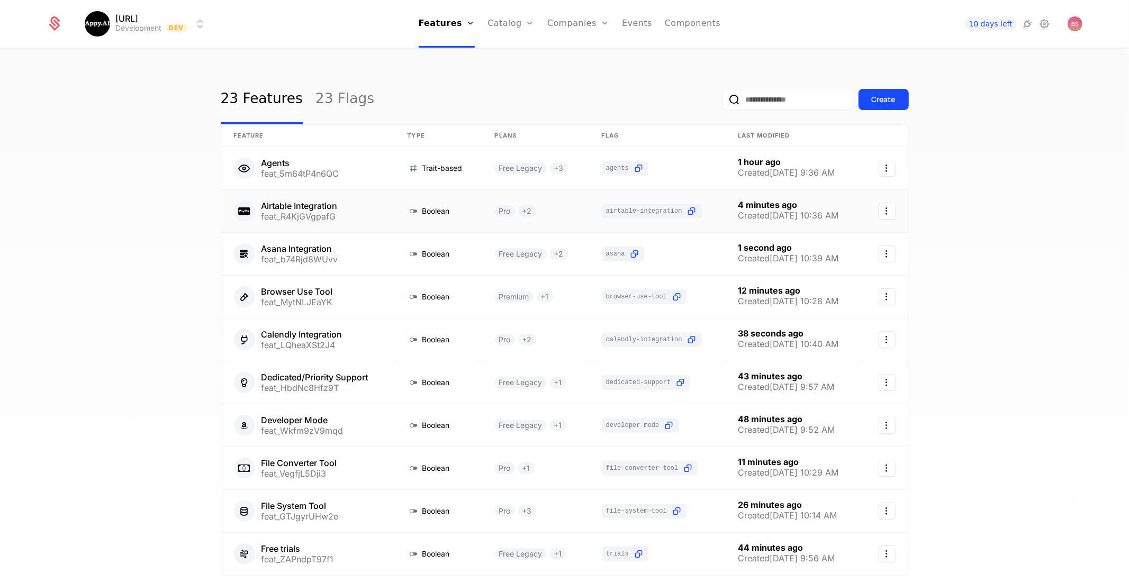
click at [881, 212] on icon "Select action" at bounding box center [886, 211] width 17 height 17
click at [567, 203] on html "Appy.AI Development Dev Features Features Flags Catalog Plans Add Ons Credits C…" at bounding box center [564, 291] width 1129 height 583
click at [560, 204] on link at bounding box center [535, 211] width 107 height 42
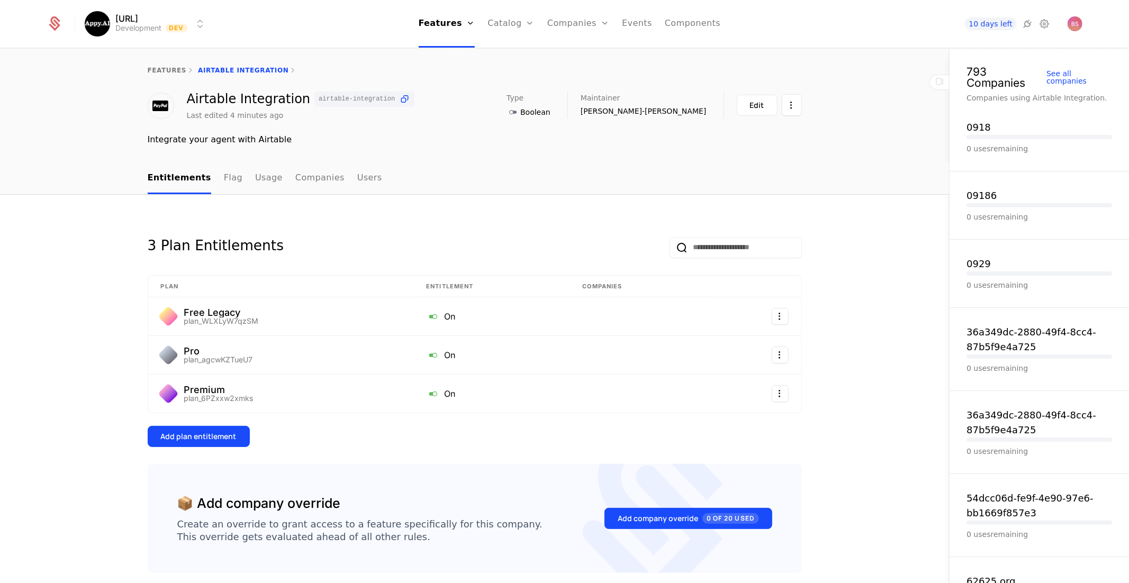
click at [771, 106] on button "Edit" at bounding box center [757, 105] width 41 height 21
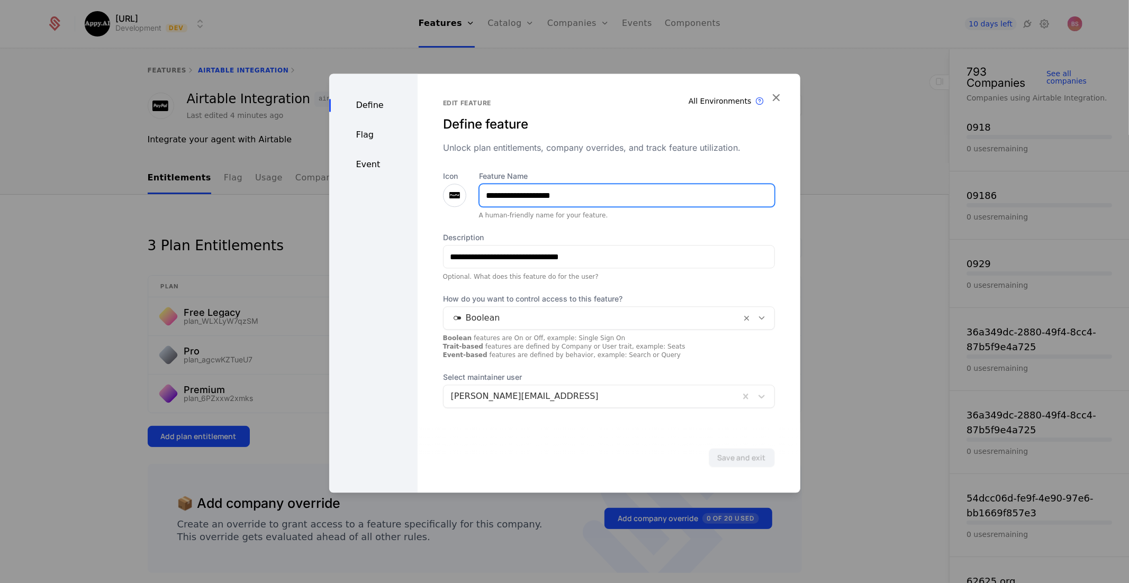
click at [503, 189] on input "**********" at bounding box center [626, 195] width 295 height 22
type input "**********"
click at [708, 448] on button "Save and exit" at bounding box center [741, 457] width 66 height 19
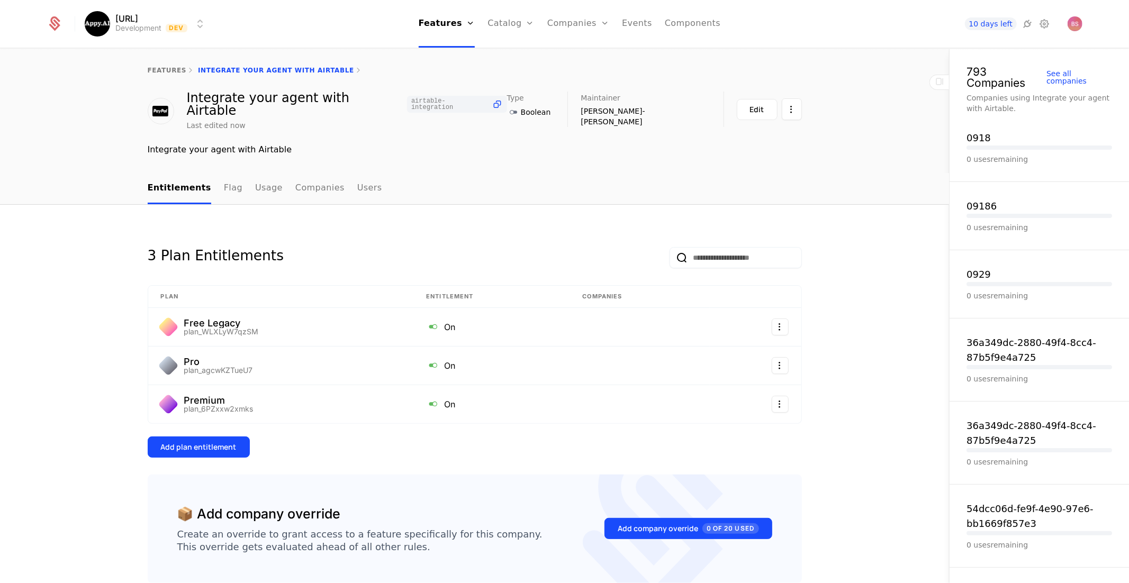
click at [229, 67] on div "features Integrate your agent with Airtable" at bounding box center [475, 70] width 654 height 8
click at [226, 70] on div "features Integrate your agent with Airtable" at bounding box center [475, 70] width 654 height 8
click at [435, 28] on link "Features" at bounding box center [447, 24] width 57 height 48
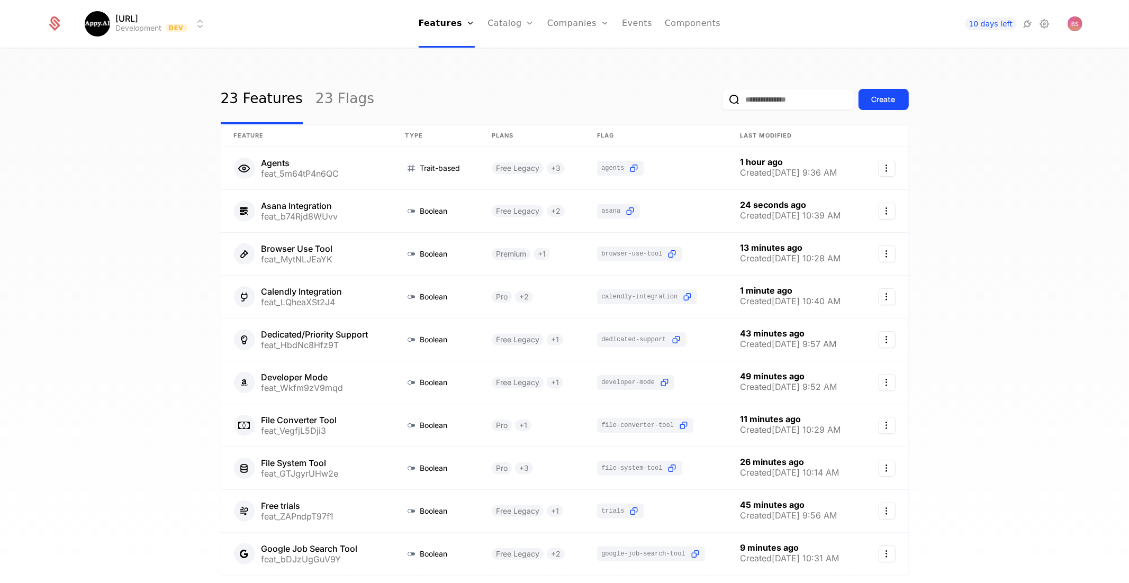
click at [872, 106] on button "Create" at bounding box center [883, 99] width 50 height 21
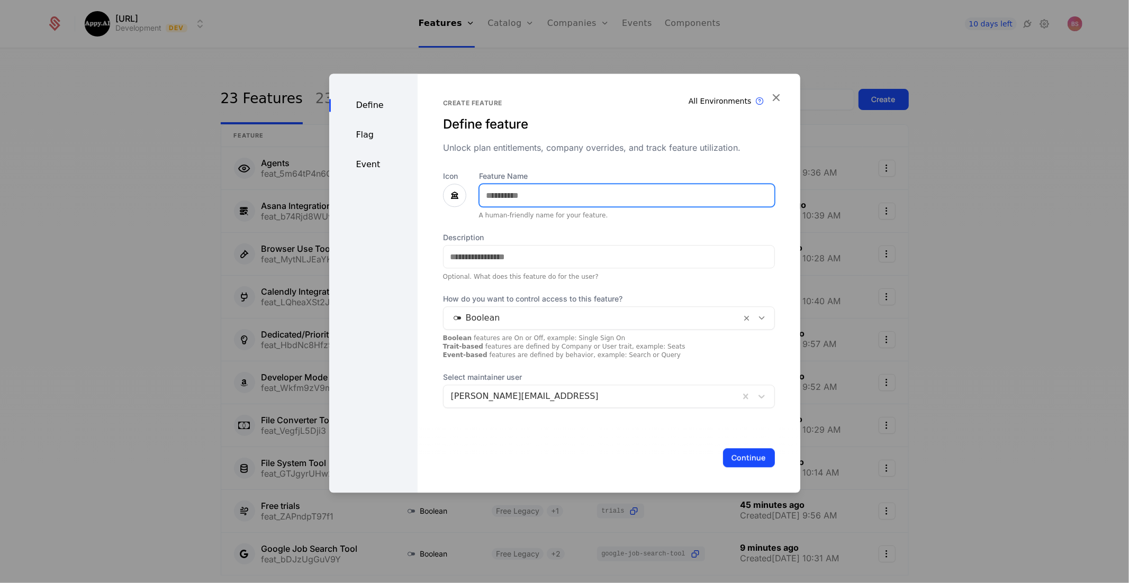
click at [543, 197] on input "Feature Name" at bounding box center [626, 195] width 295 height 22
type input "**********"
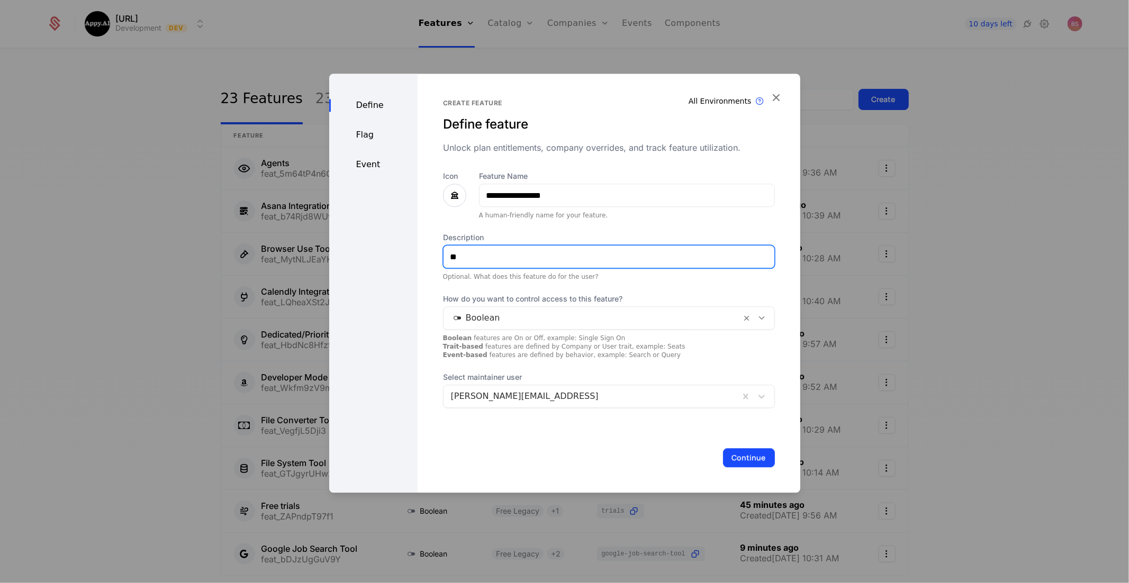
type input "*"
type input "**********"
click at [753, 462] on button "Continue" at bounding box center [749, 457] width 52 height 19
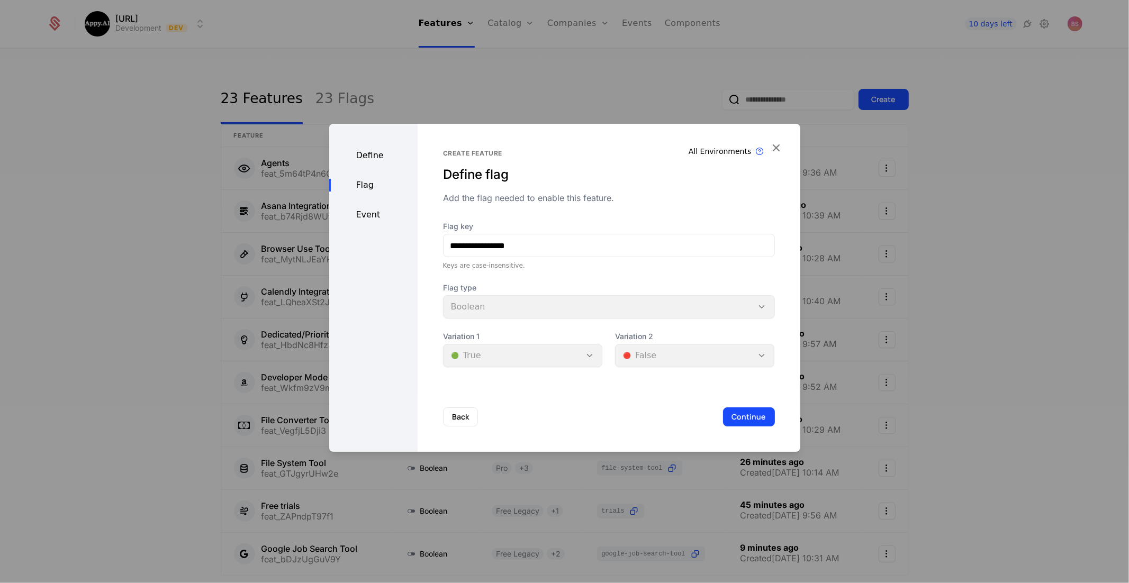
click at [745, 419] on button "Continue" at bounding box center [749, 416] width 52 height 19
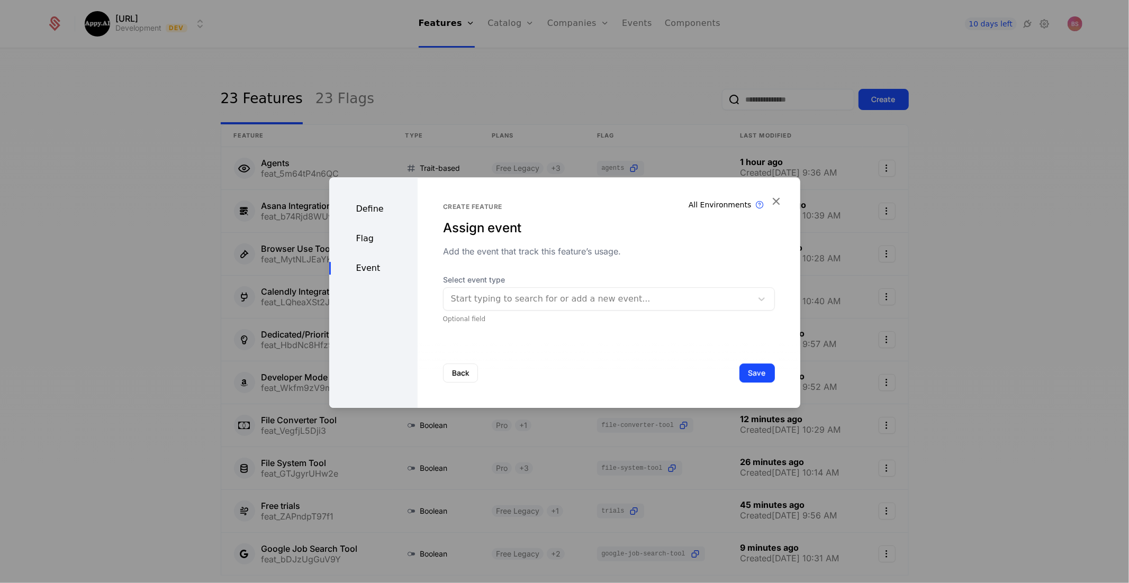
click at [746, 372] on button "Save" at bounding box center [756, 373] width 35 height 19
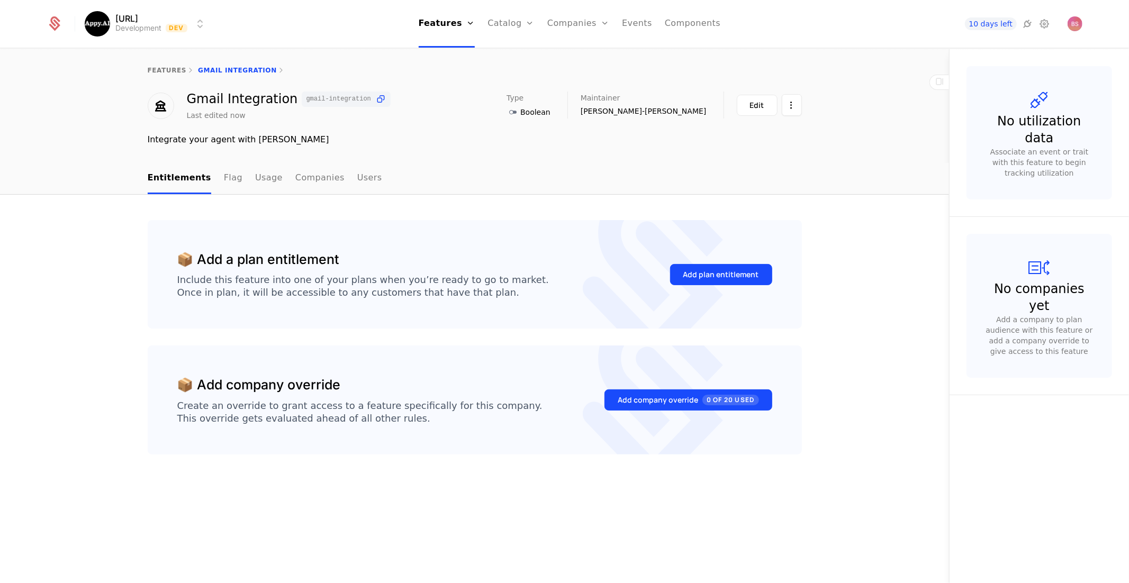
click at [732, 272] on div "Add plan entitlement" at bounding box center [721, 274] width 76 height 11
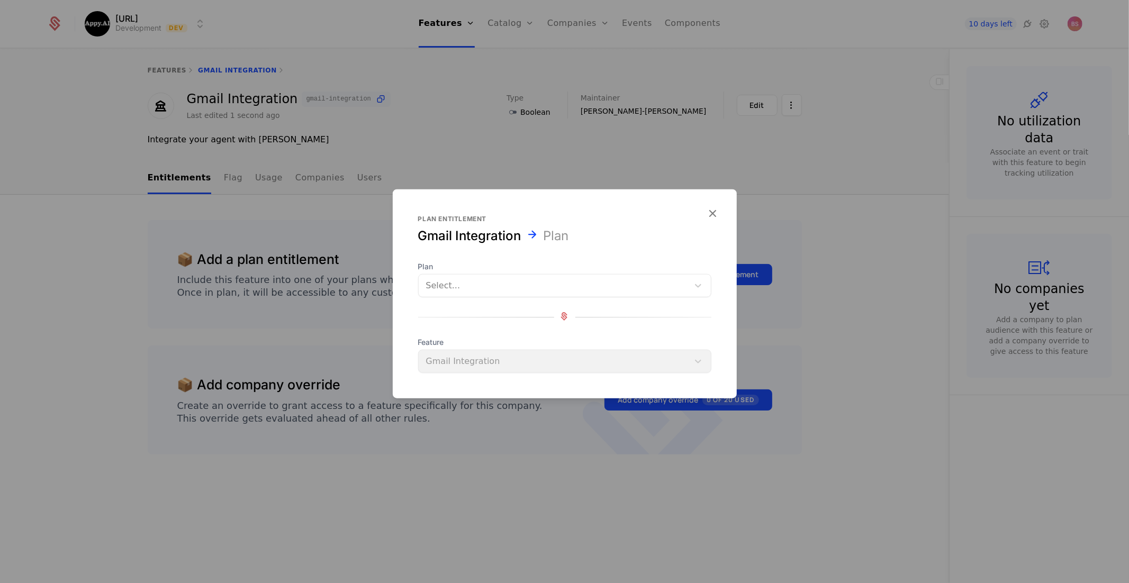
click at [600, 287] on div at bounding box center [553, 285] width 255 height 15
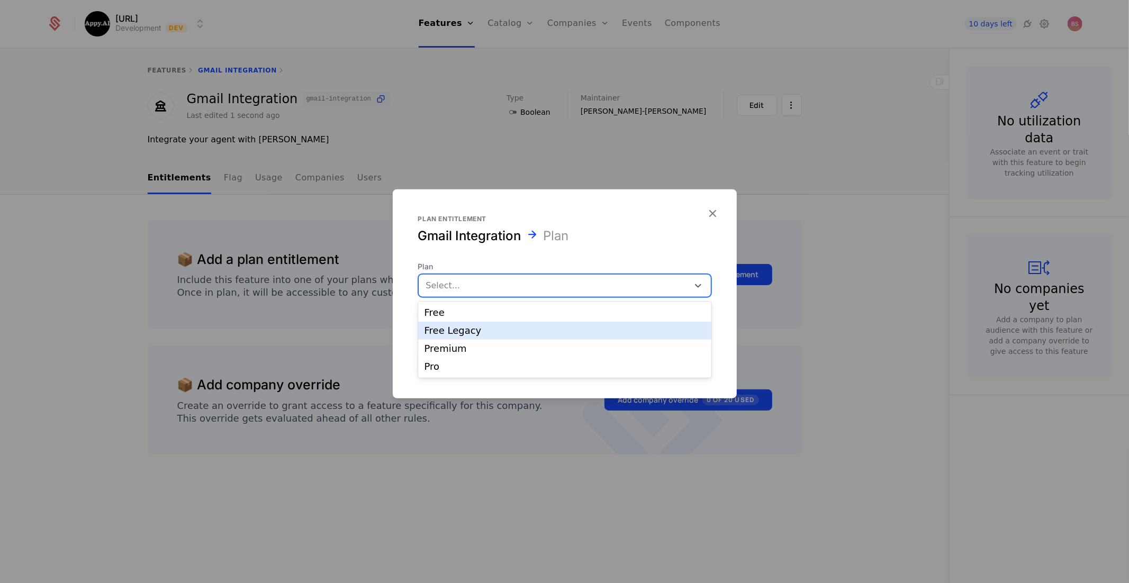
click at [573, 326] on div "Free Legacy" at bounding box center [564, 331] width 280 height 10
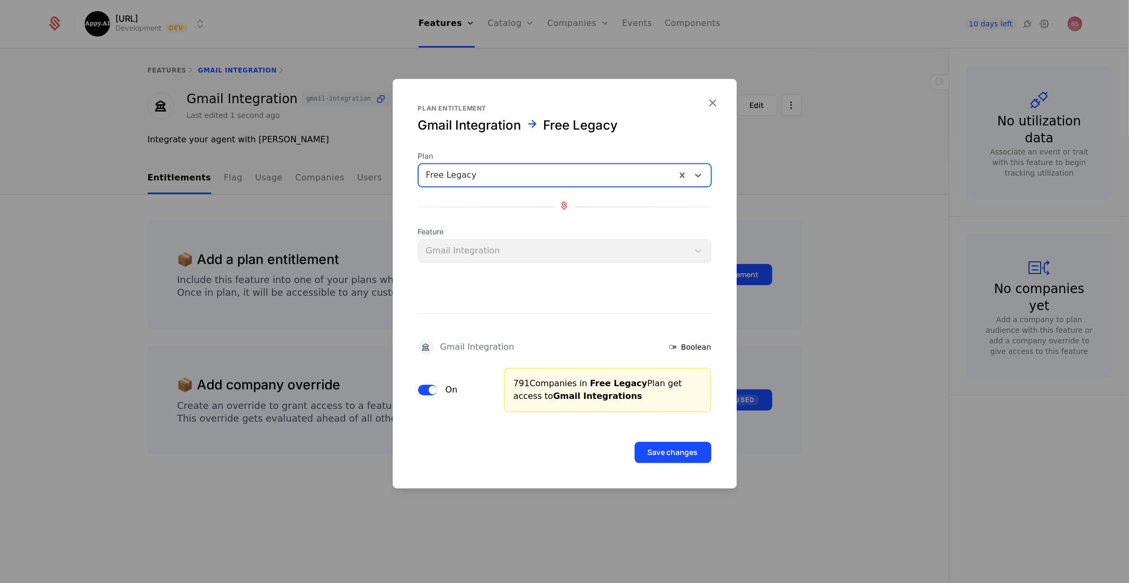
click at [654, 450] on button "Save changes" at bounding box center [672, 452] width 77 height 21
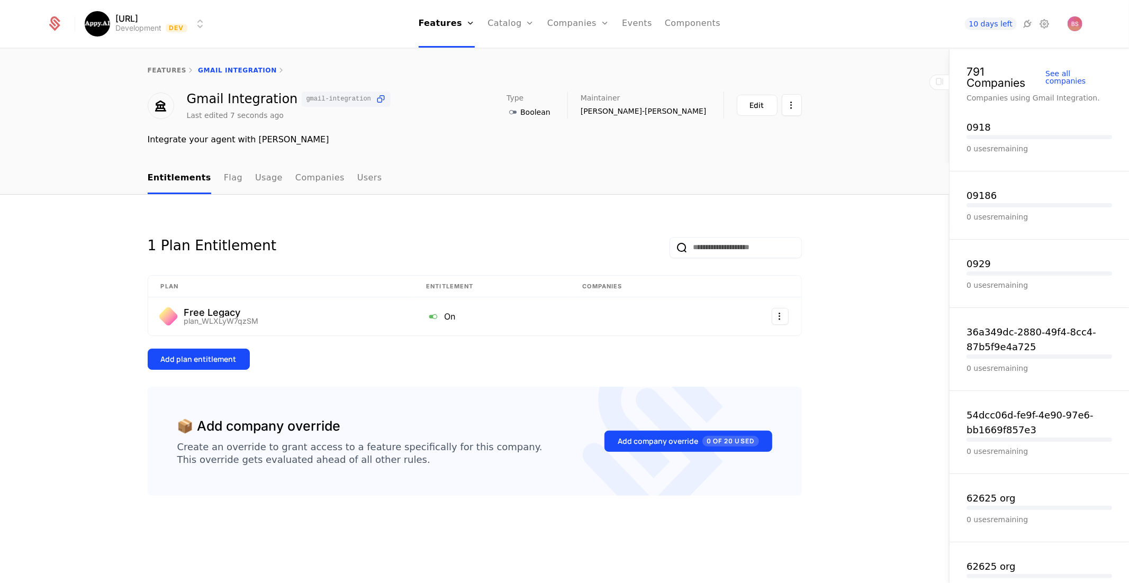
click at [172, 368] on button "Add plan entitlement" at bounding box center [199, 359] width 102 height 21
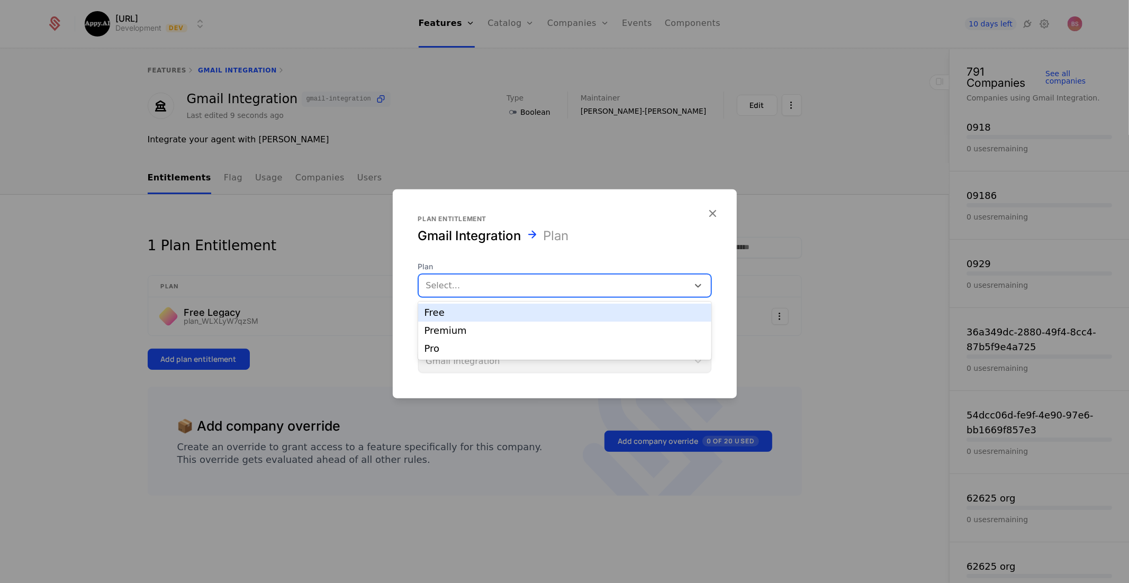
click at [447, 285] on div at bounding box center [553, 285] width 255 height 15
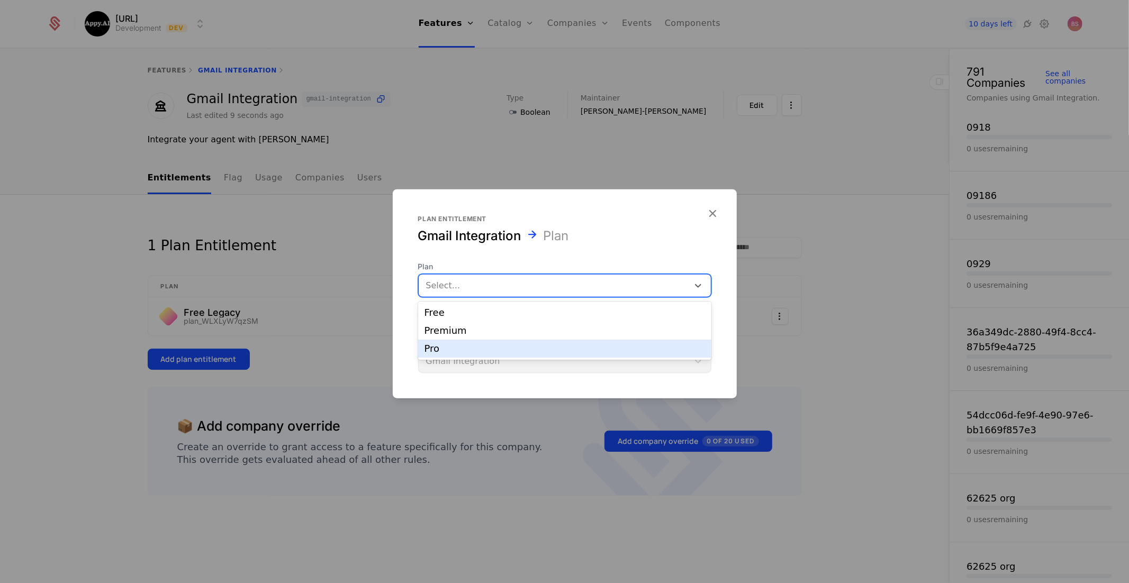
click at [443, 347] on div "Pro" at bounding box center [564, 349] width 280 height 10
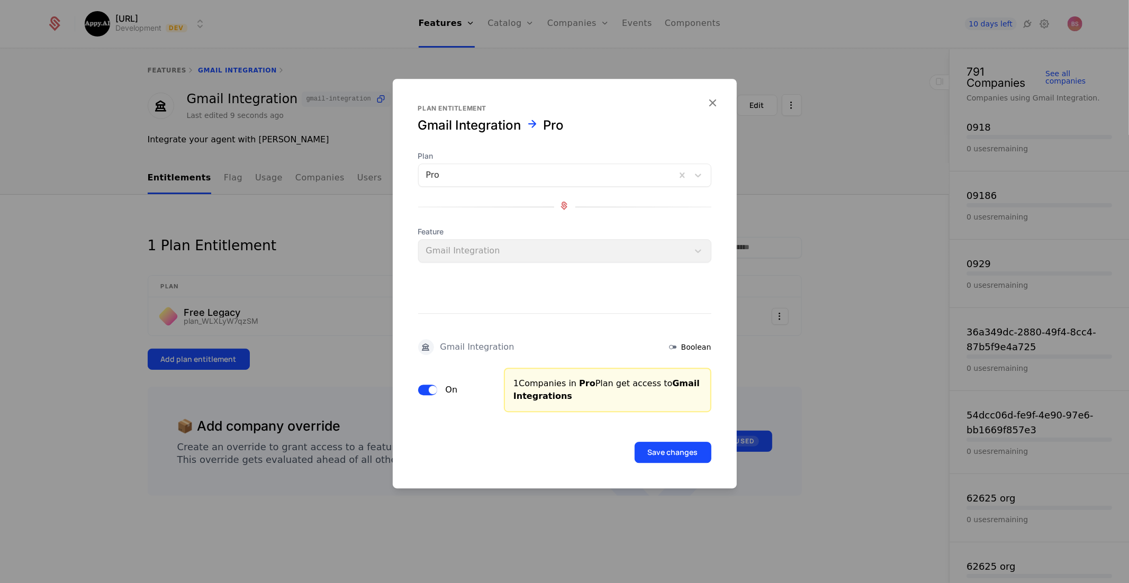
click at [685, 453] on button "Save changes" at bounding box center [672, 452] width 77 height 21
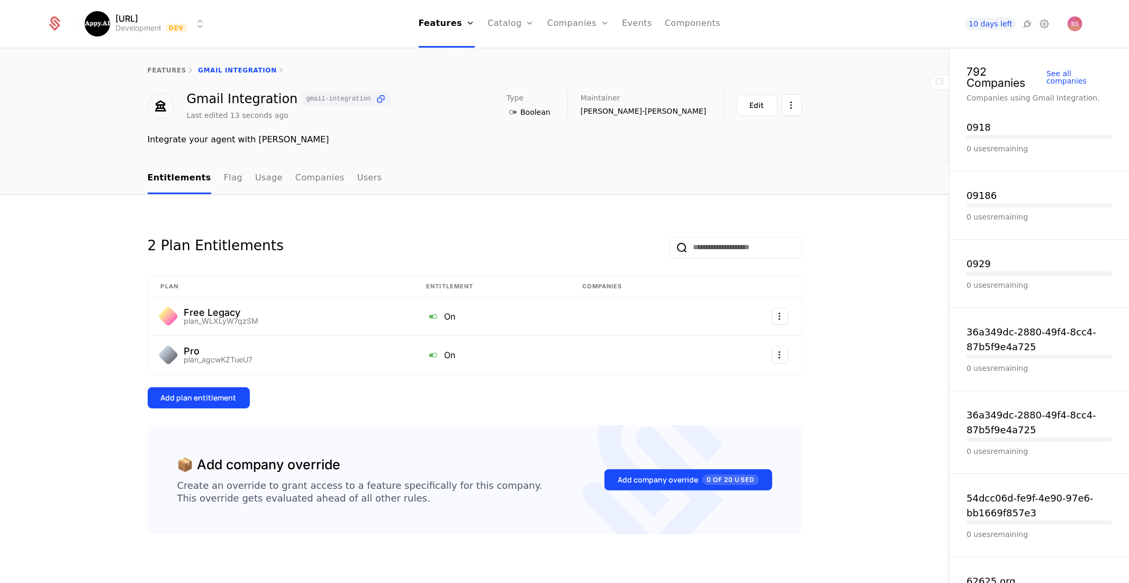
click at [222, 71] on div "features Gmail Integration" at bounding box center [475, 70] width 654 height 8
click at [220, 68] on div "features Gmail Integration" at bounding box center [475, 70] width 654 height 8
click at [434, 29] on link "Features" at bounding box center [447, 24] width 57 height 48
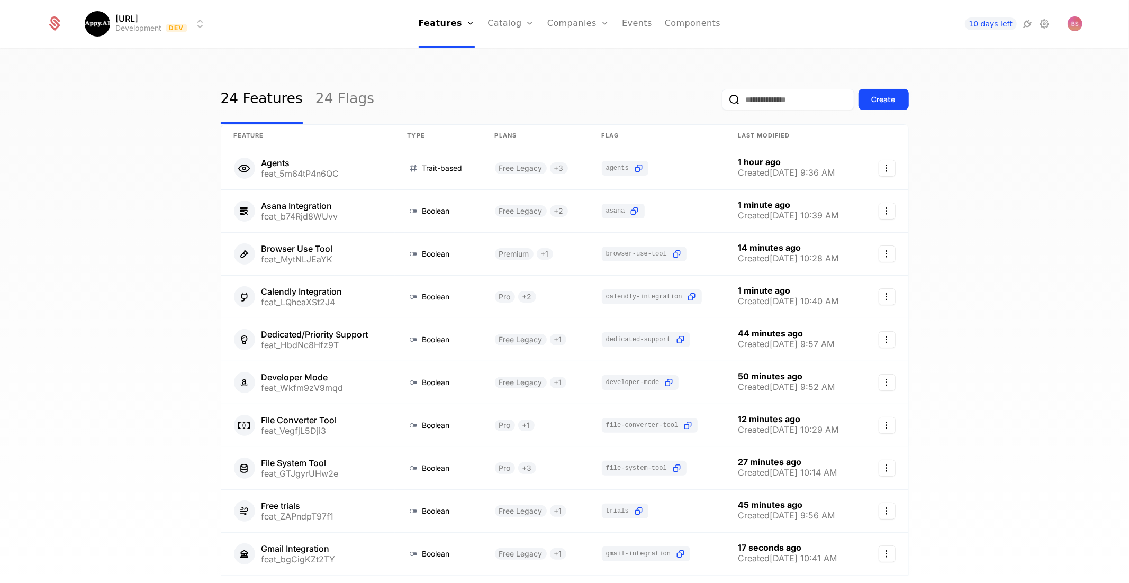
click at [864, 87] on div "Create" at bounding box center [815, 100] width 187 height 50
click at [868, 95] on button "Create" at bounding box center [883, 99] width 50 height 21
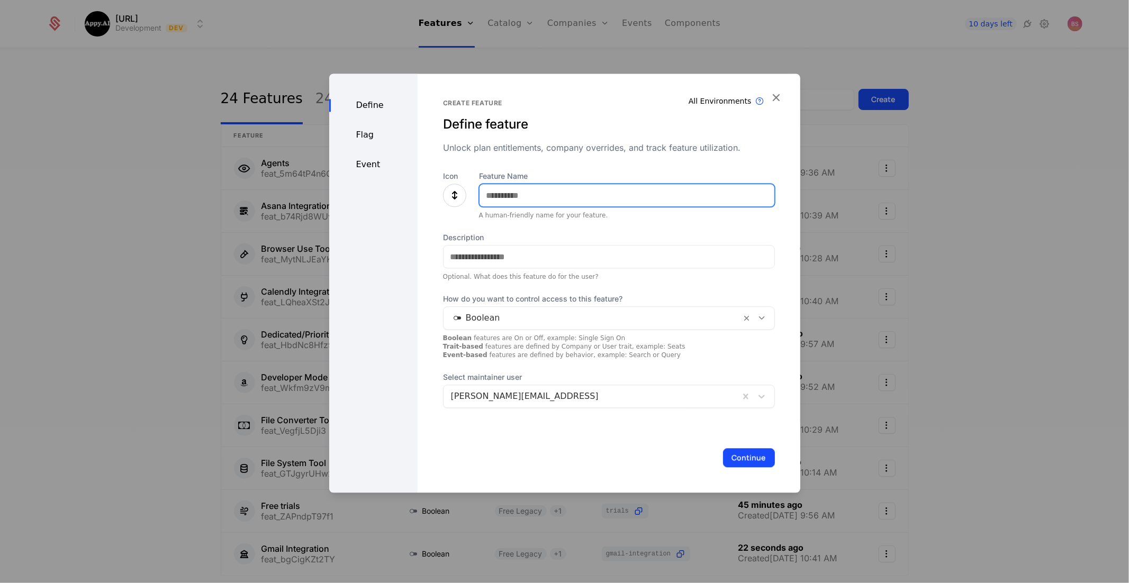
click at [625, 190] on input "Feature Name" at bounding box center [626, 195] width 295 height 22
type input "**********"
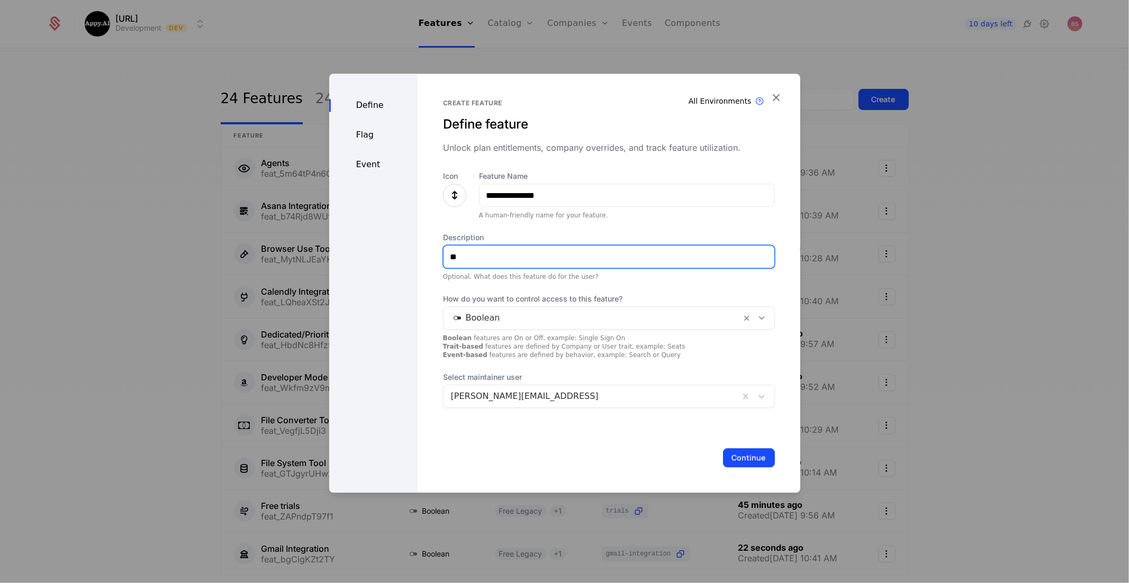
type input "*"
type input "**********"
click at [723, 448] on button "Continue" at bounding box center [749, 457] width 52 height 19
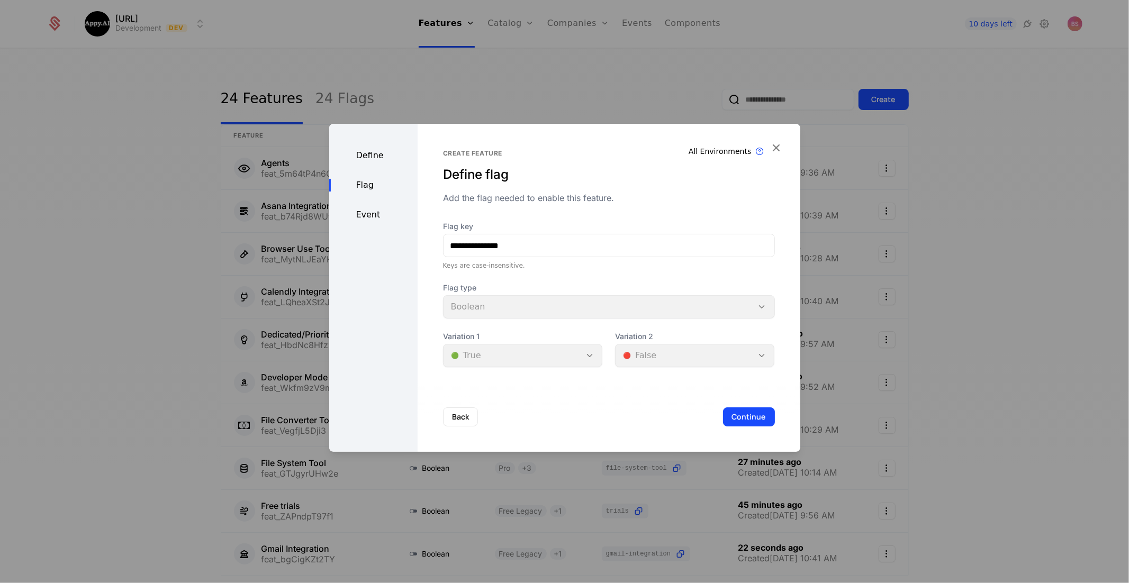
click at [758, 420] on button "Continue" at bounding box center [749, 416] width 52 height 19
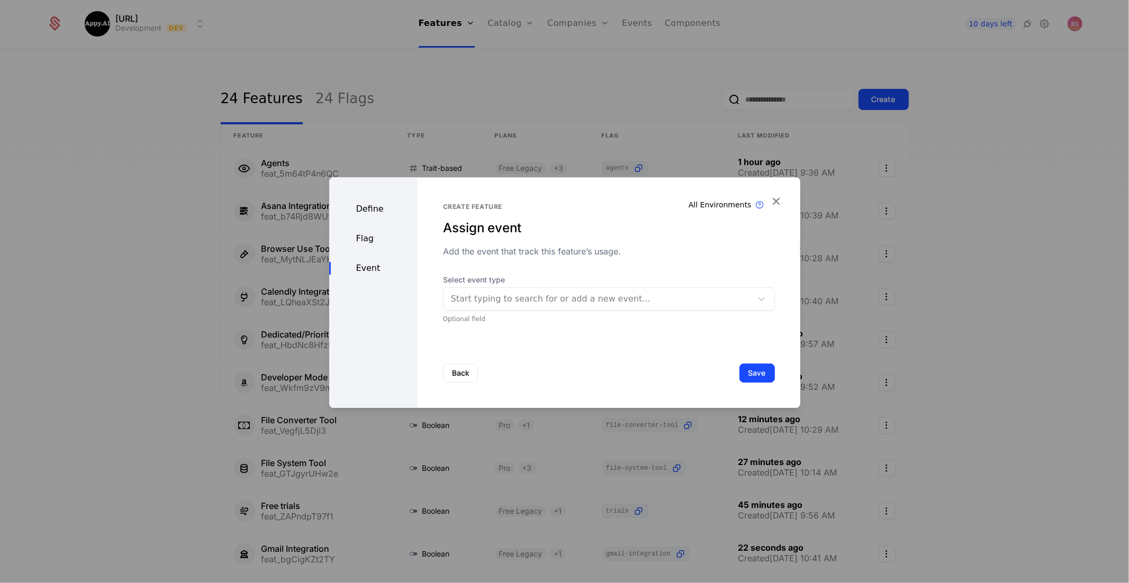
click at [758, 372] on button "Save" at bounding box center [756, 373] width 35 height 19
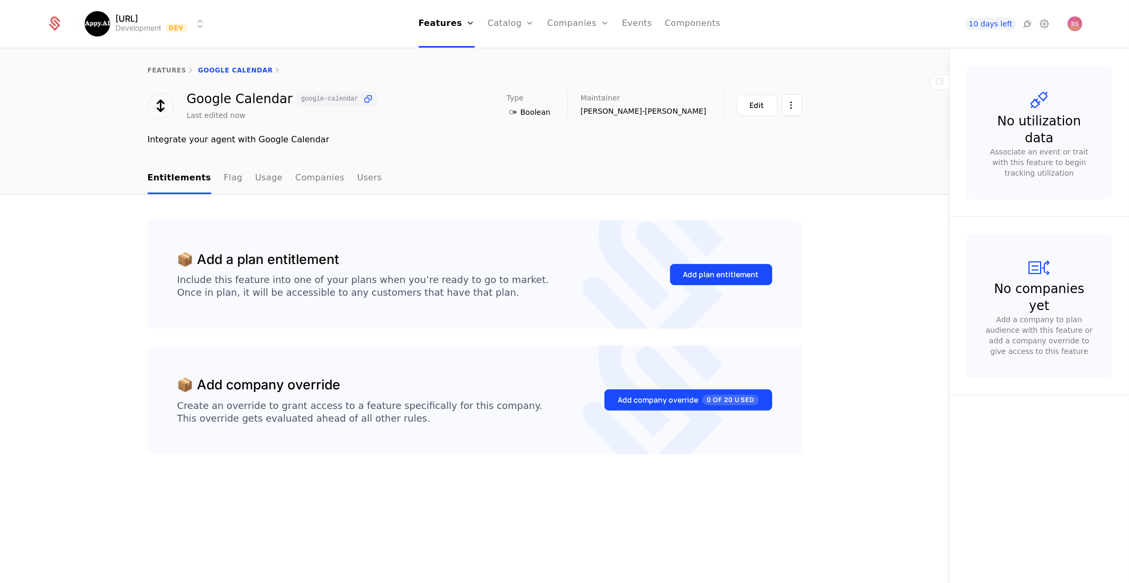
click at [703, 278] on div "Add plan entitlement" at bounding box center [721, 274] width 76 height 11
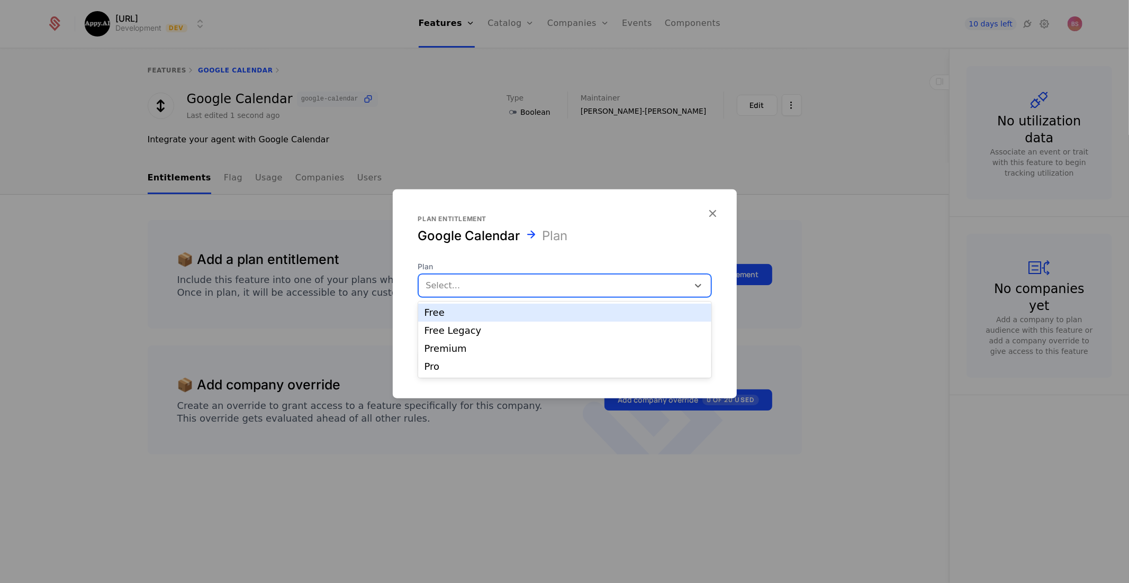
click at [592, 285] on div at bounding box center [553, 285] width 255 height 15
click at [571, 313] on div "Free" at bounding box center [564, 313] width 280 height 10
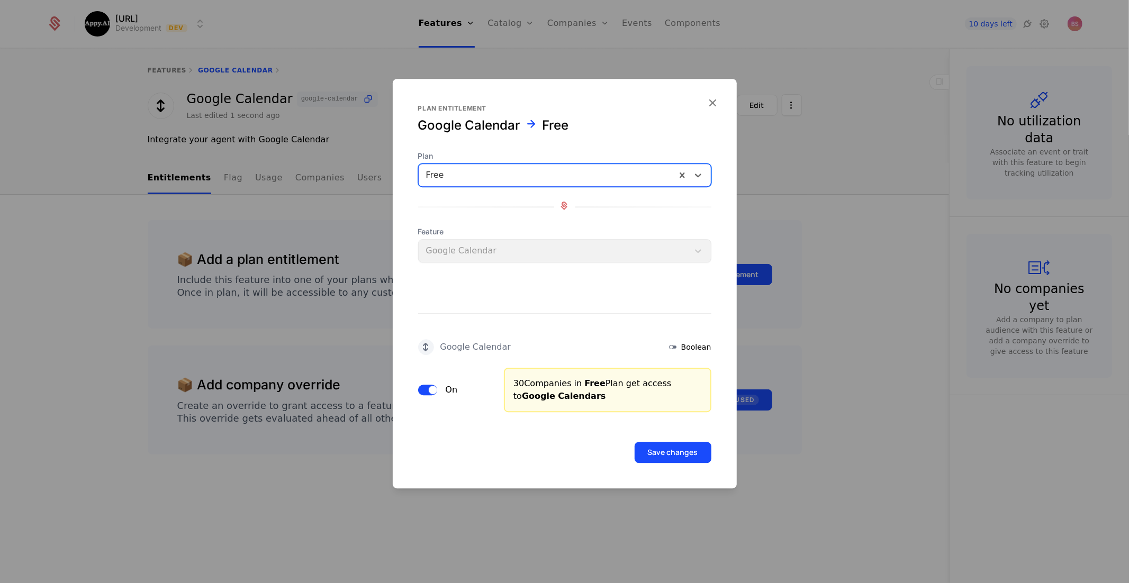
click at [533, 181] on div at bounding box center [547, 175] width 242 height 15
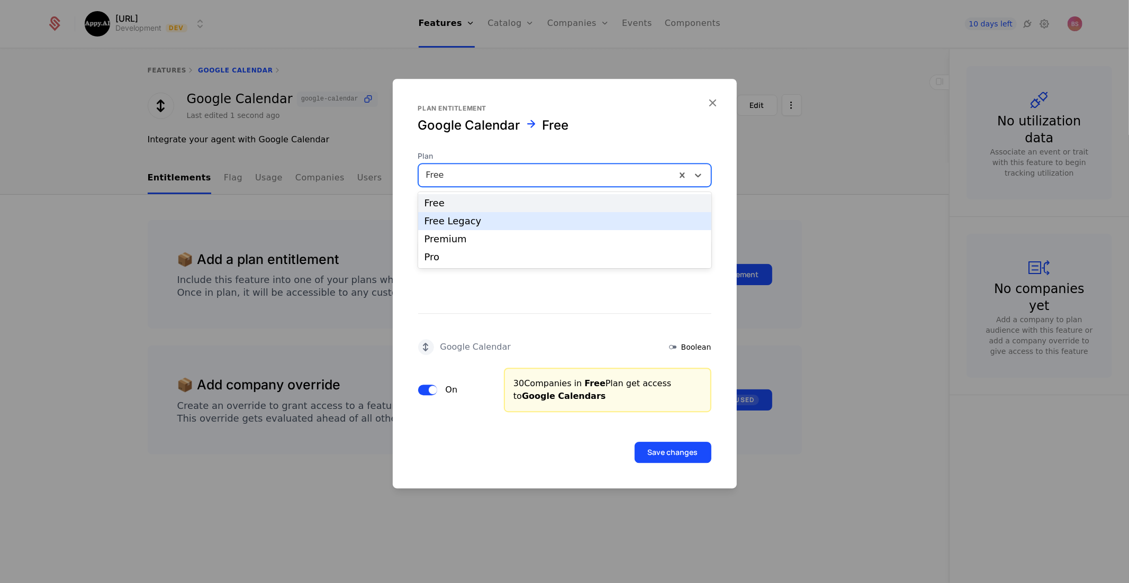
click at [497, 221] on div "Free Legacy" at bounding box center [564, 221] width 280 height 10
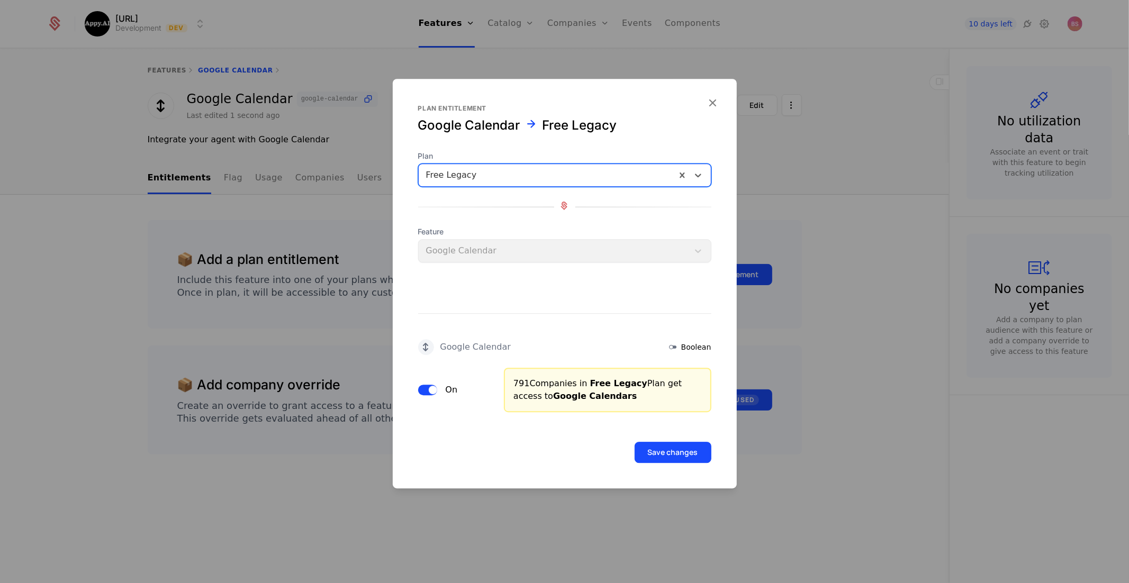
click at [678, 463] on form "Plan entitlement Google Calendar Free Legacy Plan option Free Legacy, selected.…" at bounding box center [565, 284] width 344 height 410
click at [680, 455] on button "Save changes" at bounding box center [672, 452] width 77 height 21
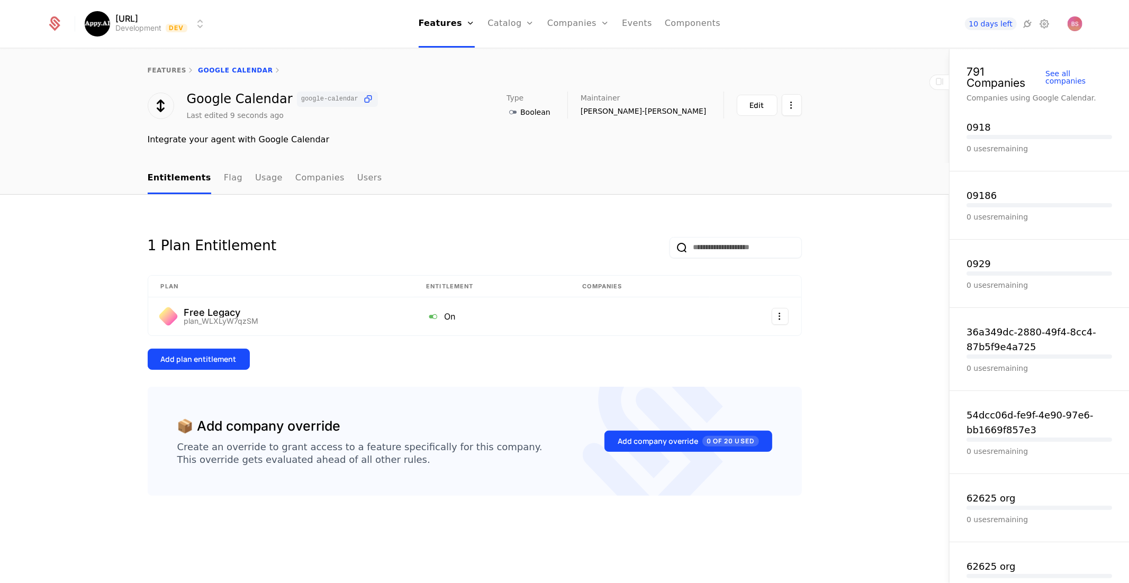
click at [212, 355] on div "Add plan entitlement" at bounding box center [199, 359] width 76 height 11
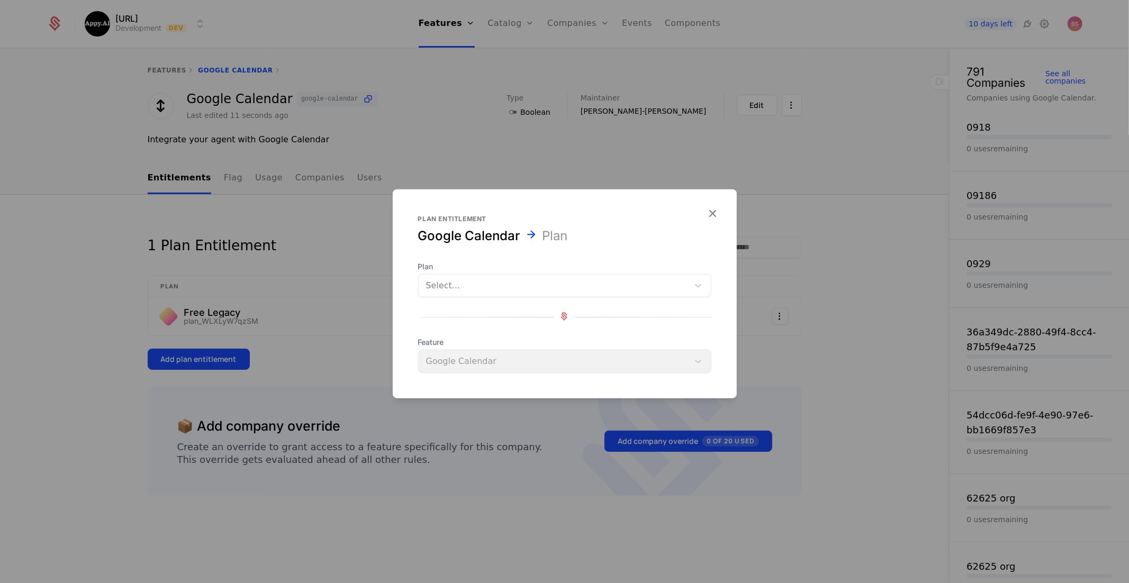
click at [531, 277] on div "Select..." at bounding box center [554, 285] width 270 height 19
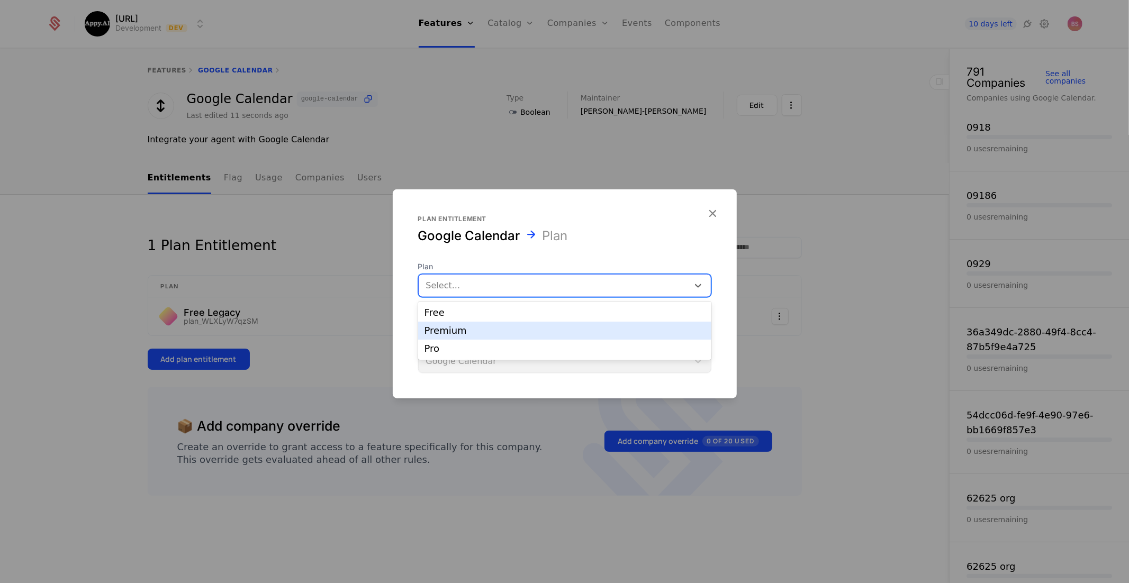
click at [477, 334] on div "Premium" at bounding box center [564, 331] width 280 height 10
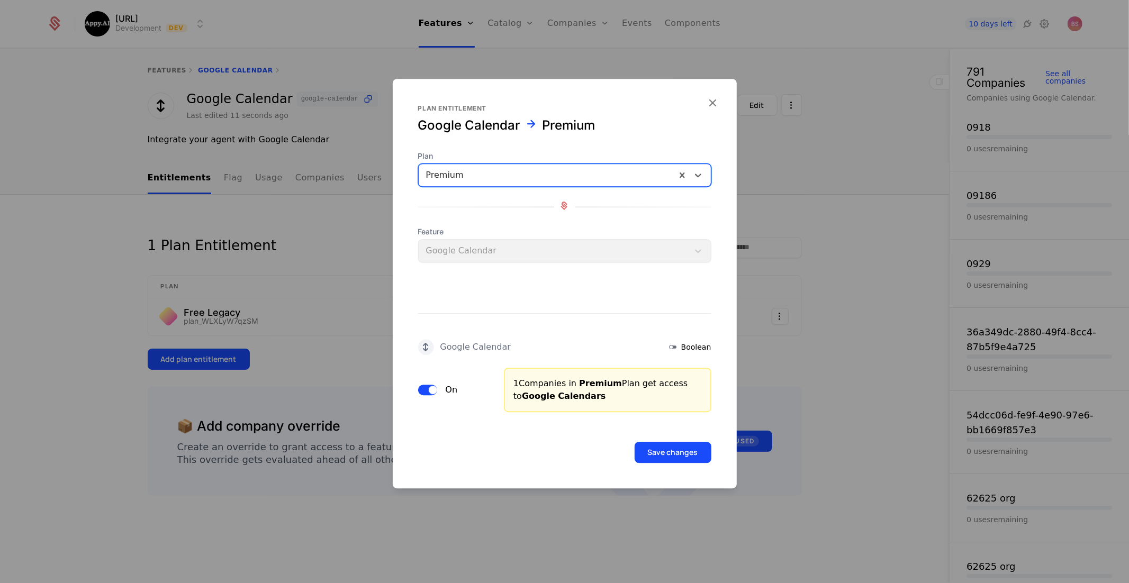
click at [655, 448] on button "Save changes" at bounding box center [672, 452] width 77 height 21
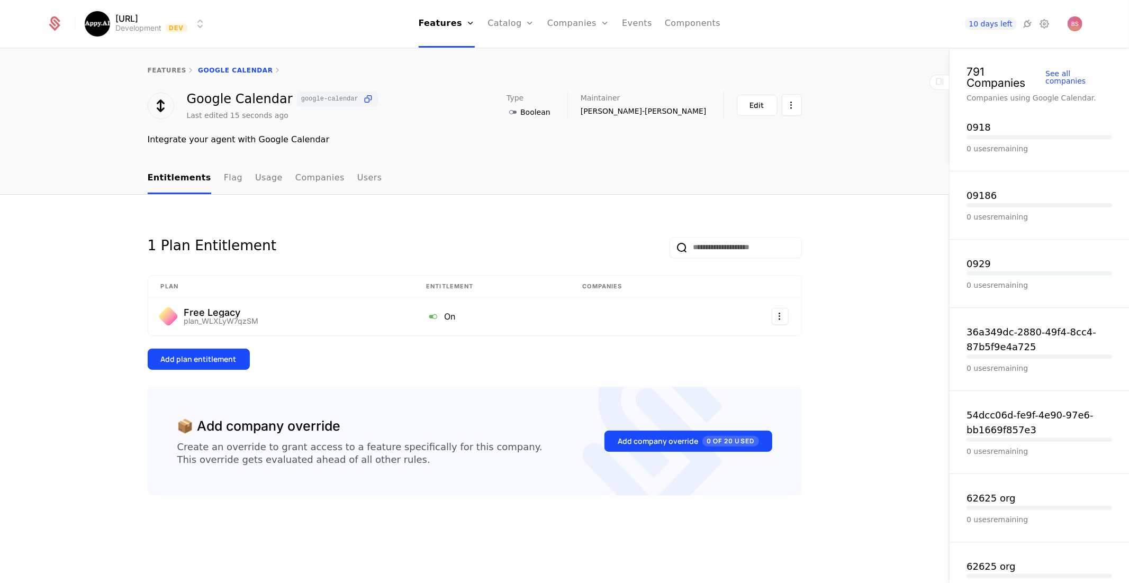
click at [166, 71] on link "features" at bounding box center [167, 70] width 39 height 7
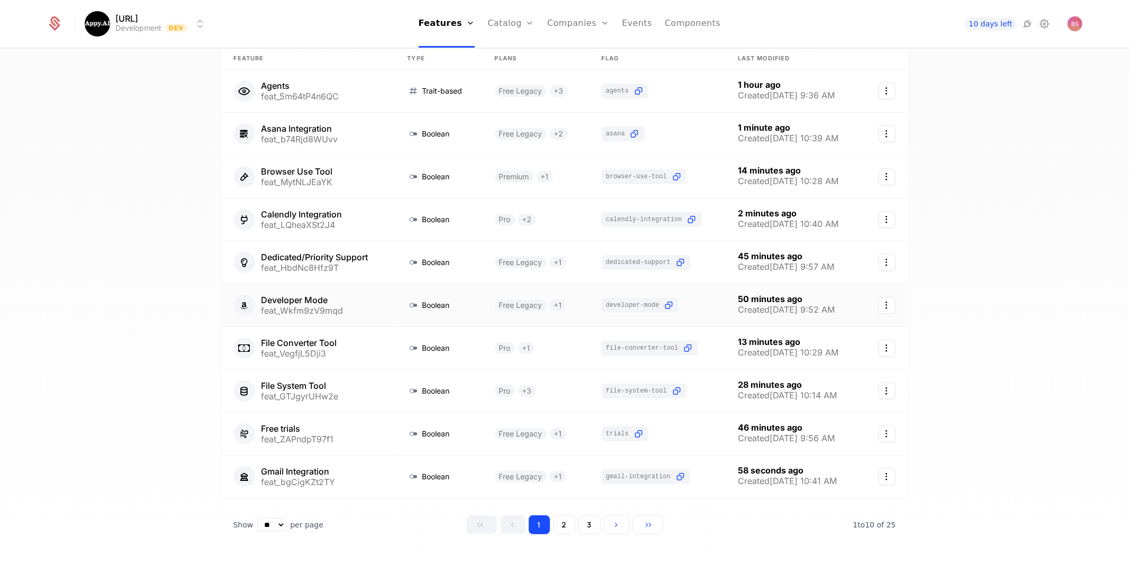
scroll to position [78, 0]
click at [557, 519] on button "2" at bounding box center [564, 524] width 22 height 19
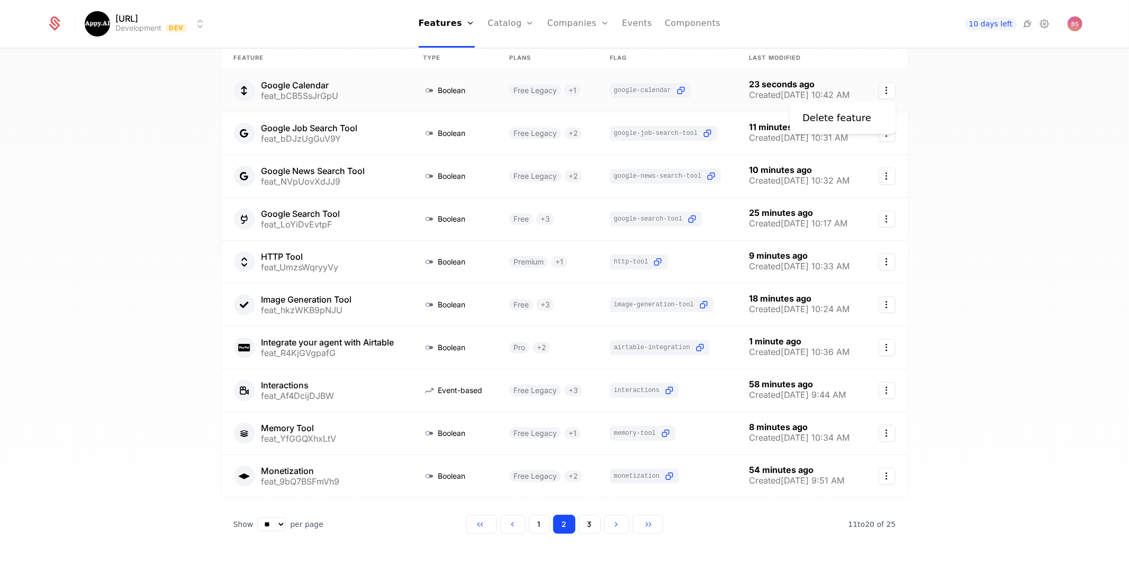
click at [889, 89] on icon "Select action" at bounding box center [886, 90] width 17 height 17
click at [708, 78] on html "Appy.AI Development Dev Features Features Flags Catalog Plans Add Ons Credits C…" at bounding box center [564, 291] width 1129 height 583
click at [704, 84] on link at bounding box center [667, 90] width 140 height 42
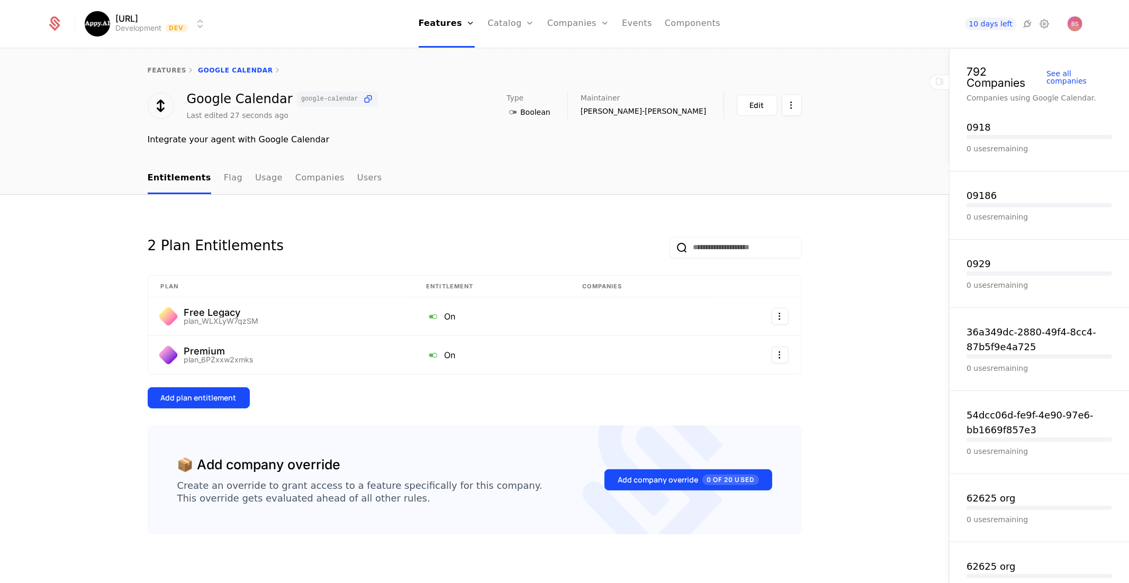
click at [748, 104] on button "Edit" at bounding box center [757, 105] width 41 height 21
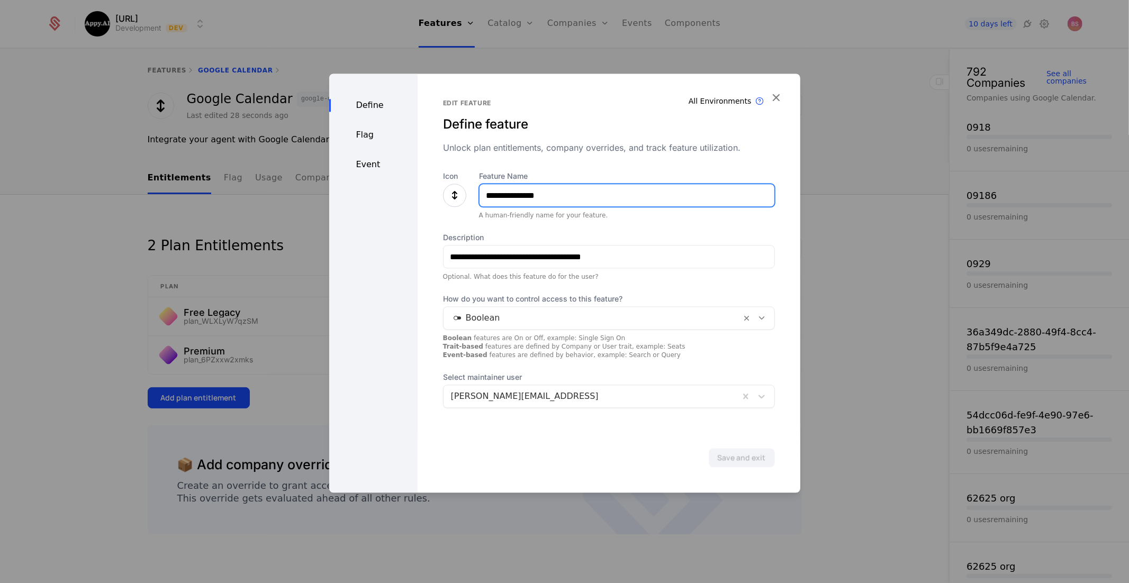
click at [553, 195] on input "**********" at bounding box center [626, 195] width 295 height 22
type input "**********"
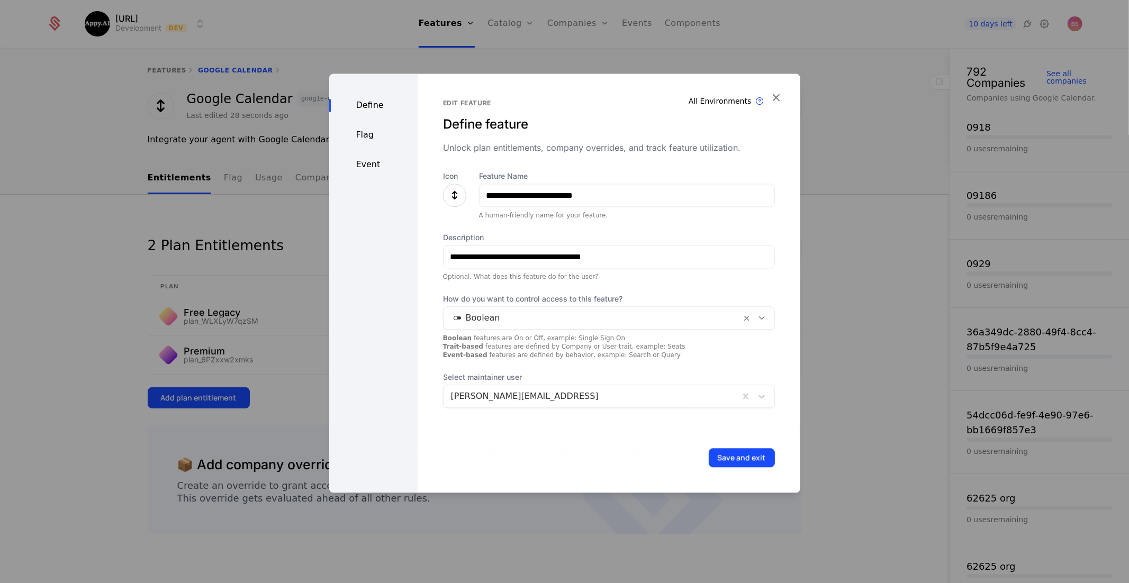
click at [716, 458] on button "Save and exit" at bounding box center [741, 457] width 66 height 19
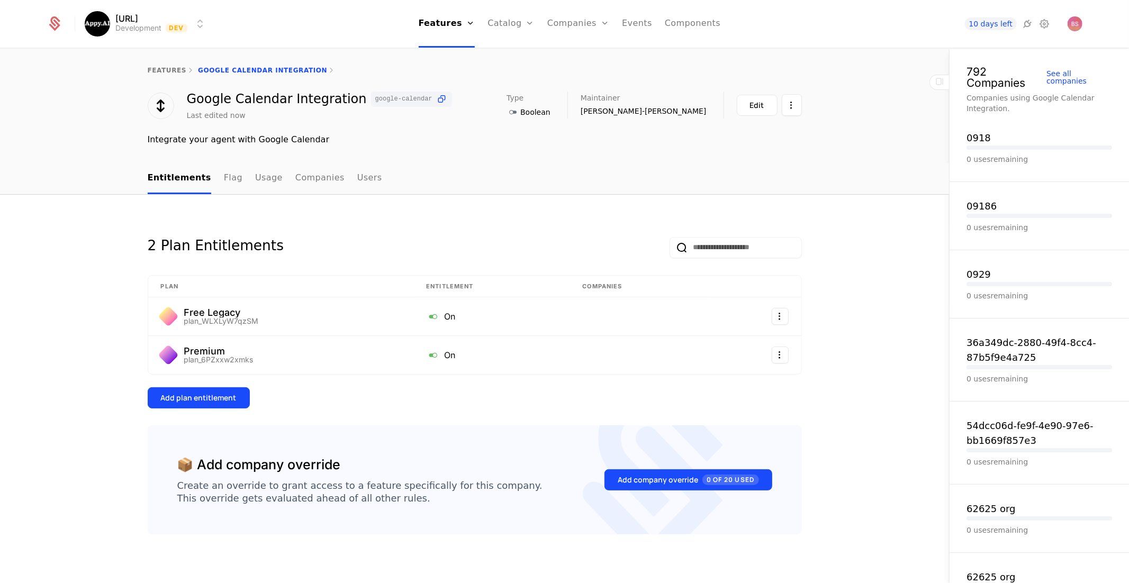
click at [170, 69] on link "features" at bounding box center [167, 70] width 39 height 7
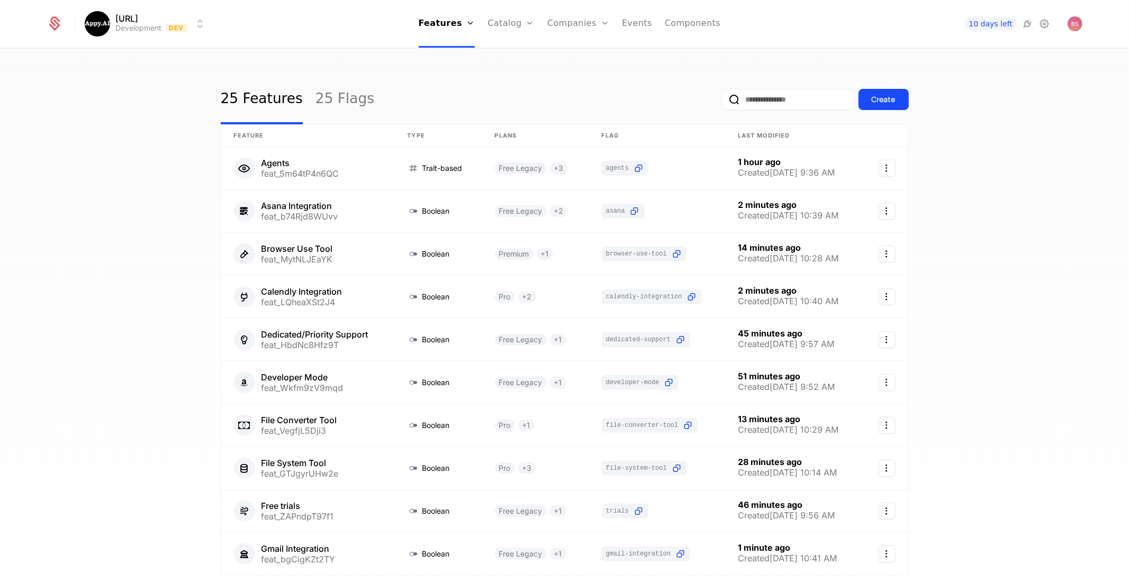
click at [885, 89] on button "Create" at bounding box center [883, 99] width 50 height 21
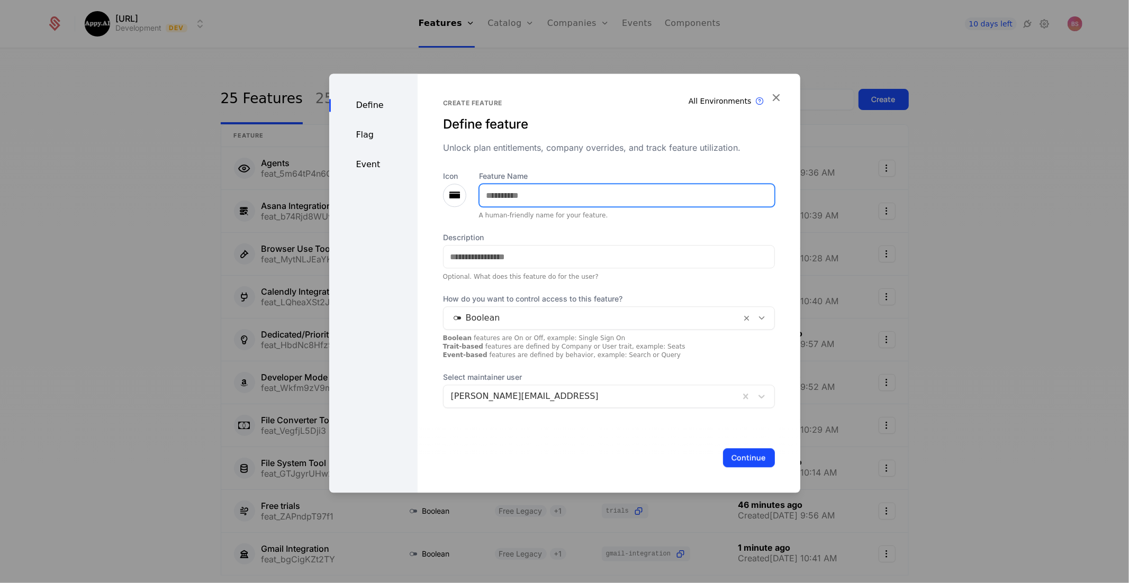
click at [581, 189] on input "Feature Name" at bounding box center [626, 195] width 295 height 22
type input "**********"
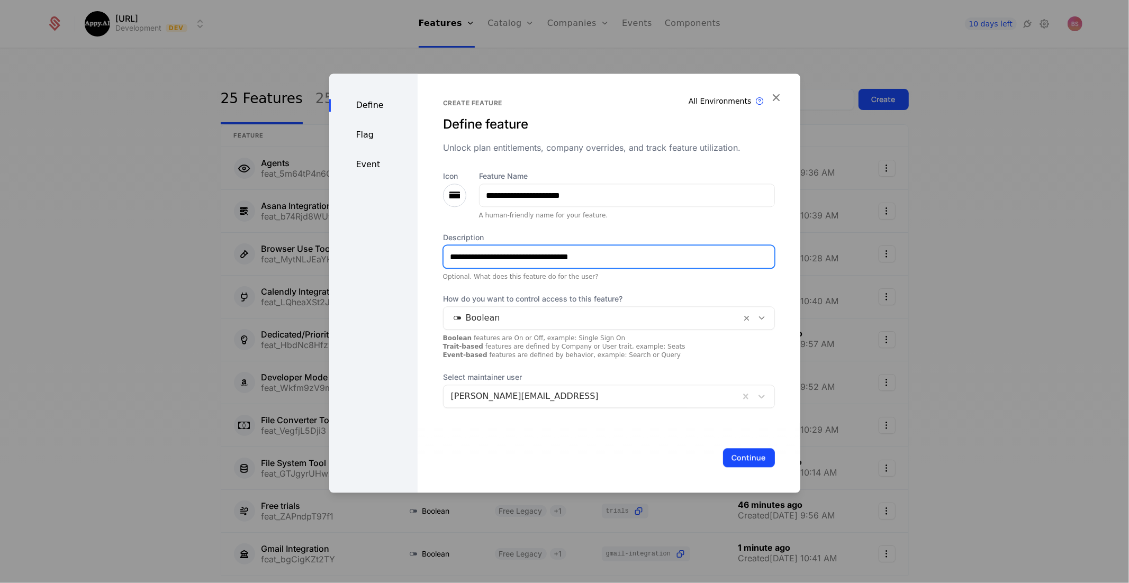
type input "**********"
click at [752, 456] on button "Continue" at bounding box center [749, 457] width 52 height 19
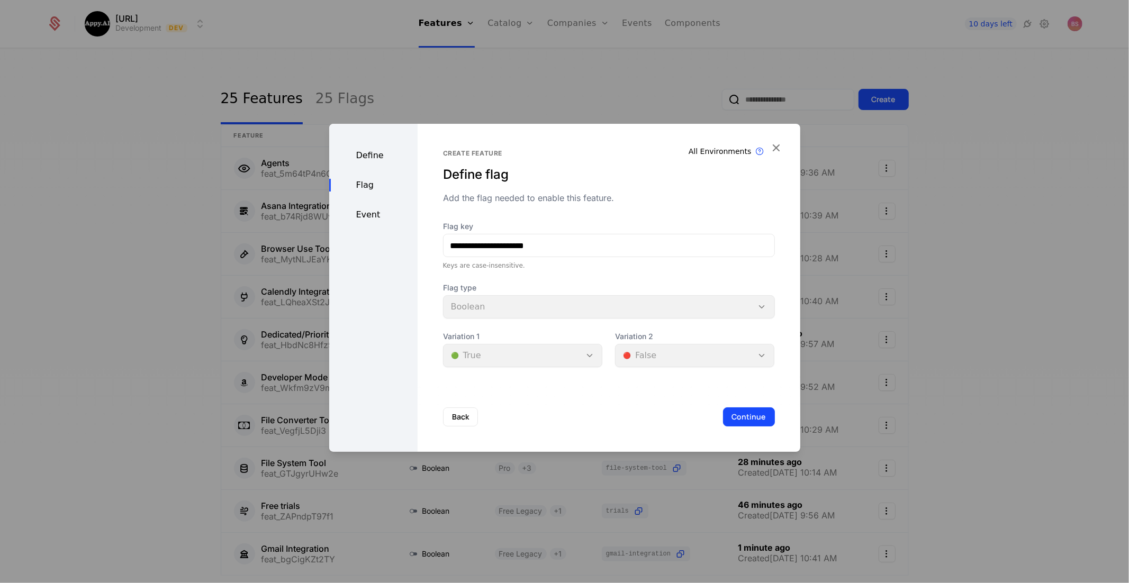
click at [757, 421] on button "Continue" at bounding box center [749, 416] width 52 height 19
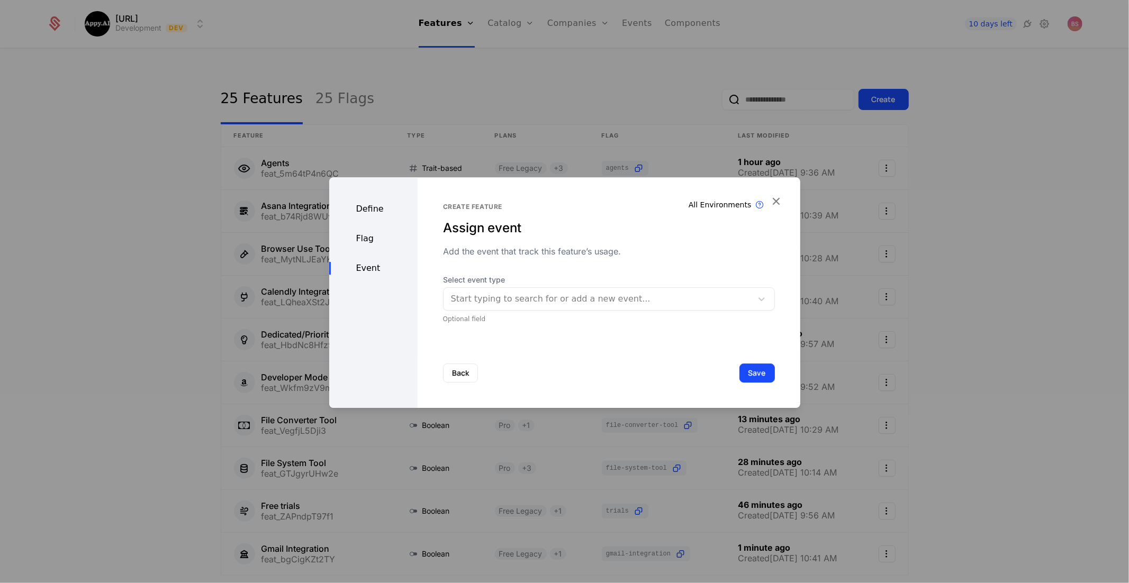
click at [755, 375] on button "Save" at bounding box center [756, 373] width 35 height 19
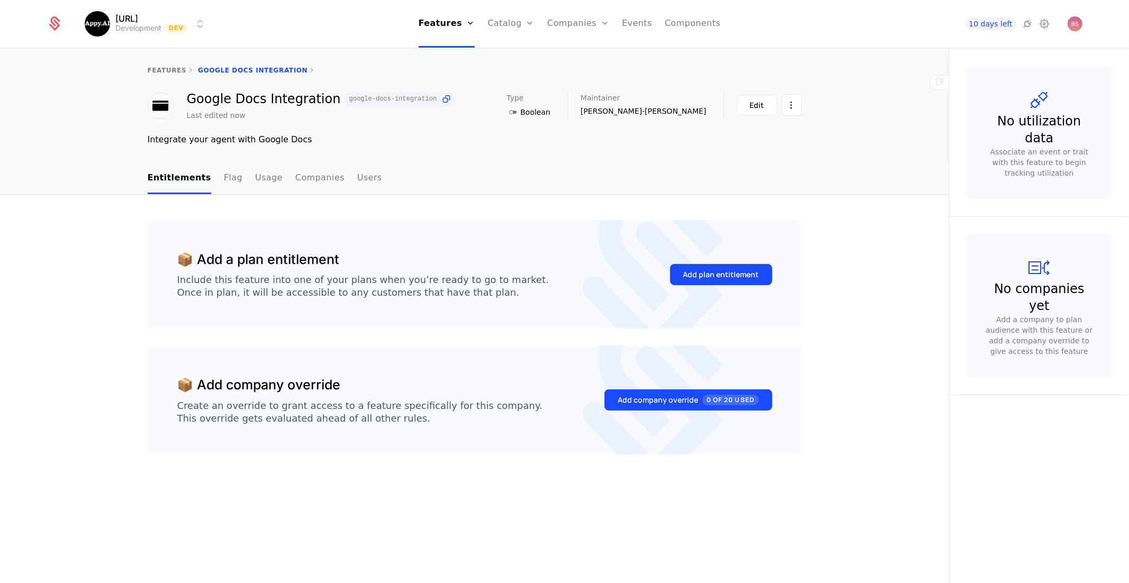
click at [161, 62] on div "features Google Docs Integration" at bounding box center [474, 70] width 949 height 42
click at [165, 67] on link "features" at bounding box center [167, 70] width 39 height 7
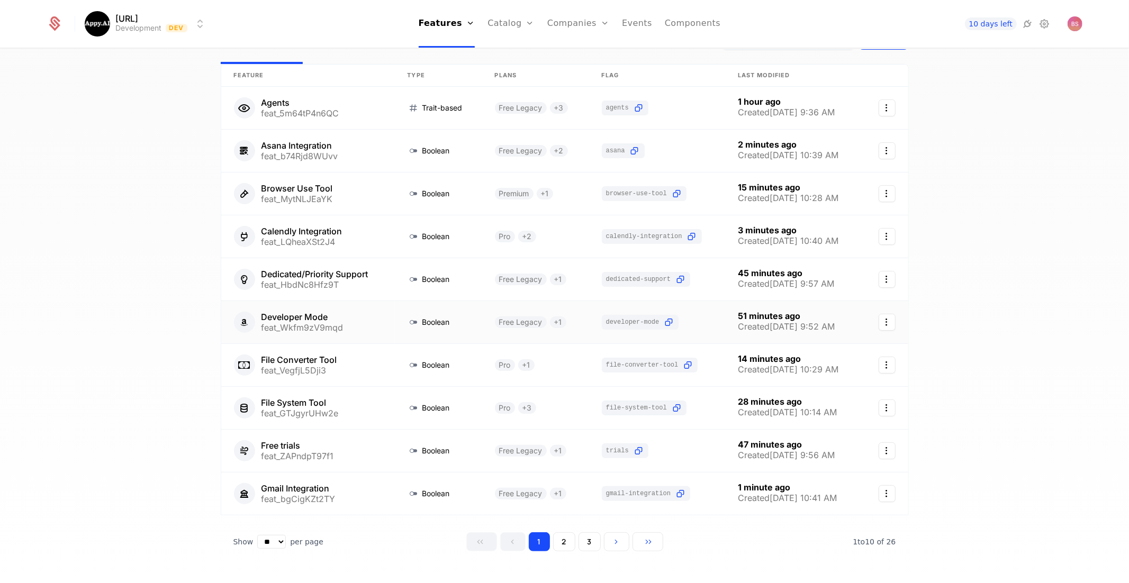
scroll to position [78, 0]
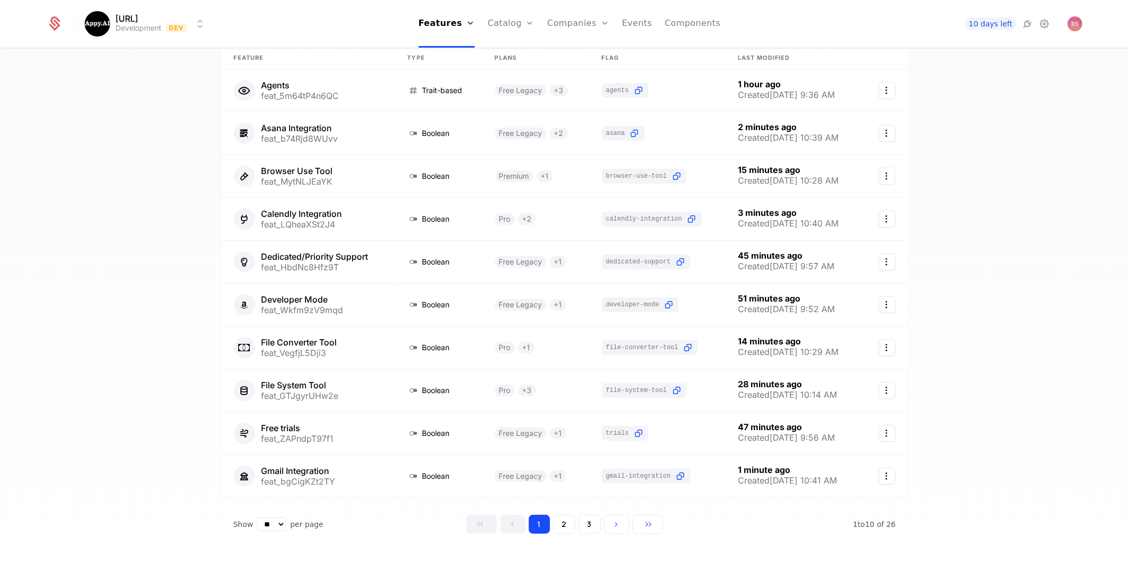
click at [568, 518] on button "2" at bounding box center [564, 524] width 22 height 19
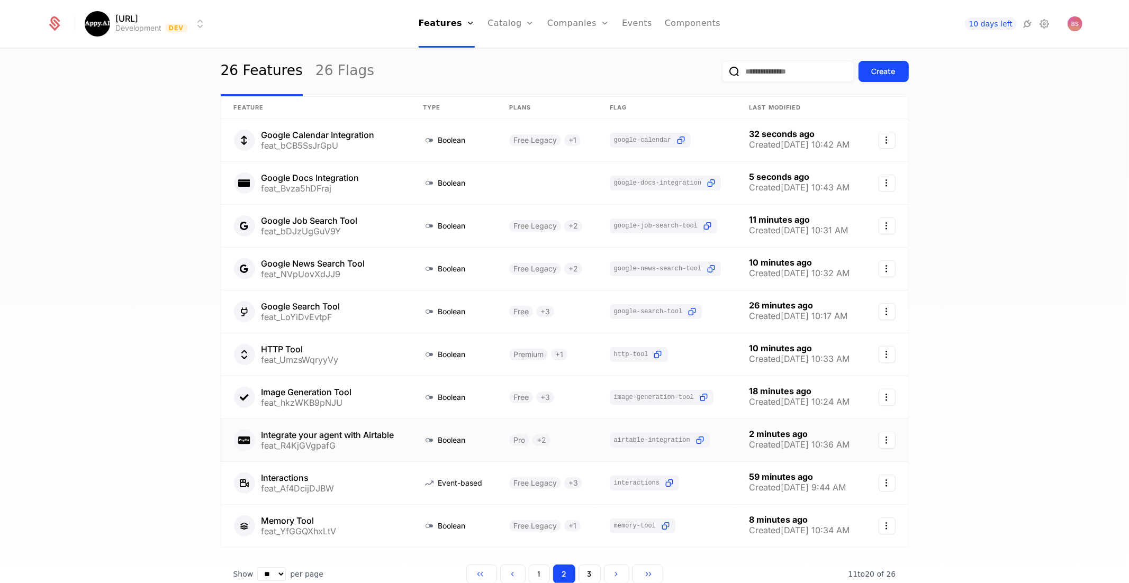
scroll to position [2, 0]
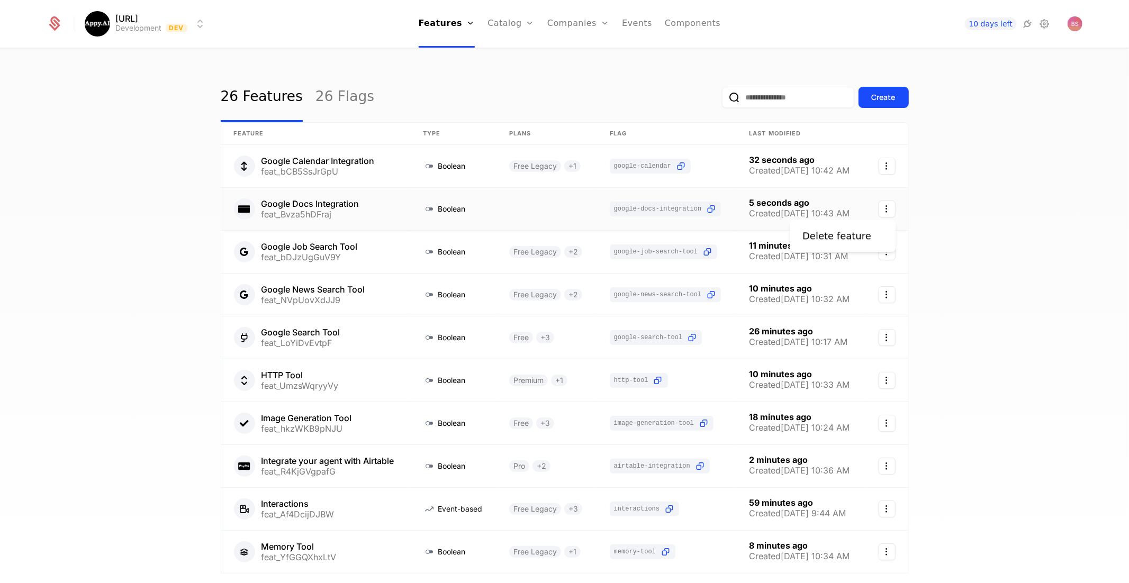
click at [887, 210] on icon "Select action" at bounding box center [886, 209] width 17 height 17
click at [501, 206] on html "Appy.AI Development Dev Features Features Flags Catalog Plans Add Ons Credits C…" at bounding box center [564, 291] width 1129 height 583
click at [499, 207] on link at bounding box center [546, 209] width 101 height 42
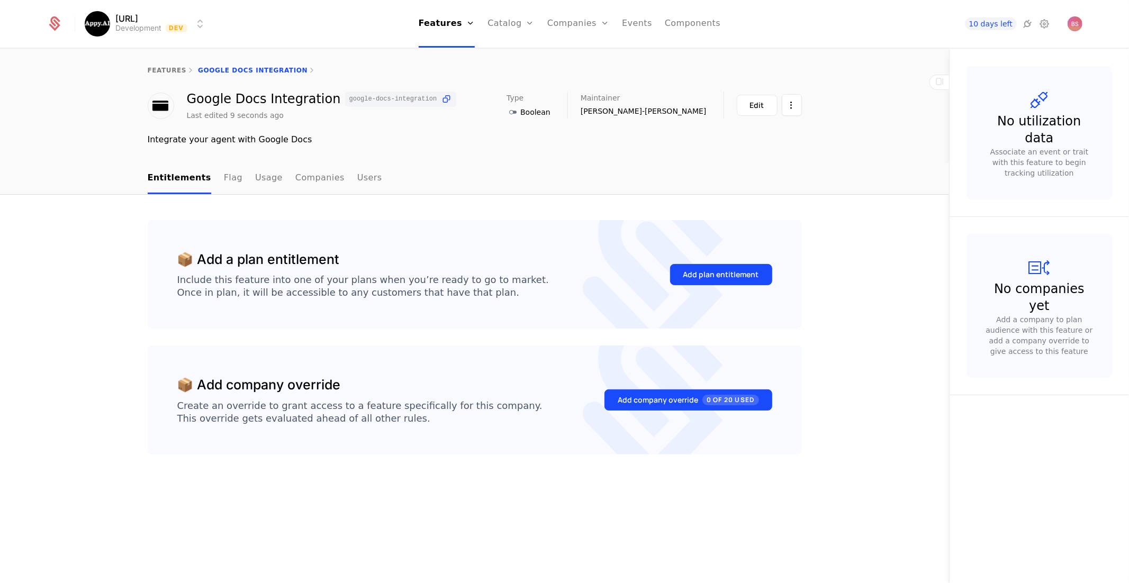
click at [701, 278] on div "Add plan entitlement" at bounding box center [721, 274] width 76 height 11
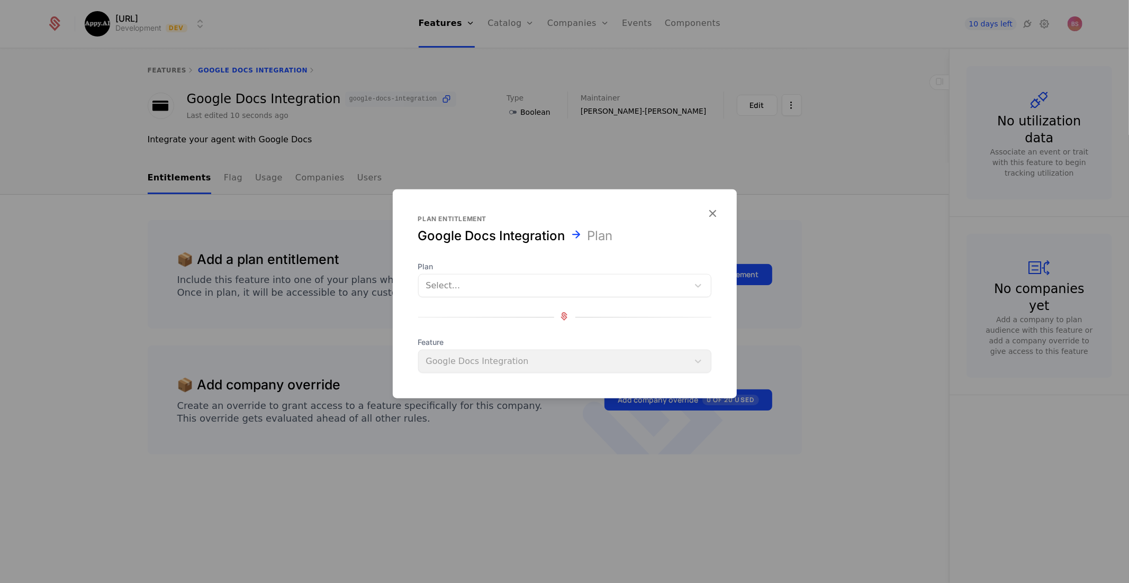
click at [607, 302] on div "Plan Select... Feature Google Docs Integration" at bounding box center [564, 317] width 293 height 112
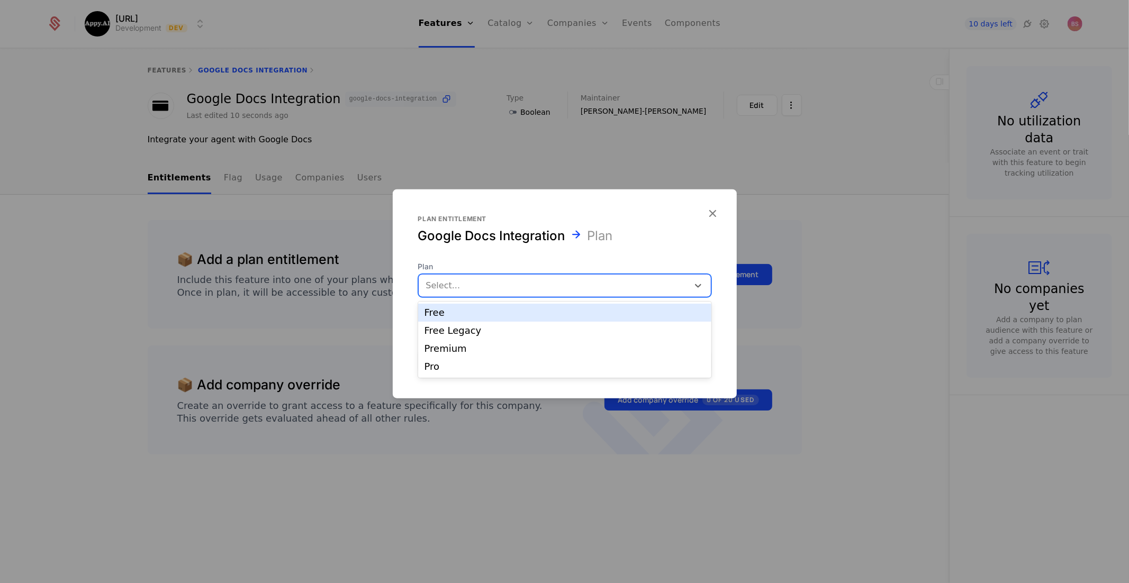
click at [599, 288] on div at bounding box center [553, 285] width 255 height 15
click at [548, 331] on div "Free Legacy" at bounding box center [564, 331] width 280 height 10
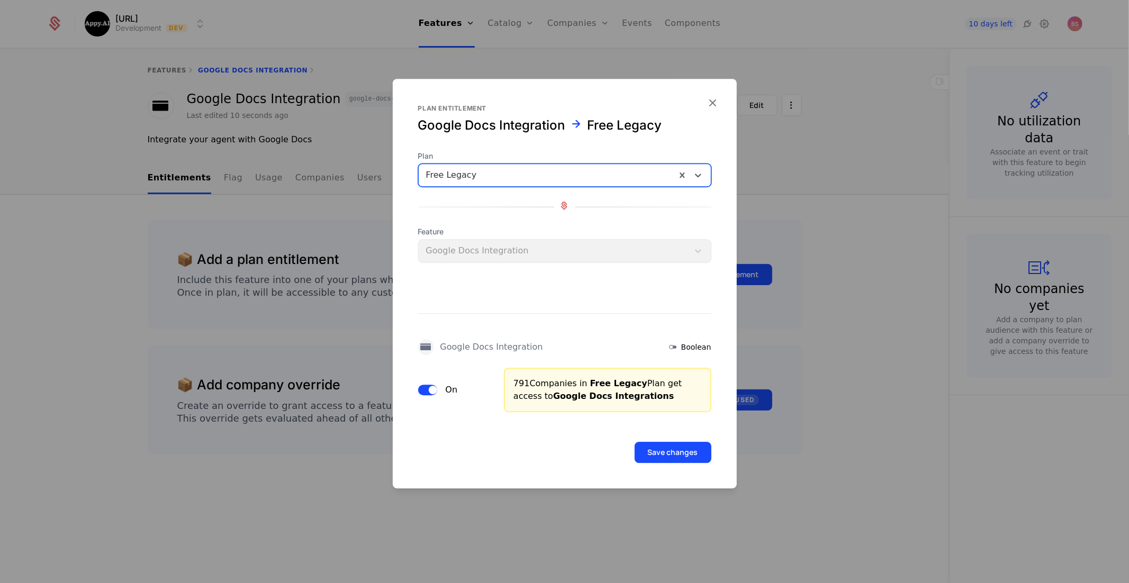
click at [656, 452] on button "Save changes" at bounding box center [672, 452] width 77 height 21
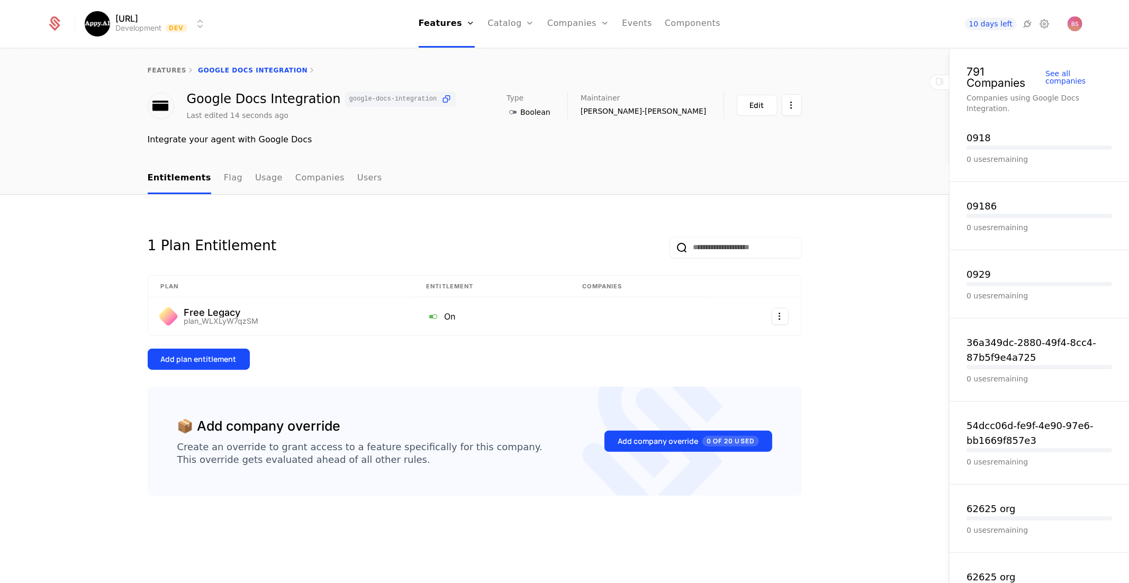
click at [227, 366] on button "Add plan entitlement" at bounding box center [199, 359] width 102 height 21
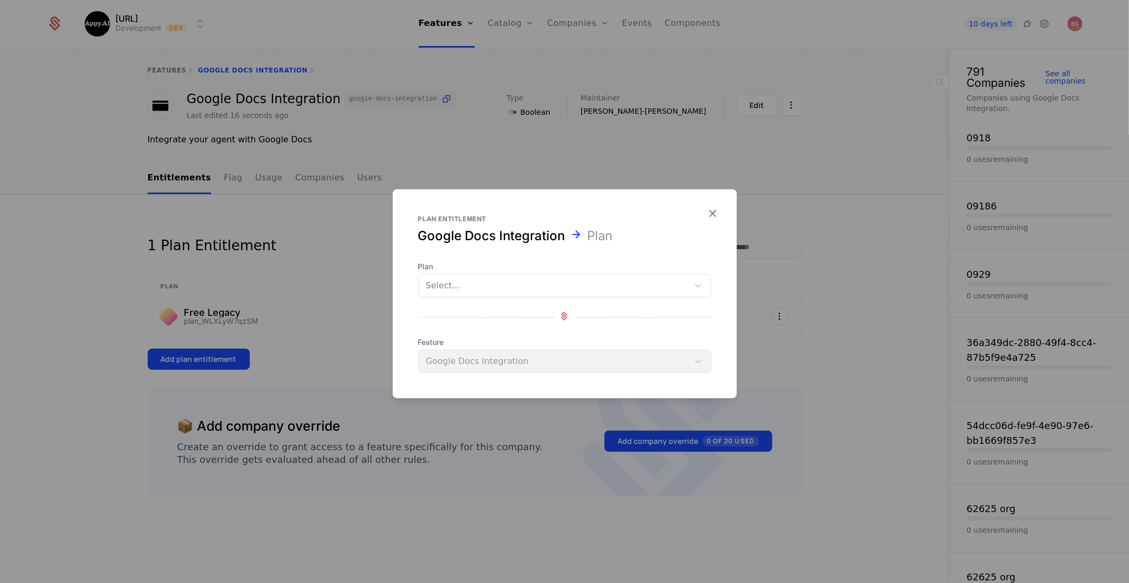
click at [511, 292] on div at bounding box center [553, 285] width 255 height 15
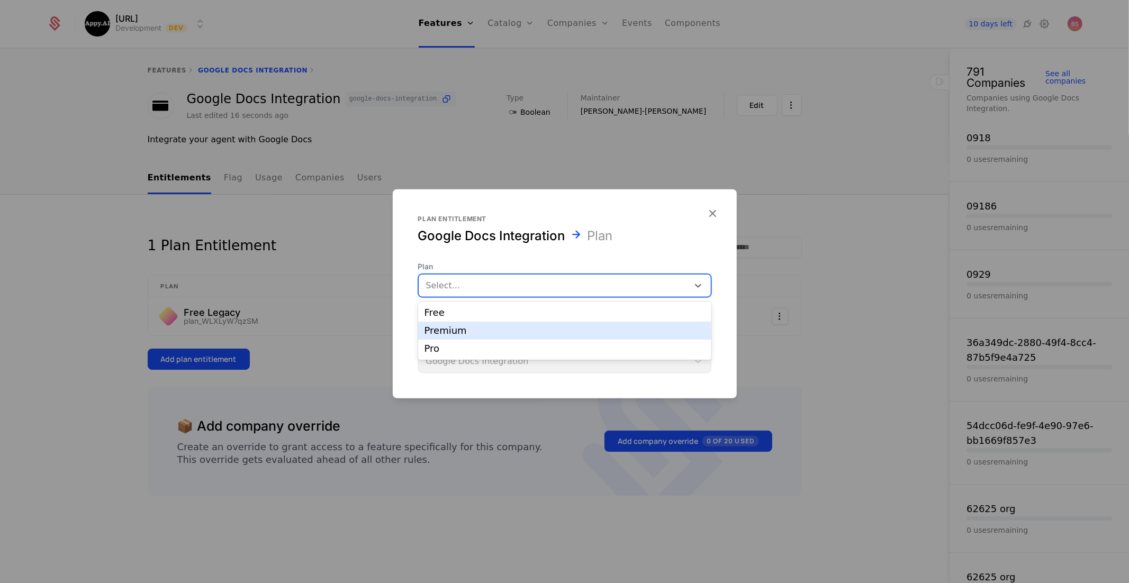
click at [479, 332] on div "Premium" at bounding box center [564, 331] width 280 height 10
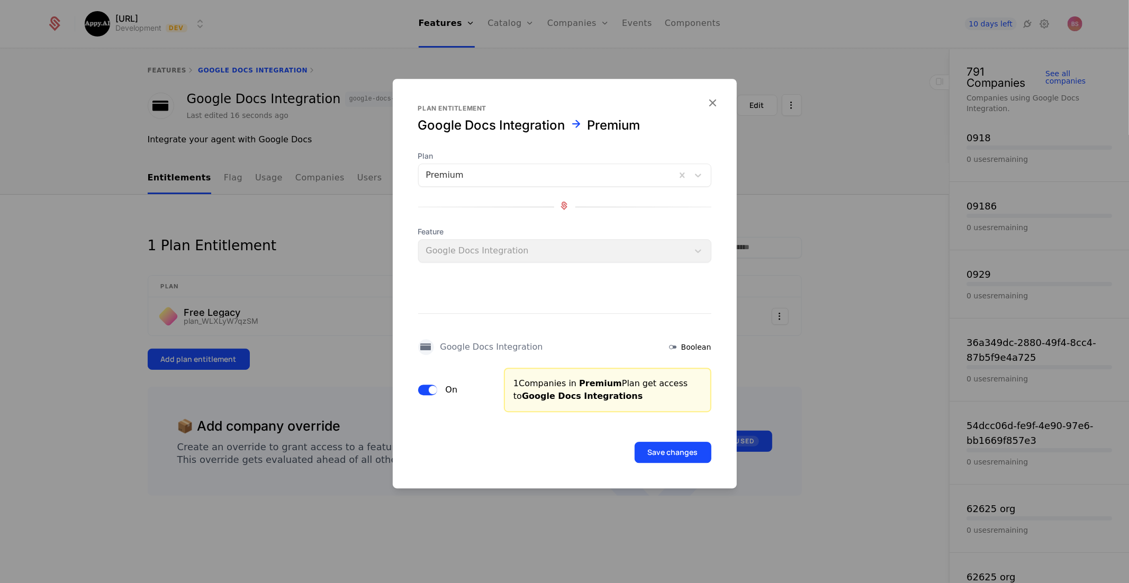
click at [670, 459] on button "Save changes" at bounding box center [672, 452] width 77 height 21
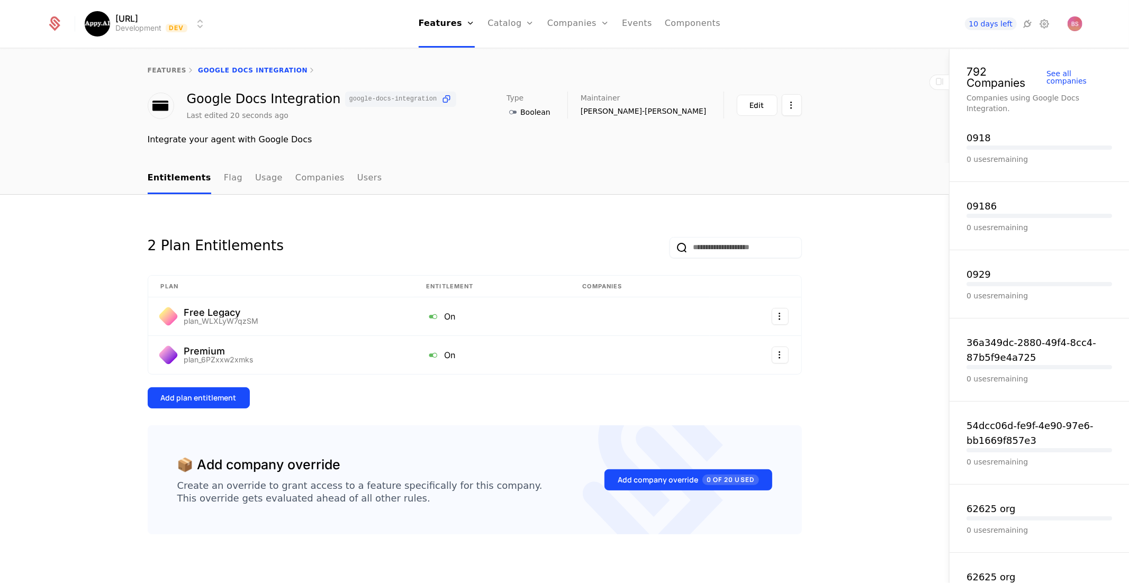
click at [242, 69] on div "features Google Docs Integration" at bounding box center [475, 70] width 654 height 8
click at [783, 106] on html "Appy.AI Development Dev Features Features Flags Catalog Plans Add Ons Credits C…" at bounding box center [564, 291] width 1129 height 583
drag, startPoint x: 816, startPoint y: 108, endPoint x: 797, endPoint y: 108, distance: 18.5
click at [815, 108] on html "Appy.AI Development Dev Features Features Flags Catalog Plans Add Ons Credits C…" at bounding box center [564, 291] width 1129 height 583
click at [176, 74] on div "features Google Docs Integration" at bounding box center [474, 70] width 949 height 42
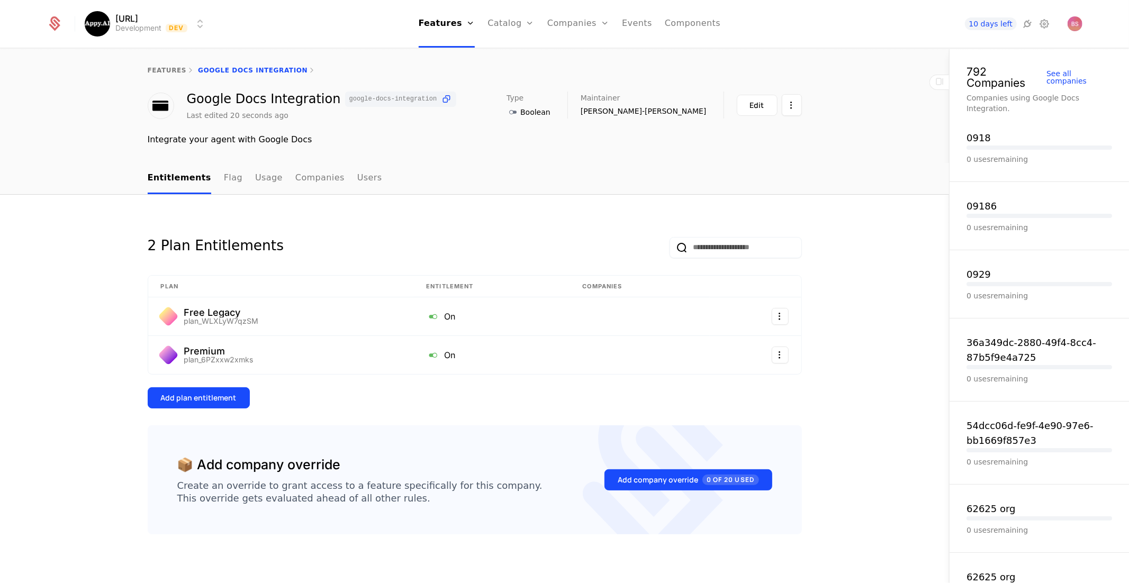
click at [176, 71] on link "features" at bounding box center [167, 70] width 39 height 7
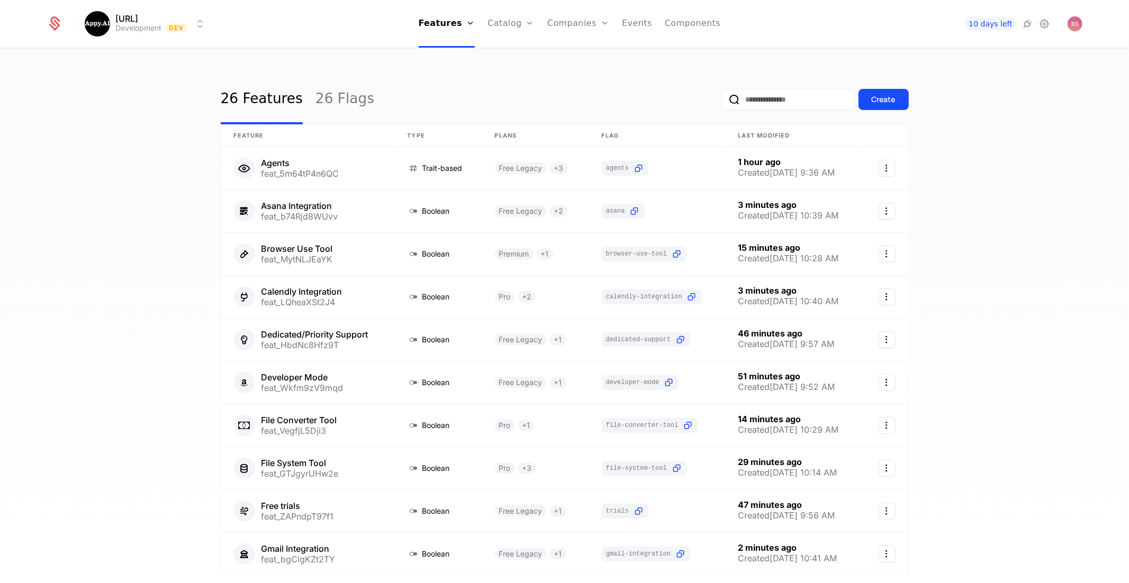
click at [880, 97] on div "Create" at bounding box center [883, 99] width 24 height 11
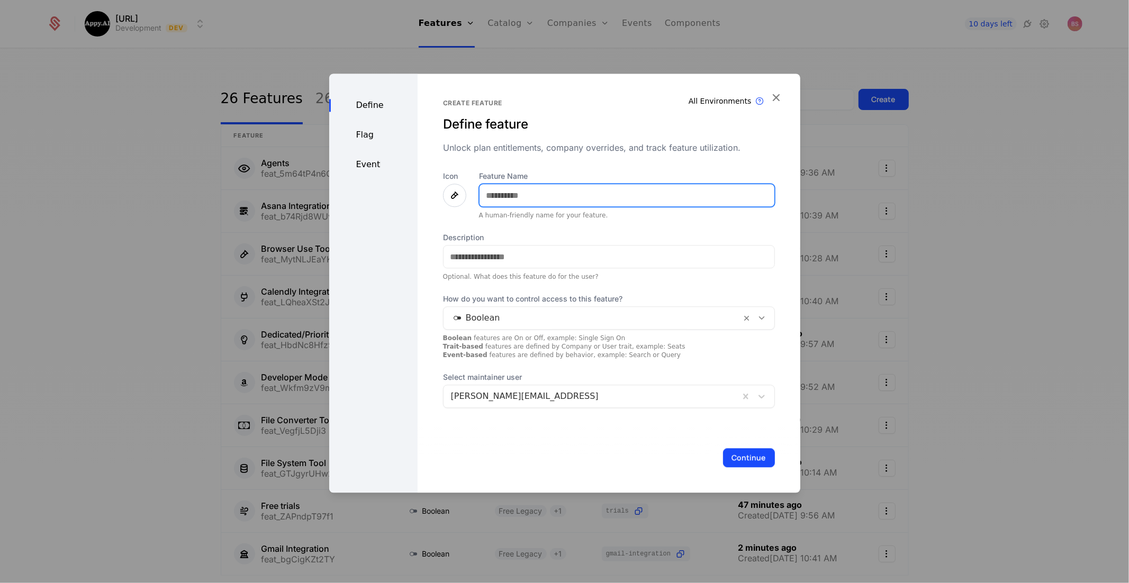
click at [608, 189] on input "Feature Name" at bounding box center [626, 195] width 295 height 22
type input "**********"
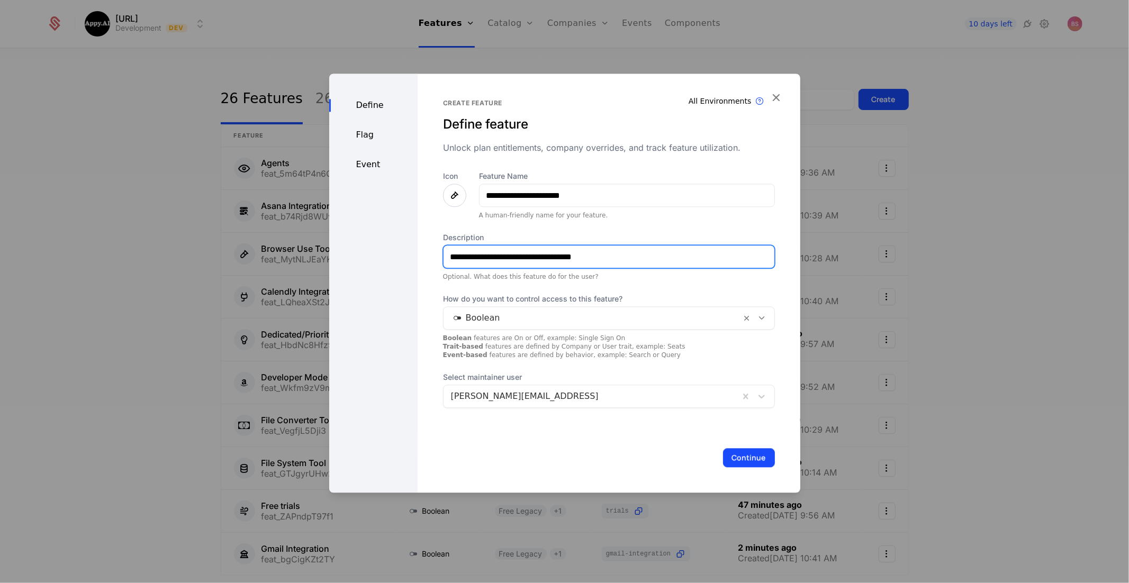
type input "**********"
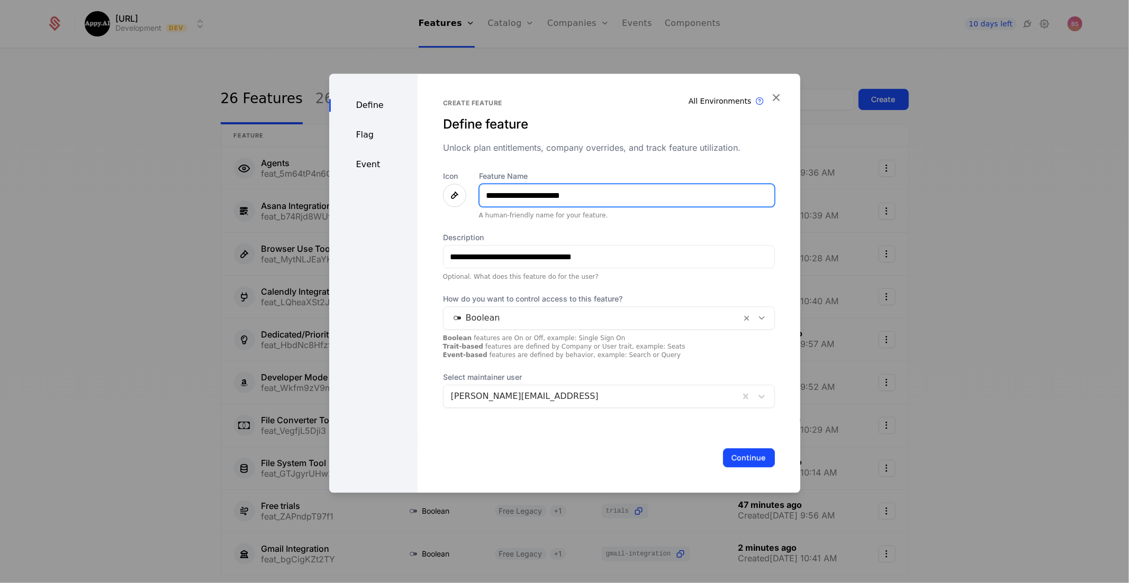
drag, startPoint x: 513, startPoint y: 196, endPoint x: 531, endPoint y: 196, distance: 18.0
click at [531, 196] on input "**********" at bounding box center [626, 195] width 295 height 22
type input "**********"
click at [738, 450] on button "Continue" at bounding box center [749, 457] width 52 height 19
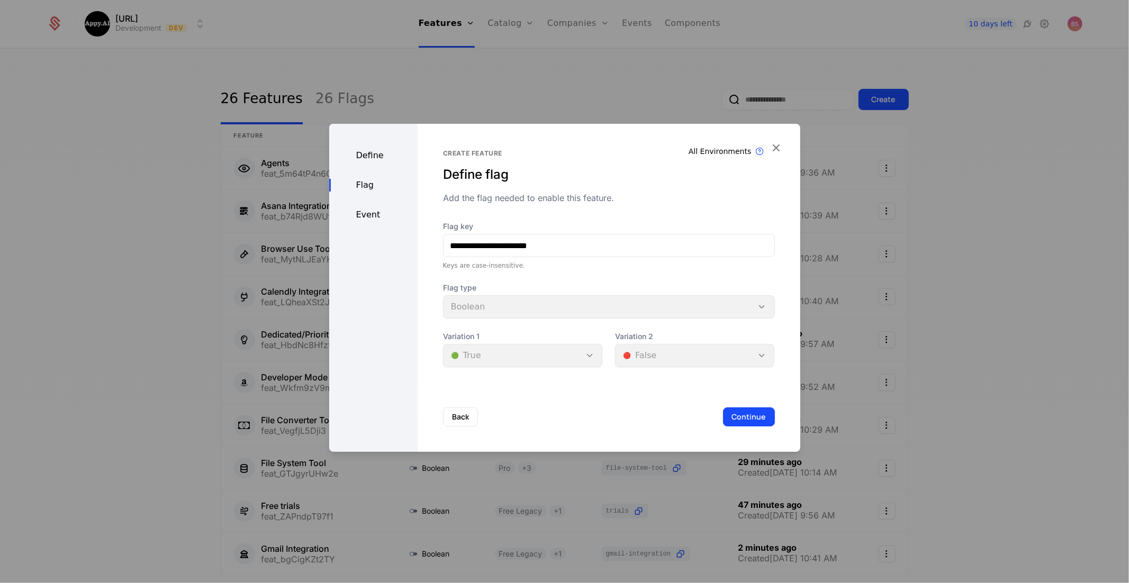
click at [752, 416] on button "Continue" at bounding box center [749, 416] width 52 height 19
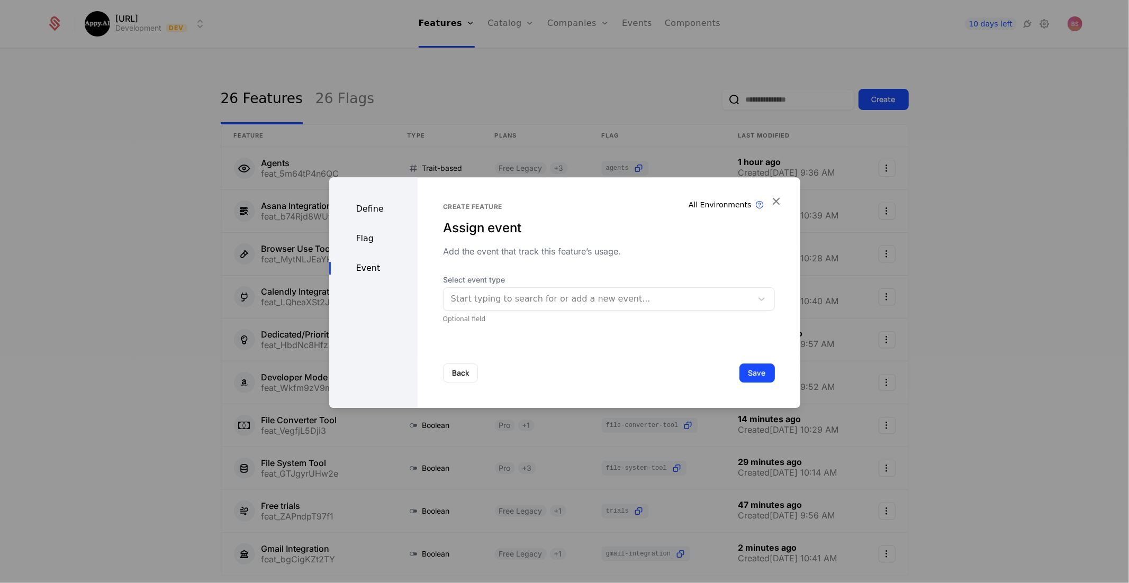
click at [754, 375] on button "Save" at bounding box center [756, 373] width 35 height 19
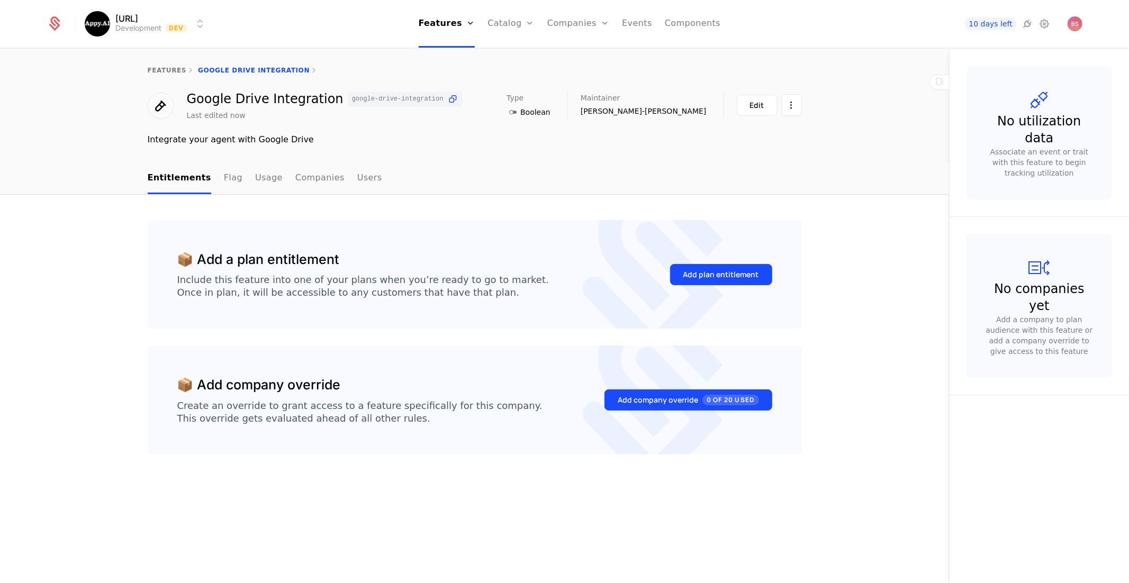
click at [697, 271] on div "Add plan entitlement" at bounding box center [721, 274] width 76 height 11
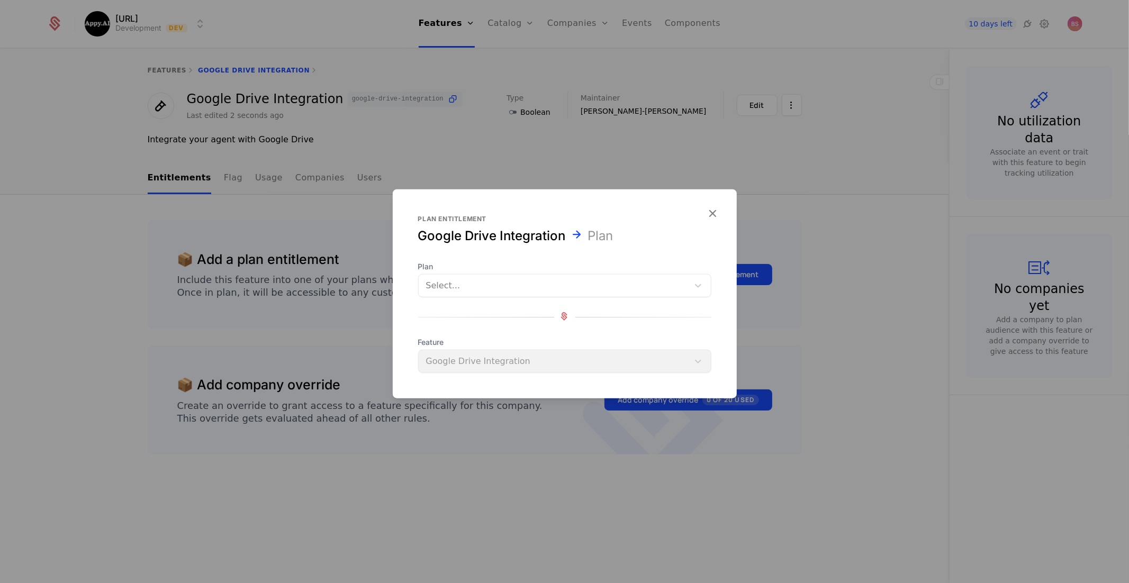
click at [585, 289] on div at bounding box center [553, 285] width 255 height 15
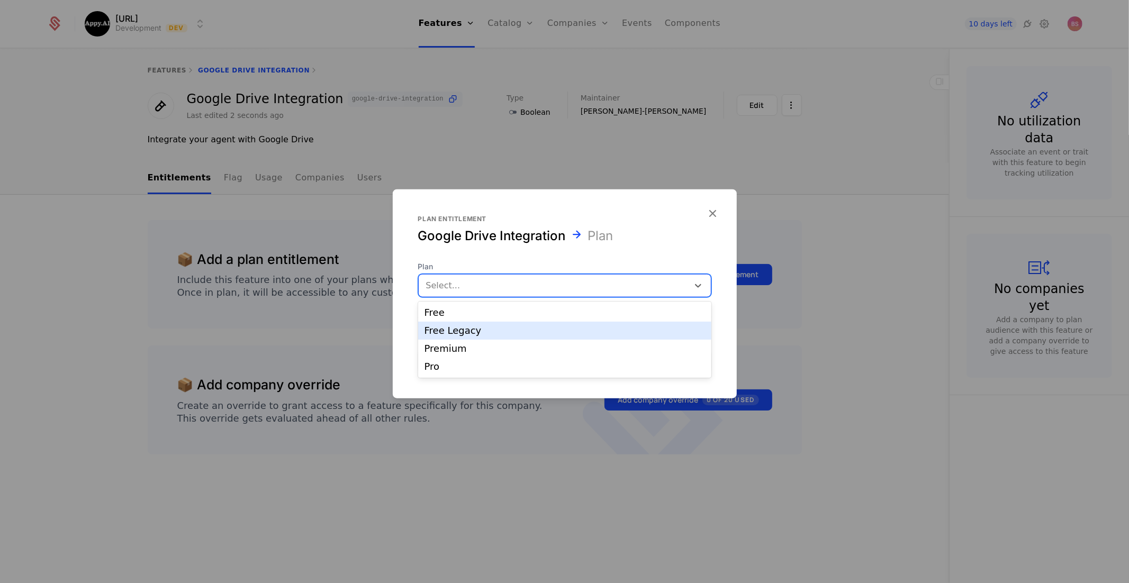
click at [568, 315] on div "Free" at bounding box center [564, 313] width 280 height 10
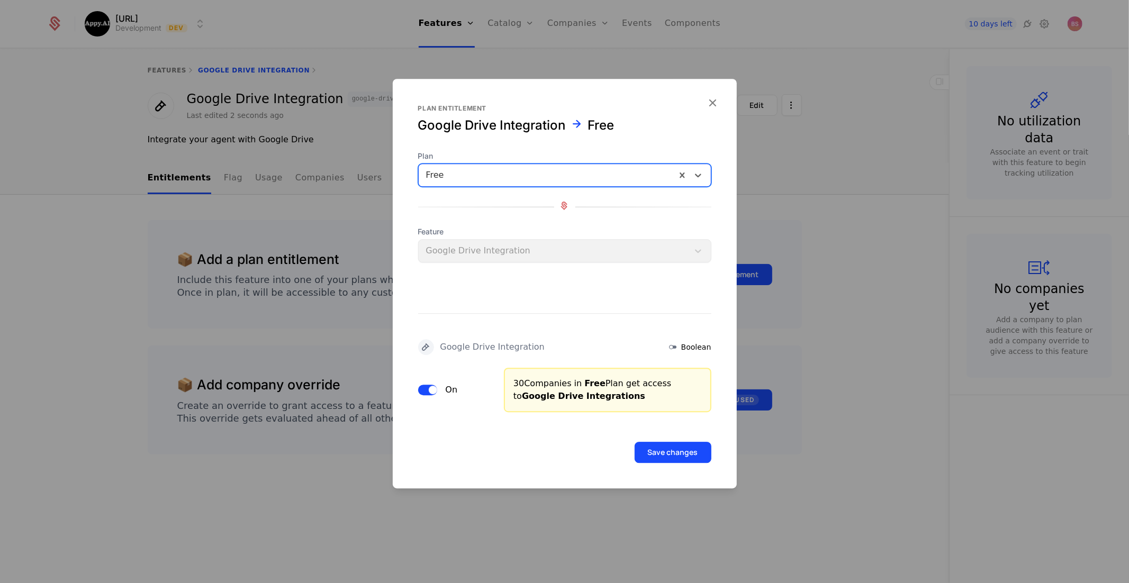
click at [671, 213] on div at bounding box center [564, 206] width 293 height 14
click at [562, 177] on div at bounding box center [547, 175] width 242 height 15
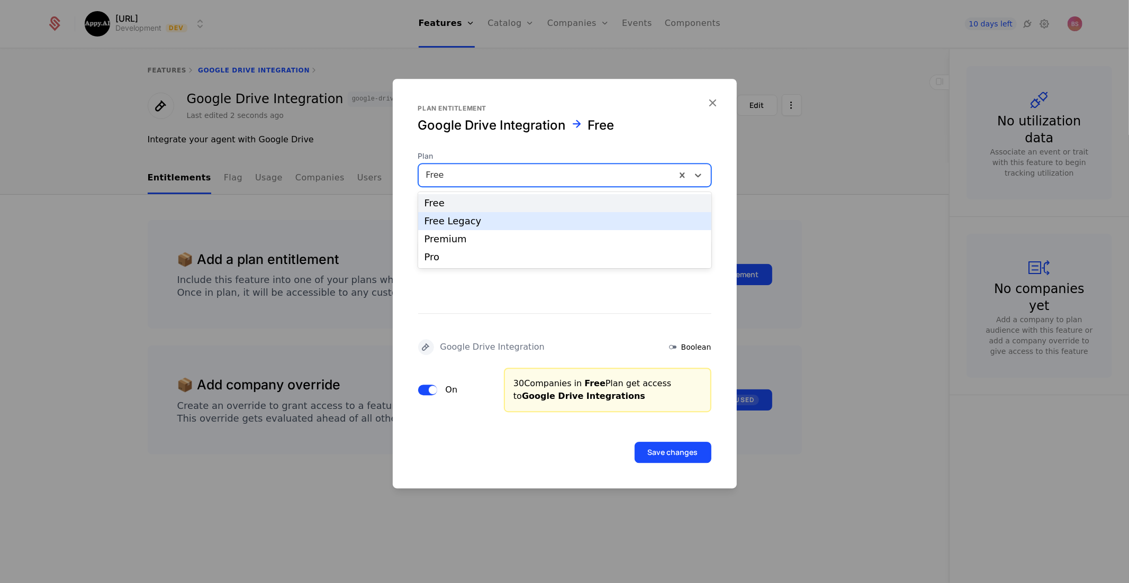
click at [526, 215] on div "Free Legacy" at bounding box center [564, 221] width 293 height 18
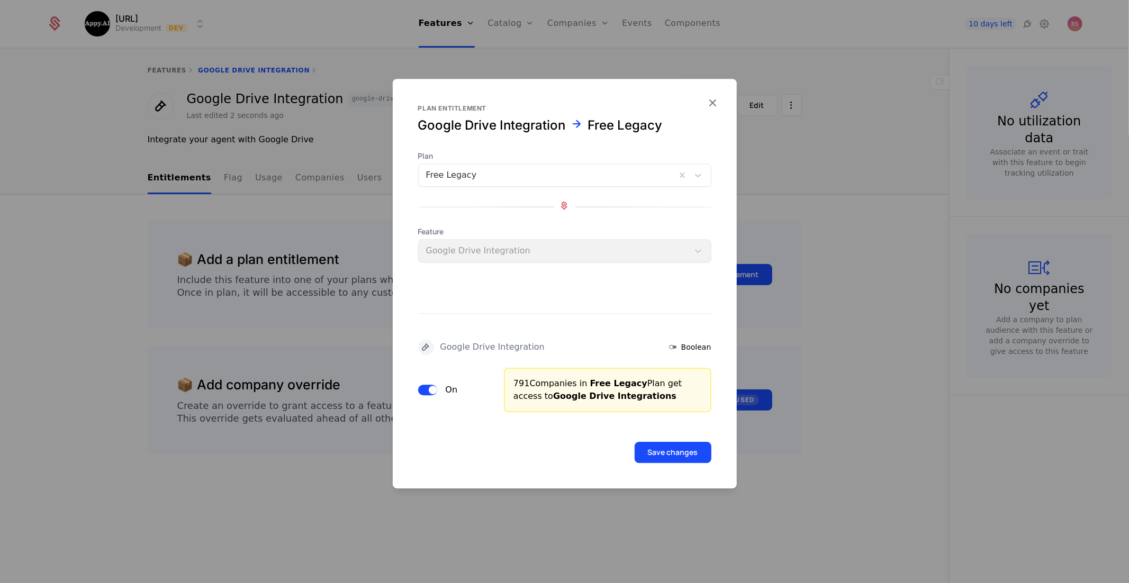
click at [671, 456] on button "Save changes" at bounding box center [672, 452] width 77 height 21
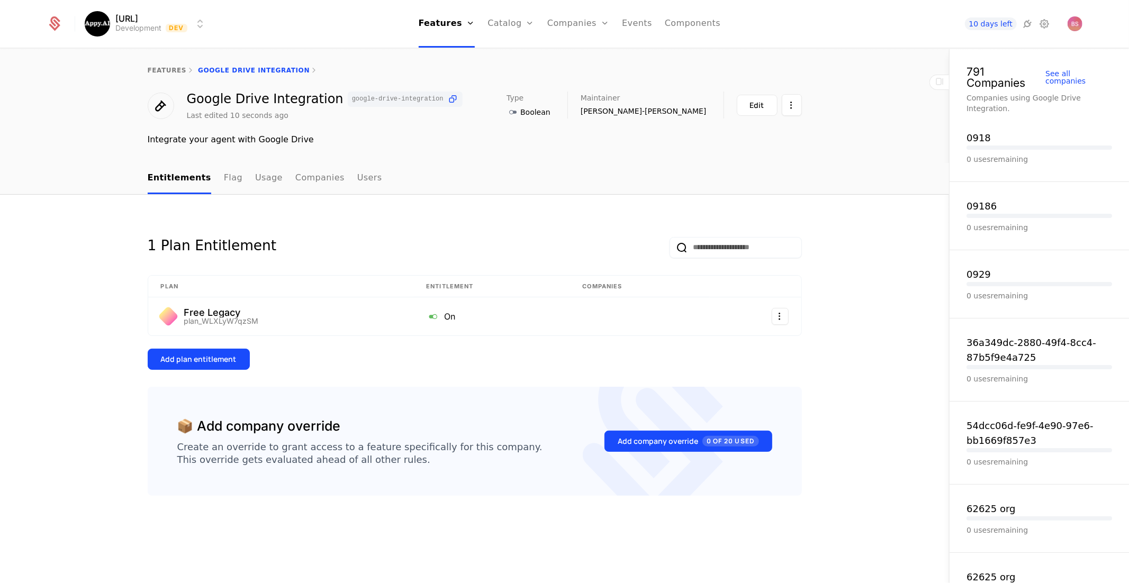
click at [368, 370] on div "1 Plan Entitlement Plan Entitlement Companies Free Legacy plan_WLXLyW7qzSM On A…" at bounding box center [475, 375] width 654 height 310
click at [208, 358] on div "Add plan entitlement" at bounding box center [199, 359] width 76 height 11
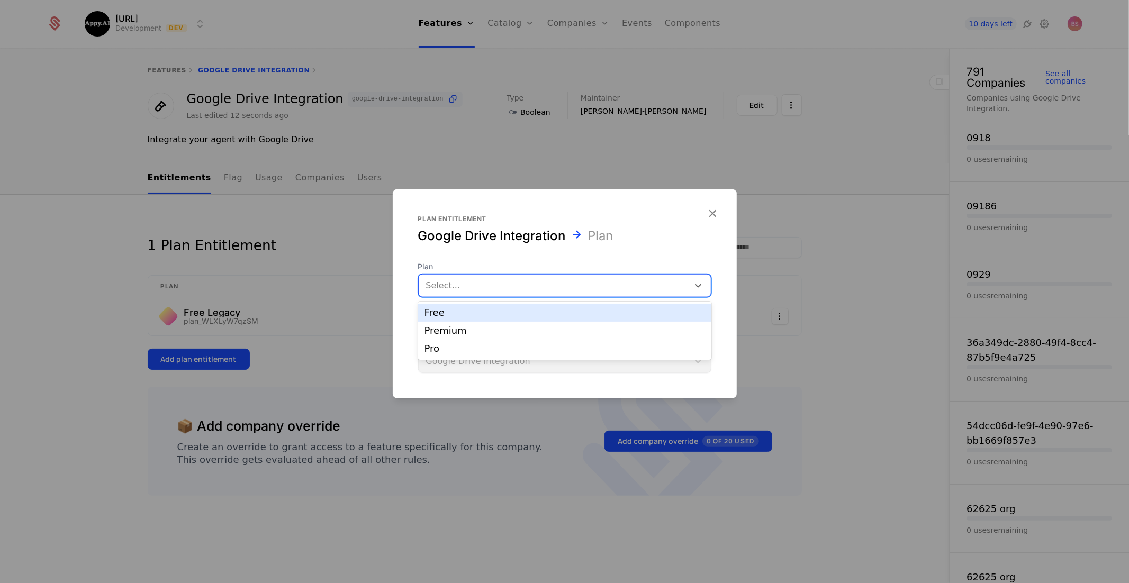
click at [555, 278] on div at bounding box center [553, 285] width 255 height 15
click at [514, 332] on div "Premium" at bounding box center [564, 331] width 280 height 10
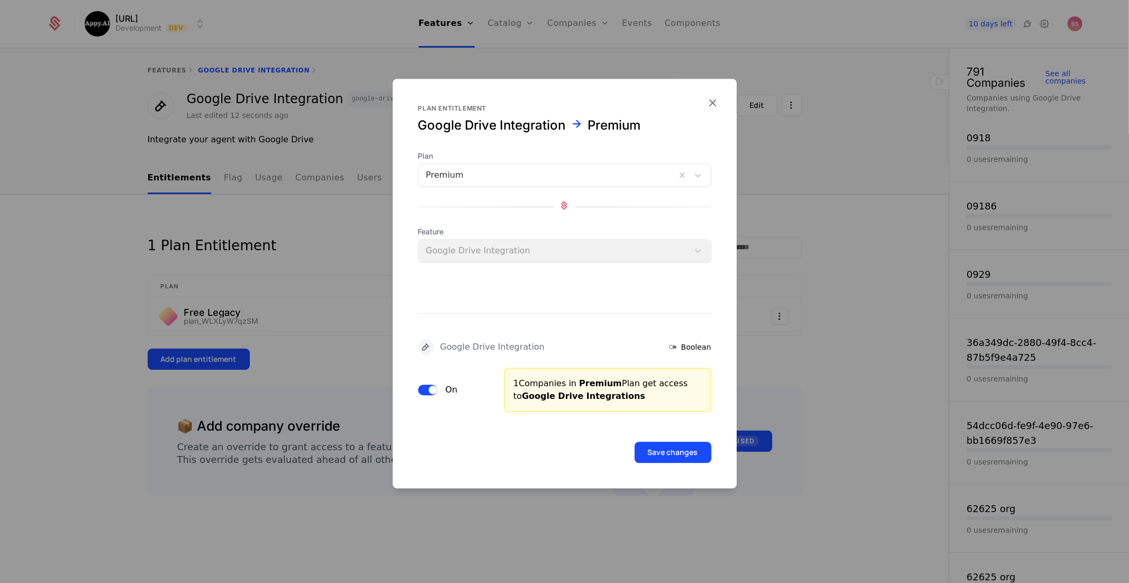
click at [672, 452] on button "Save changes" at bounding box center [672, 452] width 77 height 21
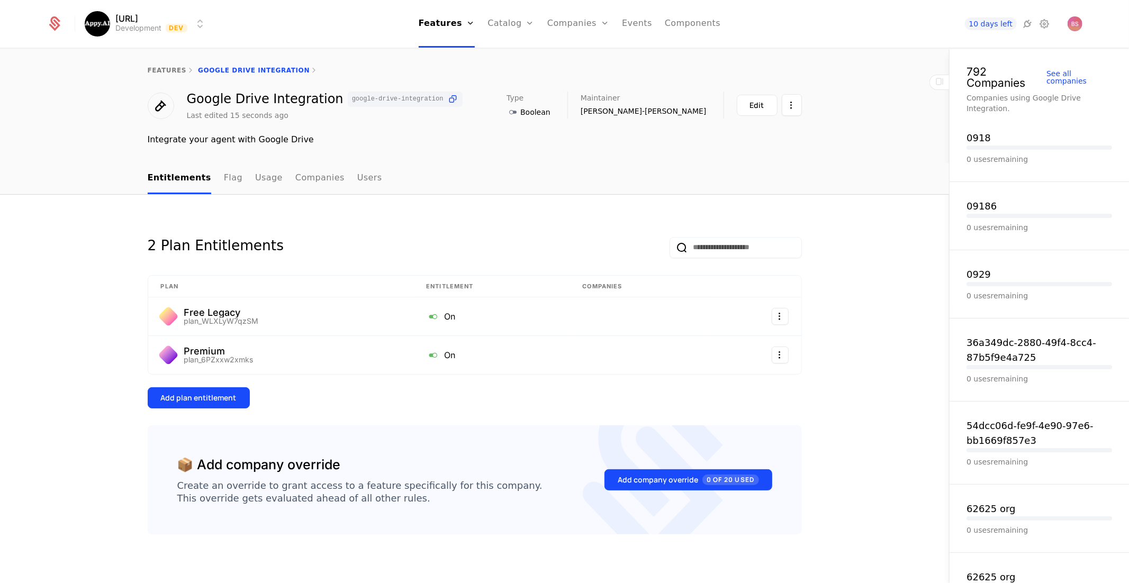
click at [168, 72] on link "features" at bounding box center [167, 70] width 39 height 7
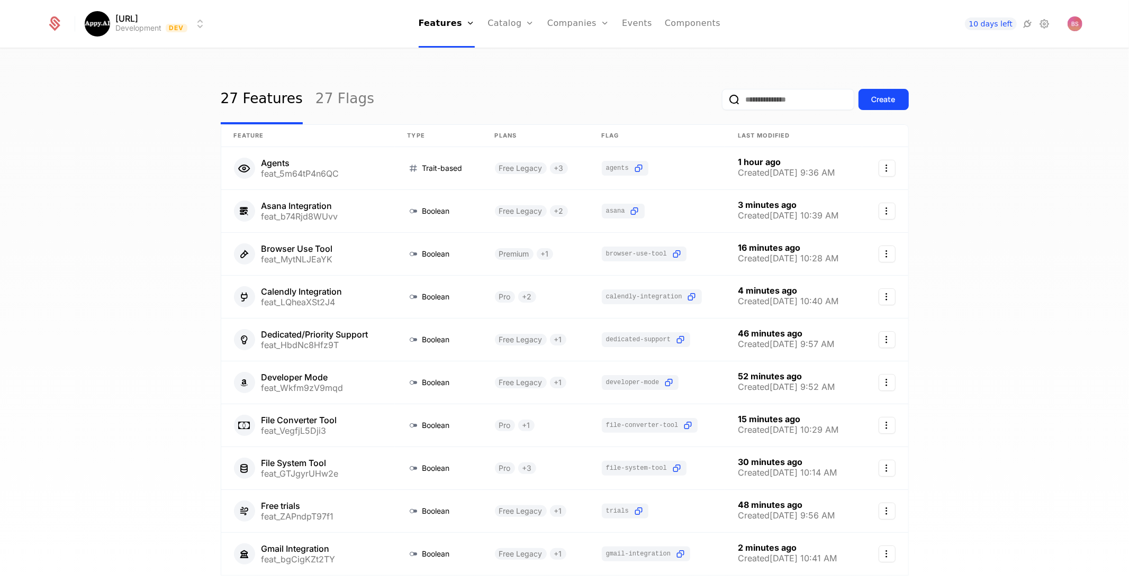
click at [892, 106] on button "Create" at bounding box center [883, 99] width 50 height 21
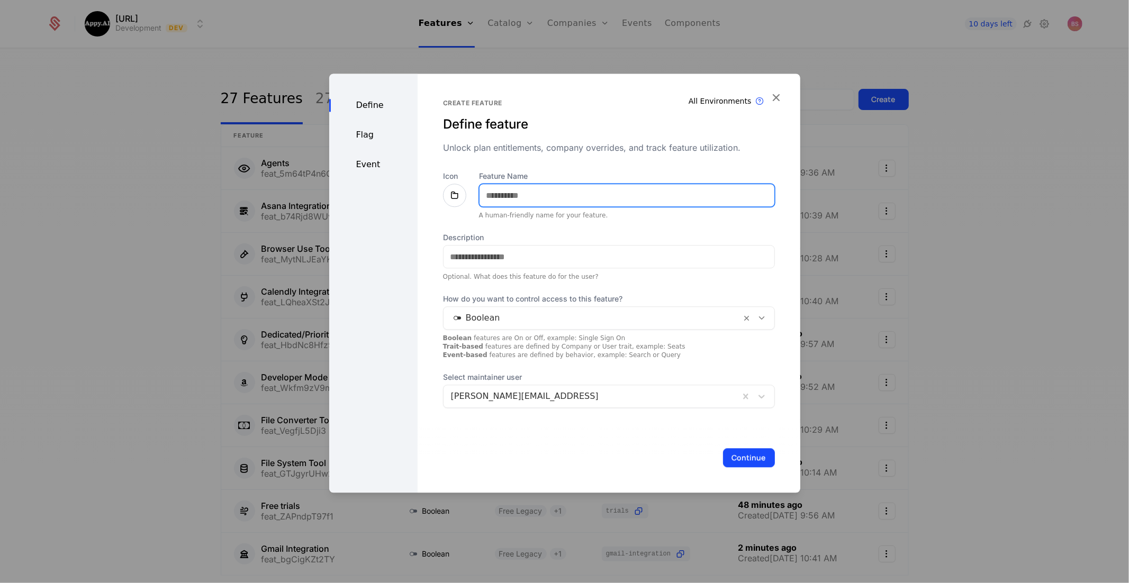
click at [591, 189] on input "Feature Name" at bounding box center [626, 195] width 295 height 22
type input "**********"
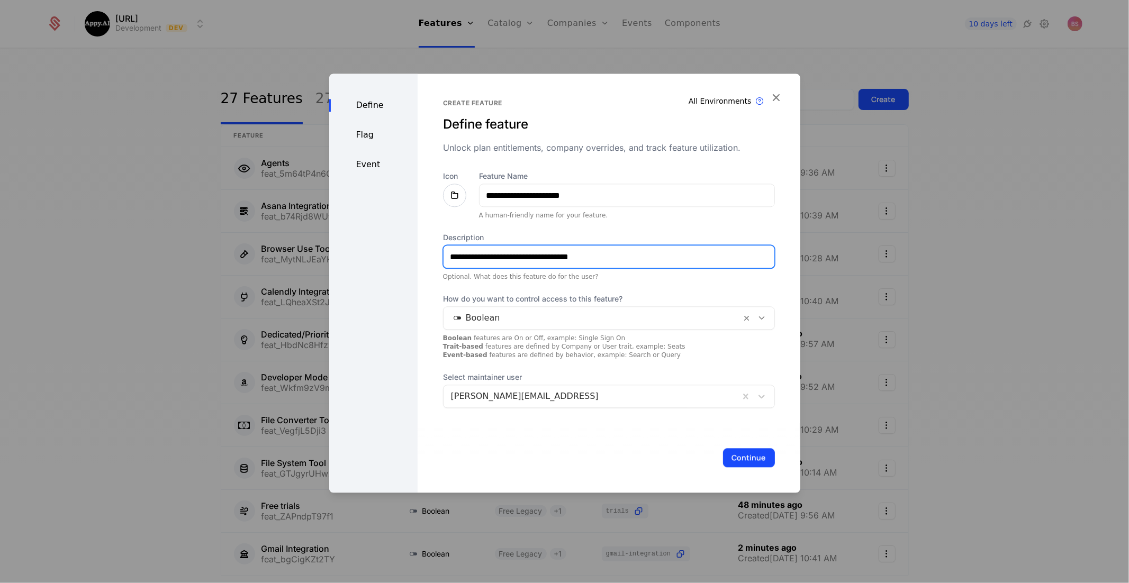
type input "**********"
click at [762, 449] on button "Continue" at bounding box center [749, 457] width 52 height 19
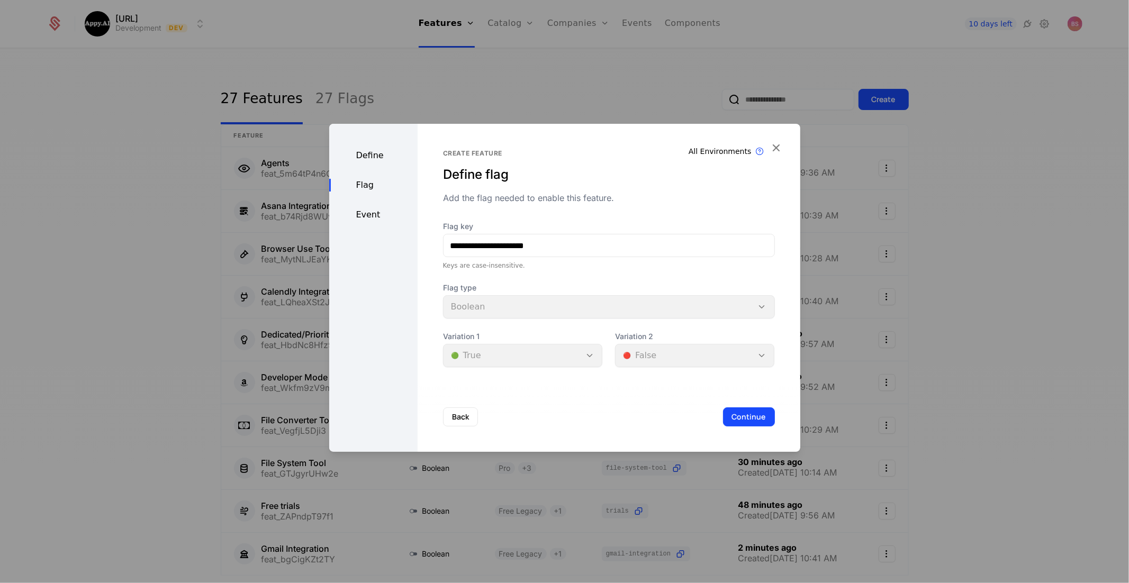
click at [736, 413] on button "Continue" at bounding box center [749, 416] width 52 height 19
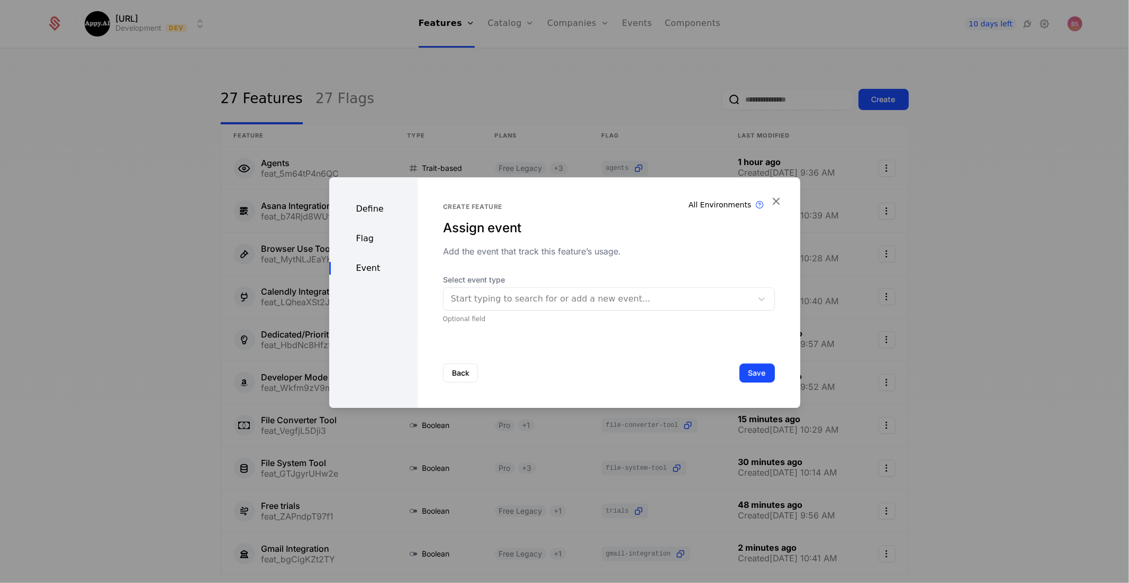
click at [754, 377] on button "Save" at bounding box center [756, 373] width 35 height 19
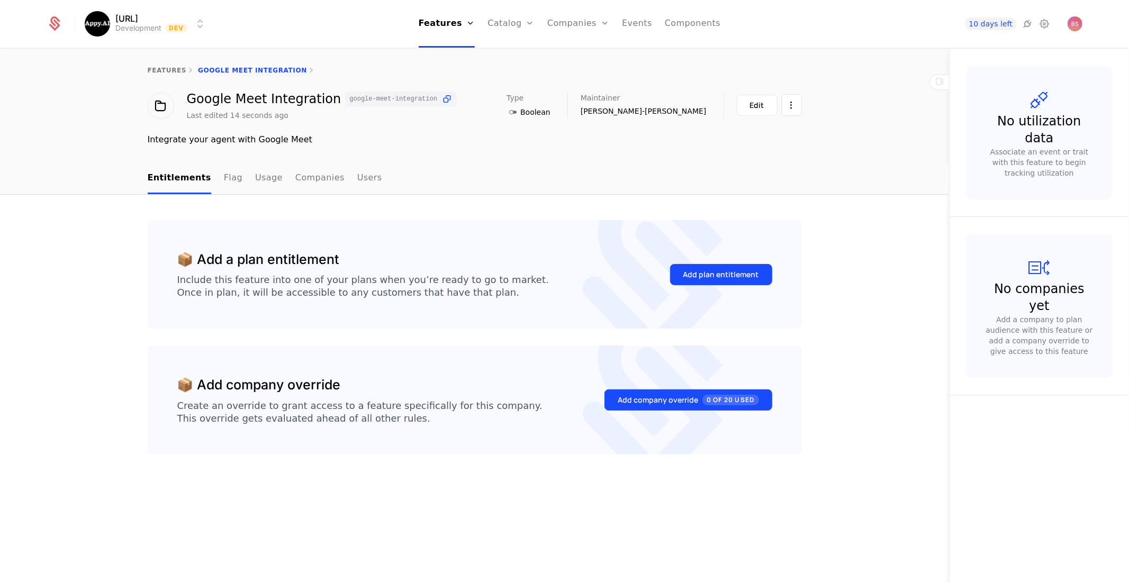
click at [722, 272] on div "Add plan entitlement" at bounding box center [721, 274] width 76 height 11
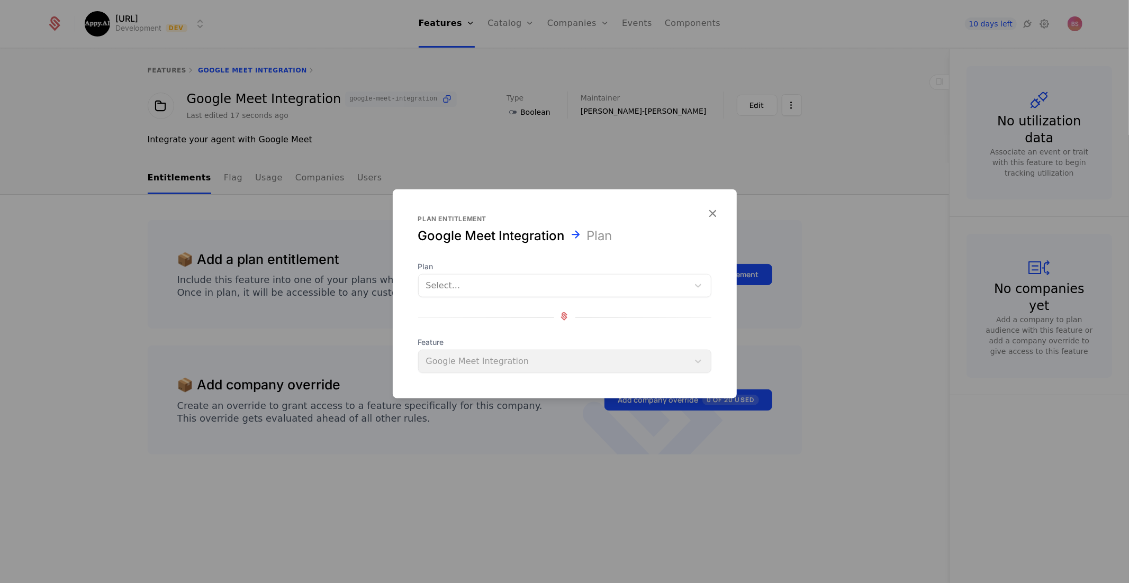
click at [579, 274] on div "Plan Select..." at bounding box center [564, 279] width 293 height 36
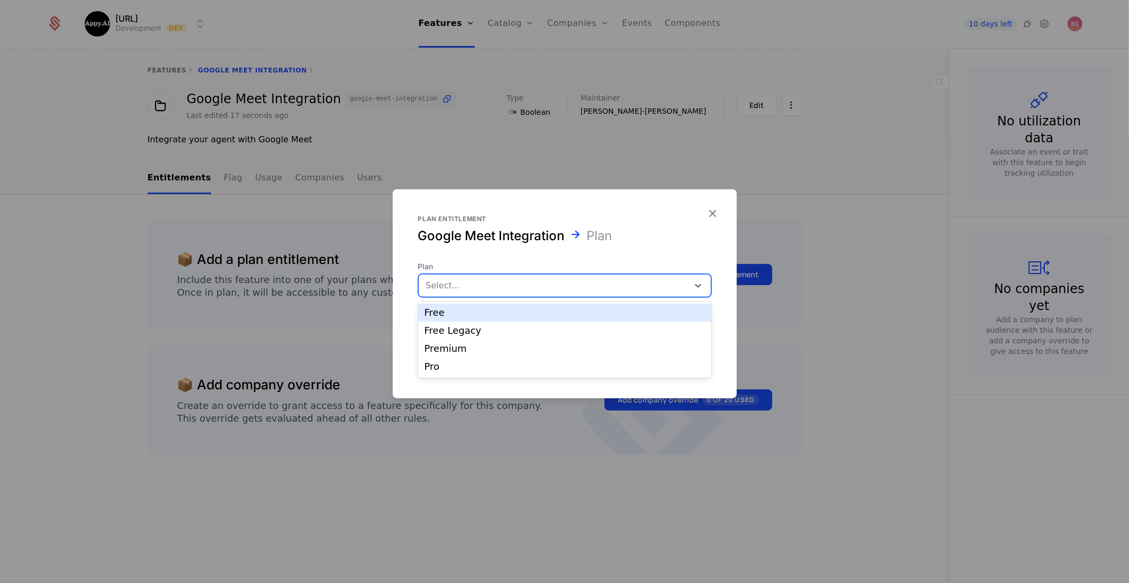
click at [575, 280] on div at bounding box center [553, 285] width 255 height 15
click at [522, 324] on div "Free Legacy" at bounding box center [564, 331] width 293 height 18
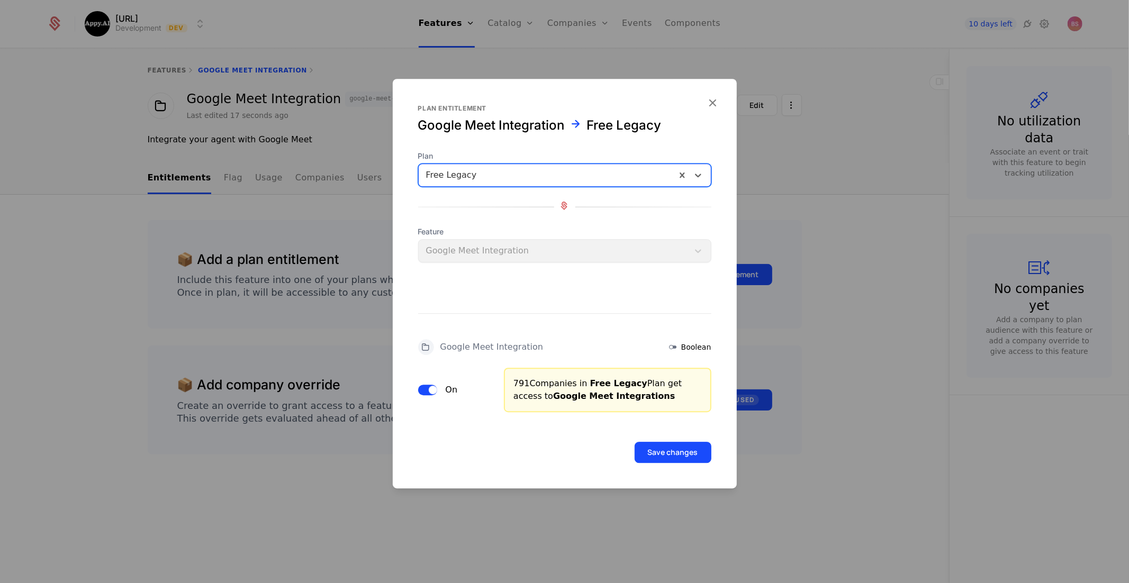
click at [659, 444] on button "Save changes" at bounding box center [672, 452] width 77 height 21
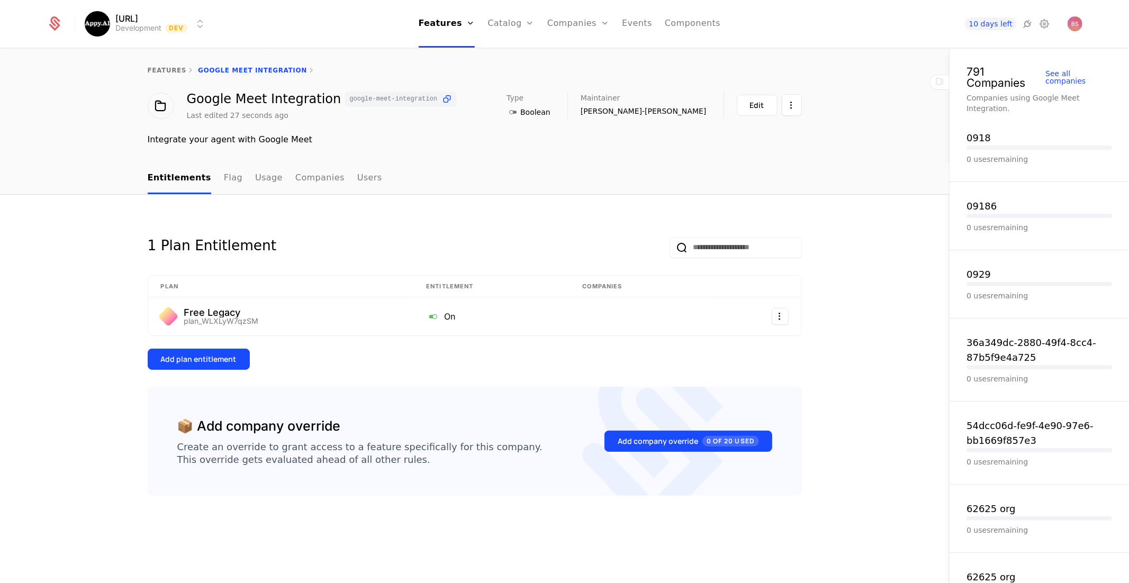
click at [233, 357] on div "Add plan entitlement" at bounding box center [199, 359] width 76 height 11
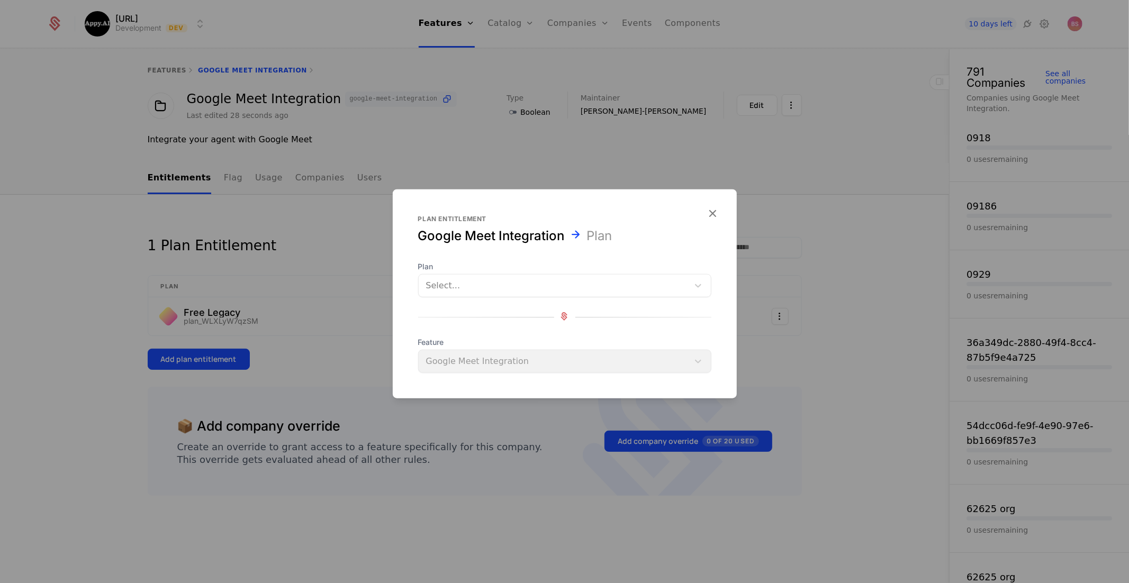
click at [487, 279] on div at bounding box center [553, 285] width 255 height 15
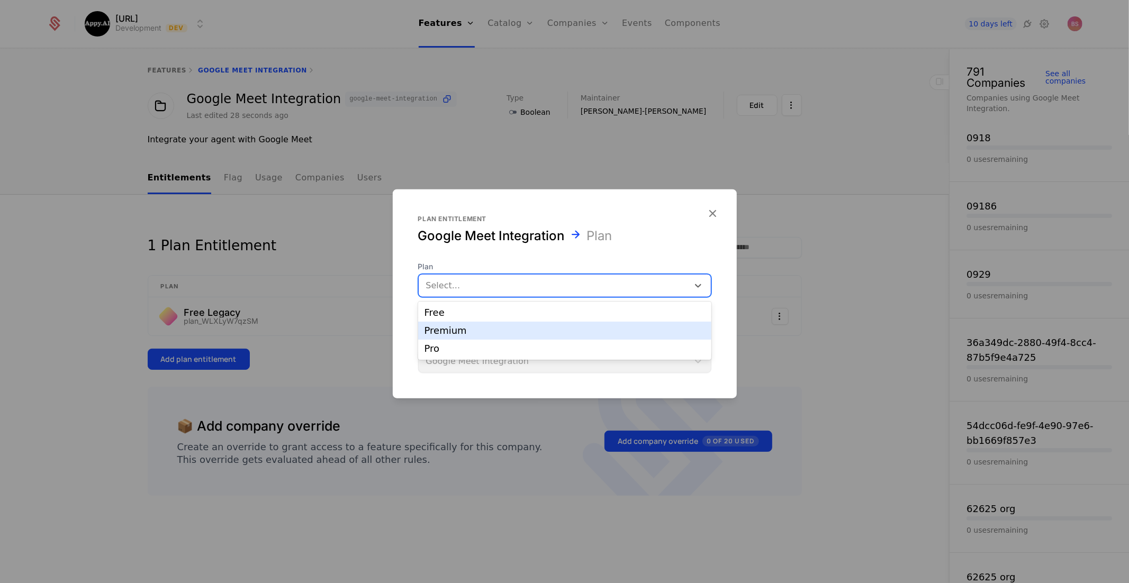
click at [468, 334] on div "Premium" at bounding box center [564, 331] width 280 height 10
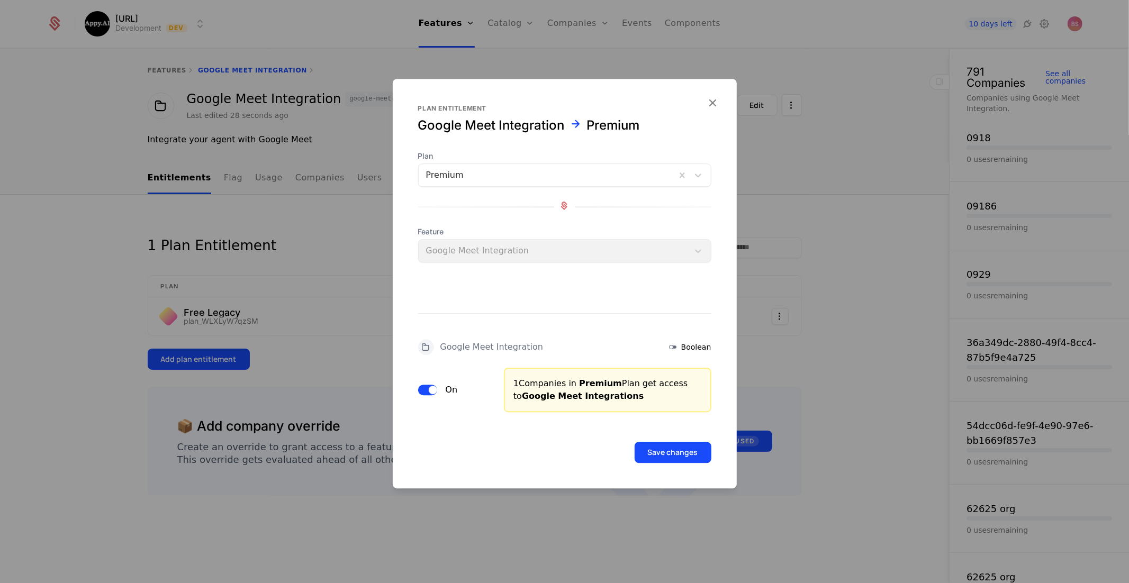
click at [664, 458] on button "Save changes" at bounding box center [672, 452] width 77 height 21
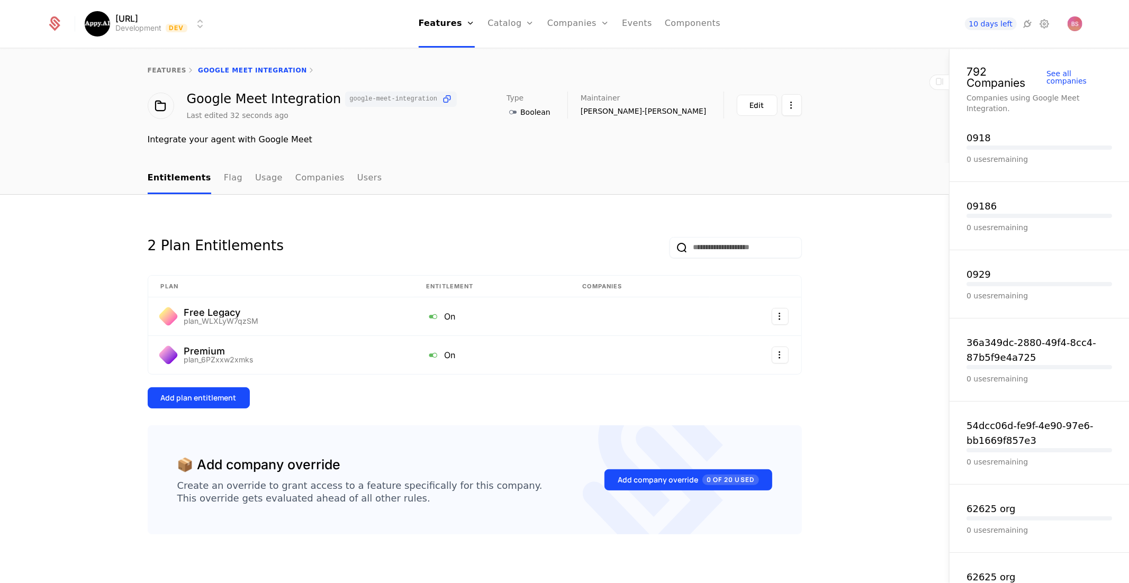
click at [171, 70] on link "features" at bounding box center [167, 70] width 39 height 7
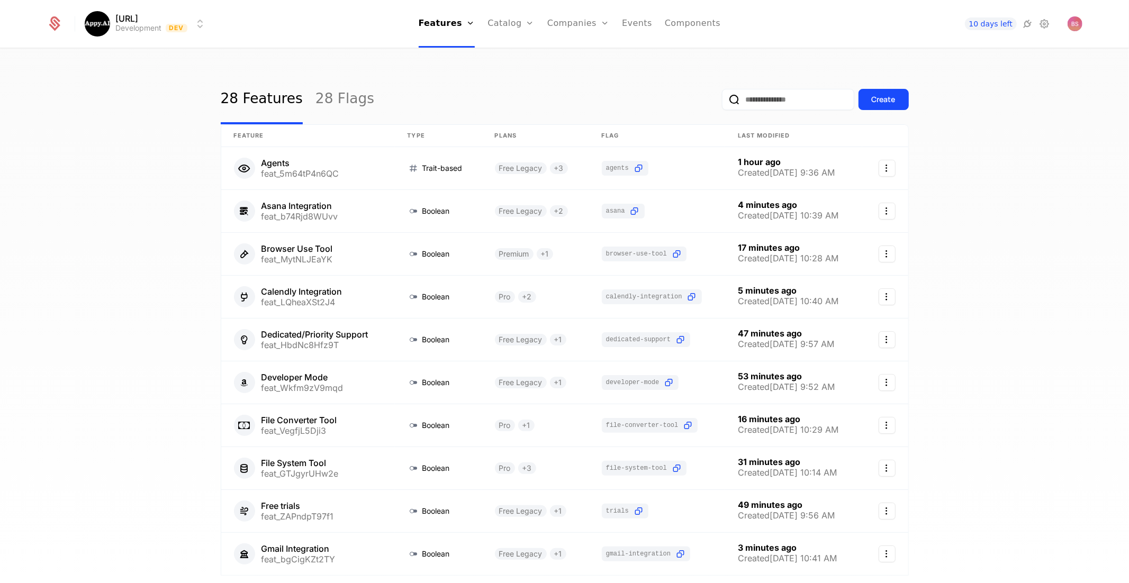
click at [879, 101] on div "Create" at bounding box center [883, 99] width 24 height 11
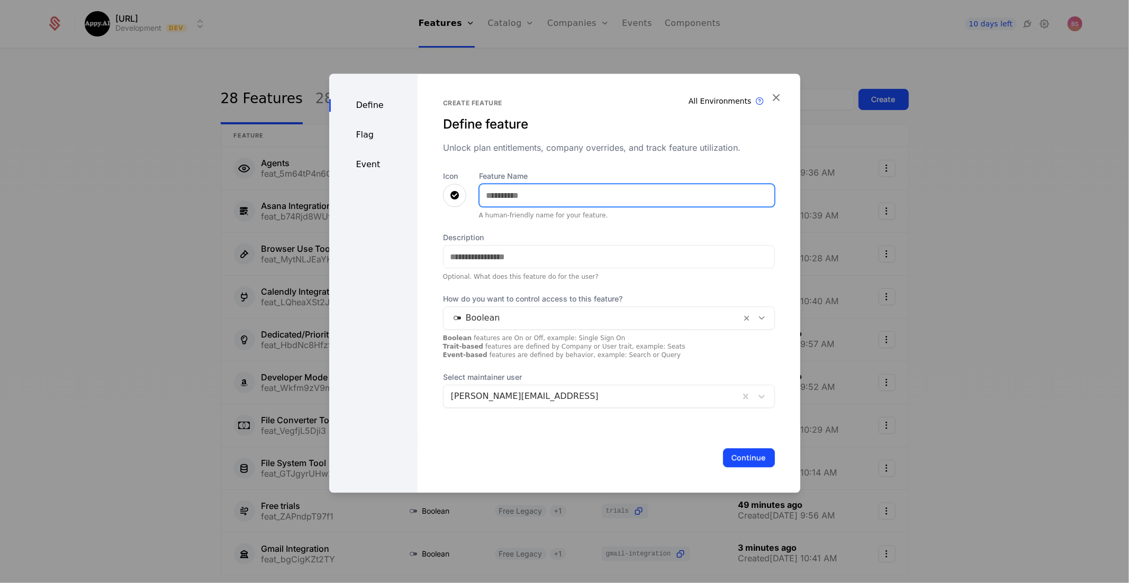
click at [521, 190] on input "Feature Name" at bounding box center [626, 195] width 295 height 22
type input "**********"
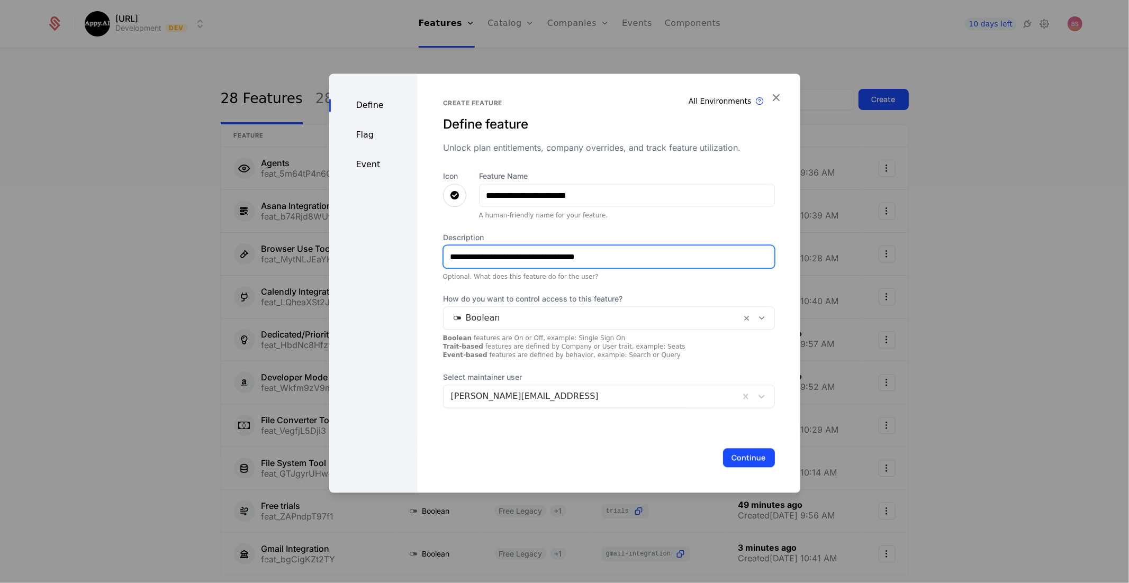
type input "**********"
click at [760, 455] on button "Continue" at bounding box center [749, 457] width 52 height 19
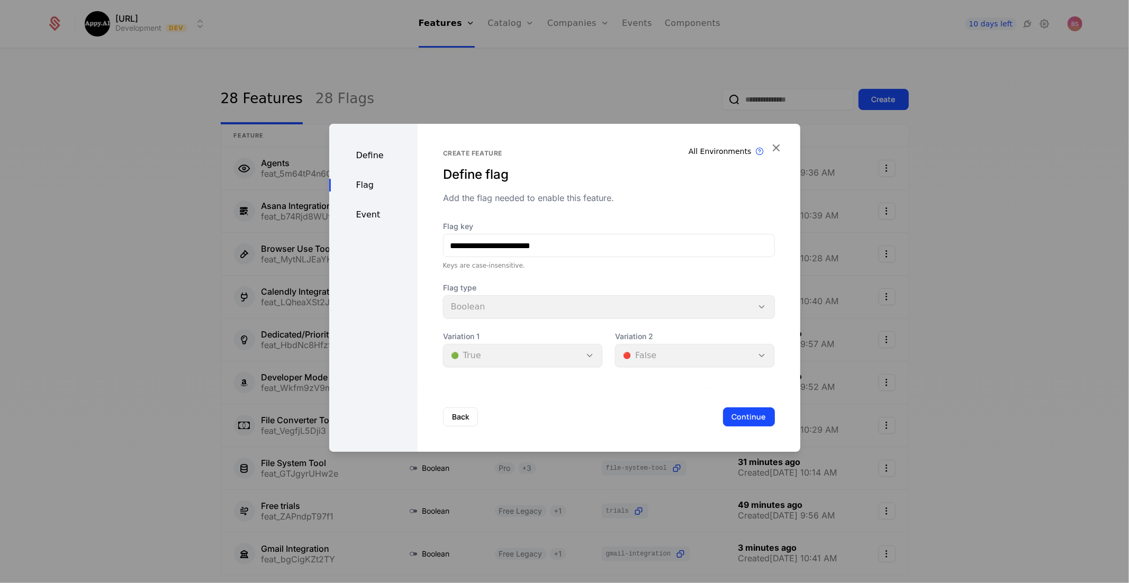
click at [758, 419] on button "Continue" at bounding box center [749, 416] width 52 height 19
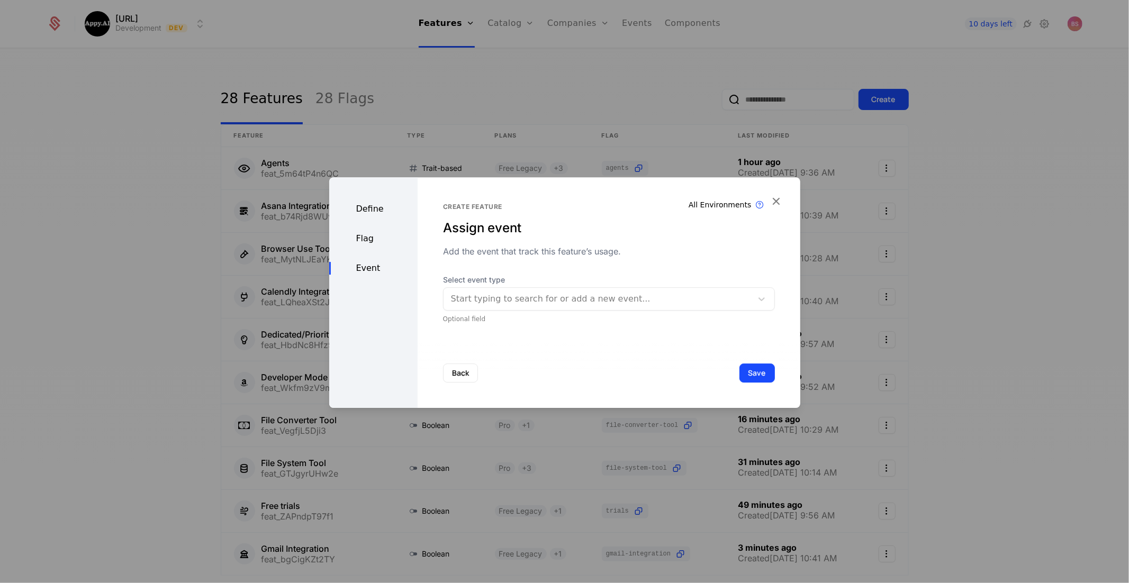
click at [764, 377] on button "Save" at bounding box center [756, 373] width 35 height 19
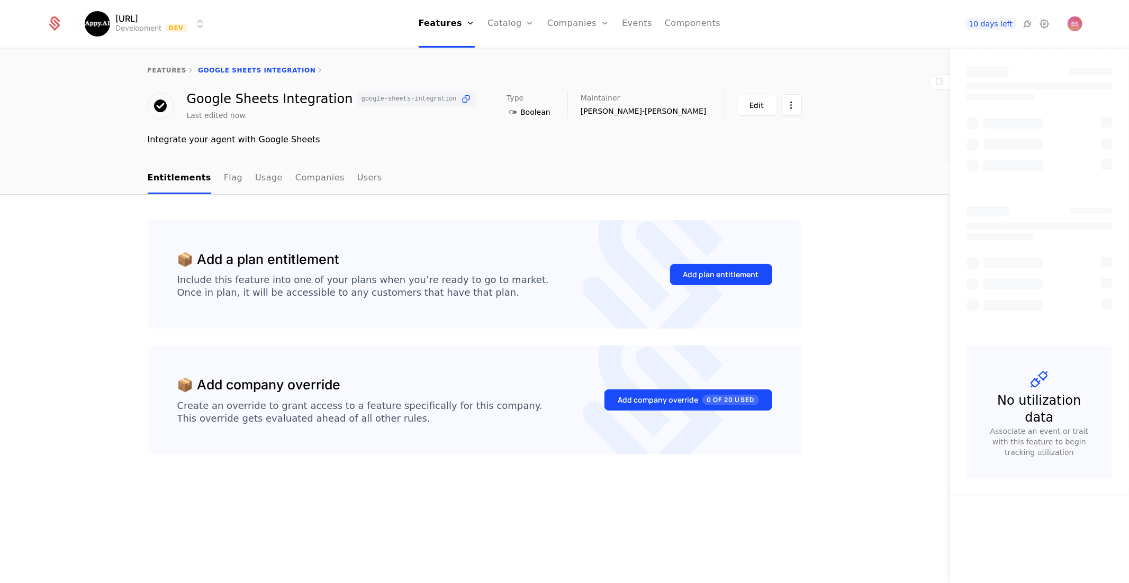
click at [706, 275] on div "Add plan entitlement" at bounding box center [721, 274] width 76 height 11
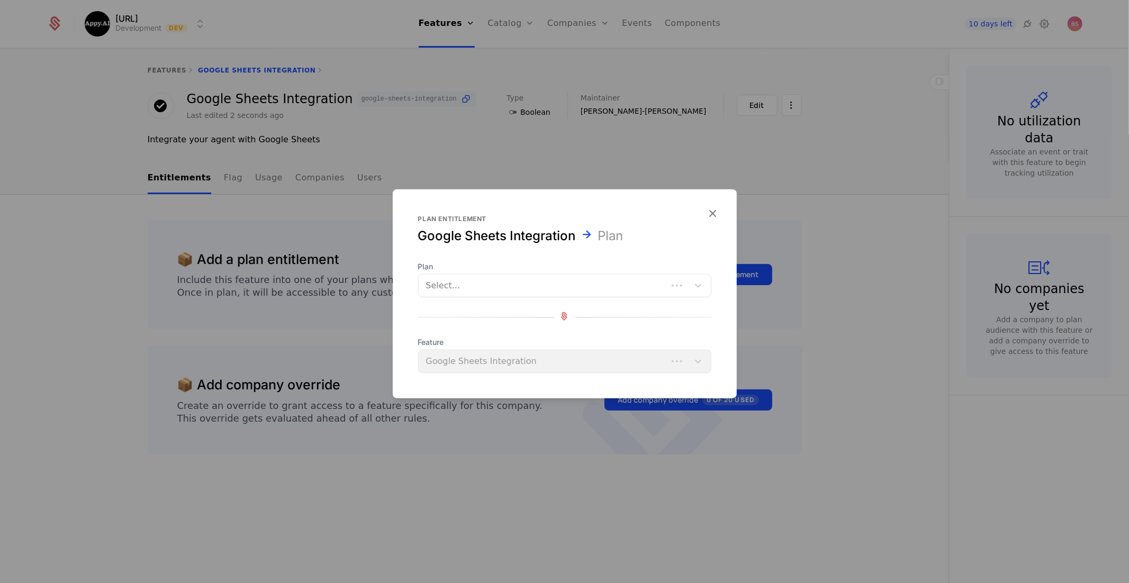
click at [605, 282] on div at bounding box center [543, 285] width 234 height 15
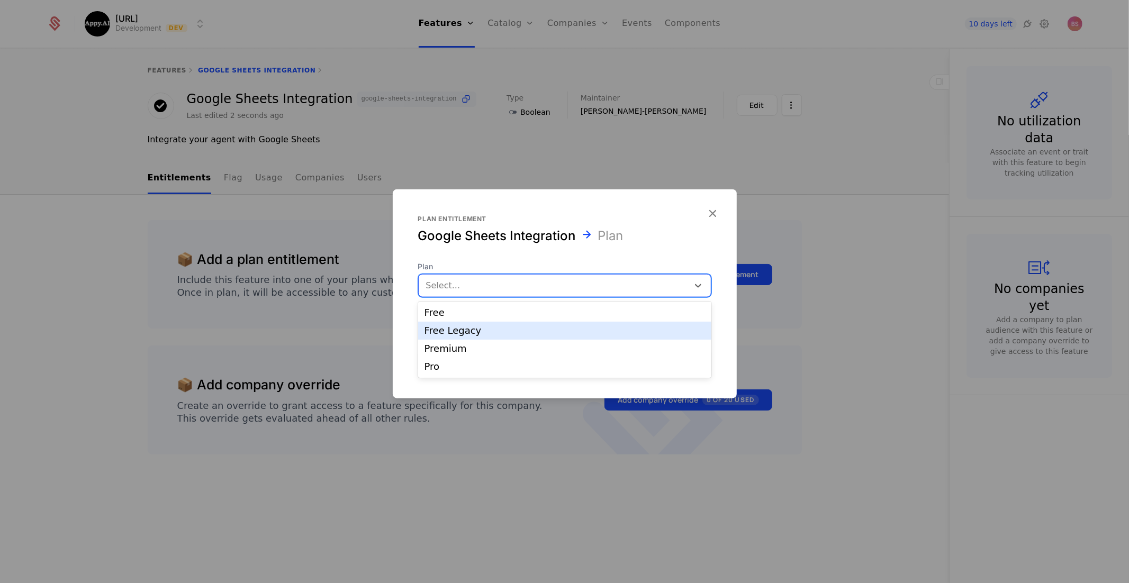
click at [539, 326] on div "Free Legacy" at bounding box center [564, 331] width 280 height 10
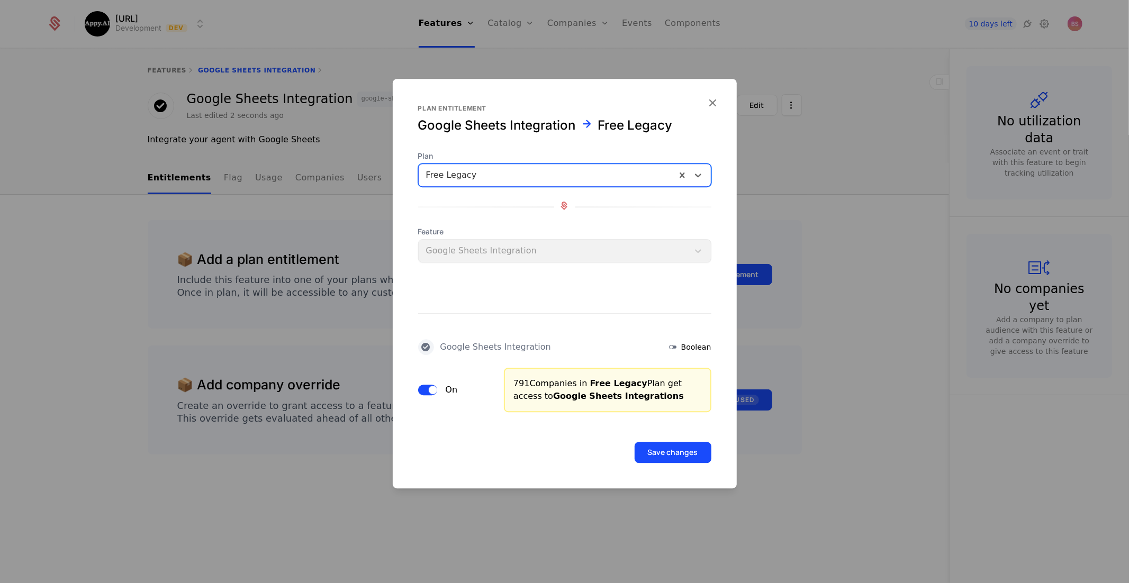
click at [662, 449] on button "Save changes" at bounding box center [672, 452] width 77 height 21
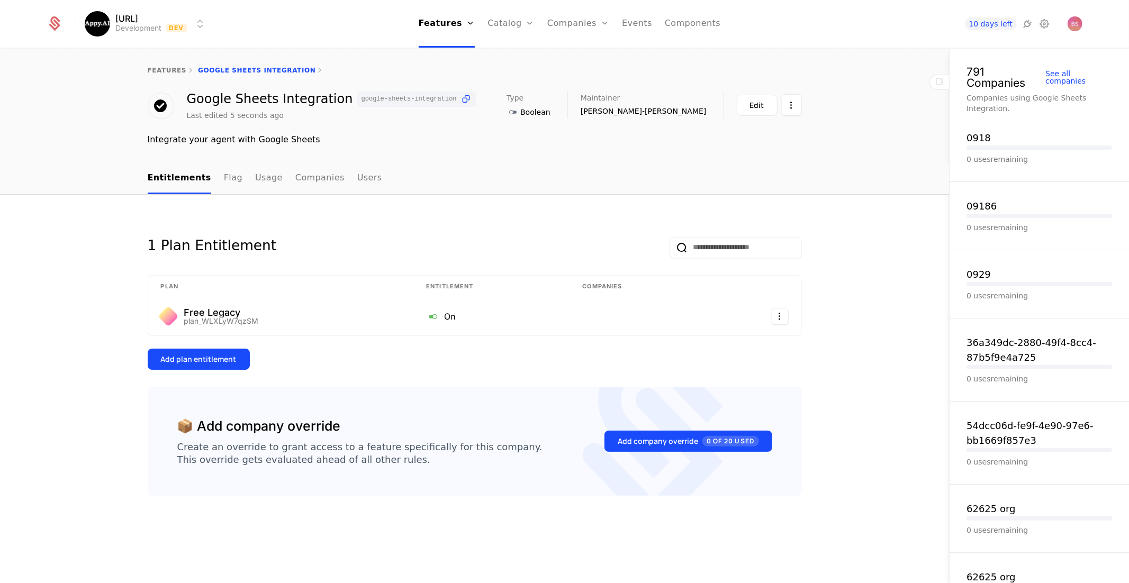
click at [238, 351] on button "Add plan entitlement" at bounding box center [199, 359] width 102 height 21
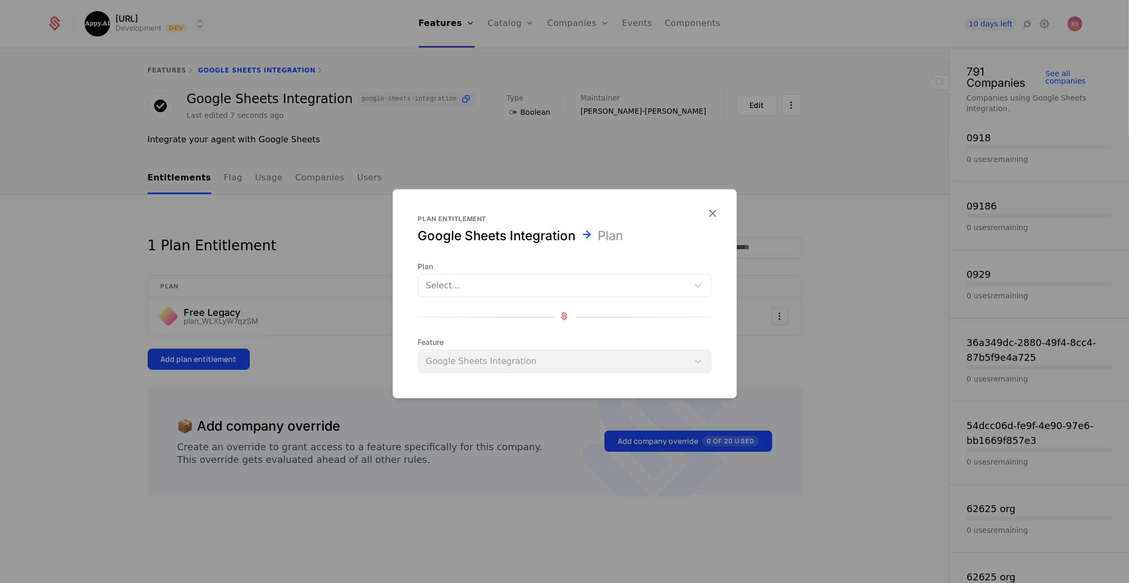
click at [513, 285] on div at bounding box center [553, 285] width 255 height 15
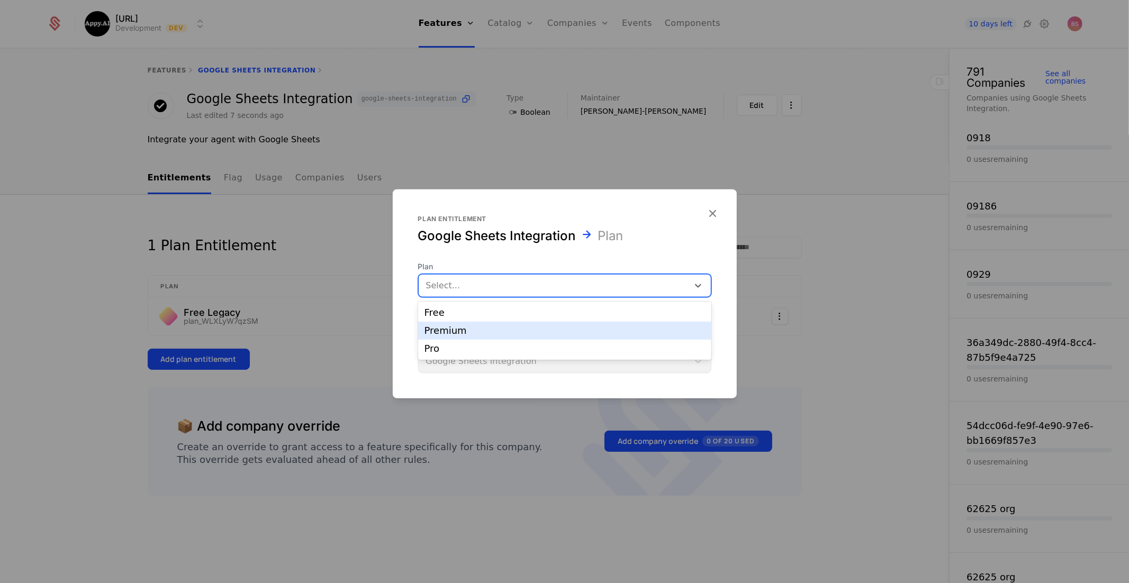
click at [478, 326] on div "Premium" at bounding box center [564, 331] width 280 height 10
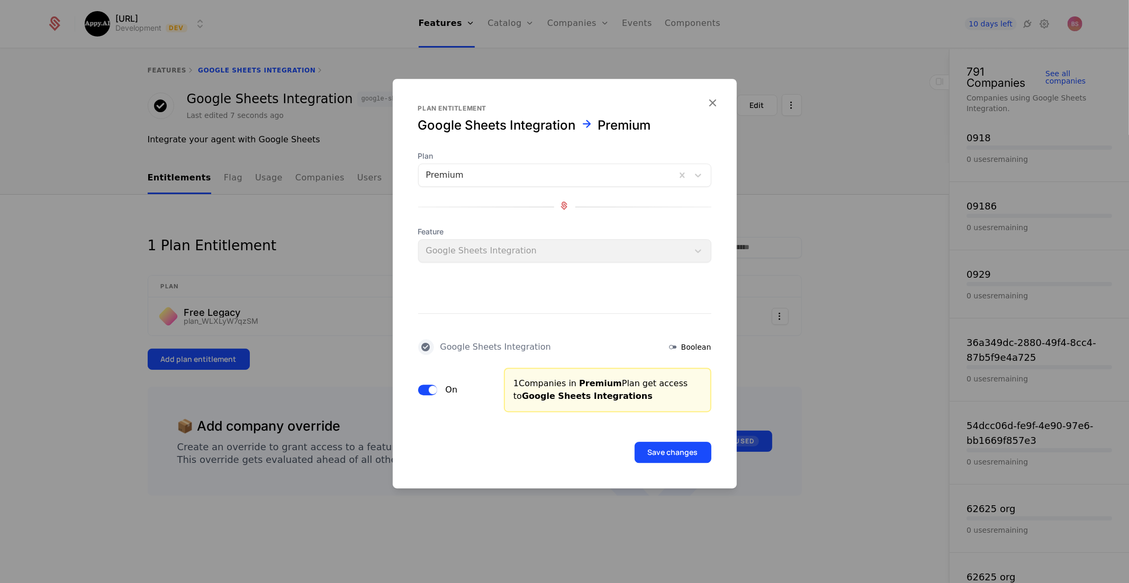
click at [674, 460] on button "Save changes" at bounding box center [672, 452] width 77 height 21
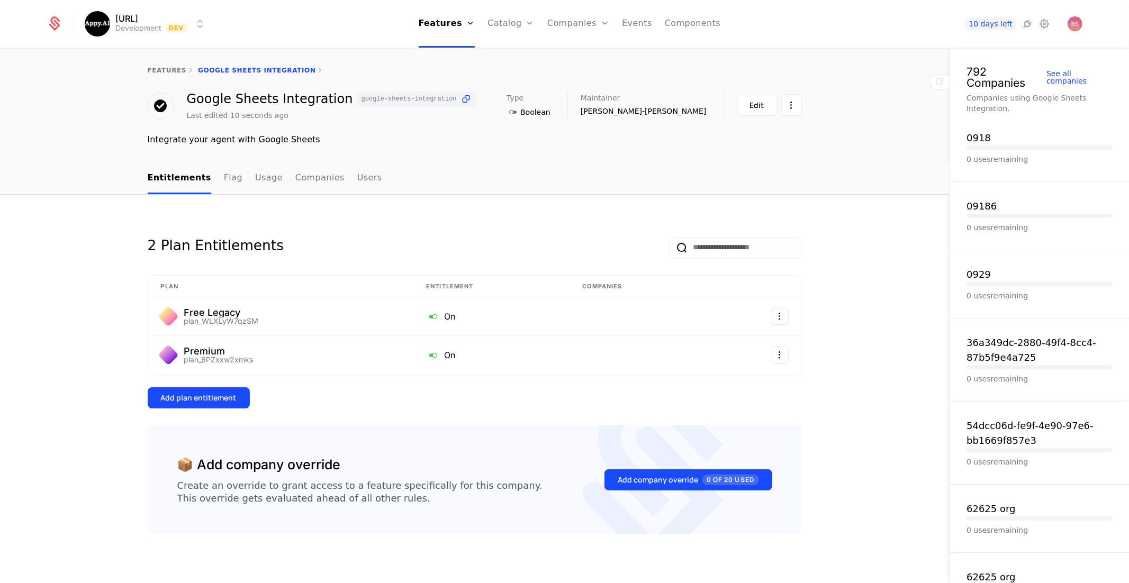
click at [443, 25] on link "Features" at bounding box center [447, 24] width 57 height 48
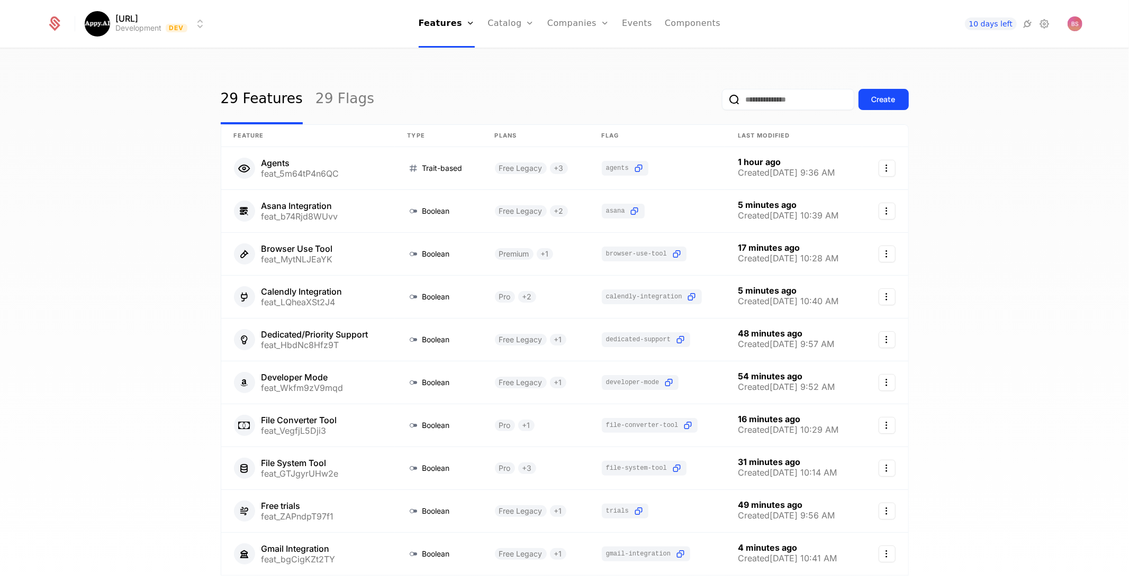
click at [889, 95] on div "Create" at bounding box center [883, 99] width 24 height 11
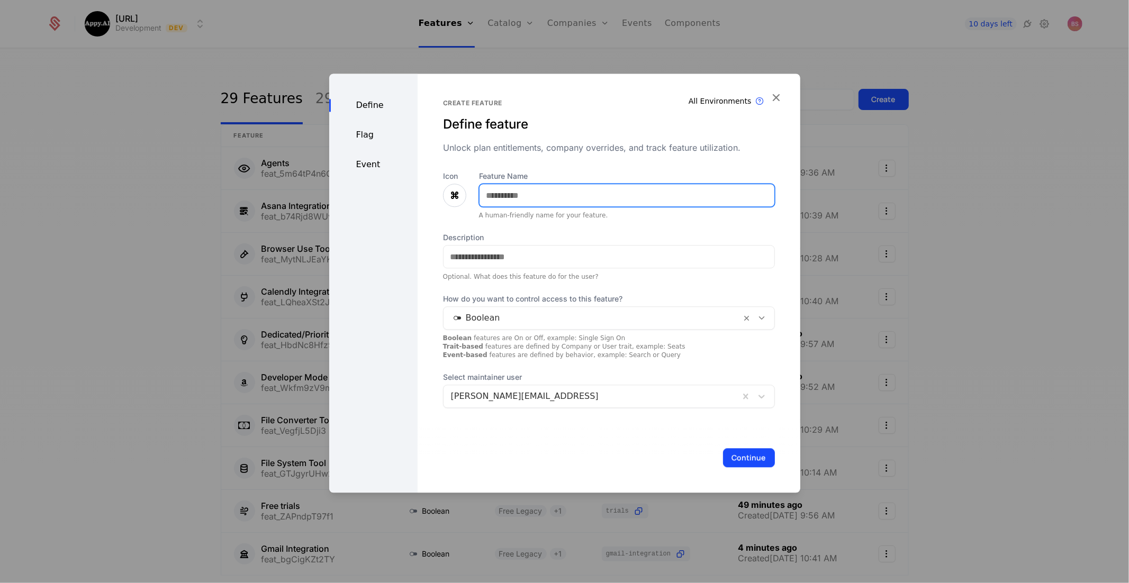
click at [607, 194] on input "Feature Name" at bounding box center [626, 195] width 295 height 22
type input "**********"
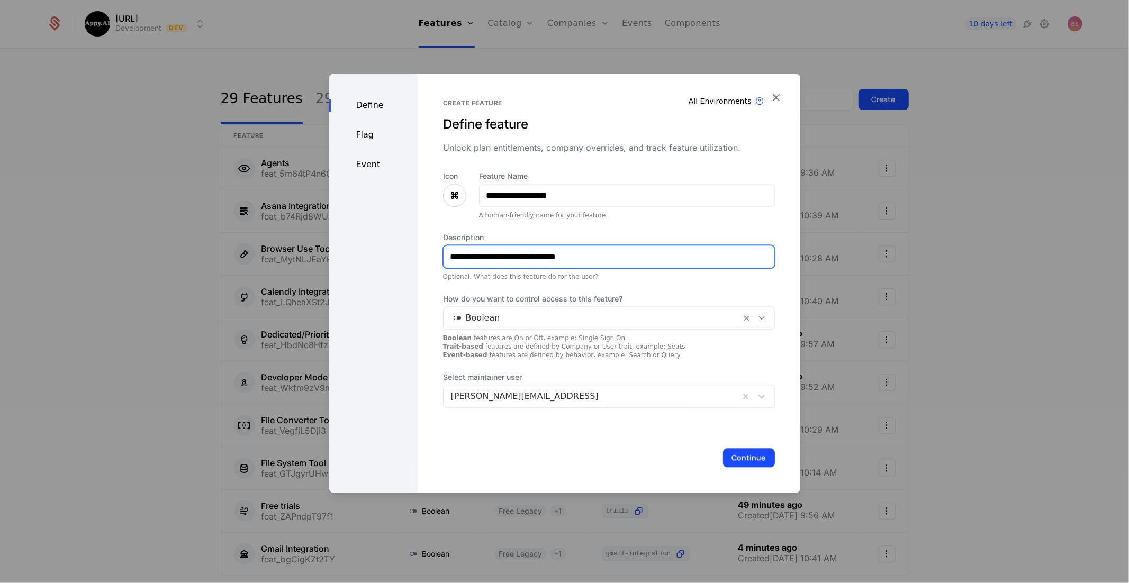
type input "**********"
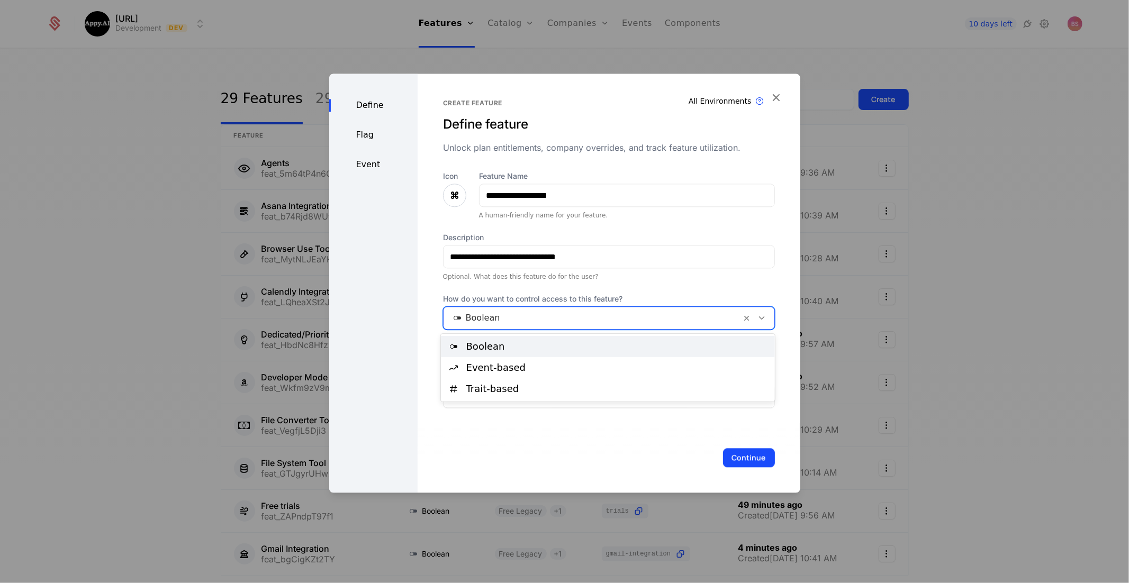
click at [614, 311] on div at bounding box center [592, 318] width 283 height 15
click at [629, 274] on div "Optional. What does this feature do for the user?" at bounding box center [609, 276] width 332 height 8
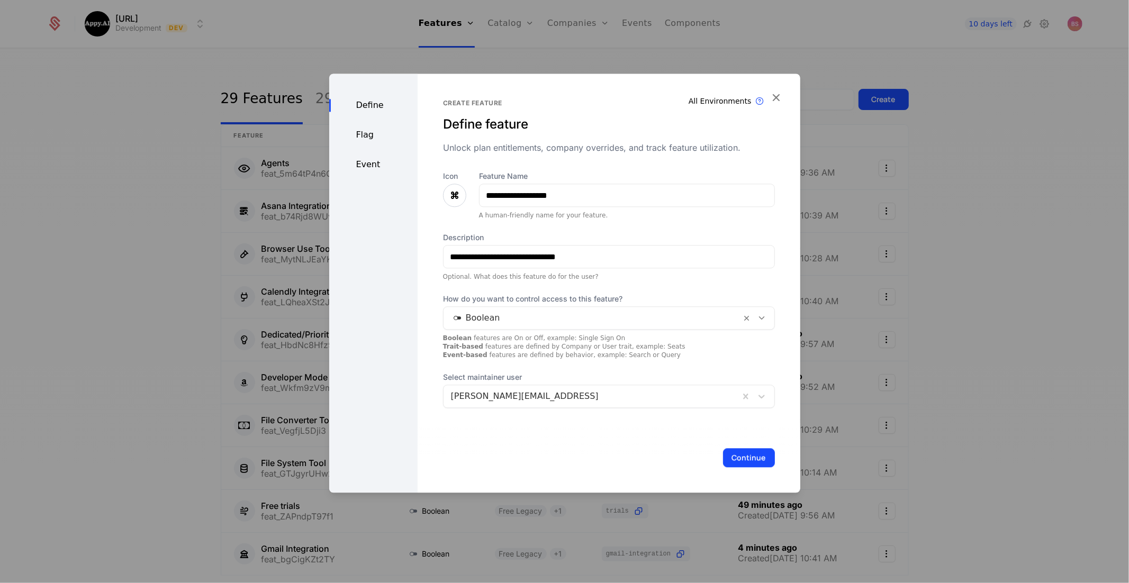
click at [731, 450] on button "Continue" at bounding box center [749, 457] width 52 height 19
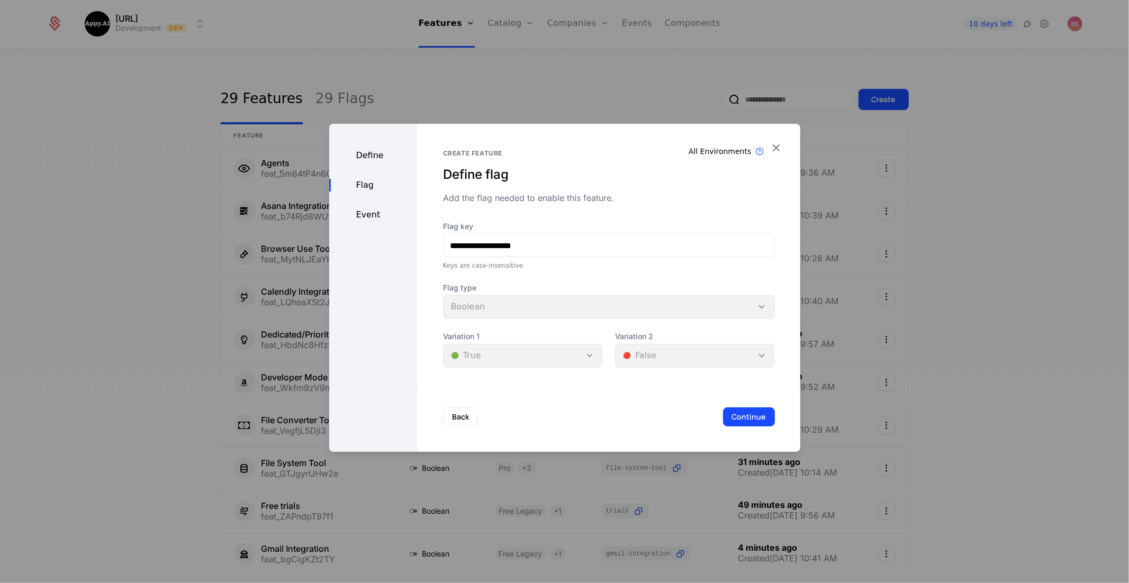
click at [761, 422] on button "Continue" at bounding box center [749, 416] width 52 height 19
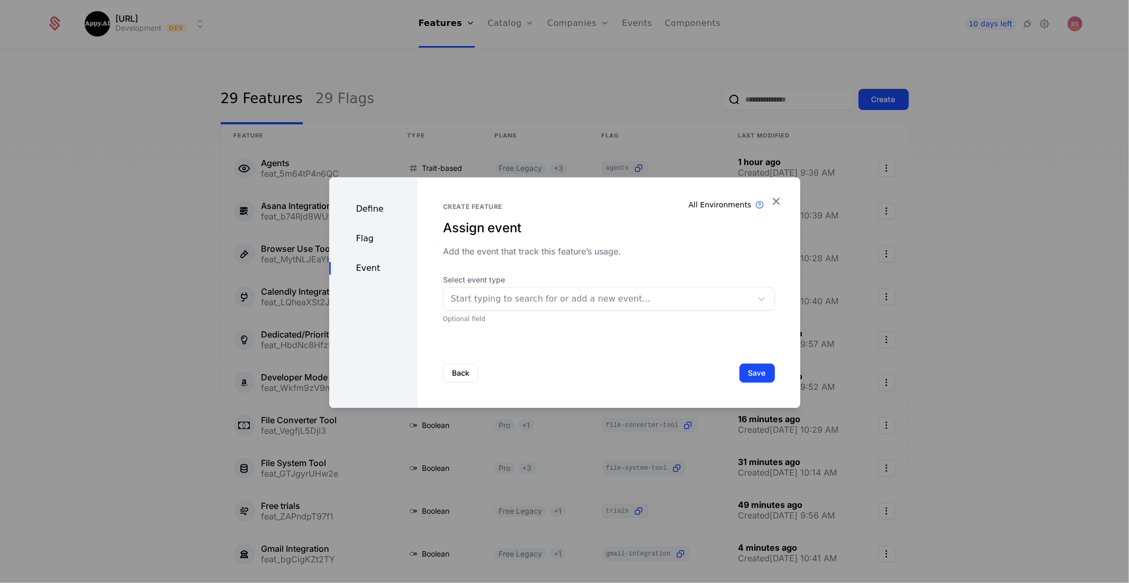
click at [764, 372] on button "Save" at bounding box center [756, 373] width 35 height 19
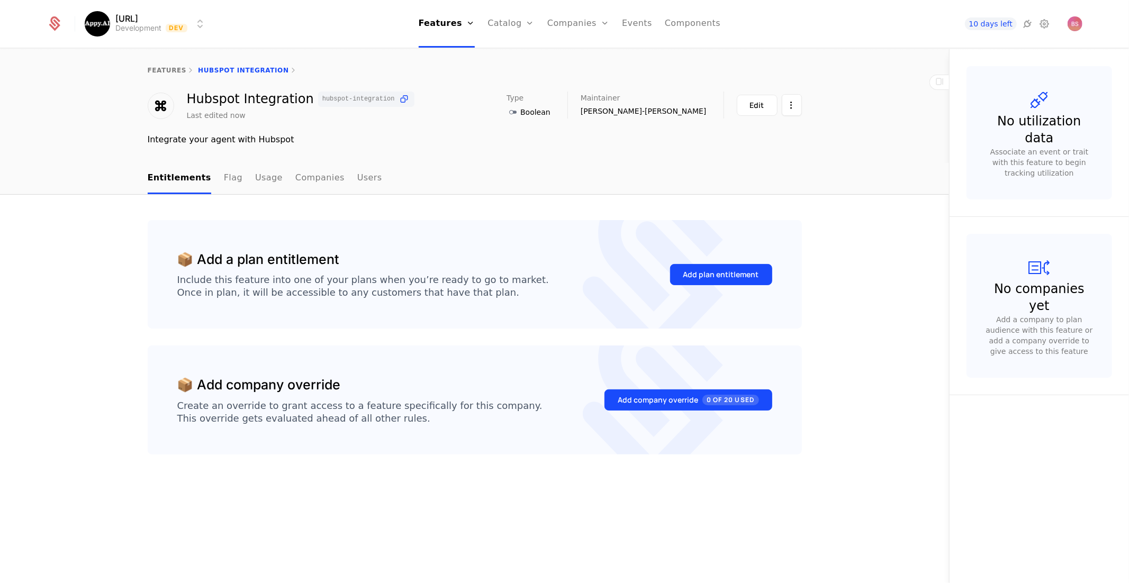
click at [720, 268] on button "Add plan entitlement" at bounding box center [721, 274] width 102 height 21
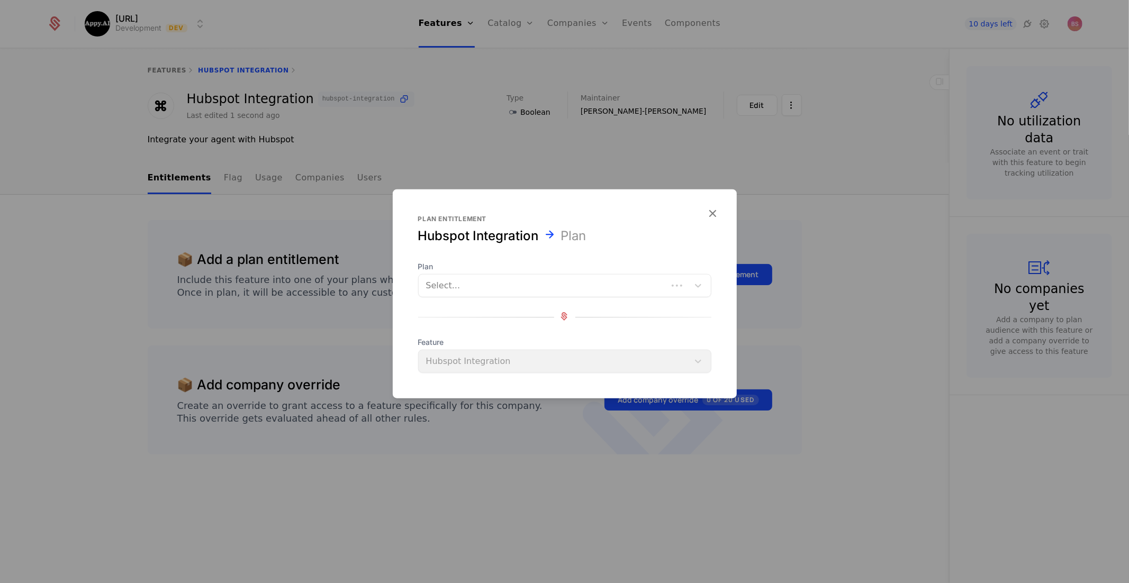
click at [543, 275] on div "Select..." at bounding box center [564, 285] width 293 height 23
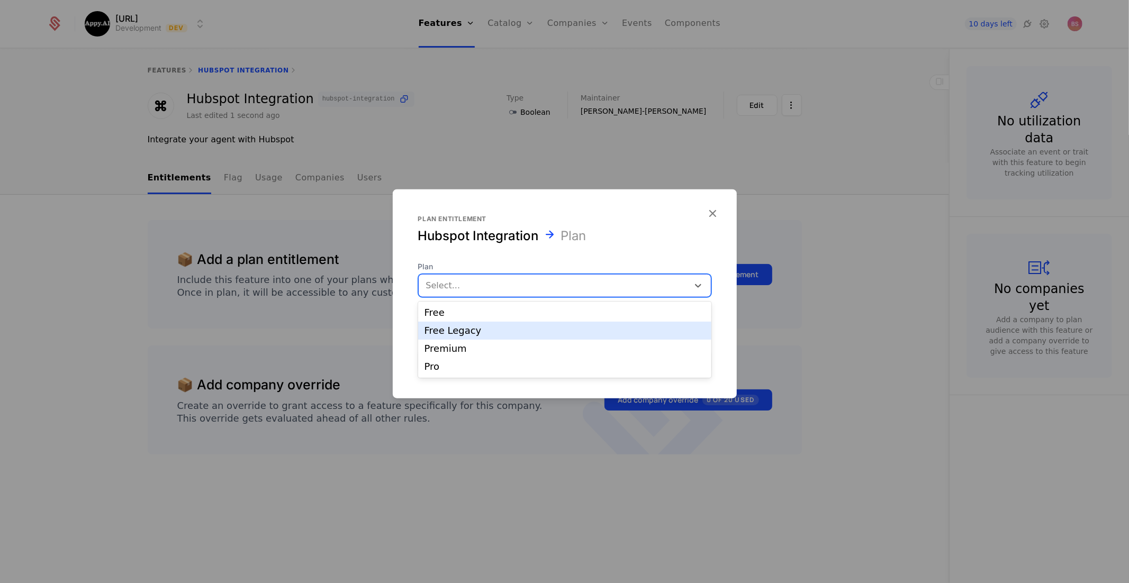
click at [530, 333] on div "Free Legacy" at bounding box center [564, 331] width 280 height 10
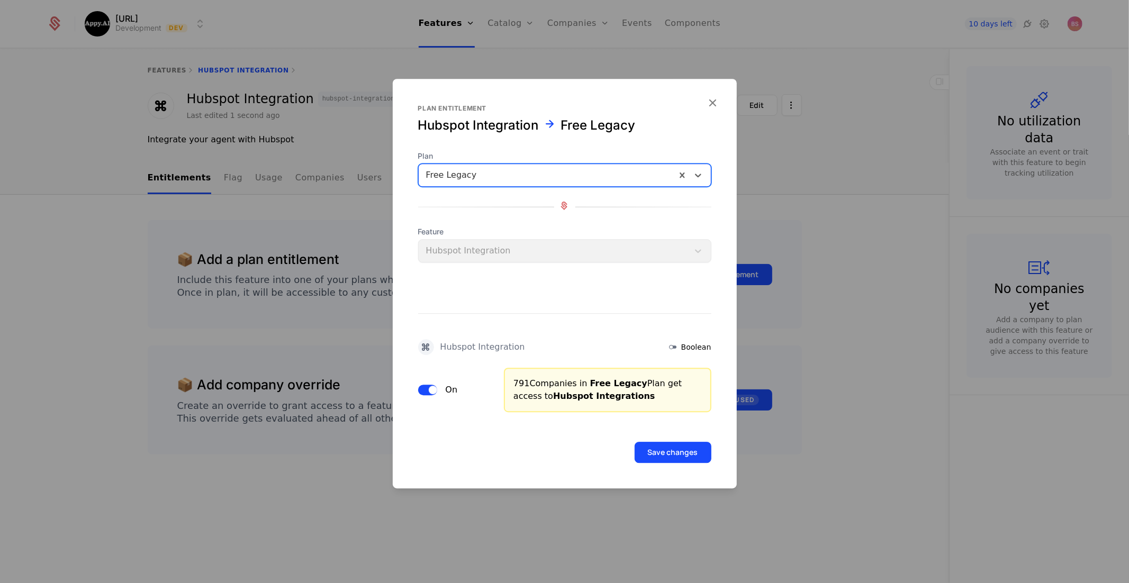
click at [657, 448] on button "Save changes" at bounding box center [672, 452] width 77 height 21
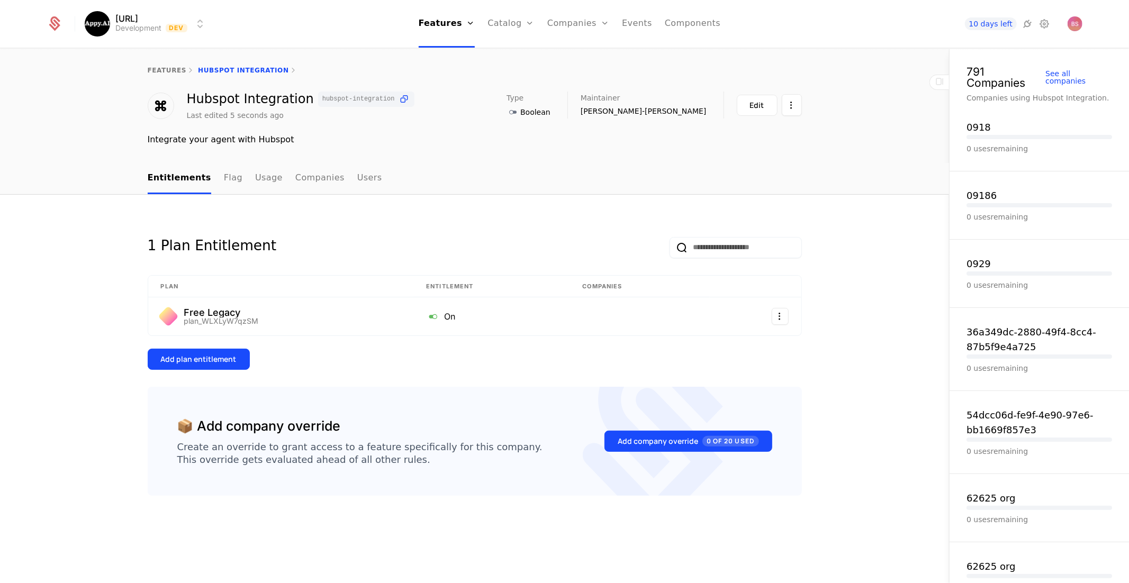
drag, startPoint x: 276, startPoint y: 363, endPoint x: 255, endPoint y: 364, distance: 21.2
click at [272, 362] on div "Add plan entitlement" at bounding box center [475, 359] width 654 height 21
click at [228, 362] on div "Add plan entitlement" at bounding box center [199, 359] width 76 height 11
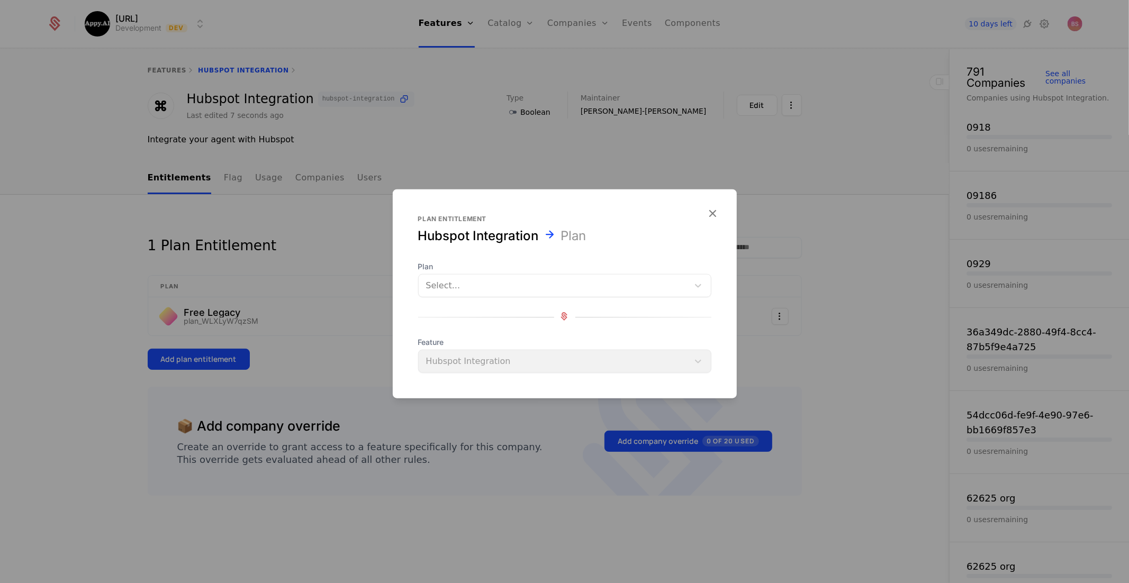
click at [460, 292] on div at bounding box center [553, 285] width 255 height 15
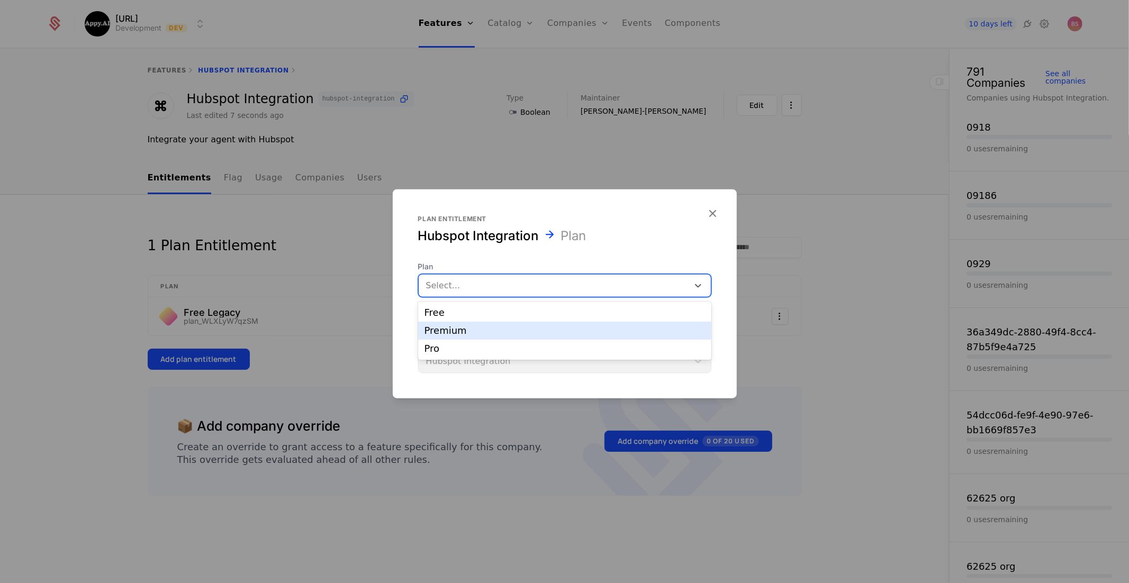
click at [459, 334] on div "Premium" at bounding box center [564, 331] width 280 height 10
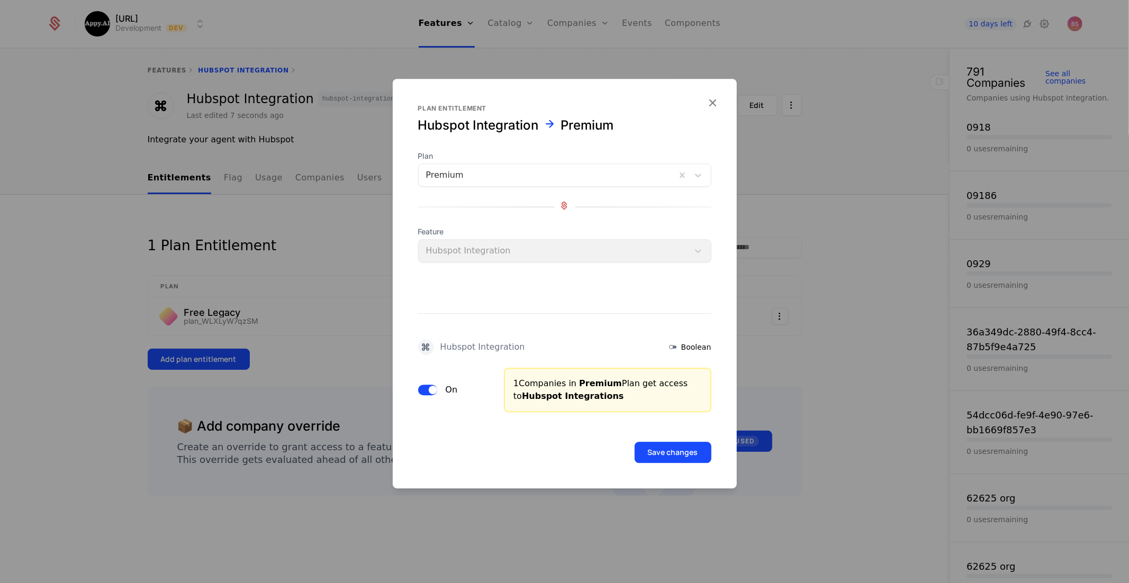
click at [675, 448] on button "Save changes" at bounding box center [672, 452] width 77 height 21
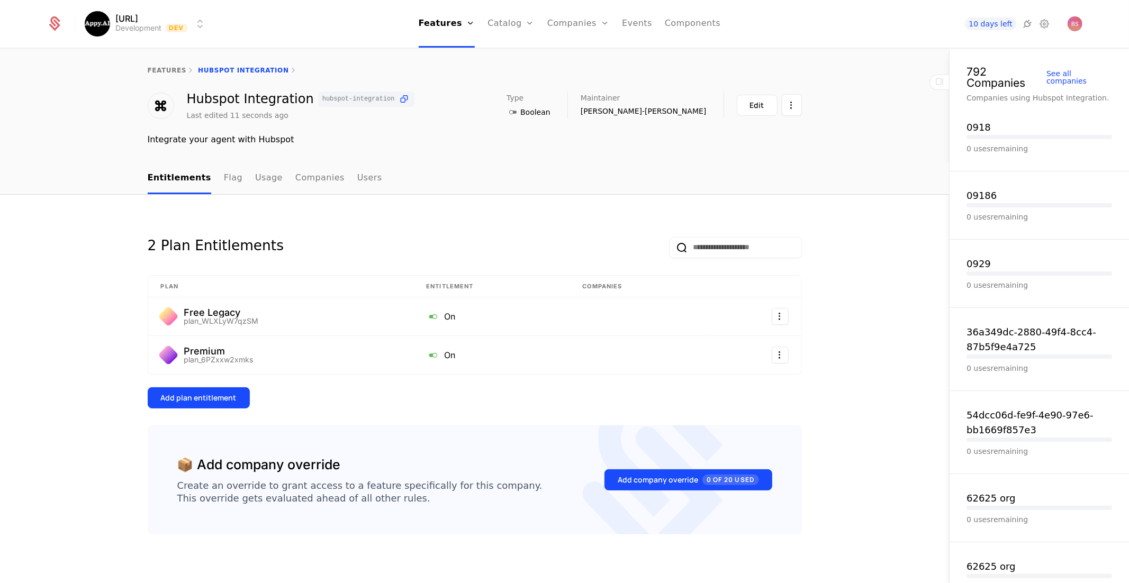
click at [600, 383] on div "2 Plan Entitlements Plan Entitlement Companies Free Legacy plan_WLXLyW7qzSM On …" at bounding box center [475, 314] width 654 height 189
click at [177, 181] on link "Entitlements" at bounding box center [179, 178] width 63 height 31
click at [170, 70] on link "features" at bounding box center [167, 70] width 39 height 7
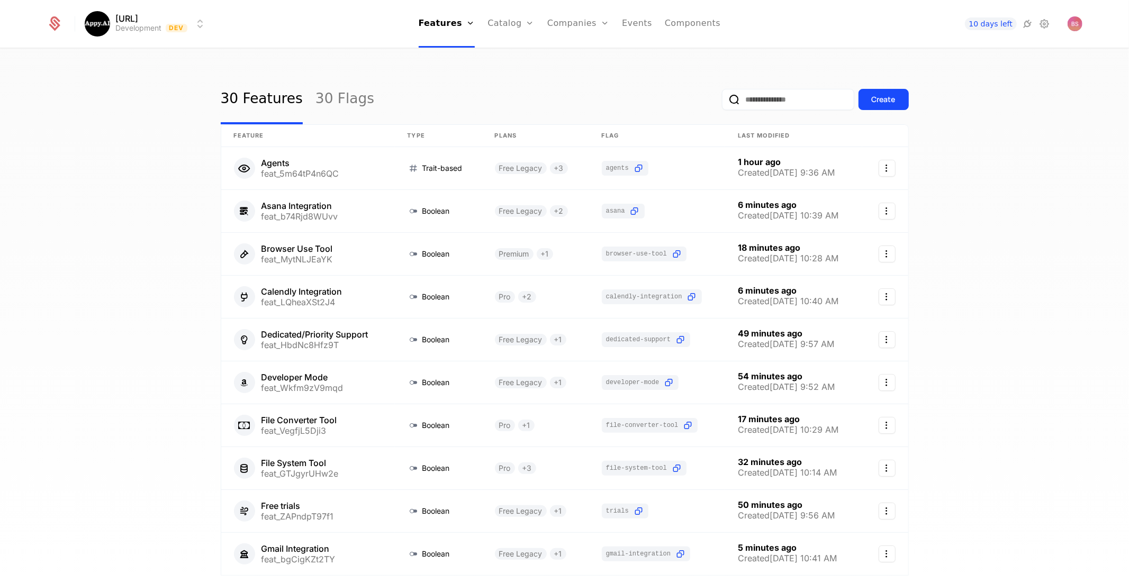
click at [894, 109] on button "Create" at bounding box center [883, 99] width 50 height 21
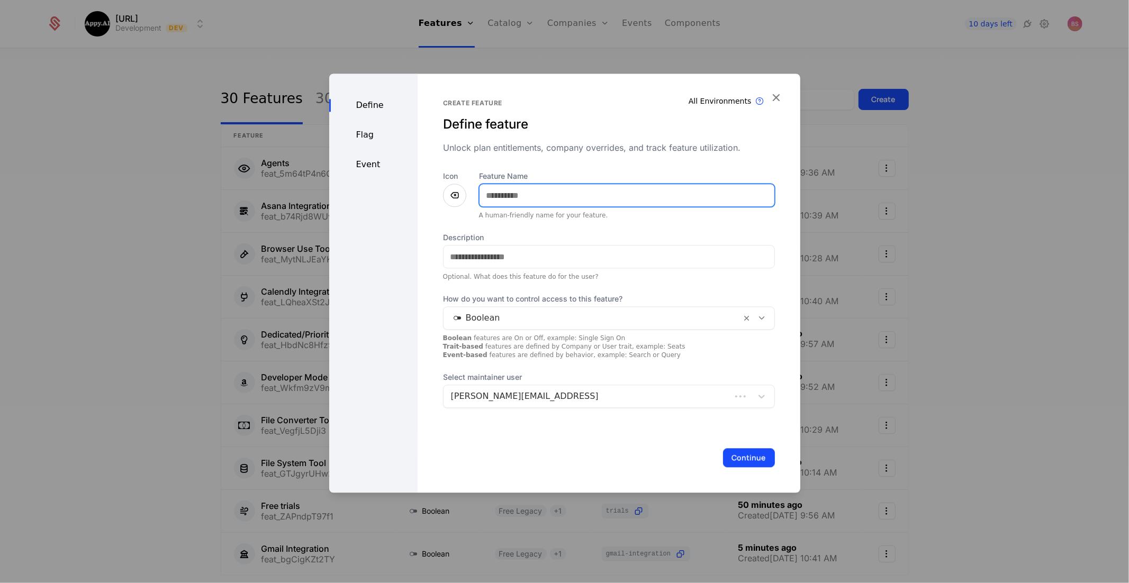
click at [538, 189] on input "Feature Name" at bounding box center [626, 195] width 295 height 22
type input "*"
type input "**********"
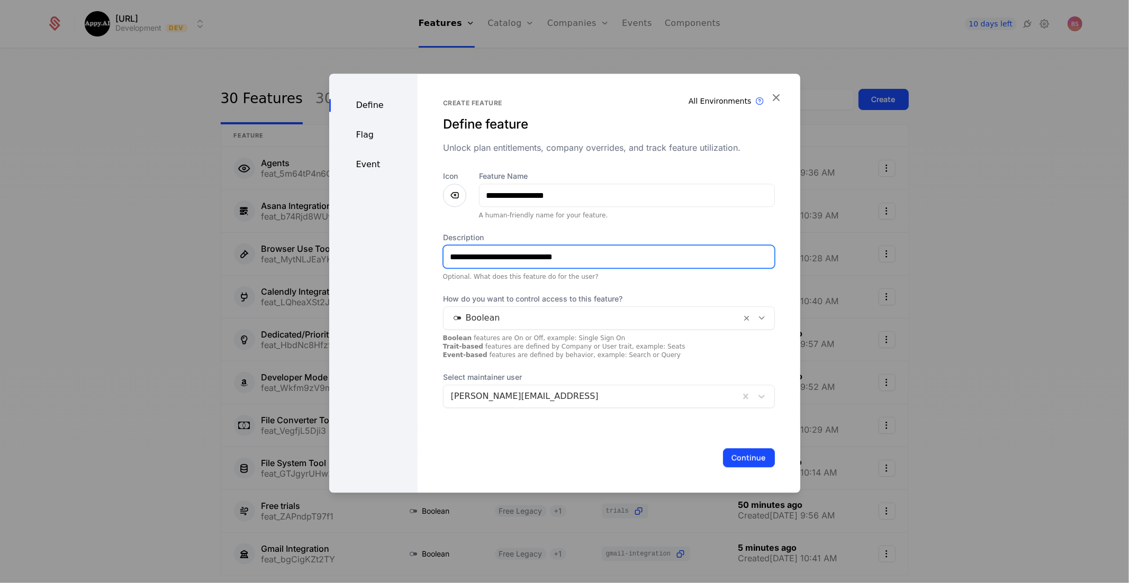
type input "**********"
click at [753, 458] on button "Continue" at bounding box center [749, 457] width 52 height 19
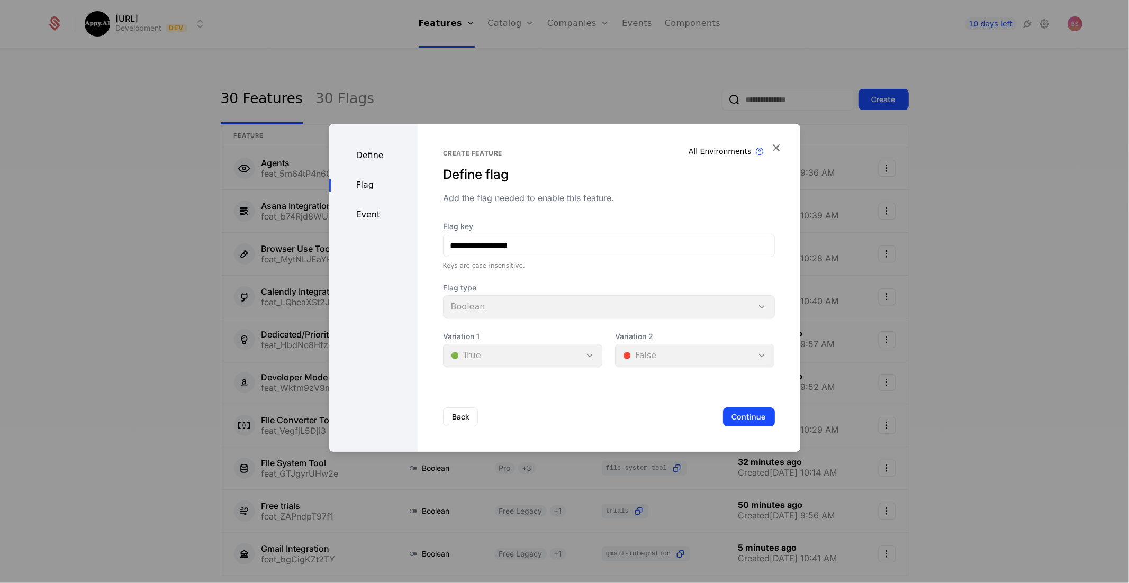
click at [754, 419] on button "Continue" at bounding box center [749, 416] width 52 height 19
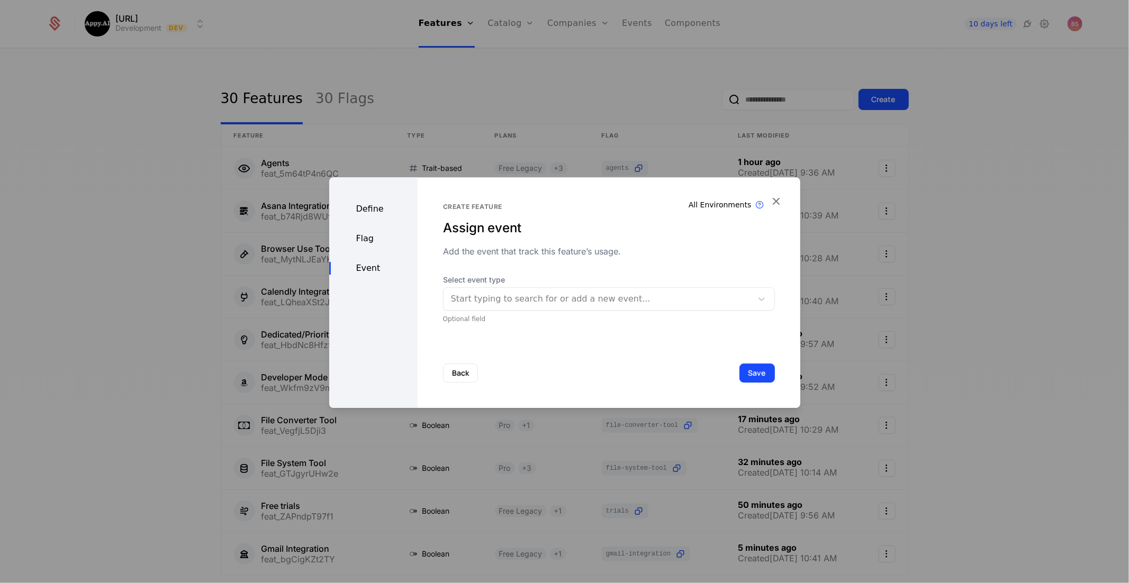
click at [684, 311] on div "Start typing to search for or add a new event..." at bounding box center [609, 298] width 332 height 23
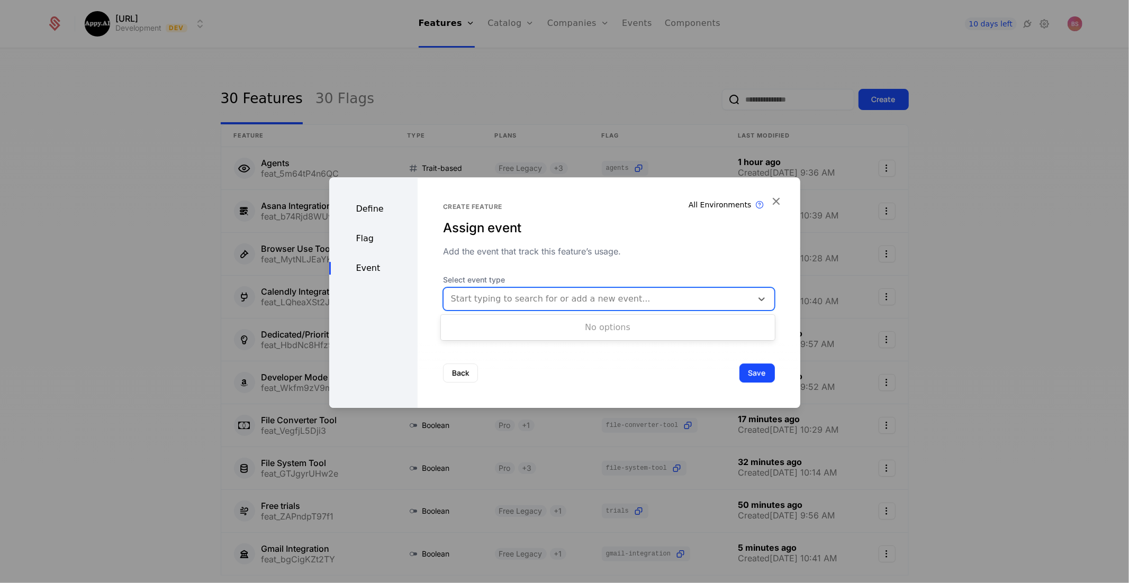
drag, startPoint x: 733, startPoint y: 371, endPoint x: 738, endPoint y: 371, distance: 5.3
click at [734, 371] on div "Back Save" at bounding box center [608, 373] width 383 height 70
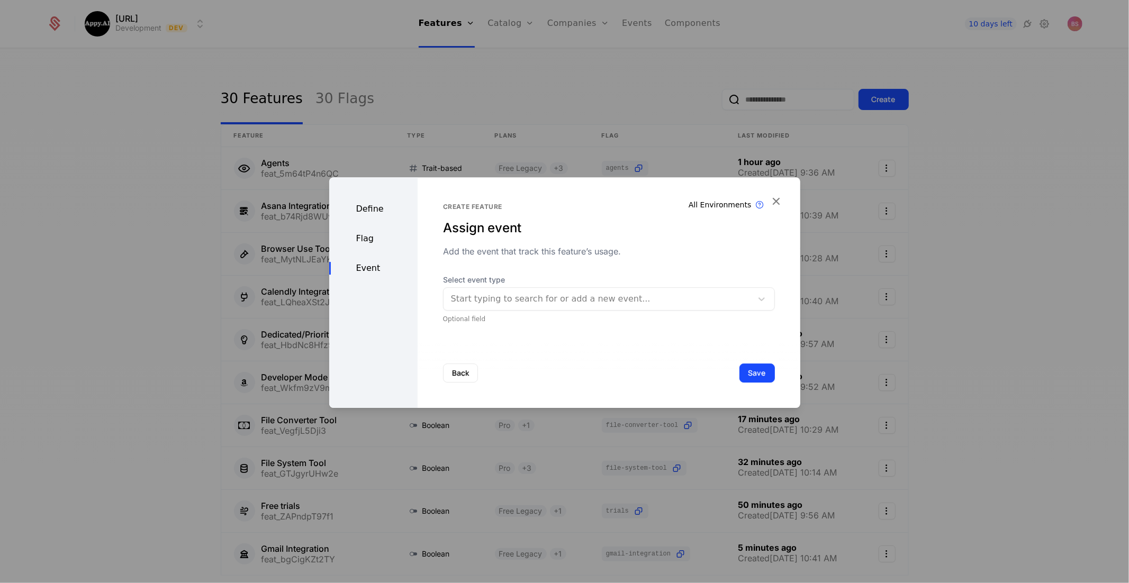
click at [752, 375] on button "Save" at bounding box center [756, 373] width 35 height 19
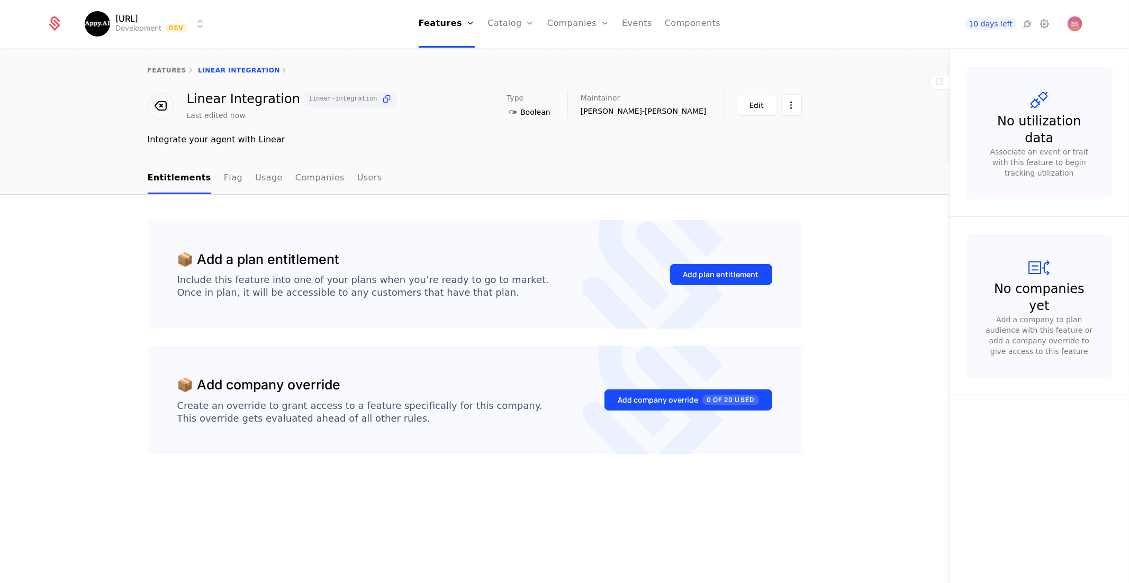
click at [698, 271] on div "Add plan entitlement" at bounding box center [721, 274] width 76 height 11
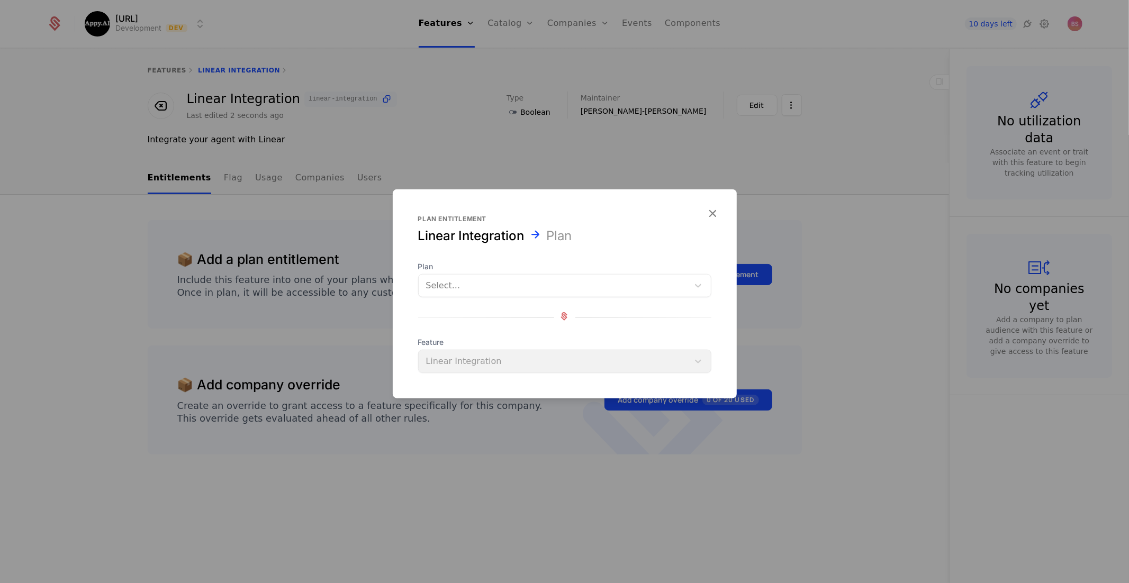
click at [564, 280] on div at bounding box center [553, 285] width 255 height 15
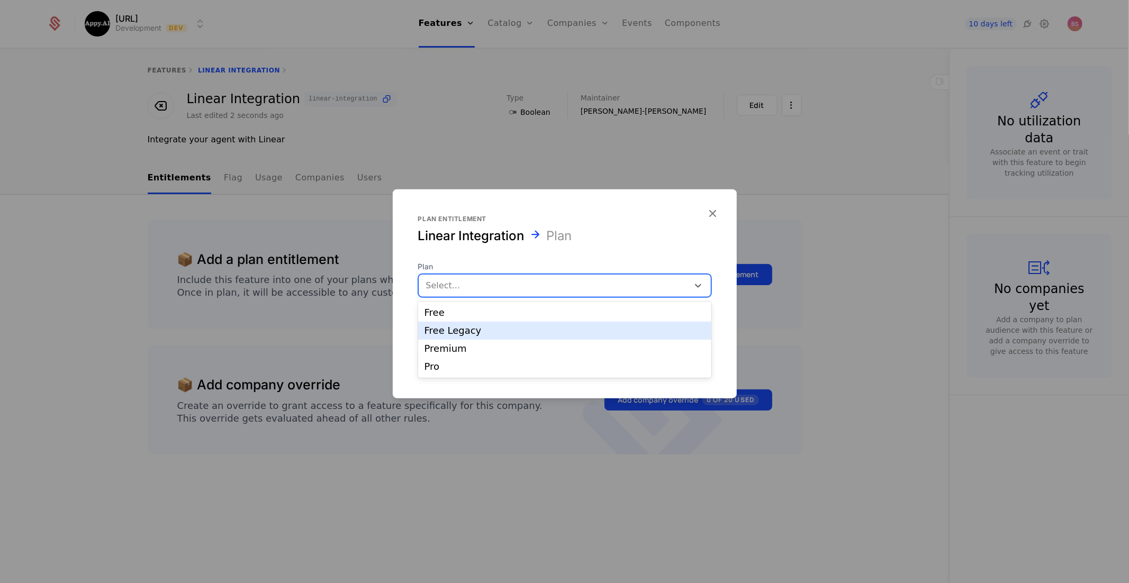
click at [541, 329] on div "Free Legacy" at bounding box center [564, 331] width 280 height 10
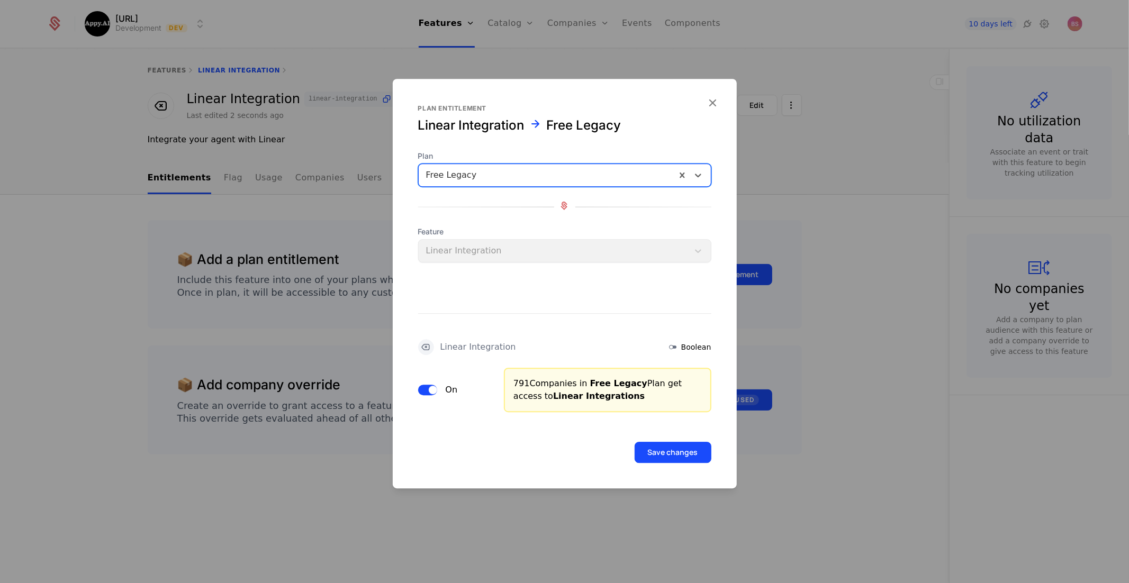
click at [658, 447] on button "Save changes" at bounding box center [672, 452] width 77 height 21
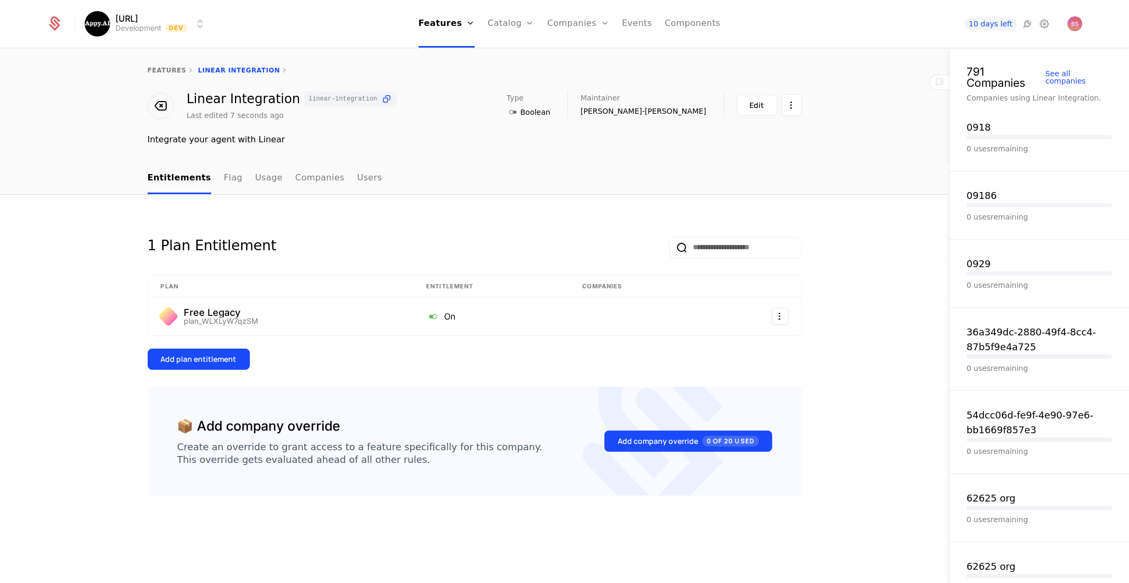
click at [239, 356] on button "Add plan entitlement" at bounding box center [199, 359] width 102 height 21
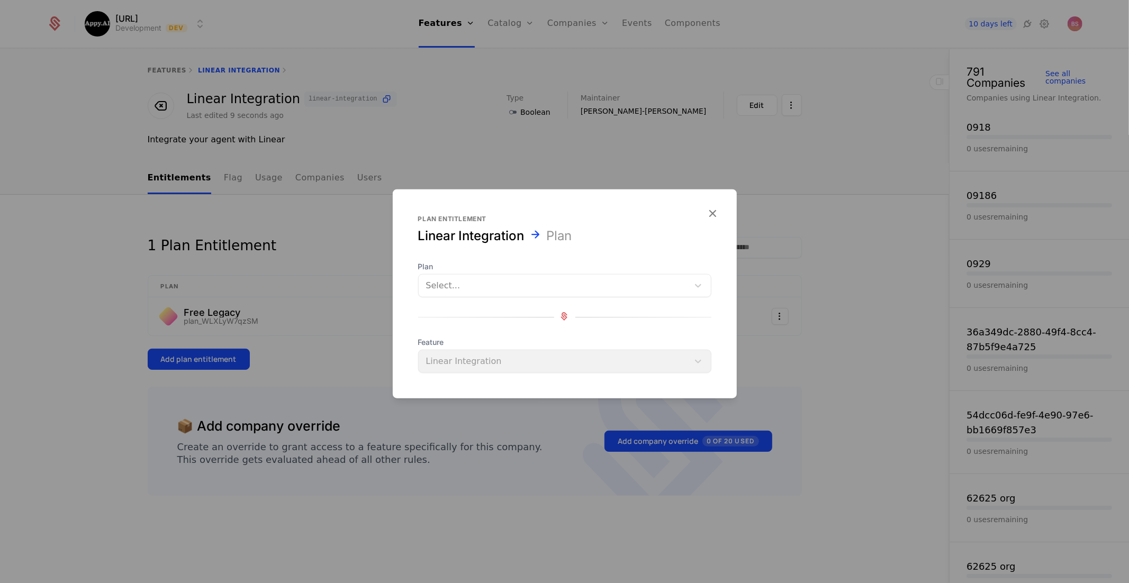
click at [521, 287] on div at bounding box center [553, 285] width 255 height 15
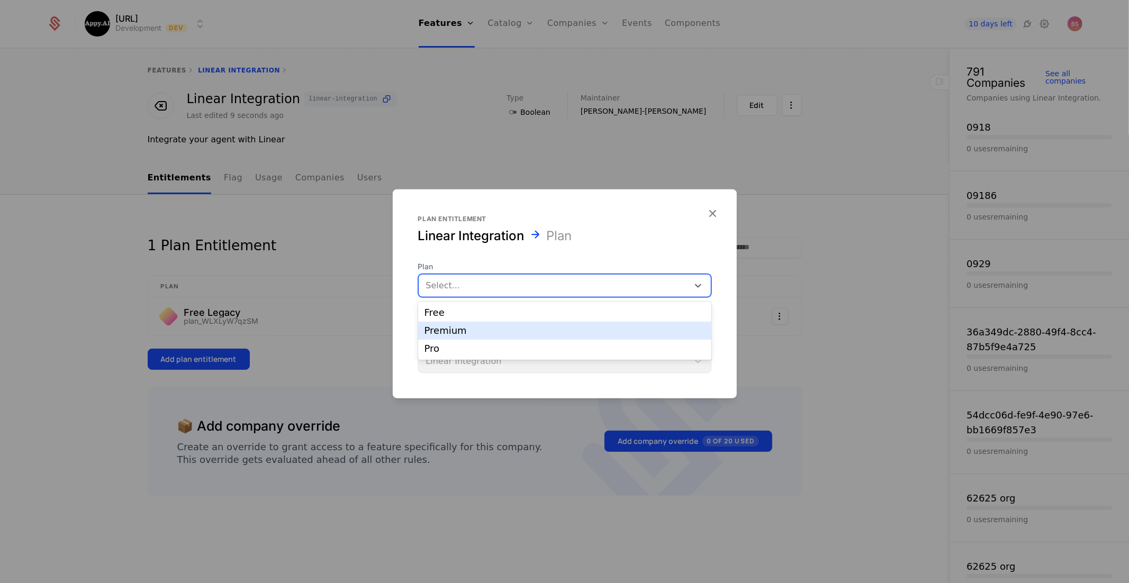
click at [487, 330] on div "Premium" at bounding box center [564, 331] width 280 height 10
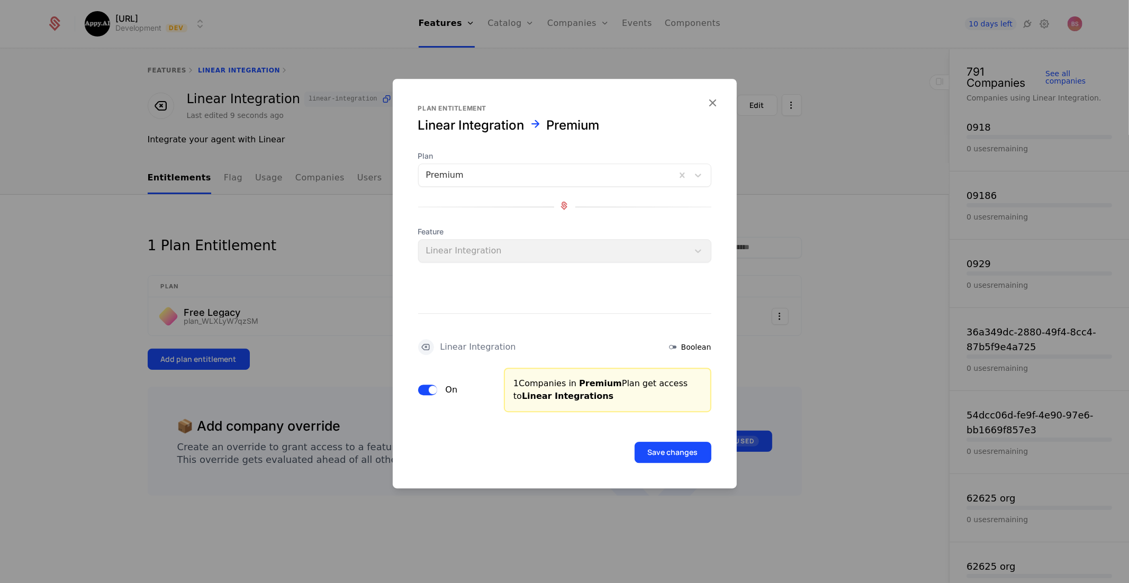
click at [670, 458] on button "Save changes" at bounding box center [672, 452] width 77 height 21
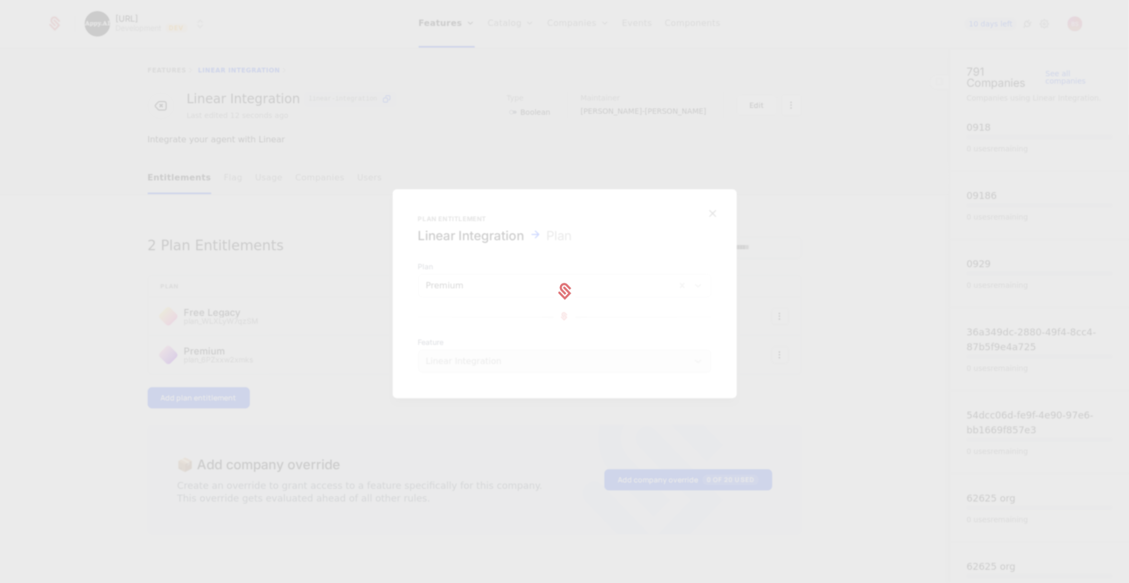
click at [217, 393] on div at bounding box center [564, 291] width 1129 height 583
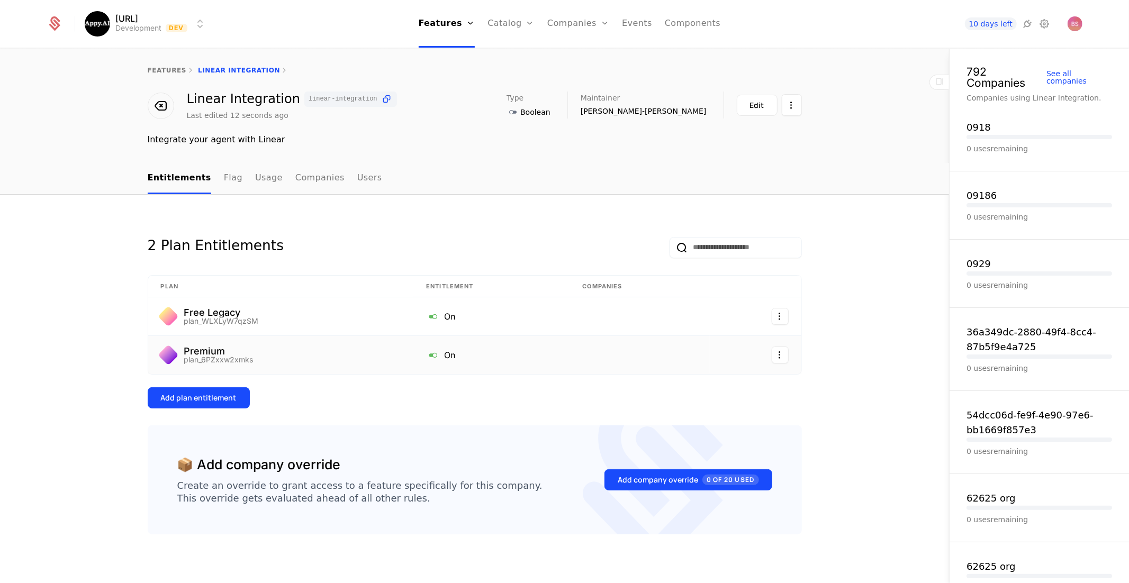
click at [263, 366] on td "Premium plan_6PZxxw2xmks" at bounding box center [281, 355] width 266 height 38
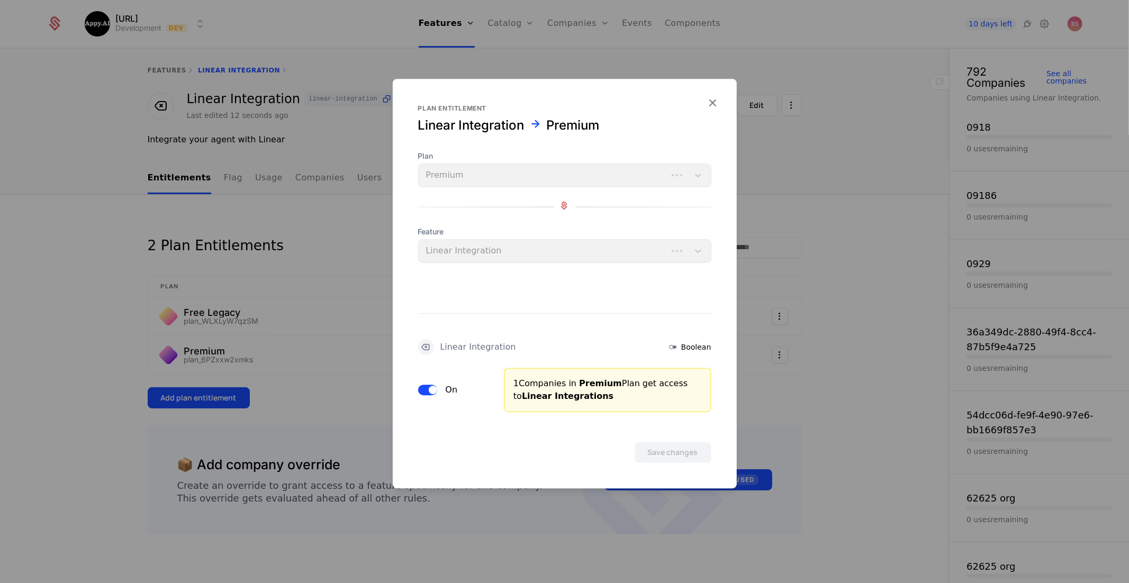
click at [228, 392] on div at bounding box center [564, 291] width 1129 height 583
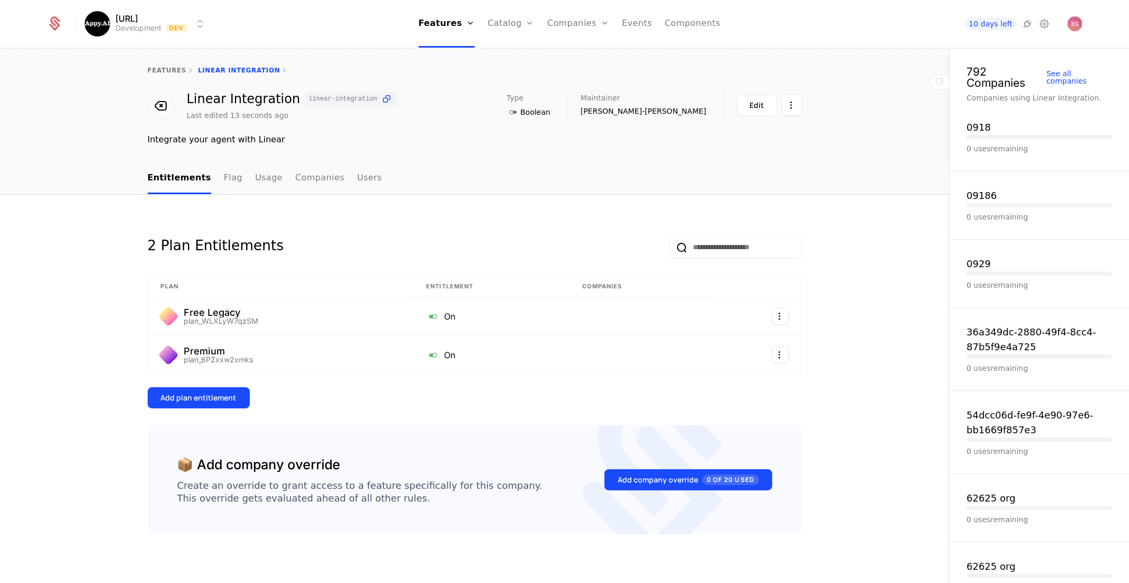
click at [225, 396] on div "Add plan entitlement" at bounding box center [199, 398] width 76 height 11
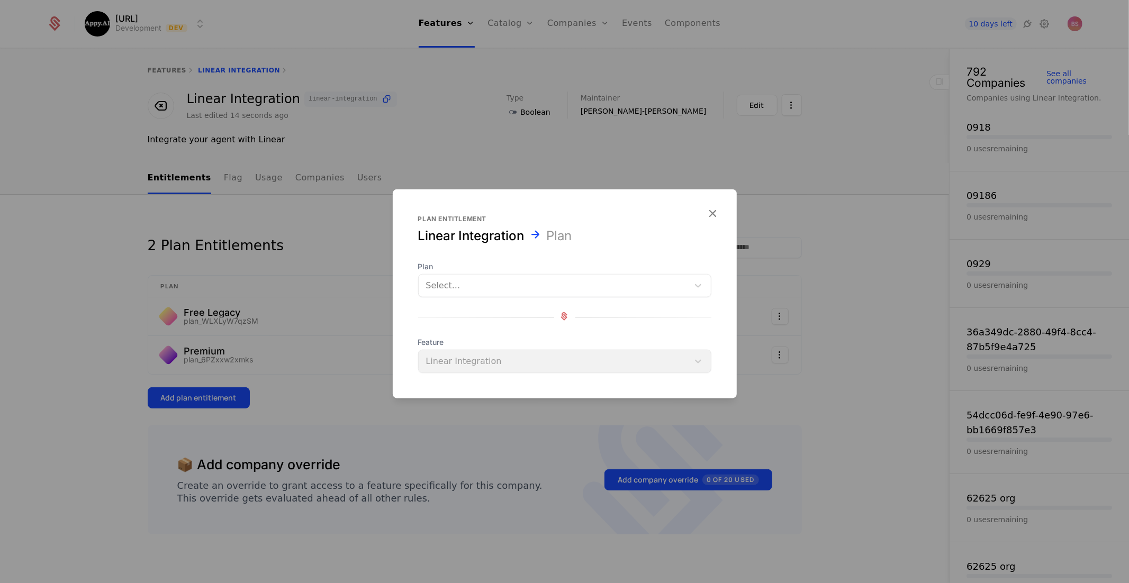
click at [480, 290] on div at bounding box center [553, 285] width 255 height 15
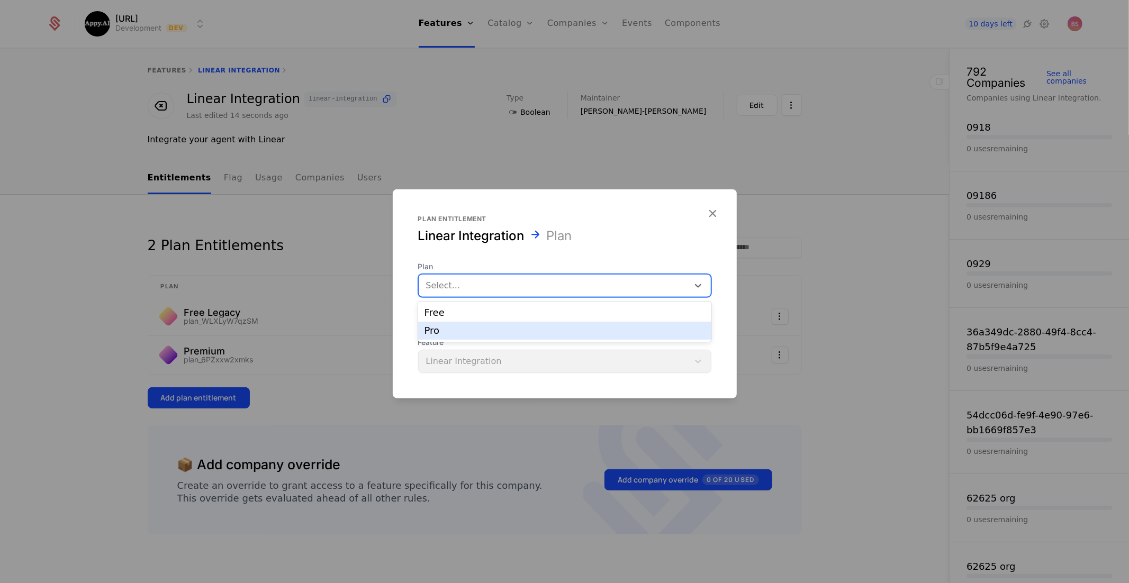
click at [470, 325] on div "Pro" at bounding box center [564, 331] width 293 height 18
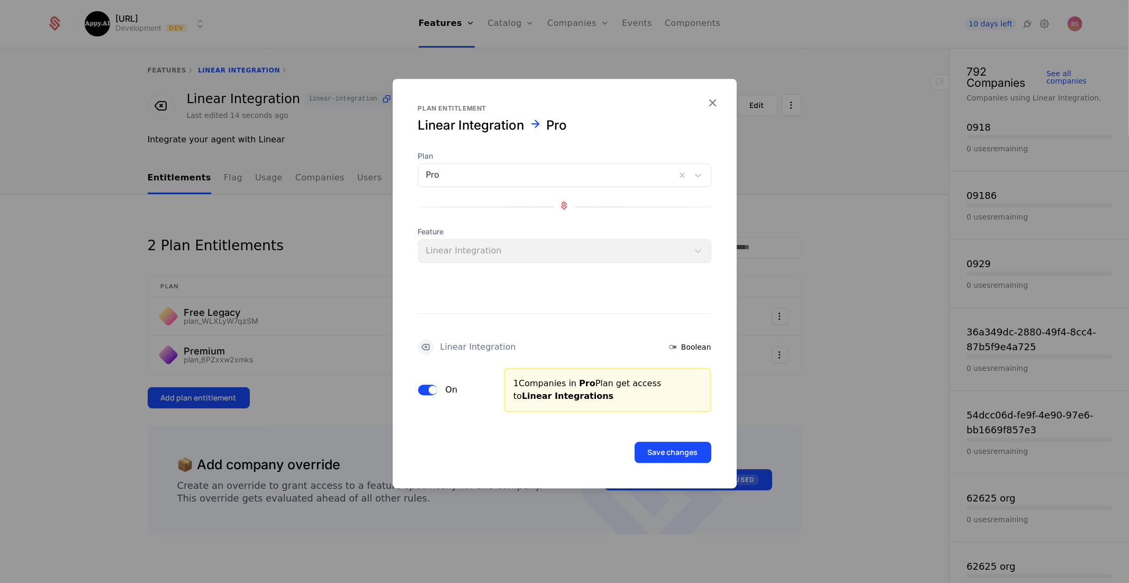
click at [666, 461] on button "Save changes" at bounding box center [672, 452] width 77 height 21
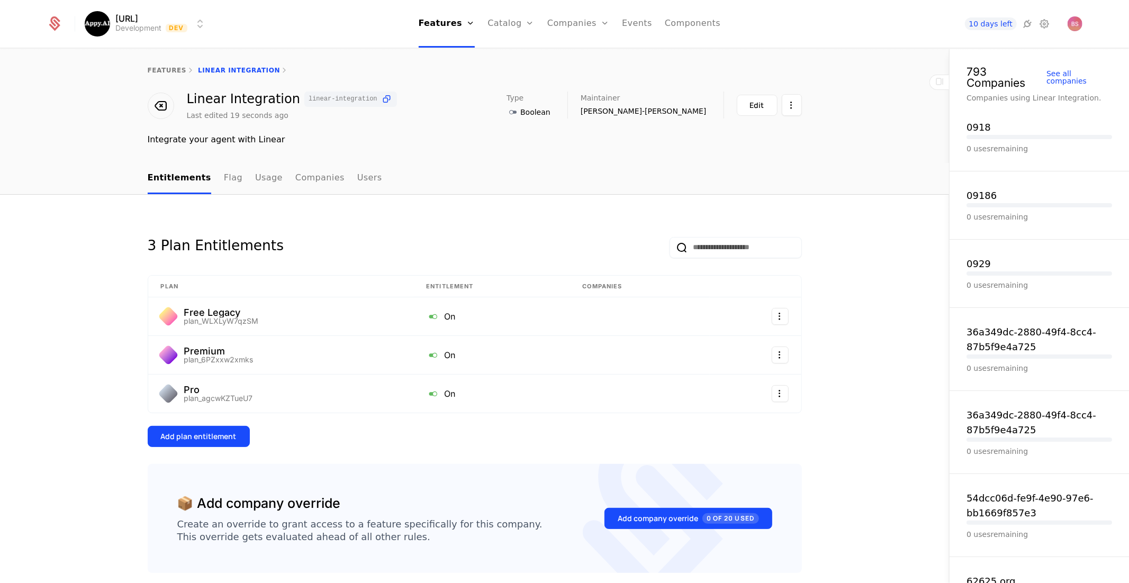
click at [237, 68] on div "features Linear Integration" at bounding box center [475, 70] width 654 height 8
click at [218, 73] on div "features Linear Integration" at bounding box center [475, 70] width 654 height 8
click at [164, 70] on link "features" at bounding box center [167, 70] width 39 height 7
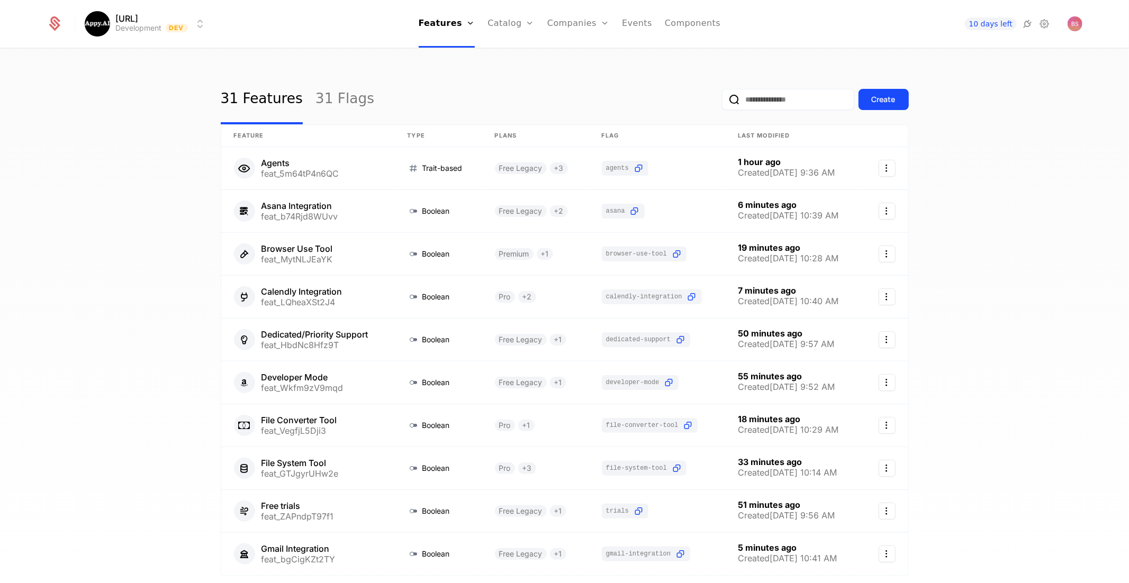
click at [879, 103] on div "Create" at bounding box center [883, 99] width 24 height 11
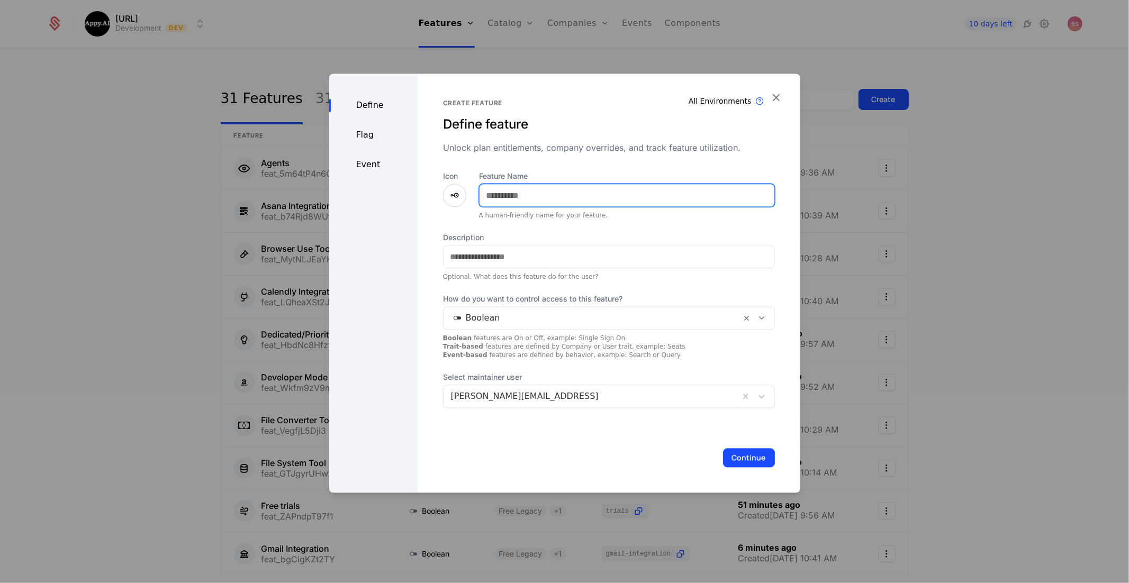
click at [552, 190] on input "Feature Name" at bounding box center [626, 195] width 295 height 22
type input "**********"
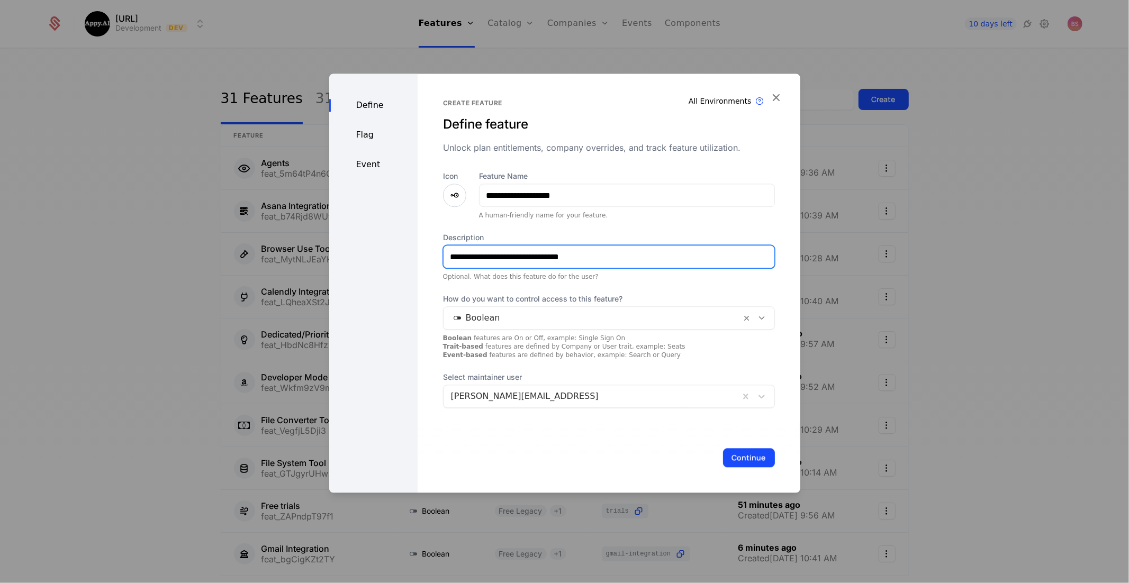
type input "**********"
click at [737, 455] on button "Continue" at bounding box center [749, 457] width 52 height 19
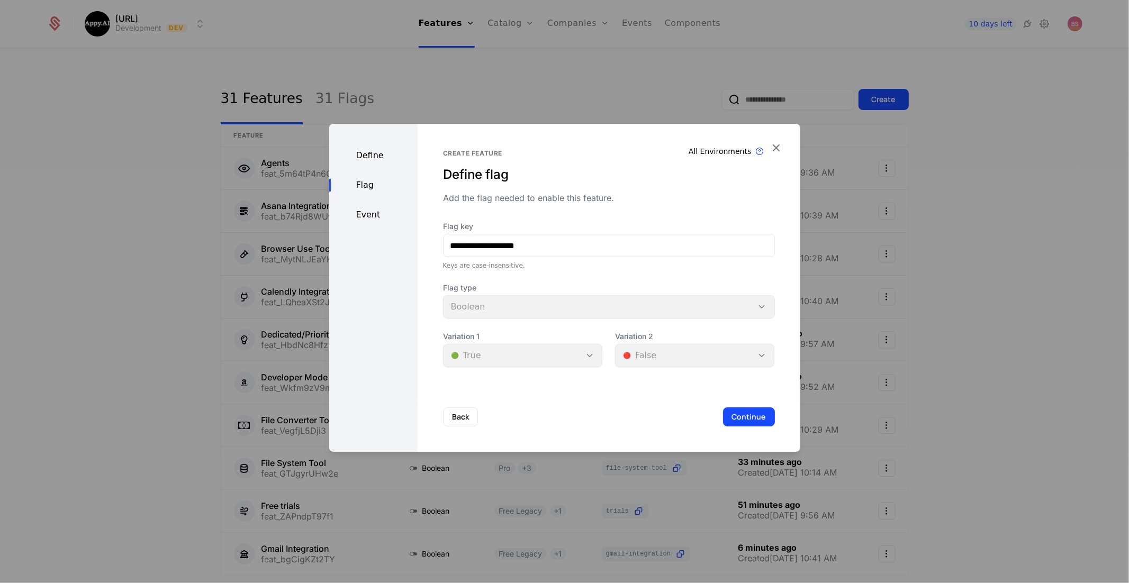
click at [749, 414] on button "Continue" at bounding box center [749, 416] width 52 height 19
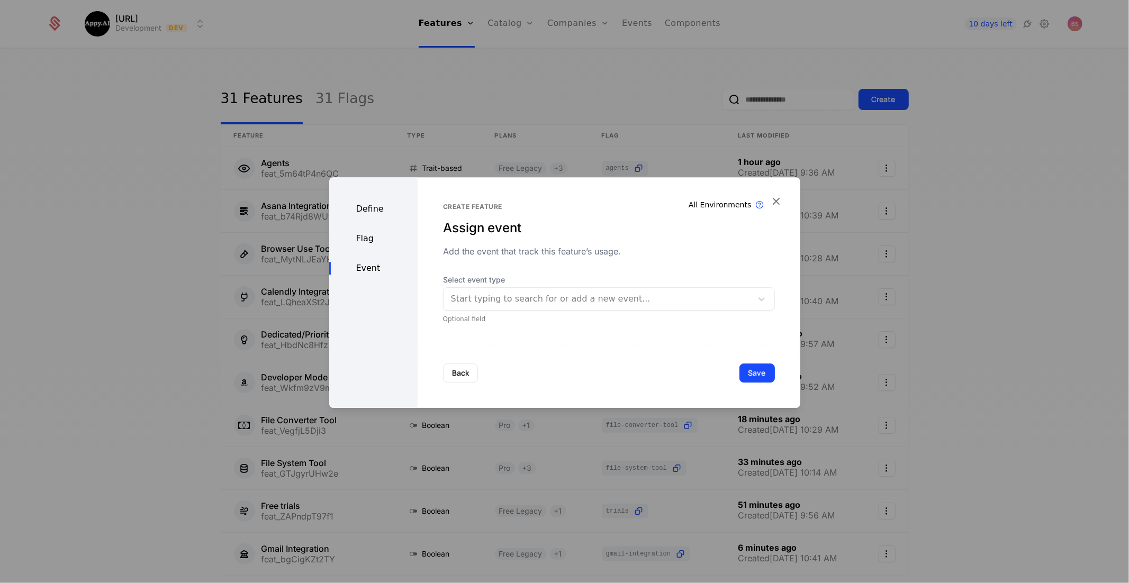
click at [752, 373] on button "Save" at bounding box center [756, 373] width 35 height 19
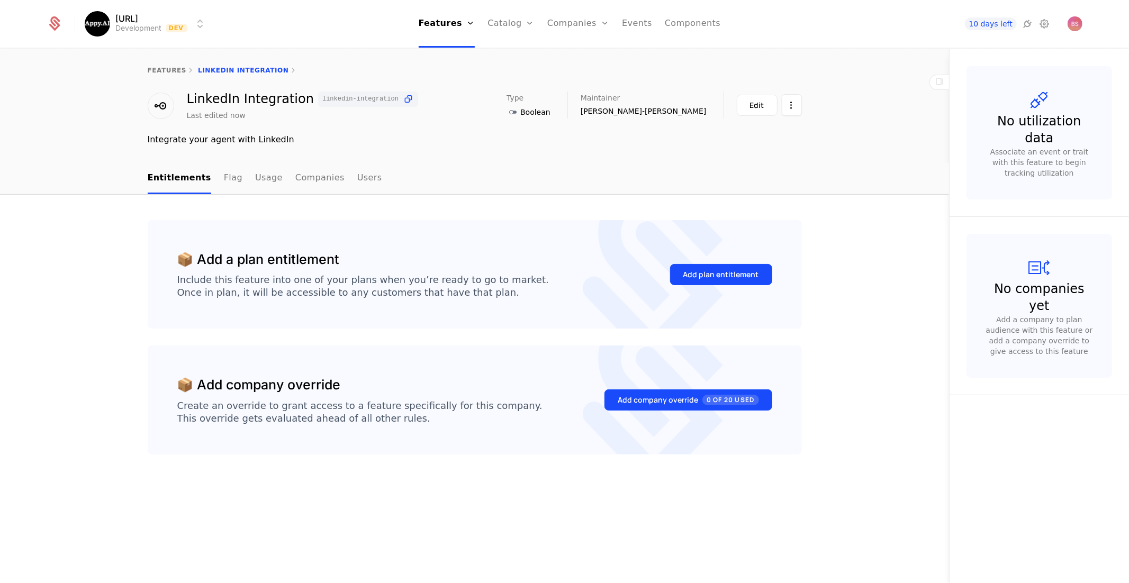
click at [731, 276] on div "Add plan entitlement" at bounding box center [721, 274] width 76 height 11
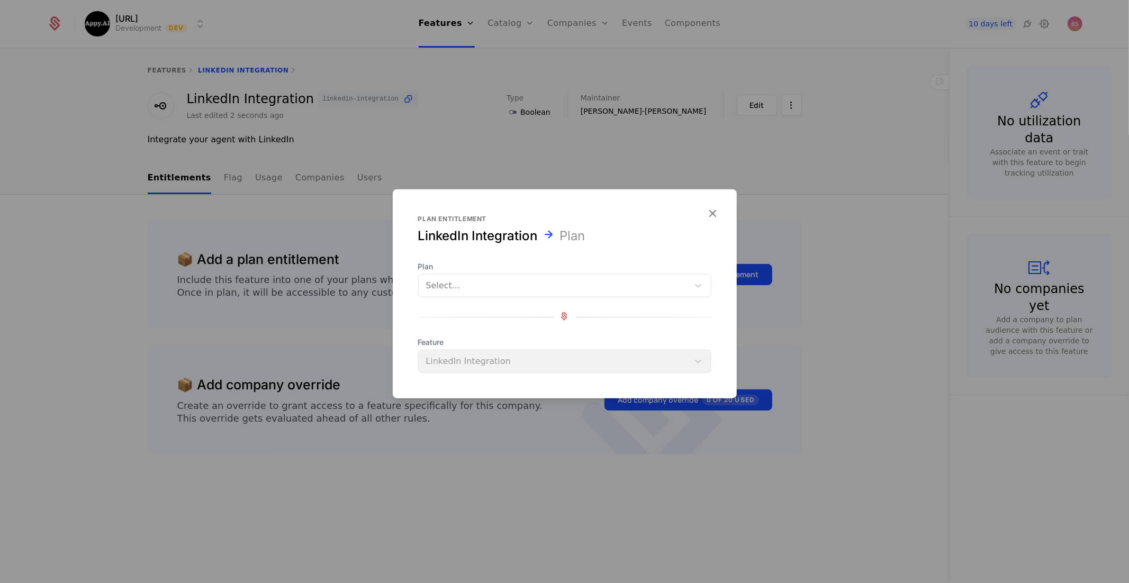
click at [585, 285] on div at bounding box center [553, 285] width 255 height 15
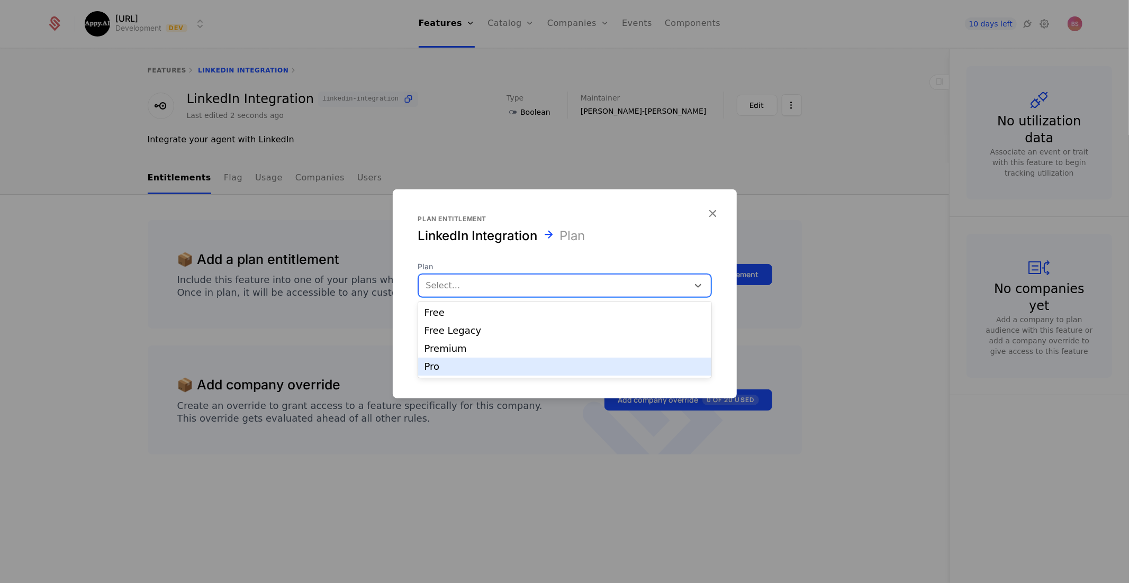
click at [529, 365] on div "Pro" at bounding box center [564, 367] width 280 height 10
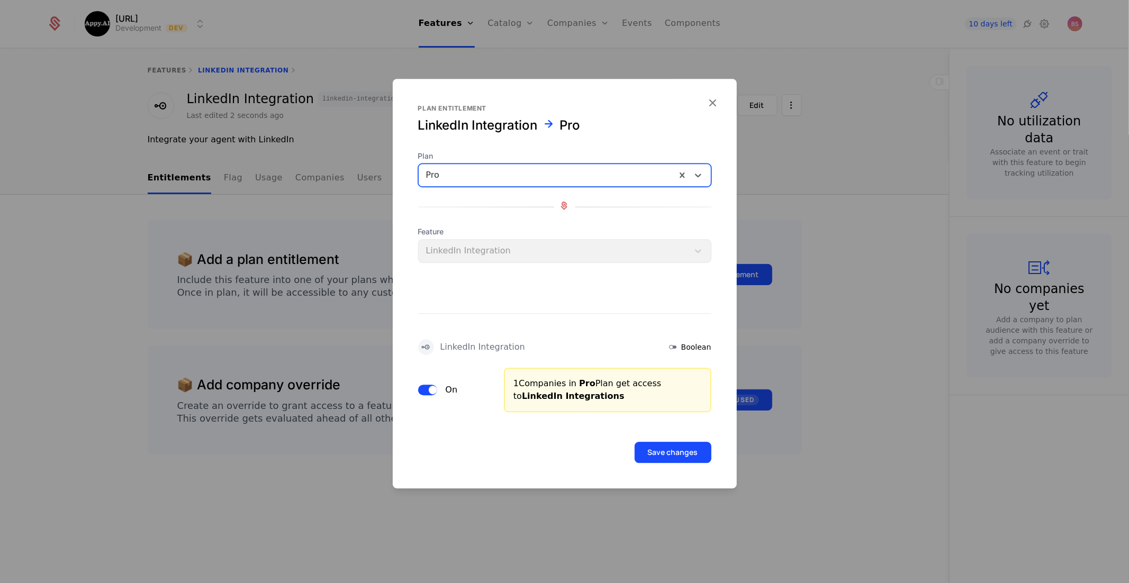
click at [670, 462] on button "Save changes" at bounding box center [672, 452] width 77 height 21
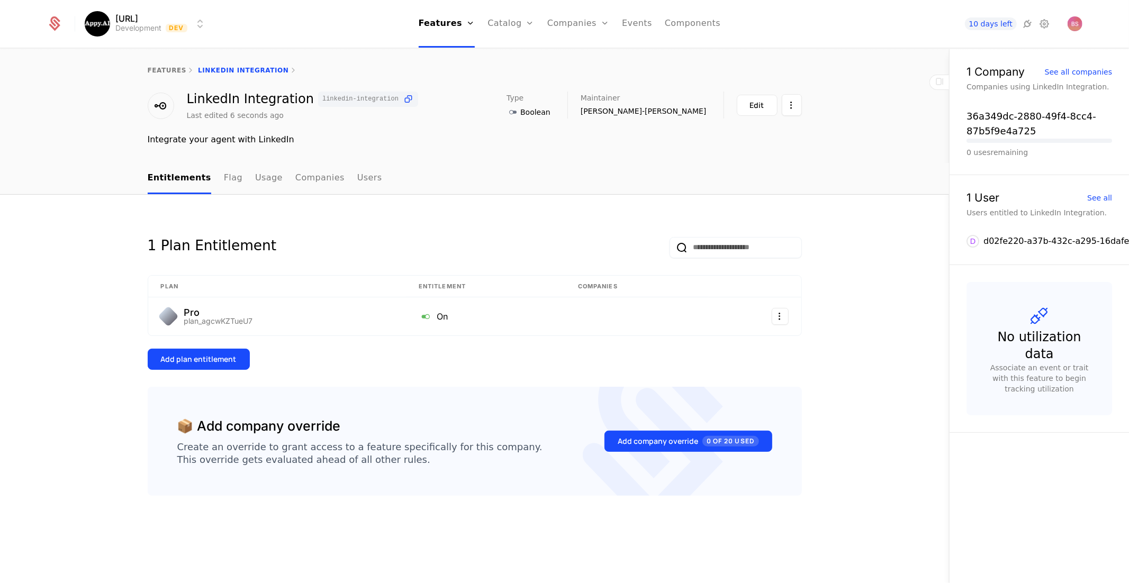
click at [238, 361] on button "Add plan entitlement" at bounding box center [199, 359] width 102 height 21
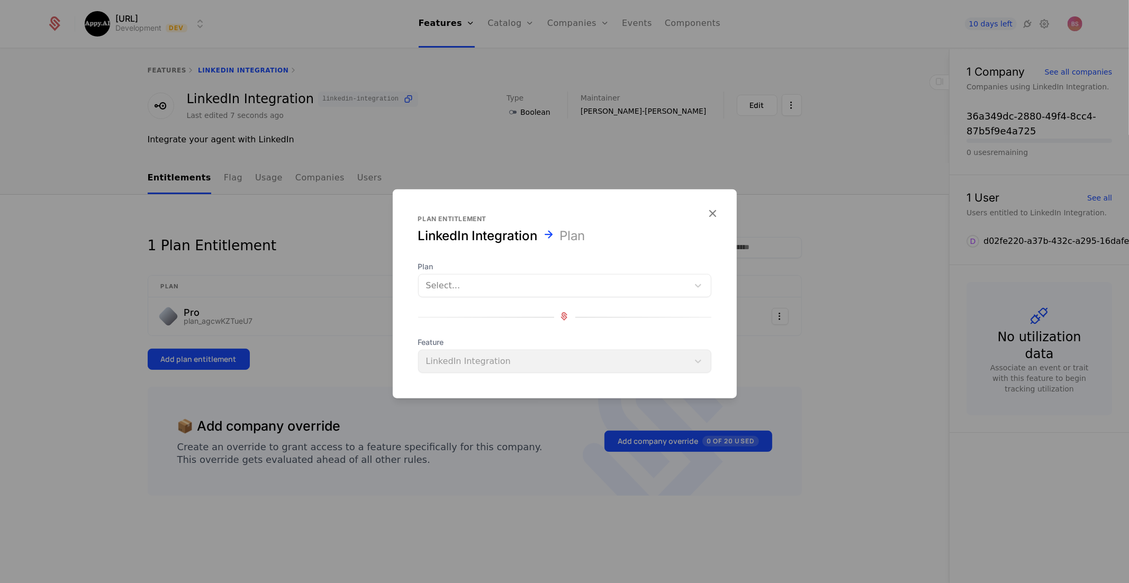
click at [543, 285] on div at bounding box center [553, 285] width 255 height 15
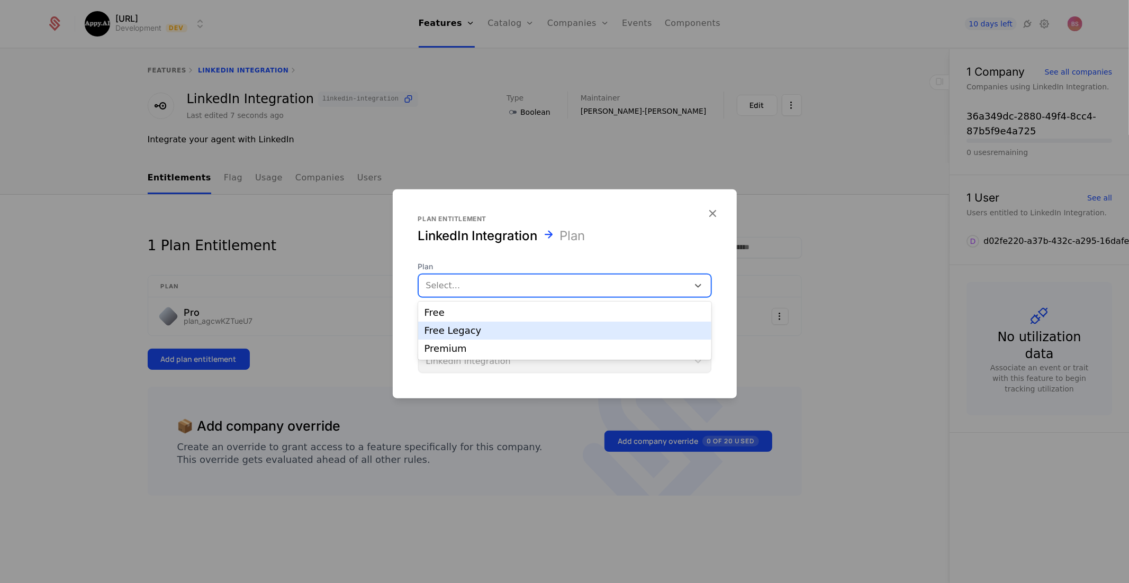
click at [496, 331] on div "Free Legacy" at bounding box center [564, 331] width 280 height 10
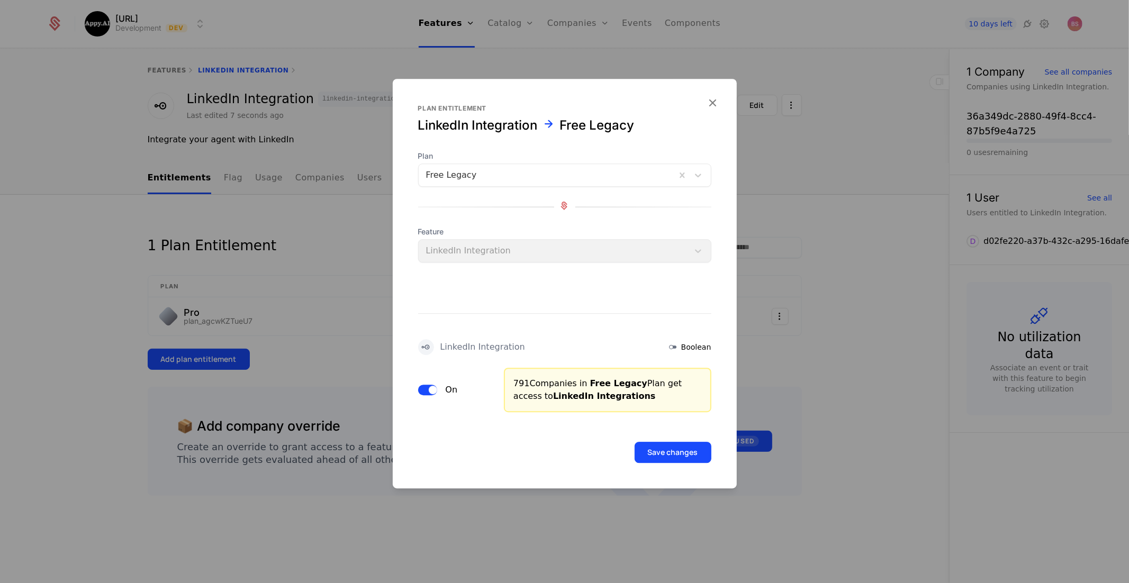
click at [654, 449] on button "Save changes" at bounding box center [672, 452] width 77 height 21
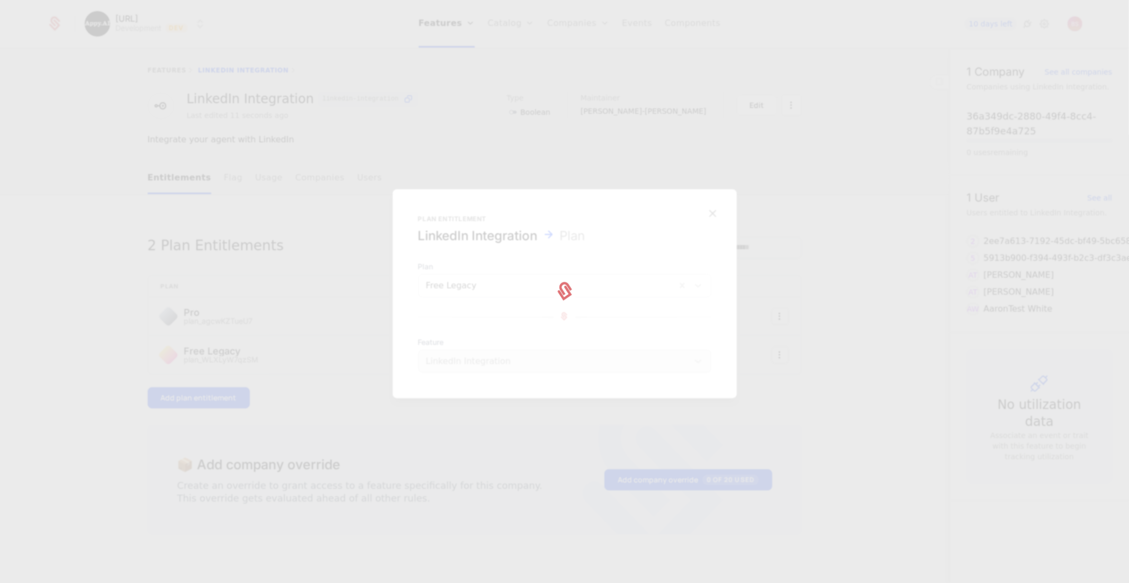
click at [195, 394] on div at bounding box center [564, 291] width 1129 height 583
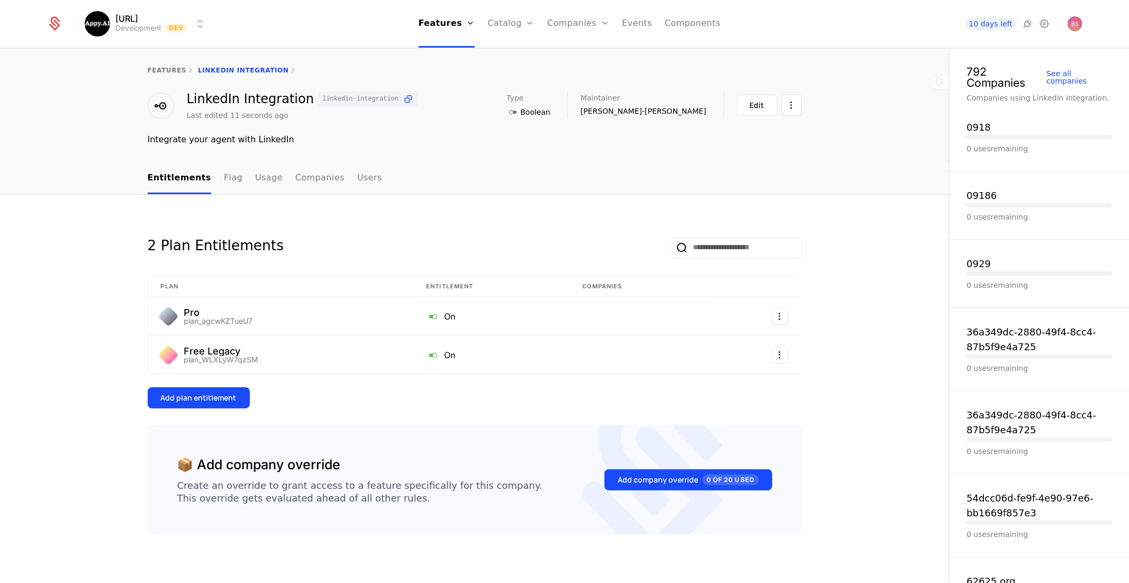
click at [190, 396] on div "Add plan entitlement" at bounding box center [199, 398] width 76 height 11
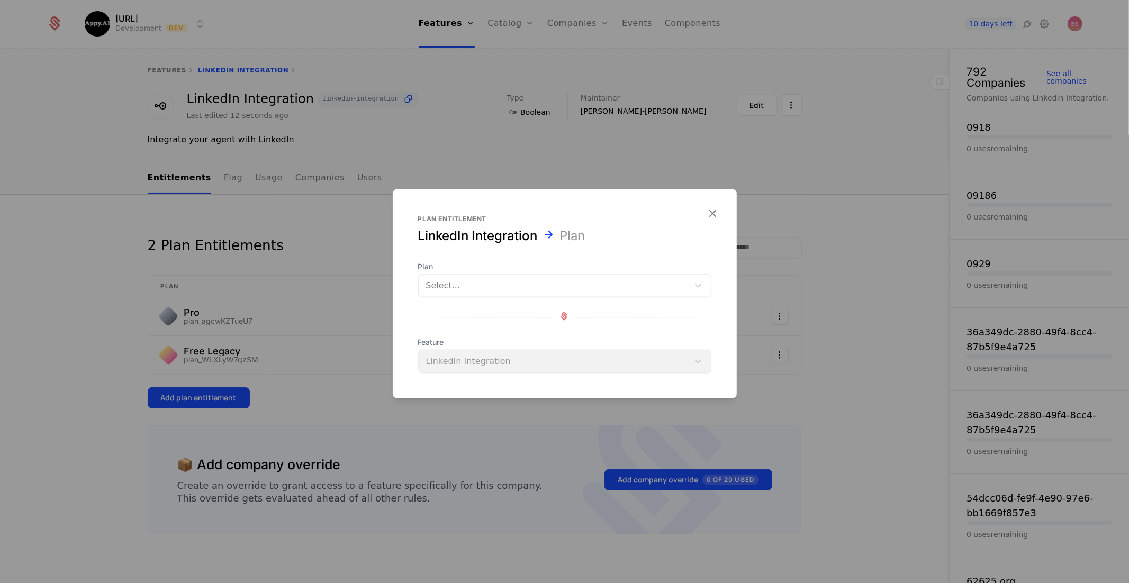
click at [486, 286] on div at bounding box center [553, 285] width 255 height 15
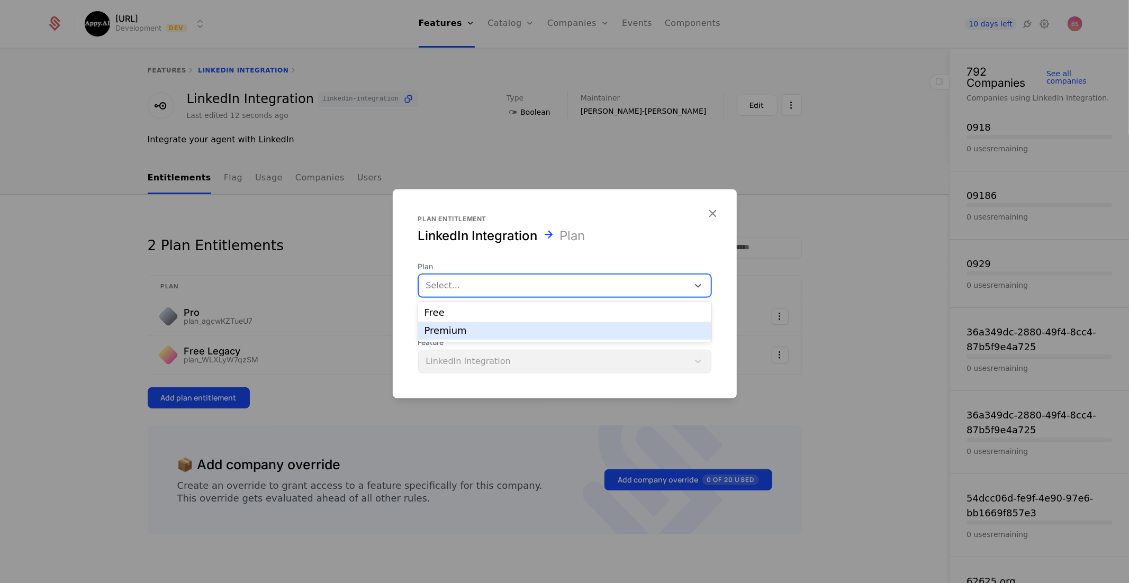
click at [464, 333] on div "Premium" at bounding box center [564, 331] width 280 height 10
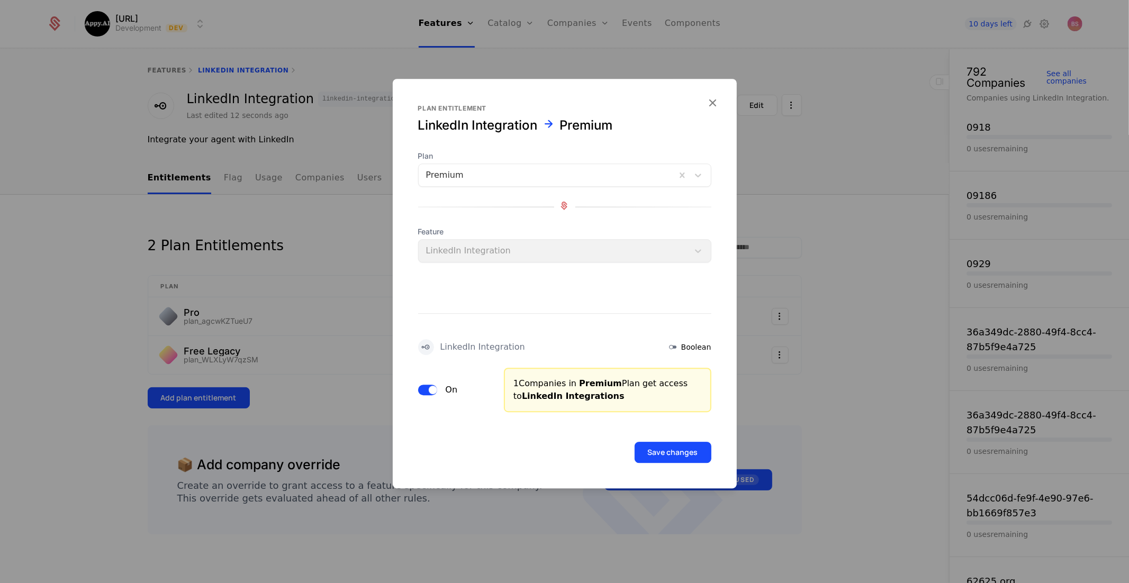
click at [664, 451] on button "Save changes" at bounding box center [672, 452] width 77 height 21
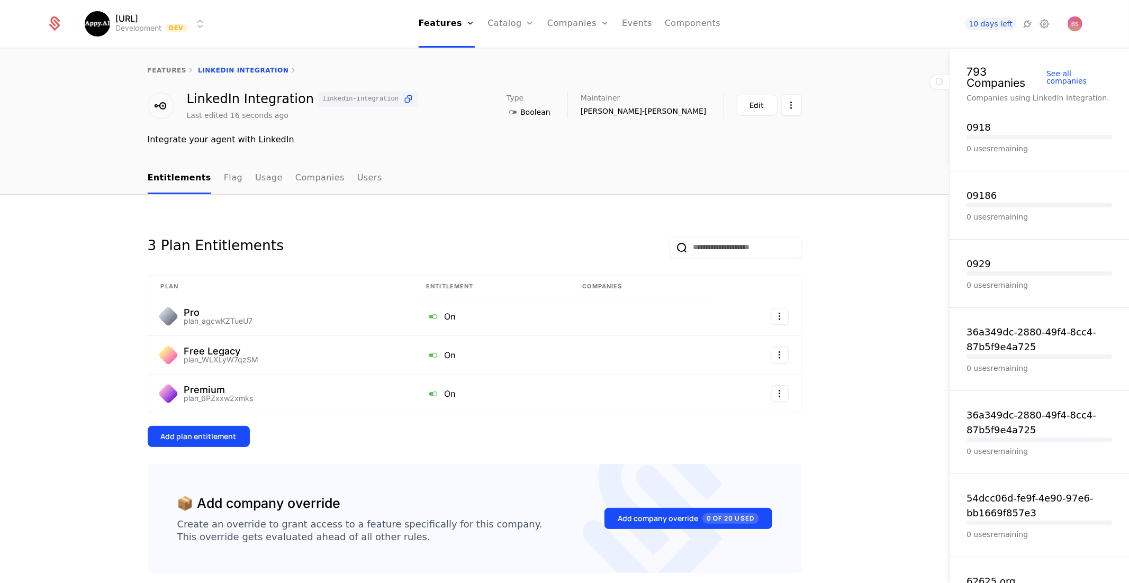
click at [228, 69] on div "features LinkedIn Integration" at bounding box center [475, 70] width 654 height 8
click at [175, 71] on link "features" at bounding box center [167, 70] width 39 height 7
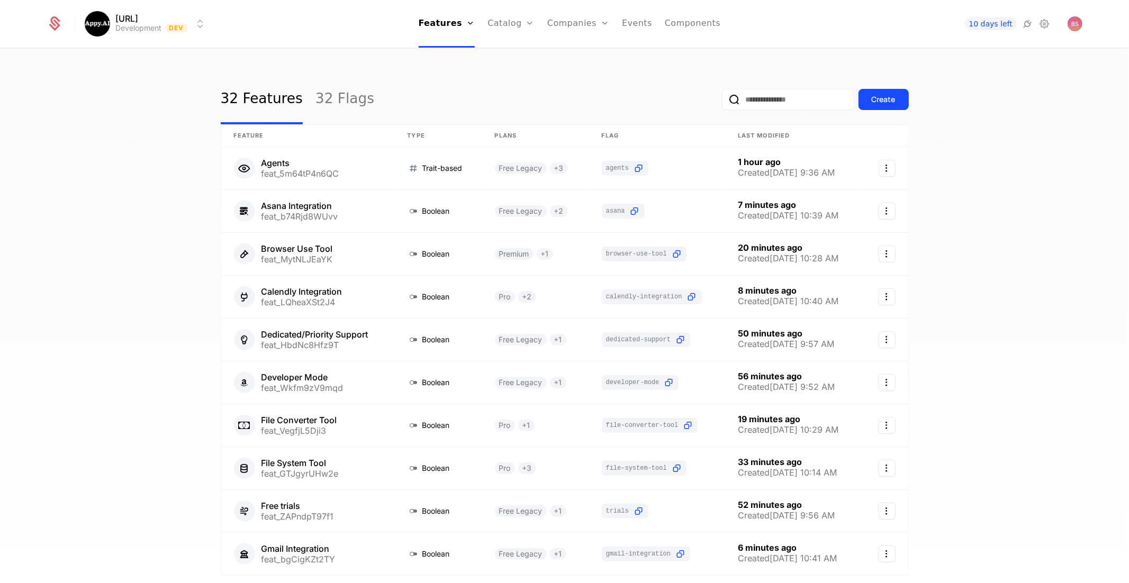
click at [879, 99] on div "Create" at bounding box center [883, 99] width 24 height 11
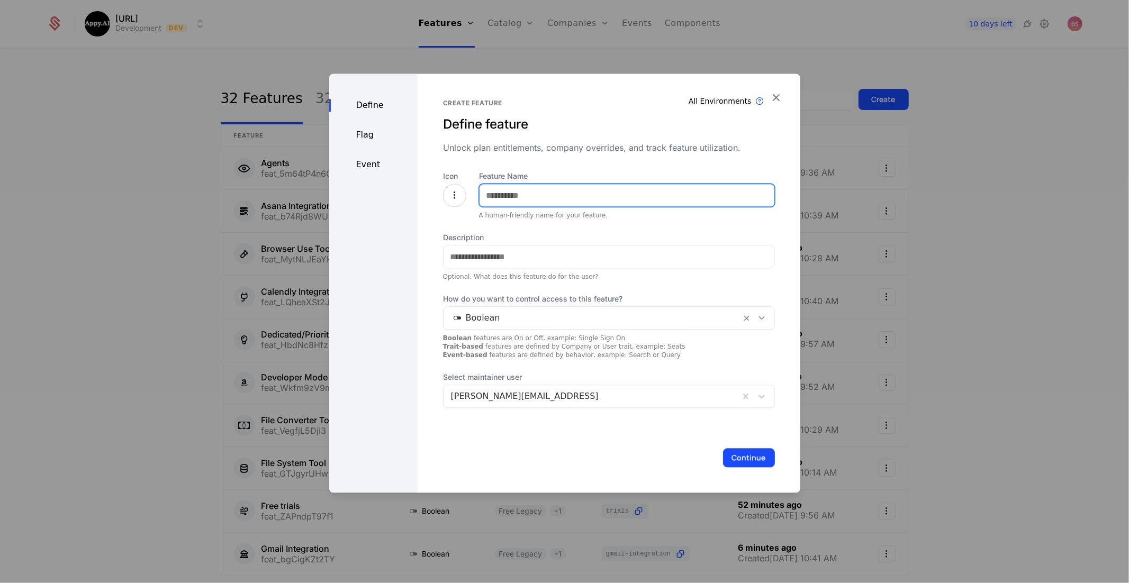
click at [539, 192] on input "Feature Name" at bounding box center [626, 195] width 295 height 22
type input "**********"
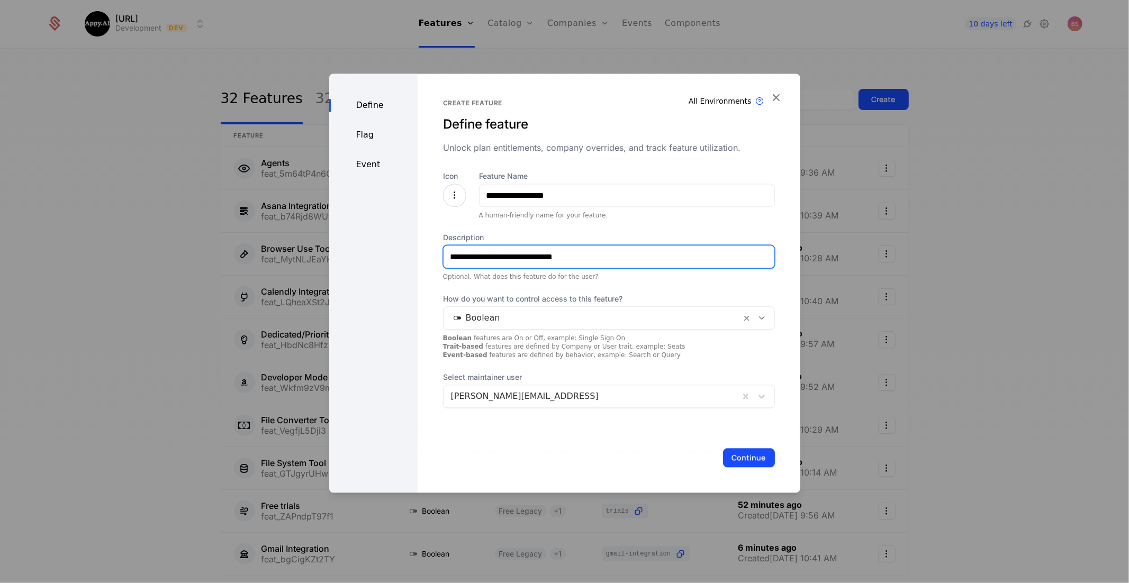
type input "**********"
click at [754, 450] on button "Continue" at bounding box center [749, 457] width 52 height 19
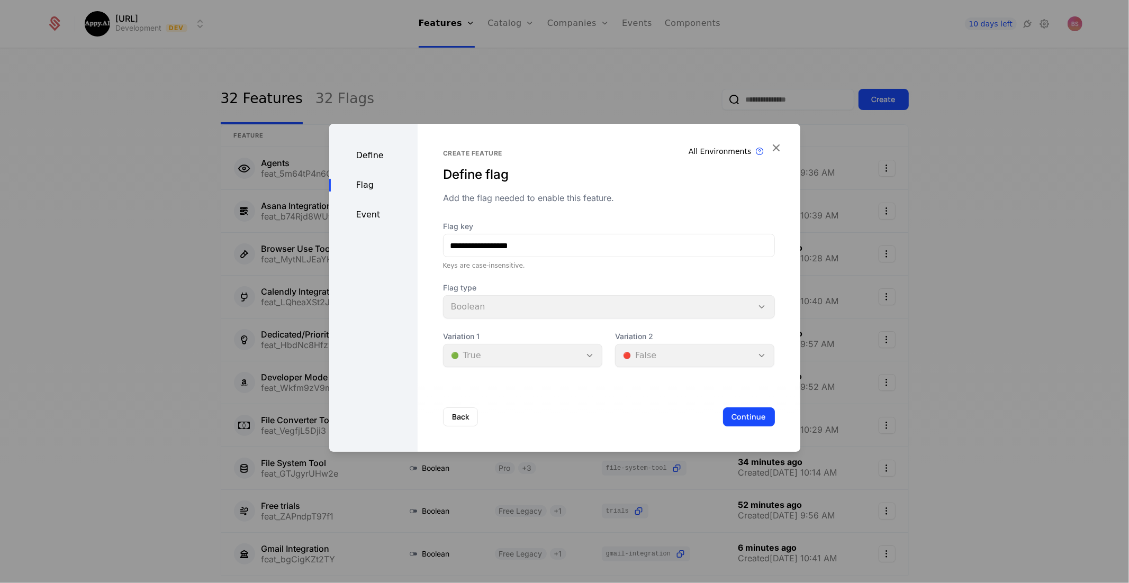
click at [745, 418] on button "Continue" at bounding box center [749, 416] width 52 height 19
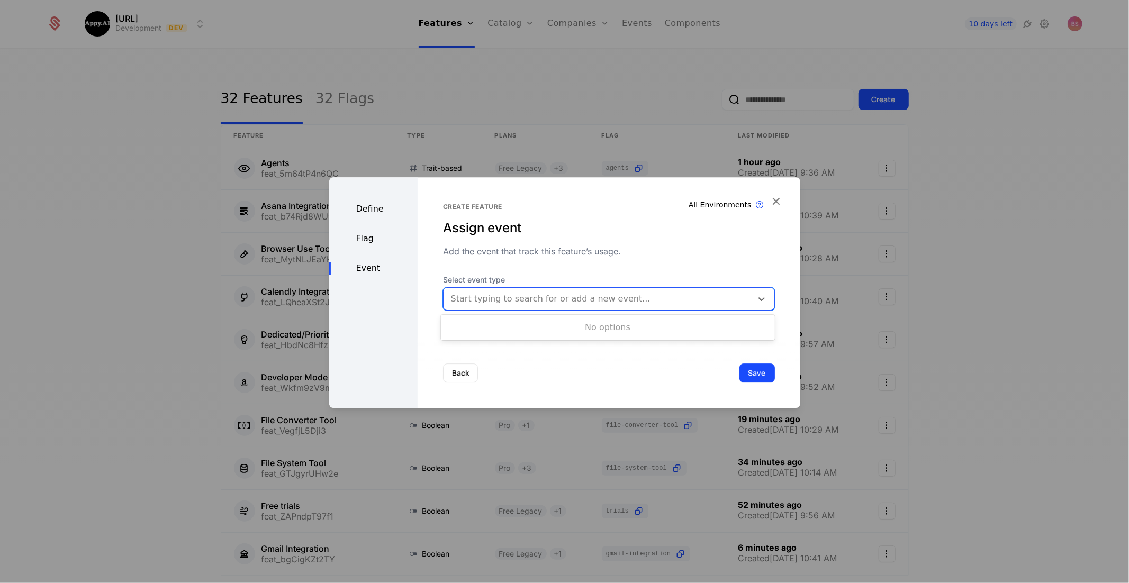
click at [502, 298] on div at bounding box center [598, 299] width 294 height 15
click at [753, 372] on button "Save" at bounding box center [756, 373] width 35 height 19
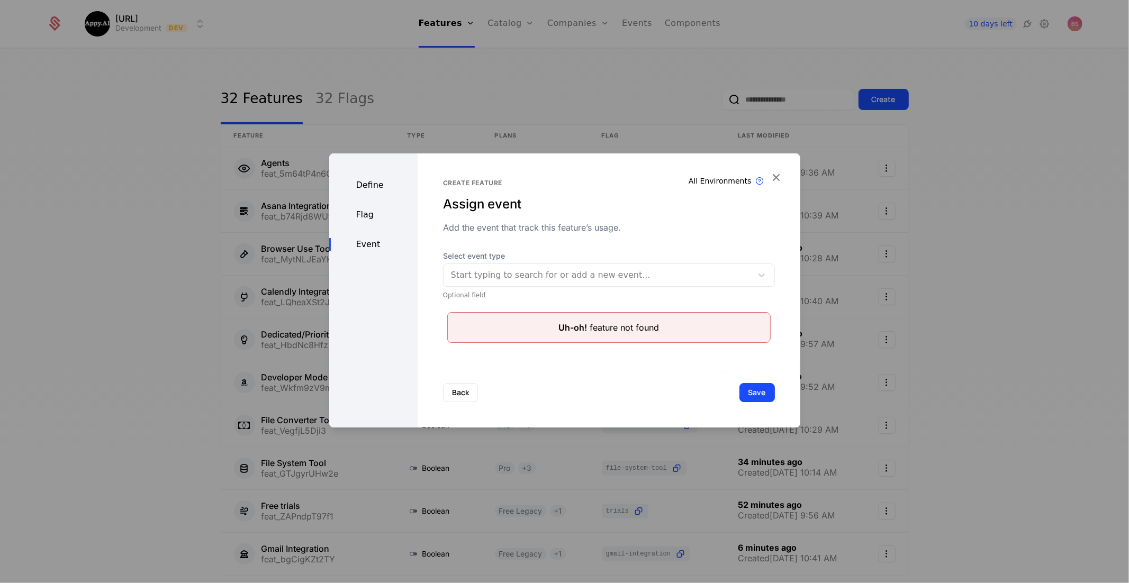
click at [388, 215] on div "Flag" at bounding box center [373, 214] width 88 height 13
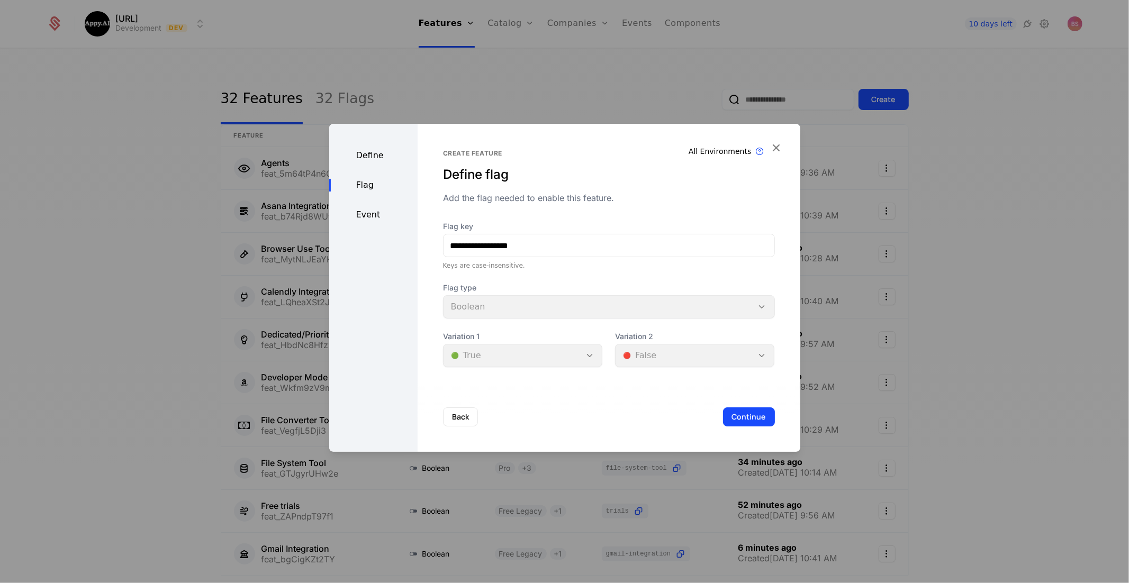
click at [378, 175] on div "Define Flag Event" at bounding box center [373, 288] width 88 height 328
click at [380, 158] on div "Define" at bounding box center [373, 155] width 88 height 13
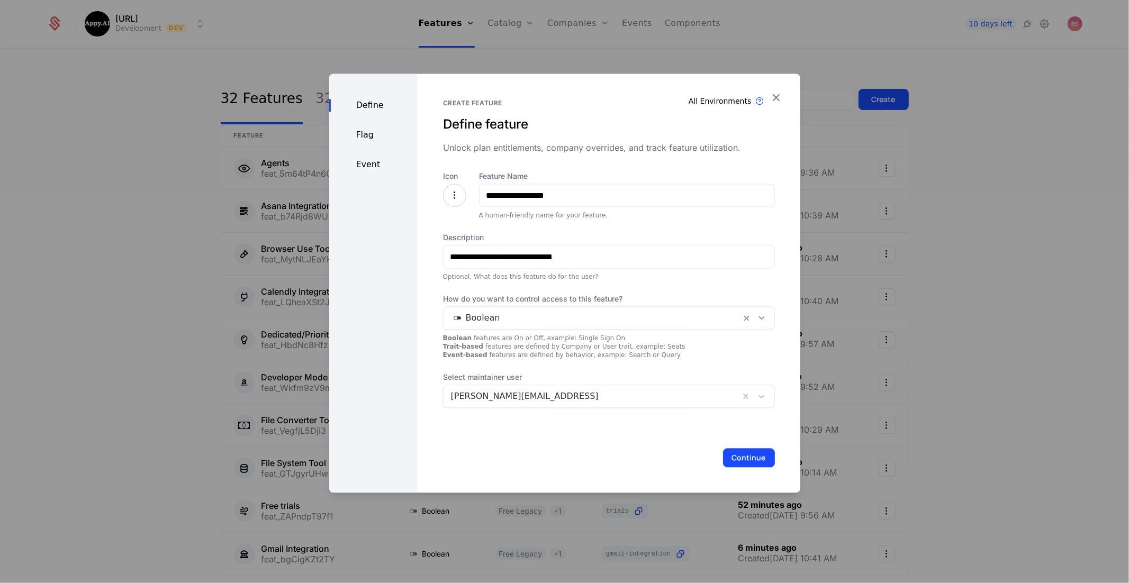
click at [750, 455] on button "Continue" at bounding box center [749, 457] width 52 height 19
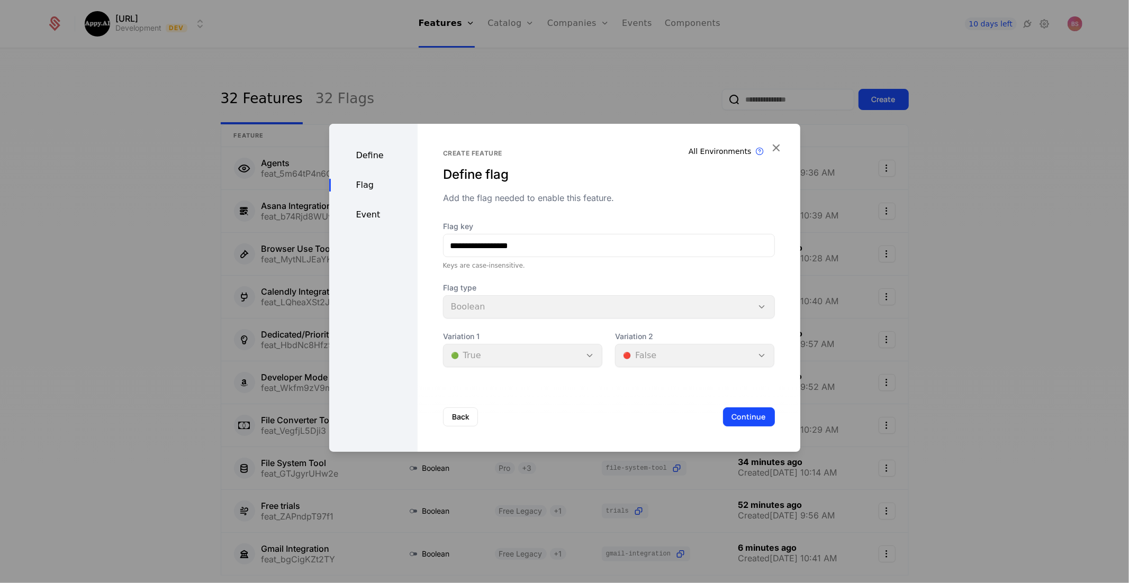
click at [755, 418] on button "Continue" at bounding box center [749, 416] width 52 height 19
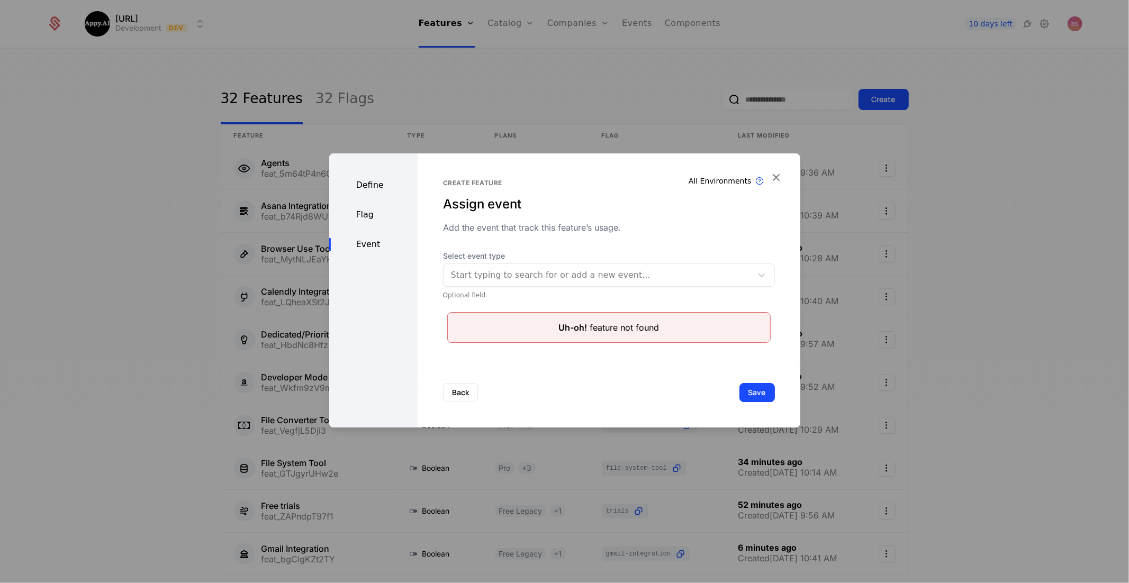
click at [748, 390] on button "Save" at bounding box center [756, 392] width 35 height 19
click at [775, 176] on icon "button" at bounding box center [776, 177] width 14 height 14
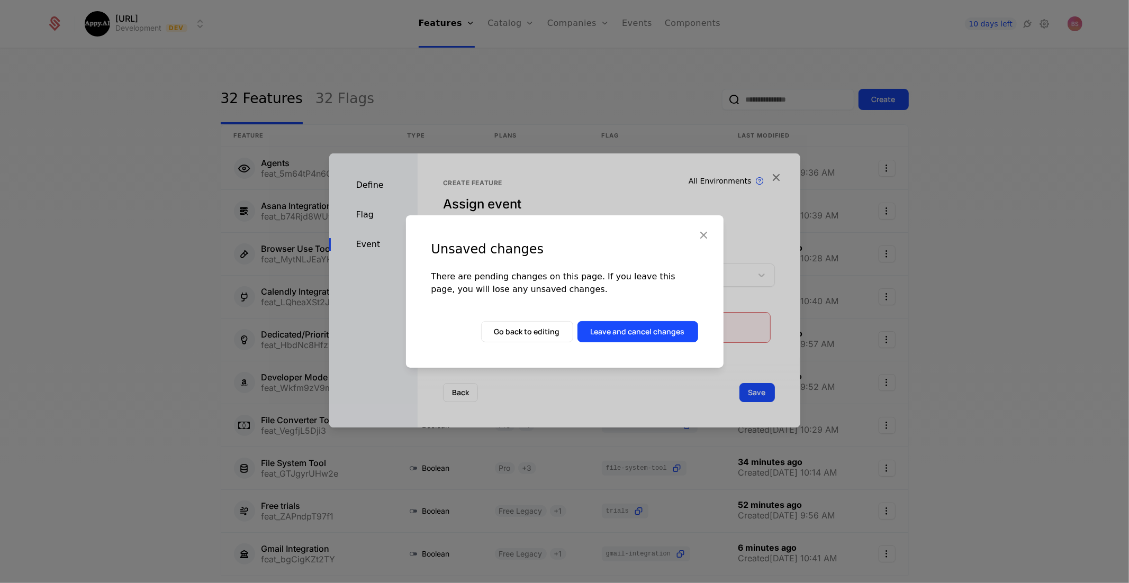
click at [618, 337] on button "Leave and cancel changes" at bounding box center [637, 331] width 121 height 21
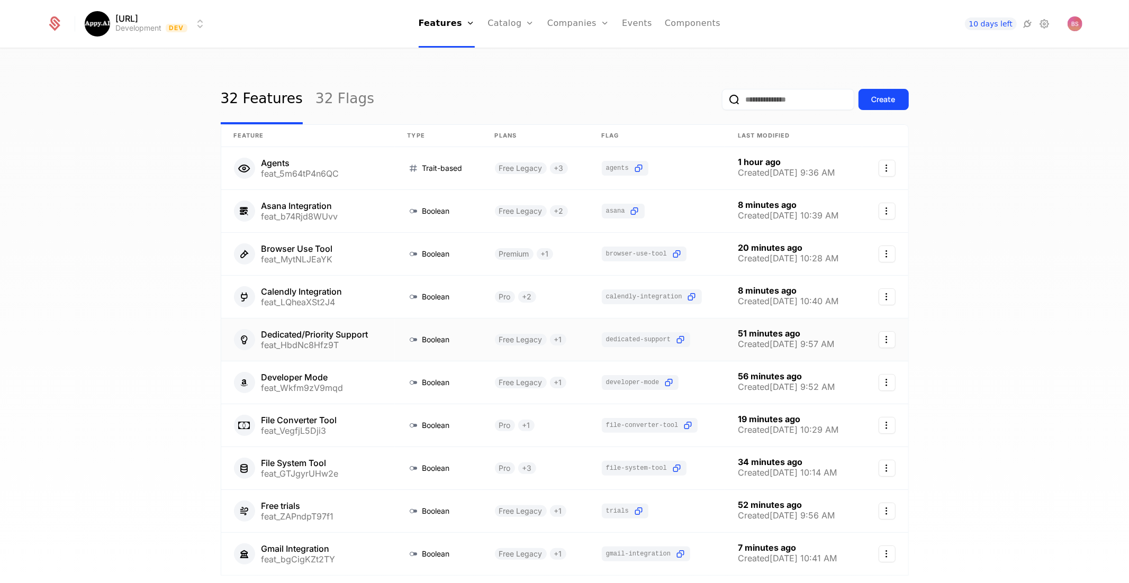
scroll to position [78, 0]
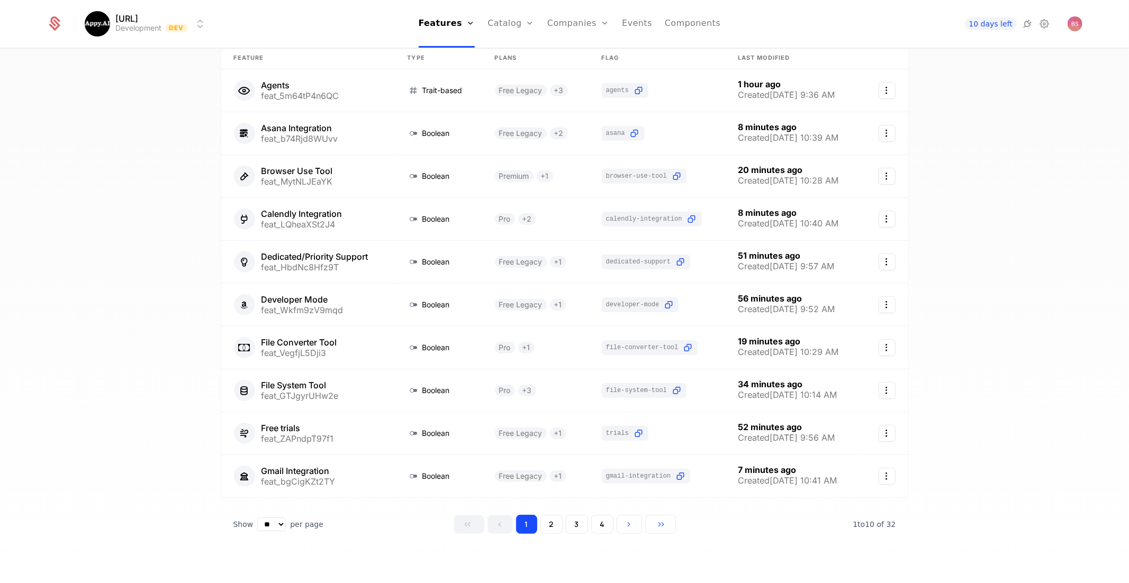
click at [552, 518] on button "2" at bounding box center [551, 524] width 22 height 19
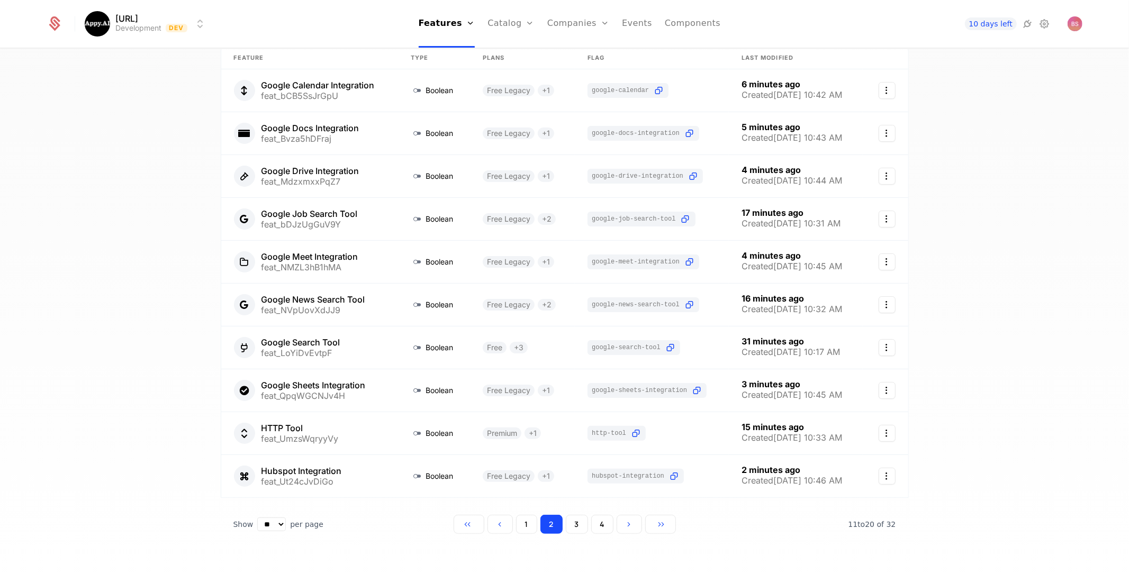
click at [576, 521] on button "3" at bounding box center [577, 524] width 22 height 19
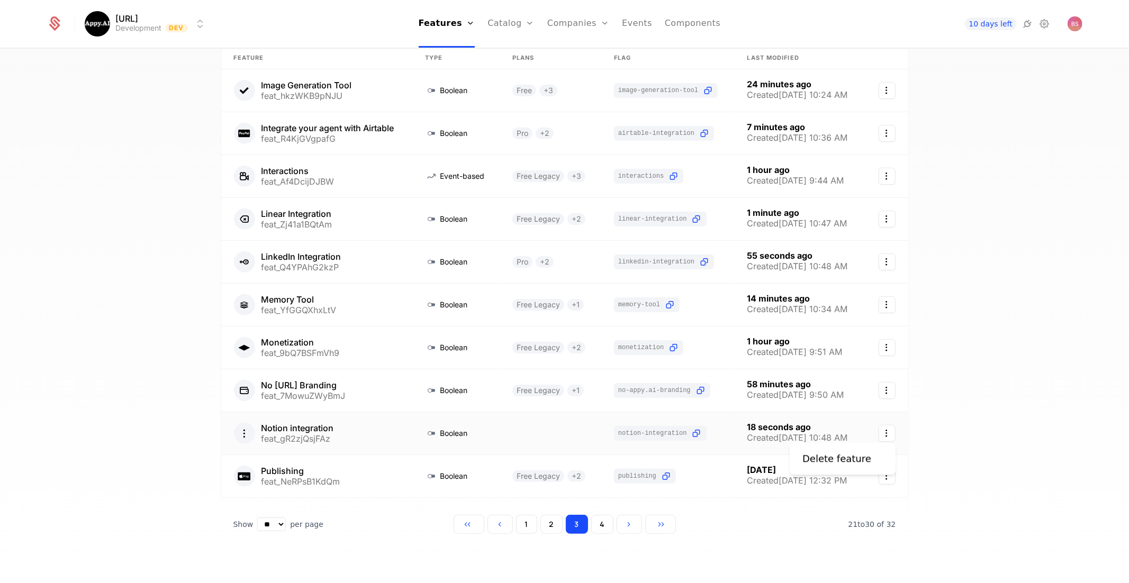
click at [887, 430] on icon "Select action" at bounding box center [886, 433] width 17 height 17
click at [508, 428] on html "Appy.AI Development Dev Features Features Flags Catalog Plans Add Ons Credits C…" at bounding box center [564, 291] width 1129 height 583
click at [508, 428] on link at bounding box center [550, 433] width 102 height 42
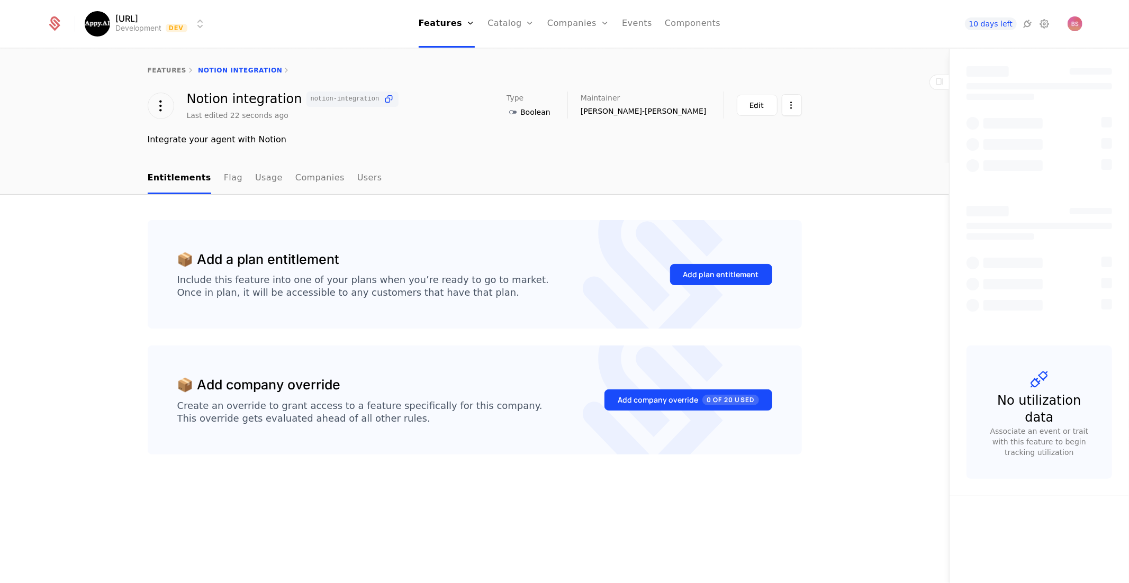
click at [716, 277] on div "Add plan entitlement" at bounding box center [721, 274] width 76 height 11
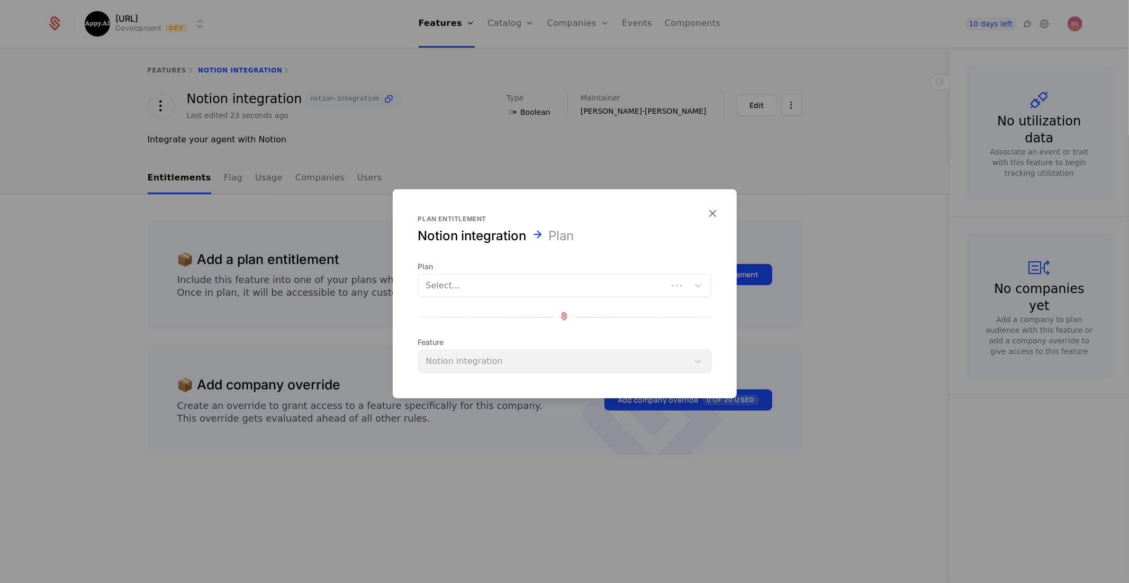
click at [543, 284] on div at bounding box center [543, 285] width 234 height 15
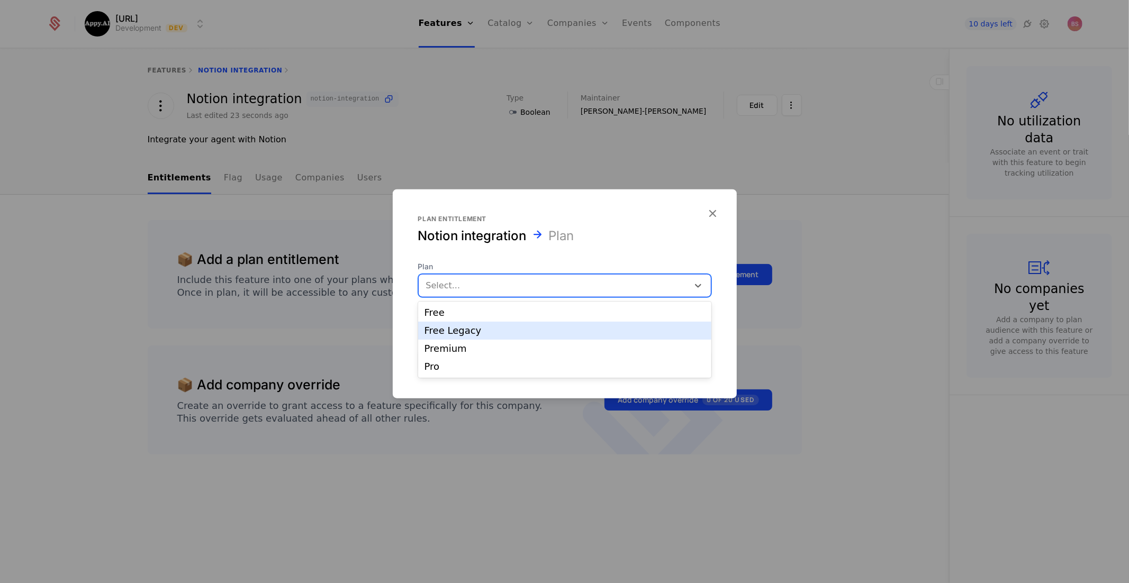
click at [501, 325] on div "Free Legacy" at bounding box center [564, 331] width 293 height 18
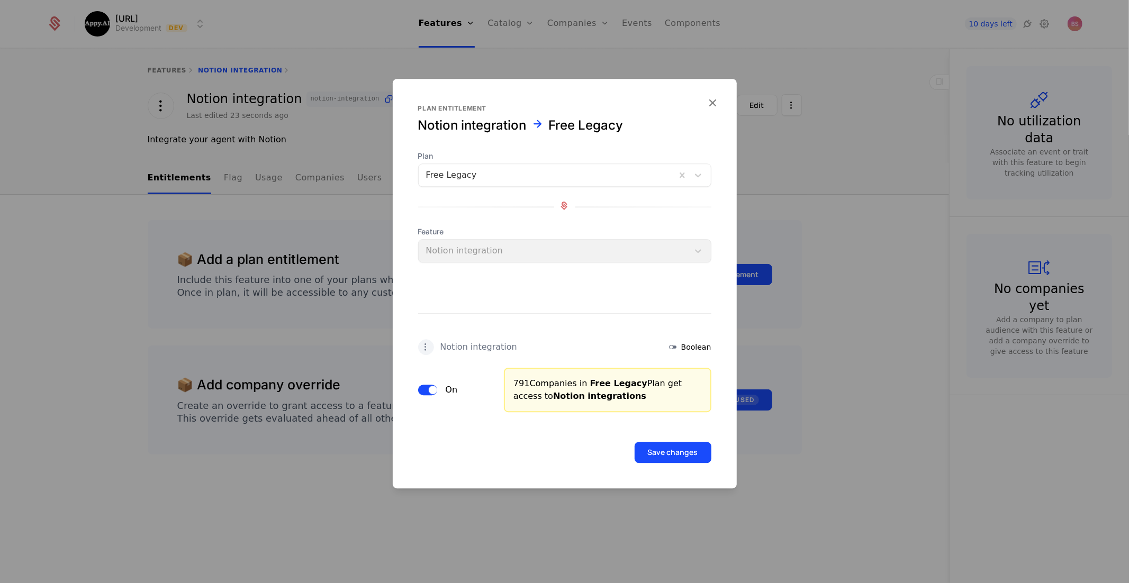
click at [645, 444] on button "Save changes" at bounding box center [672, 452] width 77 height 21
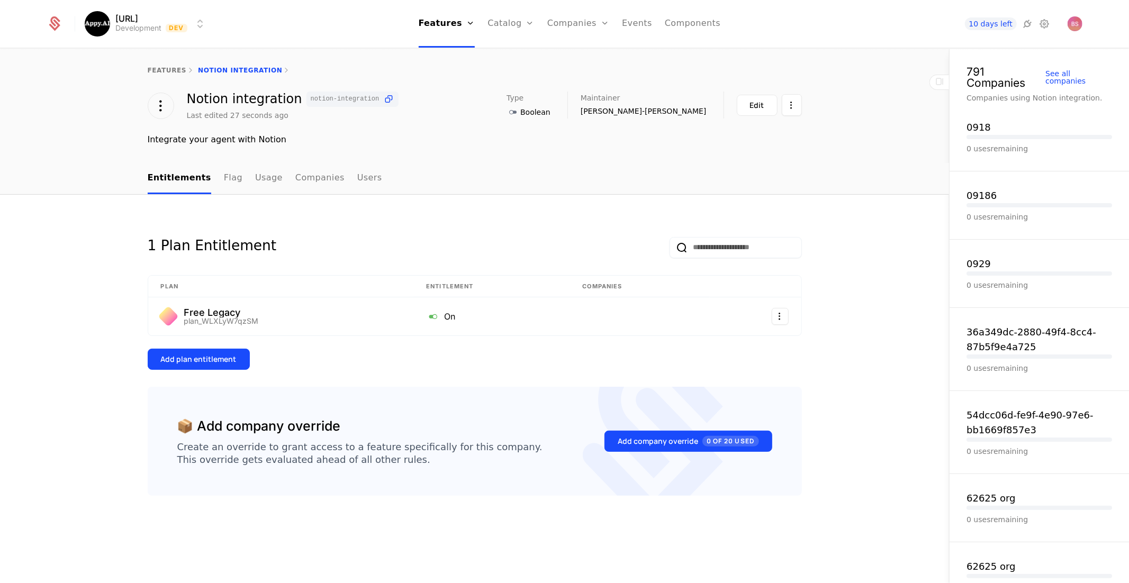
click at [228, 360] on div "Add plan entitlement" at bounding box center [199, 359] width 76 height 11
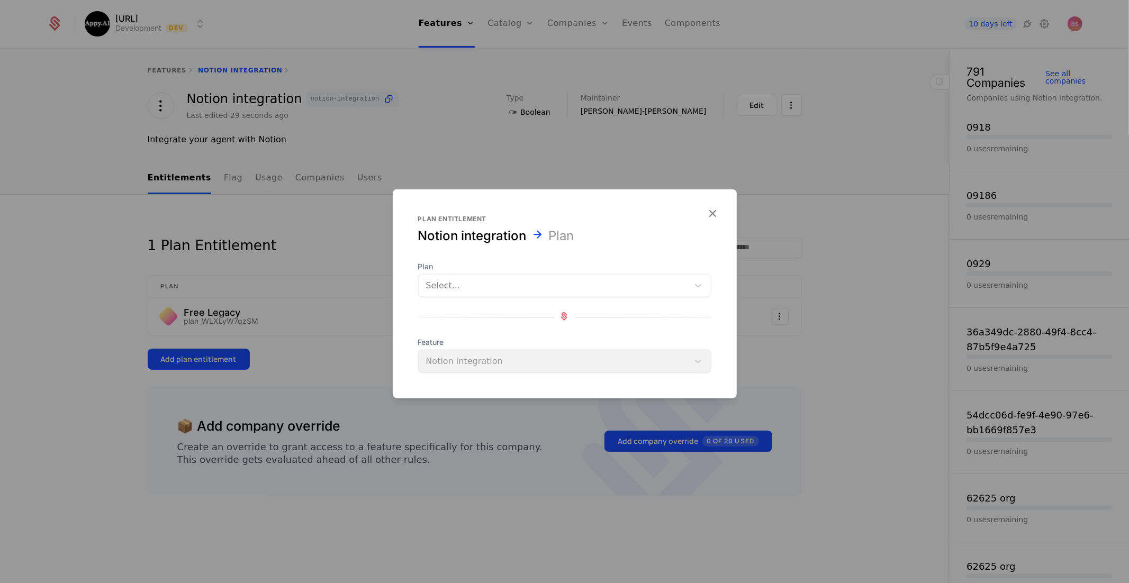
click at [501, 287] on div at bounding box center [553, 285] width 255 height 15
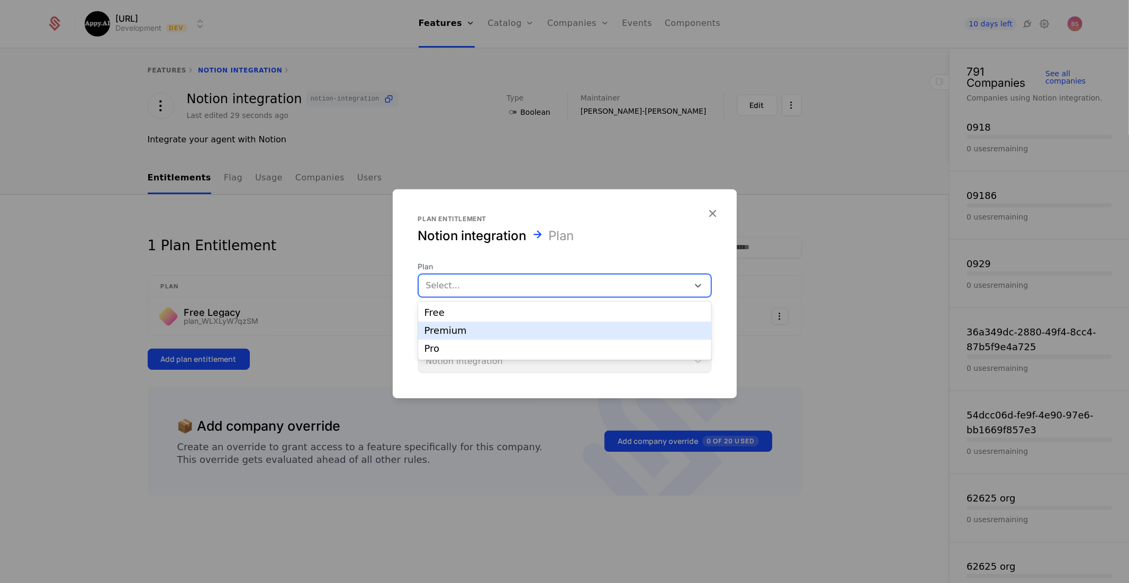
click at [473, 331] on div "Premium" at bounding box center [564, 331] width 280 height 10
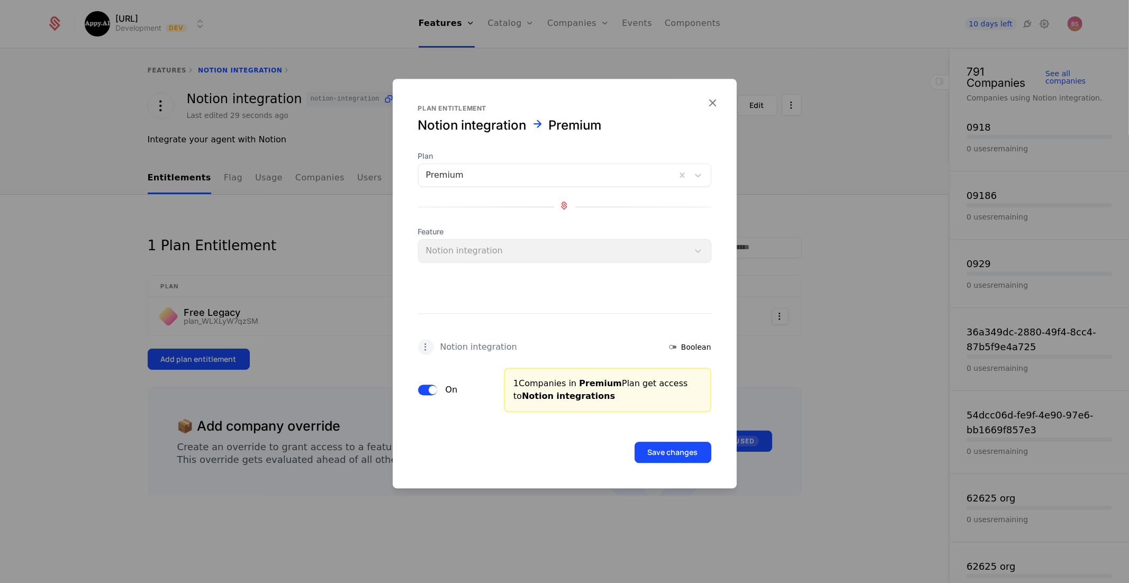
click at [658, 451] on button "Save changes" at bounding box center [672, 452] width 77 height 21
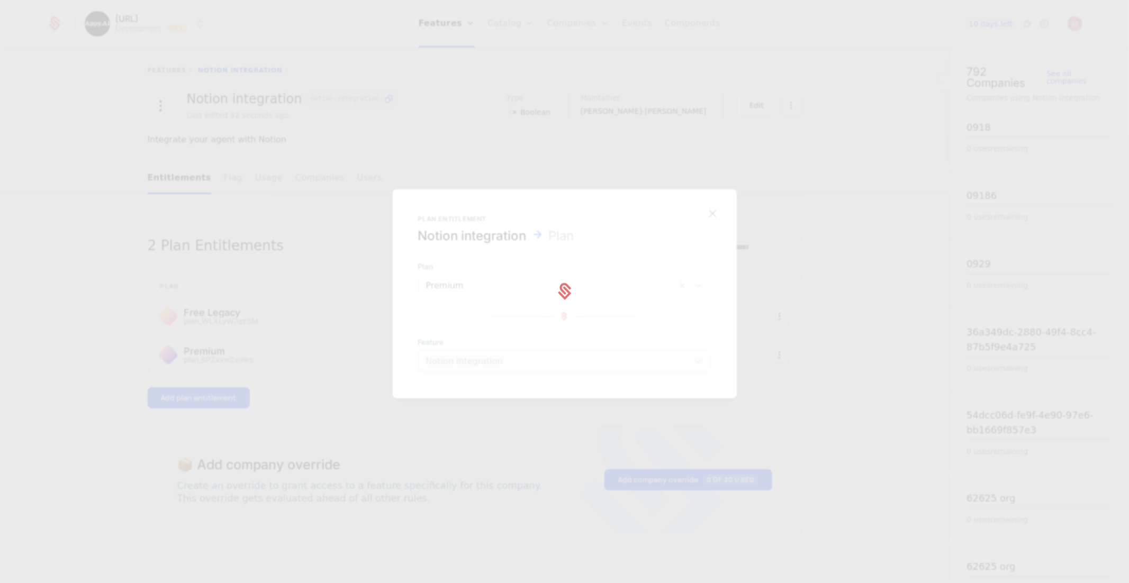
click at [214, 387] on div at bounding box center [564, 291] width 1129 height 583
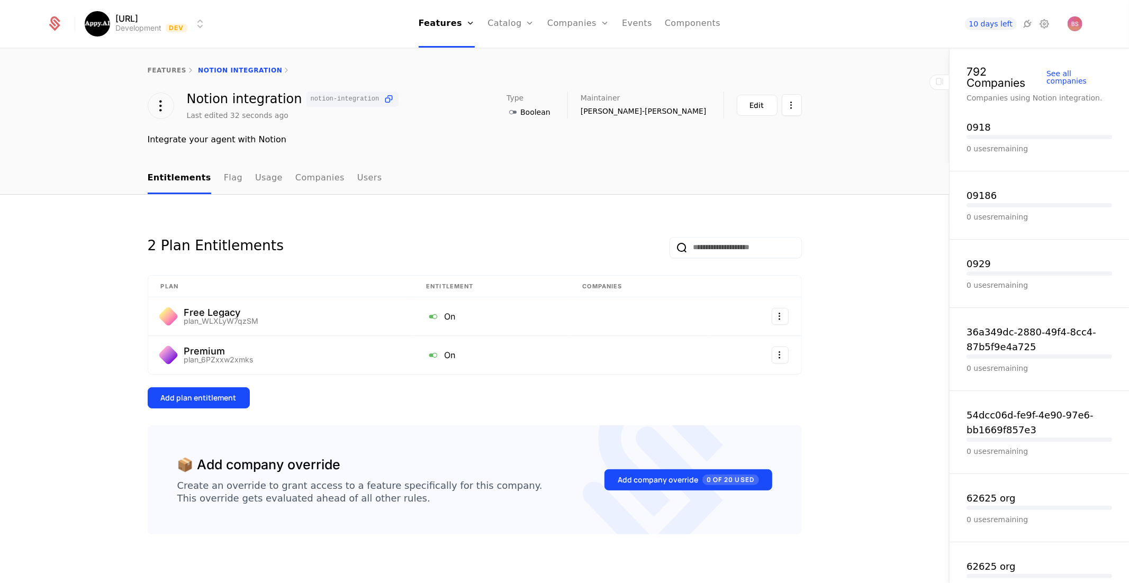
click at [209, 395] on div "Add plan entitlement" at bounding box center [199, 398] width 76 height 11
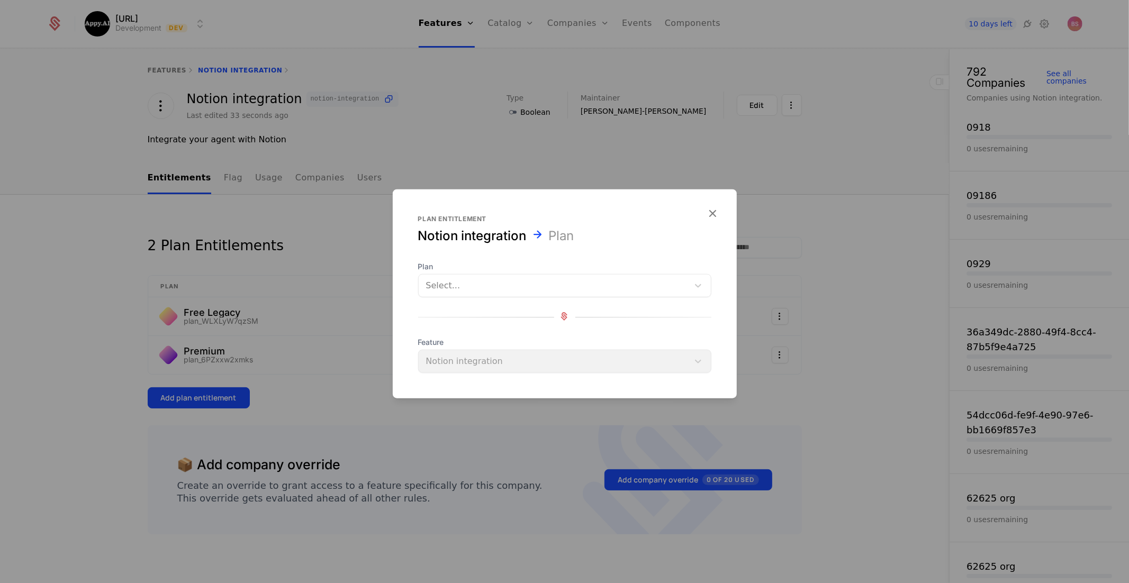
click at [534, 282] on div at bounding box center [553, 285] width 255 height 15
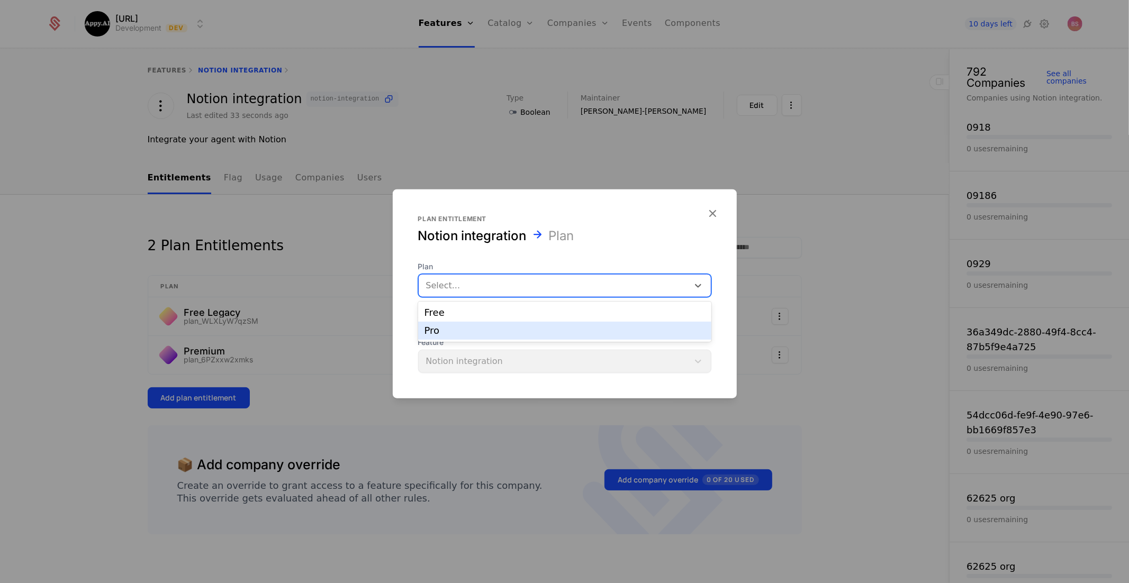
click at [500, 332] on div "Pro" at bounding box center [564, 331] width 280 height 10
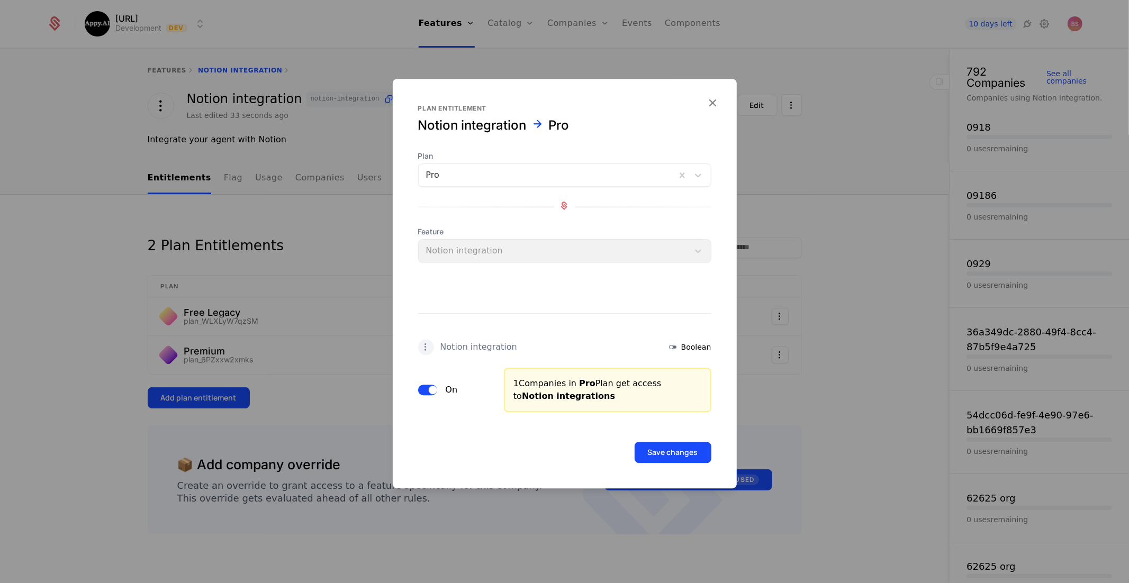
click at [669, 448] on button "Save changes" at bounding box center [672, 452] width 77 height 21
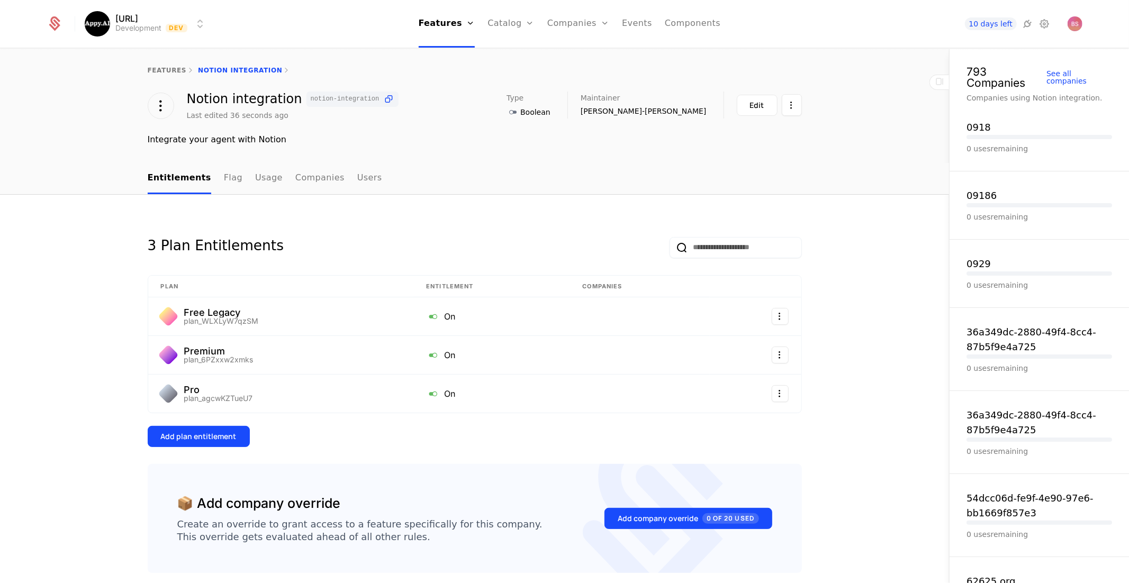
click at [178, 74] on link "features" at bounding box center [167, 70] width 39 height 7
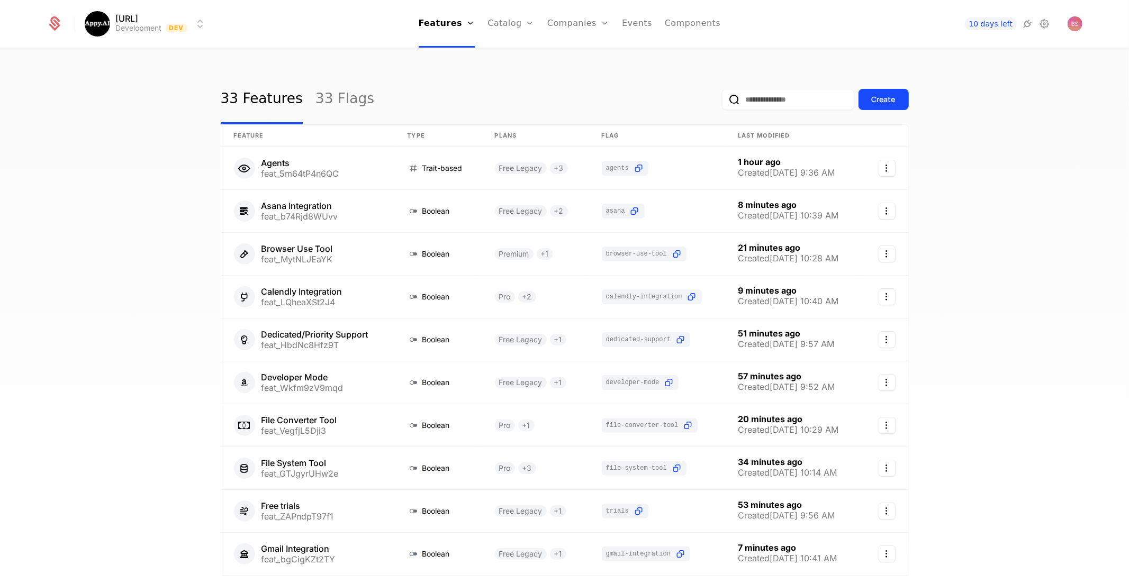
click at [896, 98] on button "Create" at bounding box center [883, 99] width 50 height 21
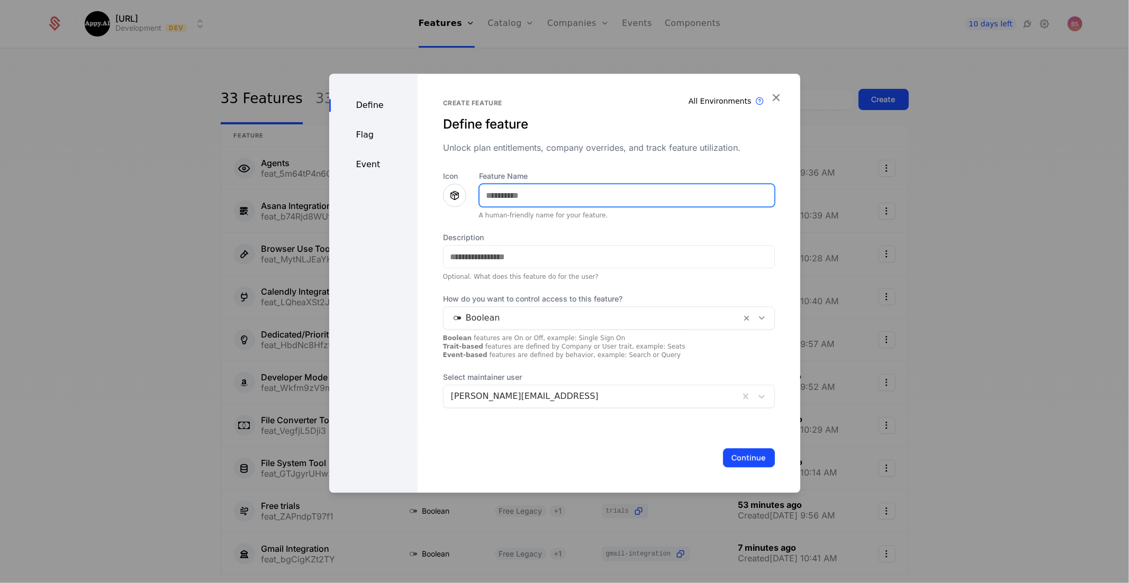
click at [565, 196] on input "Feature Name" at bounding box center [626, 195] width 295 height 22
type input "**********"
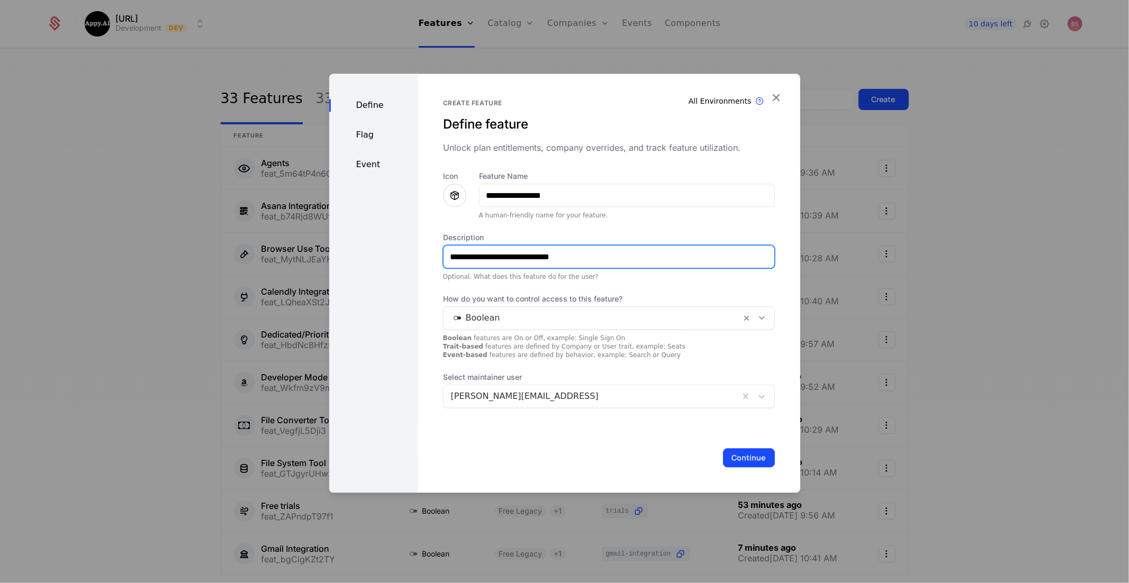
type input "**********"
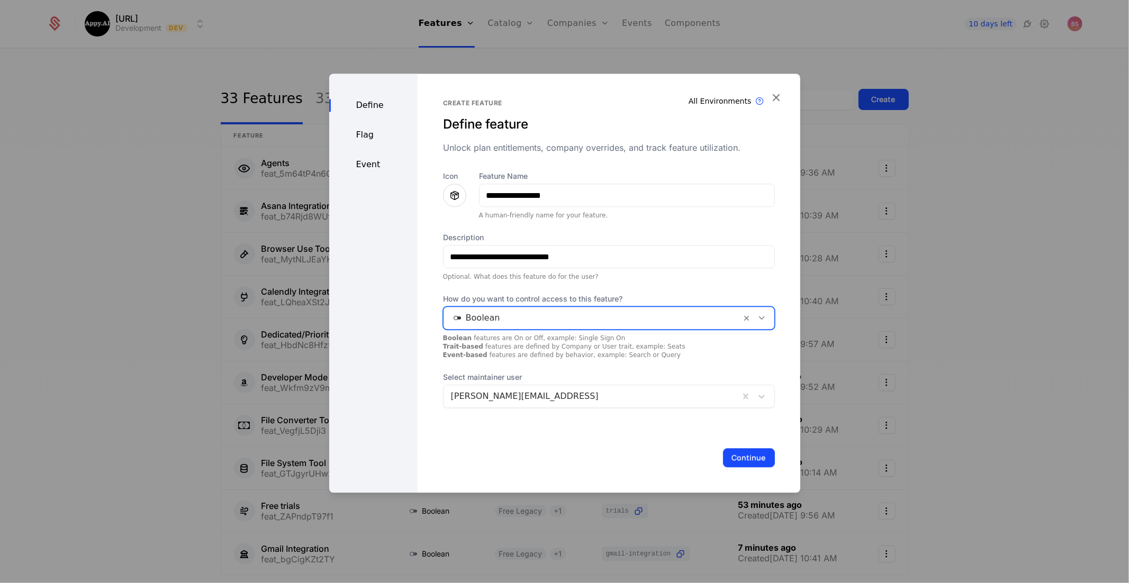
click at [762, 458] on button "Continue" at bounding box center [749, 457] width 52 height 19
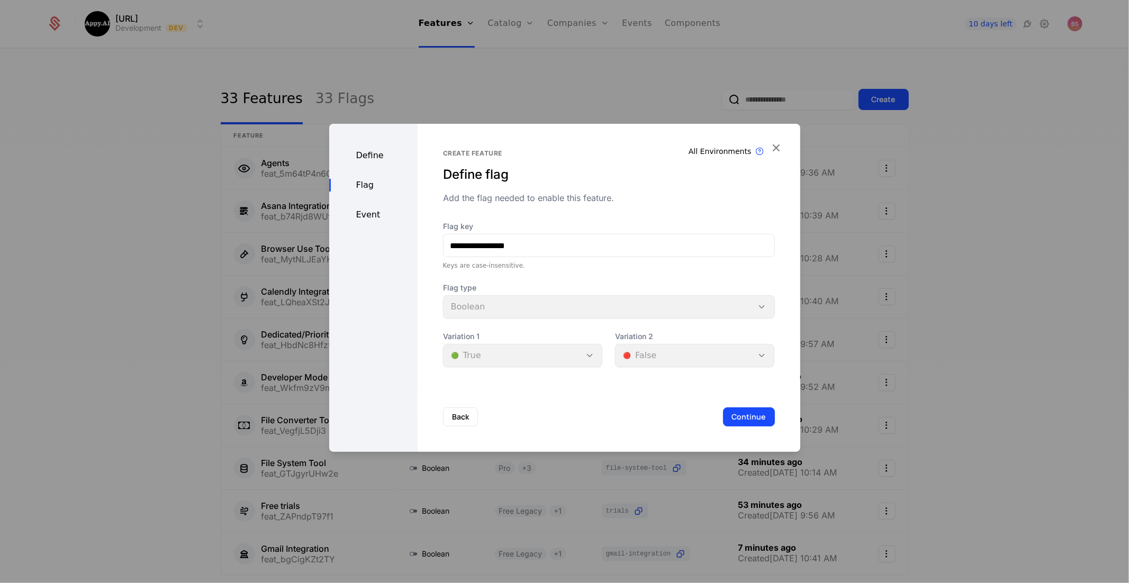
click at [754, 419] on button "Continue" at bounding box center [749, 416] width 52 height 19
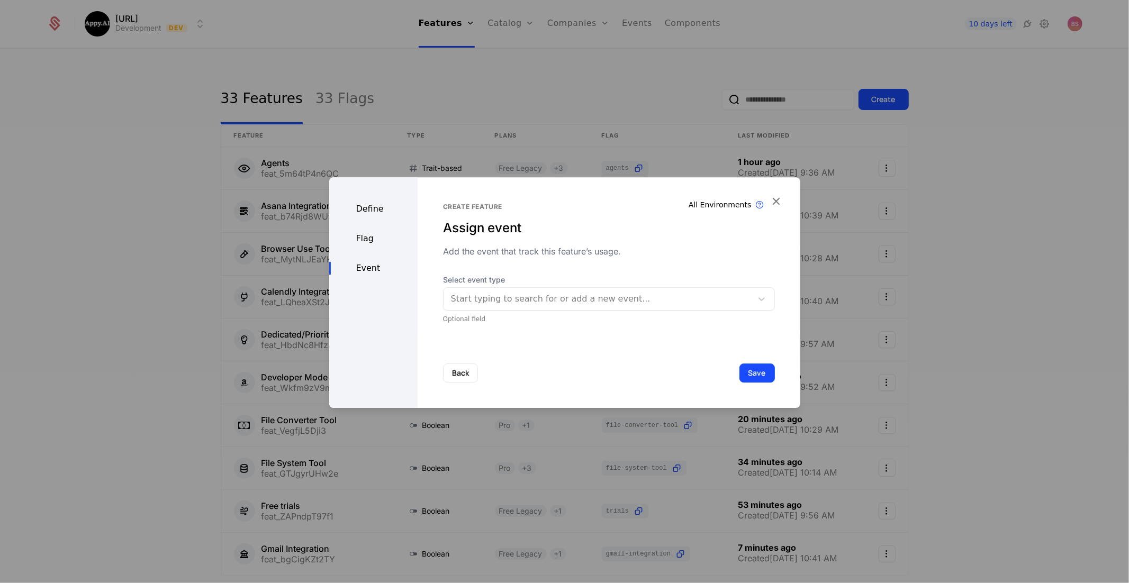
click at [664, 302] on div at bounding box center [598, 299] width 294 height 15
click at [648, 351] on div "Back Save" at bounding box center [608, 373] width 383 height 70
click at [757, 379] on button "Save" at bounding box center [756, 373] width 35 height 19
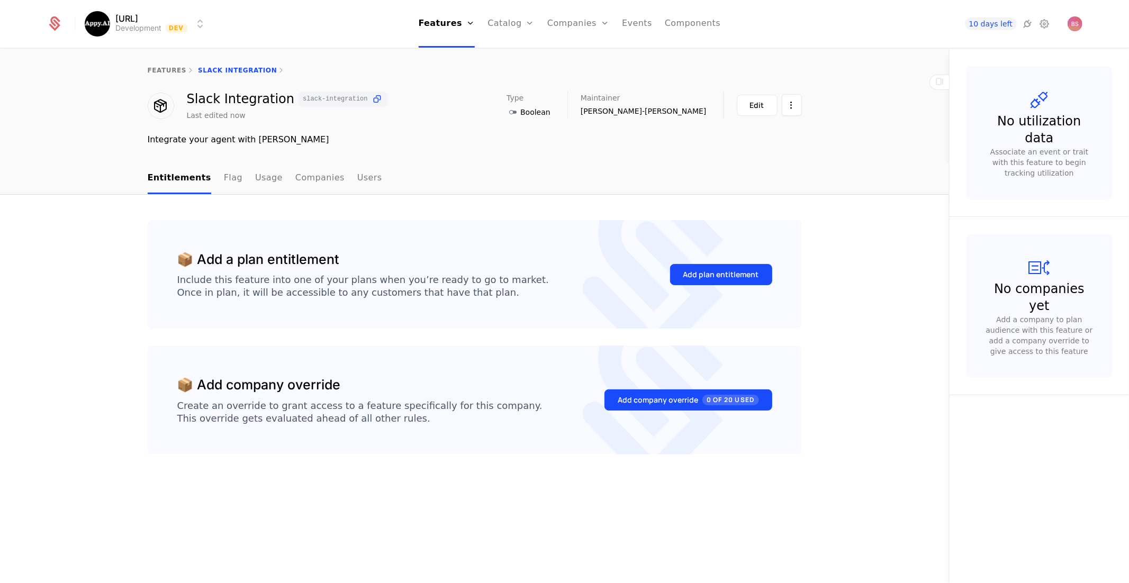
click at [688, 272] on div "Add plan entitlement" at bounding box center [721, 274] width 76 height 11
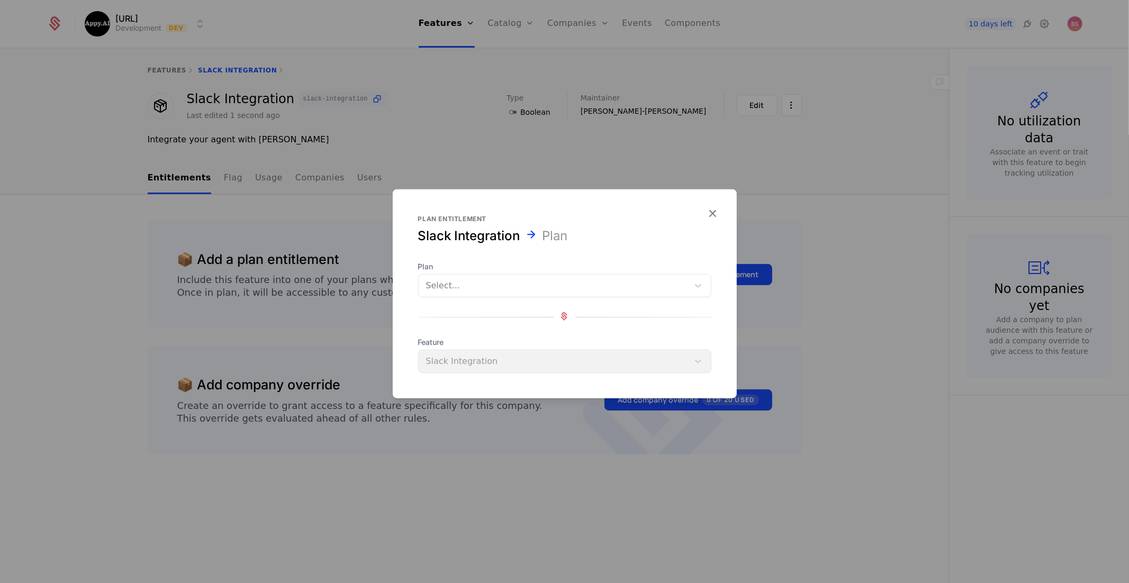
click at [579, 295] on div "Select..." at bounding box center [564, 285] width 293 height 23
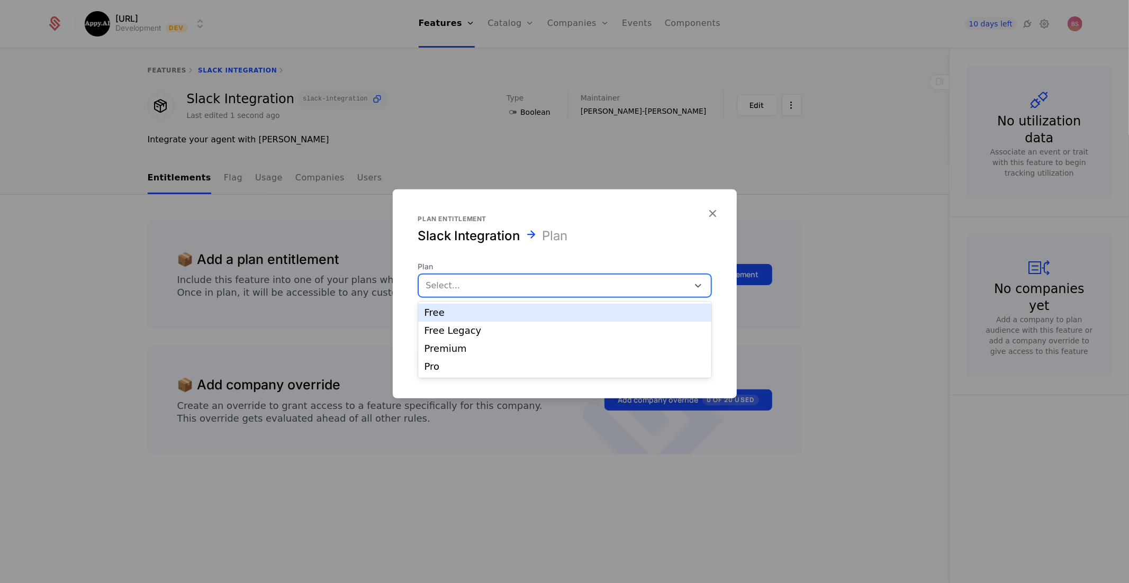
click at [537, 312] on div "Free" at bounding box center [564, 313] width 280 height 10
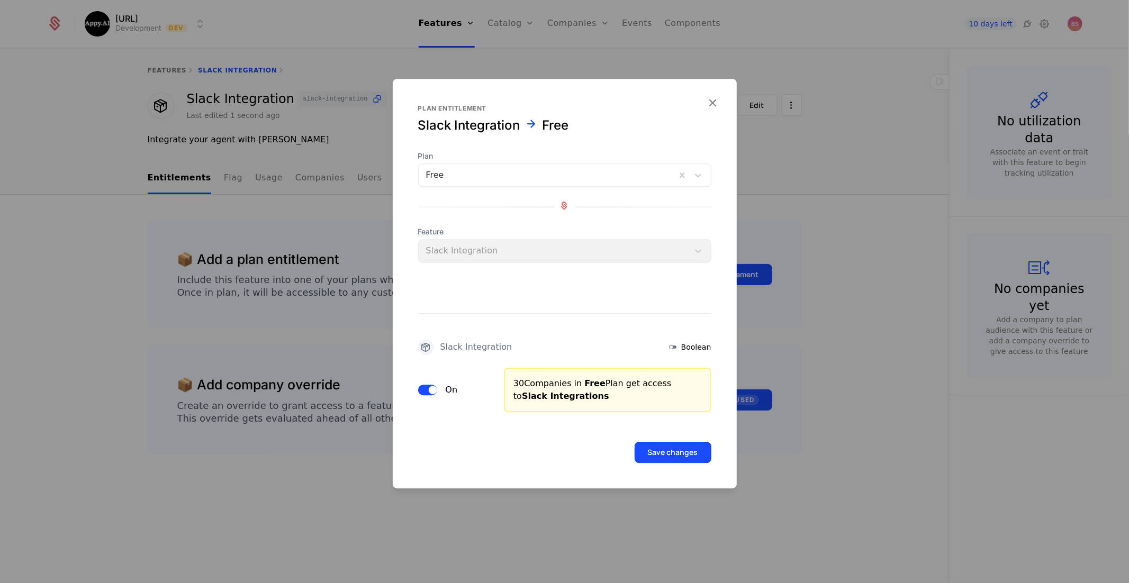
click at [521, 160] on span "Plan" at bounding box center [564, 156] width 293 height 11
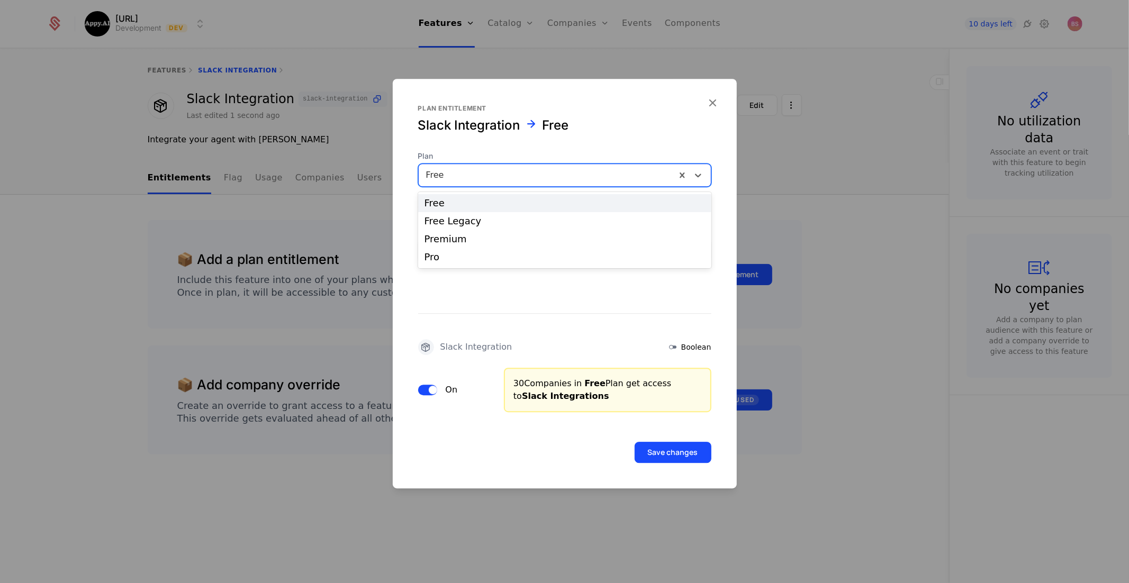
click at [514, 174] on div at bounding box center [547, 175] width 242 height 15
click at [475, 213] on div "Free Legacy" at bounding box center [564, 221] width 293 height 18
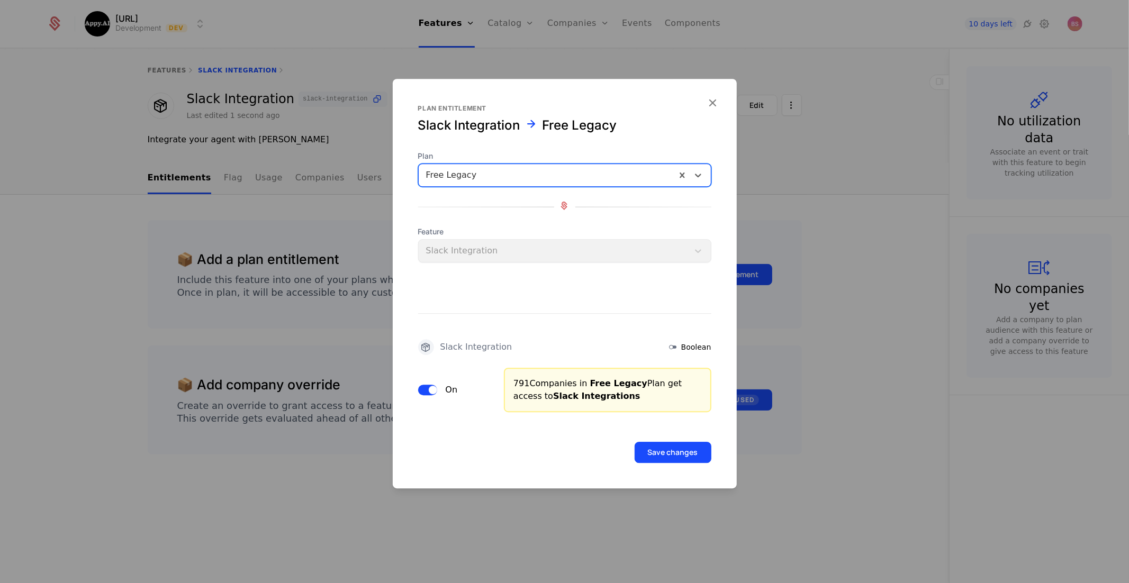
click at [659, 443] on button "Save changes" at bounding box center [672, 452] width 77 height 21
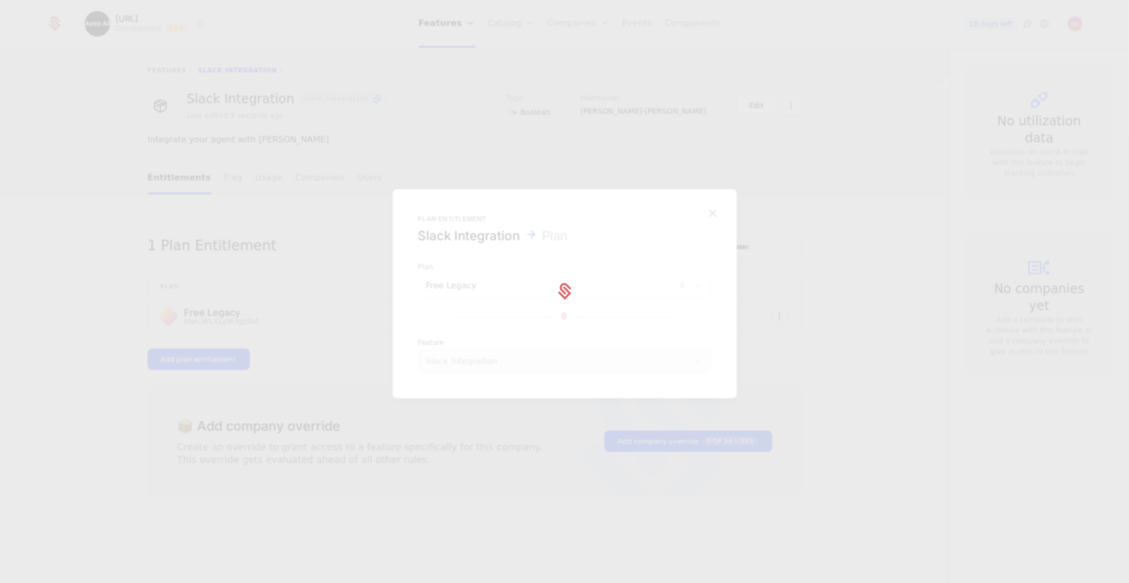
click at [378, 340] on div at bounding box center [564, 291] width 1129 height 583
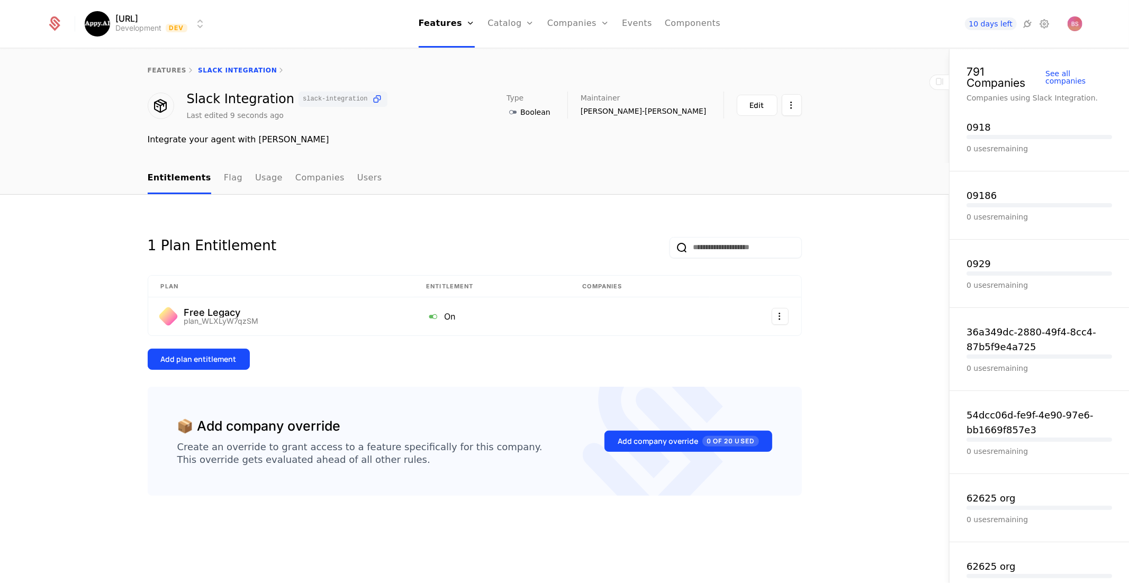
click at [178, 351] on button "Add plan entitlement" at bounding box center [199, 359] width 102 height 21
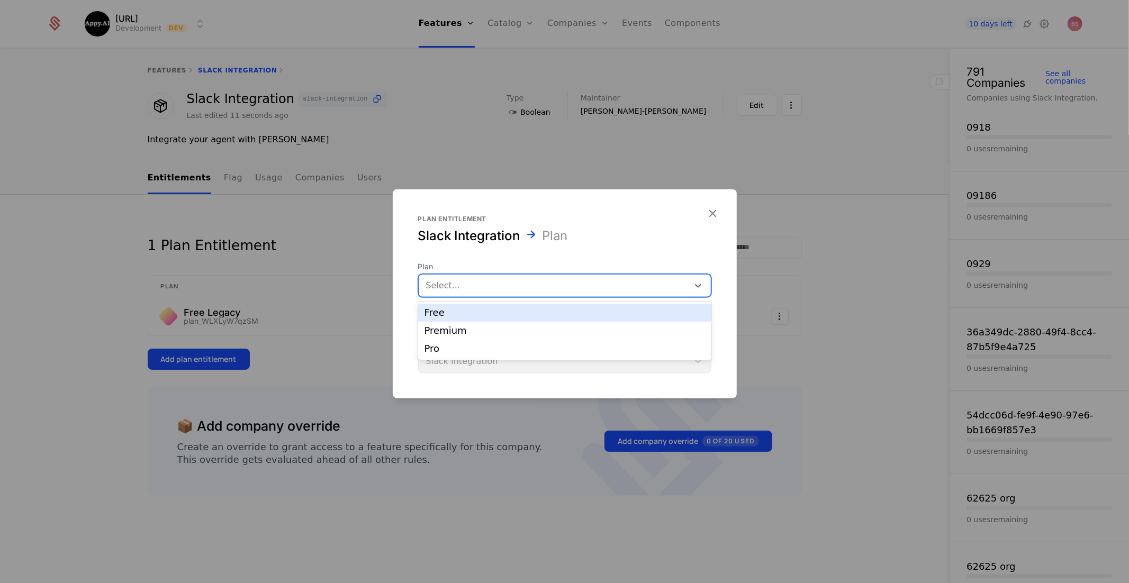
click at [516, 289] on div at bounding box center [553, 285] width 255 height 15
click at [485, 331] on div "Premium" at bounding box center [564, 331] width 280 height 10
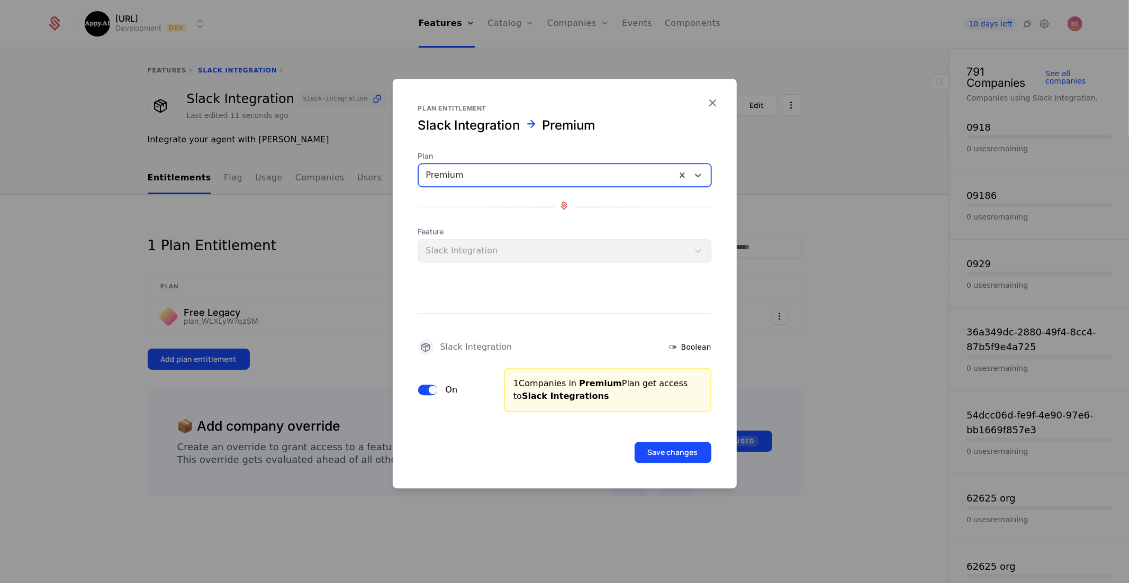
click at [677, 462] on div "Save changes" at bounding box center [564, 452] width 293 height 21
click at [678, 458] on button "Save changes" at bounding box center [672, 452] width 77 height 21
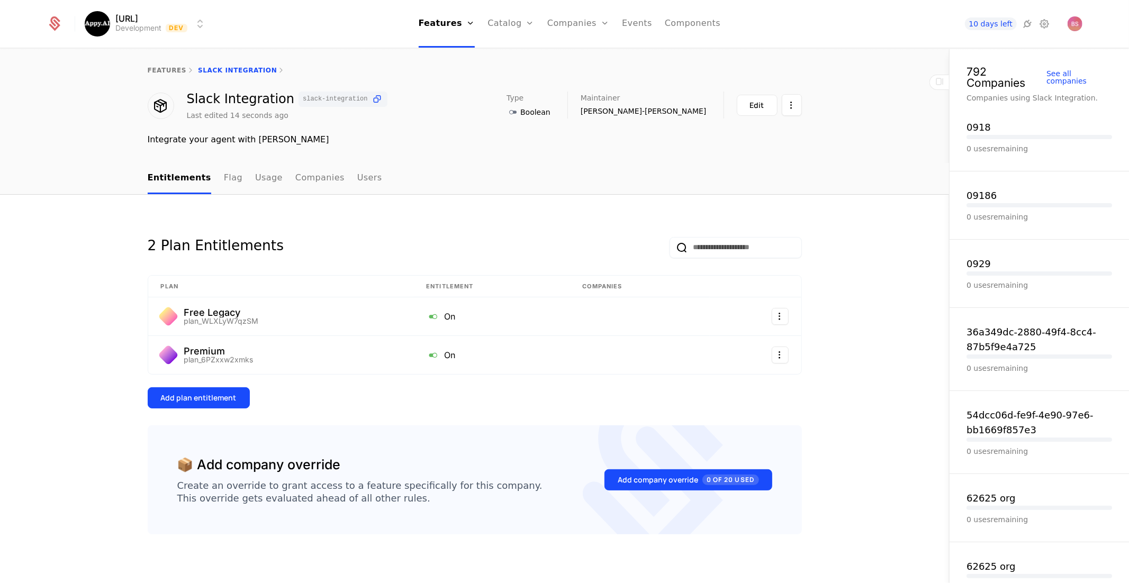
click at [338, 383] on div "2 Plan Entitlements Plan Entitlement Companies Free Legacy plan_WLXLyW7qzSM On …" at bounding box center [475, 314] width 654 height 189
click at [167, 70] on link "features" at bounding box center [167, 70] width 39 height 7
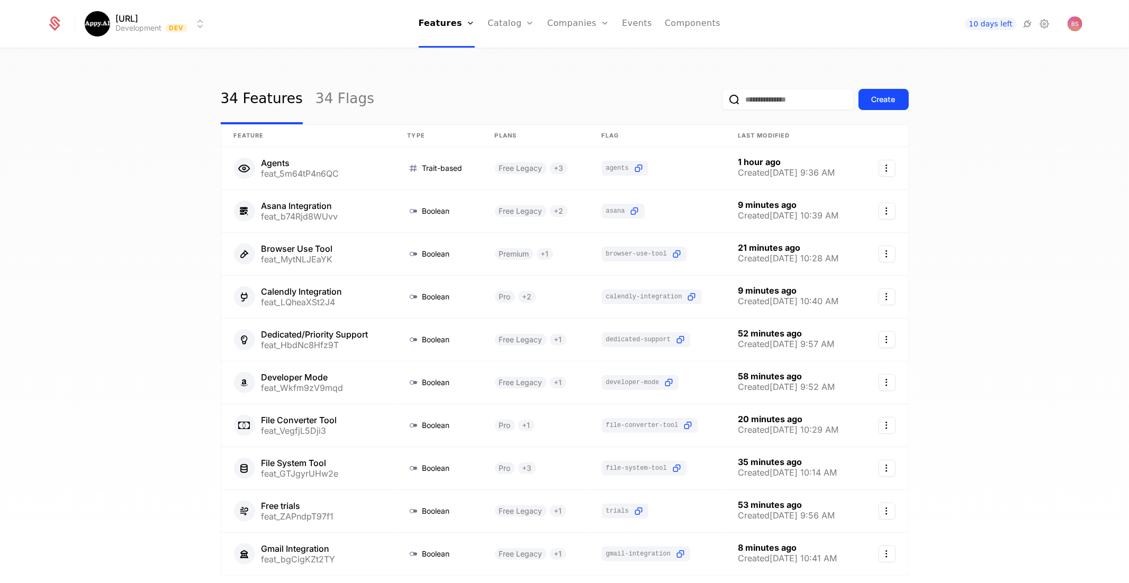
click at [165, 67] on div "34 Features 34 Flags Create Feature Type Plans Flag Last Modified Agents feat_5…" at bounding box center [564, 319] width 1129 height 540
click at [890, 104] on div "Create" at bounding box center [883, 99] width 24 height 11
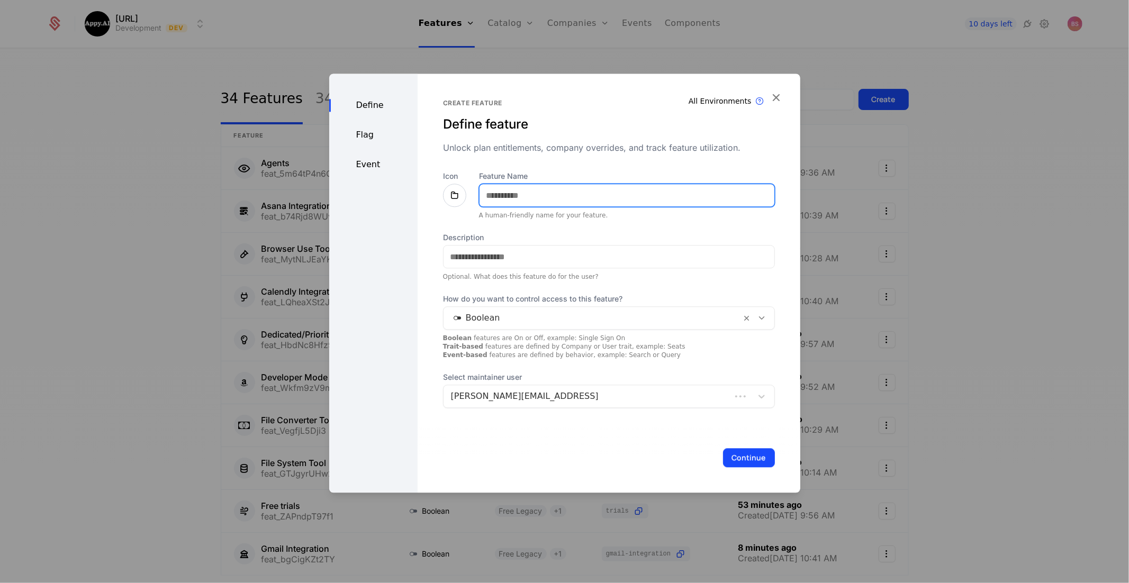
click at [652, 187] on input "Feature Name" at bounding box center [626, 195] width 295 height 22
type input "**********"
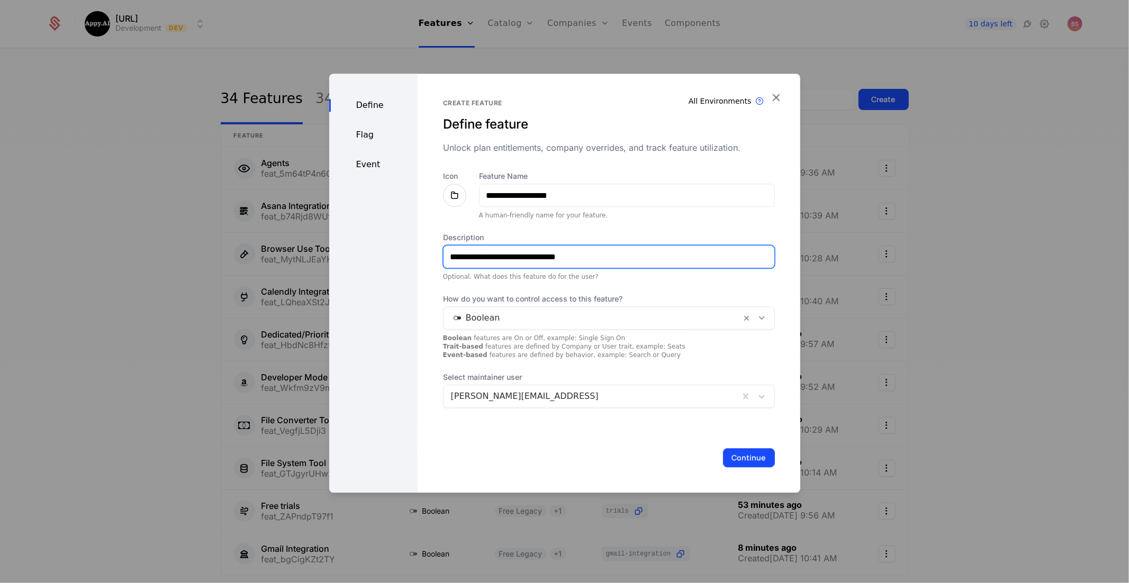
type input "**********"
click at [643, 357] on div "Boolean features are On or Off, example: Single Sign On Trait-based features ar…" at bounding box center [609, 346] width 332 height 25
click at [755, 460] on button "Continue" at bounding box center [749, 457] width 52 height 19
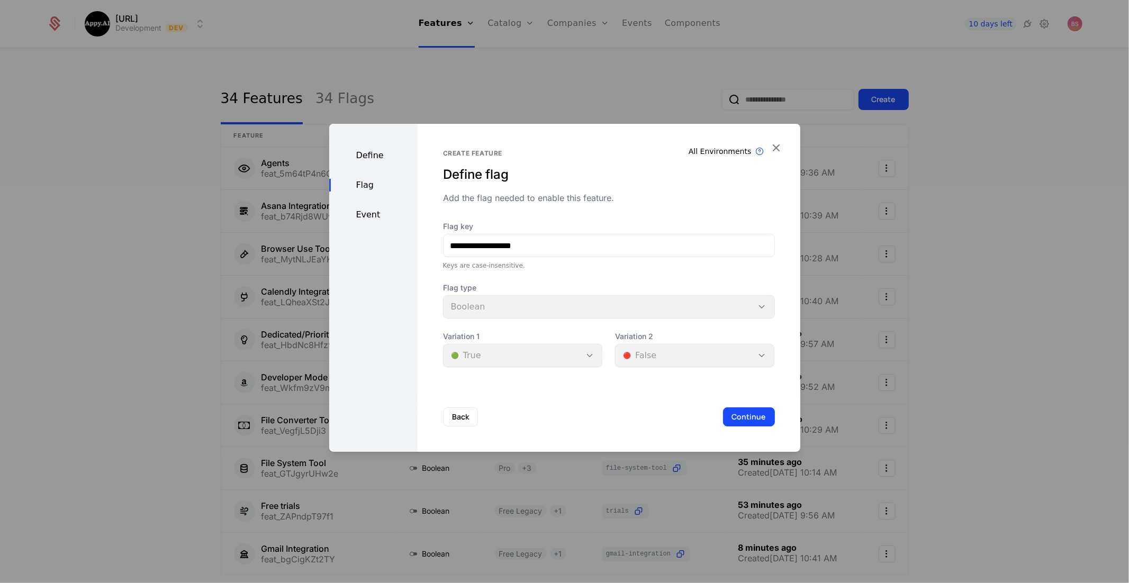
click at [749, 411] on button "Continue" at bounding box center [749, 416] width 52 height 19
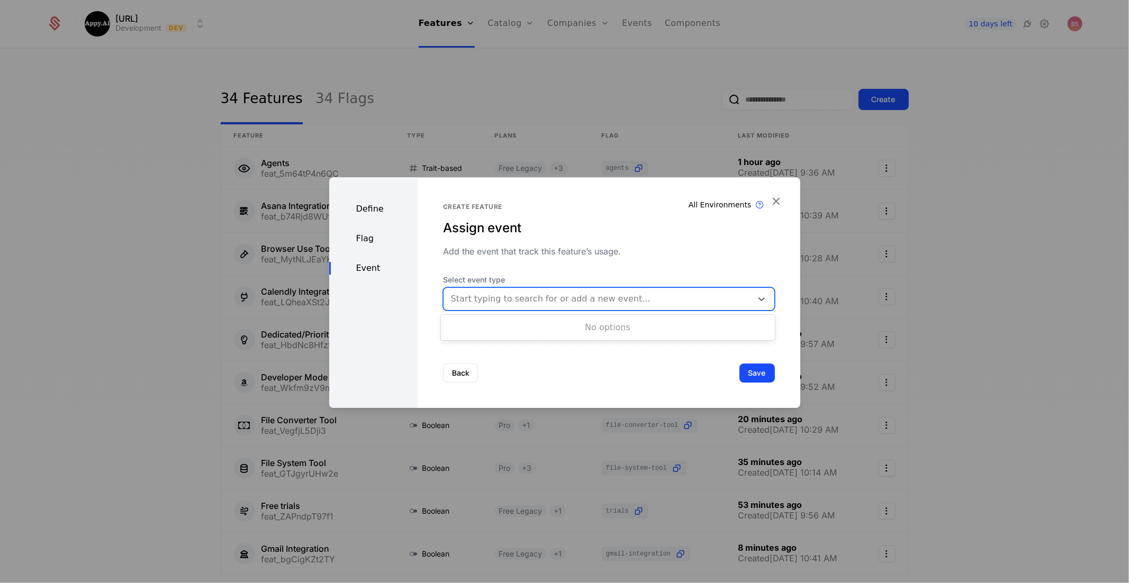
click at [550, 302] on div at bounding box center [598, 299] width 294 height 15
click at [539, 361] on div "Back Save" at bounding box center [608, 373] width 383 height 70
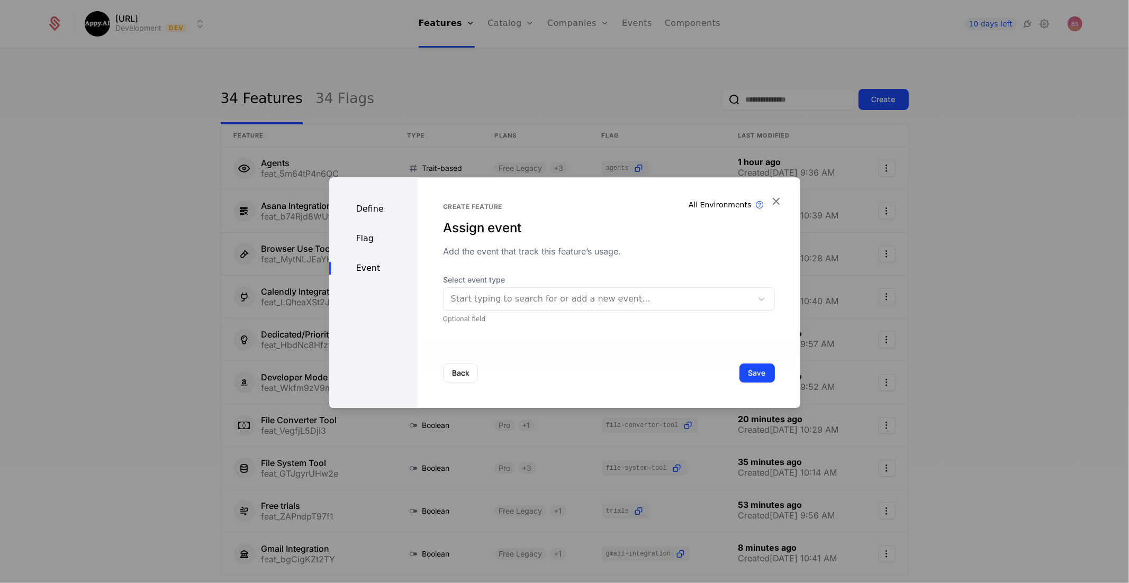
click at [758, 373] on button "Save" at bounding box center [756, 373] width 35 height 19
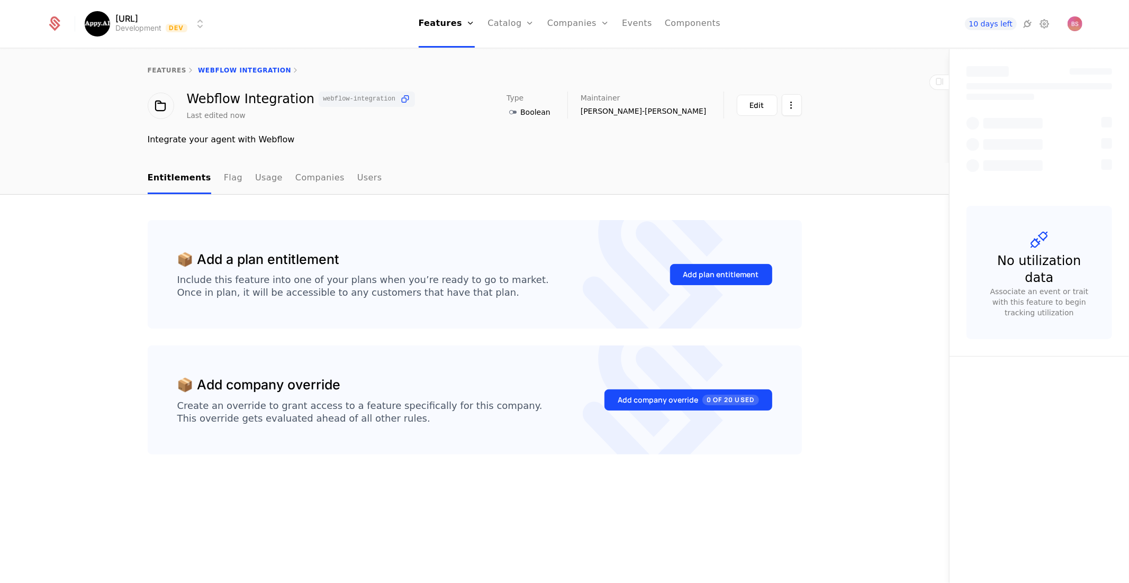
click at [702, 272] on div "Add plan entitlement" at bounding box center [721, 274] width 76 height 11
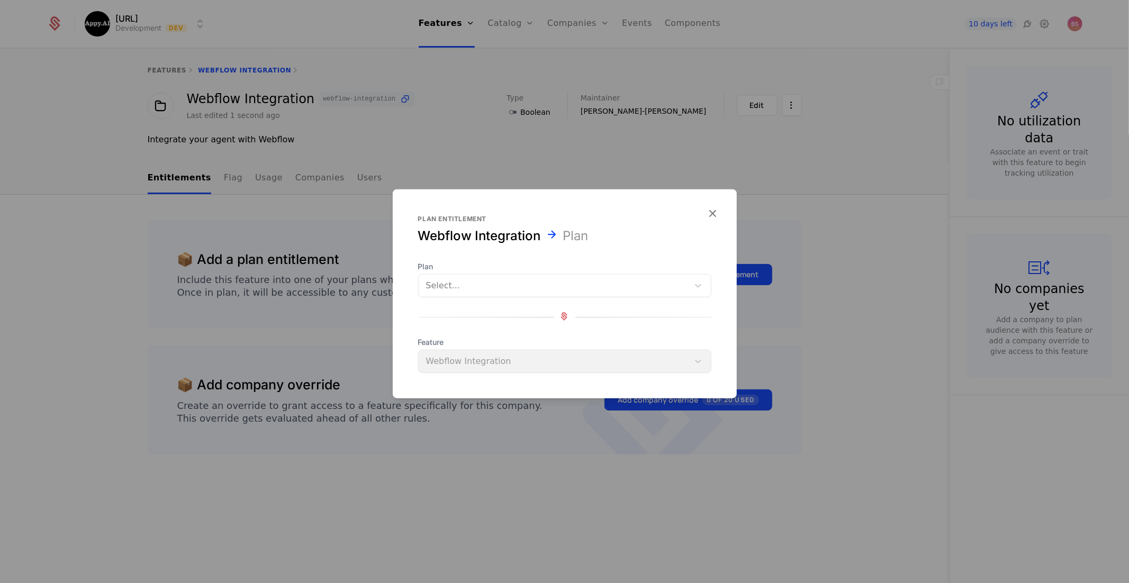
click at [525, 290] on div at bounding box center [553, 285] width 255 height 15
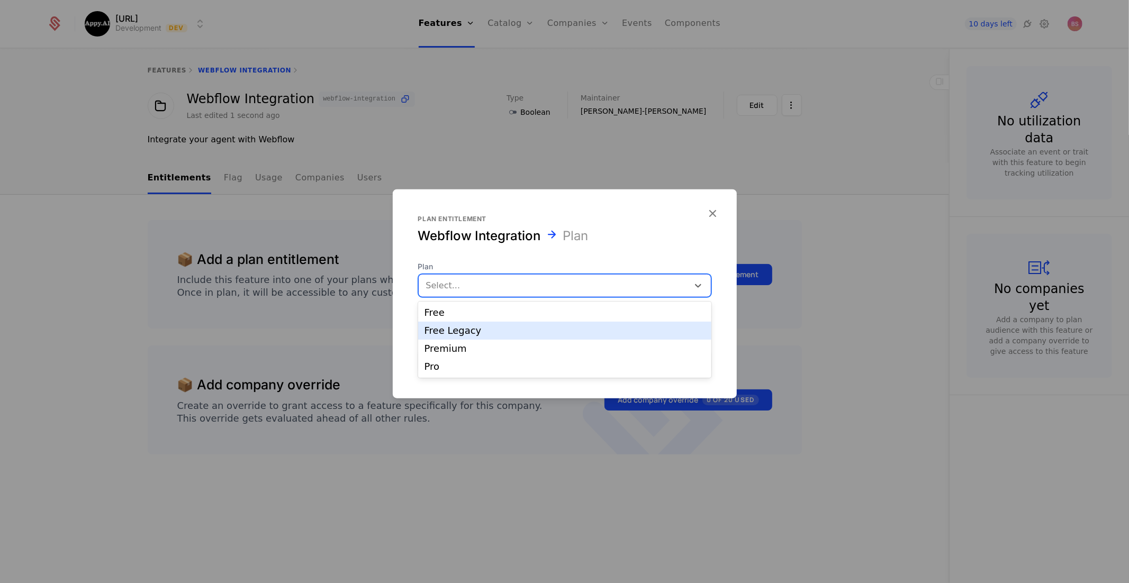
click at [517, 331] on div "Free Legacy" at bounding box center [564, 331] width 280 height 10
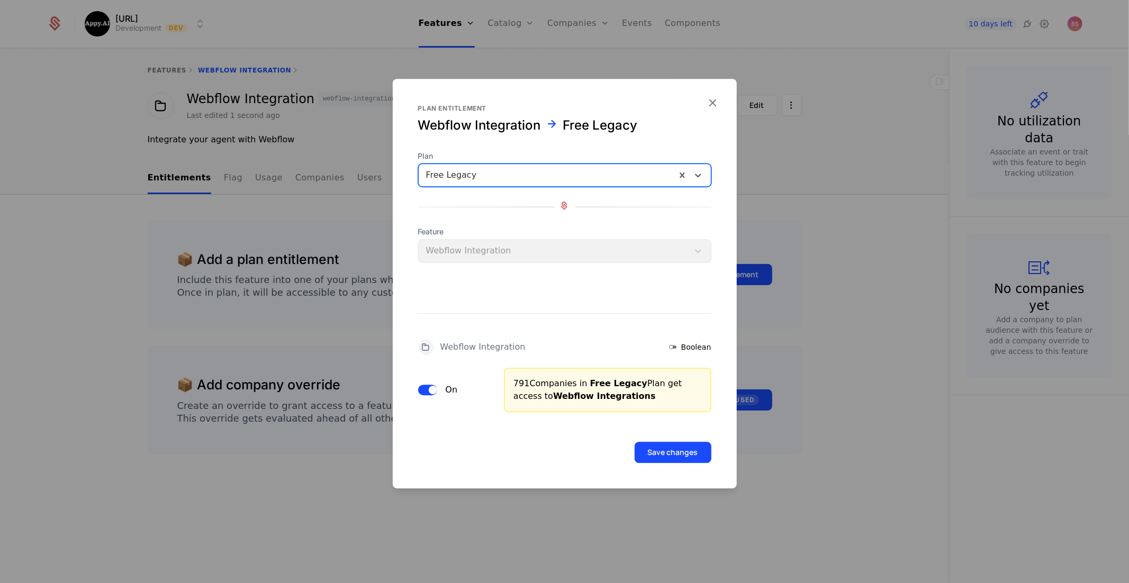
click at [652, 448] on button "Save changes" at bounding box center [672, 452] width 77 height 21
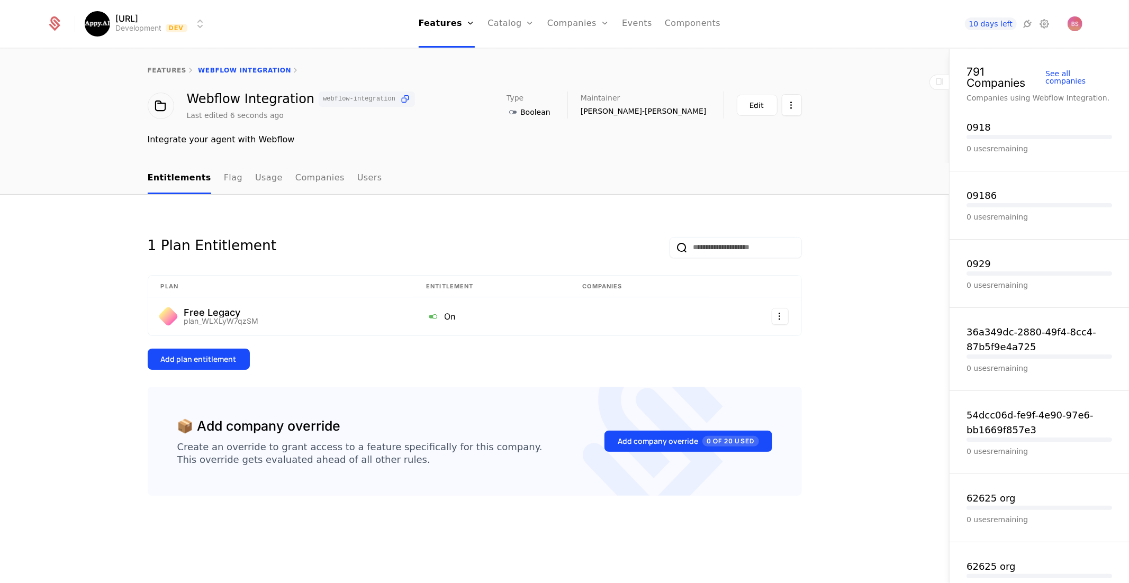
click at [202, 355] on div "Add plan entitlement" at bounding box center [199, 359] width 76 height 11
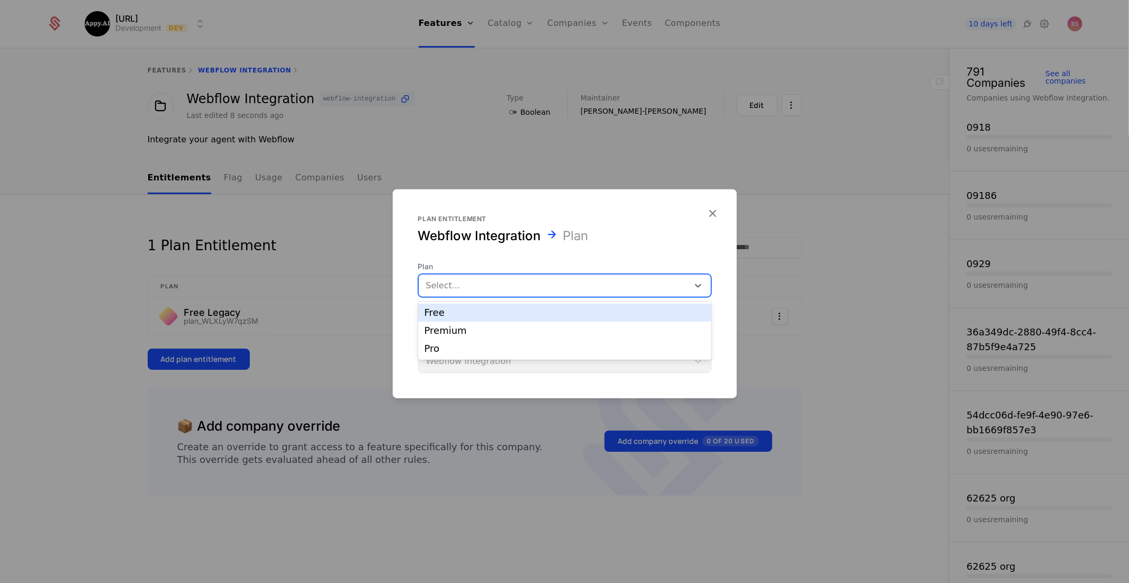
click at [506, 281] on div at bounding box center [553, 285] width 255 height 15
click at [484, 327] on div "Premium" at bounding box center [564, 331] width 280 height 10
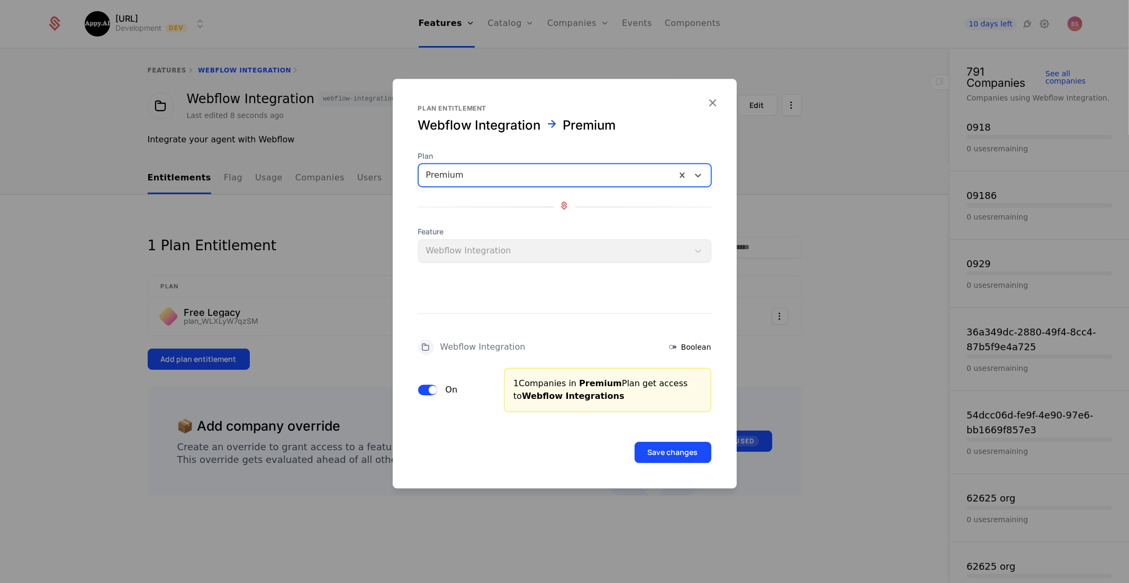
click at [688, 461] on button "Save changes" at bounding box center [672, 452] width 77 height 21
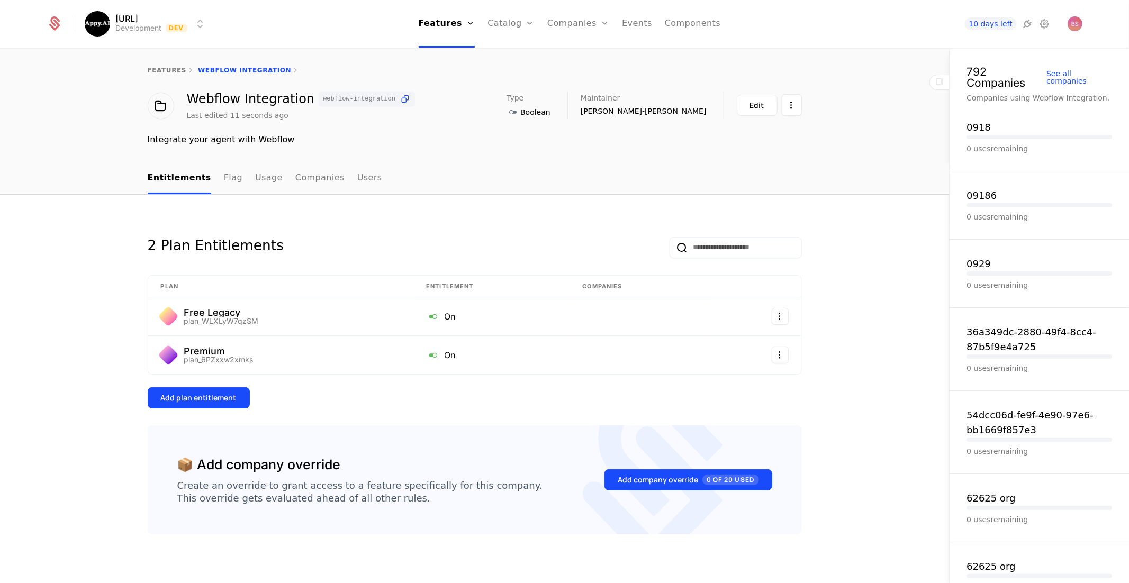
click at [213, 395] on div "Add plan entitlement" at bounding box center [199, 398] width 76 height 11
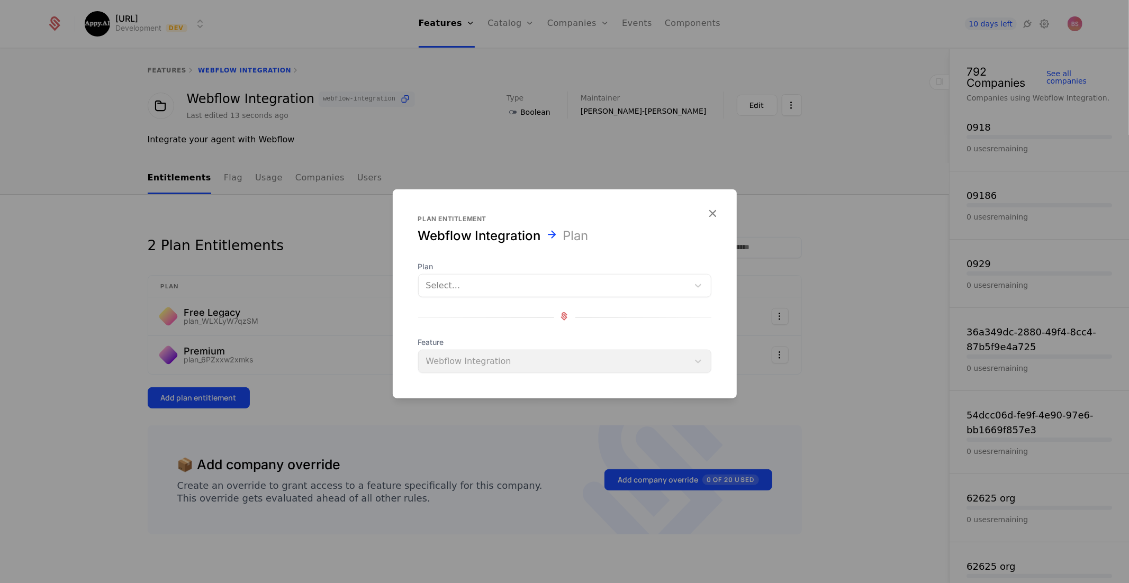
click at [508, 292] on div at bounding box center [553, 285] width 255 height 15
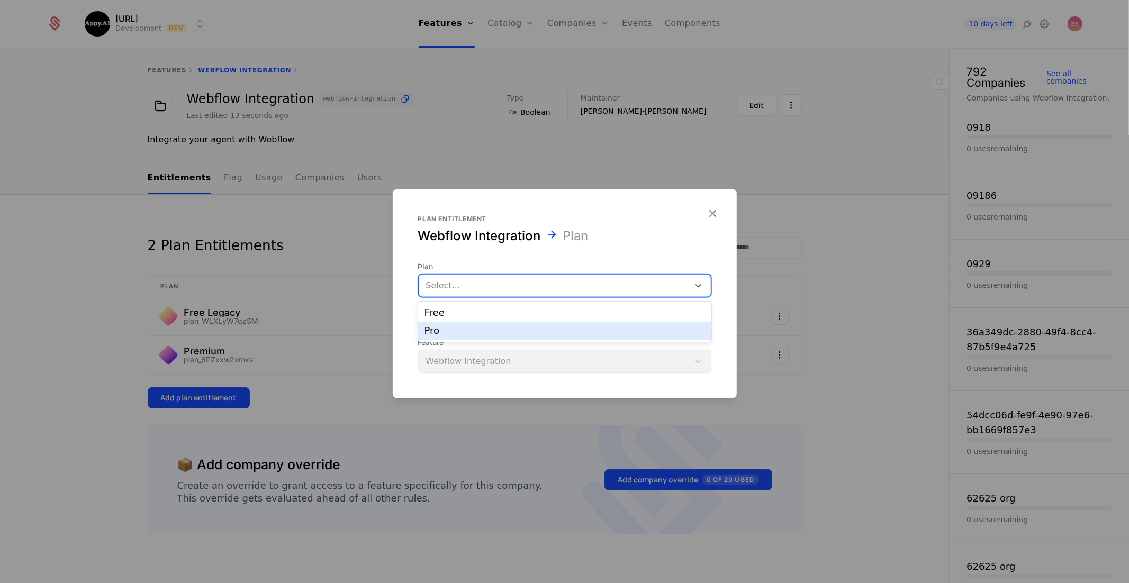
click at [499, 325] on div "Pro" at bounding box center [564, 331] width 293 height 18
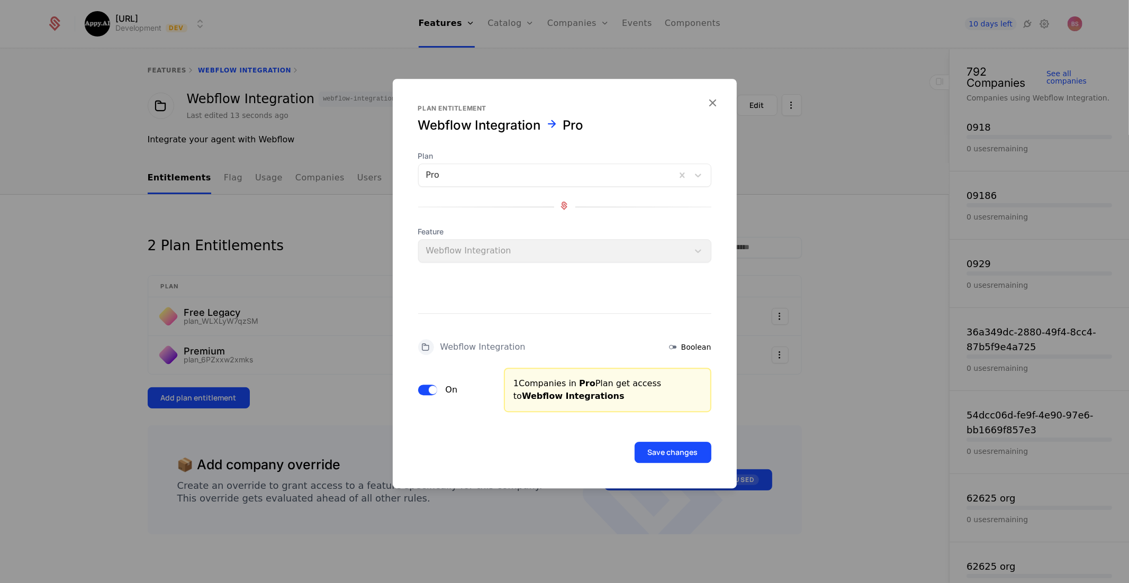
click at [678, 454] on button "Save changes" at bounding box center [672, 452] width 77 height 21
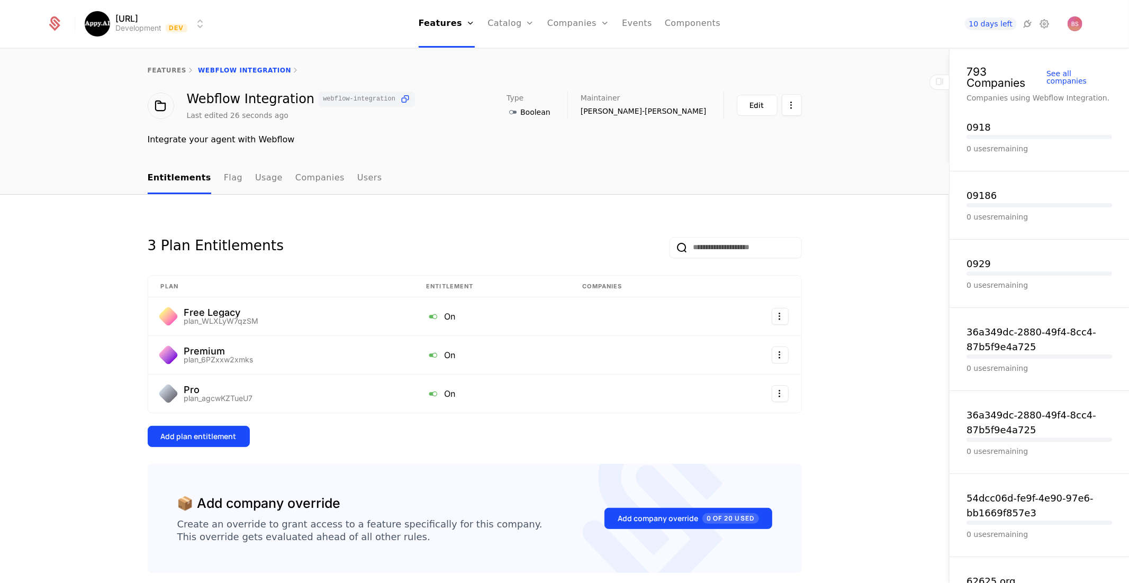
click at [253, 67] on div "features Webflow Integration" at bounding box center [475, 70] width 654 height 8
click at [163, 66] on div "features" at bounding box center [167, 70] width 39 height 8
click at [163, 71] on link "features" at bounding box center [167, 70] width 39 height 7
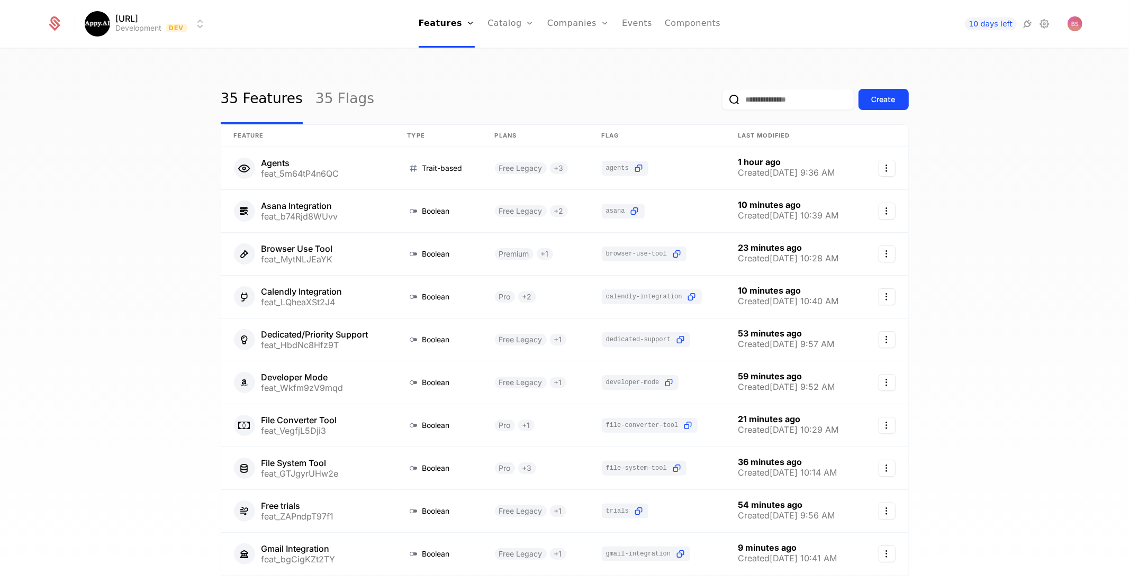
click at [899, 92] on button "Create" at bounding box center [883, 99] width 50 height 21
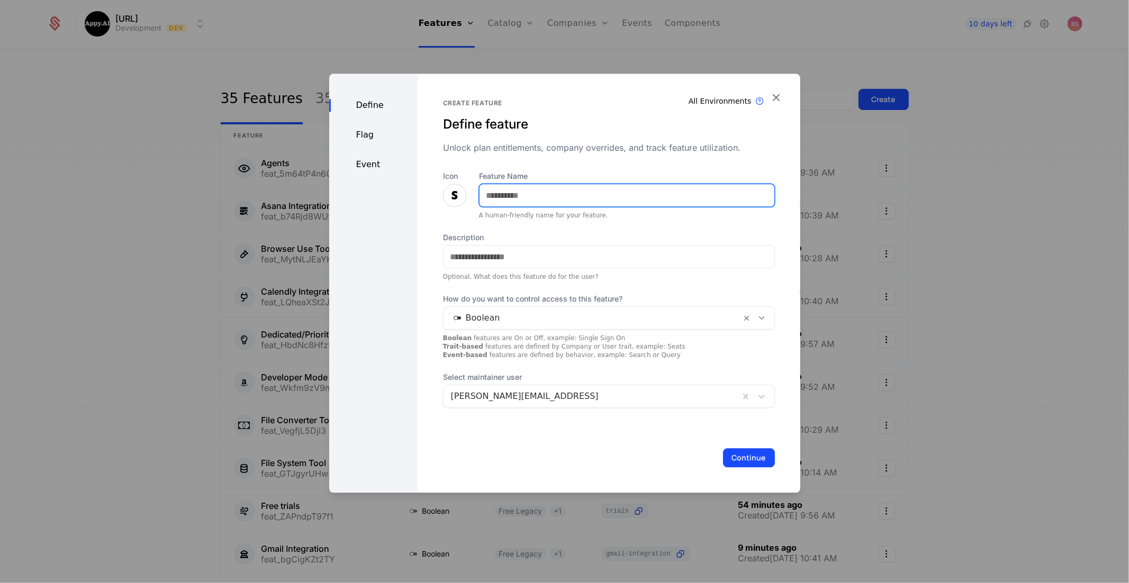
click at [560, 199] on input "Feature Name" at bounding box center [626, 195] width 295 height 22
type input "**********"
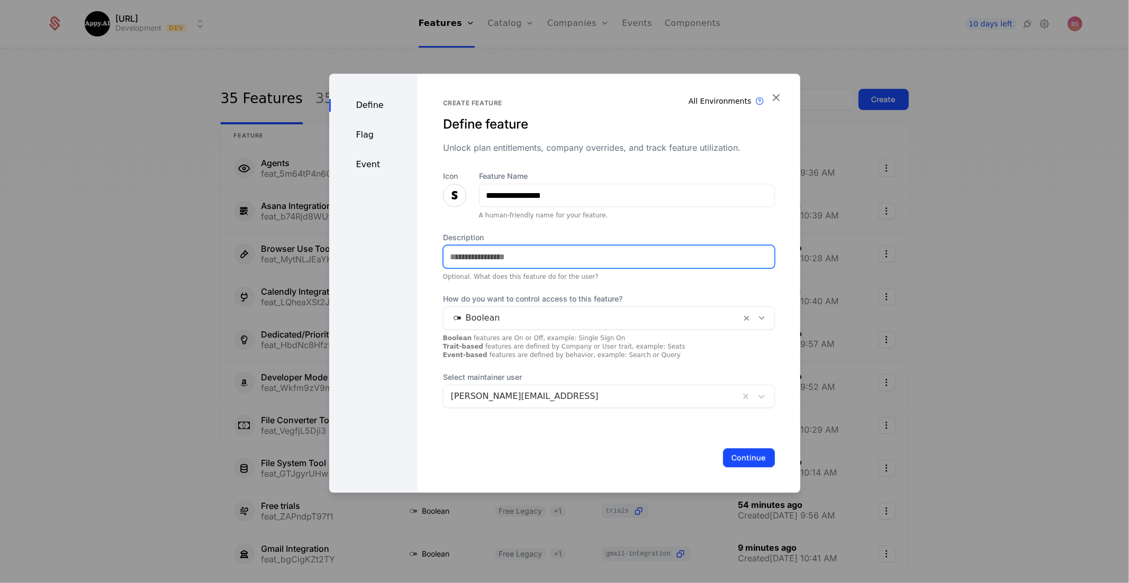
type input "*"
click at [585, 256] on input "**********" at bounding box center [608, 257] width 331 height 22
click at [618, 258] on input "**********" at bounding box center [608, 257] width 331 height 22
type input "**********"
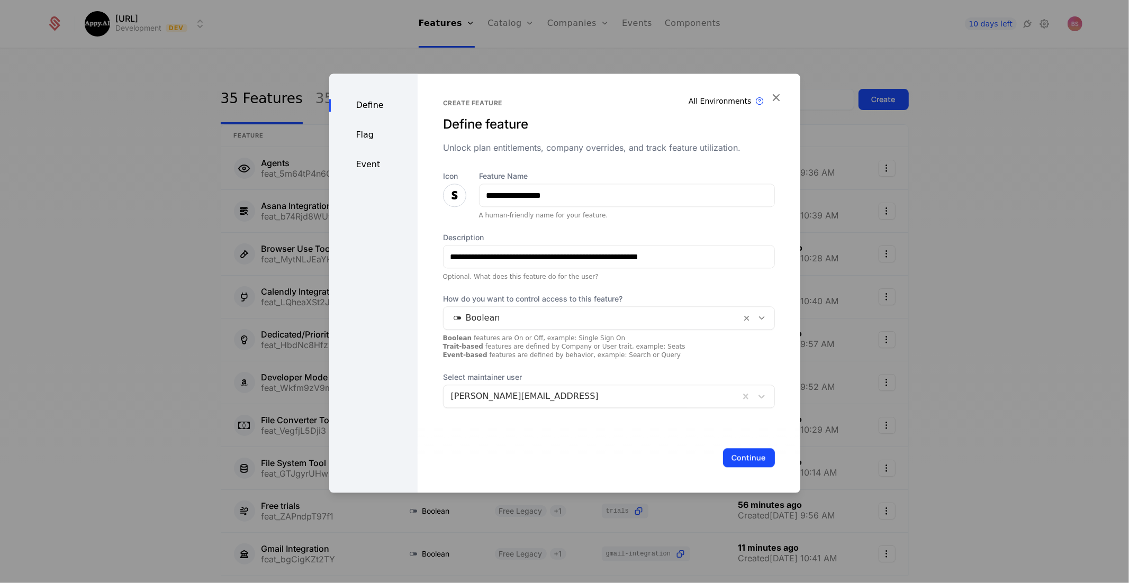
click at [743, 455] on button "Continue" at bounding box center [749, 457] width 52 height 19
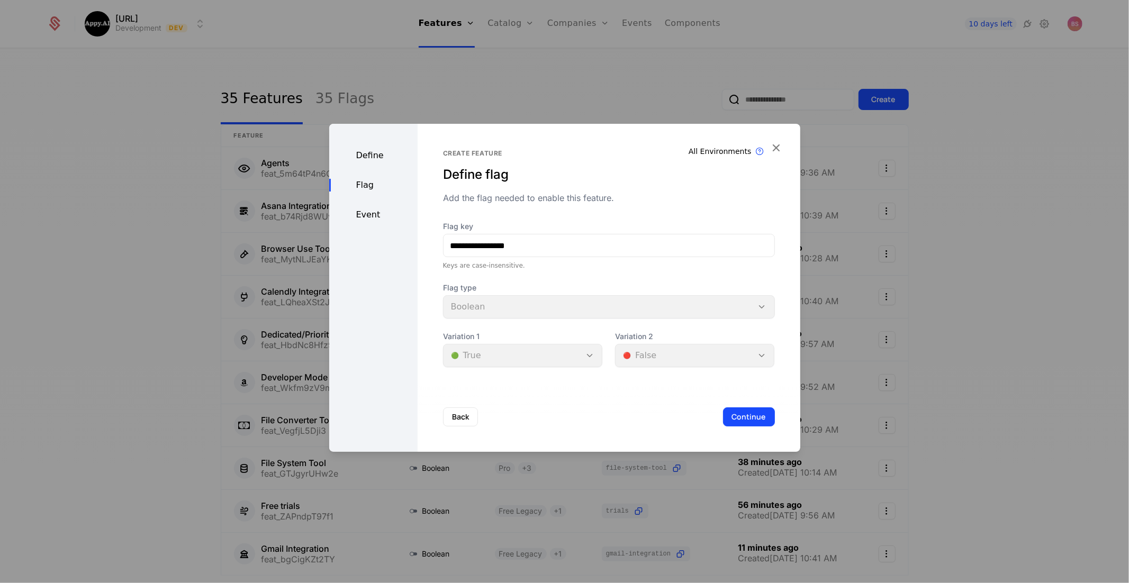
click at [740, 416] on button "Continue" at bounding box center [749, 416] width 52 height 19
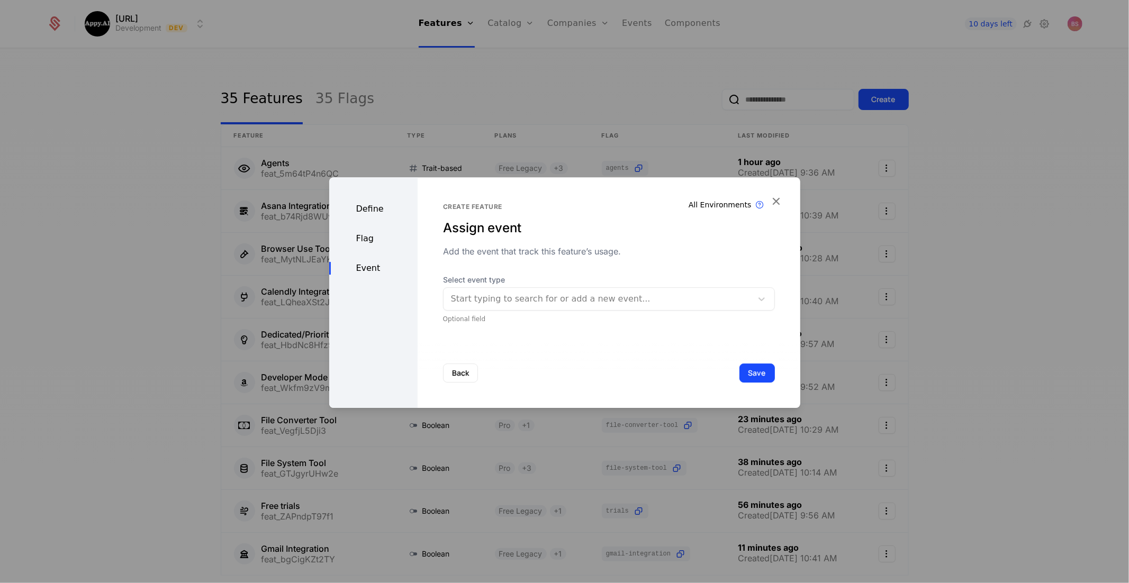
click at [755, 377] on button "Save" at bounding box center [756, 373] width 35 height 19
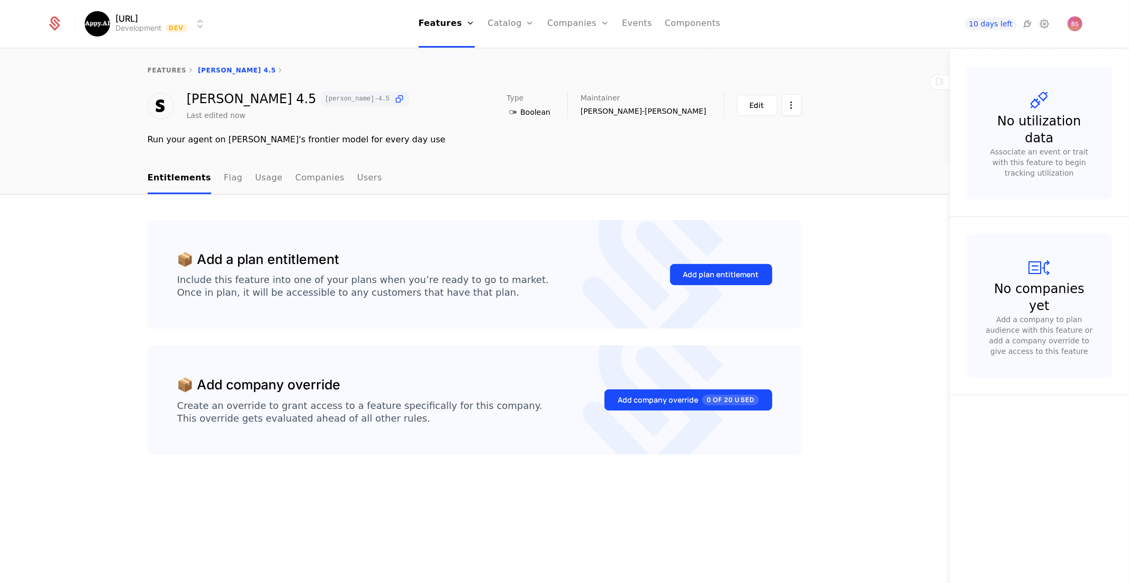
click at [693, 278] on div "Add plan entitlement" at bounding box center [721, 274] width 76 height 11
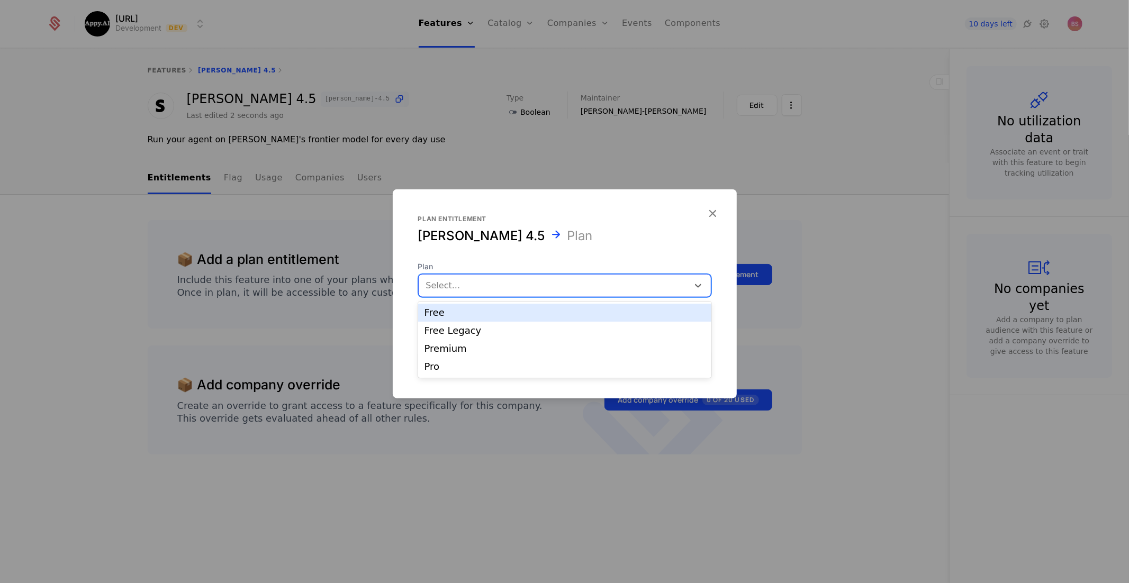
click at [513, 284] on div at bounding box center [553, 285] width 255 height 15
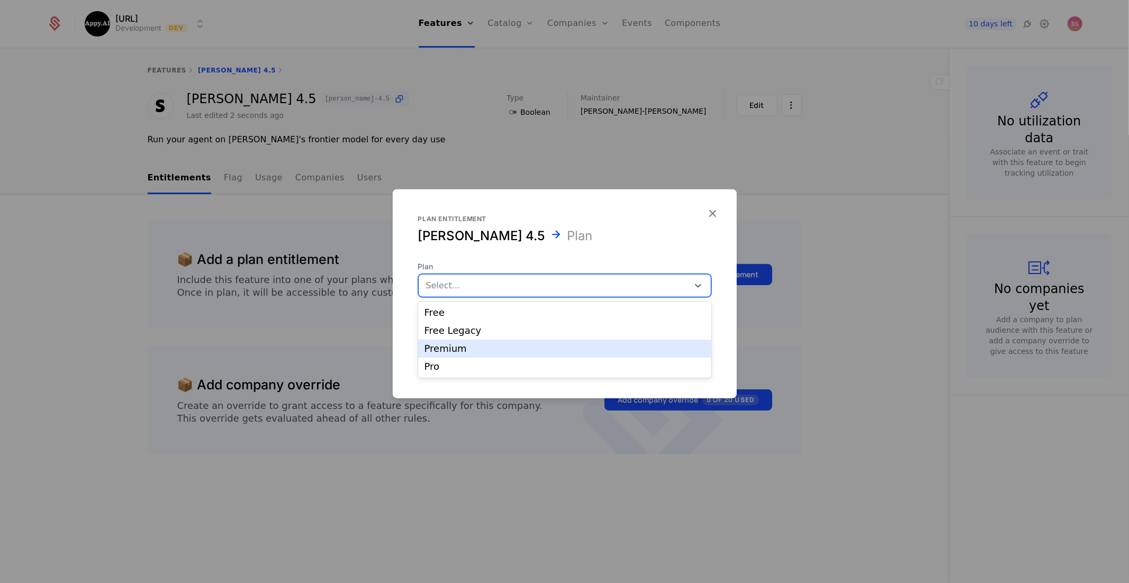
click at [494, 351] on div "Premium" at bounding box center [564, 349] width 280 height 10
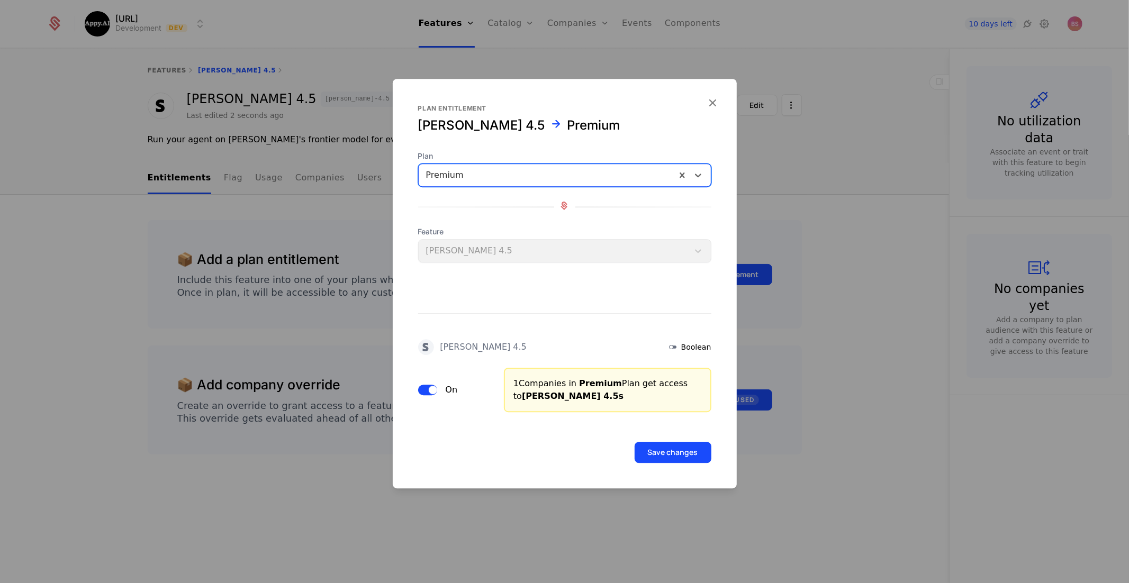
click at [674, 456] on button "Save changes" at bounding box center [672, 452] width 77 height 21
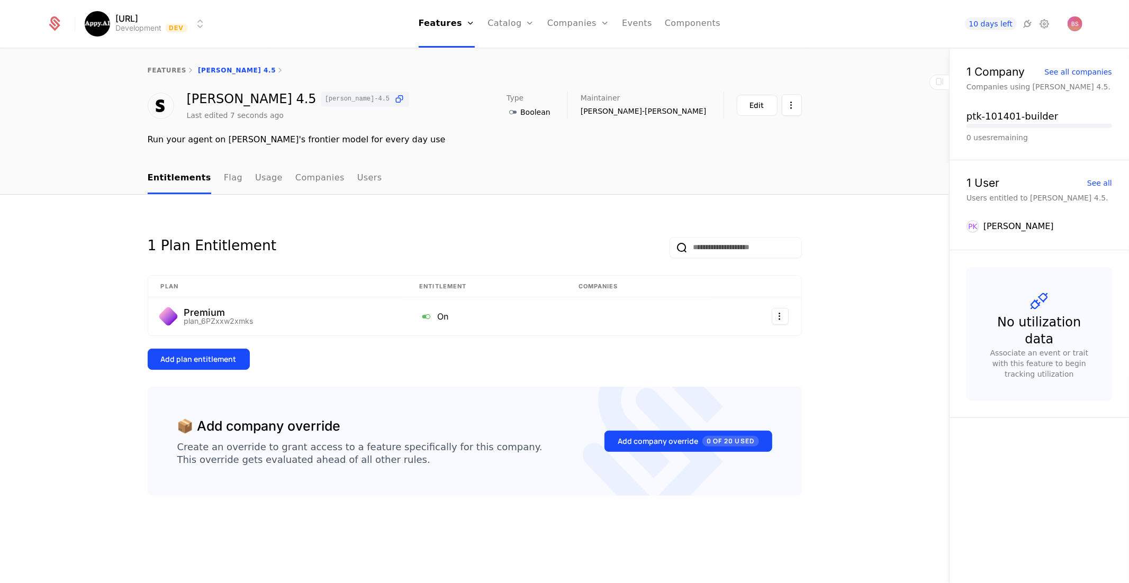
click at [228, 355] on div "Add plan entitlement" at bounding box center [199, 359] width 76 height 11
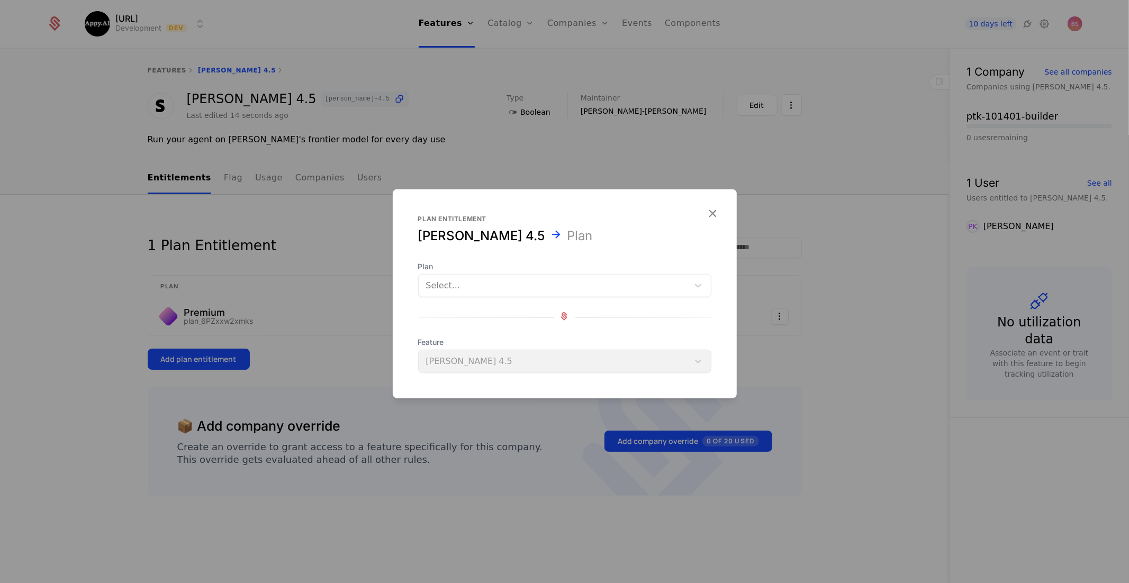
click at [491, 287] on div at bounding box center [553, 285] width 255 height 15
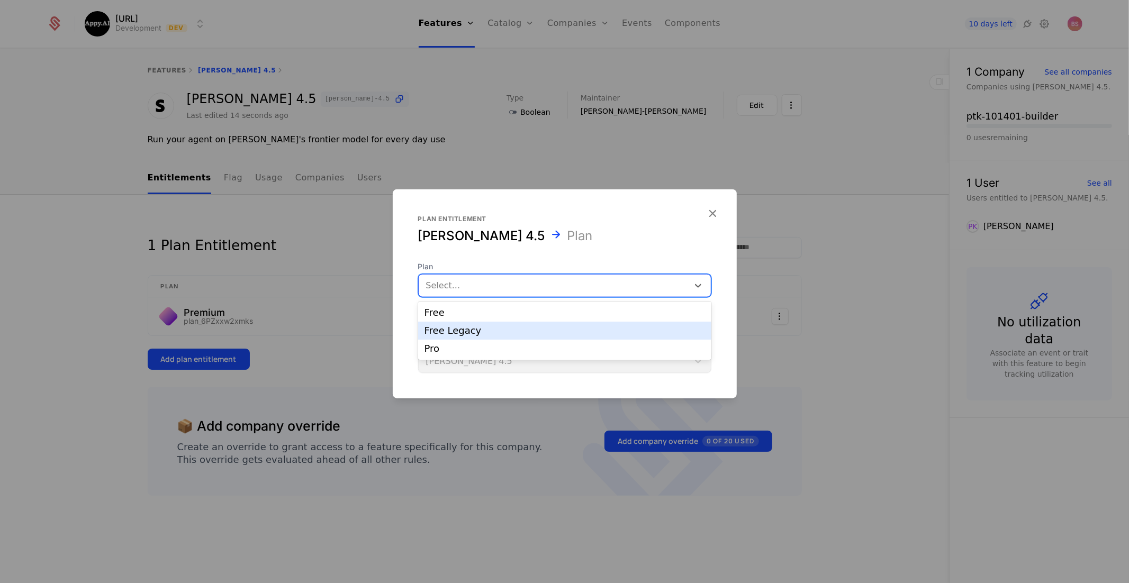
drag, startPoint x: 461, startPoint y: 340, endPoint x: 465, endPoint y: 331, distance: 9.5
click at [465, 331] on div "Free Free Legacy Pro" at bounding box center [564, 331] width 293 height 58
click at [442, 334] on div "Free Legacy" at bounding box center [564, 331] width 280 height 10
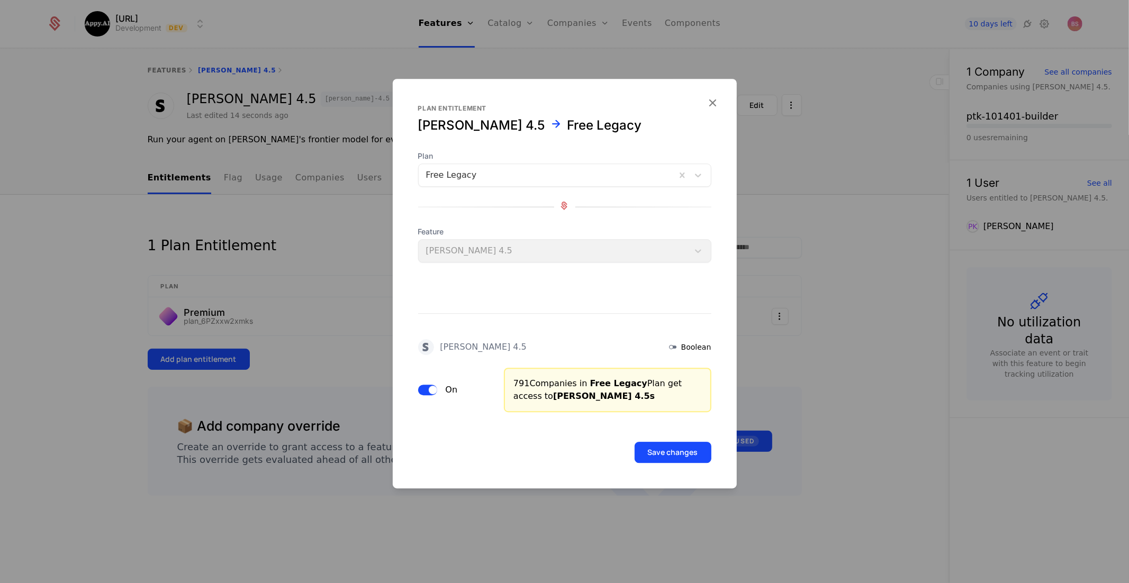
click at [346, 346] on div at bounding box center [564, 291] width 1129 height 583
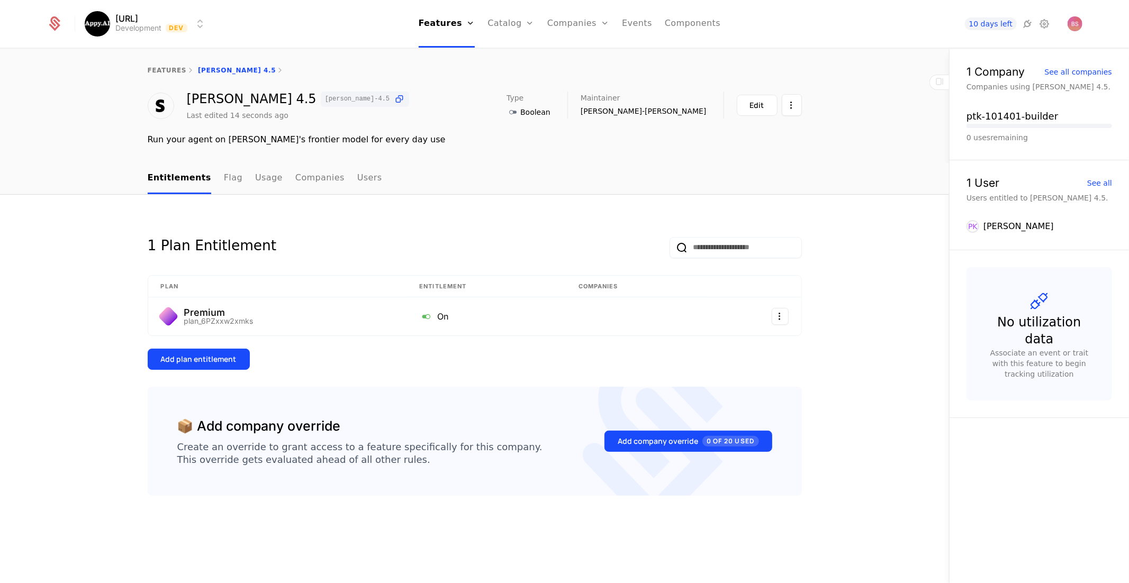
click at [227, 356] on div "Add plan entitlement" at bounding box center [199, 359] width 76 height 11
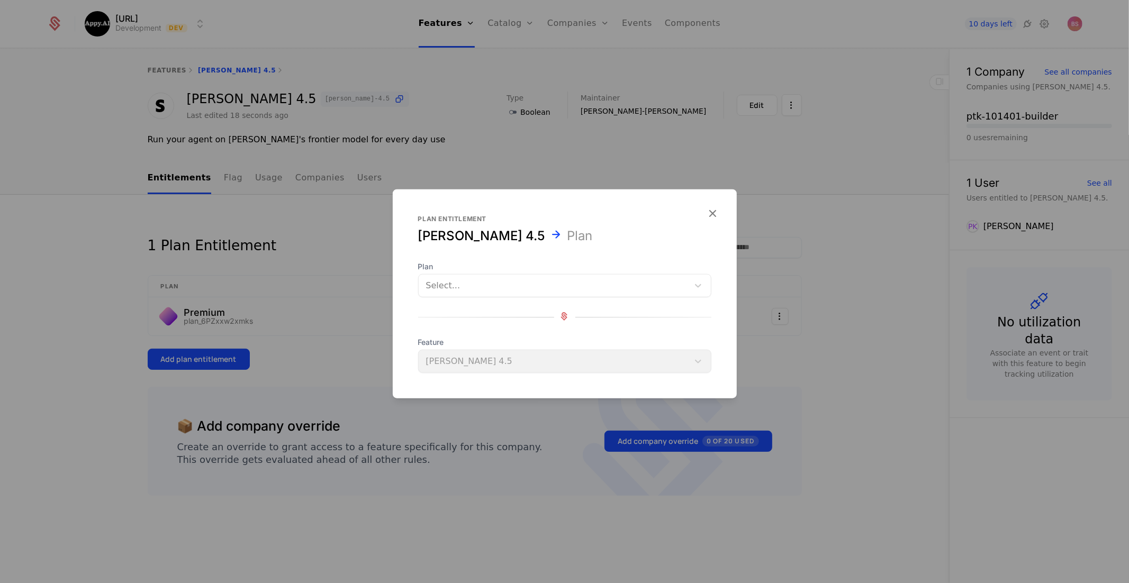
click at [352, 319] on div at bounding box center [564, 291] width 1129 height 583
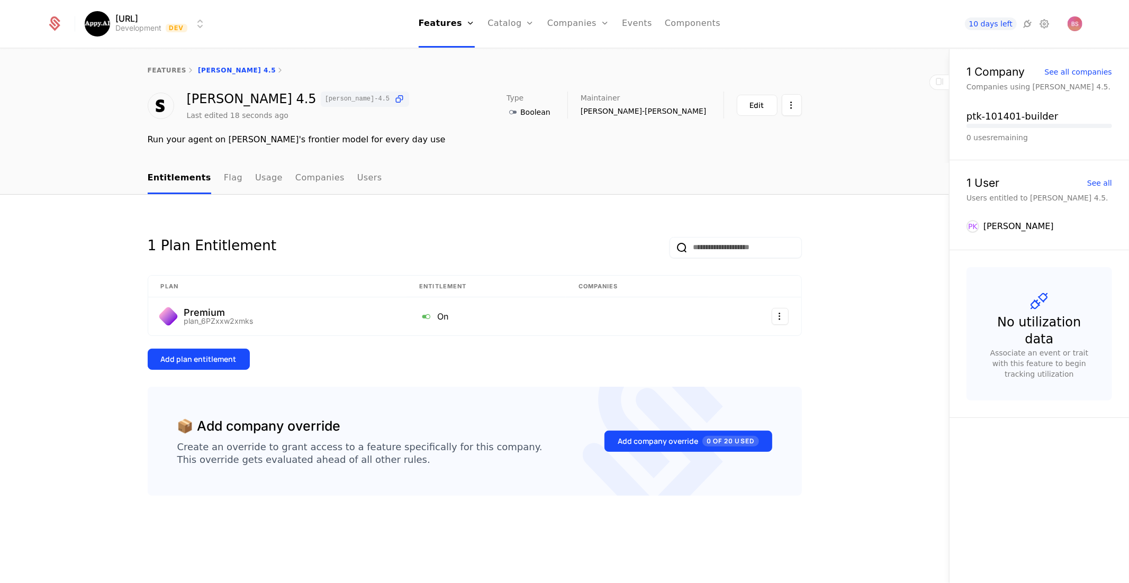
click at [215, 351] on button "Add plan entitlement" at bounding box center [199, 359] width 102 height 21
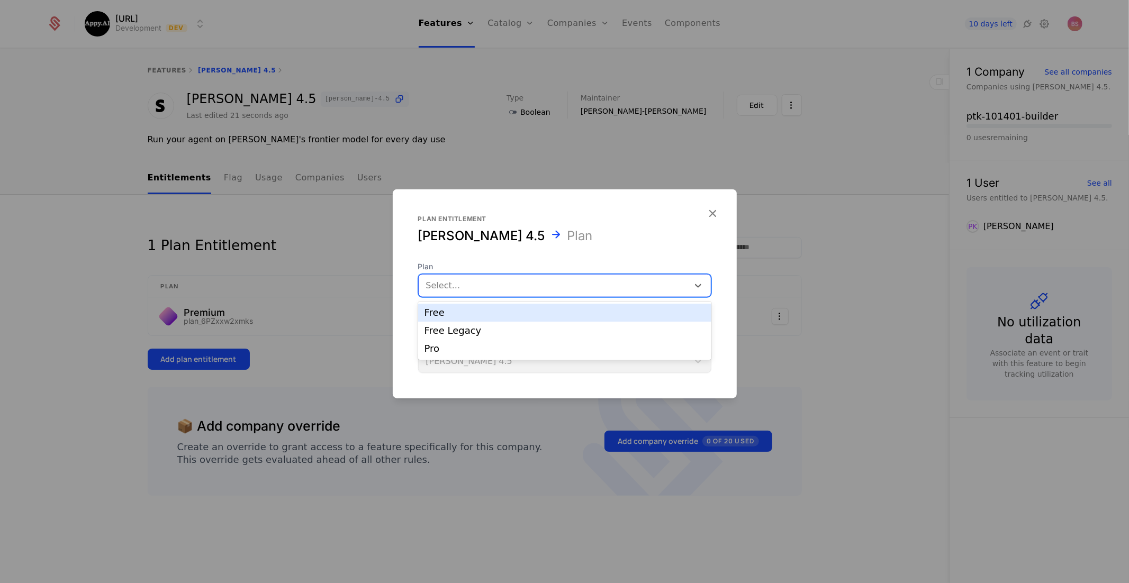
click at [456, 280] on div at bounding box center [553, 285] width 255 height 15
click at [452, 326] on div "Free Legacy" at bounding box center [564, 331] width 280 height 10
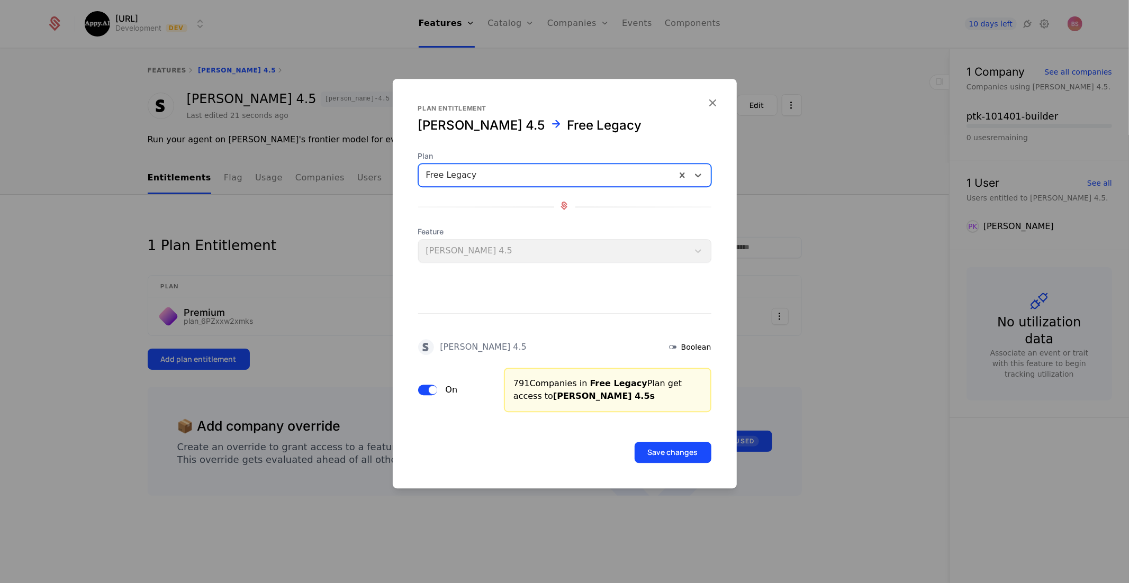
click at [677, 454] on button "Save changes" at bounding box center [672, 452] width 77 height 21
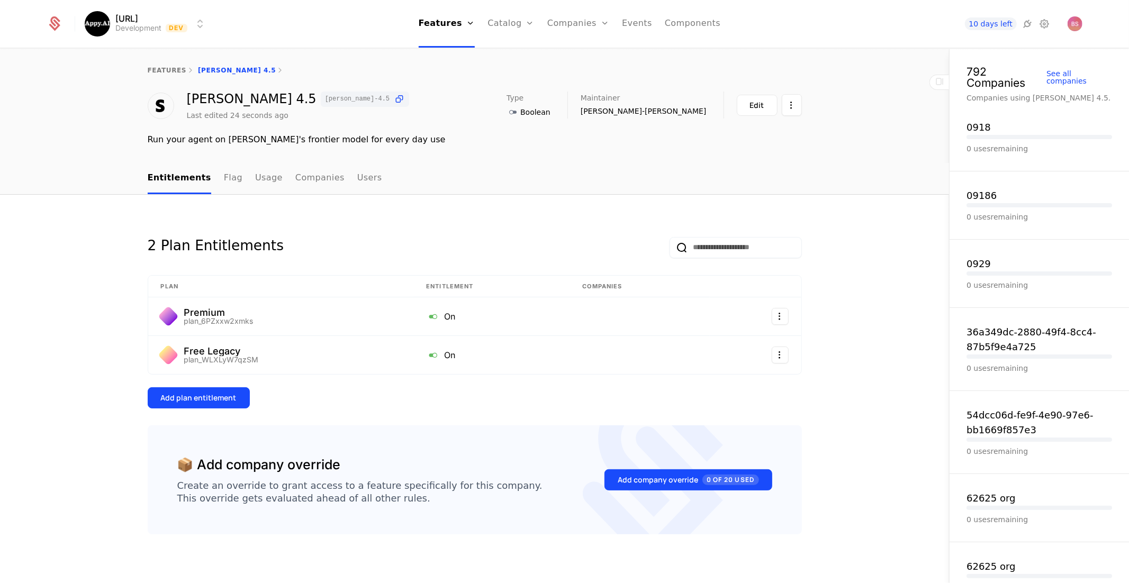
click at [346, 274] on div "2 Plan Entitlements Plan Entitlement Companies Premium plan_6PZxxw2xmks On Free…" at bounding box center [475, 314] width 654 height 189
click at [227, 69] on div "features Claude Sonnet 4.5" at bounding box center [475, 70] width 654 height 8
click at [436, 23] on link "Features" at bounding box center [447, 24] width 57 height 48
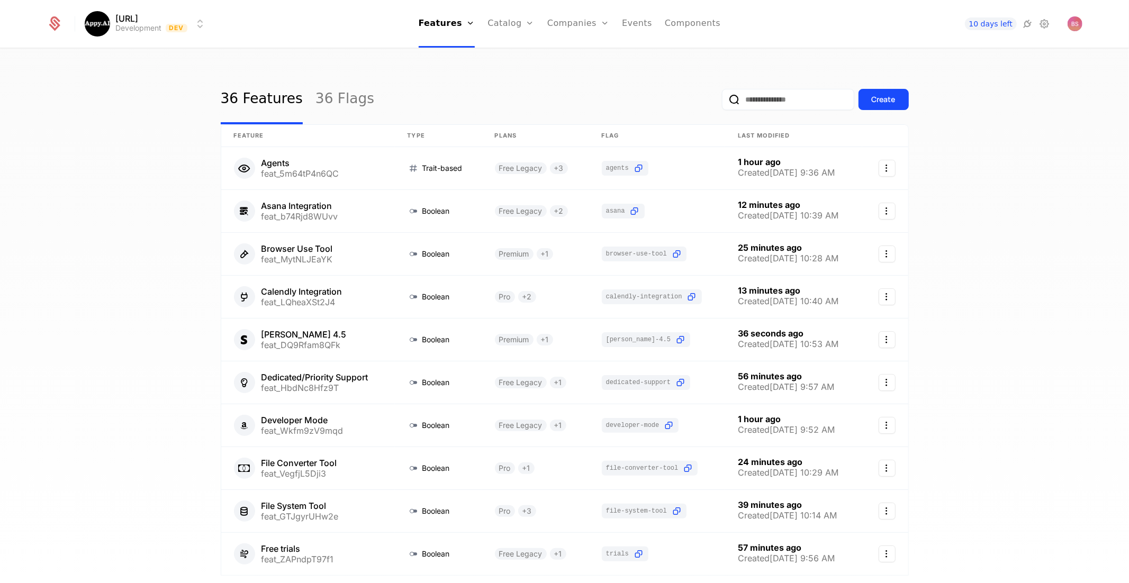
click at [892, 101] on div "Create" at bounding box center [883, 99] width 24 height 11
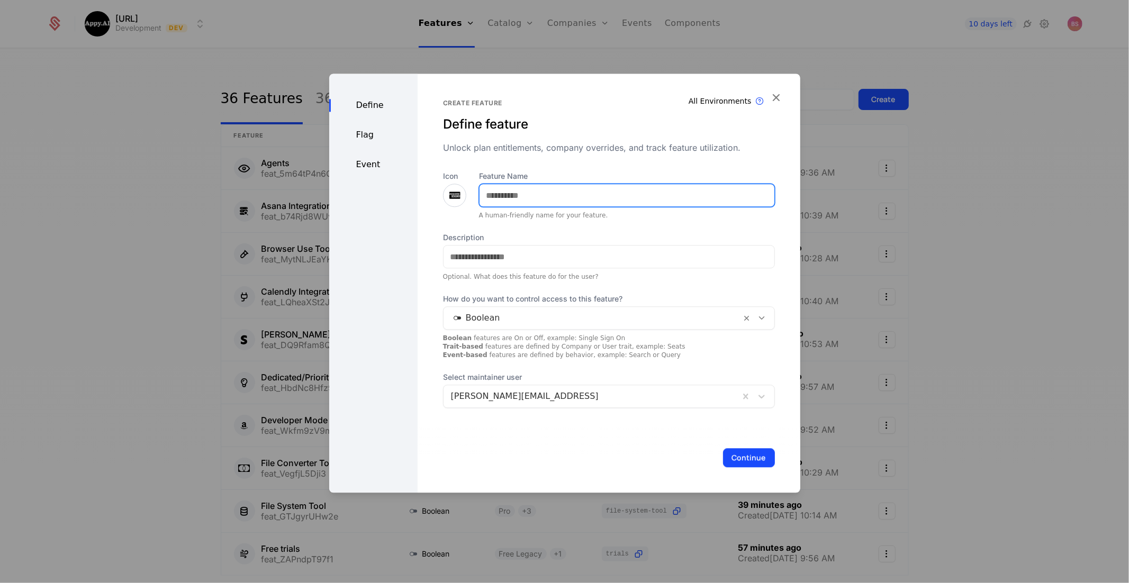
click at [563, 202] on input "Feature Name" at bounding box center [626, 195] width 295 height 22
type input "**********"
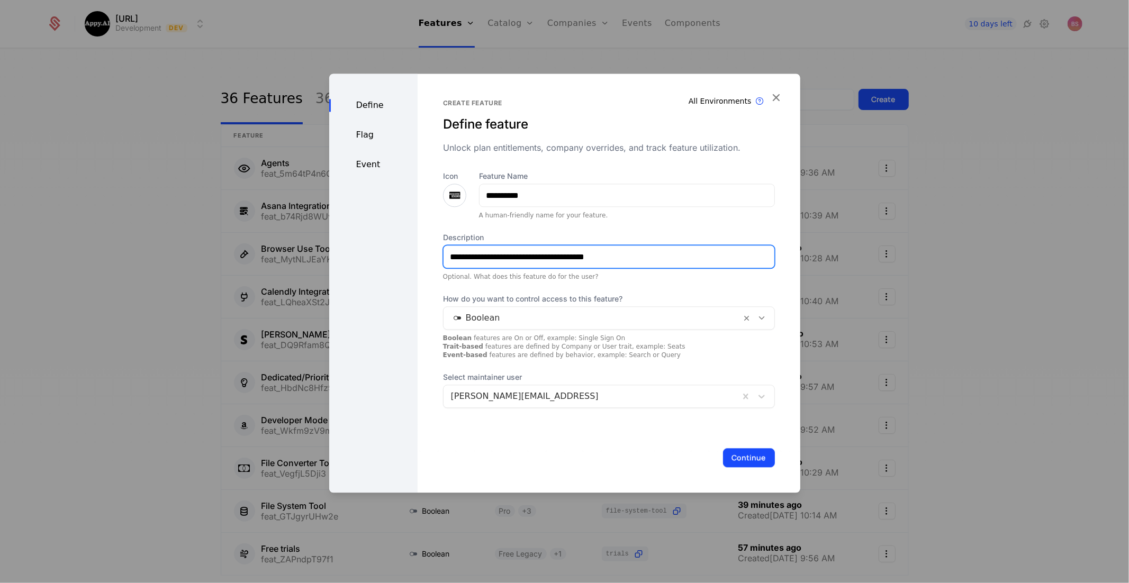
type input "**********"
click at [743, 455] on button "Continue" at bounding box center [749, 457] width 52 height 19
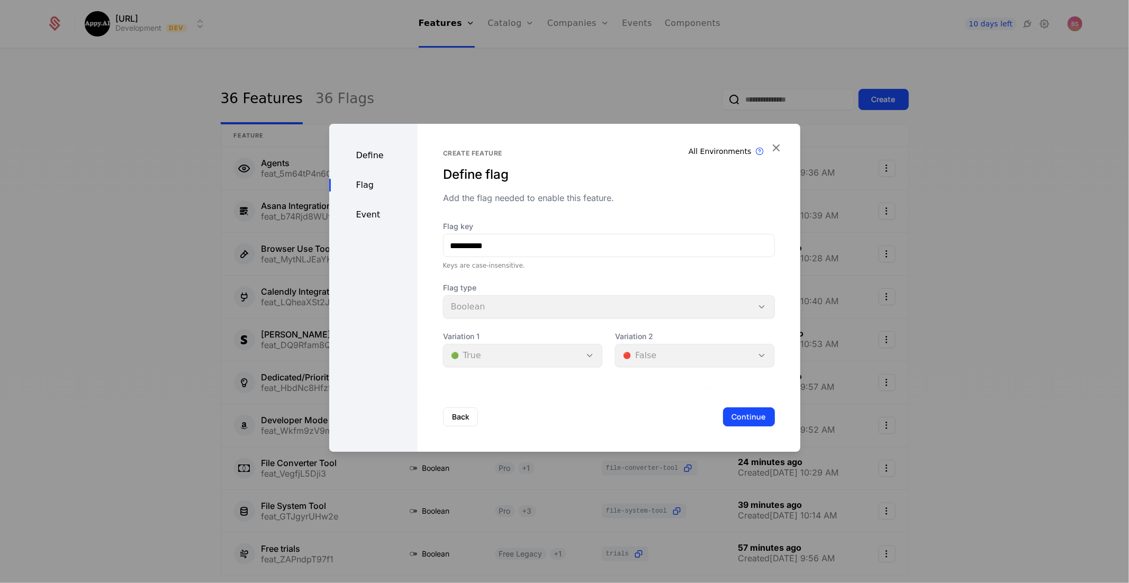
click at [743, 424] on button "Continue" at bounding box center [749, 416] width 52 height 19
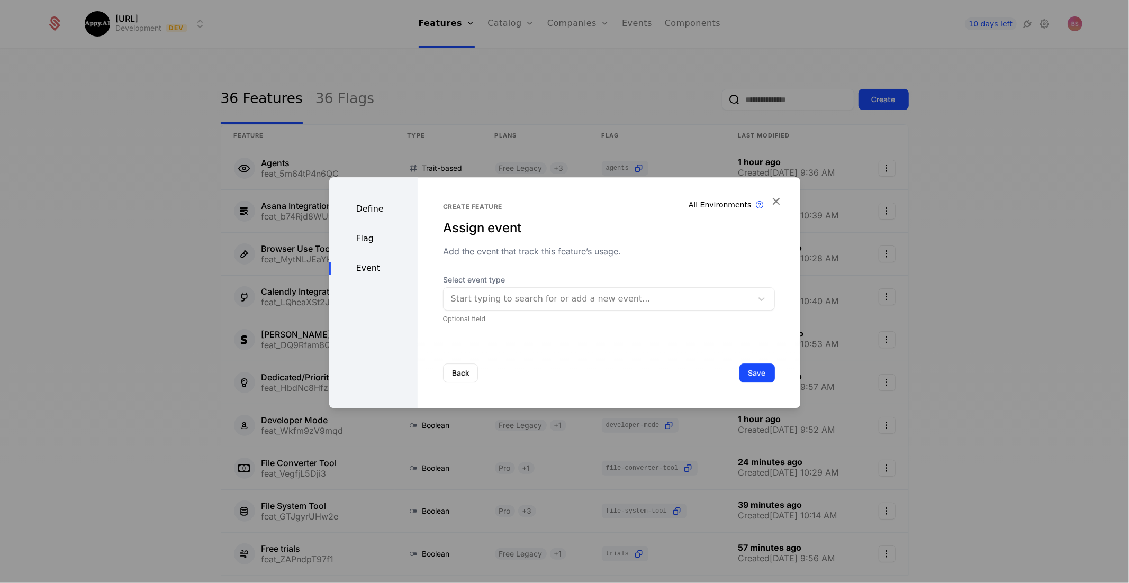
click at [754, 412] on div at bounding box center [564, 291] width 1129 height 583
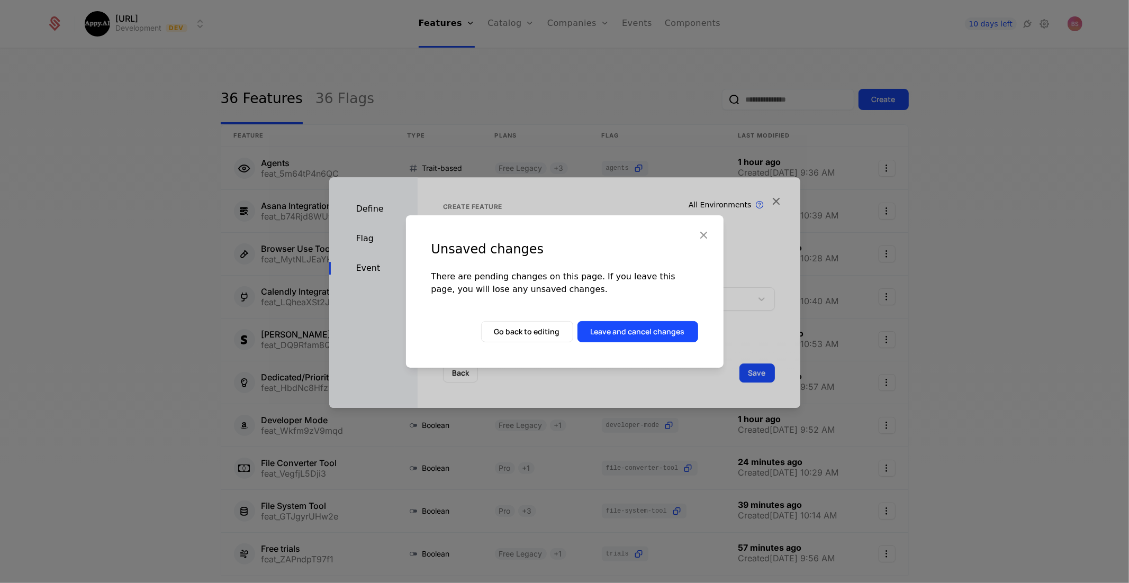
click at [755, 373] on div "Unsaved changes There are pending changes on this page. If you leave this page,…" at bounding box center [564, 291] width 1129 height 583
click at [705, 231] on icon "button" at bounding box center [704, 235] width 14 height 14
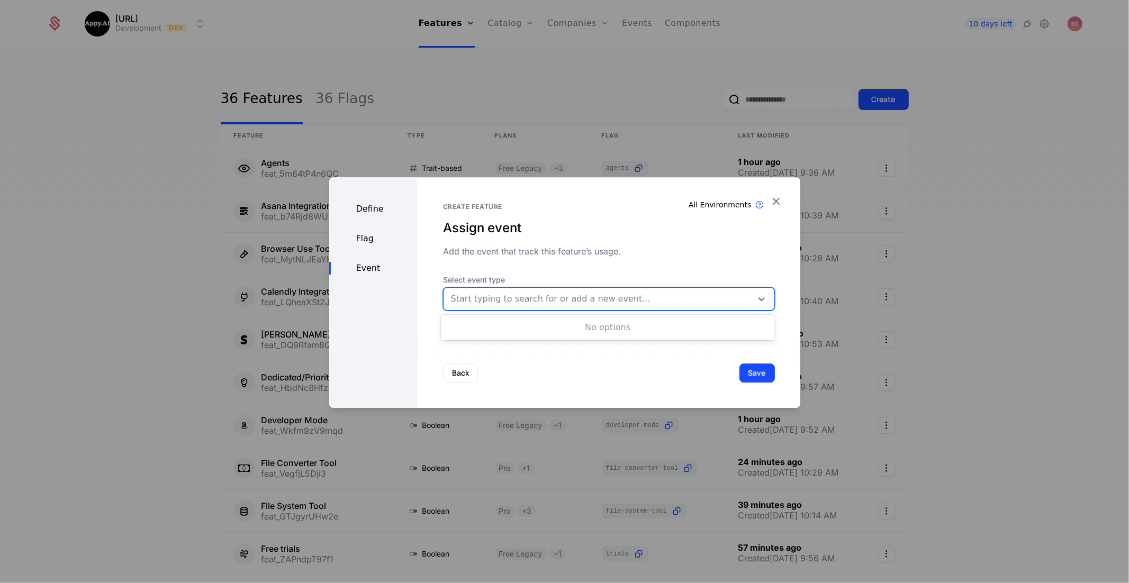
click at [623, 294] on div at bounding box center [598, 299] width 294 height 15
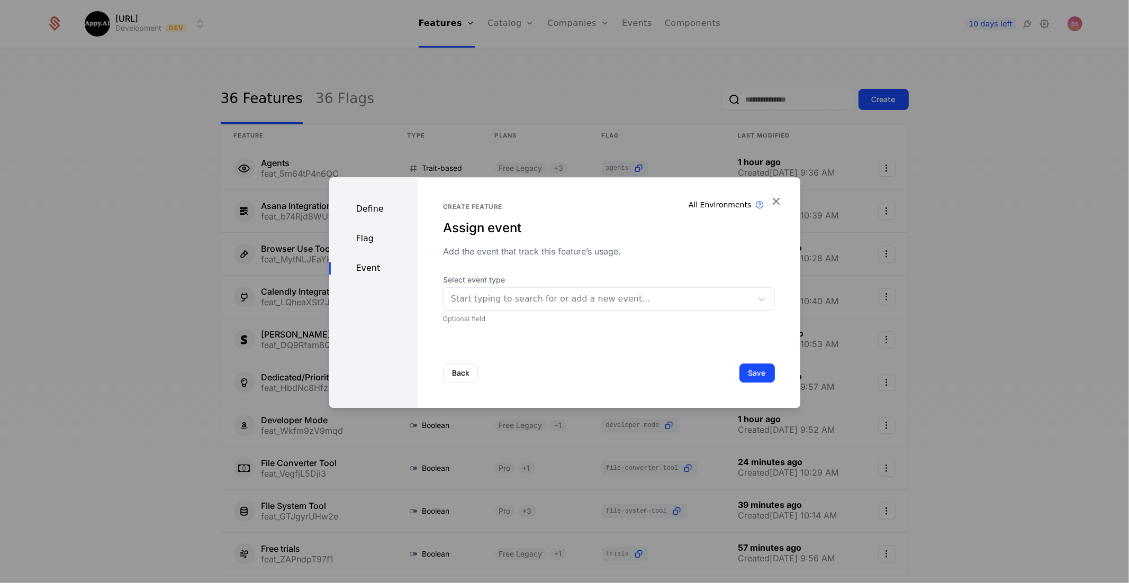
drag, startPoint x: 639, startPoint y: 366, endPoint x: 694, endPoint y: 372, distance: 55.4
click at [639, 366] on div "Back Save" at bounding box center [608, 373] width 383 height 70
click at [766, 376] on button "Save" at bounding box center [756, 373] width 35 height 19
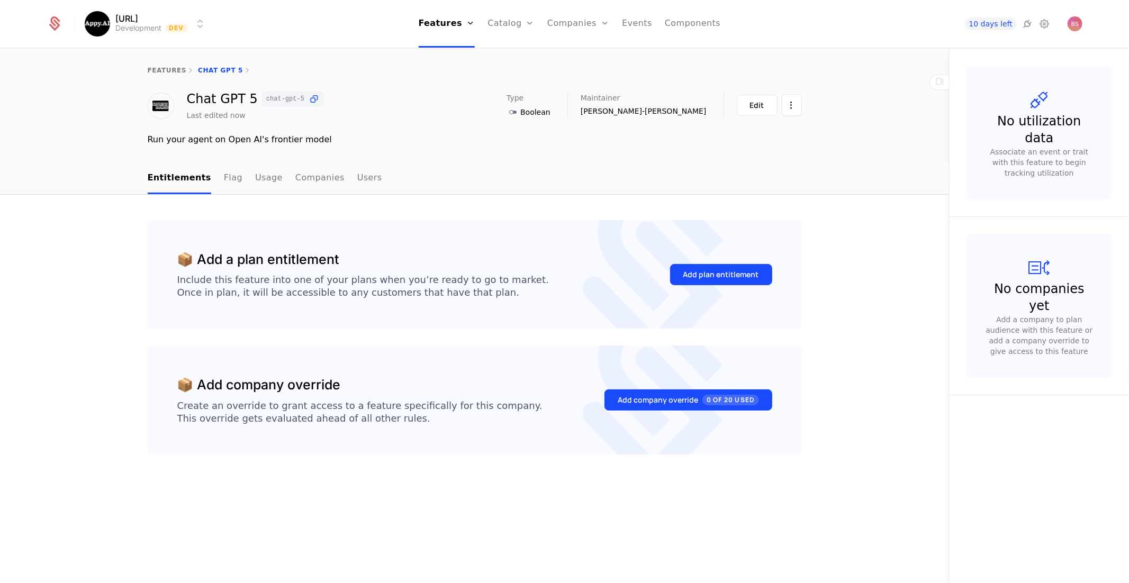
click at [714, 284] on button "Add plan entitlement" at bounding box center [721, 274] width 102 height 21
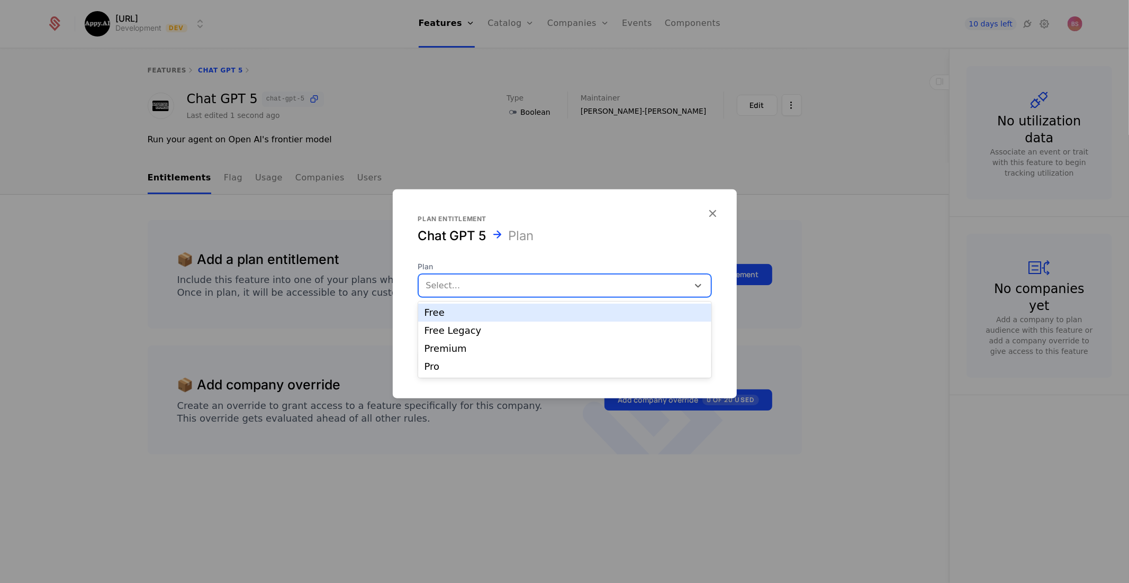
click at [556, 289] on div at bounding box center [553, 285] width 255 height 15
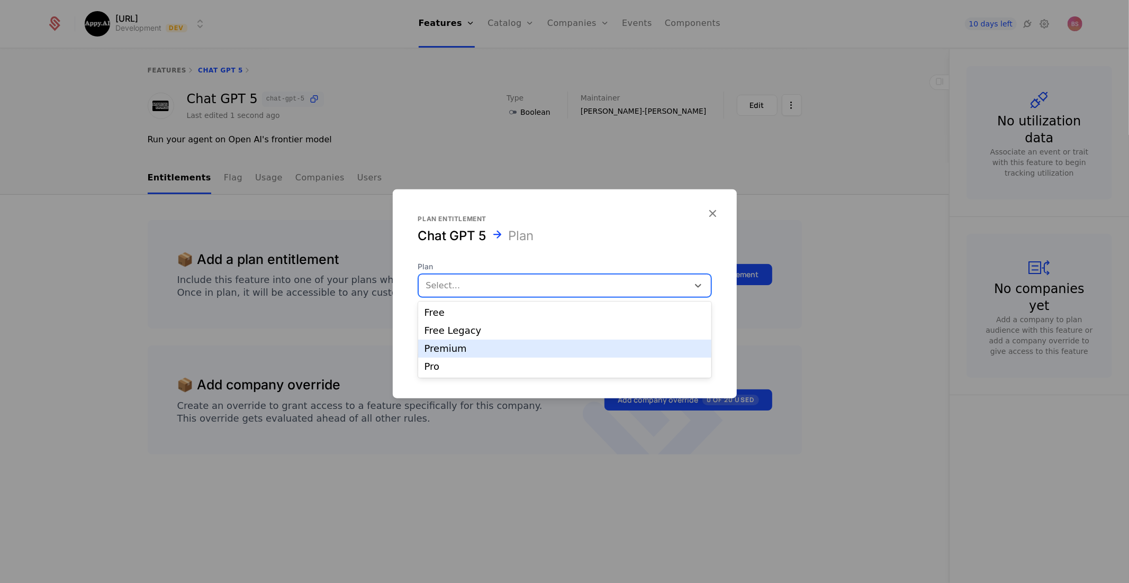
click at [510, 350] on div "Premium" at bounding box center [564, 349] width 280 height 10
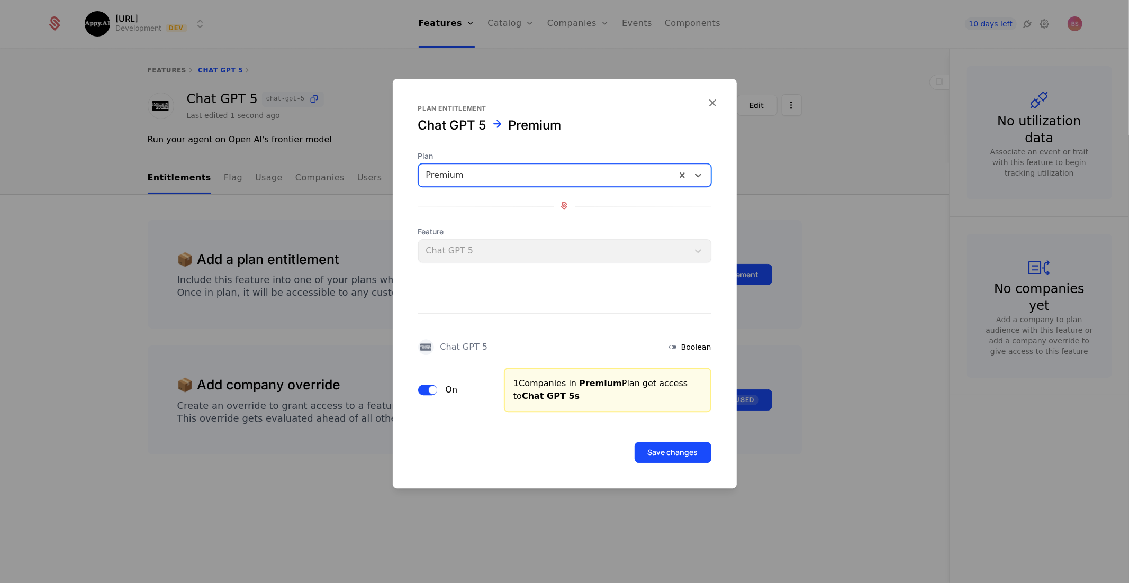
click at [556, 179] on div at bounding box center [547, 175] width 242 height 15
click at [505, 262] on div "Pro" at bounding box center [564, 257] width 293 height 18
click at [683, 454] on button "Save changes" at bounding box center [672, 452] width 77 height 21
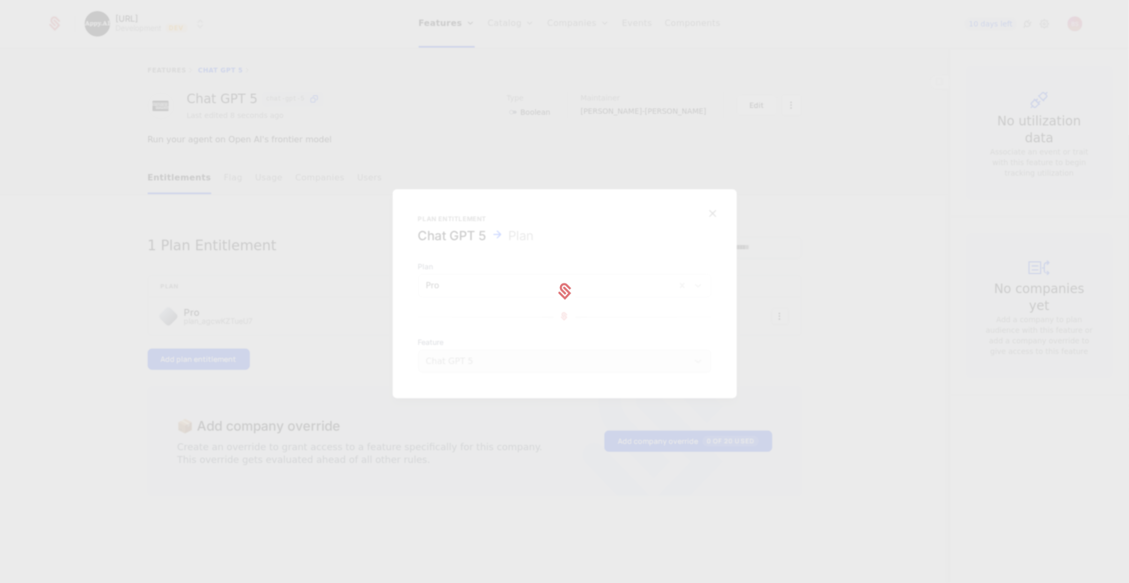
click at [350, 316] on div at bounding box center [564, 291] width 1129 height 583
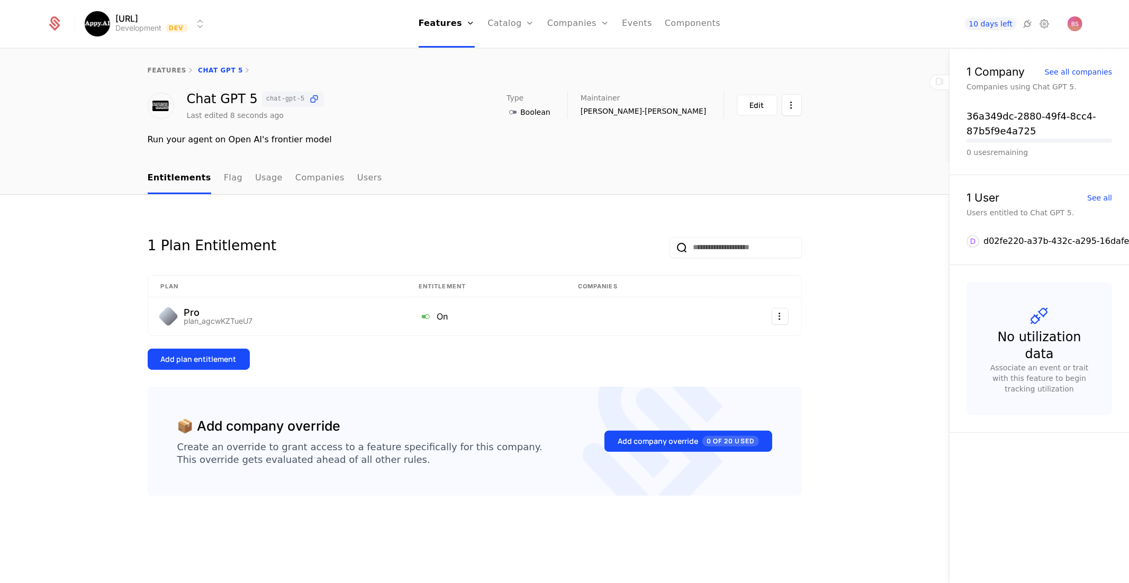
click at [234, 360] on button "Add plan entitlement" at bounding box center [199, 359] width 102 height 21
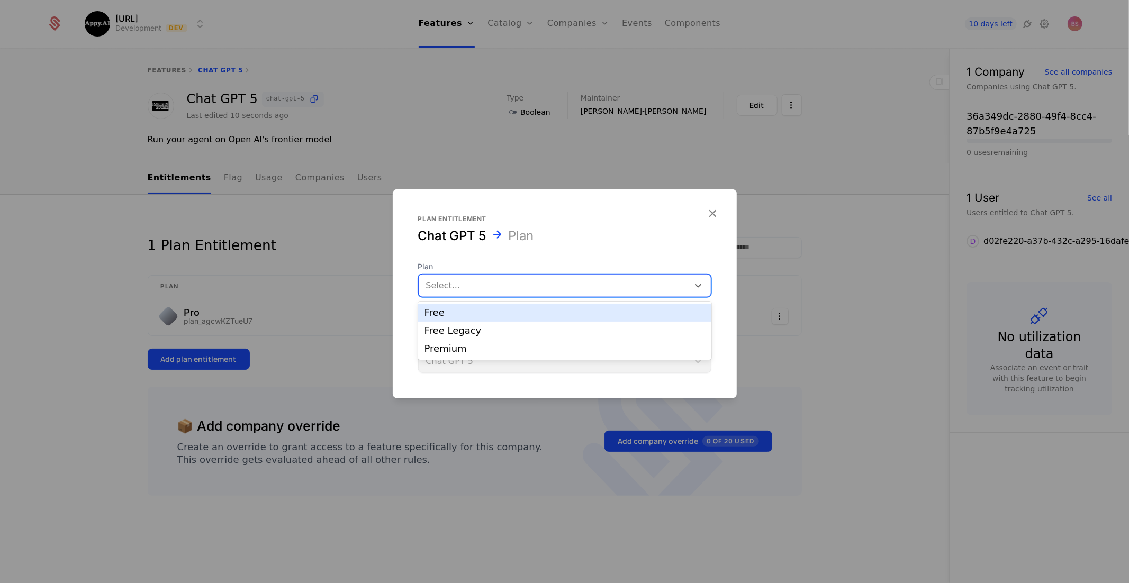
click at [449, 279] on div at bounding box center [553, 285] width 255 height 15
click at [439, 328] on div "Free Legacy" at bounding box center [564, 331] width 280 height 10
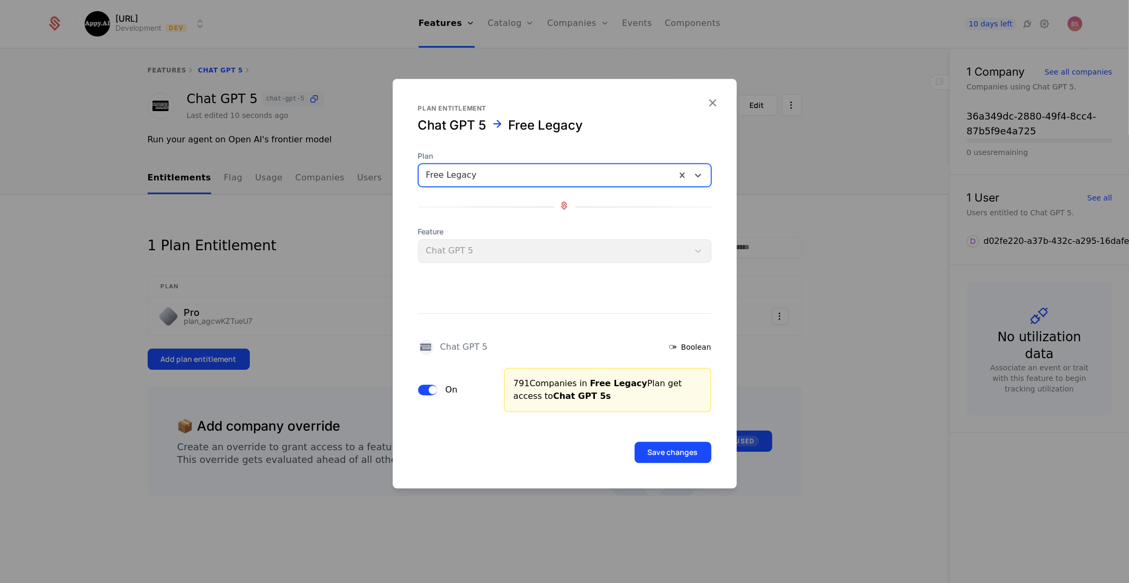
click at [658, 453] on button "Save changes" at bounding box center [672, 452] width 77 height 21
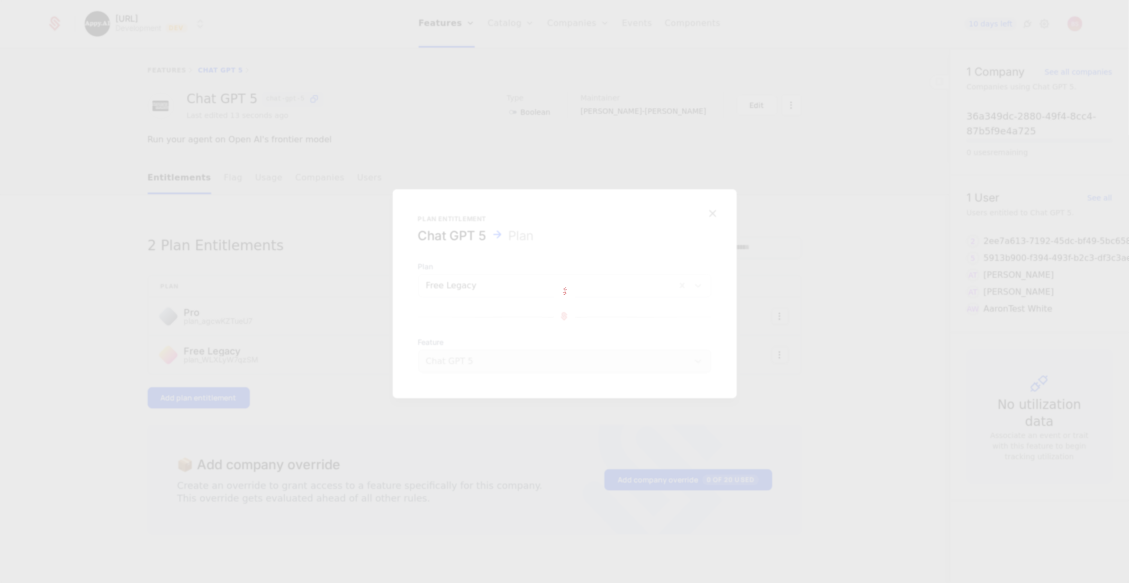
click at [315, 193] on div at bounding box center [564, 291] width 1129 height 583
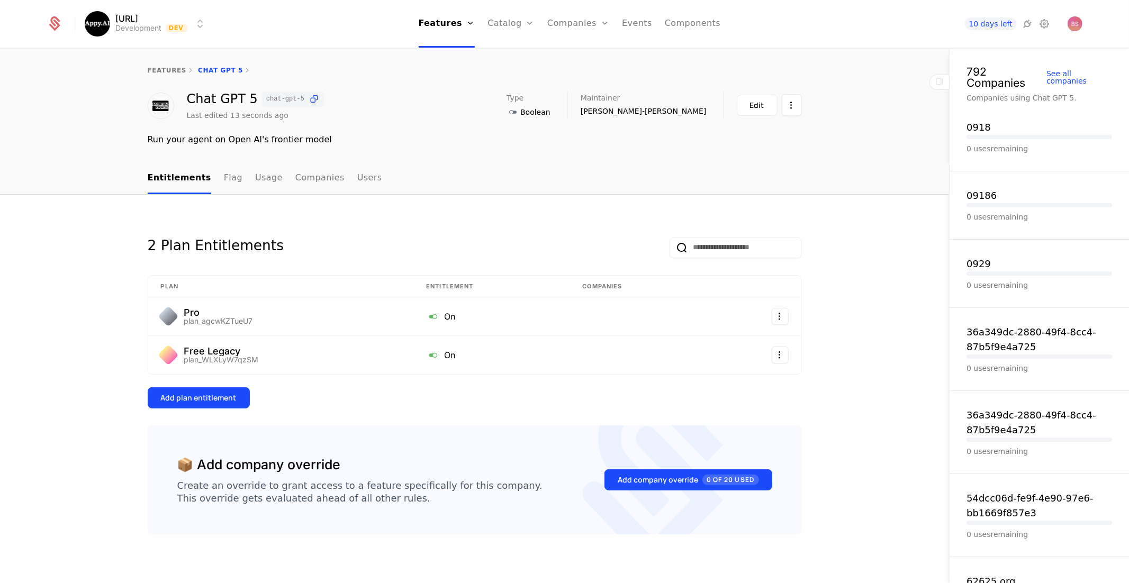
click at [321, 180] on link "Companies" at bounding box center [319, 178] width 49 height 31
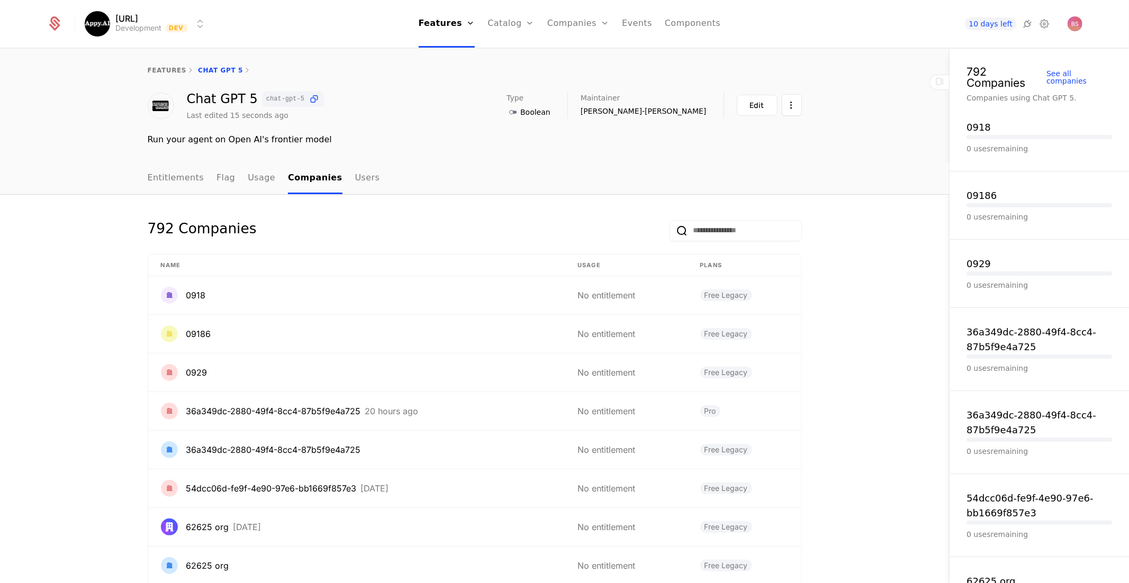
click at [178, 73] on link "features" at bounding box center [167, 70] width 39 height 7
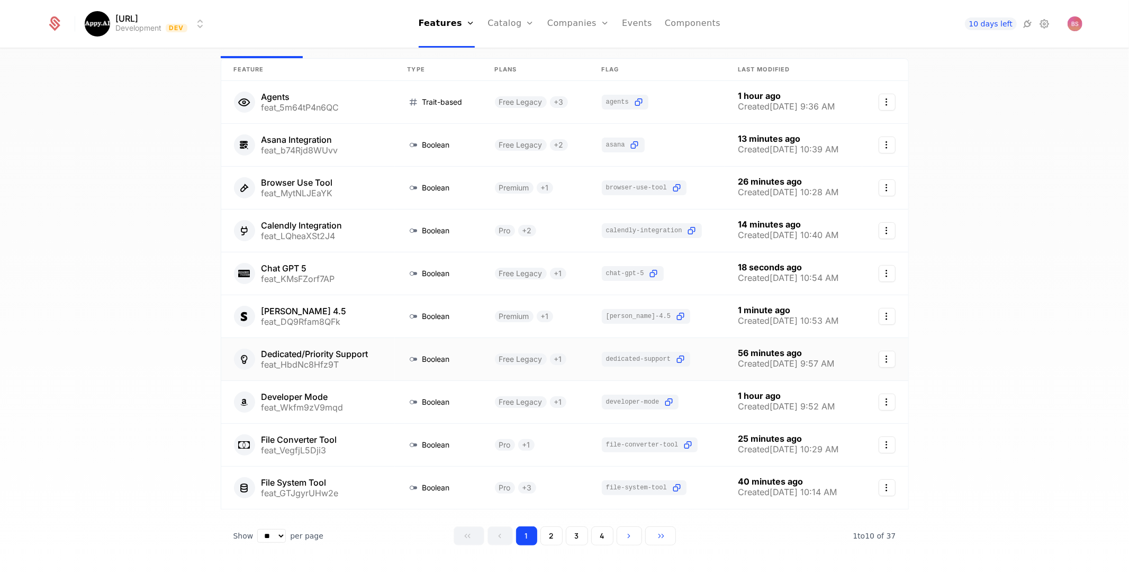
scroll to position [65, 0]
click at [835, 304] on link at bounding box center [793, 317] width 137 height 42
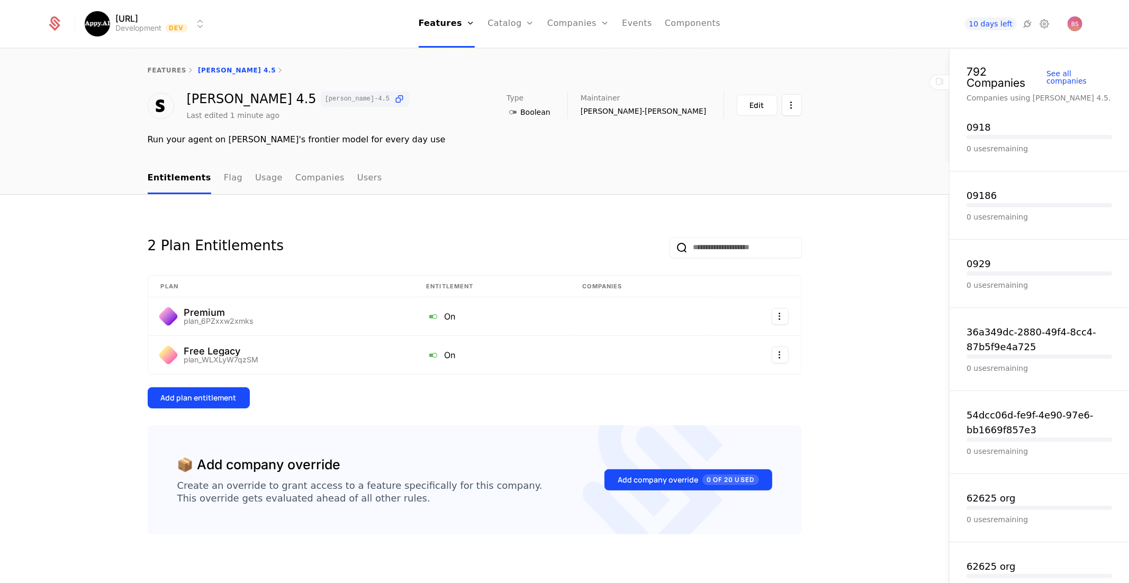
click at [164, 175] on link "Entitlements" at bounding box center [179, 178] width 63 height 31
click at [175, 182] on link "Entitlements" at bounding box center [179, 178] width 63 height 31
click at [752, 101] on div "Edit" at bounding box center [757, 105] width 14 height 11
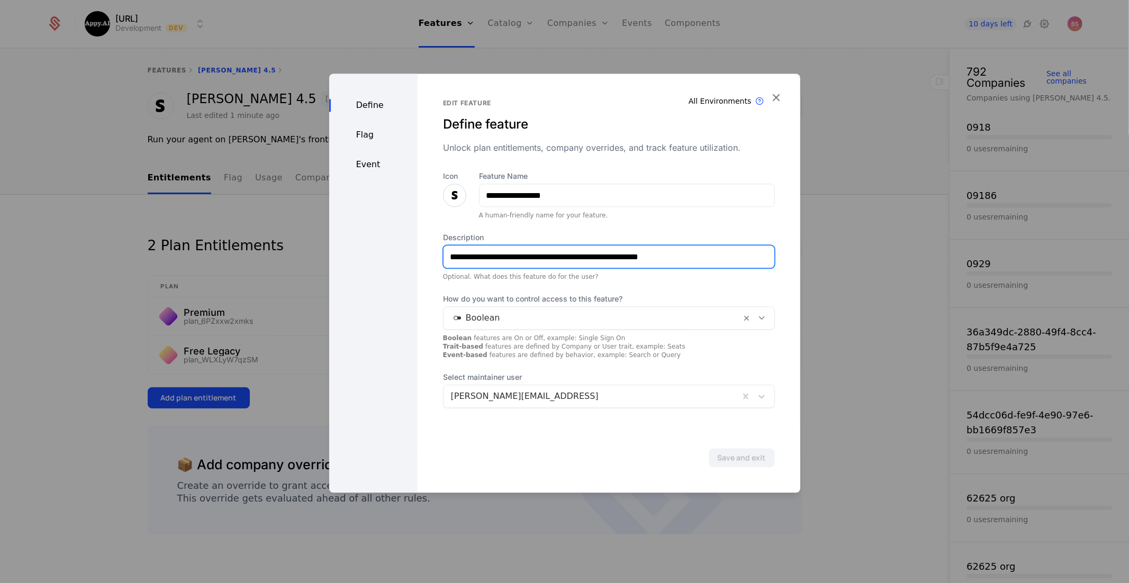
click at [542, 256] on input "**********" at bounding box center [608, 257] width 331 height 22
drag, startPoint x: 550, startPoint y: 257, endPoint x: 521, endPoint y: 257, distance: 29.1
click at [521, 257] on input "**********" at bounding box center [608, 257] width 331 height 22
type input "**********"
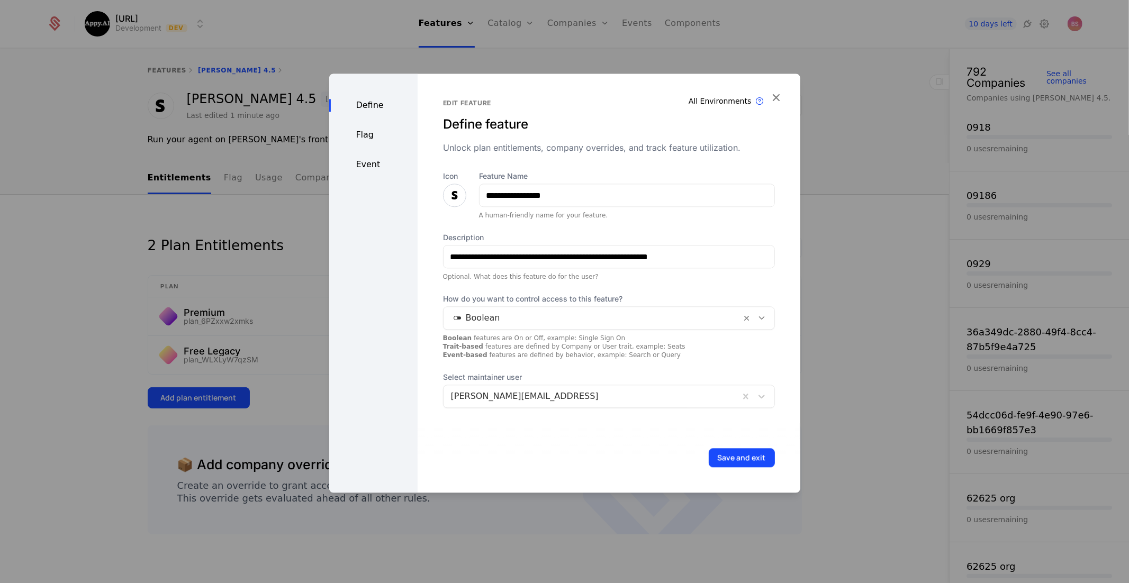
click at [740, 465] on button "Save and exit" at bounding box center [741, 457] width 66 height 19
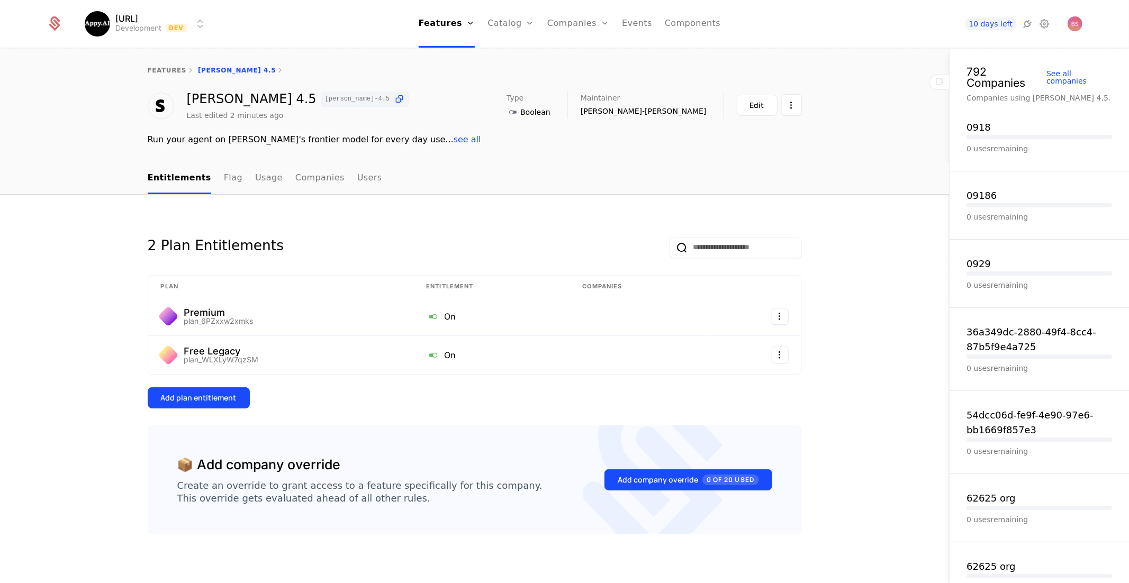
click at [162, 69] on link "features" at bounding box center [167, 70] width 39 height 7
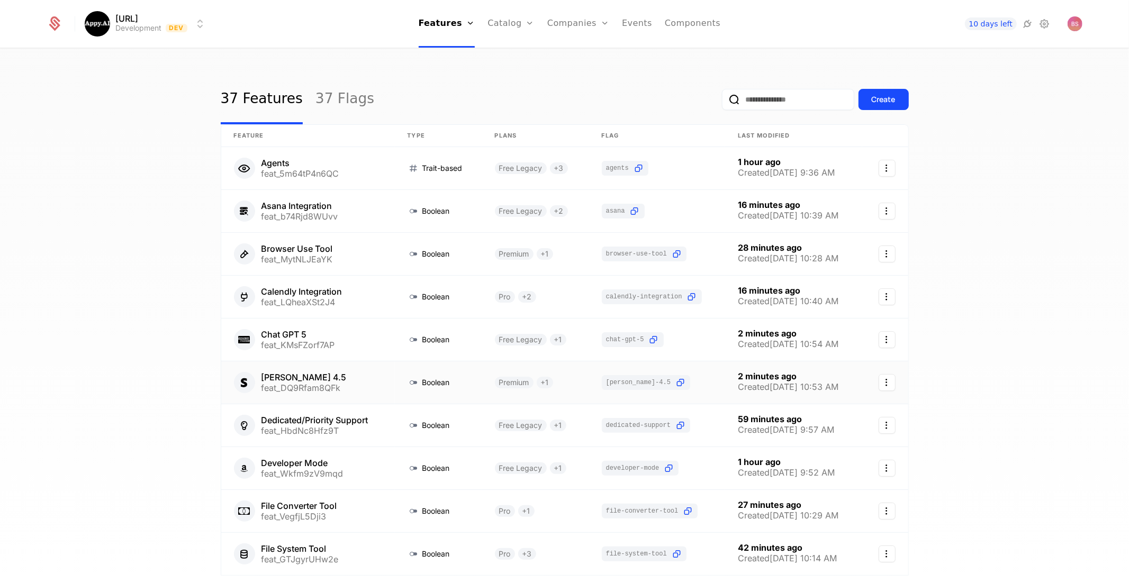
scroll to position [78, 0]
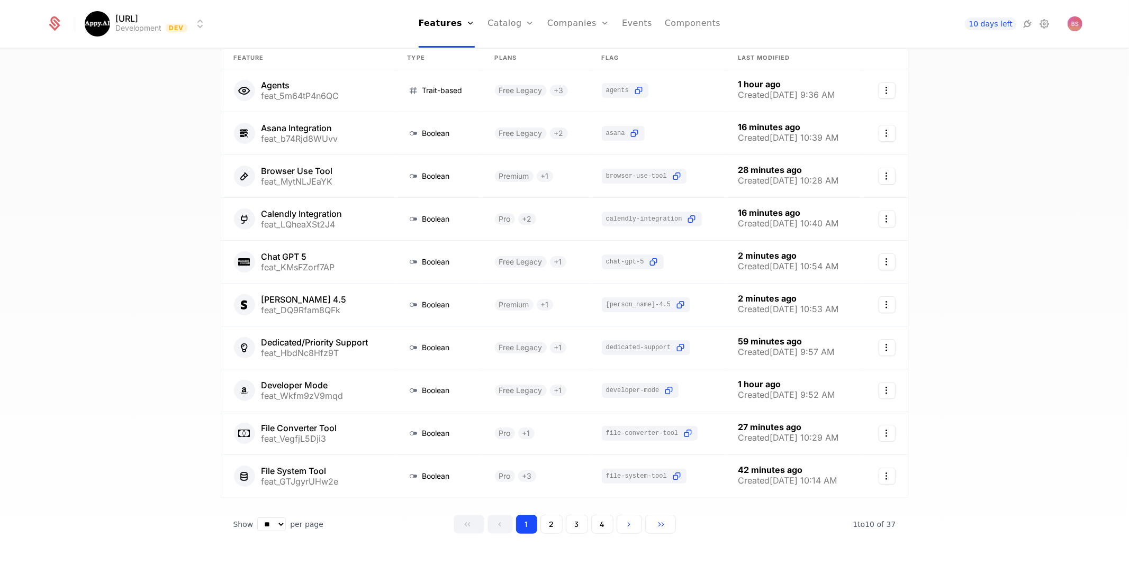
click at [556, 521] on button "2" at bounding box center [551, 524] width 22 height 19
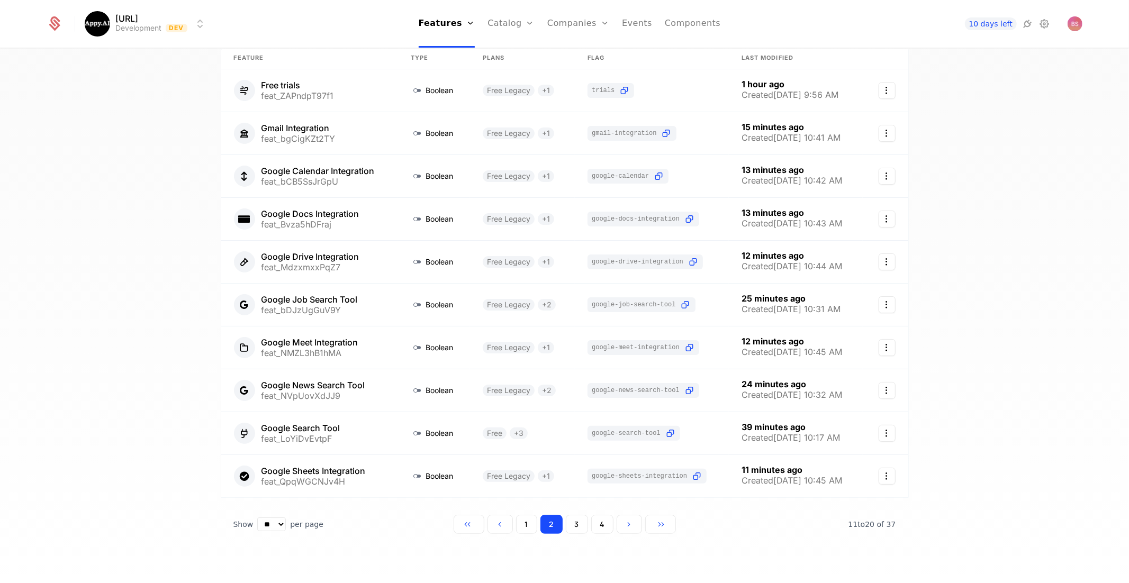
click at [580, 523] on button "3" at bounding box center [577, 524] width 22 height 19
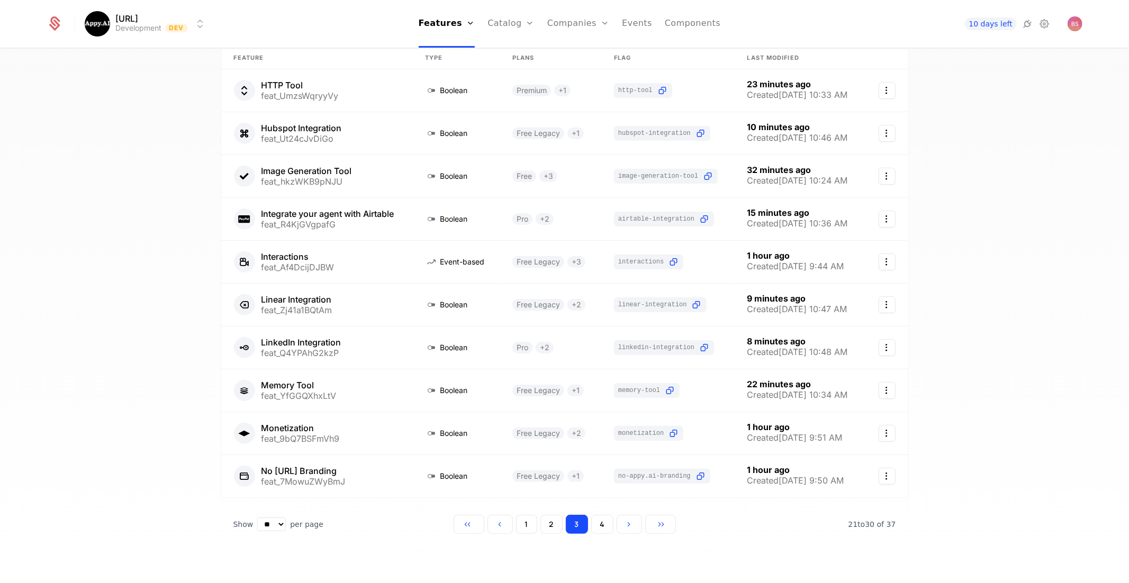
click at [607, 523] on button "4" at bounding box center [602, 524] width 22 height 19
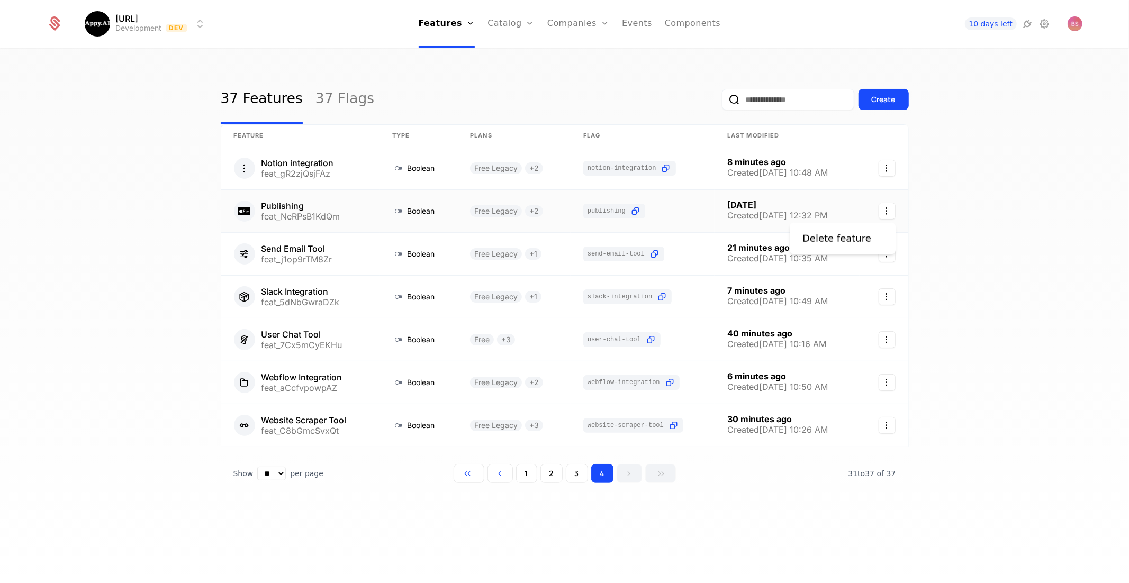
click at [887, 211] on icon "Select action" at bounding box center [886, 211] width 17 height 17
click at [846, 237] on div "Delete feature" at bounding box center [836, 238] width 69 height 15
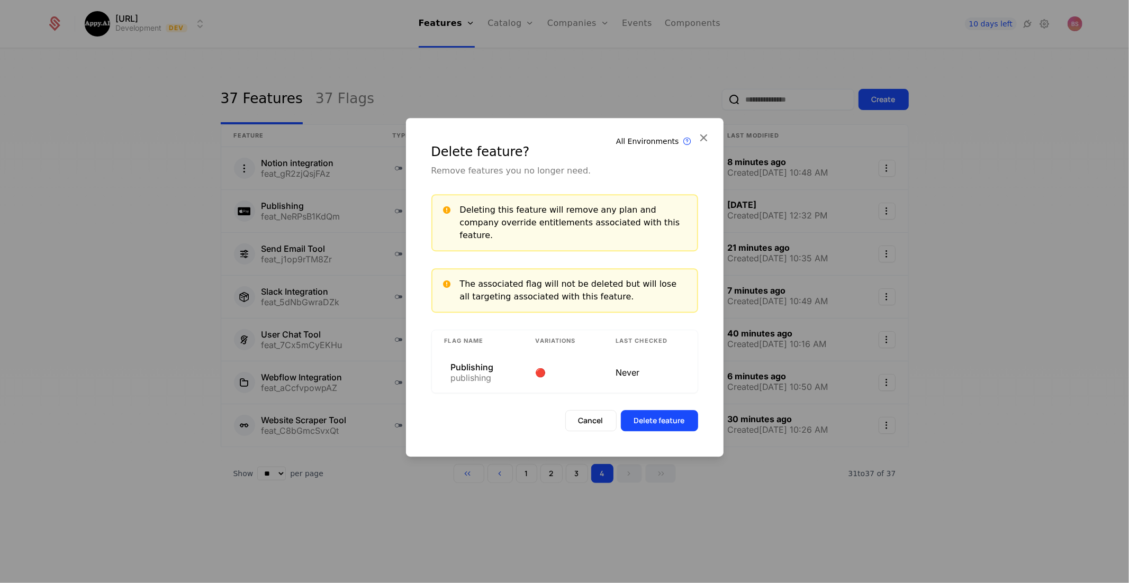
click at [666, 417] on button "Delete feature" at bounding box center [659, 420] width 77 height 21
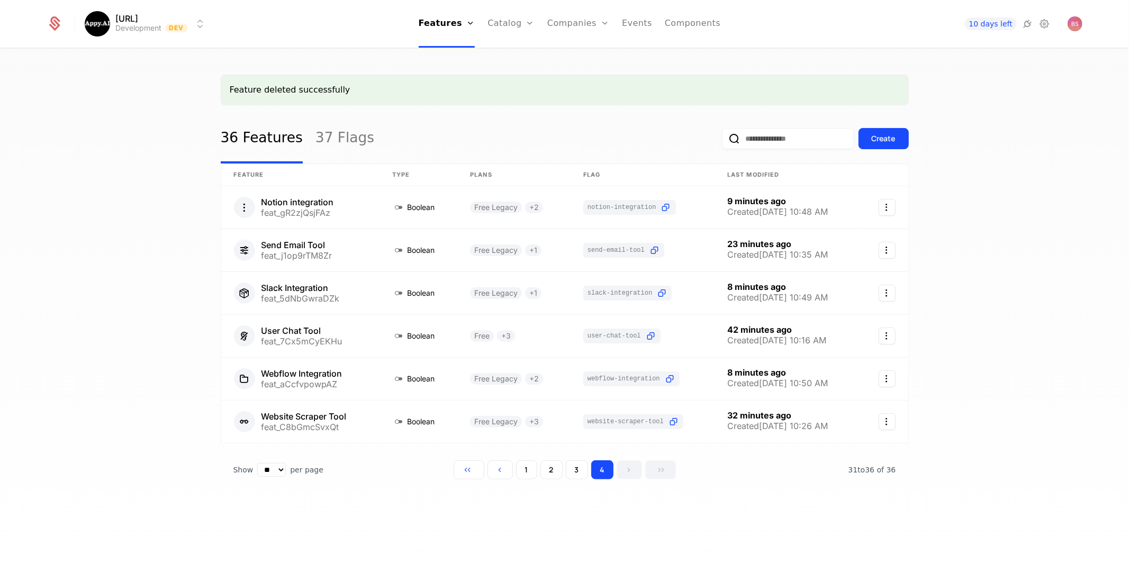
click at [516, 27] on link "Catalog" at bounding box center [510, 24] width 47 height 48
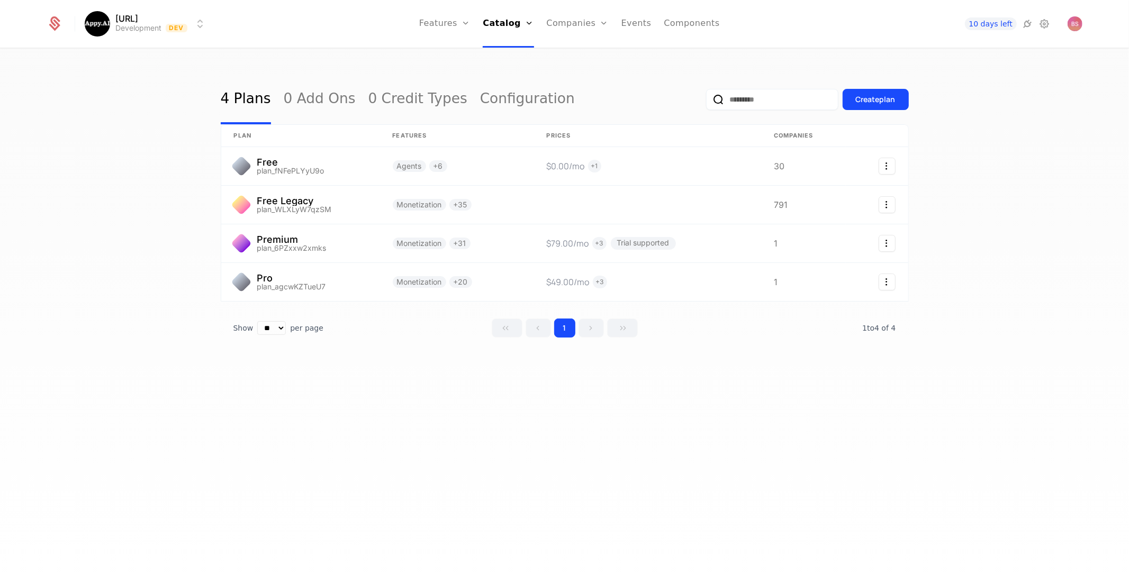
click at [512, 107] on link "Configuration" at bounding box center [522, 102] width 54 height 8
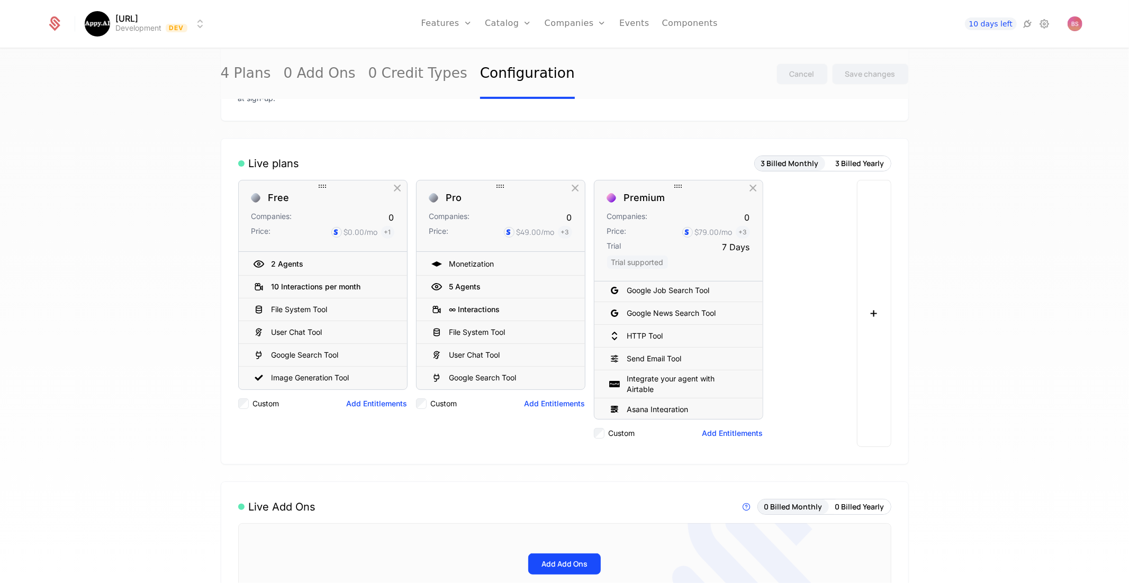
scroll to position [595, 0]
click at [551, 399] on button "Add Entitlements" at bounding box center [554, 403] width 61 height 11
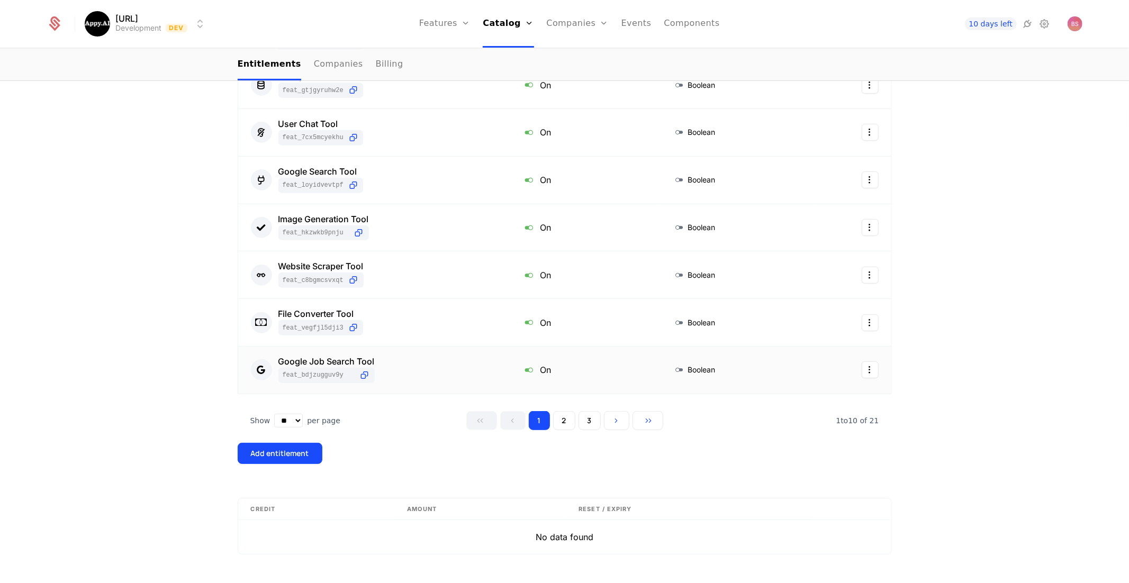
scroll to position [358, 0]
click at [869, 321] on html "Appy.AI Development Dev Features Features Flags Catalog Plans Add Ons Credits C…" at bounding box center [564, 291] width 1129 height 583
click at [816, 348] on div "Delete" at bounding box center [805, 347] width 40 height 15
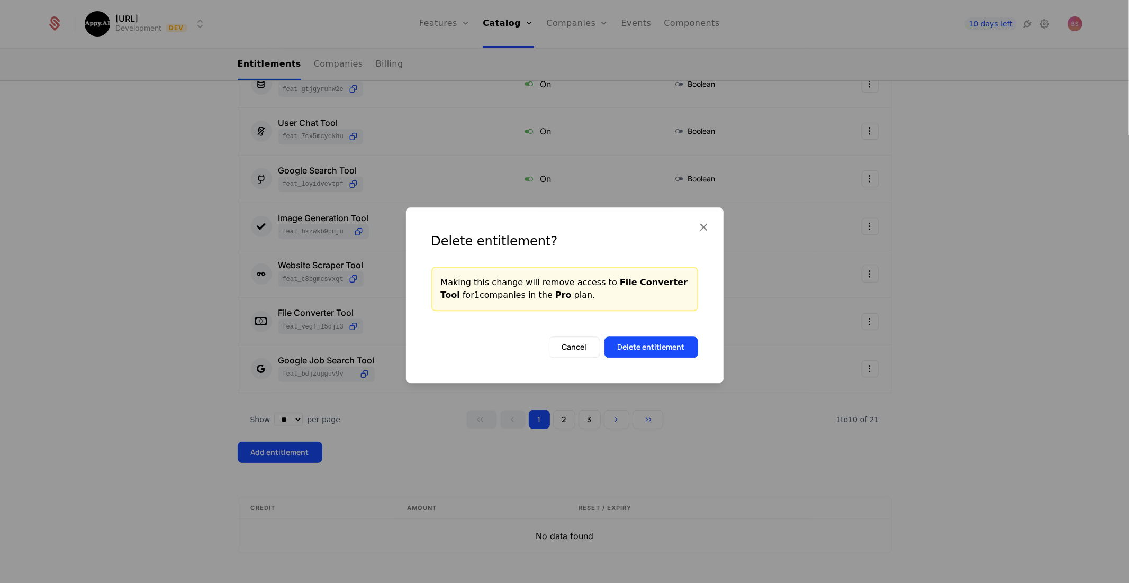
click at [673, 349] on button "Delete entitlement" at bounding box center [651, 347] width 94 height 21
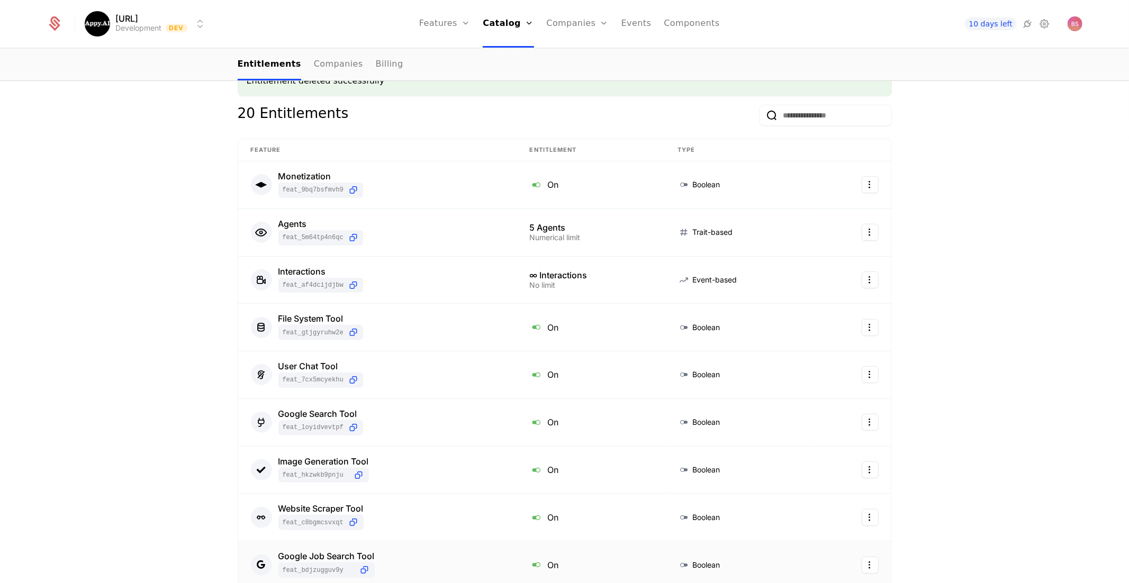
scroll to position [0, 0]
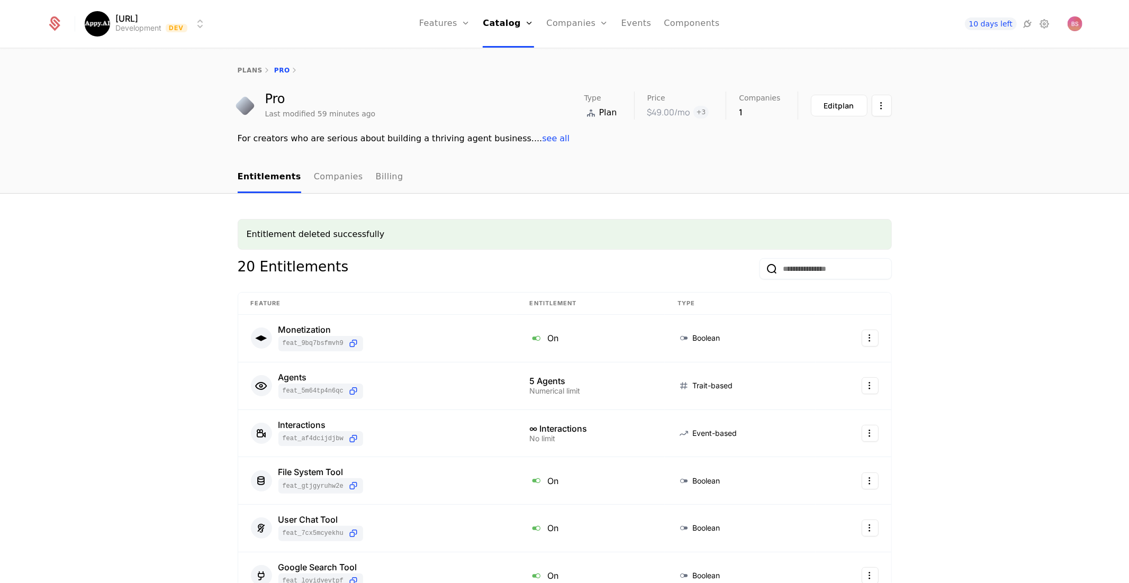
click at [525, 101] on div "Plans Add Ons Credits Configuration" at bounding box center [523, 77] width 80 height 85
click at [523, 106] on link "Configuration" at bounding box center [522, 102] width 54 height 8
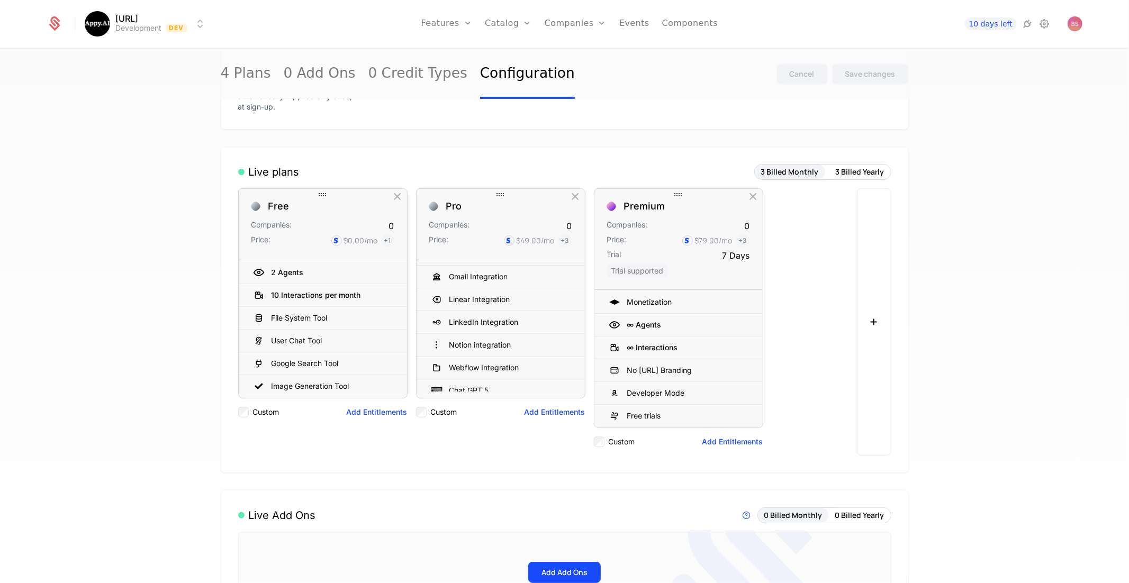
scroll to position [325, 0]
click at [538, 380] on div "Chat GPT 5" at bounding box center [495, 385] width 128 height 16
click at [540, 411] on button "Add Entitlements" at bounding box center [554, 412] width 61 height 11
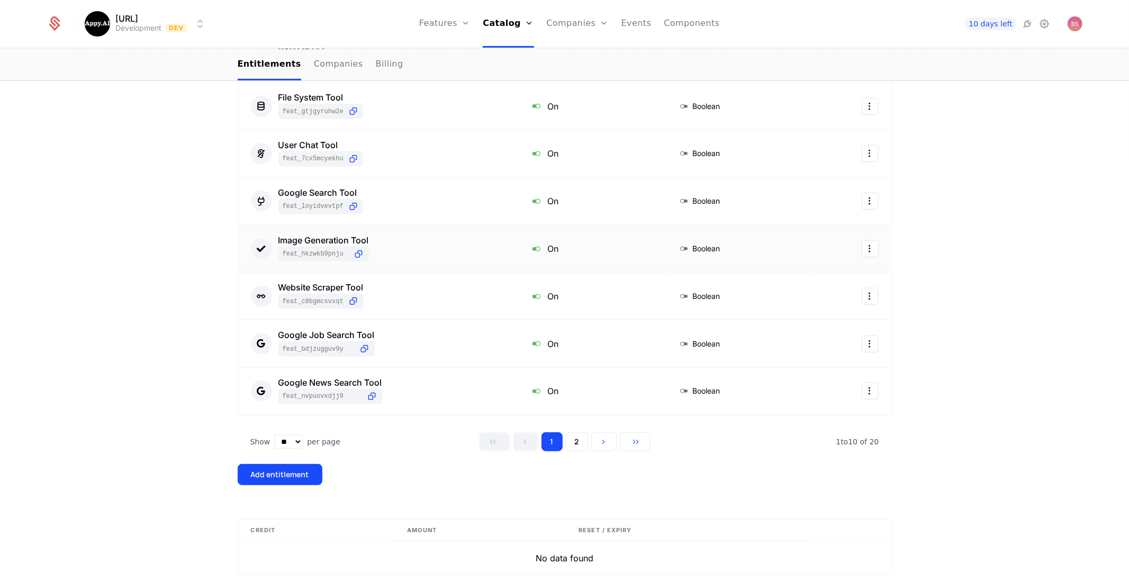
scroll to position [382, 0]
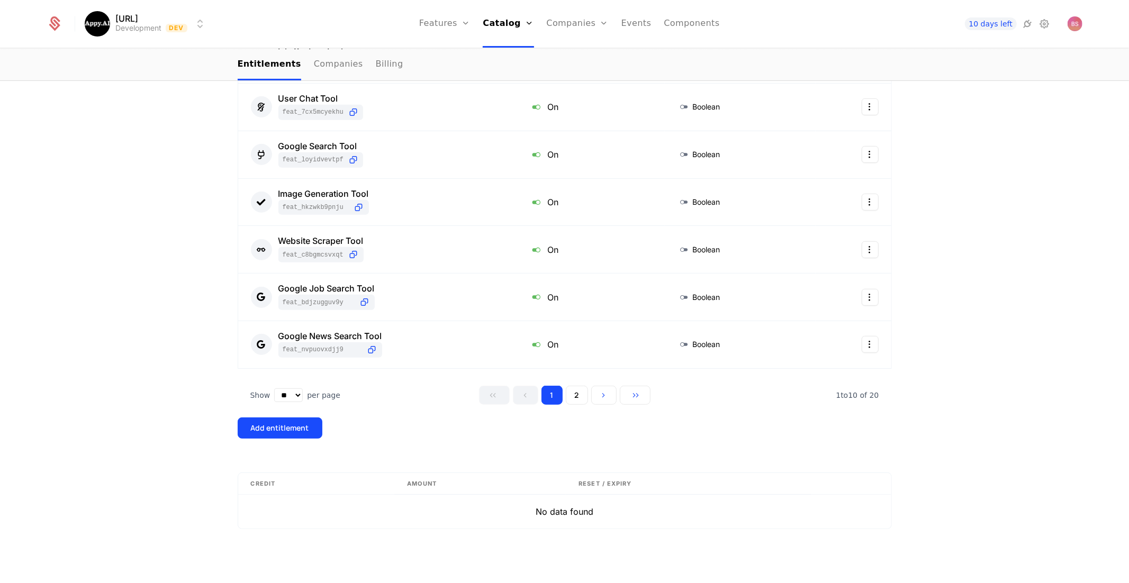
click at [576, 394] on button "2" at bounding box center [577, 395] width 22 height 19
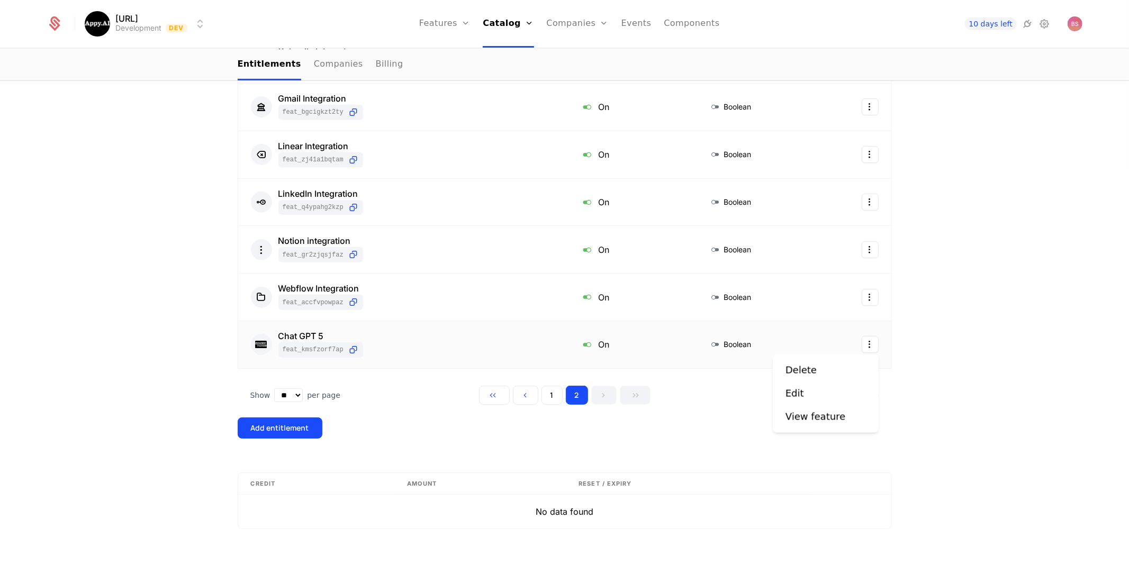
click at [870, 343] on html "Appy.AI Development Dev Features Features Flags Catalog Plans Add Ons Credits C…" at bounding box center [564, 291] width 1129 height 583
click at [821, 370] on div "Delete" at bounding box center [825, 370] width 80 height 15
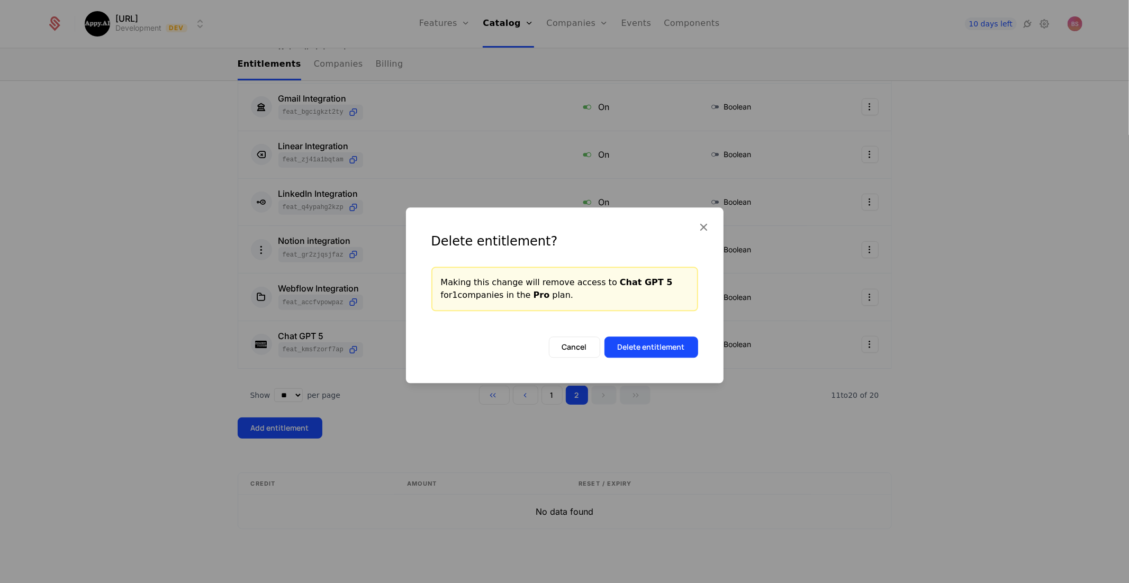
click at [653, 344] on button "Delete entitlement" at bounding box center [651, 347] width 94 height 21
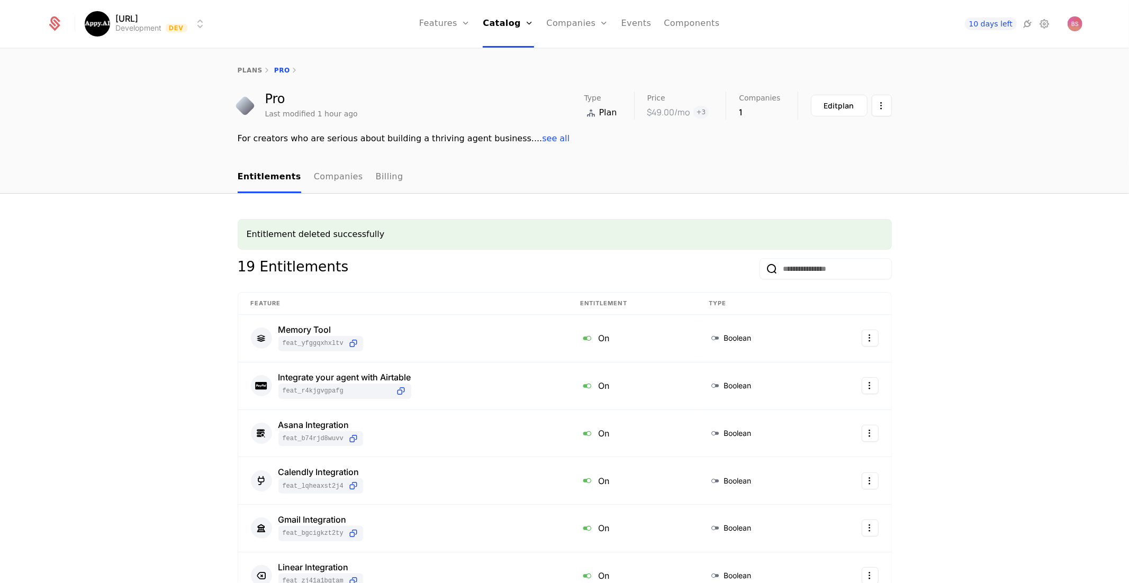
scroll to position [16, 0]
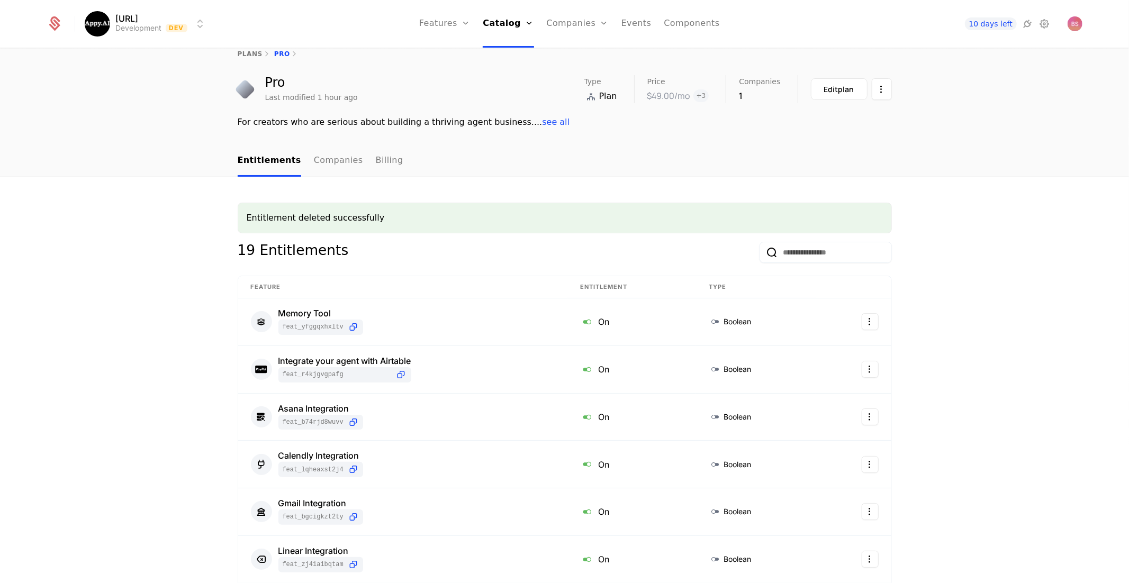
click at [278, 52] on div "plans Pro" at bounding box center [565, 54] width 654 height 8
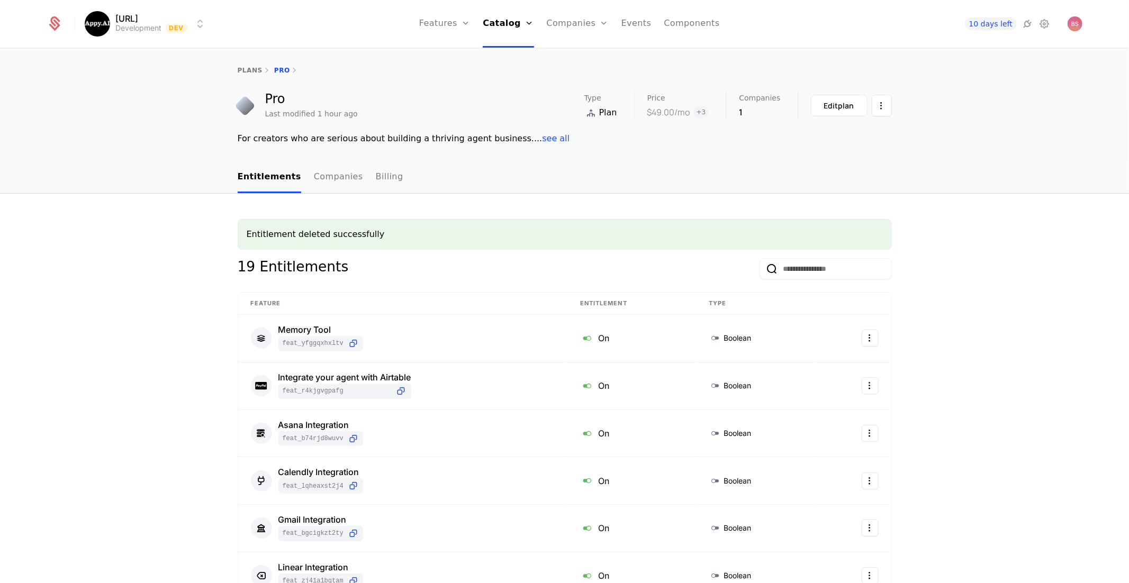
click at [502, 22] on link "Catalog" at bounding box center [508, 24] width 51 height 48
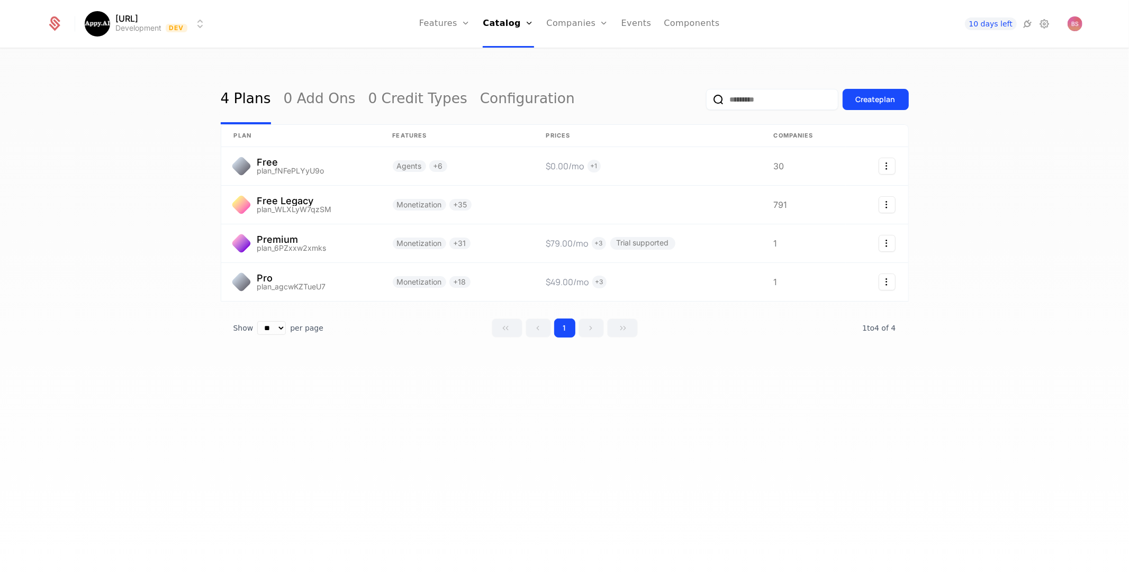
click at [446, 20] on link "Features" at bounding box center [444, 24] width 51 height 48
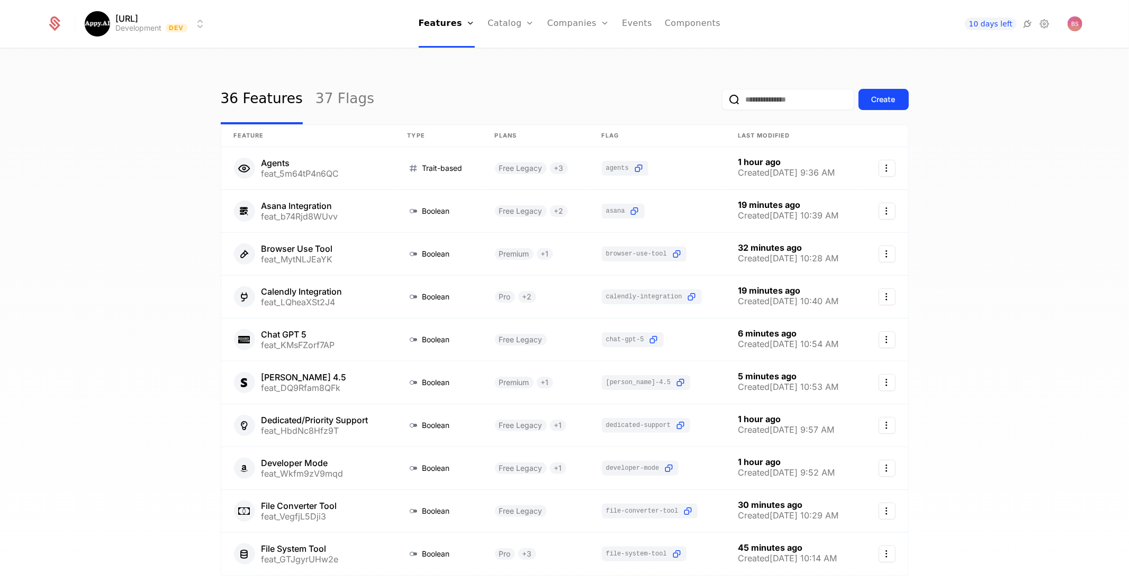
click at [460, 56] on link "Features" at bounding box center [455, 52] width 49 height 8
click at [506, 56] on link "Plans" at bounding box center [527, 52] width 54 height 8
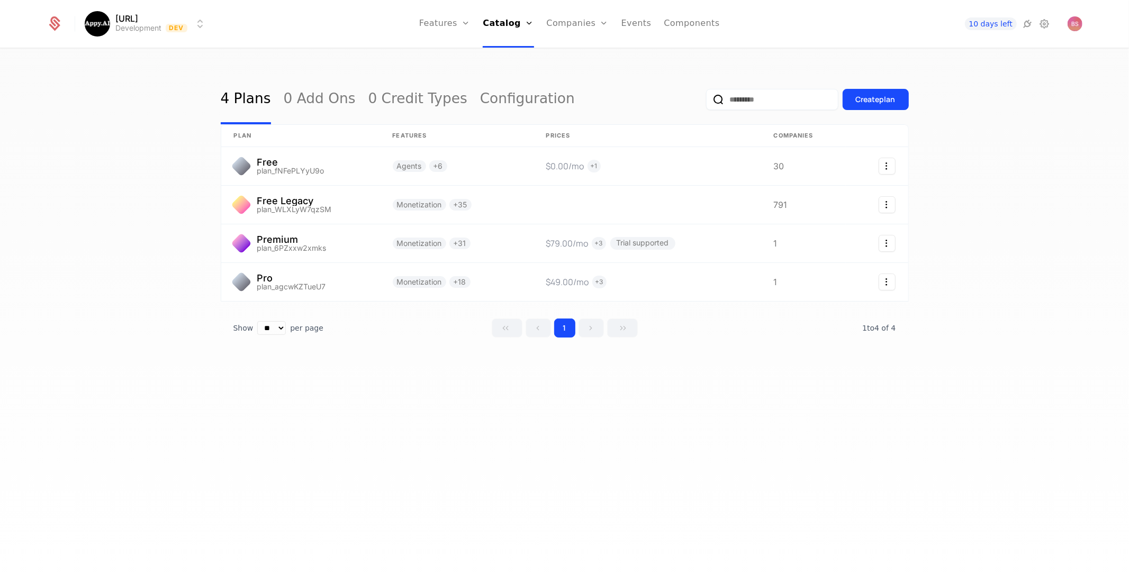
click at [506, 73] on link "Add Ons" at bounding box center [522, 69] width 54 height 8
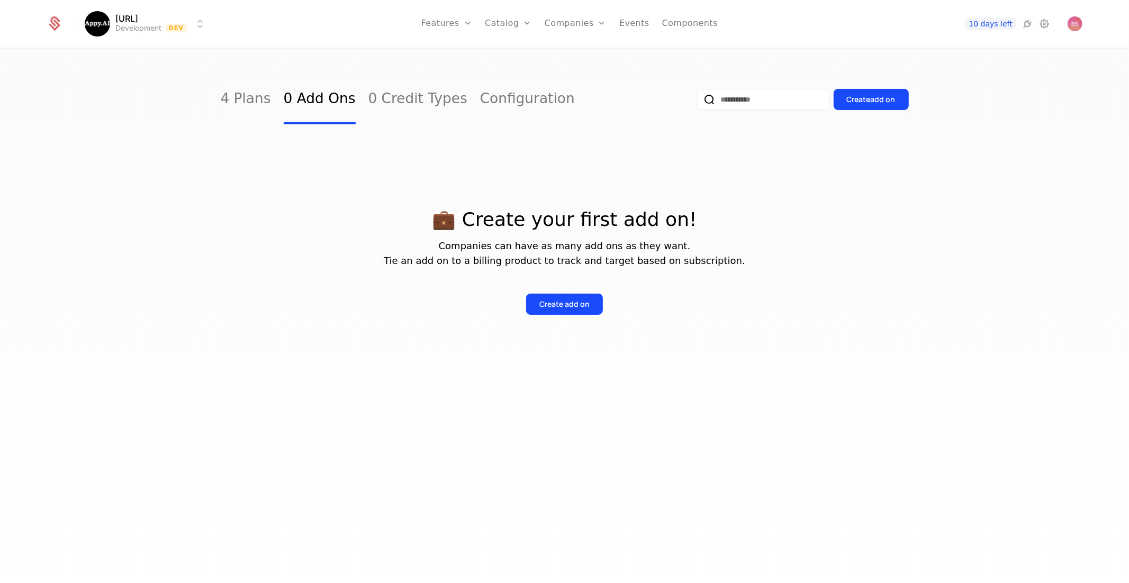
click at [453, 30] on link "Features" at bounding box center [446, 24] width 51 height 48
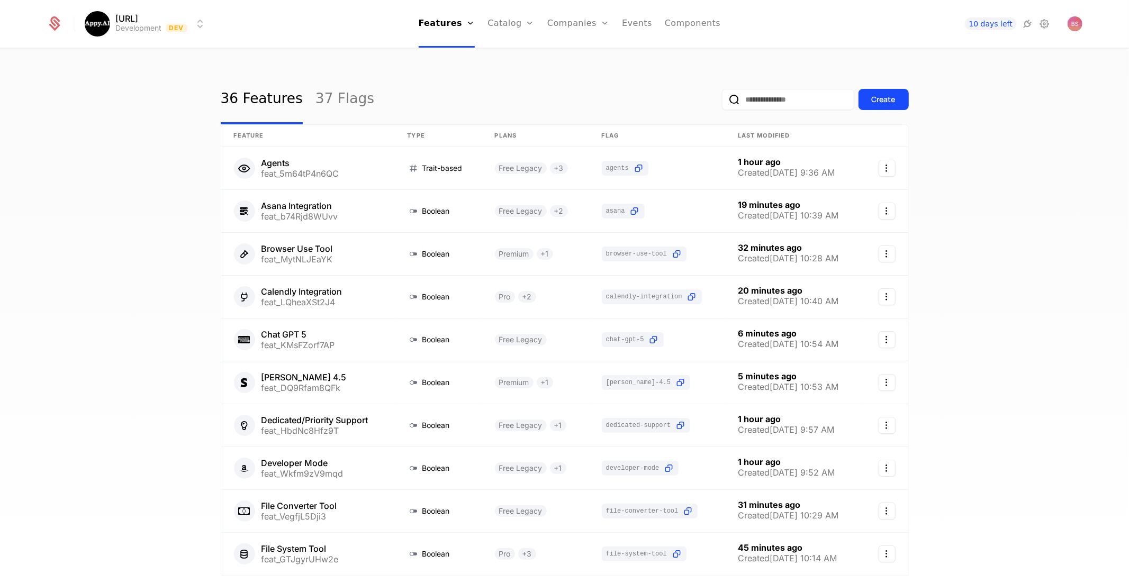
click at [560, 26] on link "Companies" at bounding box center [578, 24] width 62 height 48
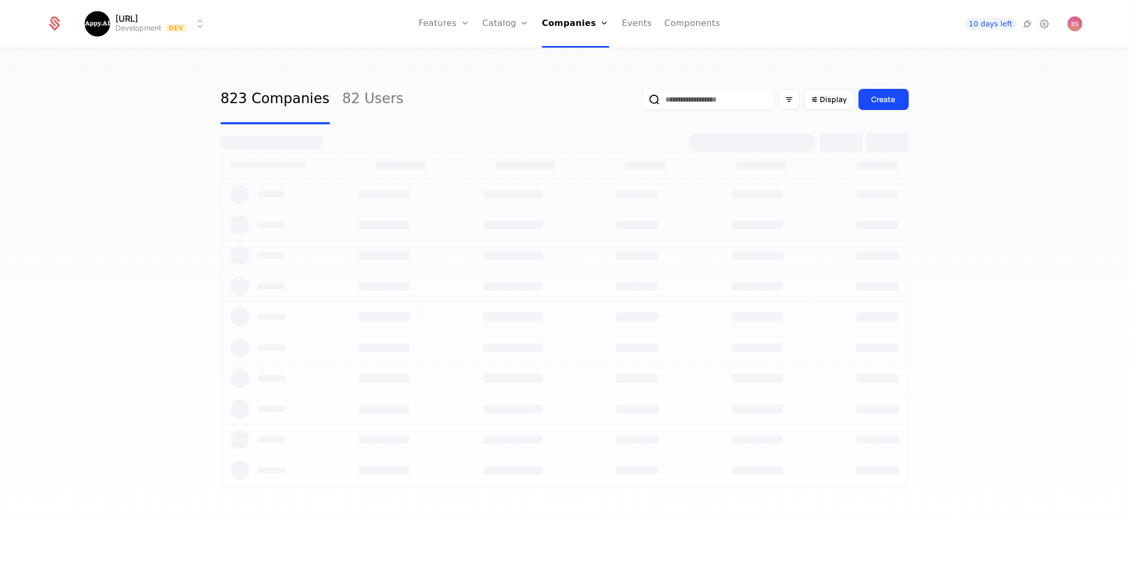
click at [510, 26] on link "Catalog" at bounding box center [505, 24] width 47 height 48
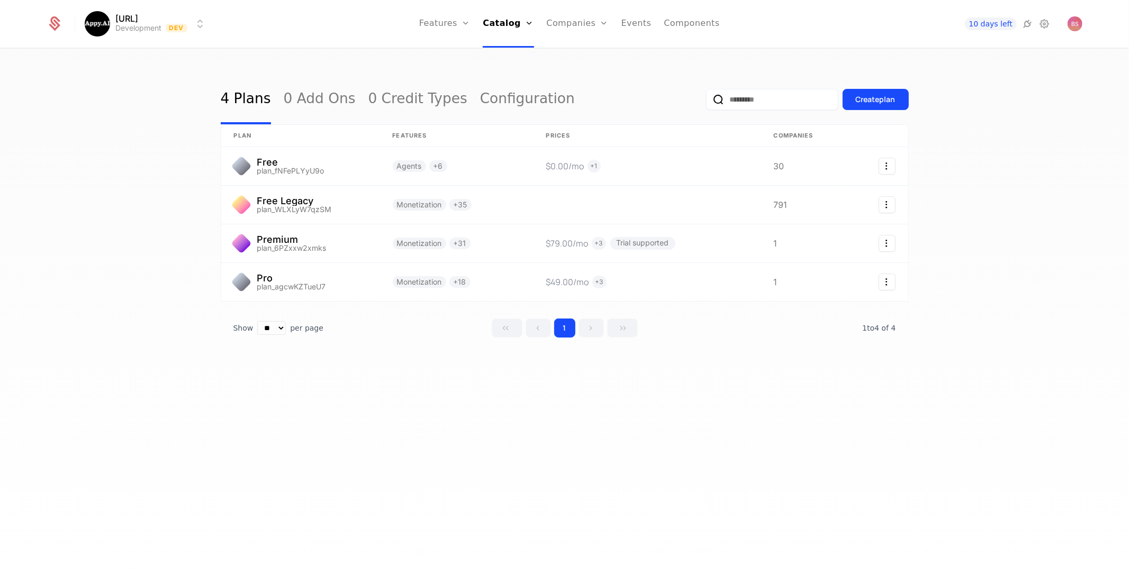
click at [506, 106] on link "Configuration" at bounding box center [522, 102] width 54 height 8
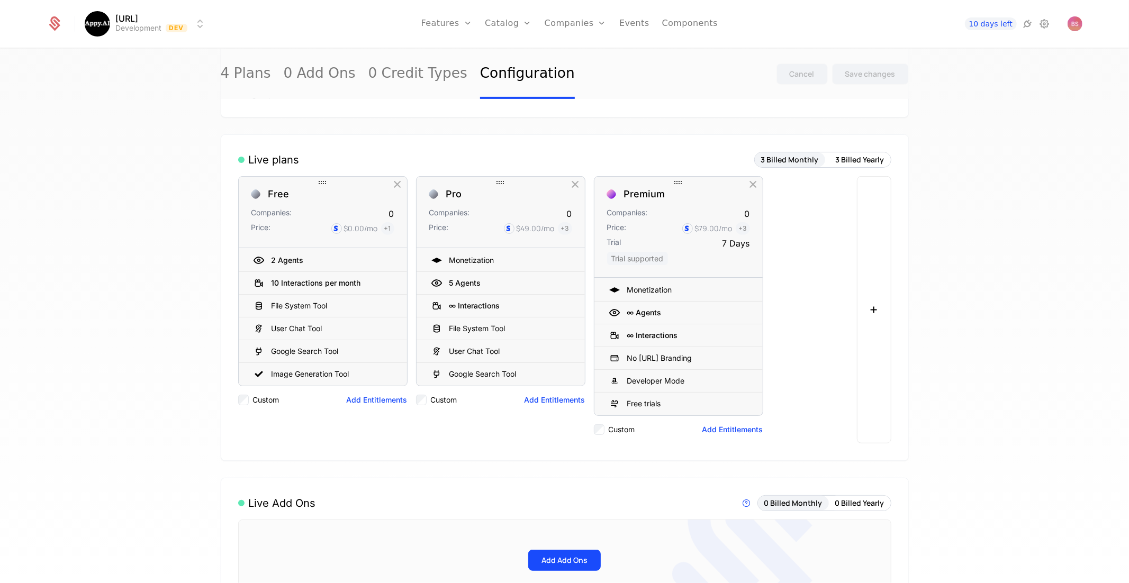
scroll to position [277, 0]
click at [568, 368] on icon at bounding box center [570, 372] width 13 height 13
click at [796, 74] on div "Cancel" at bounding box center [801, 74] width 25 height 11
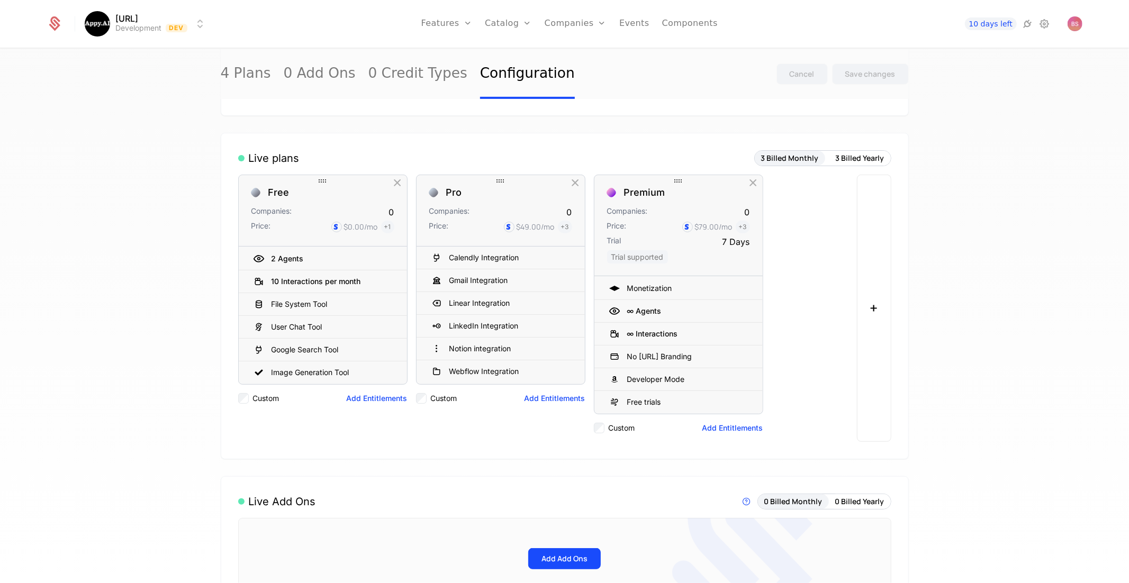
click at [507, 366] on div "Webflow Integration" at bounding box center [484, 371] width 70 height 11
click at [573, 365] on icon at bounding box center [570, 371] width 13 height 13
click at [860, 71] on div "Save changes" at bounding box center [870, 74] width 50 height 11
click at [568, 365] on icon at bounding box center [570, 371] width 13 height 13
click at [864, 72] on div "Save changes" at bounding box center [870, 74] width 50 height 11
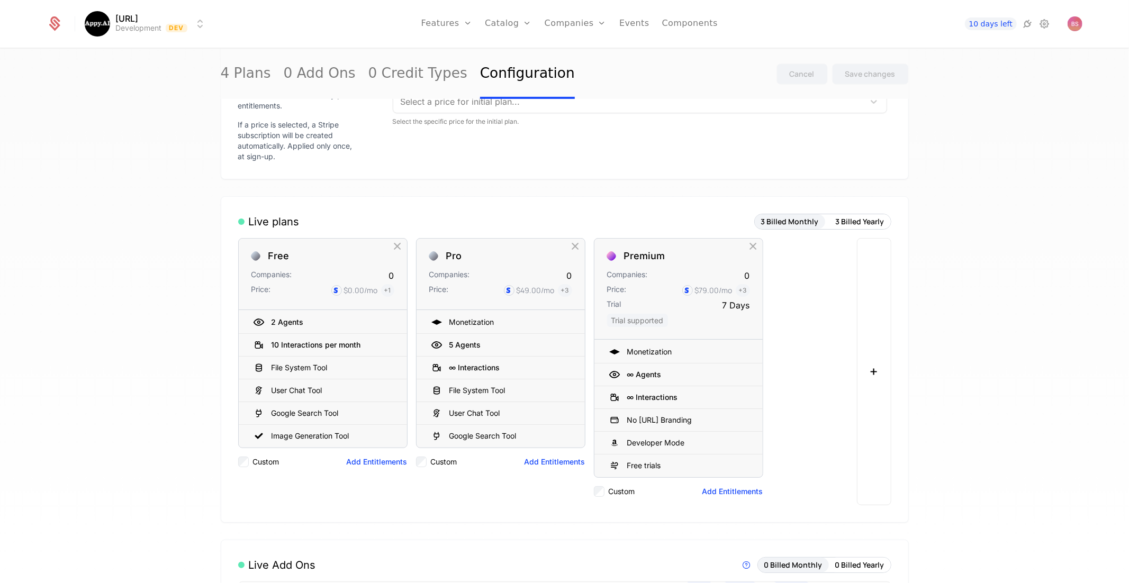
scroll to position [0, 0]
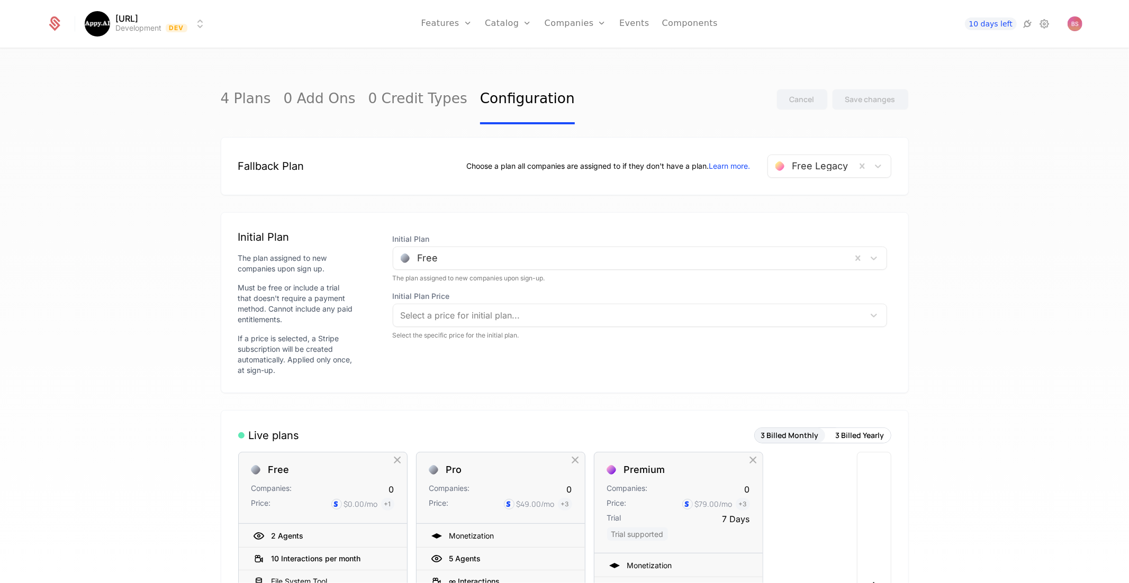
click at [230, 99] on link "4 Plans" at bounding box center [246, 100] width 50 height 50
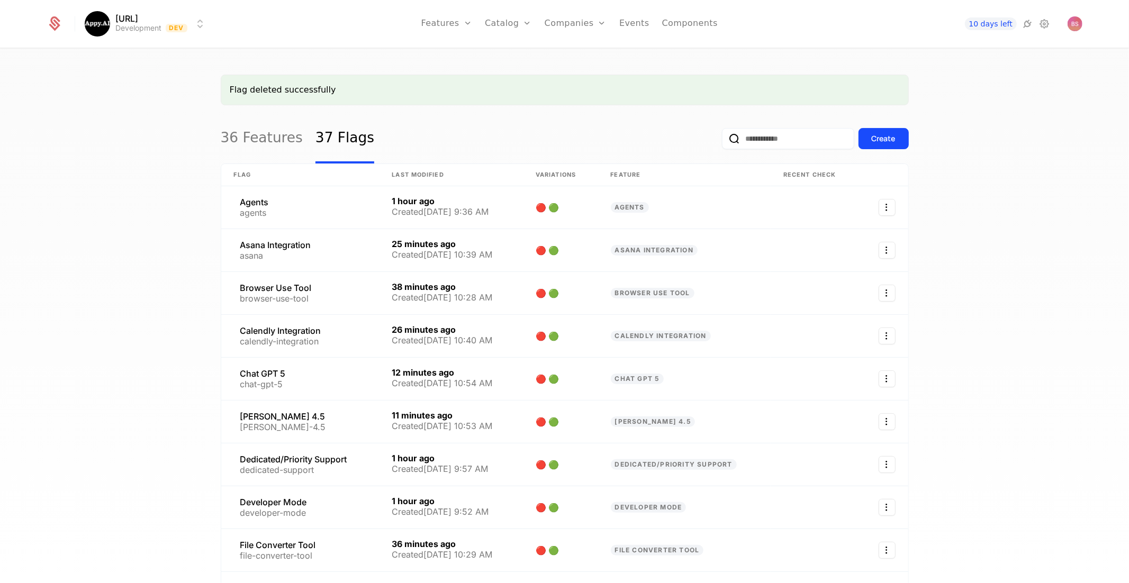
click at [510, 107] on link "Configuration" at bounding box center [524, 102] width 54 height 8
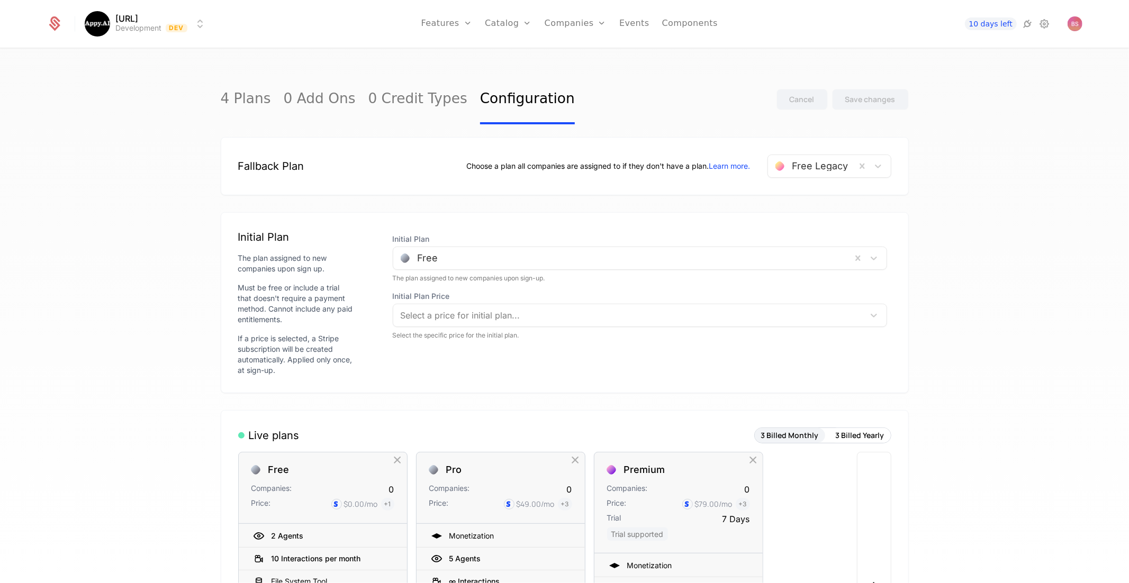
click at [249, 105] on link "4 Plans" at bounding box center [246, 100] width 50 height 50
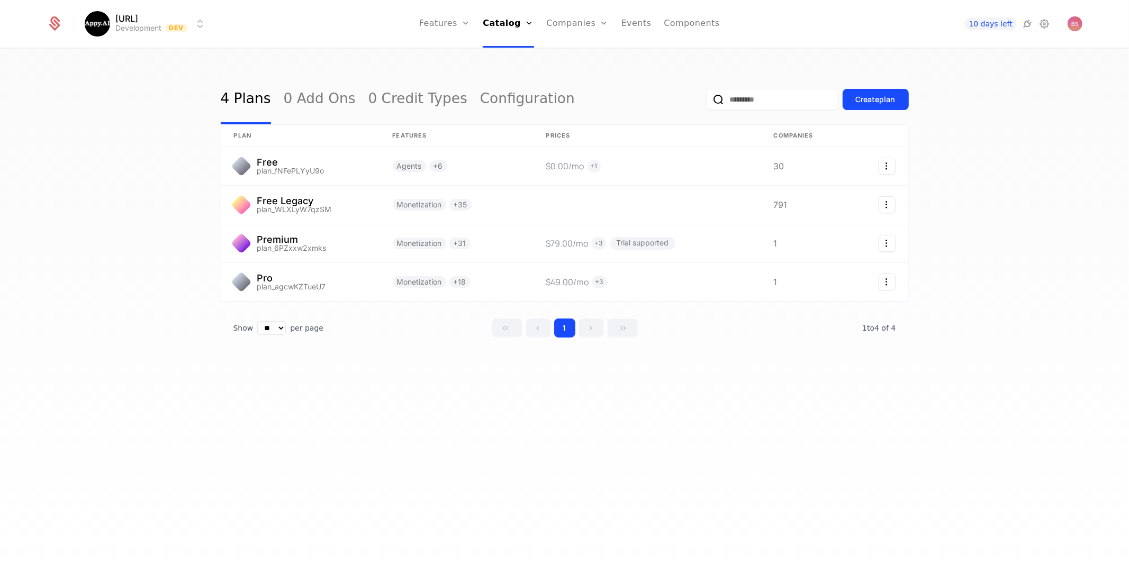
click at [452, 25] on link "Features" at bounding box center [444, 24] width 51 height 48
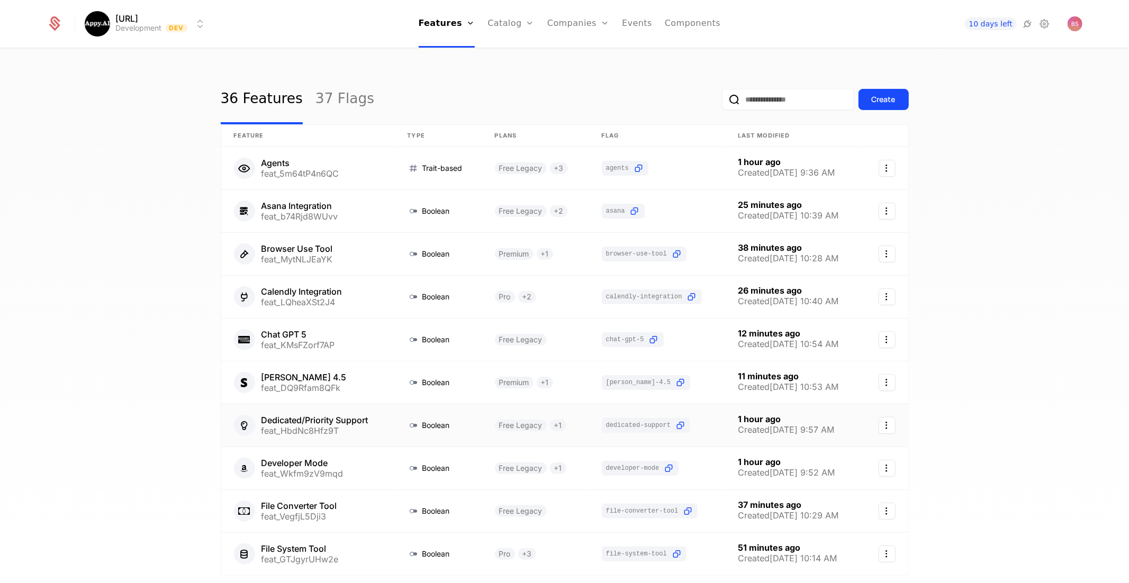
scroll to position [78, 0]
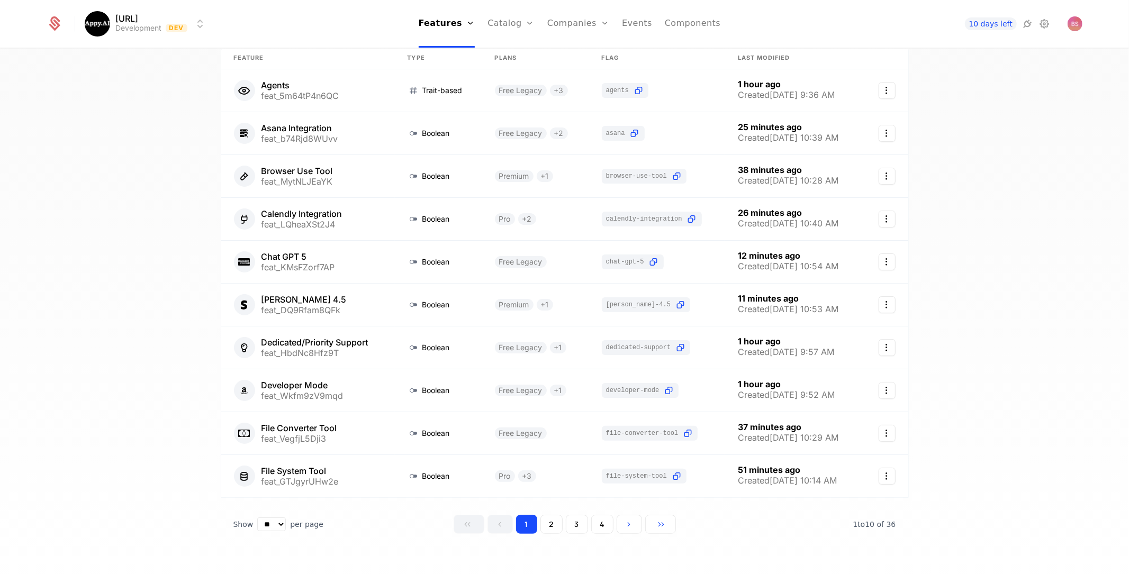
click at [554, 525] on button "2" at bounding box center [551, 524] width 22 height 19
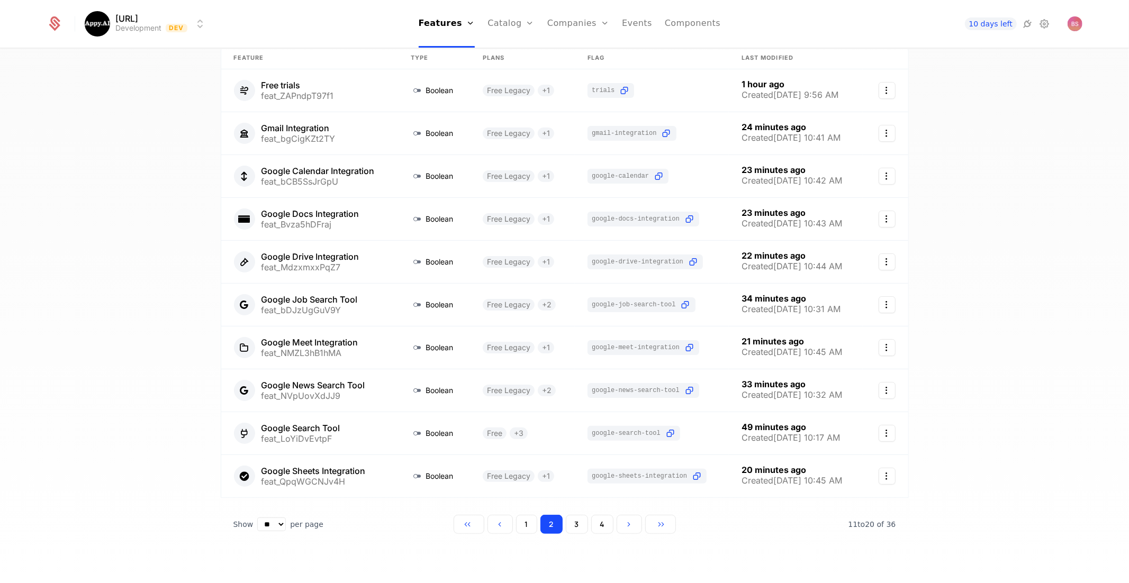
click at [577, 519] on button "3" at bounding box center [577, 524] width 22 height 19
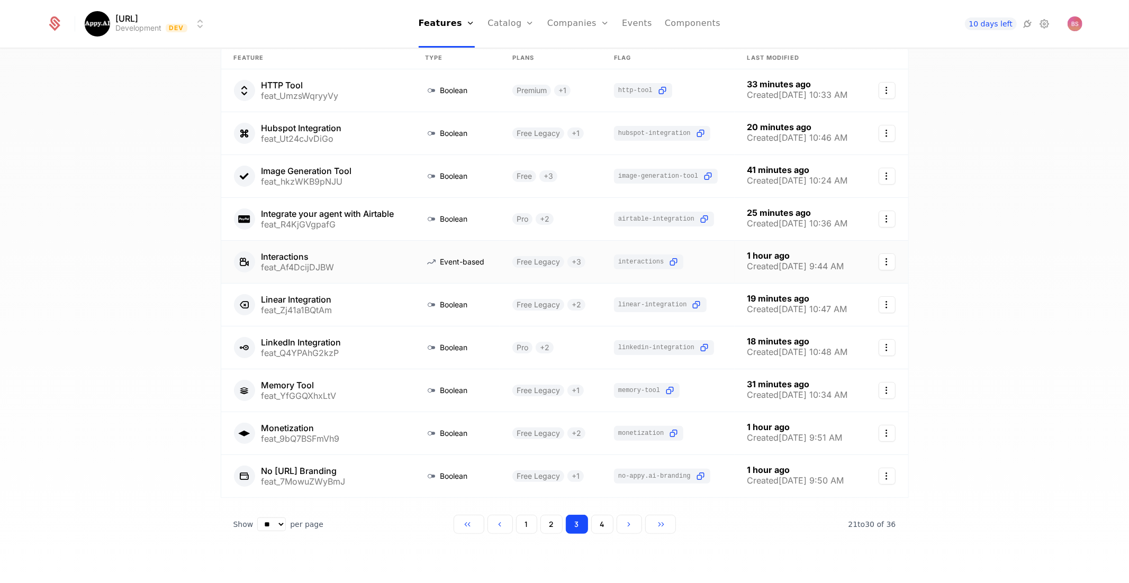
click at [372, 260] on link at bounding box center [317, 262] width 192 height 42
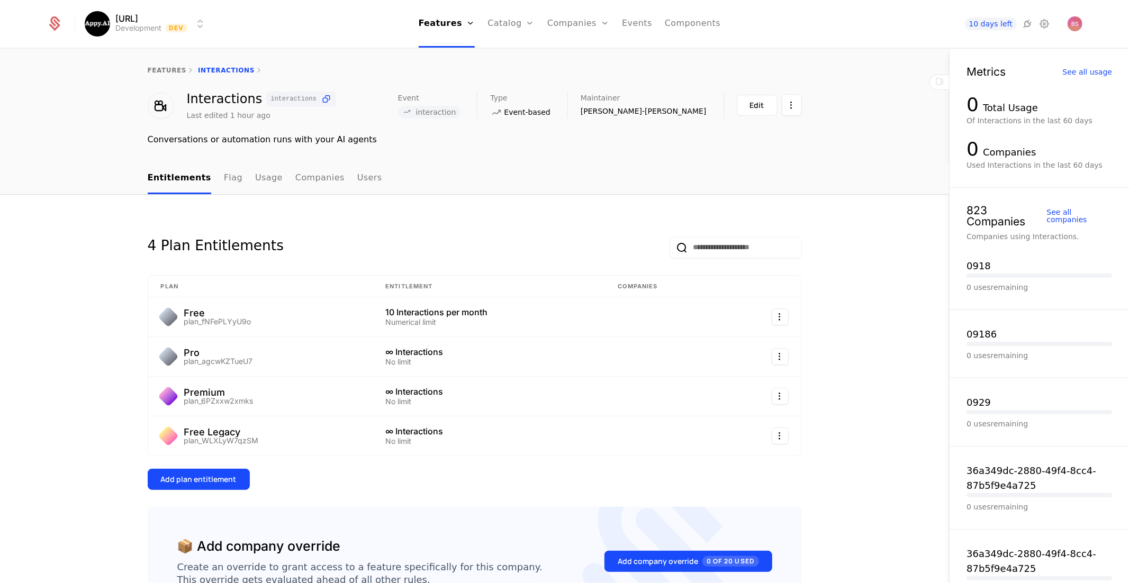
click at [1024, 21] on icon at bounding box center [1027, 23] width 13 height 13
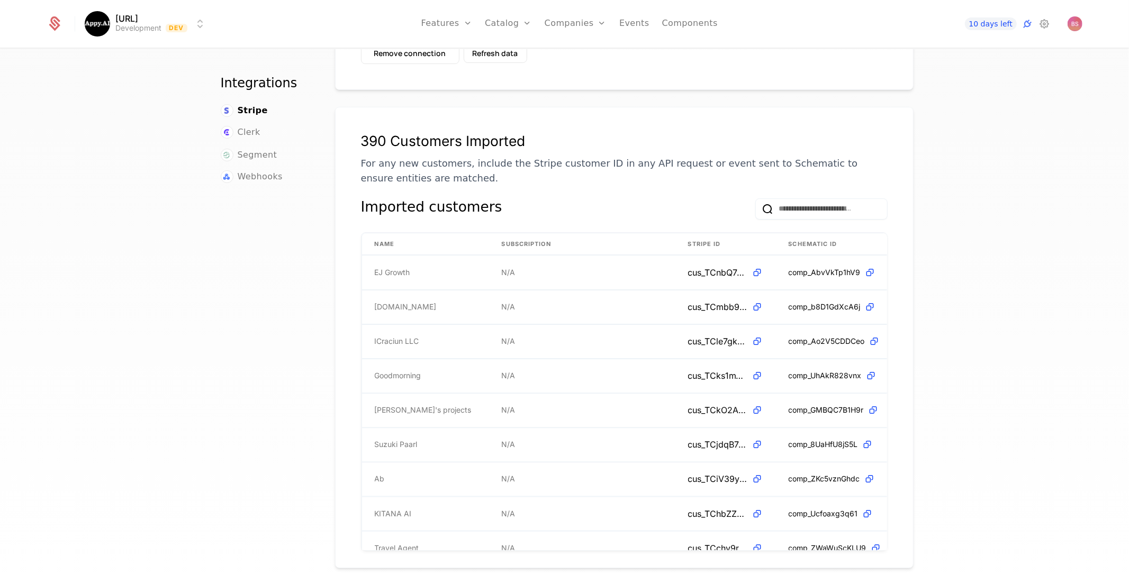
scroll to position [110, 0]
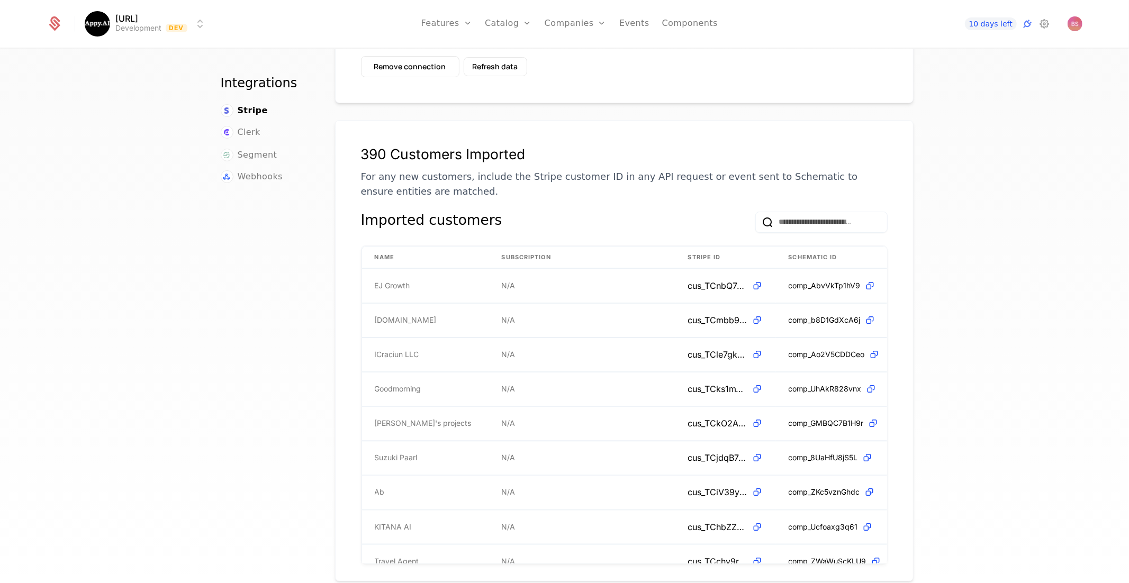
click at [1042, 25] on icon at bounding box center [1044, 23] width 13 height 13
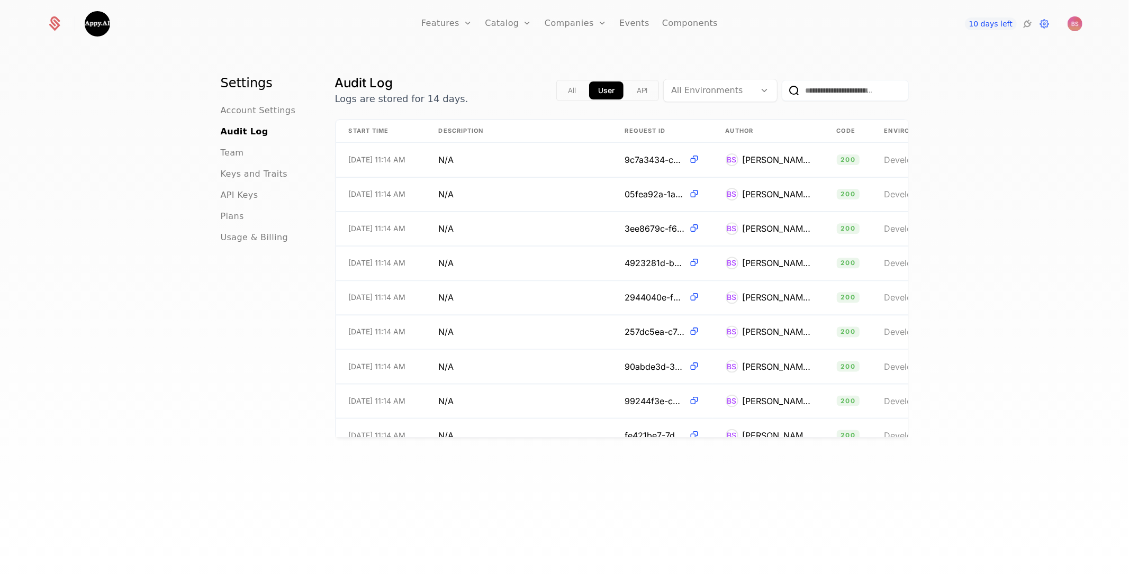
click at [270, 108] on span "Account Settings" at bounding box center [258, 110] width 75 height 13
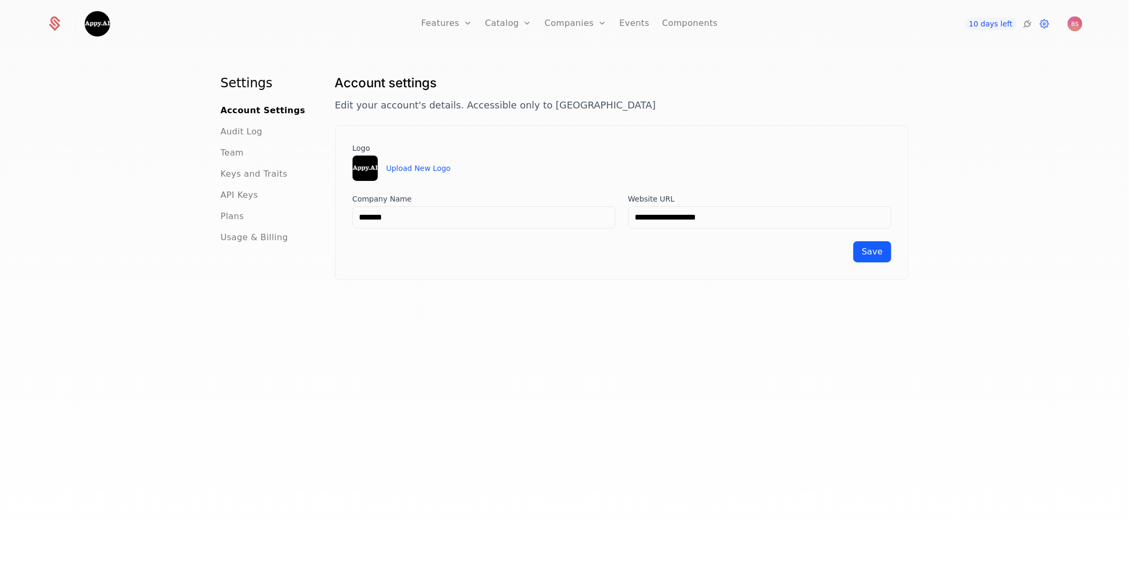
click at [257, 138] on ul "Account Settings Audit Log Team Keys and Traits API Keys Plans Usage & Billing" at bounding box center [265, 174] width 89 height 140
click at [250, 129] on span "Audit Log" at bounding box center [242, 131] width 42 height 13
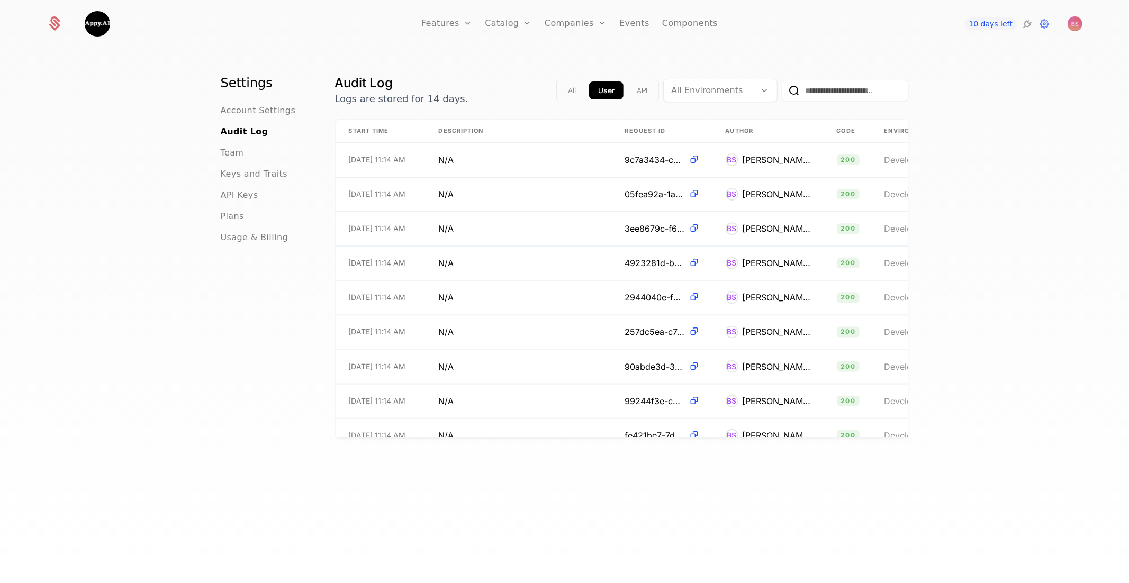
click at [237, 148] on span "Team" at bounding box center [232, 153] width 23 height 13
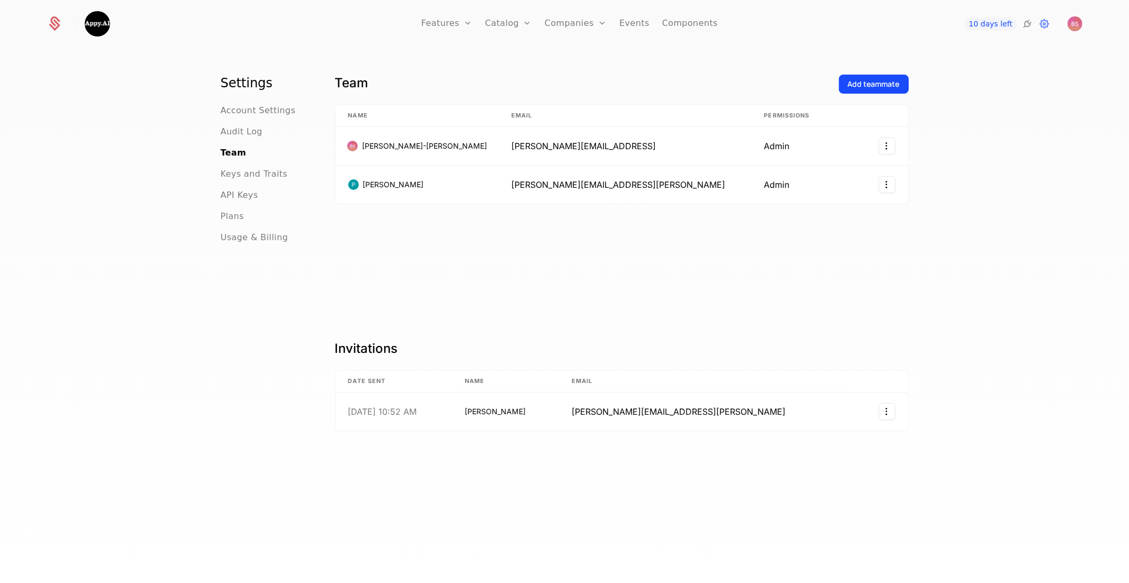
click at [240, 177] on span "Keys and Traits" at bounding box center [254, 174] width 67 height 13
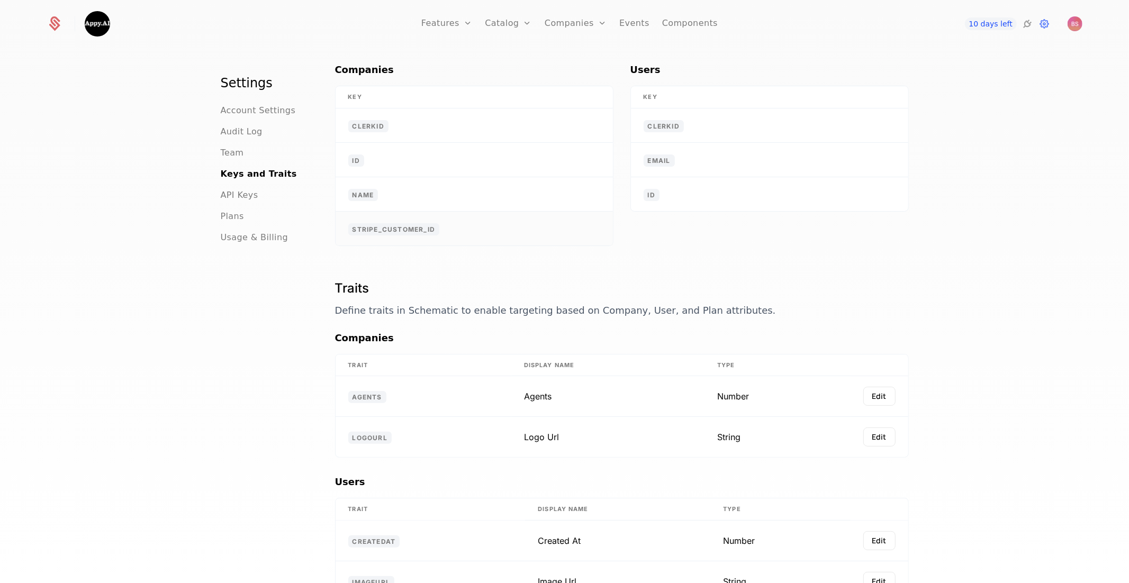
scroll to position [184, 0]
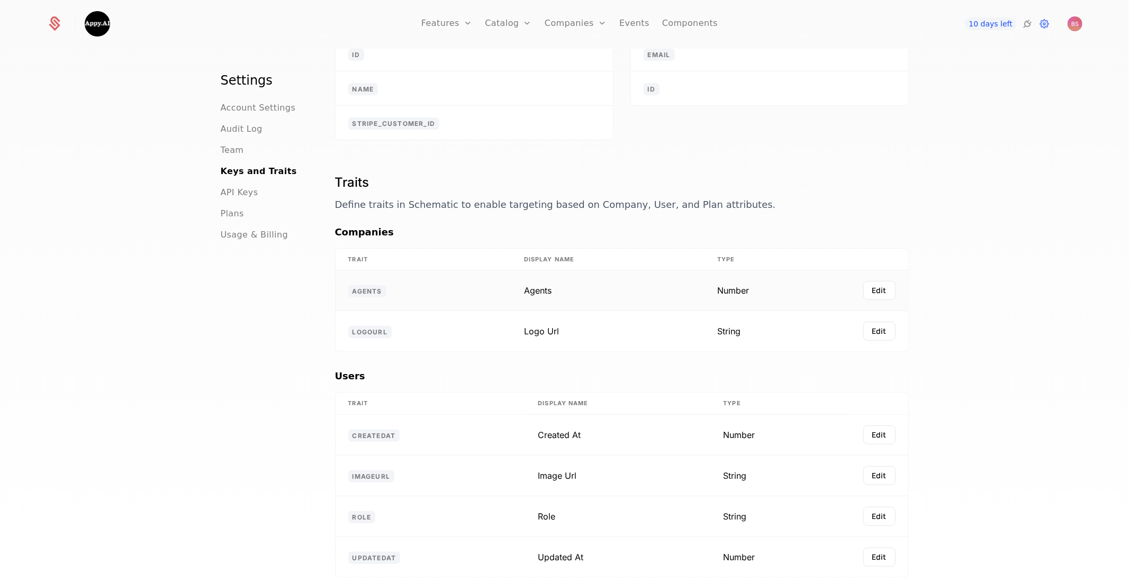
click at [878, 281] on button "Edit" at bounding box center [879, 290] width 32 height 19
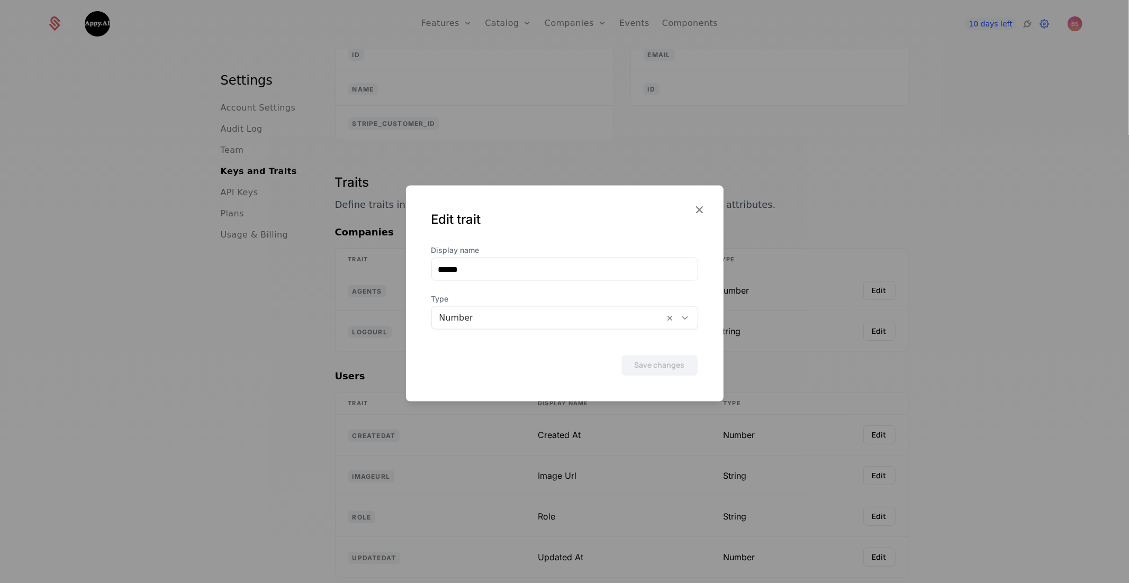
click at [921, 257] on div at bounding box center [564, 291] width 1129 height 583
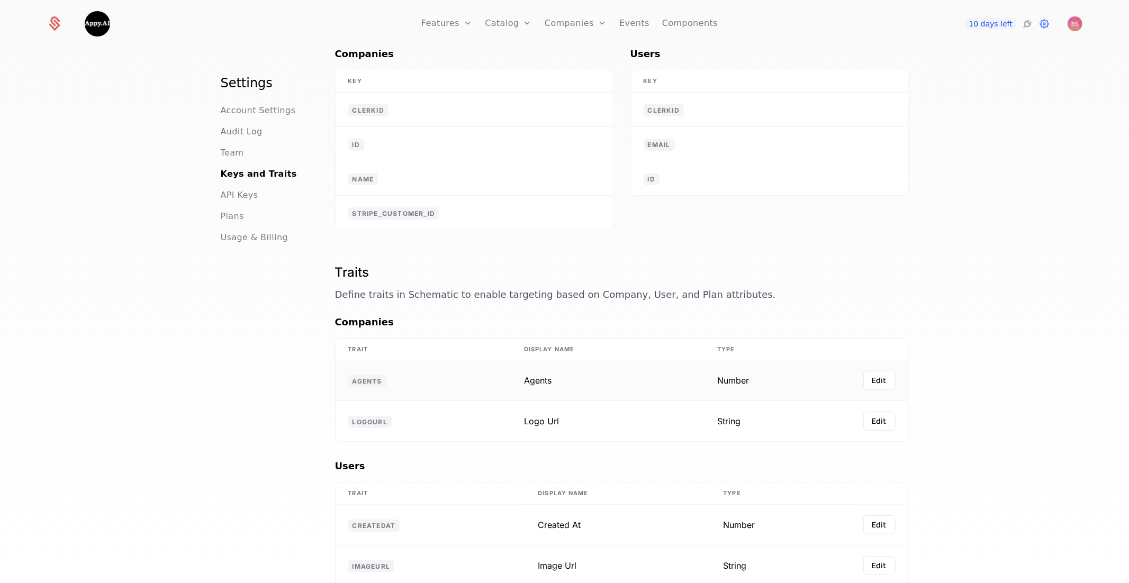
scroll to position [0, 0]
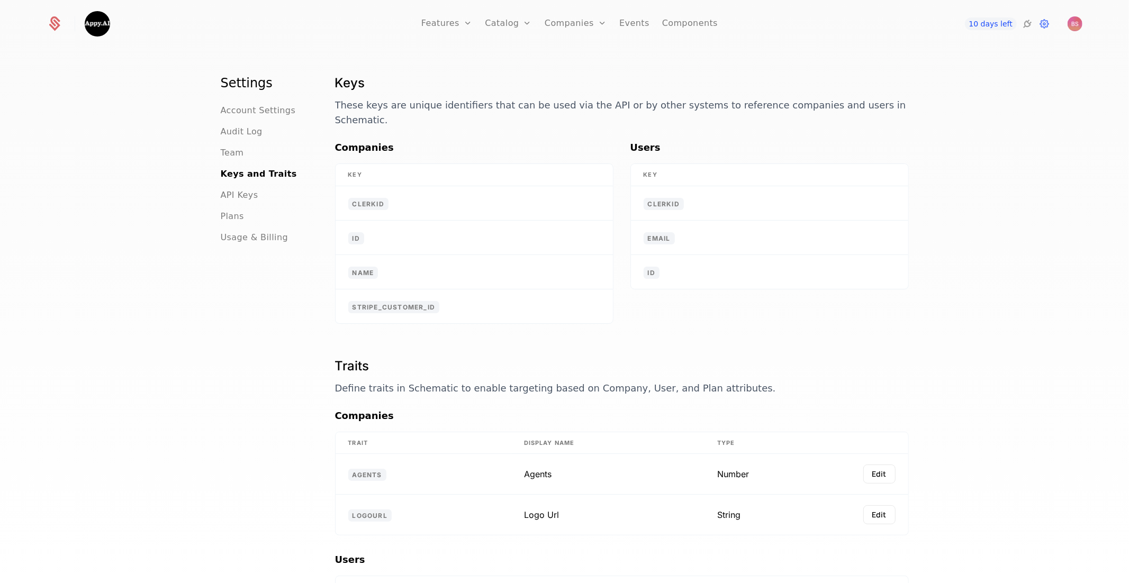
click at [256, 198] on div "API Keys" at bounding box center [265, 195] width 89 height 13
click at [242, 196] on span "API Keys" at bounding box center [240, 195] width 38 height 13
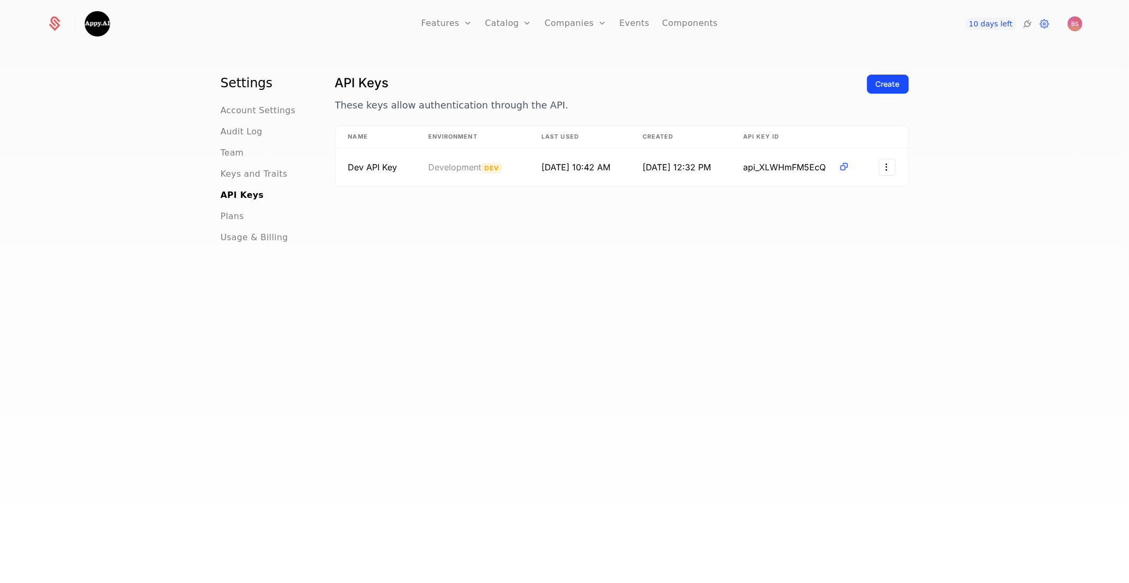
click at [228, 219] on span "Plans" at bounding box center [232, 216] width 23 height 13
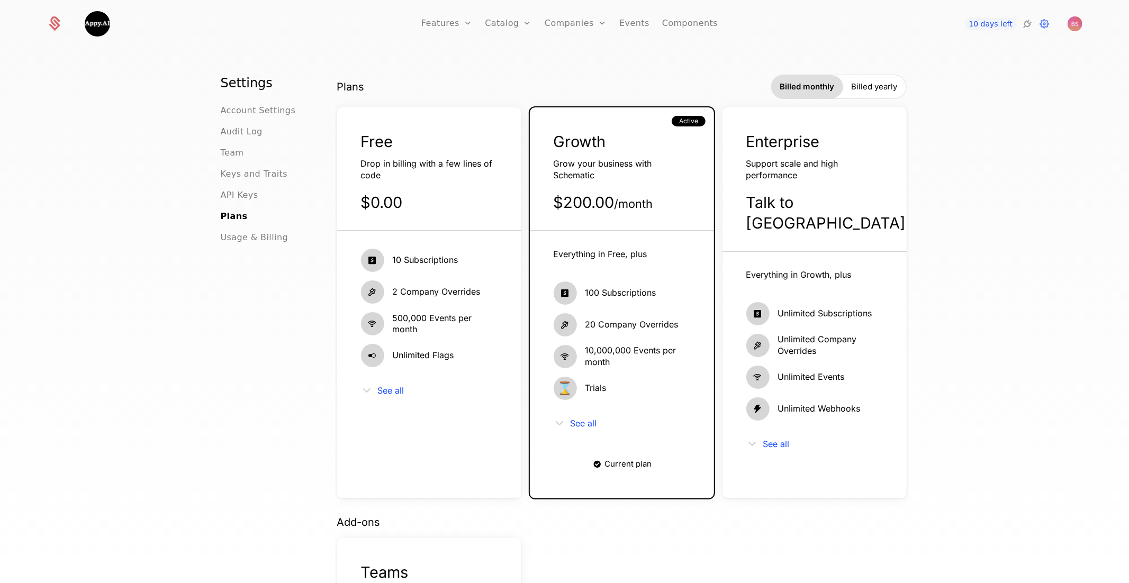
click at [889, 90] on span "Billed yearly" at bounding box center [874, 86] width 46 height 11
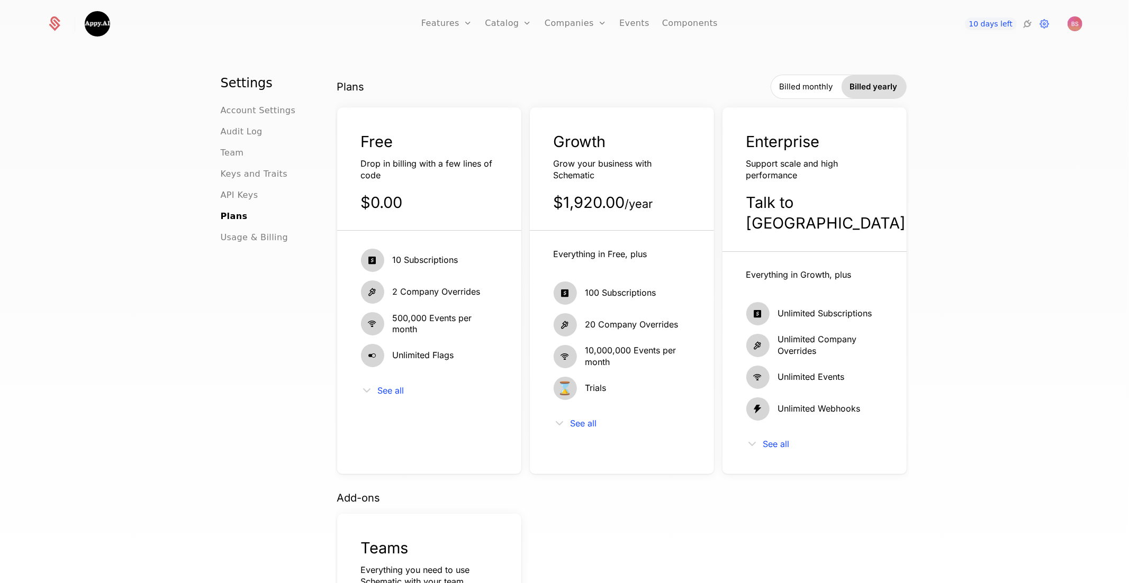
click at [810, 93] on div "Billed monthly" at bounding box center [806, 86] width 70 height 23
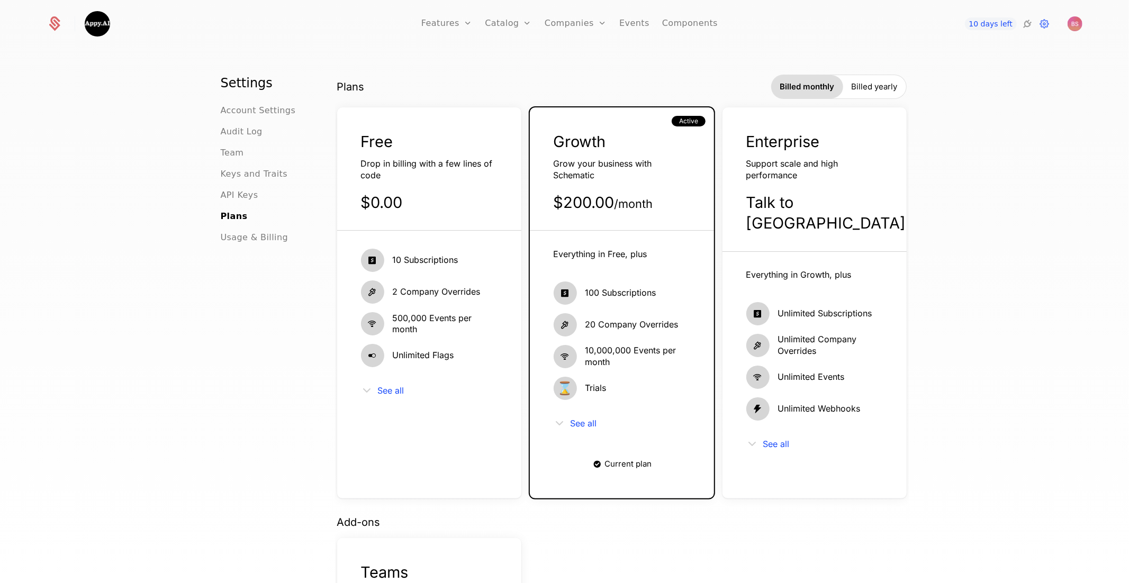
click at [877, 90] on span "Billed yearly" at bounding box center [874, 86] width 46 height 11
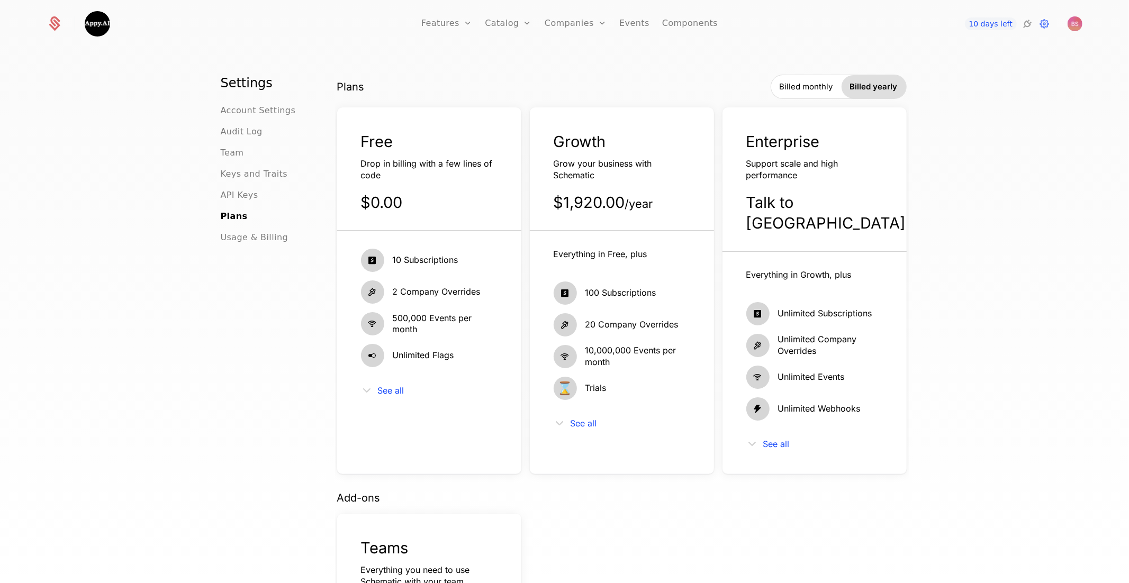
click at [803, 90] on span "Billed monthly" at bounding box center [805, 86] width 53 height 11
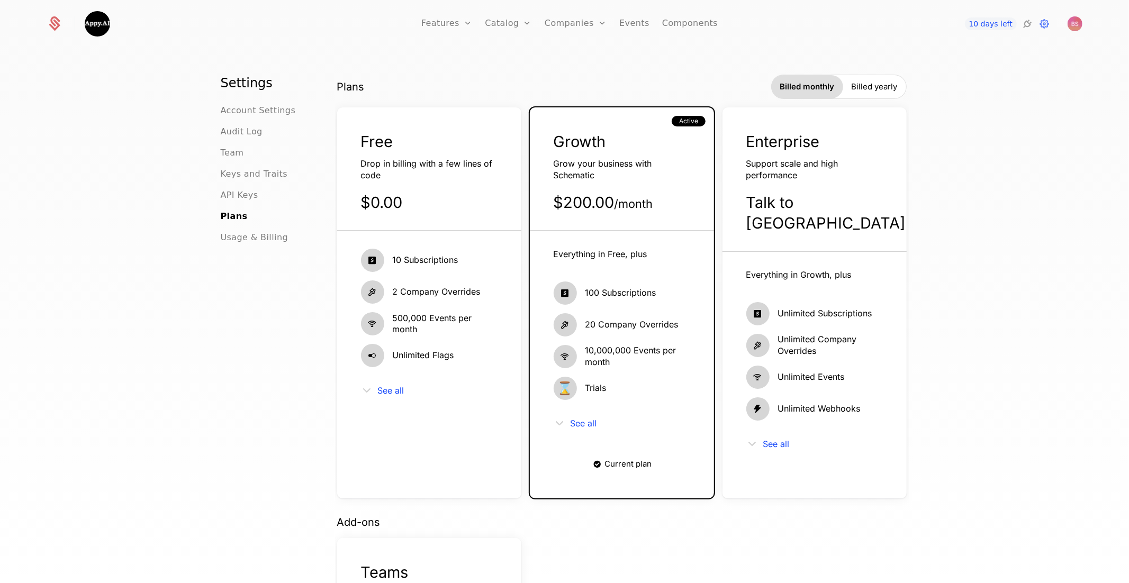
click at [885, 89] on span "Billed yearly" at bounding box center [874, 86] width 46 height 11
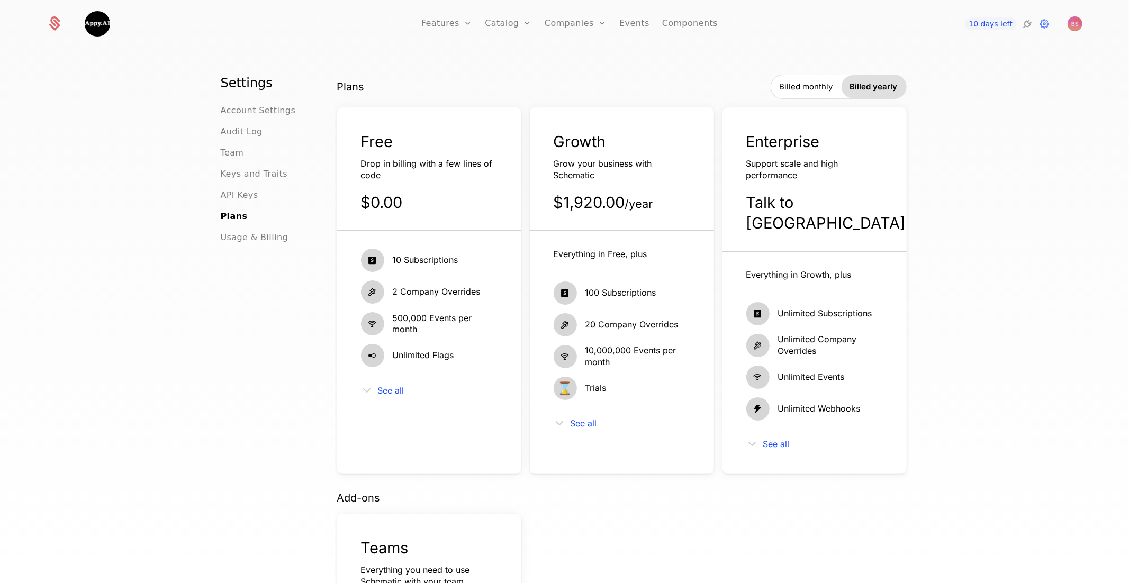
click at [823, 88] on span "Billed monthly" at bounding box center [805, 86] width 53 height 11
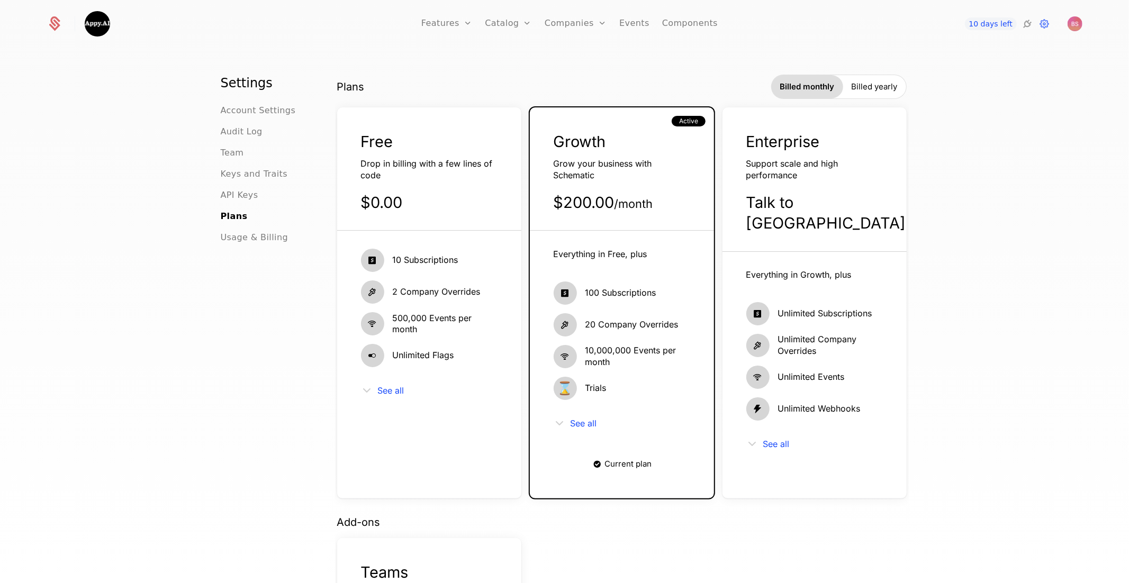
click at [265, 240] on span "Usage & Billing" at bounding box center [255, 237] width 68 height 13
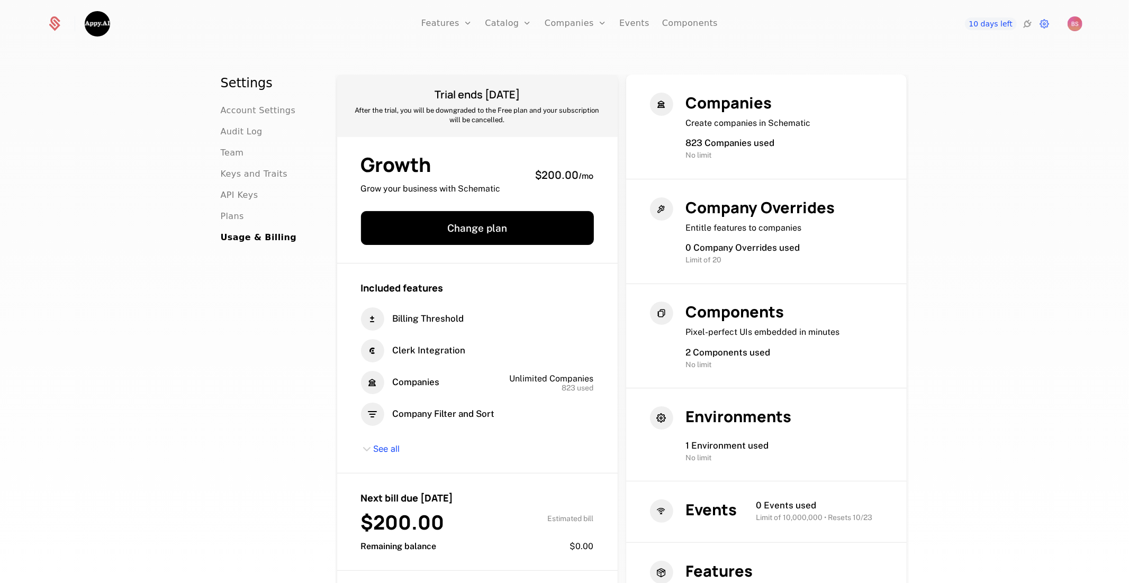
click at [243, 215] on div "Plans" at bounding box center [265, 216] width 89 height 13
click at [237, 217] on span "Plans" at bounding box center [232, 216] width 23 height 13
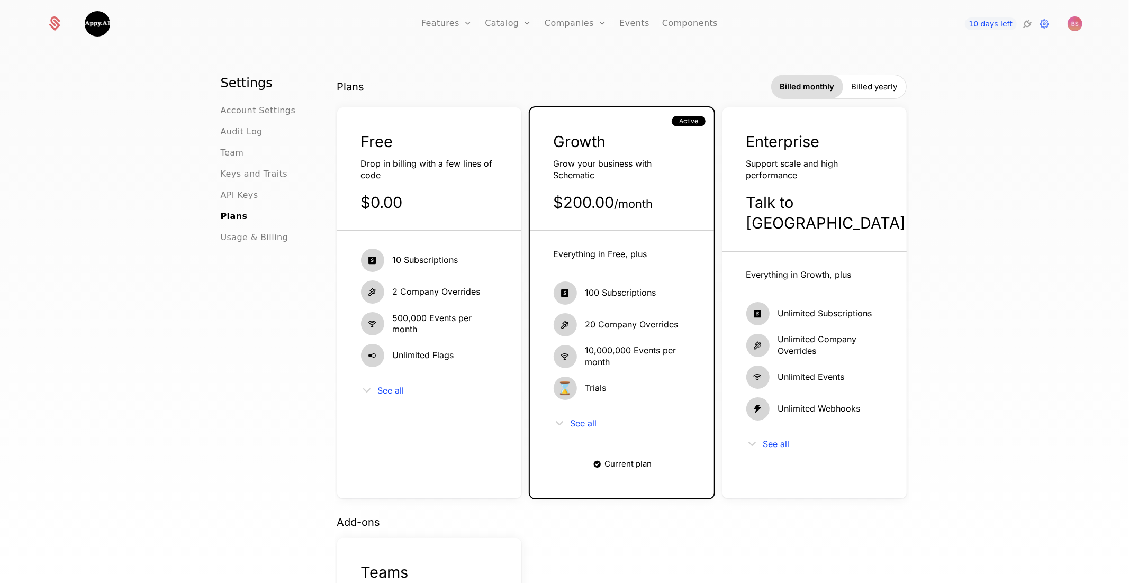
drag, startPoint x: 636, startPoint y: 455, endPoint x: 631, endPoint y: 451, distance: 6.5
click at [632, 452] on div "Everything in Free, plus 100 Subscriptions 20 Company Overrides 10,000,000 Even…" at bounding box center [622, 352] width 184 height 243
click at [574, 422] on span "See all" at bounding box center [583, 423] width 26 height 8
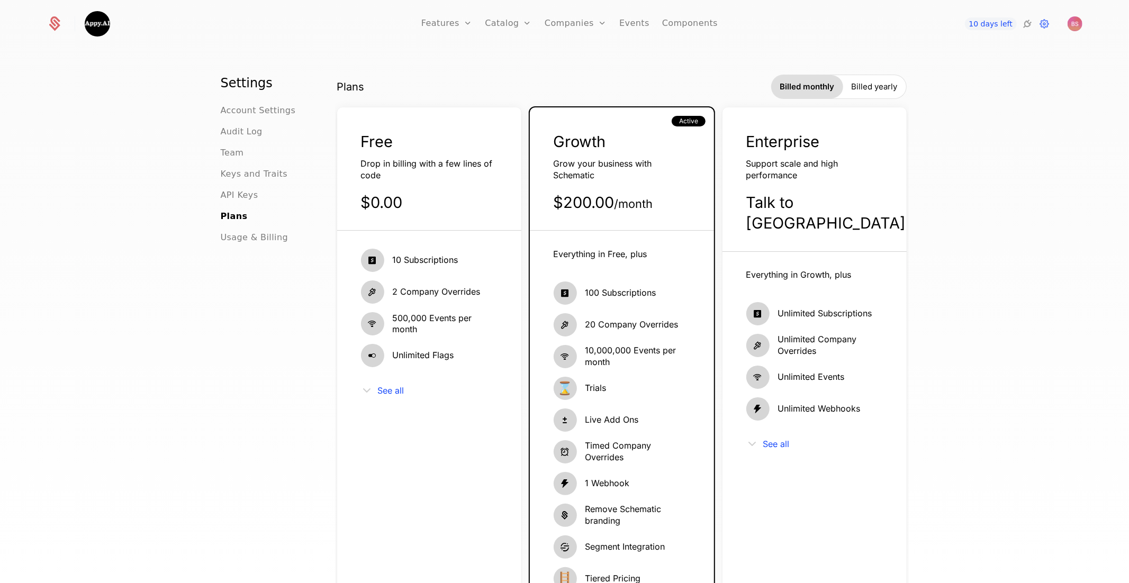
click at [267, 238] on span "Usage & Billing" at bounding box center [255, 237] width 68 height 13
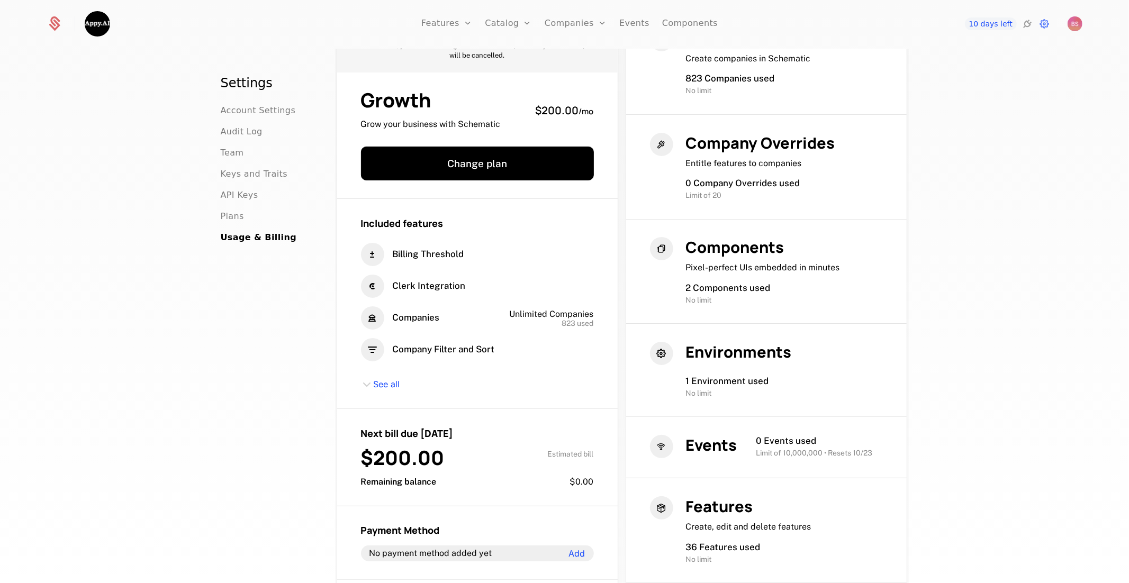
scroll to position [67, 0]
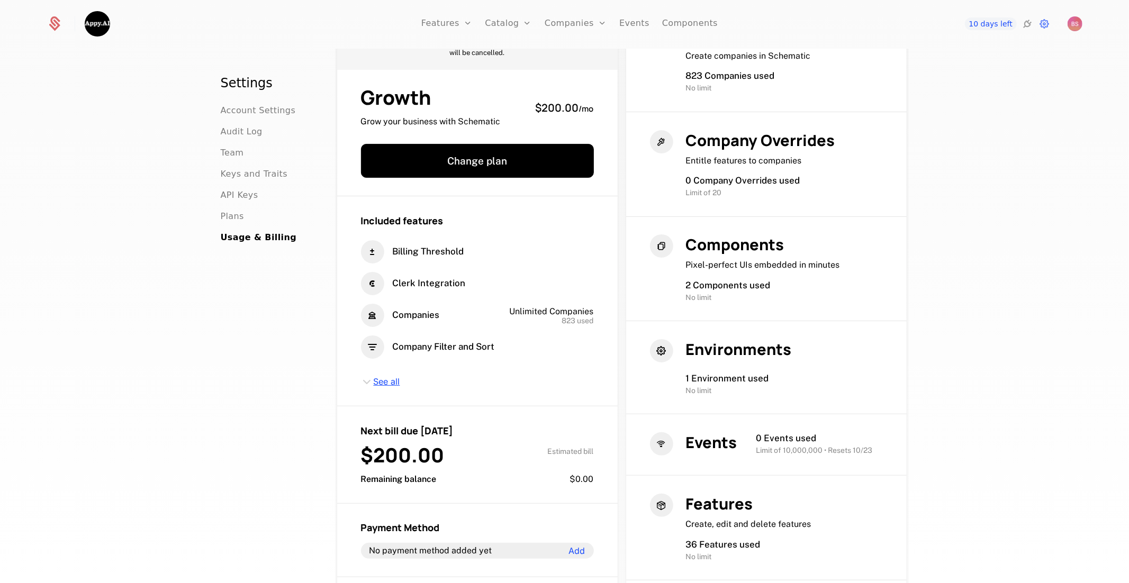
click at [387, 381] on span "See all" at bounding box center [387, 382] width 26 height 12
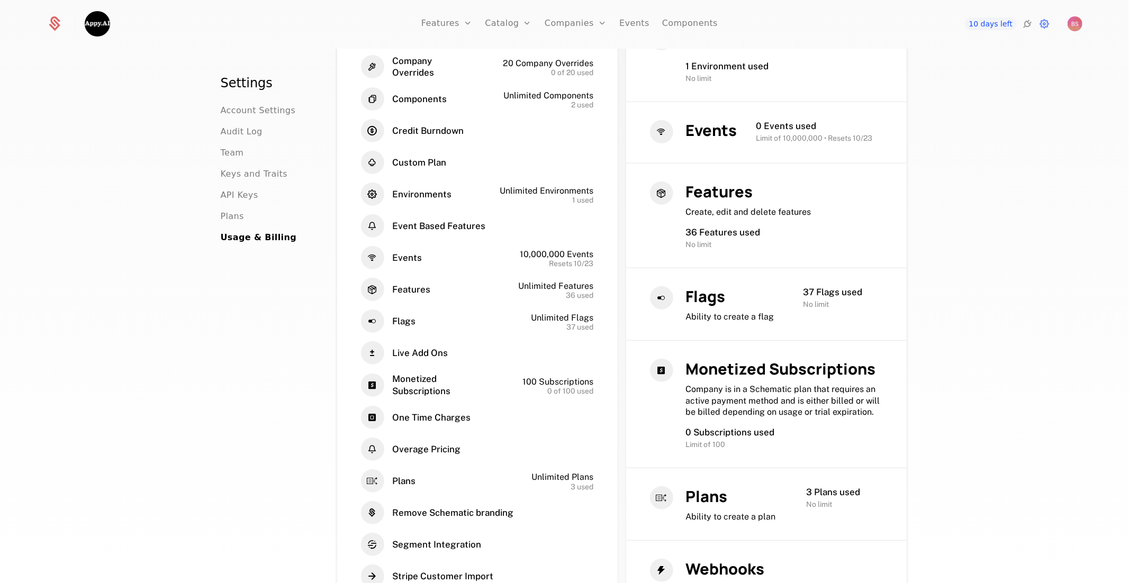
scroll to position [0, 0]
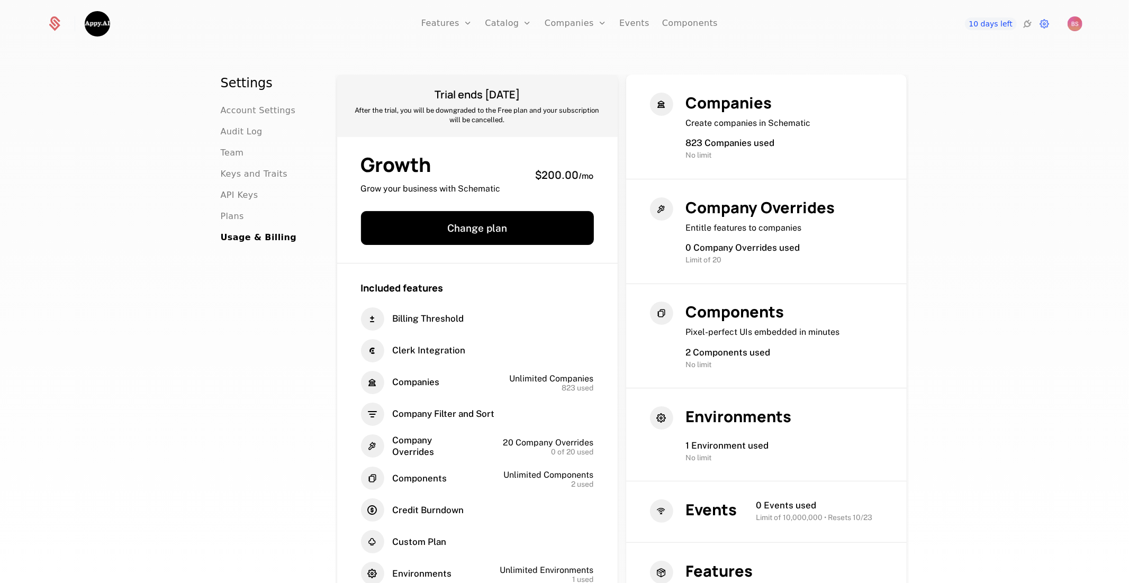
click at [241, 218] on span "Plans" at bounding box center [232, 216] width 23 height 13
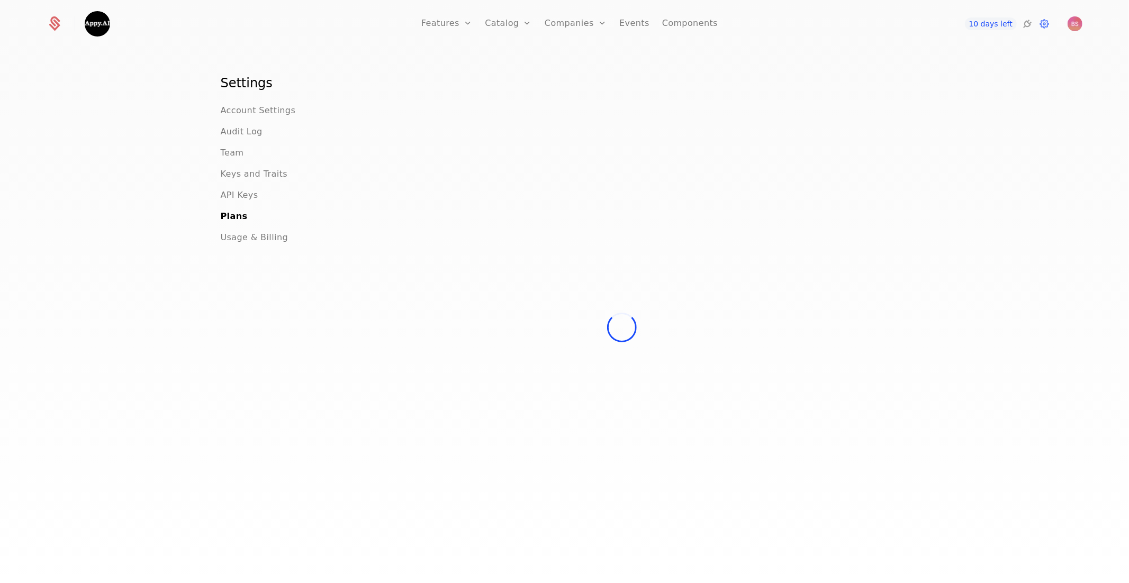
scroll to position [24, 0]
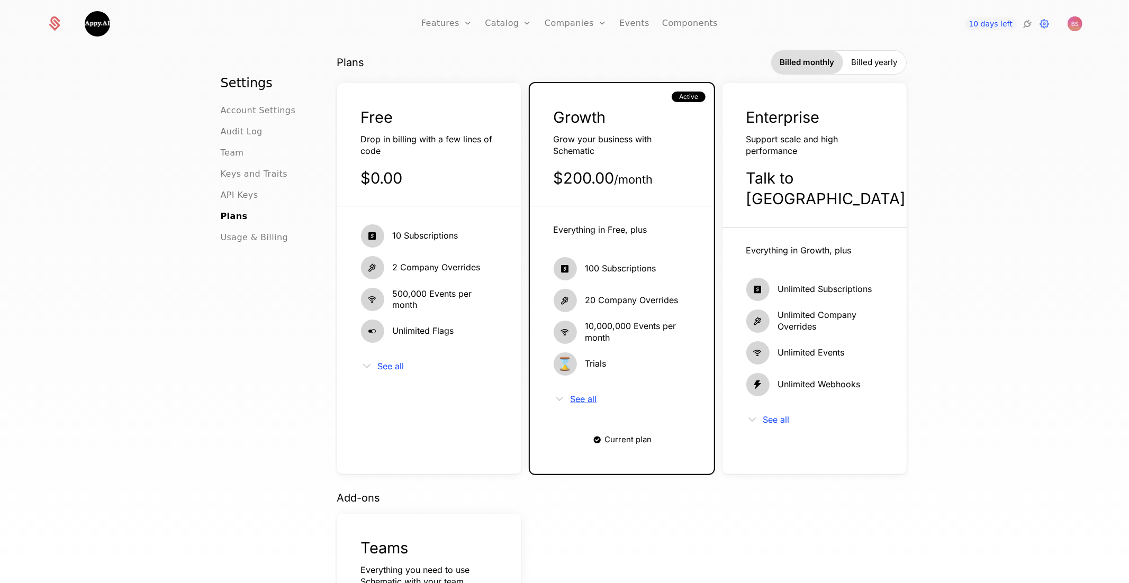
click at [589, 398] on span "See all" at bounding box center [583, 399] width 26 height 8
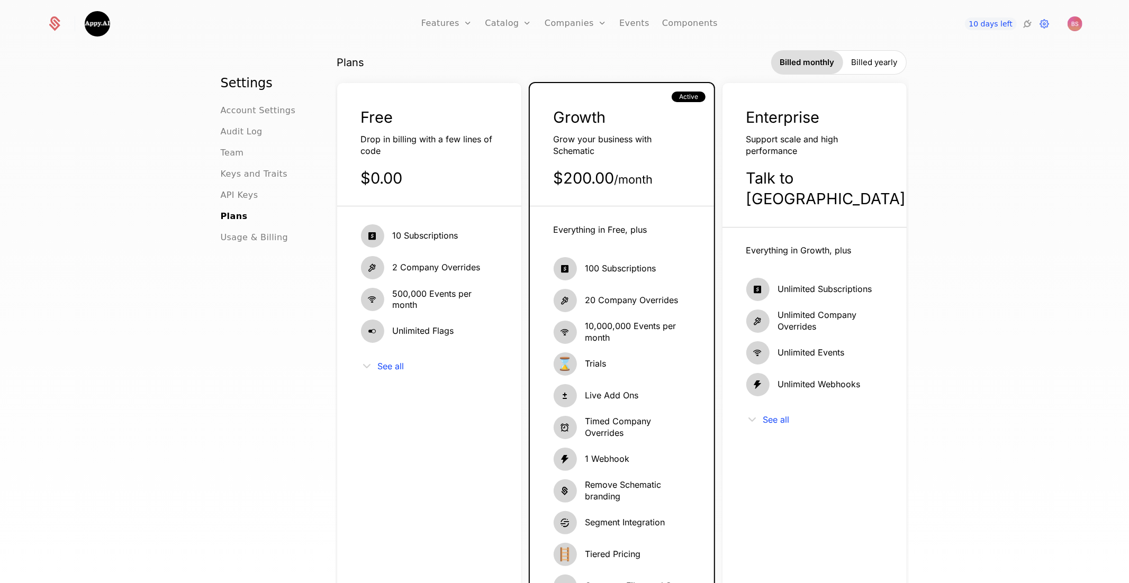
click at [630, 412] on div "Everything in Free, plus 100 Subscriptions 20 Company Overrides 10,000,000 Even…" at bounding box center [621, 473] width 137 height 498
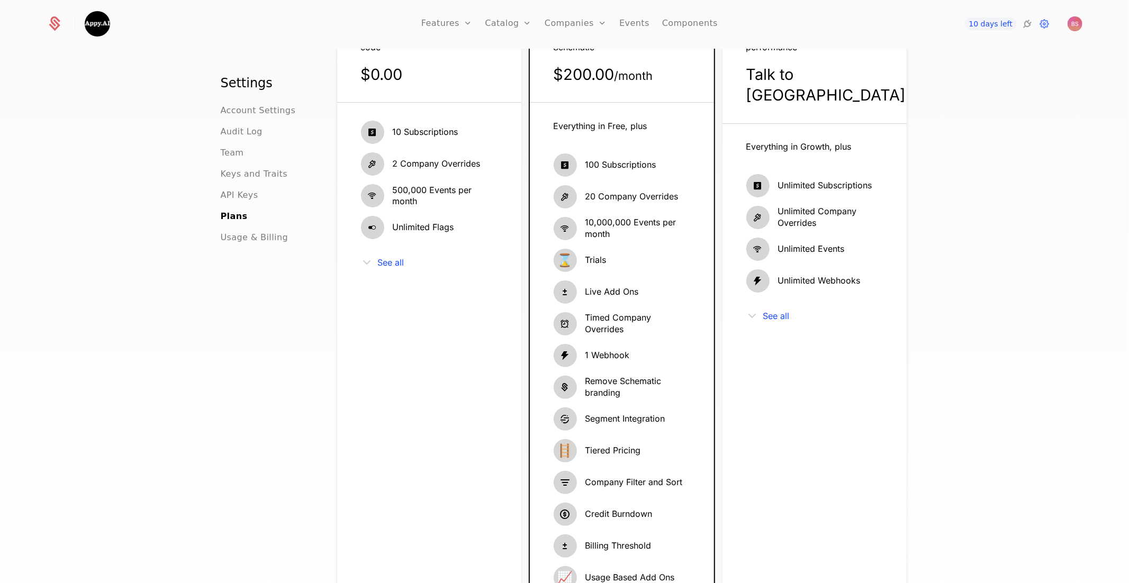
scroll to position [120, 0]
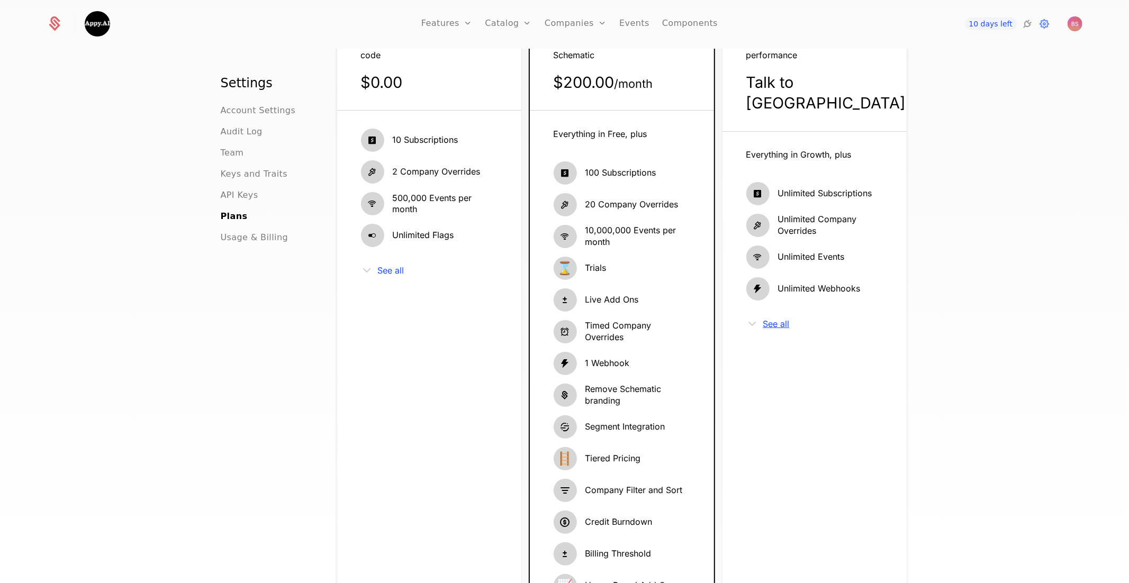
click at [774, 320] on span "See all" at bounding box center [776, 324] width 26 height 8
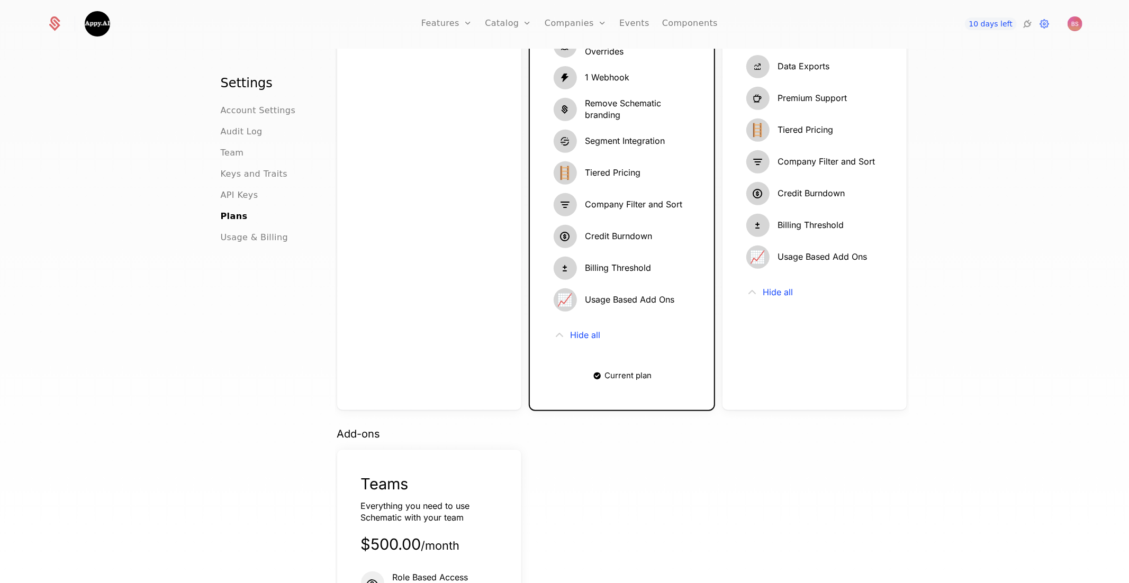
scroll to position [0, 0]
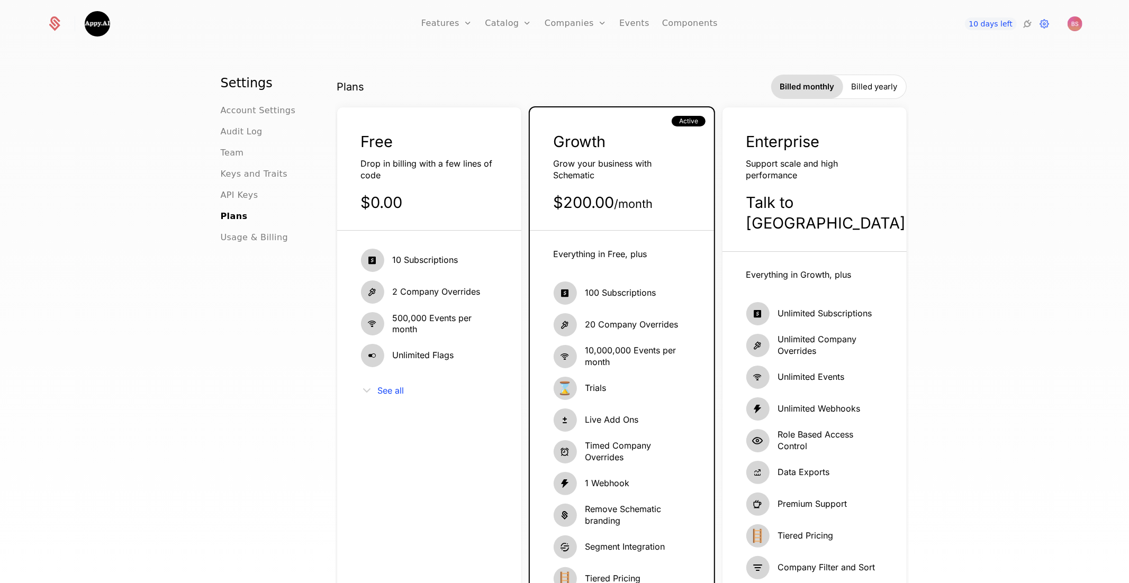
click at [264, 239] on span "Usage & Billing" at bounding box center [255, 237] width 68 height 13
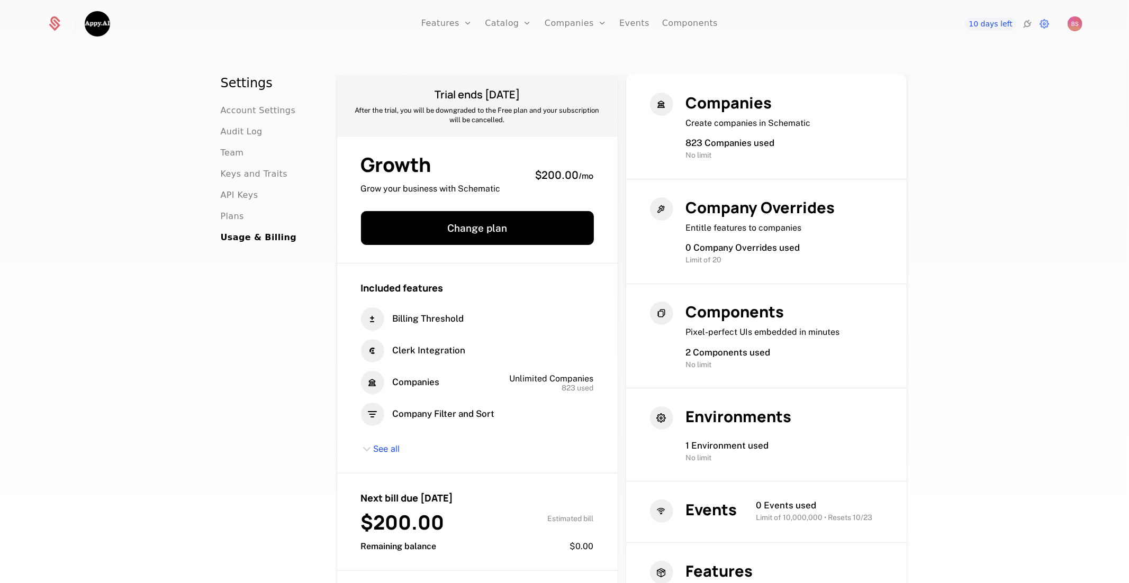
click at [442, 21] on link "Features" at bounding box center [446, 24] width 51 height 48
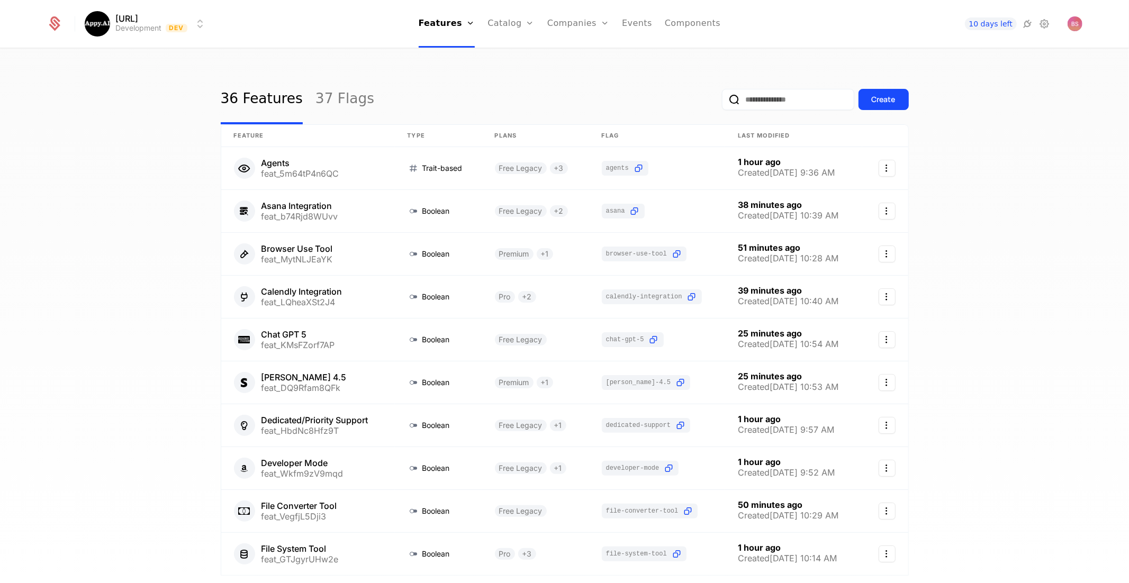
click at [333, 107] on link "37 Flags" at bounding box center [344, 100] width 59 height 50
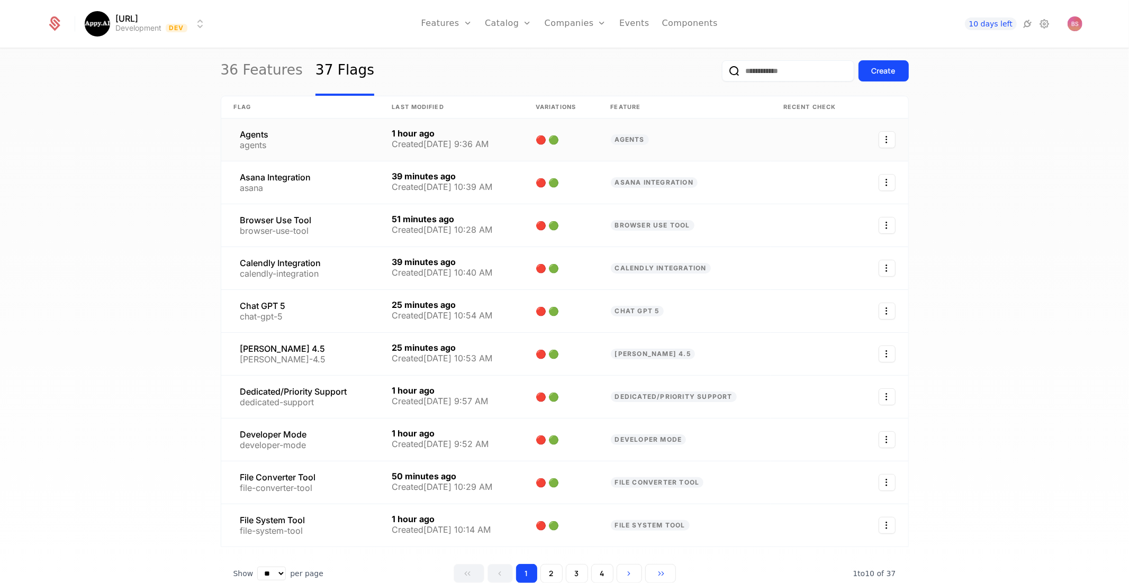
scroll to position [75, 0]
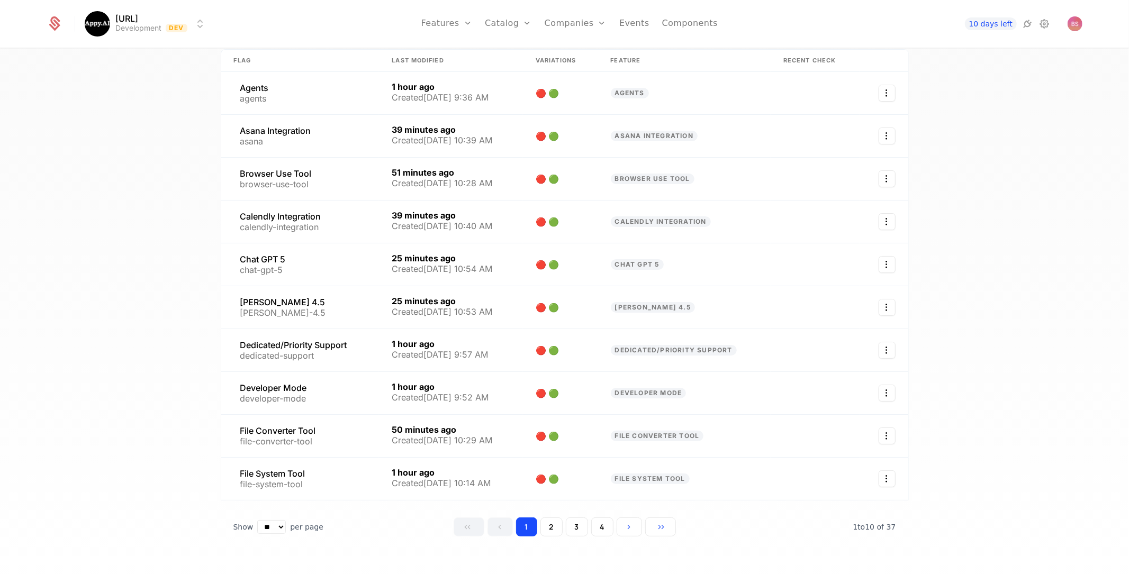
click at [553, 523] on button "2" at bounding box center [551, 526] width 22 height 19
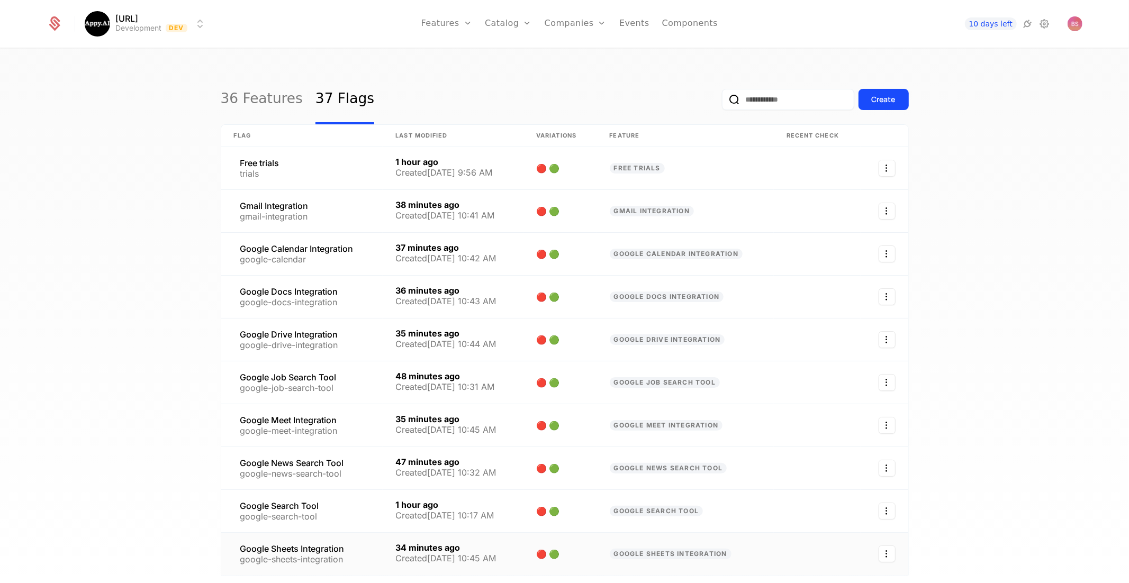
scroll to position [75, 0]
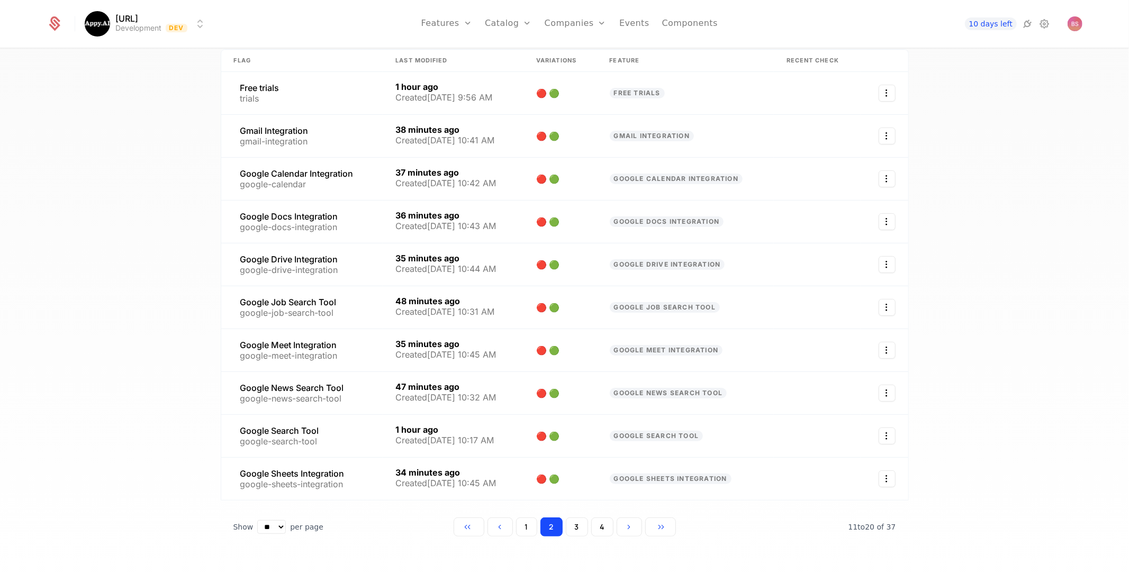
click at [569, 520] on button "3" at bounding box center [577, 526] width 22 height 19
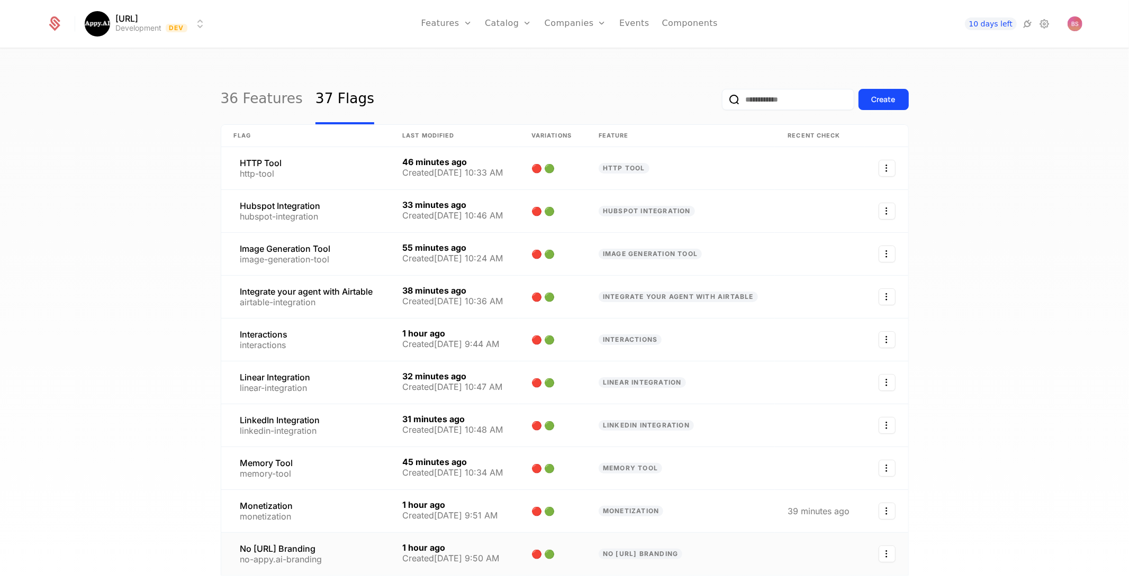
scroll to position [75, 0]
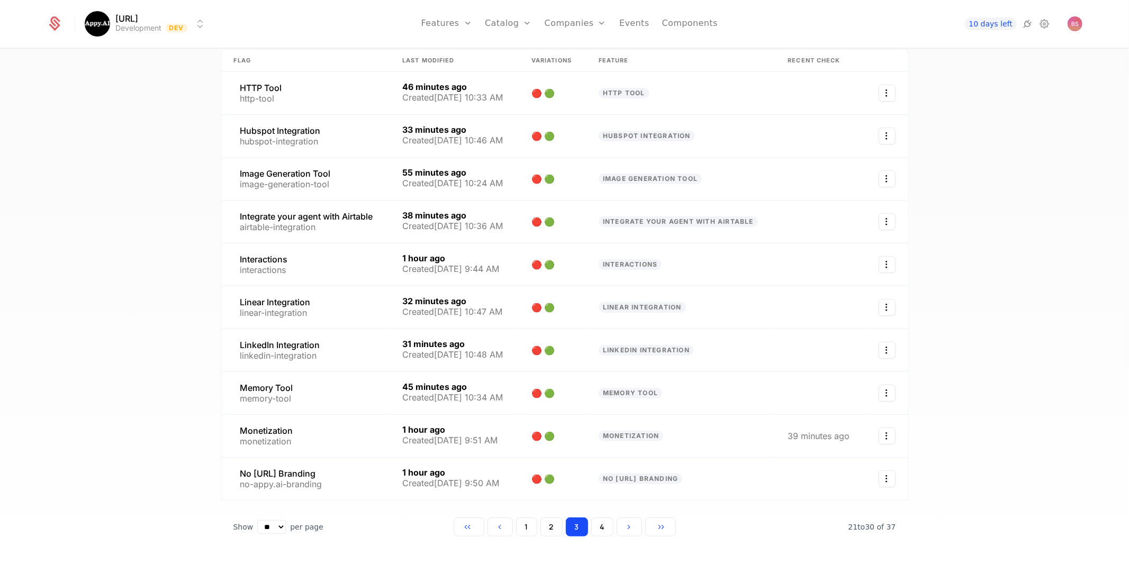
click at [601, 520] on button "4" at bounding box center [602, 526] width 22 height 19
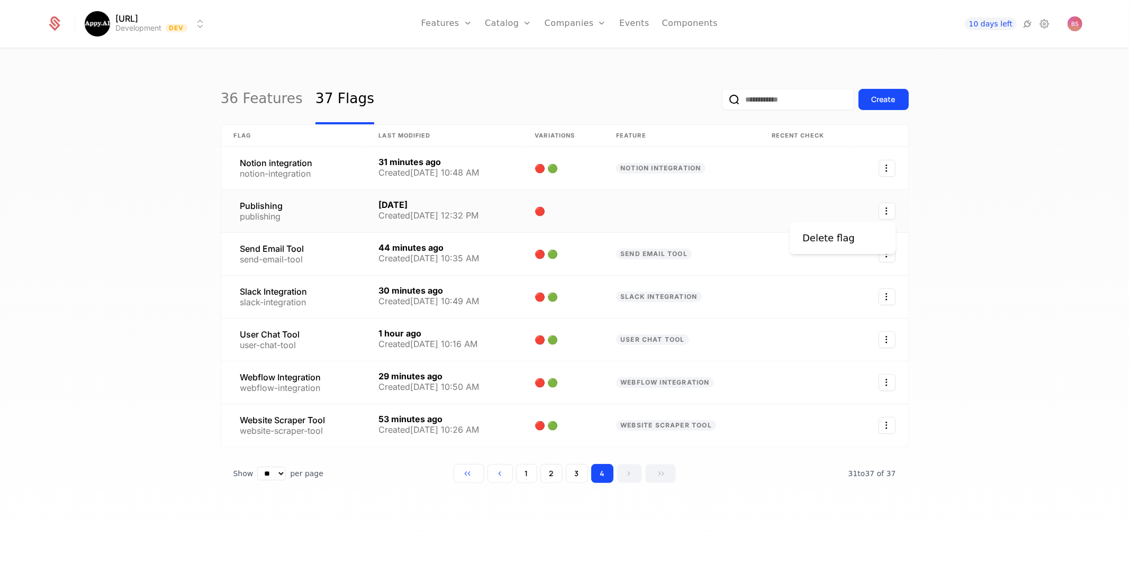
click at [882, 214] on icon "Select action" at bounding box center [886, 211] width 17 height 17
click at [845, 241] on div "Delete flag" at bounding box center [828, 238] width 52 height 15
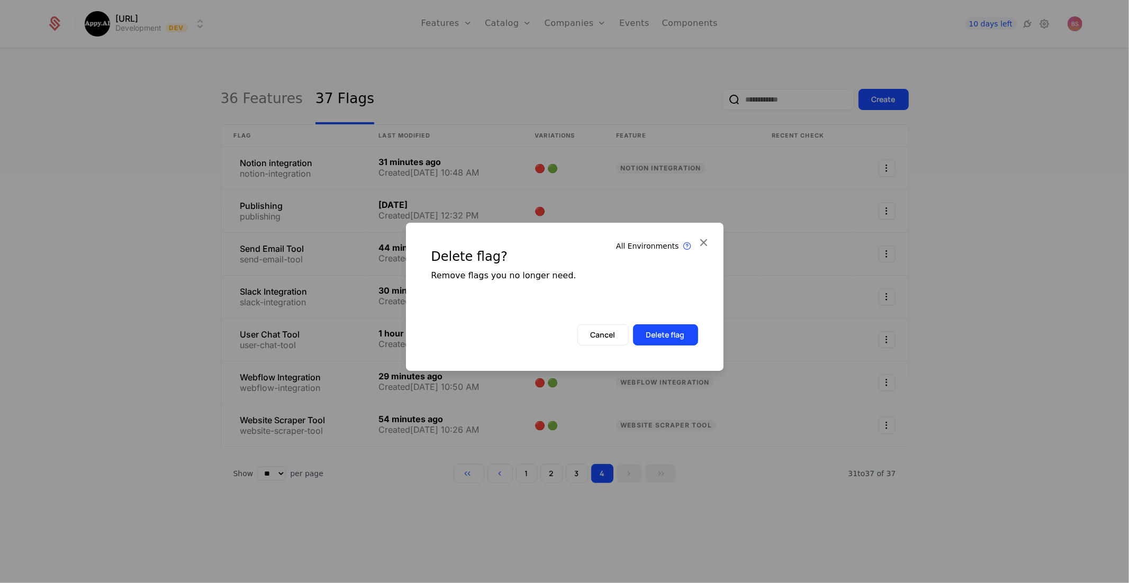
click at [666, 337] on button "Delete flag" at bounding box center [665, 334] width 65 height 21
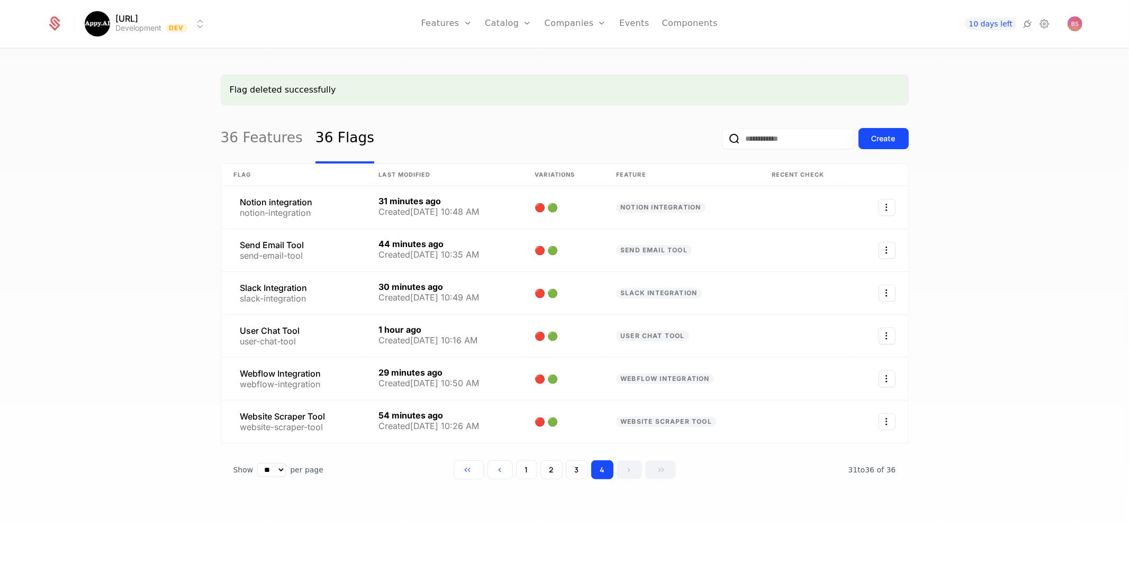
click at [274, 146] on link "36 Features" at bounding box center [262, 139] width 82 height 50
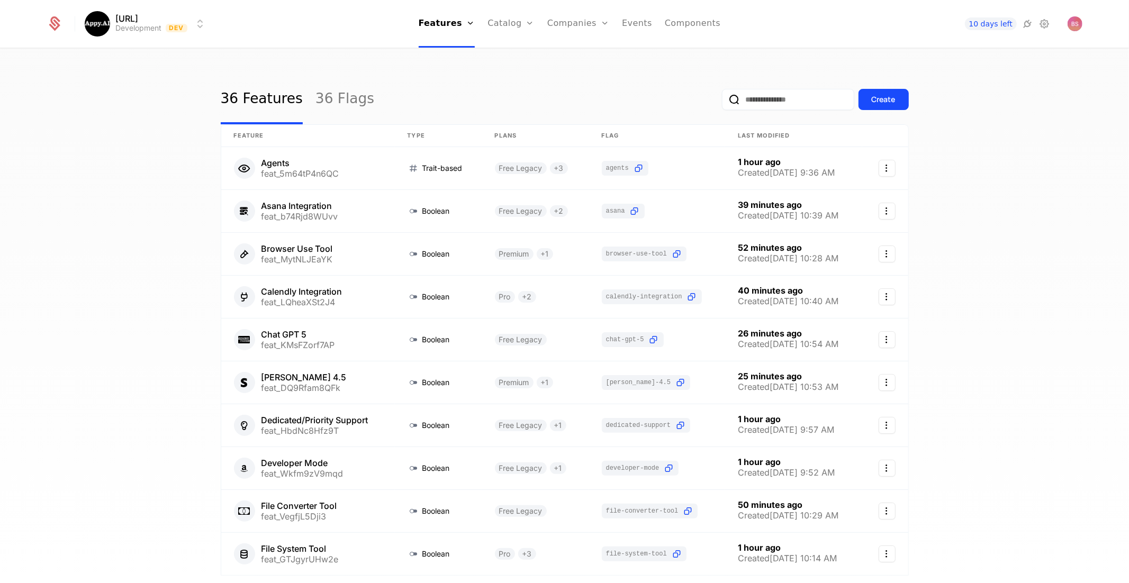
scroll to position [78, 0]
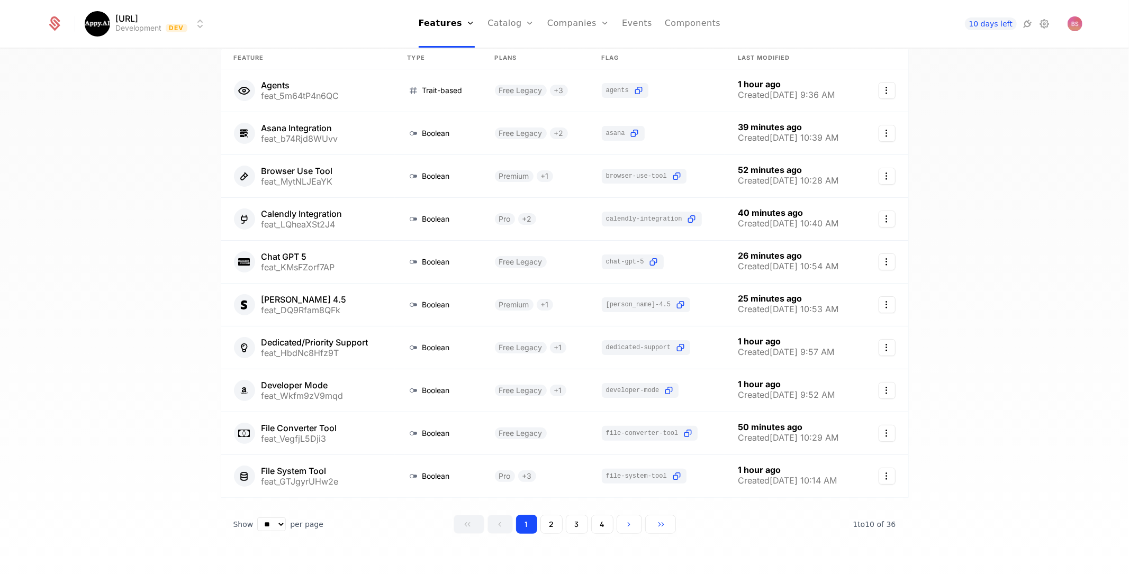
click at [511, 16] on link "Catalog" at bounding box center [510, 24] width 47 height 48
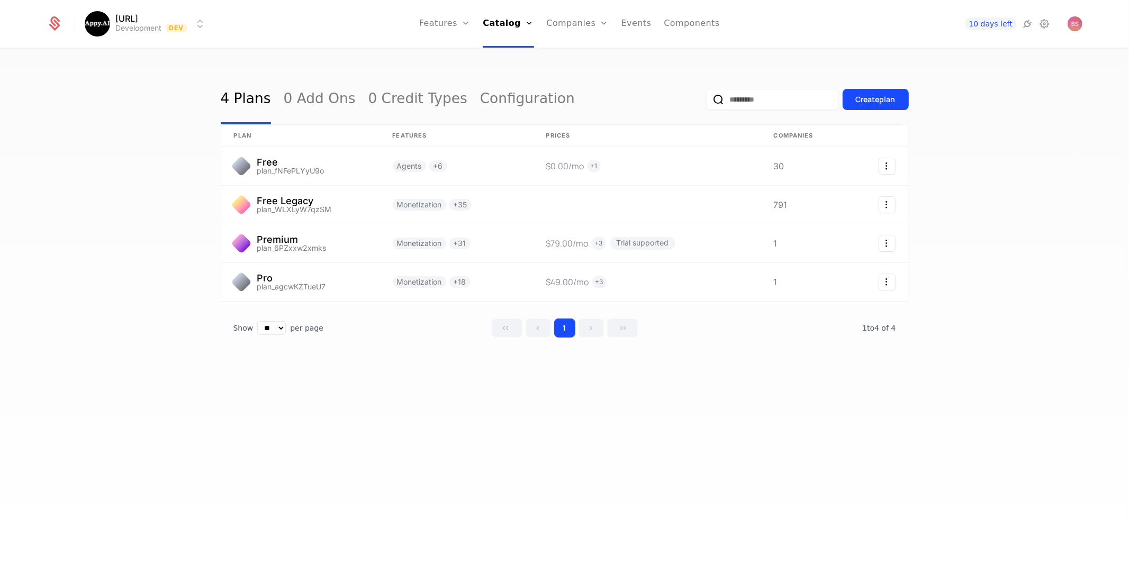
click at [556, 27] on link "Companies" at bounding box center [578, 24] width 62 height 48
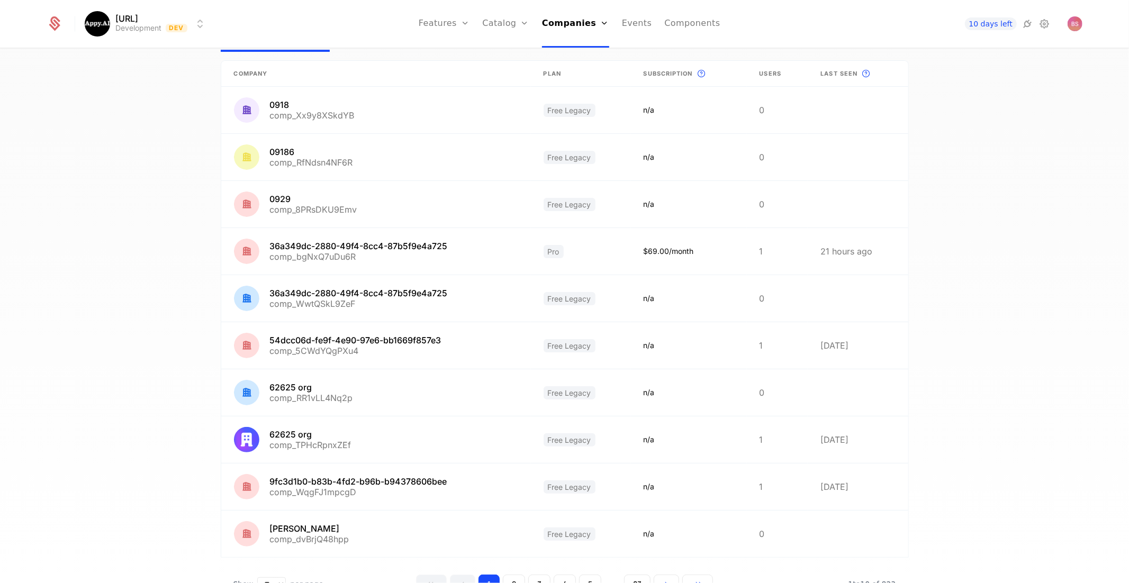
scroll to position [115, 0]
